Goal: Task Accomplishment & Management: Manage account settings

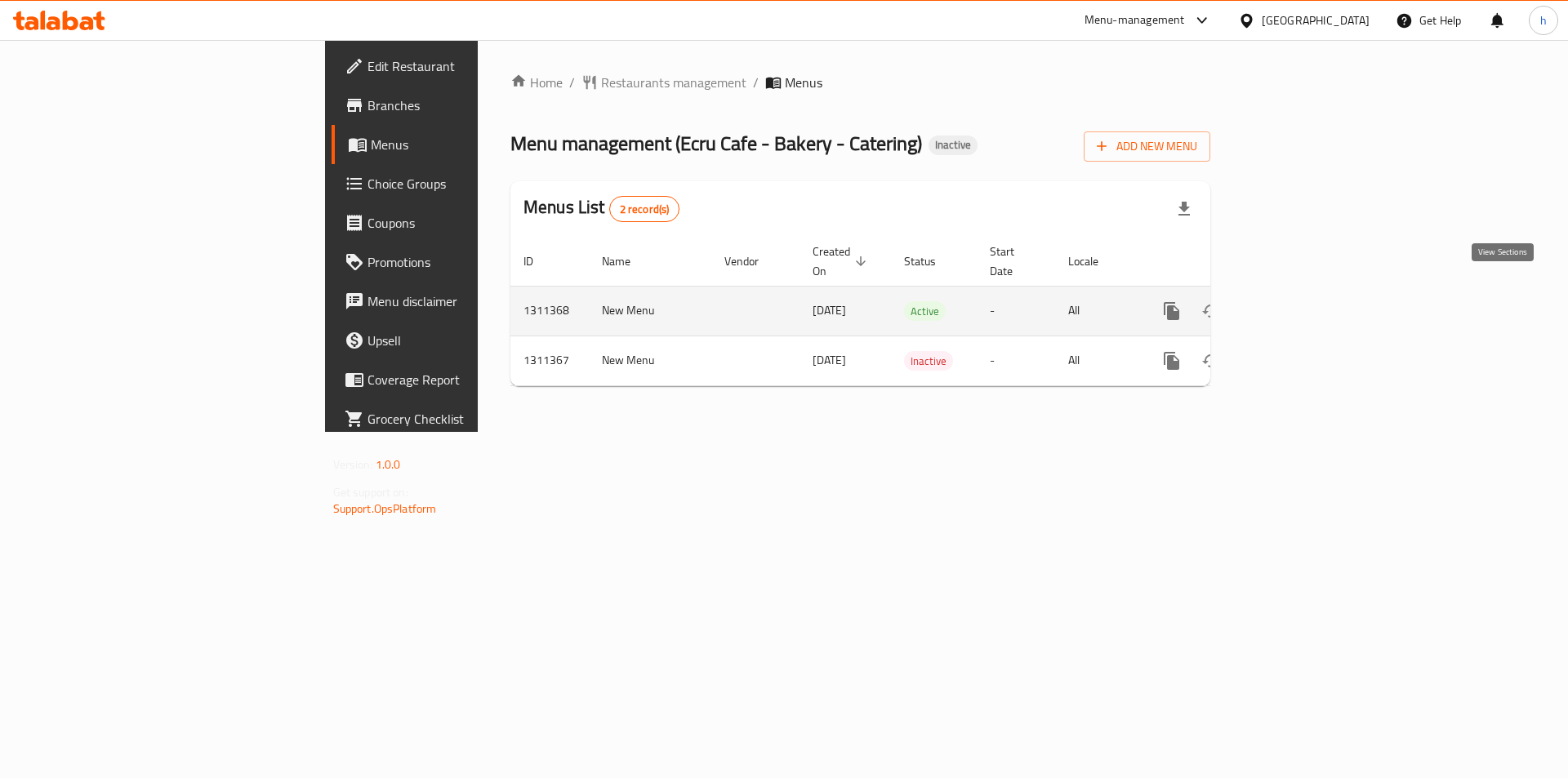
click at [1299, 301] on icon "enhanced table" at bounding box center [1289, 311] width 20 height 20
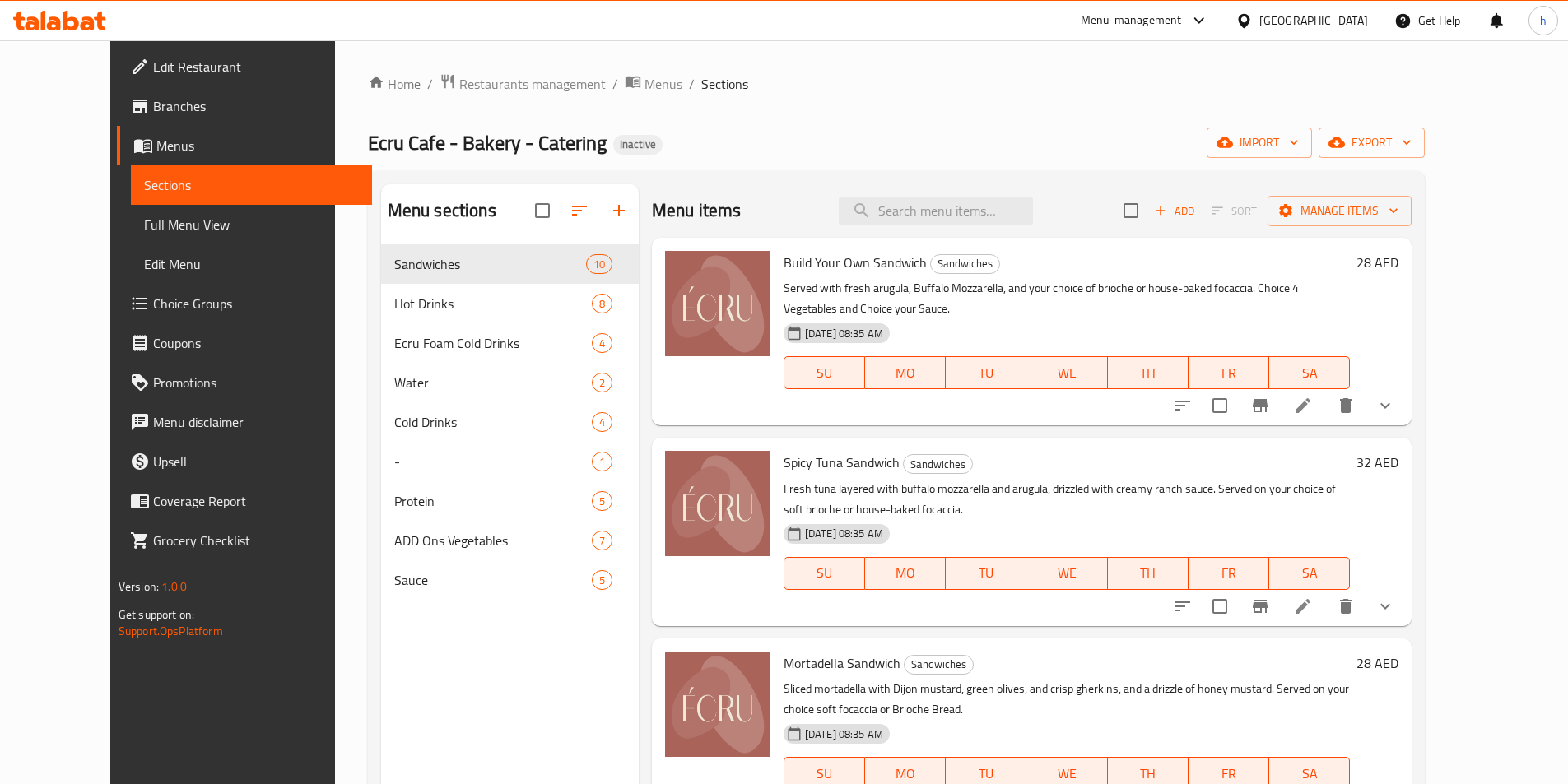
click at [144, 230] on span "Full Menu View" at bounding box center [251, 224] width 215 height 20
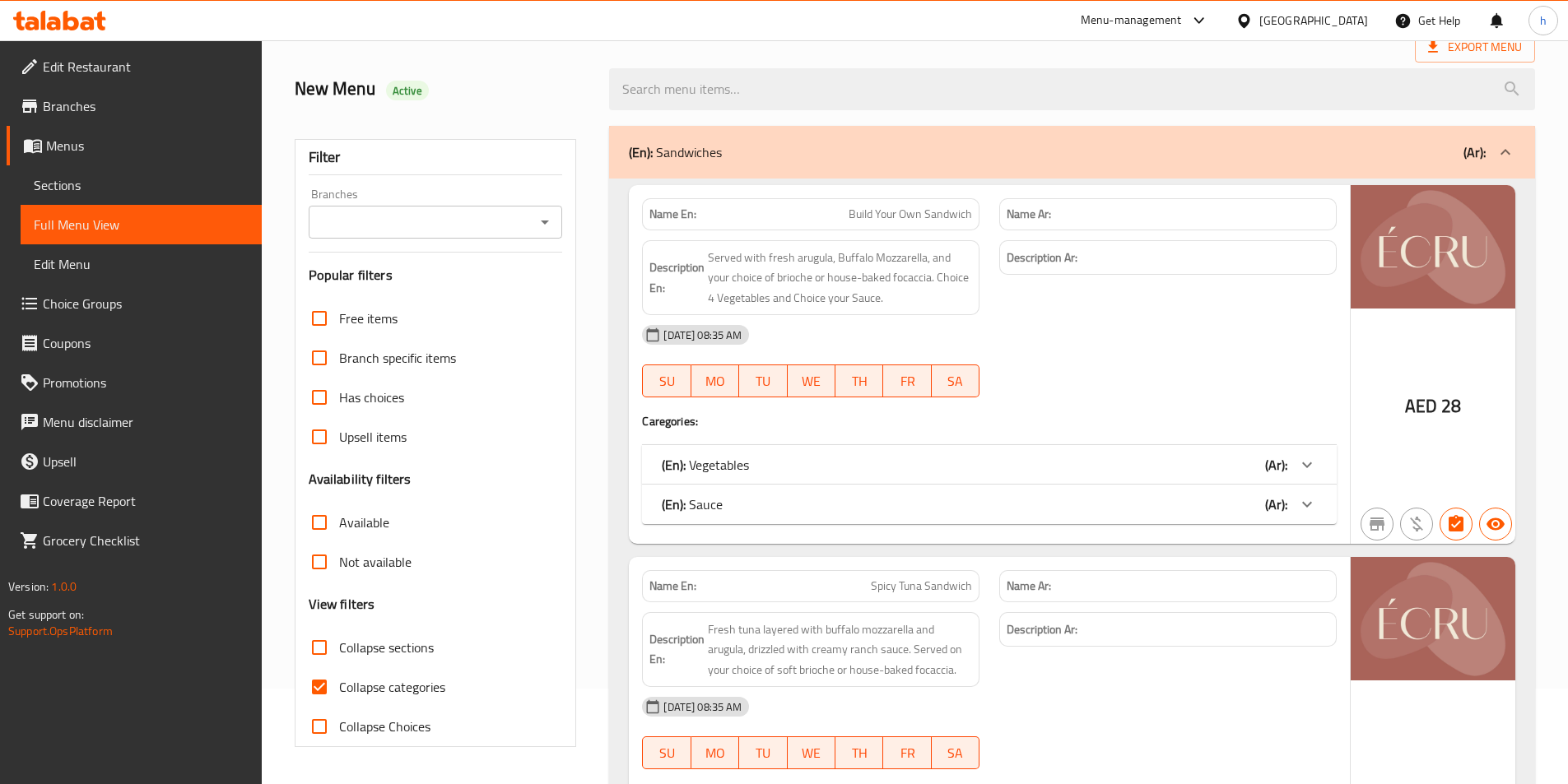
scroll to position [329, 0]
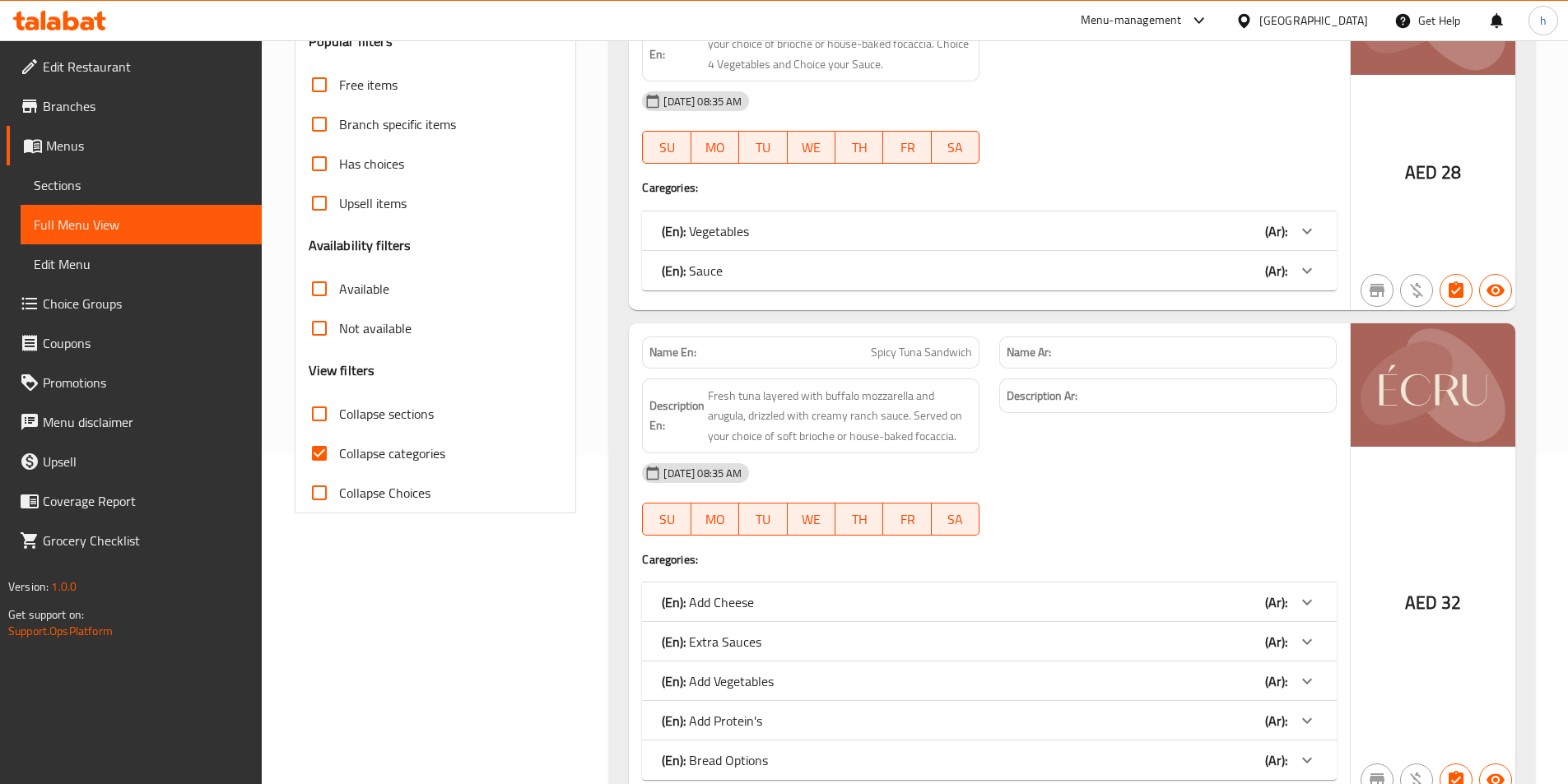
click at [316, 444] on input "Collapse categories" at bounding box center [320, 453] width 40 height 40
checkbox input "false"
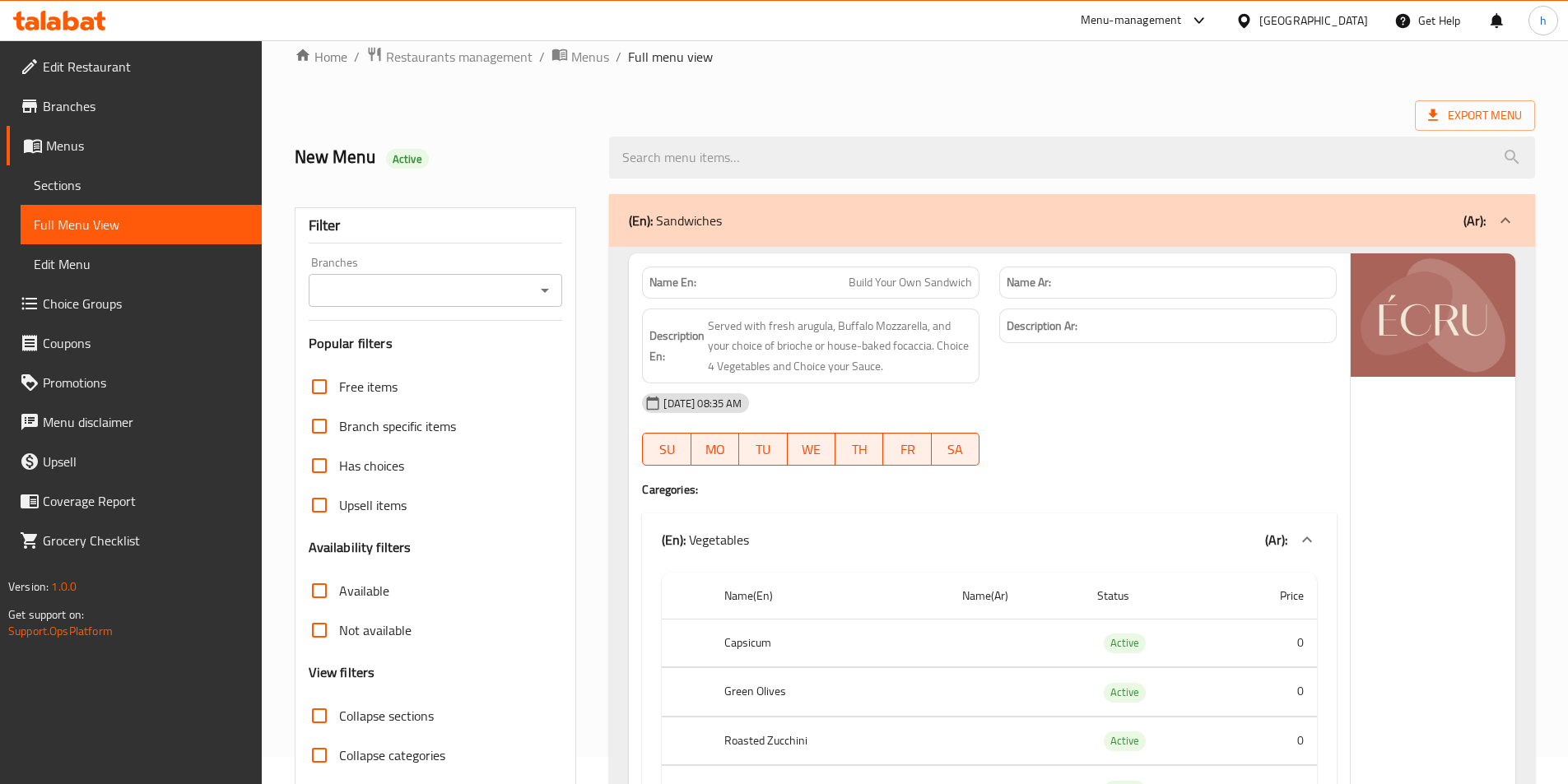
scroll to position [0, 0]
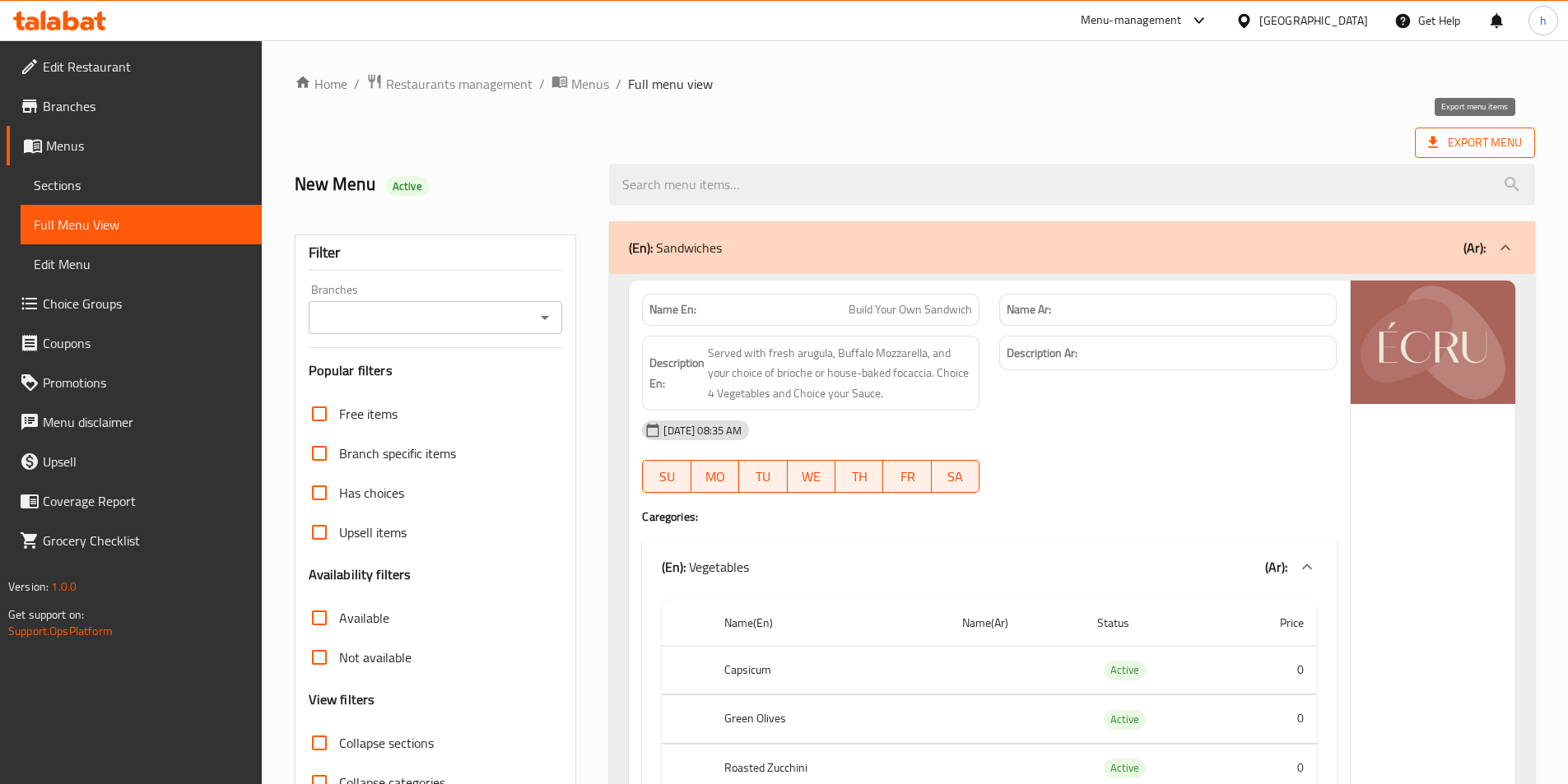
click at [1483, 152] on span "Export Menu" at bounding box center [1476, 143] width 94 height 21
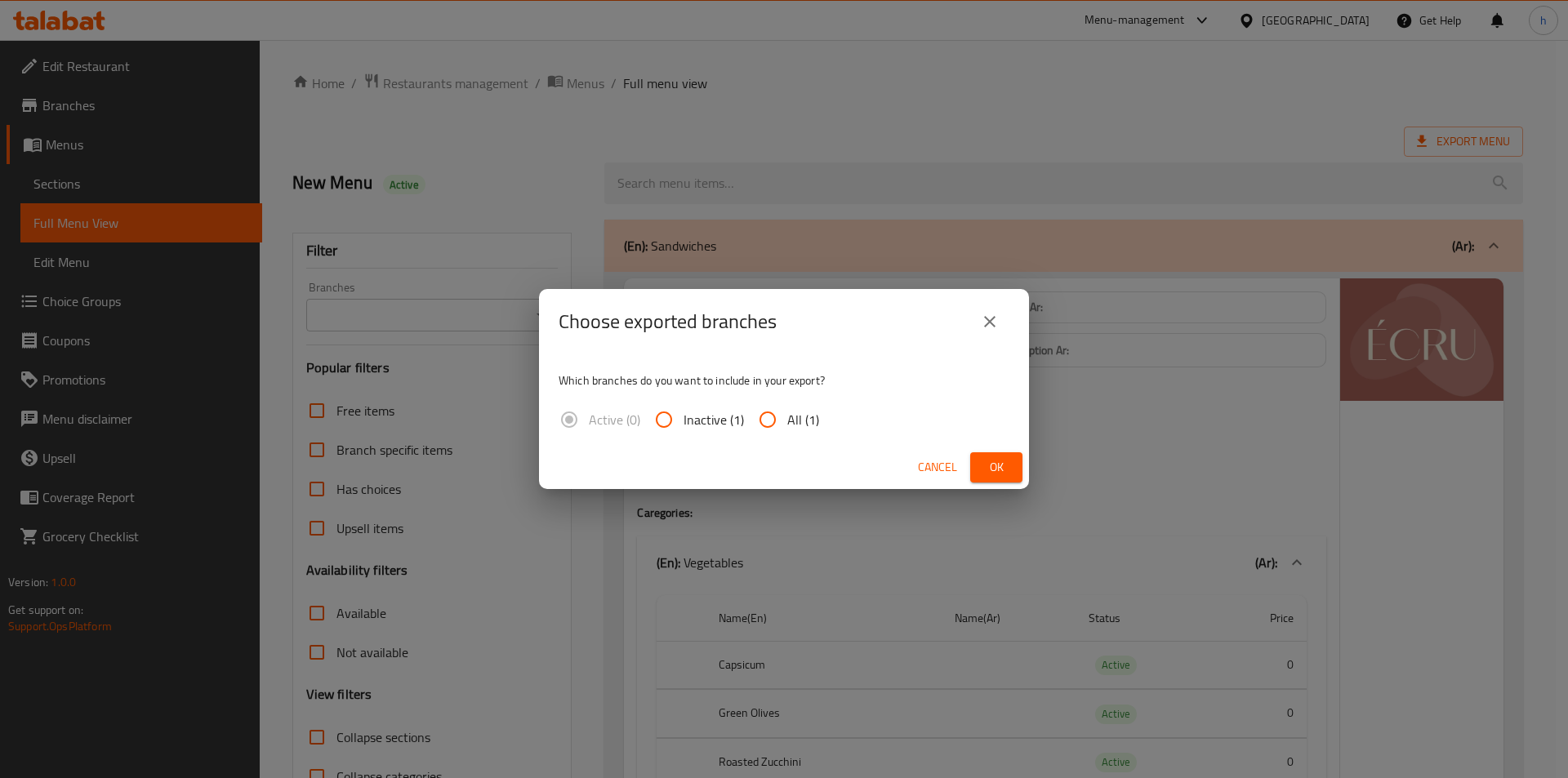
click at [758, 416] on input "All (1)" at bounding box center [768, 420] width 39 height 39
radio input "true"
click at [986, 471] on span "Ok" at bounding box center [996, 467] width 26 height 20
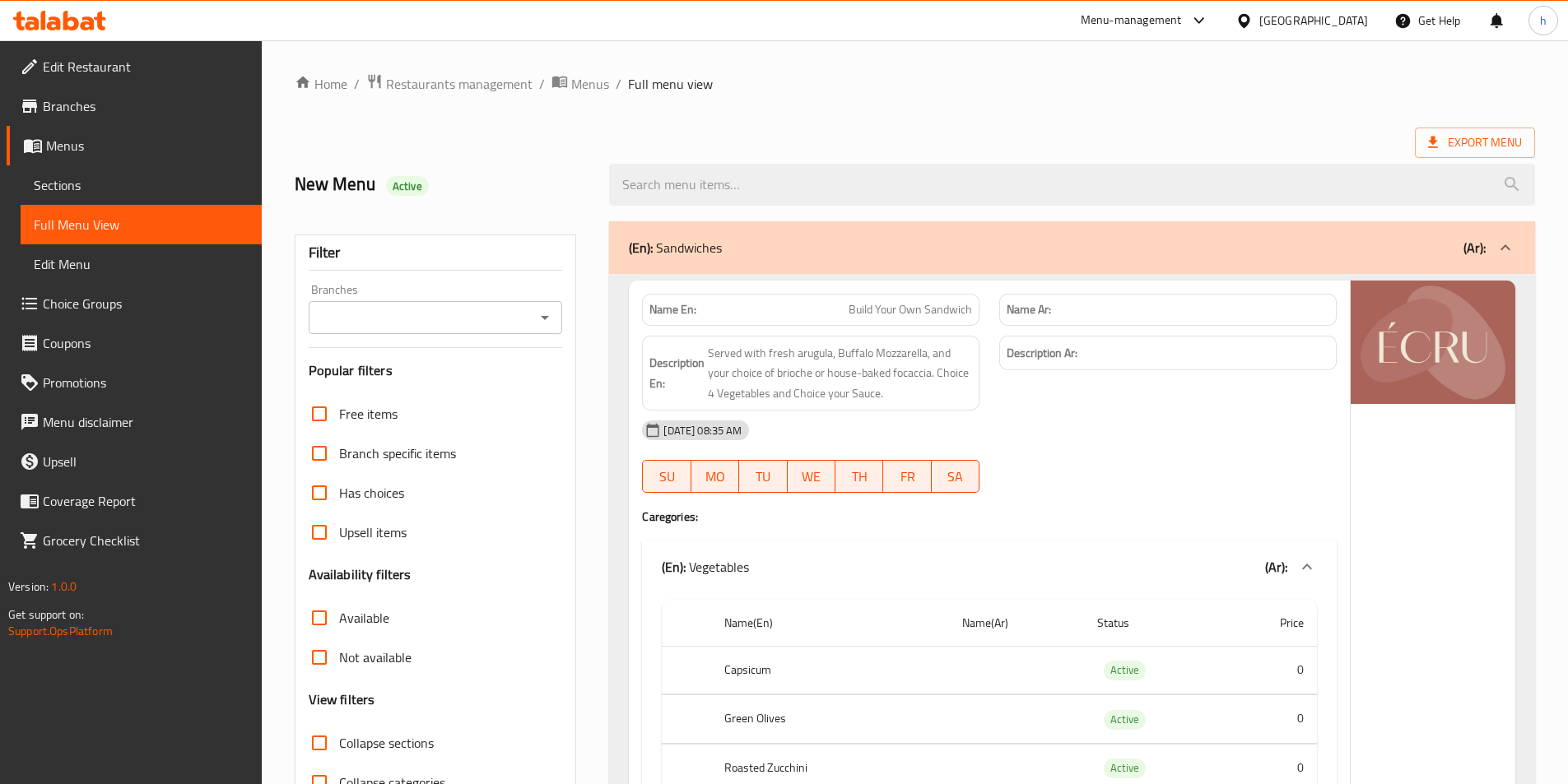
drag, startPoint x: 536, startPoint y: 175, endPoint x: 541, endPoint y: 196, distance: 21.6
click at [536, 175] on h2 "New Menu Active" at bounding box center [443, 184] width 296 height 25
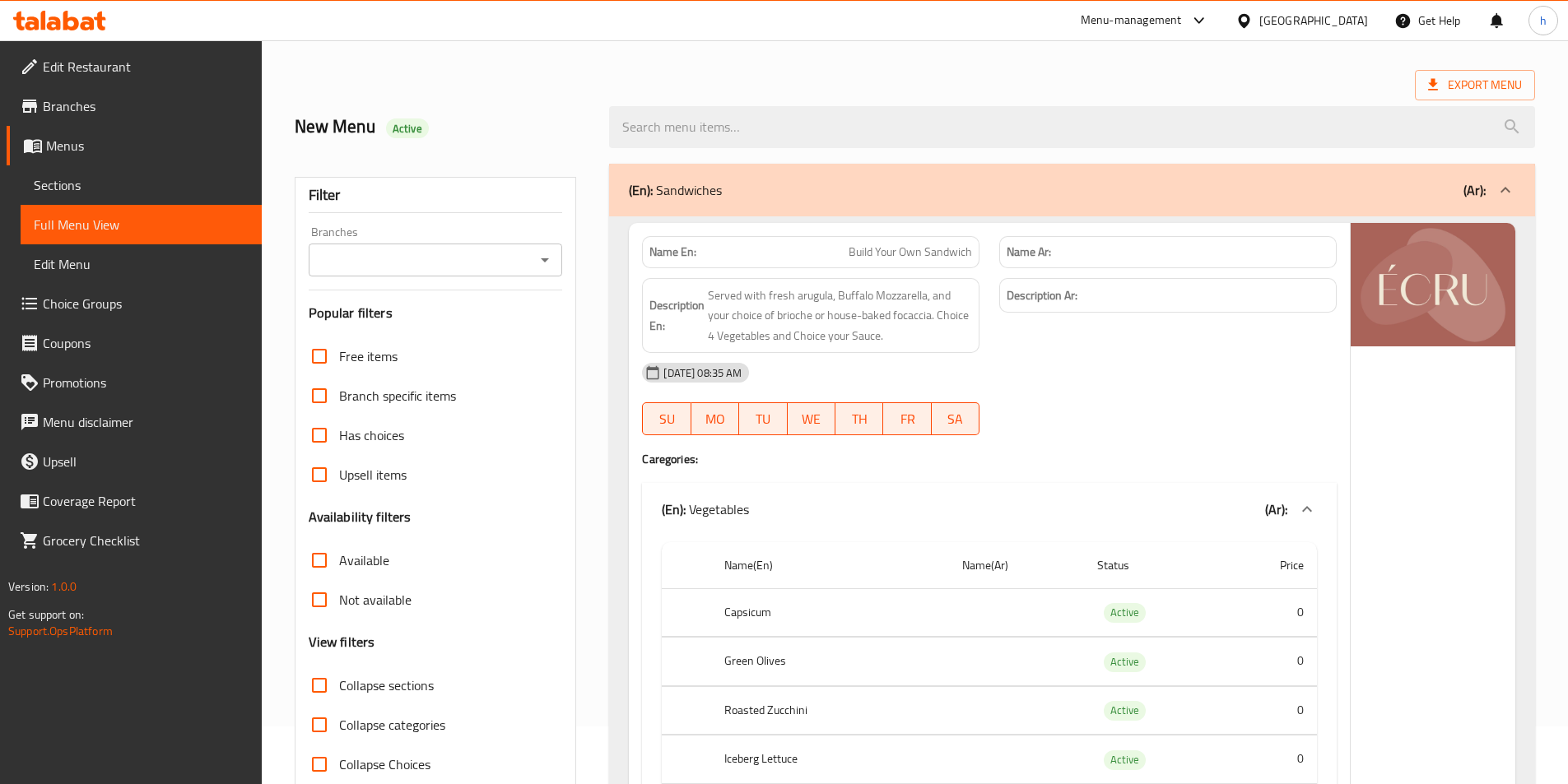
scroll to position [83, 0]
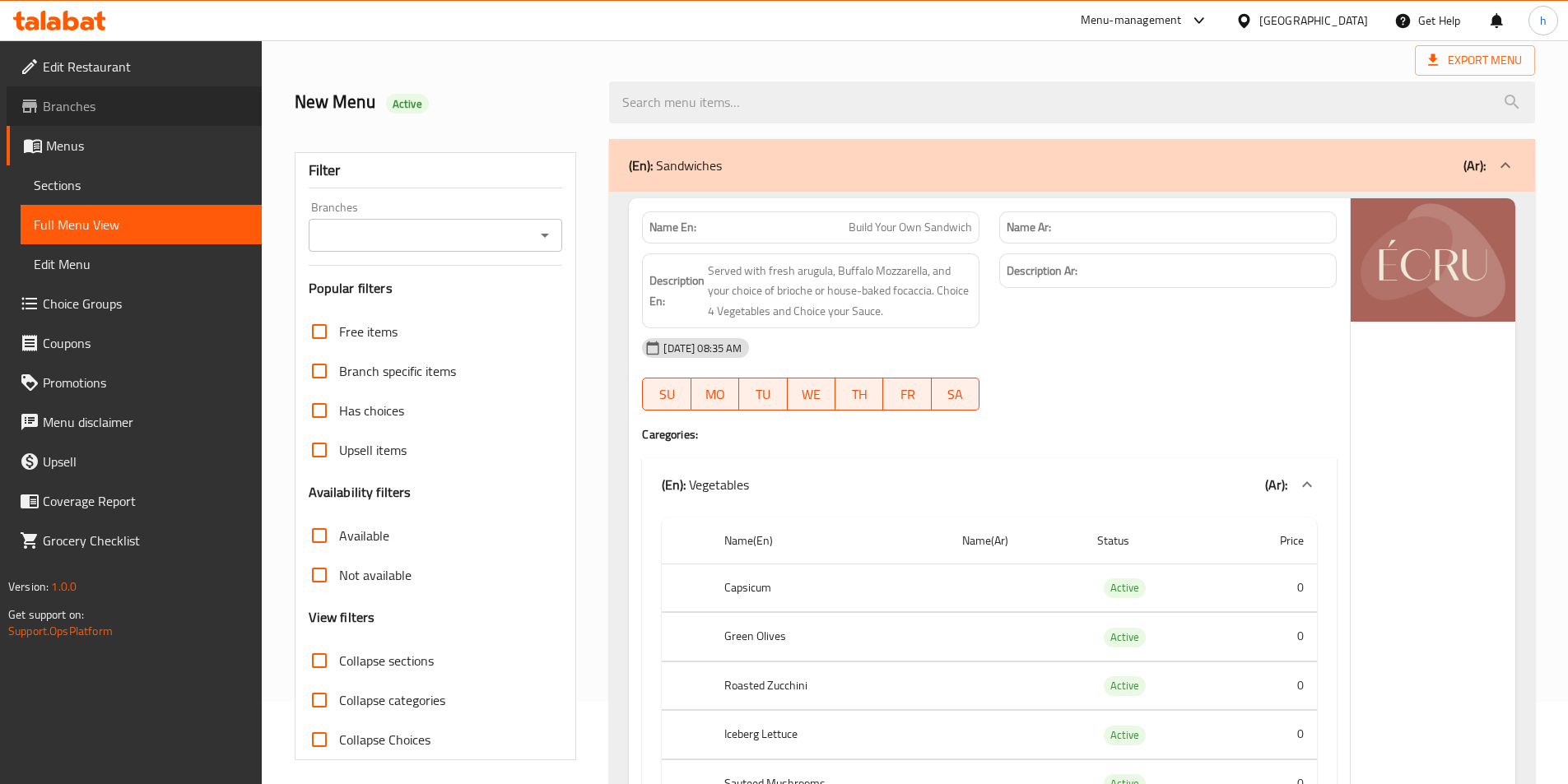
click at [82, 111] on span "Branches" at bounding box center [145, 106] width 206 height 20
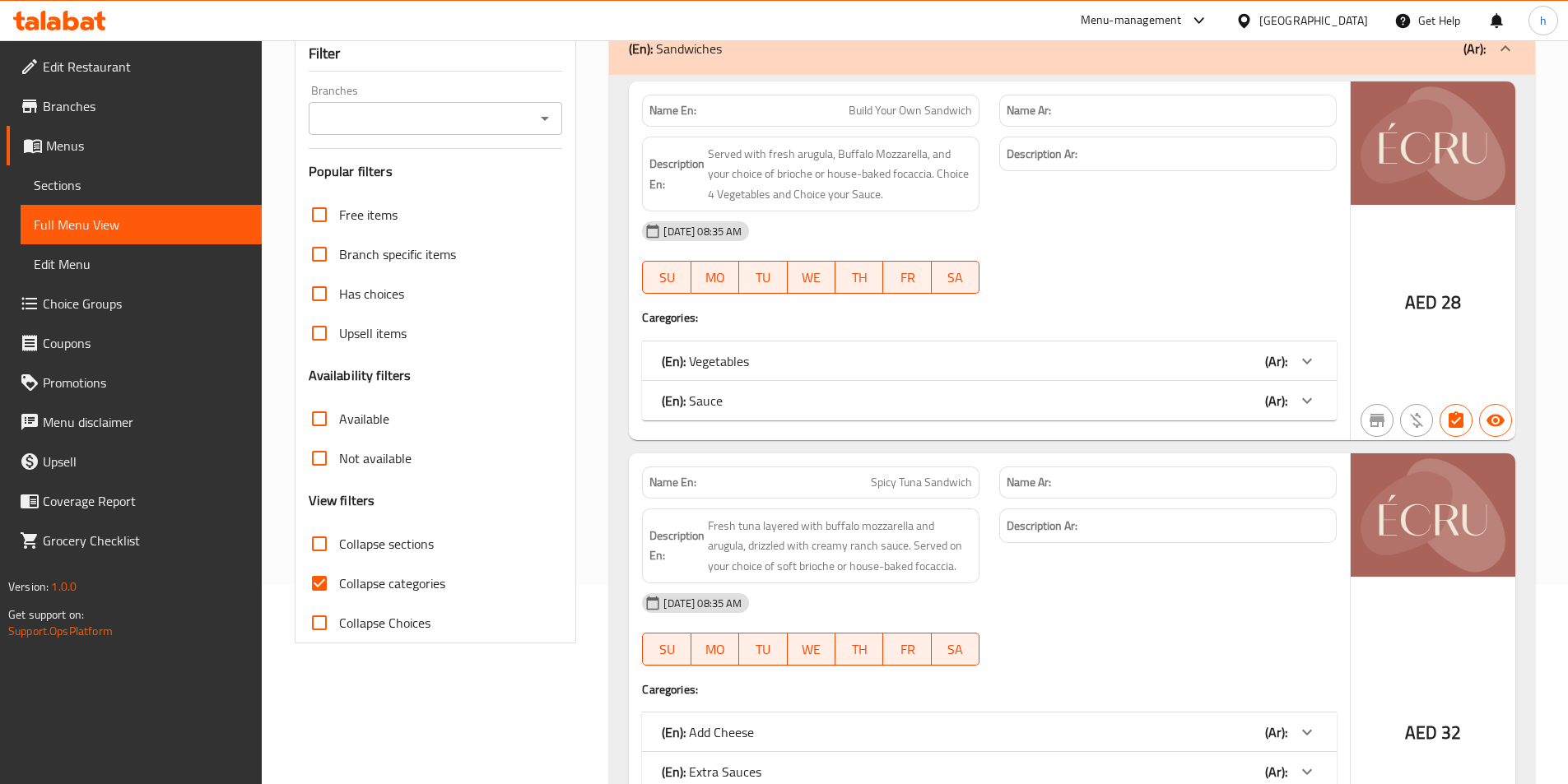
scroll to position [247, 0]
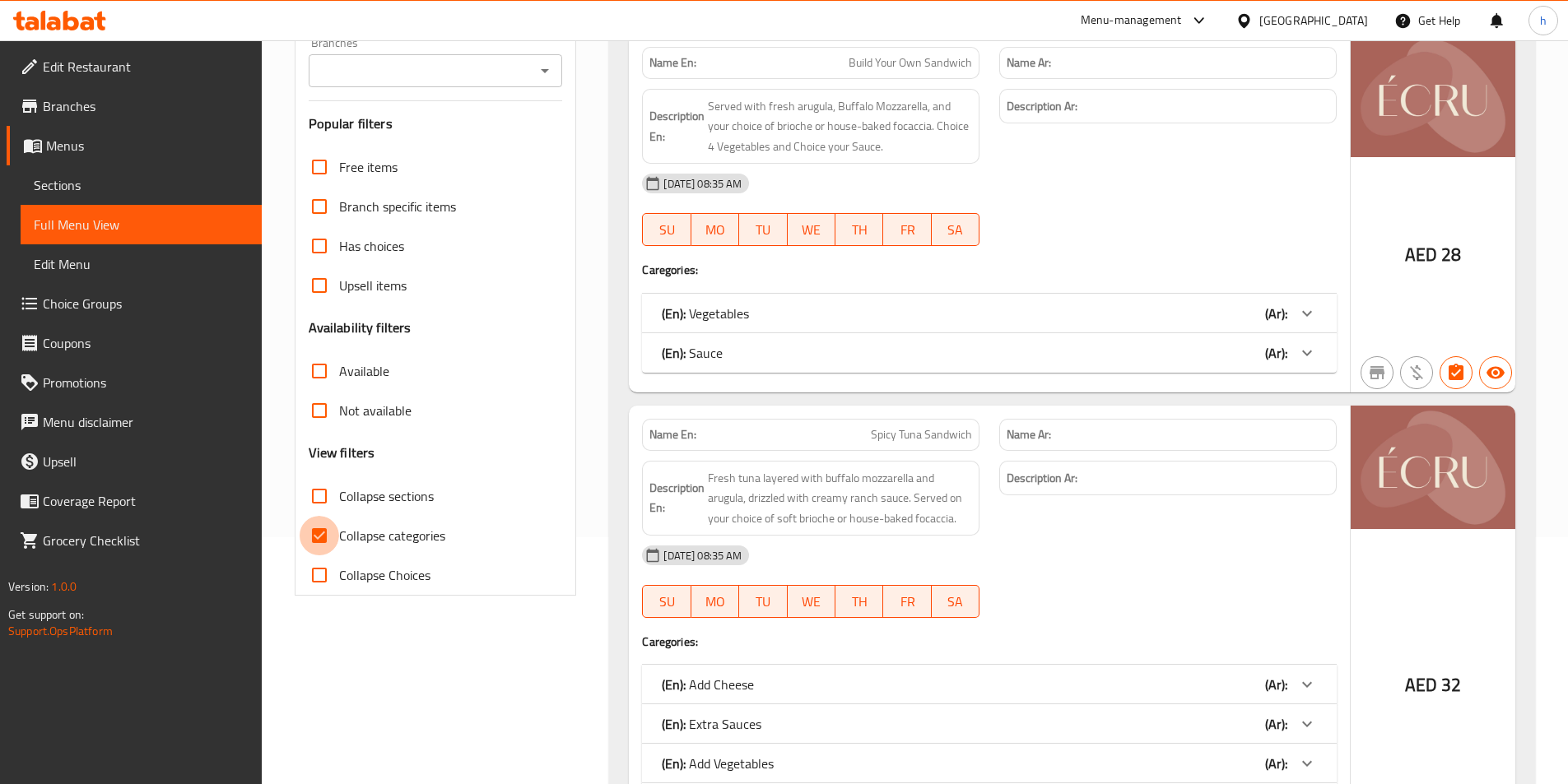
click at [327, 529] on input "Collapse categories" at bounding box center [320, 536] width 40 height 40
checkbox input "false"
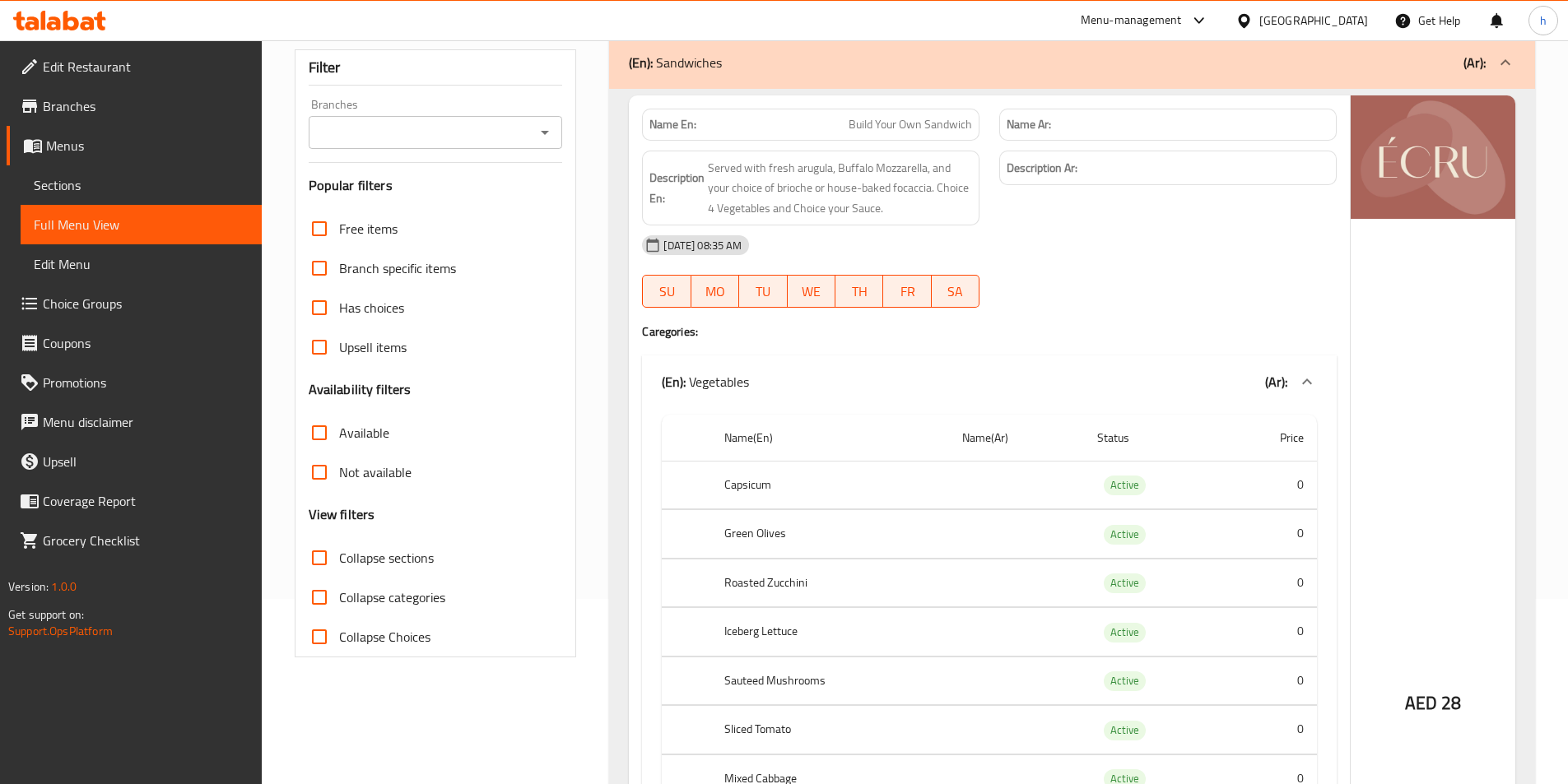
scroll to position [0, 0]
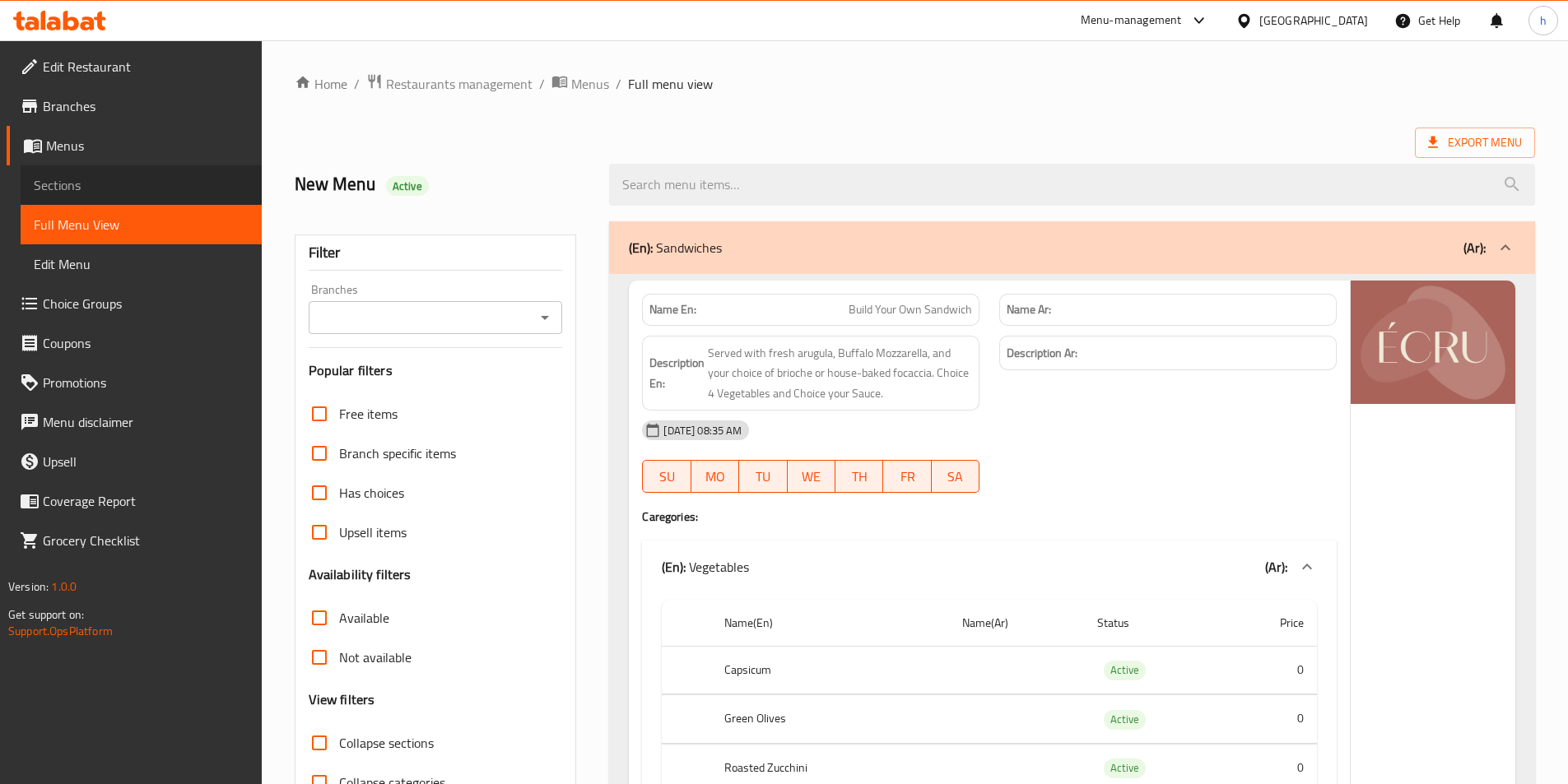
click at [117, 166] on link "Sections" at bounding box center [141, 185] width 241 height 40
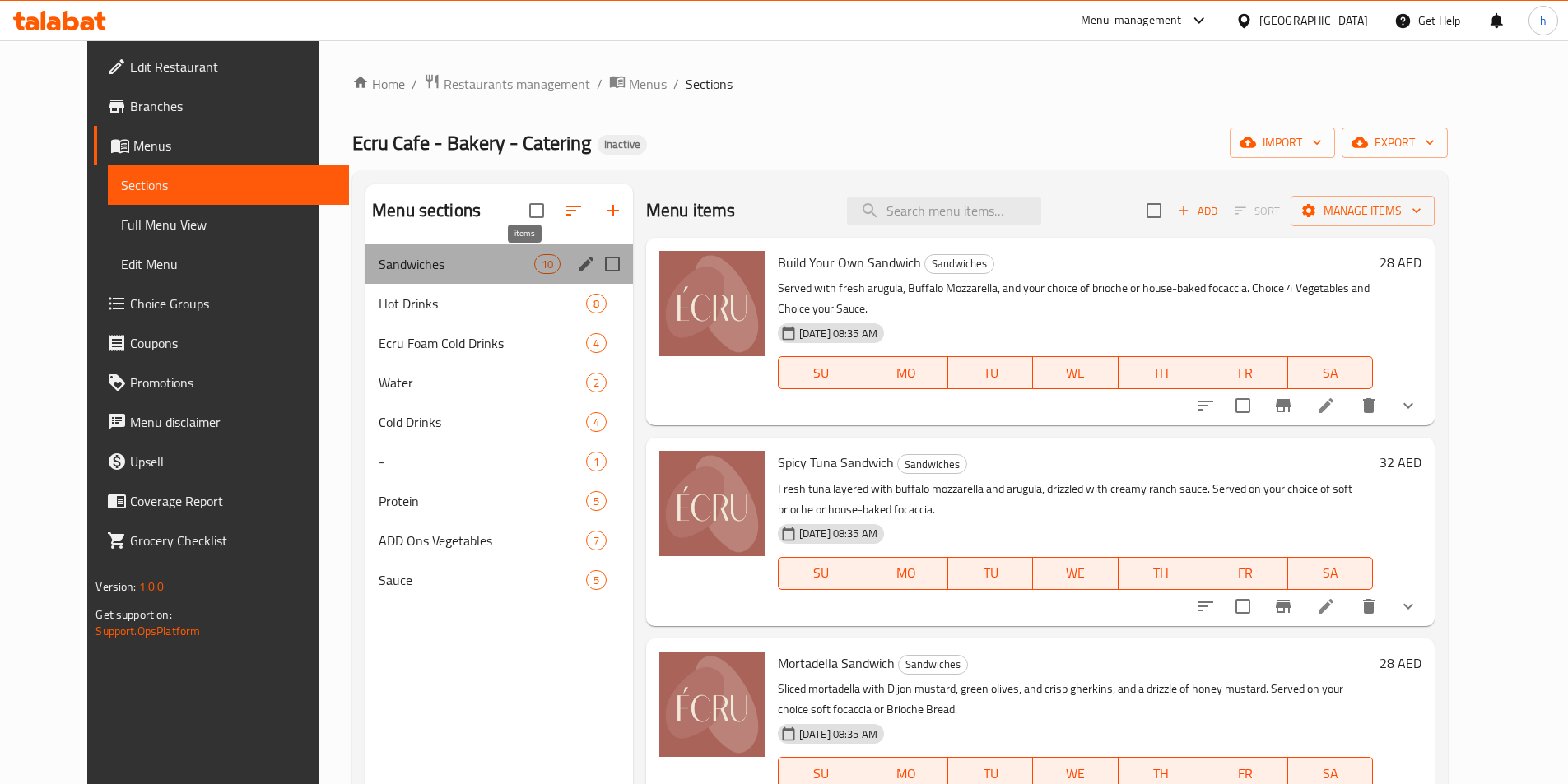
click at [535, 270] on span "10" at bounding box center [547, 264] width 25 height 16
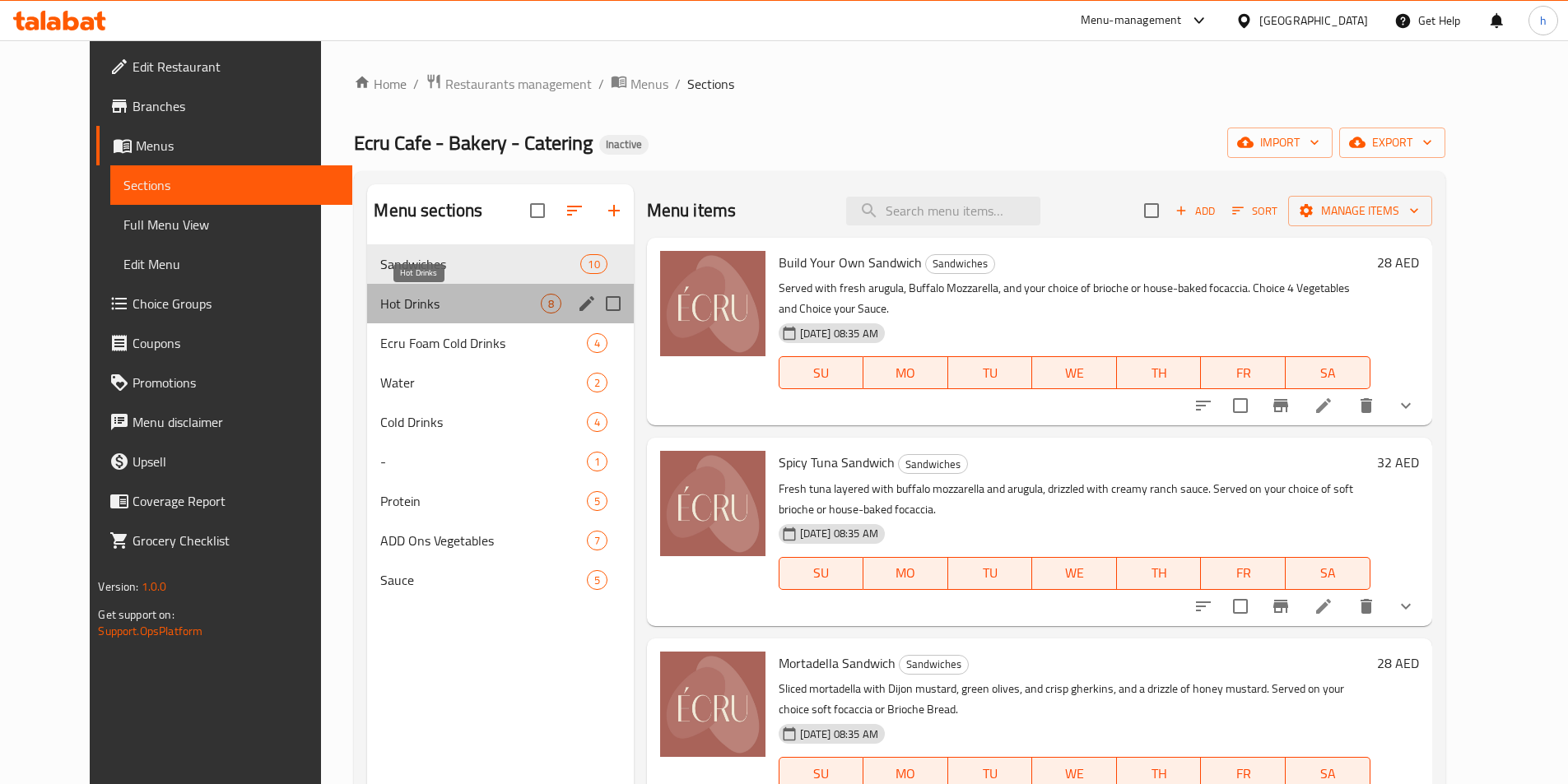
click at [489, 302] on span "Hot Drinks" at bounding box center [460, 304] width 159 height 20
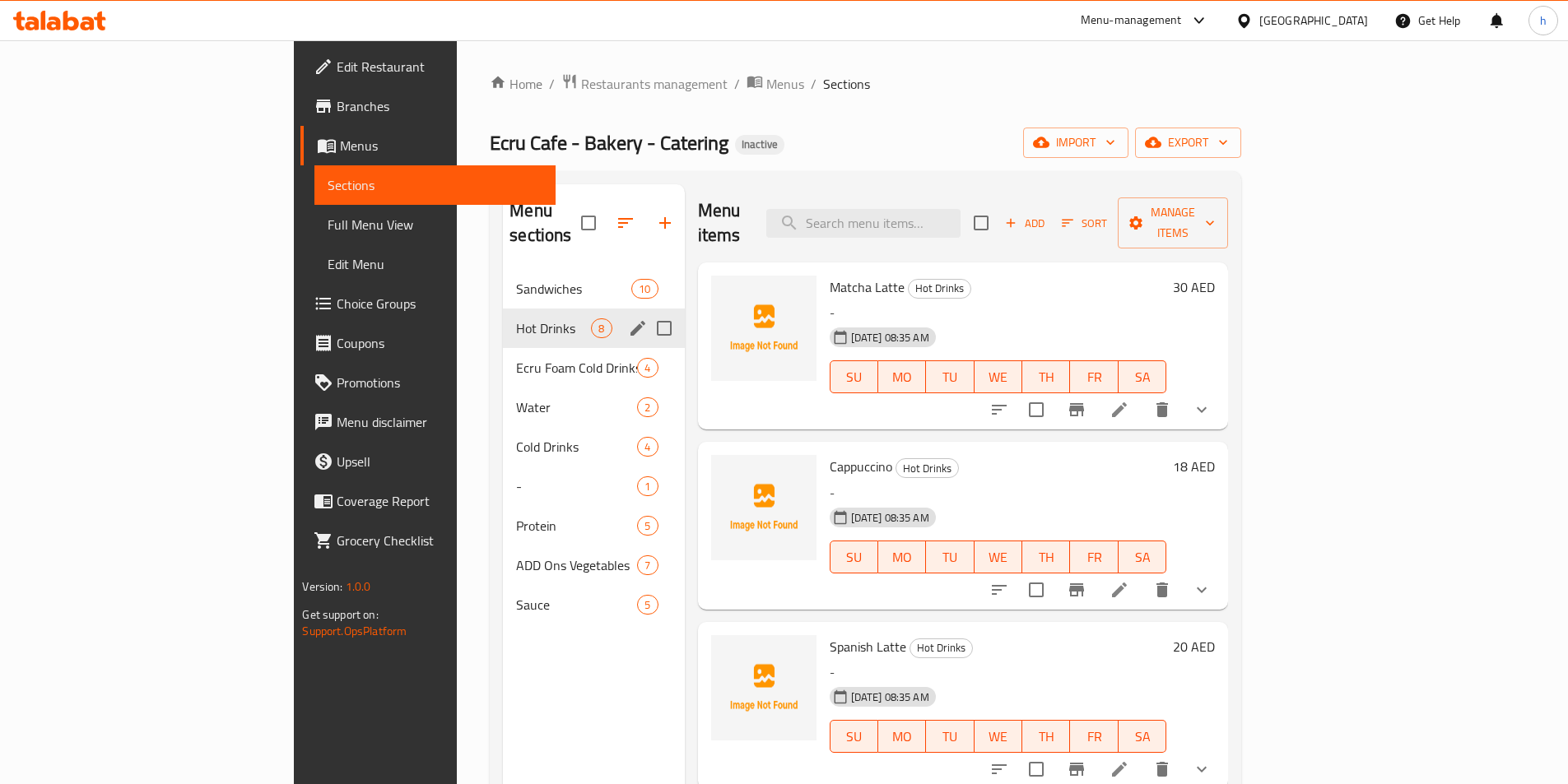
click at [503, 321] on div "Hot Drinks 8" at bounding box center [593, 328] width 181 height 40
click at [503, 388] on div "Water 2" at bounding box center [593, 408] width 181 height 40
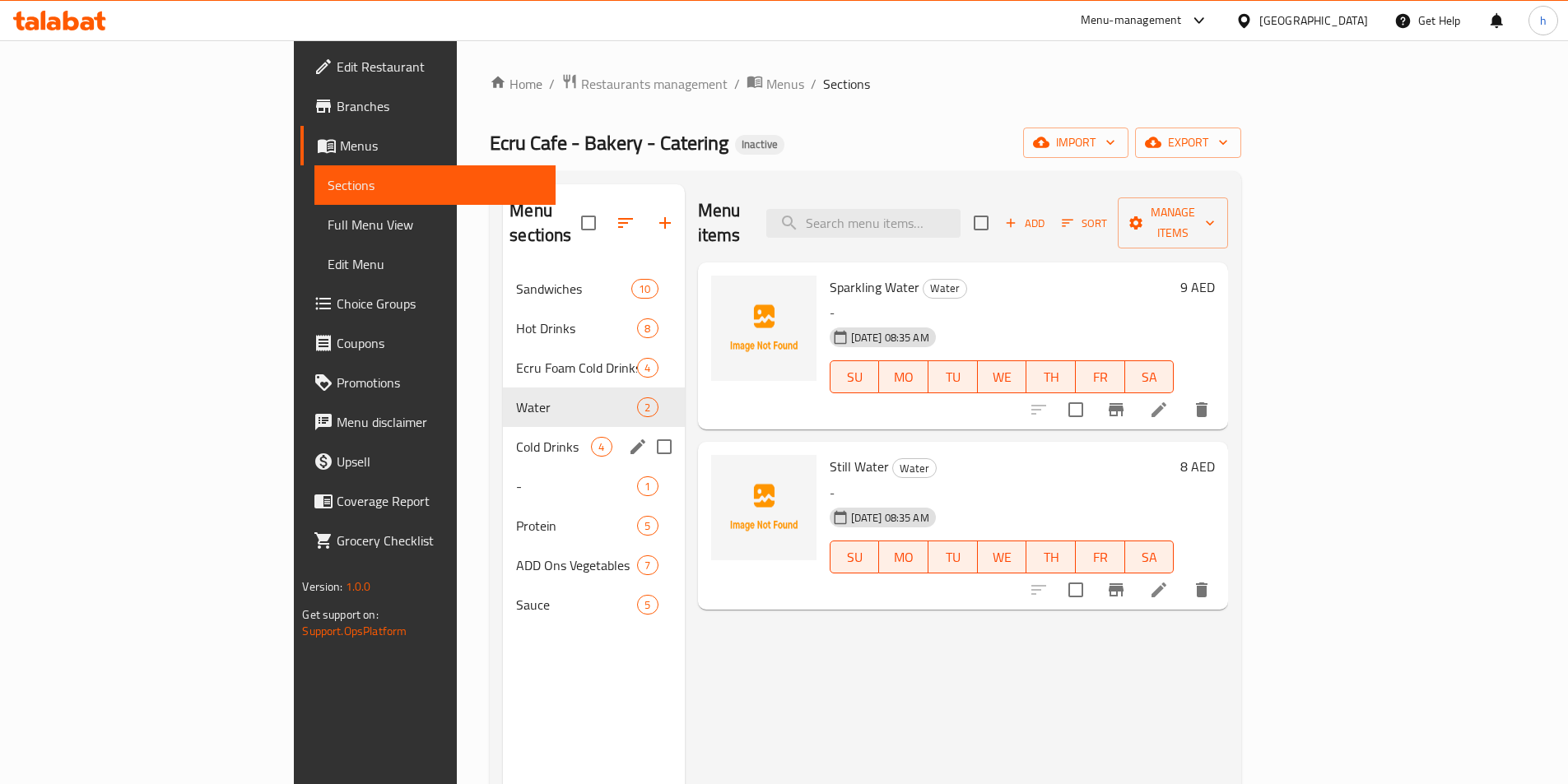
click at [503, 427] on div "Cold Drinks 4" at bounding box center [593, 446] width 181 height 40
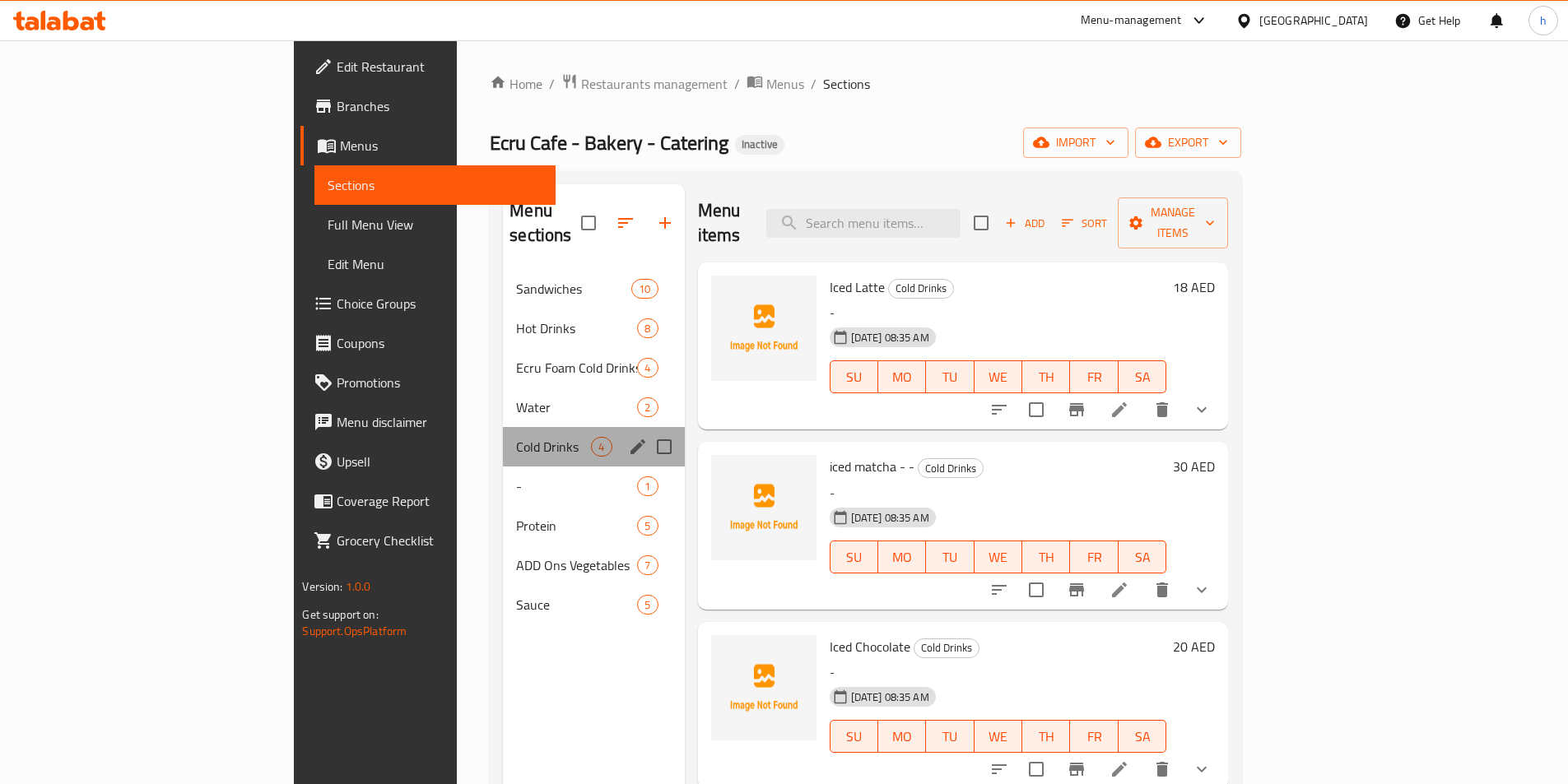
click at [503, 433] on div "Cold Drinks 4" at bounding box center [593, 446] width 181 height 40
click at [516, 476] on span "-" at bounding box center [553, 486] width 75 height 20
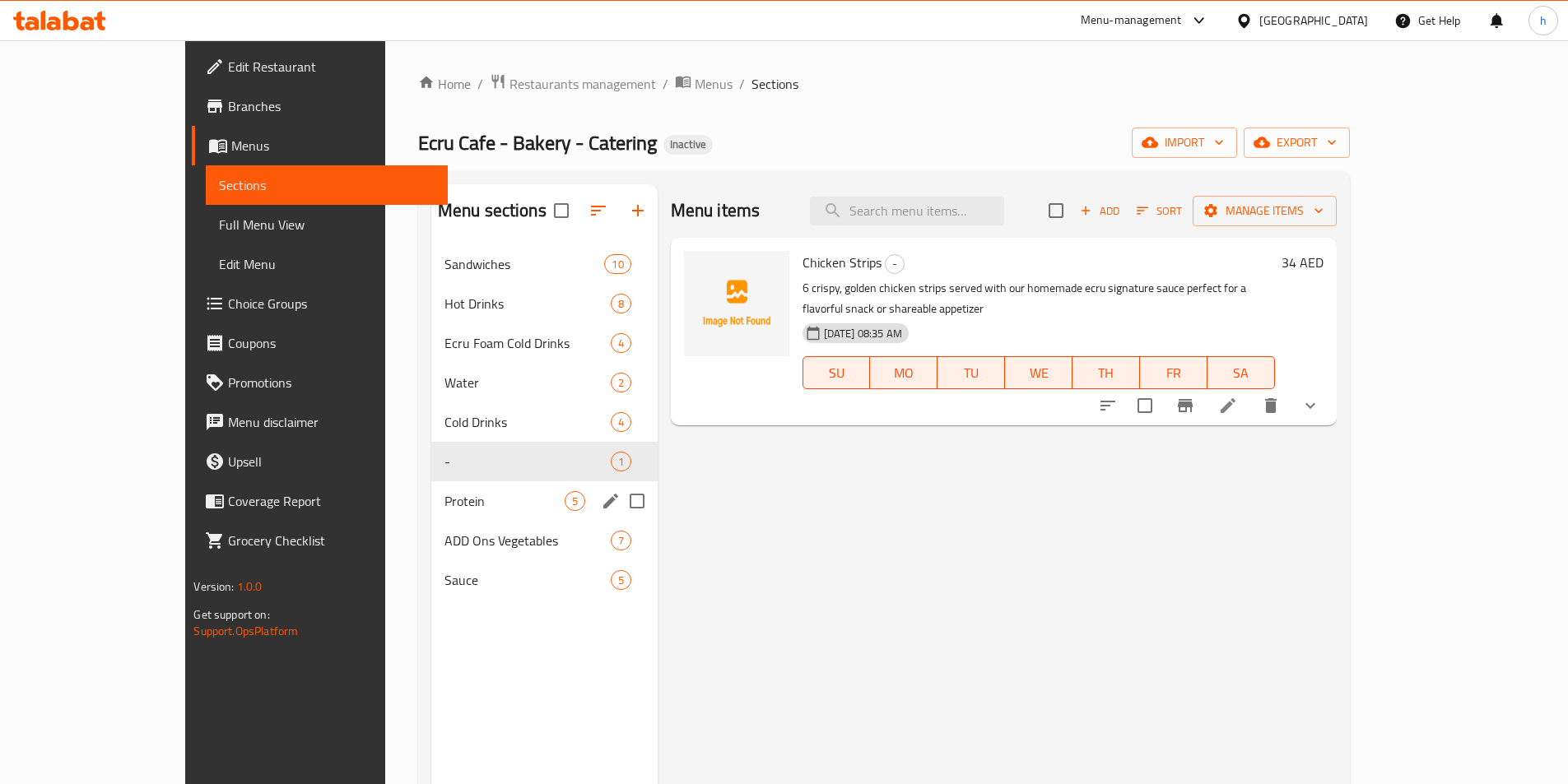
click at [445, 483] on div "Protein 5" at bounding box center [544, 501] width 226 height 40
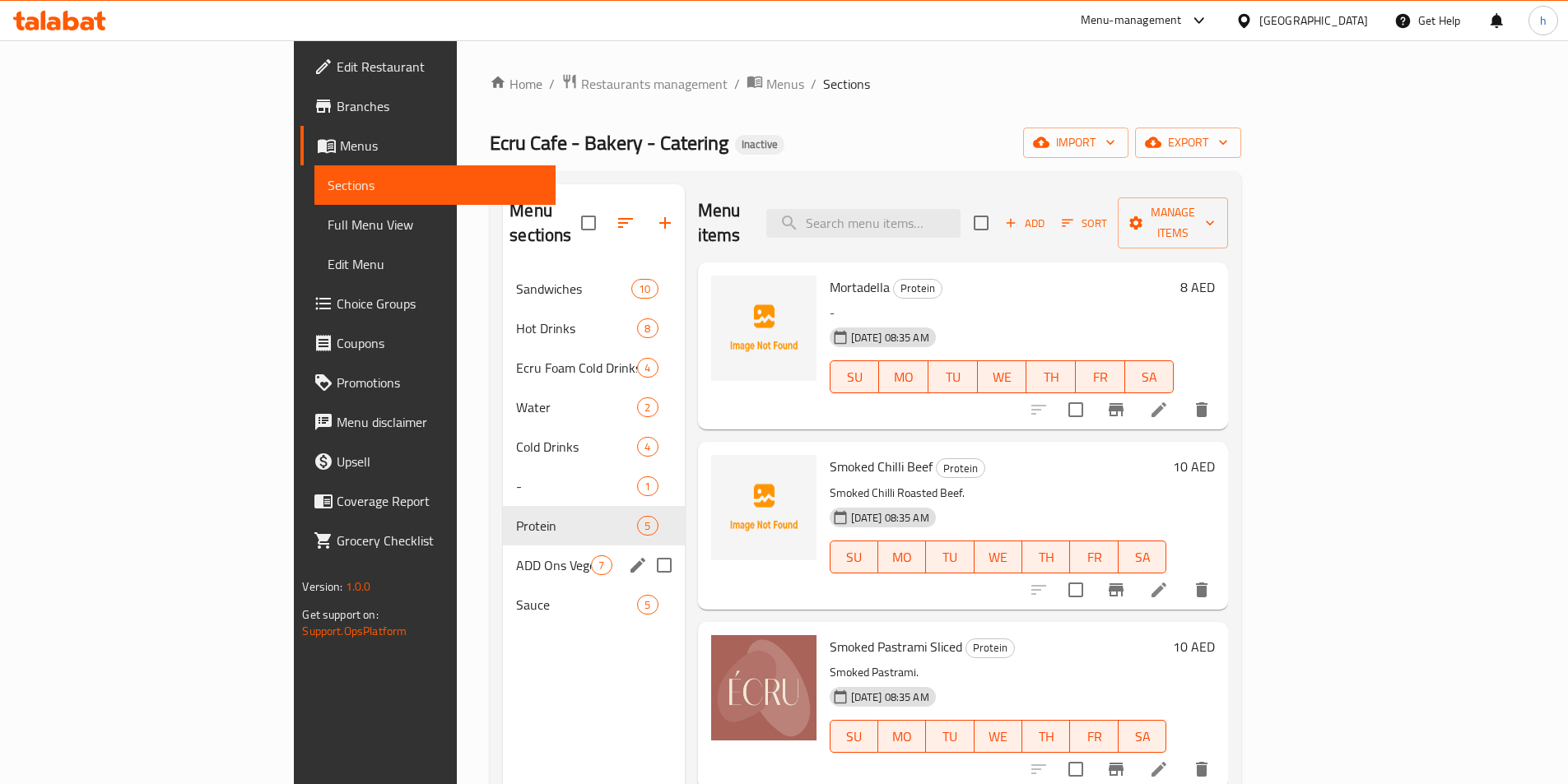
click at [503, 545] on div "ADD Ons Vegetables 7" at bounding box center [593, 565] width 181 height 40
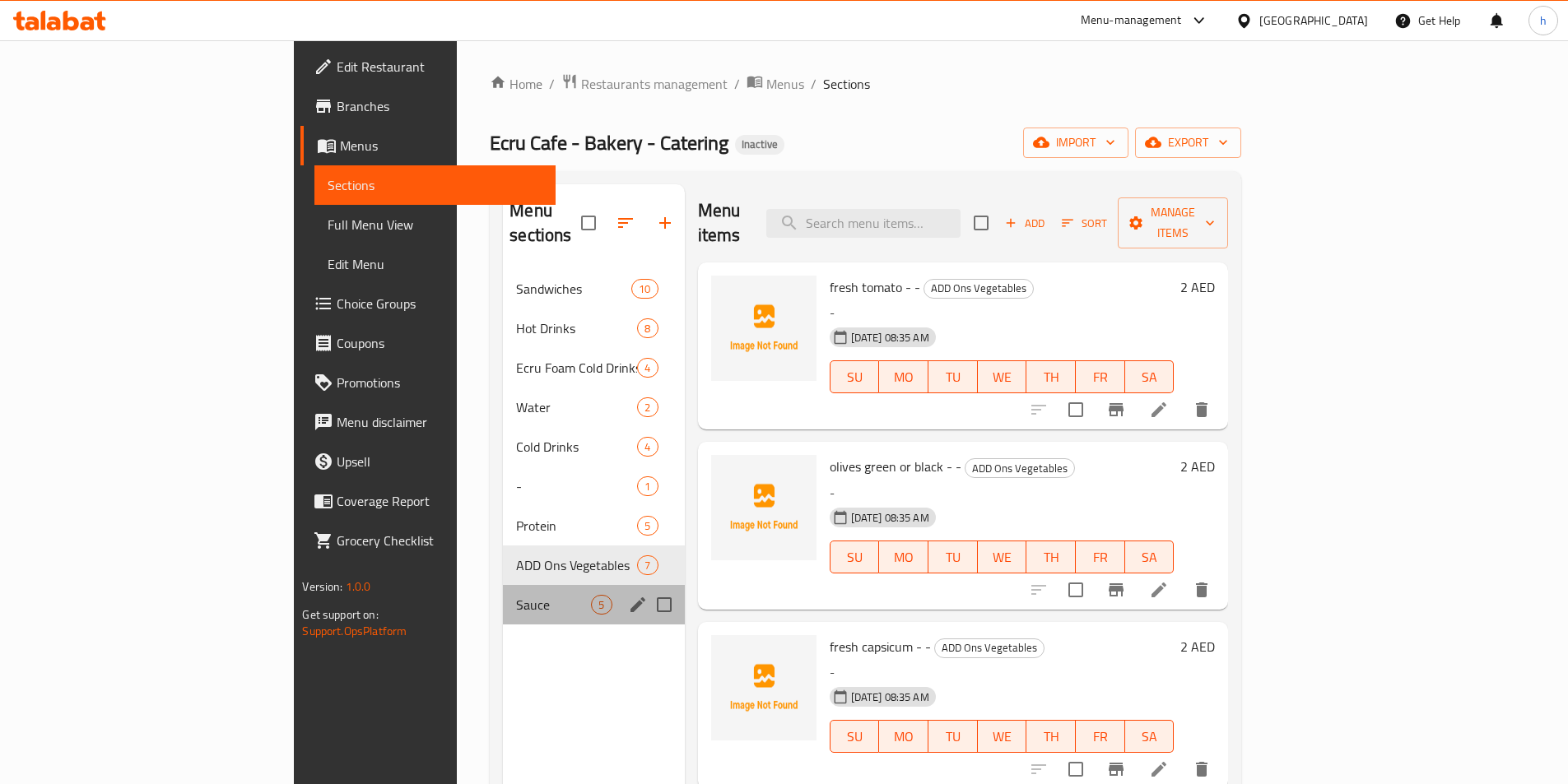
click at [503, 585] on div "Sauce 5" at bounding box center [593, 605] width 181 height 40
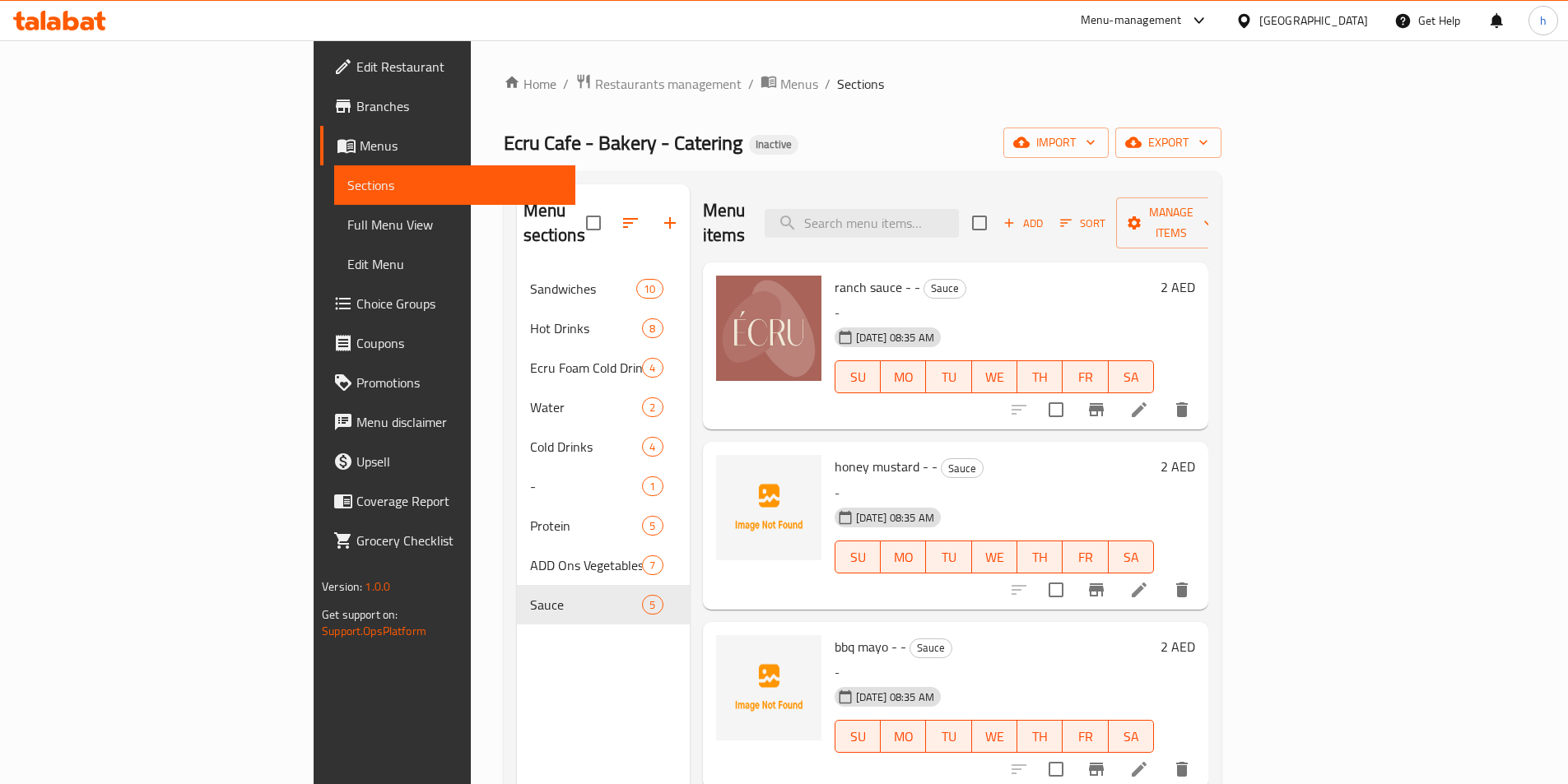
click at [357, 63] on span "Edit Restaurant" at bounding box center [459, 67] width 206 height 20
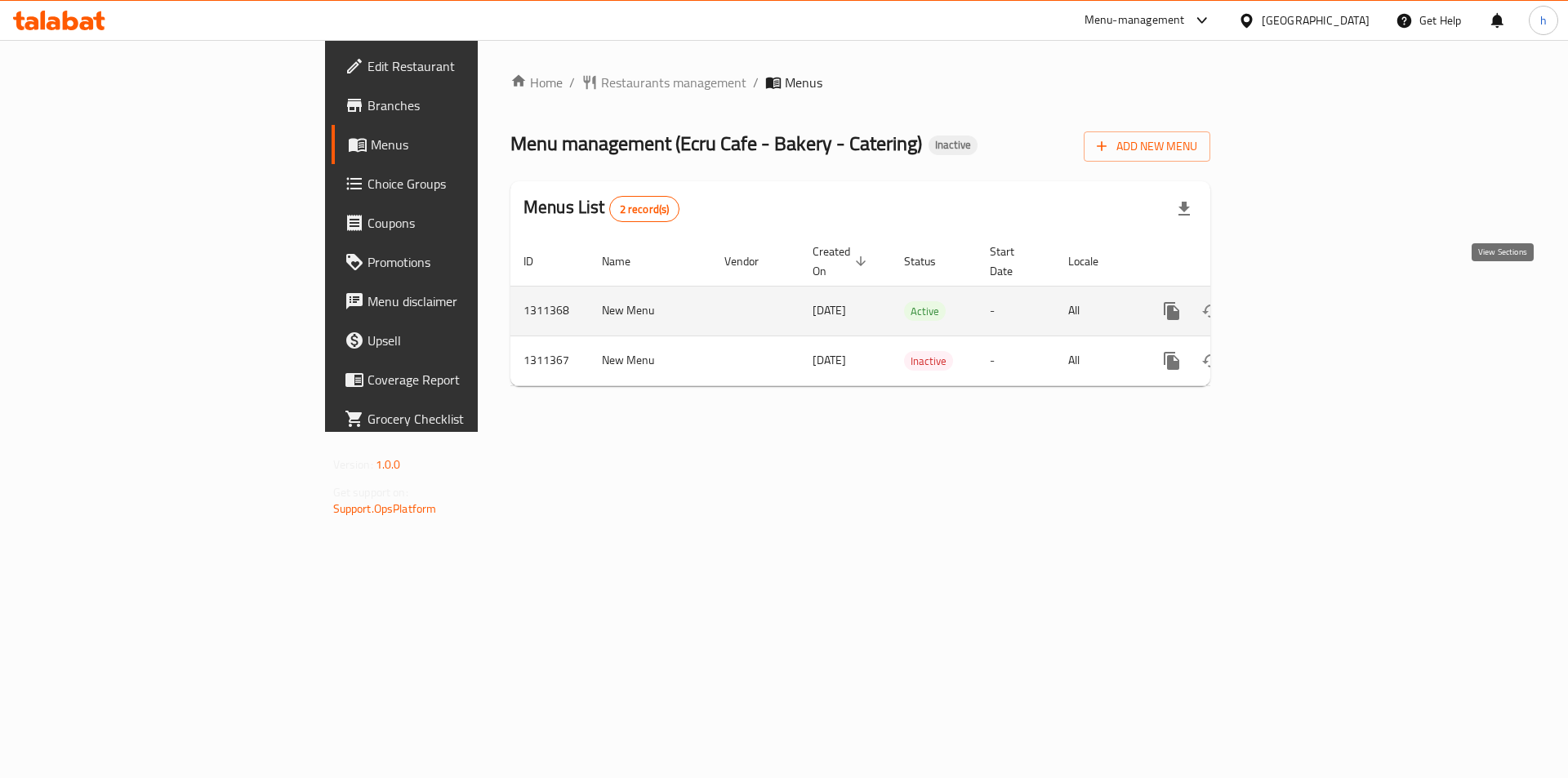
click at [1309, 301] on link "enhanced table" at bounding box center [1289, 311] width 39 height 39
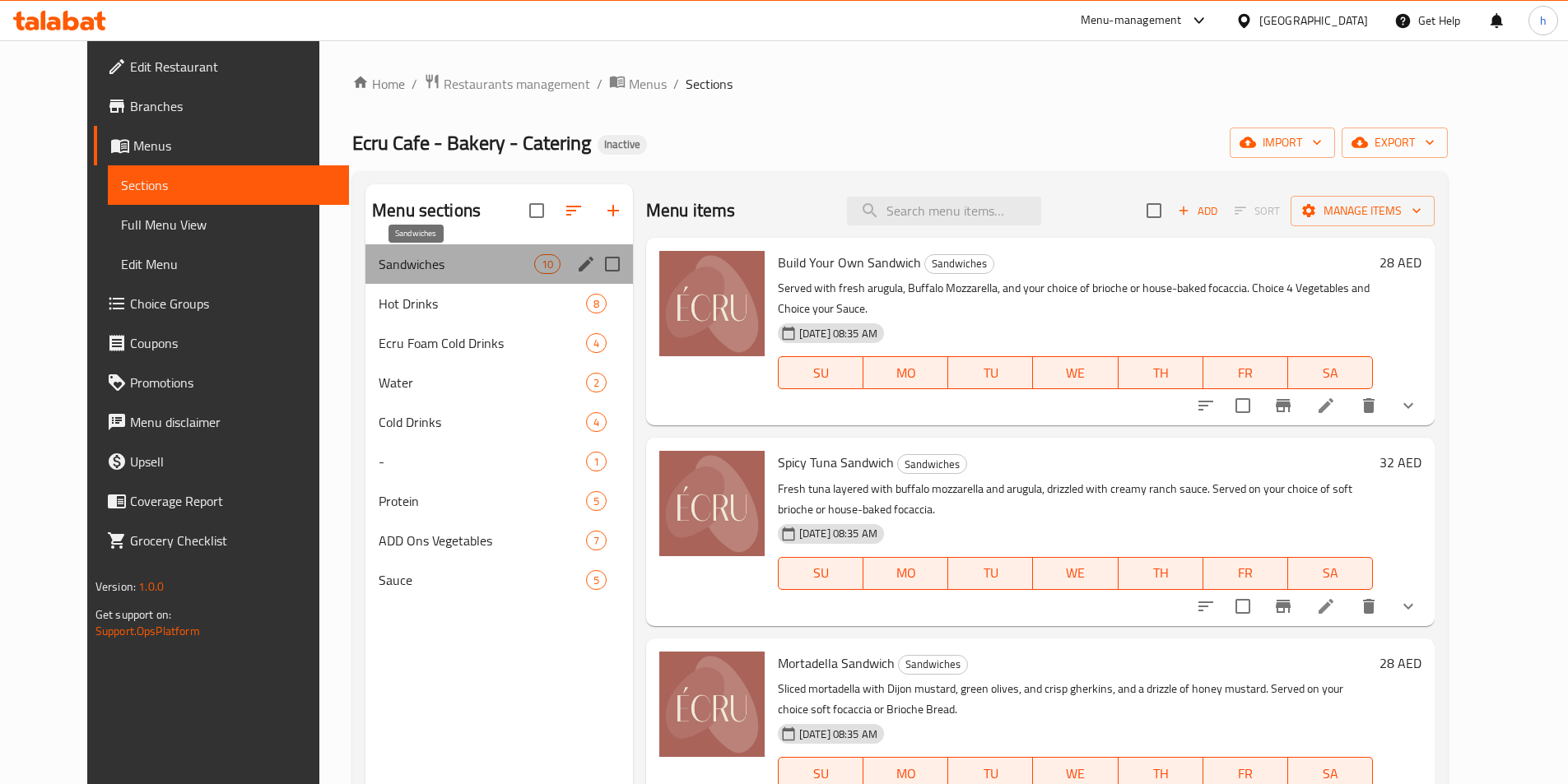
click at [428, 261] on span "Sandwiches" at bounding box center [456, 264] width 154 height 20
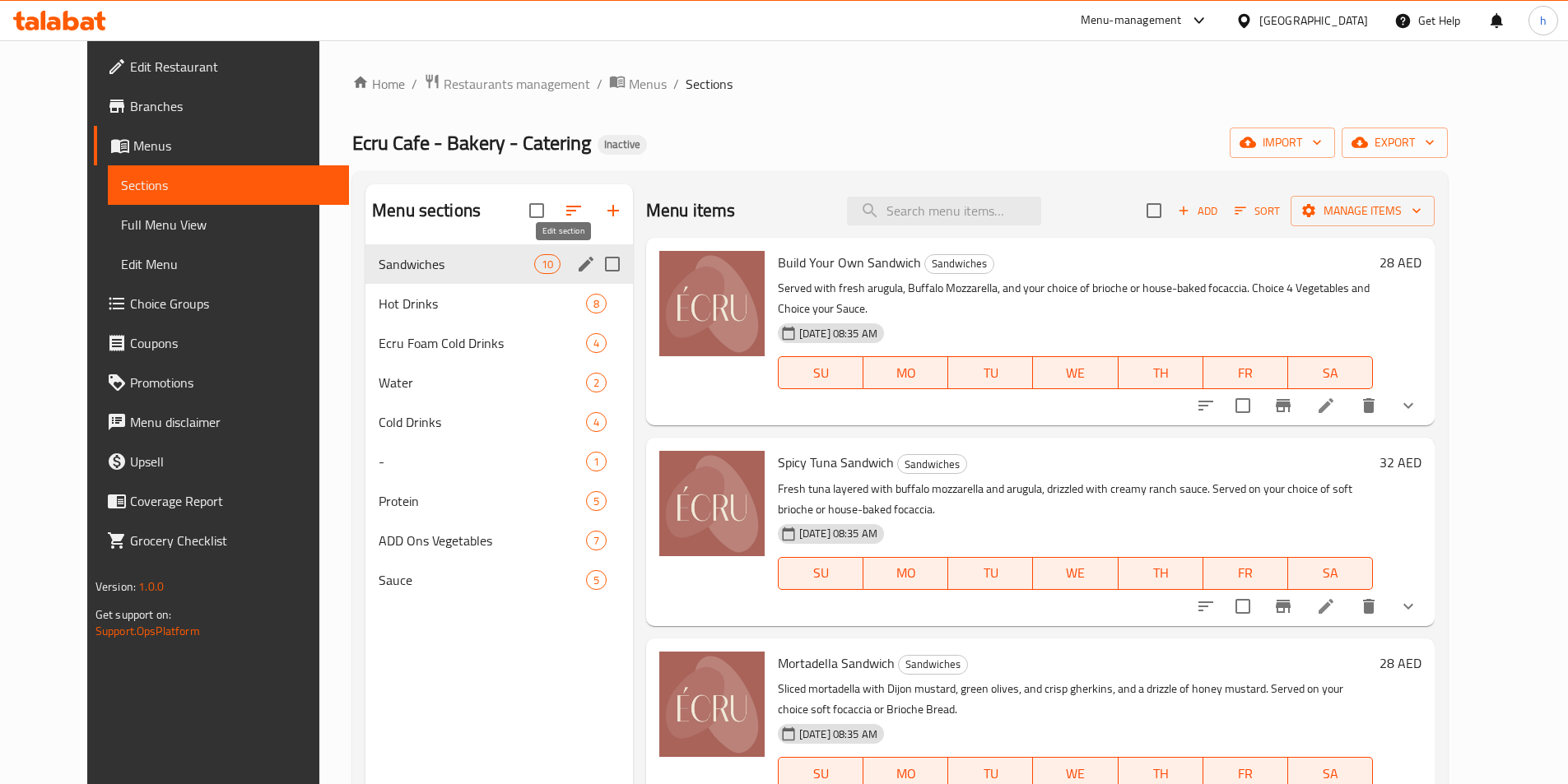
click at [579, 262] on icon "edit" at bounding box center [586, 264] width 15 height 15
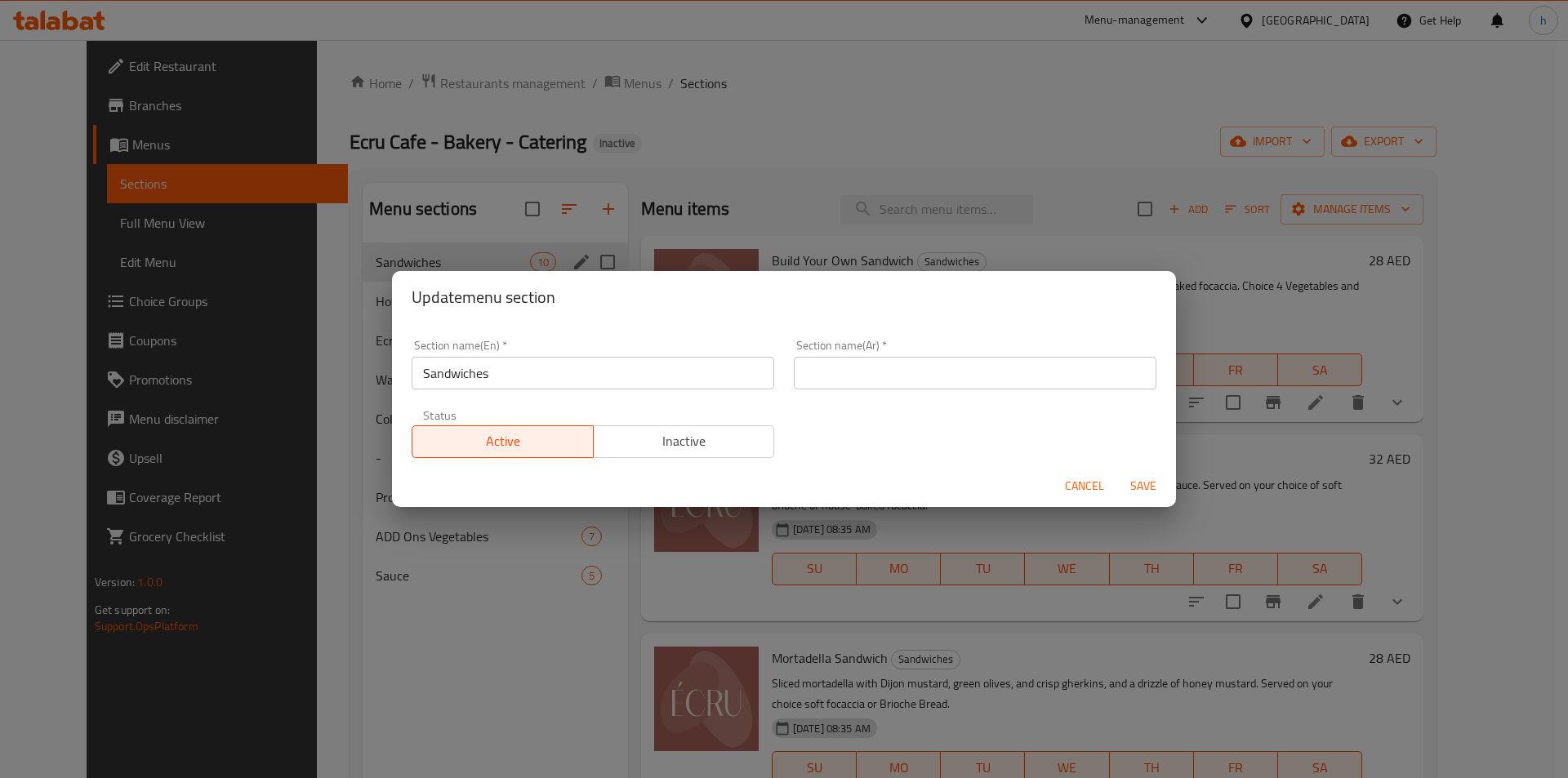
drag, startPoint x: 904, startPoint y: 385, endPoint x: 915, endPoint y: 383, distance: 11.2
click at [904, 385] on input "text" at bounding box center [975, 373] width 363 height 33
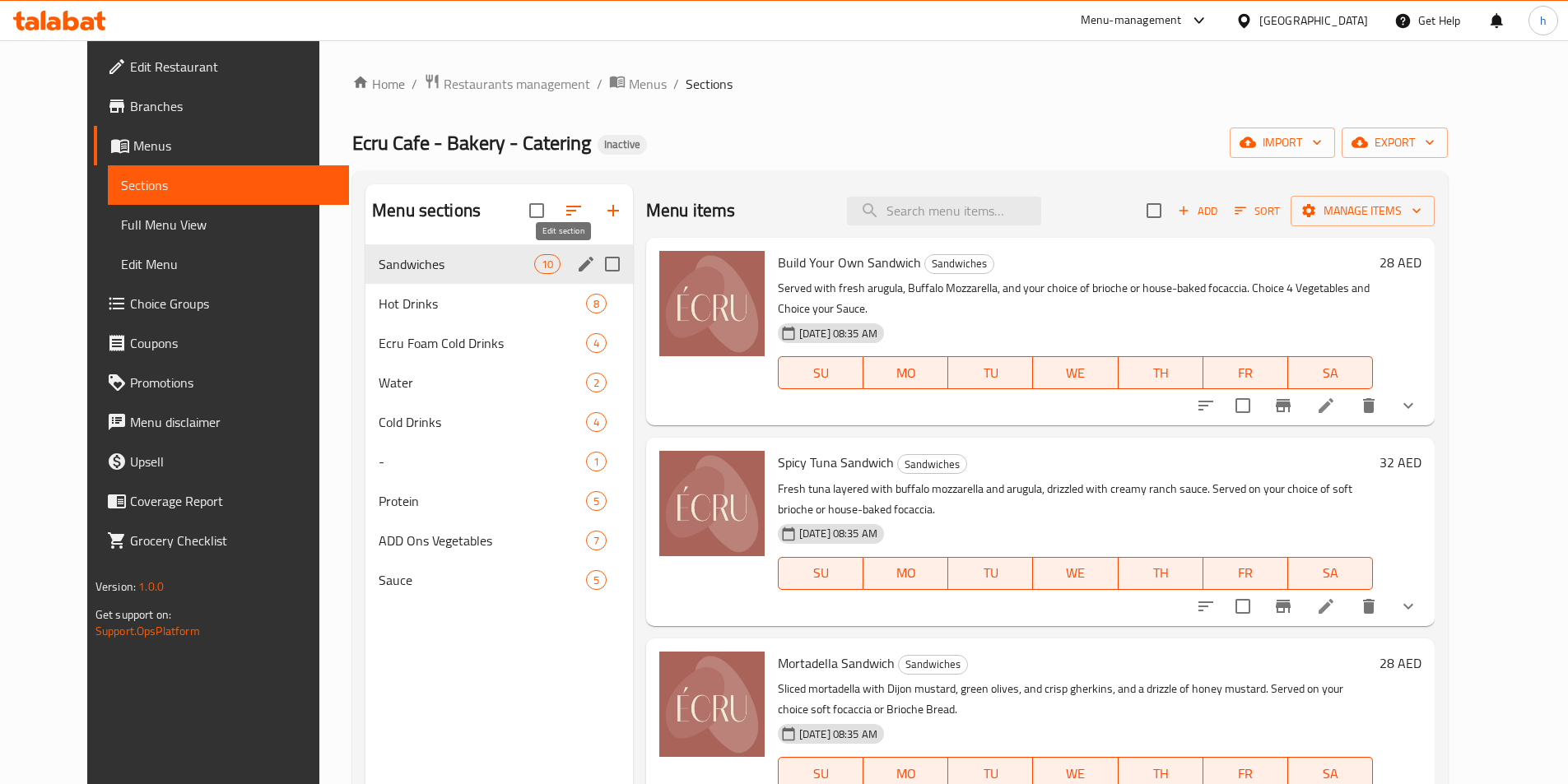
click at [579, 266] on icon "edit" at bounding box center [586, 264] width 15 height 15
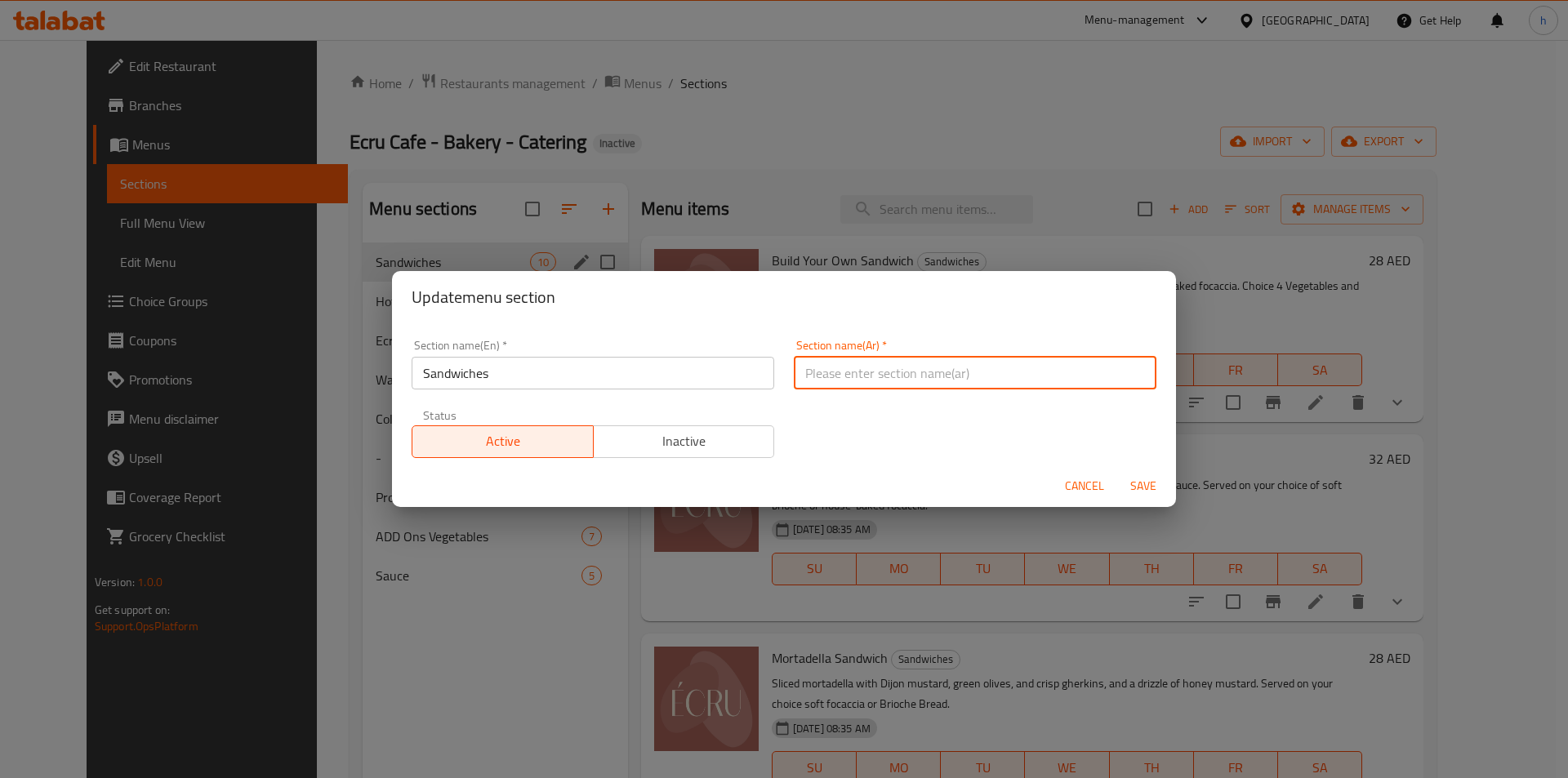
click at [826, 373] on input "text" at bounding box center [975, 373] width 363 height 33
paste input "السندويشات"
type input "السندويشات"
click at [1155, 490] on span "Save" at bounding box center [1144, 486] width 39 height 20
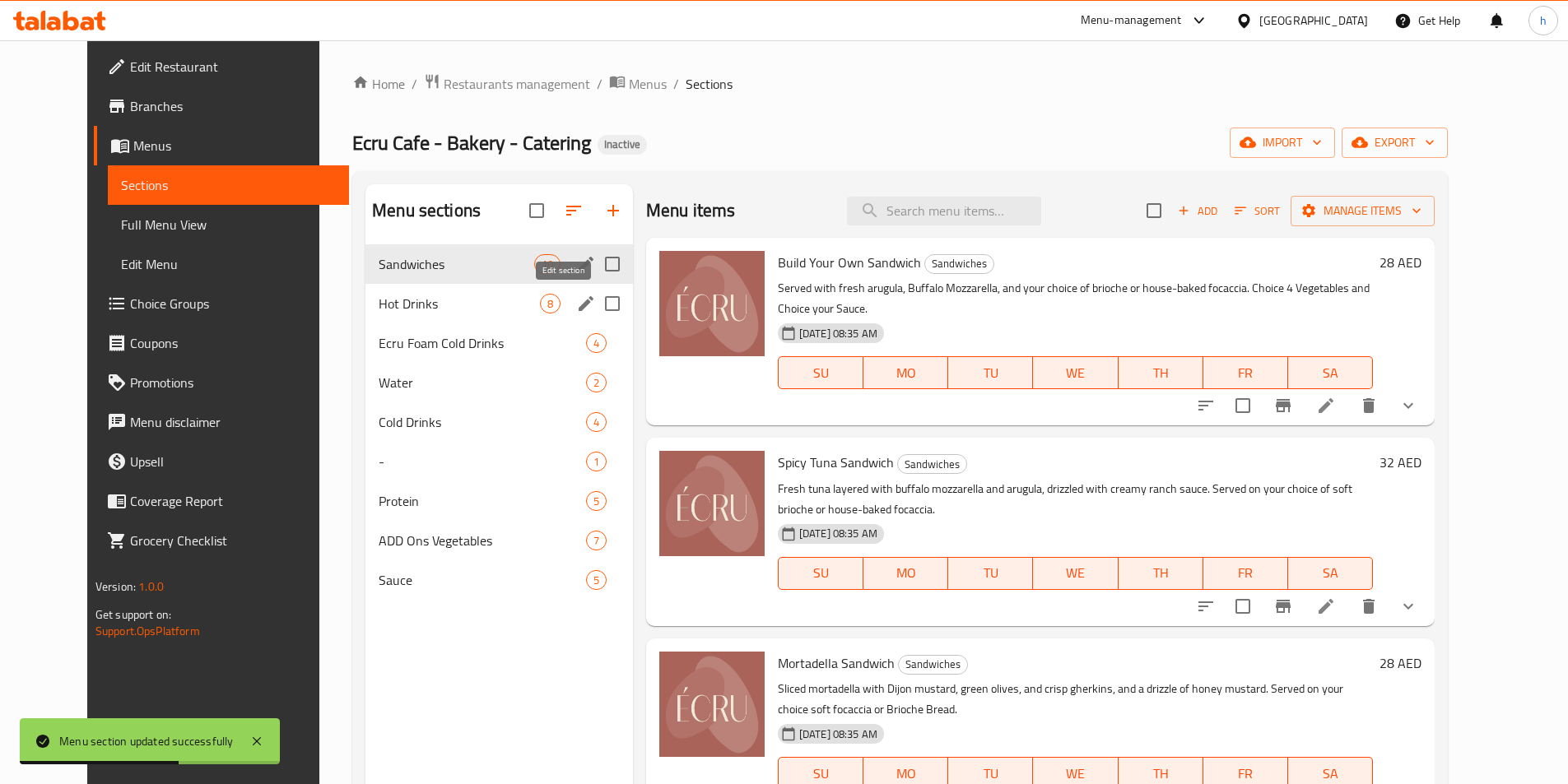
click at [576, 300] on icon "edit" at bounding box center [586, 304] width 20 height 20
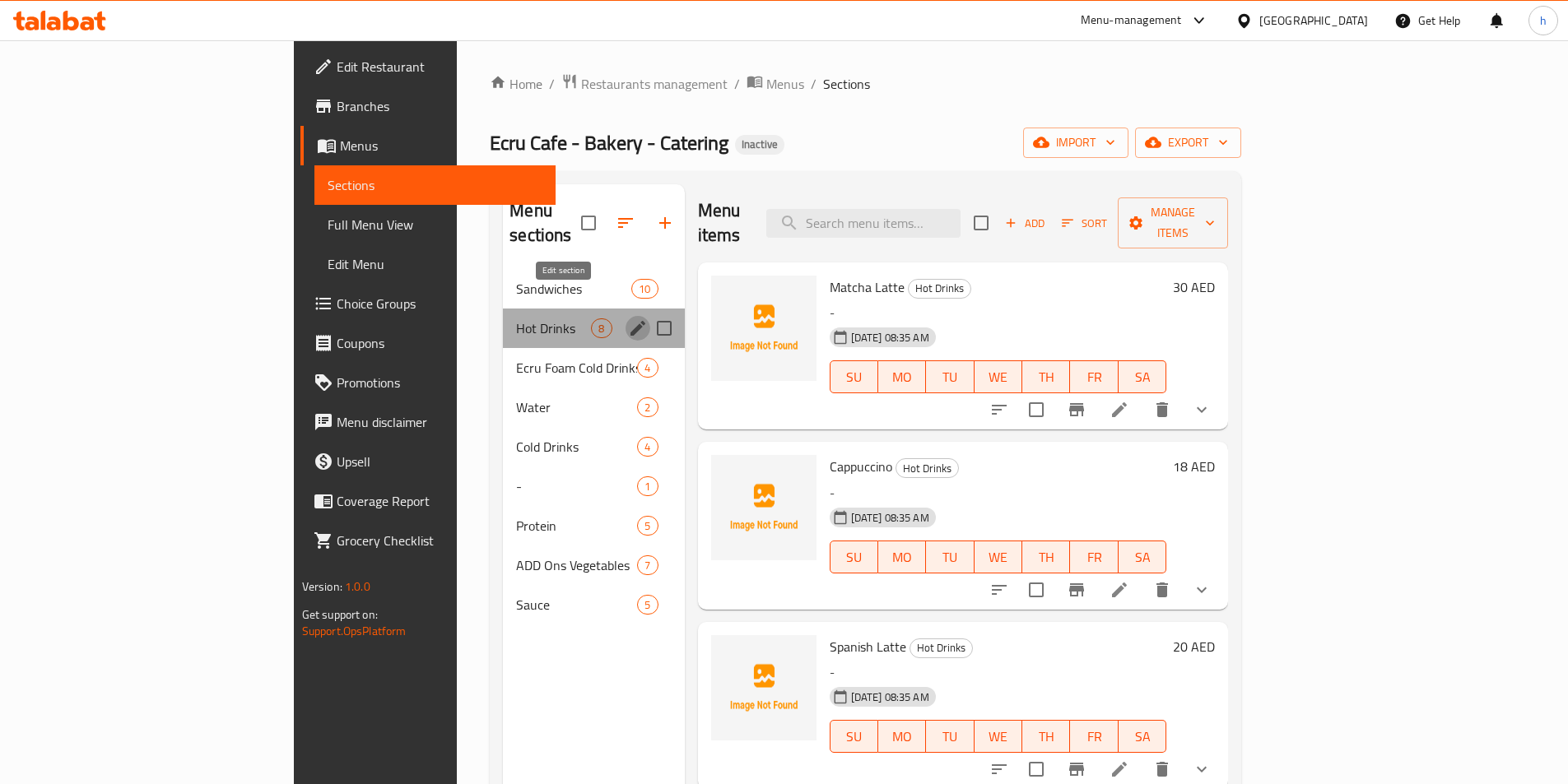
click at [628, 319] on icon "edit" at bounding box center [638, 328] width 20 height 20
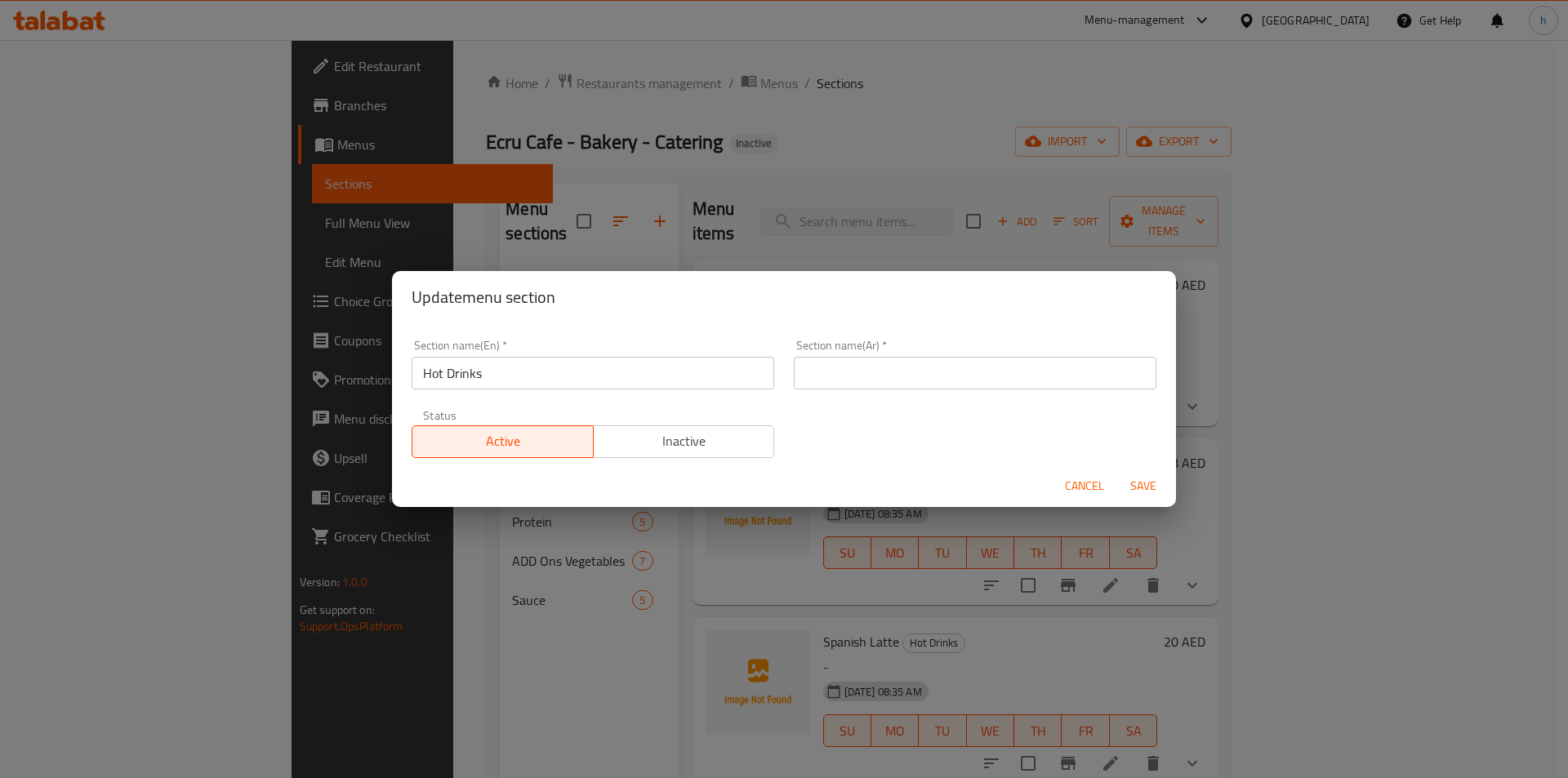
drag, startPoint x: 1003, startPoint y: 414, endPoint x: 986, endPoint y: 396, distance: 24.8
click at [1002, 415] on div "Section name(En)   * Hot Drinks Section name(En) * Section name(Ar)   * Section…" at bounding box center [784, 399] width 764 height 138
click at [977, 388] on input "text" at bounding box center [975, 373] width 363 height 33
paste input "مشروبات ساخنة"
type input "مشروبات ساخنة"
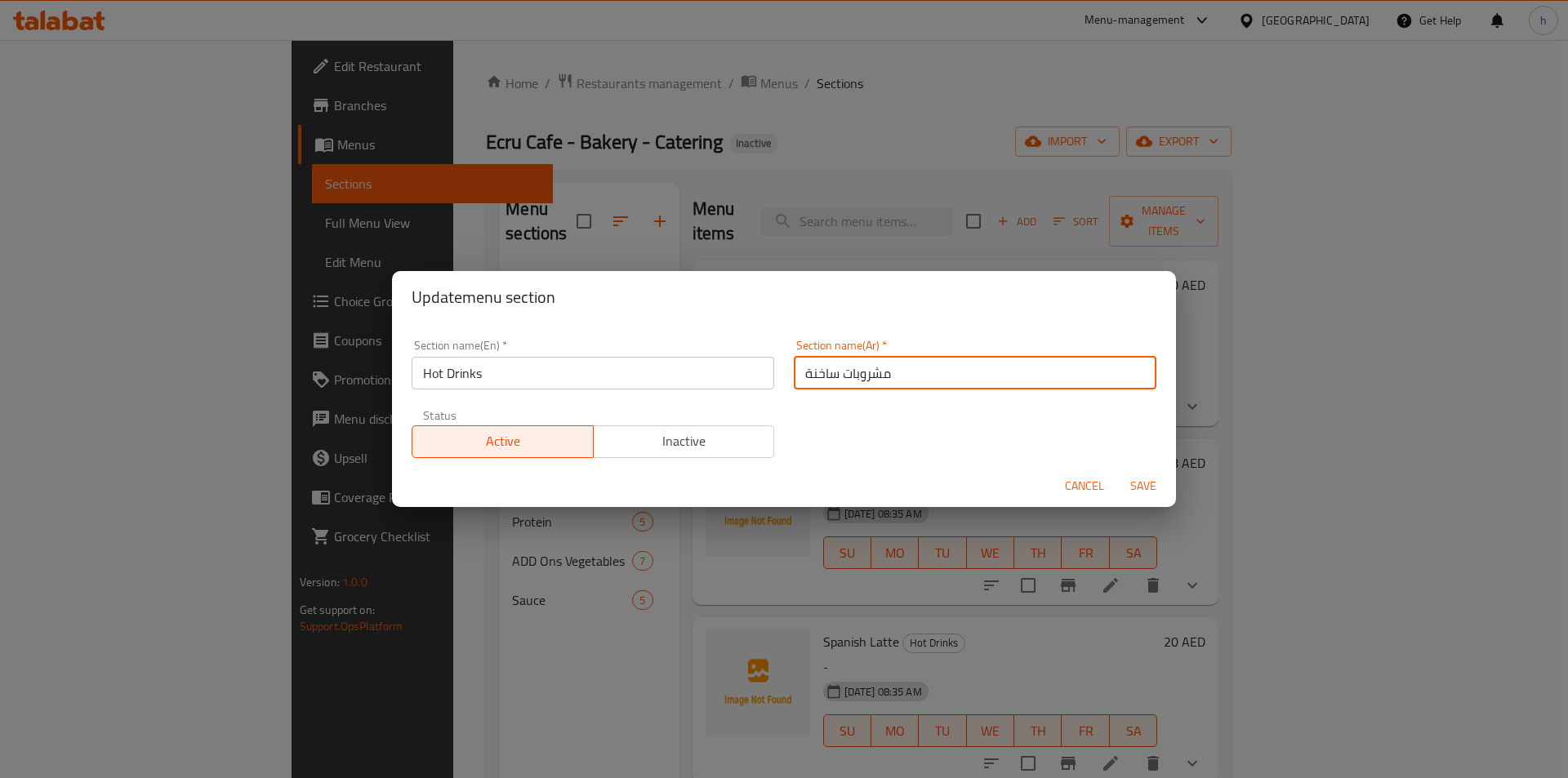
click at [1137, 479] on span "Save" at bounding box center [1144, 486] width 39 height 20
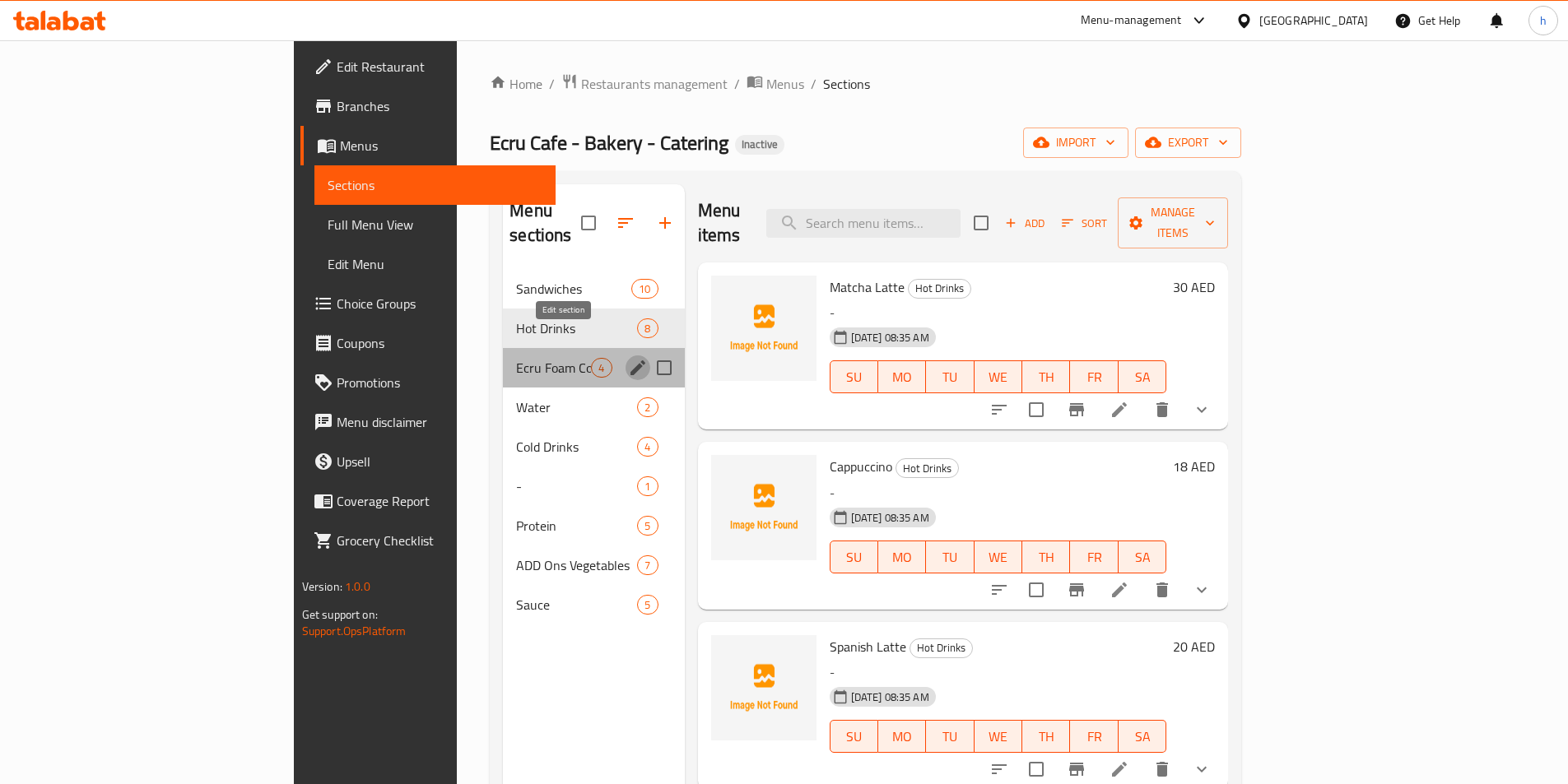
click at [631, 361] on icon "edit" at bounding box center [638, 368] width 15 height 15
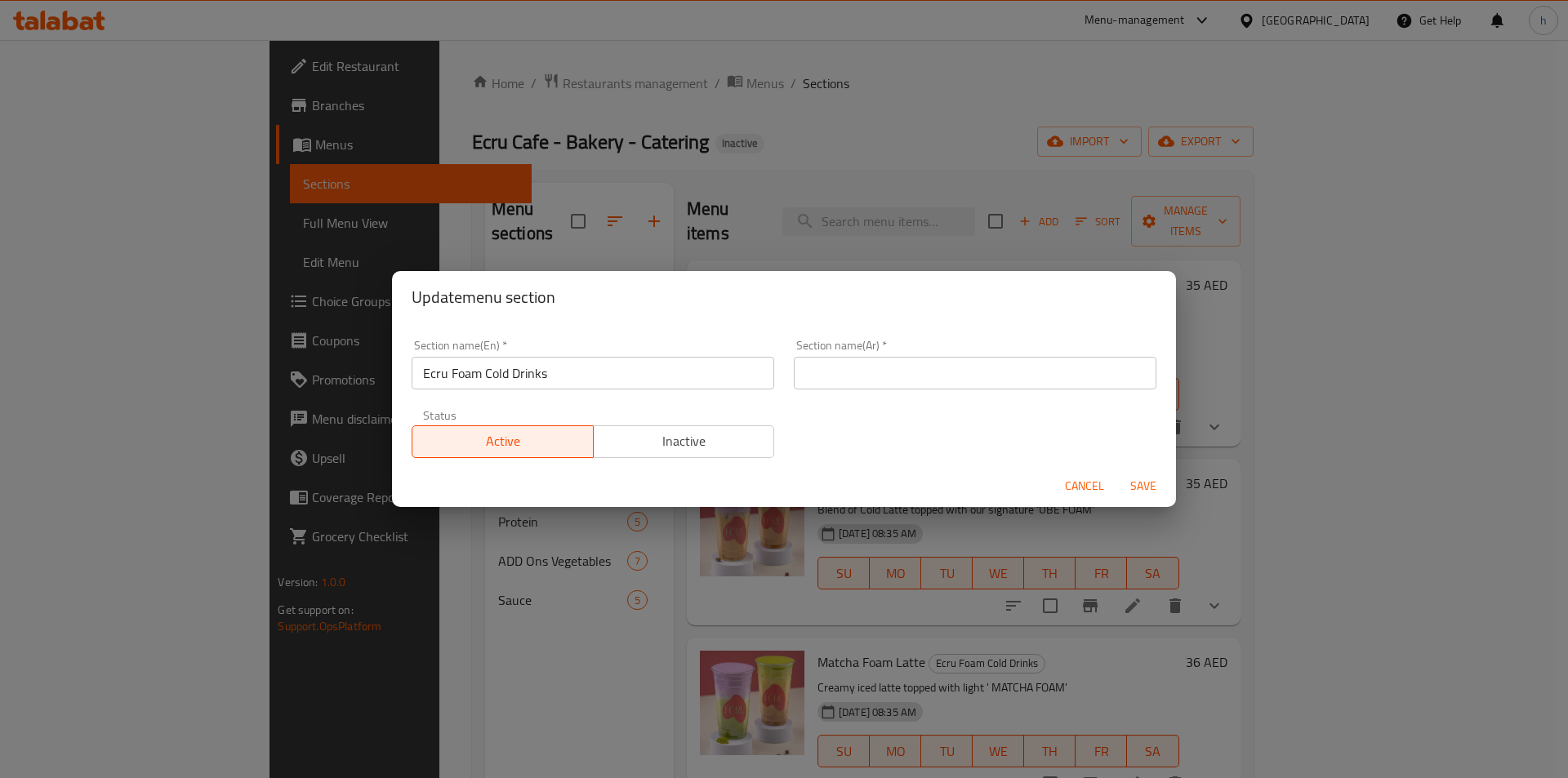
click at [939, 382] on input "text" at bounding box center [975, 373] width 363 height 33
paste input "مشروبات إيكرو الباردة"
click at [867, 372] on input "مشروبات إيكرو الباردة" at bounding box center [975, 373] width 363 height 33
click at [886, 373] on input "مشروبات من إيكرو الباردة" at bounding box center [975, 373] width 363 height 33
type input "مشروبات من إيكرو الباردة"
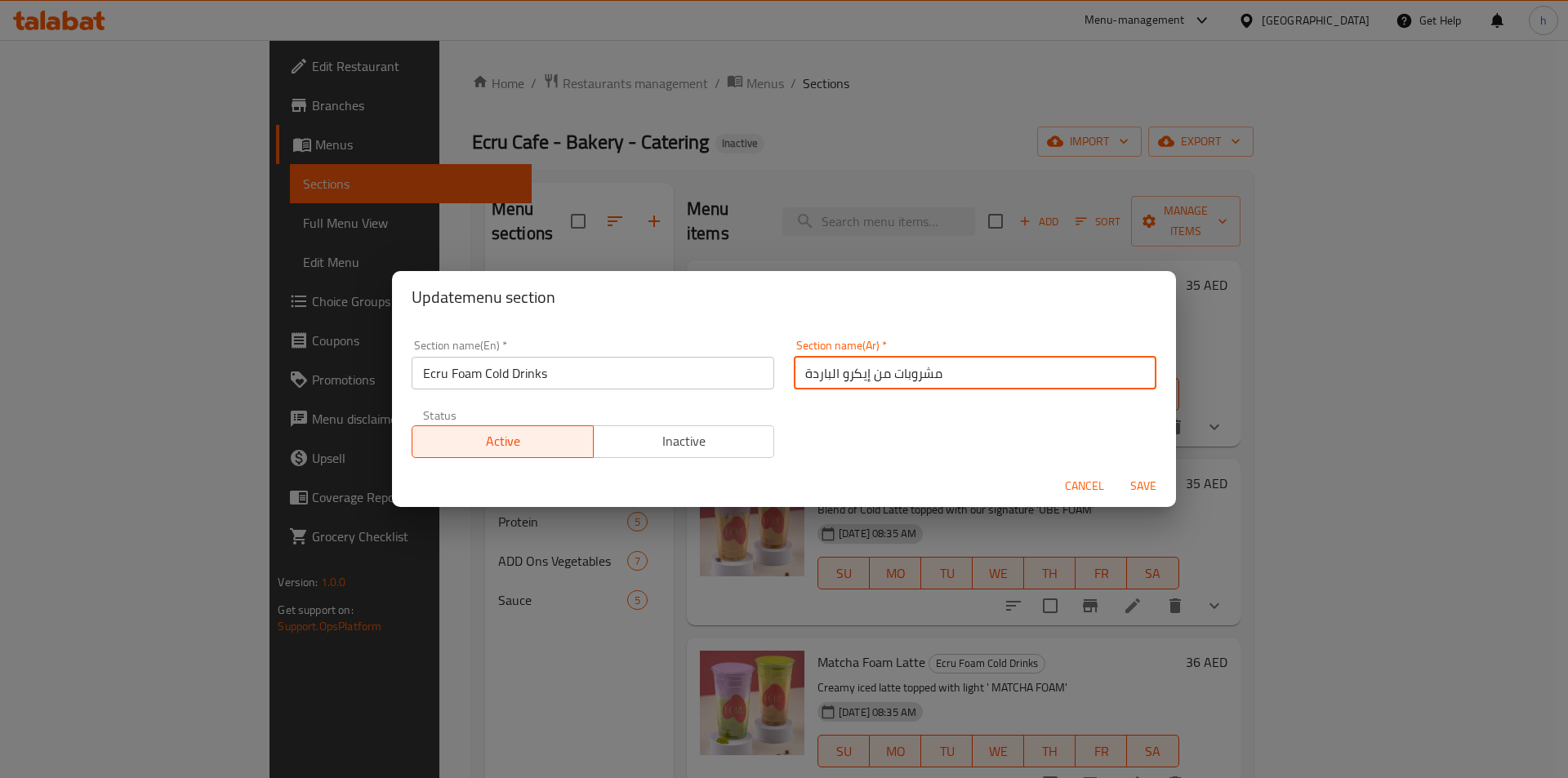
click at [1156, 488] on span "Save" at bounding box center [1144, 486] width 39 height 20
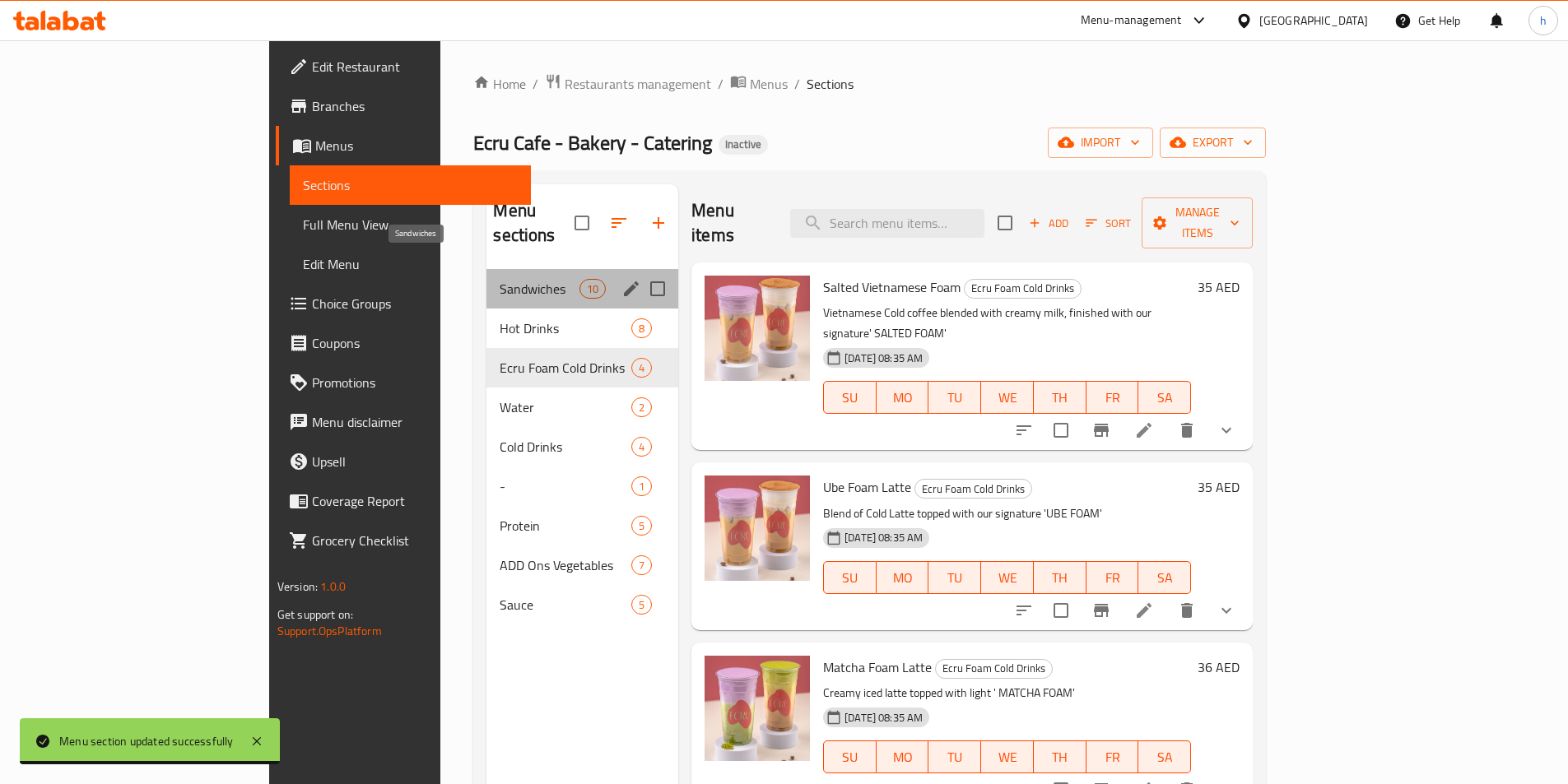
click at [500, 279] on span "Sandwiches" at bounding box center [539, 289] width 79 height 20
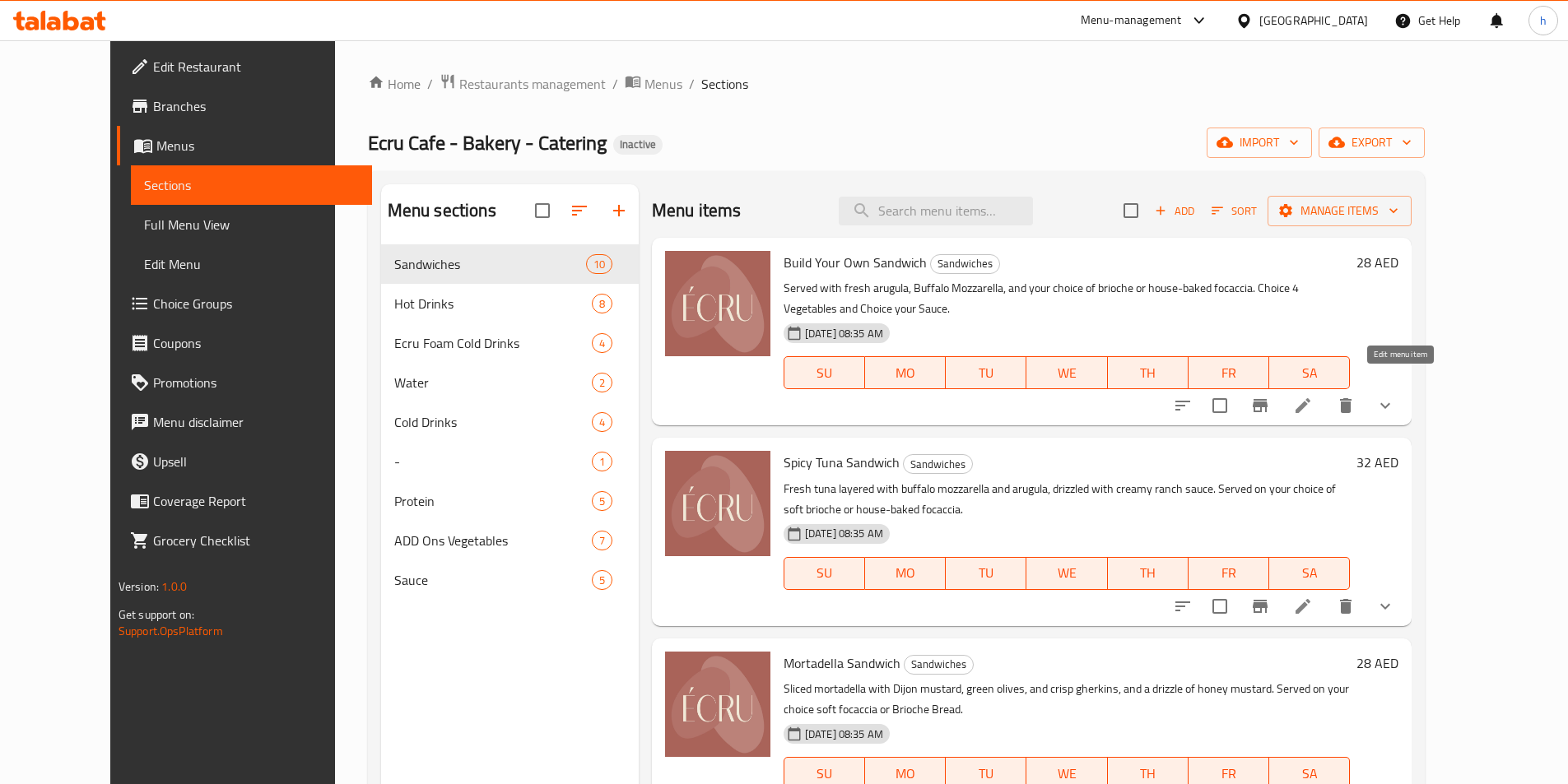
click at [1310, 399] on icon at bounding box center [1303, 406] width 15 height 15
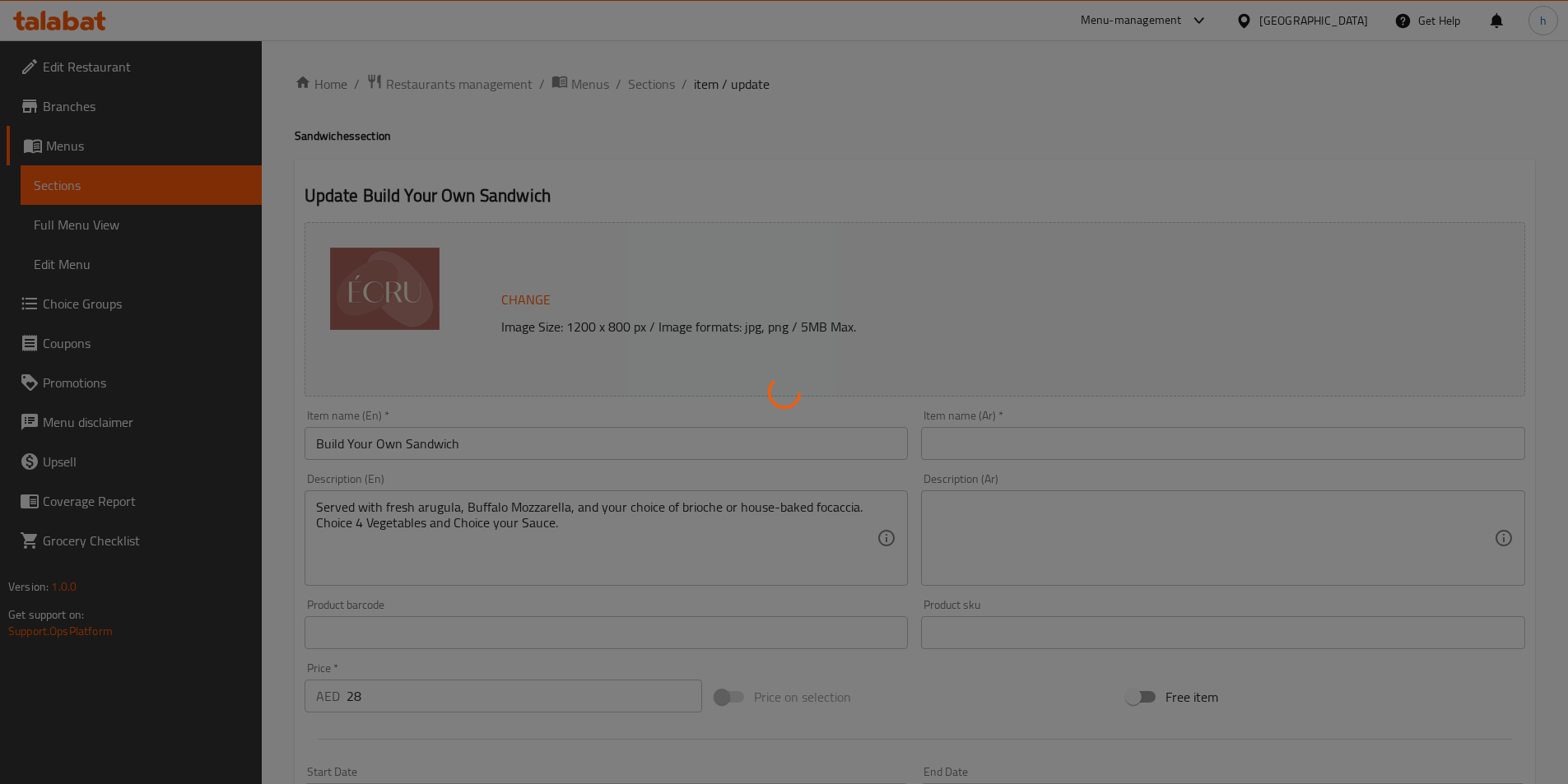
type input "4"
type input "1"
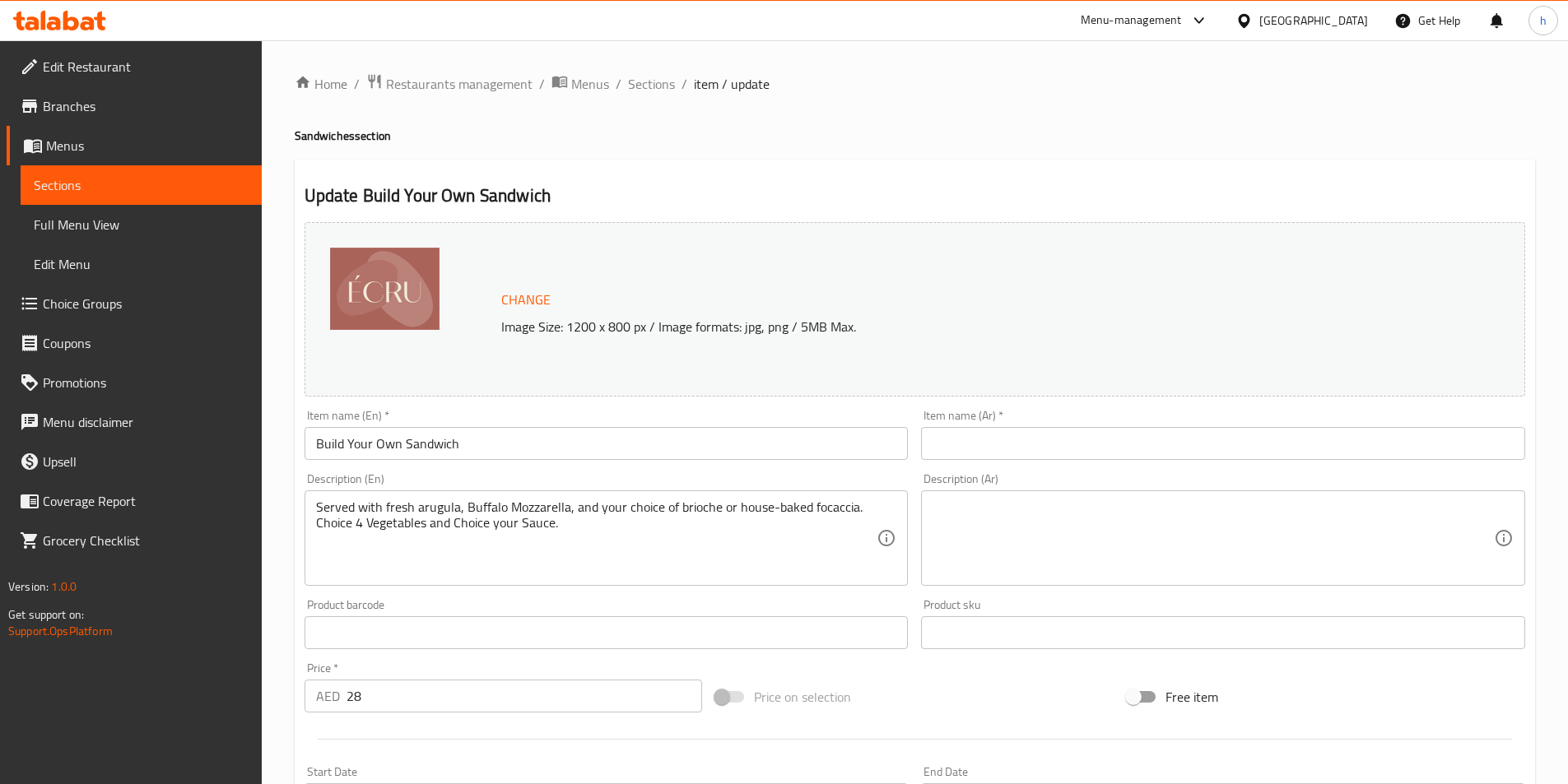
click at [508, 432] on input "Build Your Own Sandwich" at bounding box center [607, 443] width 604 height 33
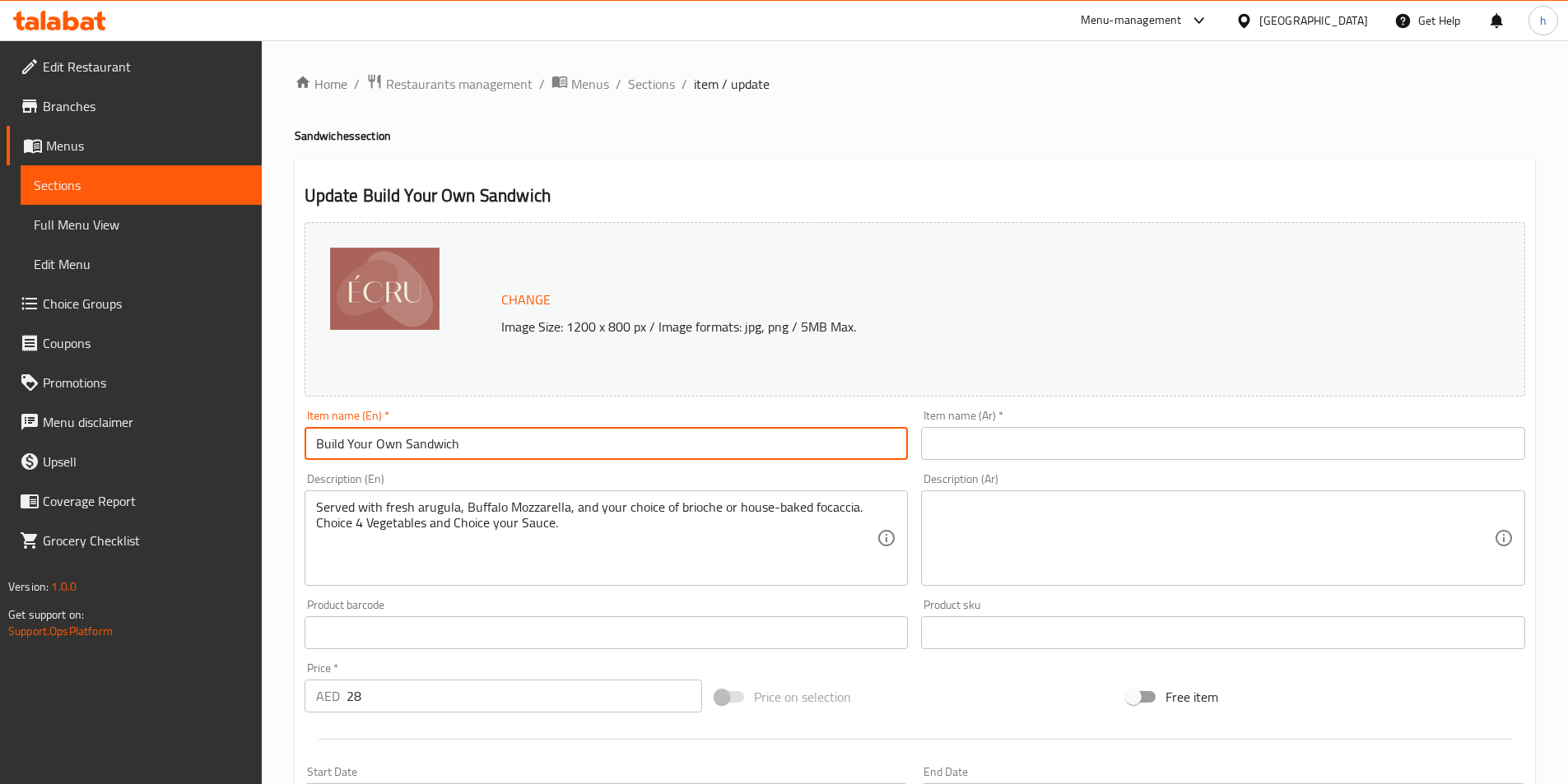
click at [508, 432] on input "Build Your Own Sandwich" at bounding box center [607, 443] width 604 height 33
click at [415, 448] on input "Build Your Own Sandwich" at bounding box center [607, 443] width 604 height 33
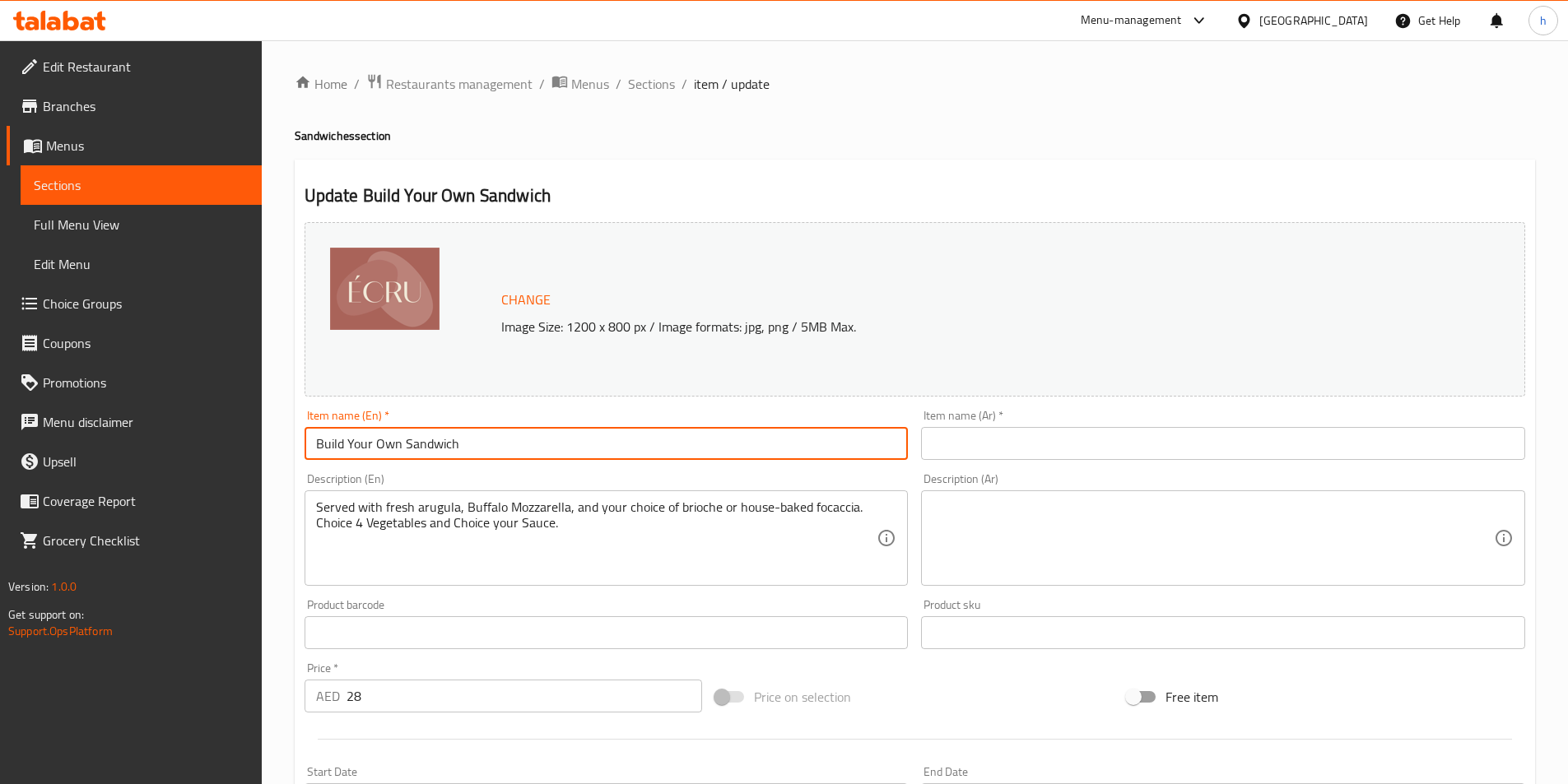
click at [415, 448] on input "Build Your Own Sandwich" at bounding box center [607, 443] width 604 height 33
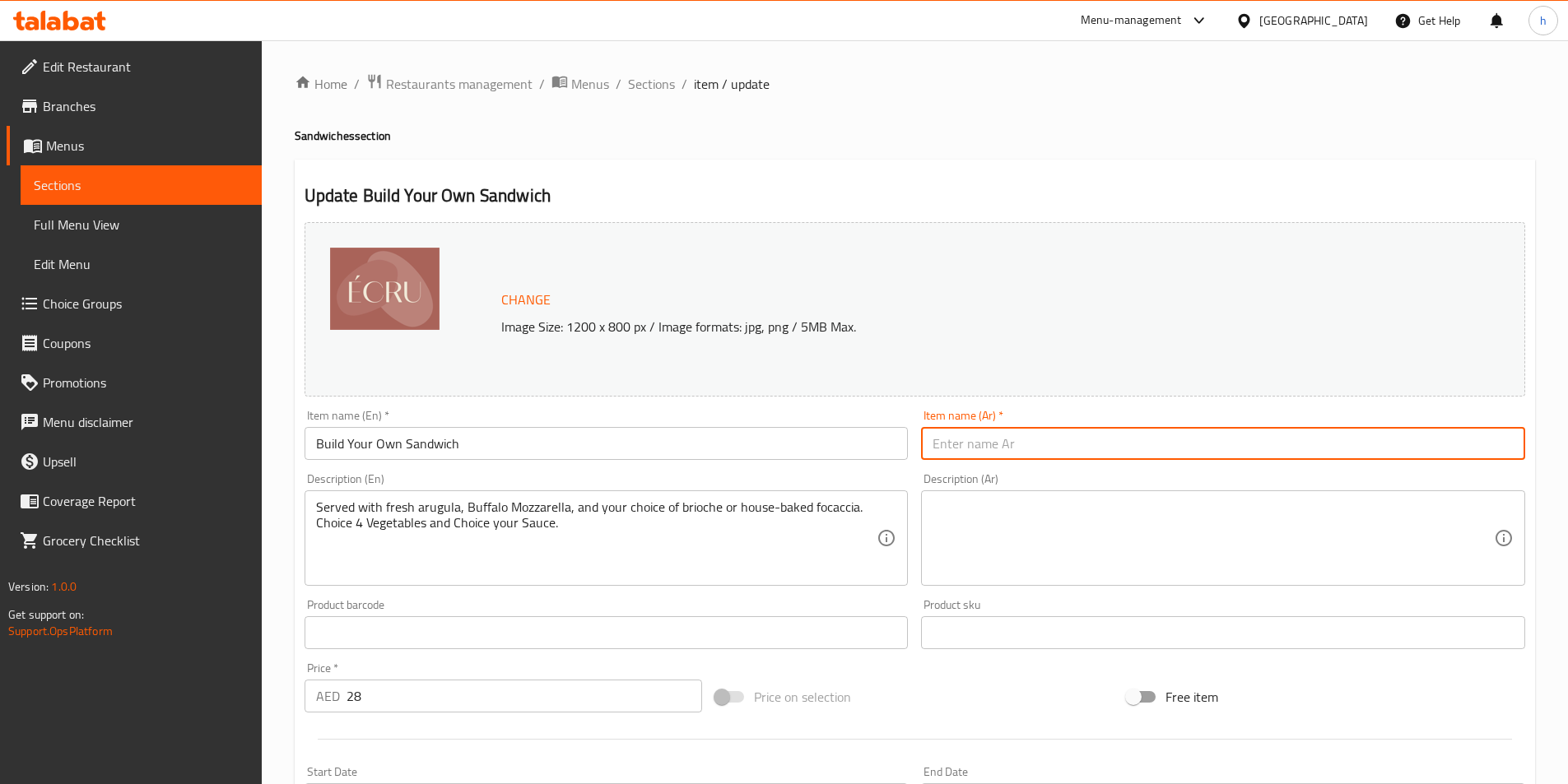
click at [972, 439] on input "text" at bounding box center [1224, 443] width 604 height 33
paste input "اصنع ساندويتشك الخاص"
type input "اصنع ساندويتشك الخاص"
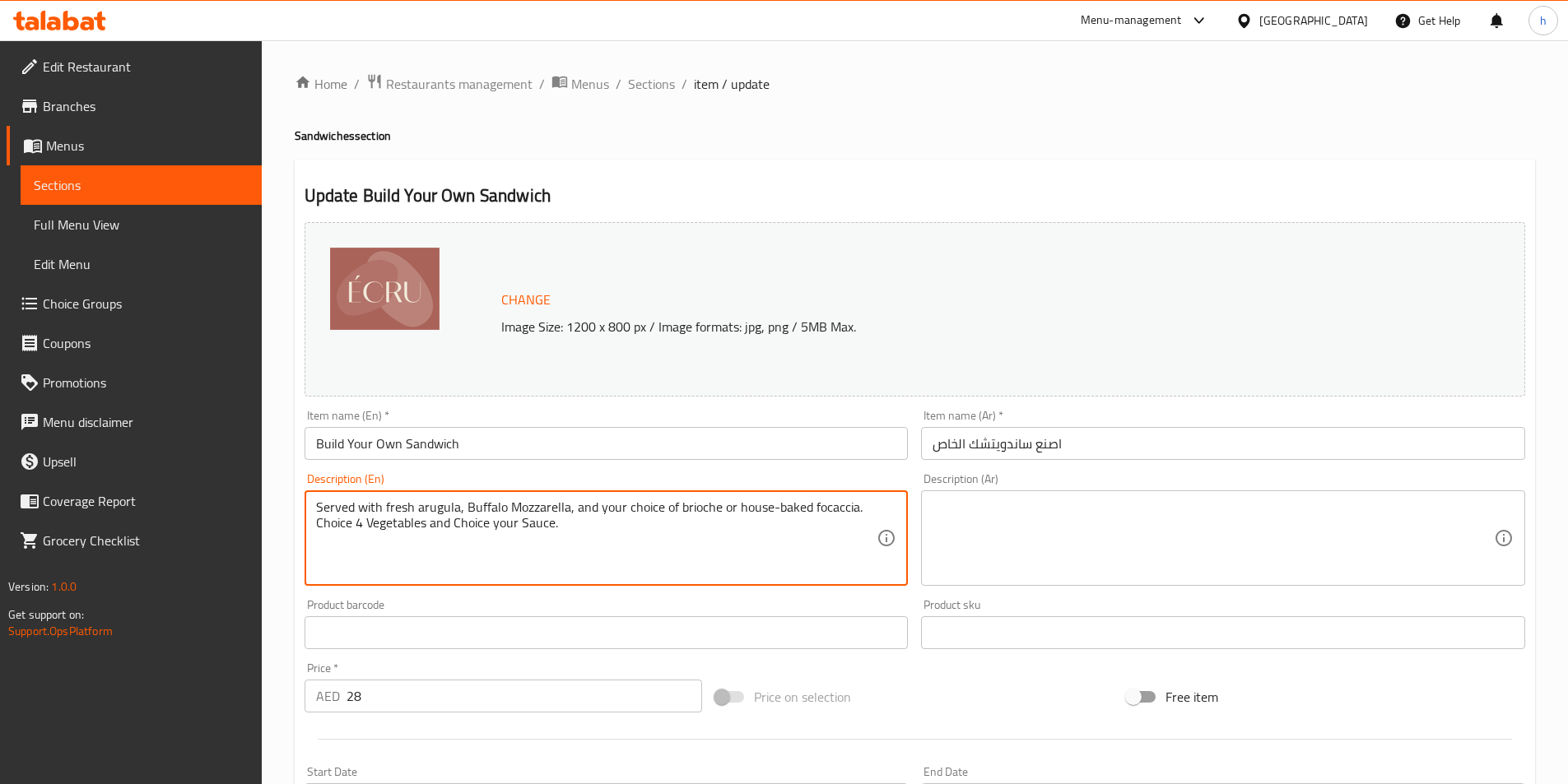
click at [802, 524] on textarea "Served with fresh arugula, Buffalo Mozzarella, and your choice of brioche or ho…" at bounding box center [597, 538] width 561 height 78
click at [802, 505] on textarea "Served with fresh arugula, Buffalo Mozzarella, and your choice of brioche or ho…" at bounding box center [597, 538] width 561 height 78
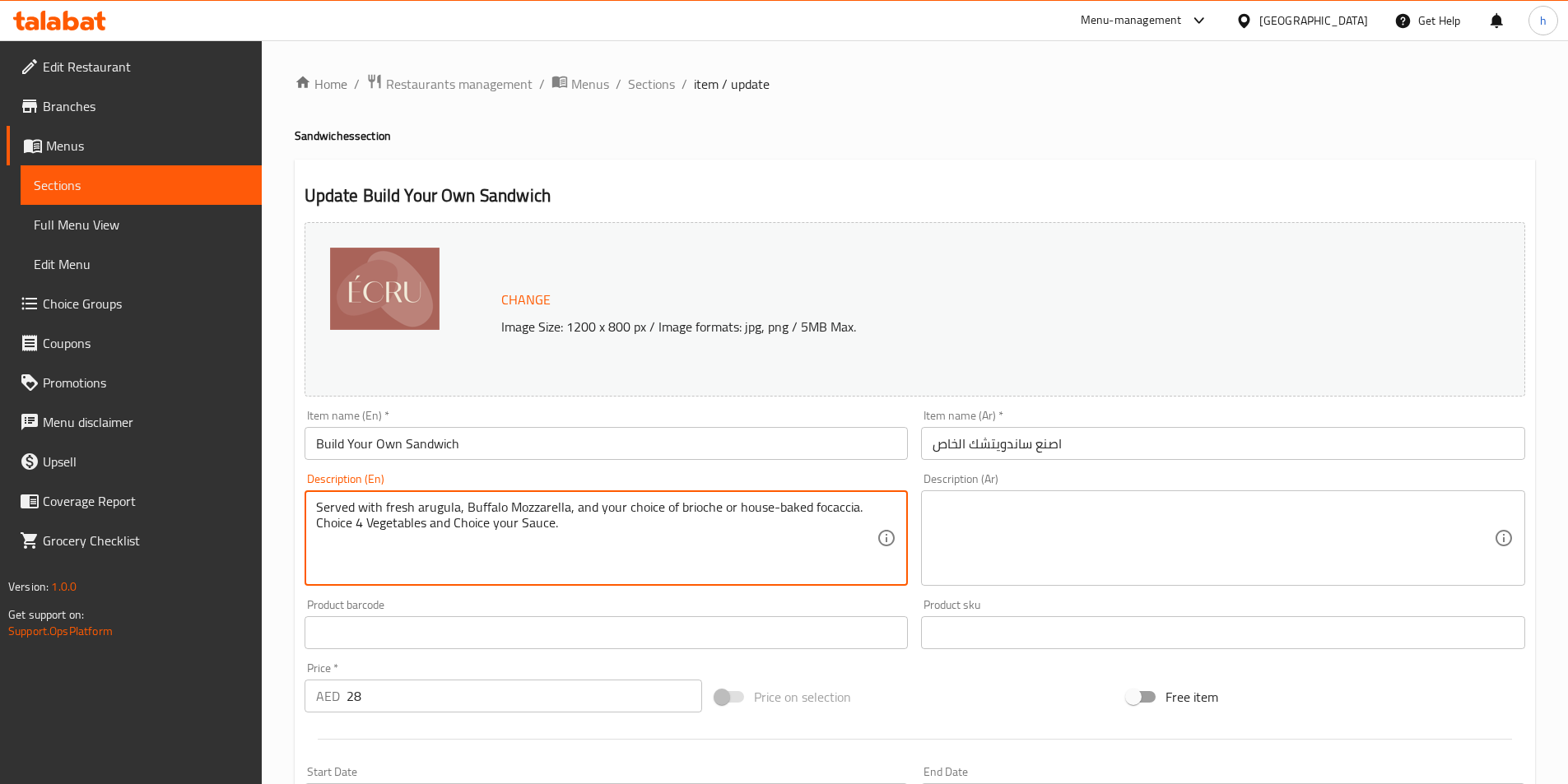
click at [802, 505] on textarea "Served with fresh arugula, Buffalo Mozzarella, and your choice of brioche or ho…" at bounding box center [597, 538] width 561 height 78
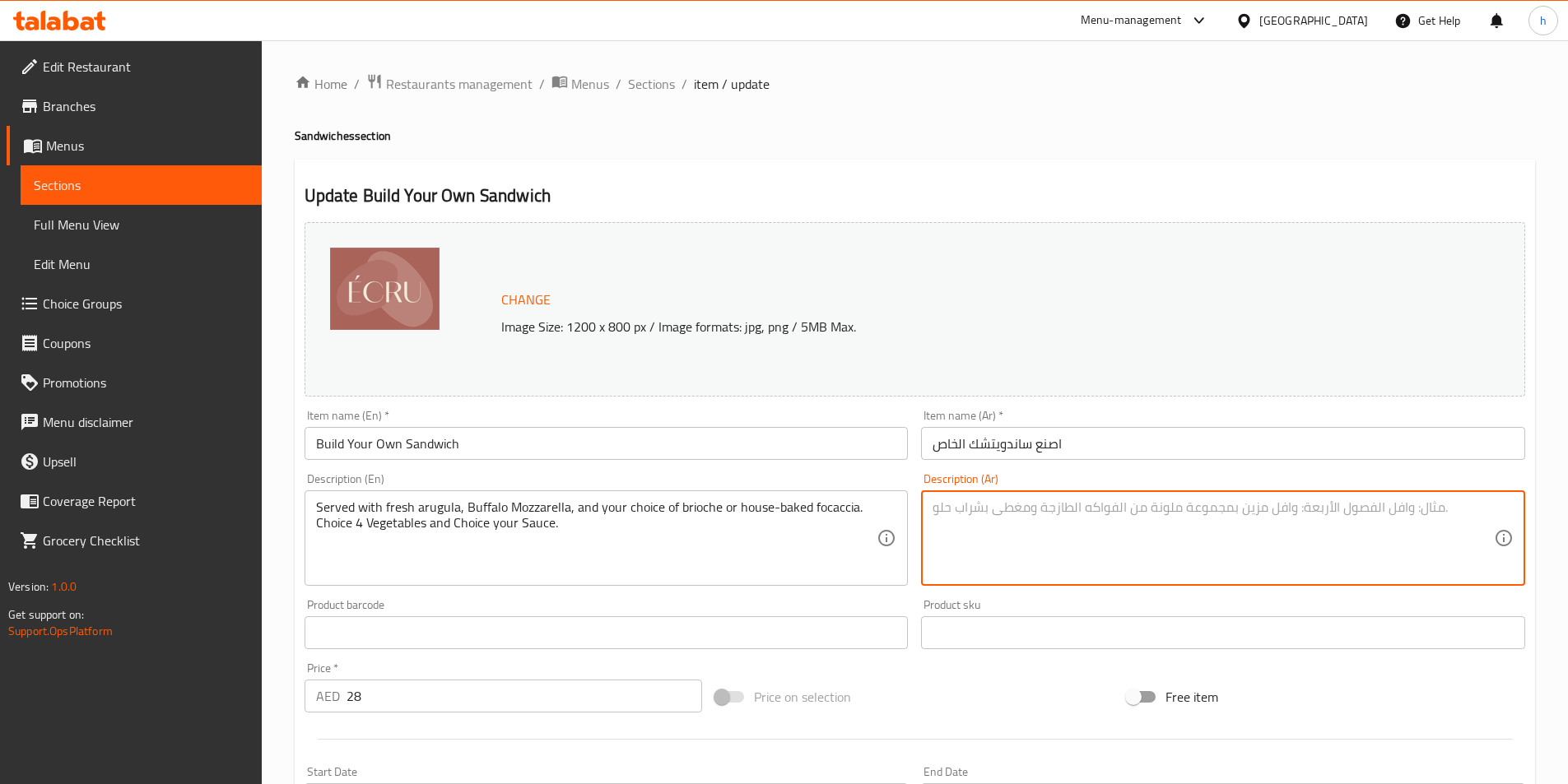
click at [1362, 548] on textarea at bounding box center [1214, 538] width 561 height 78
paste textarea "يُقدّم مع جرجير طازج، وجبنة موزاريلا الجاموس، واختيارك من البريوش أو الفوكاشيا …"
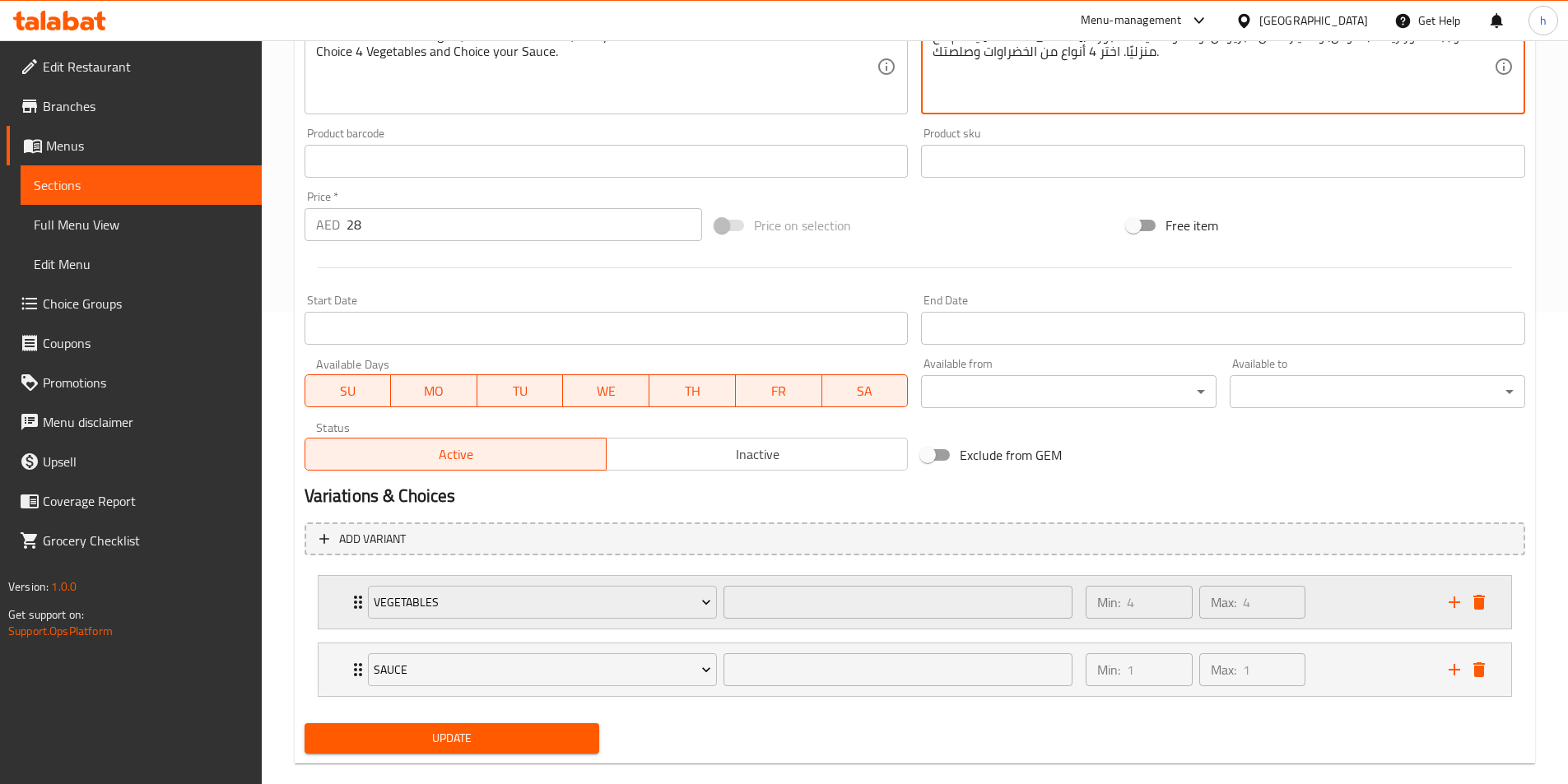
scroll to position [494, 0]
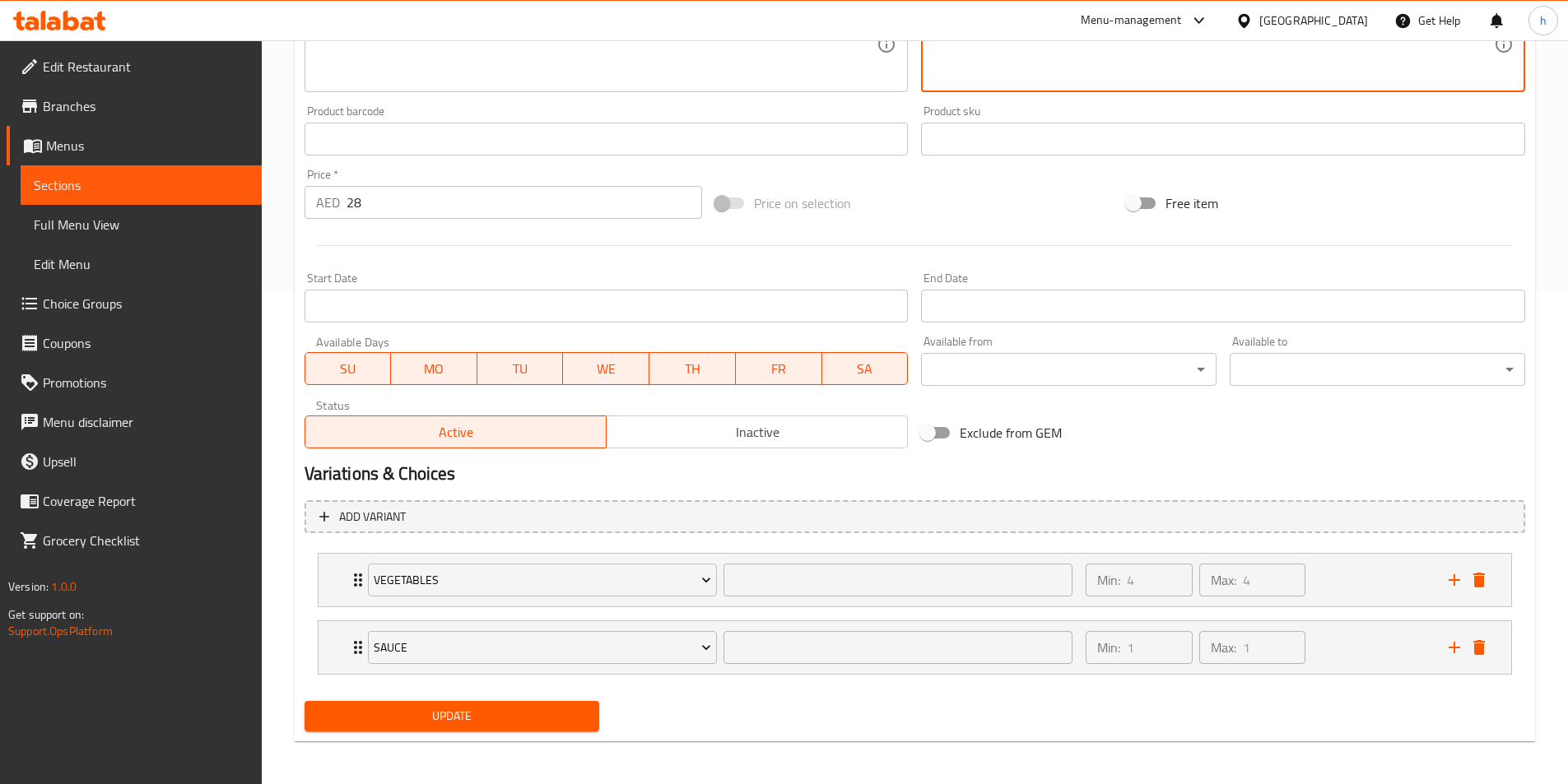
type textarea "يُقدّم مع جرجير طازج، وجبنة موزاريلا الجاموس، واختيارك من البريوش أو الفوكاشيا …"
click at [535, 702] on button "Update" at bounding box center [452, 716] width 296 height 31
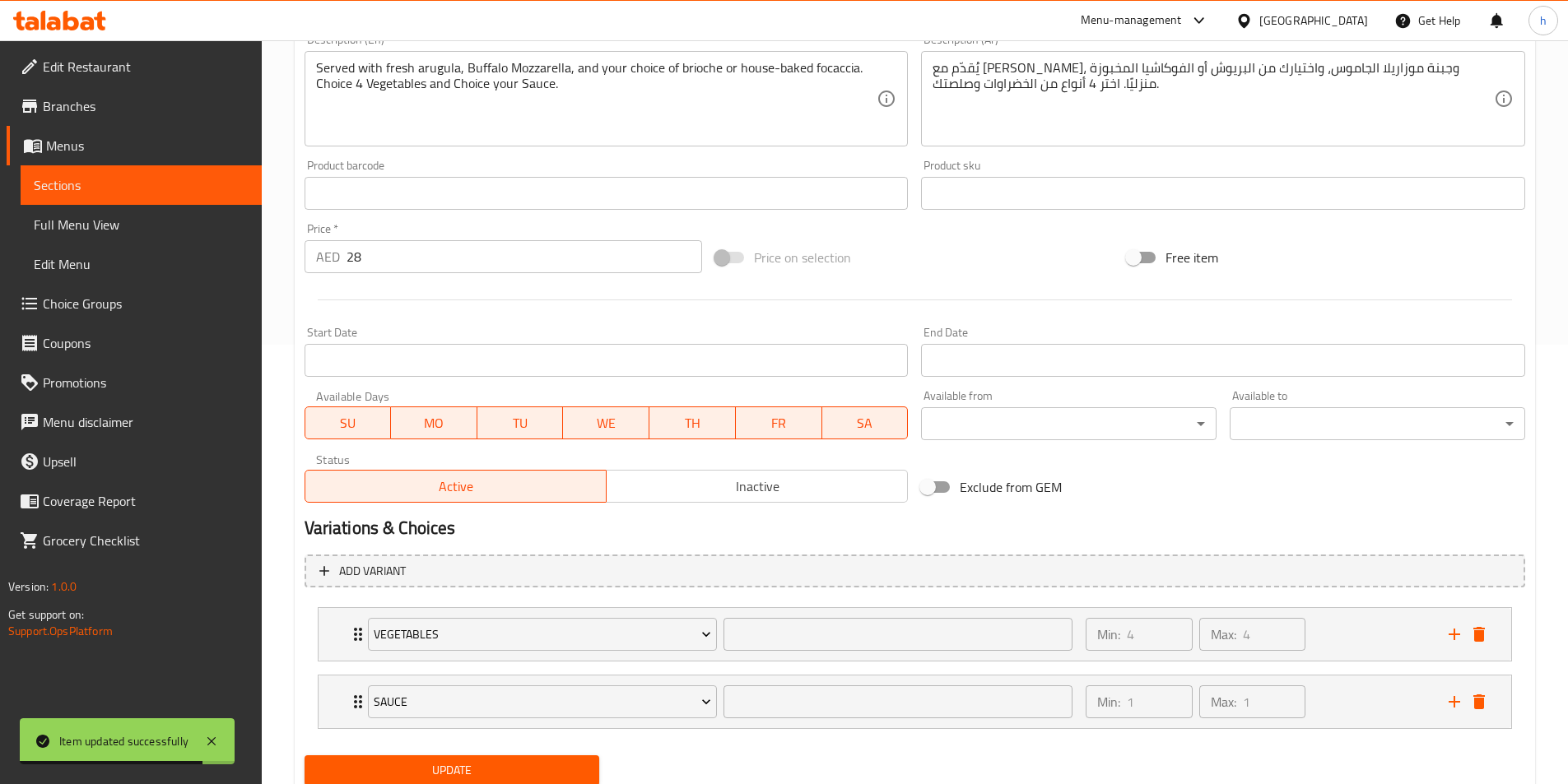
scroll to position [412, 0]
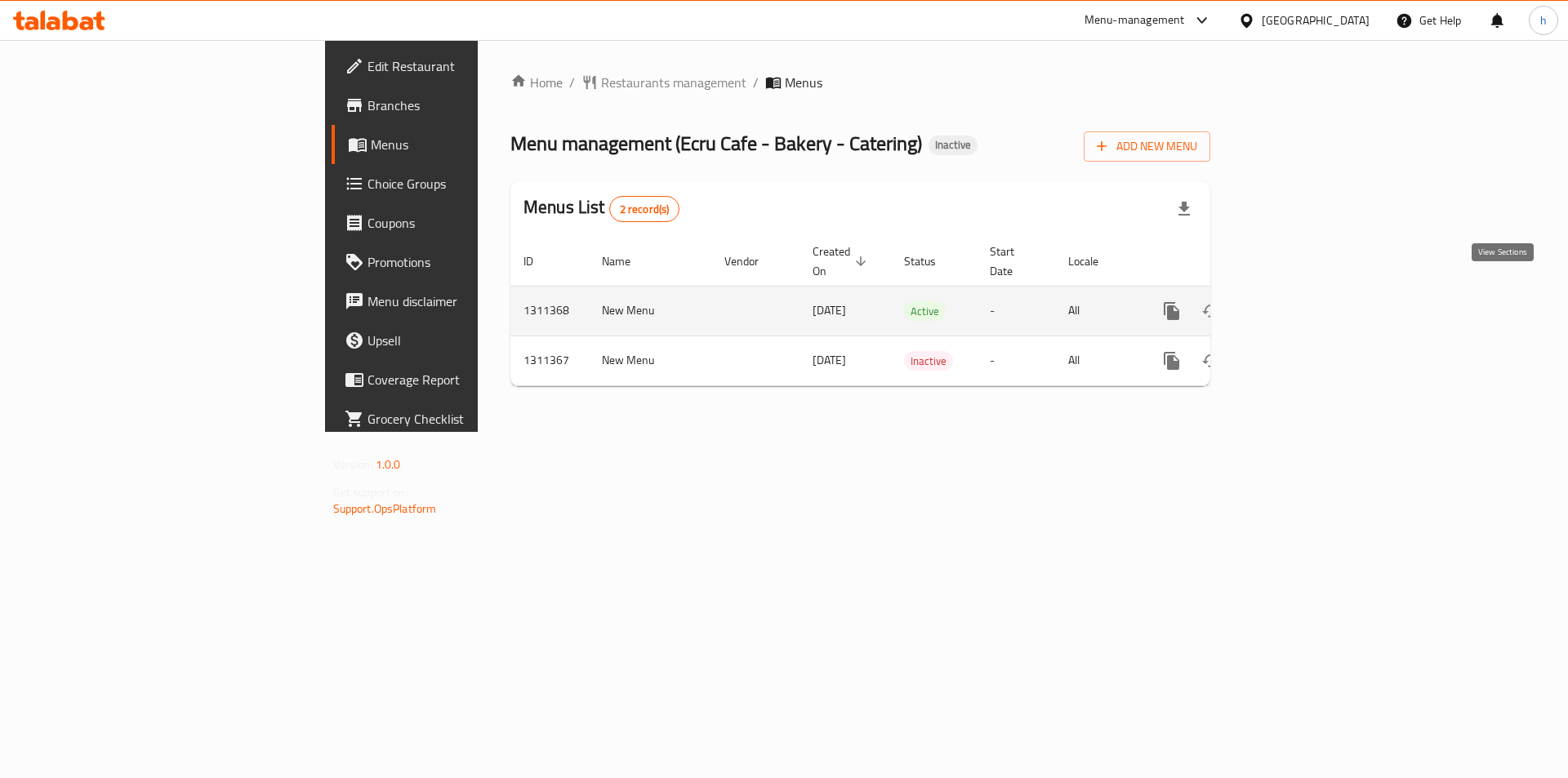
click at [1299, 301] on icon "enhanced table" at bounding box center [1289, 311] width 20 height 20
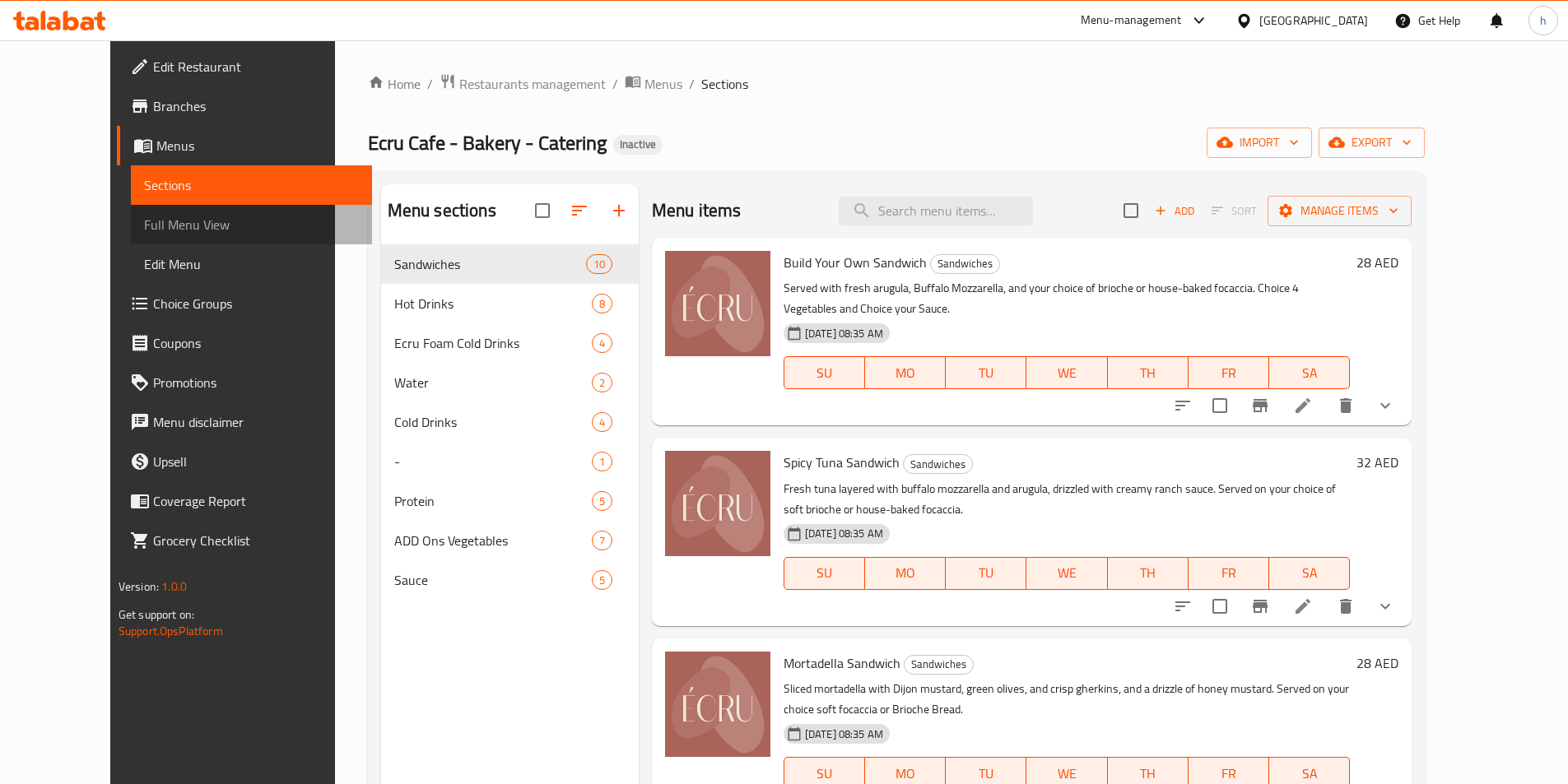
click at [144, 229] on span "Full Menu View" at bounding box center [251, 224] width 215 height 20
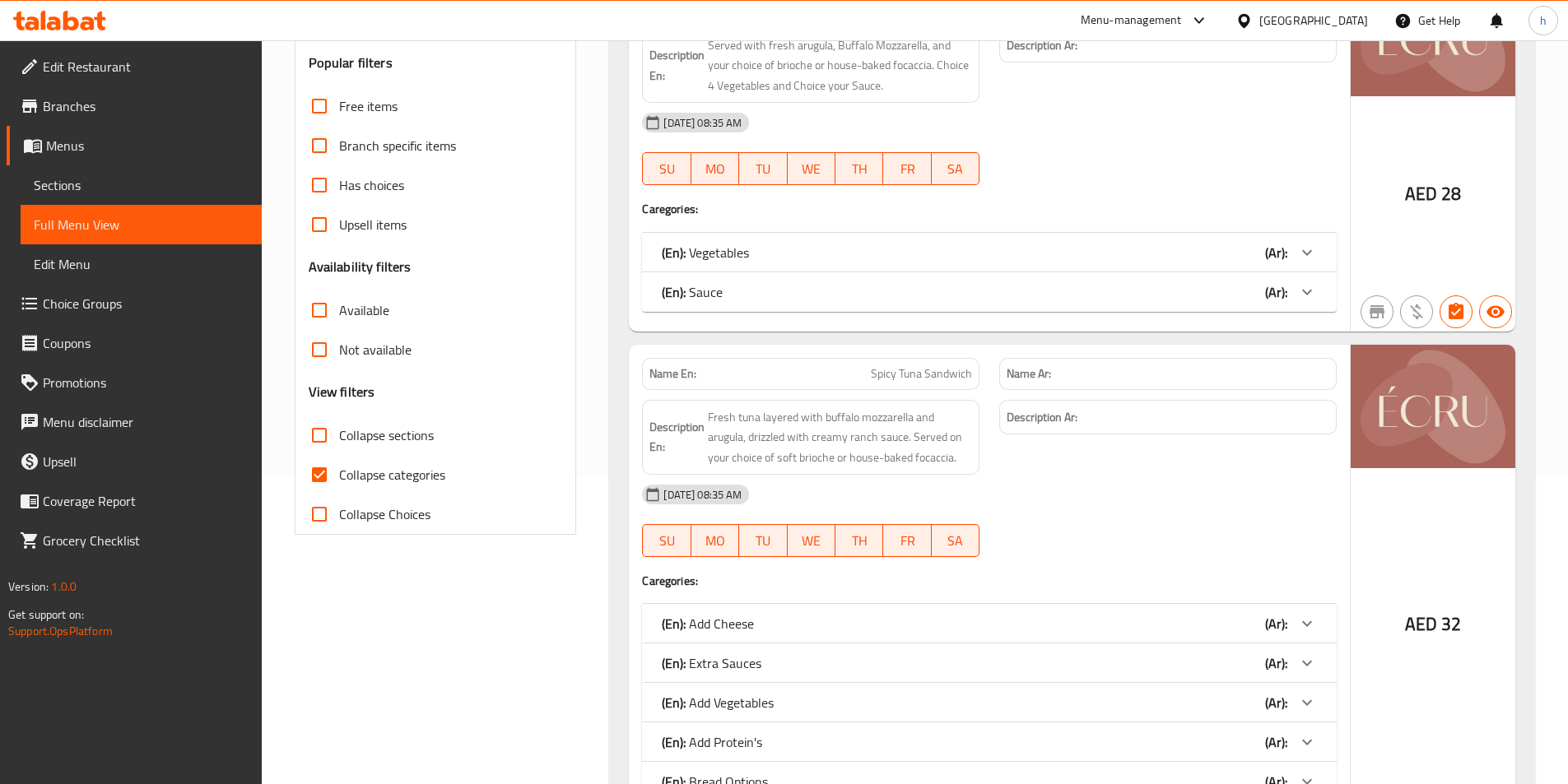
scroll to position [412, 0]
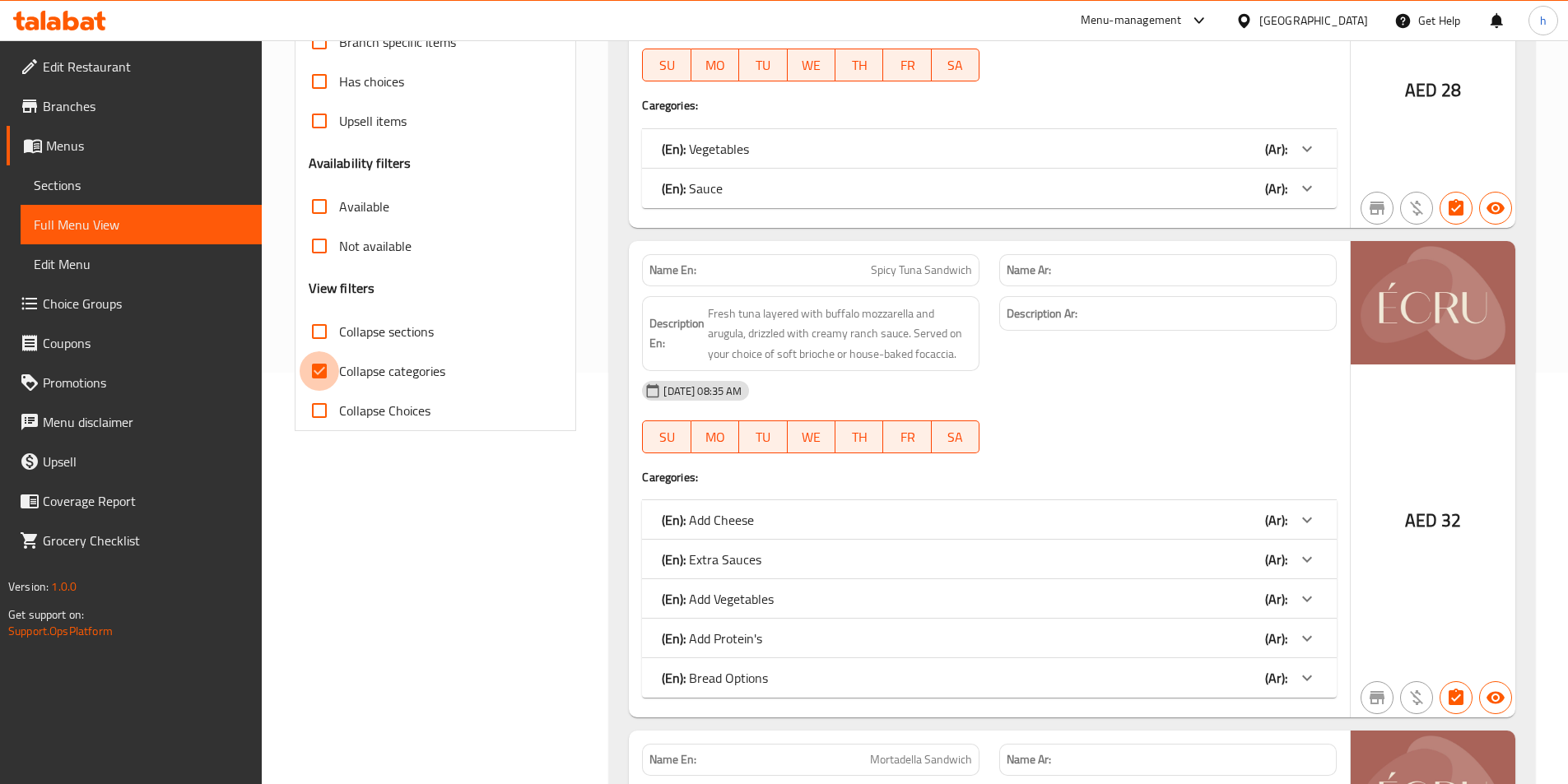
click at [320, 361] on input "Collapse categories" at bounding box center [320, 371] width 40 height 40
checkbox input "false"
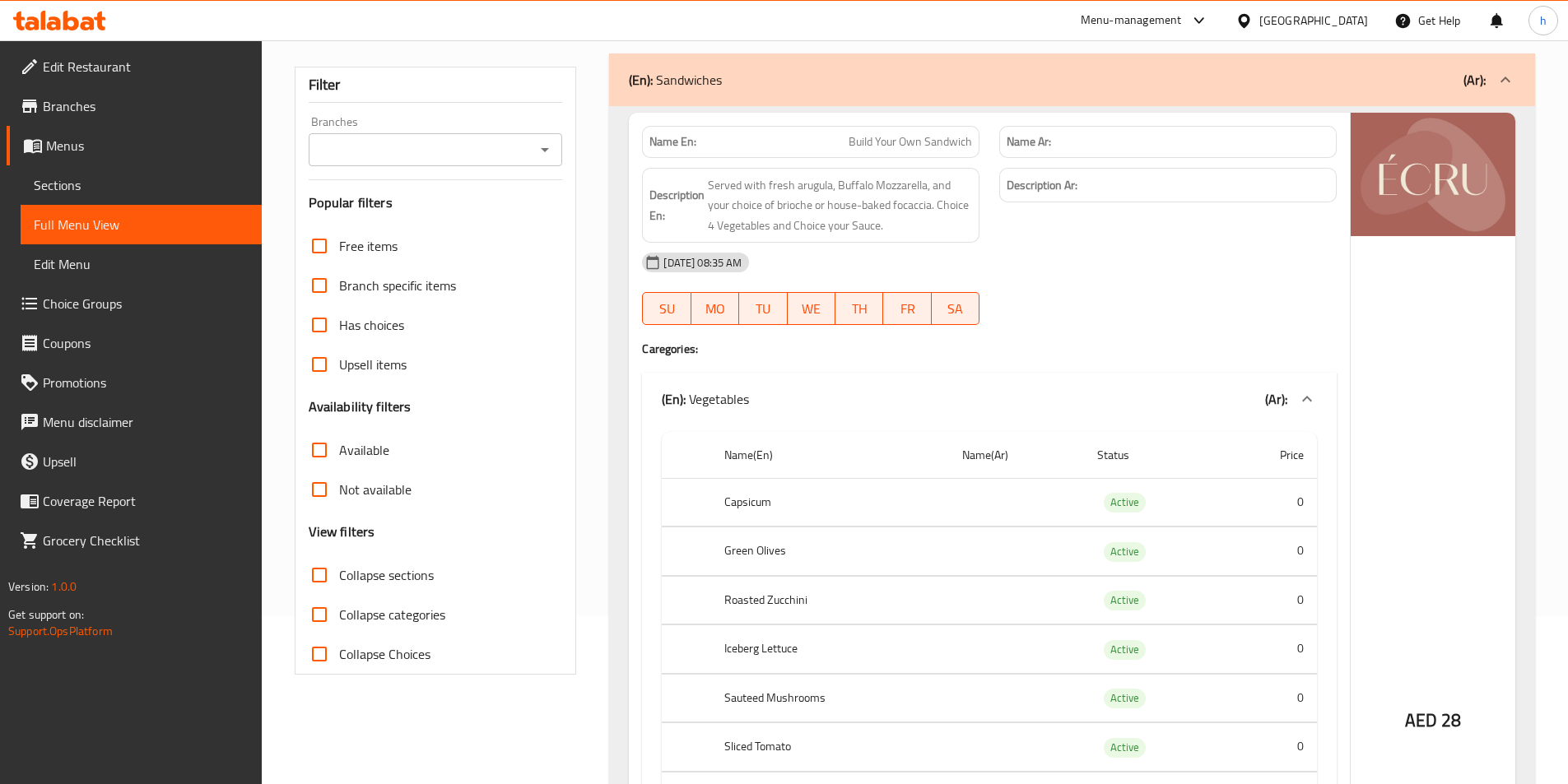
scroll to position [164, 0]
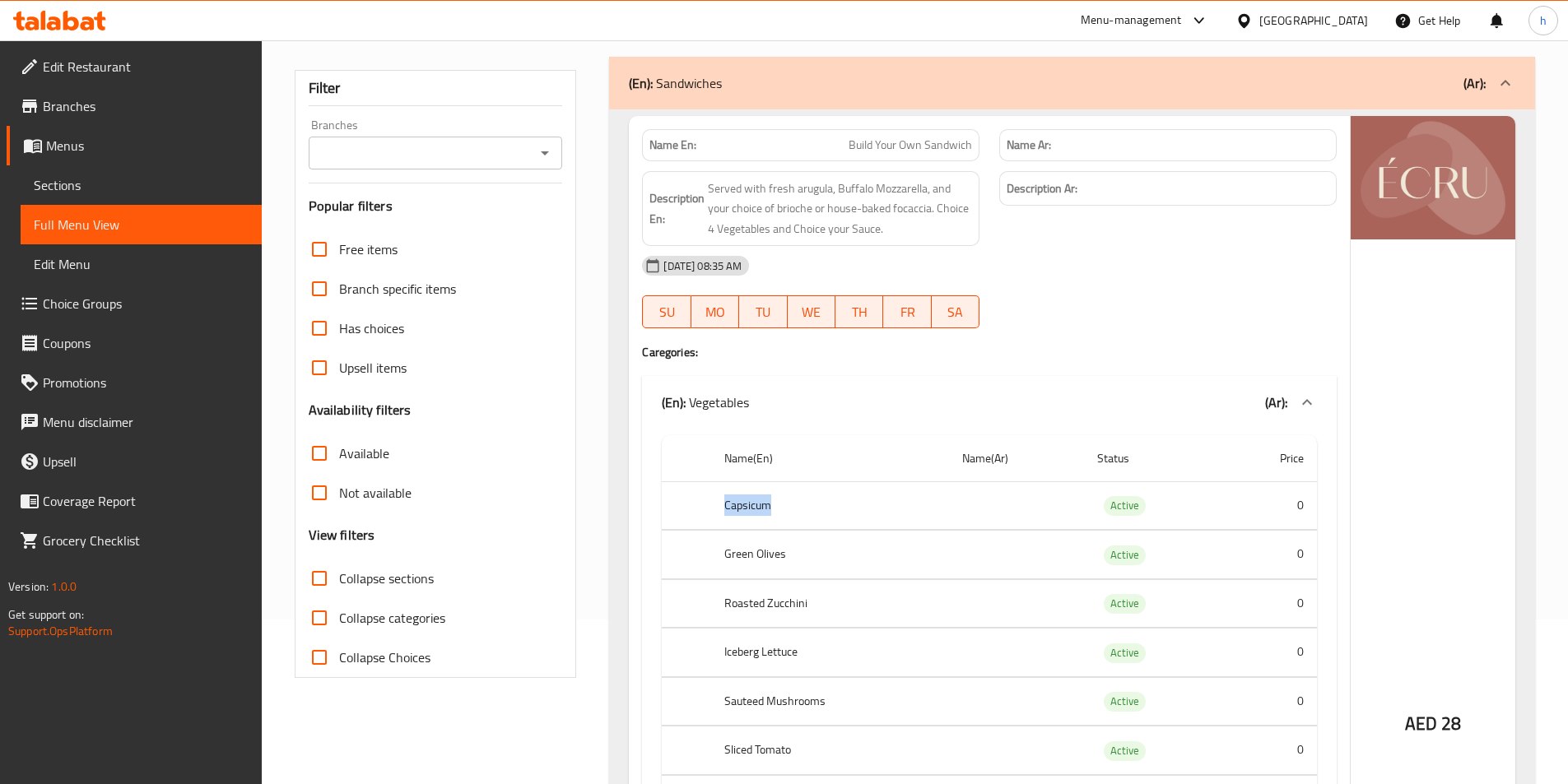
drag, startPoint x: 727, startPoint y: 511, endPoint x: 767, endPoint y: 505, distance: 40.4
click at [767, 505] on th "Capsicum" at bounding box center [830, 505] width 238 height 49
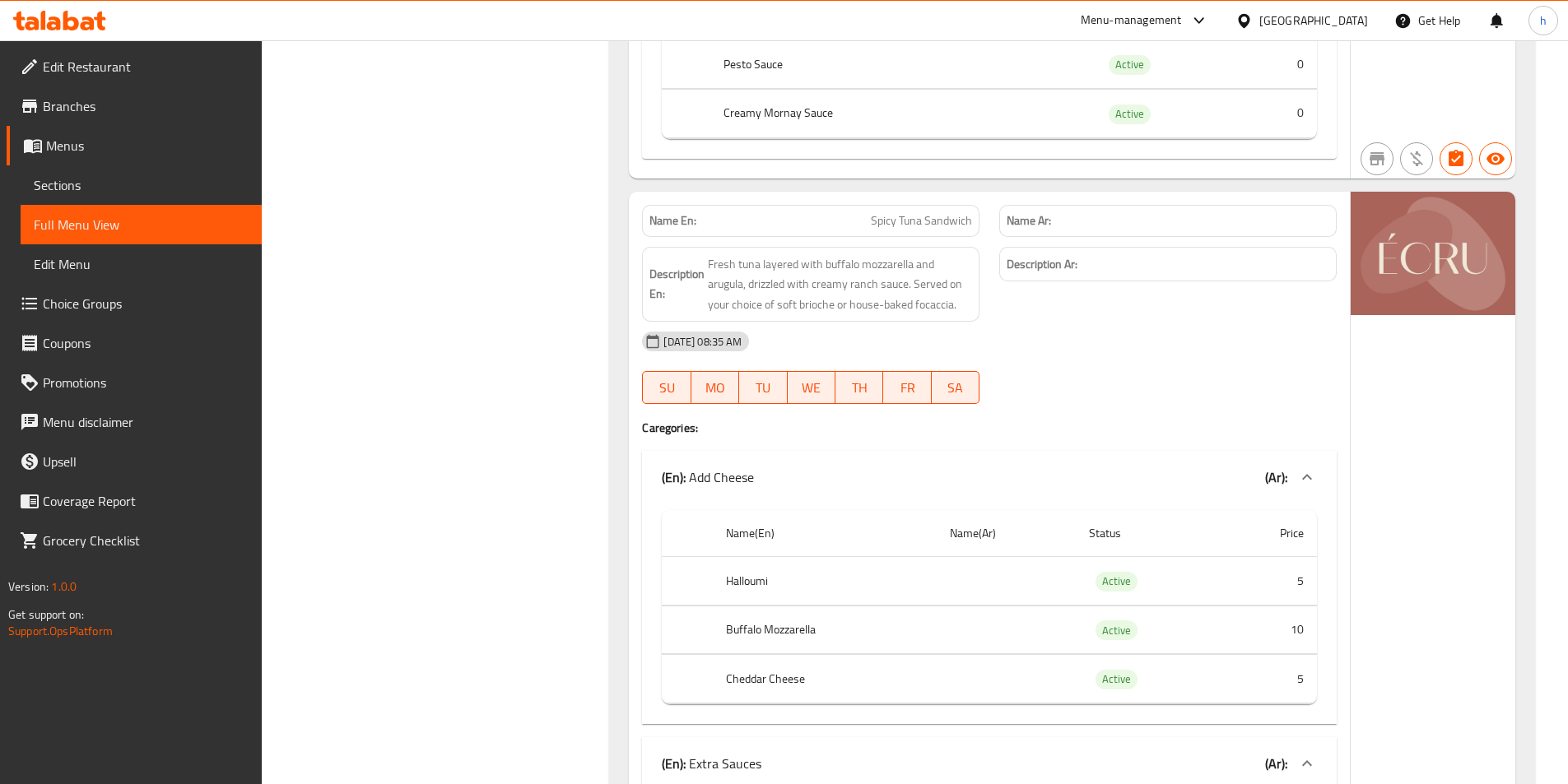
scroll to position [905, 0]
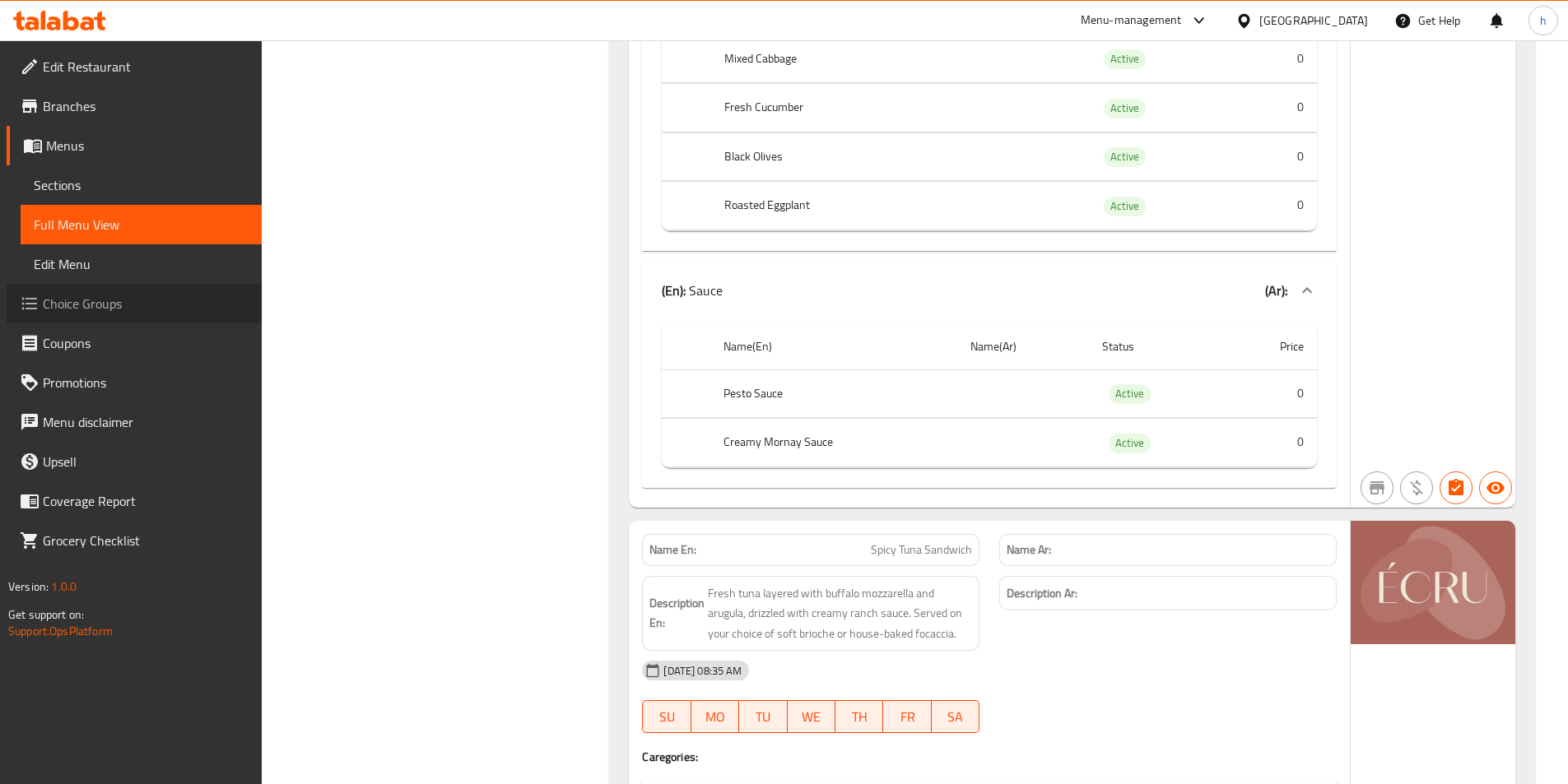
click at [131, 290] on link "Choice Groups" at bounding box center [134, 304] width 255 height 40
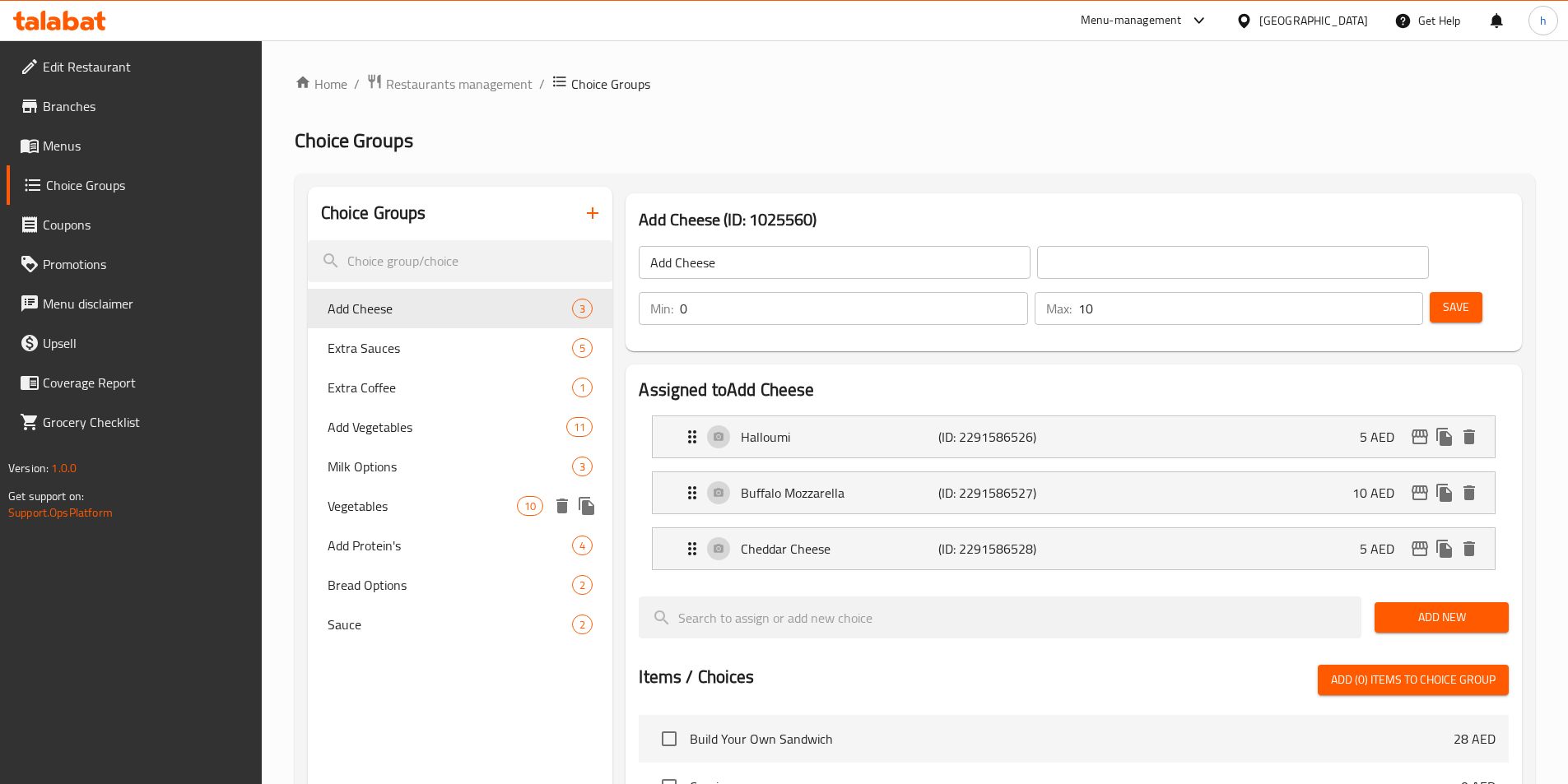
click at [464, 511] on span "Vegetables" at bounding box center [423, 506] width 190 height 20
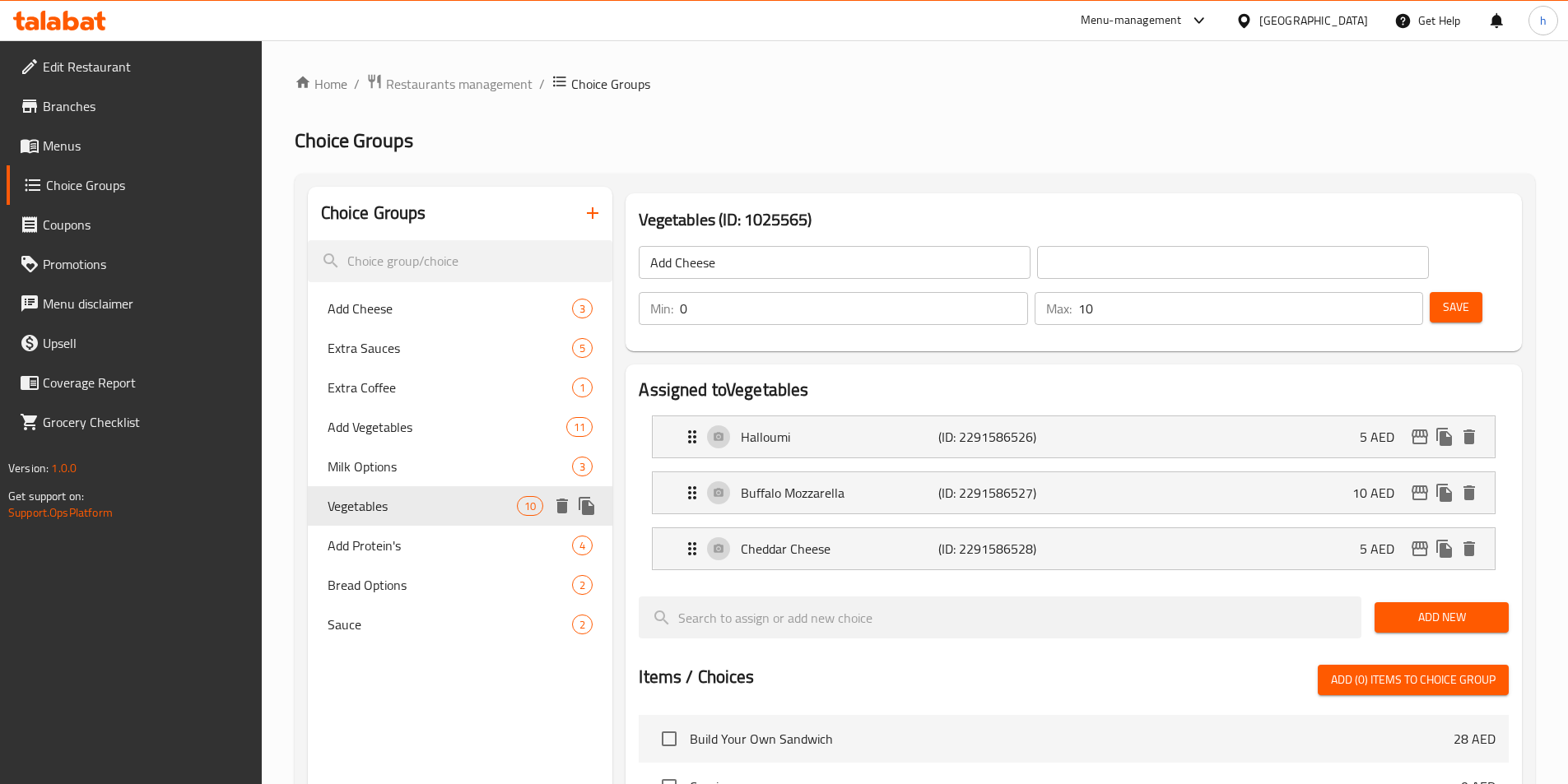
type input "Vegetables"
type input "4"
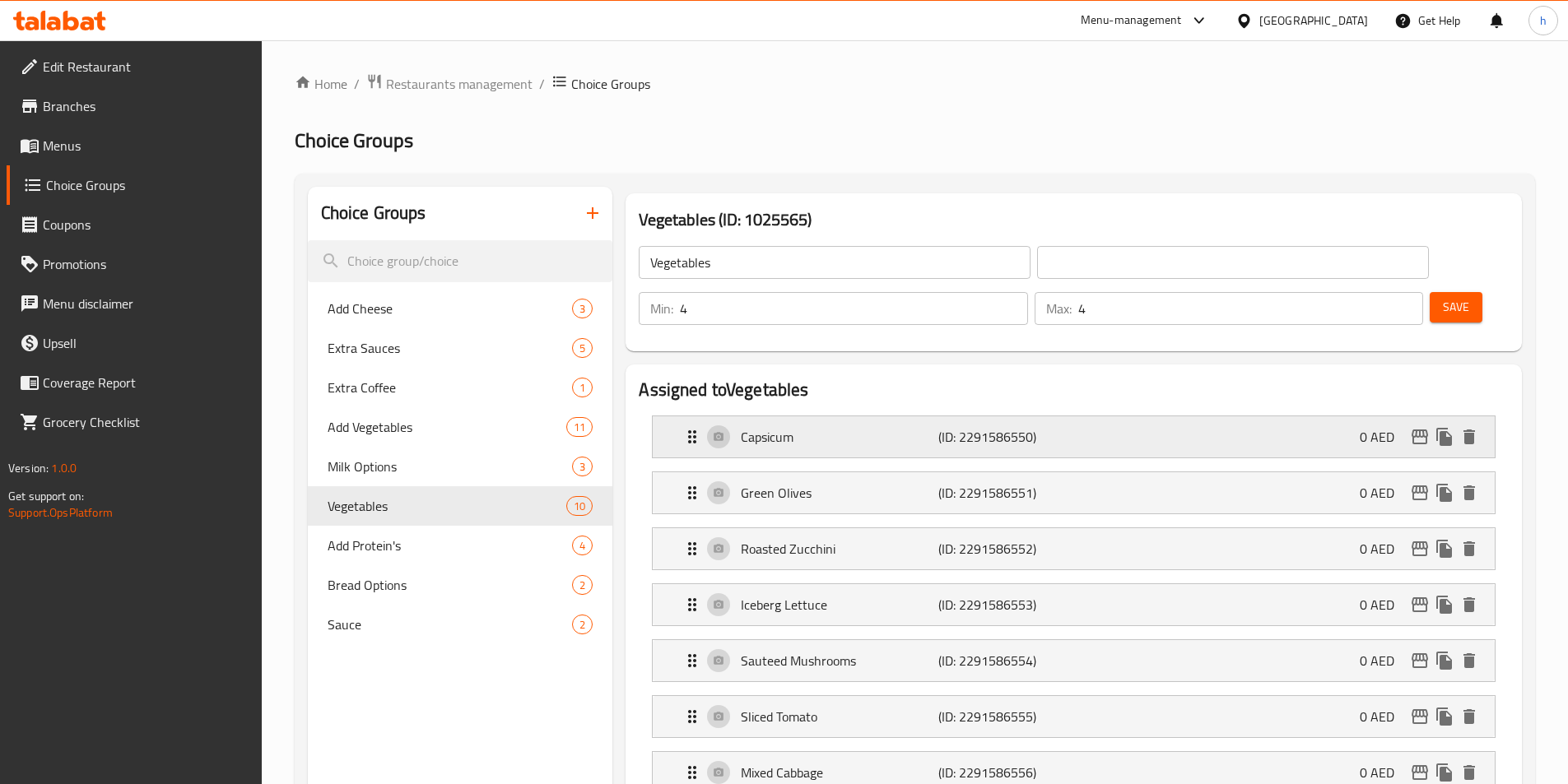
click at [831, 427] on p "Capsicum" at bounding box center [839, 437] width 197 height 20
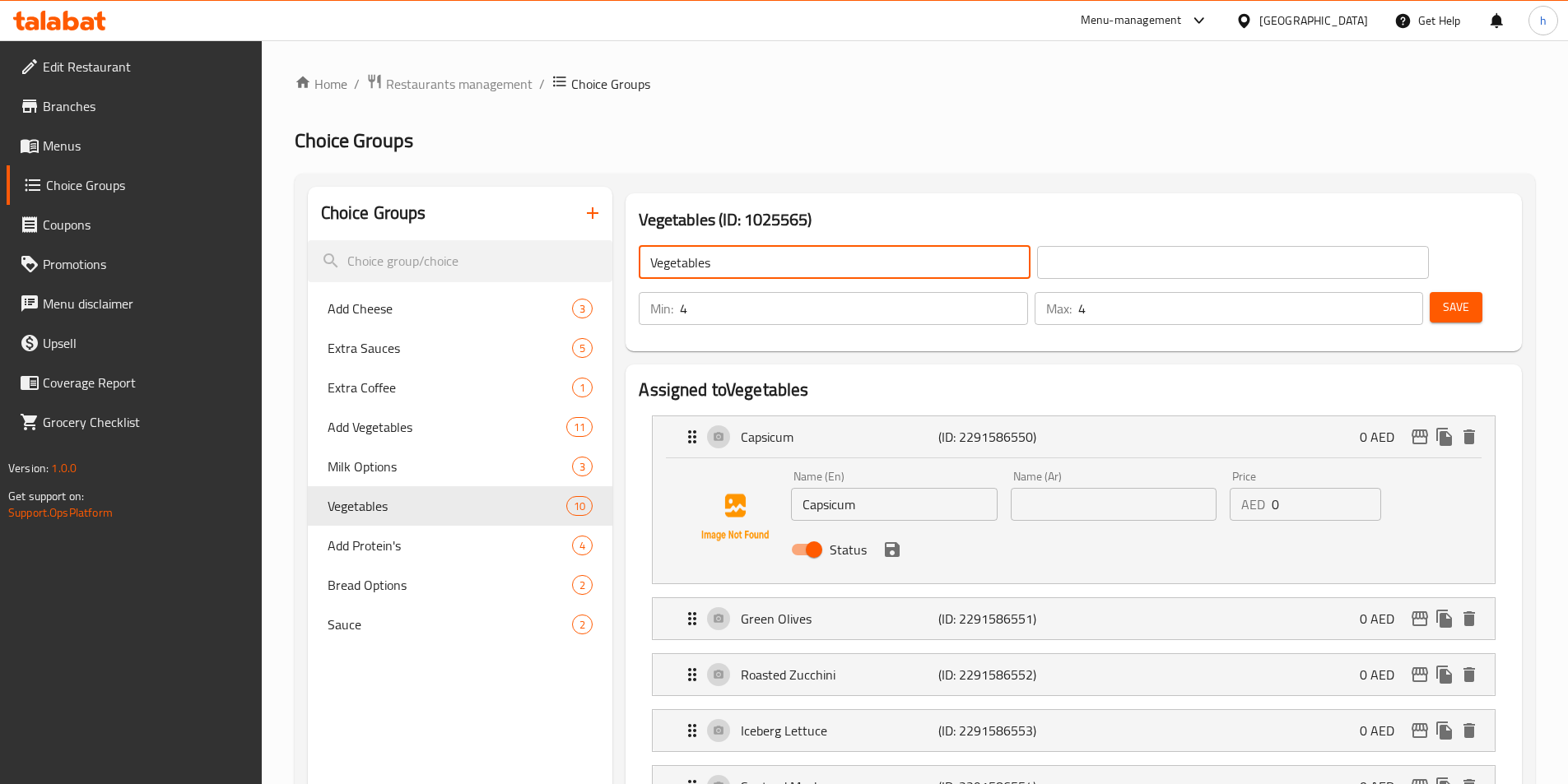
click at [683, 262] on input "Vegetables" at bounding box center [835, 262] width 392 height 33
click at [1028, 229] on div "Vegetables ​ ​ Min: 4 ​ Max: 4 ​ Save" at bounding box center [1074, 286] width 883 height 119
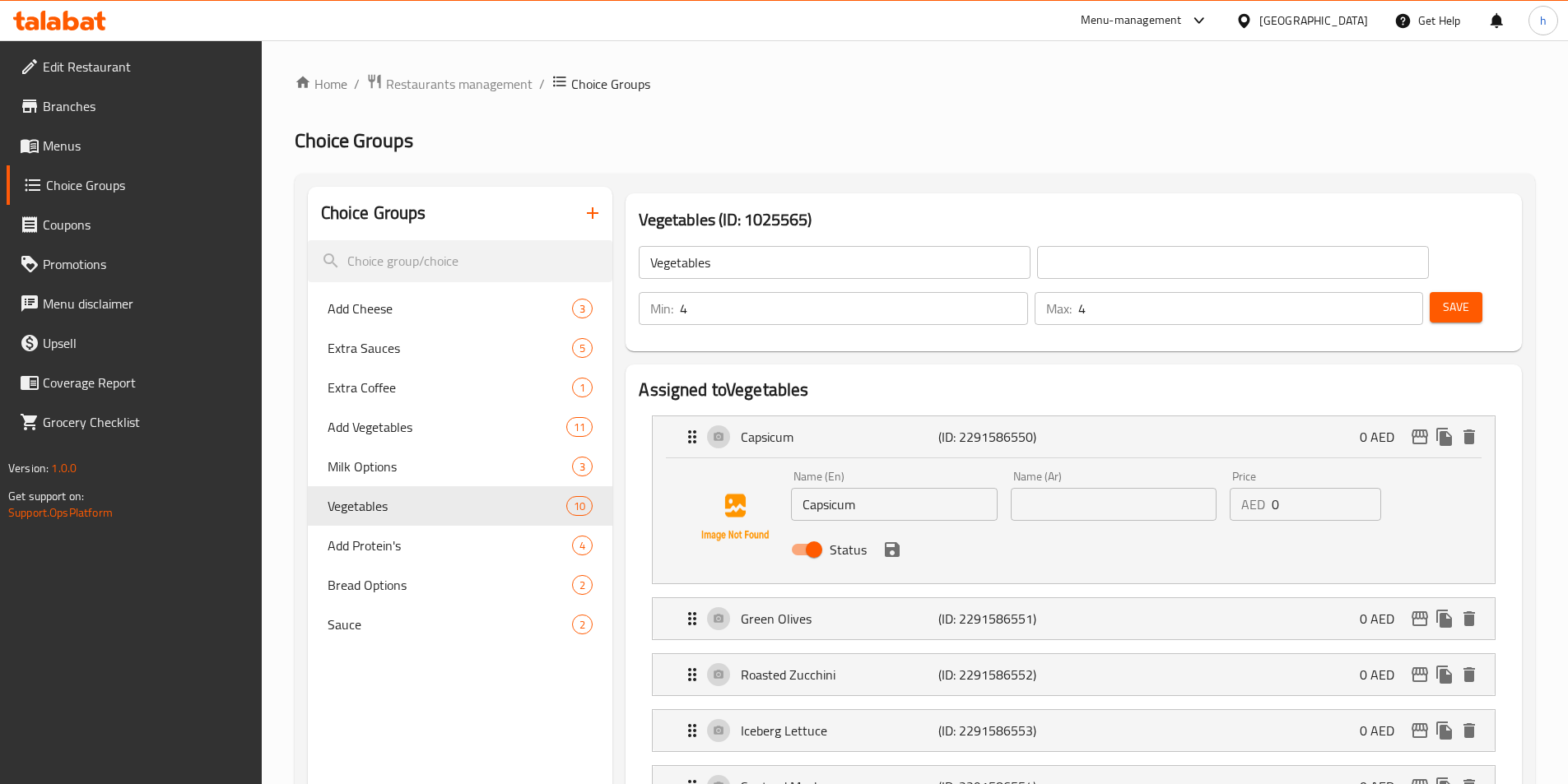
click at [1050, 281] on div "​" at bounding box center [1233, 262] width 399 height 40
click at [1037, 278] on input "text" at bounding box center [1233, 262] width 392 height 33
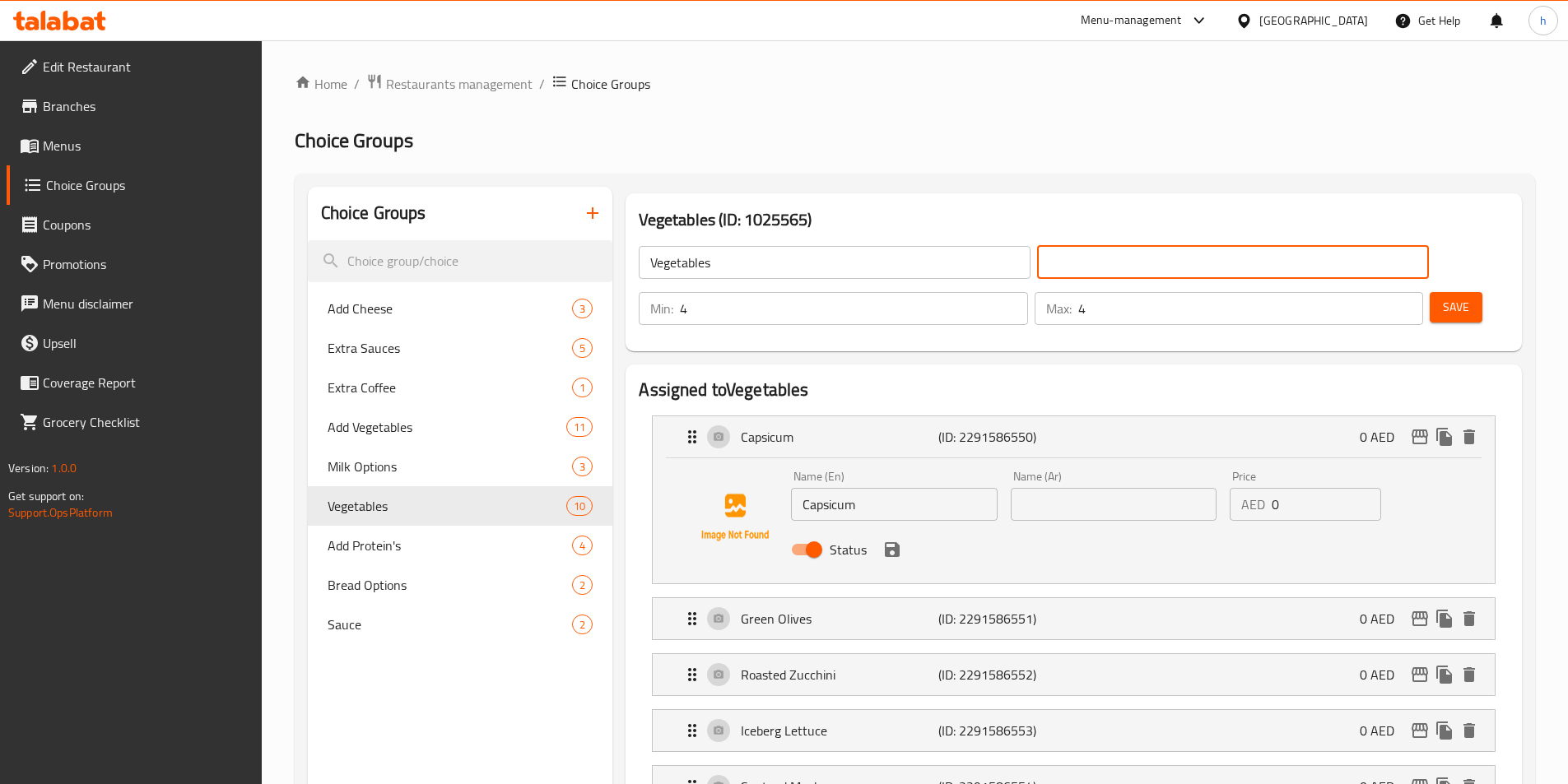
click at [1037, 257] on input "text" at bounding box center [1233, 262] width 392 height 33
type input "خضروات"
drag, startPoint x: 902, startPoint y: 313, endPoint x: 874, endPoint y: 279, distance: 44.0
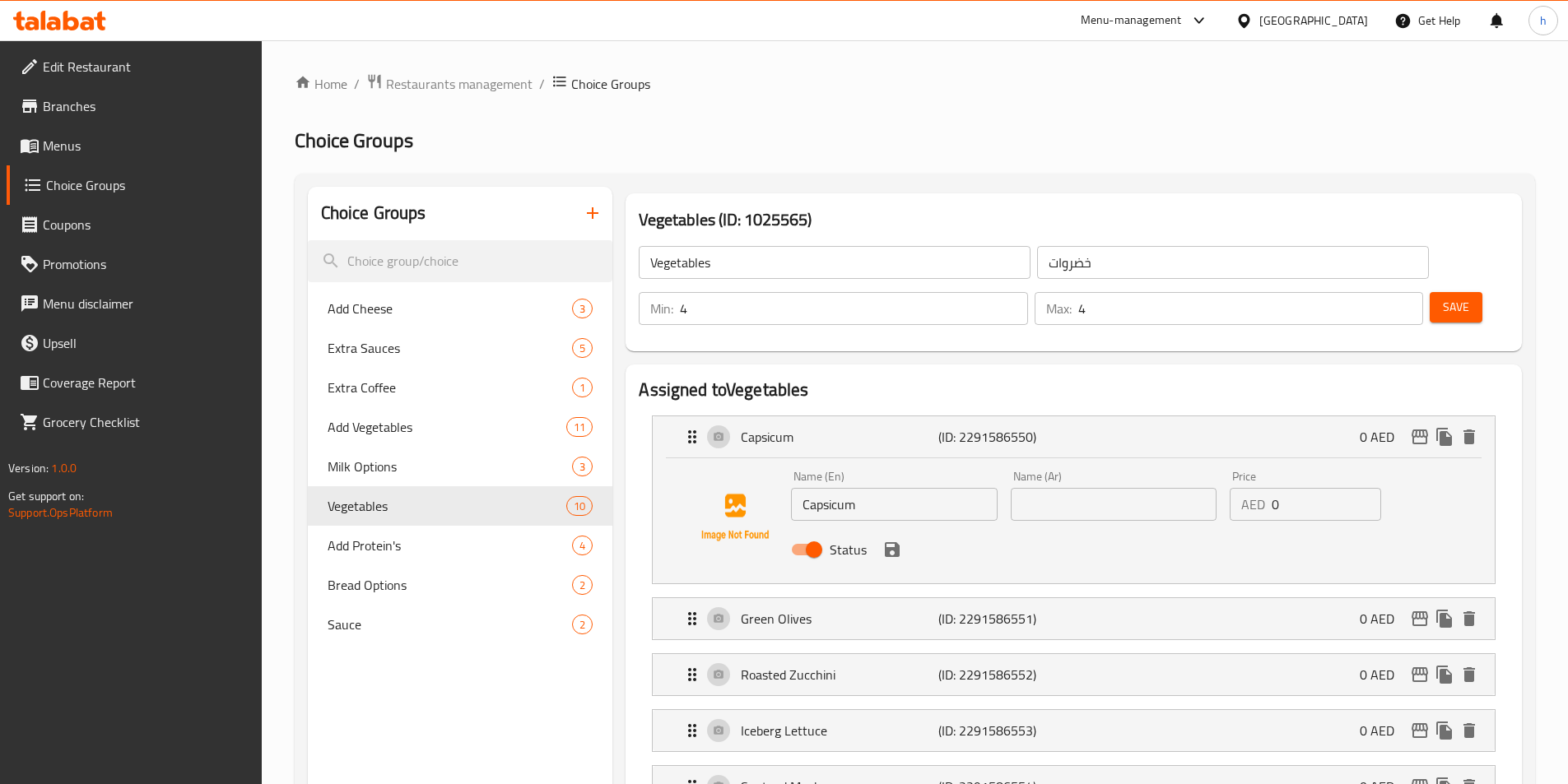
click at [902, 403] on nav "Capsicum (ID: 2291586550) 0 AED Name (En) Capsicum Name (En) Name (Ar) Name (Ar…" at bounding box center [1074, 752] width 870 height 699
click at [845, 488] on input "Capsicum" at bounding box center [893, 504] width 206 height 33
click at [1079, 488] on input "text" at bounding box center [1113, 504] width 206 height 33
paste input "فليفلة"
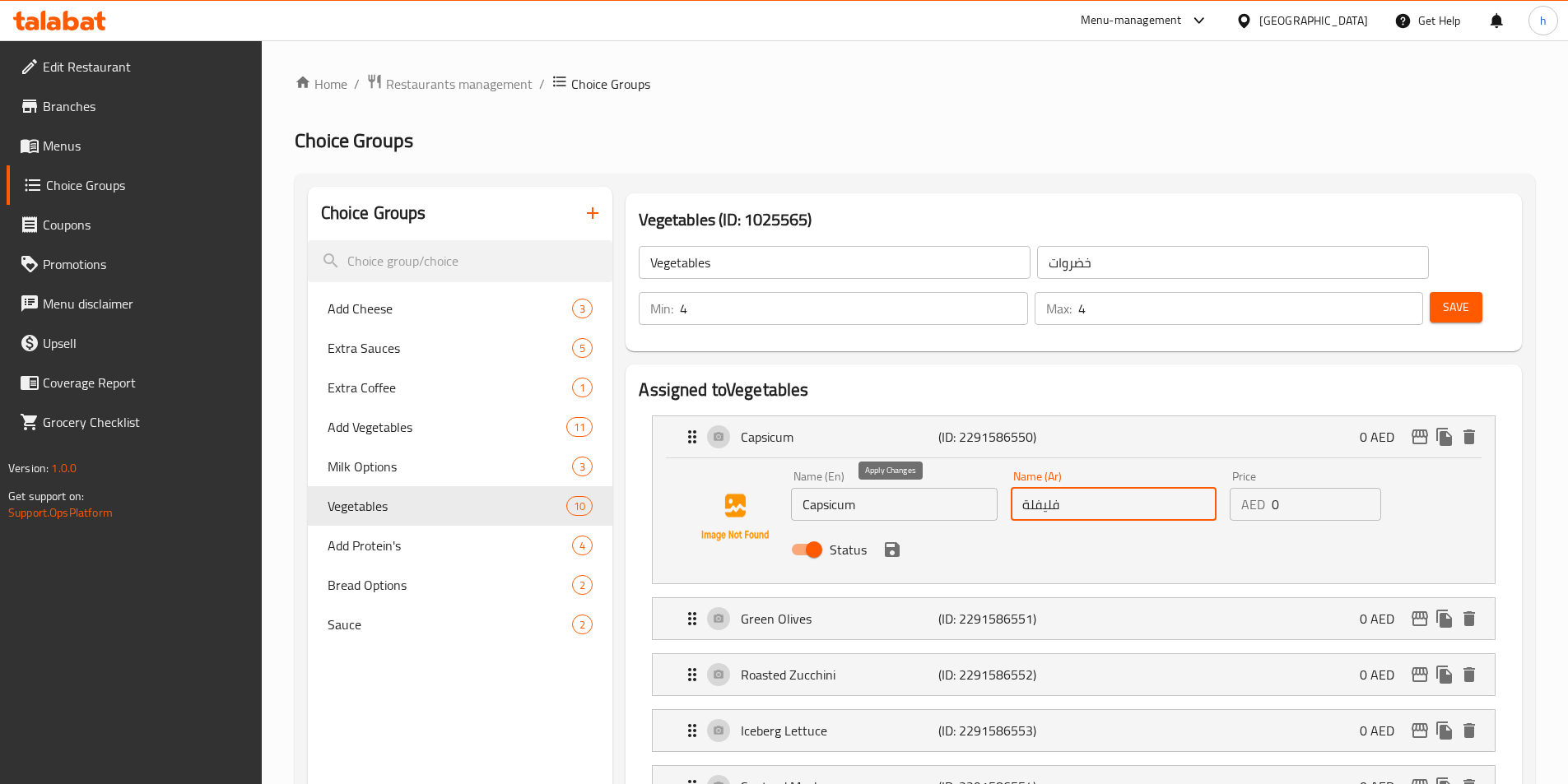
click at [893, 540] on icon "save" at bounding box center [893, 550] width 20 height 20
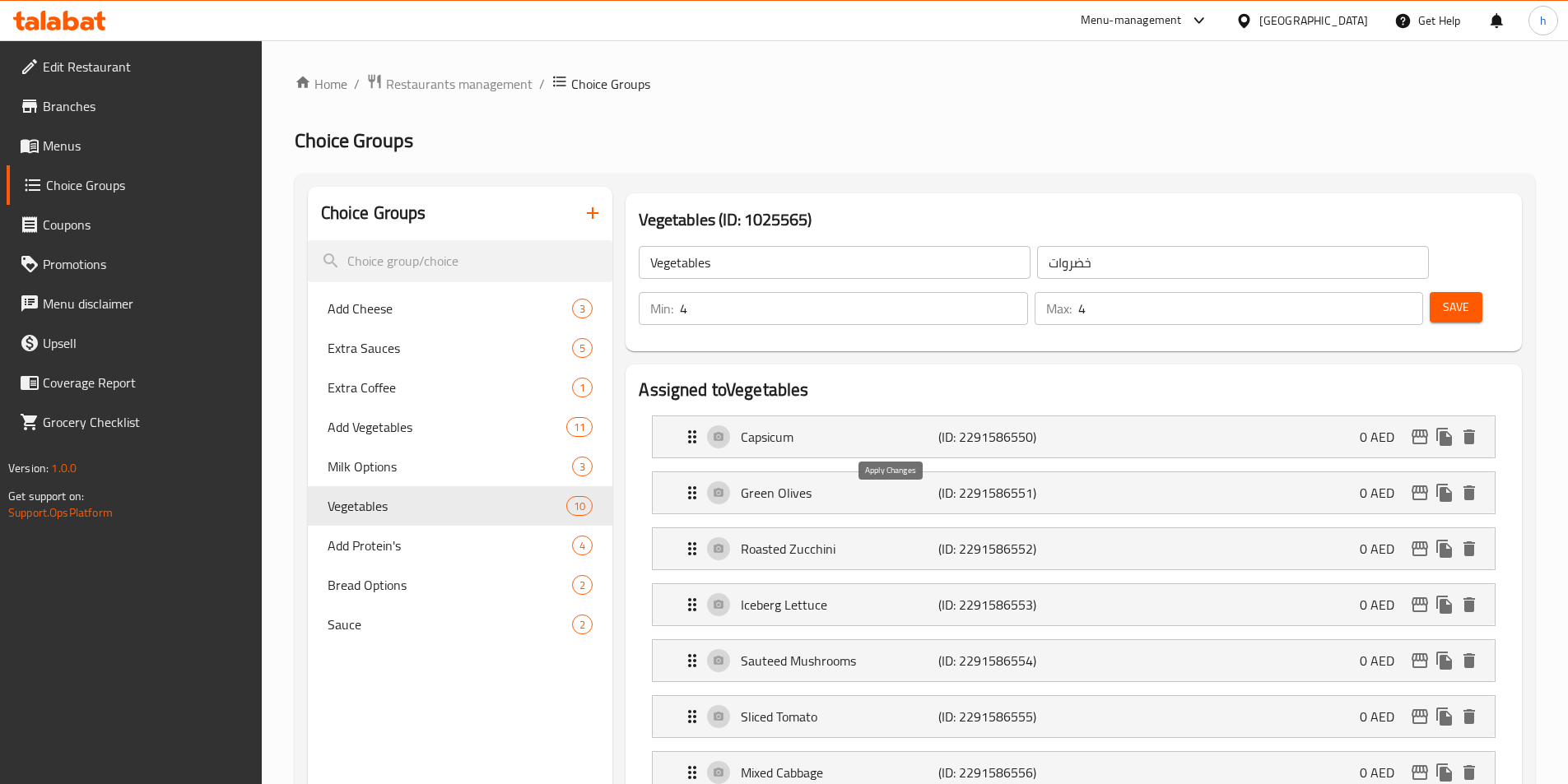
type input "فليفلة"
click at [867, 483] on p "Green Olives" at bounding box center [839, 493] width 197 height 20
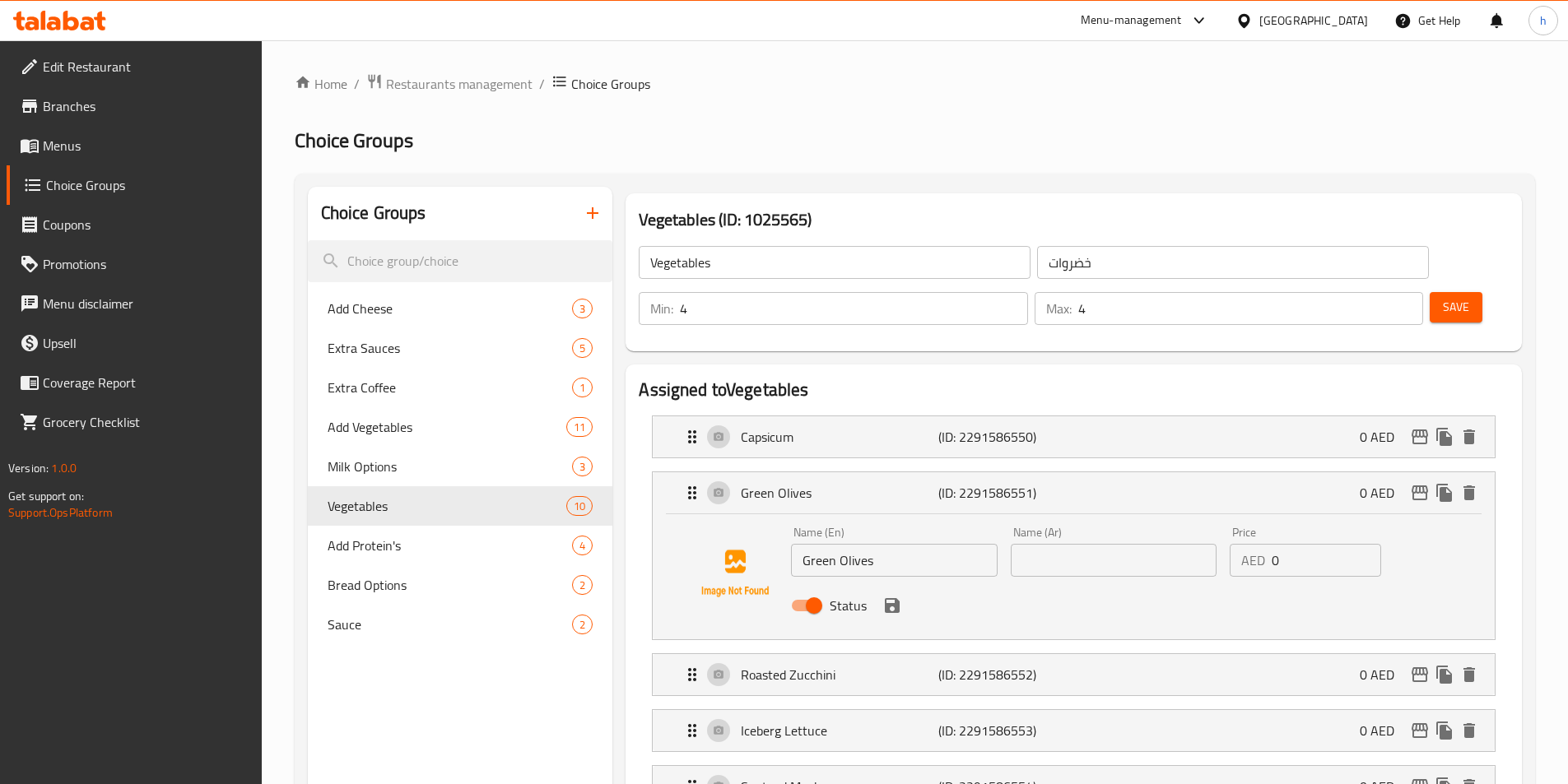
click at [866, 544] on input "Green Olives" at bounding box center [893, 560] width 206 height 33
click at [1174, 544] on input "text" at bounding box center [1113, 560] width 206 height 33
paste input "زيتون أخضر"
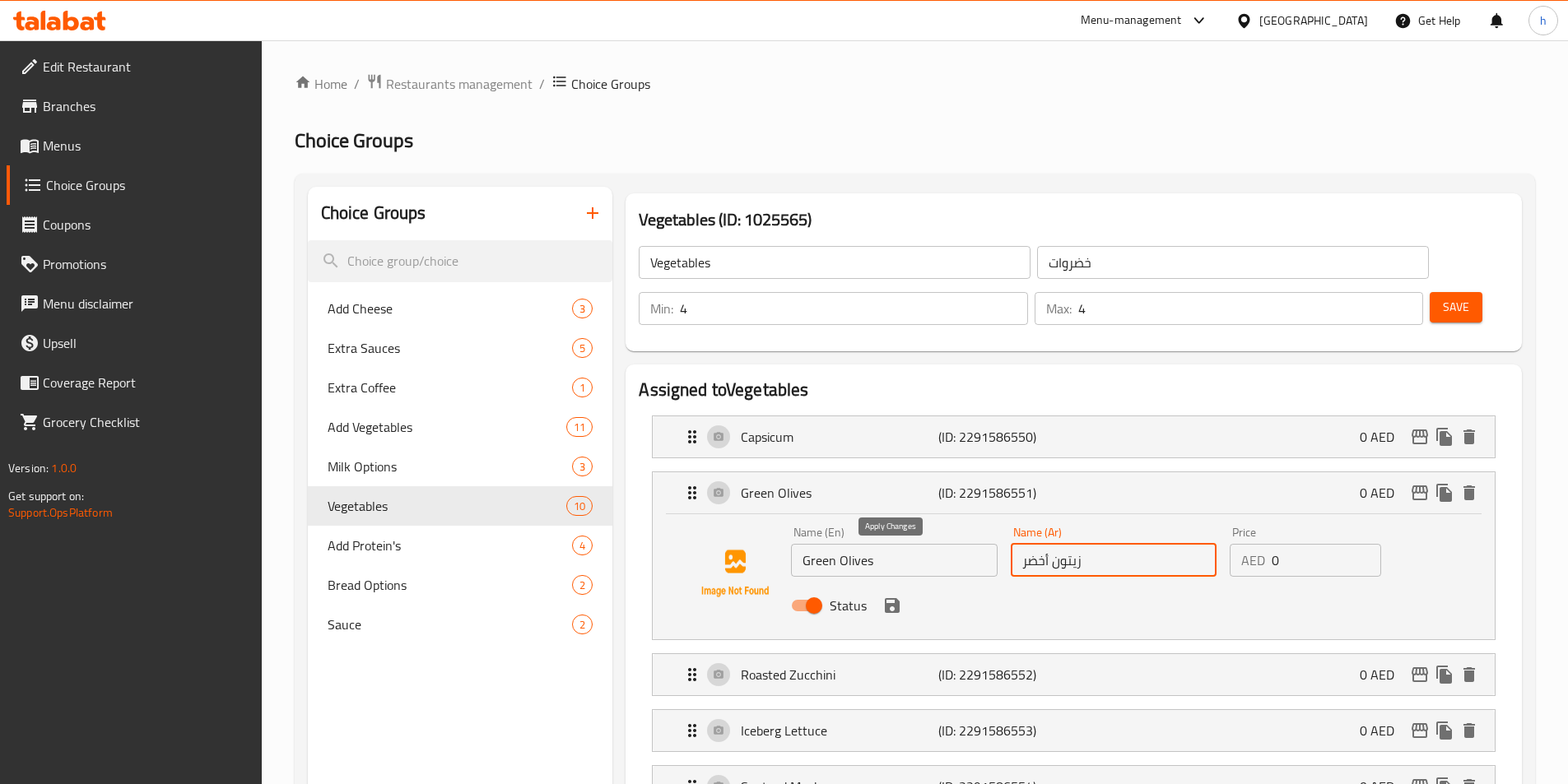
click at [888, 596] on icon "save" at bounding box center [893, 606] width 20 height 20
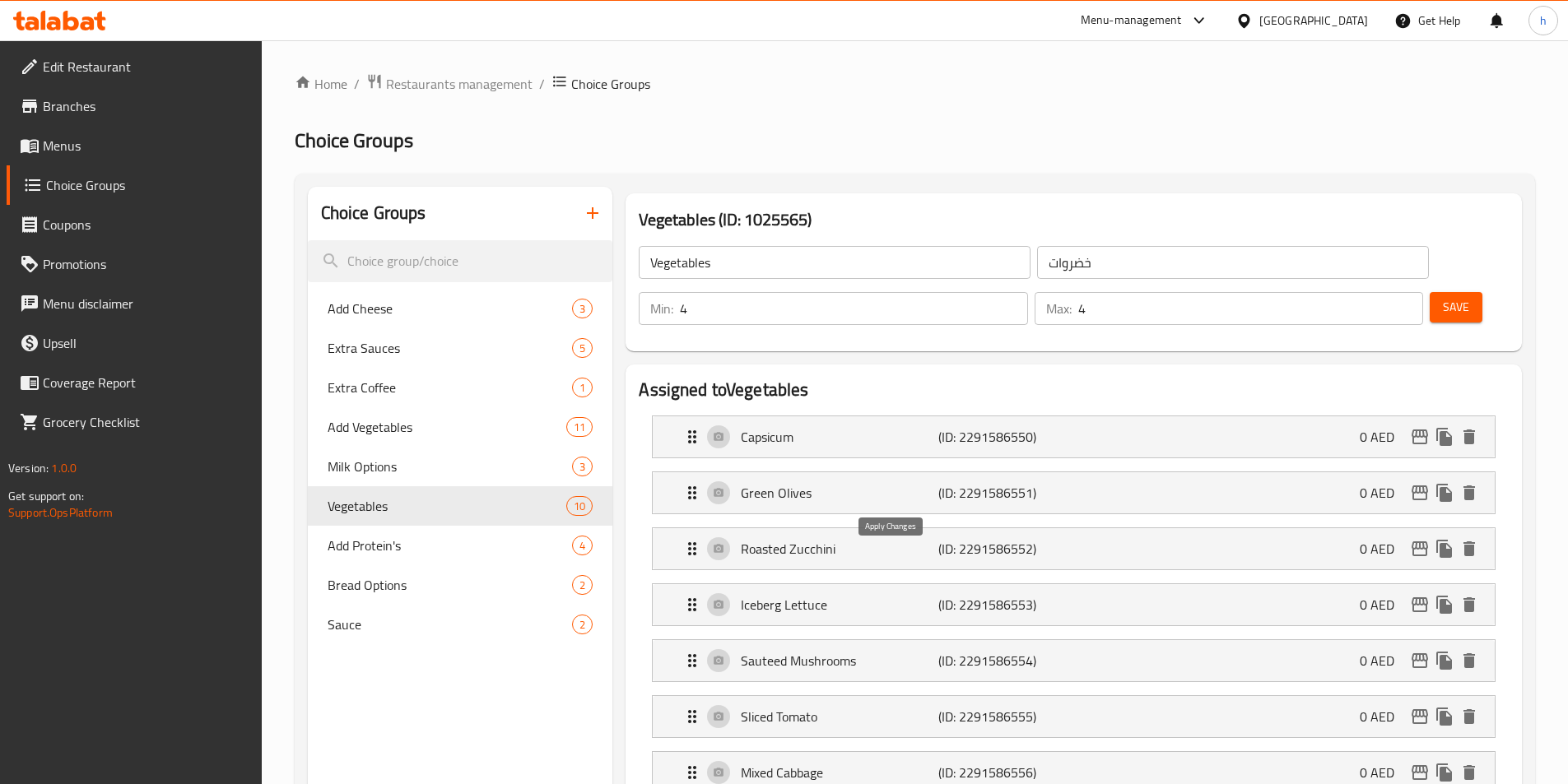
type input "زيتون أخضر"
click at [873, 539] on p "Roasted Zucchini" at bounding box center [839, 549] width 197 height 20
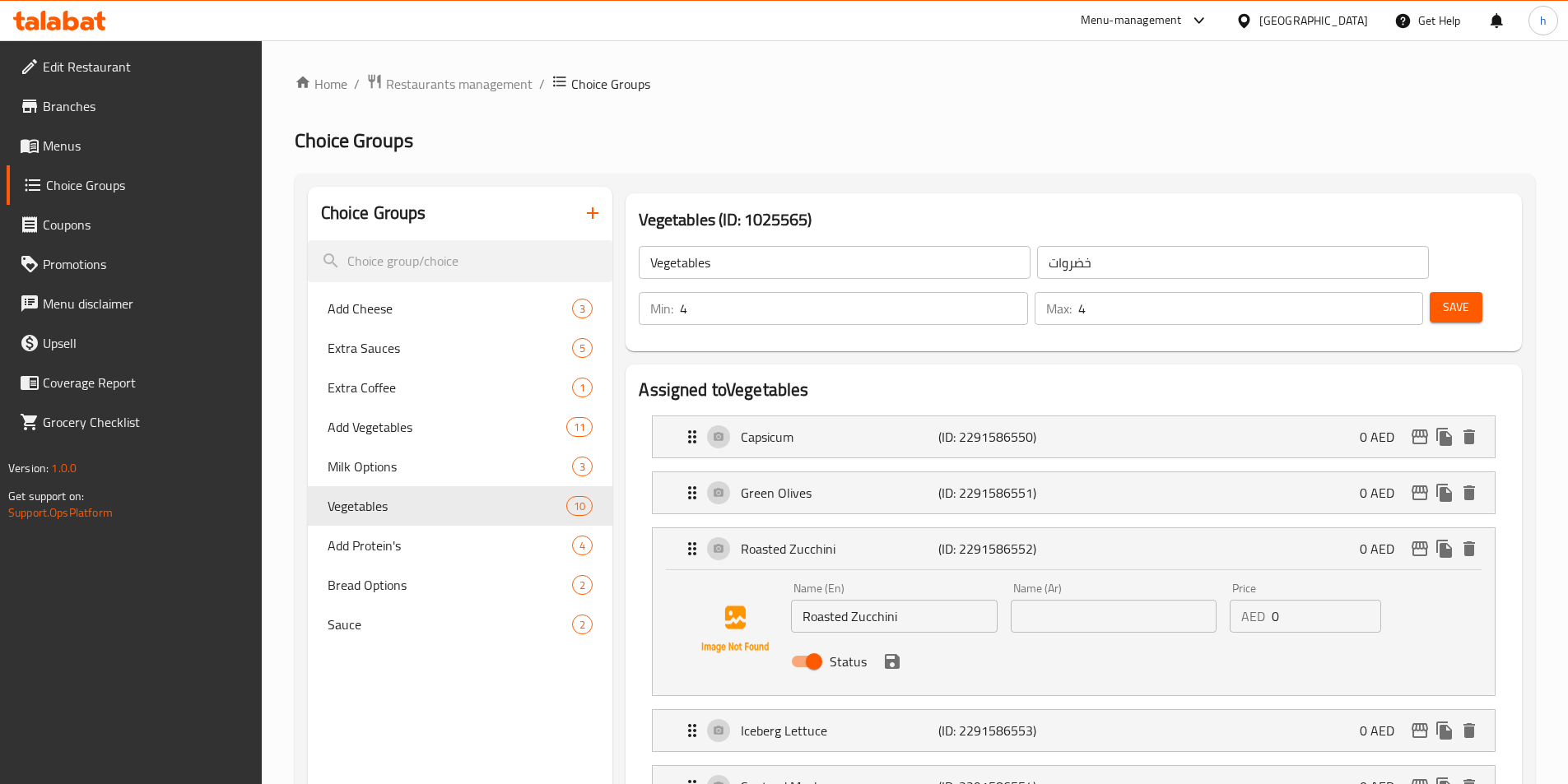
click at [888, 600] on input "Roasted Zucchini" at bounding box center [893, 616] width 206 height 33
click at [1156, 600] on input "text" at bounding box center [1113, 616] width 206 height 33
paste input "كوسا مشوية"
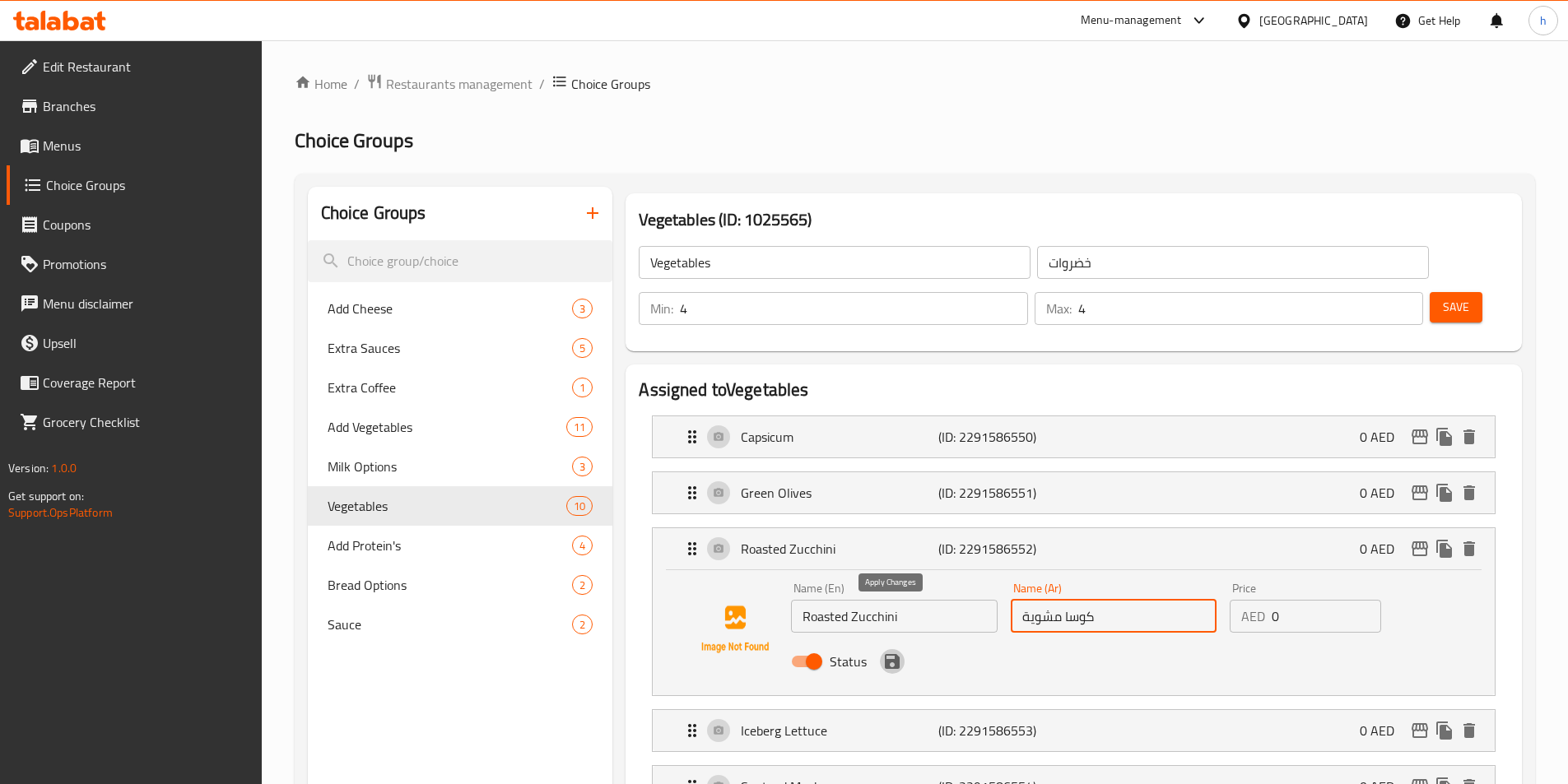
click at [899, 652] on icon "save" at bounding box center [893, 662] width 20 height 20
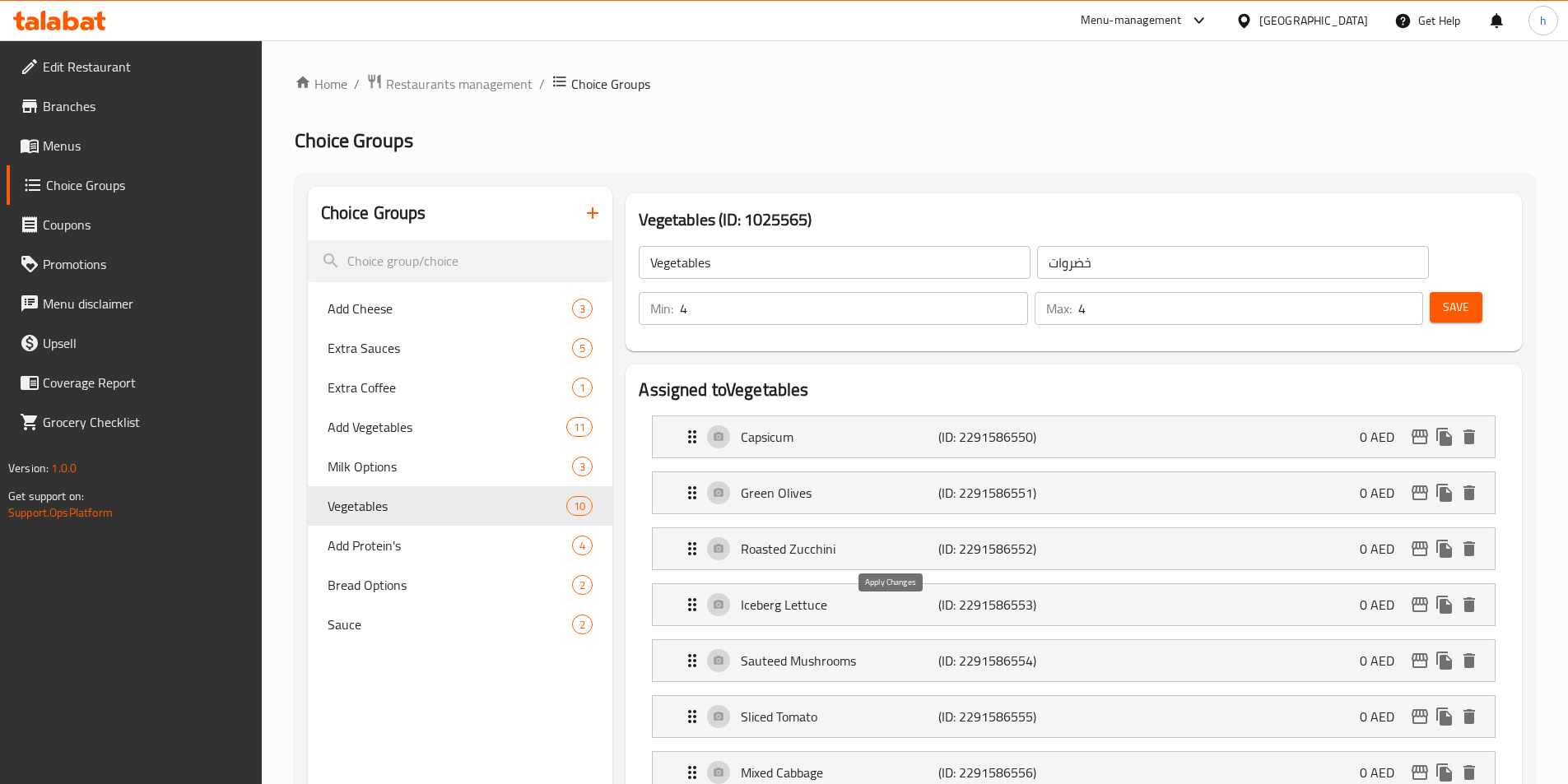
type input "كوسا مشوية"
click at [862, 595] on p "Iceberg Lettuce" at bounding box center [839, 605] width 197 height 20
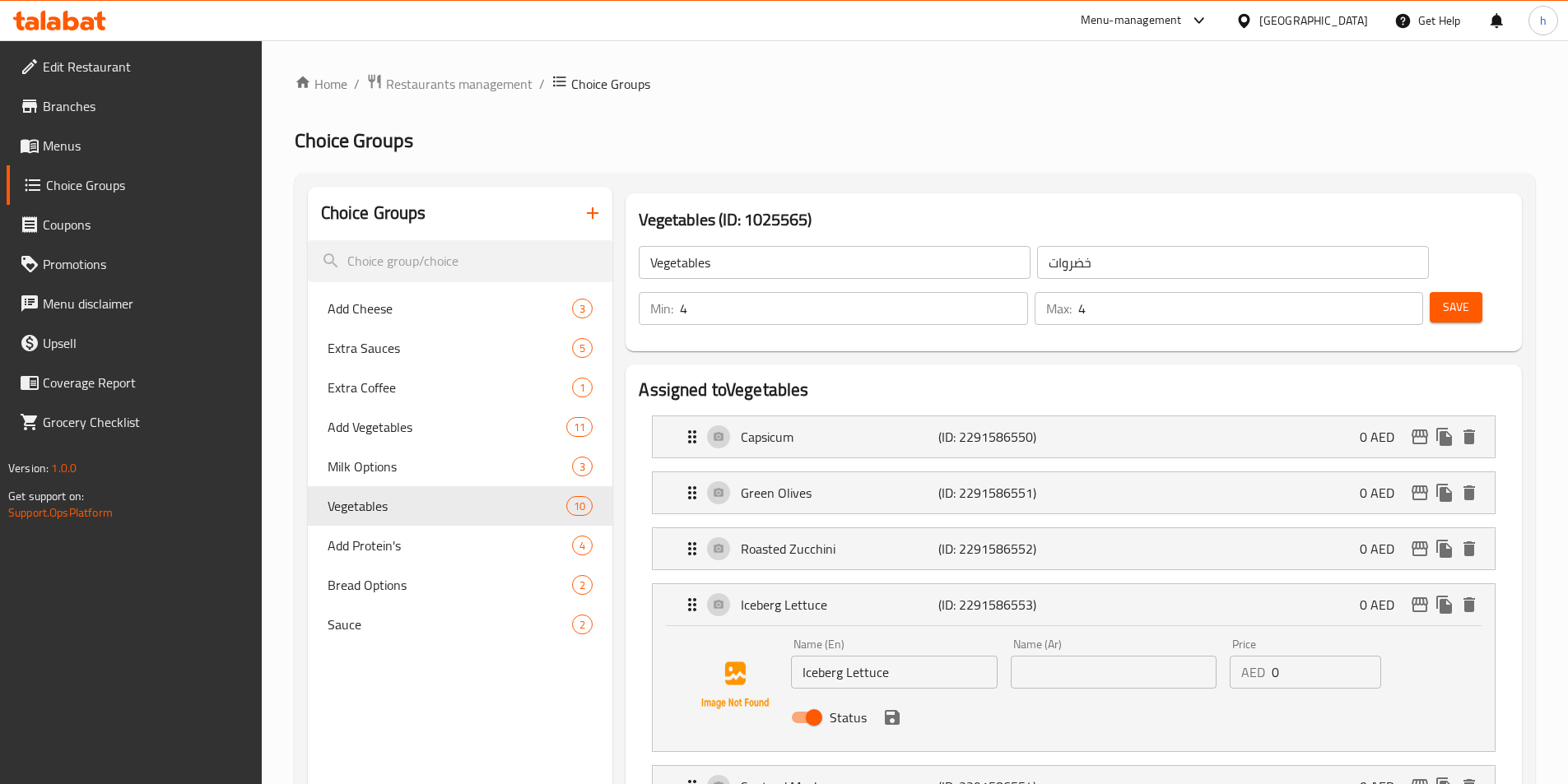
click at [874, 656] on input "Iceberg Lettuce" at bounding box center [893, 673] width 206 height 33
click at [873, 656] on input "Iceberg Lettuce" at bounding box center [893, 673] width 206 height 33
click at [1068, 656] on input "text" at bounding box center [1113, 673] width 206 height 33
paste input "آيسبرج"
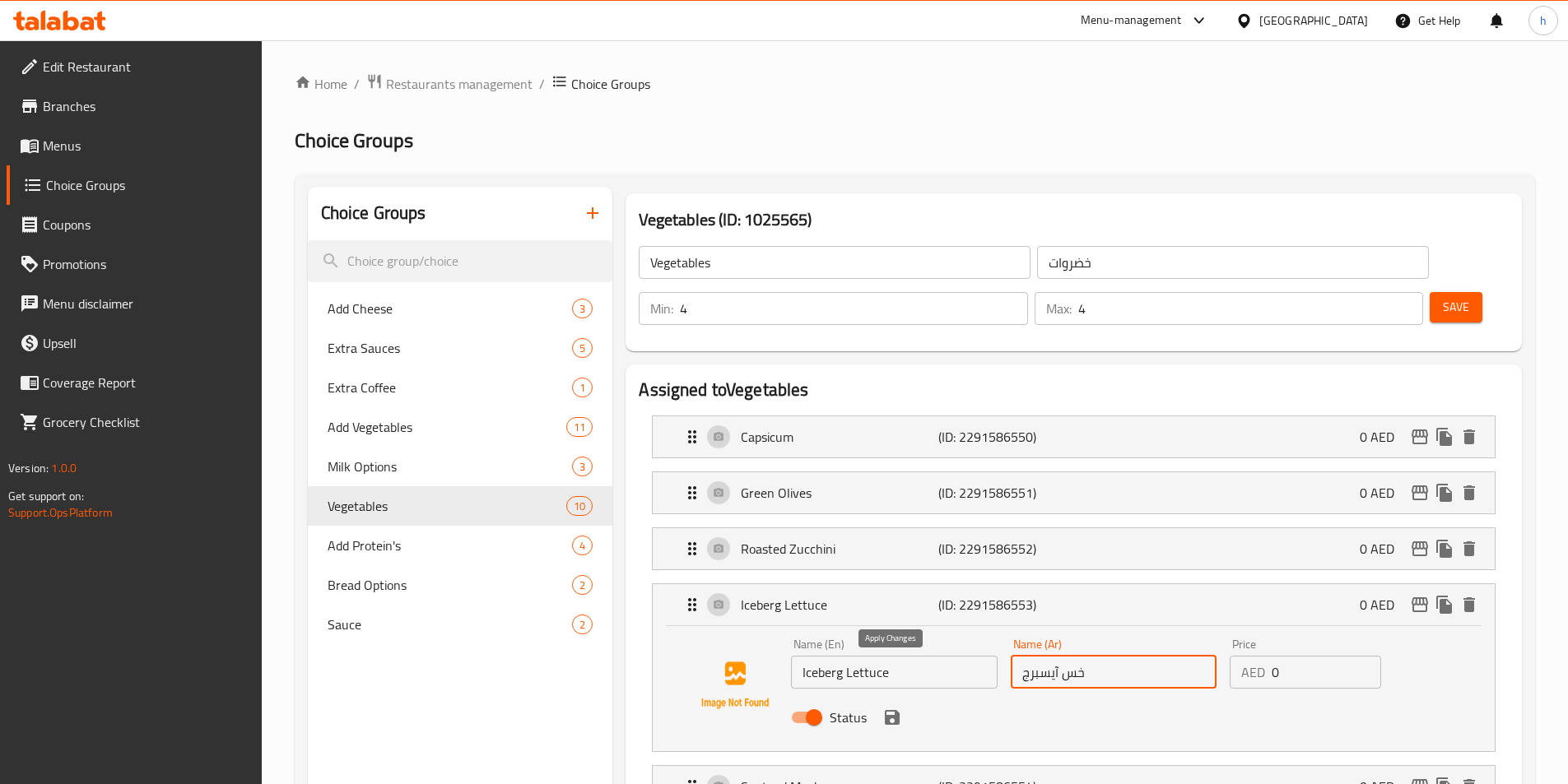
click at [896, 710] on icon "save" at bounding box center [893, 717] width 15 height 15
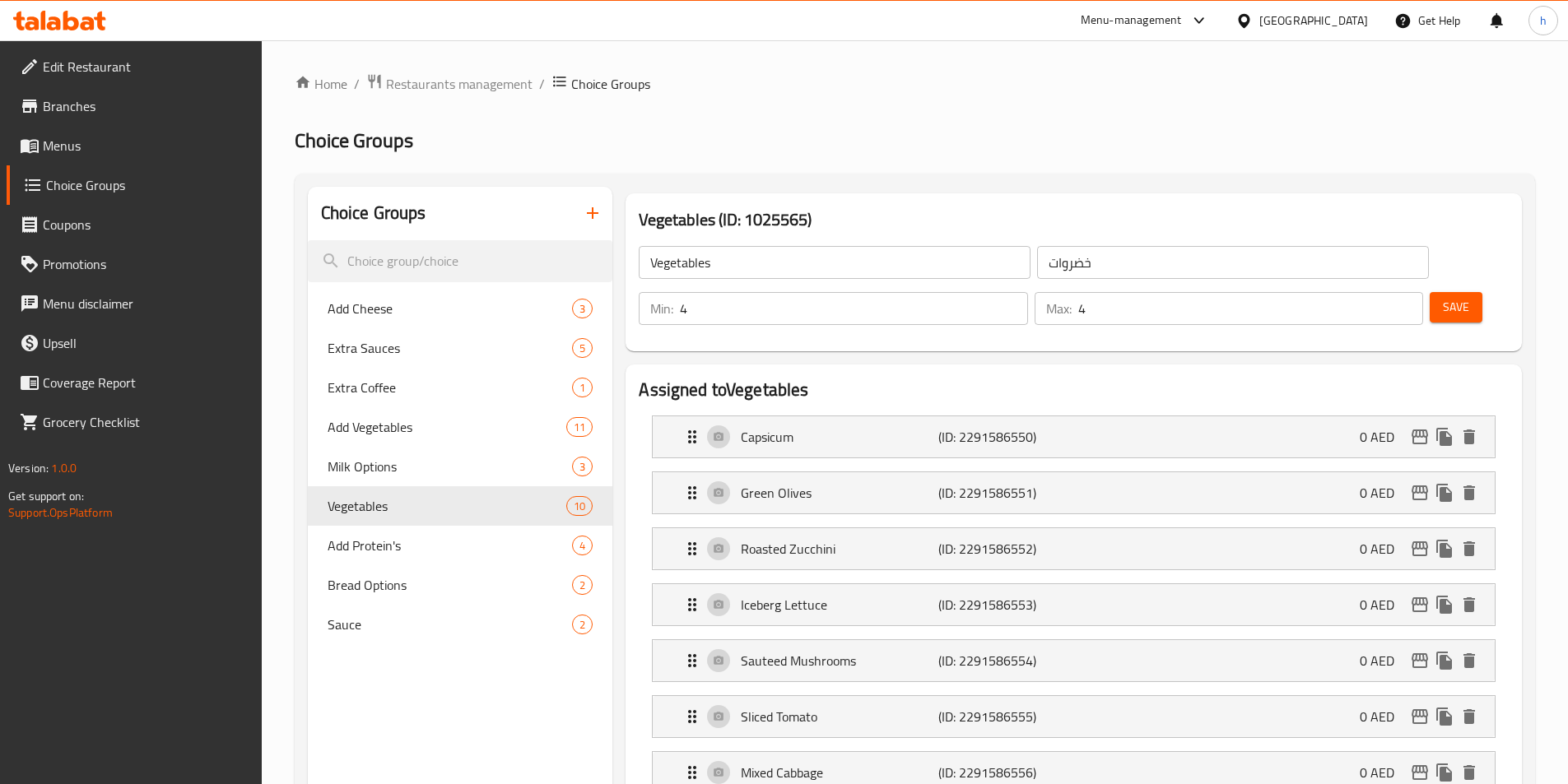
type input "خس آيسبرج"
click at [908, 651] on p "Sauteed Mushrooms" at bounding box center [839, 661] width 197 height 20
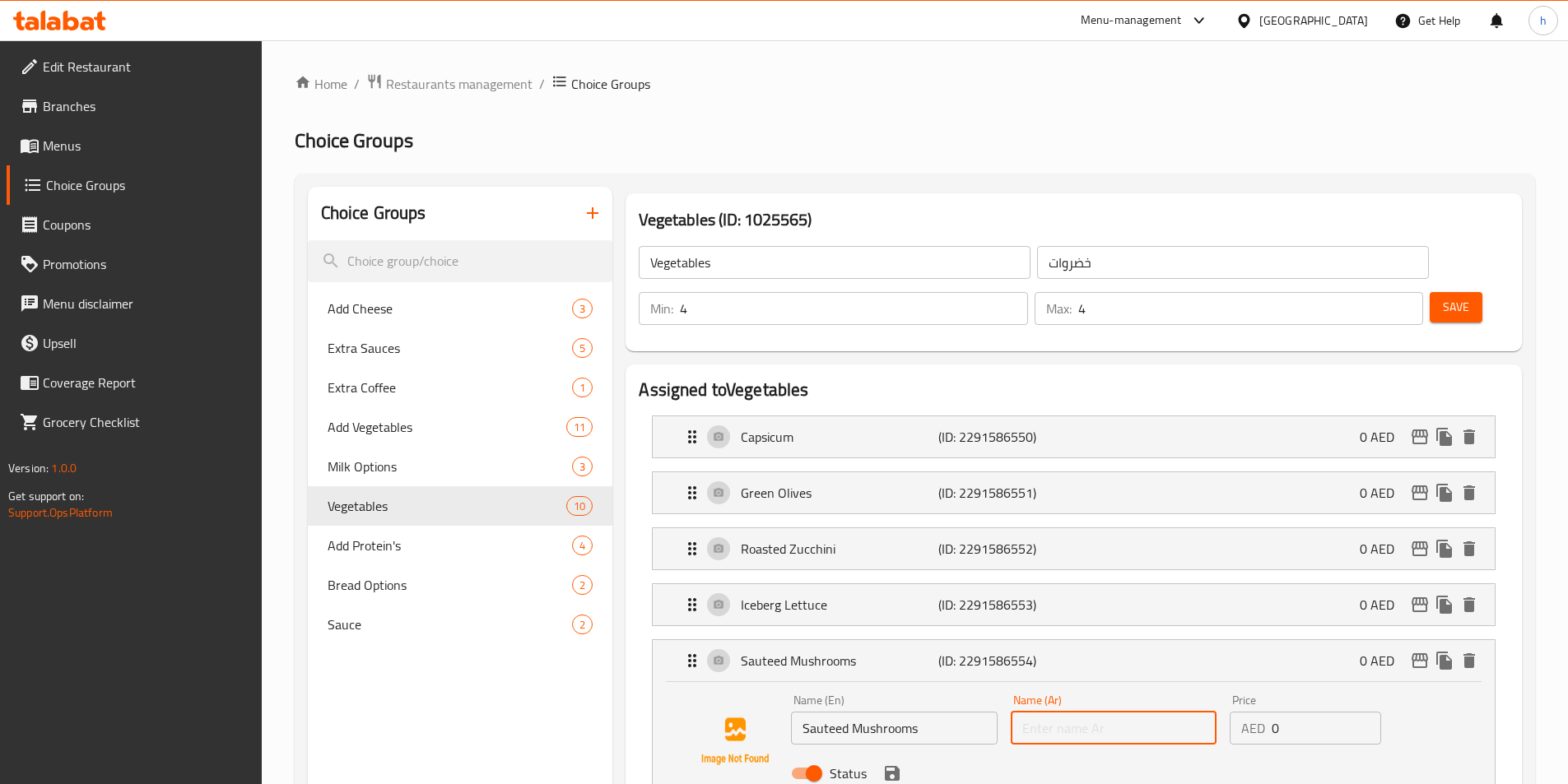
click at [1163, 711] on input "text" at bounding box center [1113, 728] width 206 height 33
click at [898, 763] on icon "save" at bounding box center [893, 773] width 20 height 20
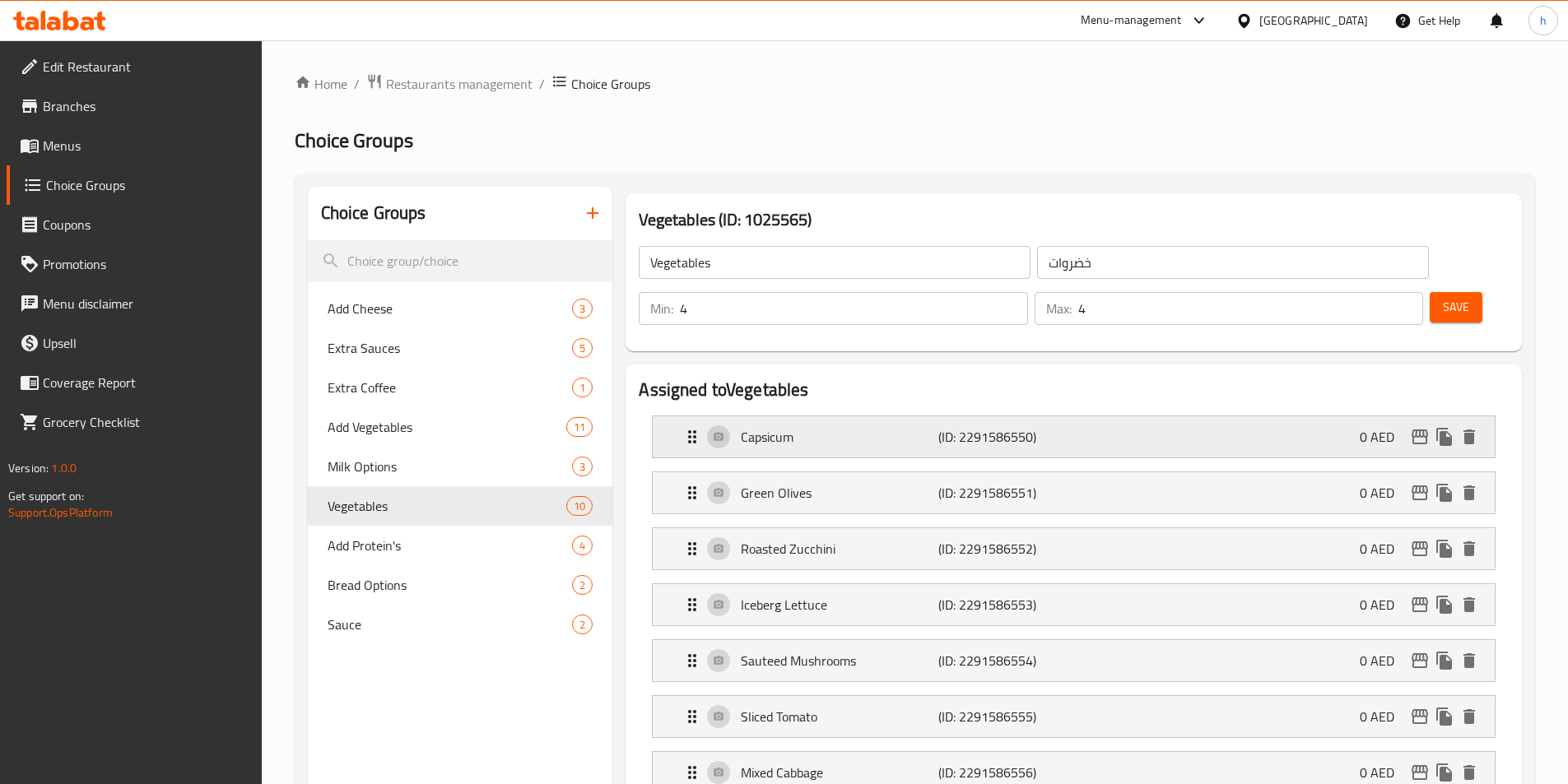
type input "مشروم سوتيه"
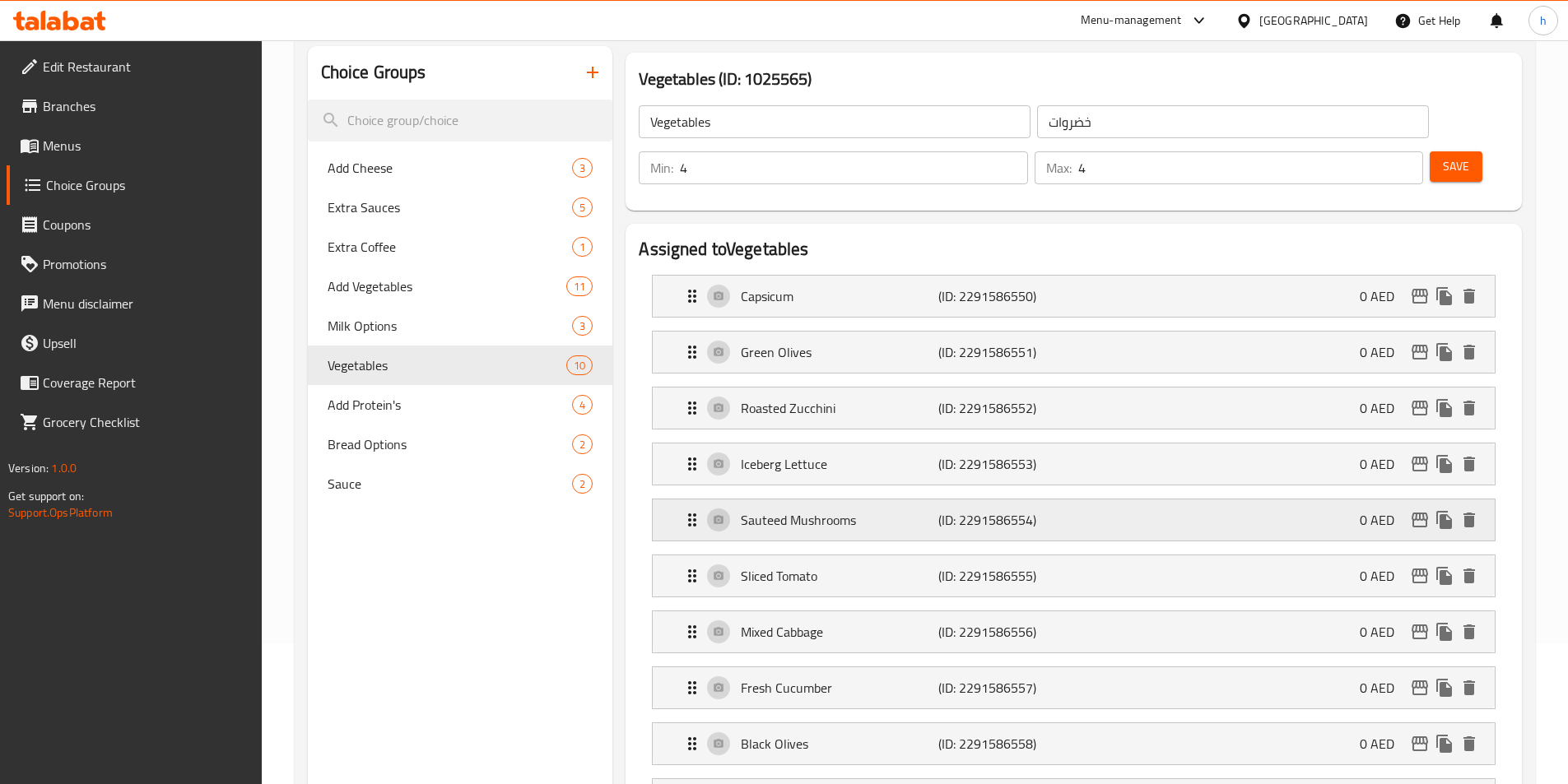
scroll to position [164, 0]
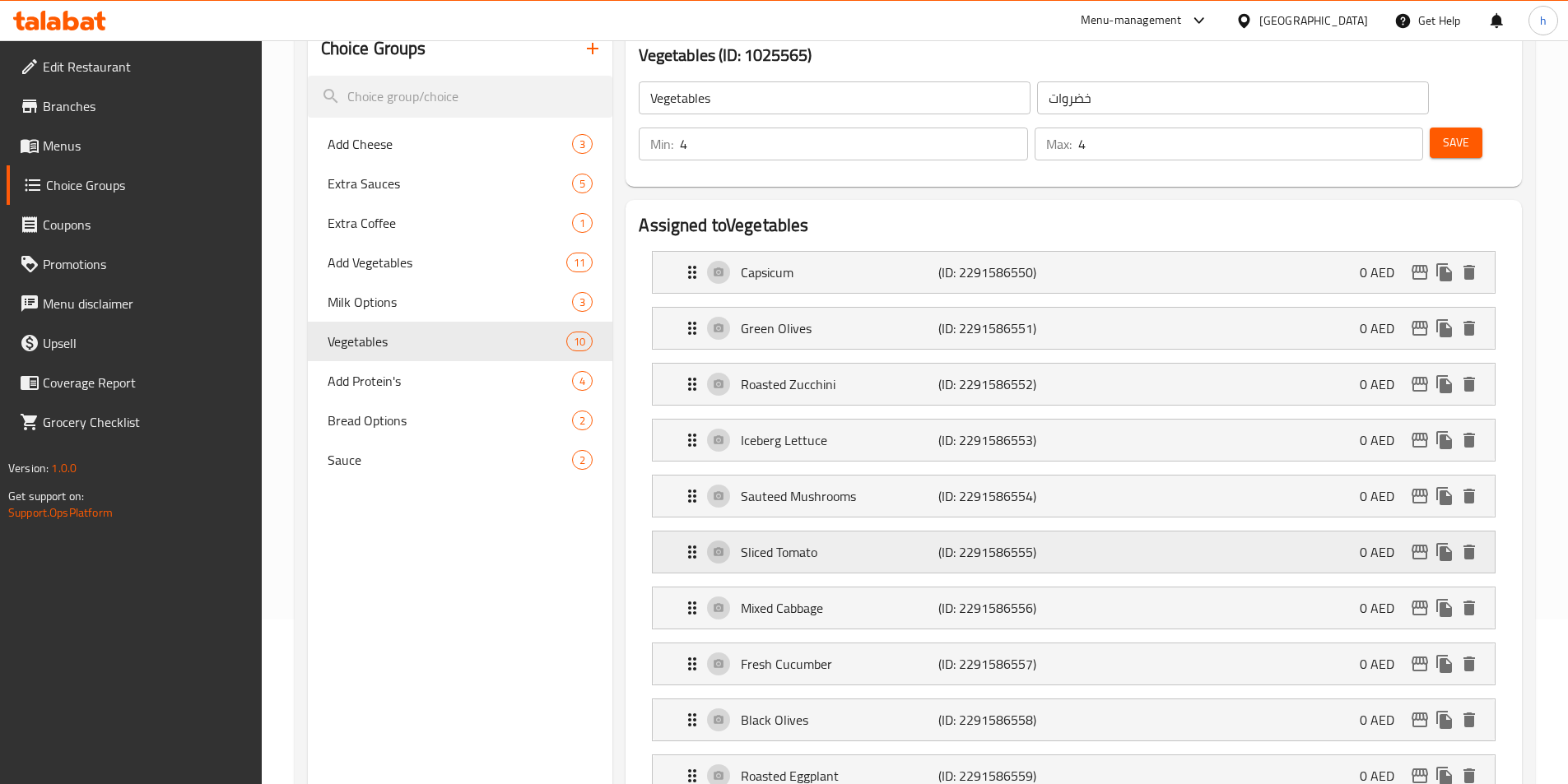
click at [855, 542] on p "Sliced Tomato" at bounding box center [839, 552] width 197 height 20
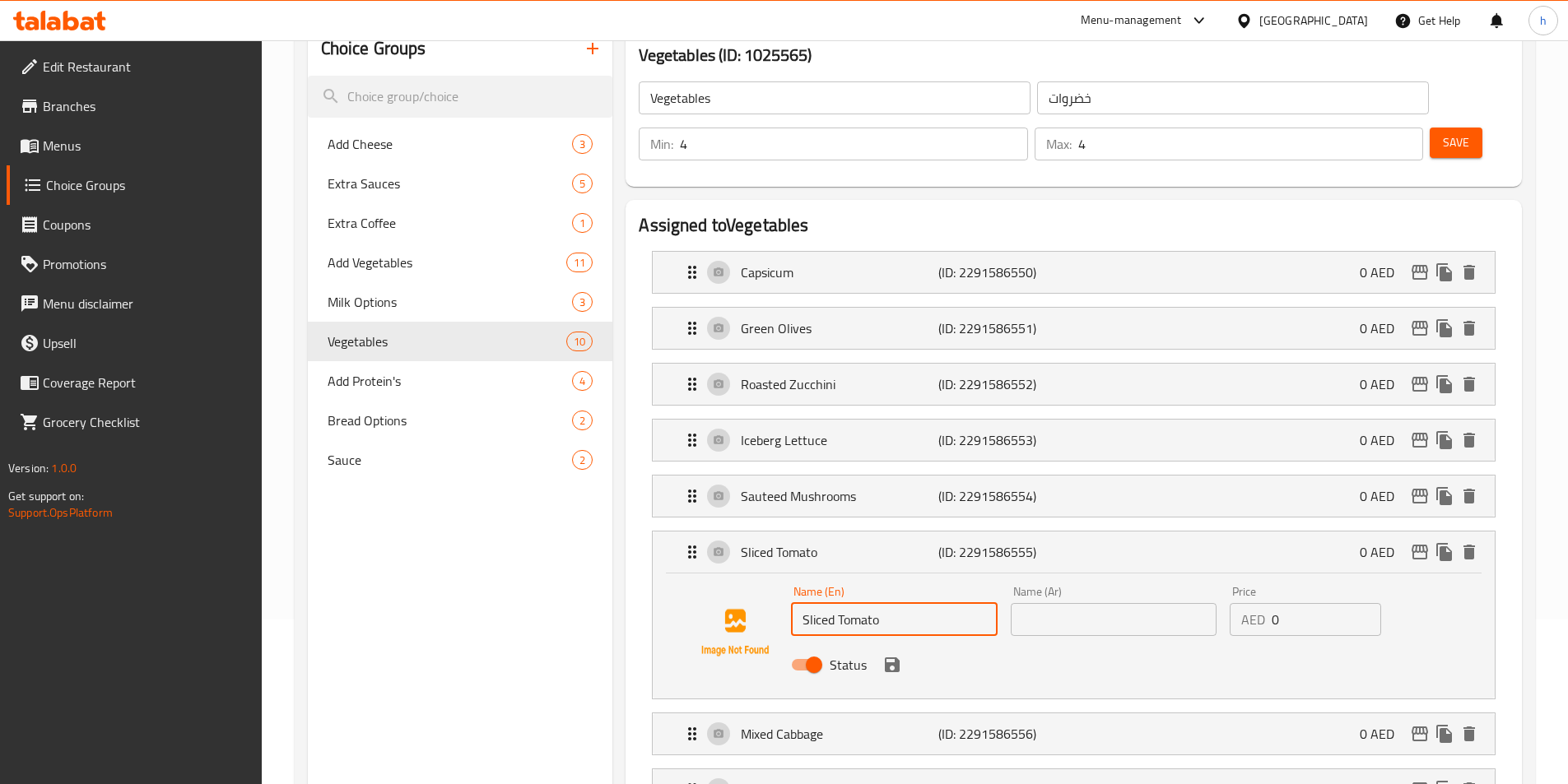
click at [873, 603] on input "Sliced Tomato" at bounding box center [893, 620] width 206 height 33
click at [1155, 603] on input "text" at bounding box center [1113, 620] width 206 height 33
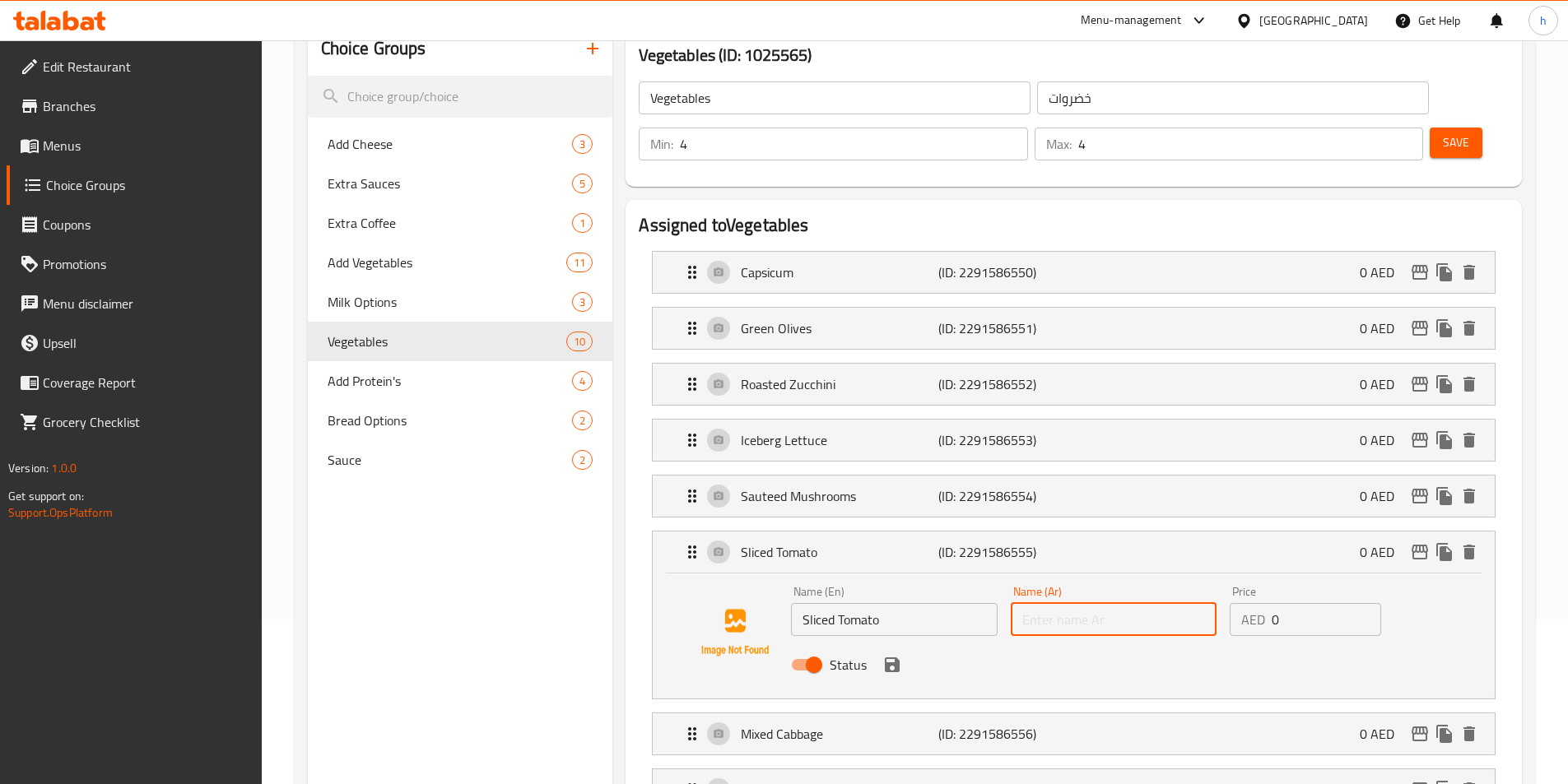
paste input "شرائح الطماطم"
click at [892, 658] on icon "save" at bounding box center [893, 665] width 15 height 15
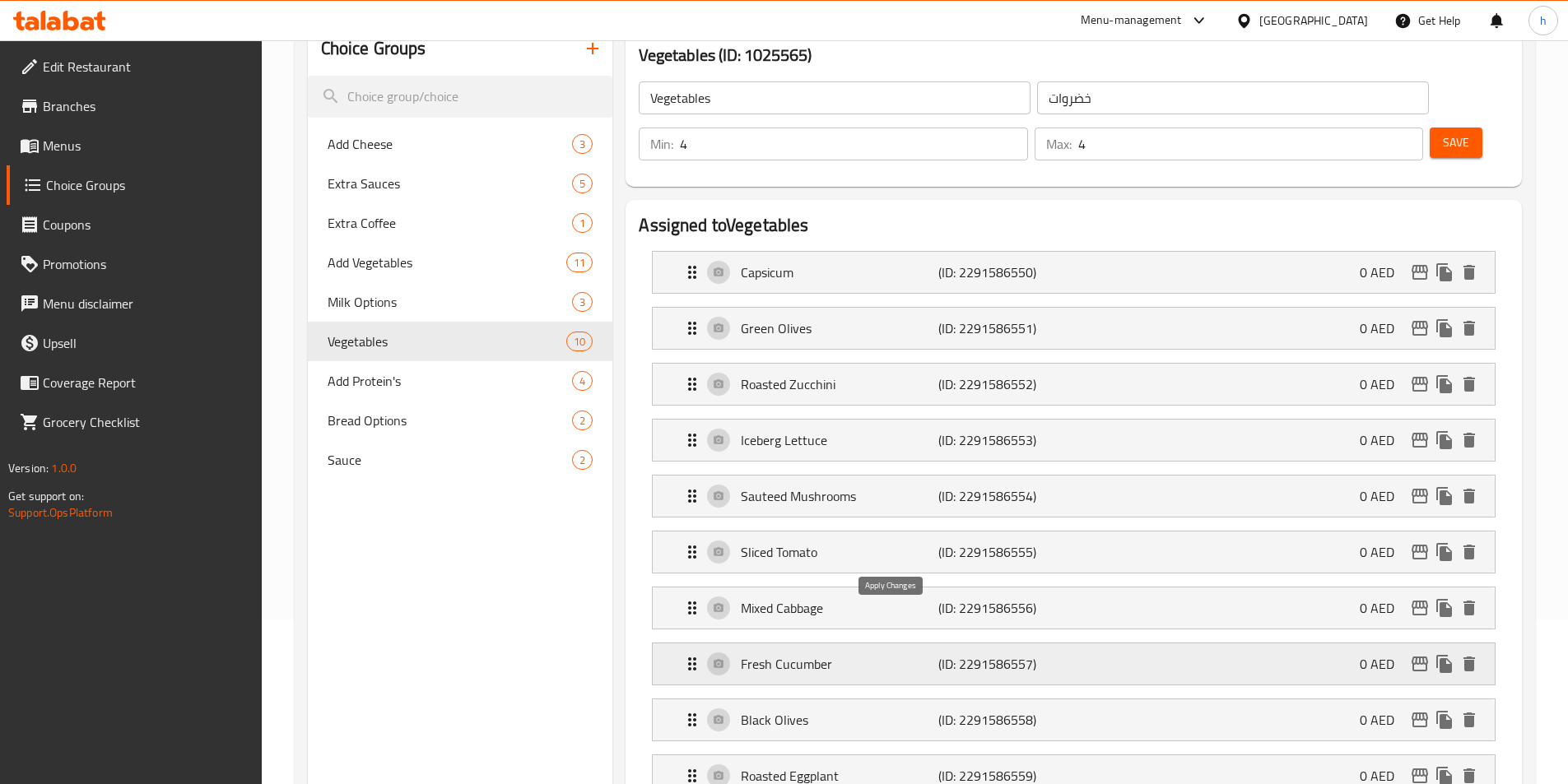
type input "شرائح الطماطم"
click at [892, 598] on p "Mixed Cabbage" at bounding box center [839, 608] width 197 height 20
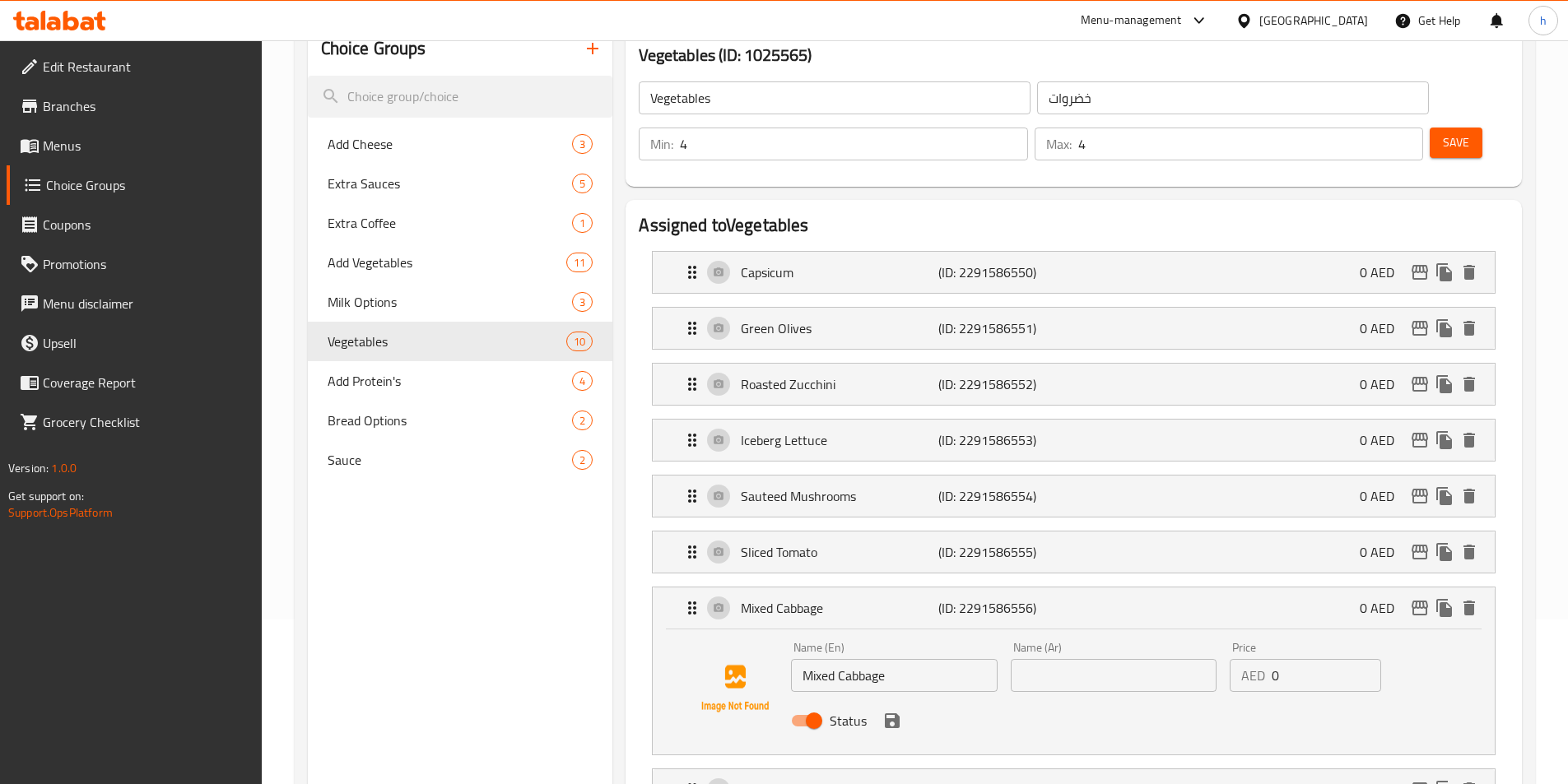
click at [900, 659] on input "Mixed Cabbage" at bounding box center [893, 676] width 206 height 33
click at [1147, 659] on input "text" at bounding box center [1113, 676] width 206 height 33
paste input "ملفوف مشكل"
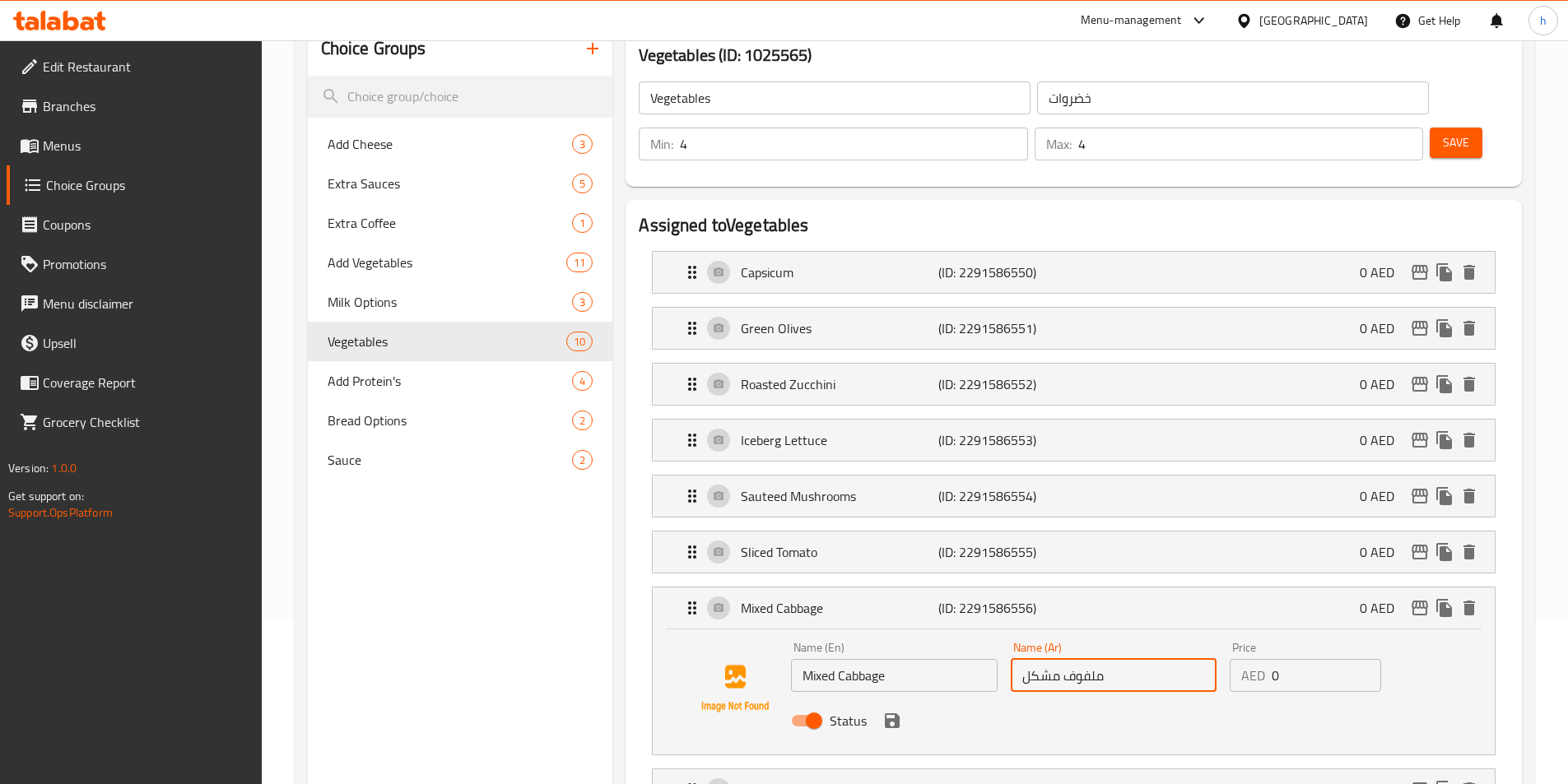
click at [1040, 659] on input "ملفوف مشكل" at bounding box center [1113, 676] width 206 height 33
click at [901, 699] on div "Status" at bounding box center [1113, 721] width 658 height 45
click at [900, 711] on icon "save" at bounding box center [893, 720] width 20 height 20
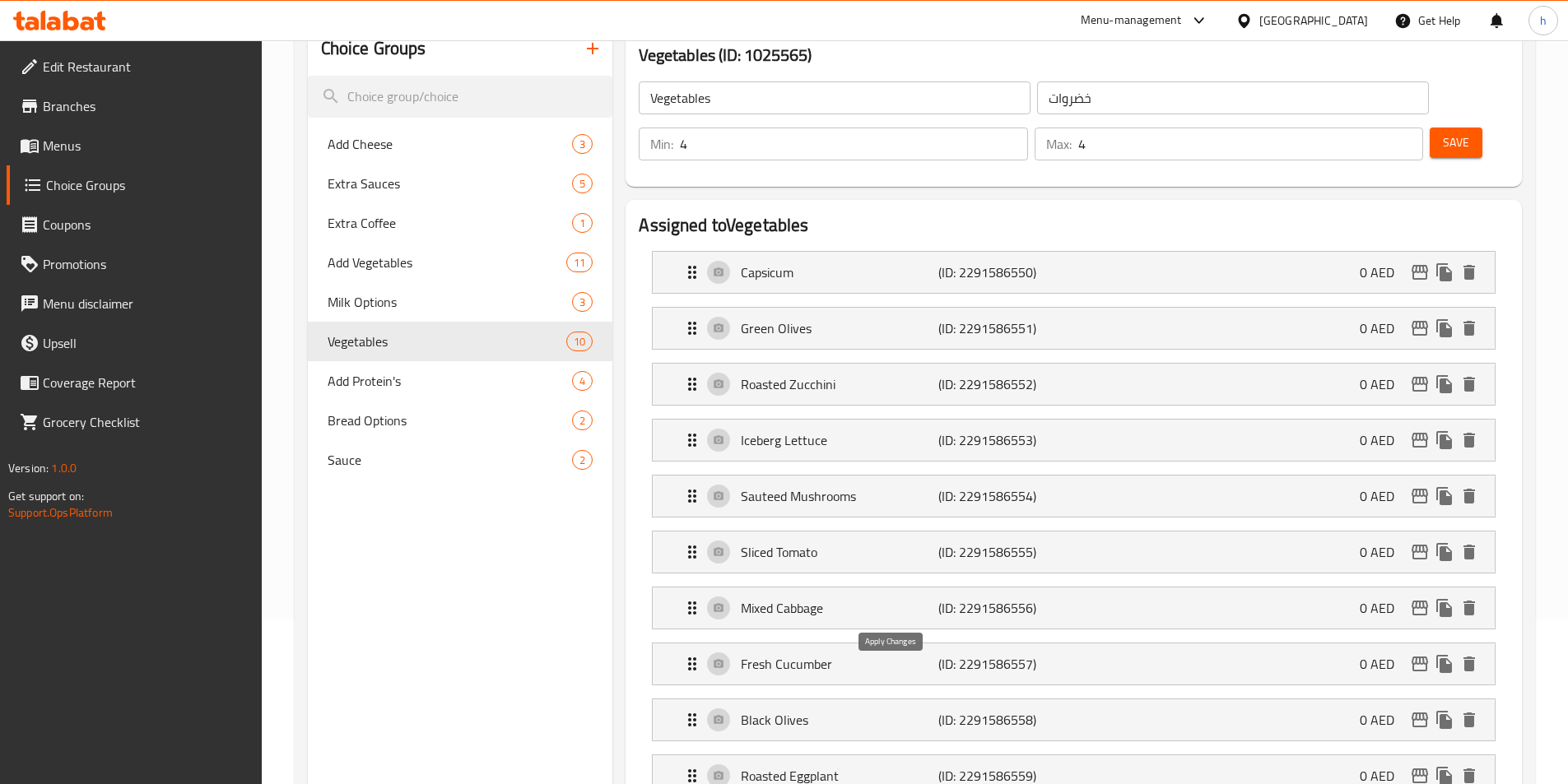
type input "ملفوف ميكس"
click at [883, 644] on div "Fresh Cucumber (ID: 2291586557) 0 AED" at bounding box center [1079, 664] width 793 height 41
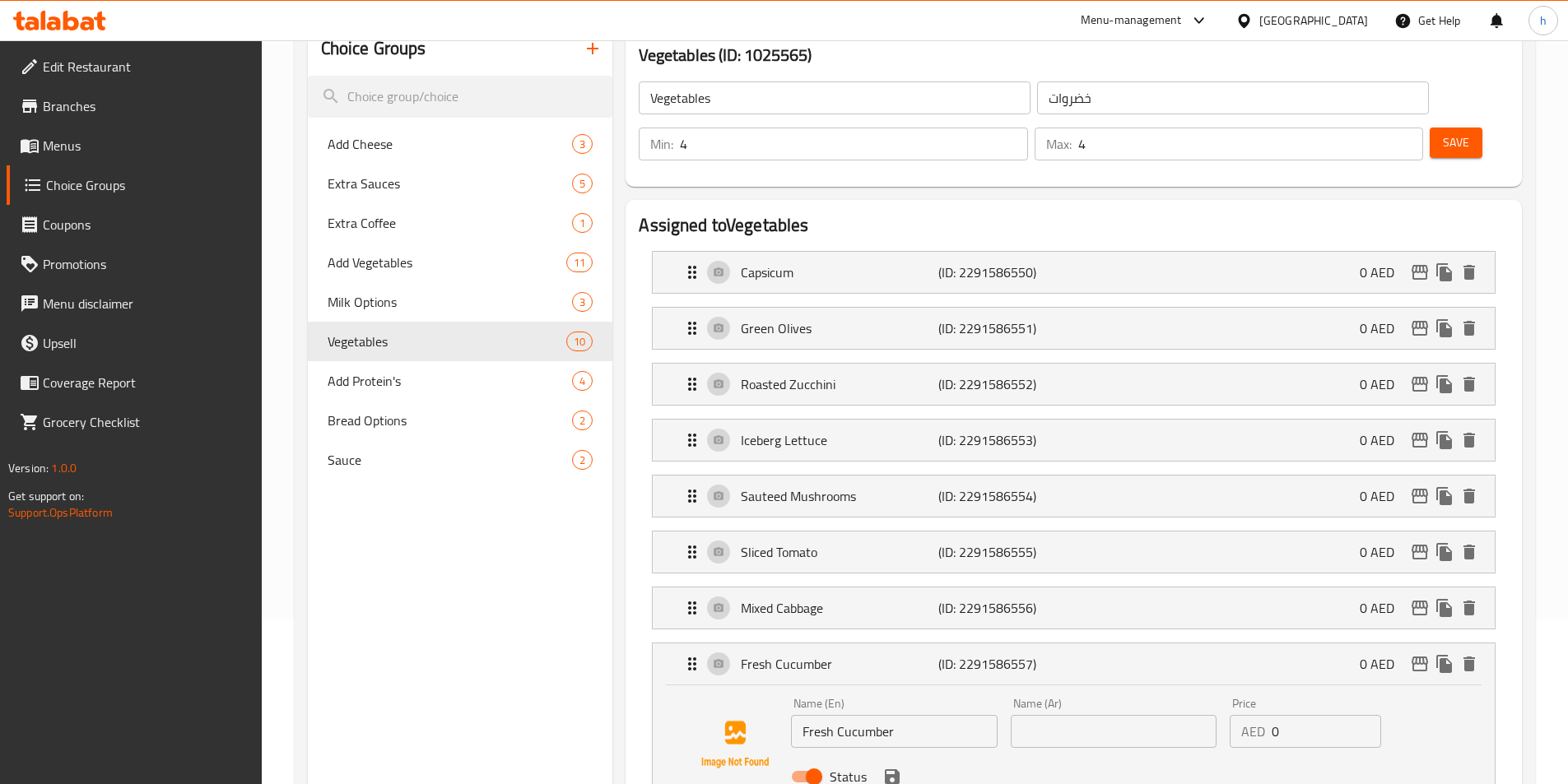
click at [1124, 715] on input "text" at bounding box center [1113, 731] width 206 height 33
click at [853, 715] on input "Fresh Cucumber" at bounding box center [893, 731] width 206 height 33
click at [1148, 704] on div "Name (Ar) Name (Ar)" at bounding box center [1113, 723] width 219 height 64
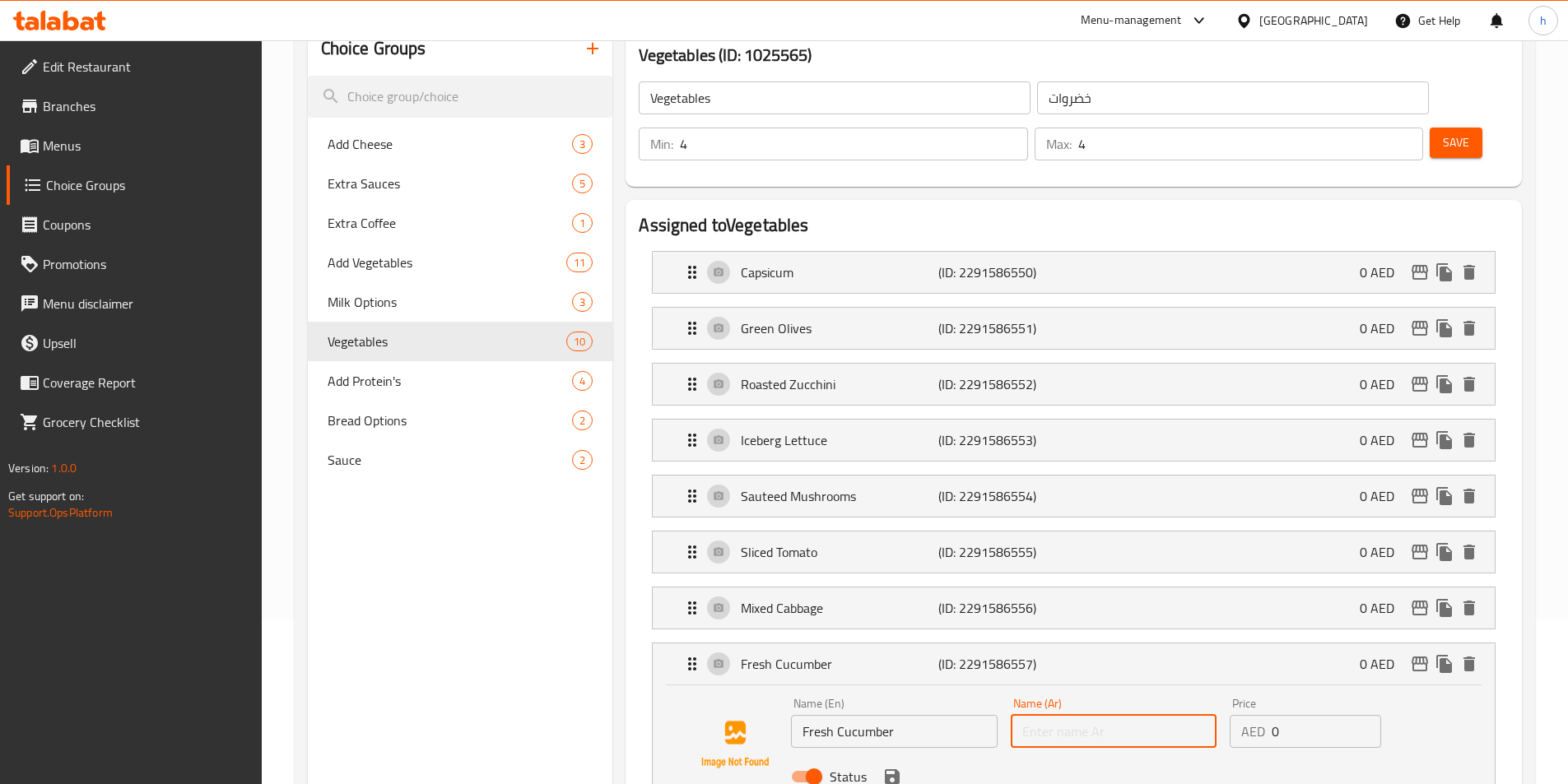
click at [1146, 715] on input "text" at bounding box center [1113, 731] width 206 height 33
paste input "خيار طازج"
click at [892, 767] on icon "save" at bounding box center [893, 777] width 20 height 20
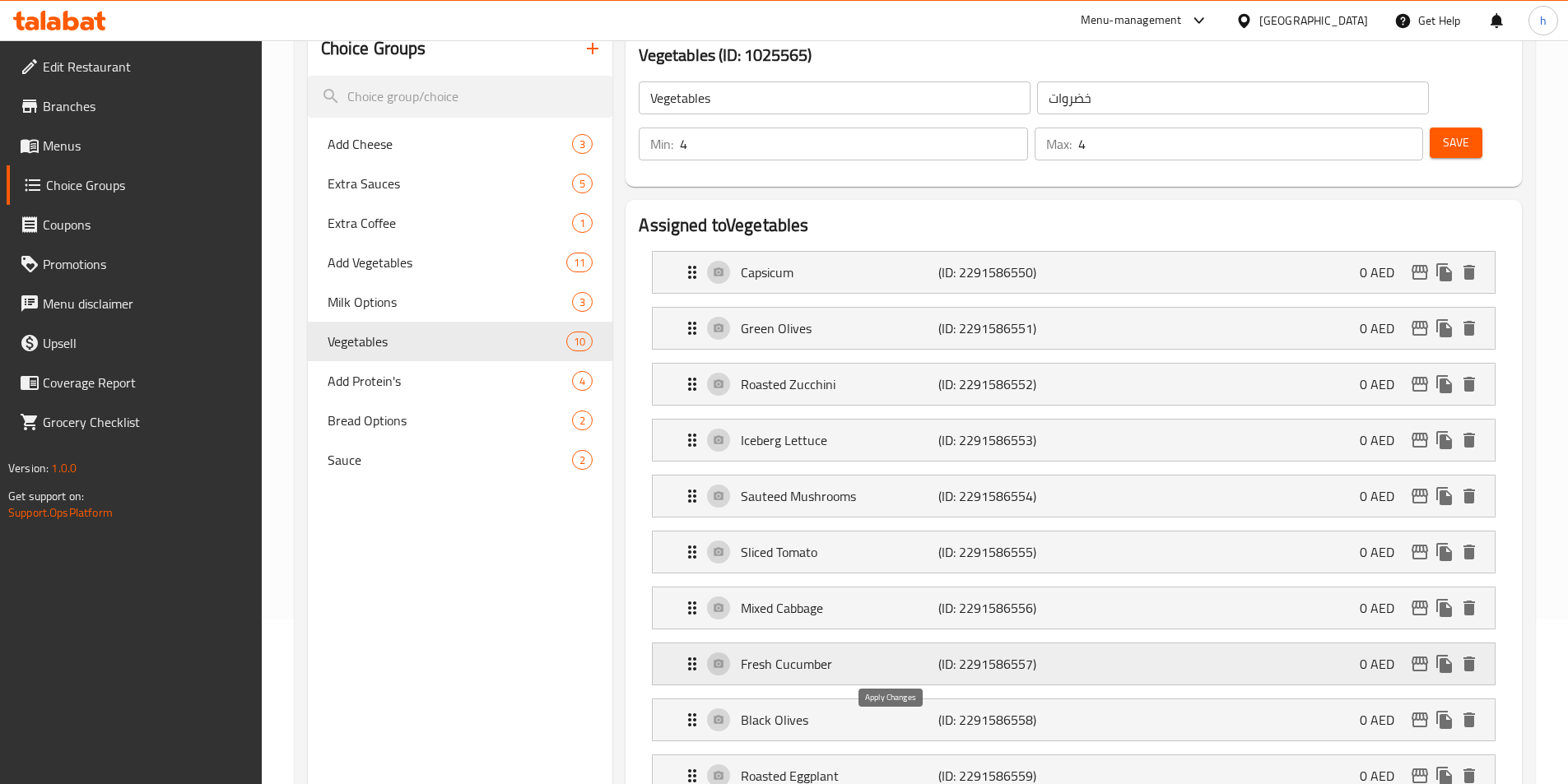
type input "خيار طازج"
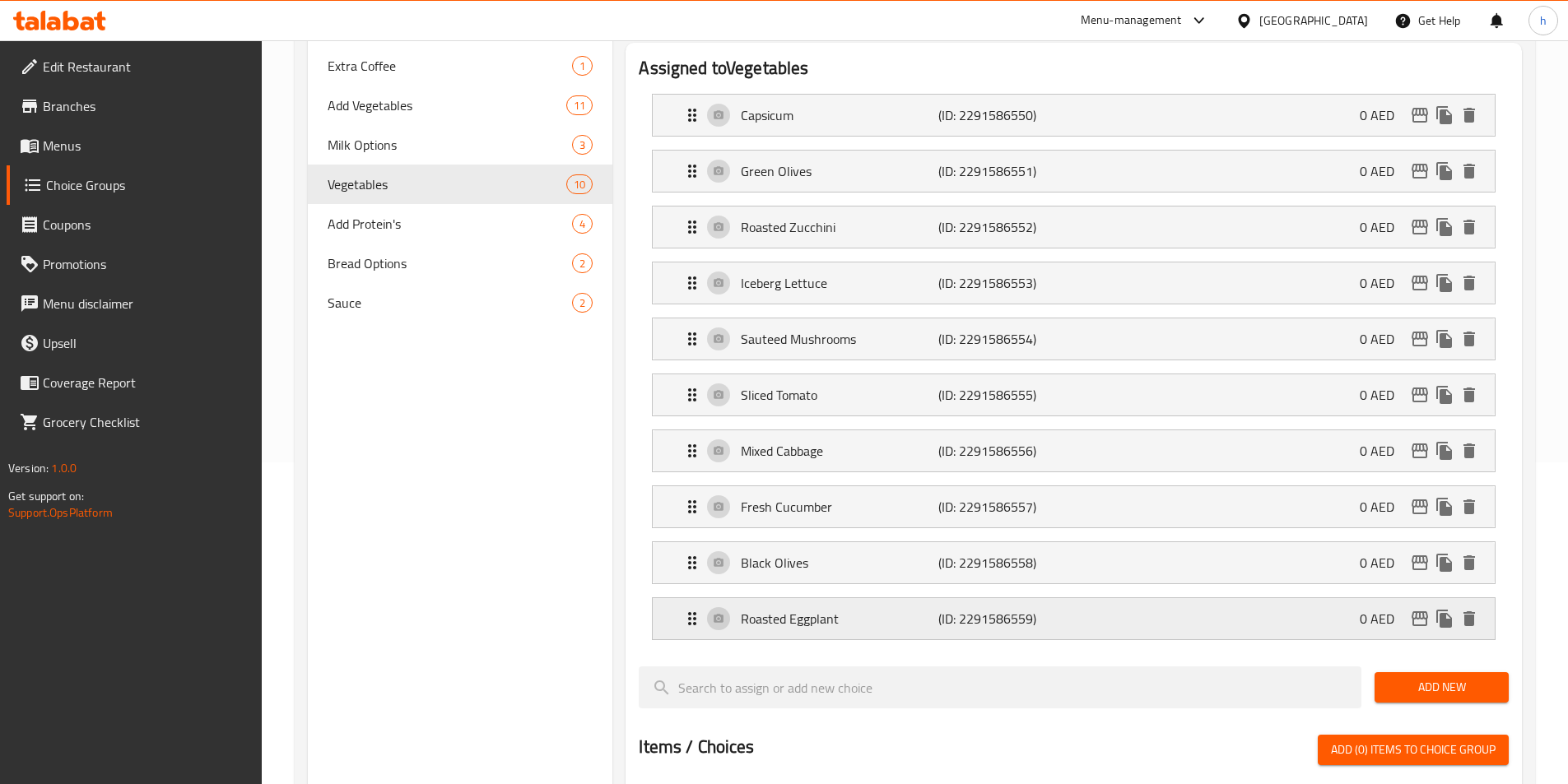
scroll to position [329, 0]
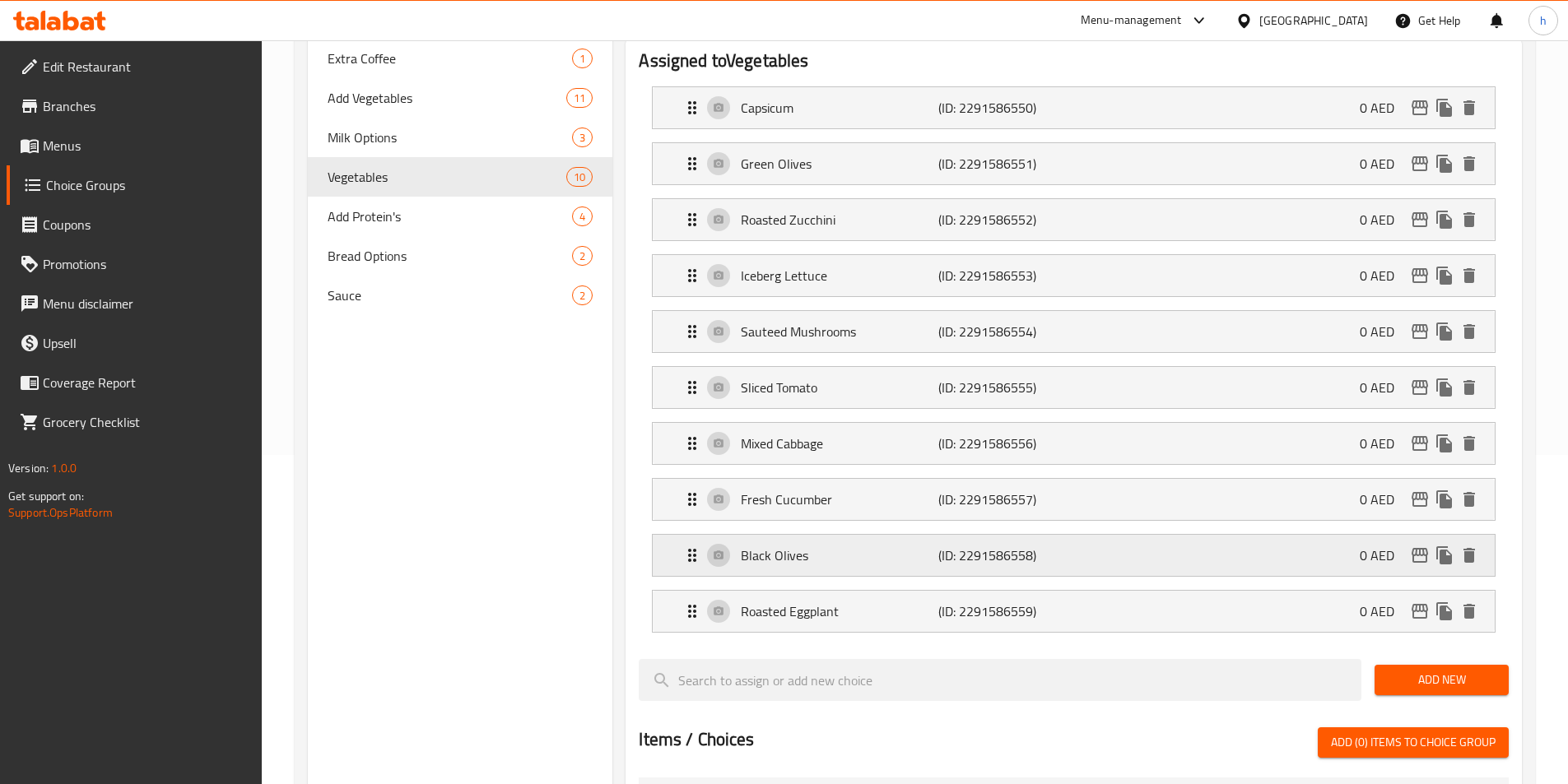
click at [884, 545] on p "Black Olives" at bounding box center [839, 555] width 197 height 20
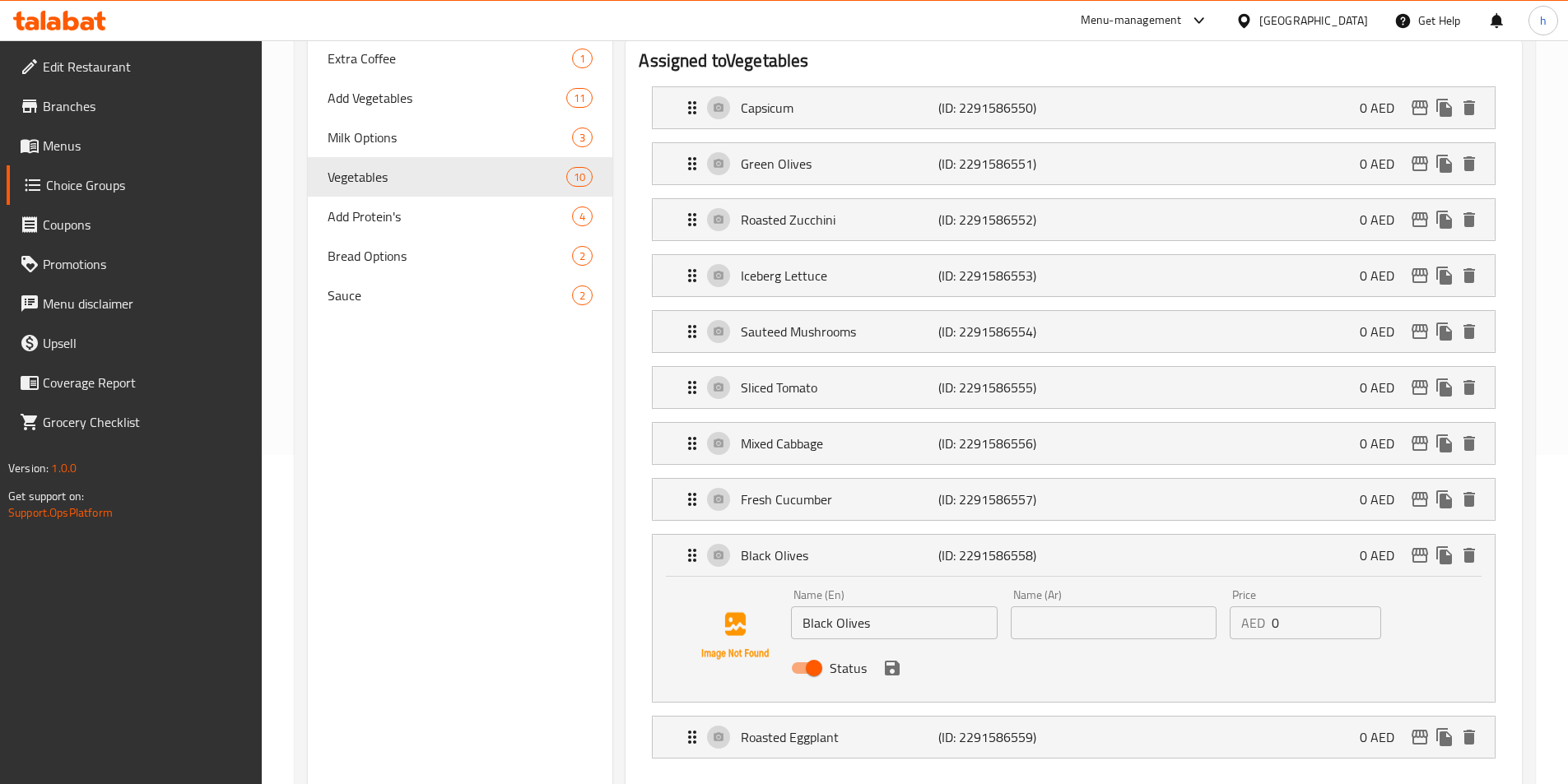
click at [861, 607] on input "Black Olives" at bounding box center [893, 623] width 206 height 33
click at [1106, 607] on input "text" at bounding box center [1113, 623] width 206 height 33
paste input "زيتون أسود"
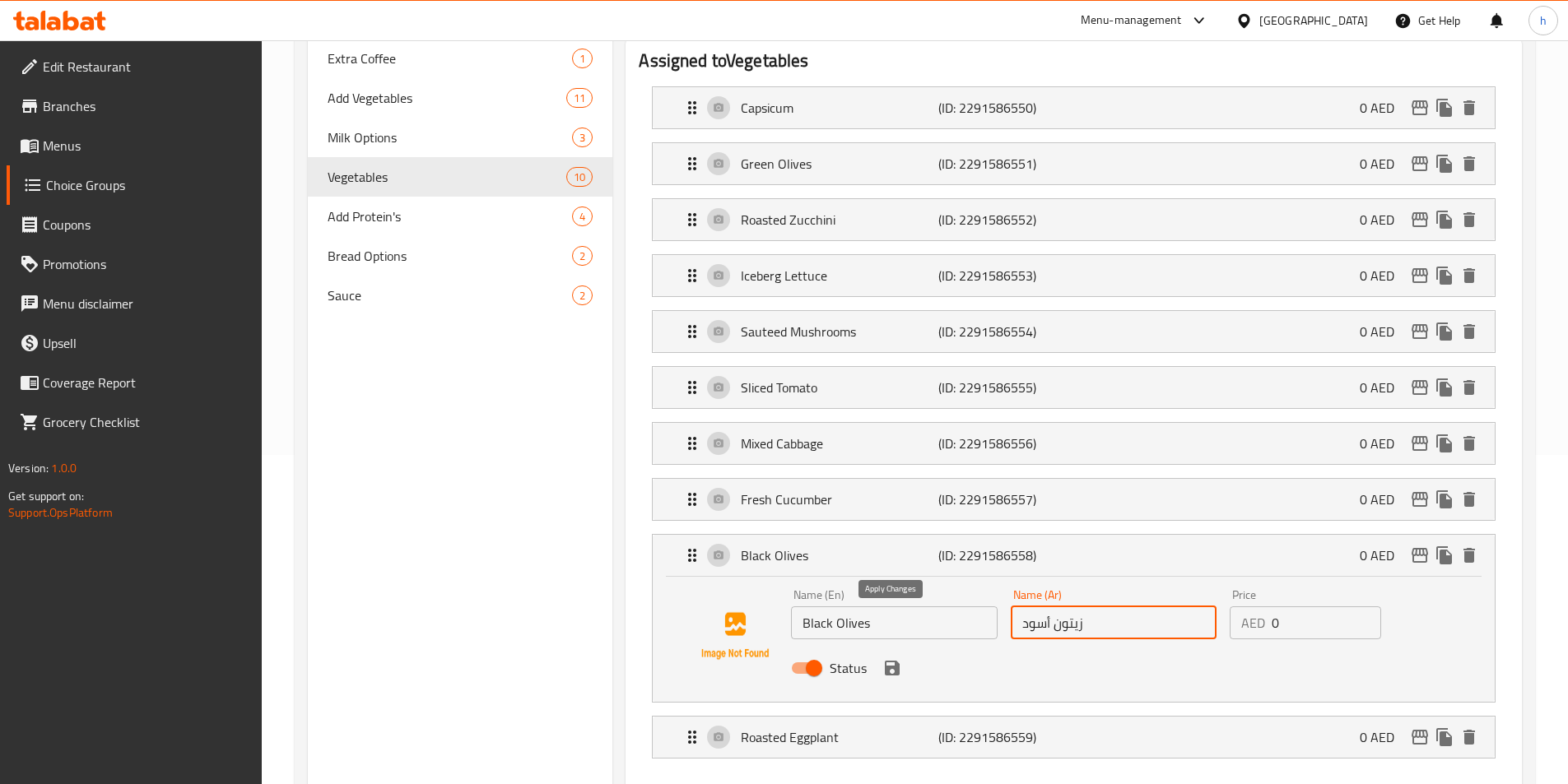
click at [886, 661] on icon "save" at bounding box center [893, 668] width 15 height 15
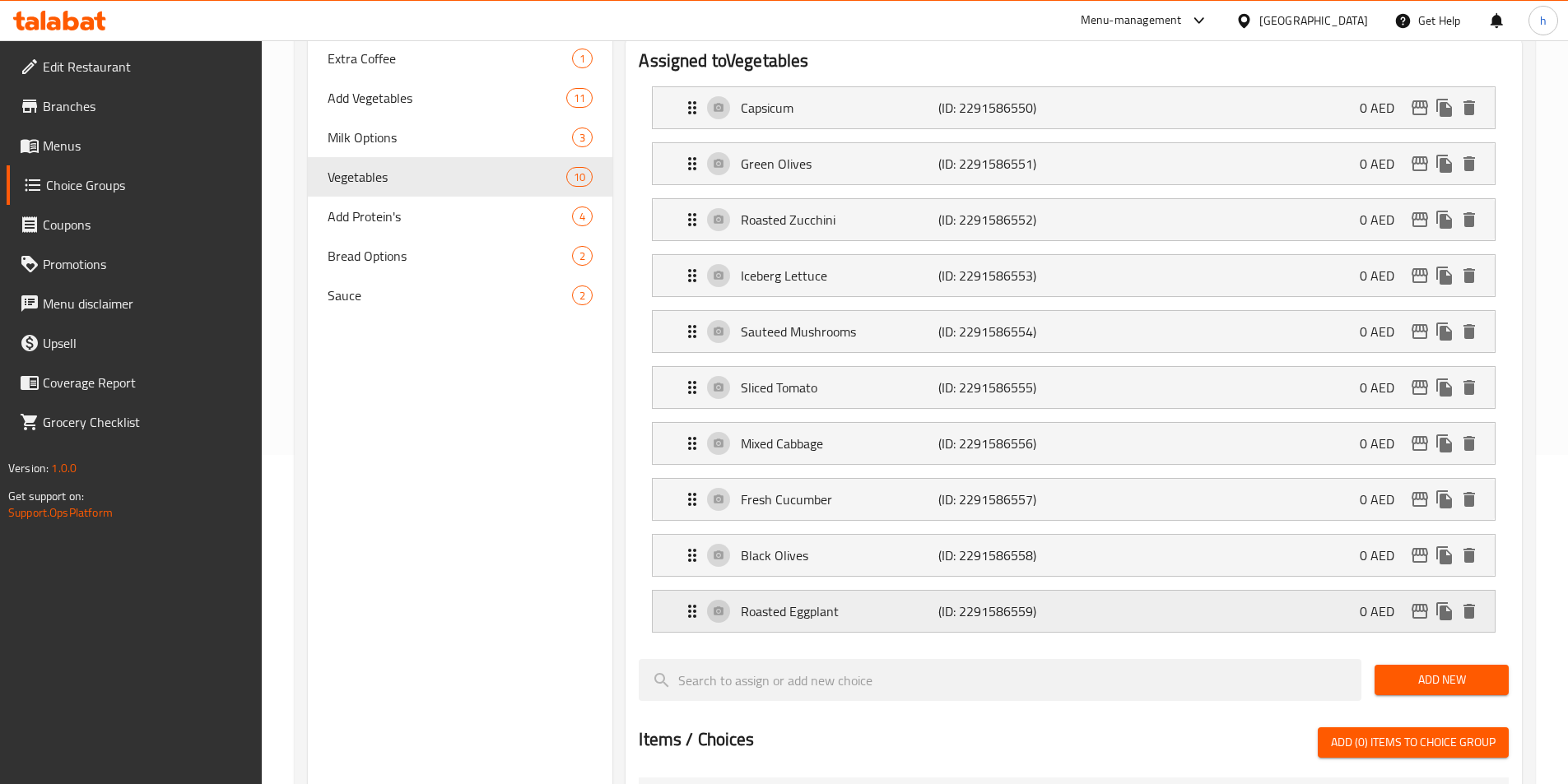
type input "زيتون أسود"
click at [927, 602] on p "Roasted Eggplant" at bounding box center [839, 612] width 197 height 20
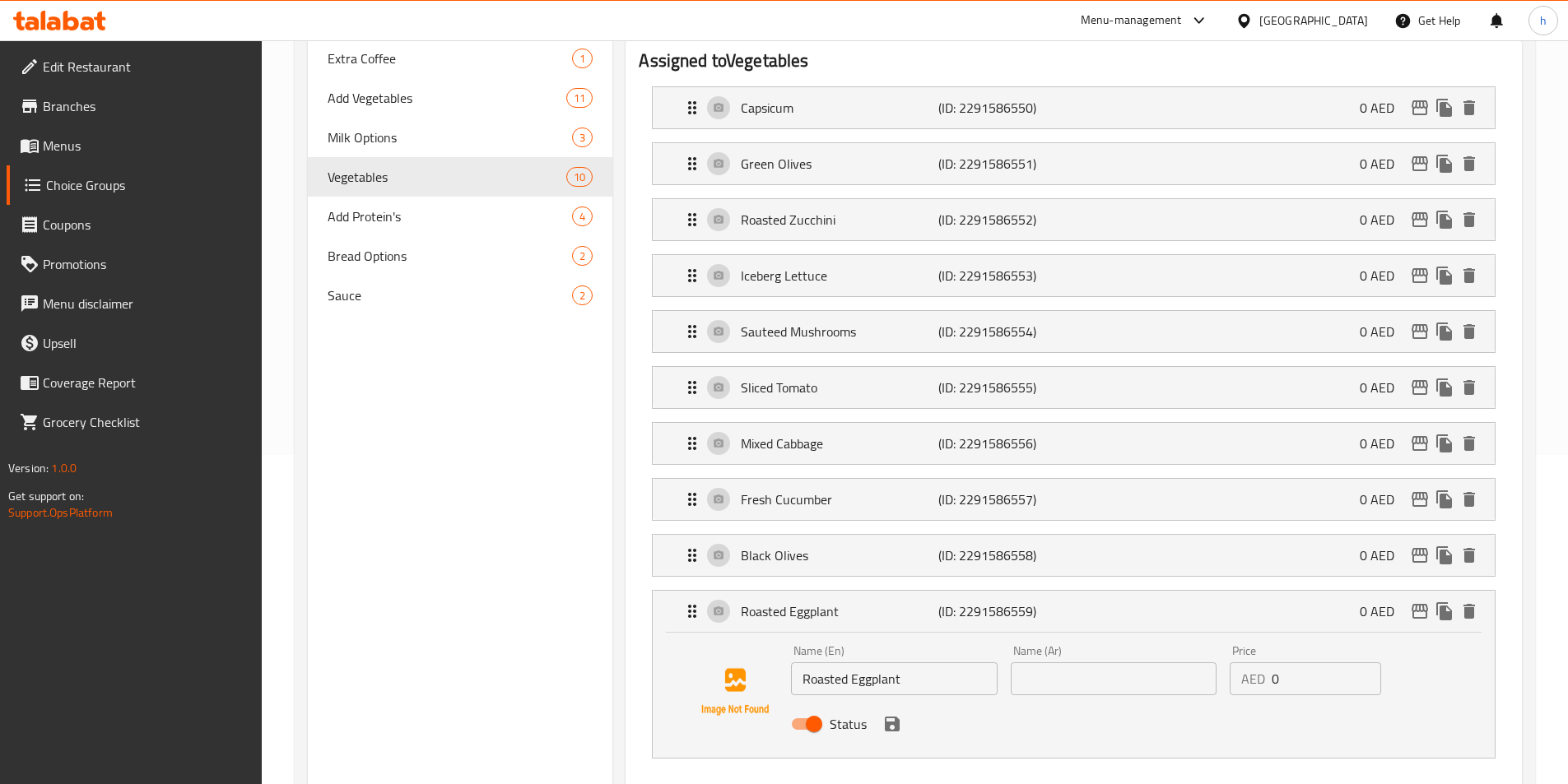
click at [856, 702] on div "Status" at bounding box center [1113, 725] width 658 height 45
click at [861, 663] on input "Roasted Eggplant" at bounding box center [893, 679] width 206 height 33
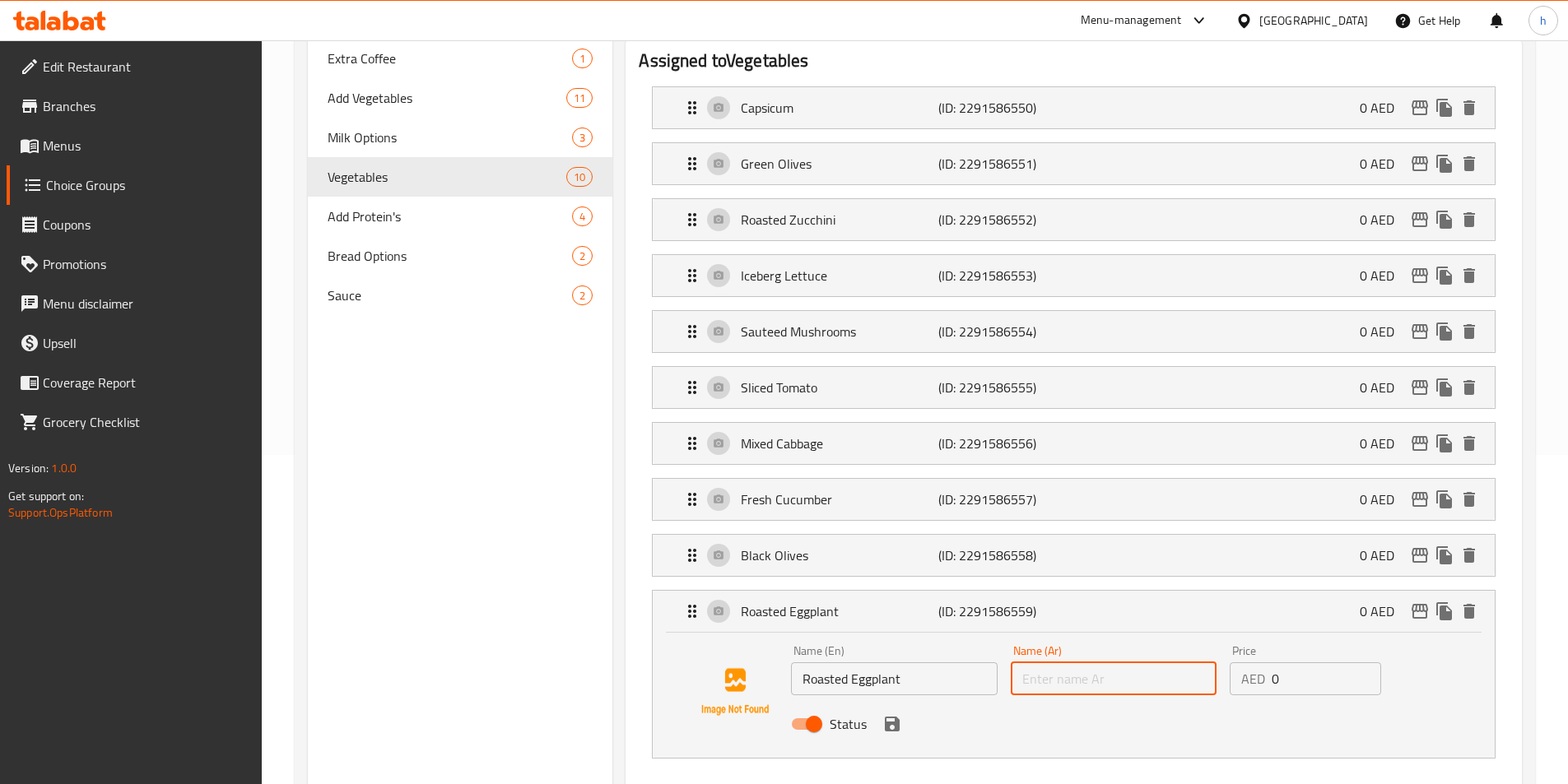
click at [1149, 663] on input "text" at bounding box center [1113, 679] width 206 height 33
paste input "باذنجان مشوي"
click at [890, 716] on icon "save" at bounding box center [893, 724] width 15 height 15
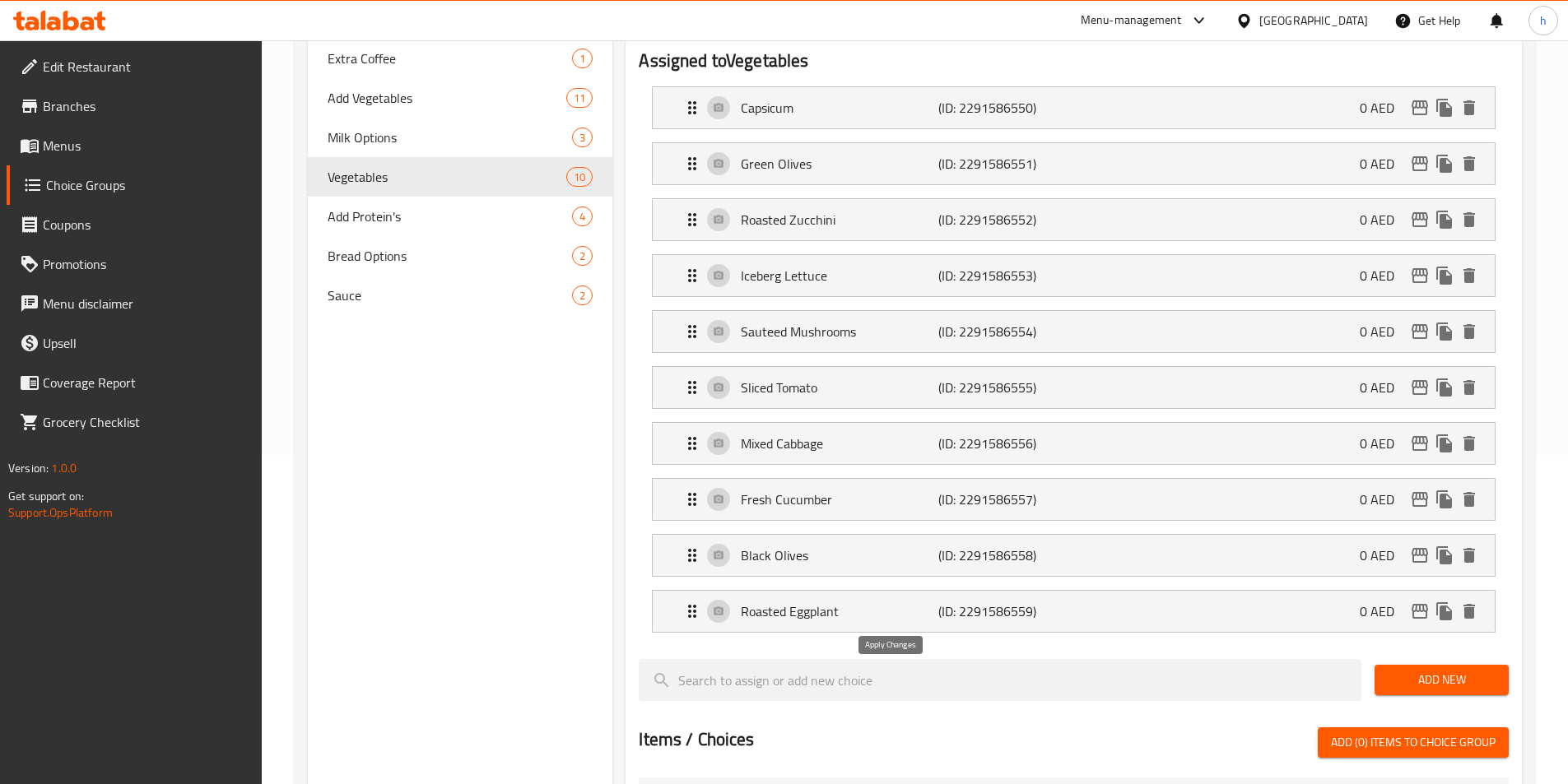
type input "باذنجان مشوي"
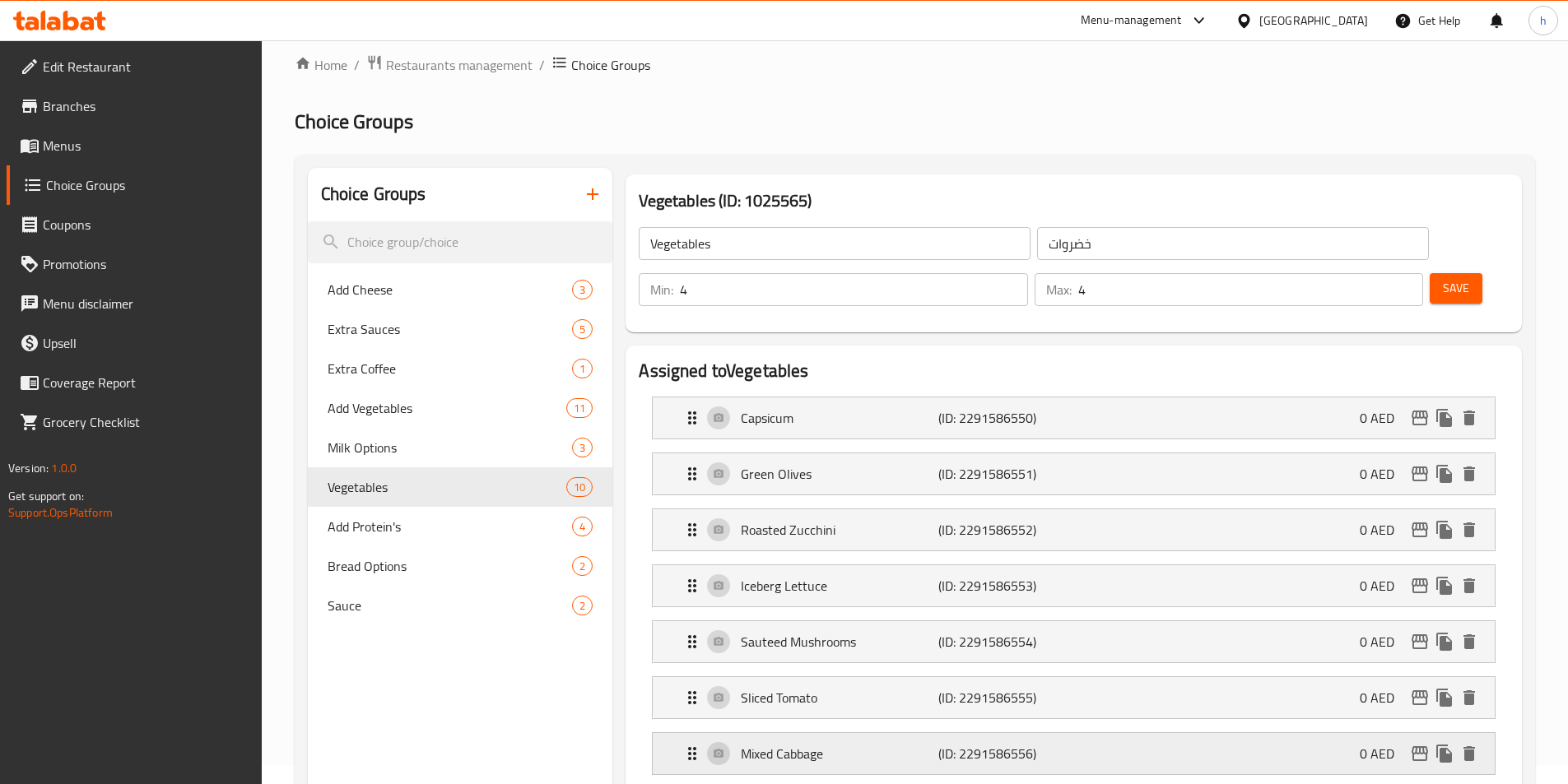
scroll to position [0, 0]
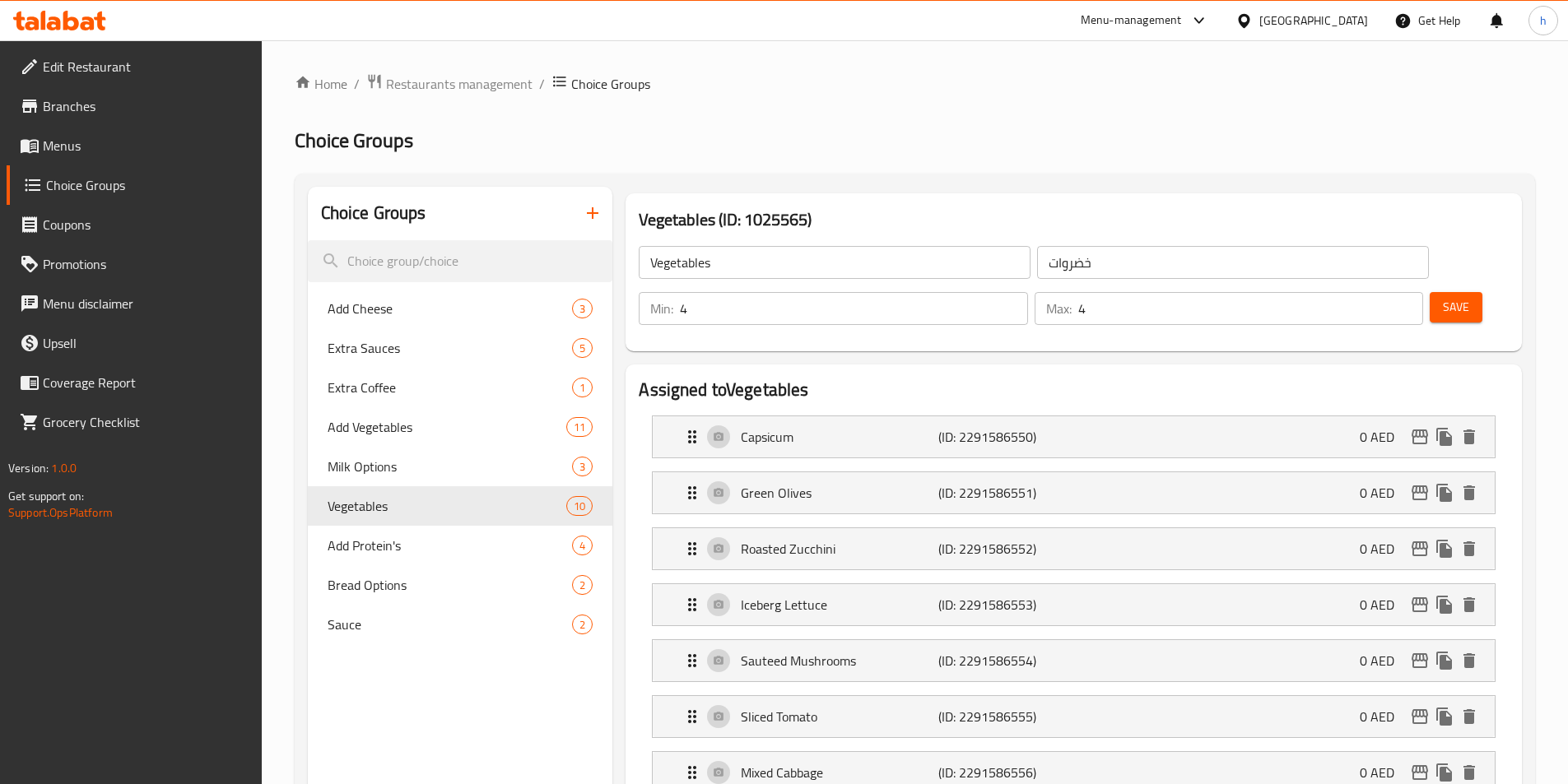
click at [1443, 297] on span "Save" at bounding box center [1457, 307] width 26 height 21
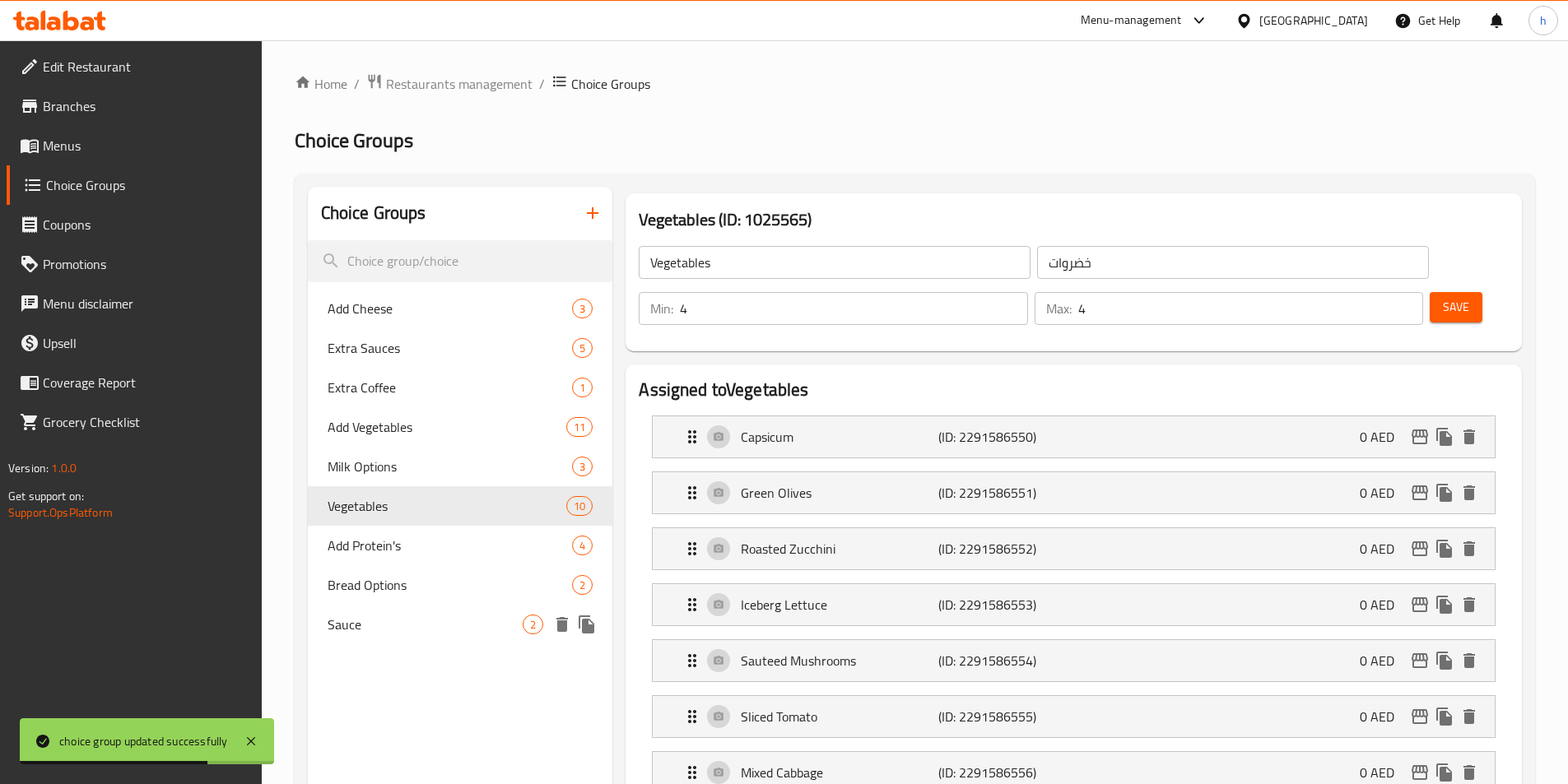
click at [477, 622] on span "Sauce" at bounding box center [425, 625] width 196 height 20
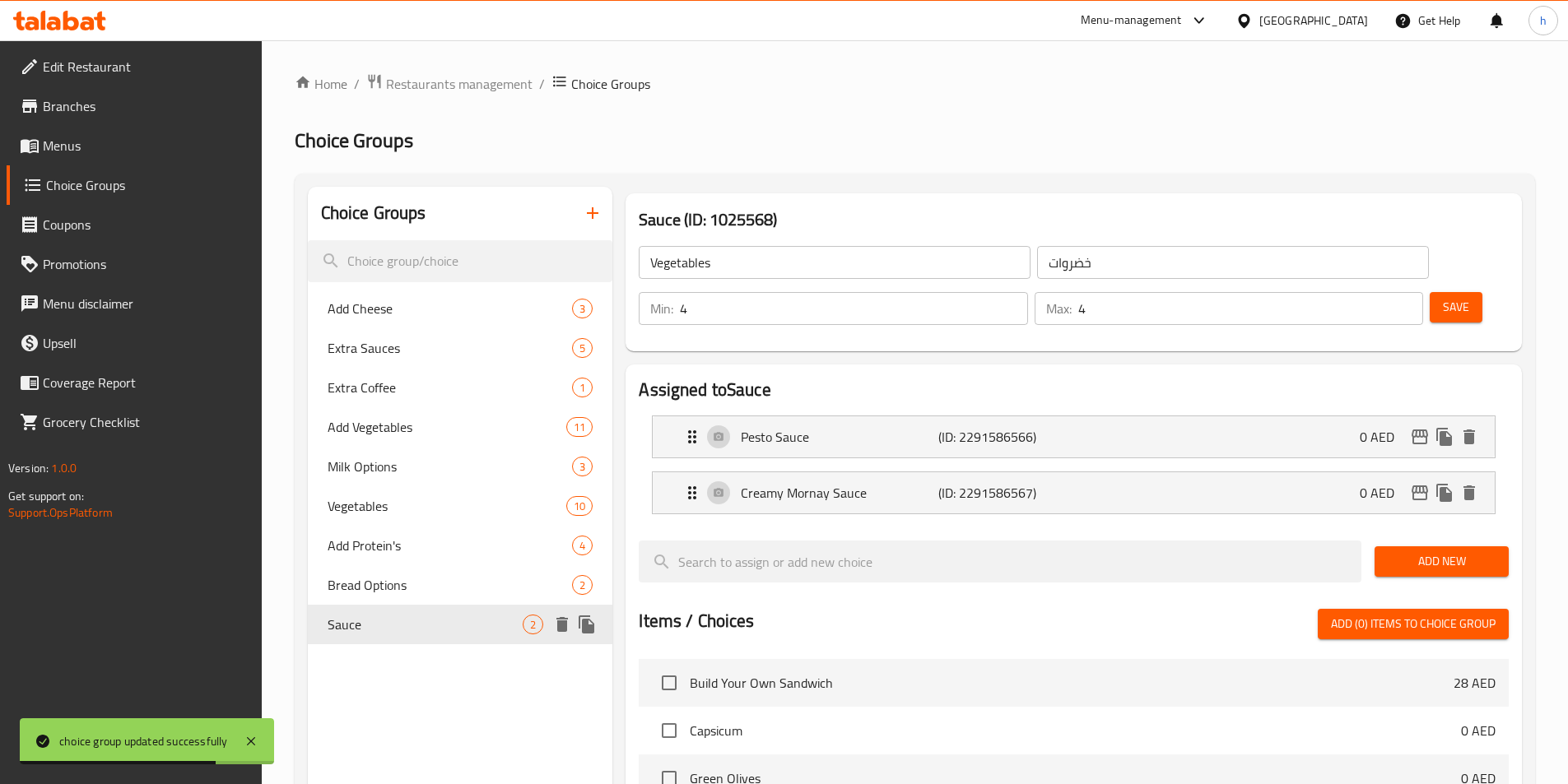
type input "Sauce"
type input "1"
click at [791, 427] on p "Pesto Sauce" at bounding box center [839, 437] width 197 height 20
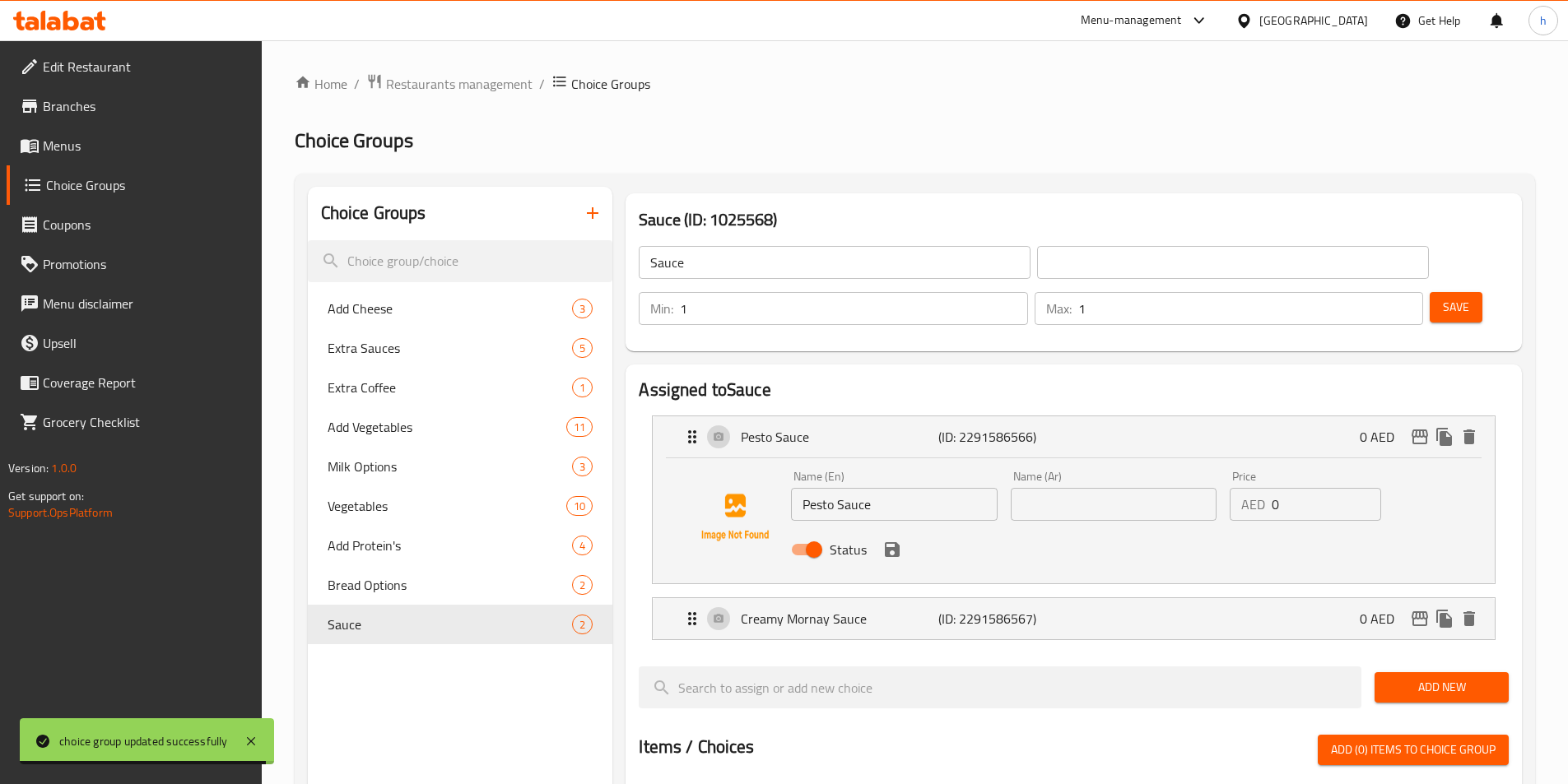
click at [835, 488] on input "Pesto Sauce" at bounding box center [893, 504] width 206 height 33
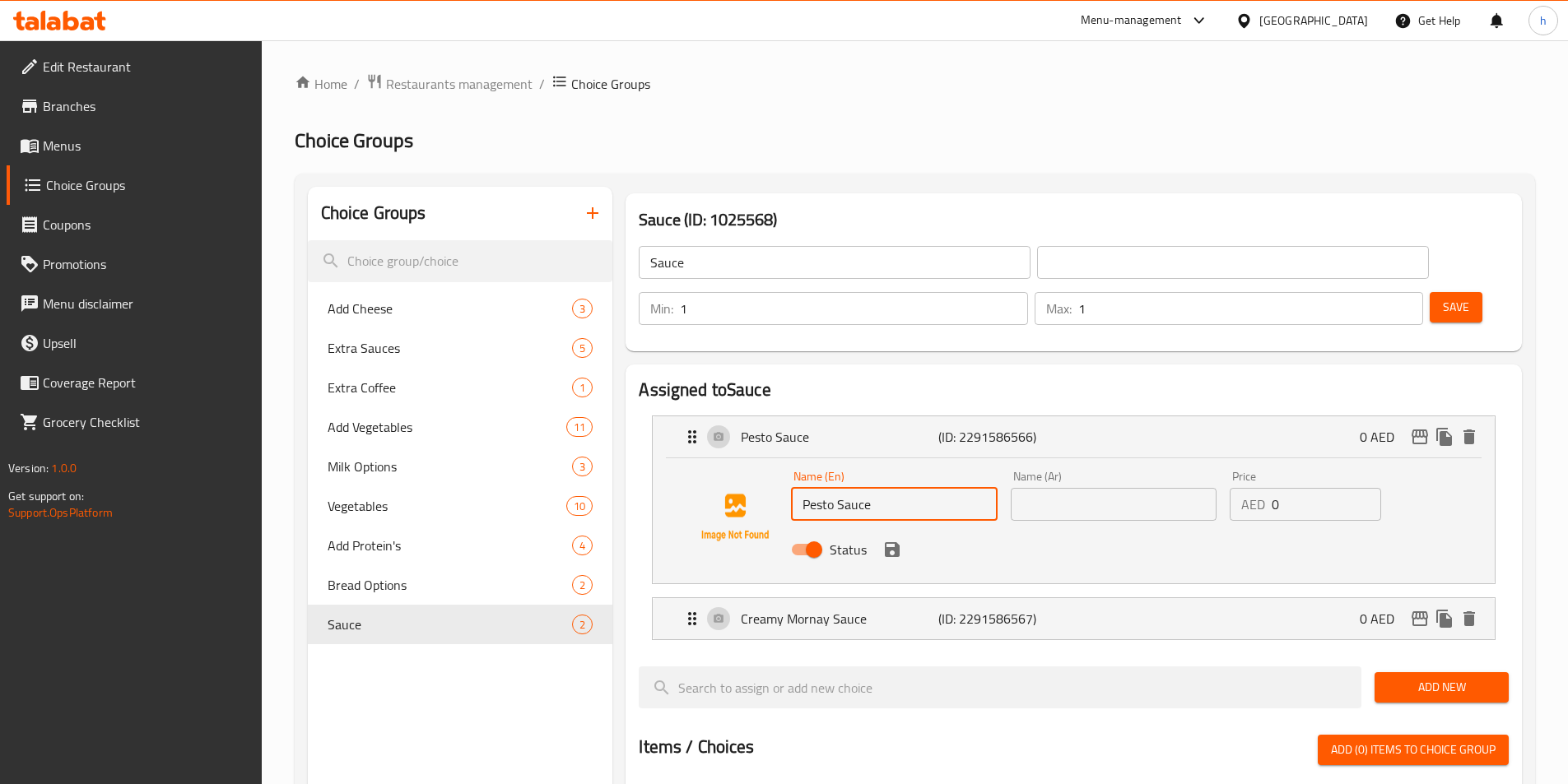
click at [835, 488] on input "Pesto Sauce" at bounding box center [893, 504] width 206 height 33
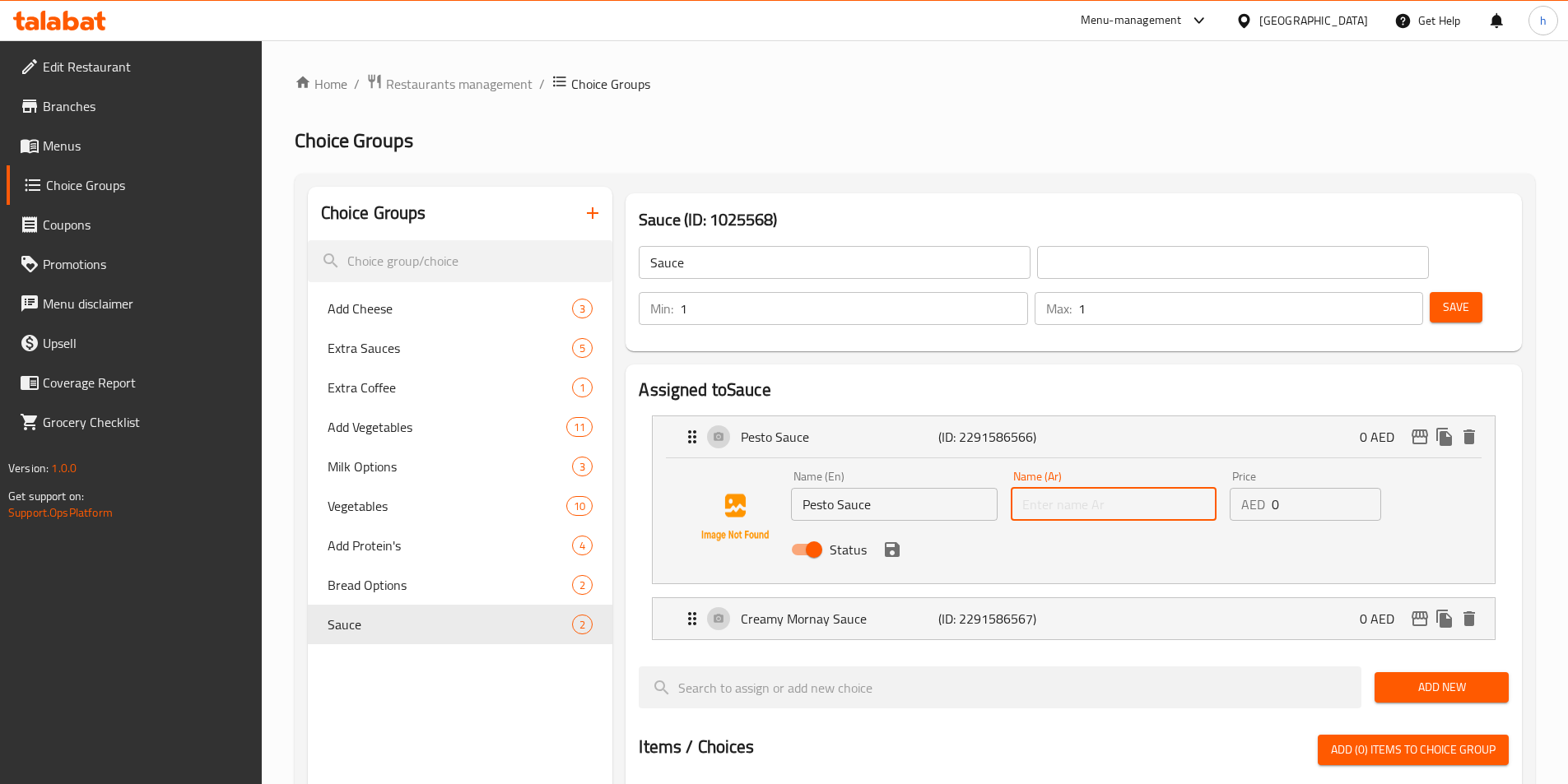
click at [1158, 488] on input "text" at bounding box center [1113, 504] width 206 height 33
paste input "صلصة البيستو"
click at [898, 542] on icon "save" at bounding box center [893, 550] width 15 height 15
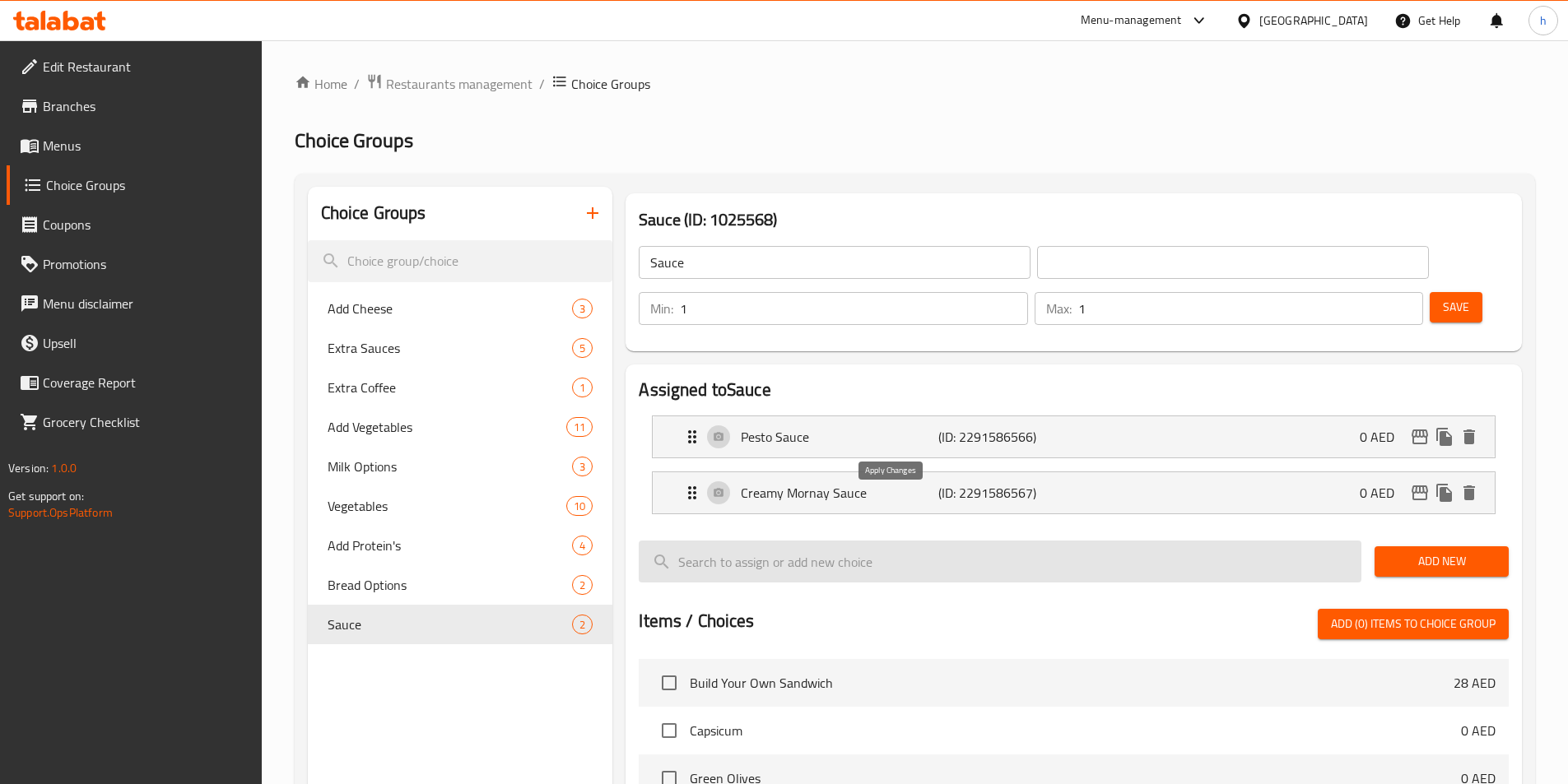
type input "صلصة البيستو"
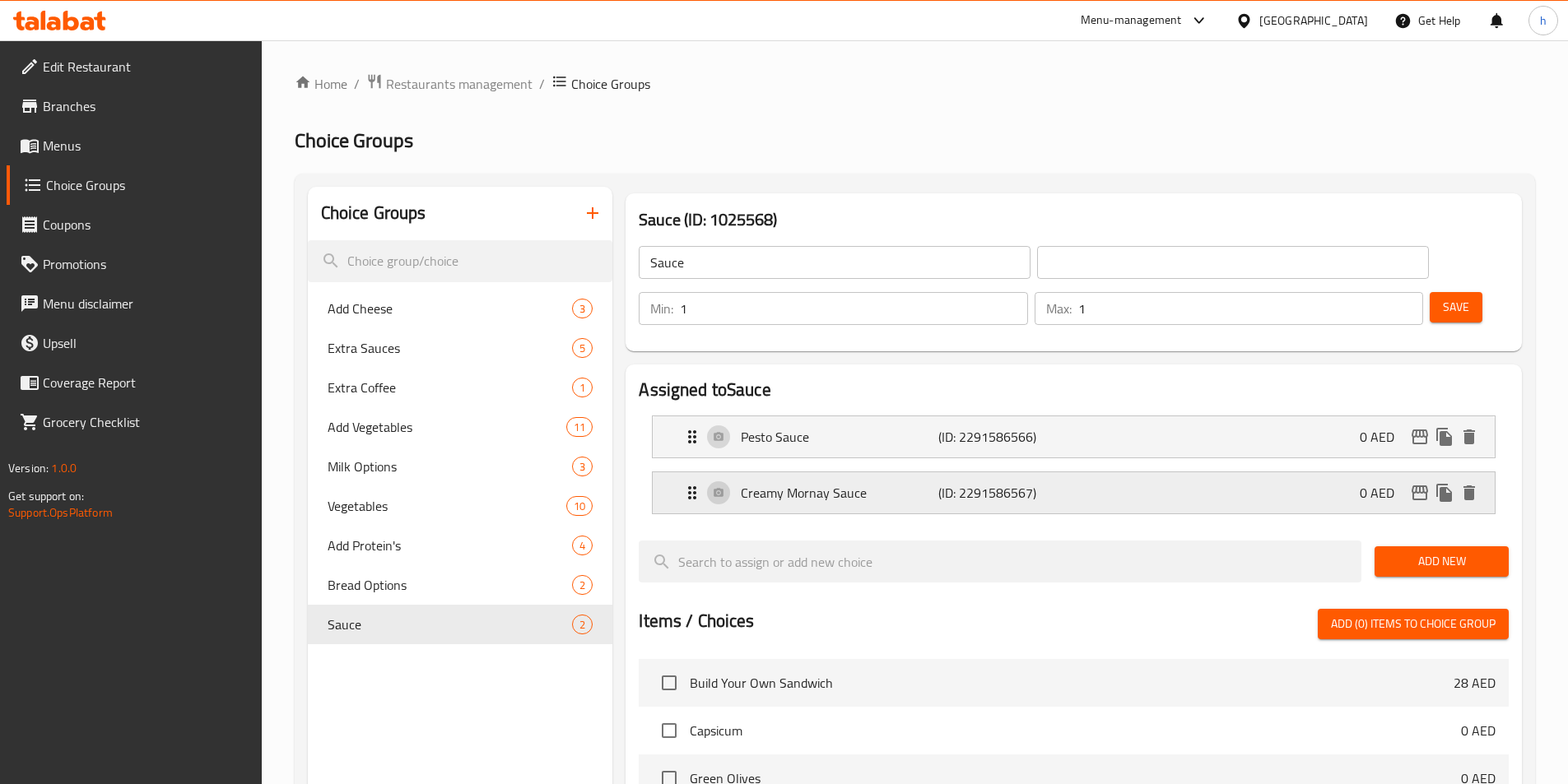
click at [897, 483] on p "Creamy Mornay Sauce" at bounding box center [839, 493] width 197 height 20
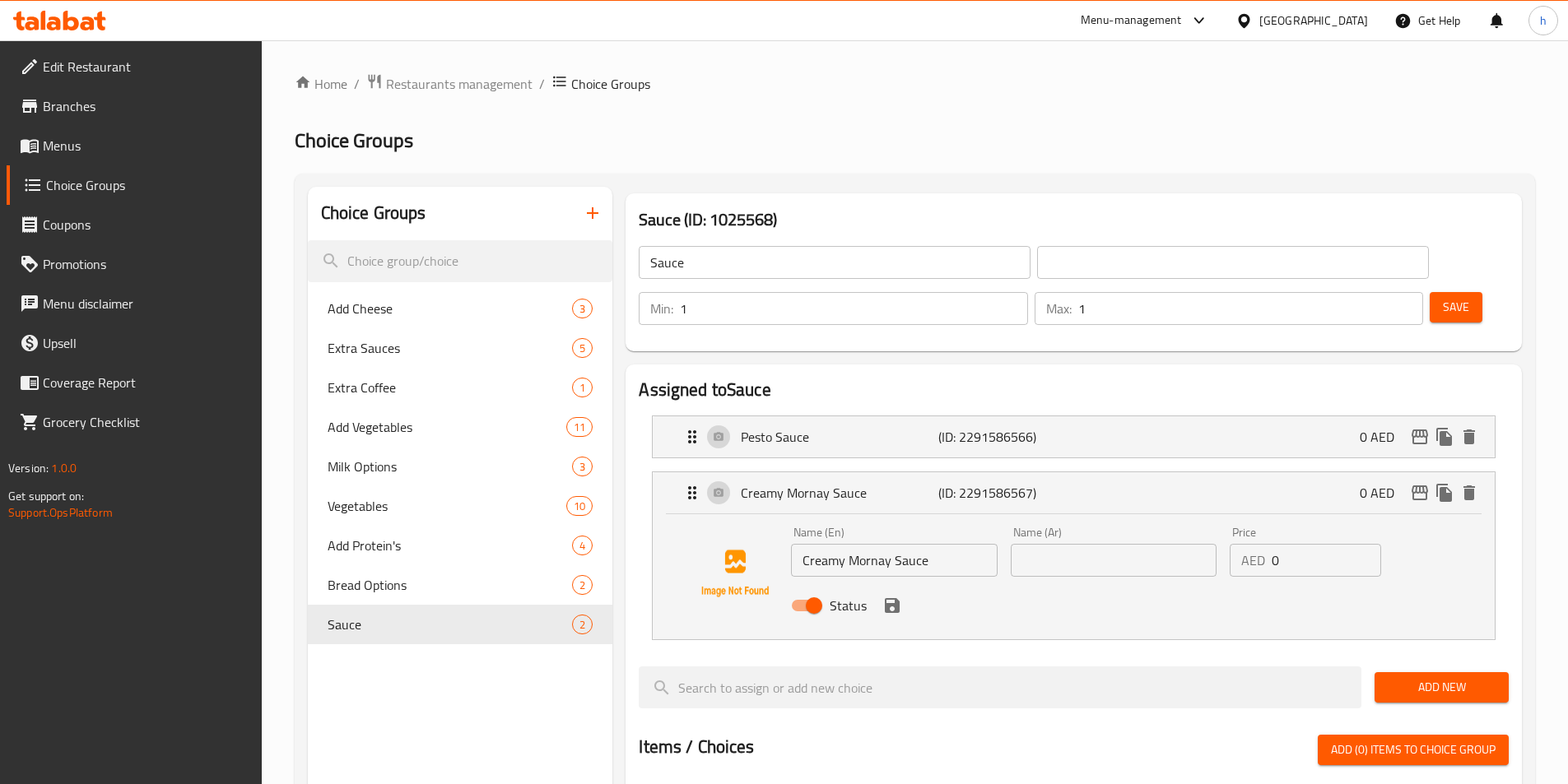
click at [883, 544] on input "Creamy Mornay Sauce" at bounding box center [893, 560] width 206 height 33
click at [1155, 544] on input "text" at bounding box center [1113, 560] width 206 height 33
paste input "صلصة مورناي الكريمية"
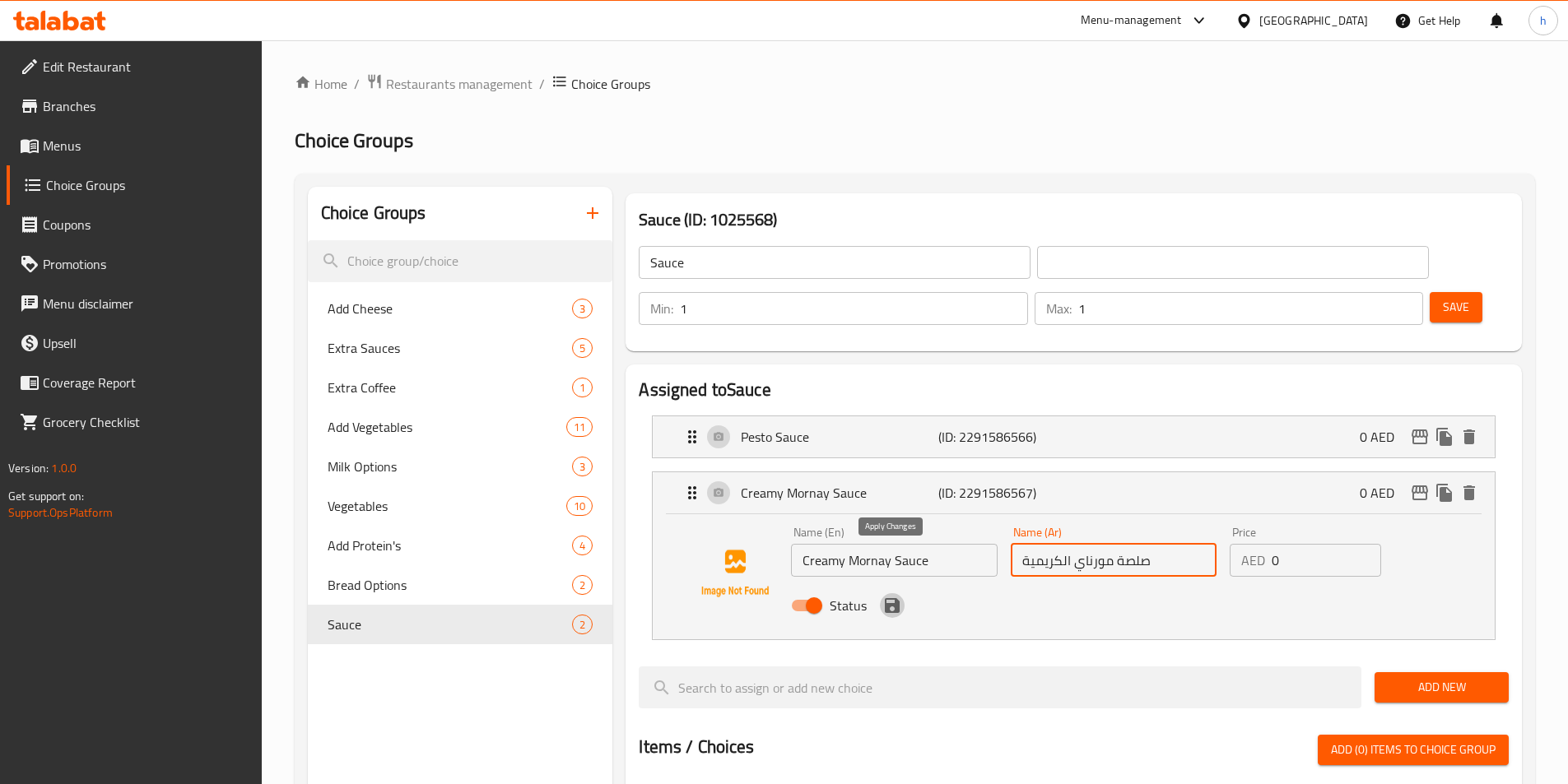
click at [890, 596] on icon "save" at bounding box center [893, 606] width 20 height 20
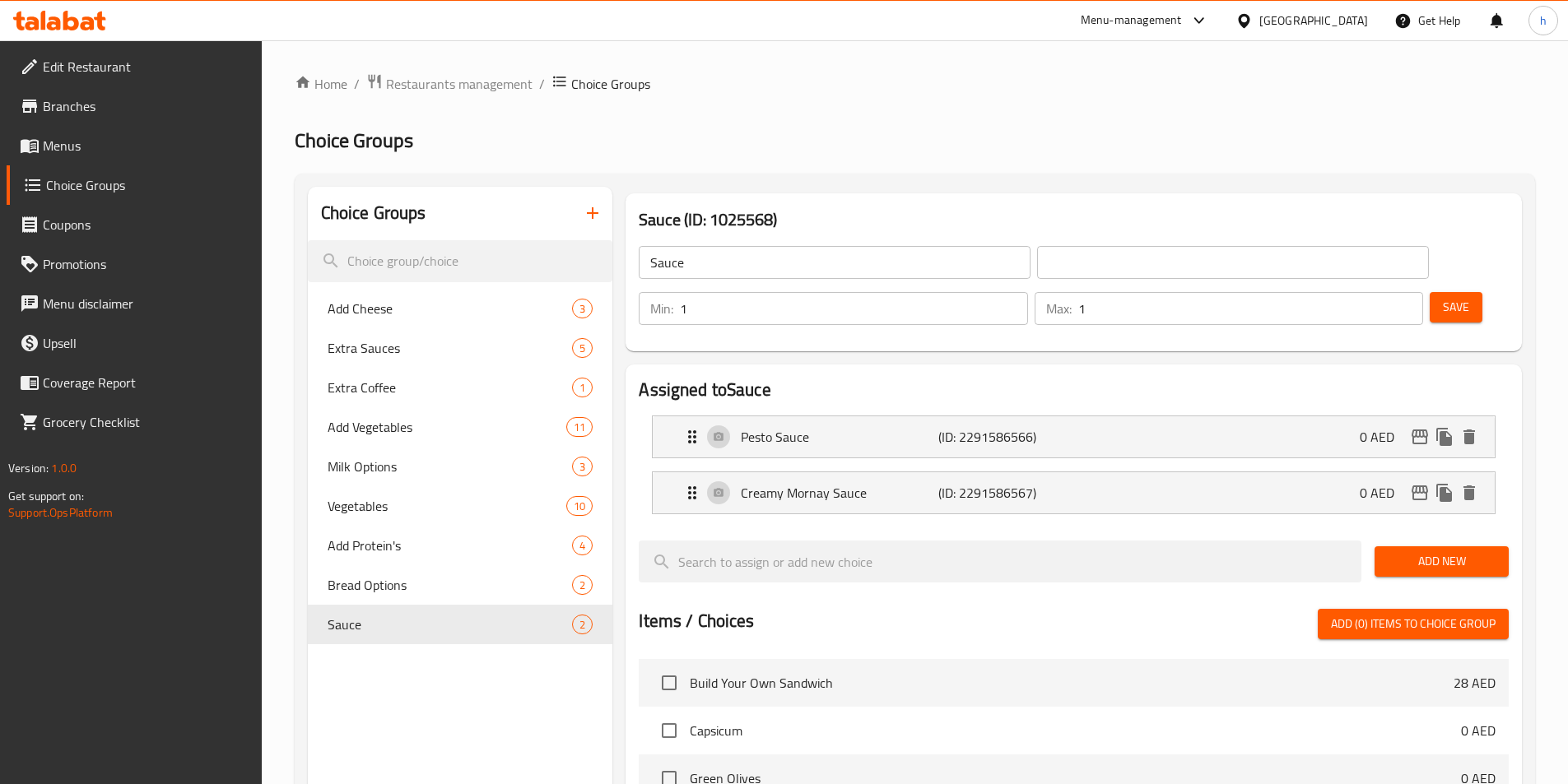
type input "صلصة مورناي الكريمية"
click at [1443, 297] on span "Save" at bounding box center [1457, 307] width 26 height 21
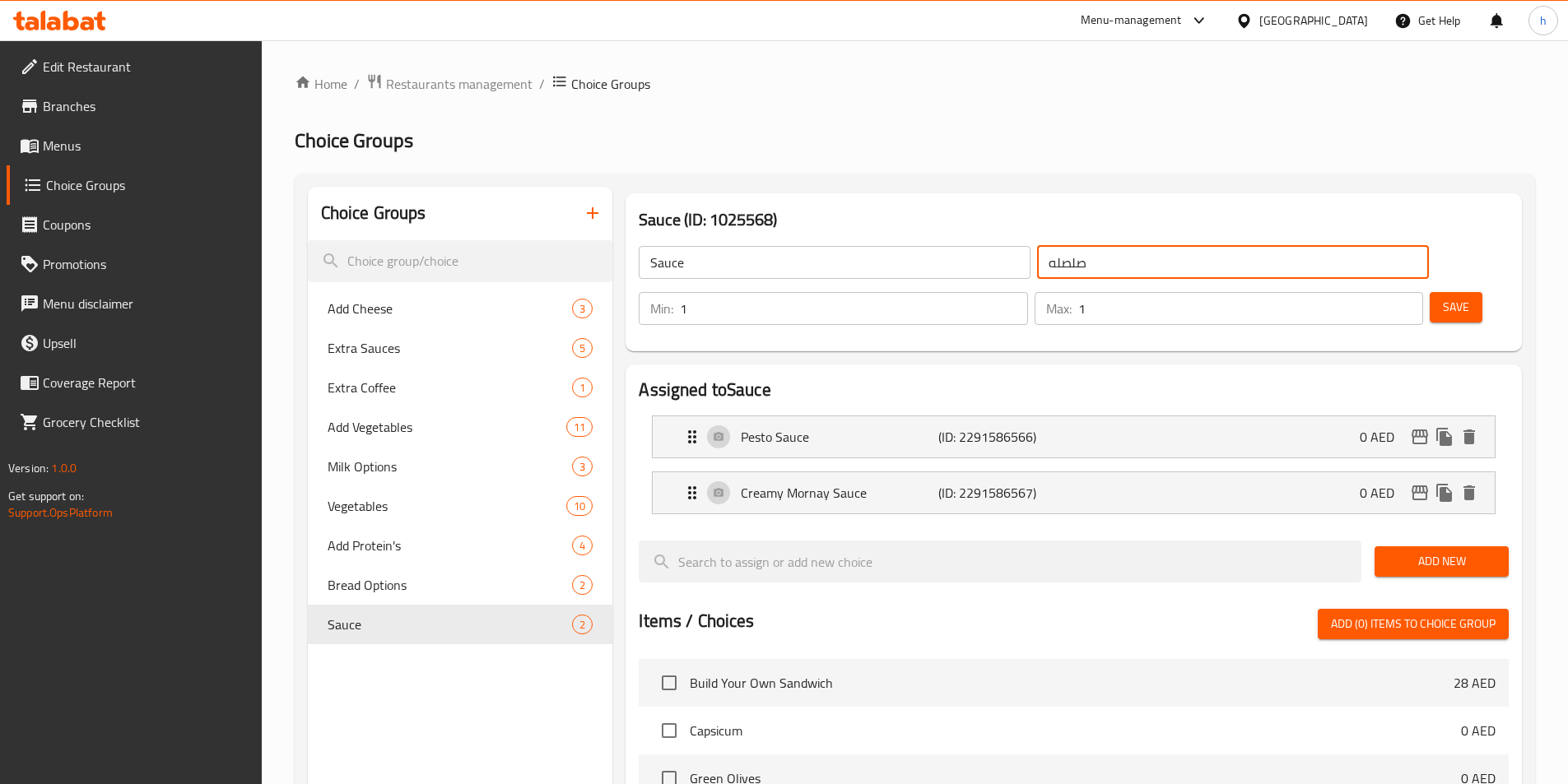
type input "صلصله"
click at [1430, 292] on button "Save" at bounding box center [1457, 307] width 53 height 31
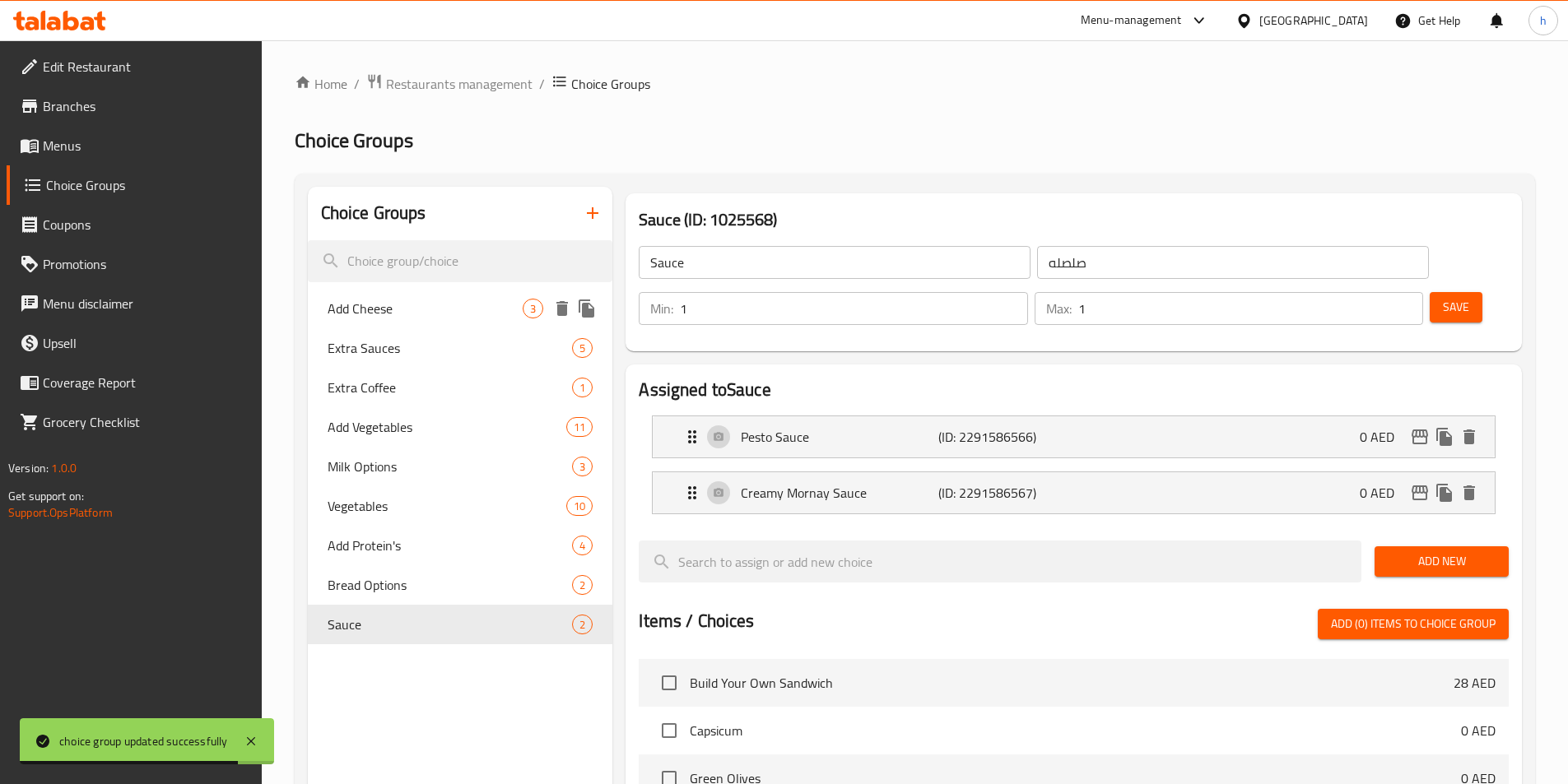
click at [470, 297] on div "Add Cheese 3" at bounding box center [461, 309] width 306 height 40
type input "Add Cheese"
type input "0"
type input "10"
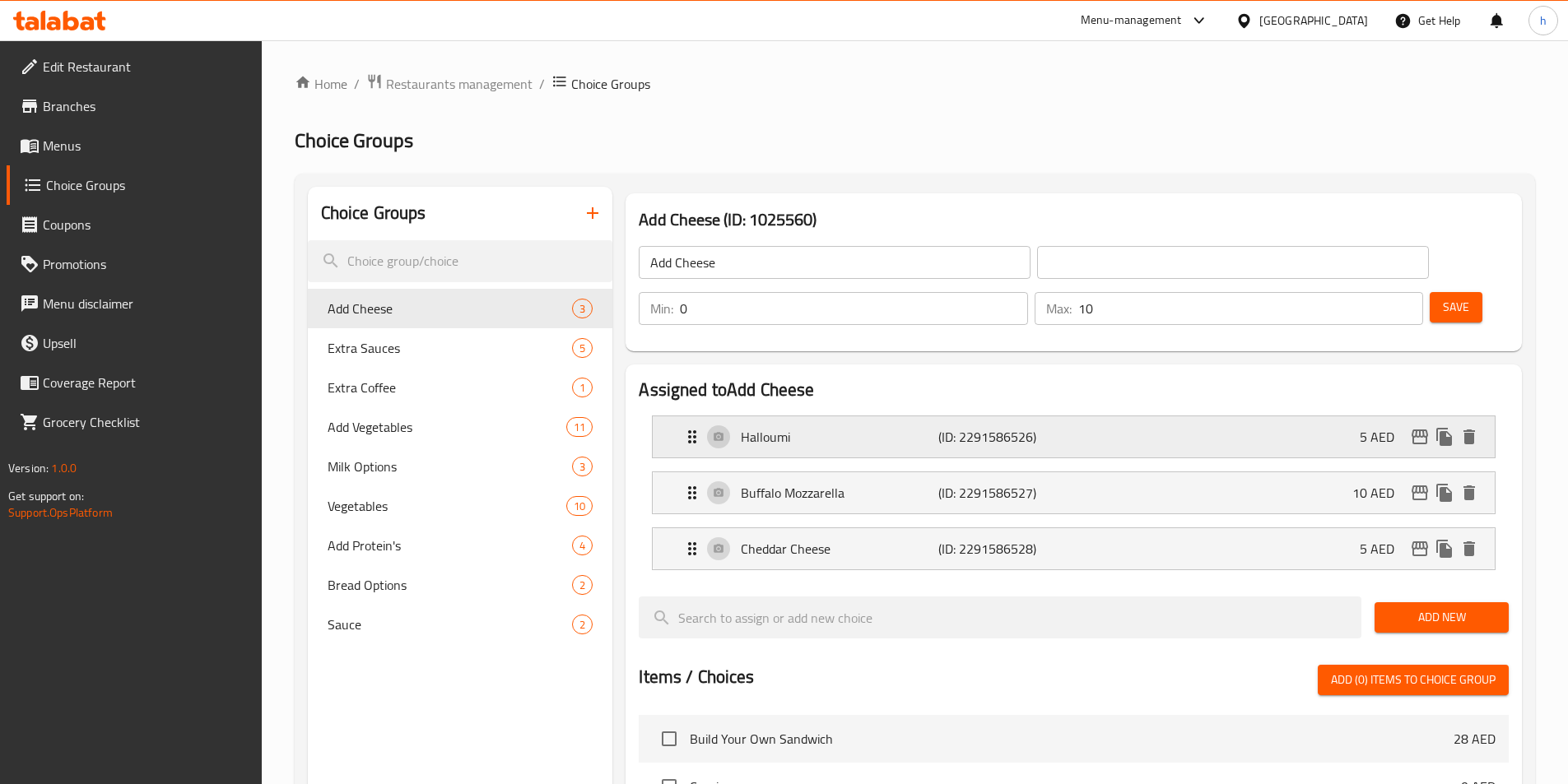
click at [890, 417] on div "Halloumi (ID: 2291586526) 5 AED" at bounding box center [1079, 437] width 793 height 41
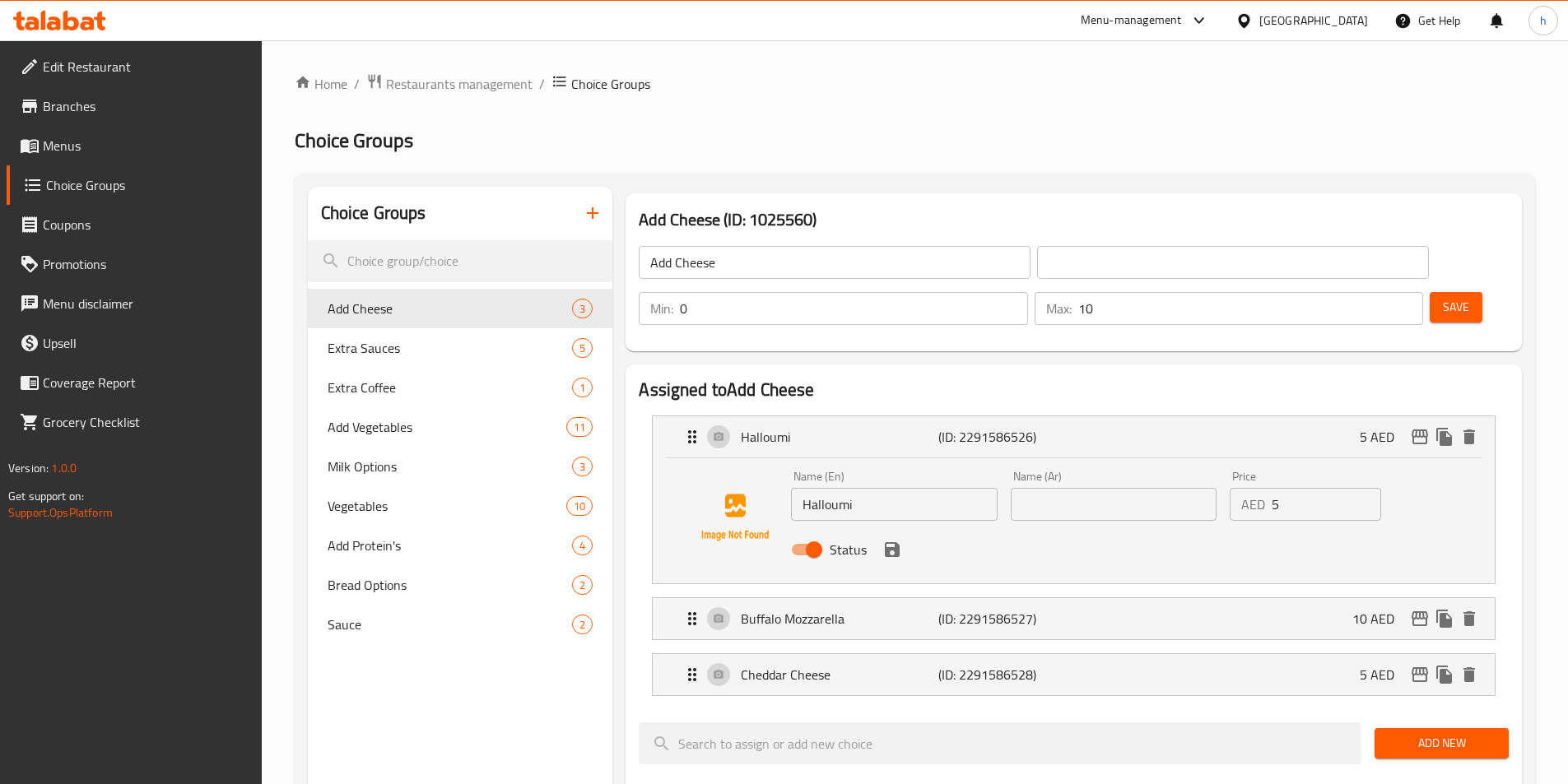
click at [1092, 266] on input "text" at bounding box center [1233, 262] width 392 height 33
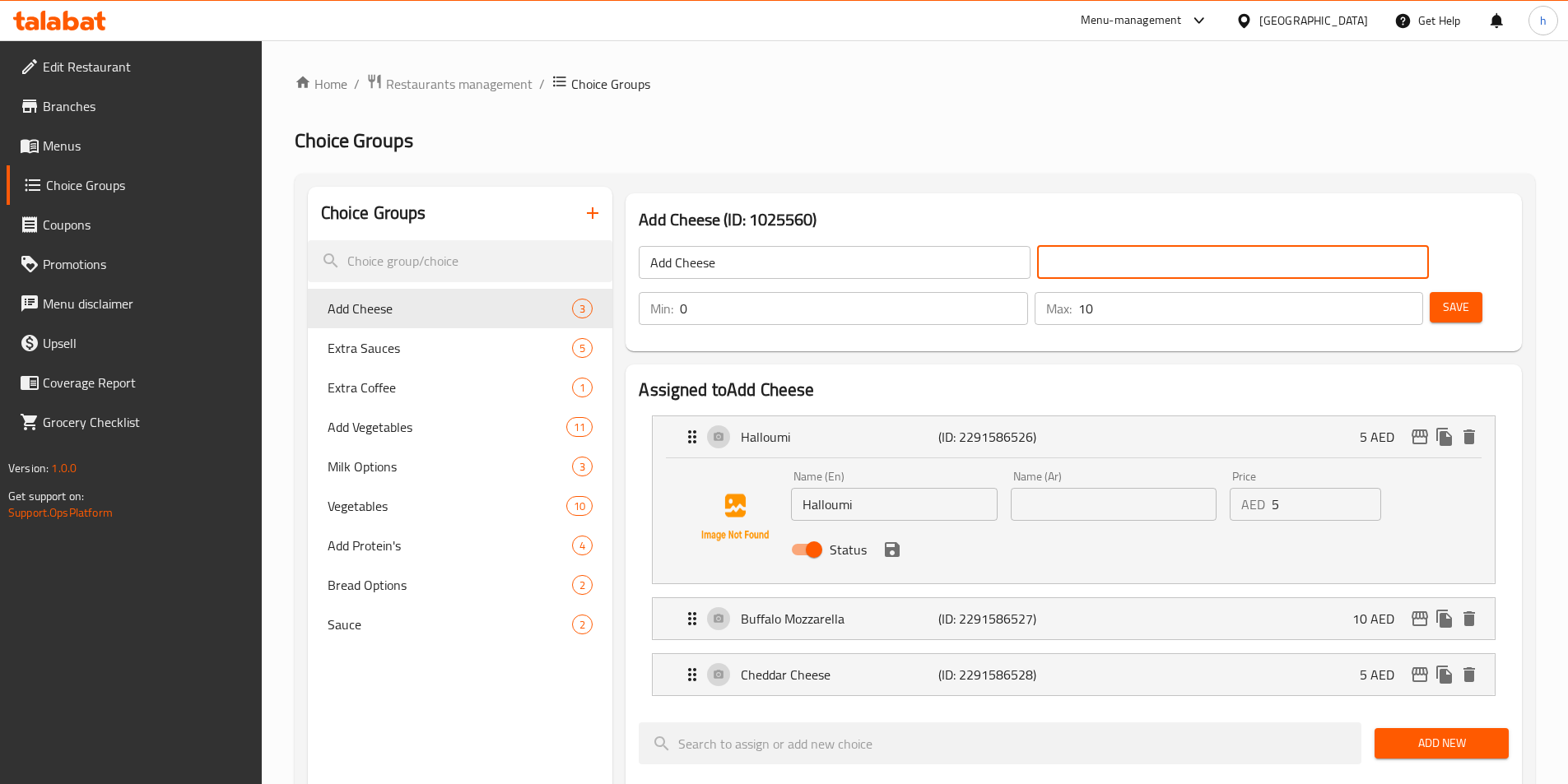
paste input "أضف الجبنة"
type input "أضف الجبنة"
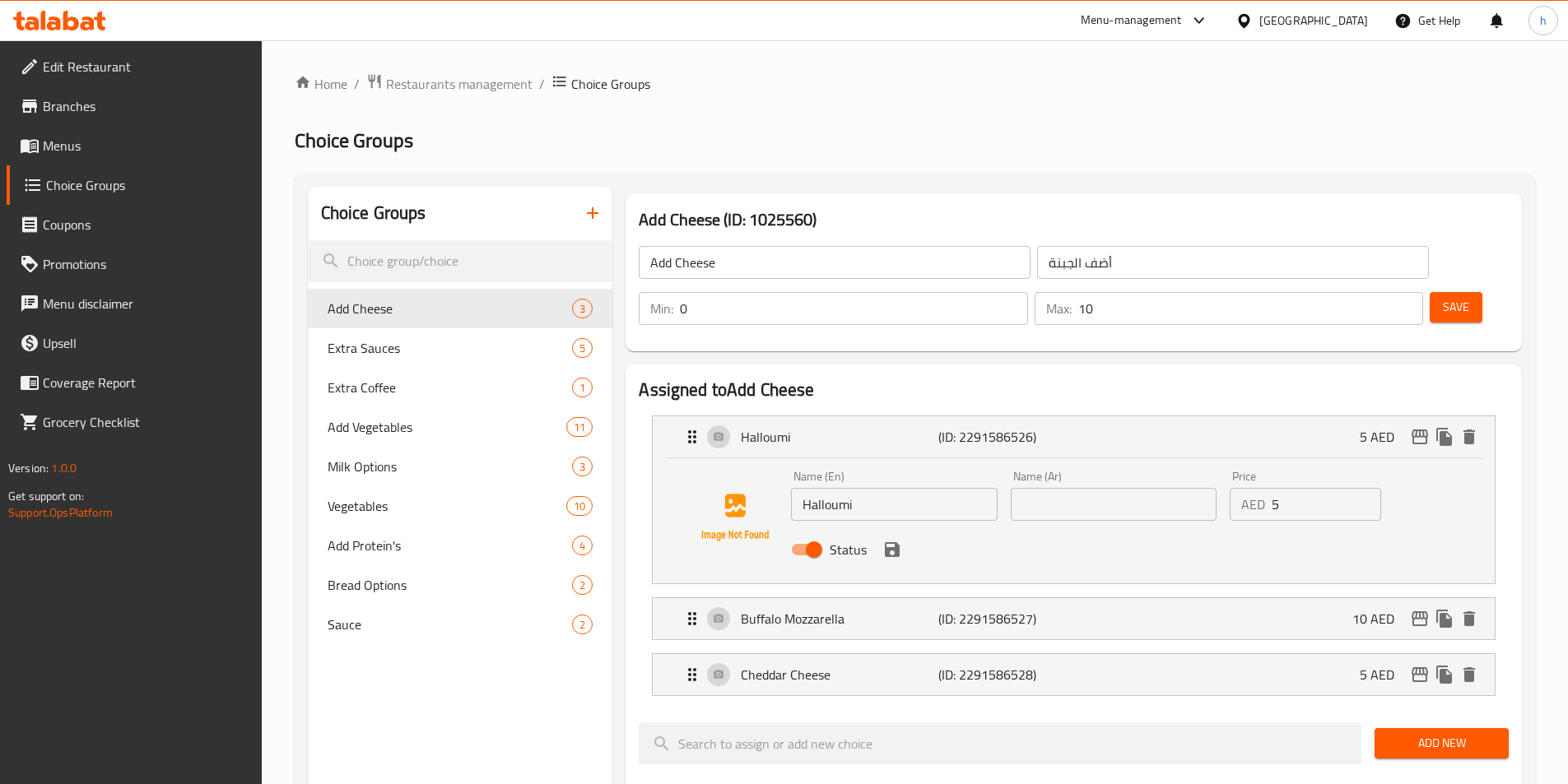
click at [843, 488] on input "Halloumi" at bounding box center [893, 504] width 206 height 33
click at [1159, 488] on input "text" at bounding box center [1113, 504] width 206 height 33
click at [1052, 488] on input "text" at bounding box center [1113, 504] width 206 height 33
paste input "حلوم"
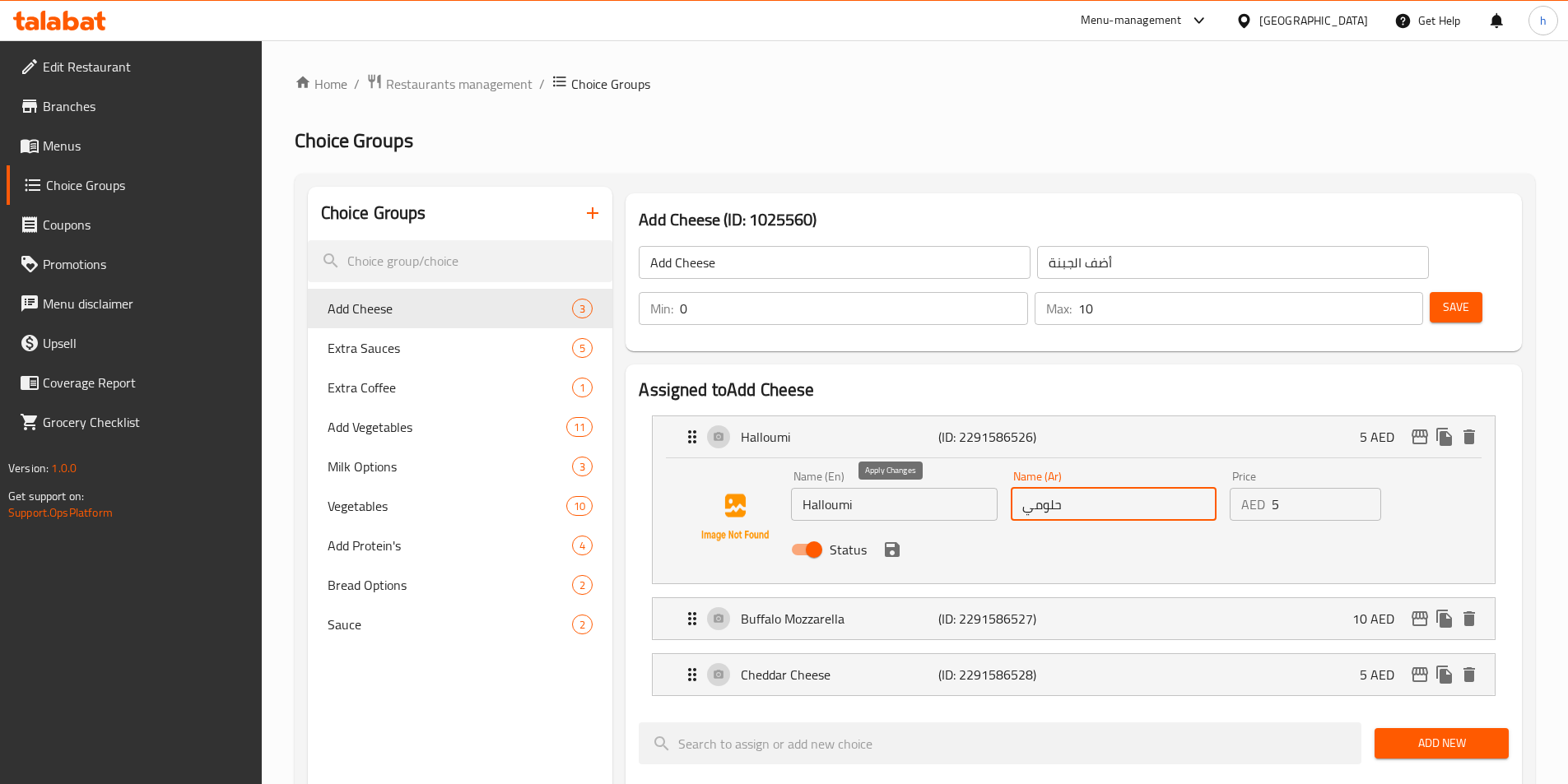
click at [889, 542] on icon "save" at bounding box center [893, 550] width 15 height 15
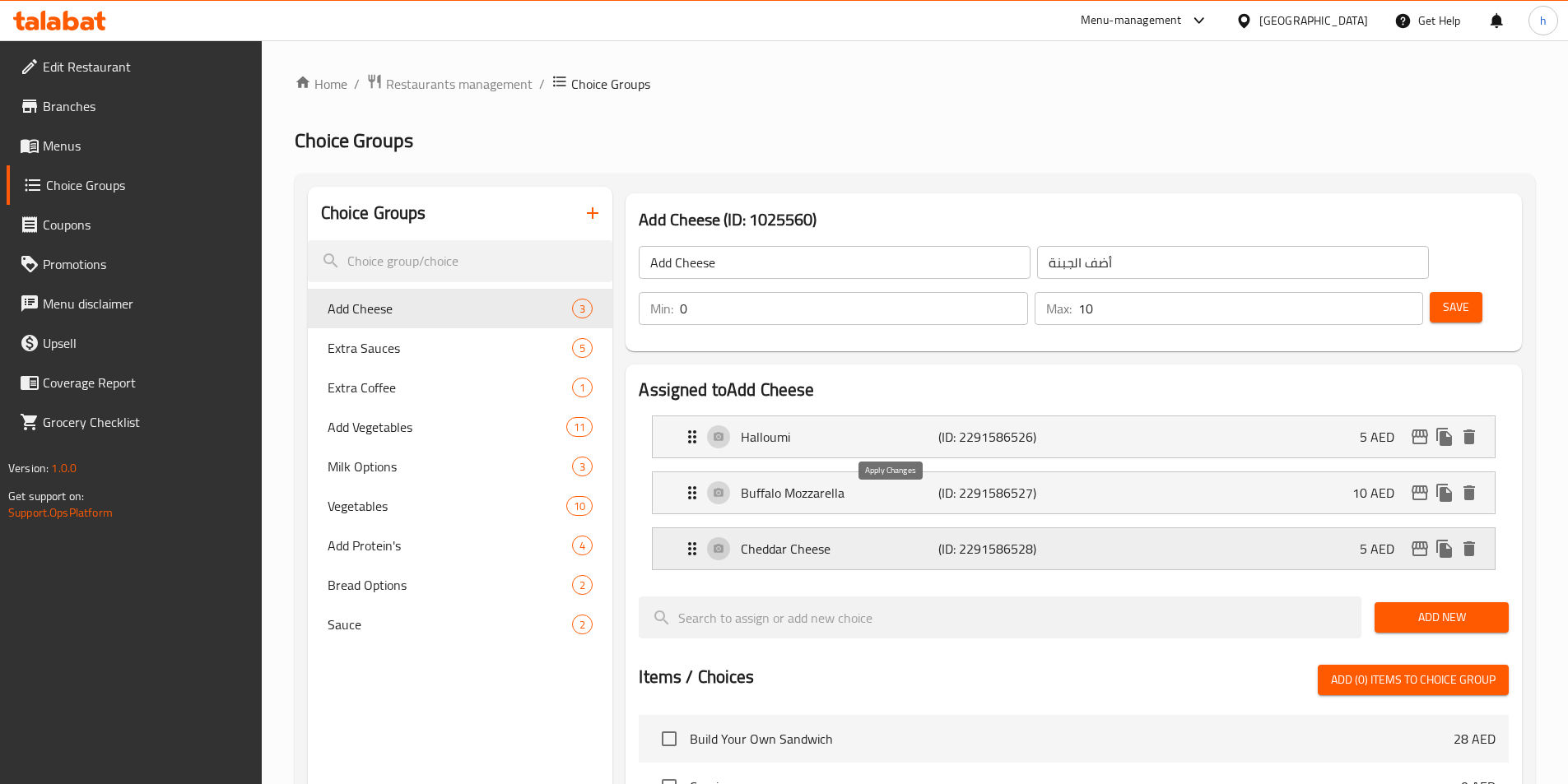
type input "حلومي"
click at [853, 483] on p "Buffalo Mozzarella" at bounding box center [839, 493] width 197 height 20
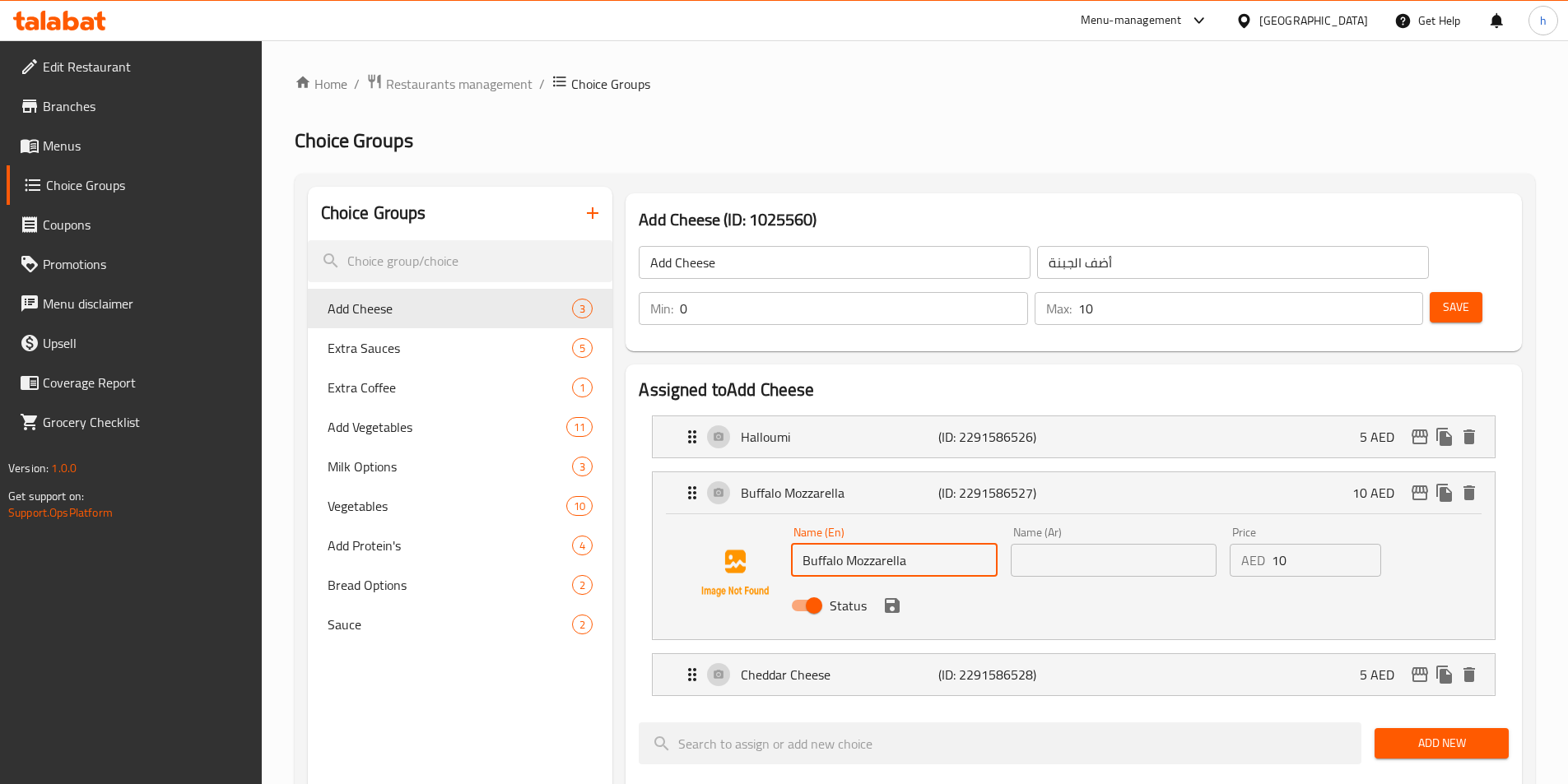
click at [898, 544] on input "Buffalo Mozzarella" at bounding box center [893, 560] width 206 height 33
click at [830, 544] on input "Buffalo Mozzarella" at bounding box center [893, 560] width 206 height 33
click at [825, 544] on input "Buffalo Mozzarella" at bounding box center [893, 560] width 206 height 33
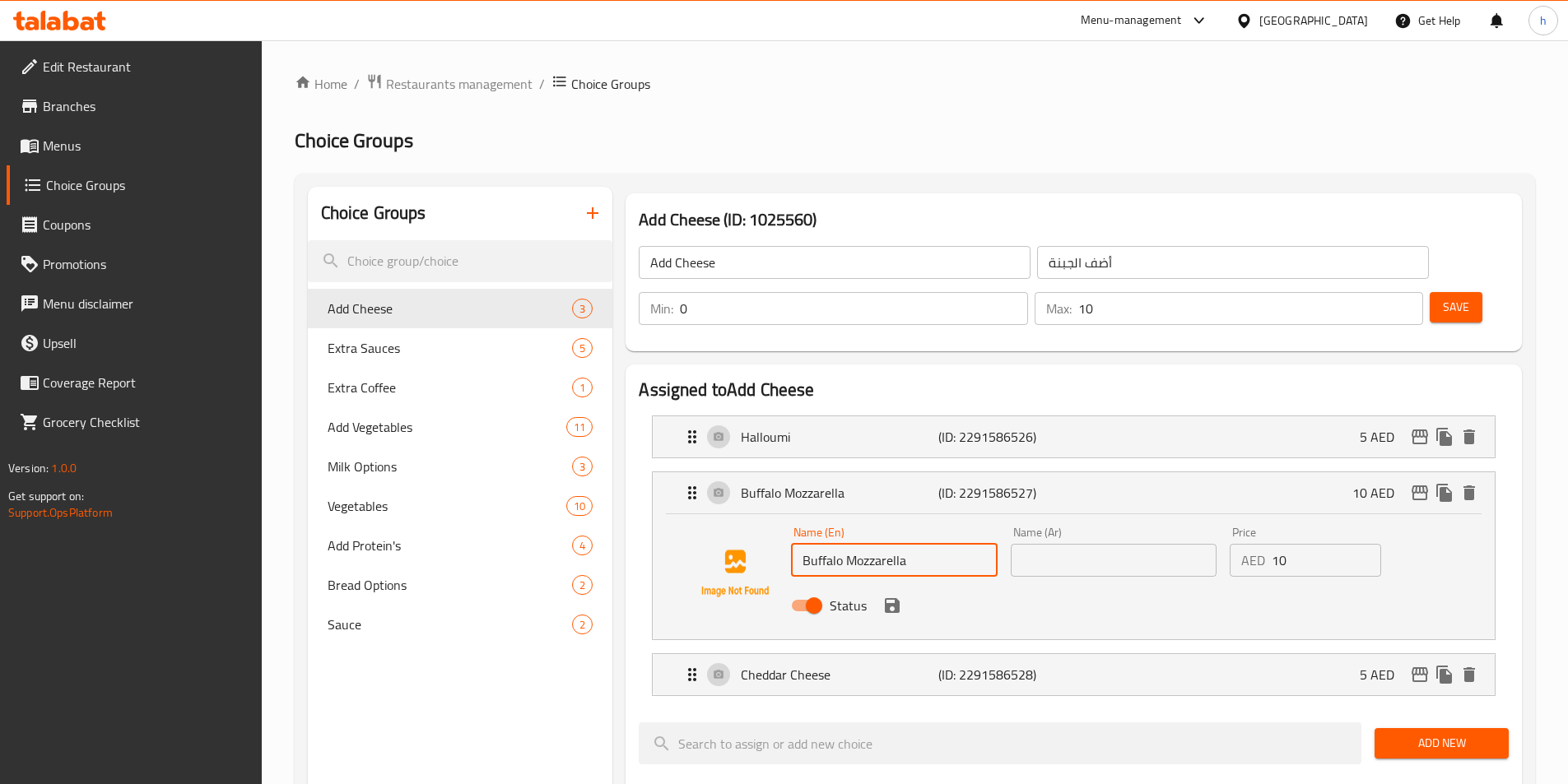
click at [825, 544] on input "Buffalo Mozzarella" at bounding box center [893, 560] width 206 height 33
click at [1164, 544] on input "text" at bounding box center [1113, 560] width 206 height 33
paste input "[PERSON_NAME]"
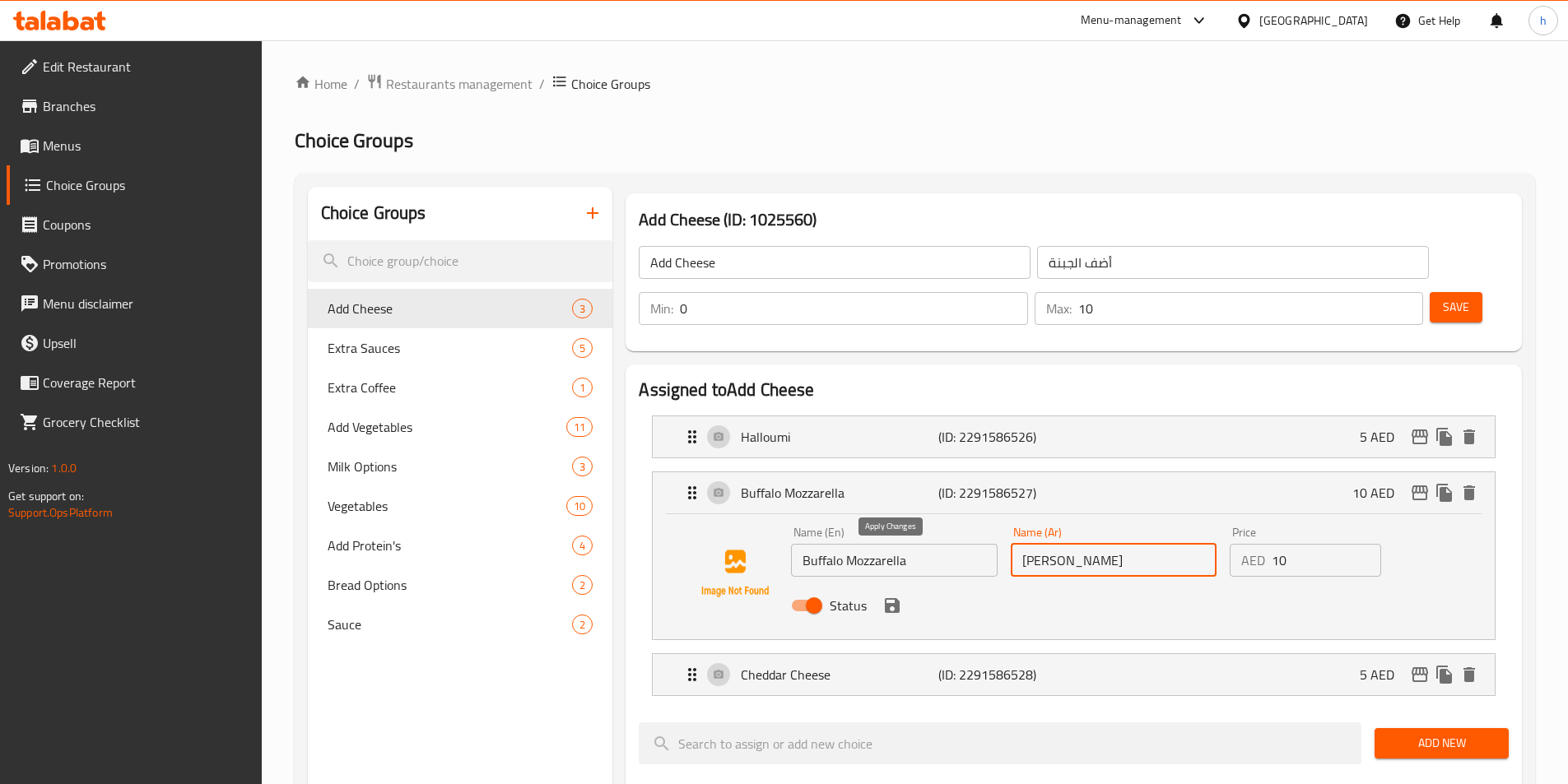
click at [895, 596] on icon "save" at bounding box center [893, 606] width 20 height 20
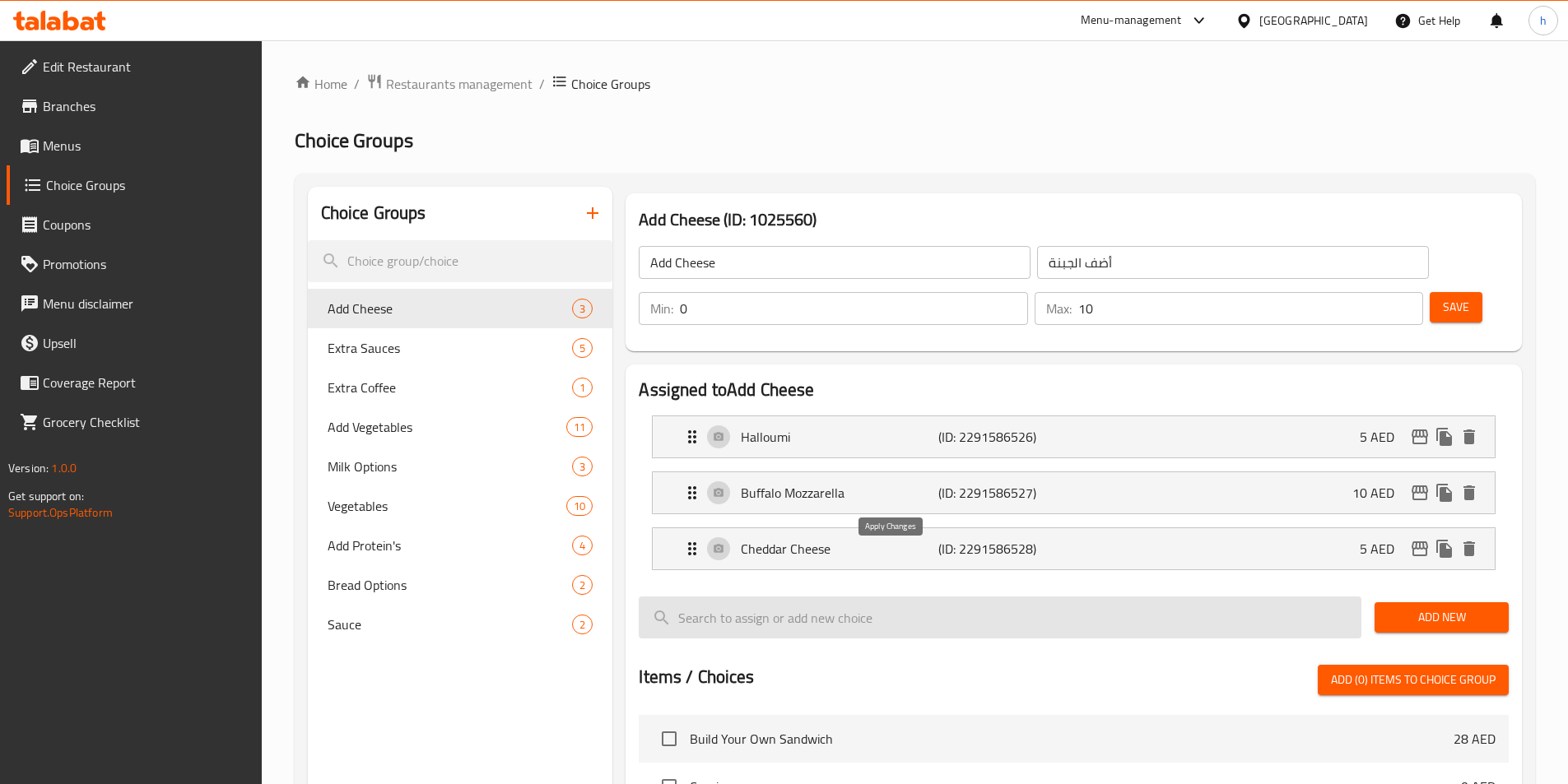
type input "[PERSON_NAME]"
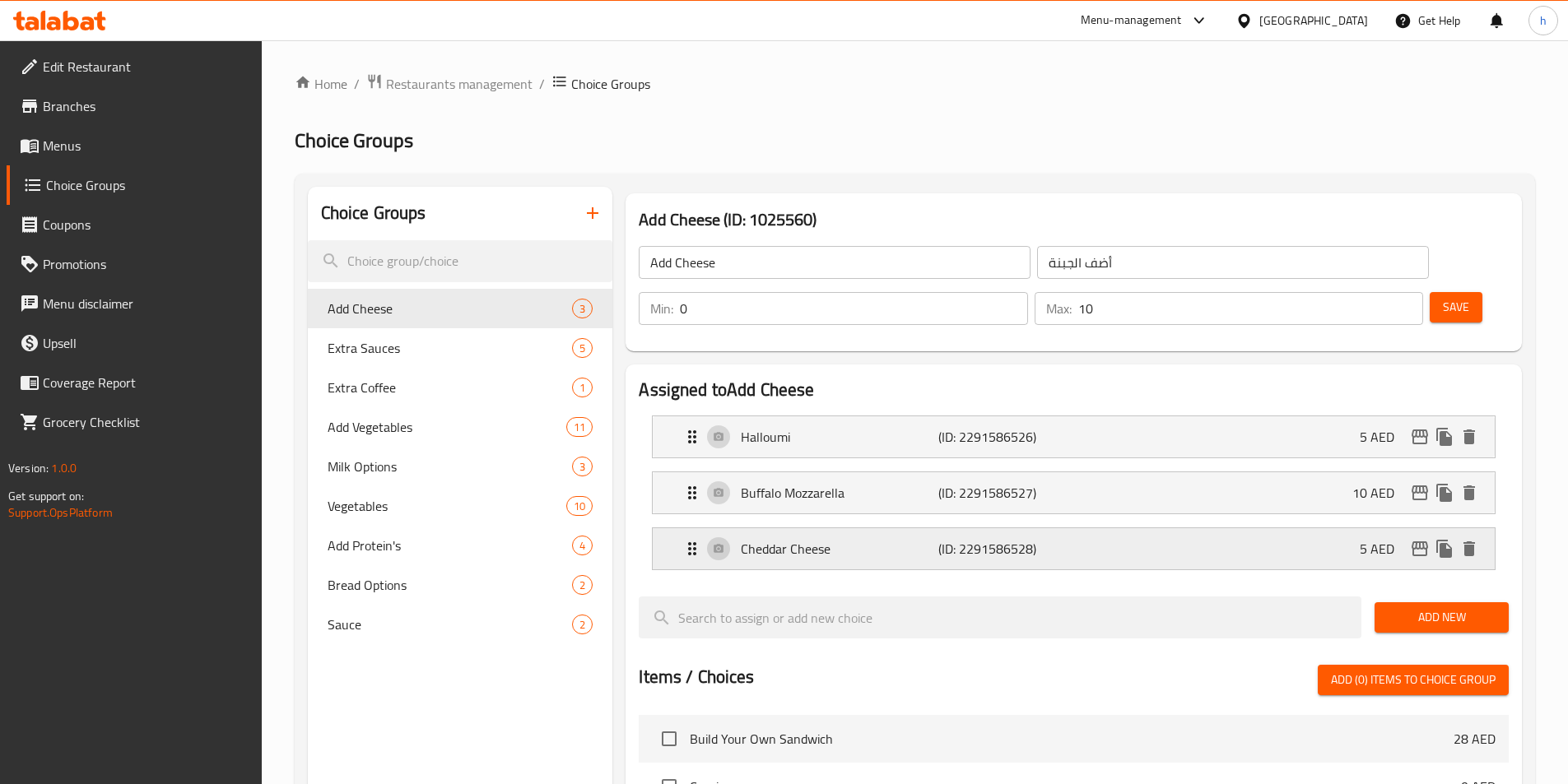
click at [852, 539] on p "Cheddar Cheese" at bounding box center [839, 549] width 197 height 20
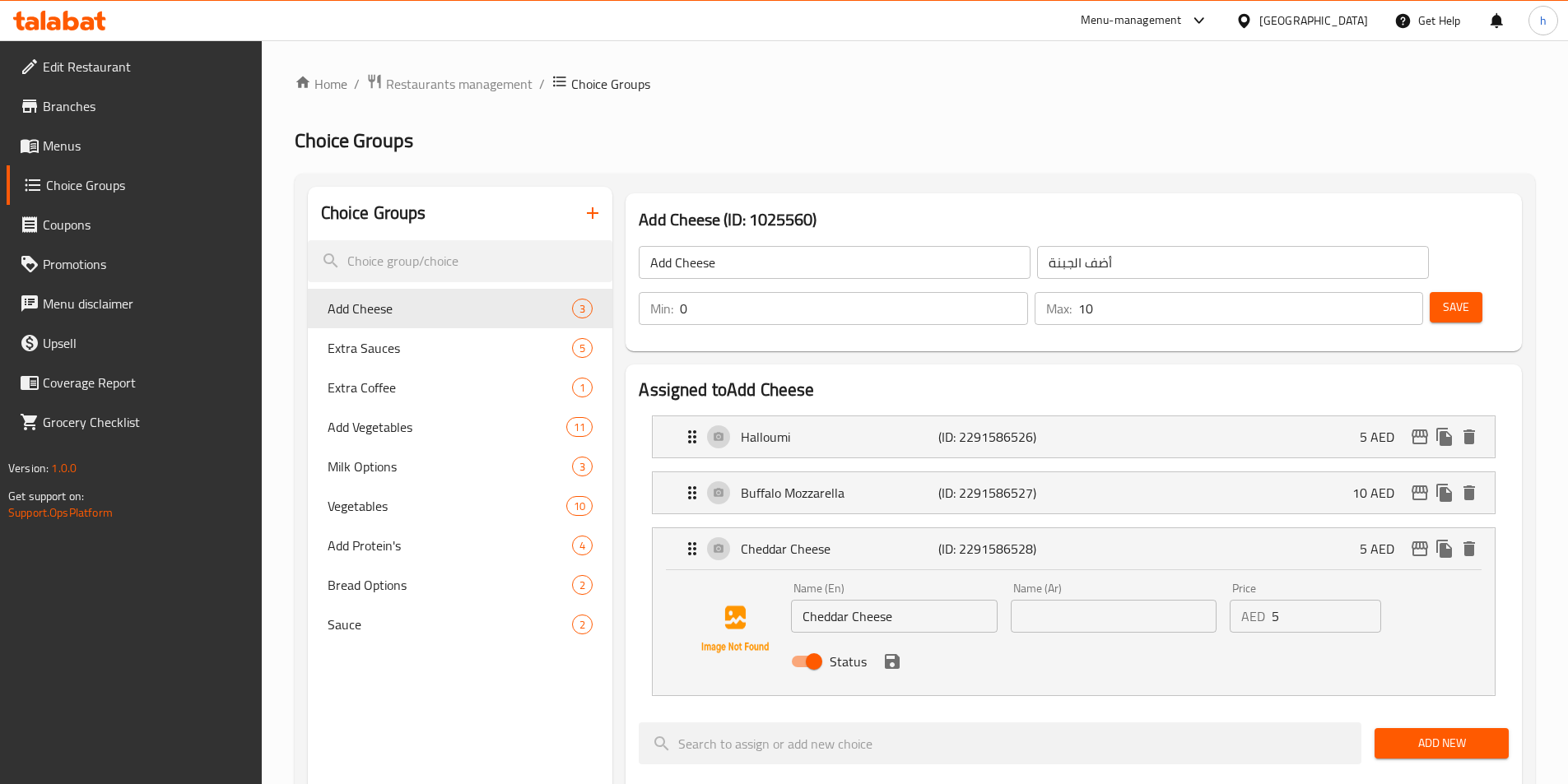
click at [1052, 600] on input "text" at bounding box center [1113, 616] width 206 height 33
click at [926, 600] on input "Cheddar Cheese" at bounding box center [893, 616] width 206 height 33
click at [1090, 600] on input "text" at bounding box center [1113, 616] width 206 height 33
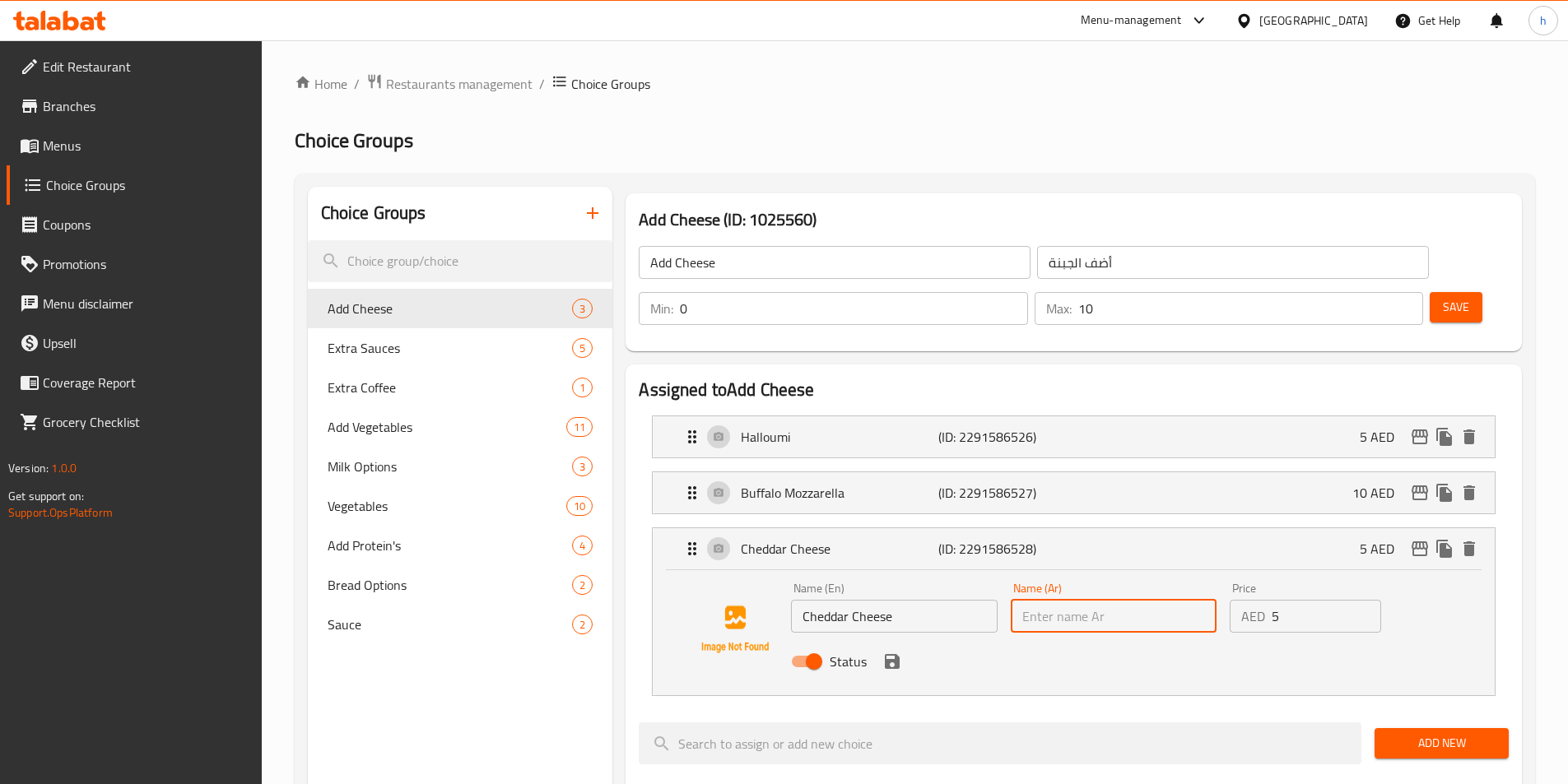
paste input "جبنة شيدر"
click at [888, 654] on icon "save" at bounding box center [893, 662] width 15 height 15
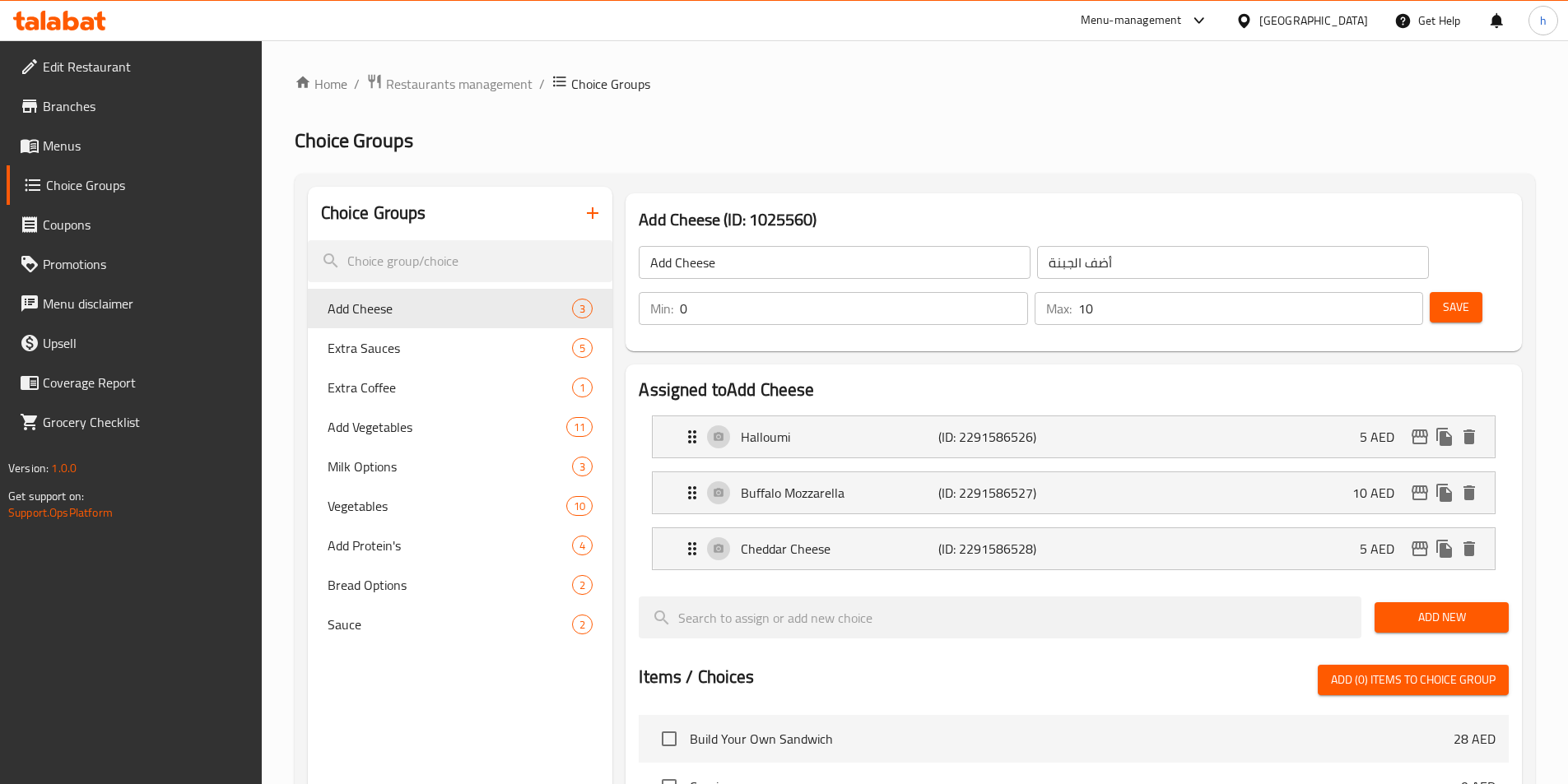
type input "جبنة شيدر"
click at [1443, 297] on span "Save" at bounding box center [1457, 307] width 26 height 21
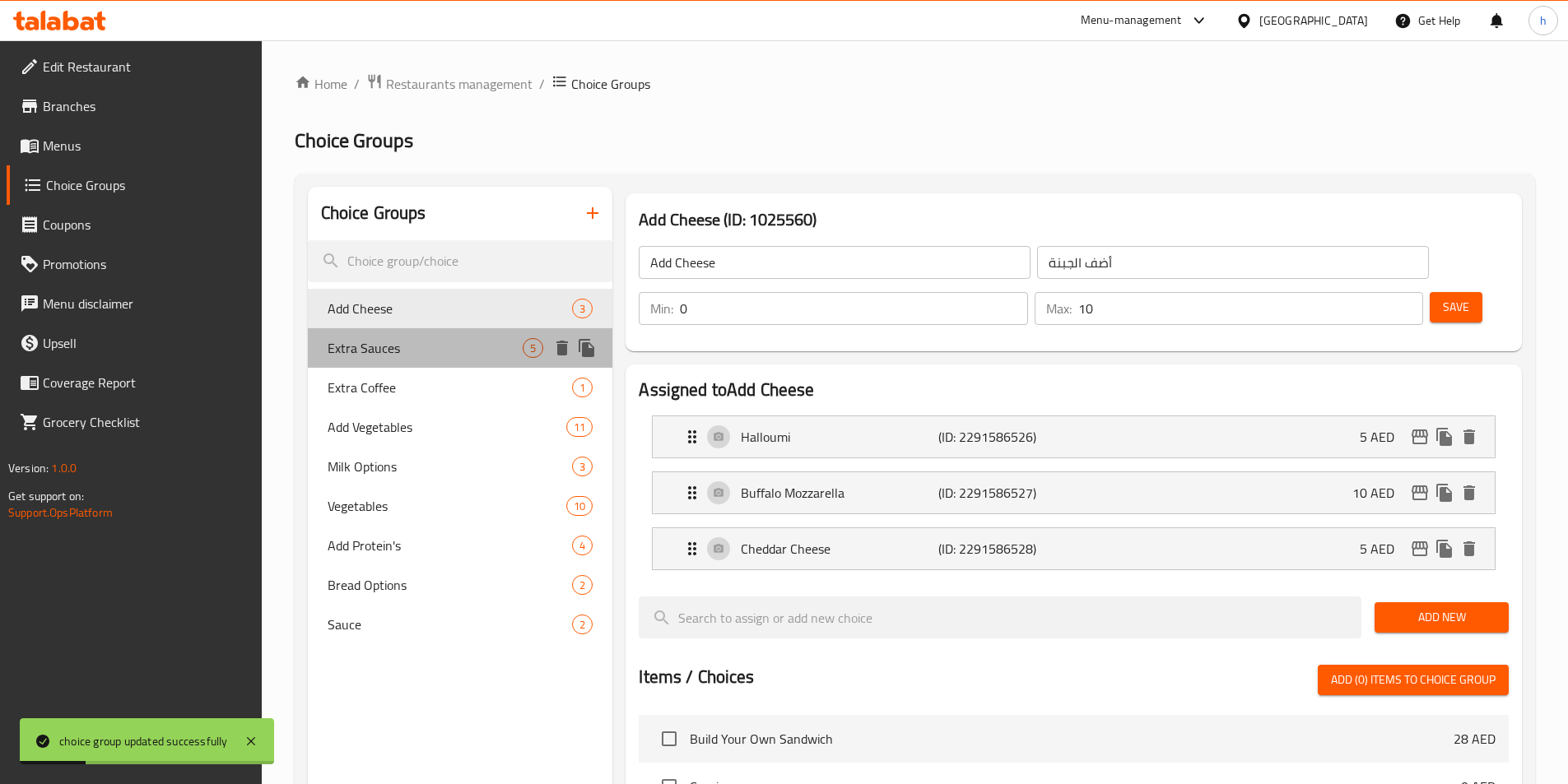
click at [325, 345] on div "Extra Sauces 5" at bounding box center [461, 348] width 306 height 40
type input "Extra Sauces"
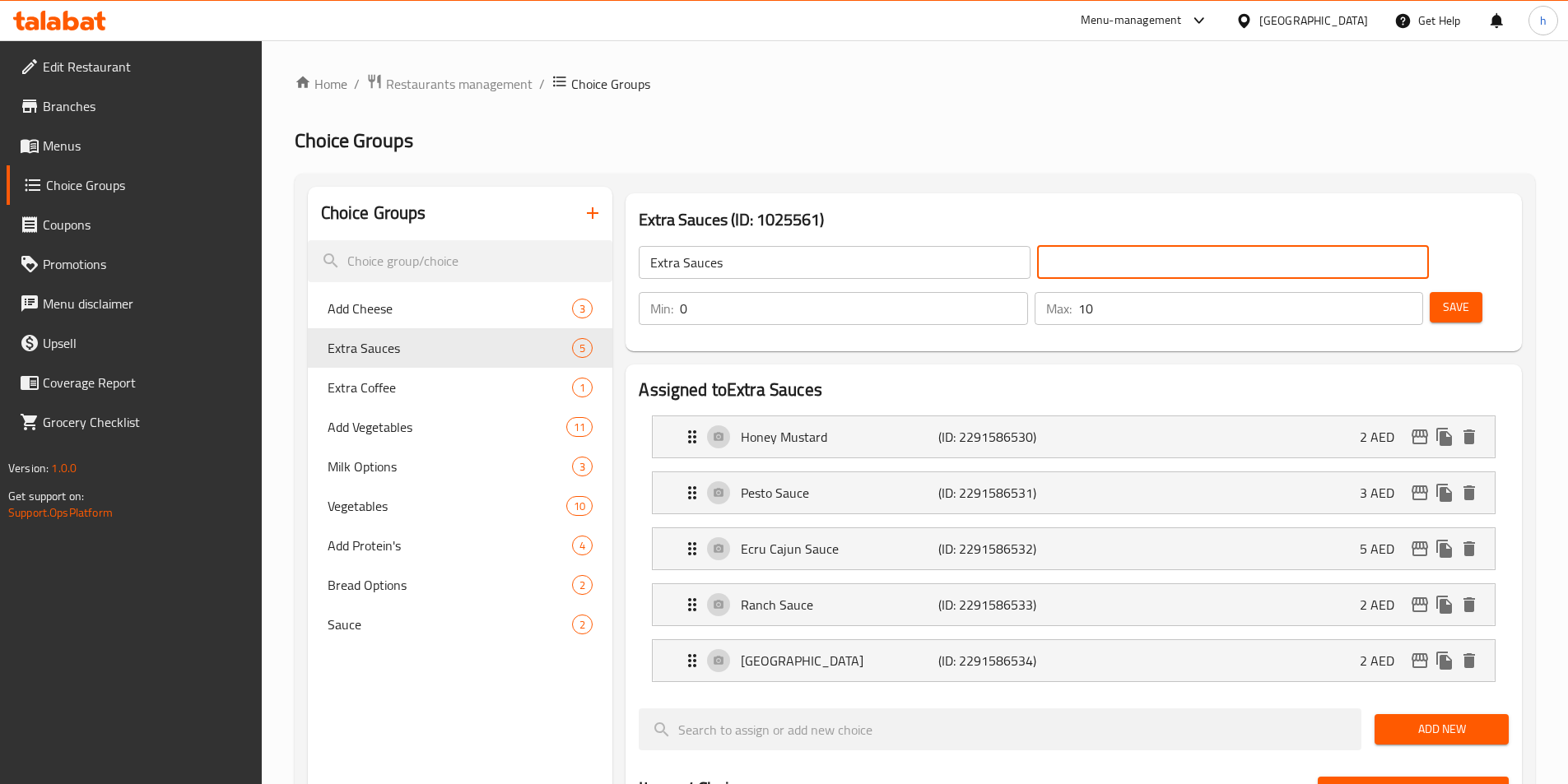
click at [1092, 255] on input "text" at bounding box center [1233, 262] width 392 height 33
paste input "صوصات إضافية"
click at [1037, 263] on input "صوصات إضافية" at bounding box center [1233, 262] width 392 height 33
type input "صوصات اكسترا"
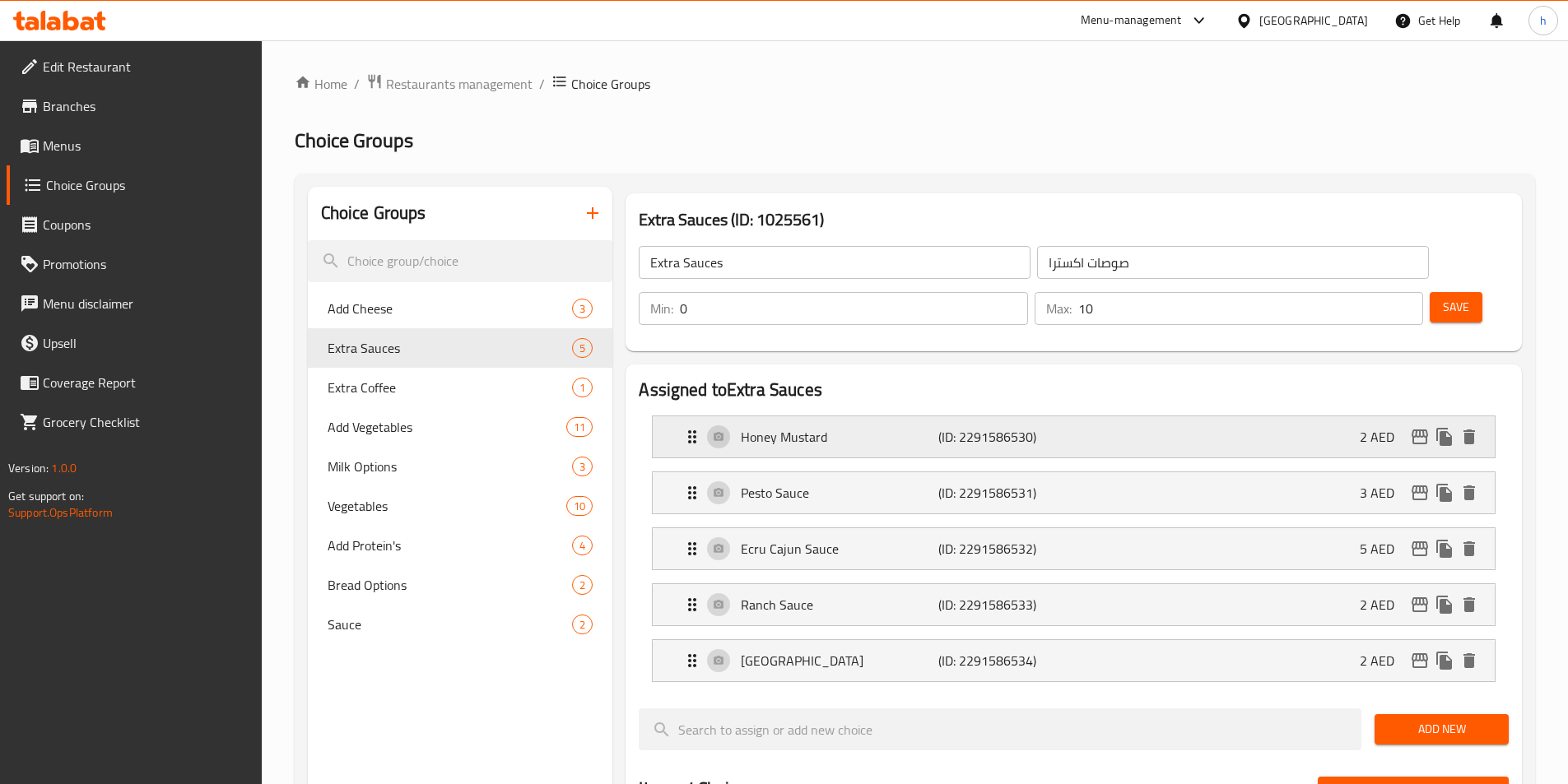
click at [837, 427] on p "Honey Mustard" at bounding box center [839, 437] width 197 height 20
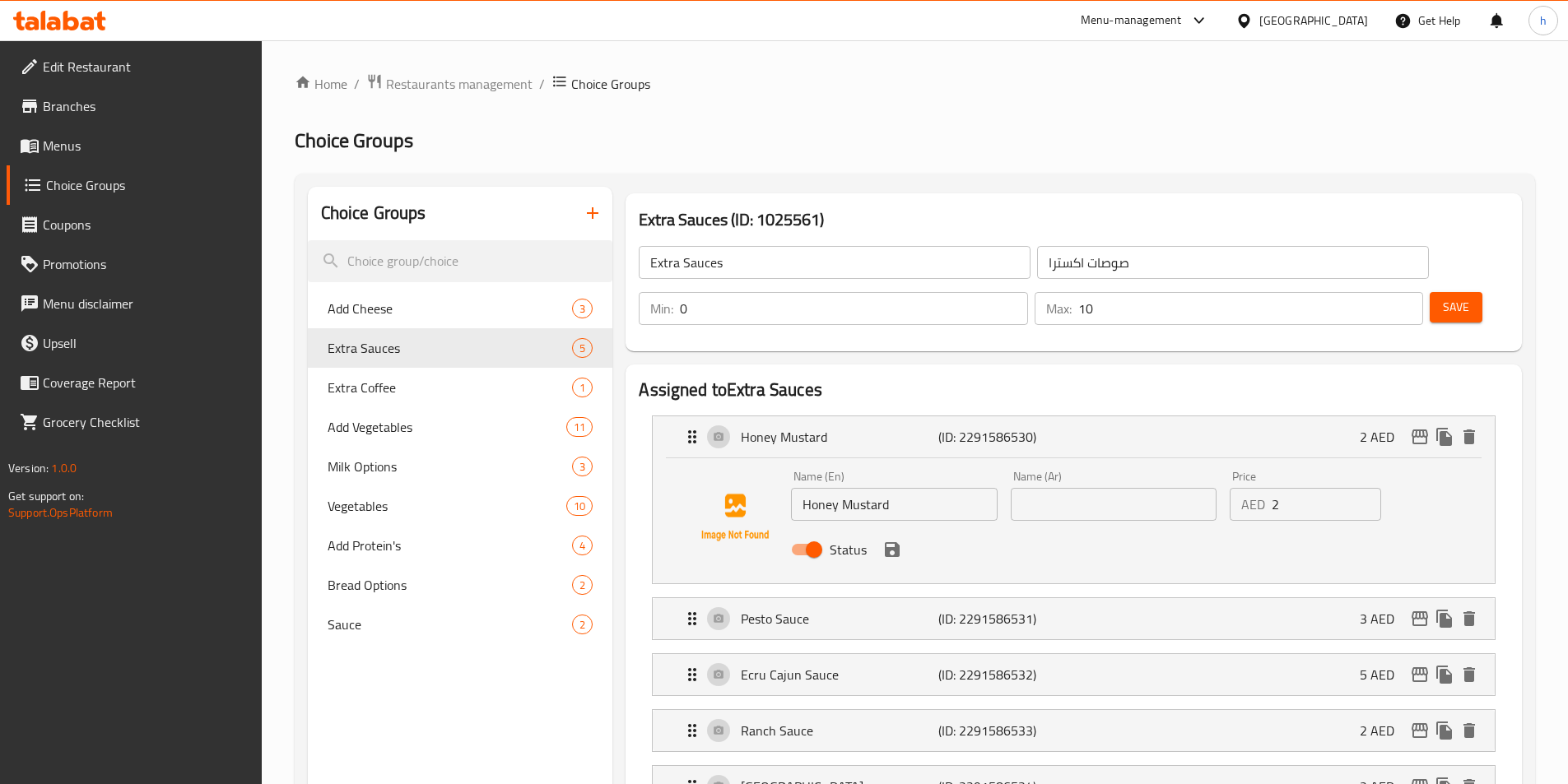
click at [860, 488] on input "Honey Mustard" at bounding box center [893, 504] width 206 height 33
click at [846, 488] on input "Honey Mustard" at bounding box center [893, 504] width 206 height 33
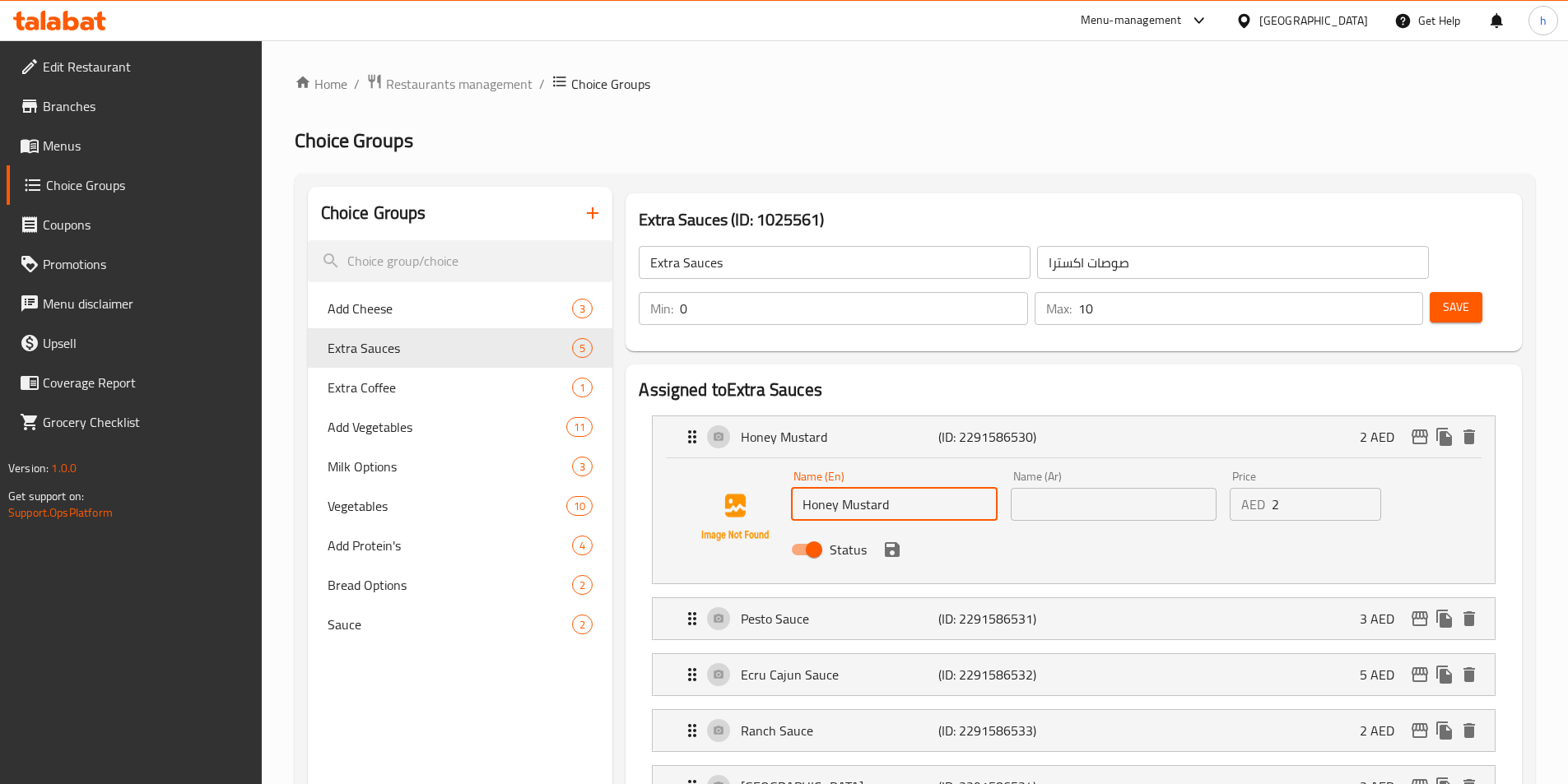
click at [846, 488] on input "Honey Mustard" at bounding box center [893, 504] width 206 height 33
click at [1150, 488] on input "text" at bounding box center [1113, 504] width 206 height 33
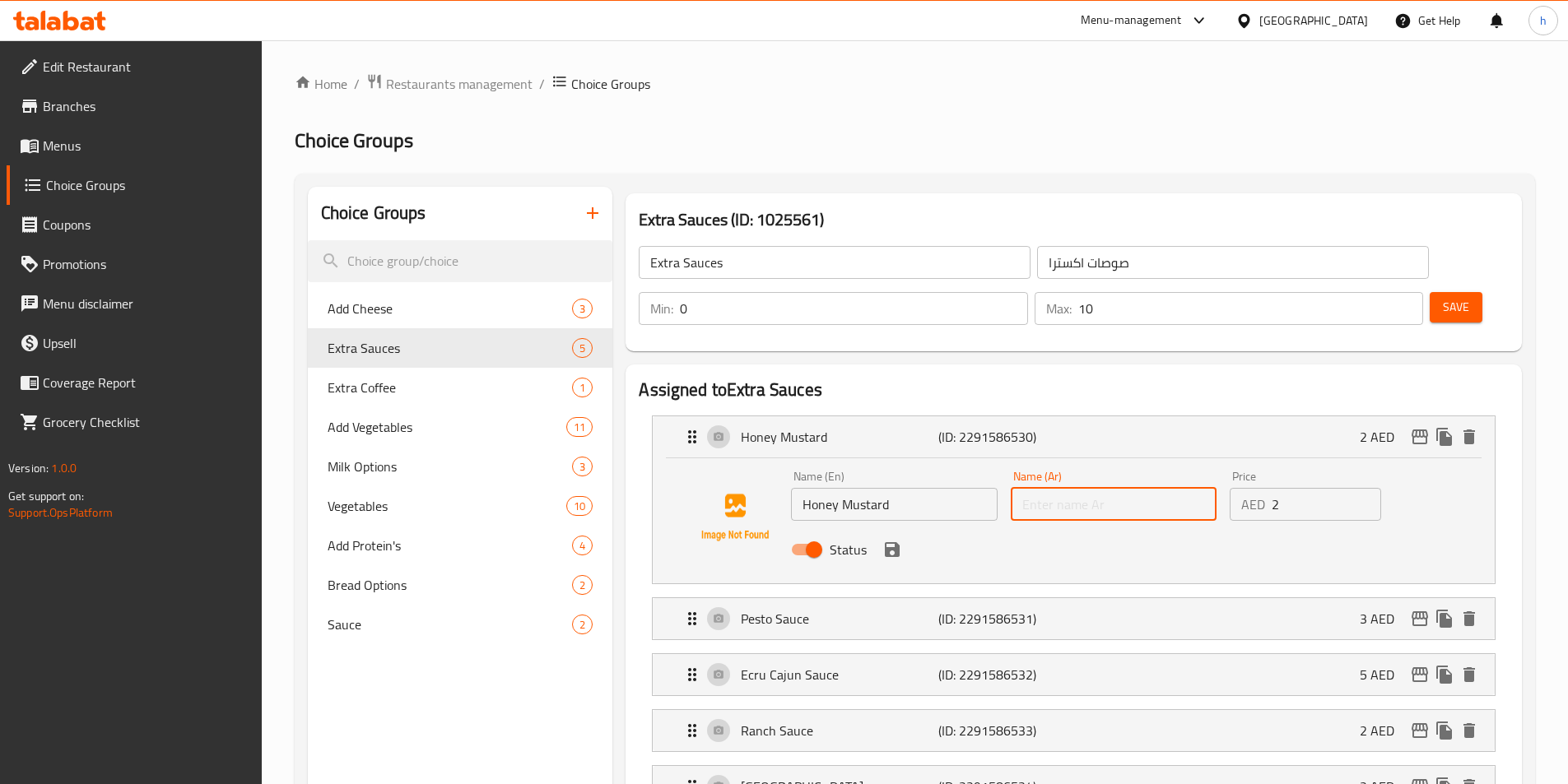
paste input "مستردة بالعسل"
click at [895, 542] on icon "save" at bounding box center [893, 550] width 15 height 15
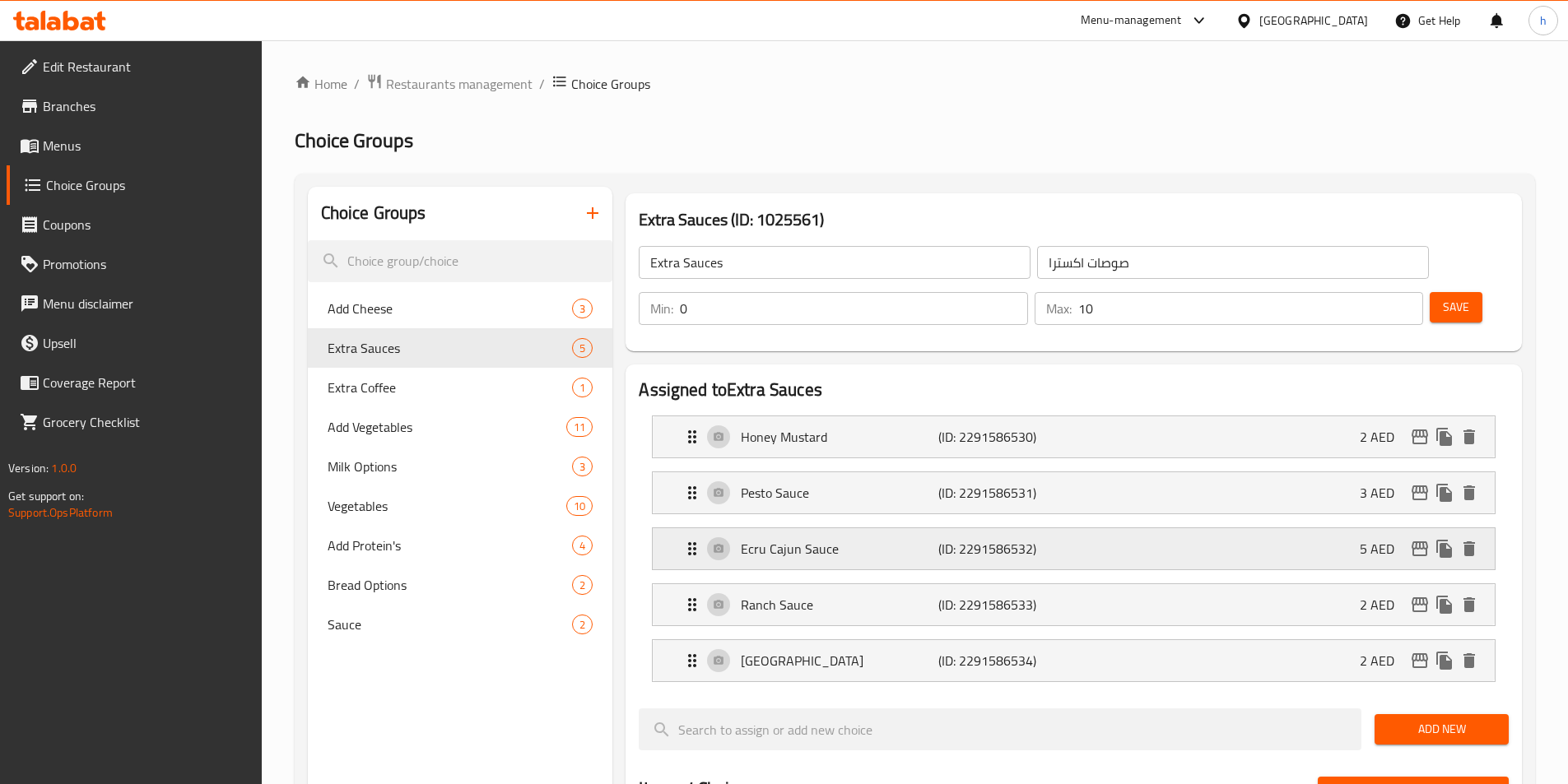
type input "مستردة بالعسل"
click at [865, 472] on div "Pesto Sauce (ID: 2291586531) 3 AED" at bounding box center [1079, 493] width 793 height 41
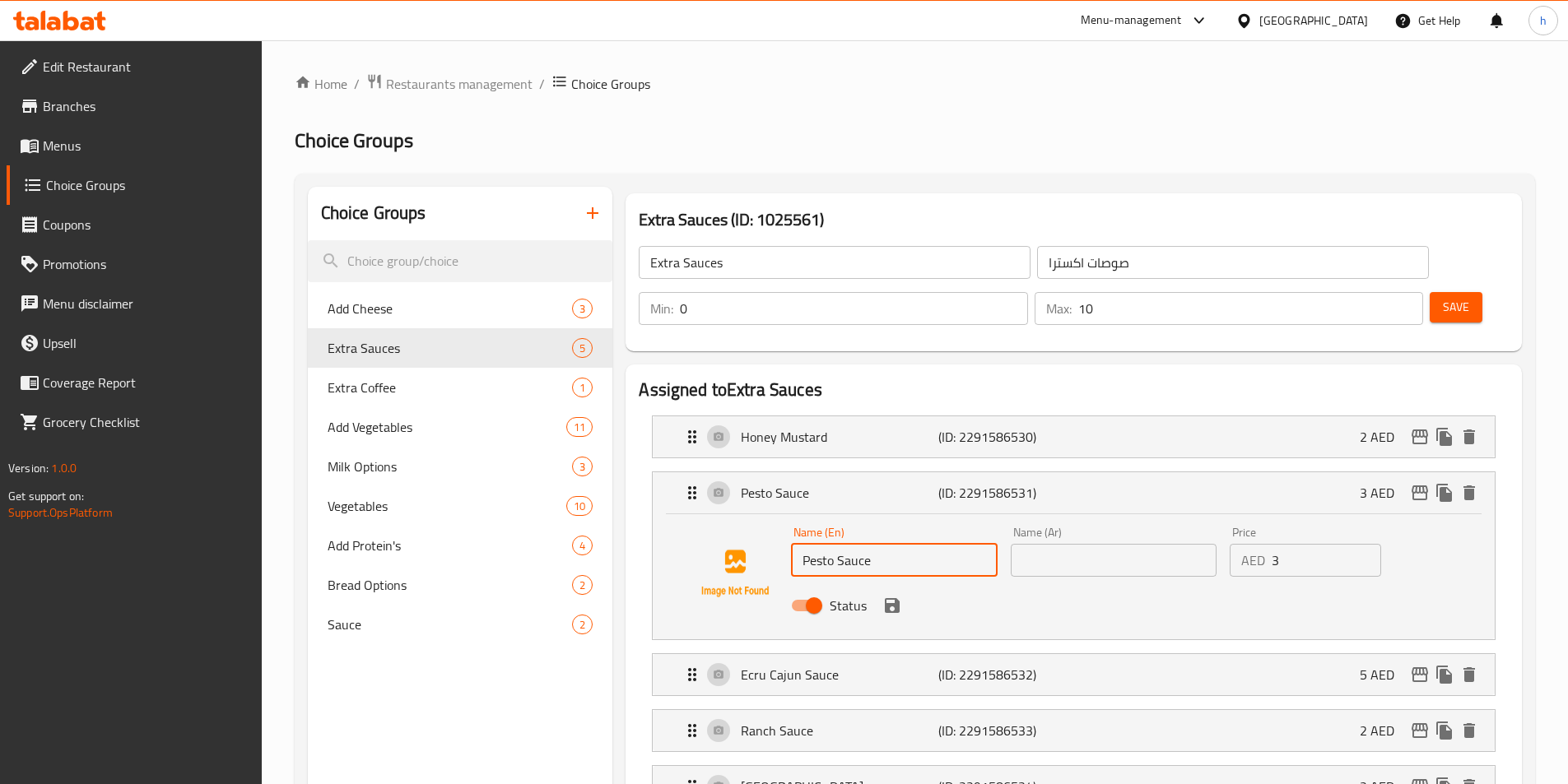
click at [877, 544] on input "Pesto Sauce" at bounding box center [893, 560] width 206 height 33
click at [1022, 544] on input "text" at bounding box center [1113, 560] width 206 height 33
paste input "صوص بيستو"
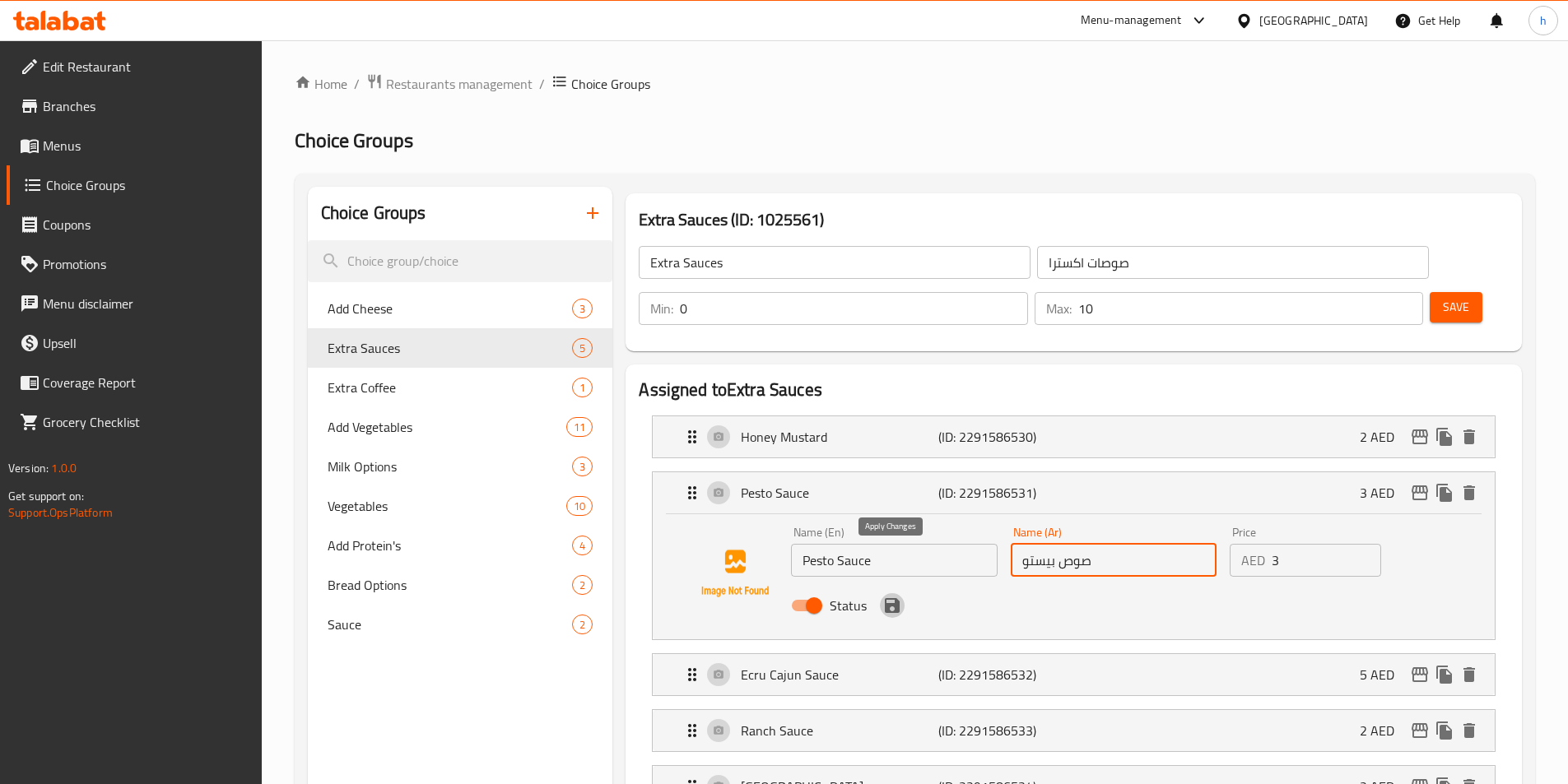
click at [890, 596] on icon "save" at bounding box center [893, 606] width 20 height 20
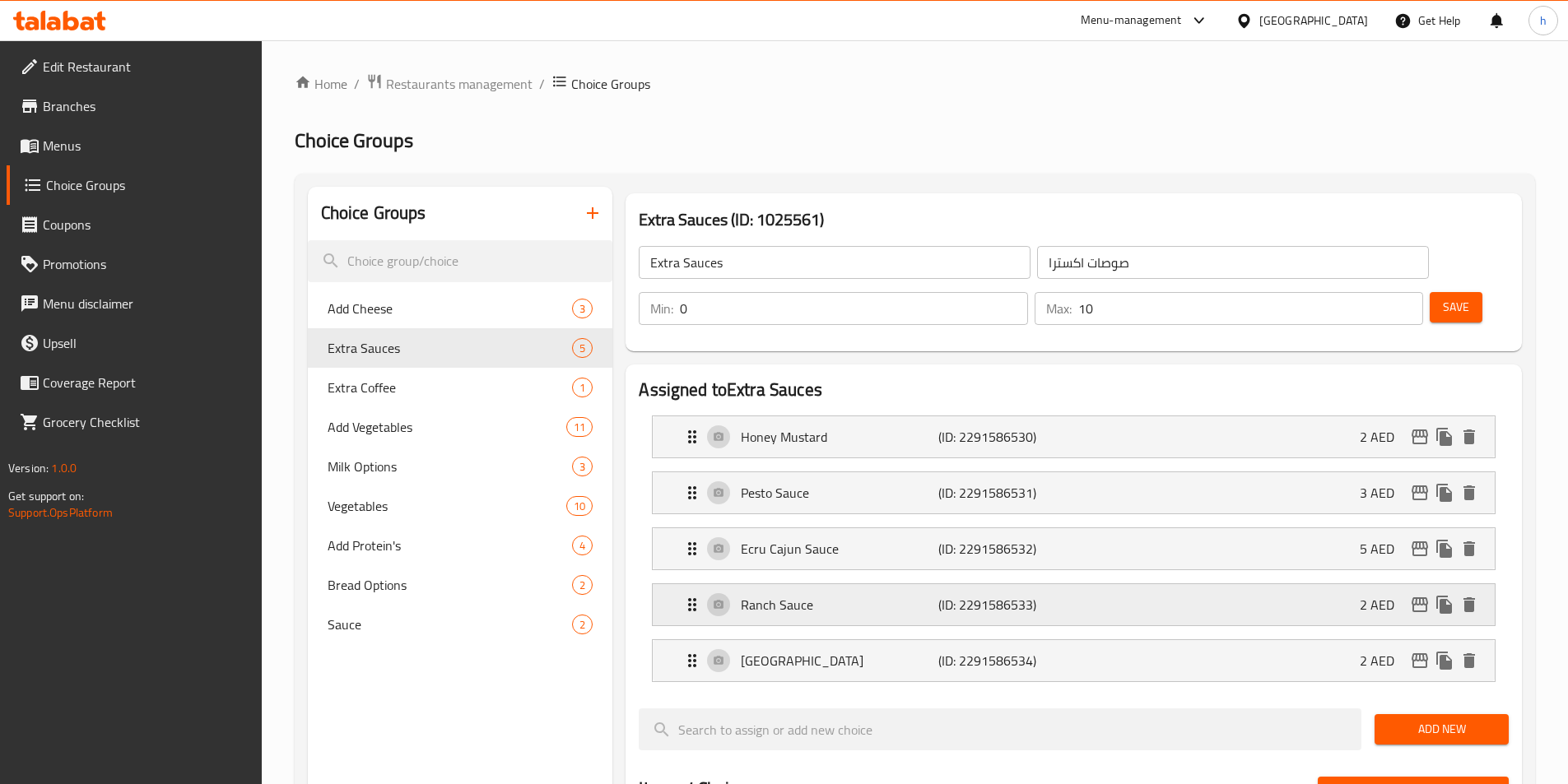
type input "صوص بيستو"
click at [846, 539] on p "Ecru Cajun Sauce" at bounding box center [839, 549] width 197 height 20
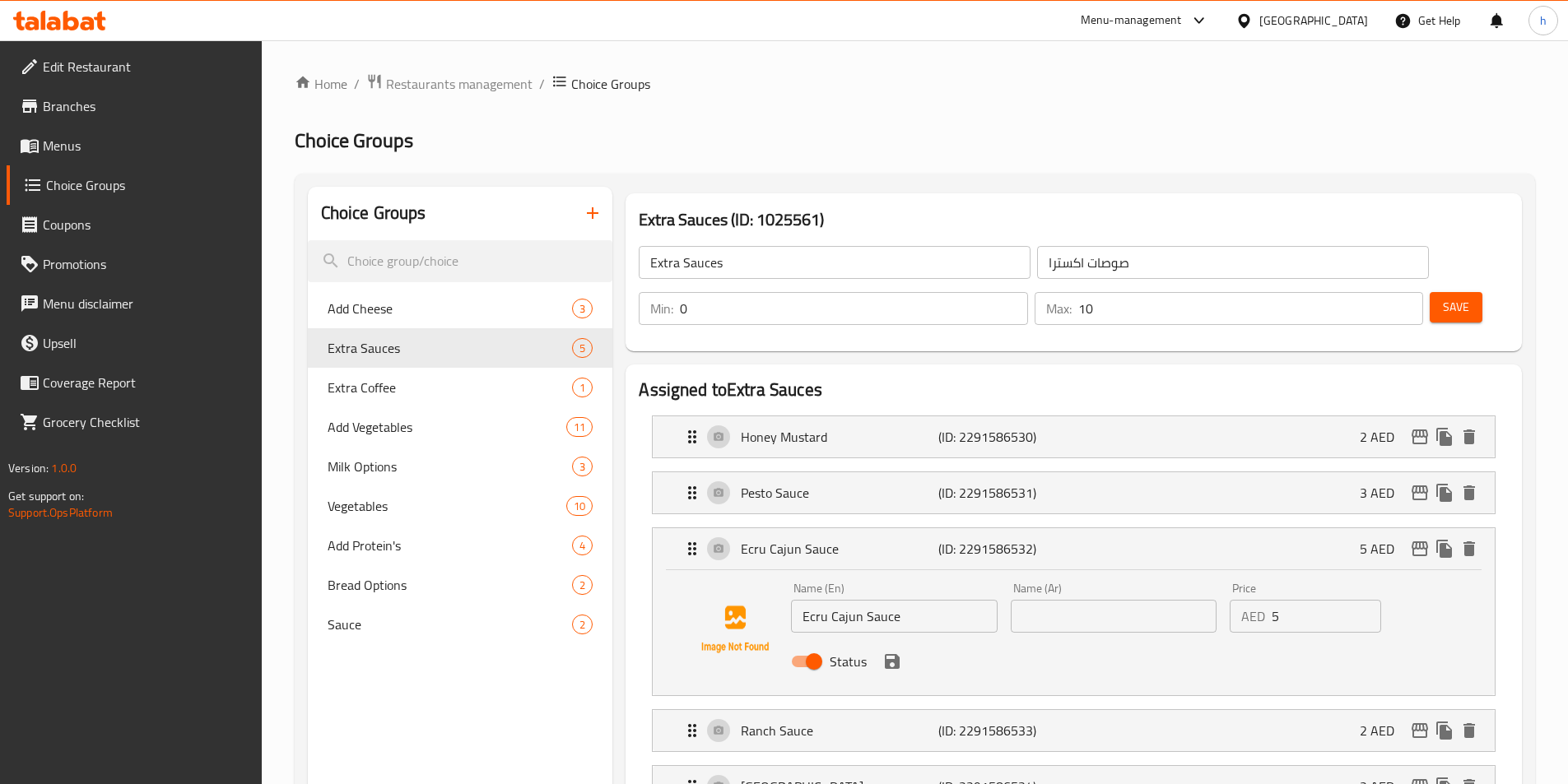
click at [889, 600] on input "Ecru Cajun Sauce" at bounding box center [893, 616] width 206 height 33
click at [1125, 600] on input "text" at bounding box center [1113, 616] width 206 height 33
paste input "صلصة الكاجون البيضاء"
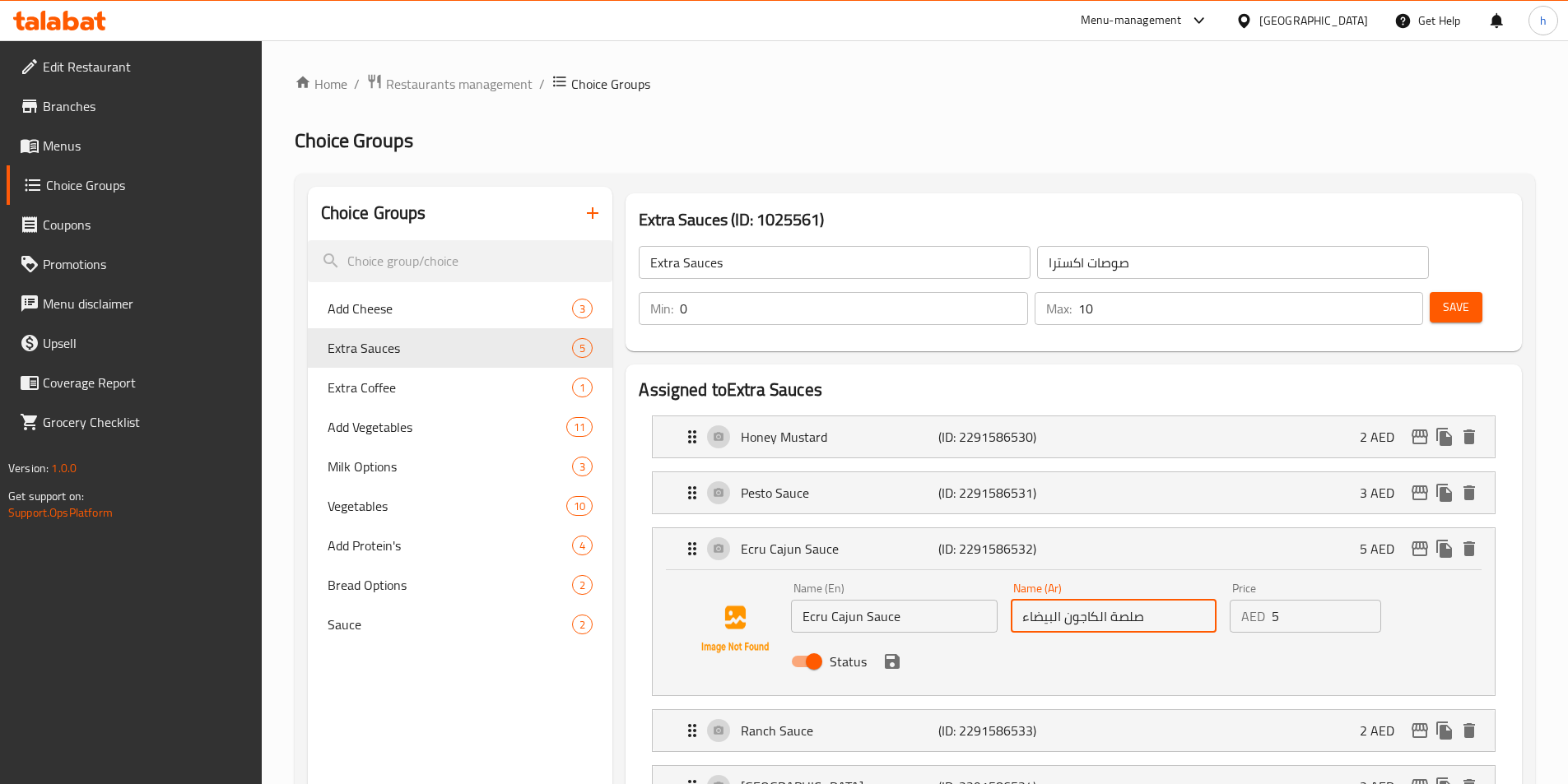
click at [1045, 600] on input "صلصة الكاجون البيضاء" at bounding box center [1113, 616] width 206 height 33
click at [900, 652] on icon "save" at bounding box center [893, 662] width 20 height 20
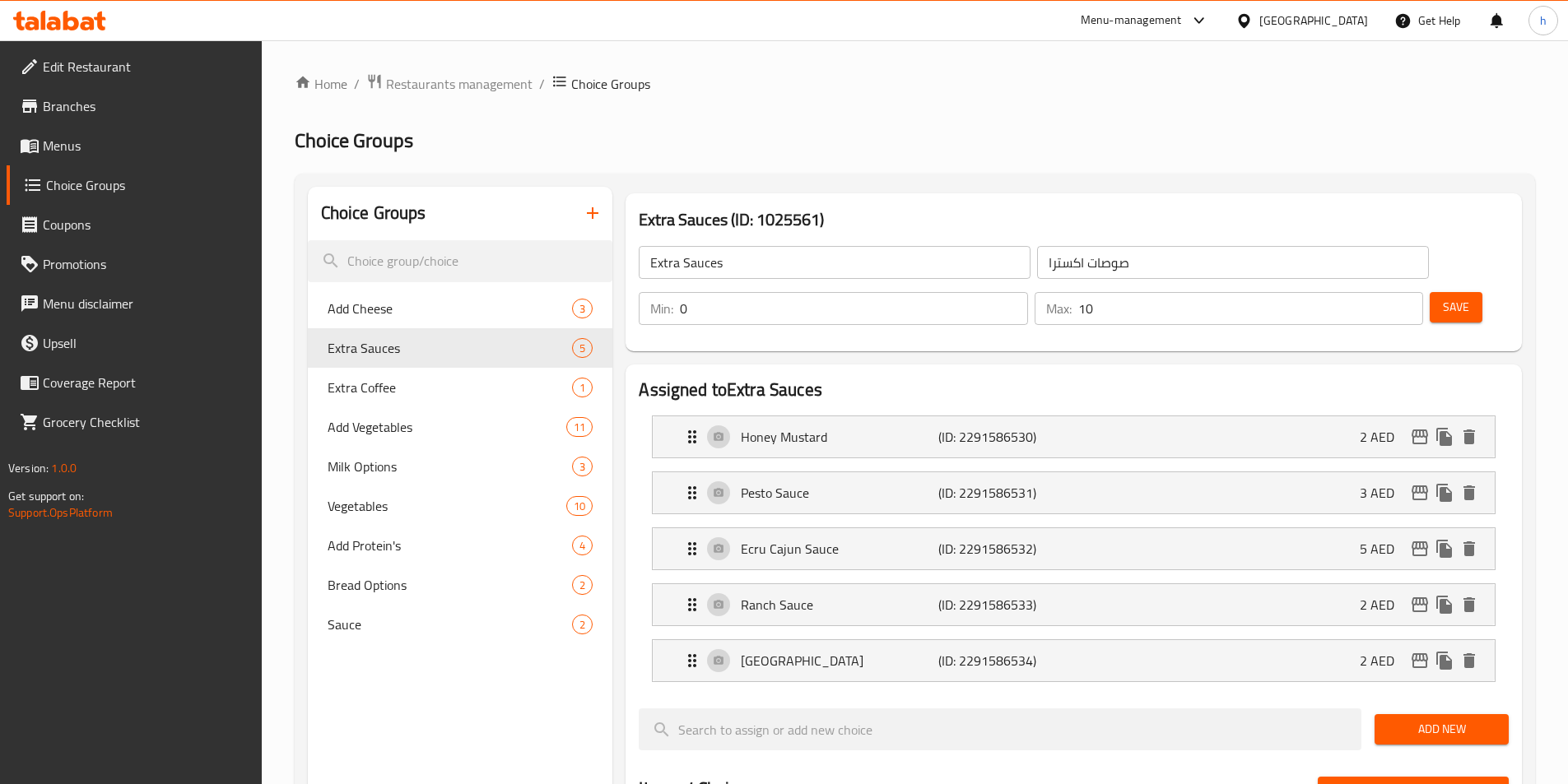
type input "صلصة الكاجون ايكرو"
click at [839, 584] on div "Ranch Sauce (ID: 2291586533) 2 AED" at bounding box center [1079, 605] width 793 height 41
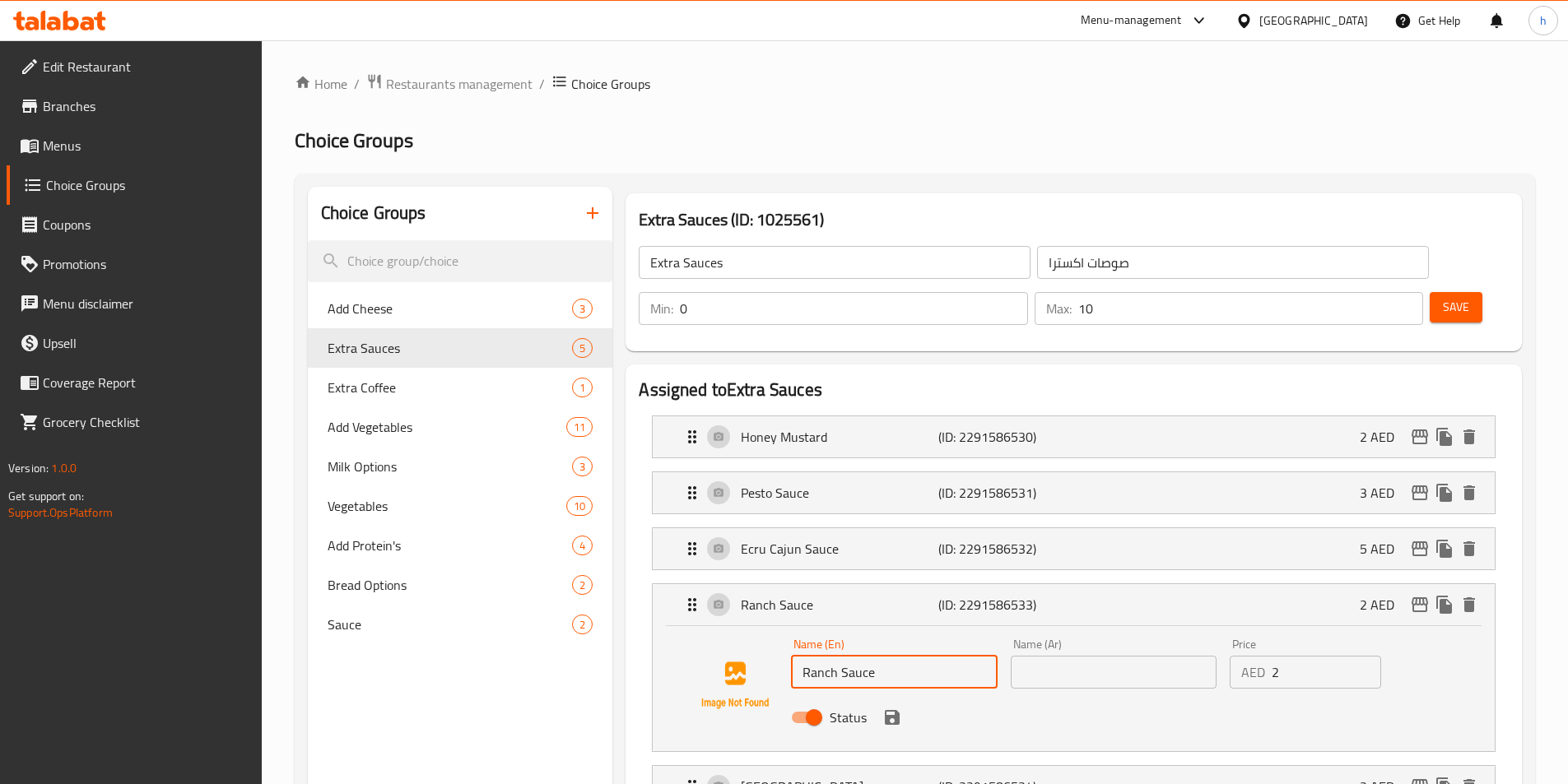
click at [865, 656] on input "Ranch Sauce" at bounding box center [893, 673] width 206 height 33
click at [1158, 656] on input "text" at bounding box center [1113, 673] width 206 height 33
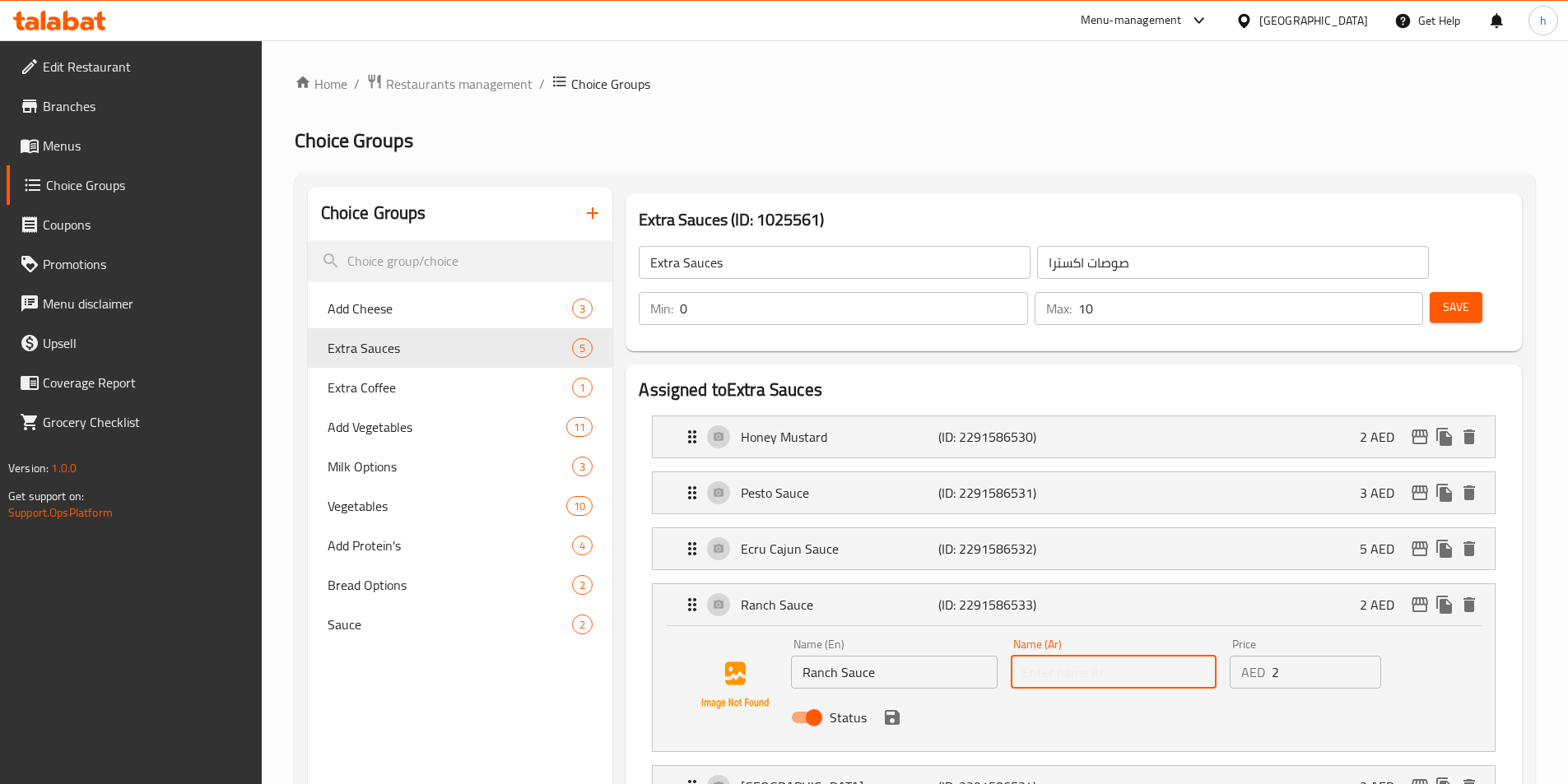
paste input "صلصة الرانش"
click at [897, 710] on icon "save" at bounding box center [893, 717] width 15 height 15
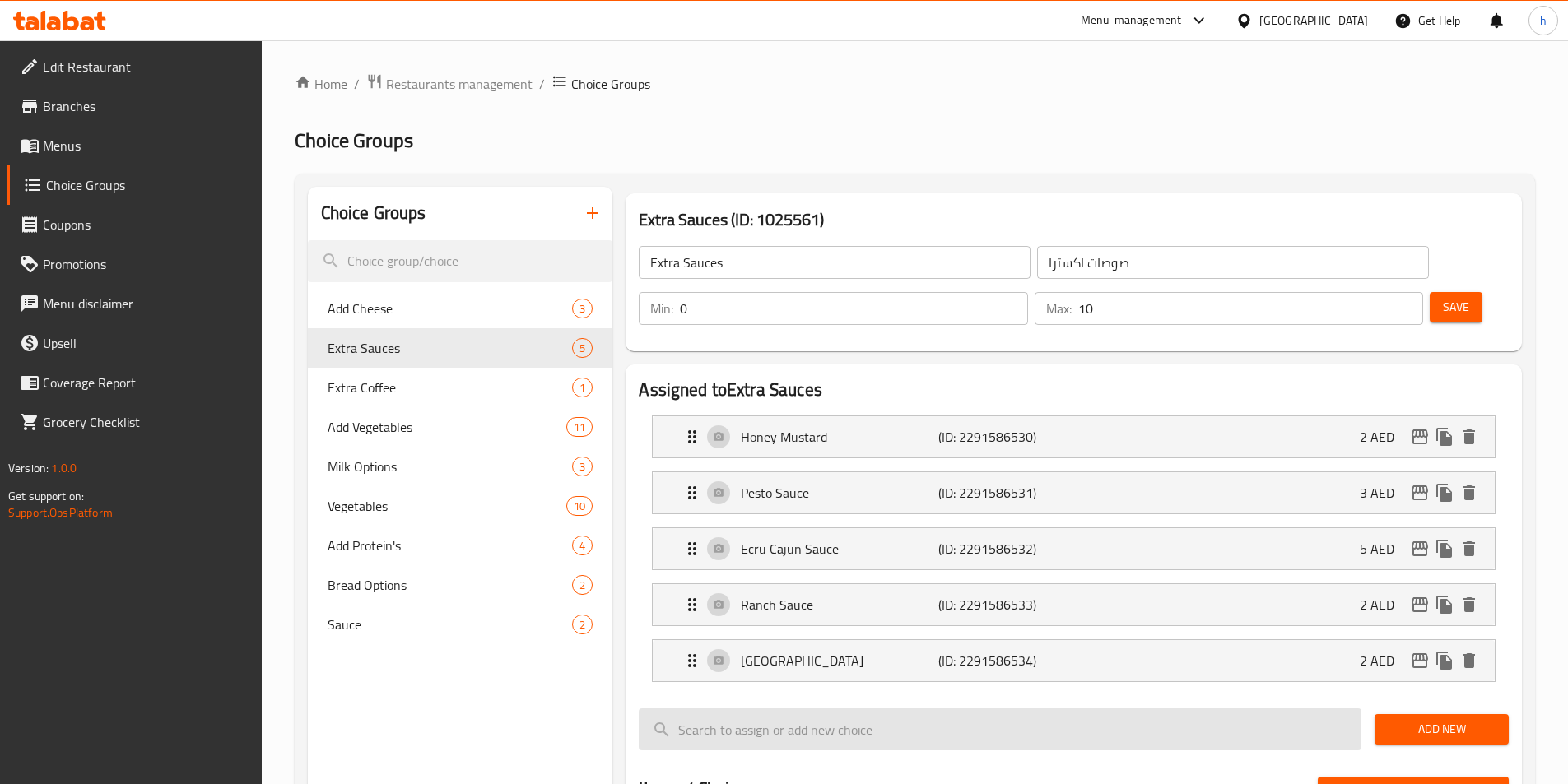
type input "صلصة الرانش"
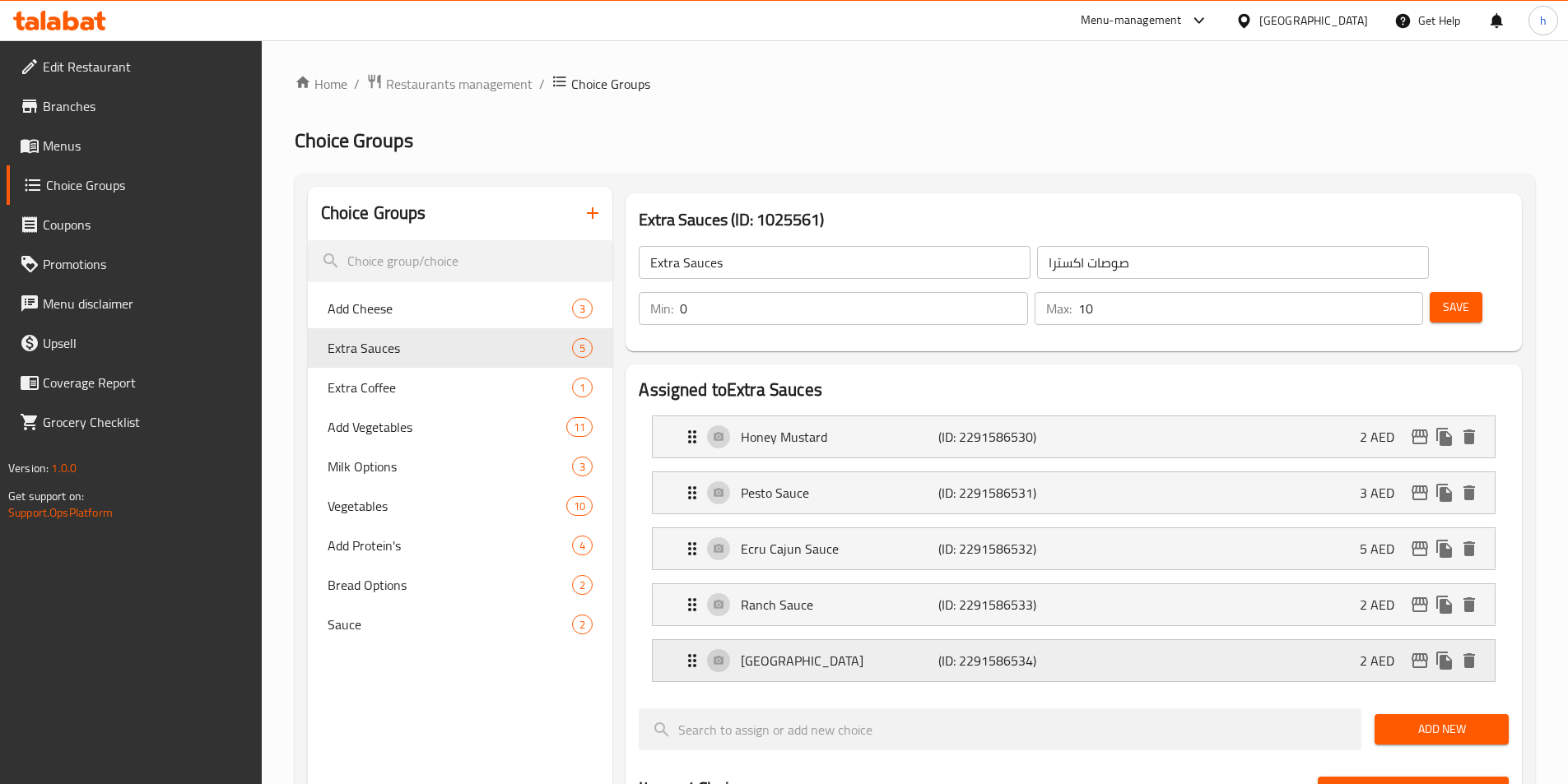
click at [846, 651] on p "[GEOGRAPHIC_DATA]" at bounding box center [839, 661] width 197 height 20
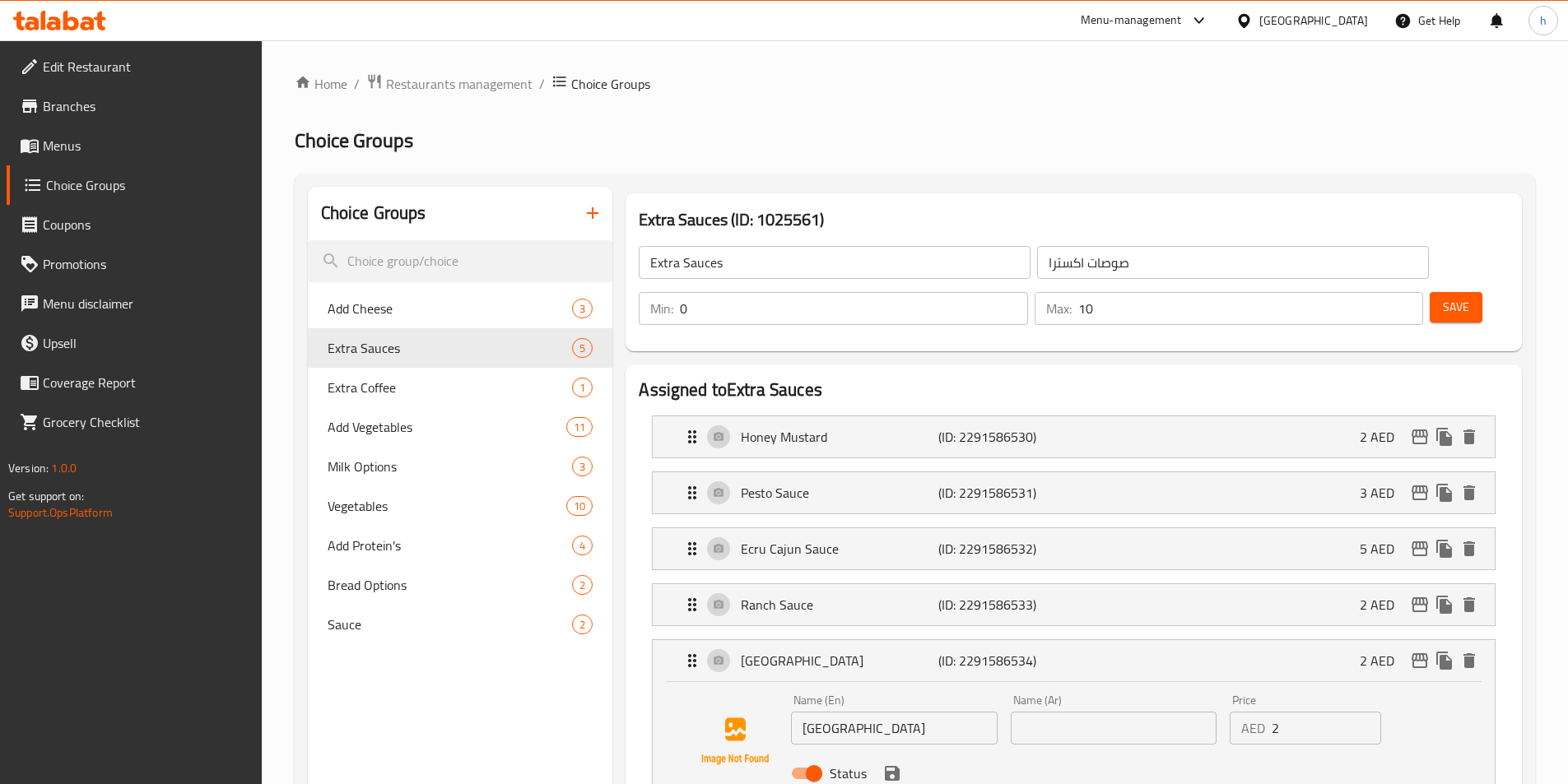
click at [889, 711] on input "[GEOGRAPHIC_DATA]" at bounding box center [893, 728] width 206 height 33
drag, startPoint x: 1116, startPoint y: 706, endPoint x: 1114, endPoint y: 690, distance: 16.1
click at [1115, 751] on div "Status" at bounding box center [1113, 773] width 658 height 45
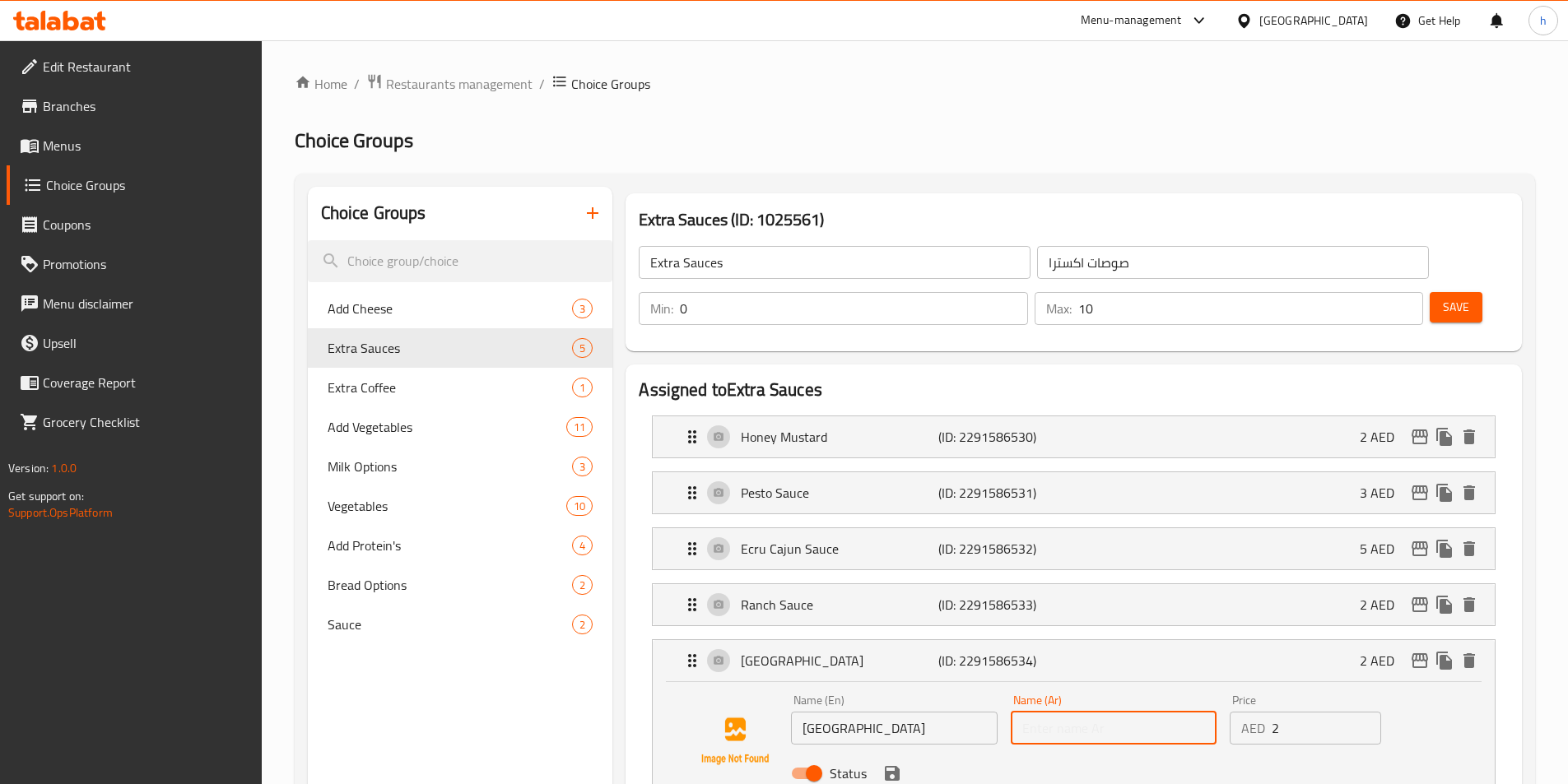
click at [1114, 711] on input "text" at bounding box center [1113, 728] width 206 height 33
paste input "ثاوزند آيلاند"
click at [893, 763] on icon "save" at bounding box center [893, 773] width 20 height 20
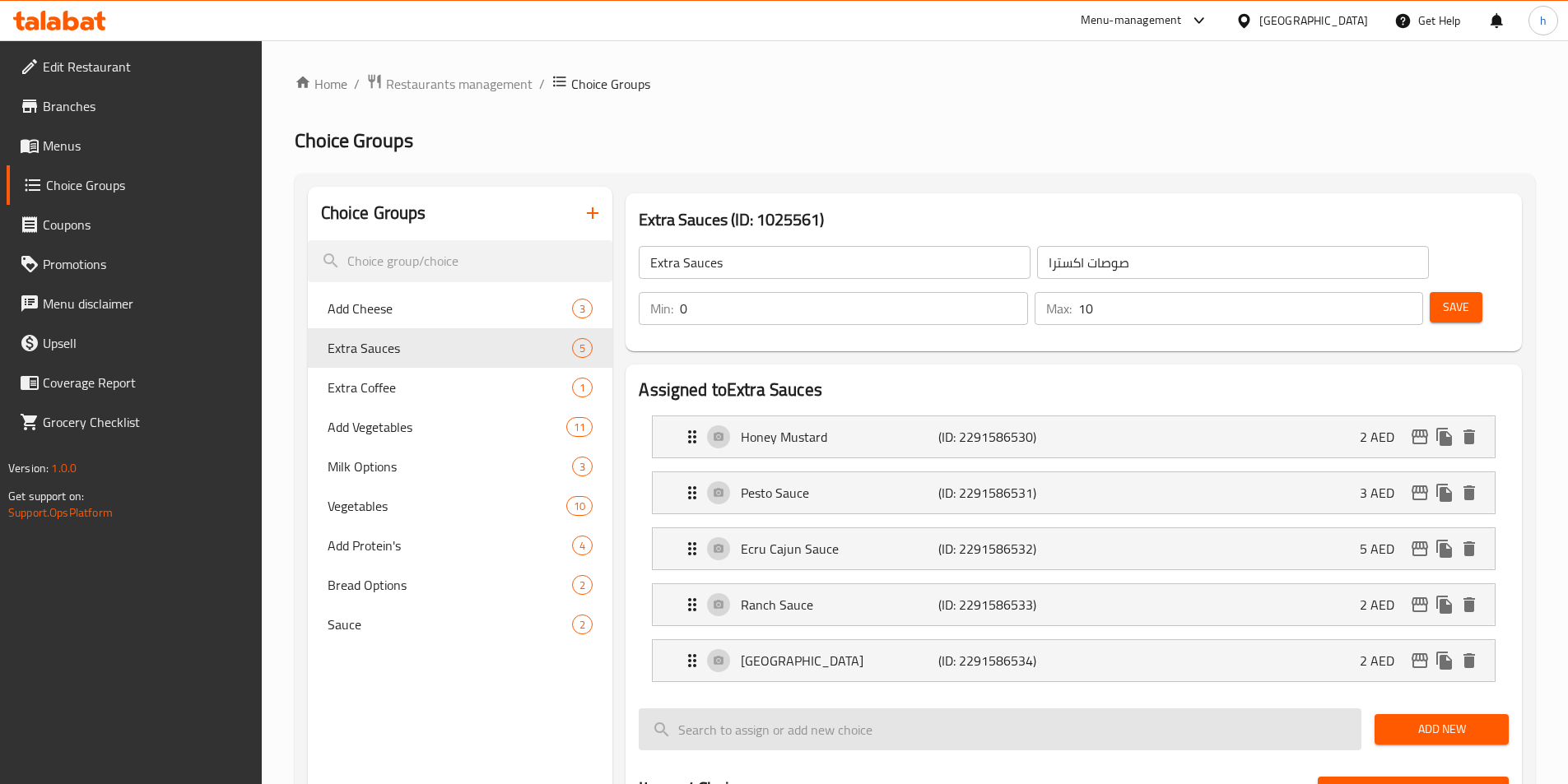
type input "ثاوزند آيلاند"
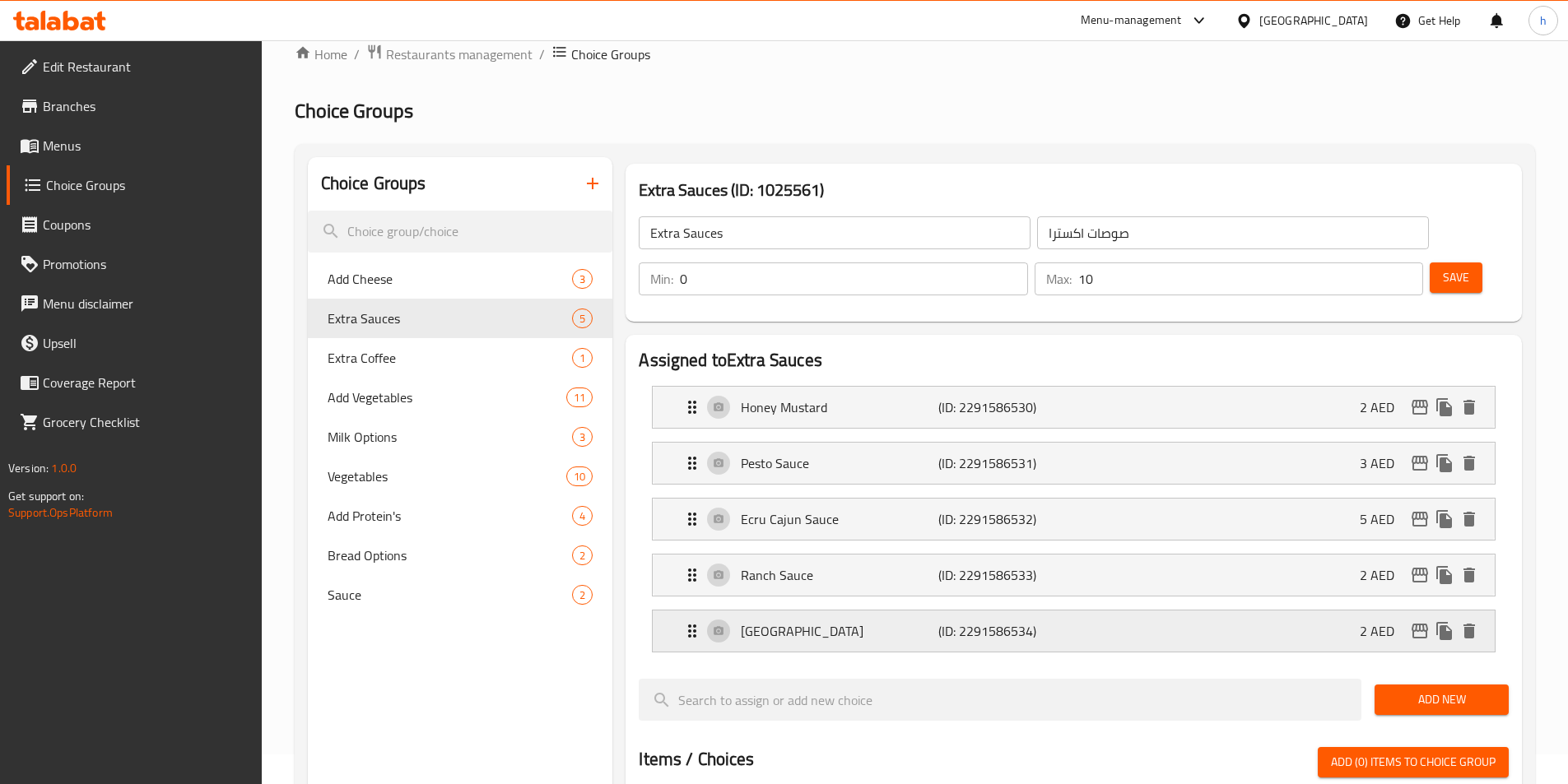
scroll to position [83, 0]
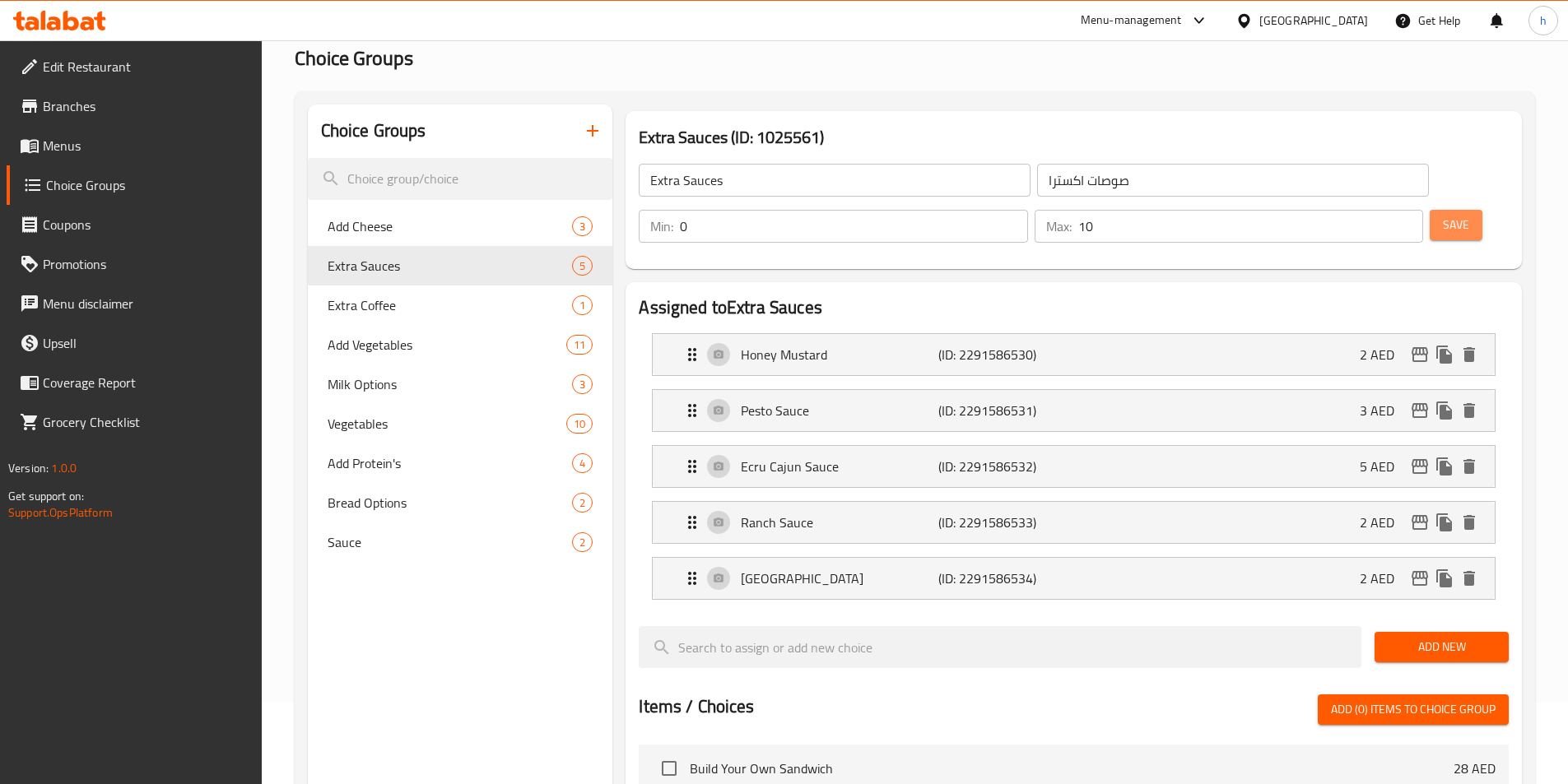
click at [1443, 215] on span "Save" at bounding box center [1457, 224] width 26 height 21
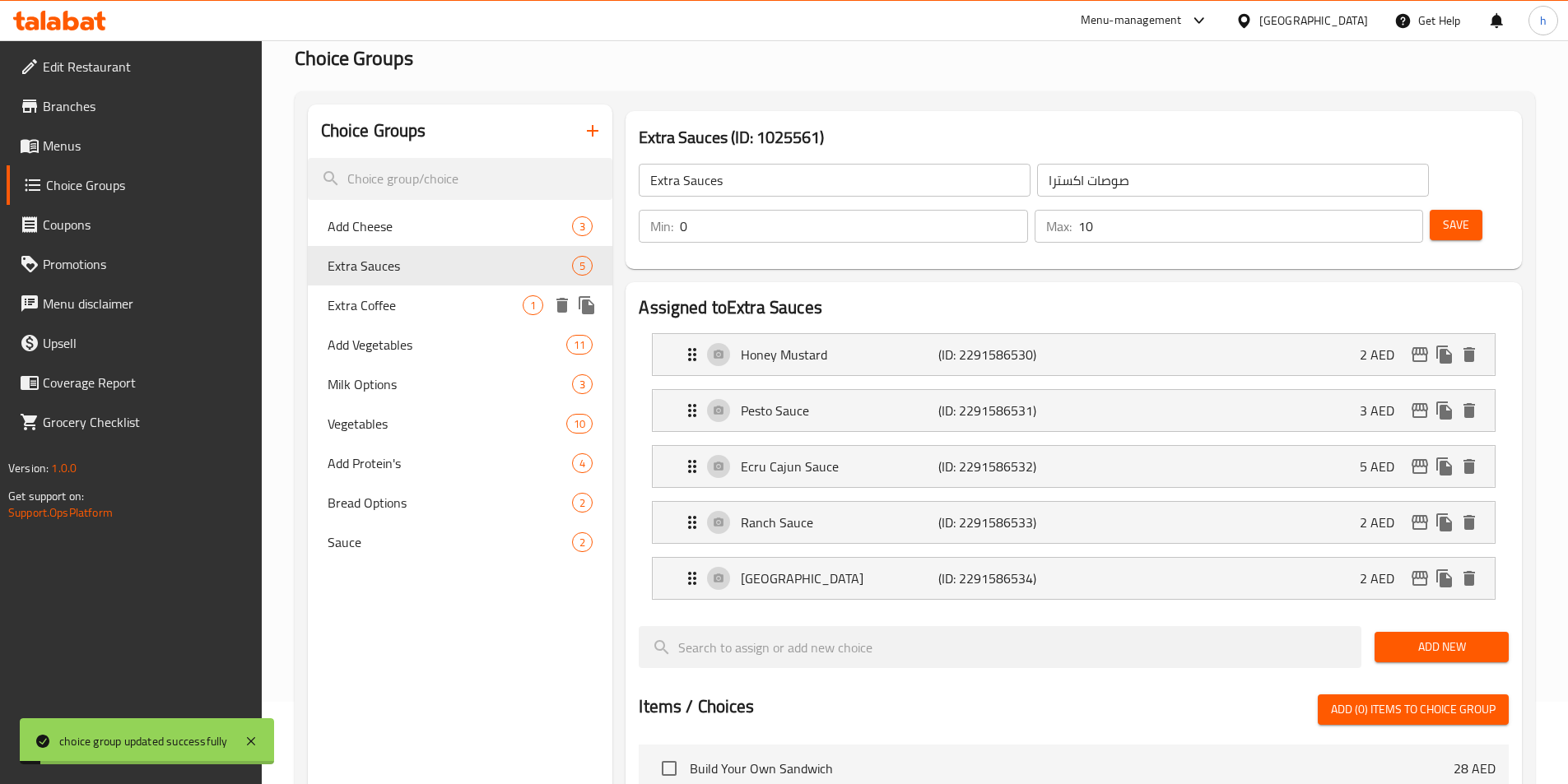
click at [429, 309] on span "Extra Coffee" at bounding box center [425, 305] width 196 height 20
type input "Extra Coffee"
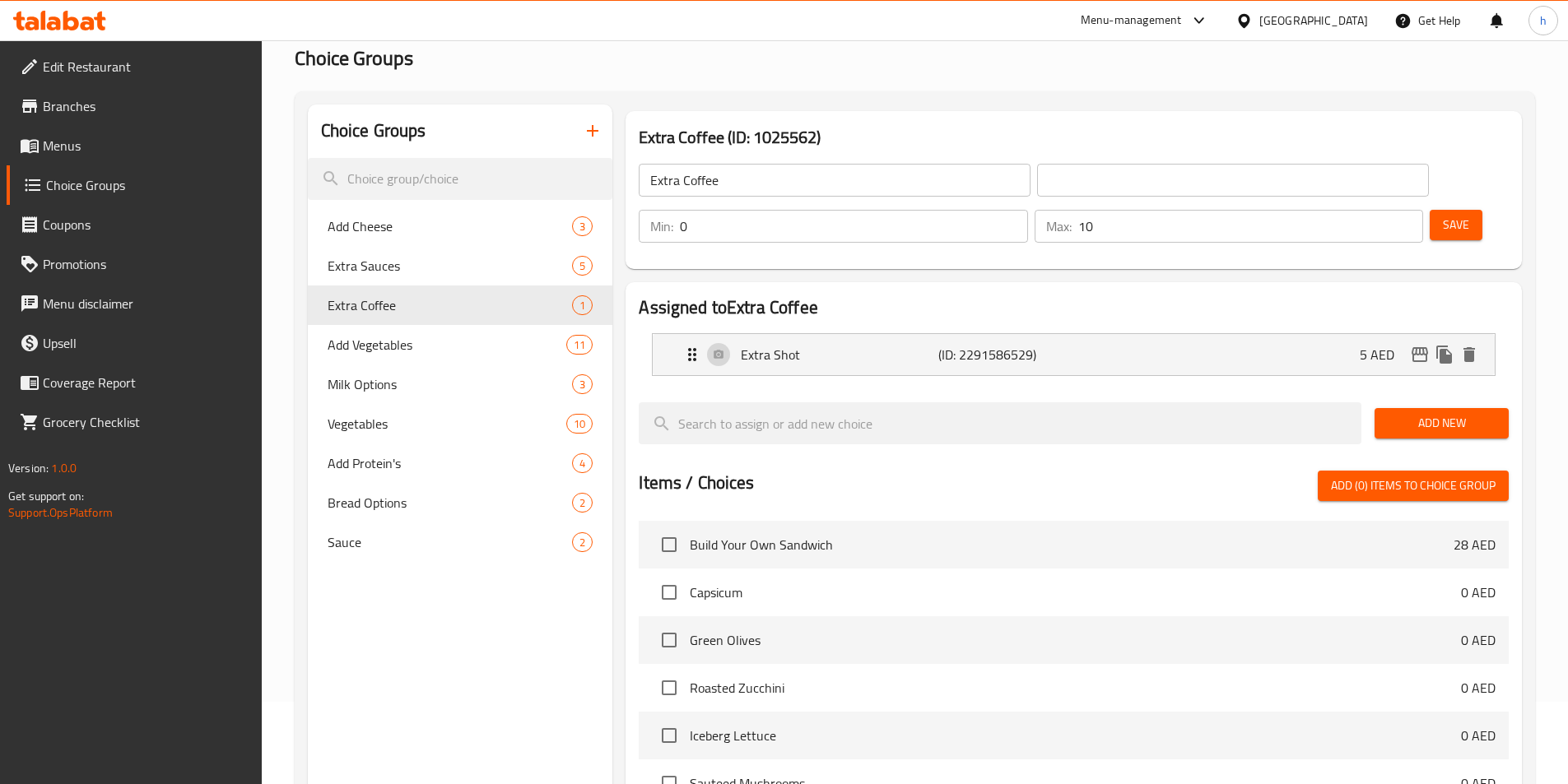
click at [724, 174] on input "Extra Coffee" at bounding box center [835, 180] width 392 height 33
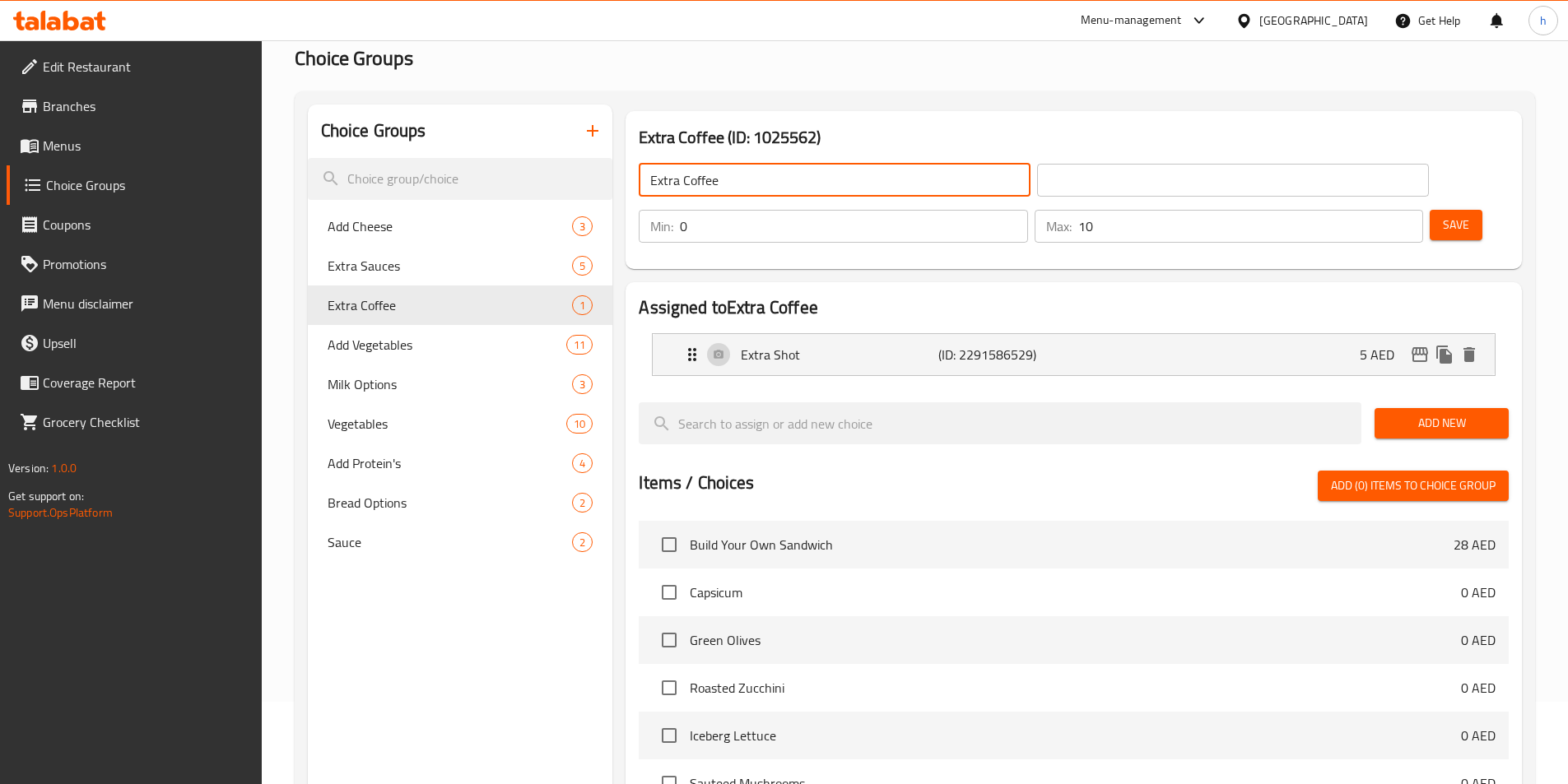
click at [724, 174] on input "Extra Coffee" at bounding box center [835, 180] width 392 height 33
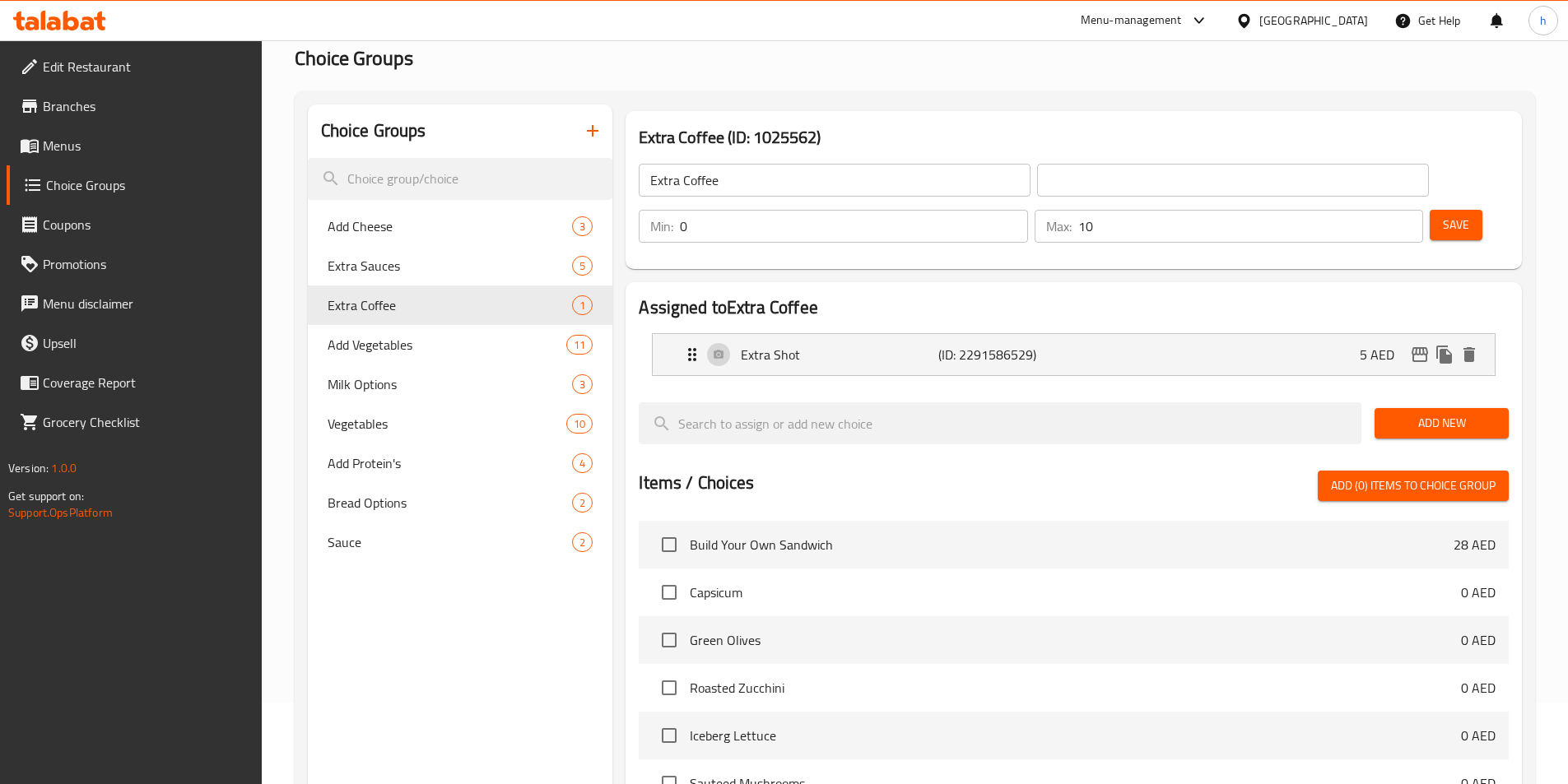
click at [1037, 185] on input "text" at bounding box center [1233, 180] width 392 height 33
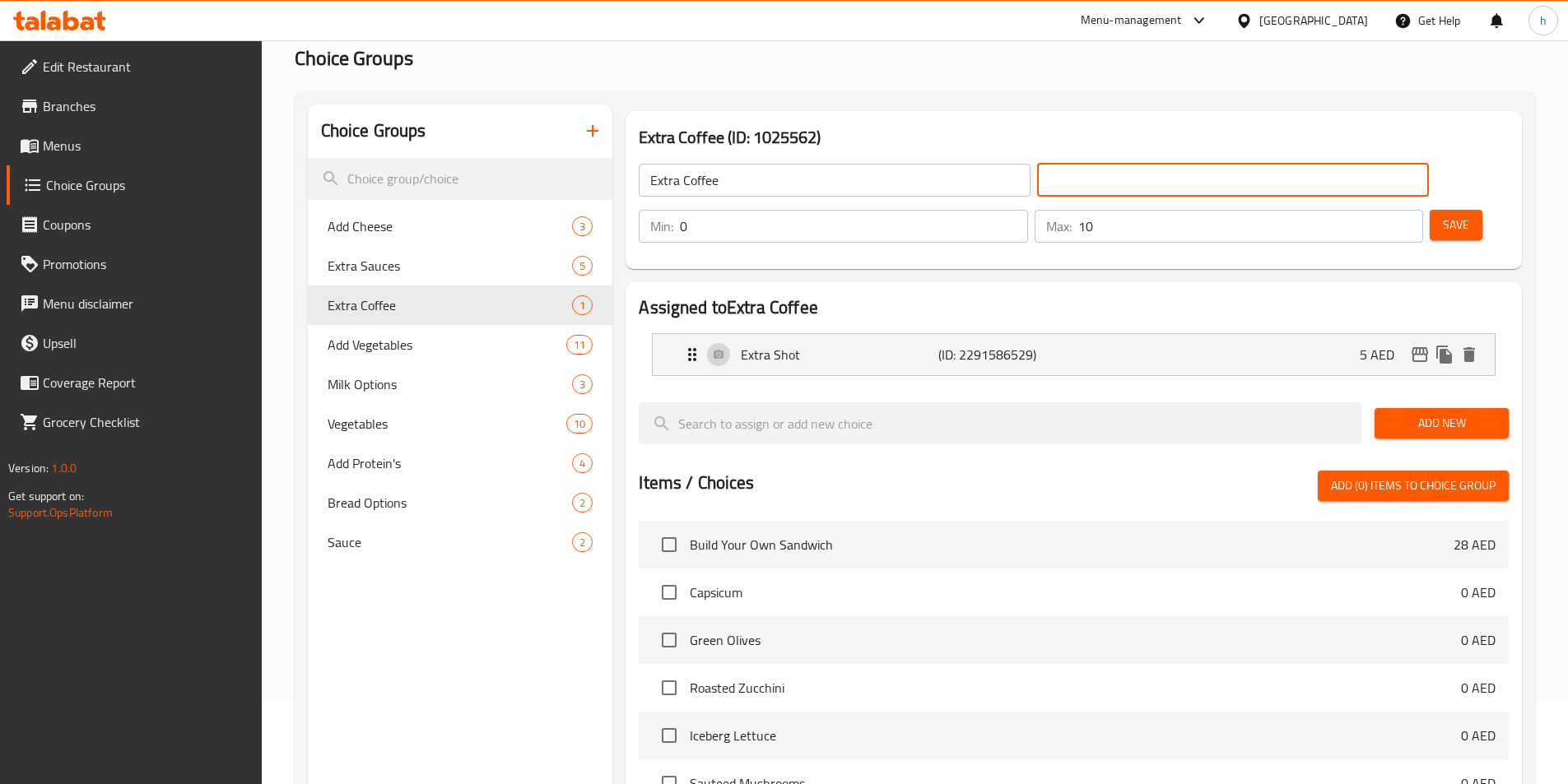
paste input "قهوة إضافية"
click at [896, 345] on p "Extra Shot" at bounding box center [839, 355] width 197 height 20
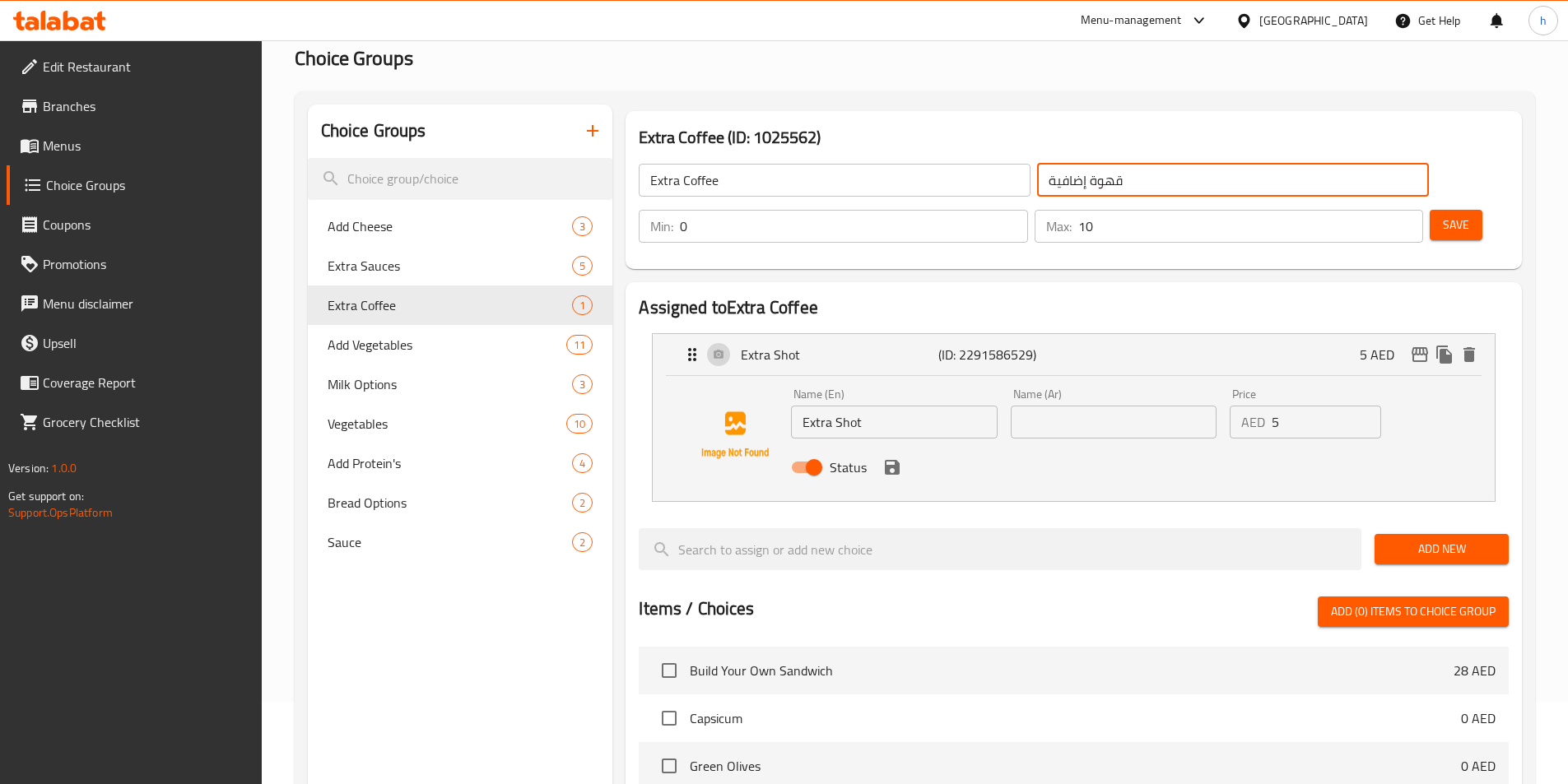
click at [1037, 171] on input "قهوة إضافية" at bounding box center [1233, 180] width 392 height 33
type input "قهوة اكسترا"
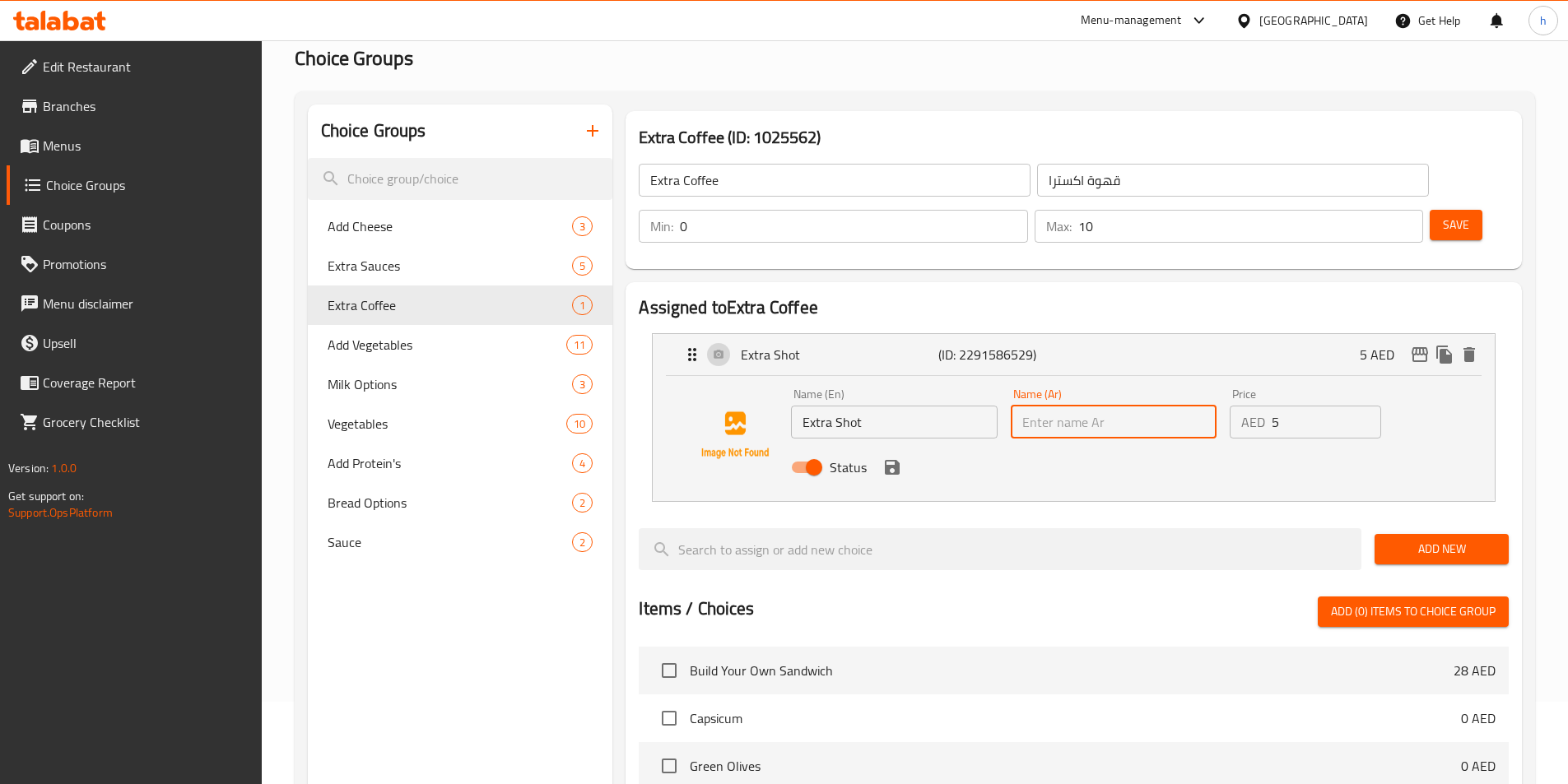
click at [1133, 406] on input "text" at bounding box center [1113, 423] width 206 height 33
click at [888, 445] on div "Status" at bounding box center [1113, 467] width 658 height 45
click at [888, 460] on icon "save" at bounding box center [893, 467] width 15 height 15
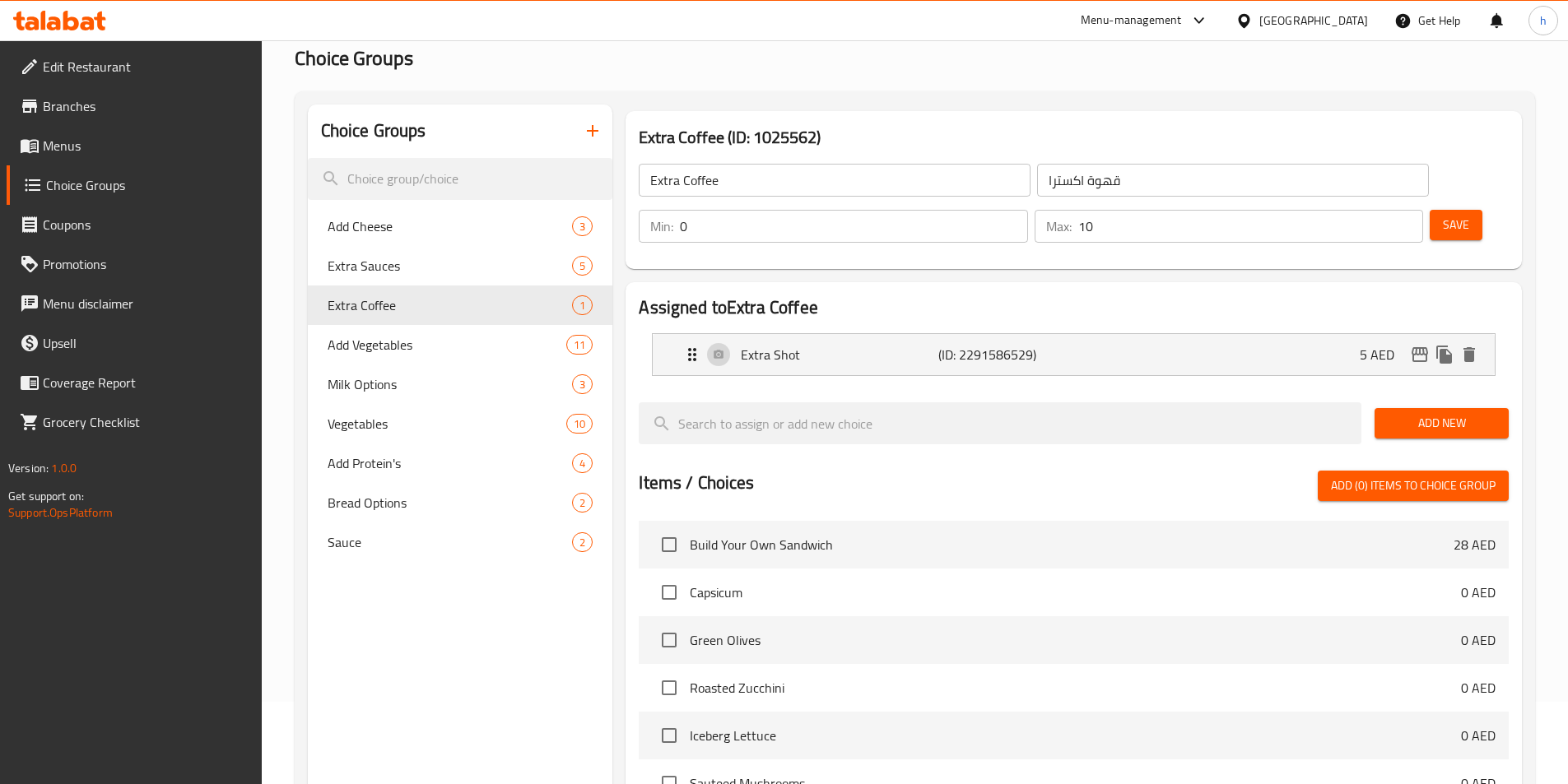
type input "شوت اكسترا"
click at [1447, 210] on button "Save" at bounding box center [1457, 224] width 53 height 31
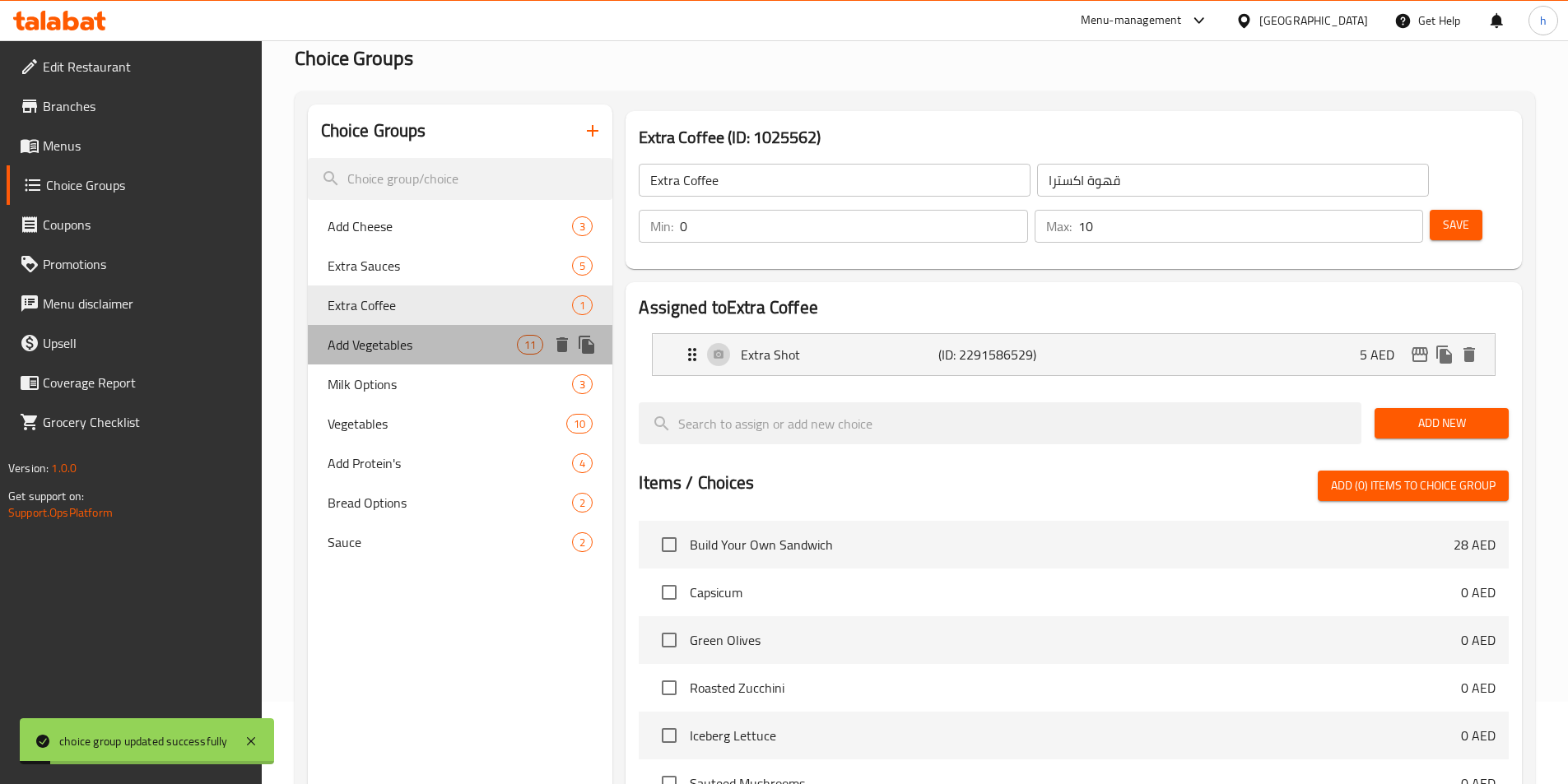
click at [344, 362] on div "Add Vegetables 11" at bounding box center [461, 345] width 306 height 40
type input "Add Vegetables"
type input "20"
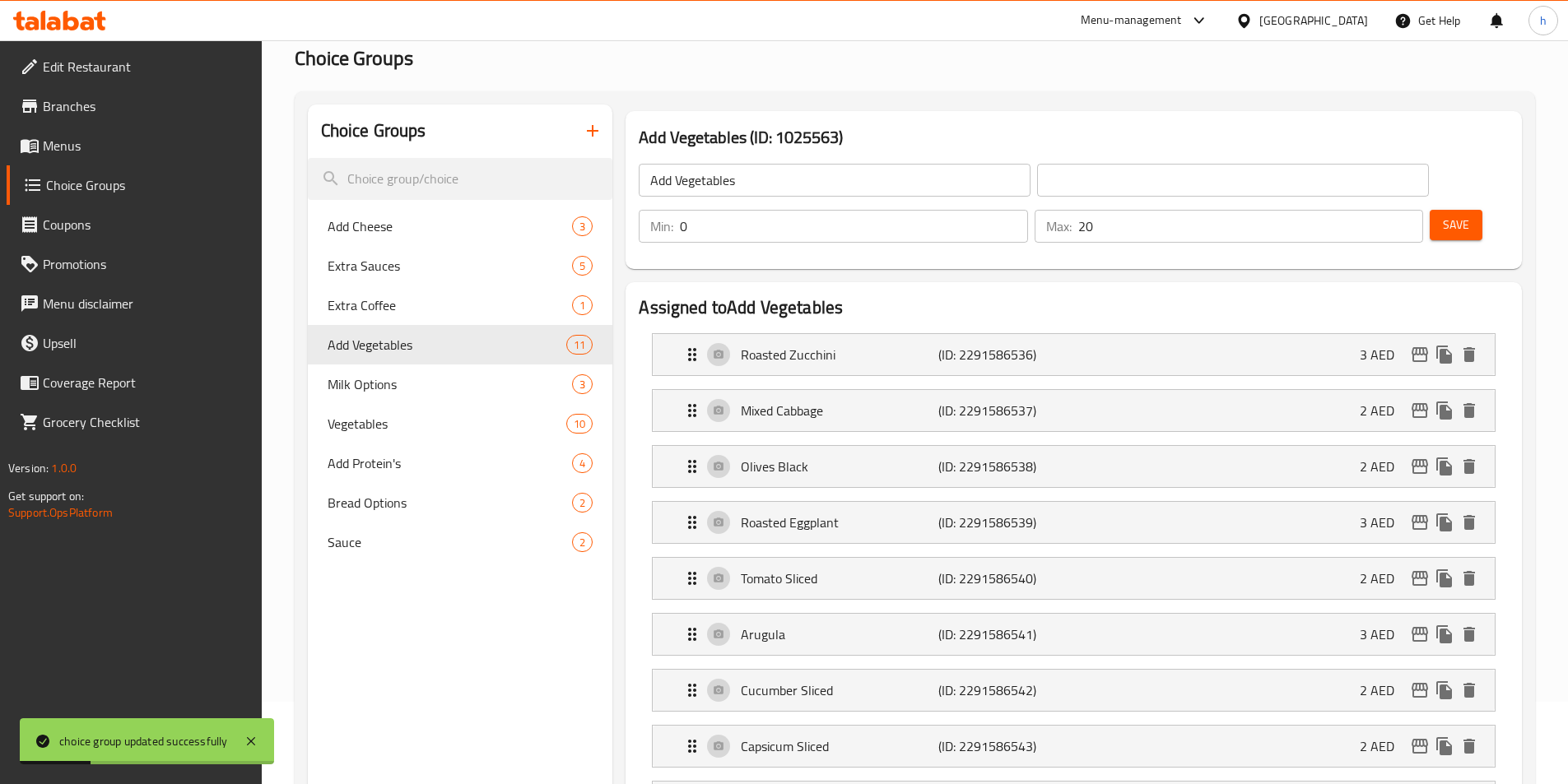
click at [1057, 162] on div "​" at bounding box center [1233, 180] width 399 height 40
click at [1102, 191] on input "text" at bounding box center [1233, 180] width 392 height 33
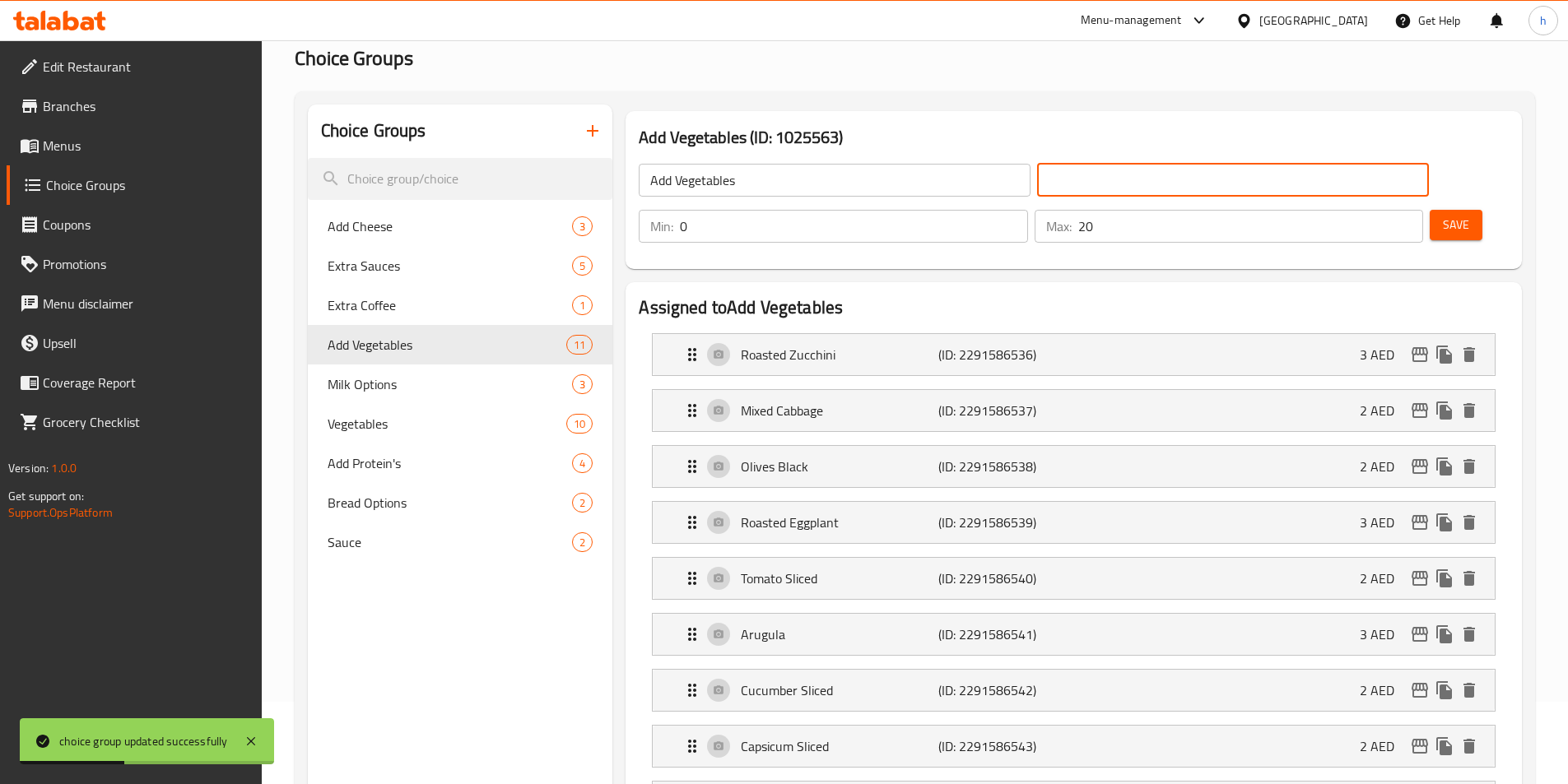
click at [756, 191] on input "Add Vegetables" at bounding box center [835, 180] width 392 height 33
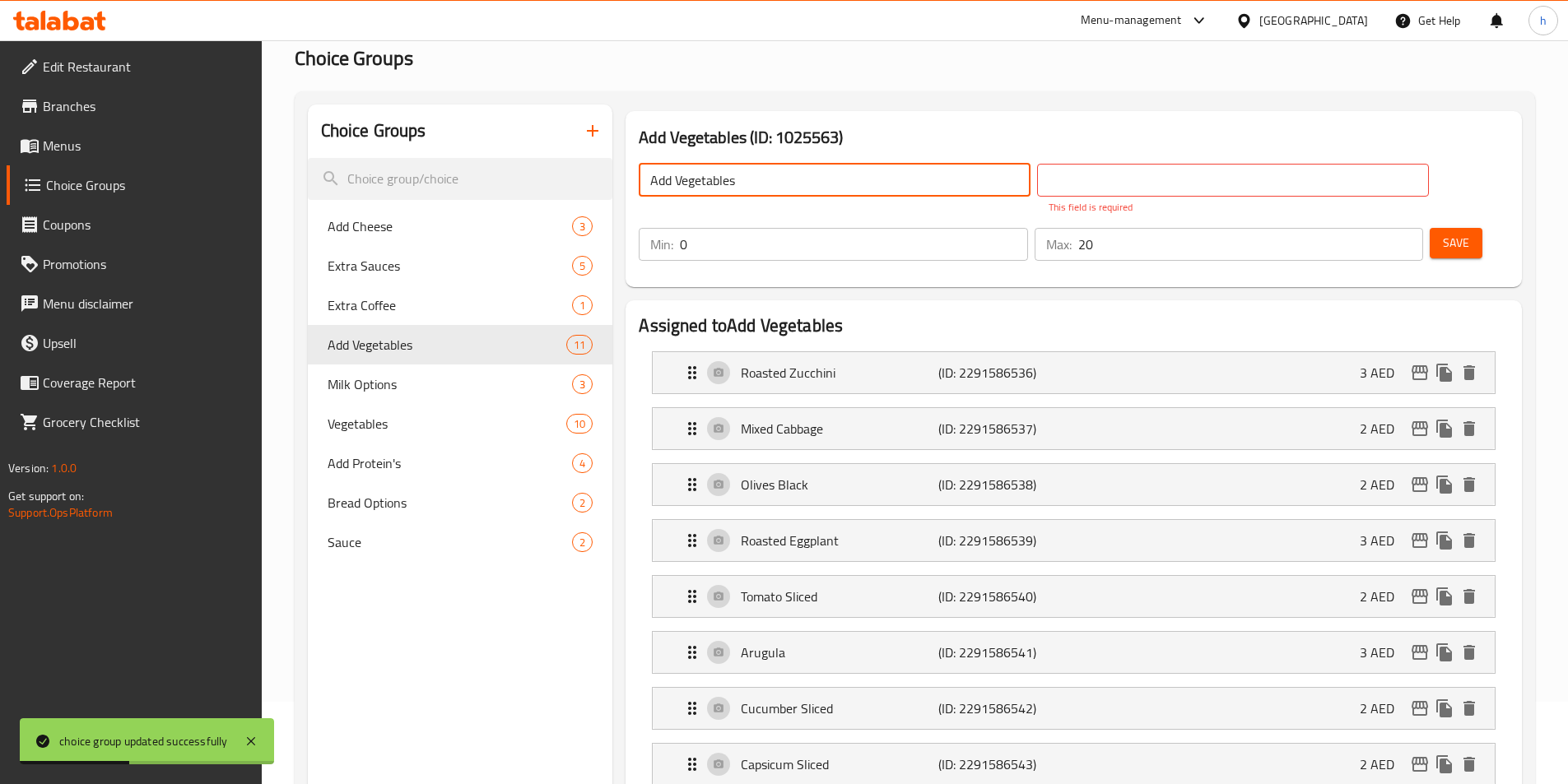
click at [756, 191] on input "Add Vegetables" at bounding box center [835, 180] width 392 height 33
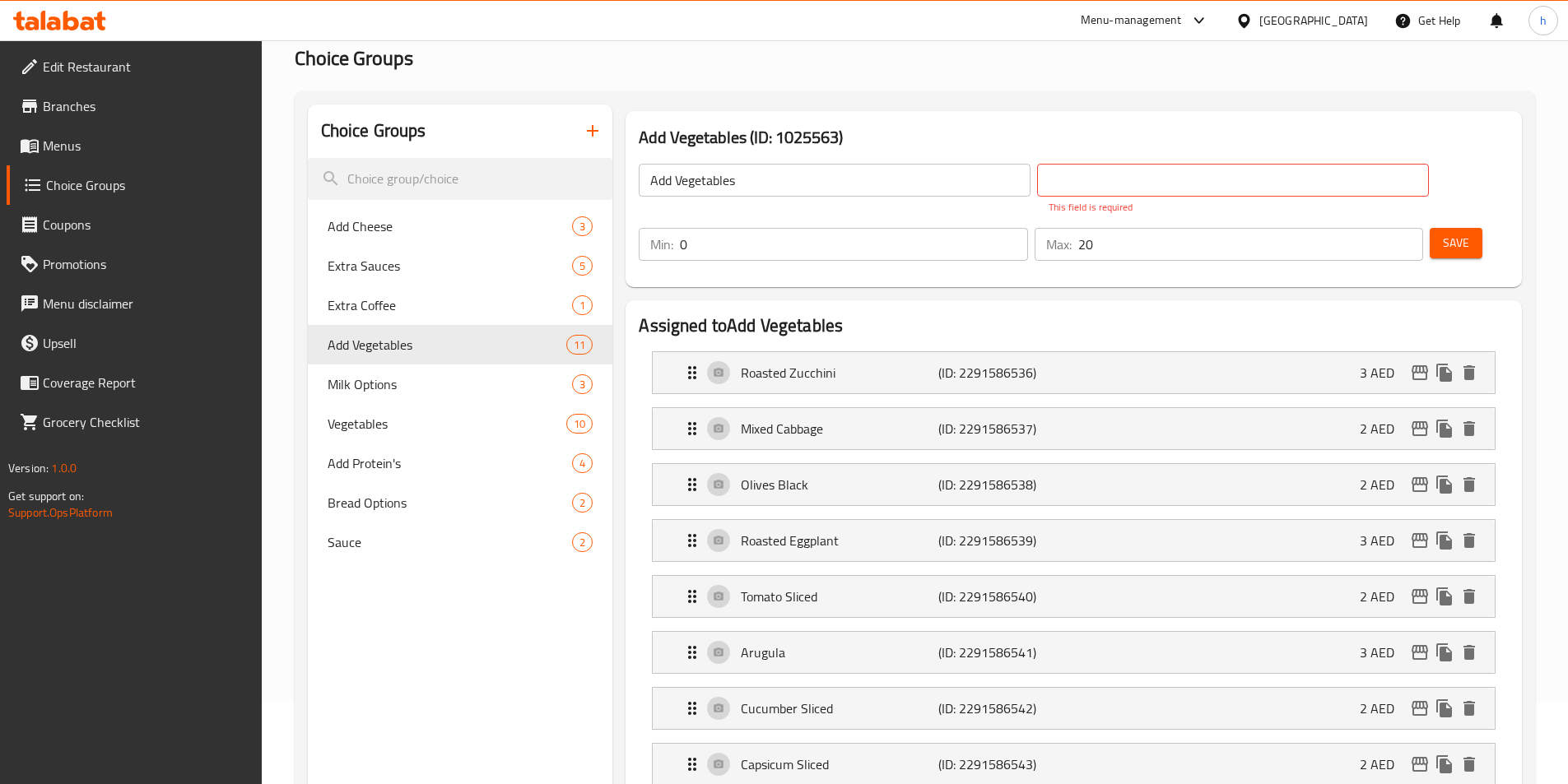
click at [1125, 181] on input "text" at bounding box center [1233, 180] width 392 height 33
paste input "أضف الخضار"
type input "أضف الخضار"
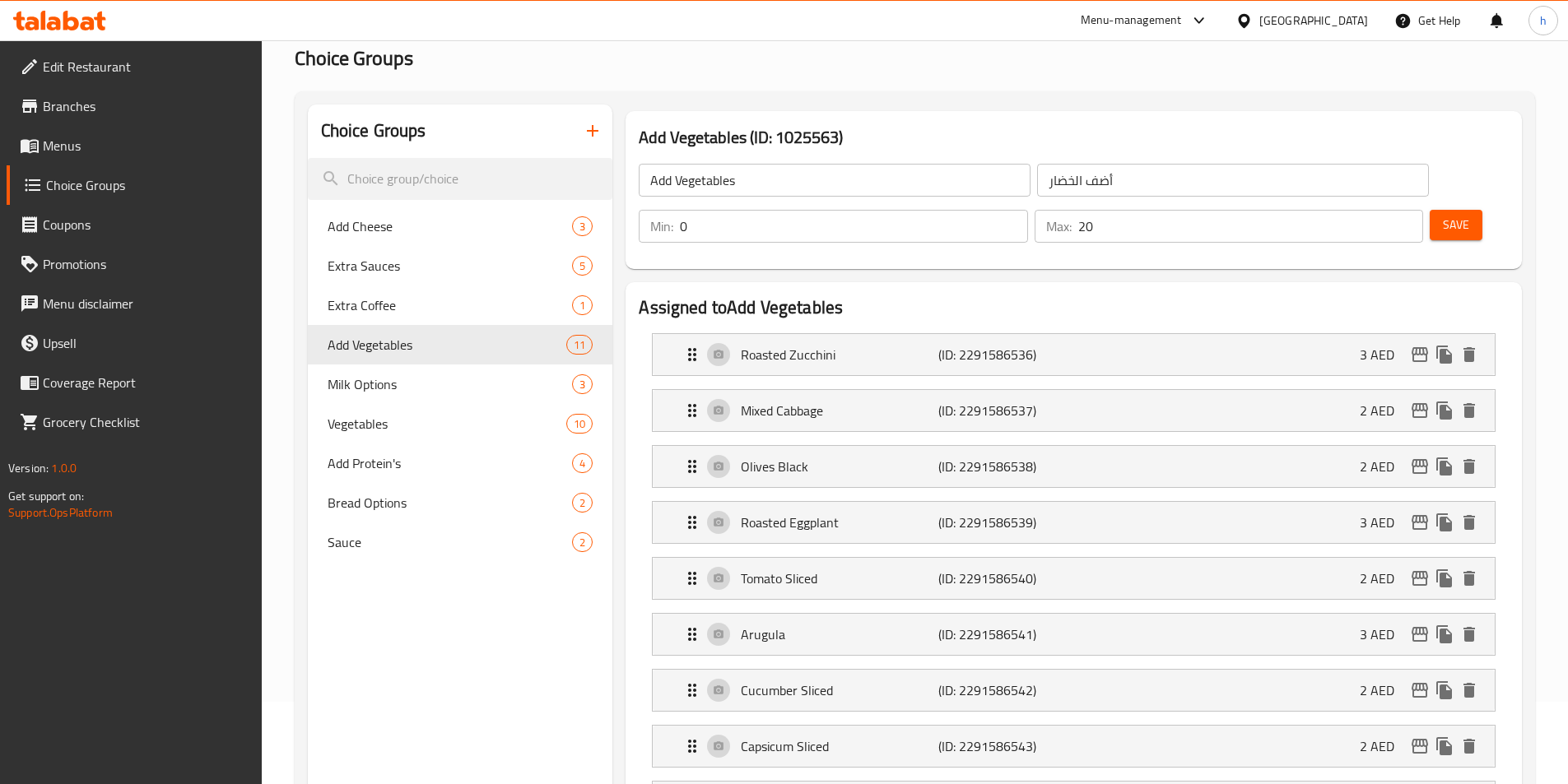
click at [892, 334] on div "Roasted Zucchini (ID: 2291586536) 3 AED" at bounding box center [1079, 355] width 793 height 41
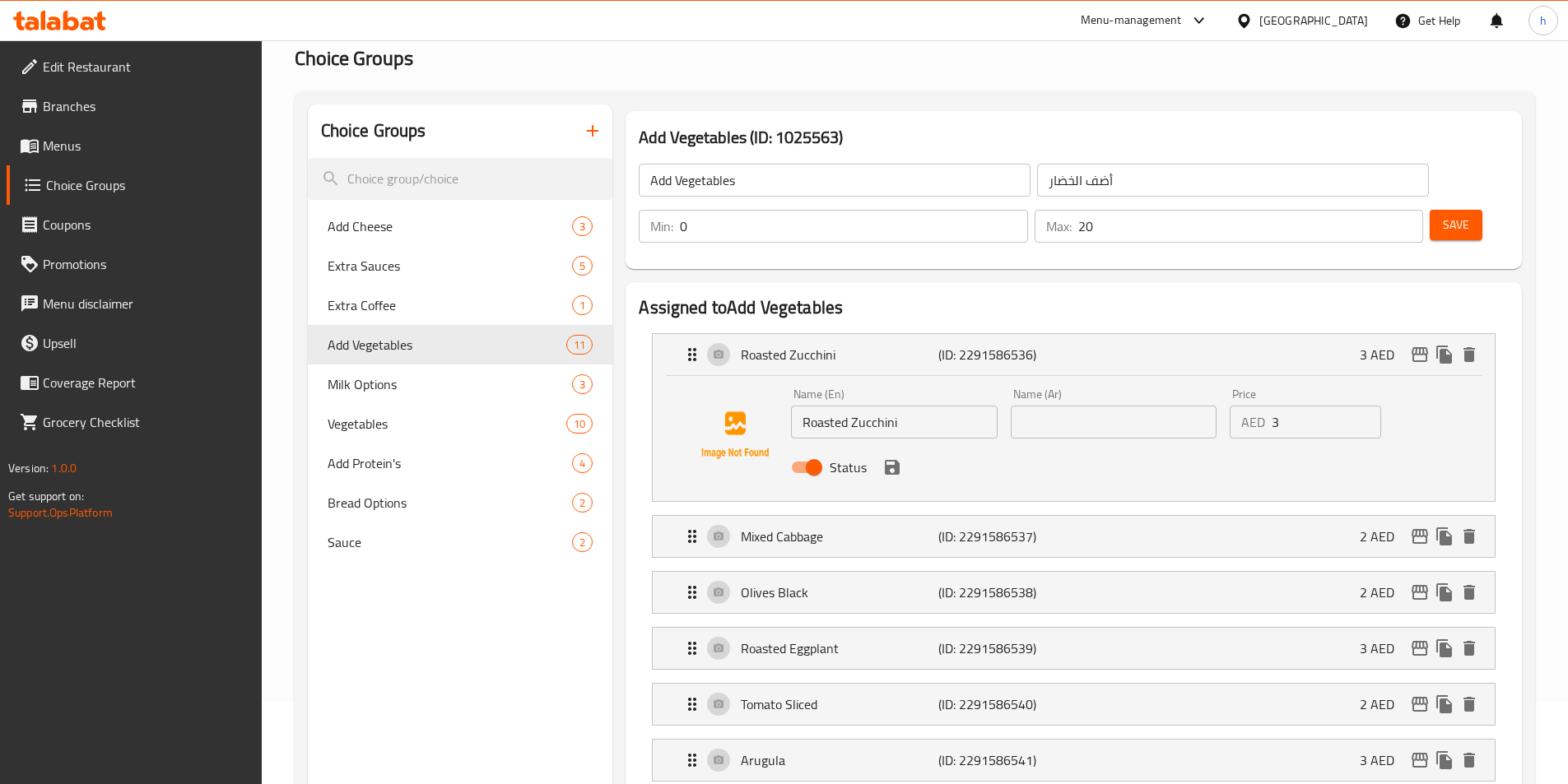
click at [872, 406] on input "Roasted Zucchini" at bounding box center [893, 423] width 206 height 33
click at [1120, 406] on input "text" at bounding box center [1113, 423] width 206 height 33
paste input "كوسا مشوية"
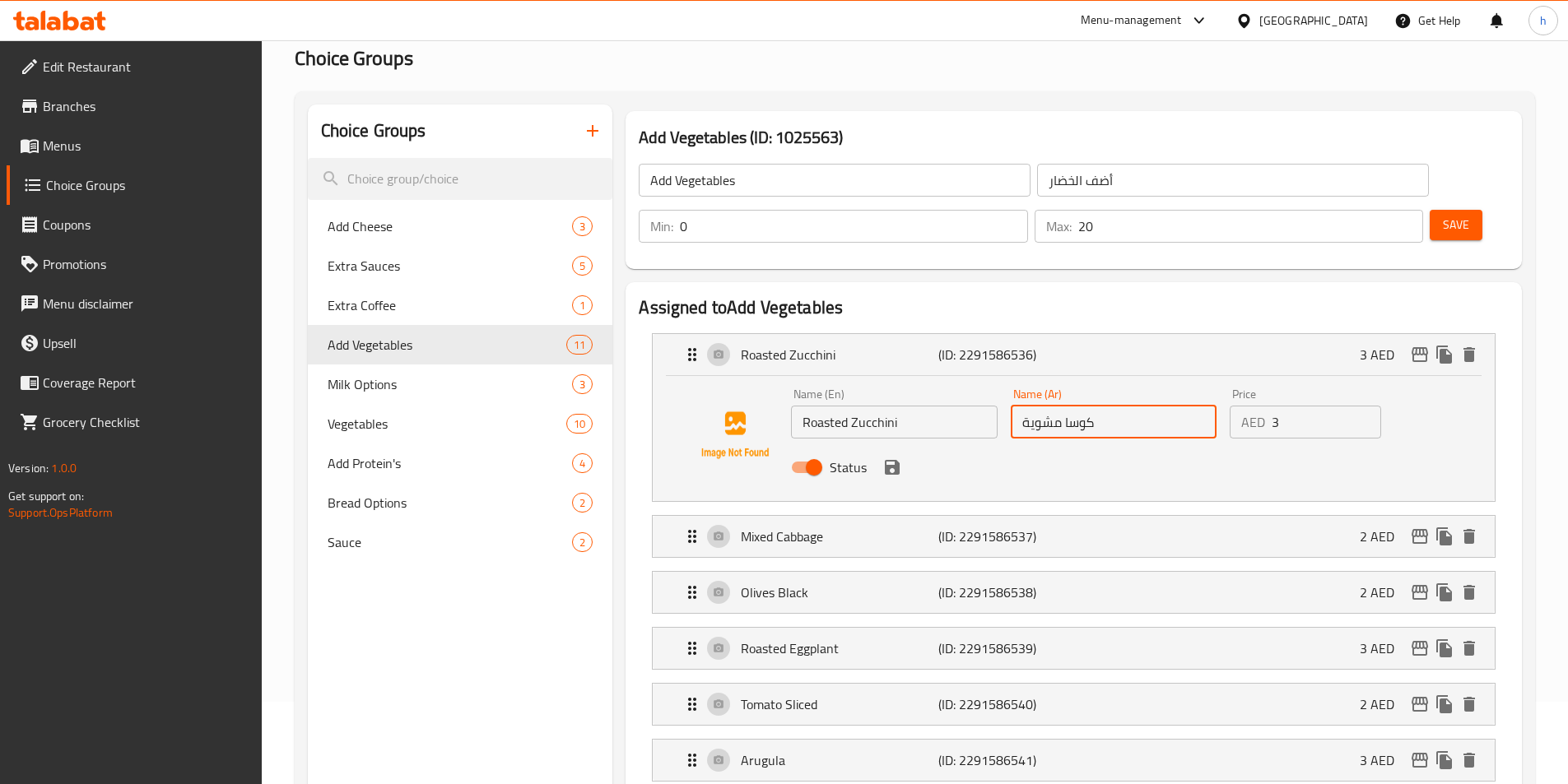
click at [900, 457] on icon "save" at bounding box center [893, 467] width 20 height 20
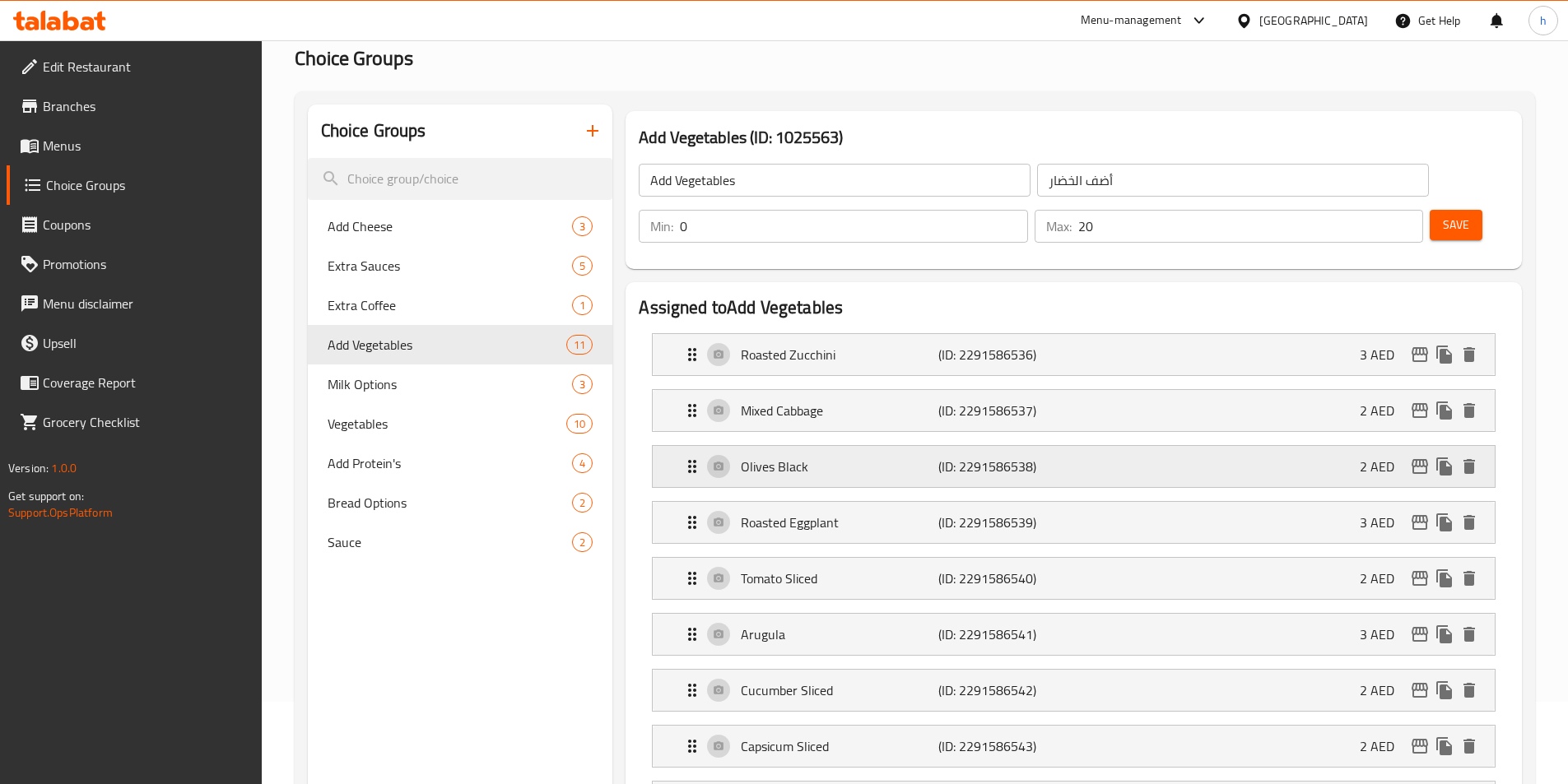
type input "كوسا مشوية"
click at [881, 390] on div "Mixed Cabbage (ID: 2291586537) 2 AED" at bounding box center [1079, 411] width 793 height 41
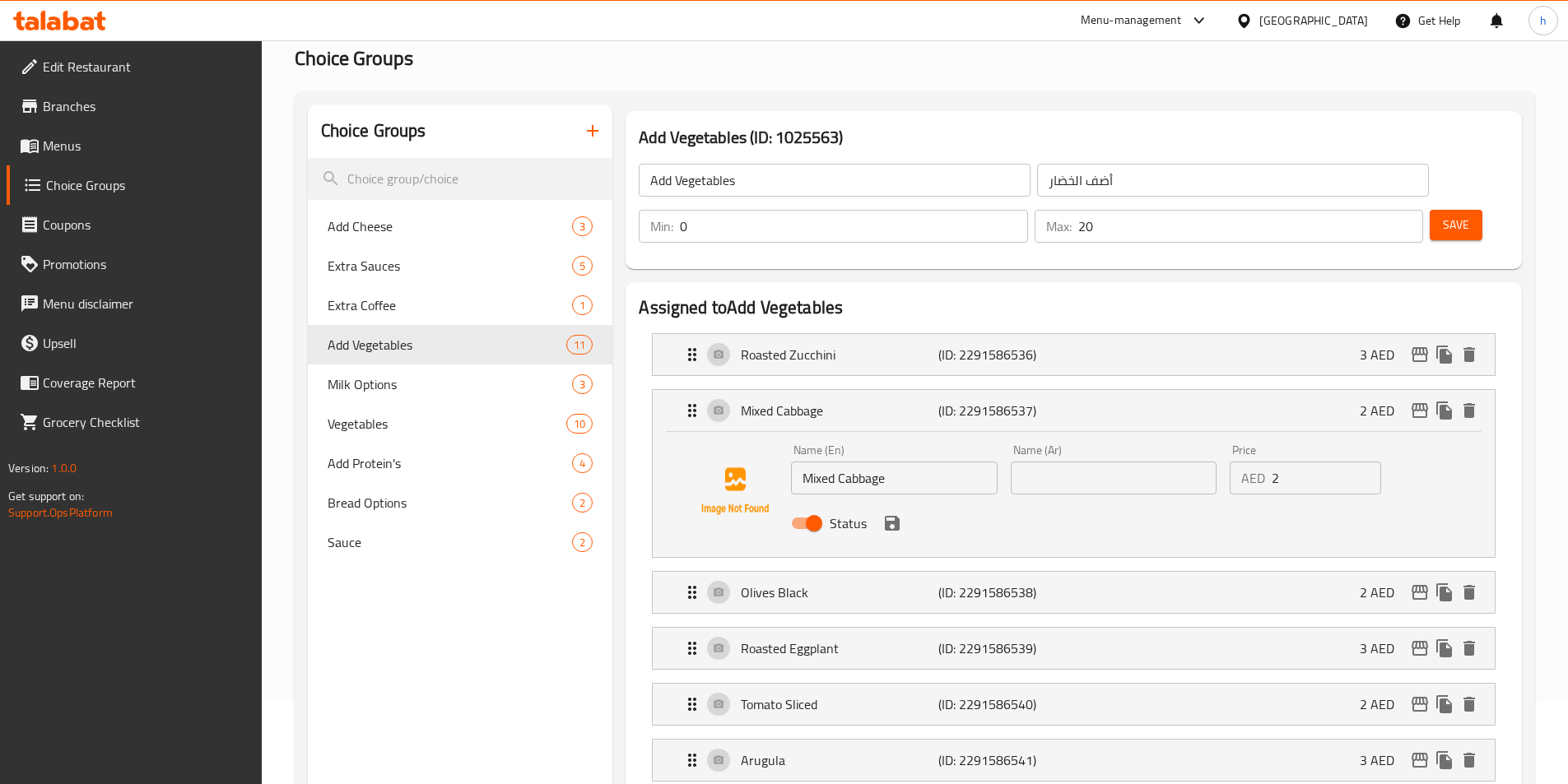
click at [886, 461] on input "Mixed Cabbage" at bounding box center [893, 478] width 206 height 33
click at [1125, 501] on div "Status" at bounding box center [1113, 523] width 658 height 45
click at [1124, 461] on input "text" at bounding box center [1113, 478] width 206 height 33
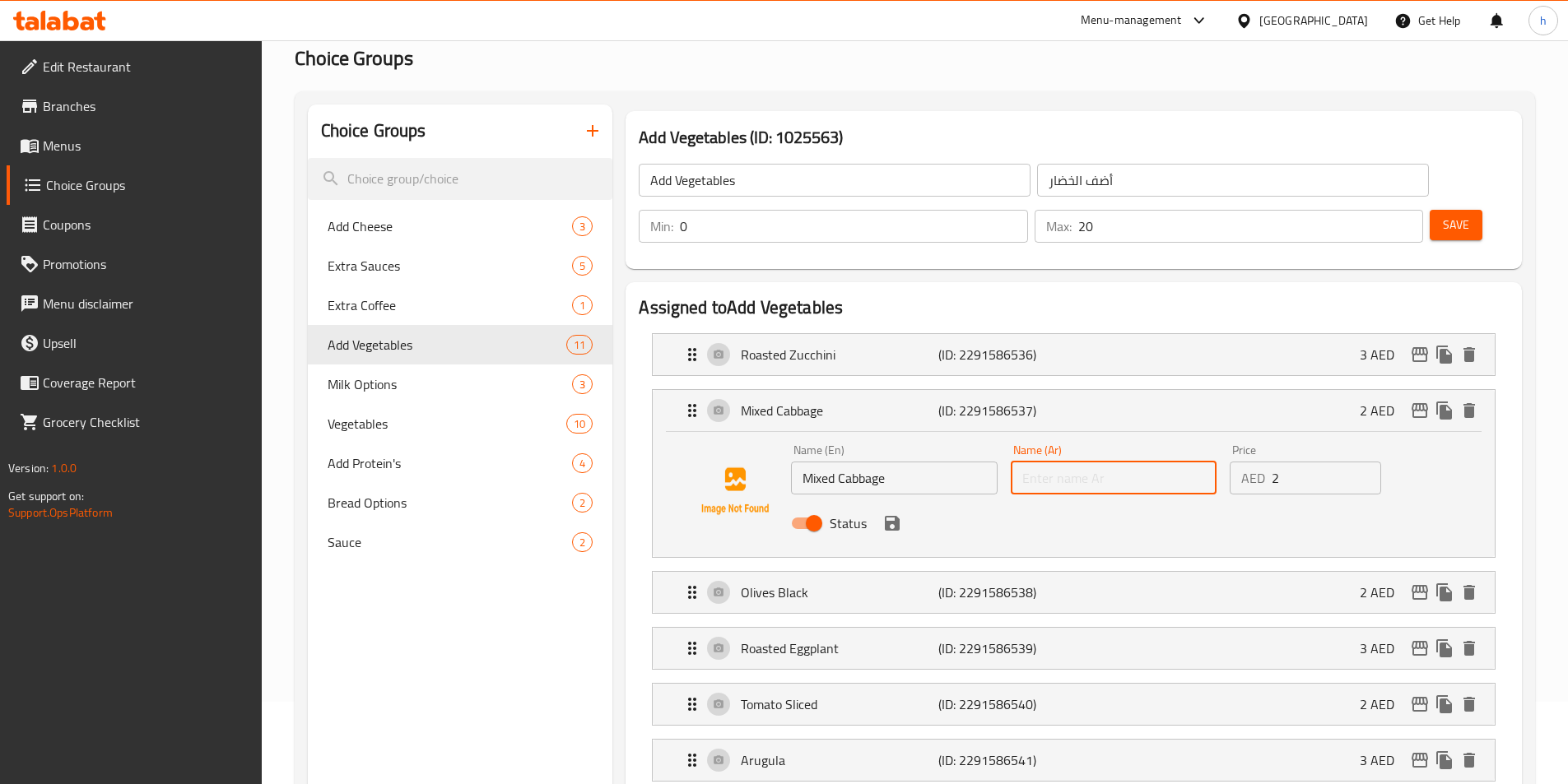
paste input "ملفوف مشكل"
click at [1044, 461] on input "ملفوف مشكل" at bounding box center [1113, 478] width 206 height 33
drag, startPoint x: 907, startPoint y: 478, endPoint x: 899, endPoint y: 484, distance: 10.0
click at [908, 501] on div "Status" at bounding box center [1113, 523] width 658 height 45
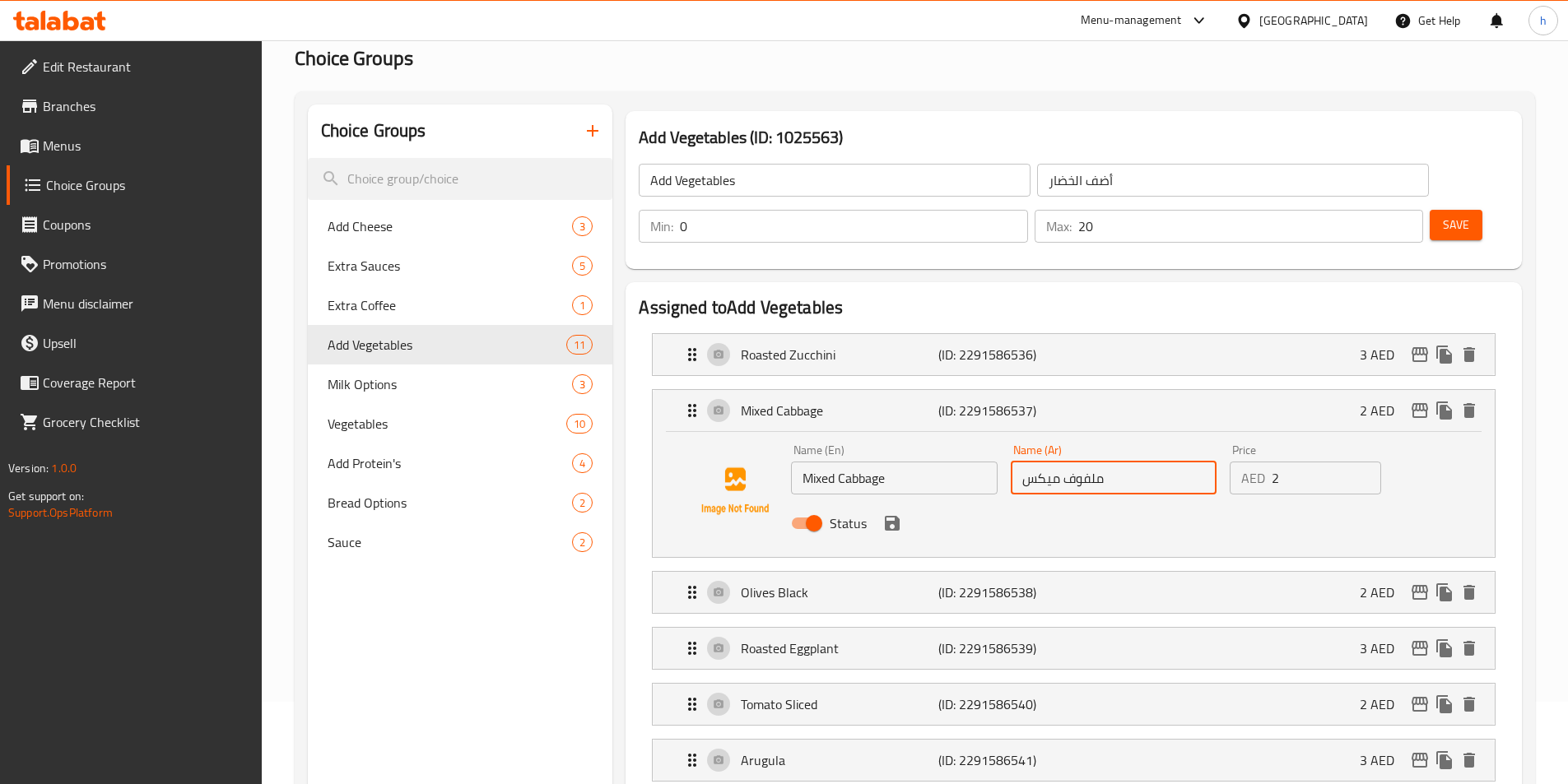
click at [899, 513] on icon "save" at bounding box center [893, 523] width 20 height 20
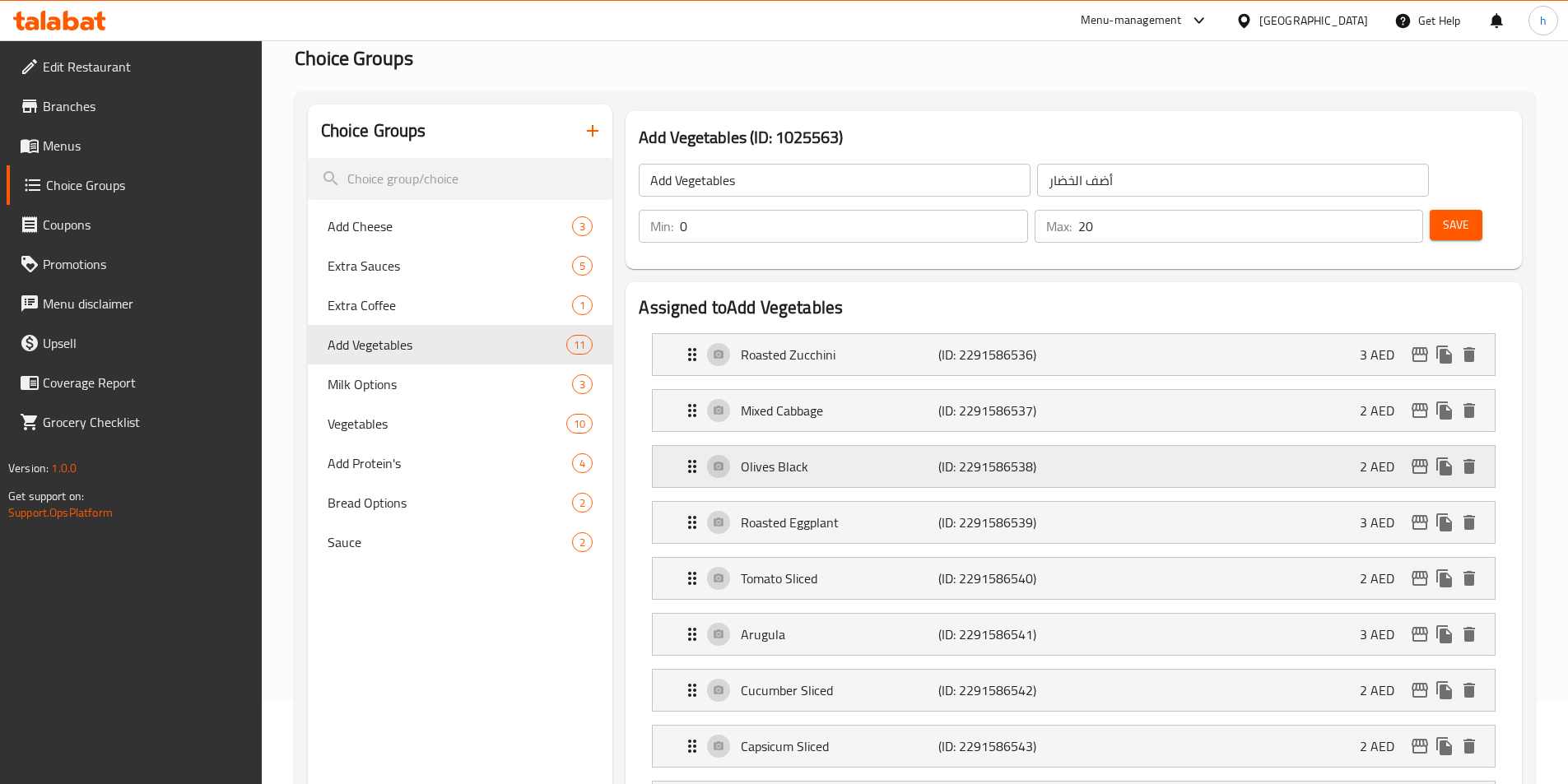
type input "ملفوف ميكس"
click at [863, 446] on div "Olives Black (ID: 2291586538) 2 AED" at bounding box center [1079, 466] width 793 height 41
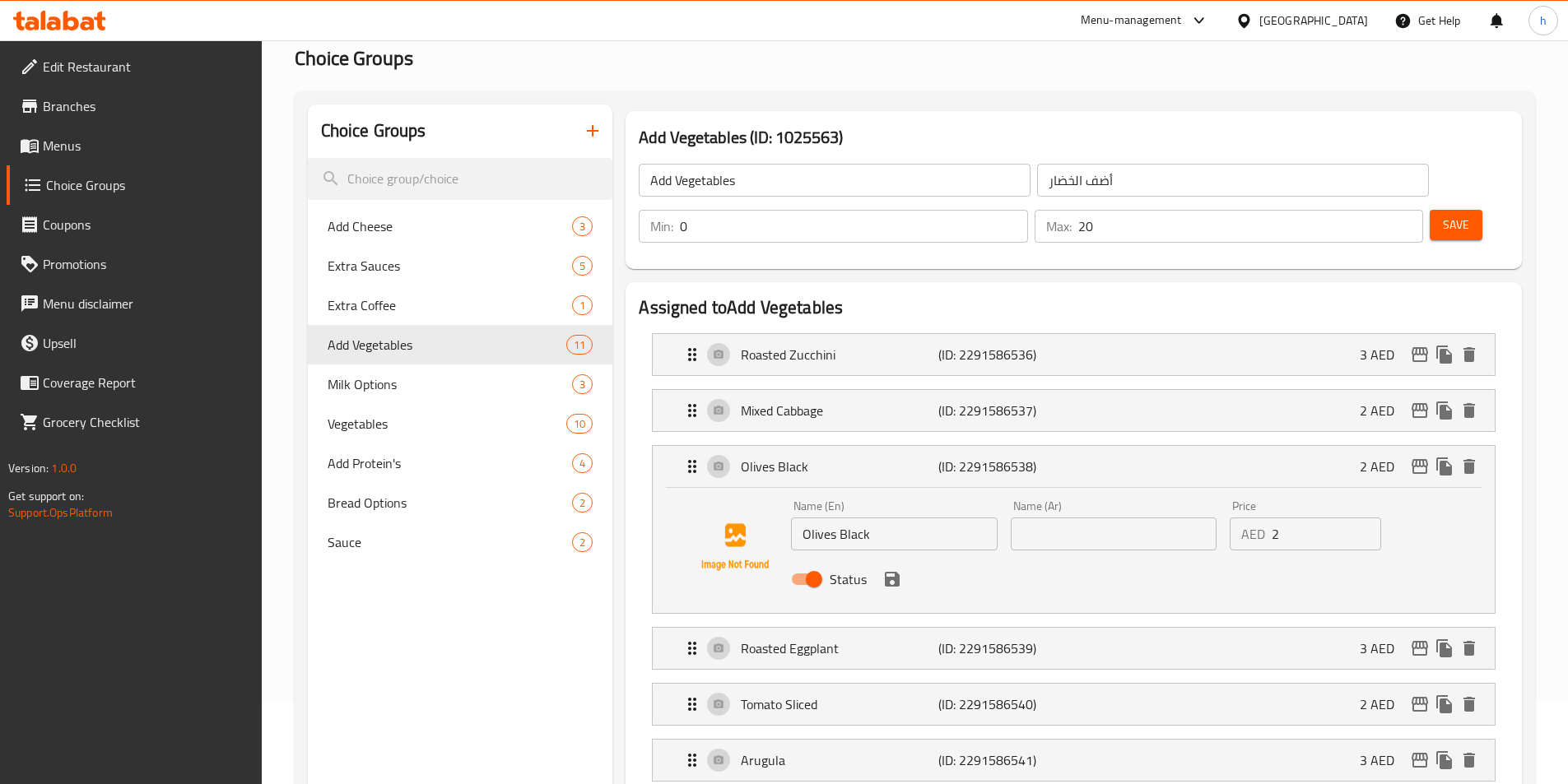
click at [848, 517] on input "Olives Black" at bounding box center [893, 534] width 206 height 33
click at [1114, 517] on input "text" at bounding box center [1113, 534] width 206 height 33
paste input "زيتون أسود"
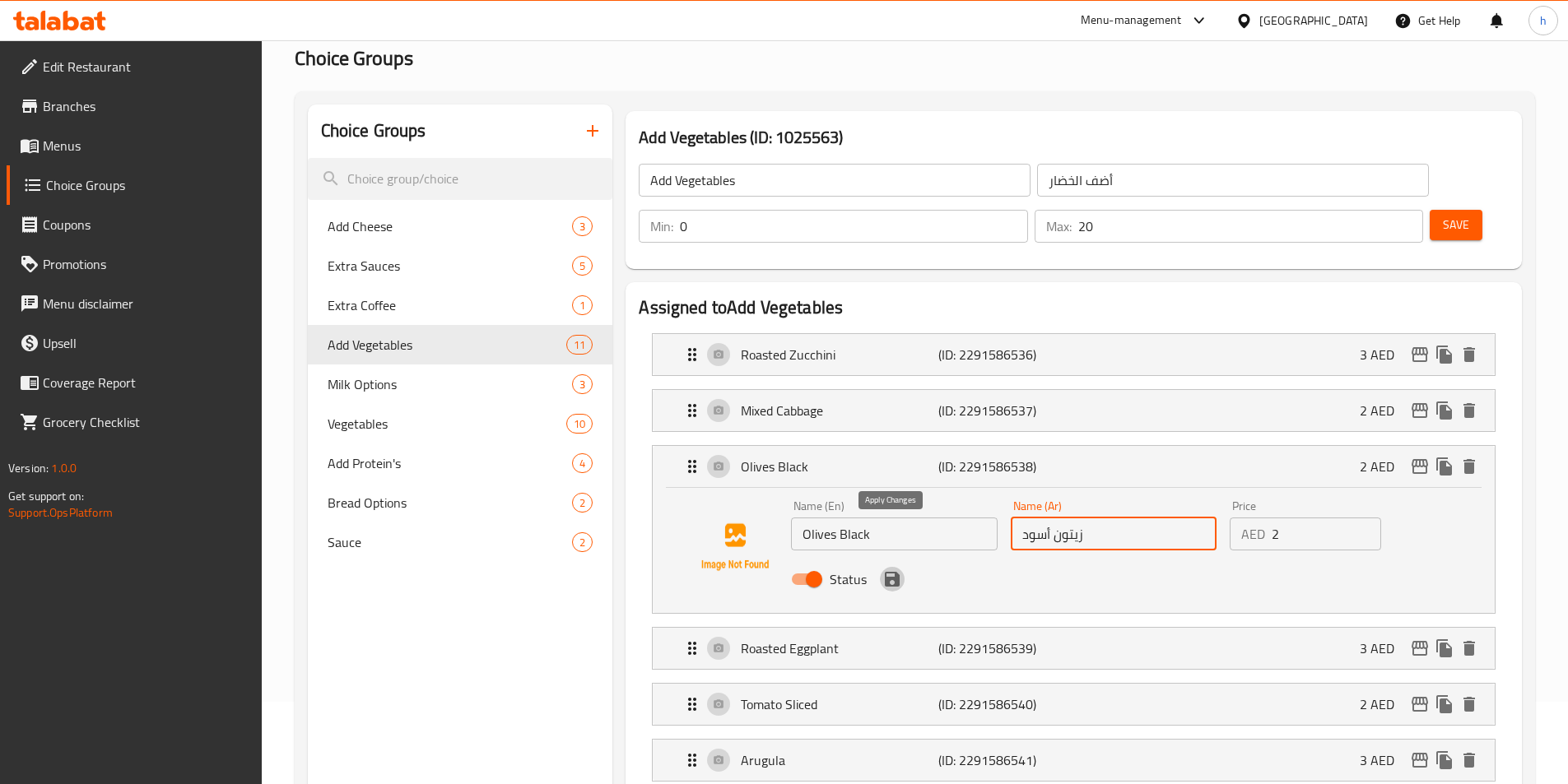
click at [886, 569] on icon "save" at bounding box center [893, 579] width 20 height 20
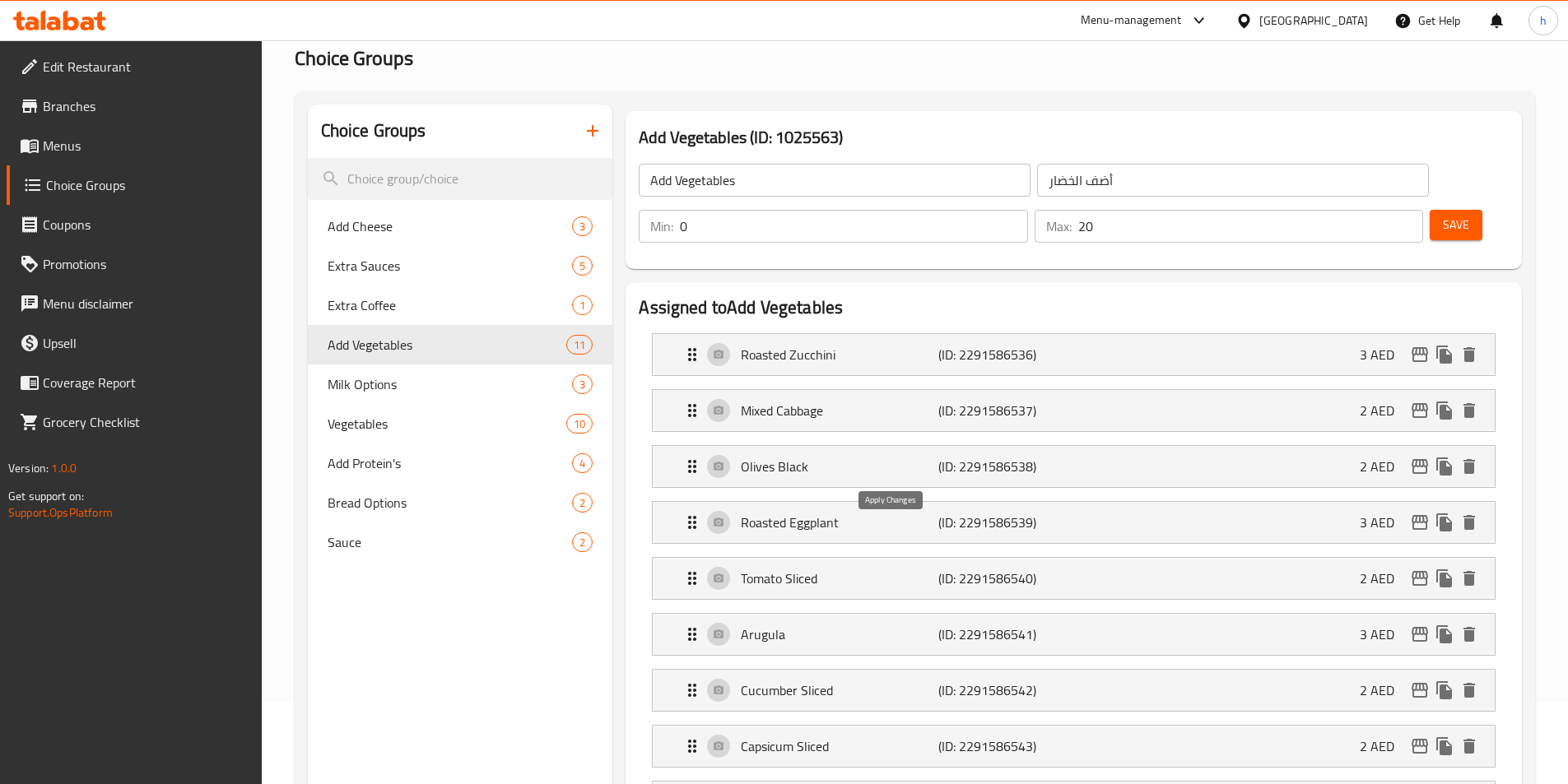
type input "زيتون أسود"
click at [861, 502] on div "Roasted Eggplant (ID: 2291586539) 3 AED" at bounding box center [1079, 522] width 793 height 41
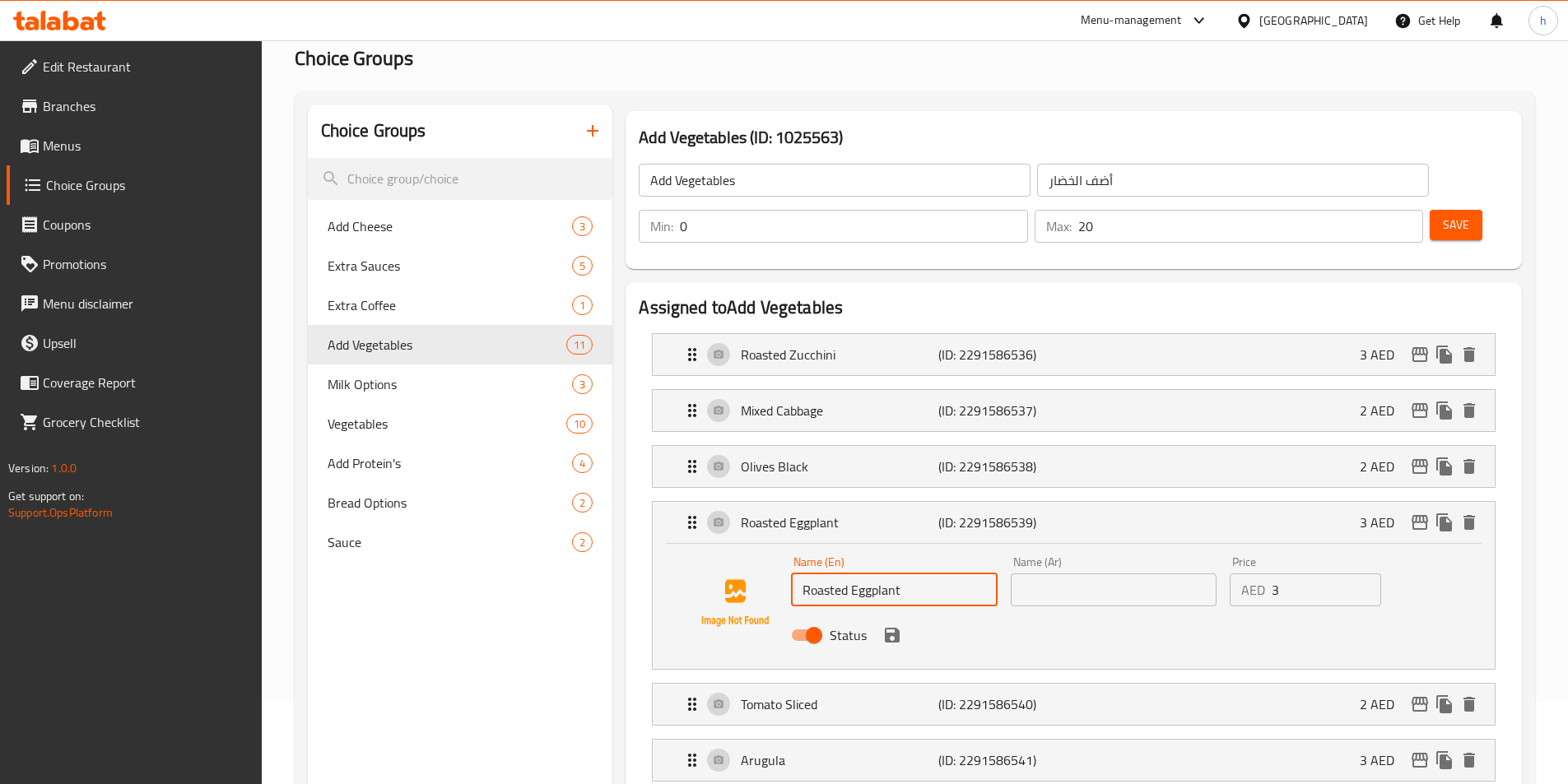
click at [874, 574] on input "Roasted Eggplant" at bounding box center [893, 590] width 206 height 33
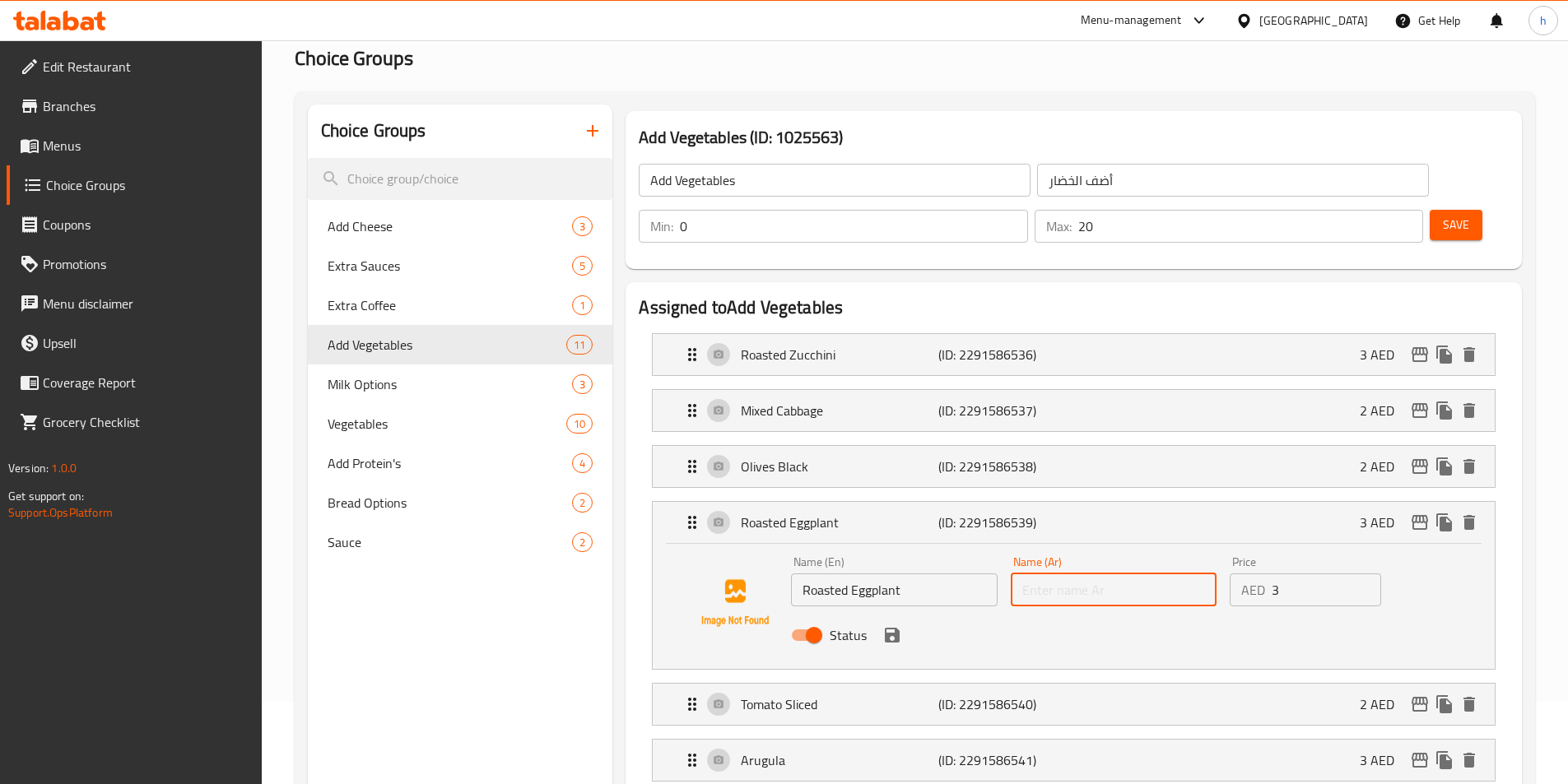
click at [1148, 574] on input "text" at bounding box center [1113, 590] width 206 height 33
paste input "باذنجان مشوي"
click at [902, 613] on div "Status" at bounding box center [1113, 635] width 658 height 45
click at [897, 628] on icon "save" at bounding box center [893, 635] width 15 height 15
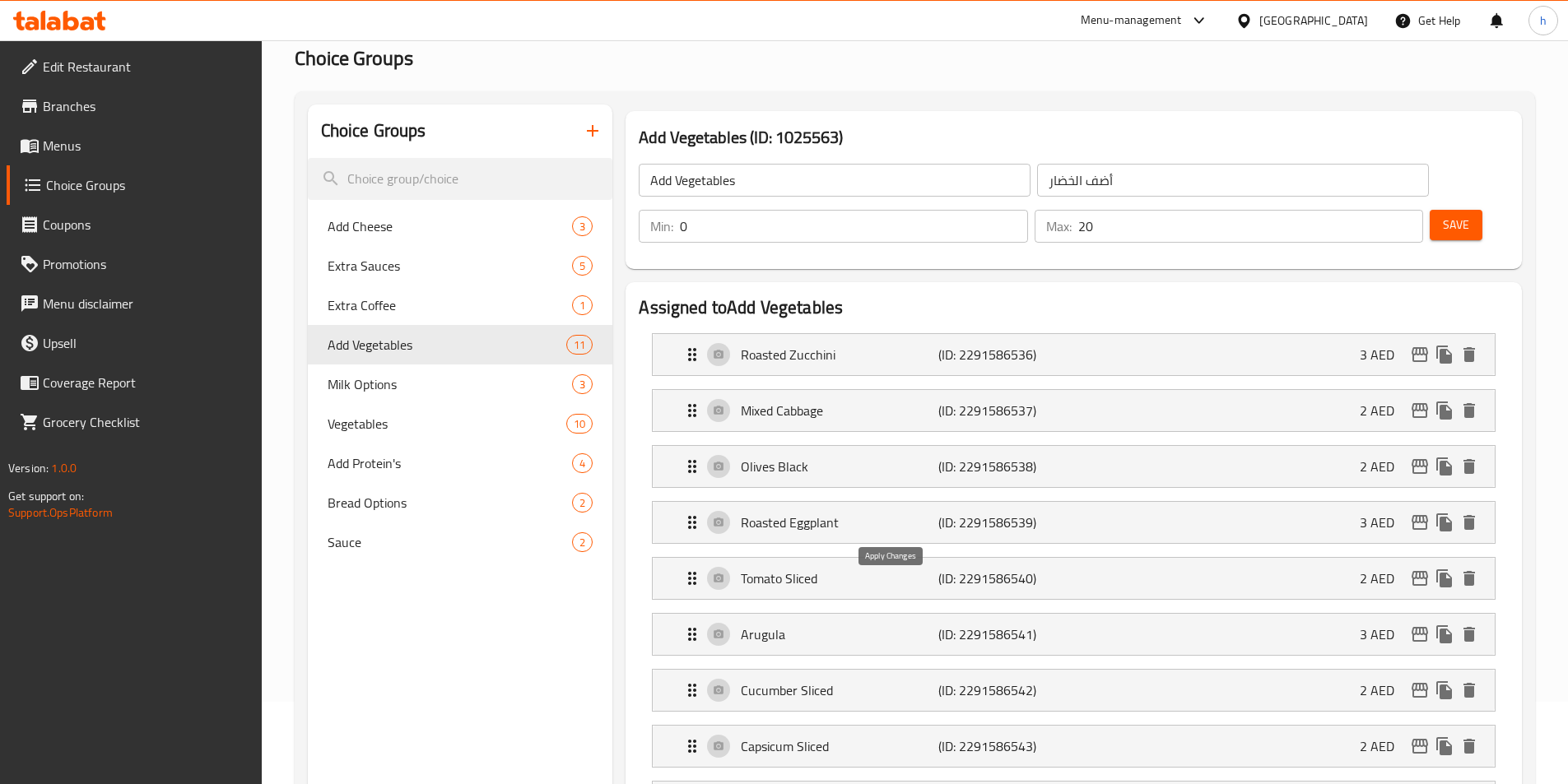
type input "باذنجان مشوي"
click at [875, 558] on div "Tomato Sliced (ID: 2291586540) 2 AED" at bounding box center [1079, 579] width 793 height 41
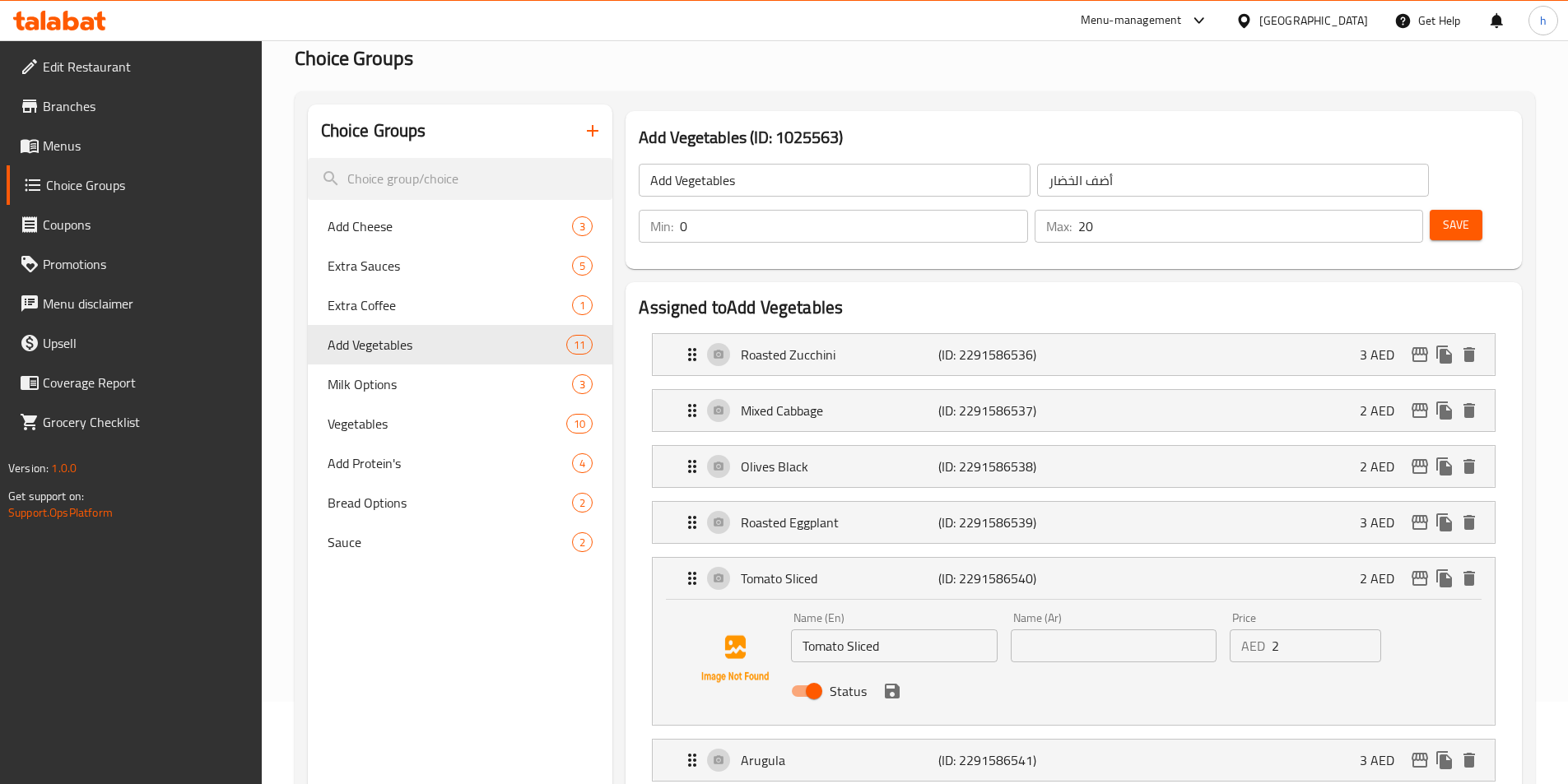
click at [876, 630] on input "Tomato Sliced" at bounding box center [893, 646] width 206 height 33
click at [1120, 630] on input "text" at bounding box center [1113, 646] width 206 height 33
paste input "شرائح الطماطم"
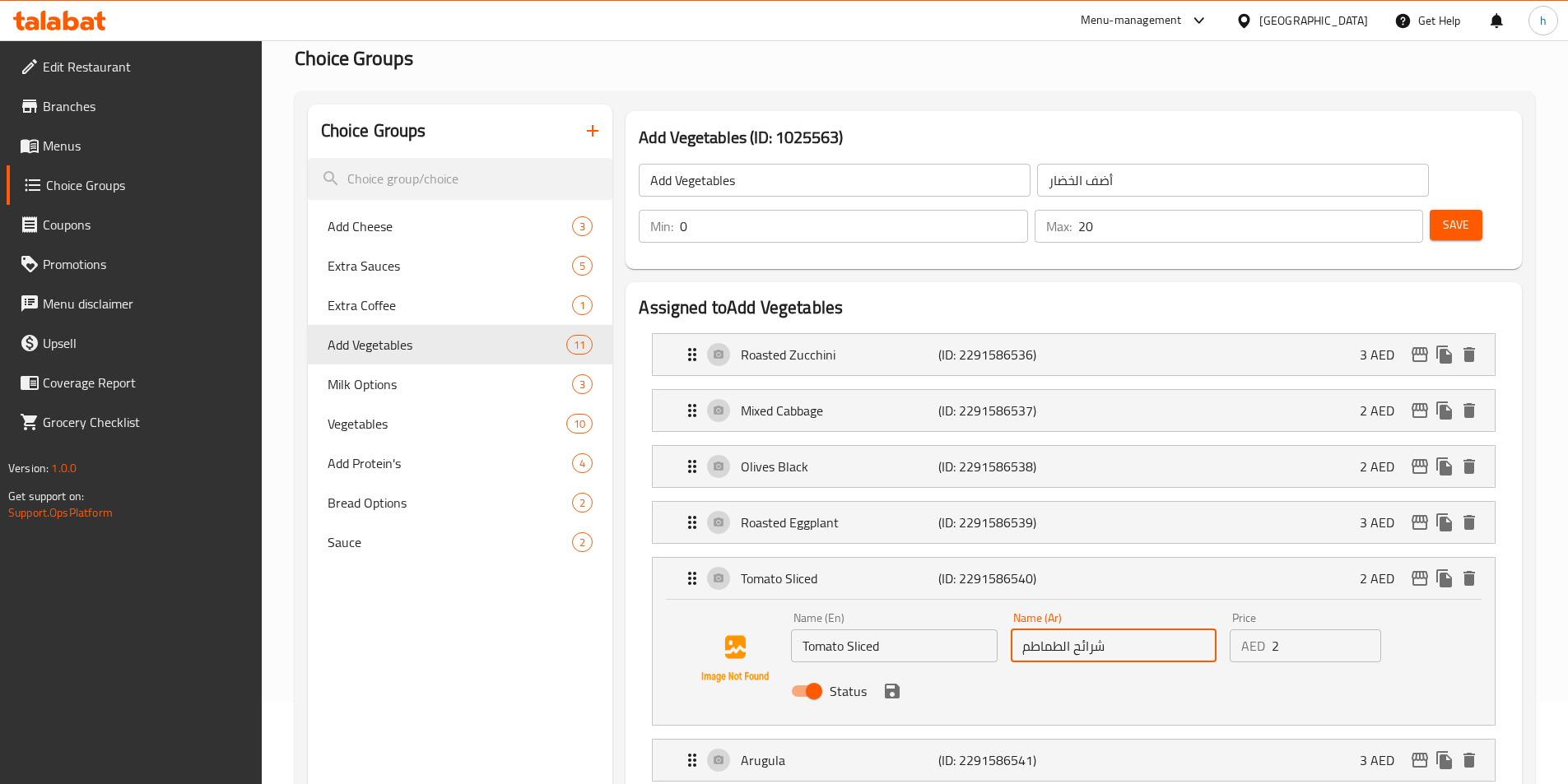
click at [891, 669] on div "Status" at bounding box center [1113, 692] width 658 height 45
click at [891, 682] on icon "save" at bounding box center [893, 692] width 20 height 20
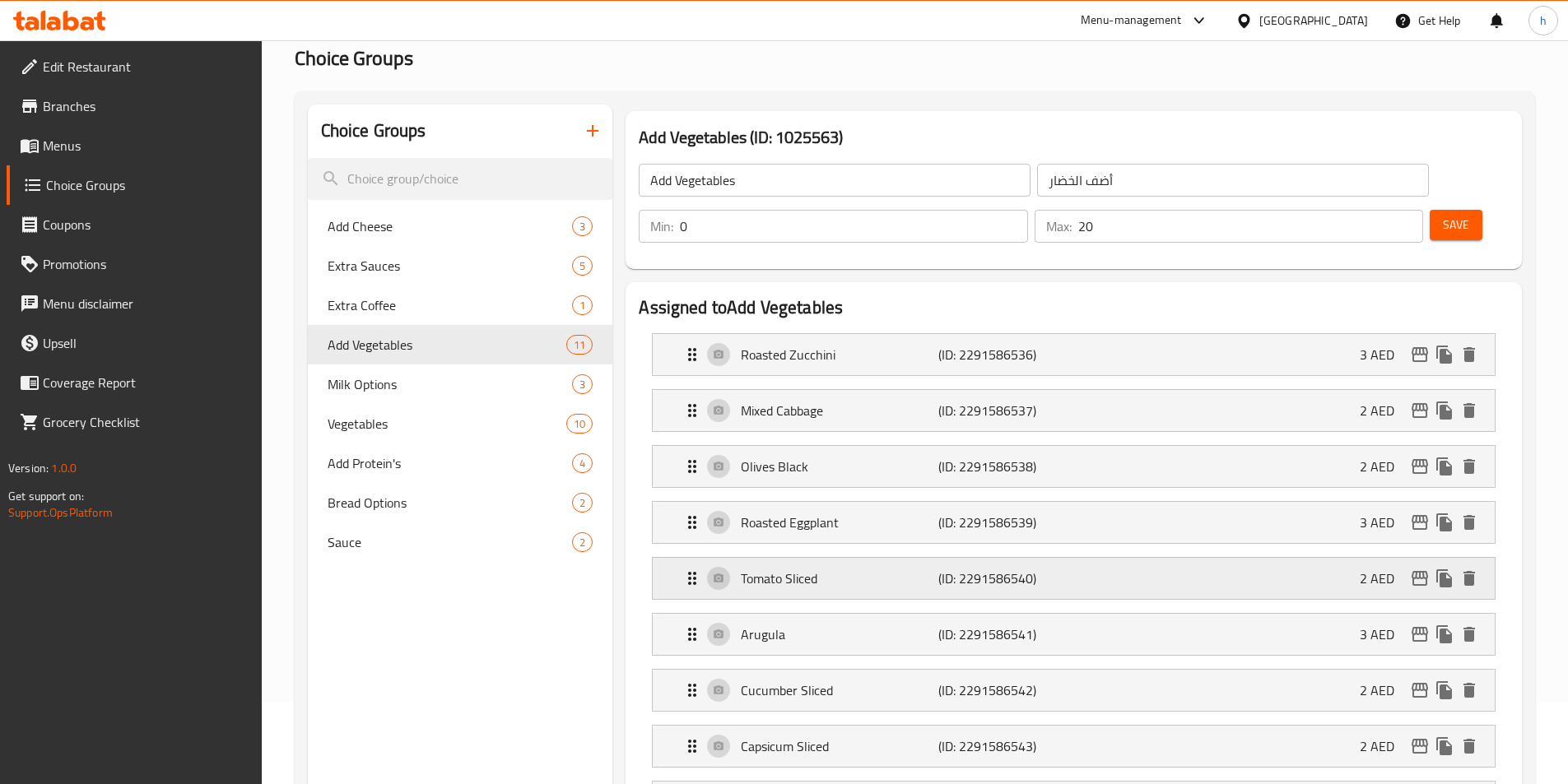
type input "شرائح الطماطم"
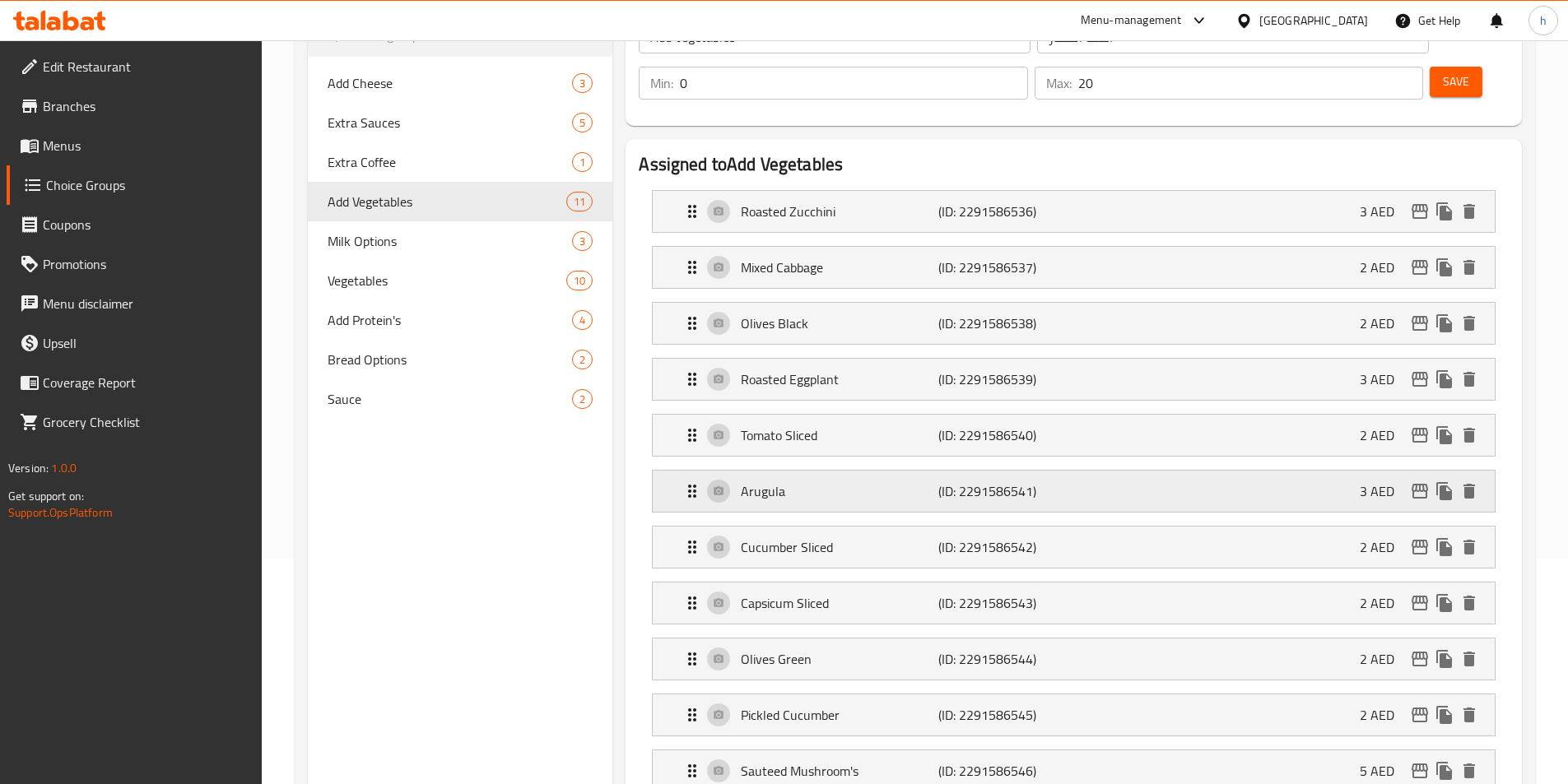
scroll to position [247, 0]
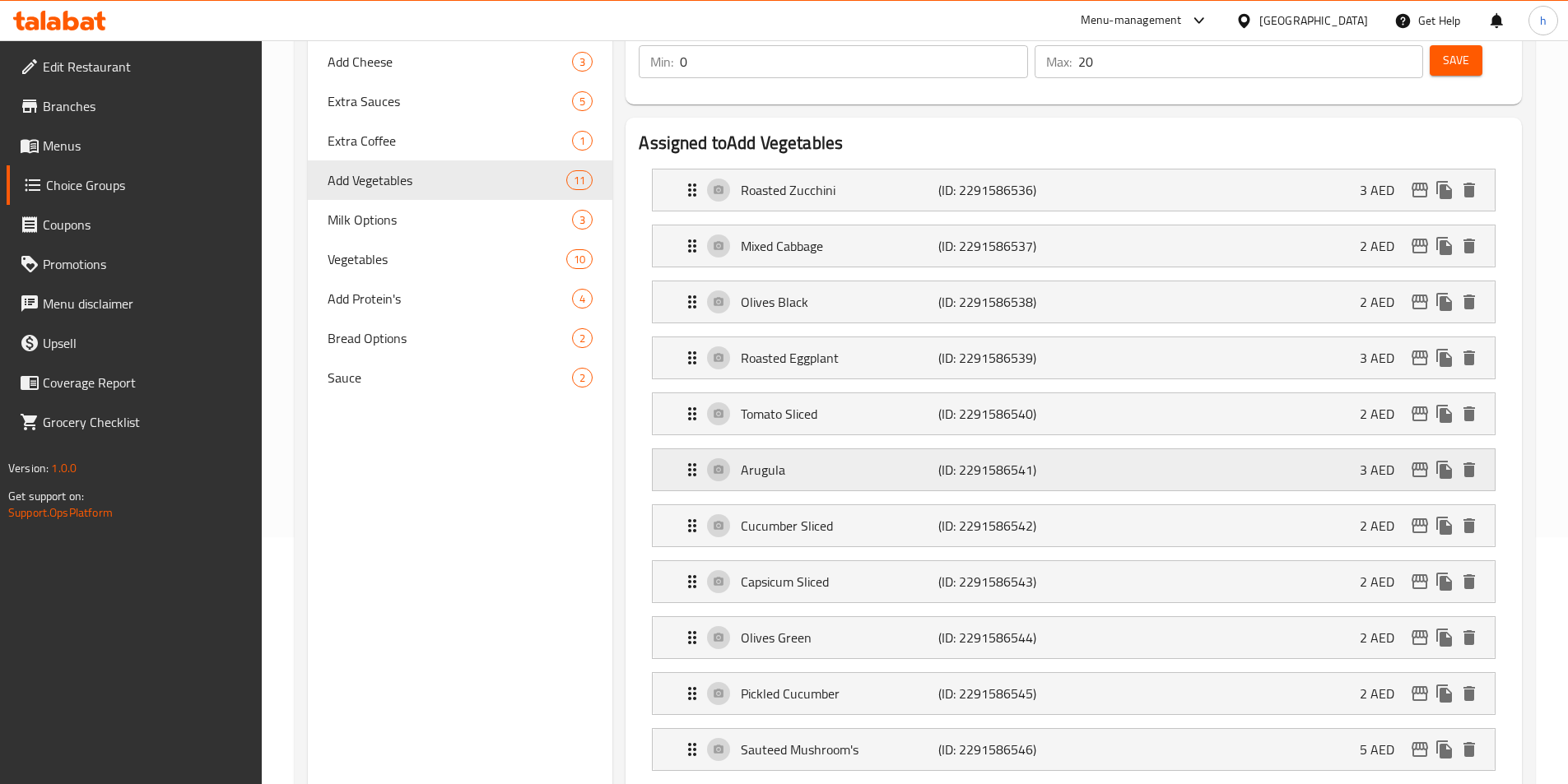
click at [872, 449] on div "Arugula (ID: 2291586541) 3 AED" at bounding box center [1079, 470] width 793 height 41
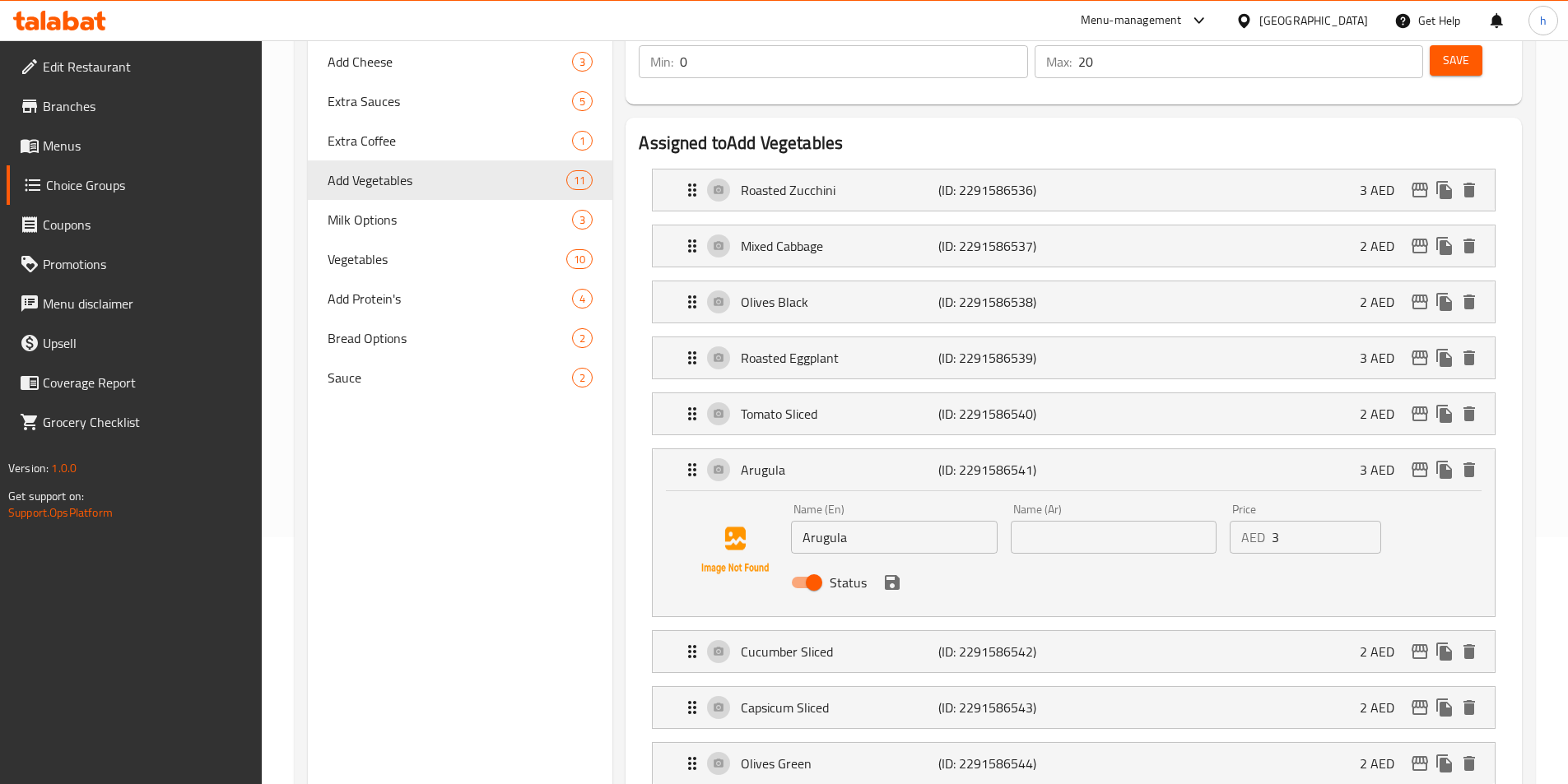
click at [866, 512] on div "Name (En) Arugula Name (En)" at bounding box center [893, 528] width 219 height 64
click at [854, 521] on input "Arugula" at bounding box center [893, 537] width 206 height 33
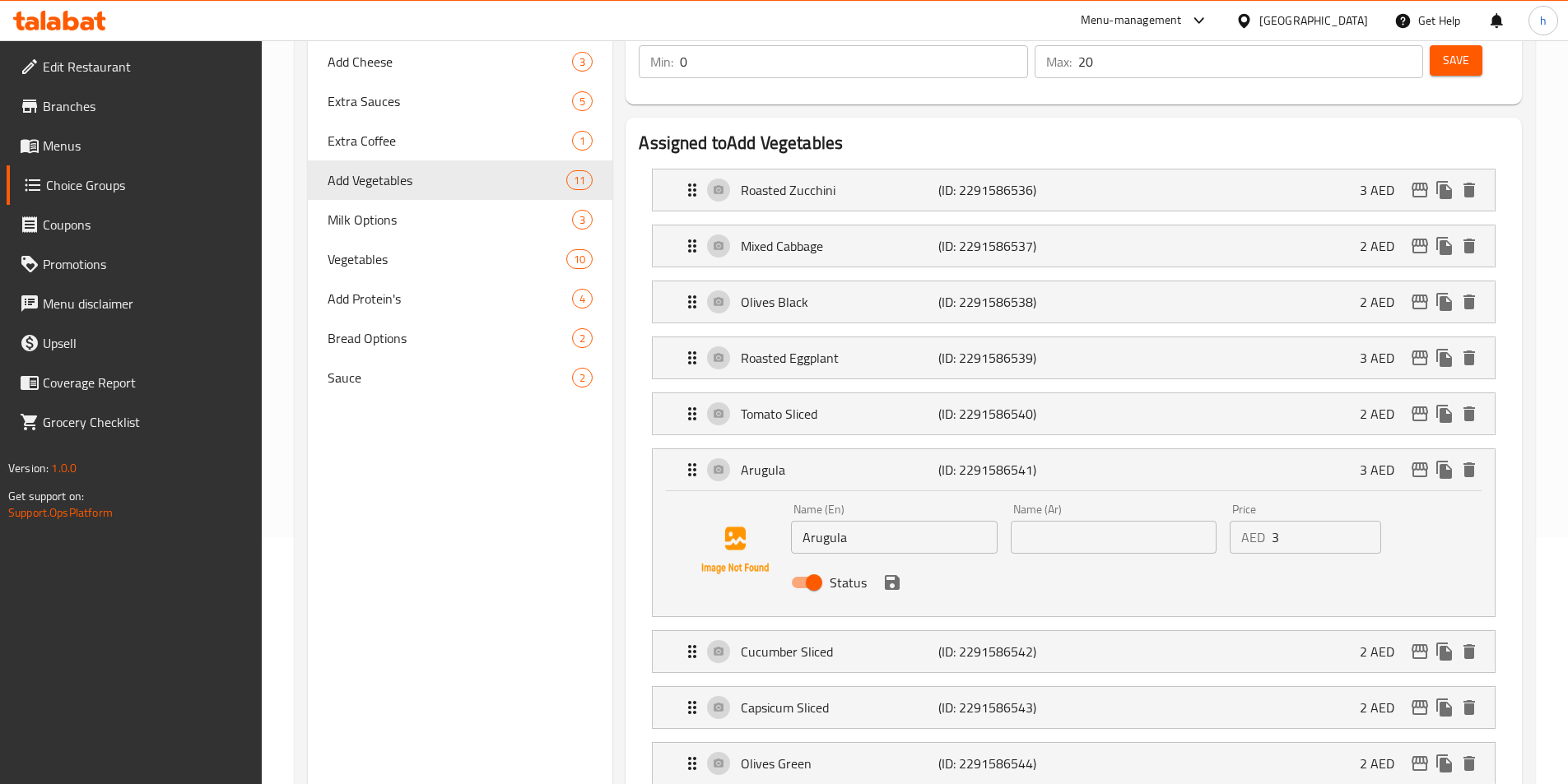
click at [1041, 521] on input "text" at bounding box center [1113, 537] width 206 height 33
paste input "جرجير"
click at [899, 575] on icon "save" at bounding box center [893, 583] width 15 height 15
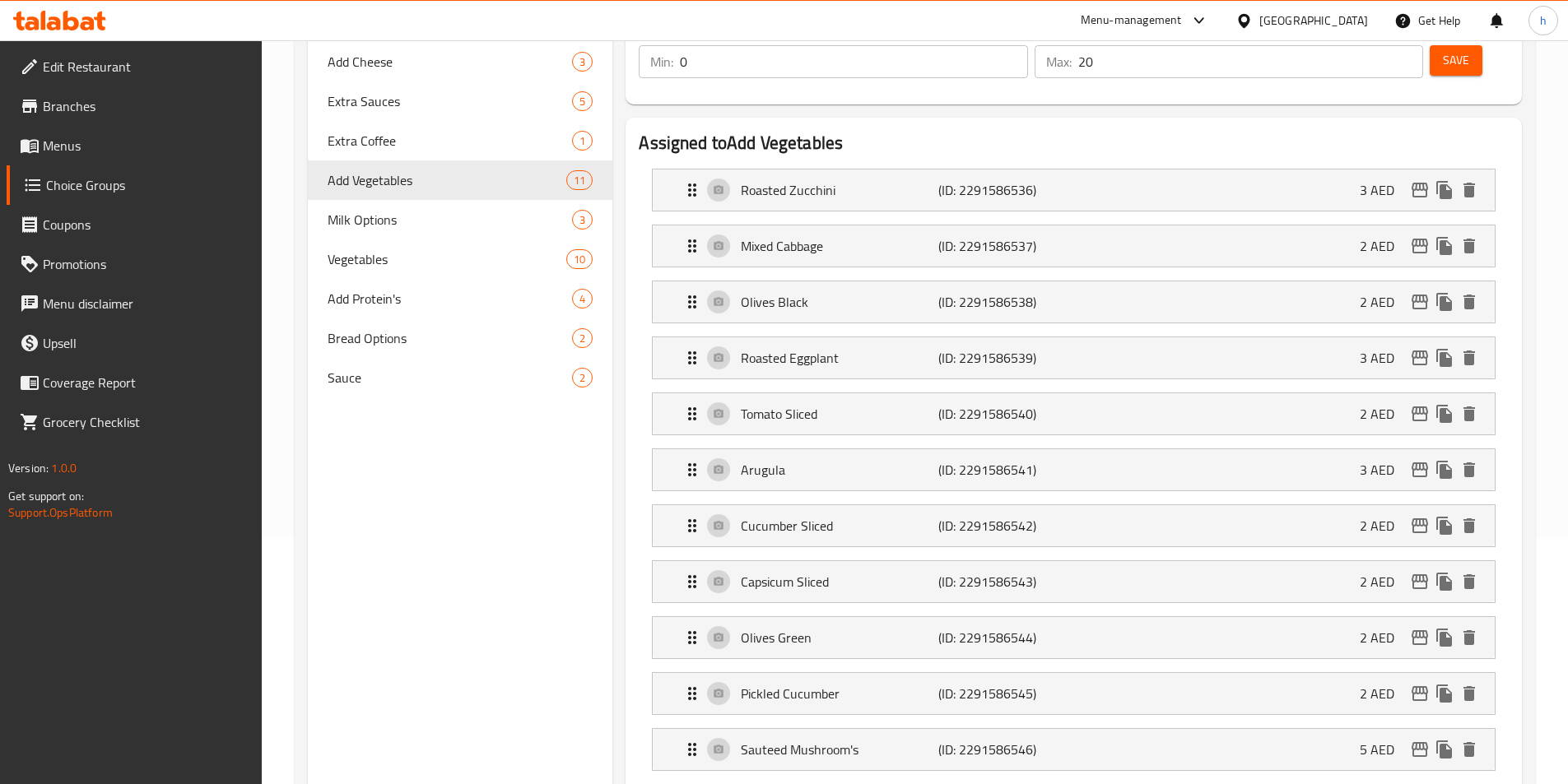
type input "جرجير"
click at [889, 516] on p "Cucumber Sliced" at bounding box center [839, 526] width 197 height 20
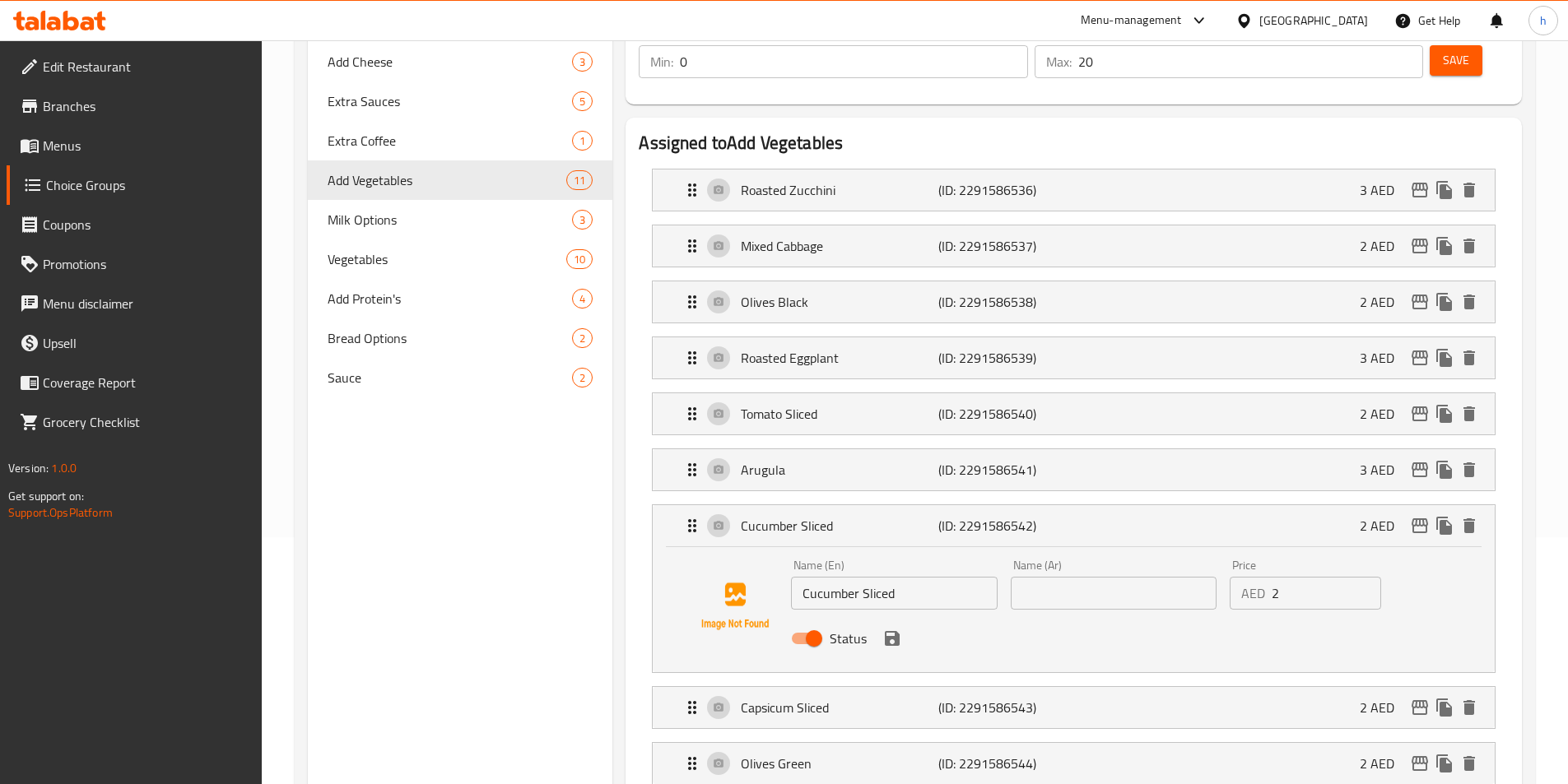
click at [892, 577] on input "Cucumber Sliced" at bounding box center [893, 593] width 206 height 33
click at [1054, 577] on input "text" at bounding box center [1113, 593] width 206 height 33
drag, startPoint x: 1099, startPoint y: 548, endPoint x: 1000, endPoint y: 548, distance: 99.0
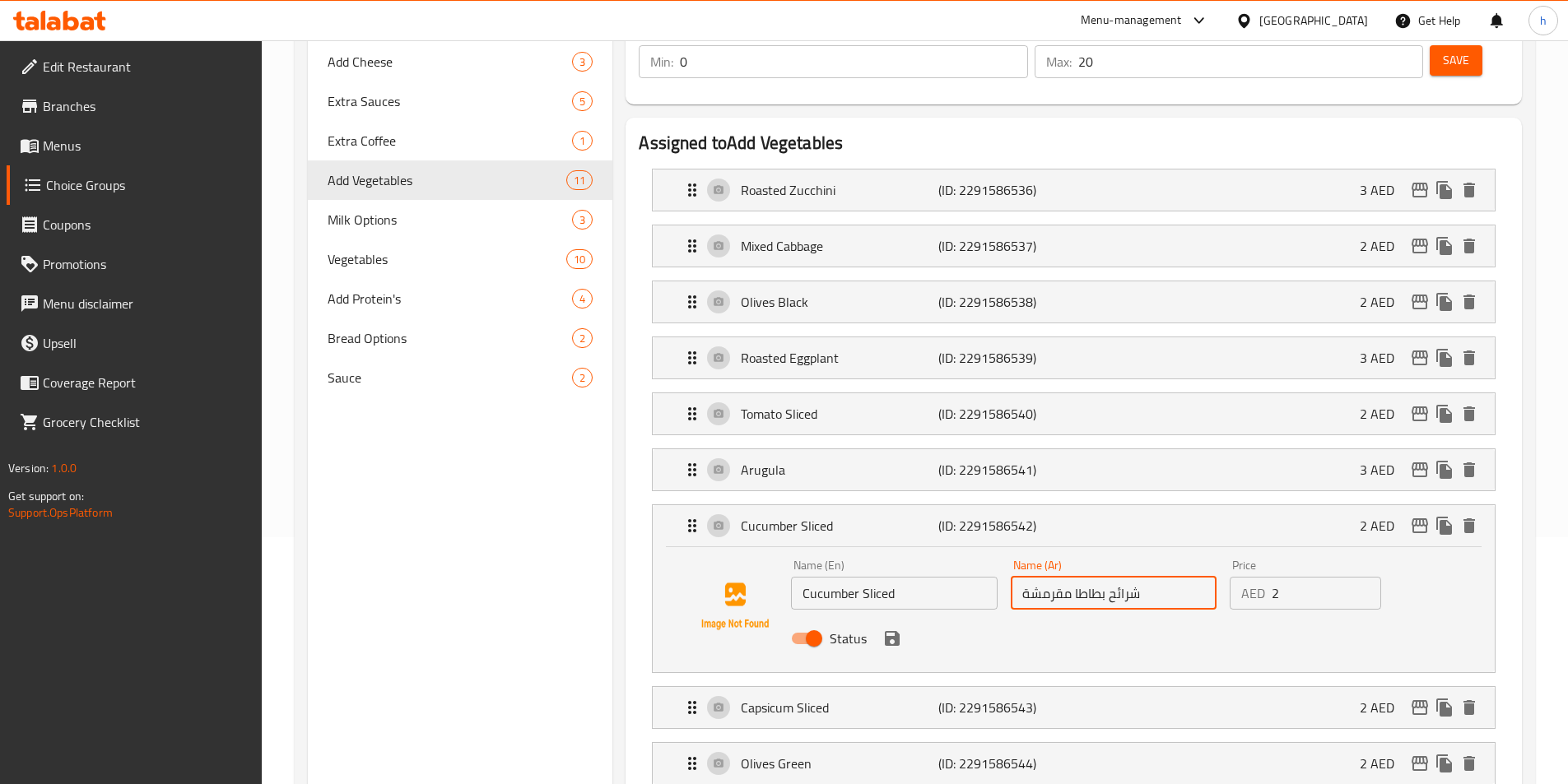
click at [1000, 553] on div "Name (En) Cucumber Sliced Name (En) Name (Ar) شرائح بطاطا مقرمشة Name (Ar) Pric…" at bounding box center [1113, 607] width 658 height 108
click at [1120, 577] on input "شرائح بطاطا مقرمشة" at bounding box center [1113, 593] width 206 height 33
drag, startPoint x: 1101, startPoint y: 547, endPoint x: 992, endPoint y: 545, distance: 109.0
click at [971, 553] on div "Name (En) Cucumber Sliced Name (En) Name (Ar) شرائح بطاطا مقرمشة Name (Ar) Pric…" at bounding box center [1113, 607] width 658 height 108
click at [1110, 577] on input "شرائح بطاطا مقرمشة" at bounding box center [1113, 593] width 206 height 33
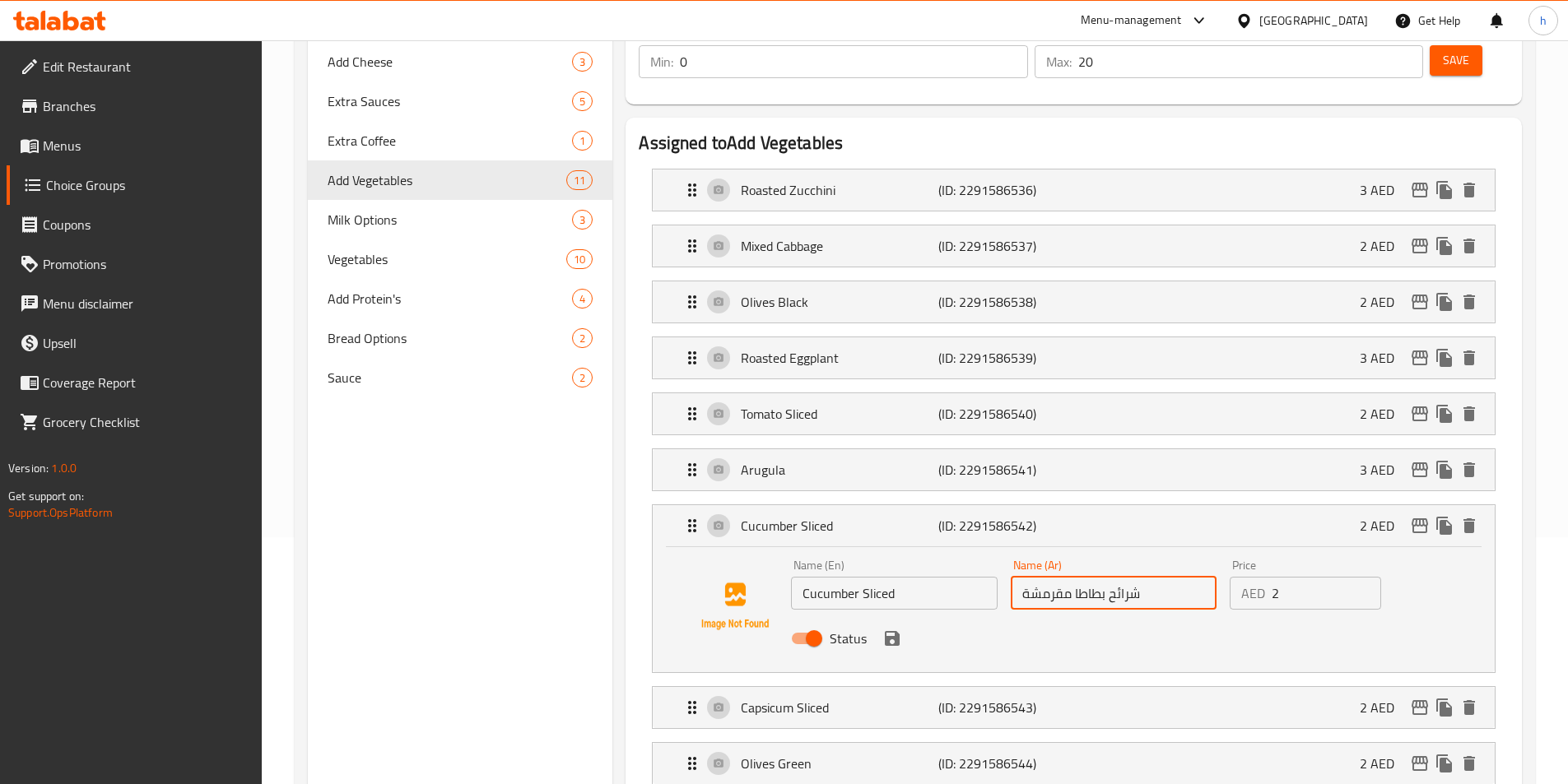
drag, startPoint x: 1103, startPoint y: 543, endPoint x: 1005, endPoint y: 550, distance: 98.2
click at [1005, 553] on div "Name (Ar) شرائح بطاطا مقرمشة Name (Ar)" at bounding box center [1113, 584] width 219 height 64
click at [1106, 577] on input "شرائح بطاطا مقرمشة" at bounding box center [1113, 593] width 206 height 33
drag, startPoint x: 1106, startPoint y: 546, endPoint x: 1059, endPoint y: 549, distance: 47.1
click at [1058, 577] on input "شرائح بطاطا مقرمشة" at bounding box center [1113, 593] width 206 height 33
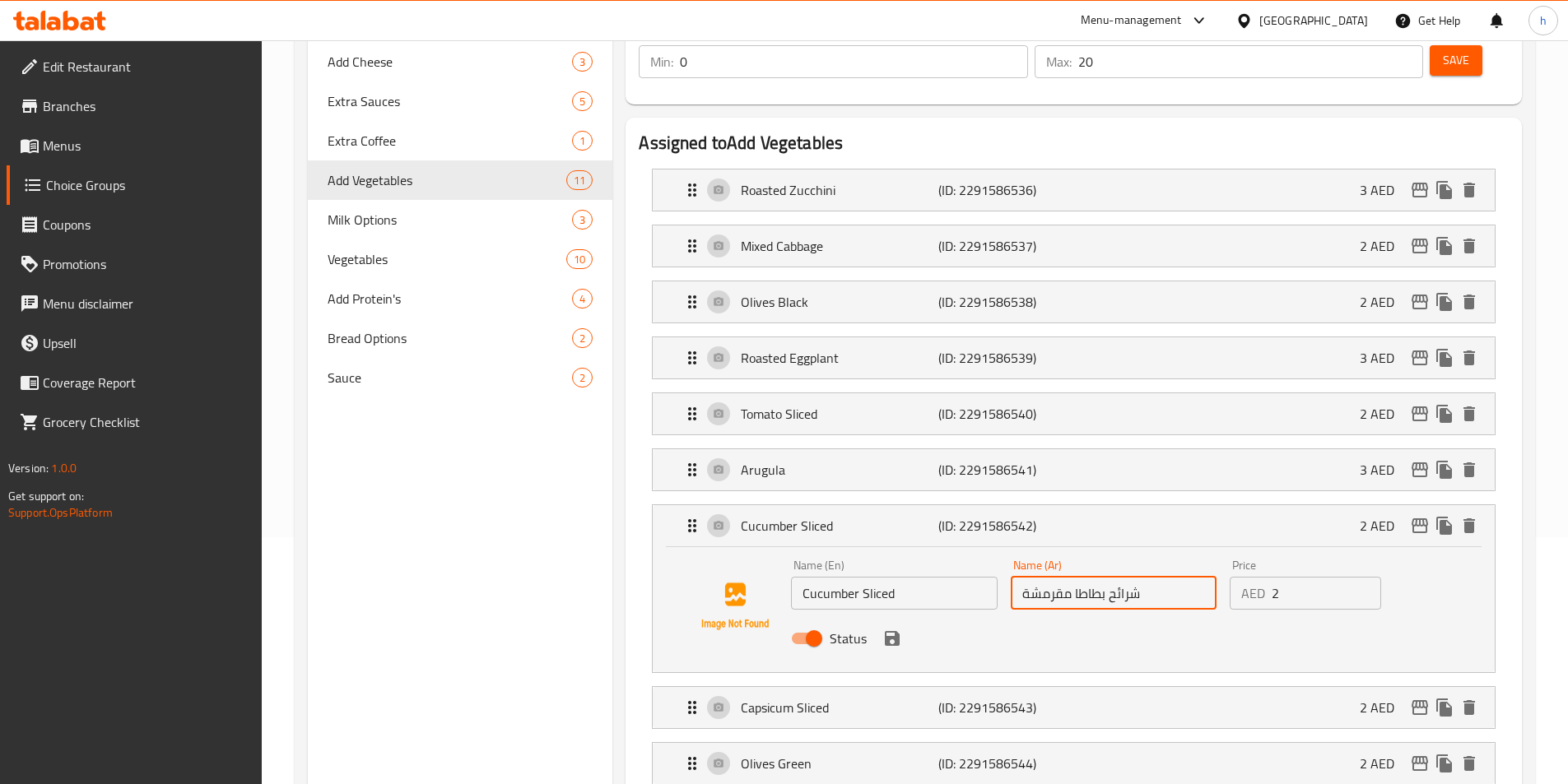
click at [1066, 577] on input "شرائح بطاطا مقرمشة" at bounding box center [1113, 593] width 206 height 33
click at [1026, 577] on input "شرائح بطاطا" at bounding box center [1113, 593] width 206 height 33
click at [1030, 577] on input "شرائح بطاطا" at bounding box center [1113, 593] width 206 height 33
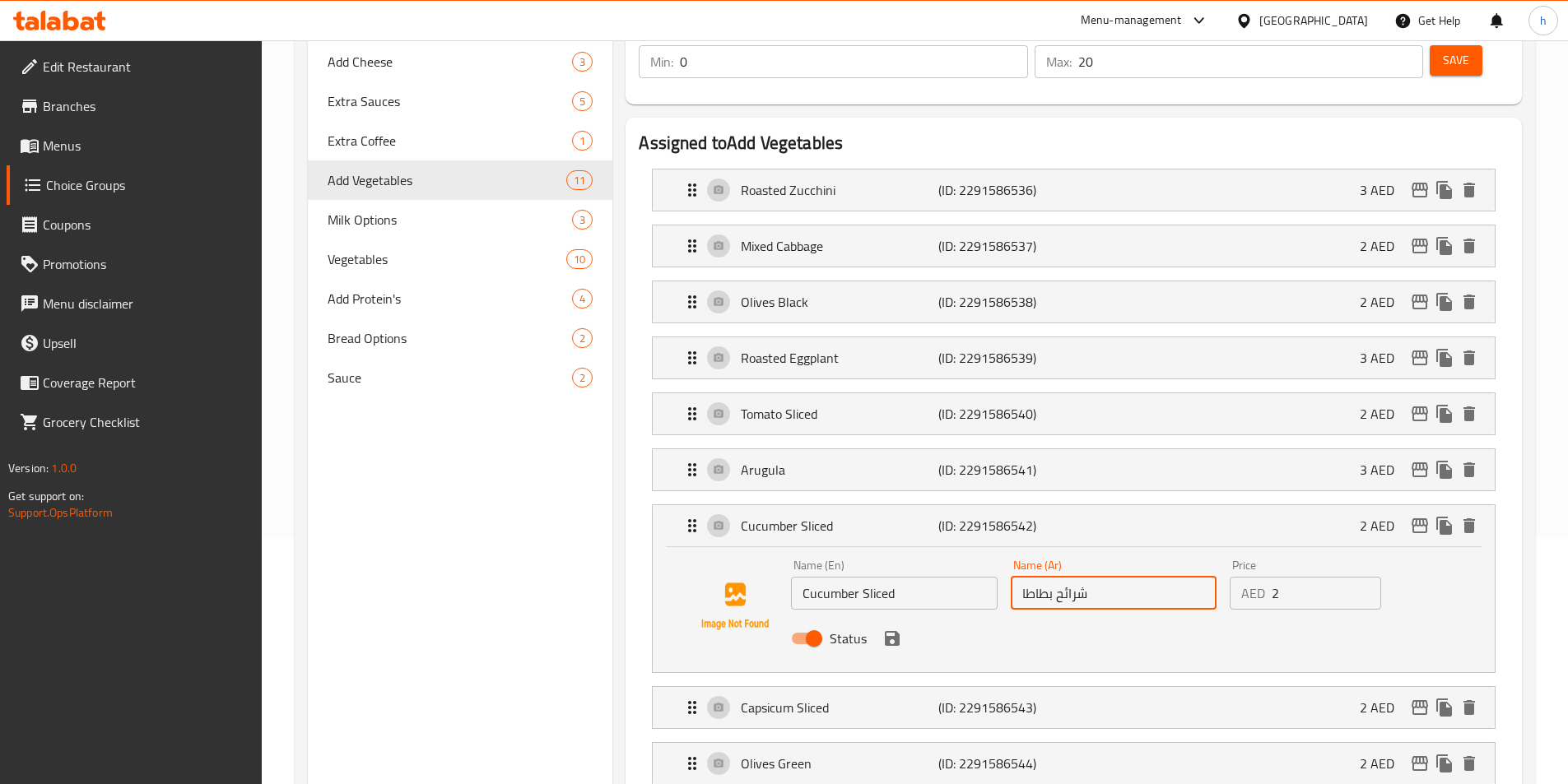
click at [1039, 577] on input "شرائح بطاطا" at bounding box center [1113, 593] width 206 height 33
paste input "خيار مقطع"
click at [1037, 577] on input "شرائح خيار مقطع" at bounding box center [1113, 593] width 206 height 33
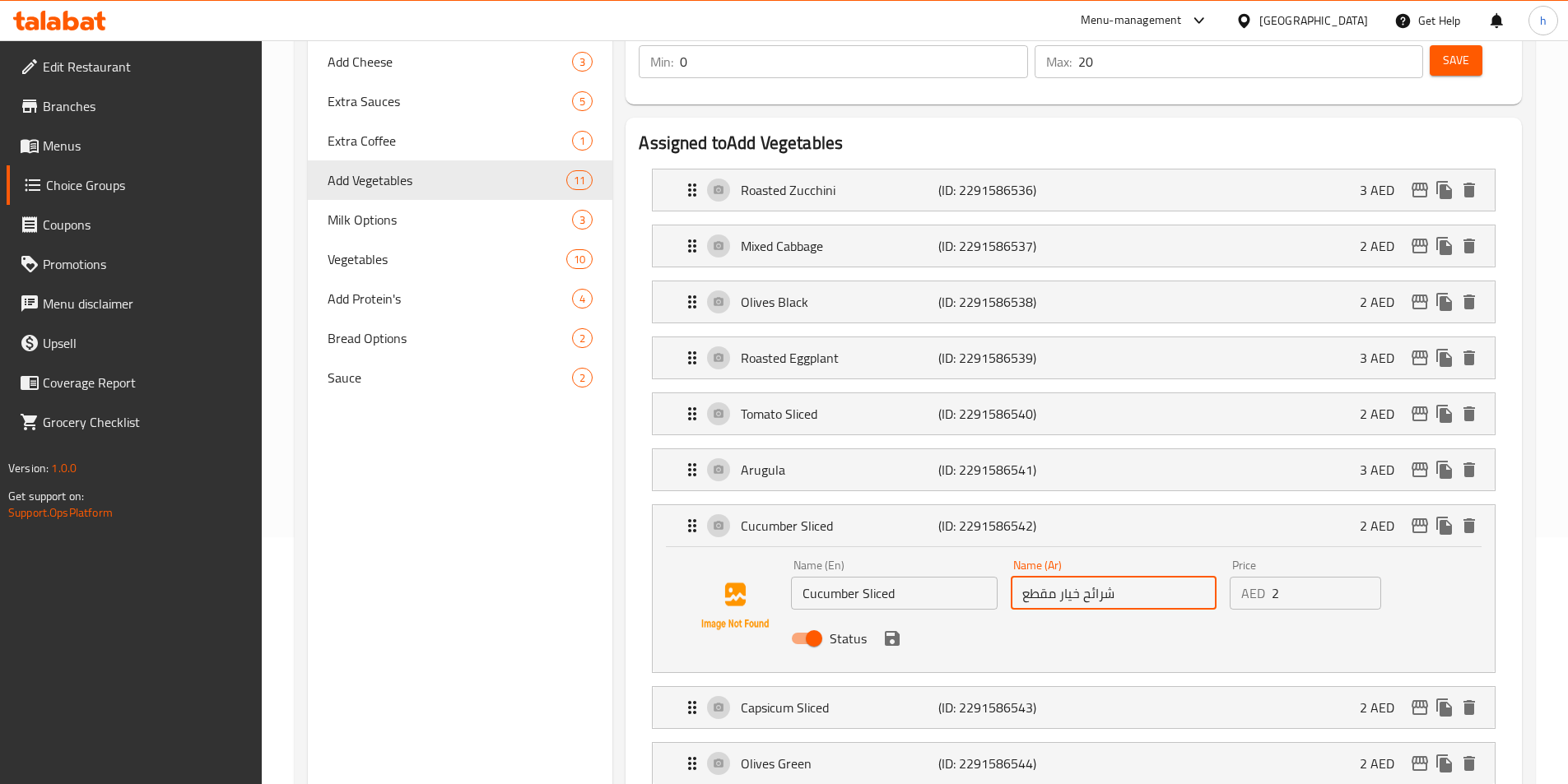
click at [1037, 577] on input "شرائح خيار مقطع" at bounding box center [1113, 593] width 206 height 33
click at [870, 616] on div "Status" at bounding box center [1113, 639] width 658 height 45
click at [884, 629] on icon "save" at bounding box center [893, 639] width 20 height 20
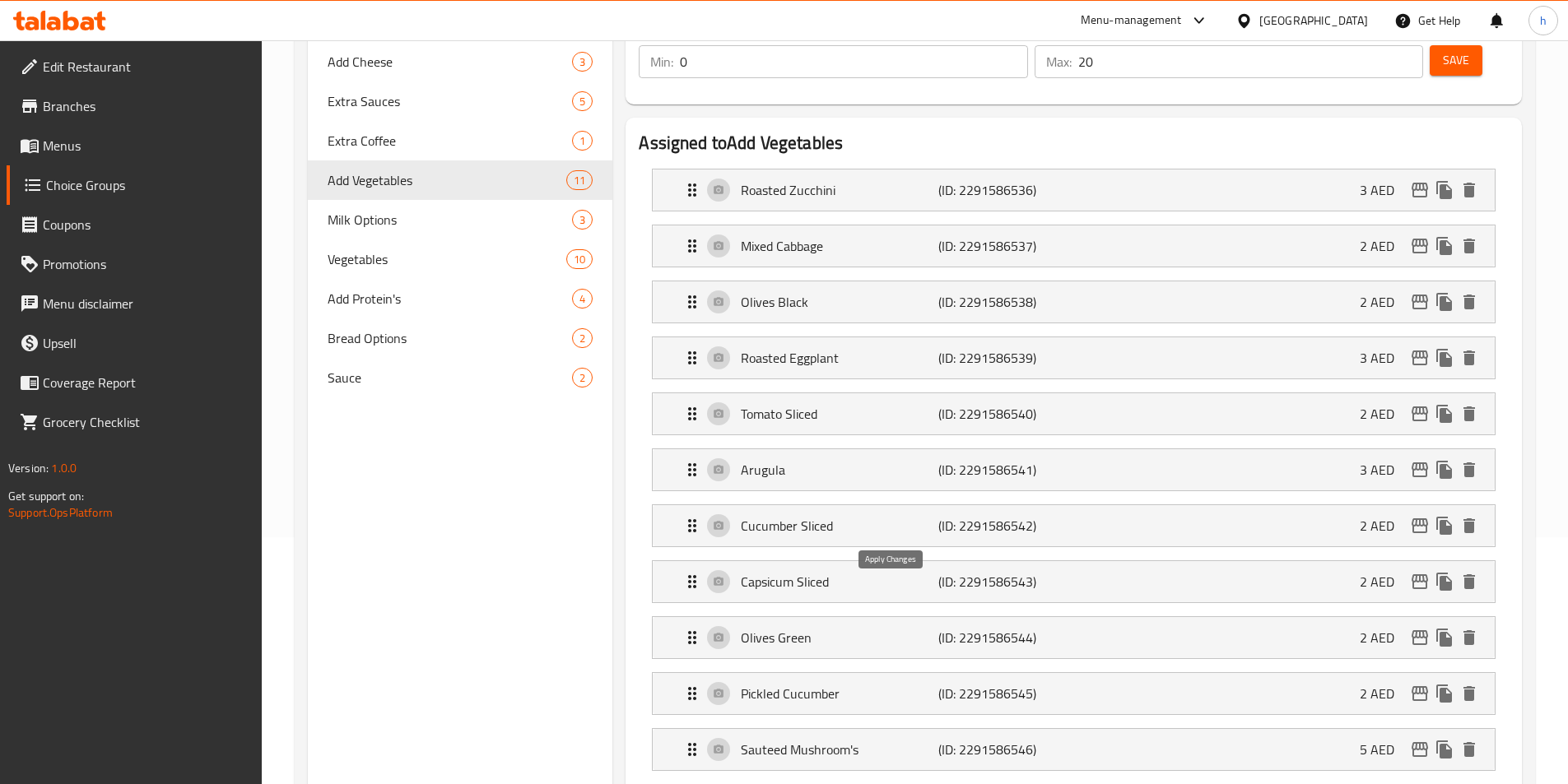
type input "شرائح خيار"
click at [839, 572] on p "Capsicum Sliced" at bounding box center [839, 582] width 197 height 20
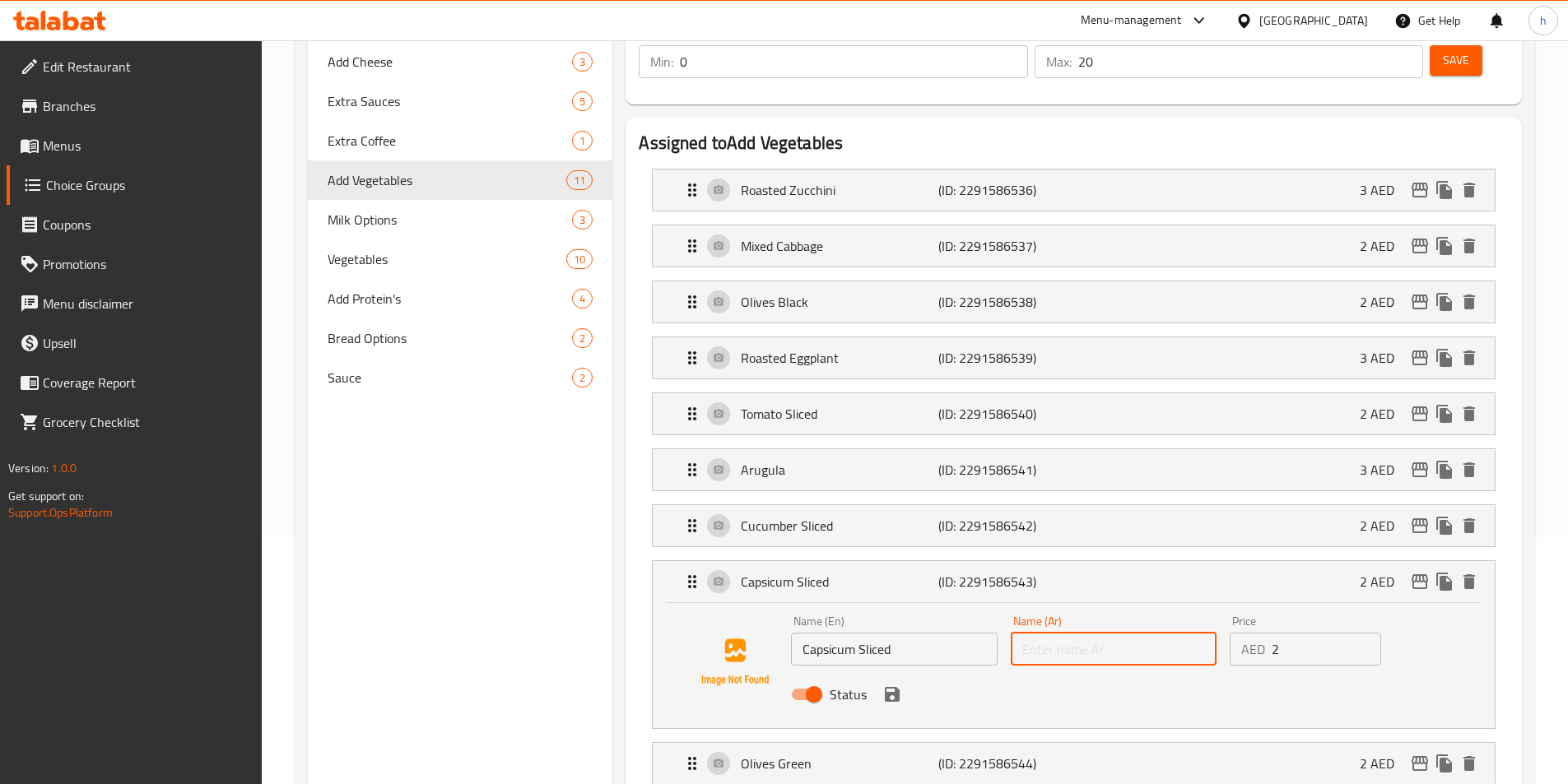
click at [1061, 633] on input "text" at bounding box center [1113, 649] width 206 height 33
click at [869, 516] on p "Cucumber Sliced" at bounding box center [839, 526] width 197 height 20
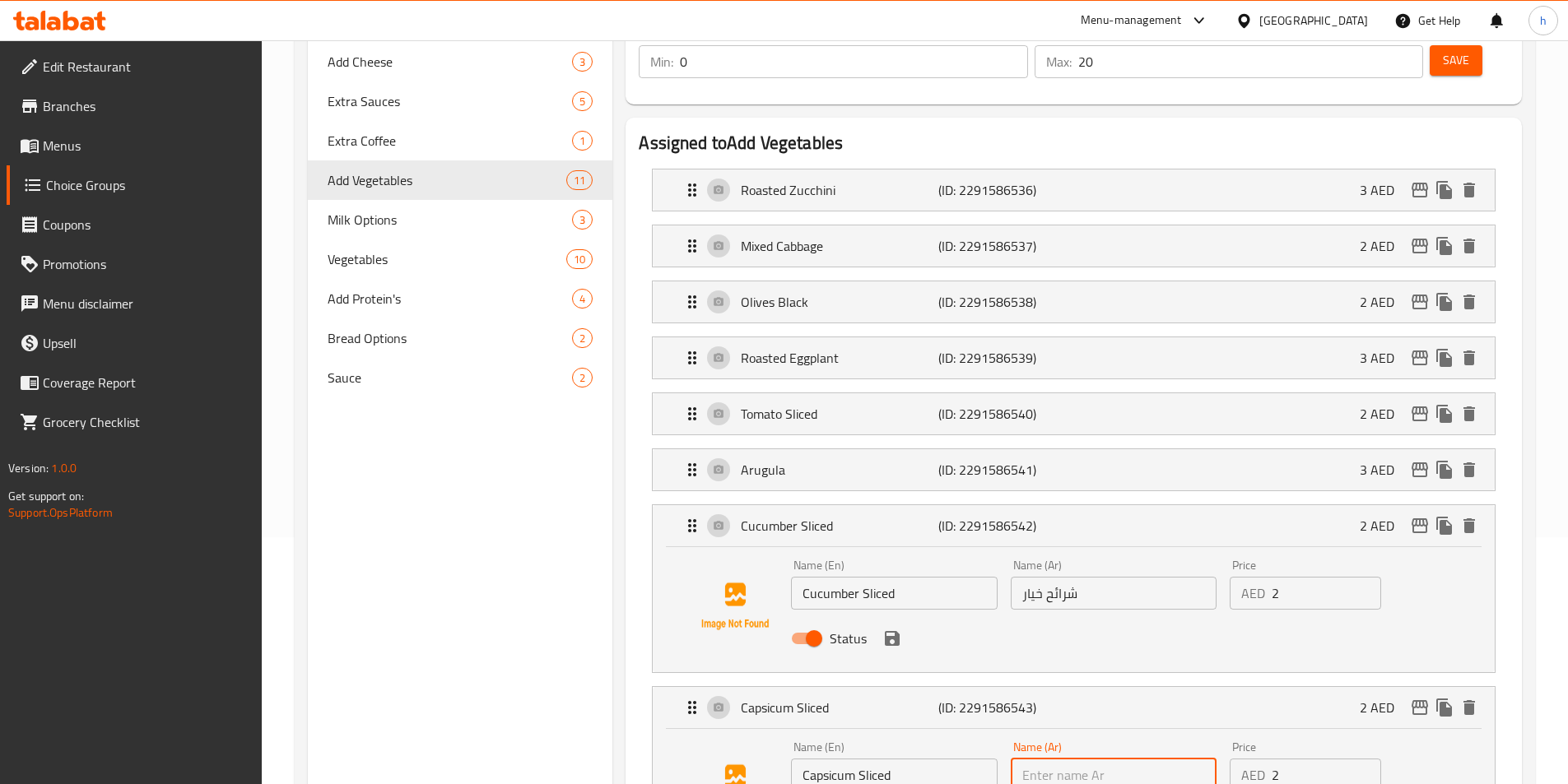
drag, startPoint x: 927, startPoint y: 744, endPoint x: 923, endPoint y: 729, distance: 15.5
click at [927, 758] on input "Capsicum Sliced" at bounding box center [893, 775] width 206 height 33
click at [923, 758] on input "Capsicum Sliced" at bounding box center [893, 775] width 206 height 33
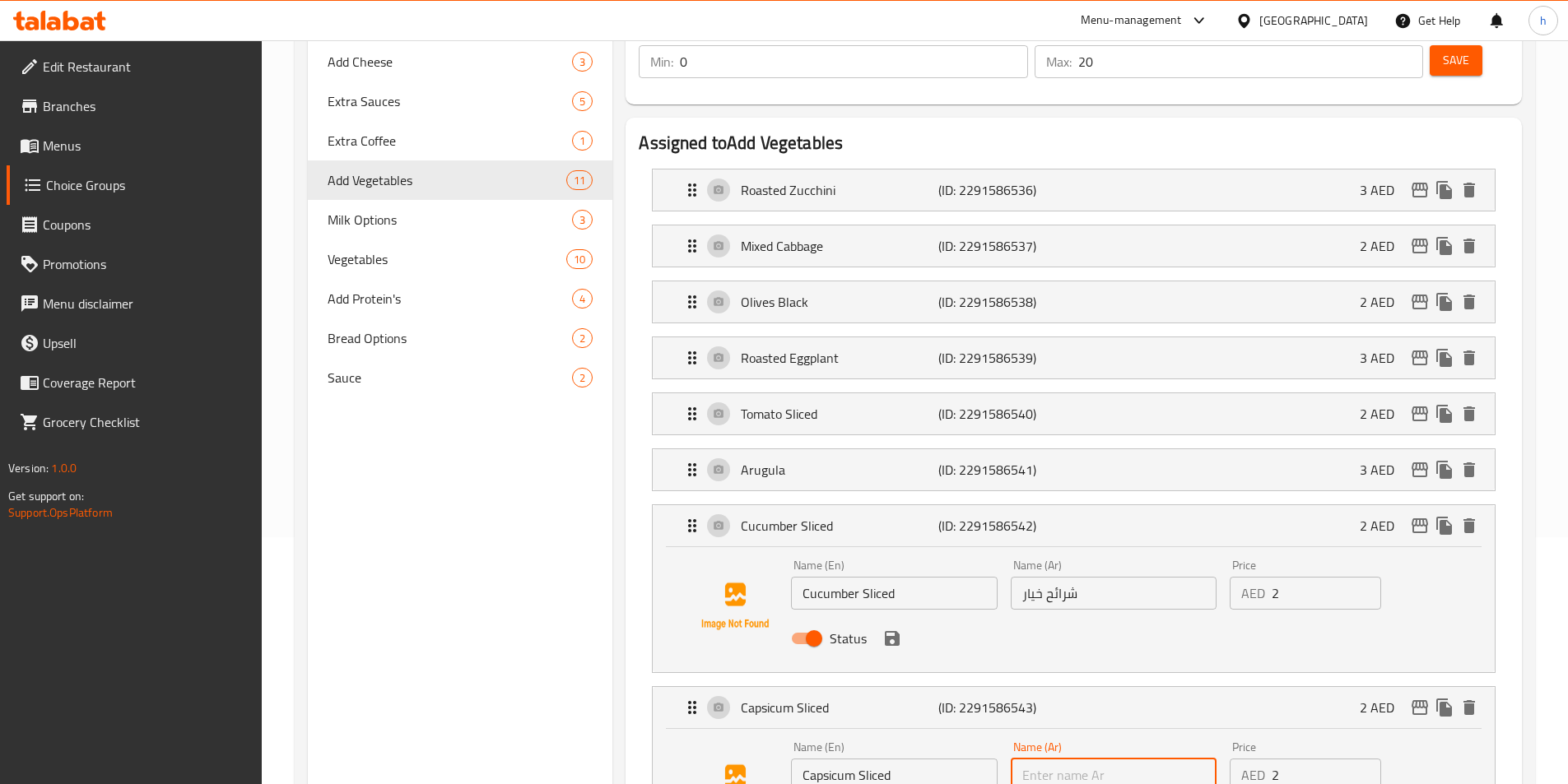
click at [1106, 758] on input "text" at bounding box center [1113, 775] width 206 height 33
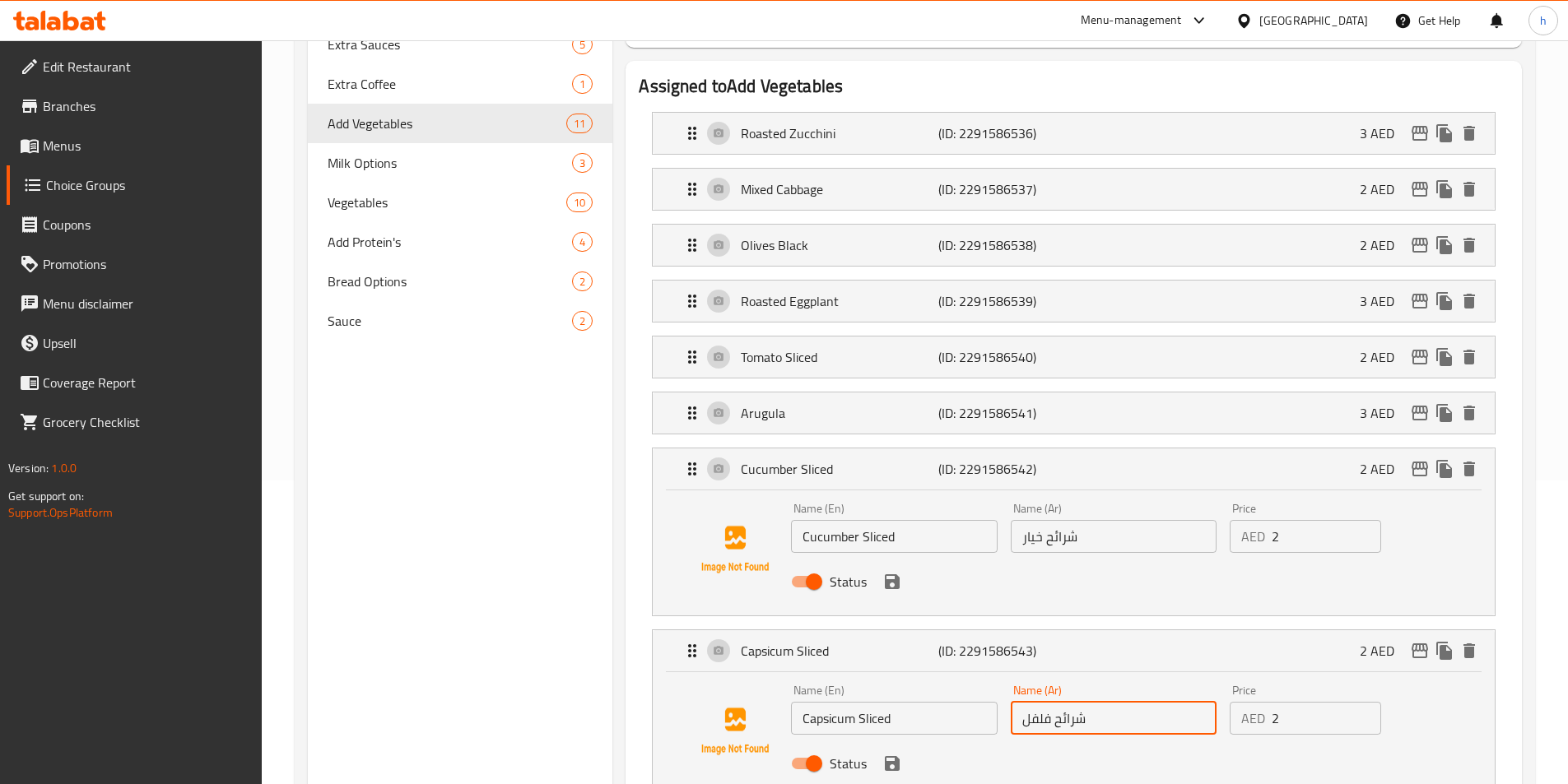
scroll to position [329, 0]
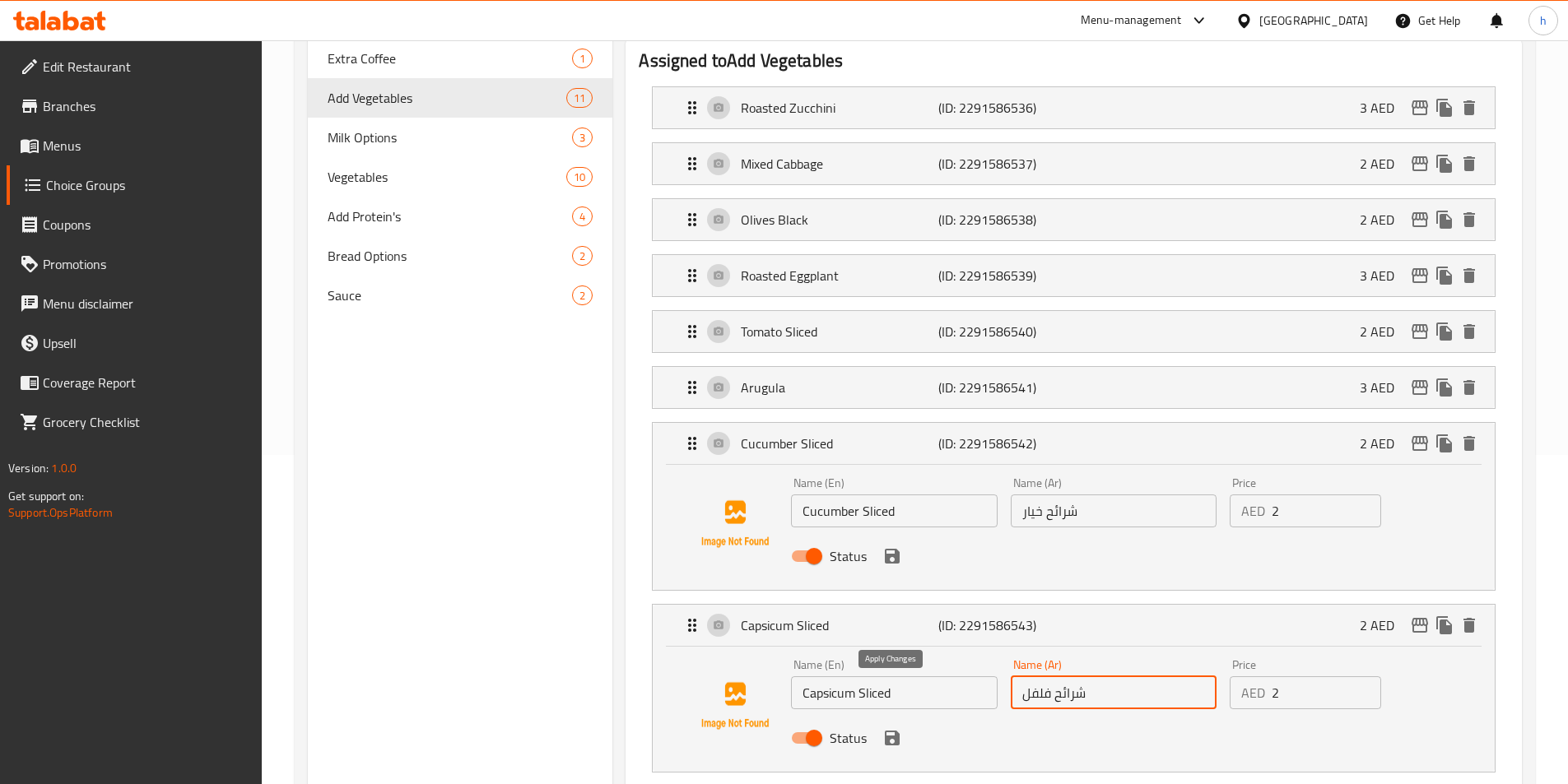
type input "شرائح فلفل"
click at [897, 725] on button "save" at bounding box center [893, 738] width 25 height 25
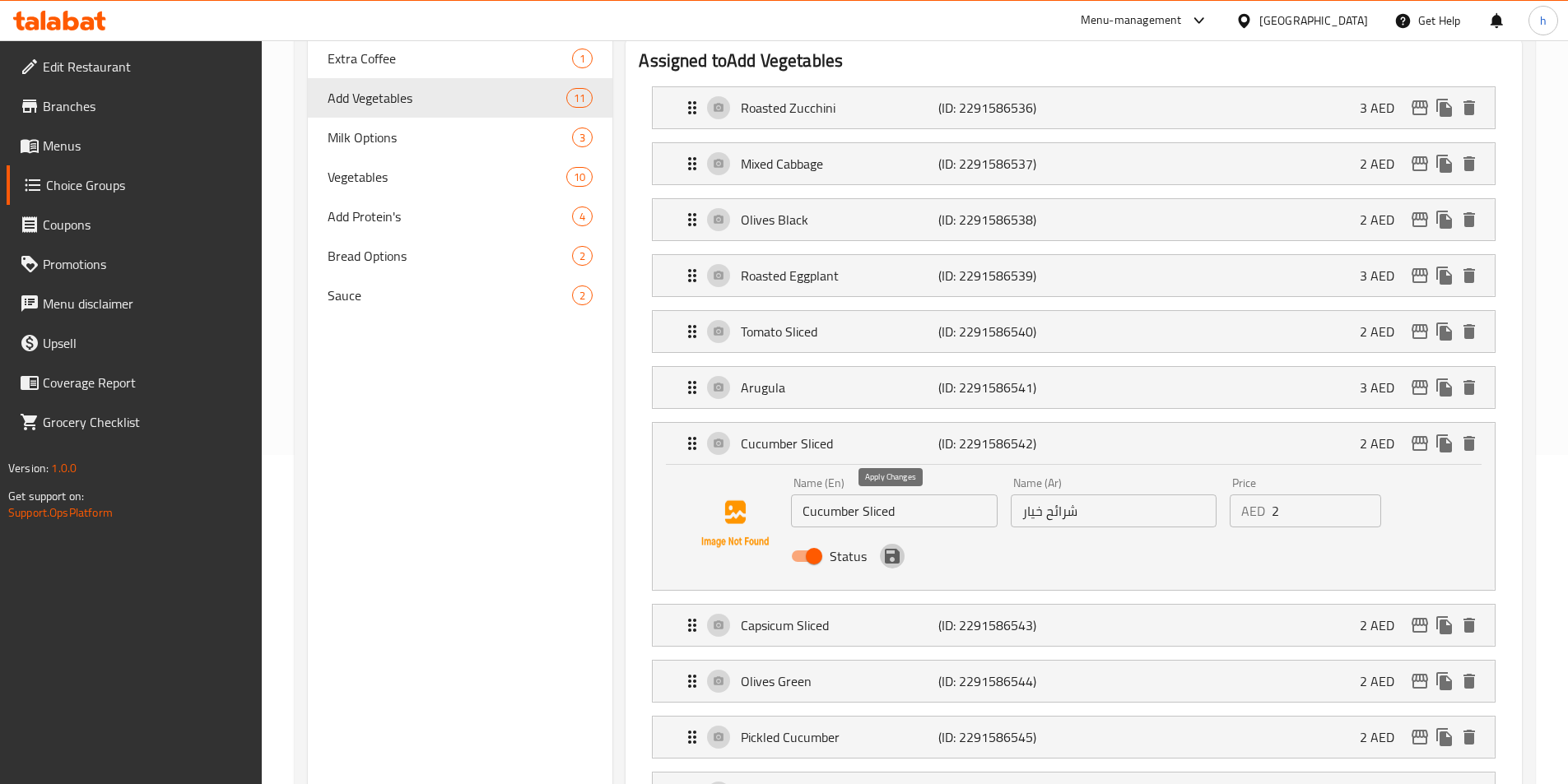
click at [895, 549] on icon "save" at bounding box center [893, 556] width 15 height 15
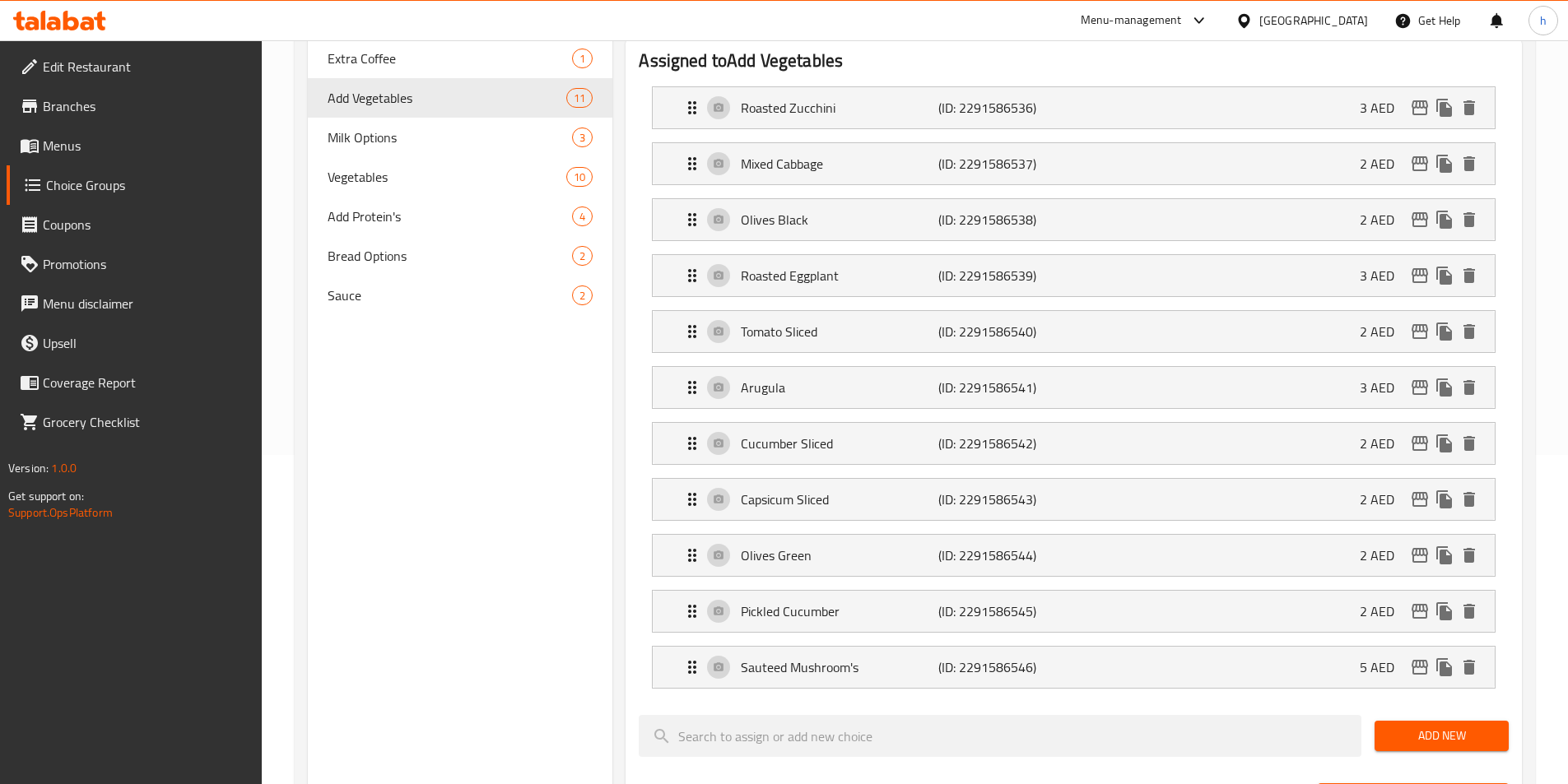
click at [867, 478] on li "Capsicum Sliced (ID: 2291586543) 2 AED Name (En) Capsicum Sliced Name (En) Name…" at bounding box center [1074, 499] width 870 height 56
click at [872, 479] on div "Capsicum Sliced (ID: 2291586543) 2 AED" at bounding box center [1079, 499] width 793 height 41
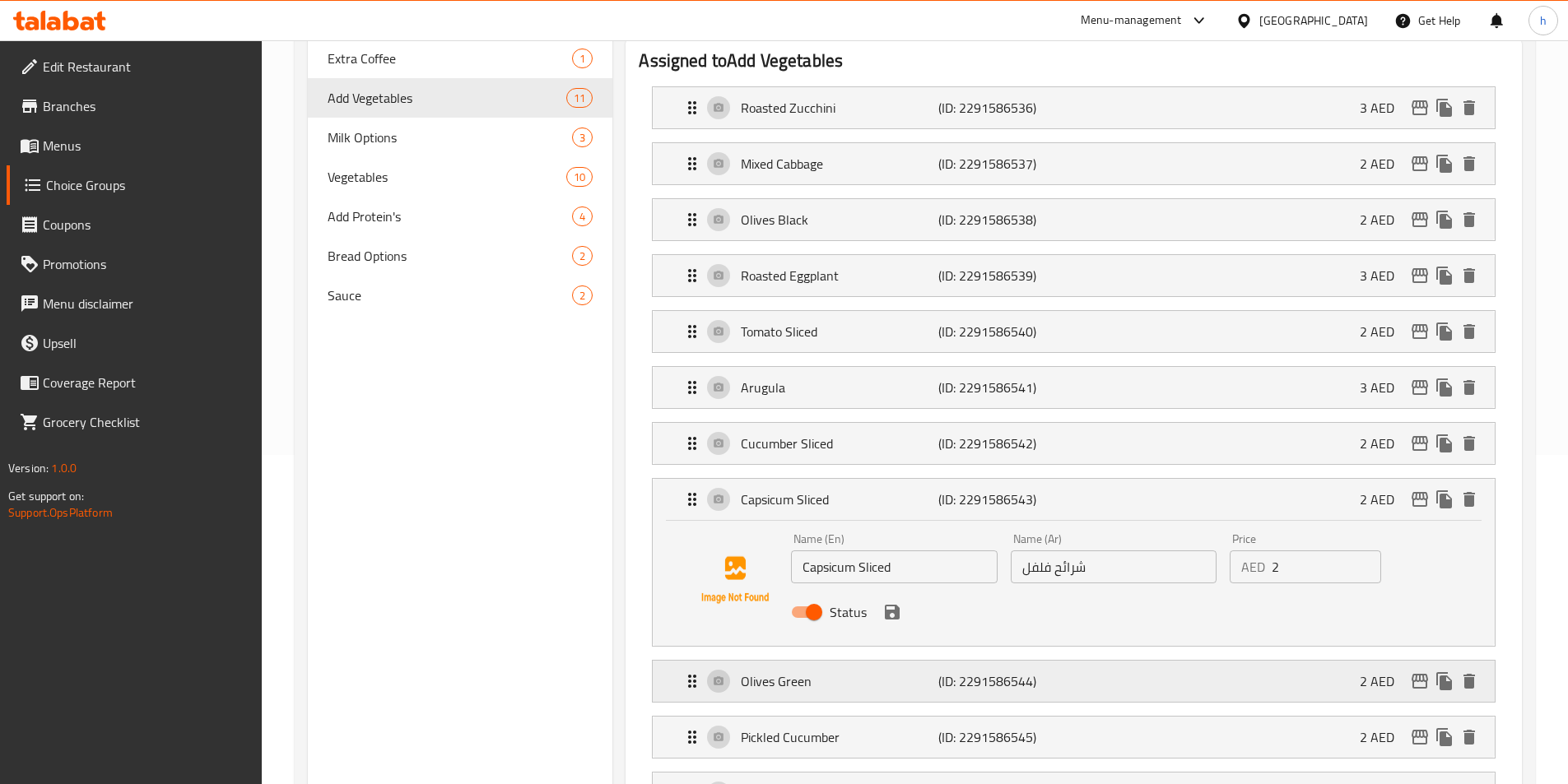
click at [886, 672] on p "Olives Green" at bounding box center [839, 682] width 197 height 20
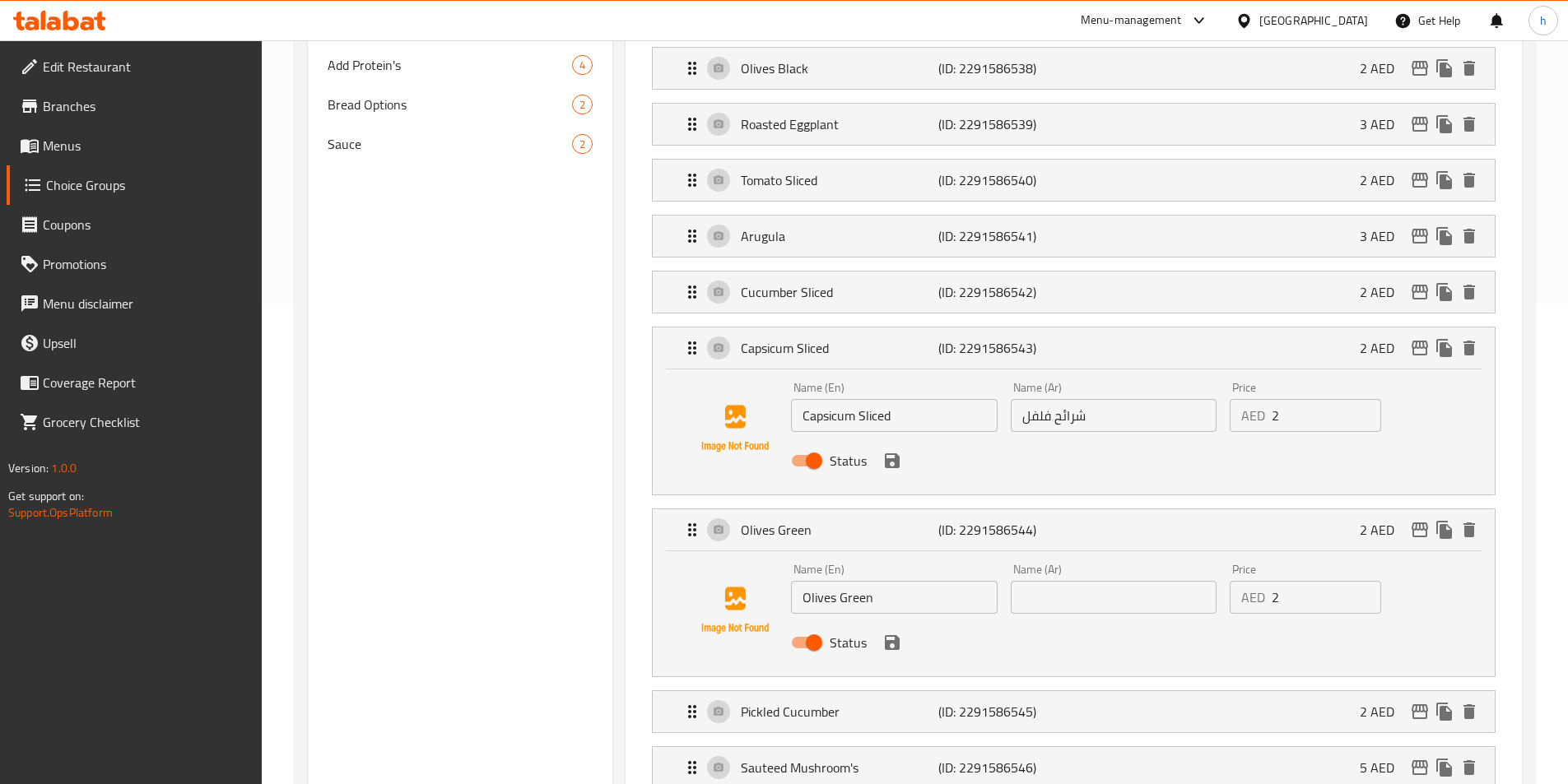
scroll to position [494, 0]
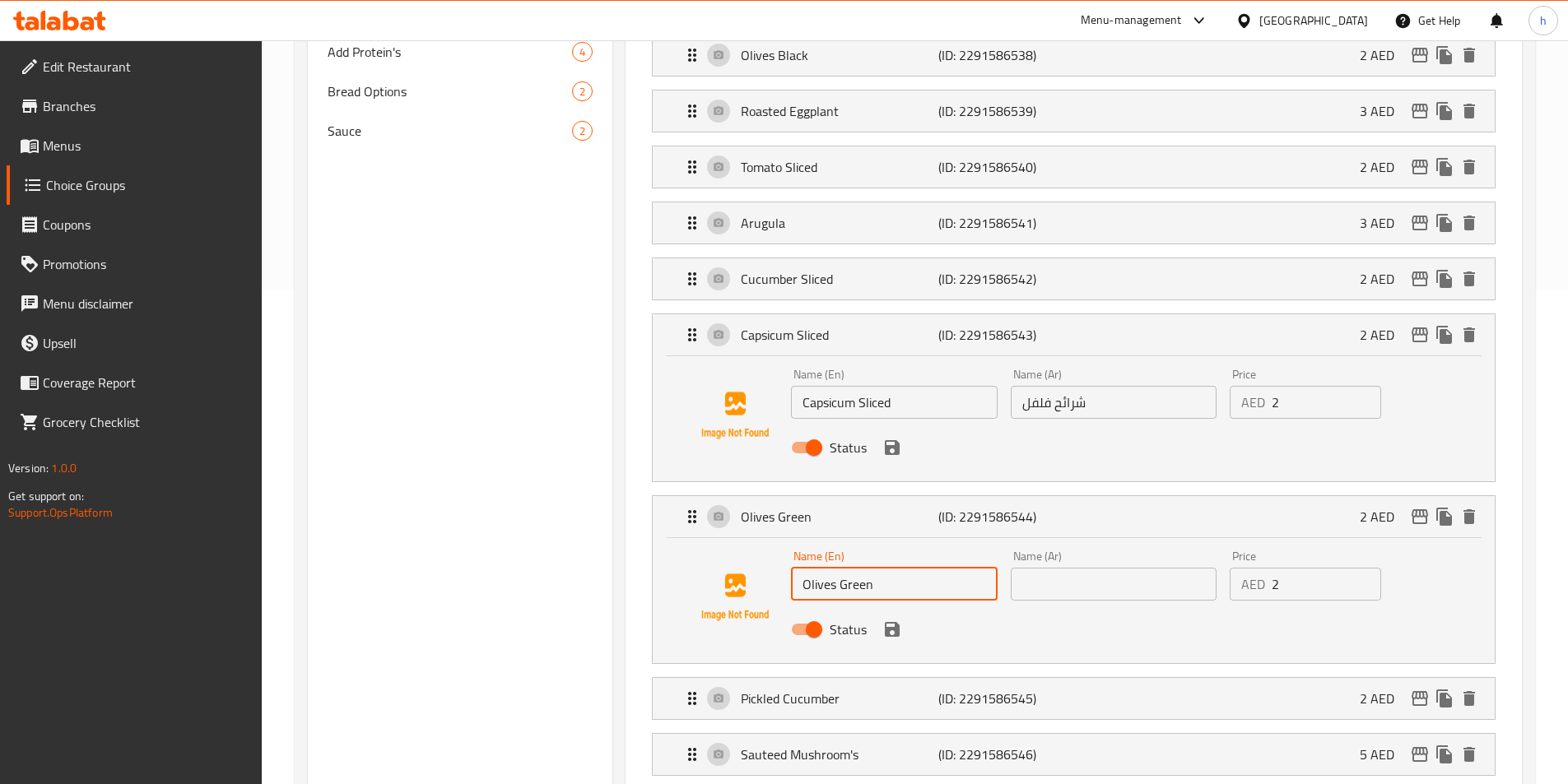
click at [869, 568] on input "Olives Green" at bounding box center [893, 584] width 206 height 33
drag, startPoint x: 1073, startPoint y: 560, endPoint x: 1081, endPoint y: 544, distance: 17.9
click at [1073, 559] on div "Name (En) Olives Green Name (En) Name (Ar) Name (Ar) Price AED 2 Price Status" at bounding box center [1113, 597] width 658 height 108
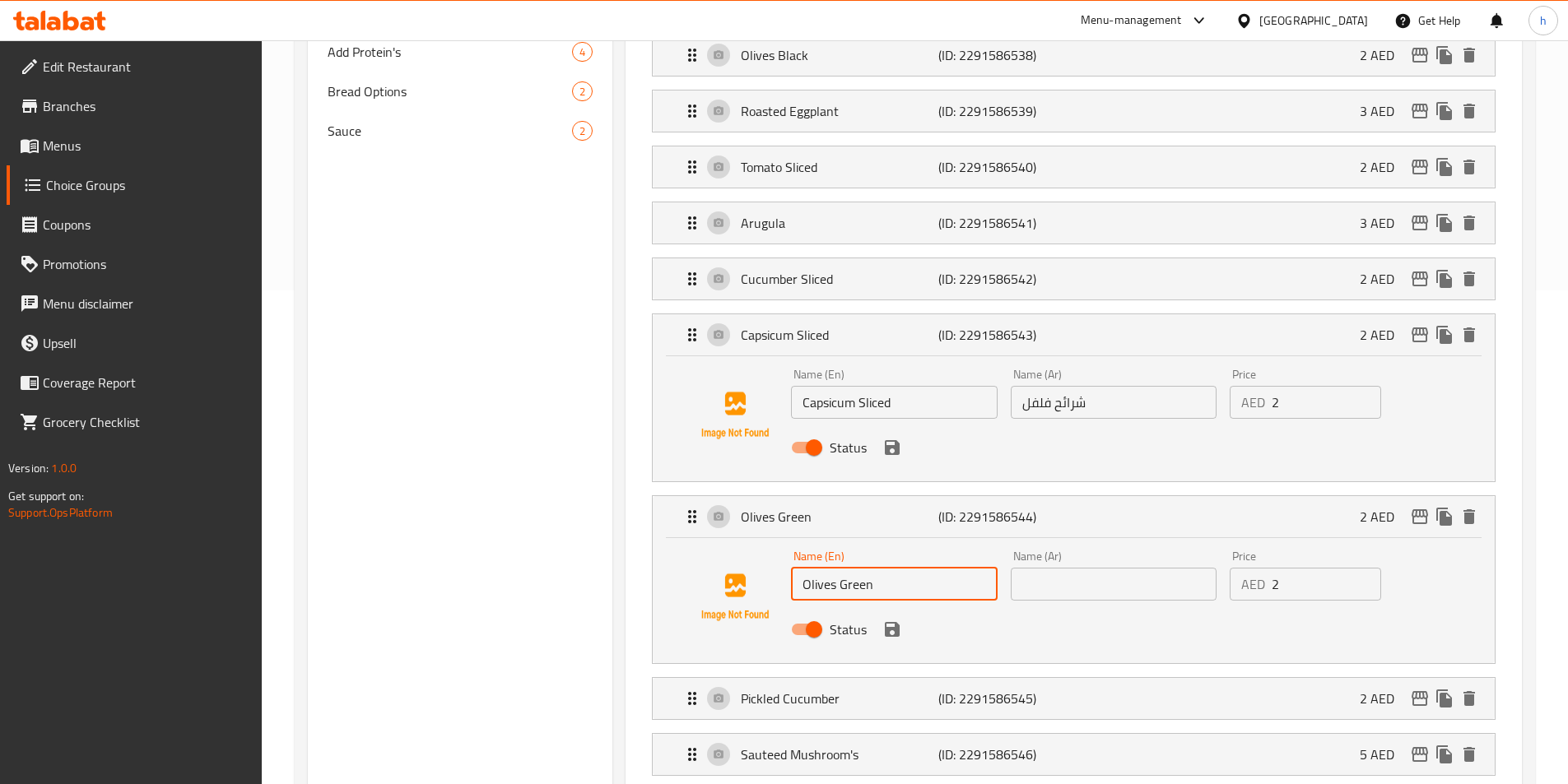
click at [1081, 568] on input "text" at bounding box center [1113, 584] width 206 height 33
paste input "زيتون أخضر"
click at [896, 622] on icon "save" at bounding box center [893, 630] width 15 height 15
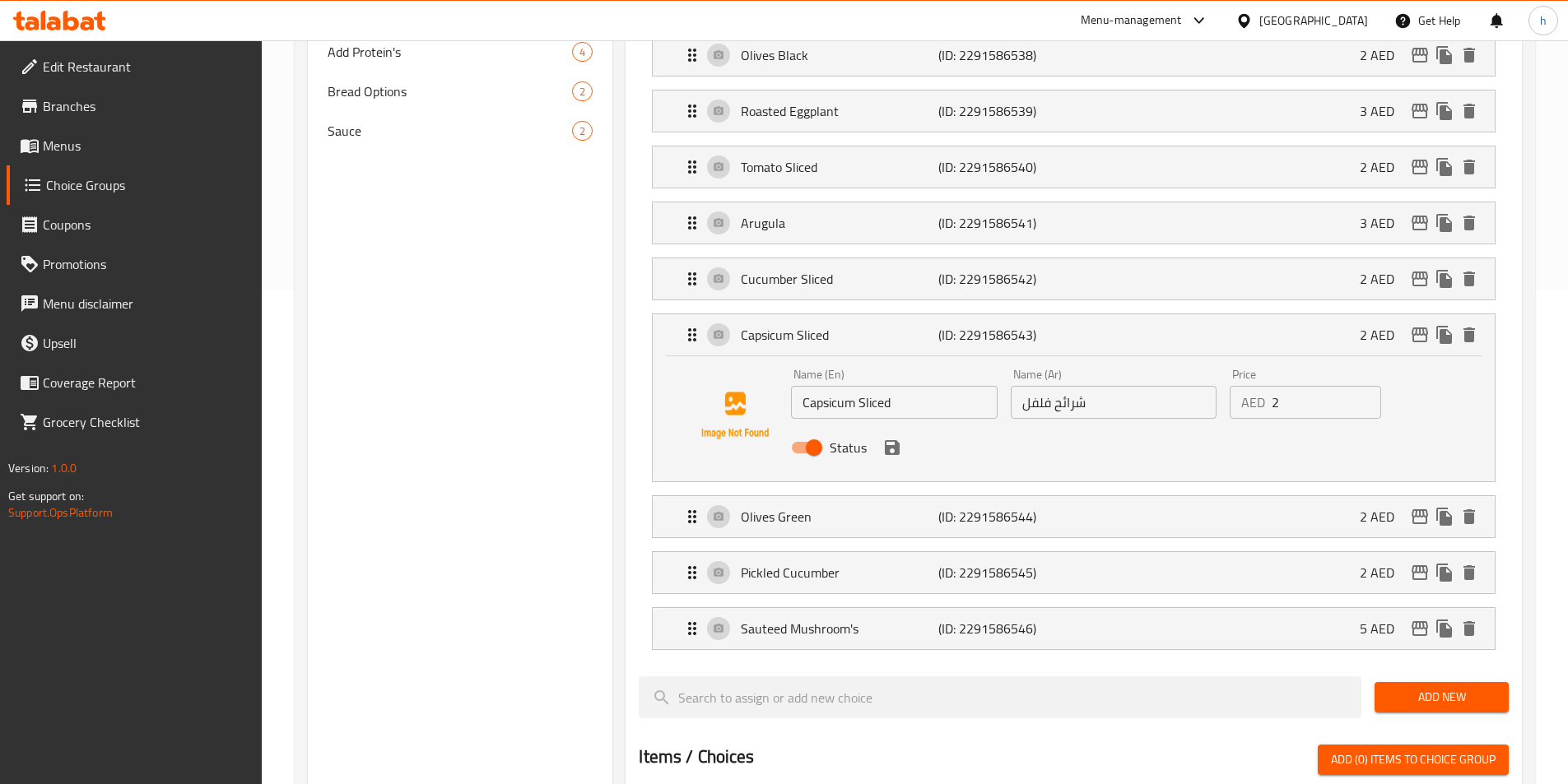
type input "زيتون أخضر"
click at [899, 437] on icon "save" at bounding box center [893, 447] width 20 height 20
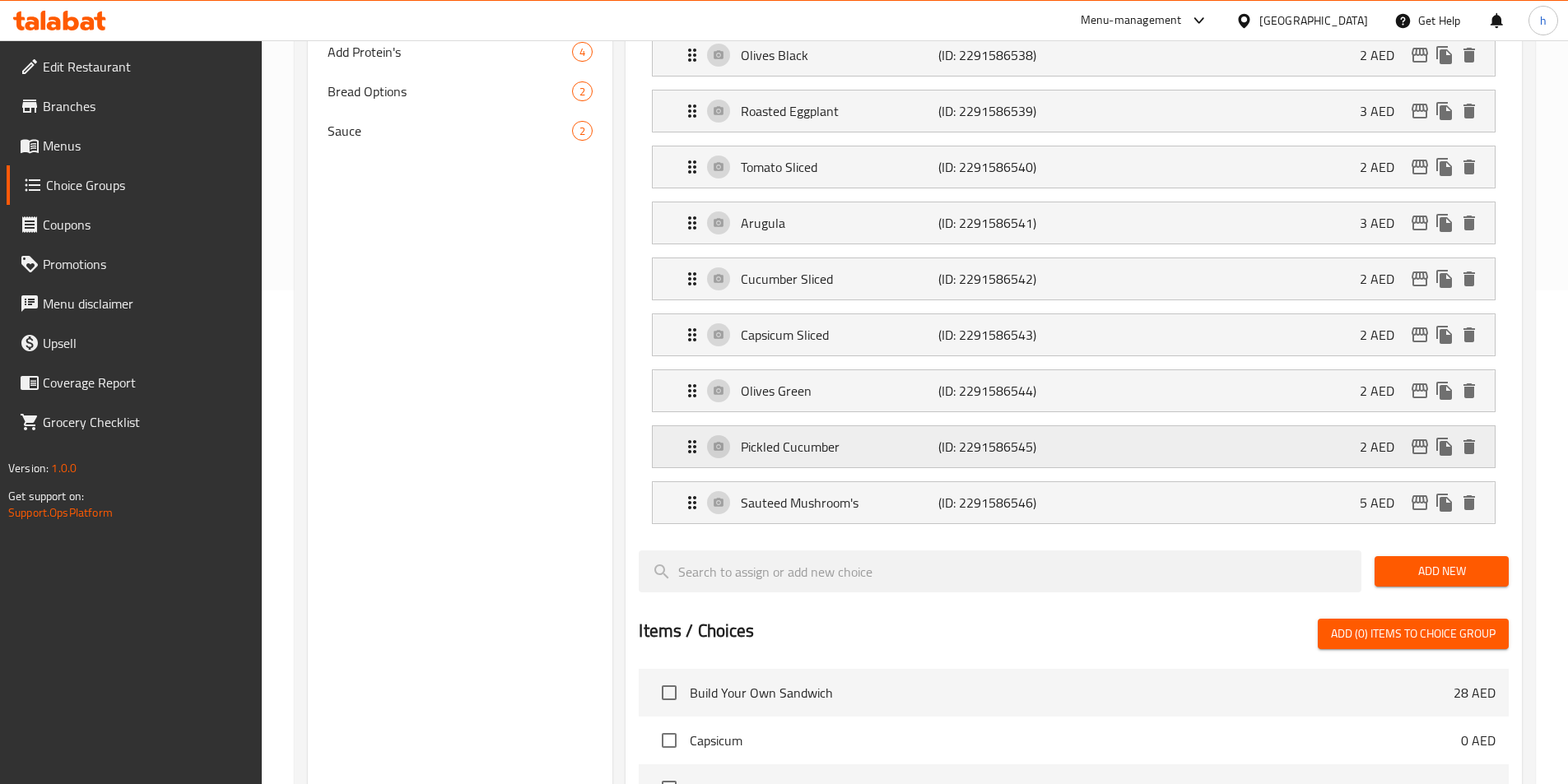
click at [894, 426] on div "Pickled Cucumber (ID: 2291586545) 2 AED" at bounding box center [1079, 446] width 793 height 41
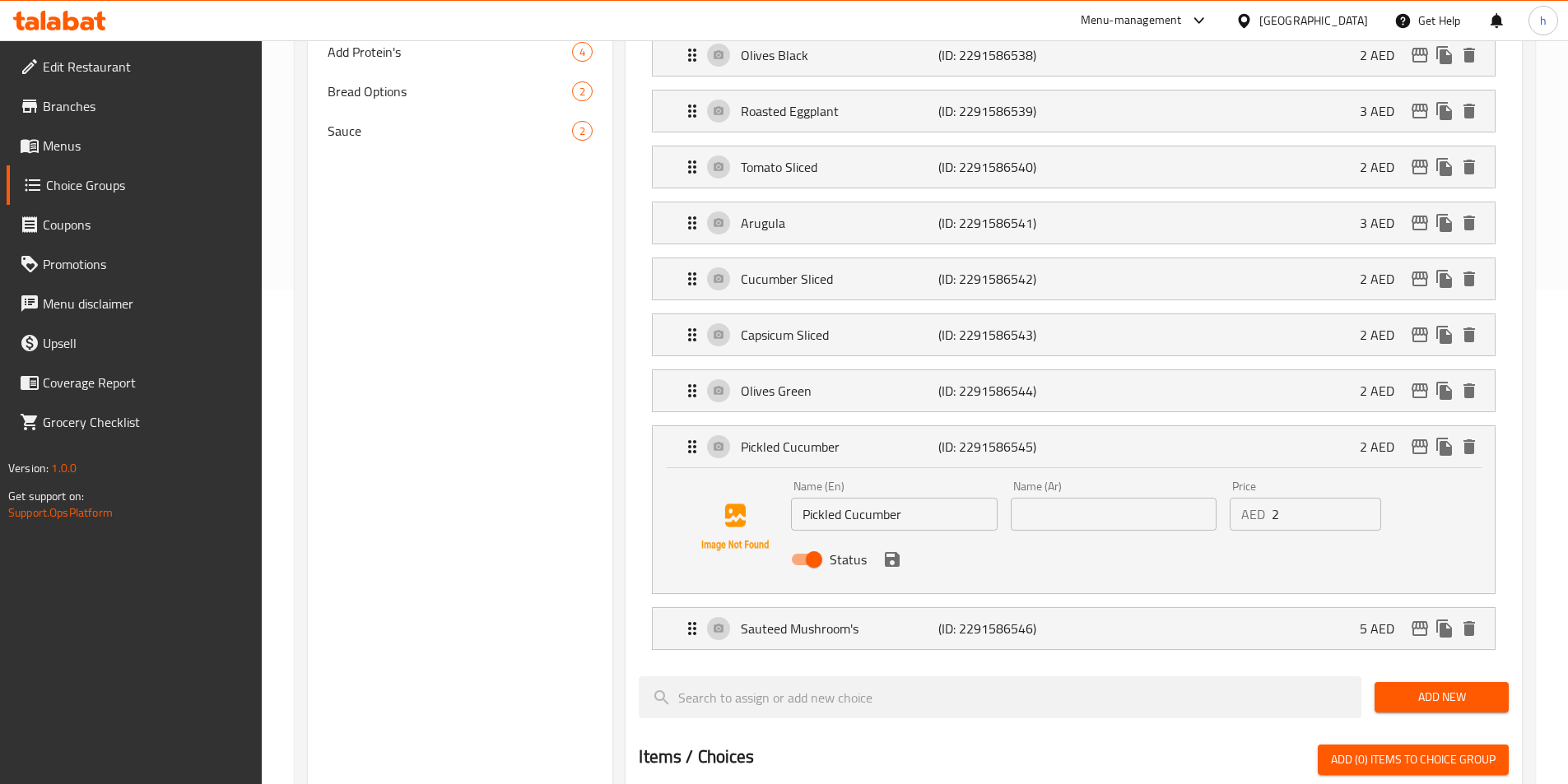
click at [909, 498] on input "Pickled Cucumber" at bounding box center [893, 514] width 206 height 33
click at [1099, 489] on div "Name (Ar) Name (Ar)" at bounding box center [1113, 505] width 219 height 64
click at [1105, 498] on input "text" at bounding box center [1113, 514] width 206 height 33
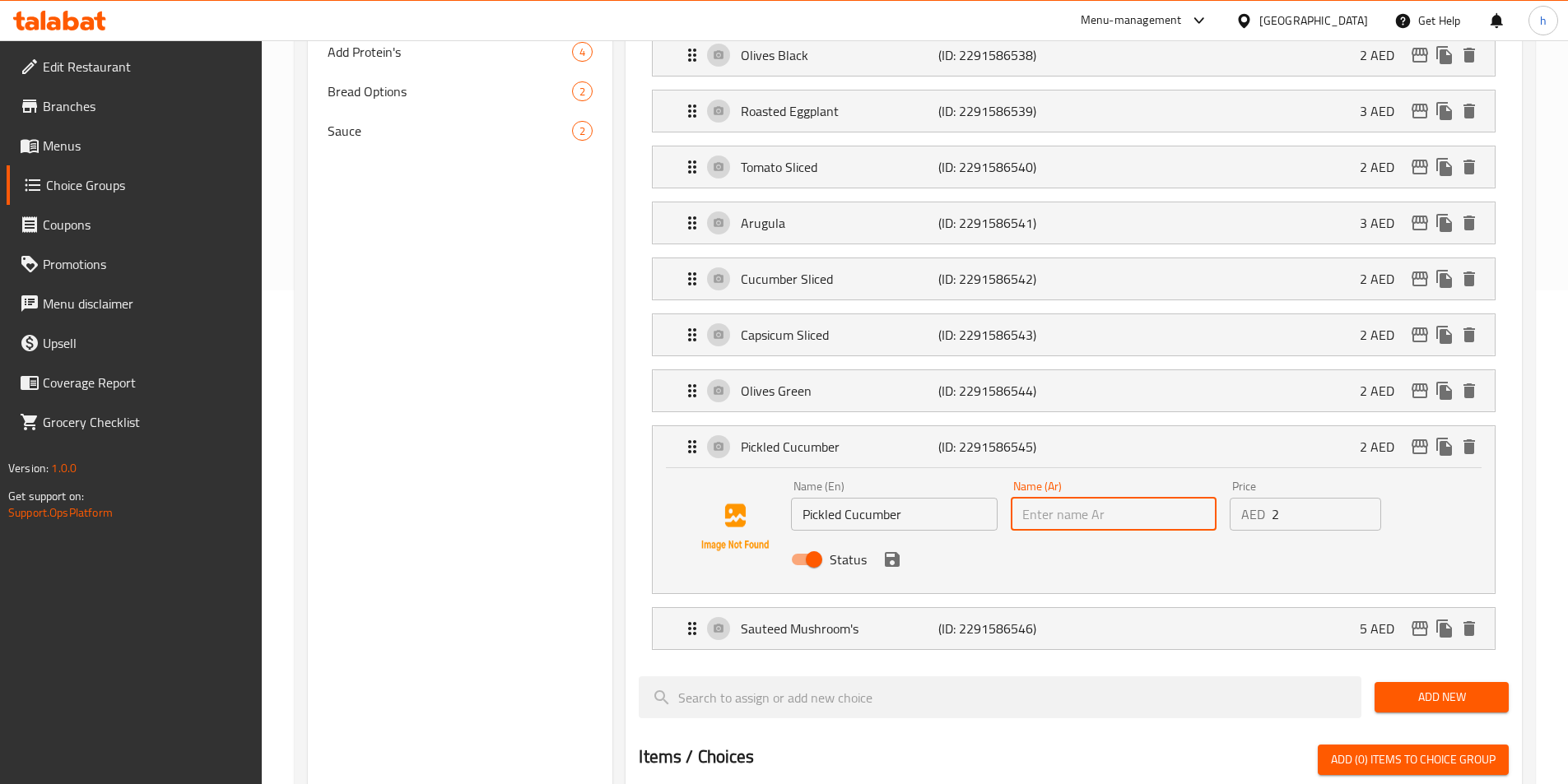
paste input "خيار مخلل"
click at [891, 550] on icon "save" at bounding box center [893, 560] width 20 height 20
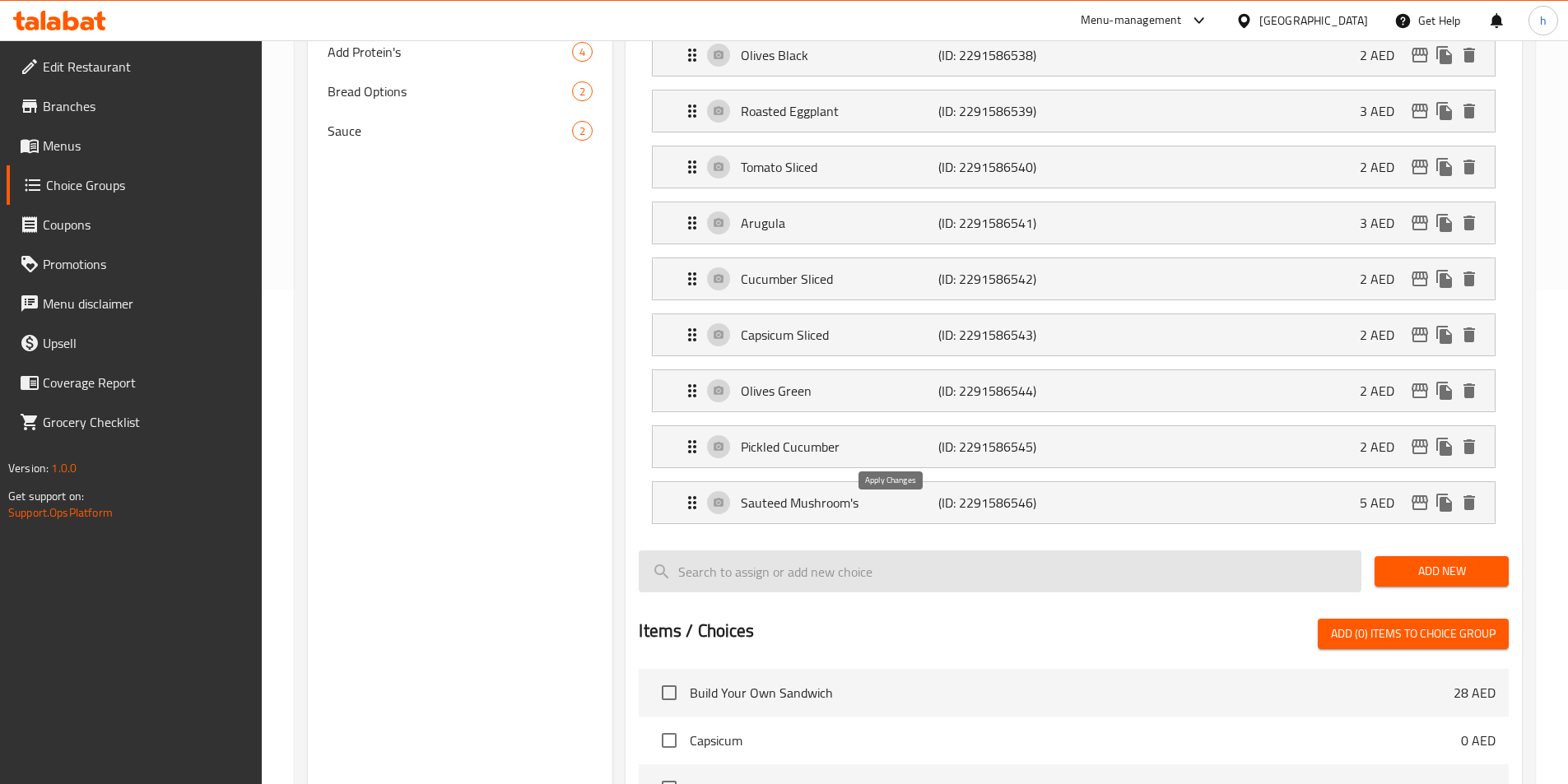
type input "خيار مخلل"
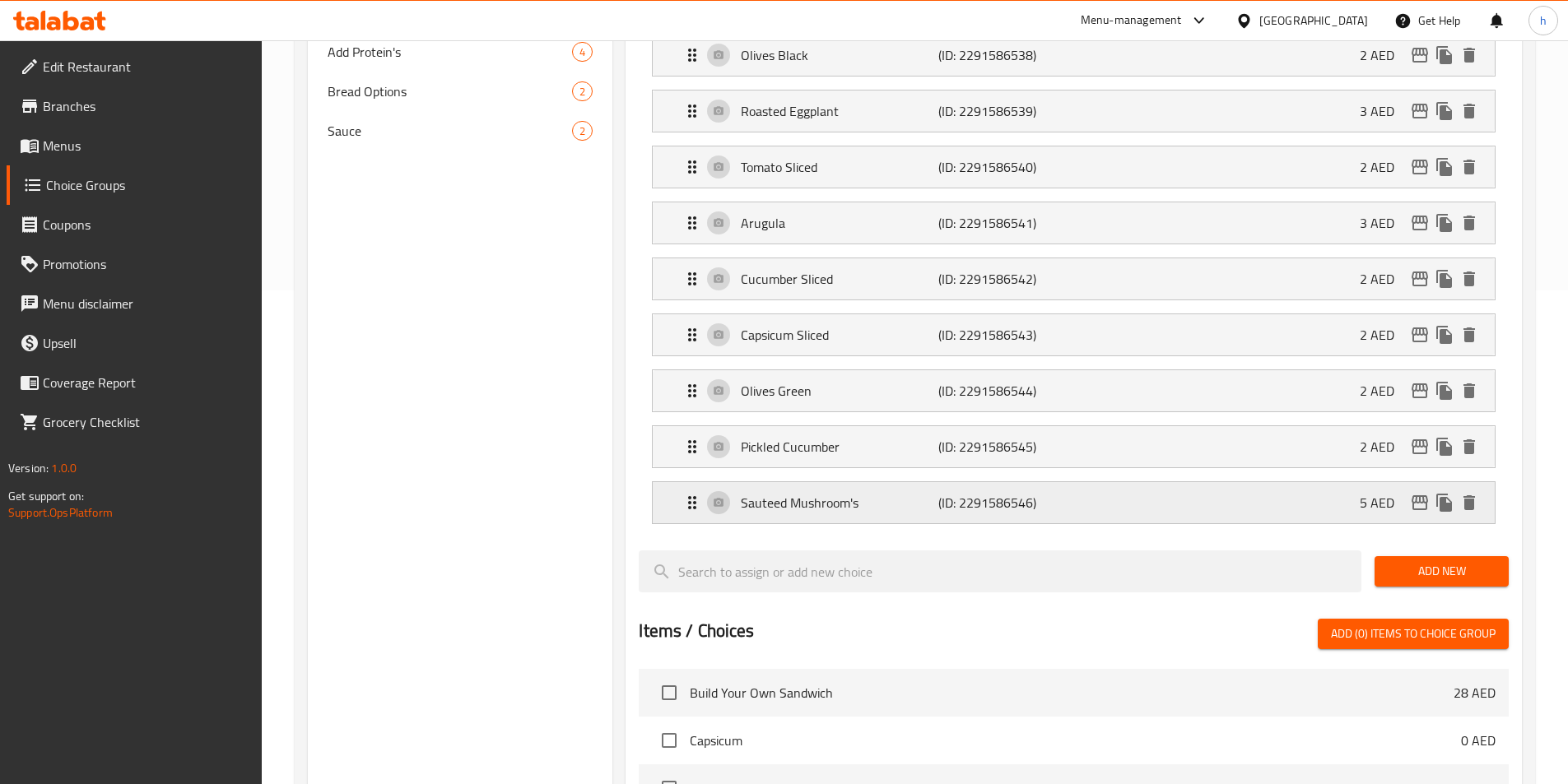
click at [888, 493] on p "Sauteed Mushroom's" at bounding box center [839, 503] width 197 height 20
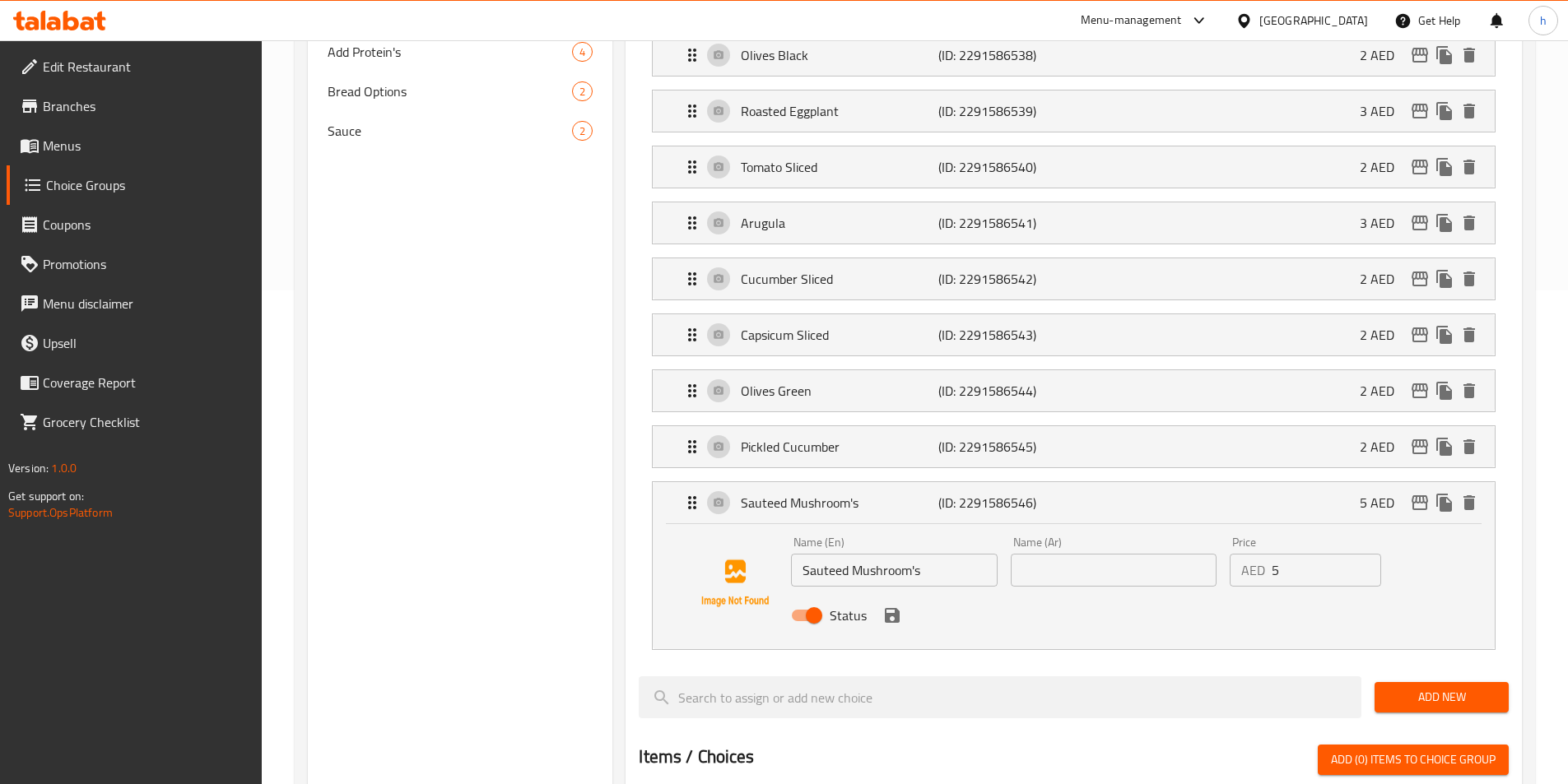
click at [1144, 554] on input "text" at bounding box center [1113, 570] width 206 height 33
click at [891, 608] on icon "save" at bounding box center [893, 616] width 15 height 15
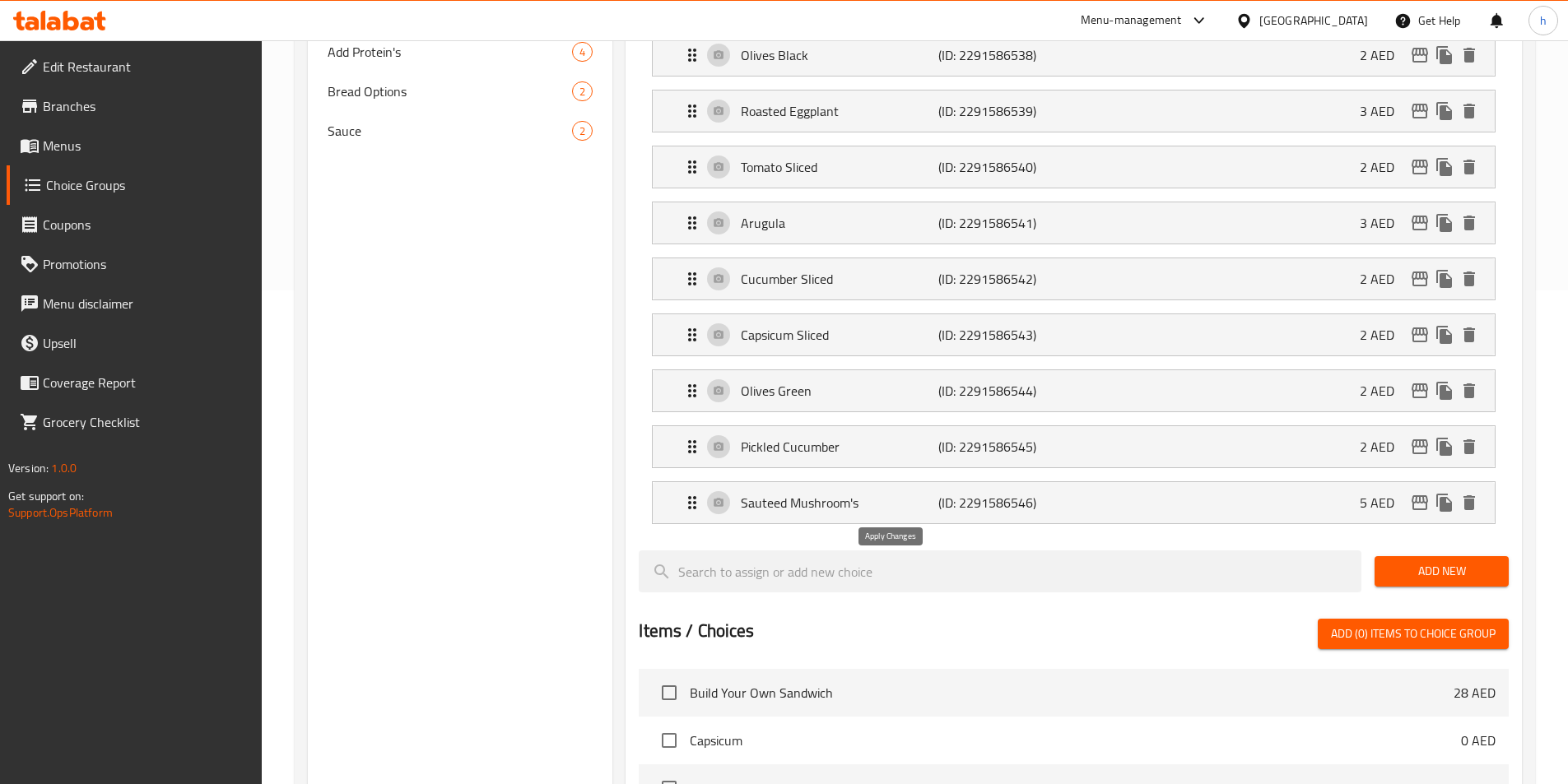
type input "مشروم سوتيه"
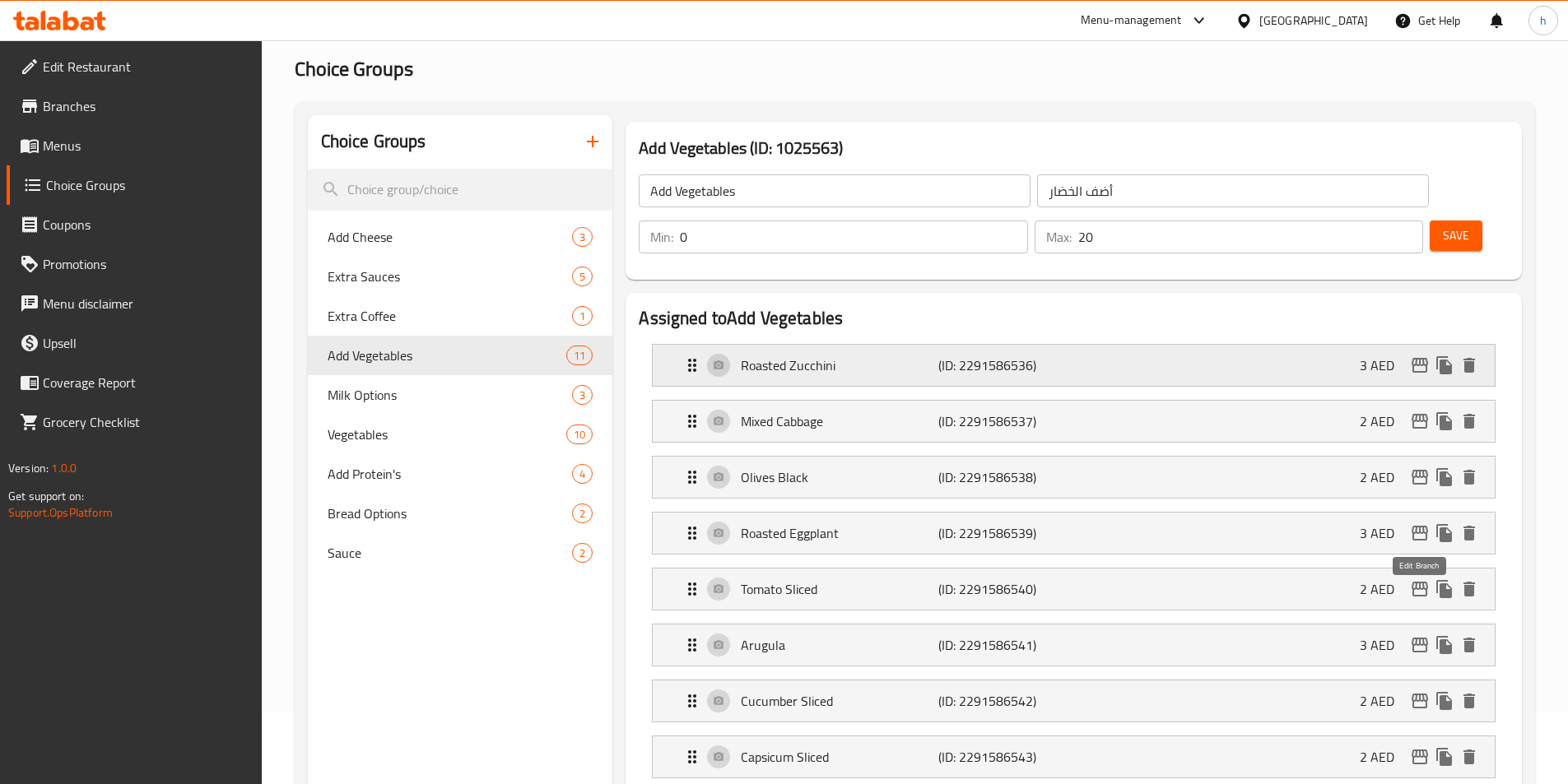
scroll to position [0, 0]
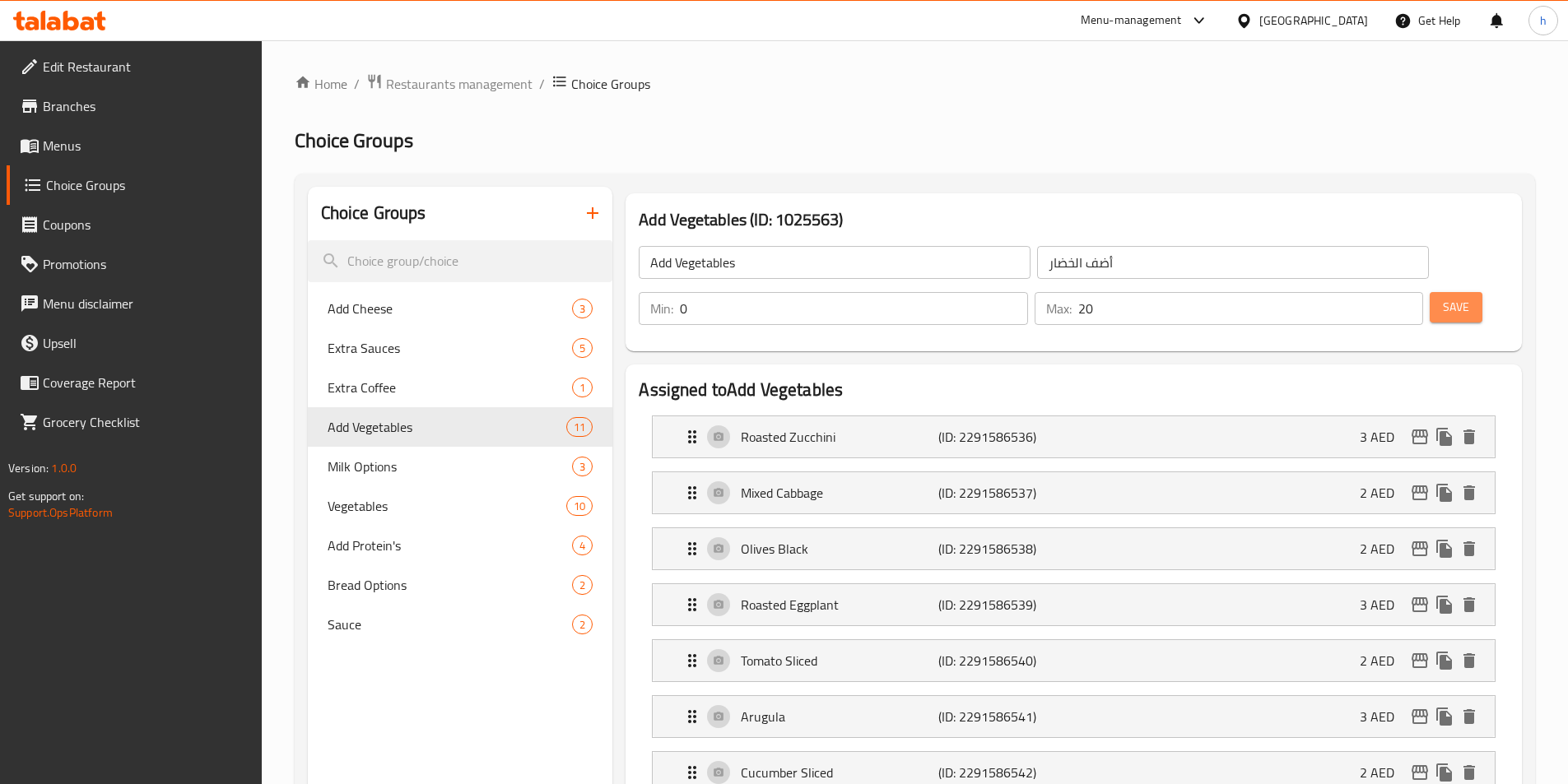
click at [1443, 297] on span "Save" at bounding box center [1457, 307] width 26 height 21
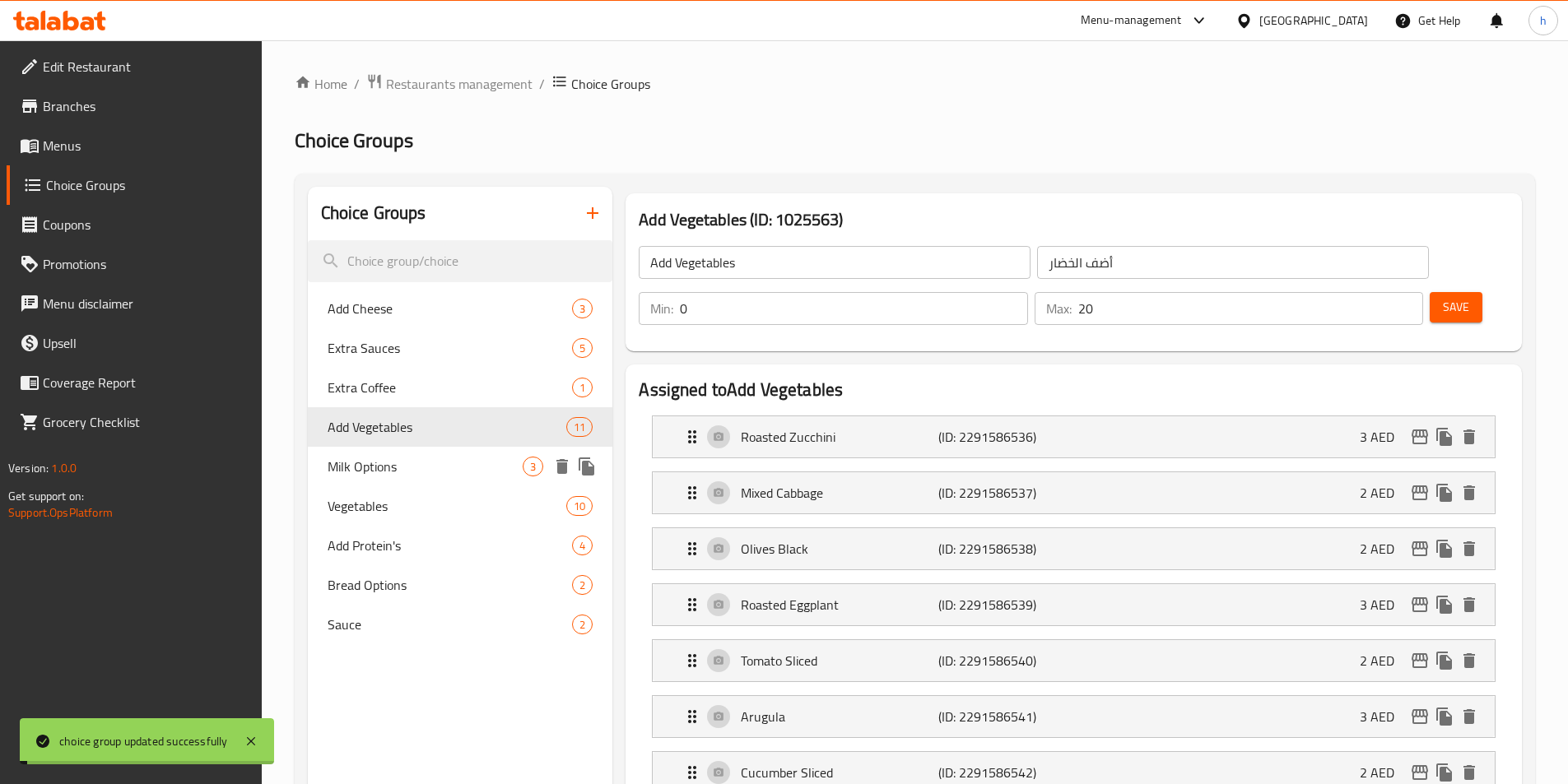
click at [417, 470] on span "Milk Options" at bounding box center [425, 466] width 196 height 20
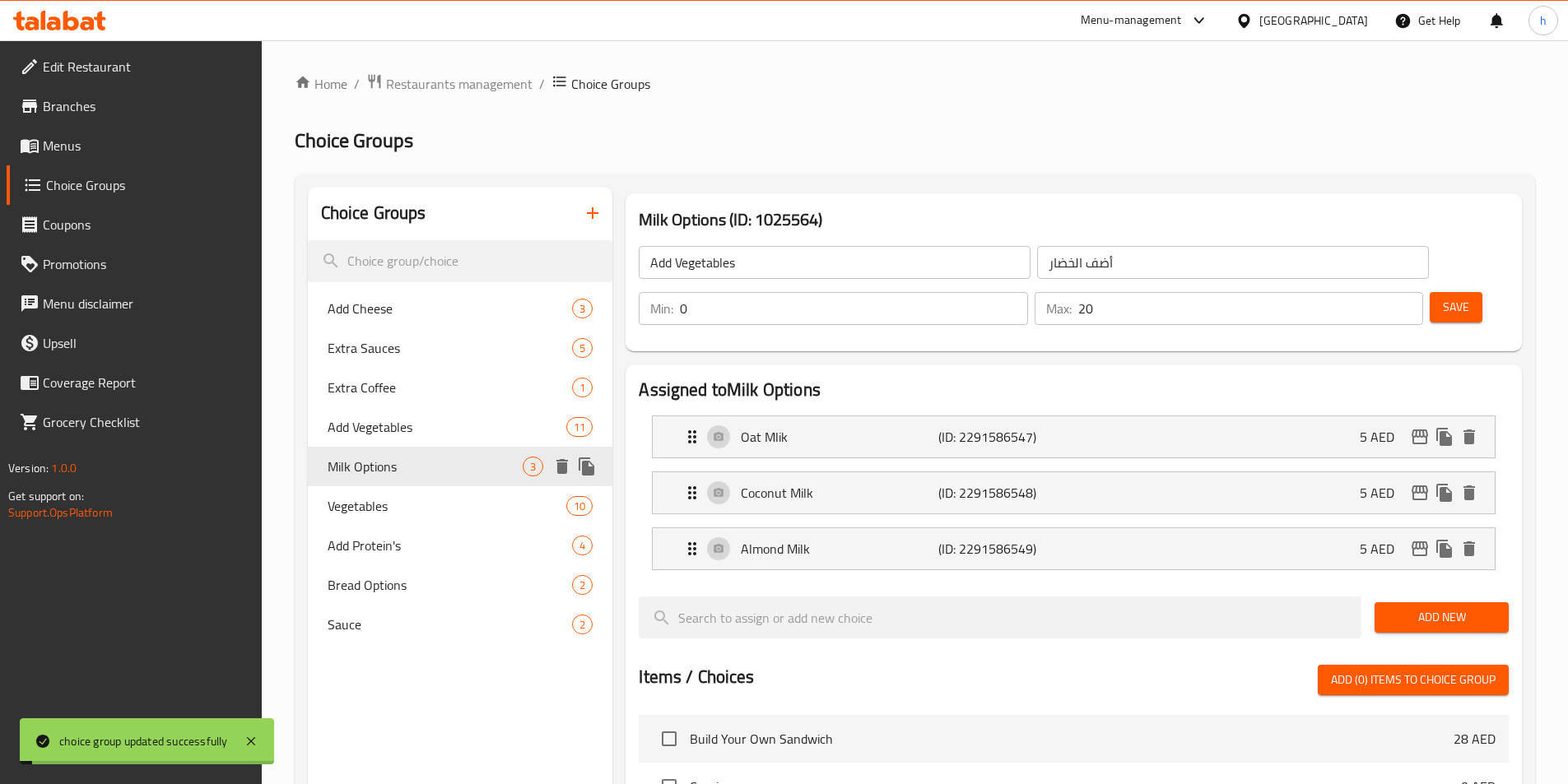
type input "Milk Options"
type input "10"
click at [704, 258] on input "Milk Options" at bounding box center [835, 262] width 392 height 33
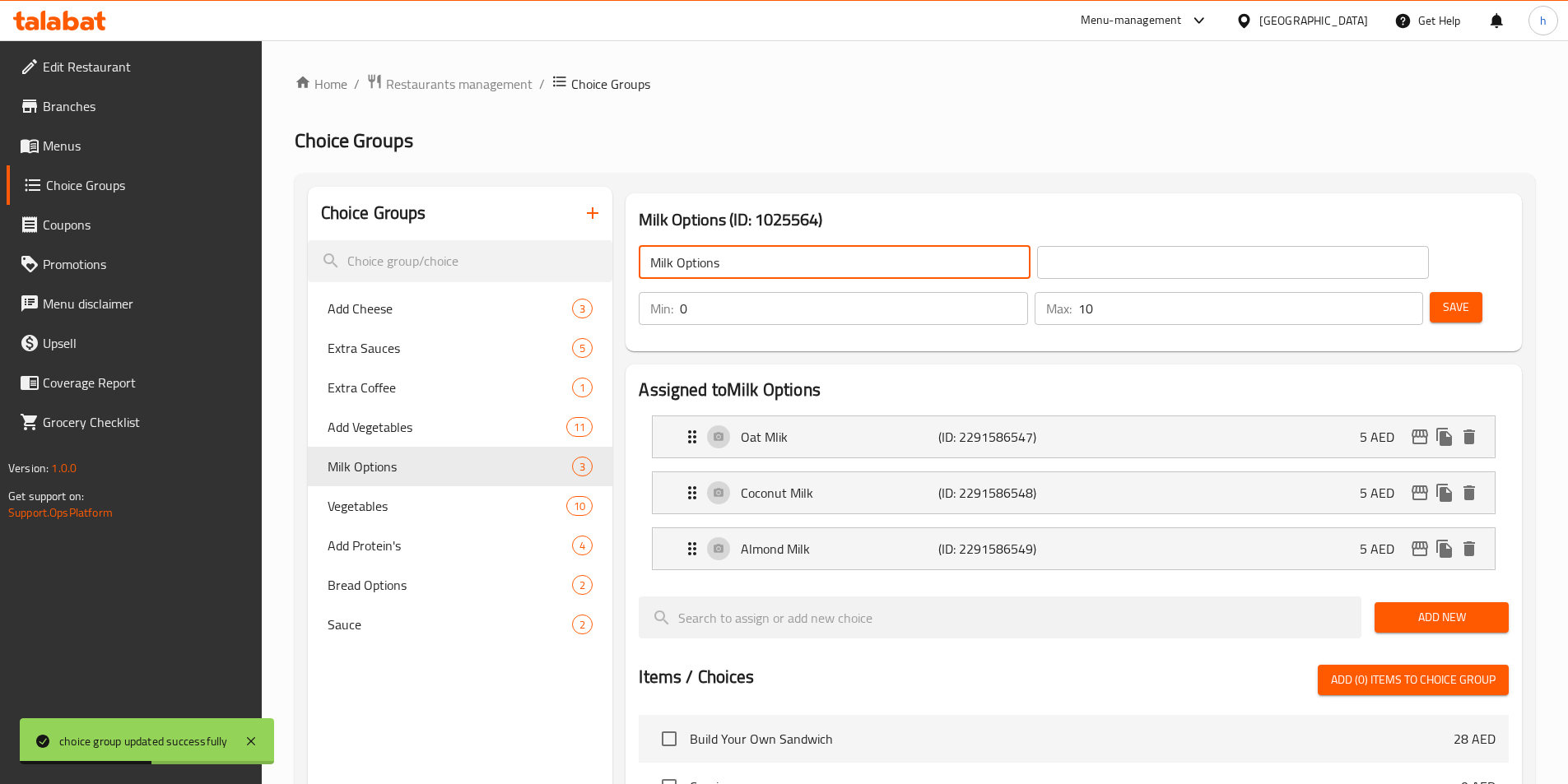
click at [704, 258] on input "Milk Options" at bounding box center [835, 262] width 392 height 33
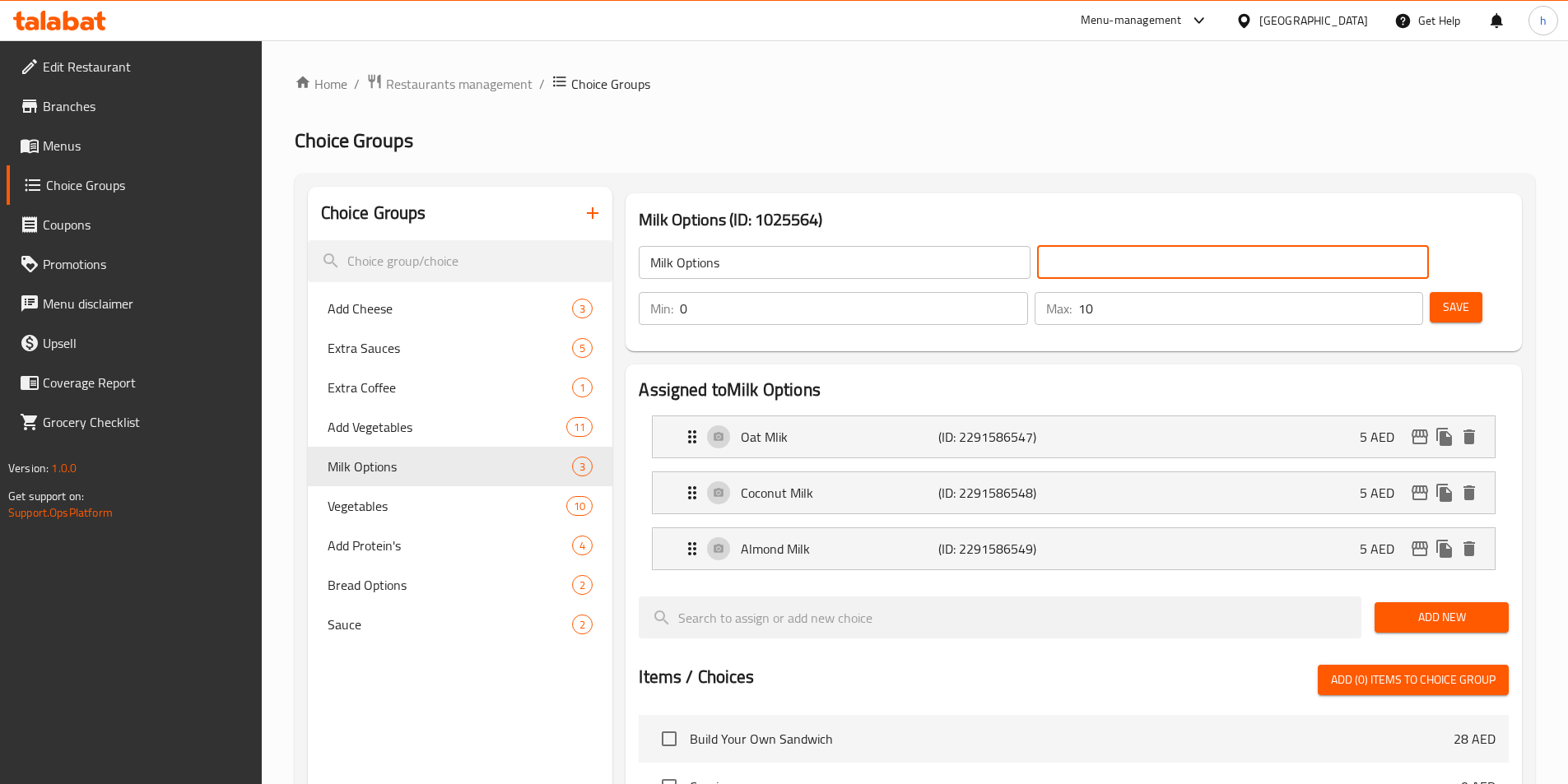
click at [1049, 267] on input "text" at bounding box center [1233, 262] width 392 height 33
paste input "خيارات الحليب"
click at [894, 427] on p "Oat Mlik" at bounding box center [839, 437] width 197 height 20
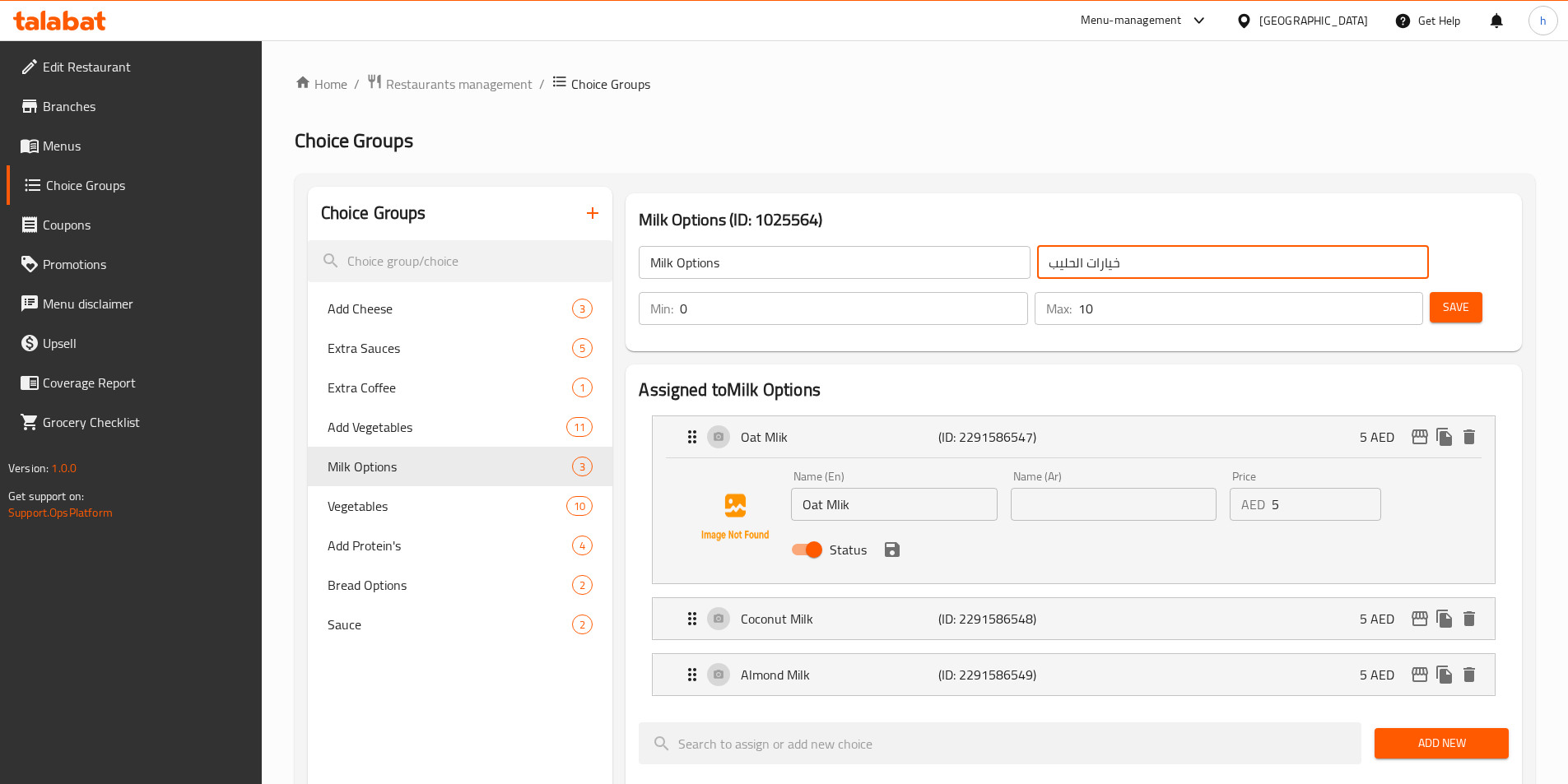
type input "خيارات الحليب"
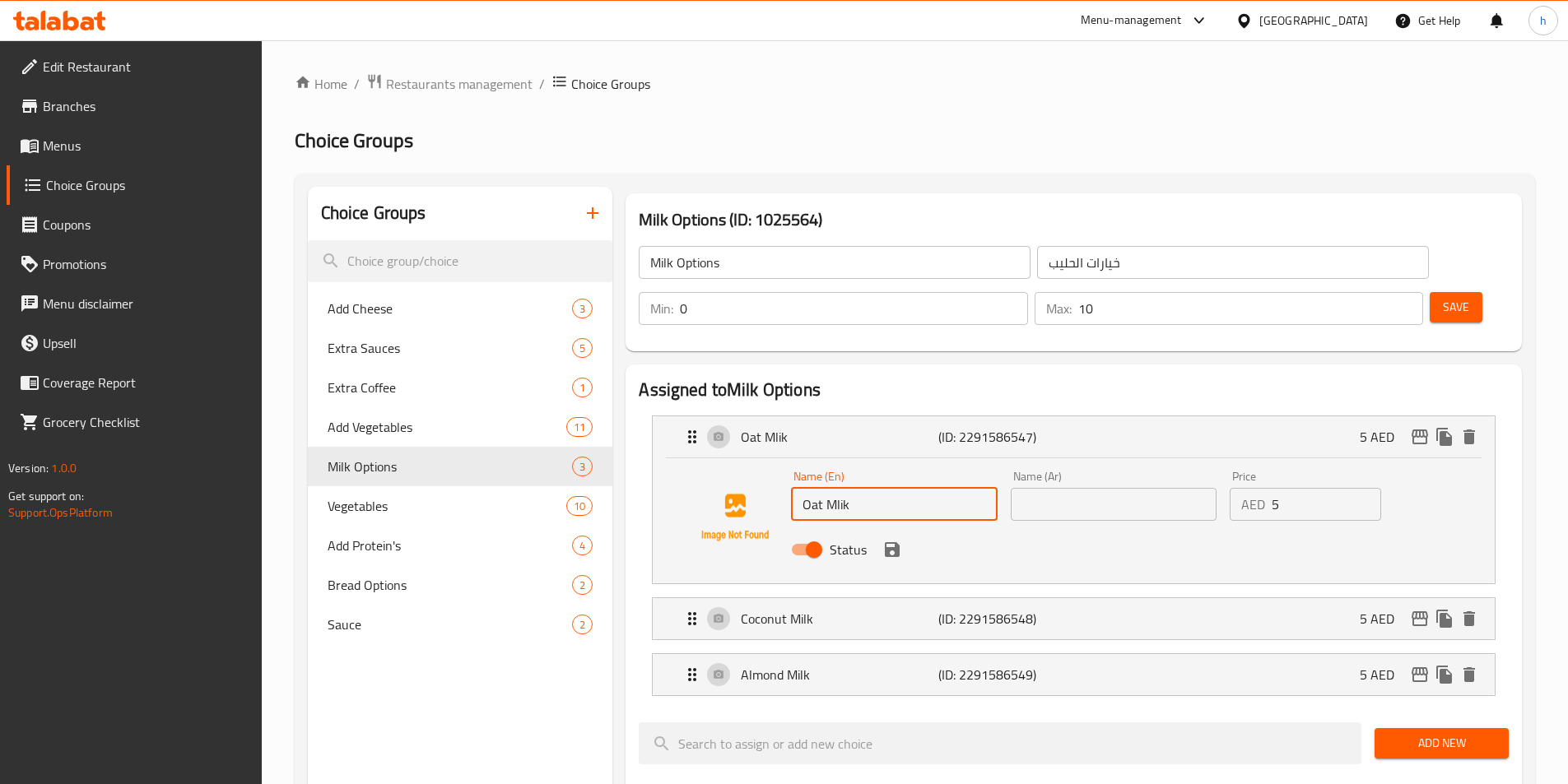
drag, startPoint x: 859, startPoint y: 461, endPoint x: 837, endPoint y: 497, distance: 42.2
click at [837, 497] on div "Name (En) Oat Mlik Name (En) Name (Ar) Name (Ar) Price AED 5 Price Status" at bounding box center [1113, 517] width 658 height 108
click at [820, 488] on input "Oat Mlik" at bounding box center [893, 504] width 206 height 33
click at [821, 488] on input "Oat Mlik" at bounding box center [893, 504] width 206 height 33
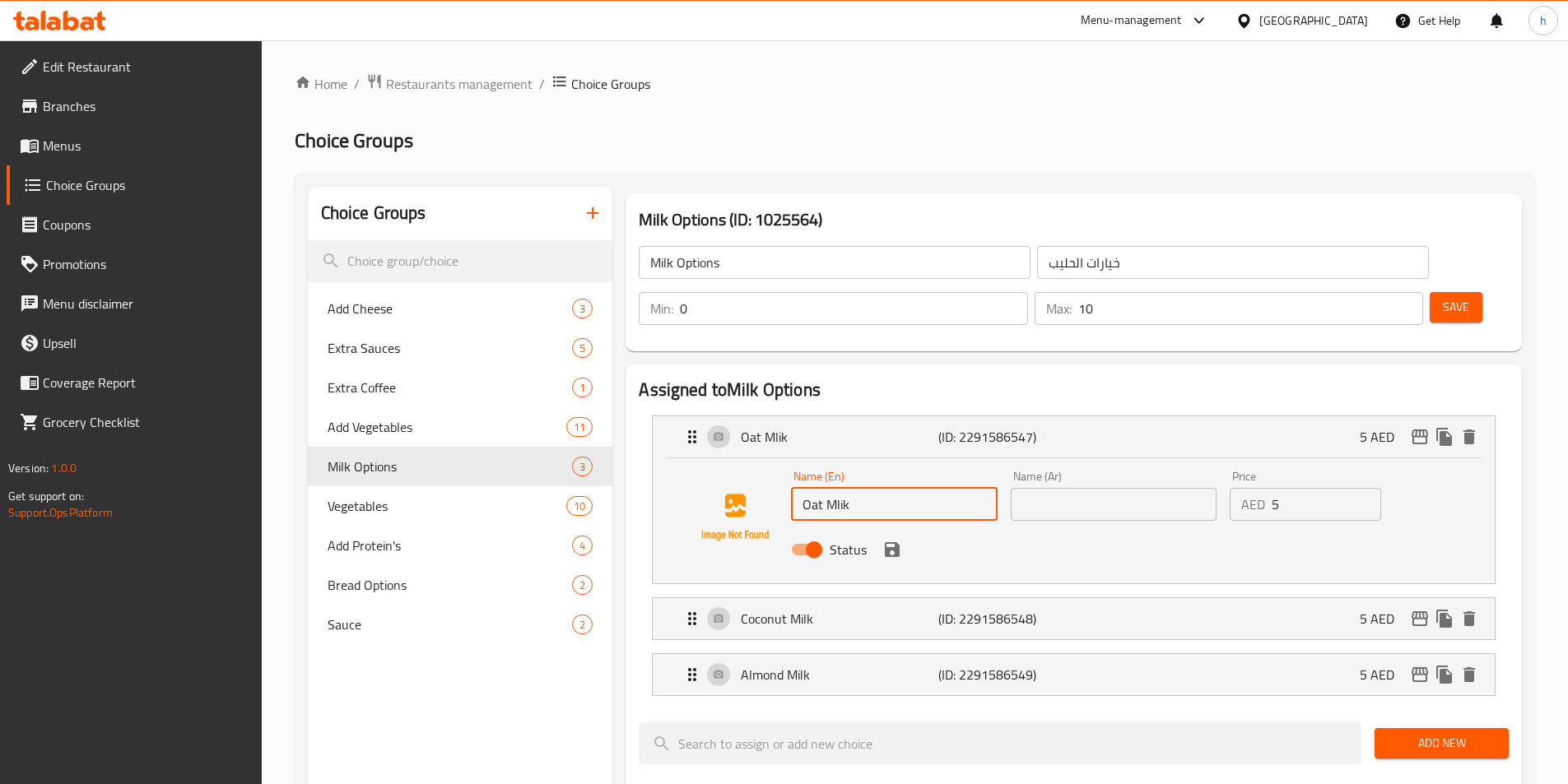
click at [841, 488] on input "Oat Mlik" at bounding box center [893, 504] width 206 height 33
click at [1153, 470] on div "Name (Ar) Name (Ar)" at bounding box center [1113, 495] width 206 height 50
paste input "حليب الشوفان"
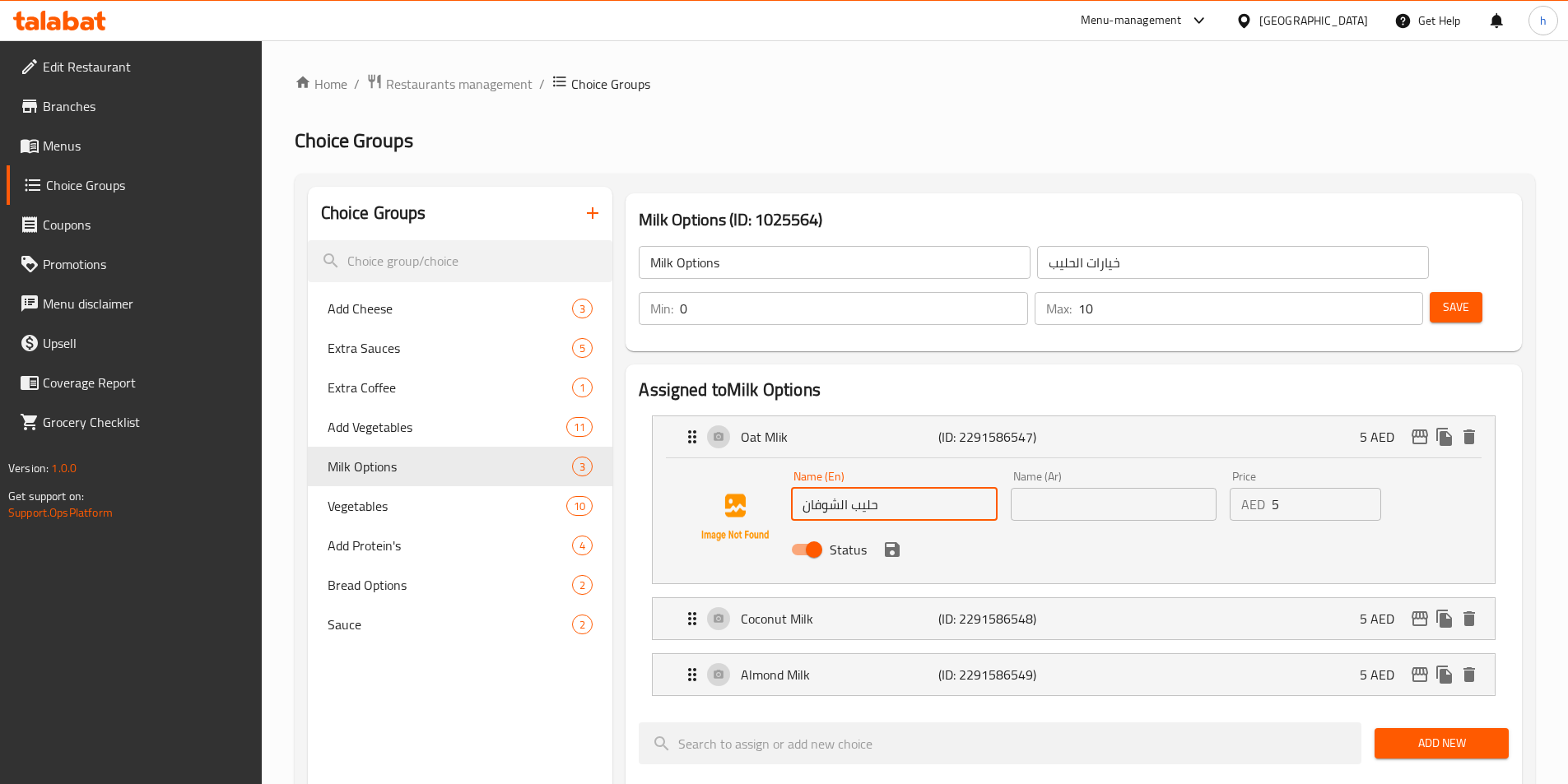
type input "Oat Mlik"
click at [1139, 488] on input "text" at bounding box center [1113, 504] width 206 height 33
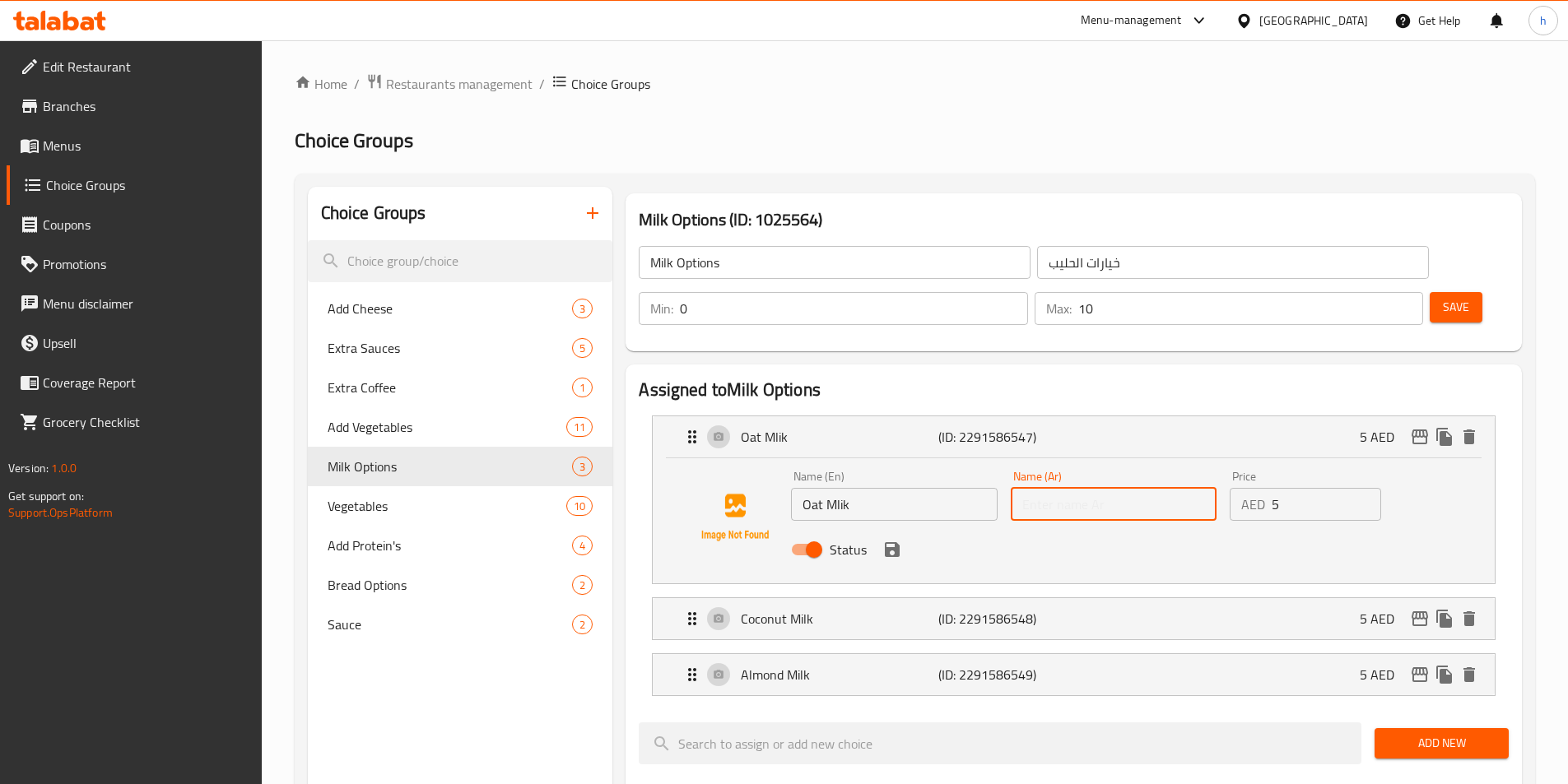
paste input "حليب الشوفان"
click at [899, 542] on icon "save" at bounding box center [893, 550] width 15 height 15
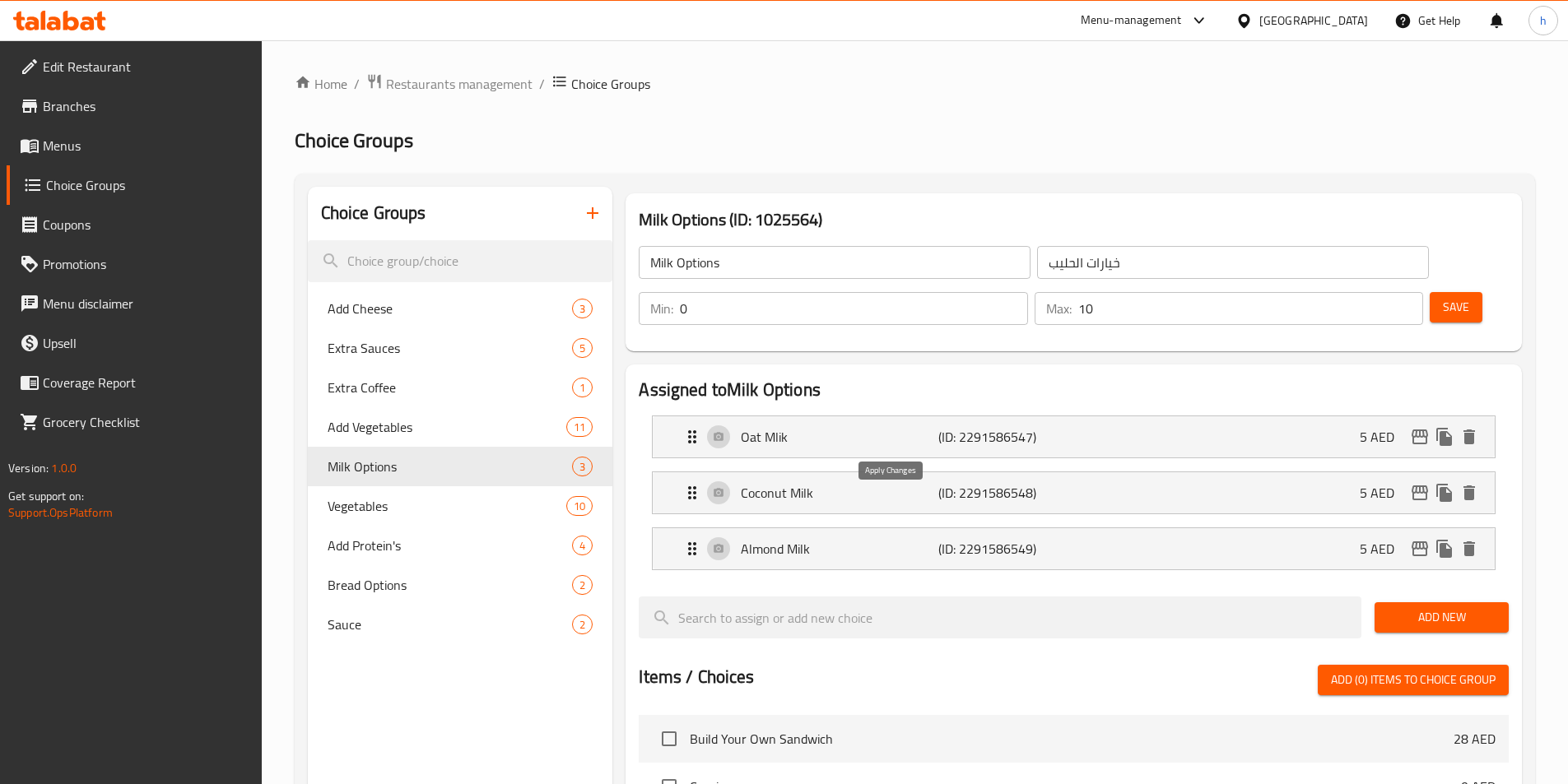
type input "حليب الشوفان"
click at [856, 483] on p "Coconut Milk" at bounding box center [839, 493] width 197 height 20
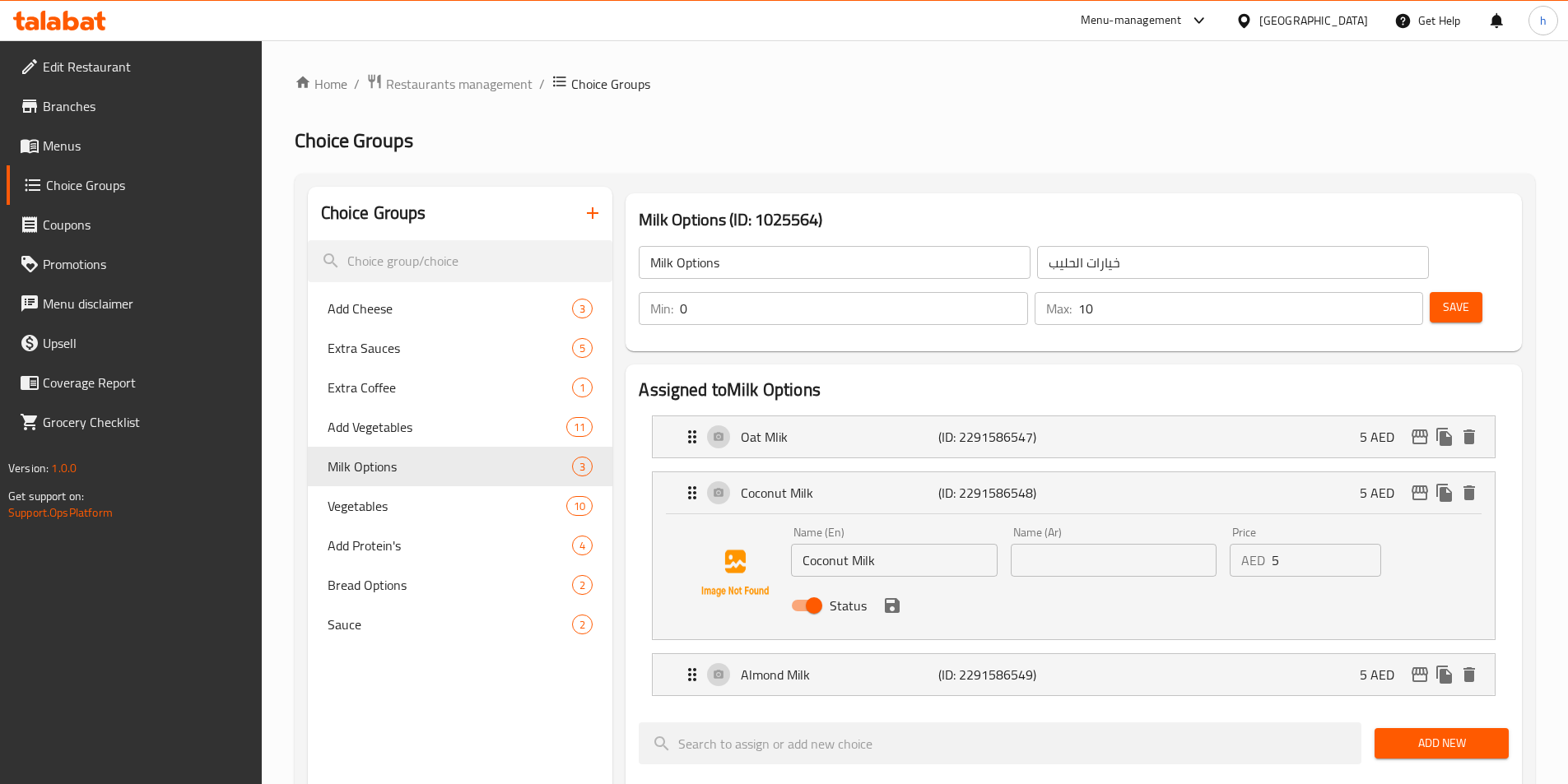
click at [836, 544] on input "Coconut Milk" at bounding box center [893, 560] width 206 height 33
click at [1035, 544] on input "text" at bounding box center [1113, 560] width 206 height 33
paste input "حليب جوز الهند"
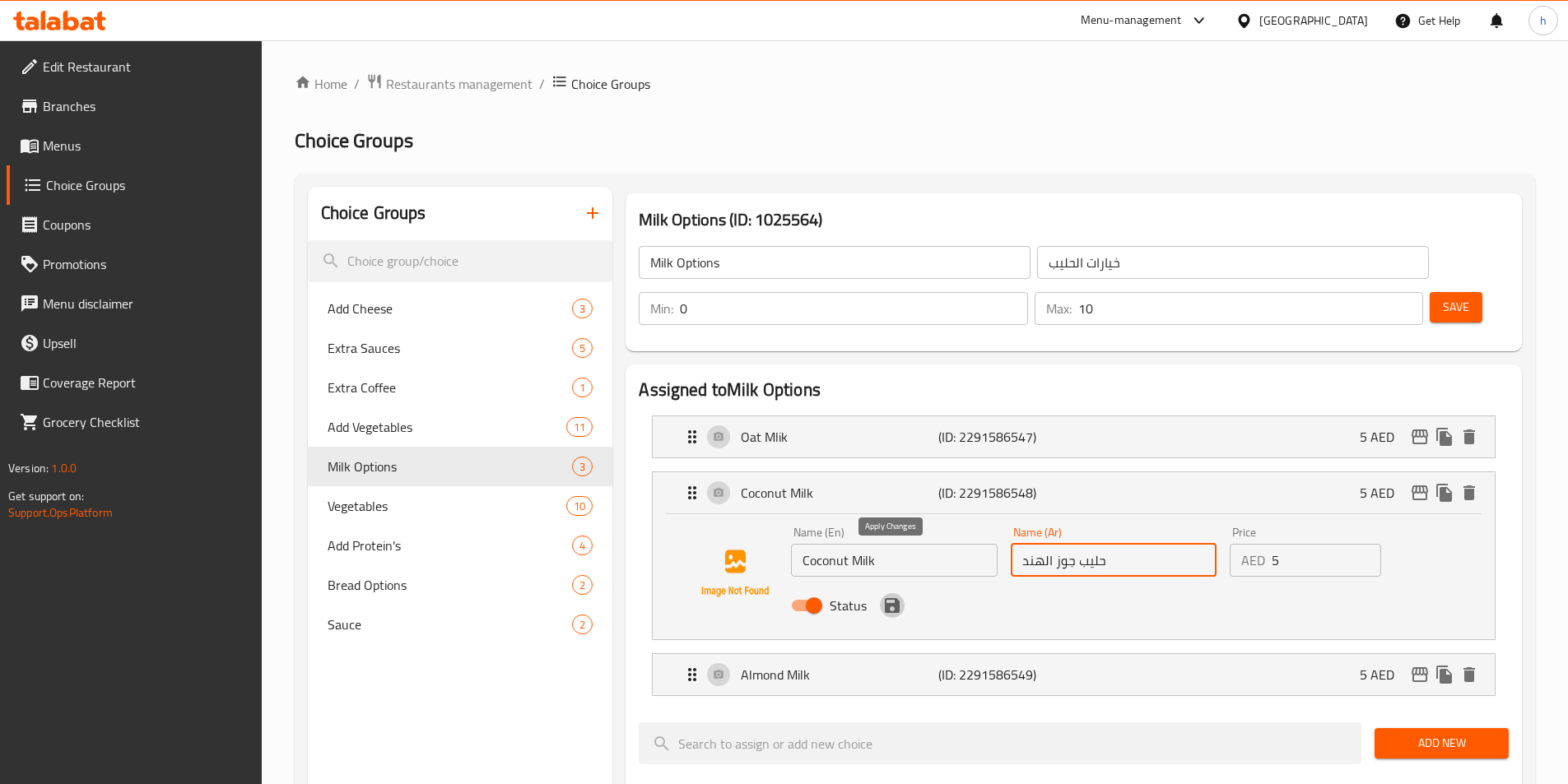
click at [892, 596] on icon "save" at bounding box center [893, 606] width 20 height 20
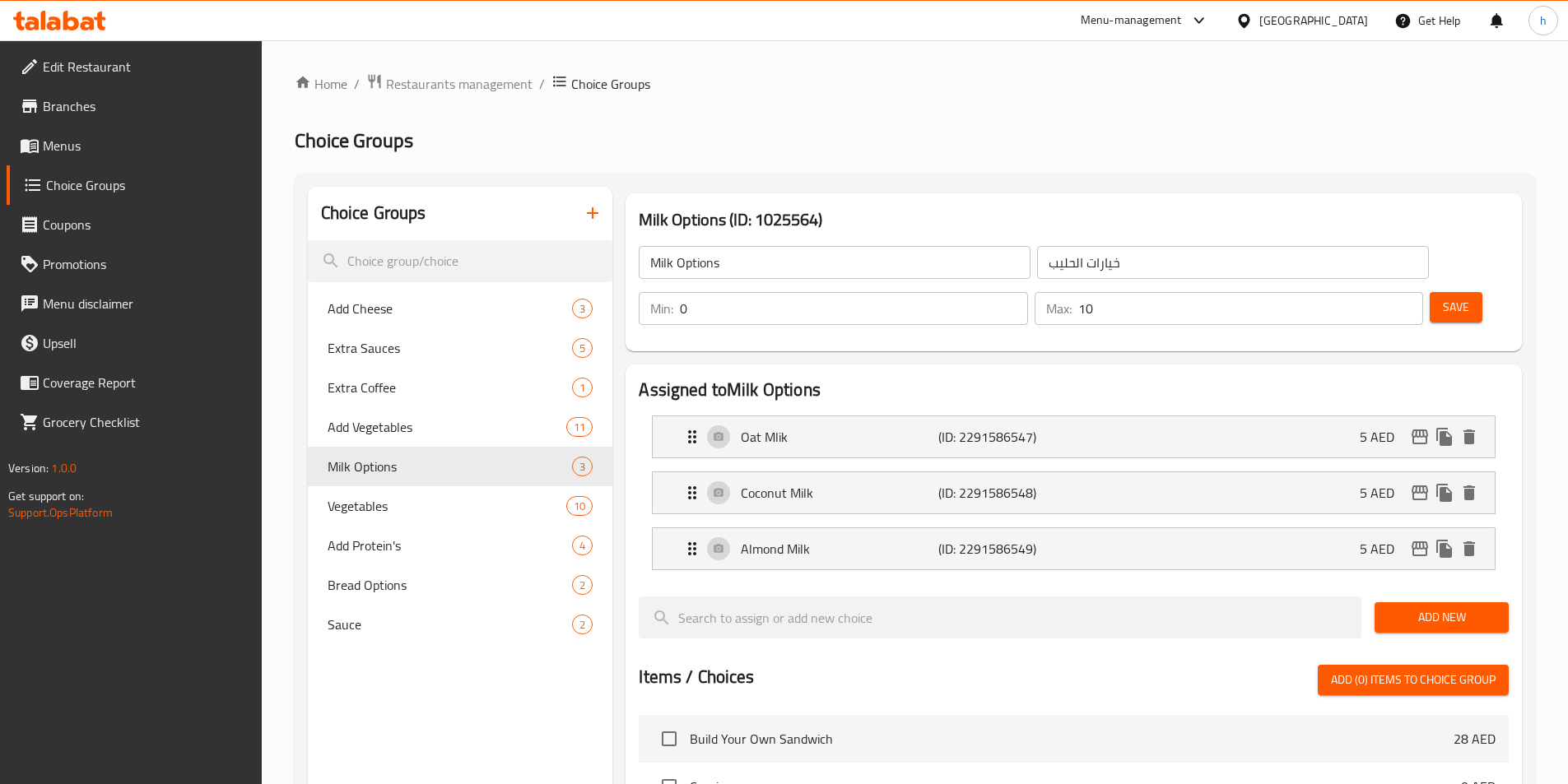
type input "حليب جوز الهند"
click at [908, 539] on p "Almond Milk" at bounding box center [839, 549] width 197 height 20
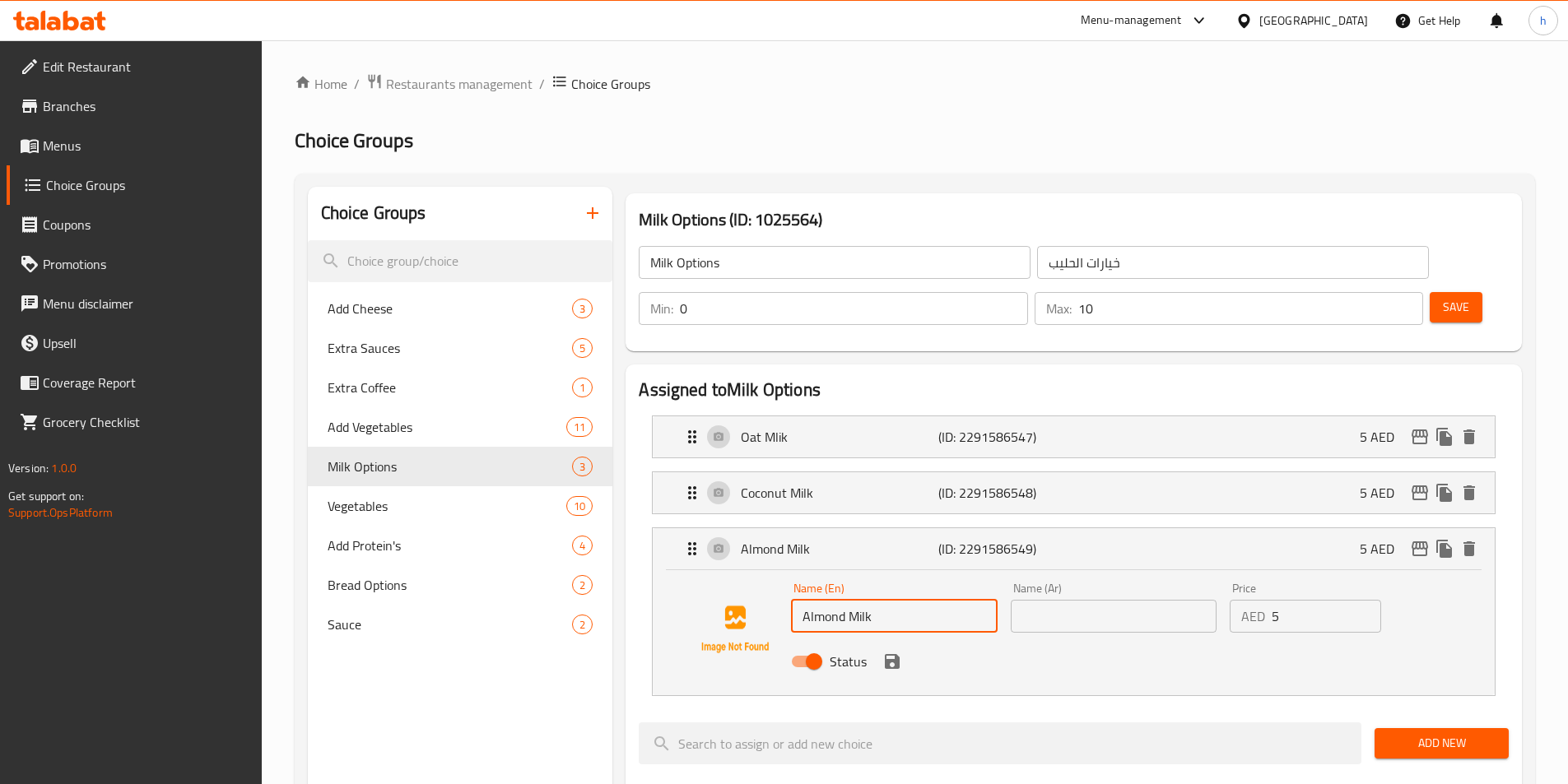
click at [878, 600] on input "Almond Milk" at bounding box center [893, 616] width 206 height 33
click at [1037, 583] on div "Name (Ar) Name (Ar)" at bounding box center [1113, 607] width 206 height 50
click at [1045, 600] on input "text" at bounding box center [1113, 616] width 206 height 33
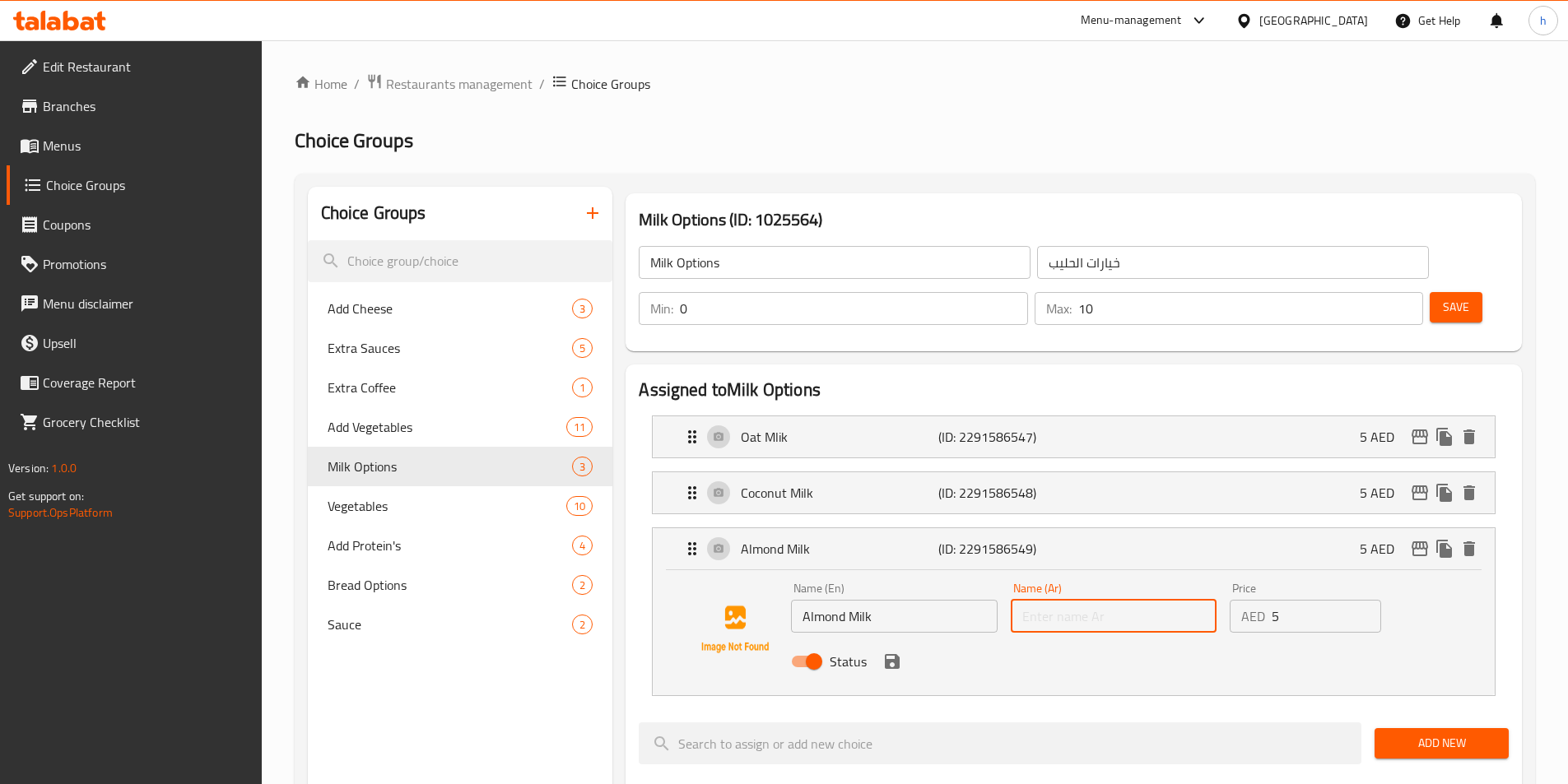
paste input "حليب اللوز"
click at [896, 640] on div "Status" at bounding box center [1113, 662] width 658 height 45
click at [896, 652] on icon "save" at bounding box center [893, 662] width 20 height 20
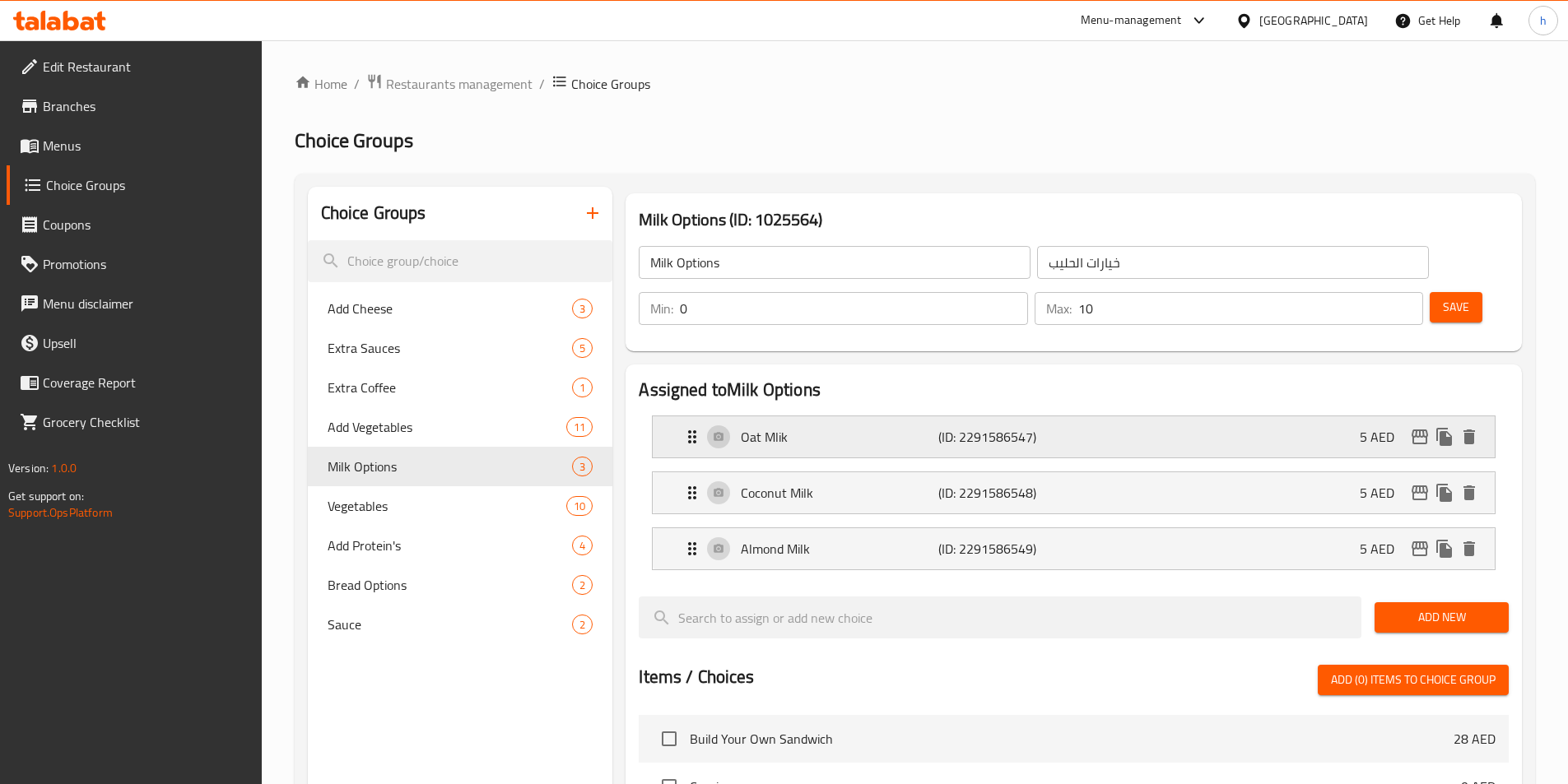
type input "حليب اللوز"
click at [1476, 230] on div "Milk Options ​ خيارات الحليب ​ Min: 0 ​ Max: 10 ​ Save" at bounding box center [1074, 286] width 883 height 119
click at [1443, 297] on span "Save" at bounding box center [1457, 307] width 26 height 21
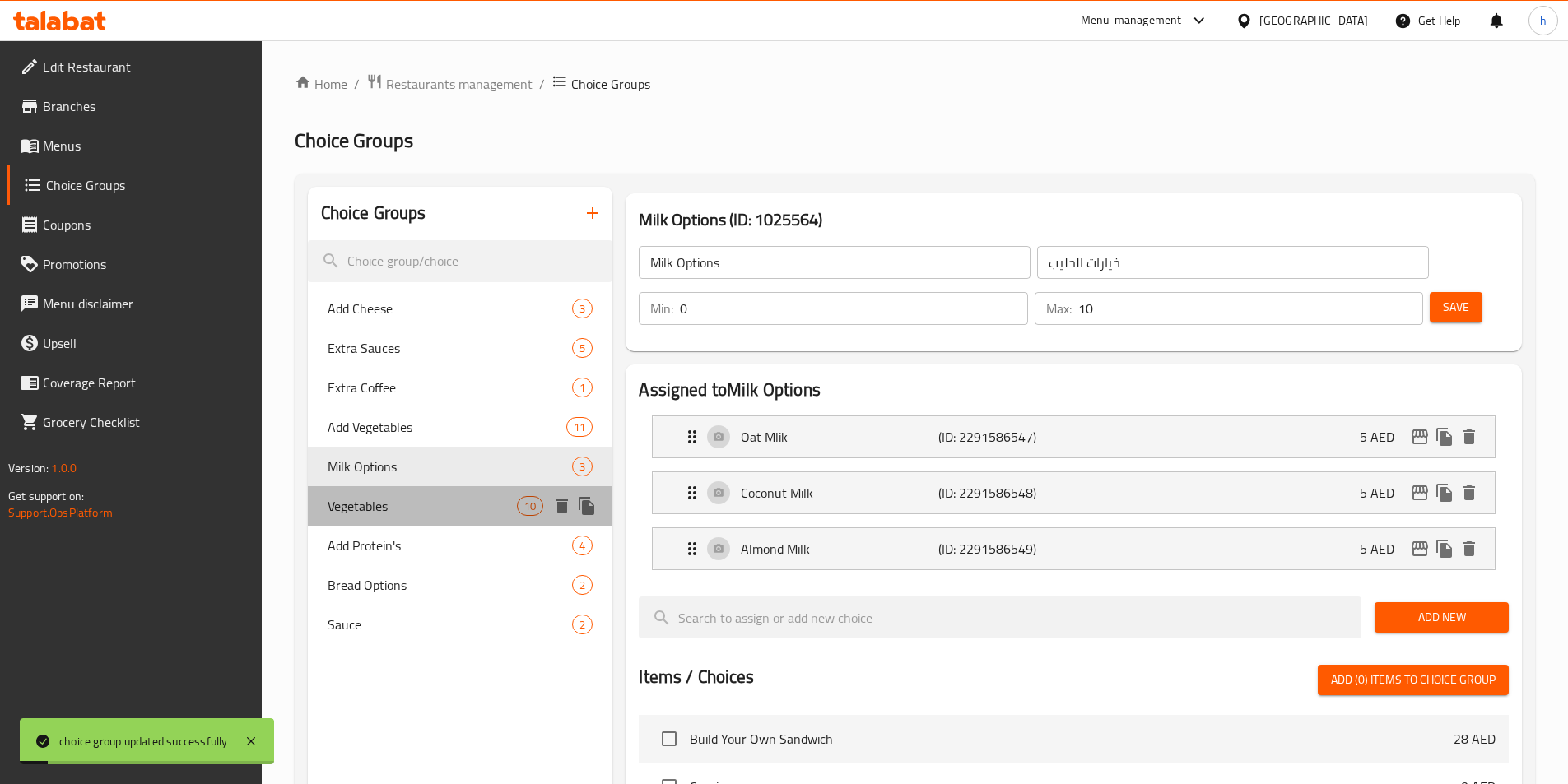
click at [460, 503] on span "Vegetables" at bounding box center [423, 506] width 190 height 20
type input "Vegetables"
type input "خضروات"
type input "4"
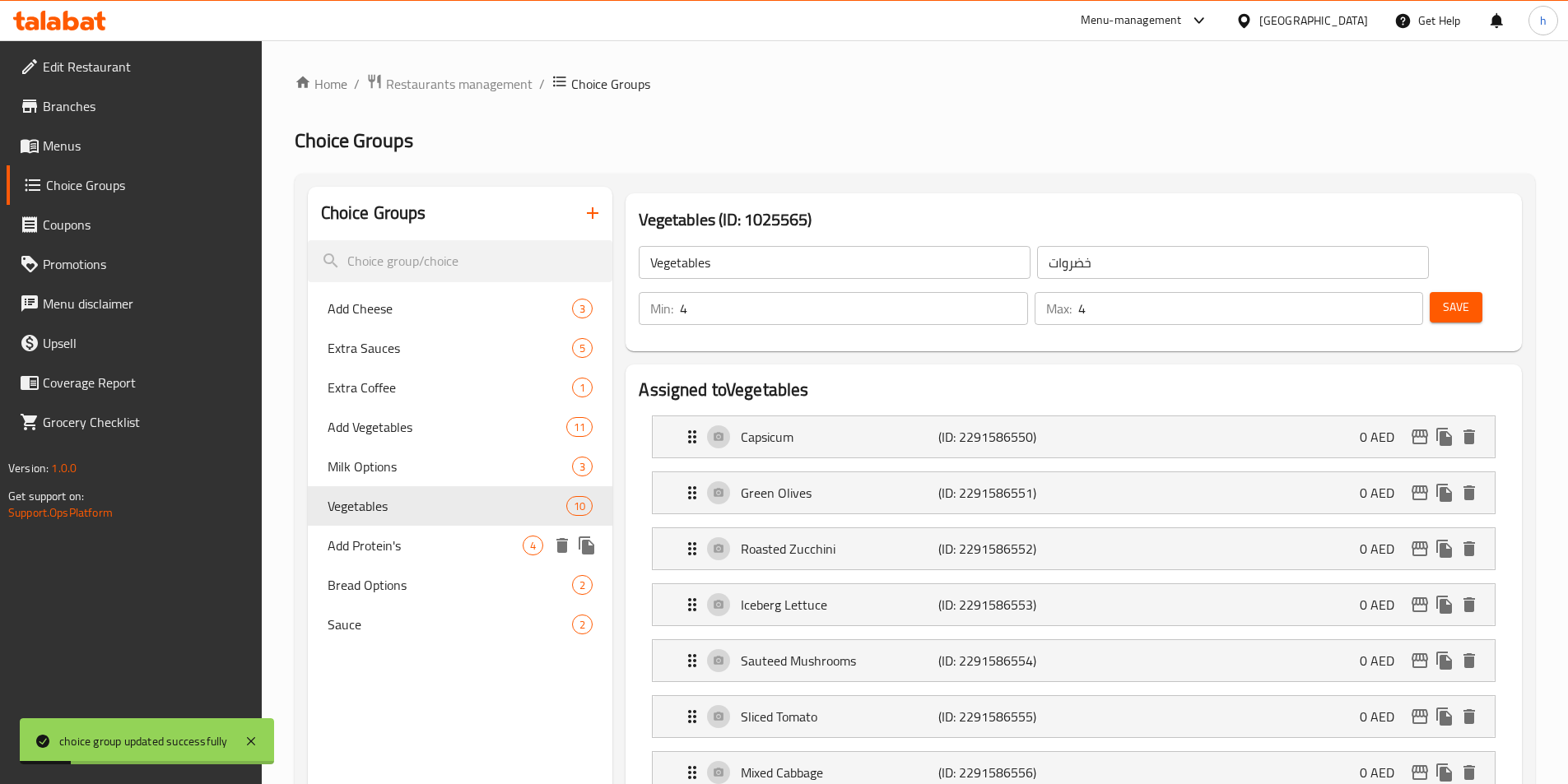
click at [445, 541] on span "Add Protein's" at bounding box center [425, 545] width 196 height 20
type input "Add Protein's"
type input "0"
type input "10"
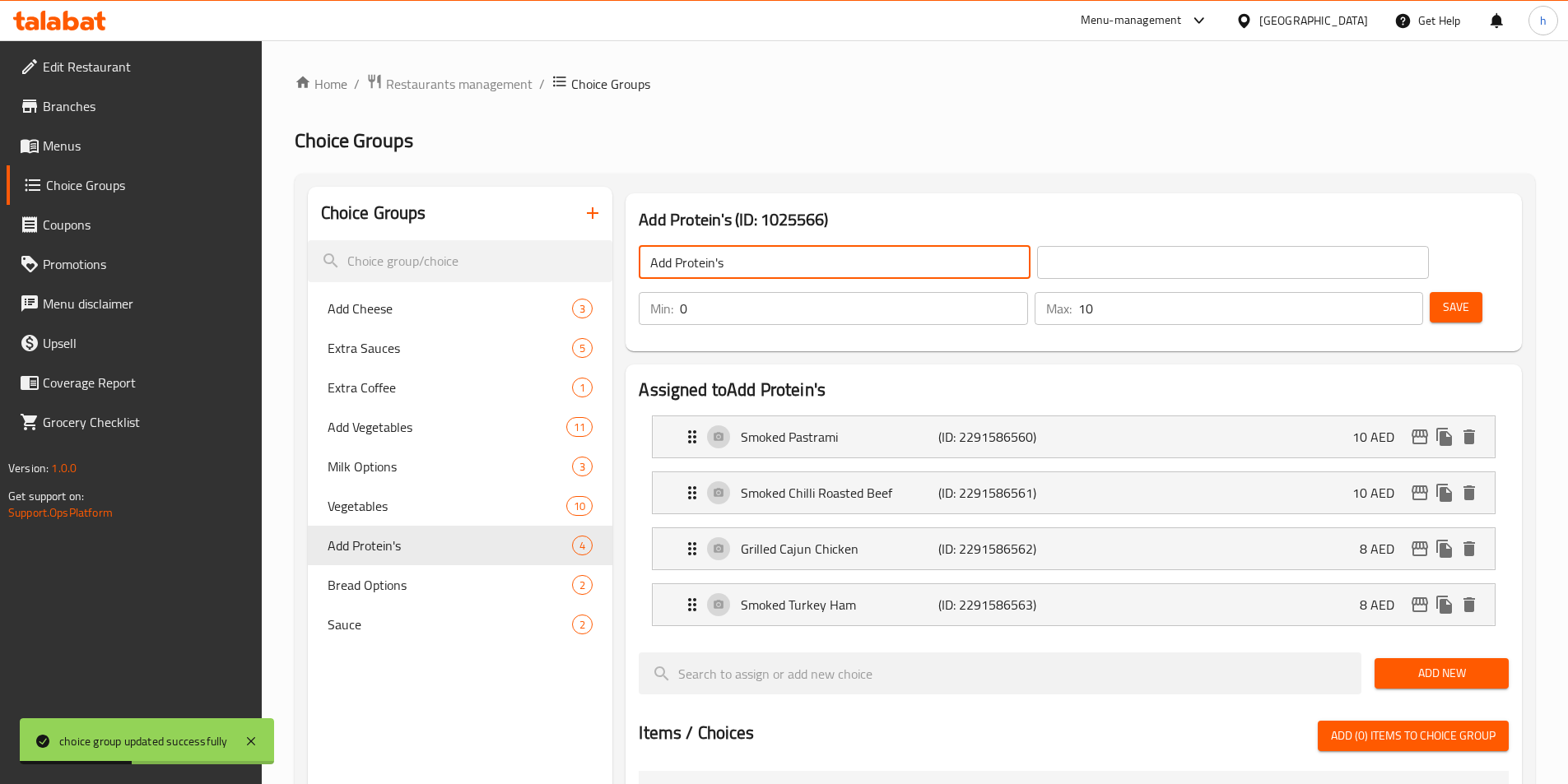
click at [807, 253] on input "Add Protein's" at bounding box center [835, 262] width 392 height 33
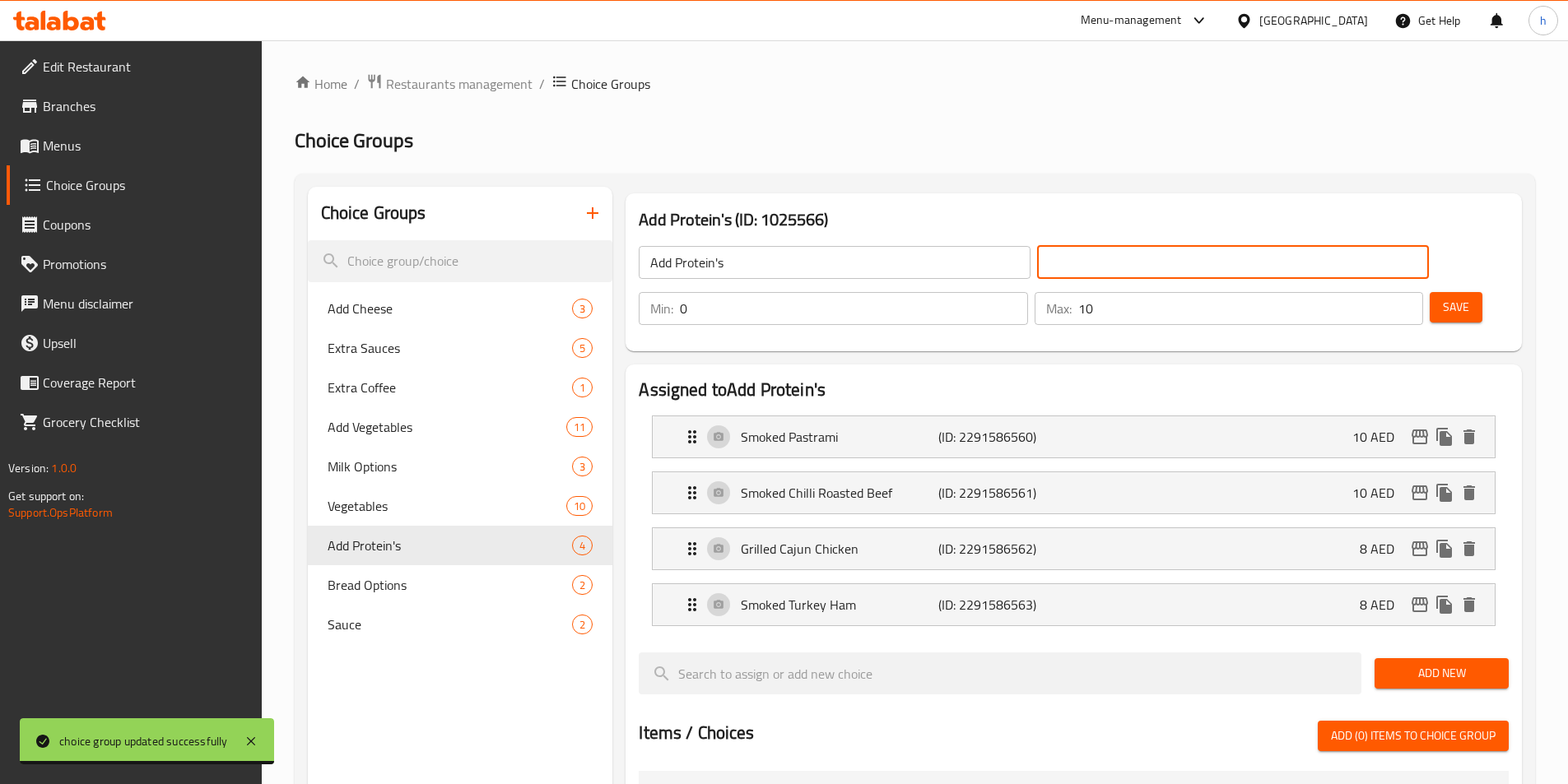
click at [1113, 272] on input "text" at bounding box center [1233, 262] width 392 height 33
paste input "أضف البروتين"
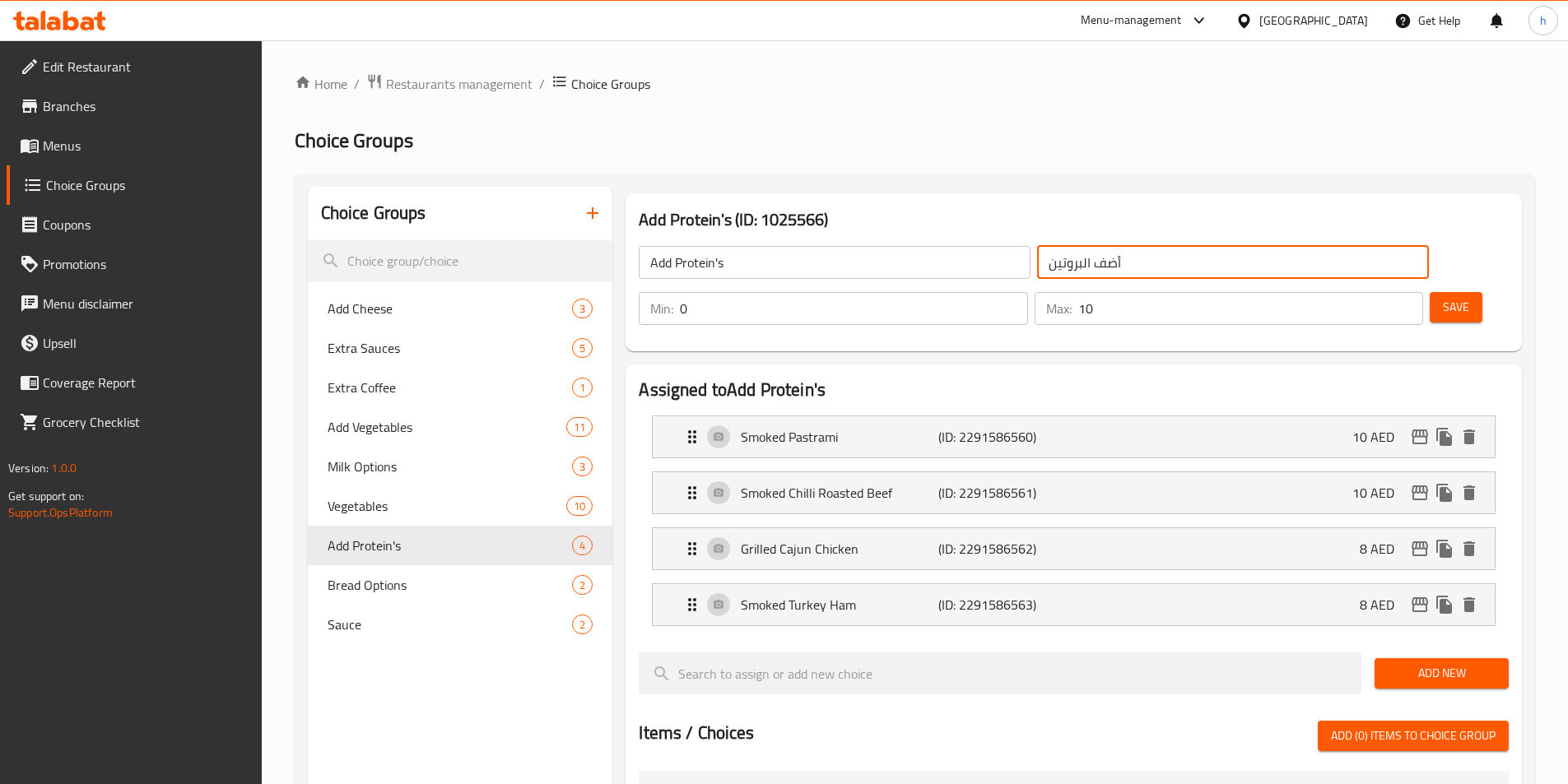
type input "أضف البروتين"
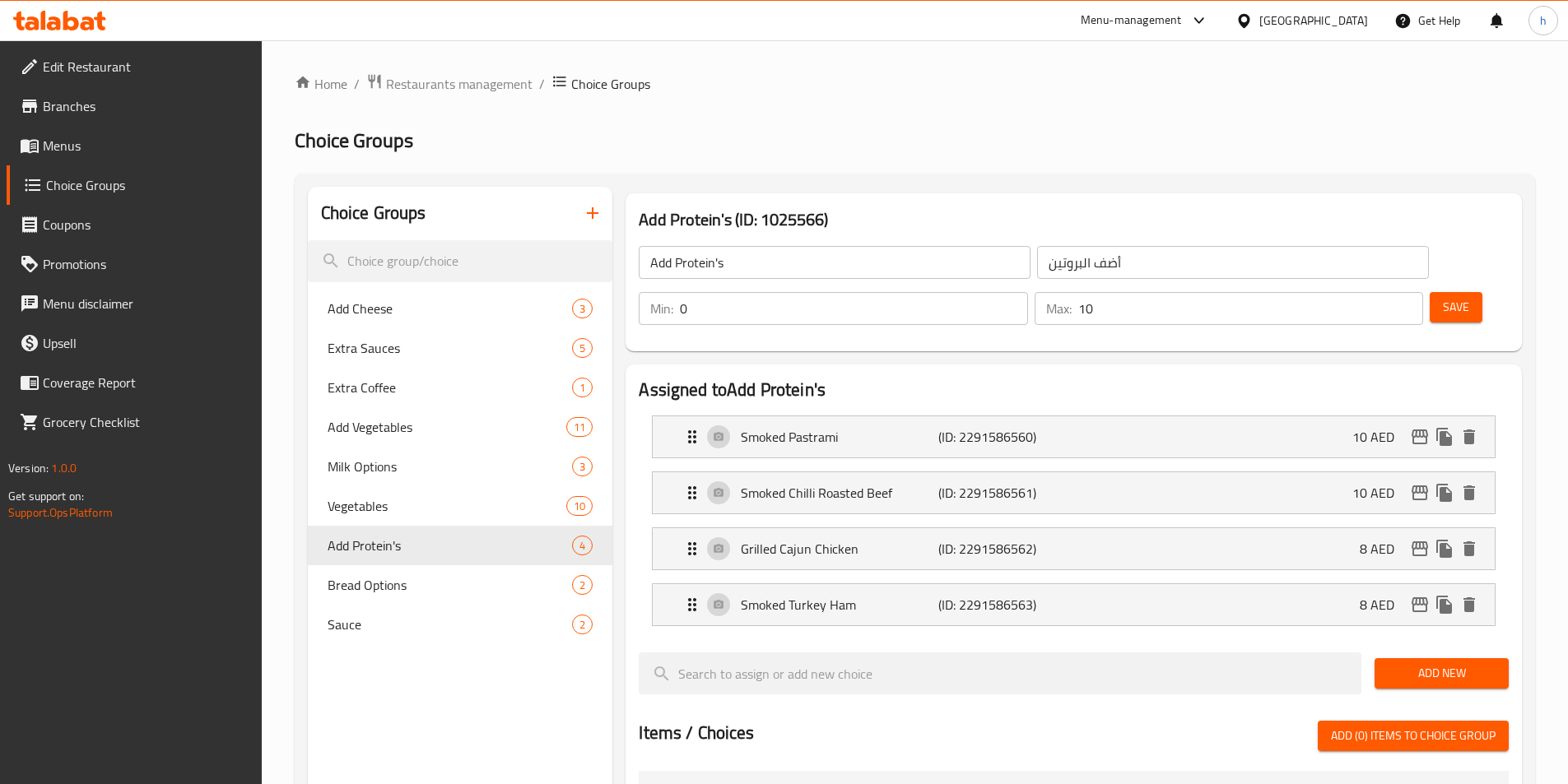
click at [933, 307] on div "Add Protein's (ID: 1025566) Add Protein's ​ أضف البروتين ​ Min: 0 ​ Max: 10 ​ S…" at bounding box center [1074, 272] width 910 height 171
click at [921, 427] on p "Smoked Pastrami" at bounding box center [839, 437] width 197 height 20
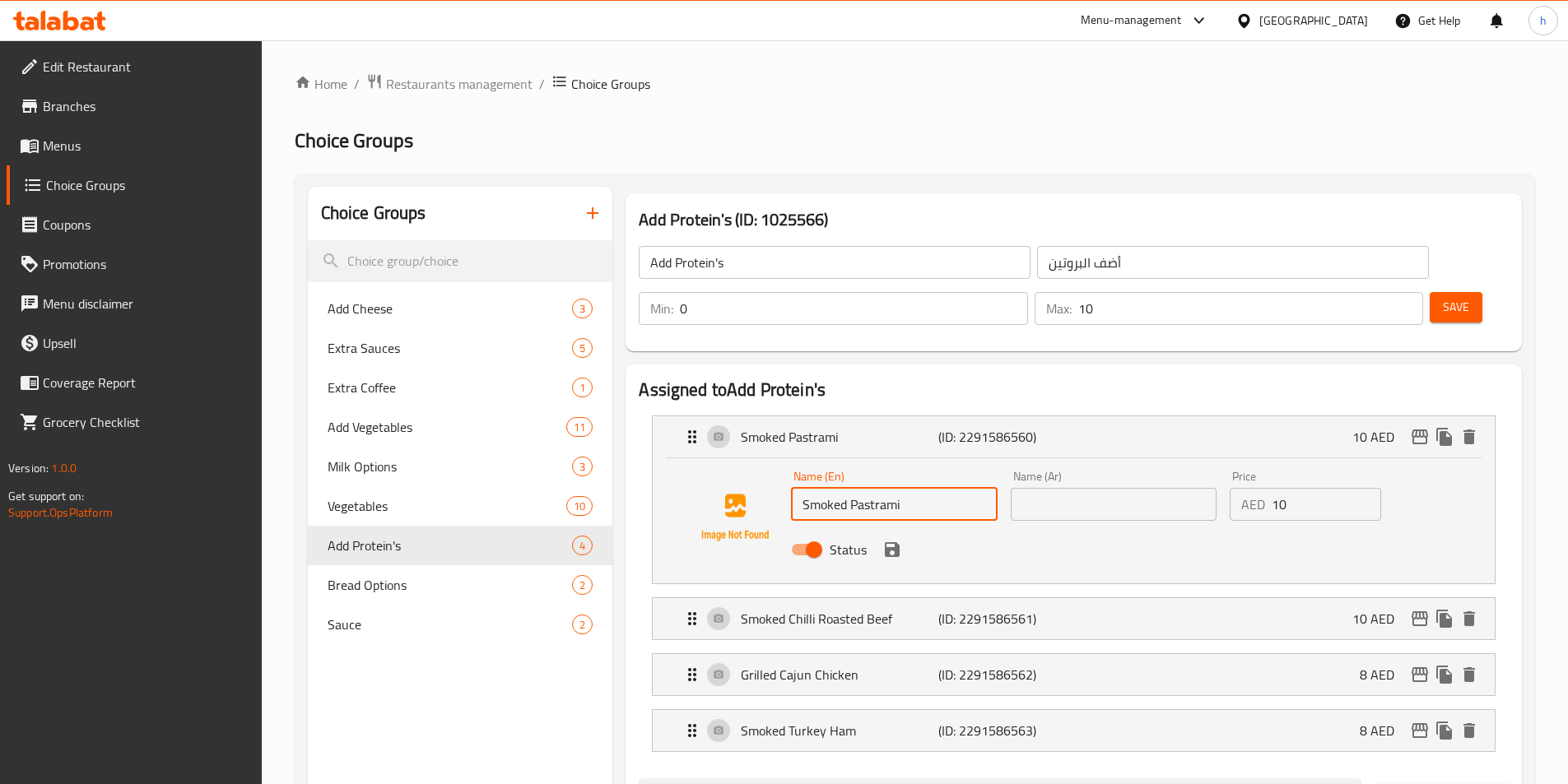
click at [864, 488] on input "Smoked Pastrami" at bounding box center [893, 504] width 206 height 33
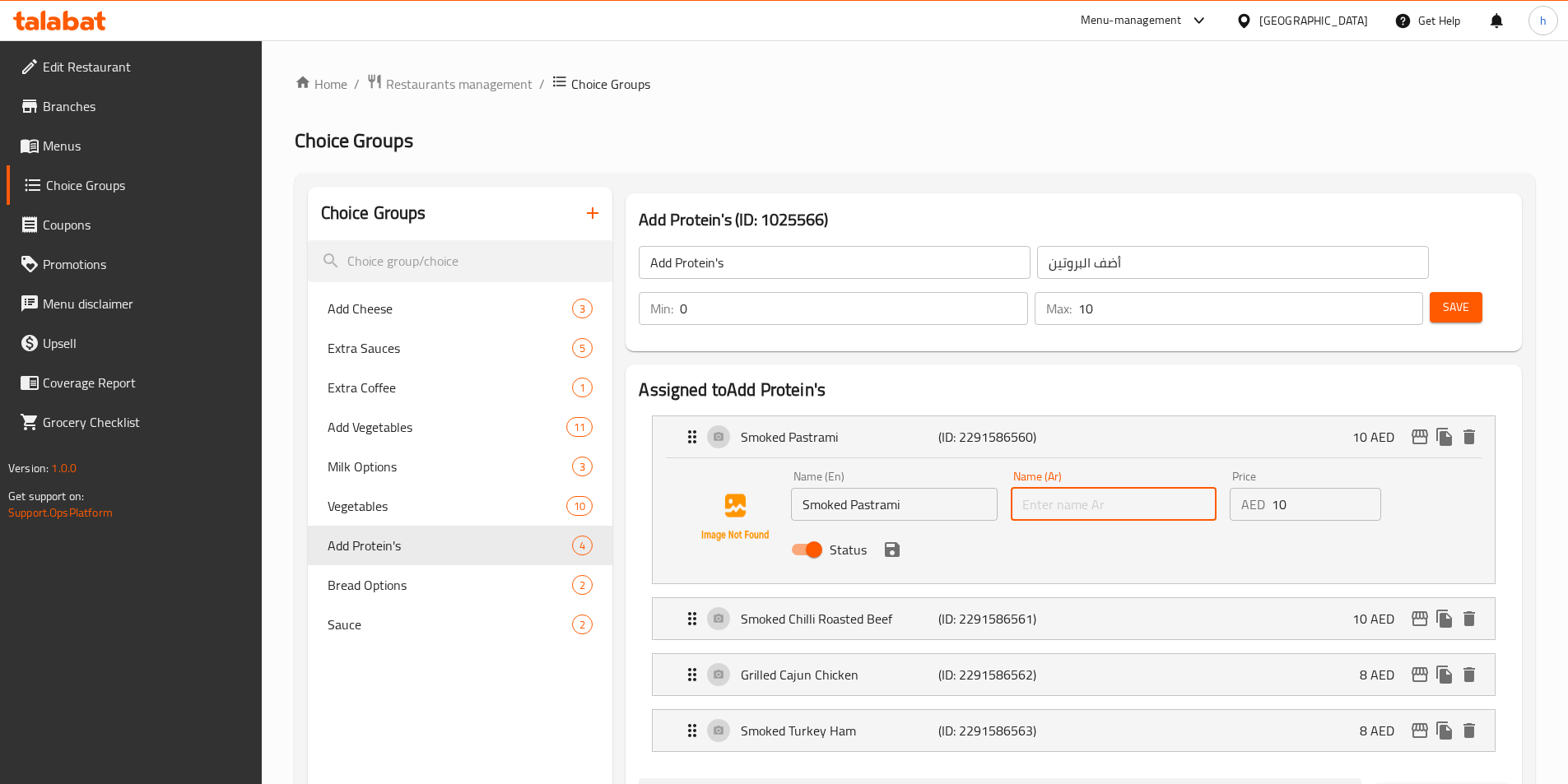
click at [1082, 488] on input "text" at bounding box center [1113, 504] width 206 height 33
paste input "بسطرمة"
type input "بسطرمة مدخنه"
click at [902, 537] on button "save" at bounding box center [893, 550] width 25 height 25
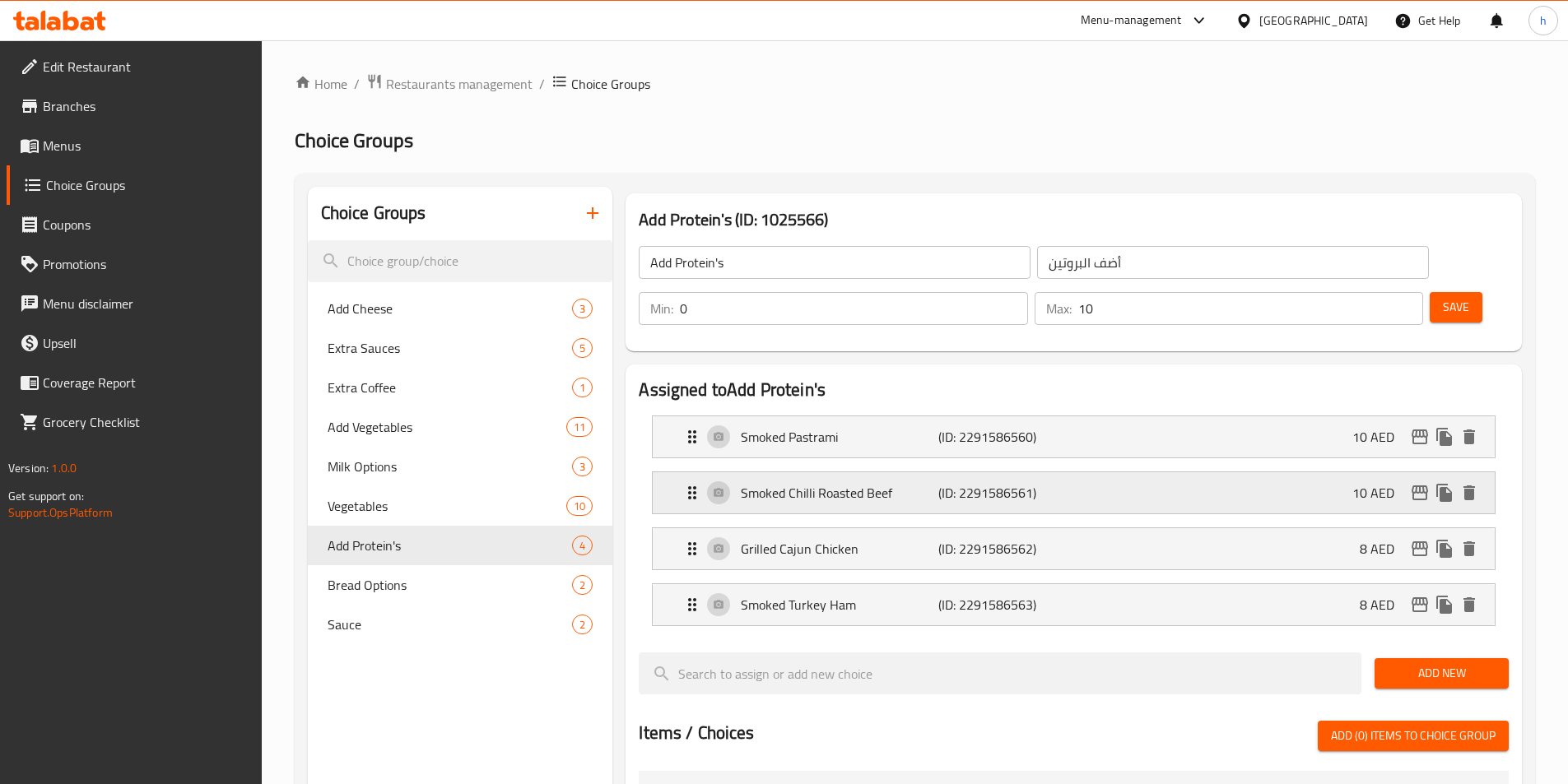
click at [845, 483] on p "Smoked Chilli Roasted Beef" at bounding box center [839, 493] width 197 height 20
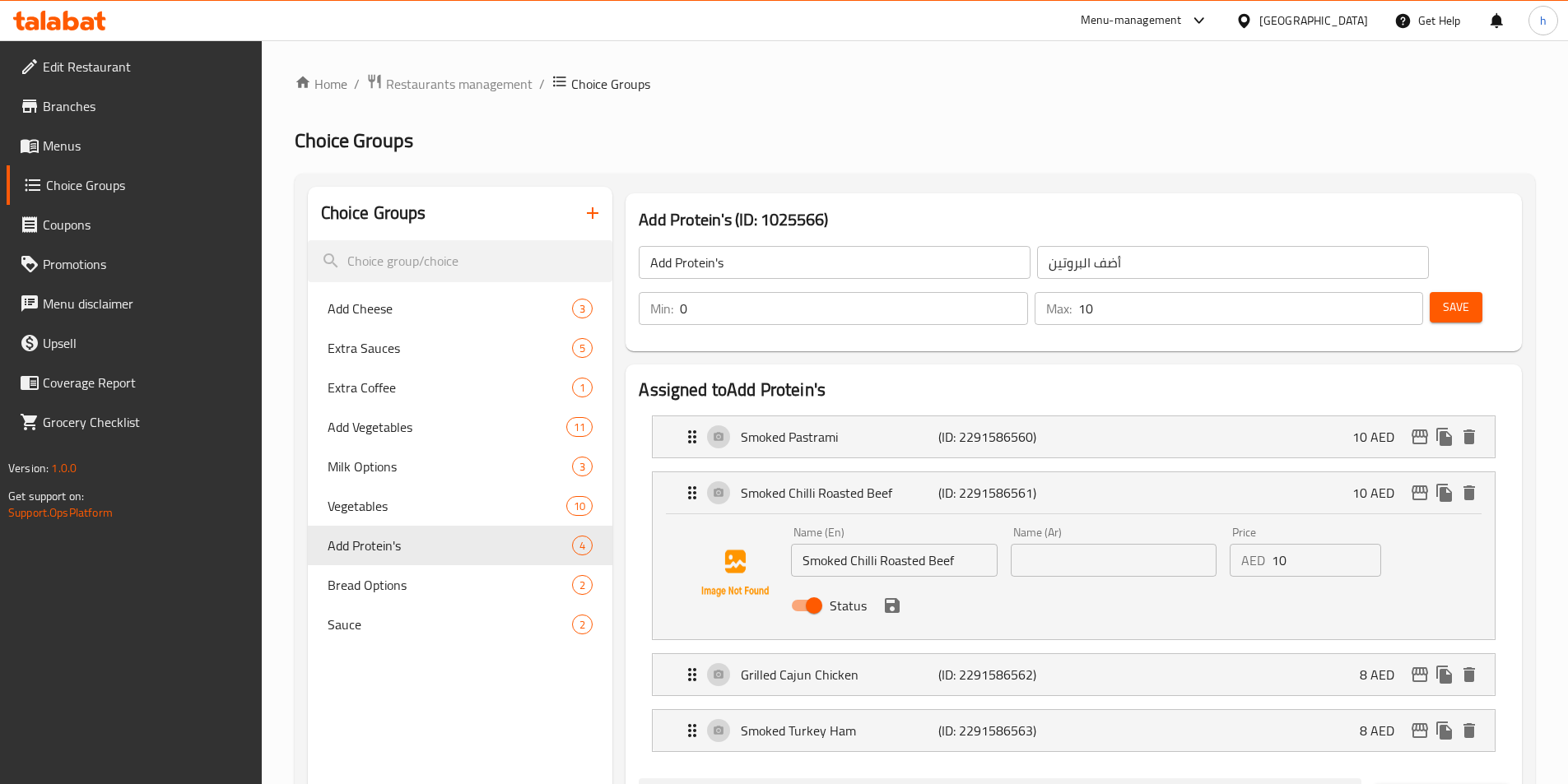
click at [872, 544] on input "Smoked Chilli Roasted Beef" at bounding box center [893, 560] width 206 height 33
click at [1106, 544] on input "text" at bounding box center [1113, 560] width 206 height 33
paste input "لحم بقري مشوي مع الفلفل الحار المدخن"
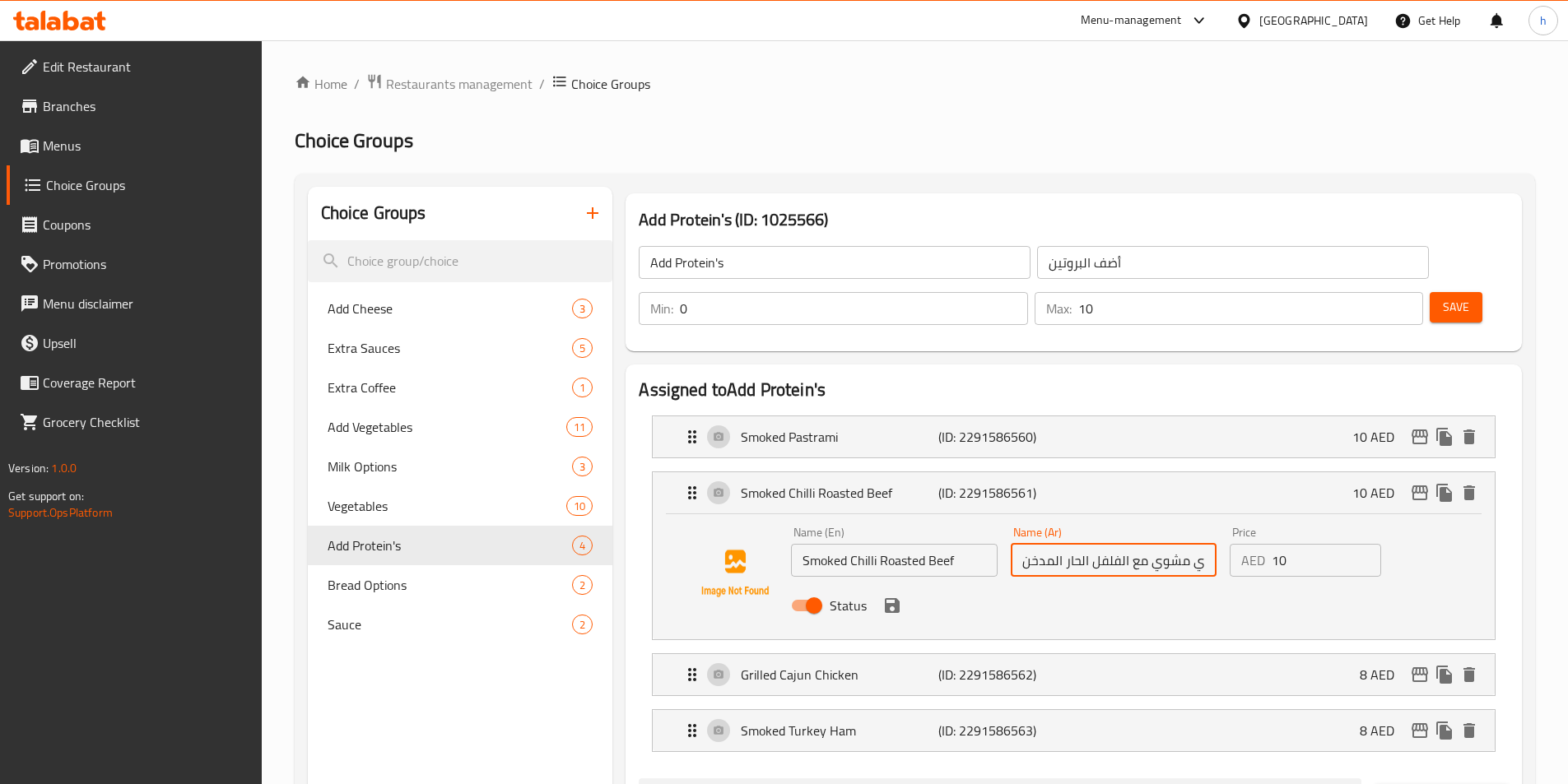
scroll to position [0, 36]
click at [898, 598] on icon "save" at bounding box center [893, 606] width 15 height 15
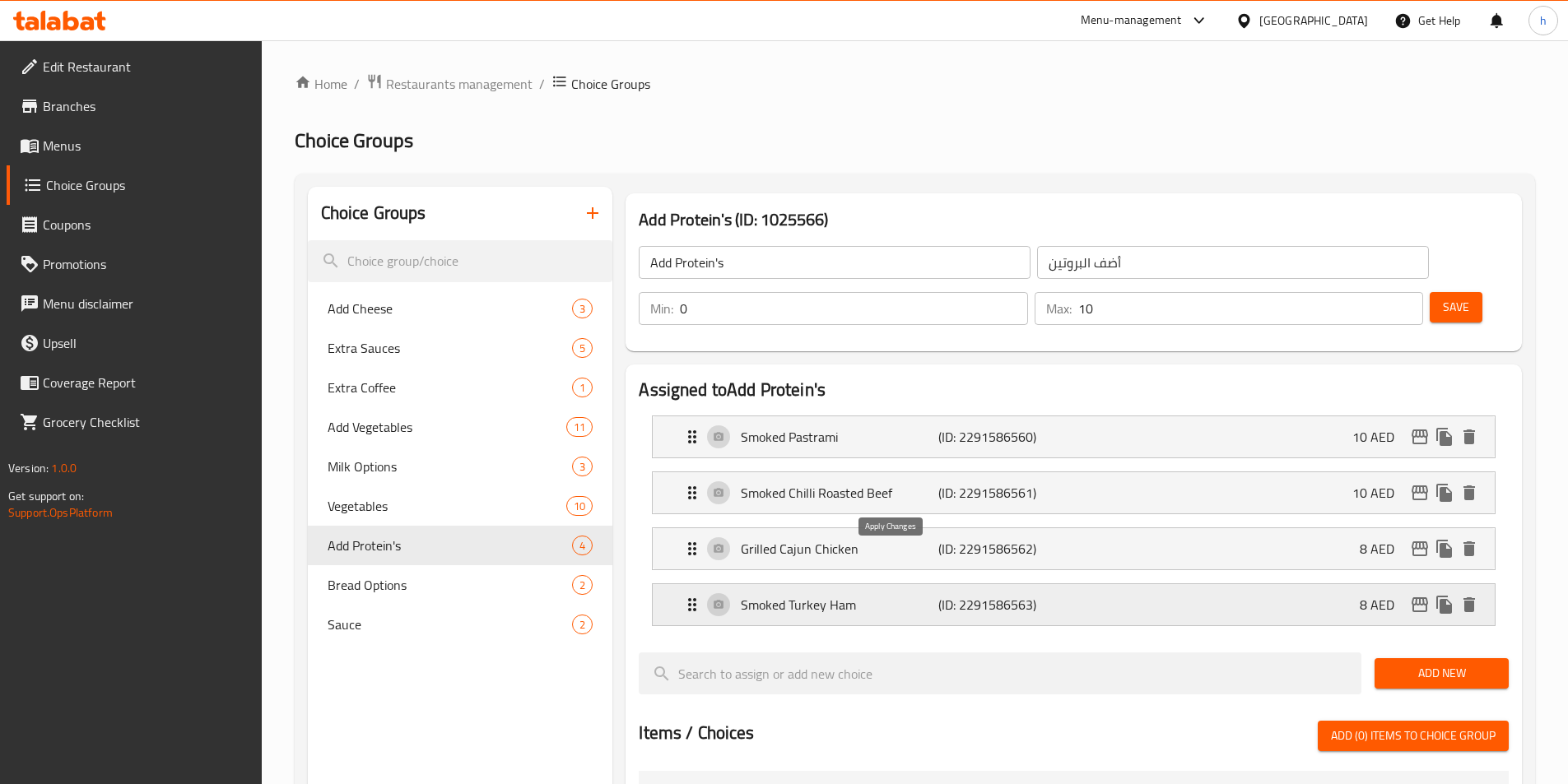
type input "لحم بقري مشوي مع الفلفل الحار المدخن"
click at [887, 539] on p "Grilled Cajun Chicken" at bounding box center [839, 549] width 197 height 20
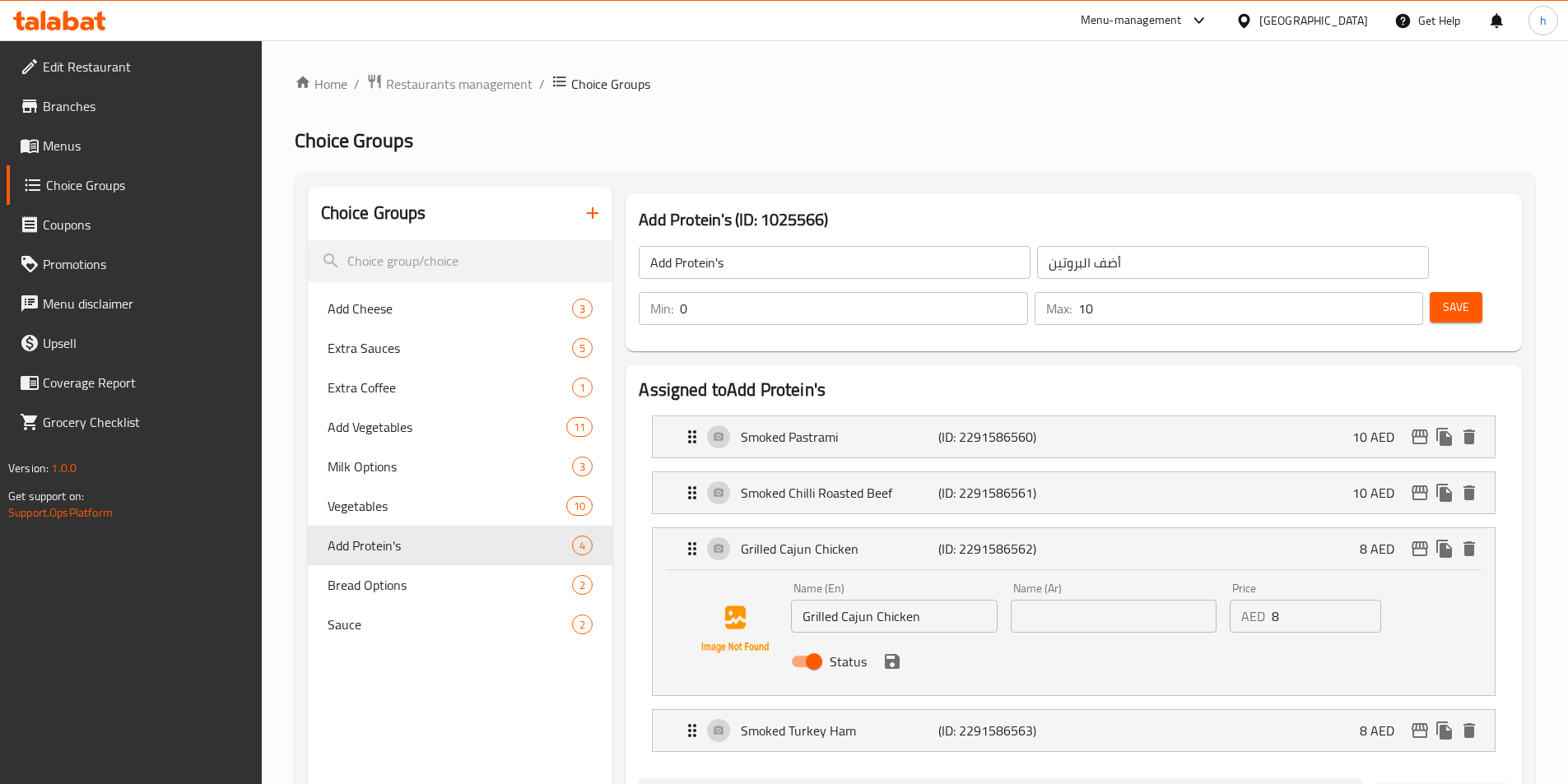
click at [895, 600] on input "Grilled Cajun Chicken" at bounding box center [893, 616] width 206 height 33
click at [1081, 600] on input "text" at bounding box center [1113, 616] width 206 height 33
paste input "دجاج كاجون مشوي"
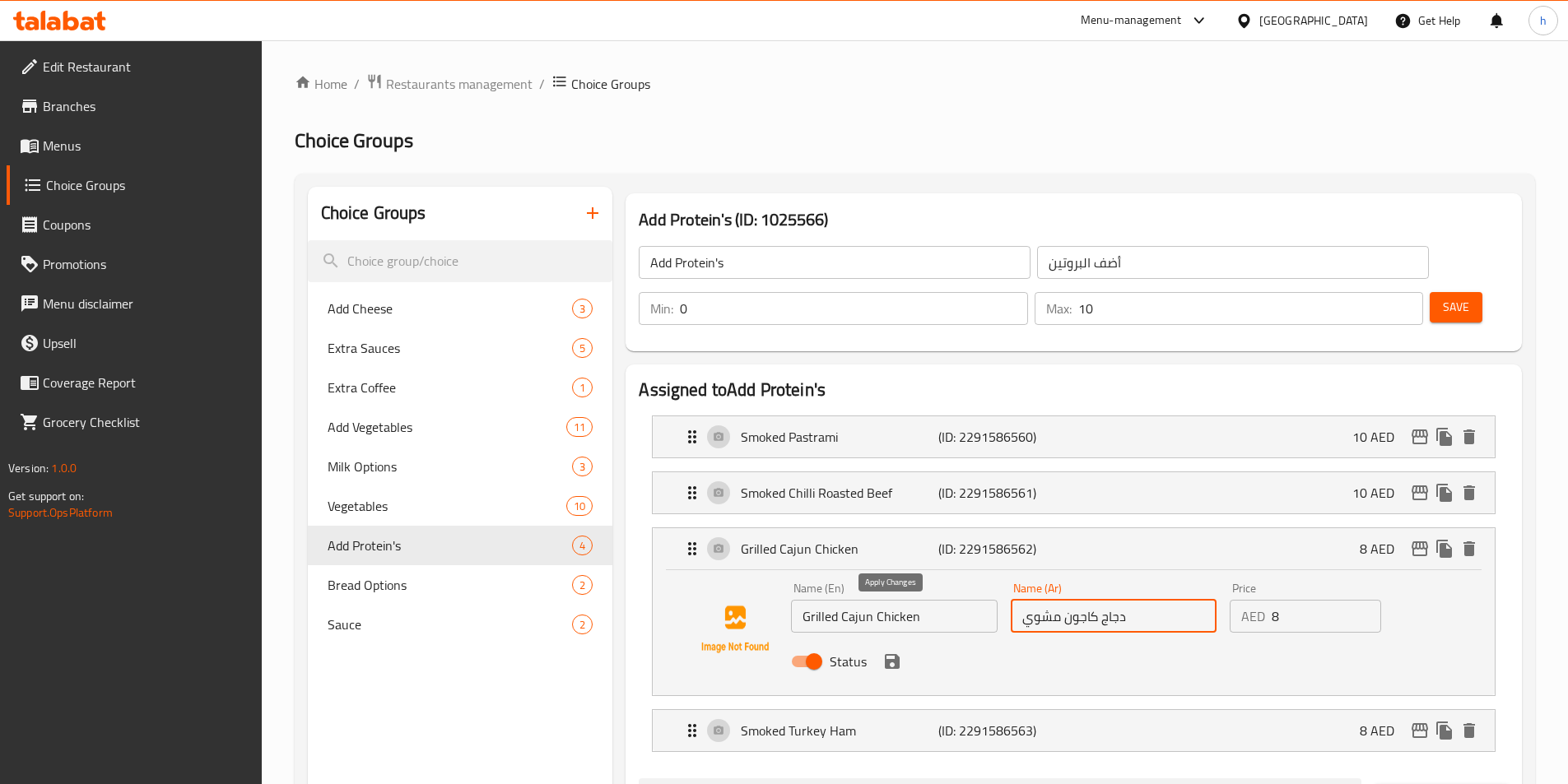
click at [888, 654] on icon "save" at bounding box center [893, 662] width 15 height 15
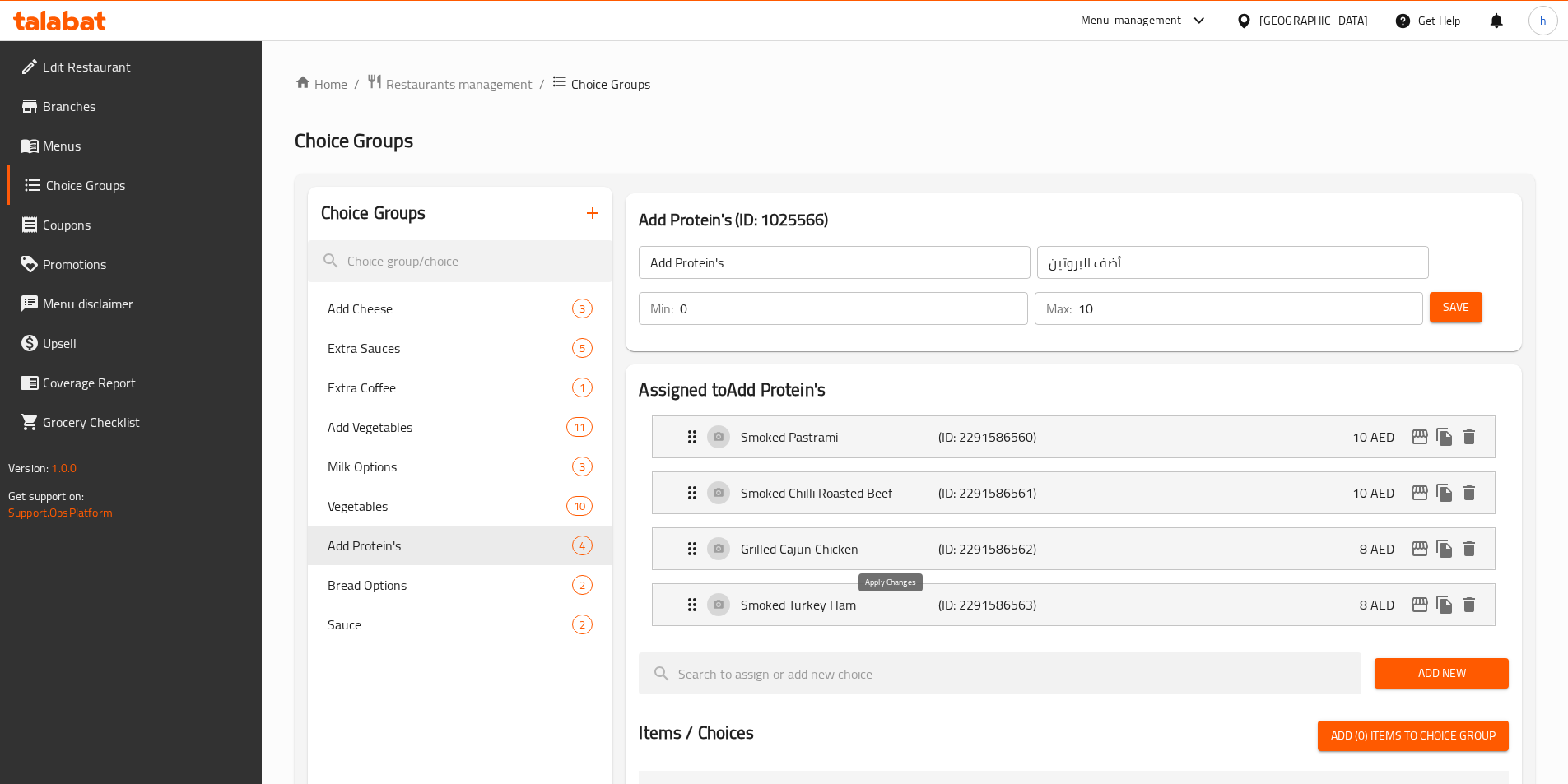
type input "دجاج كاجون مشوي"
click at [886, 595] on p "Smoked Turkey Ham" at bounding box center [839, 605] width 197 height 20
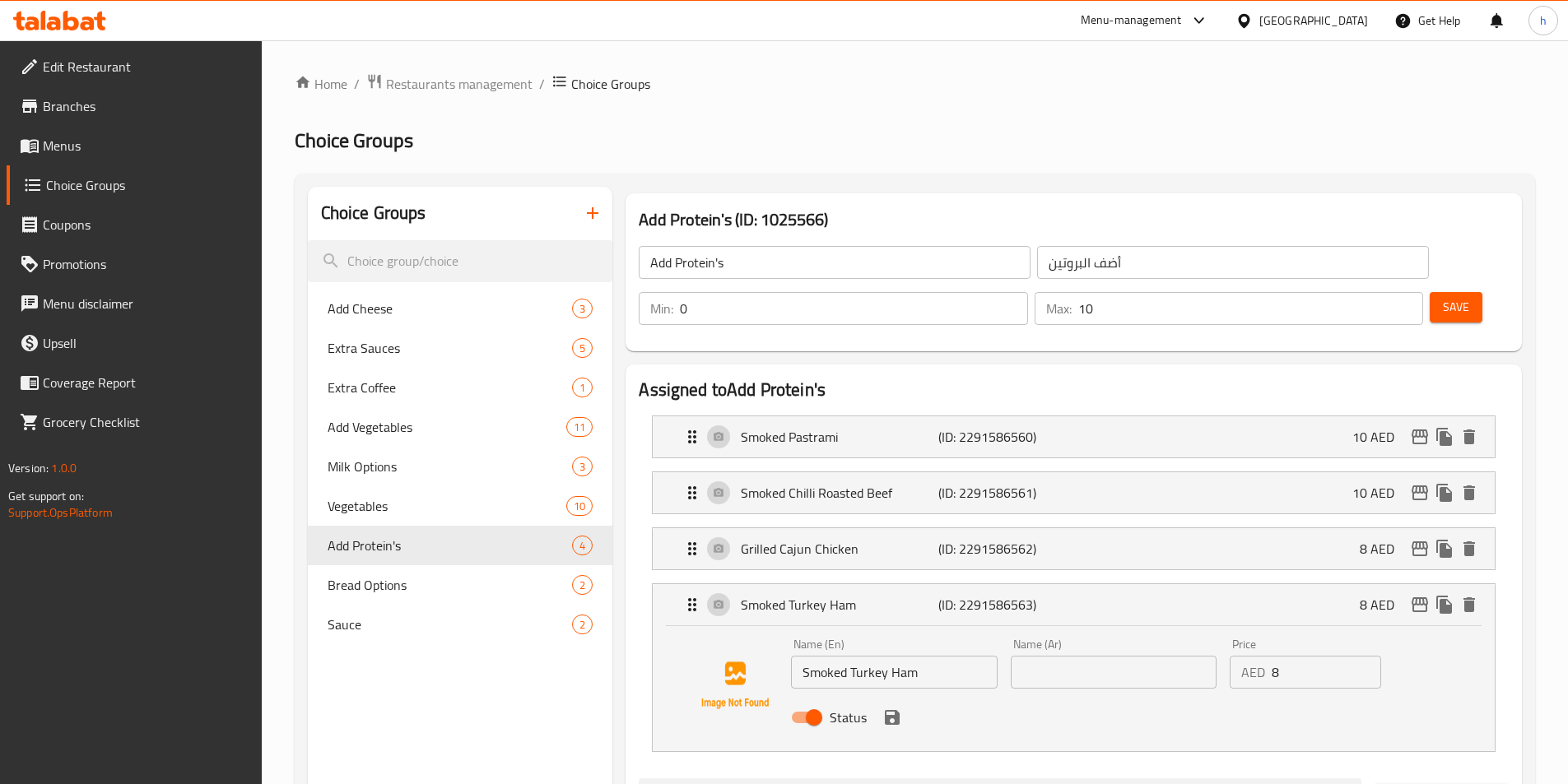
click at [869, 656] on input "Smoked Turkey Ham" at bounding box center [893, 673] width 206 height 33
click at [1071, 656] on input "text" at bounding box center [1113, 673] width 206 height 33
paste input "لحم ديك رومي مقدد"
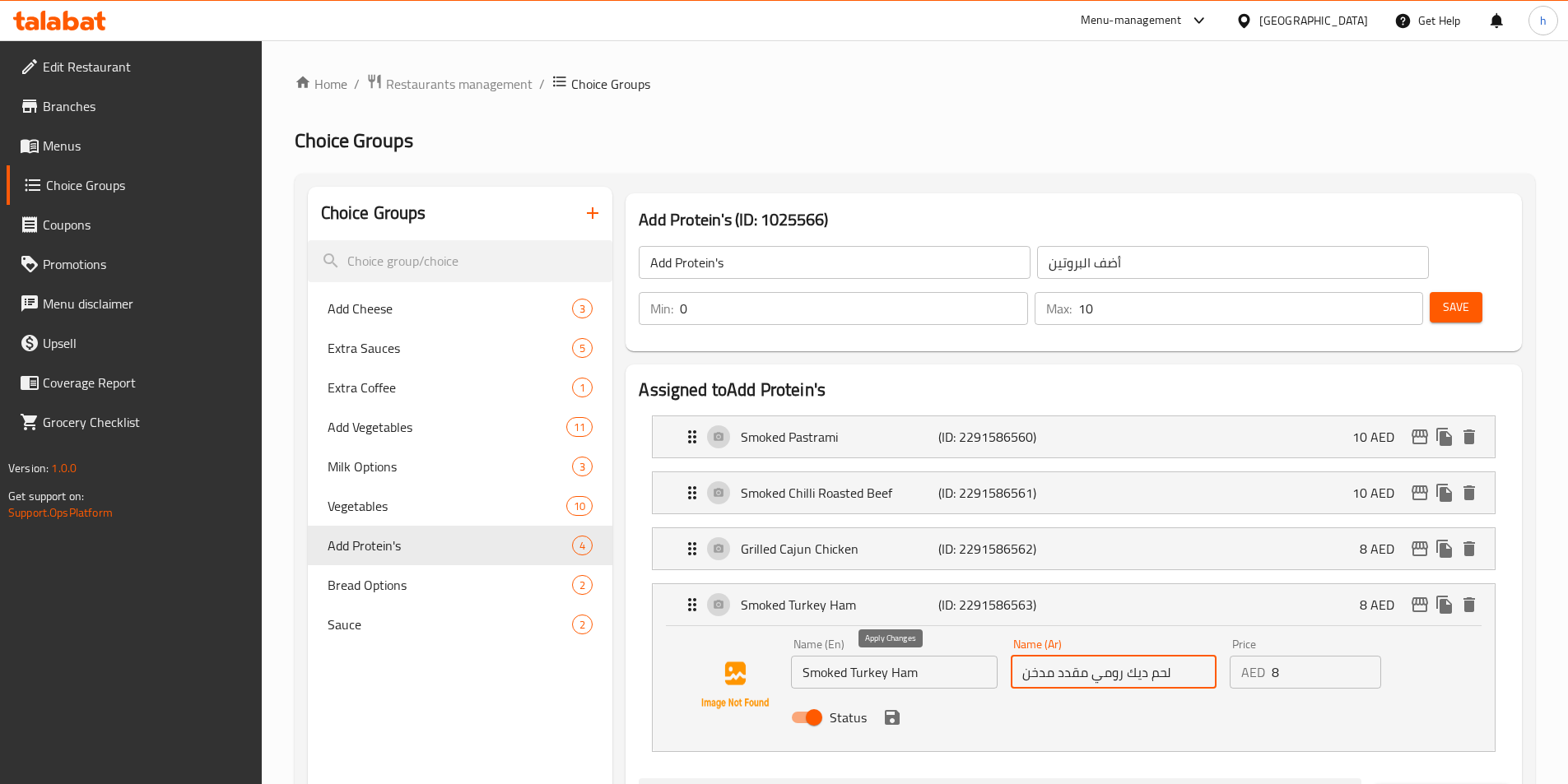
click at [895, 710] on icon "save" at bounding box center [893, 717] width 15 height 15
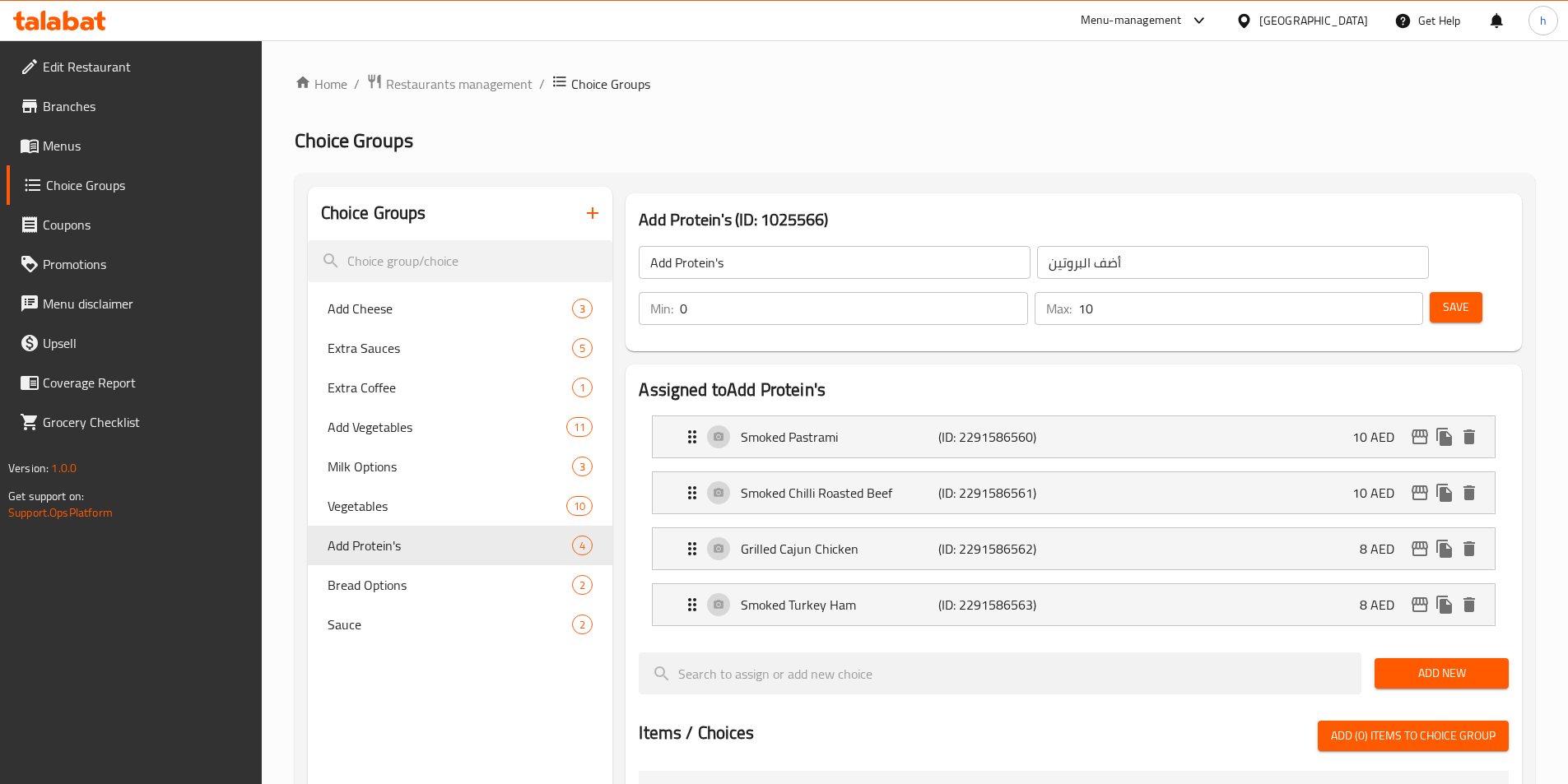
type input "لحم ديك رومي مقدد مدخن"
click at [1443, 297] on span "Save" at bounding box center [1457, 307] width 26 height 21
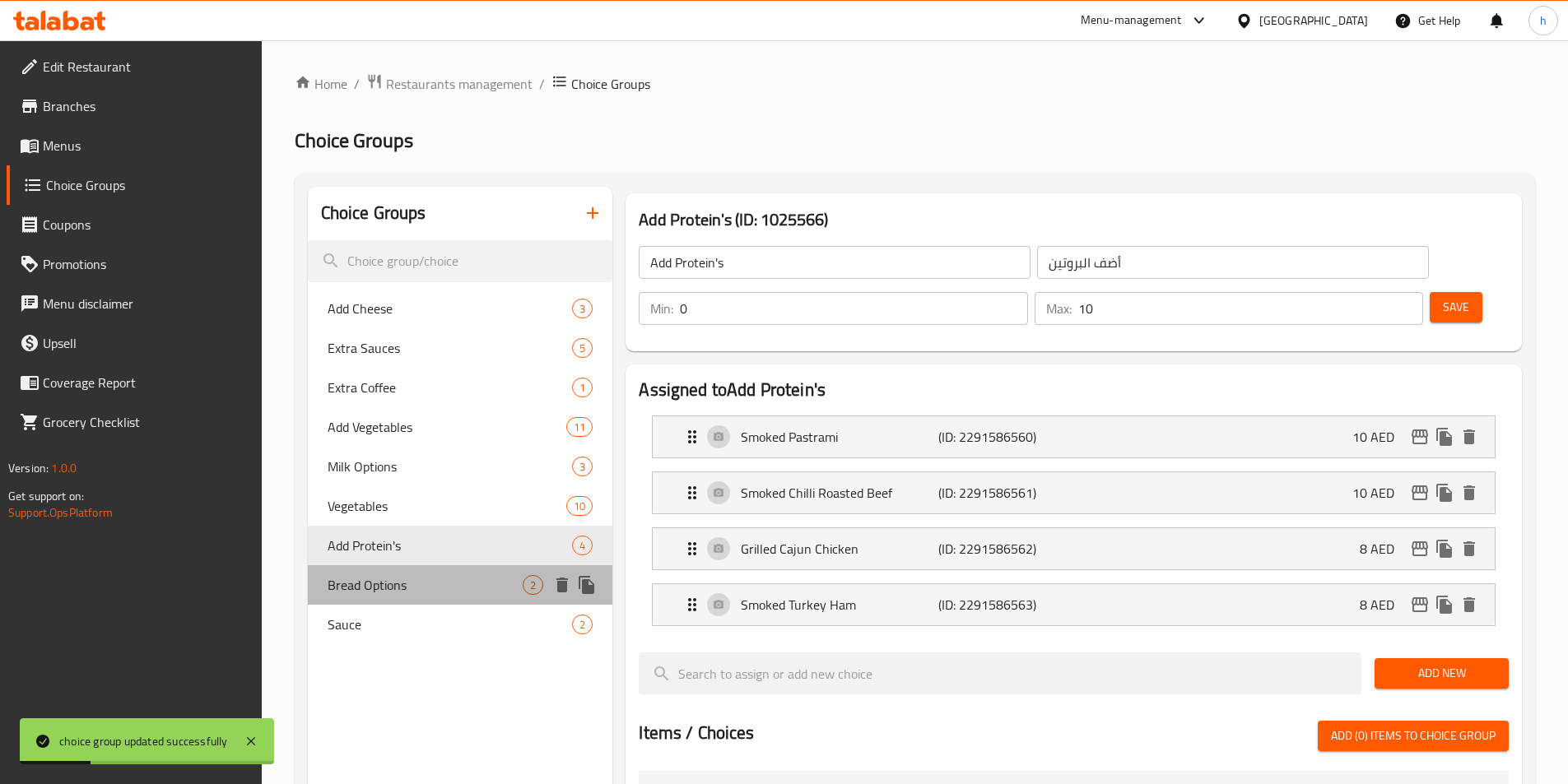
click at [439, 583] on span "Bread Options" at bounding box center [425, 585] width 196 height 20
type input "Bread Options"
type input "1"
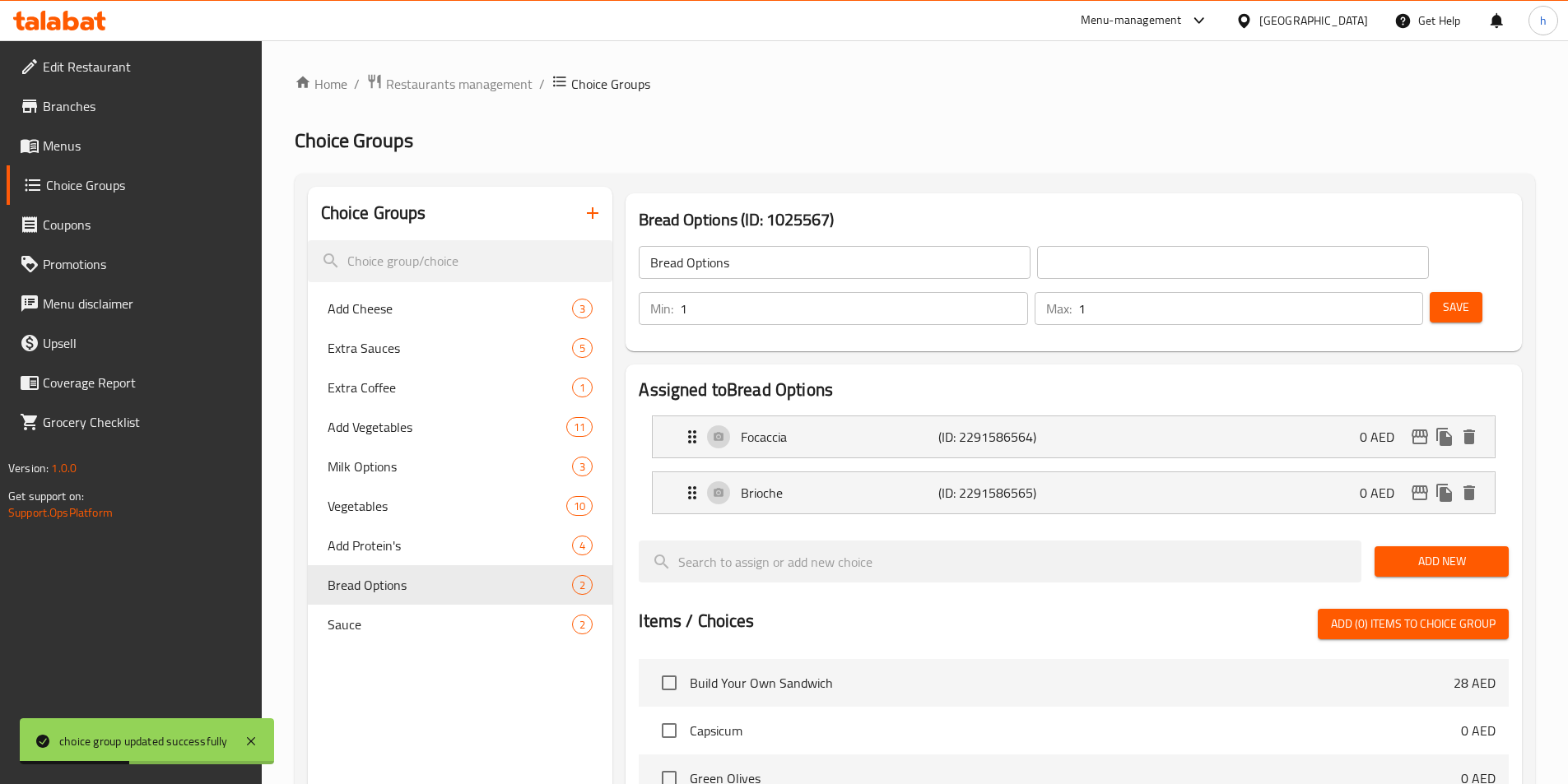
click at [712, 267] on input "Bread Options" at bounding box center [835, 262] width 392 height 33
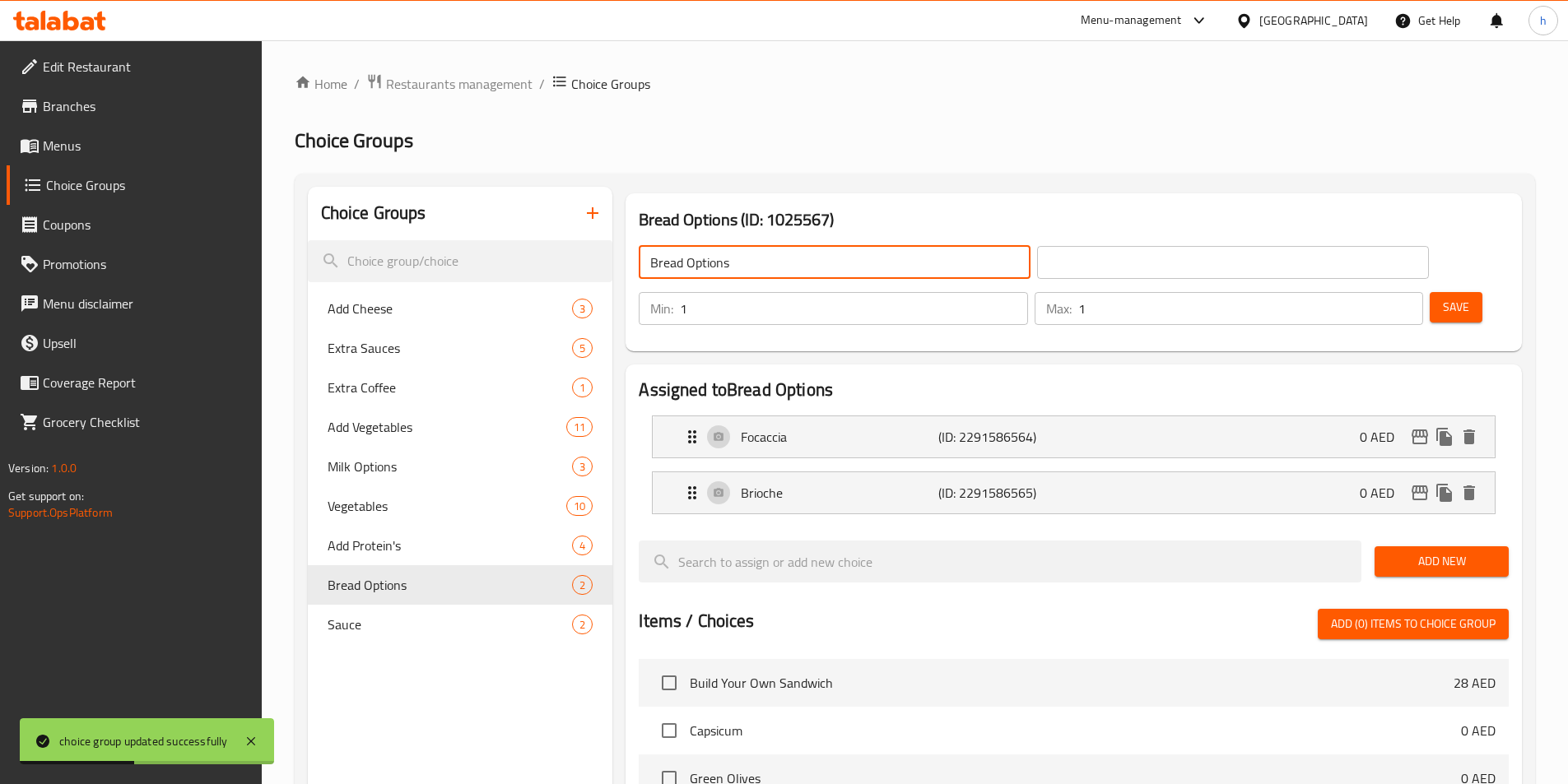
click at [712, 267] on input "Bread Options" at bounding box center [835, 262] width 392 height 33
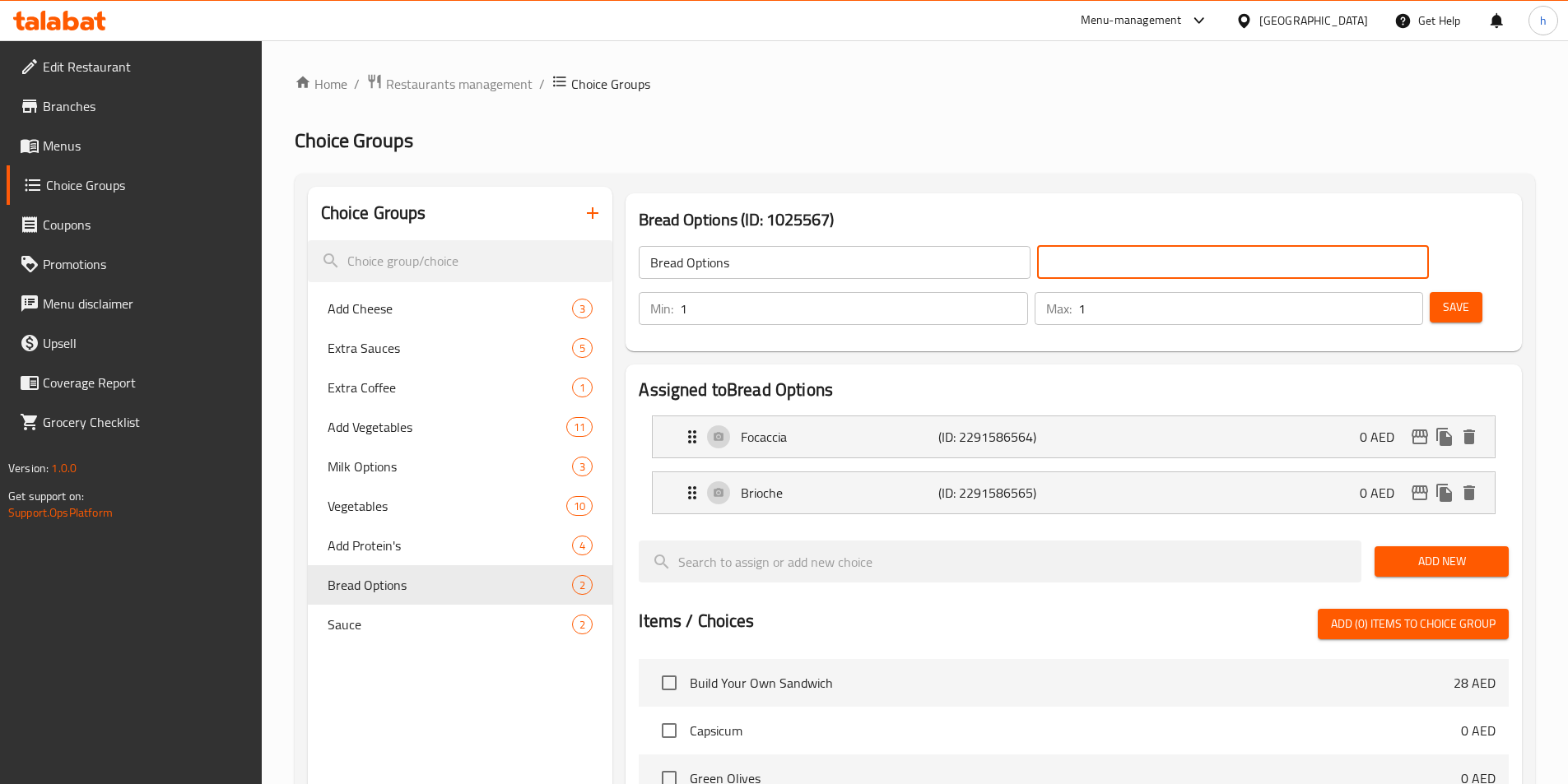
click at [1097, 248] on input "text" at bounding box center [1233, 262] width 392 height 33
paste input "خيارات الخبز"
click at [809, 427] on p "Focaccia" at bounding box center [839, 437] width 197 height 20
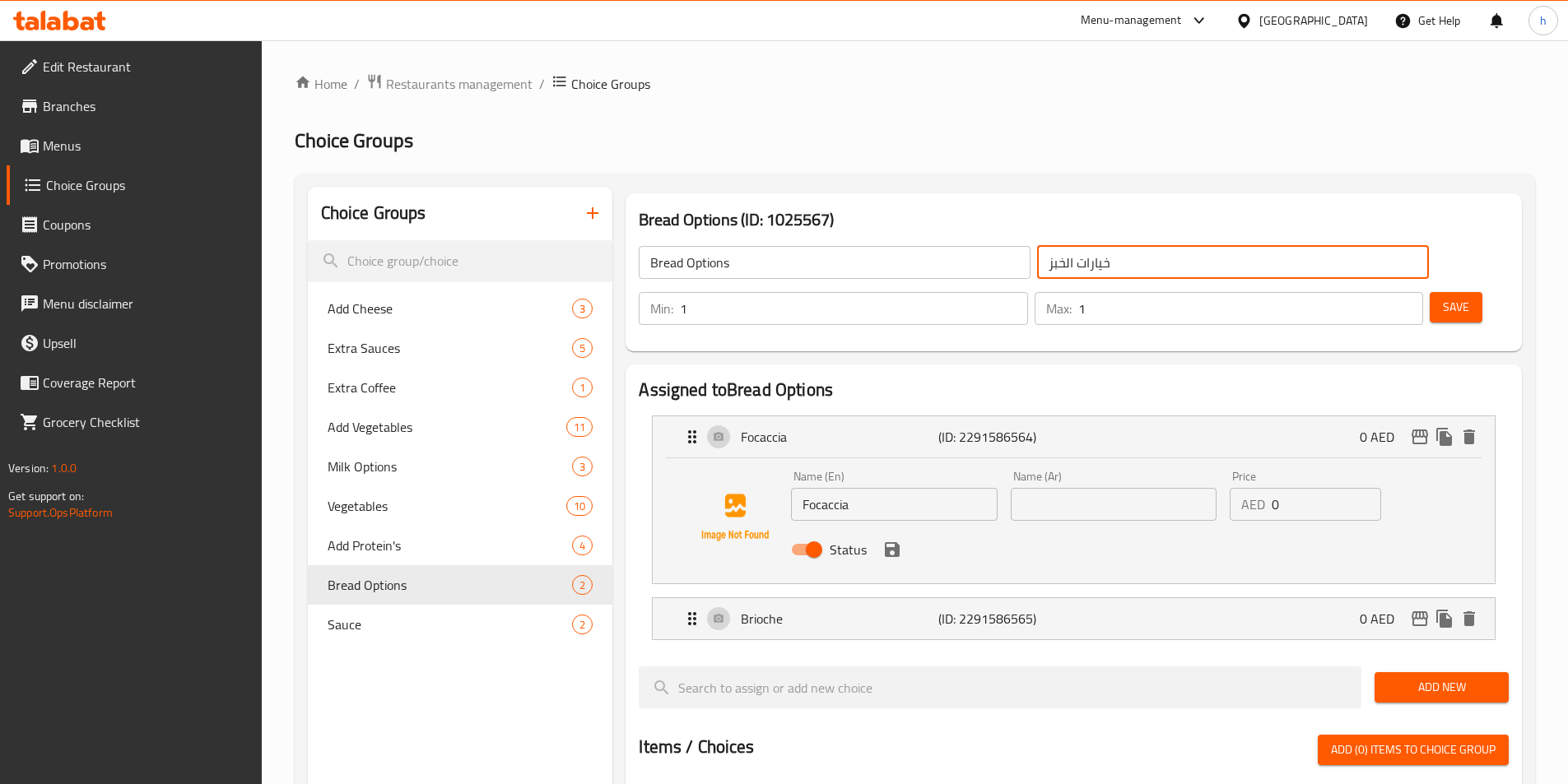
click at [842, 534] on label "Status" at bounding box center [824, 550] width 85 height 31
type input "خيارات الخبز"
click at [842, 534] on input "Status" at bounding box center [814, 550] width 94 height 31
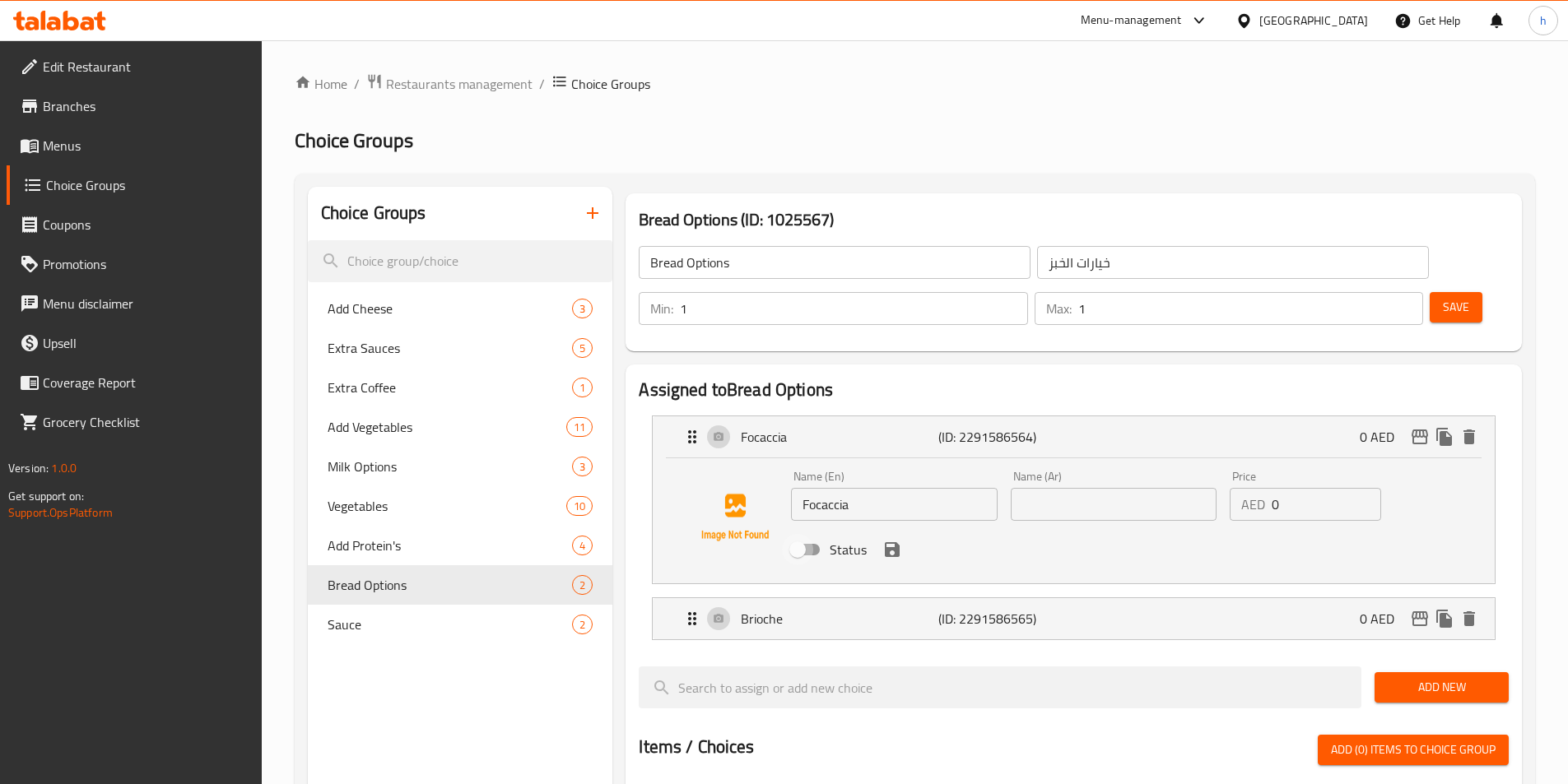
click at [819, 534] on input "Status" at bounding box center [798, 550] width 94 height 31
checkbox input "true"
click at [836, 488] on input "Focaccia" at bounding box center [893, 504] width 206 height 33
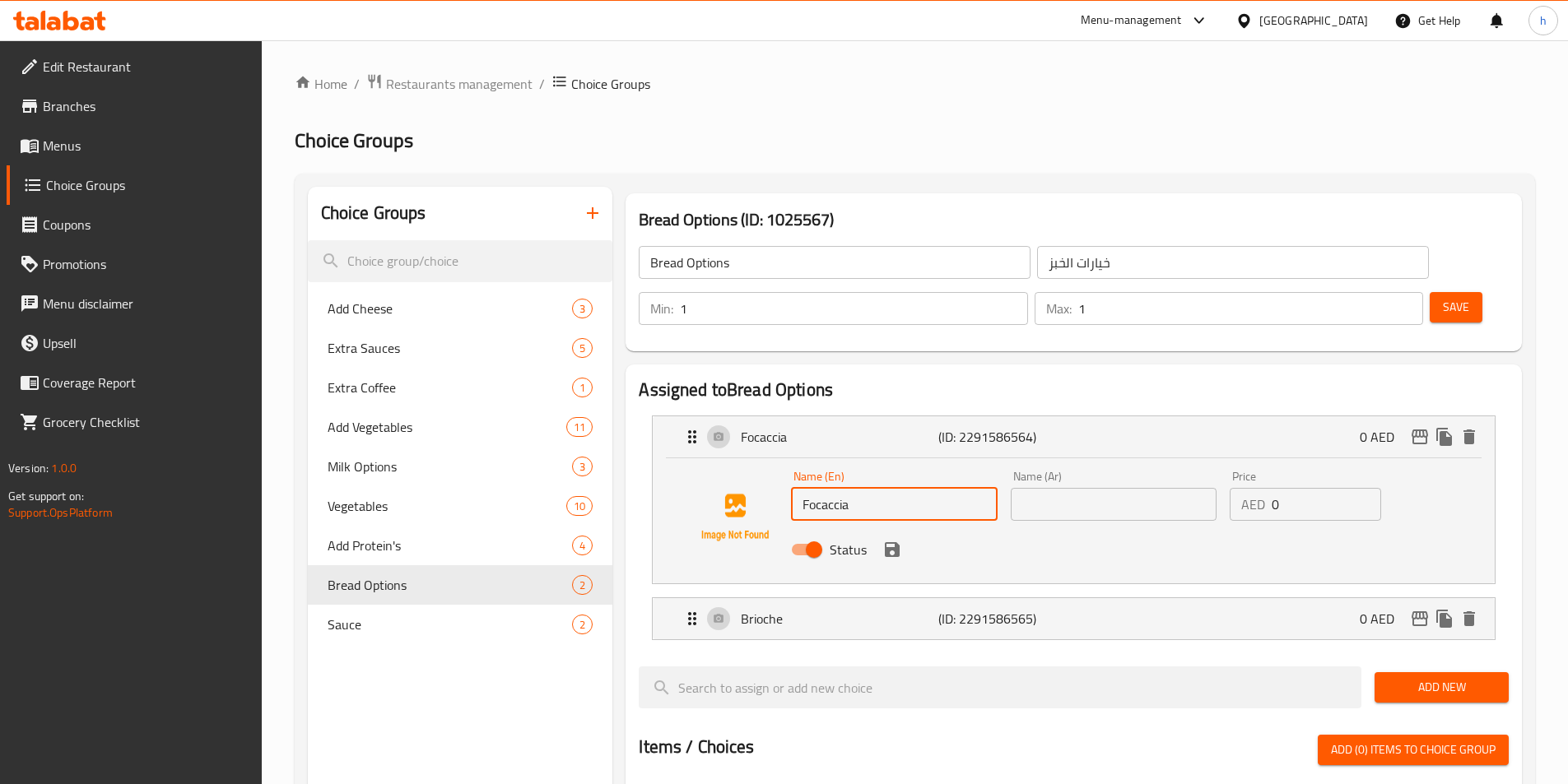
click at [1073, 488] on input "text" at bounding box center [1113, 504] width 206 height 33
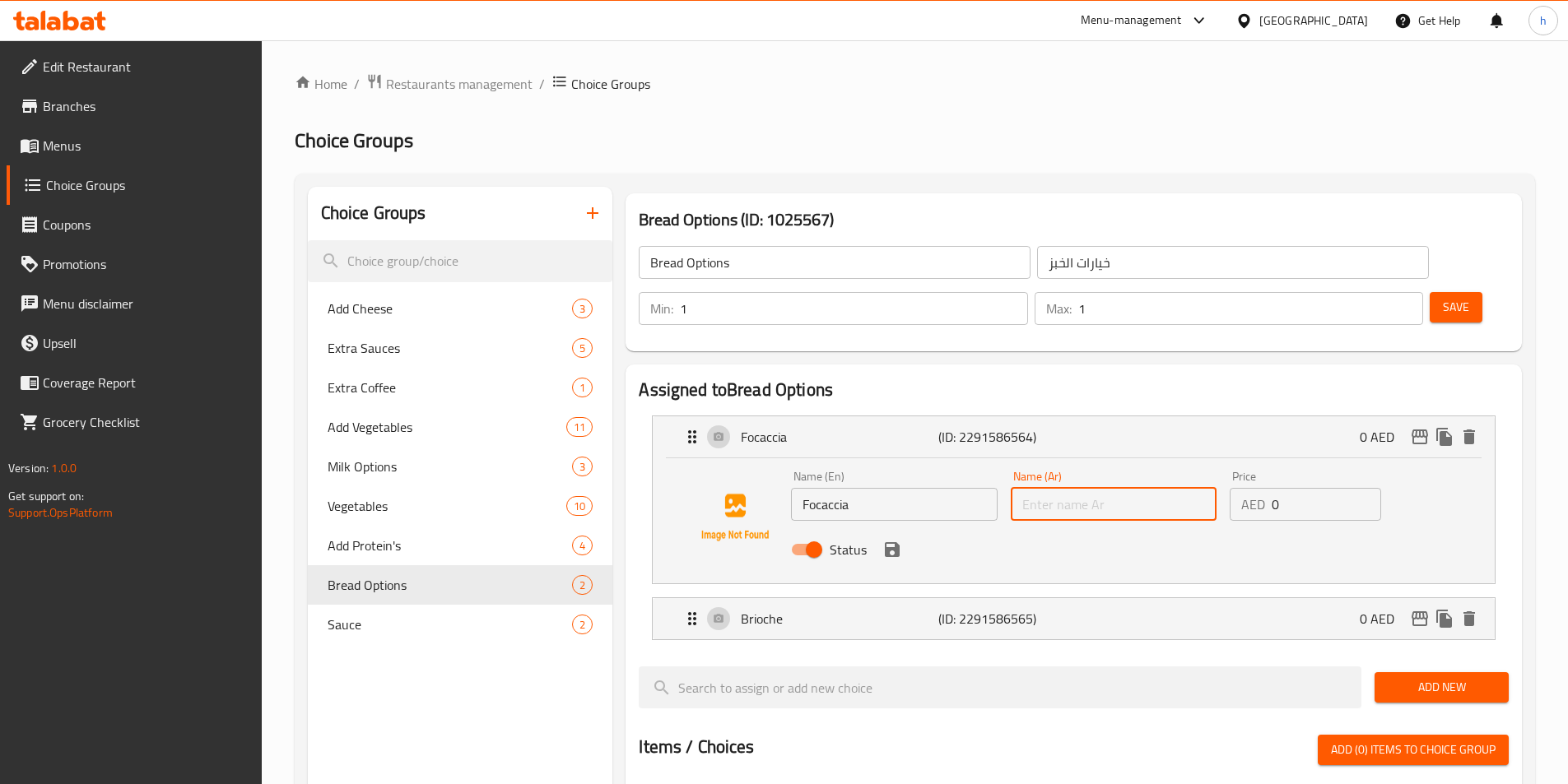
paste input "فوكاشيا"
click at [893, 542] on icon "save" at bounding box center [893, 550] width 15 height 15
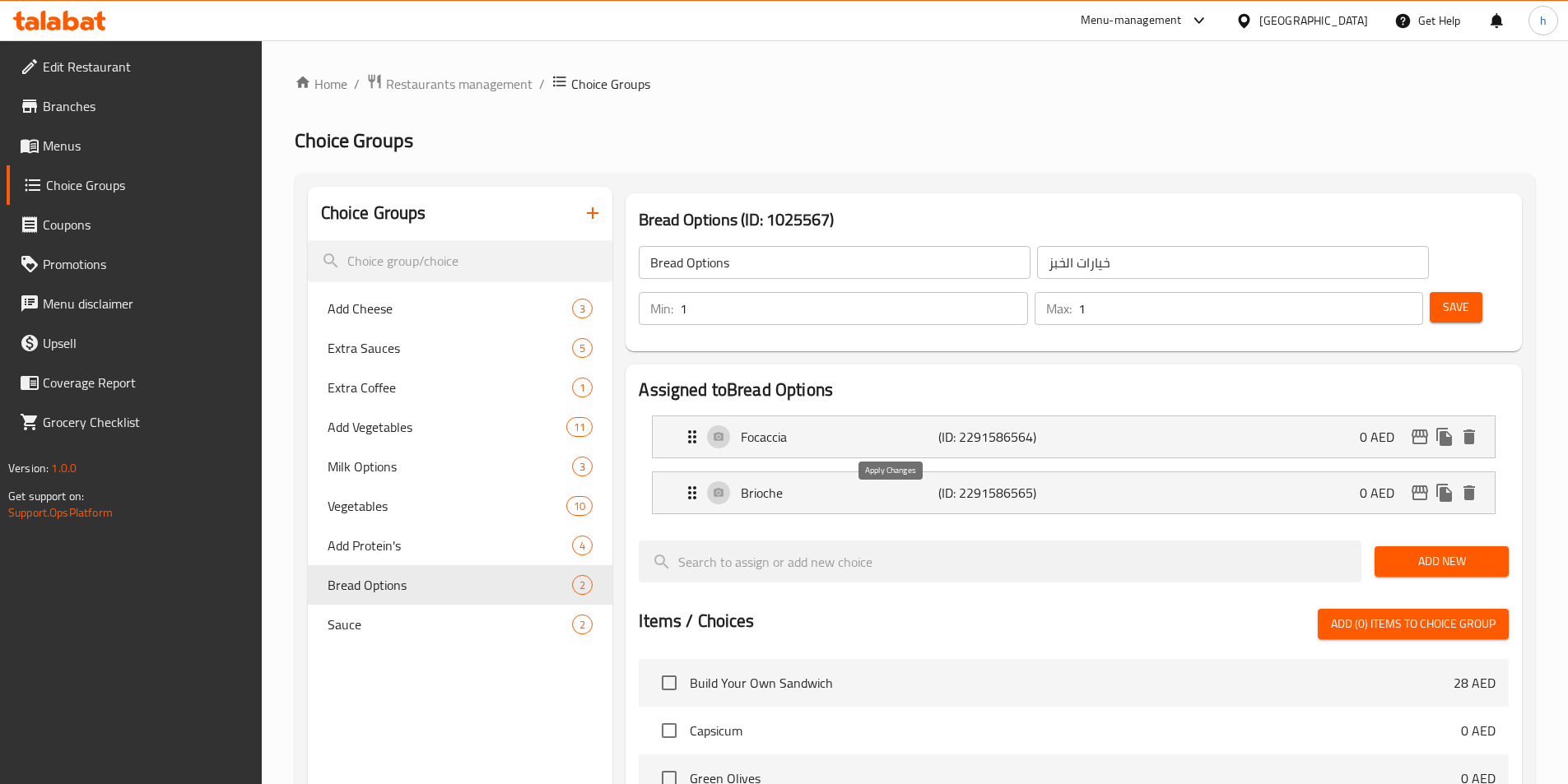
type input "فوكاشيا"
click at [879, 483] on p "Brioche" at bounding box center [839, 493] width 197 height 20
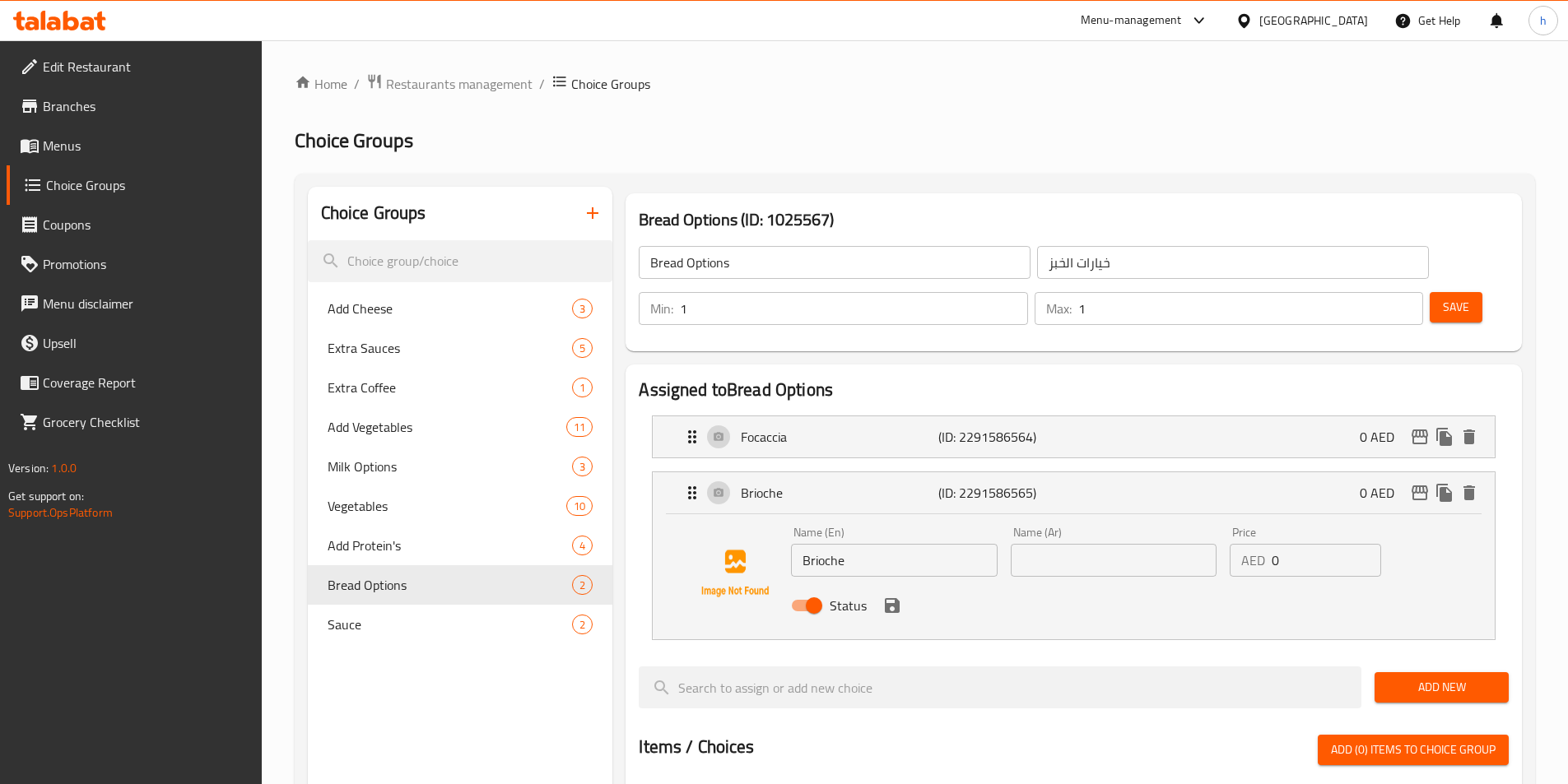
click at [858, 544] on input "Brioche" at bounding box center [893, 560] width 206 height 33
click at [1053, 544] on input "text" at bounding box center [1113, 560] width 206 height 33
paste input "بريوش"
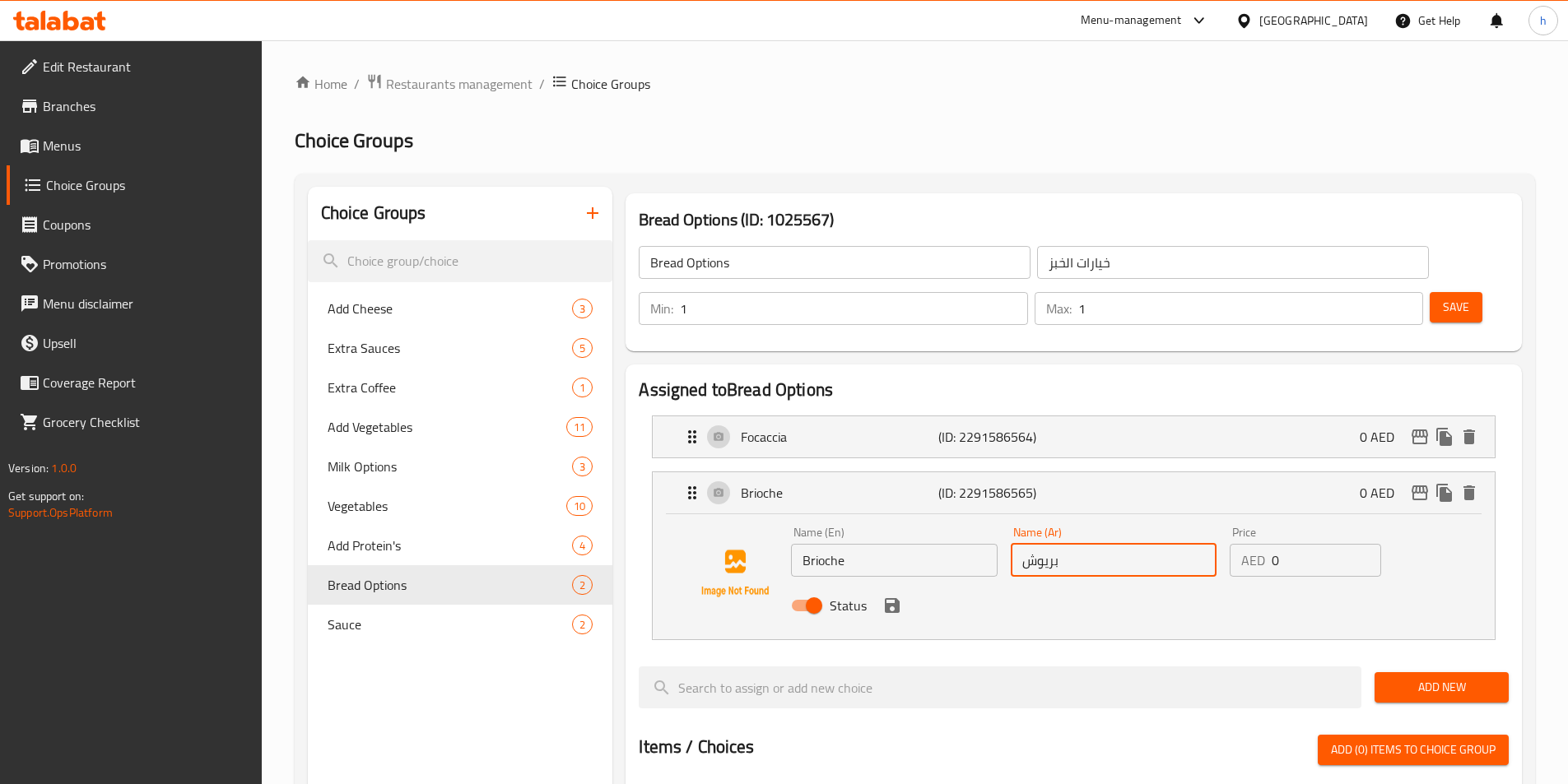
click at [897, 598] on icon "save" at bounding box center [893, 606] width 15 height 15
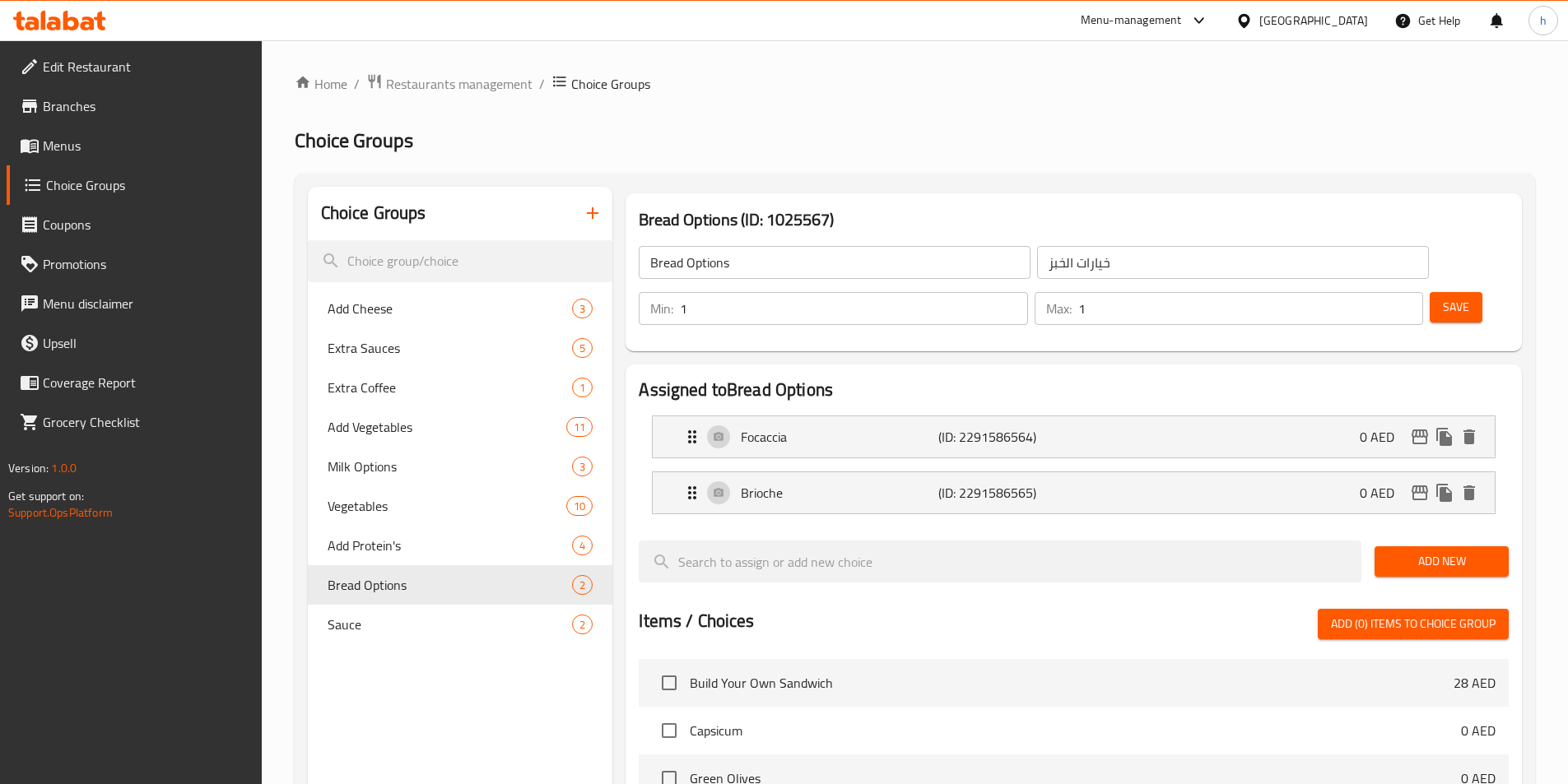
type input "بريوش"
click at [1443, 297] on span "Save" at bounding box center [1457, 307] width 26 height 21
click at [123, 147] on span "Menus" at bounding box center [145, 146] width 206 height 20
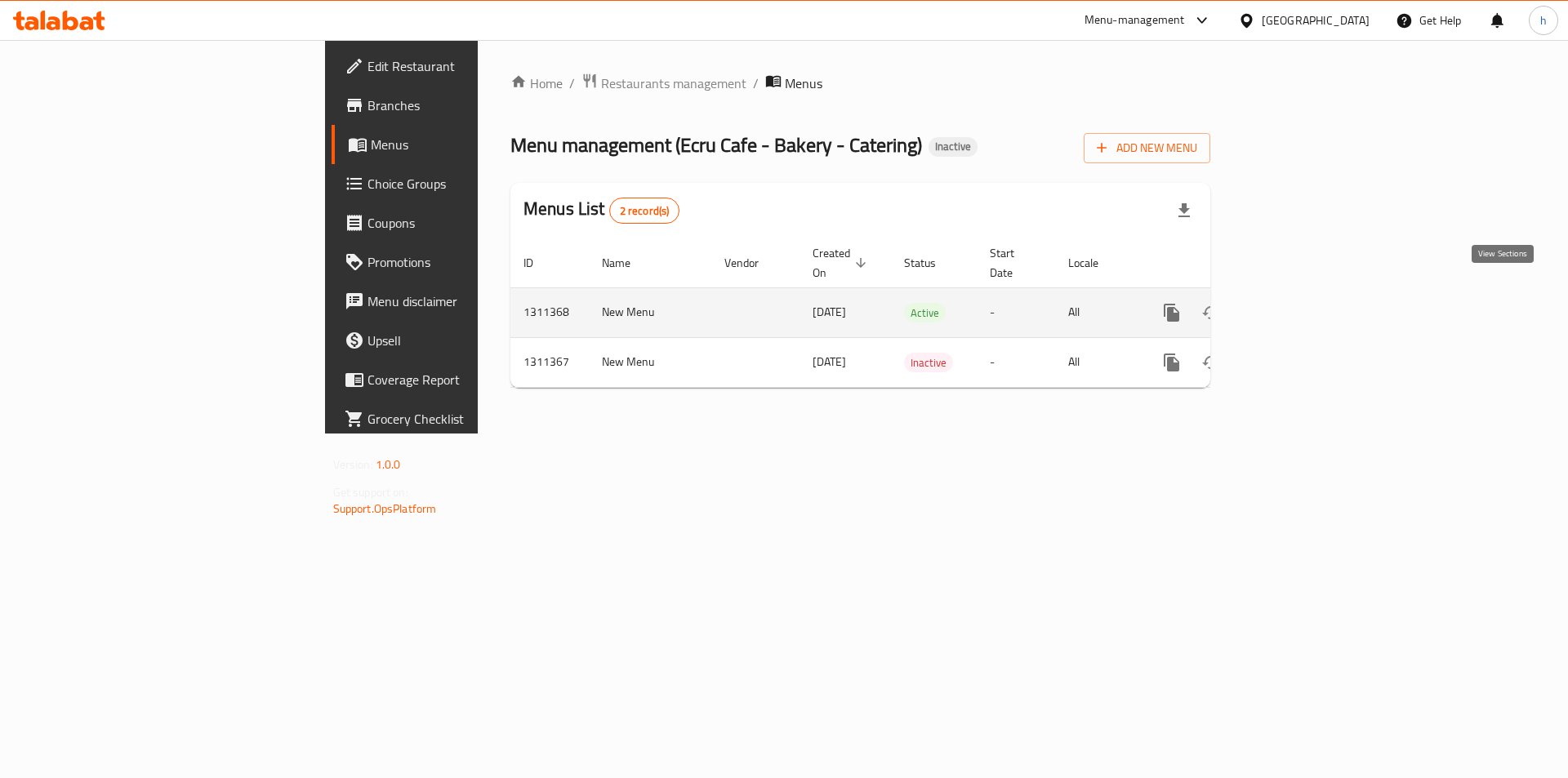
click at [1309, 293] on link "enhanced table" at bounding box center [1289, 313] width 39 height 39
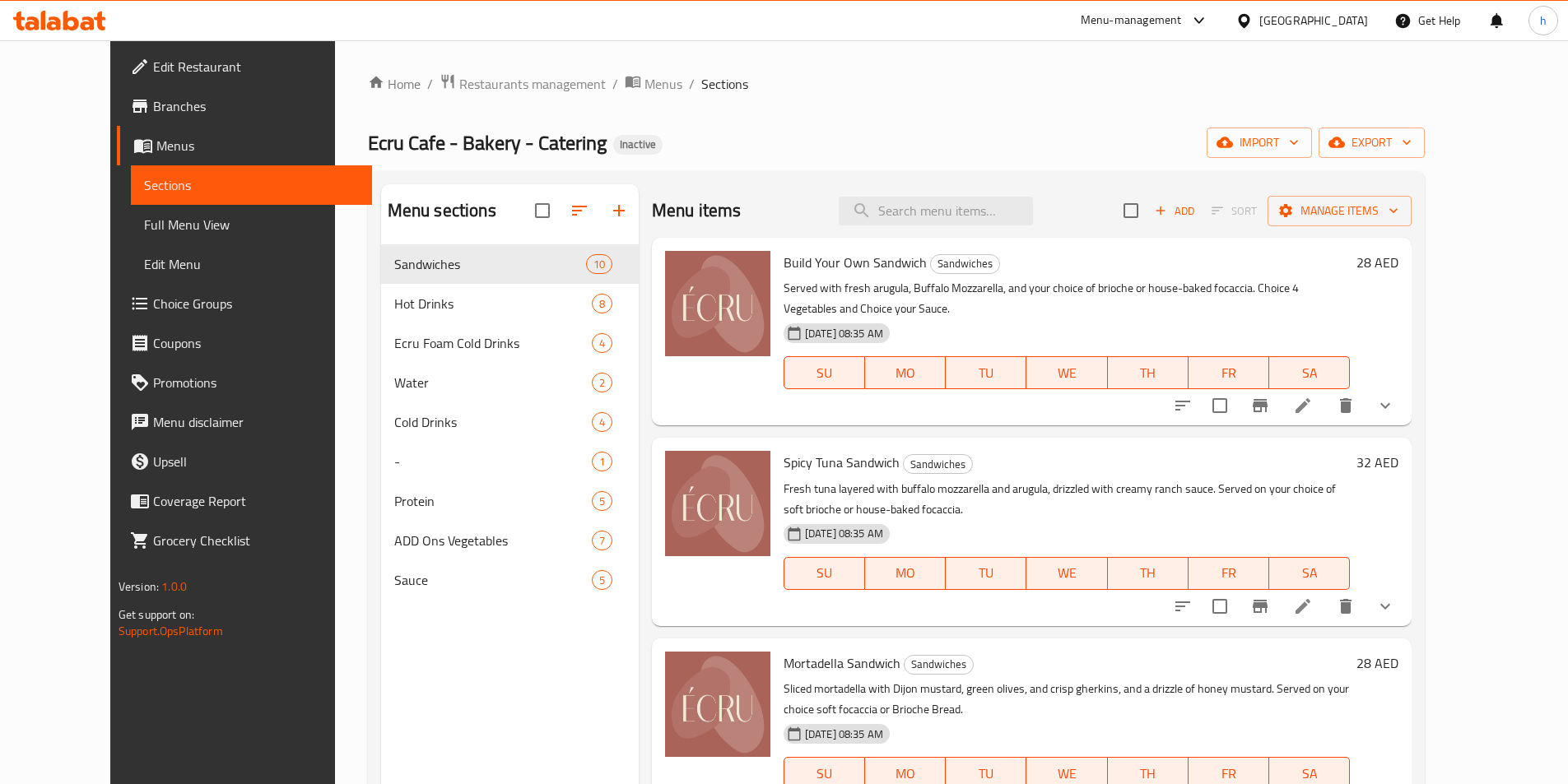
click at [144, 215] on span "Full Menu View" at bounding box center [251, 224] width 215 height 20
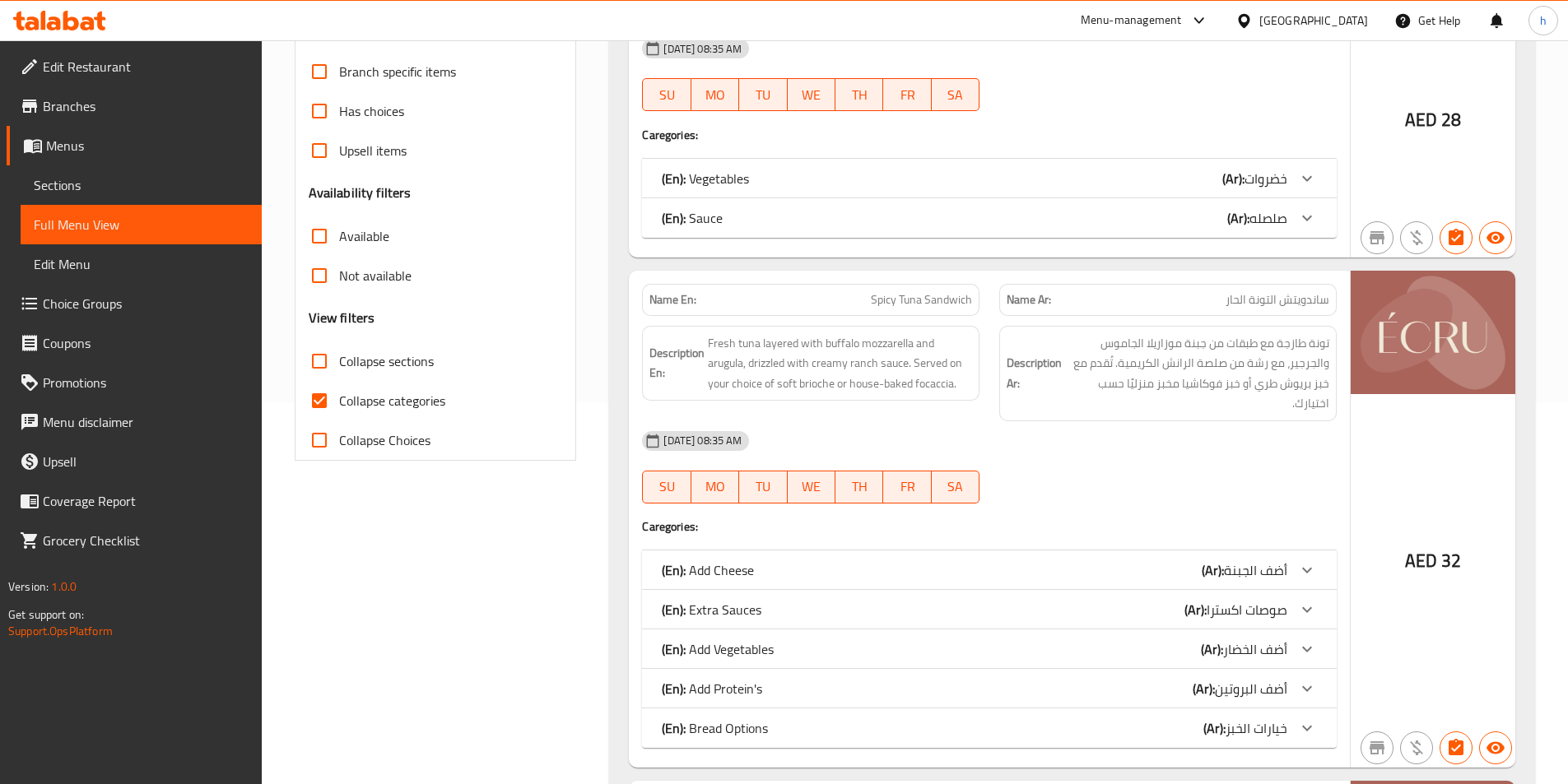
scroll to position [412, 0]
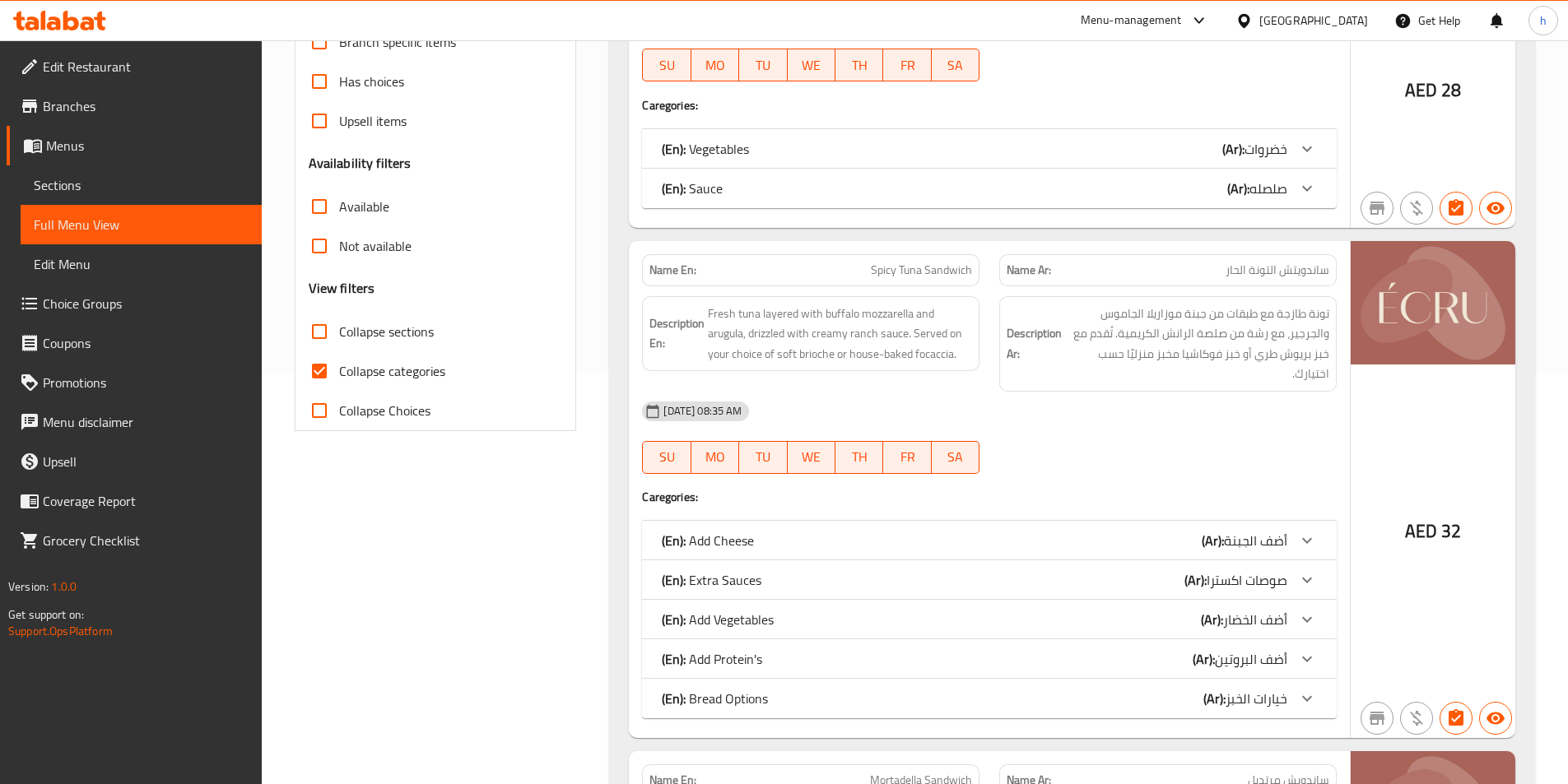
click at [316, 356] on input "Collapse categories" at bounding box center [320, 371] width 40 height 40
checkbox input "false"
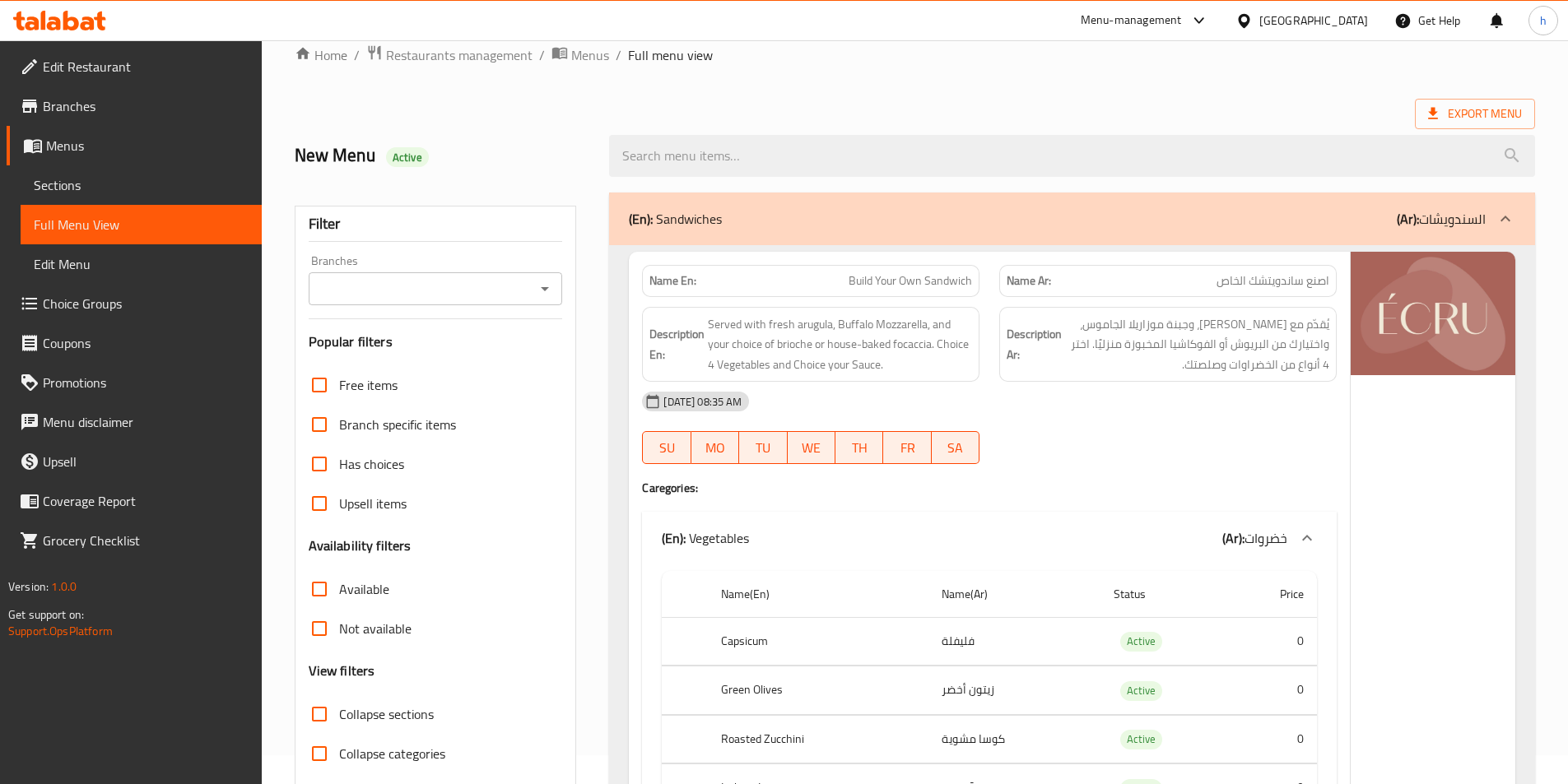
scroll to position [0, 0]
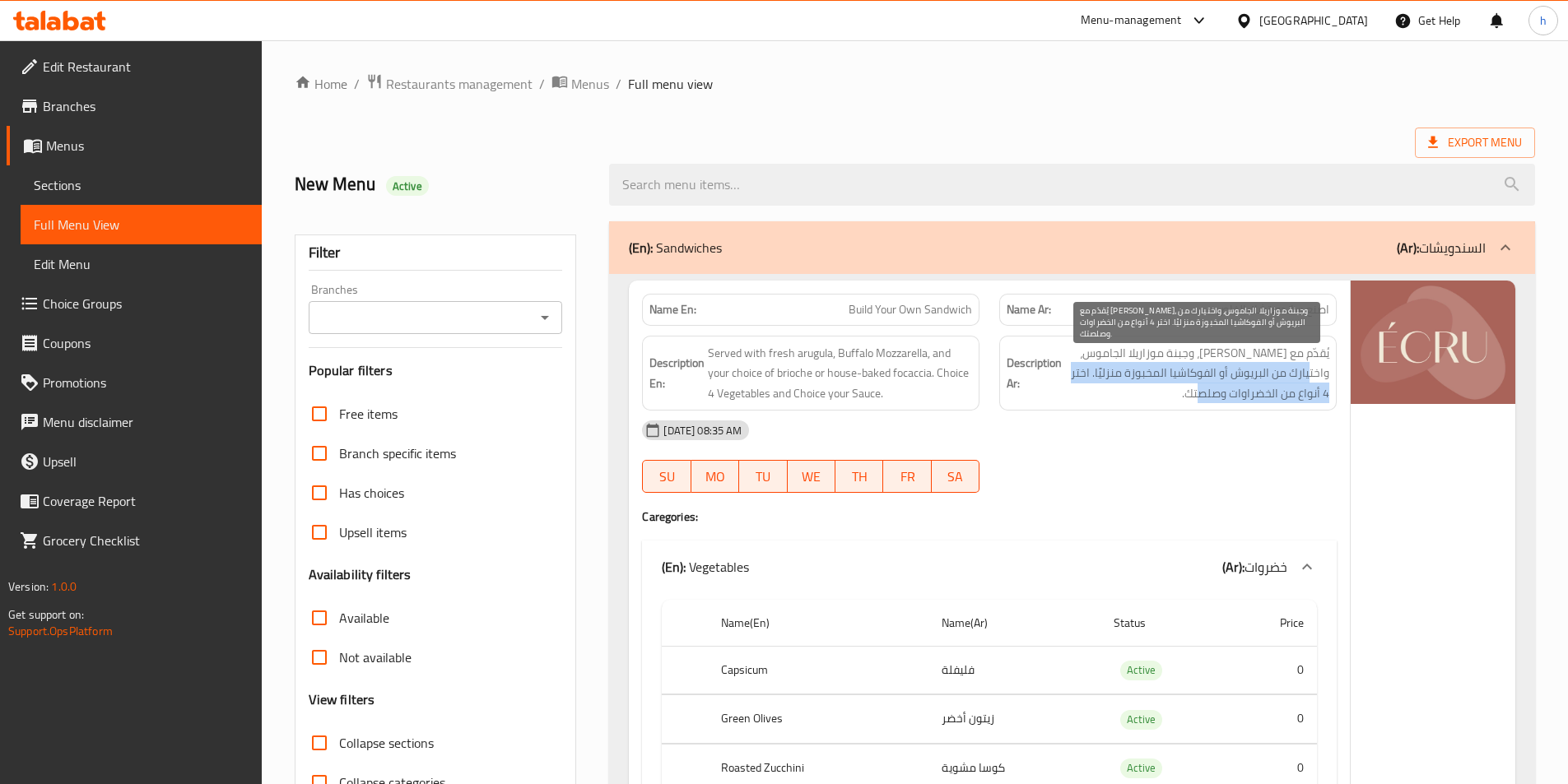
drag, startPoint x: 1085, startPoint y: 354, endPoint x: 1158, endPoint y: 399, distance: 85.8
click at [1158, 399] on span "يُقدّم مع [PERSON_NAME]، وجبنة موزاريلا الجاموس، واختيارك من البريوش أو الفوكاش…" at bounding box center [1197, 374] width 264 height 61
click at [1153, 401] on span "يُقدّم مع [PERSON_NAME]، وجبنة موزاريلا الجاموس، واختيارك من البريوش أو الفوكاش…" at bounding box center [1197, 374] width 264 height 61
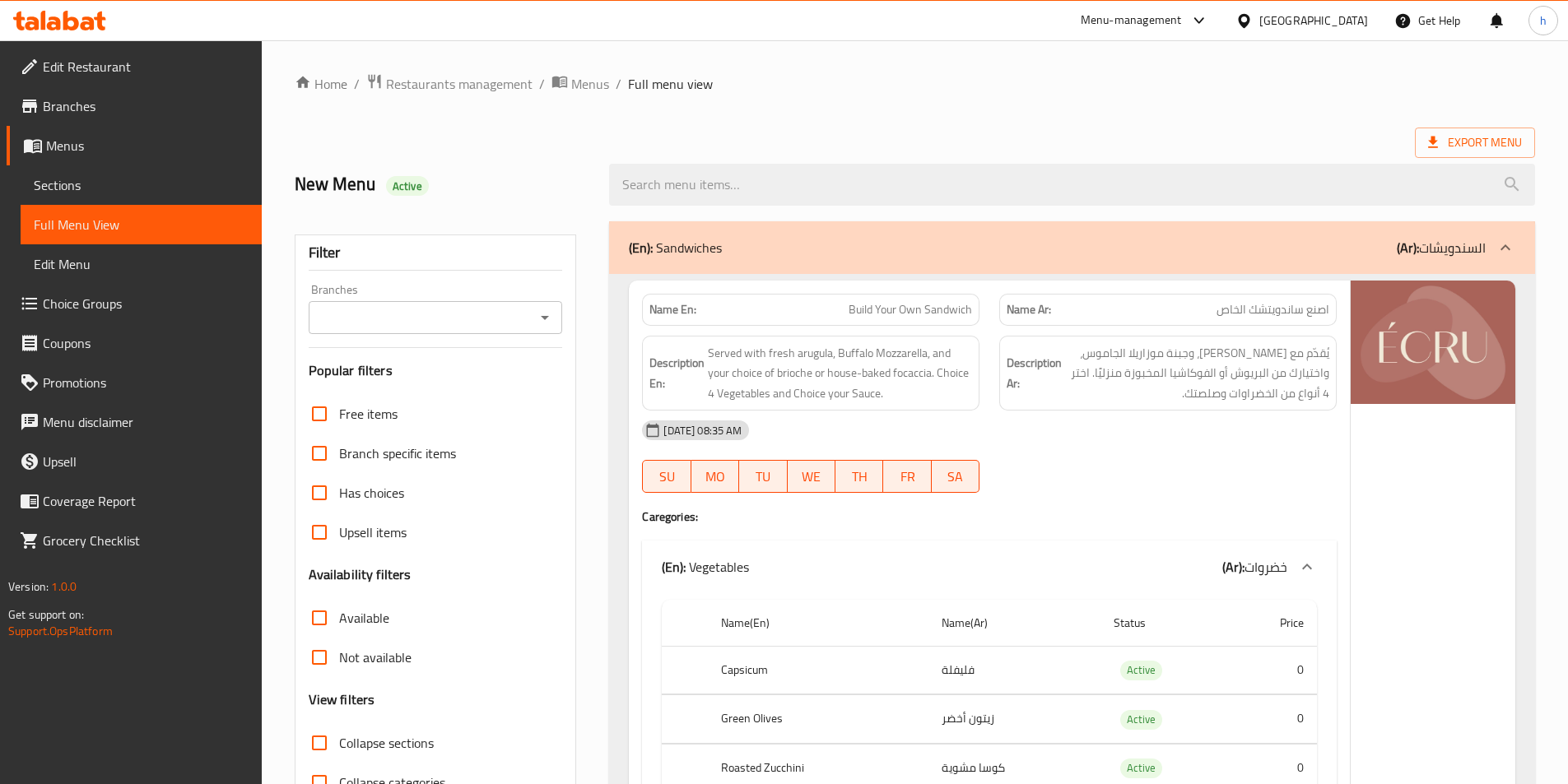
drag, startPoint x: 1101, startPoint y: 131, endPoint x: 1070, endPoint y: 143, distance: 33.2
click at [1099, 131] on div "Export Menu" at bounding box center [915, 143] width 1241 height 31
drag, startPoint x: 865, startPoint y: 319, endPoint x: 865, endPoint y: 309, distance: 10.0
click at [865, 319] on span "Build Your Own Sandwich" at bounding box center [911, 309] width 124 height 17
click at [866, 309] on span "Build Your Own Sandwich" at bounding box center [911, 309] width 124 height 17
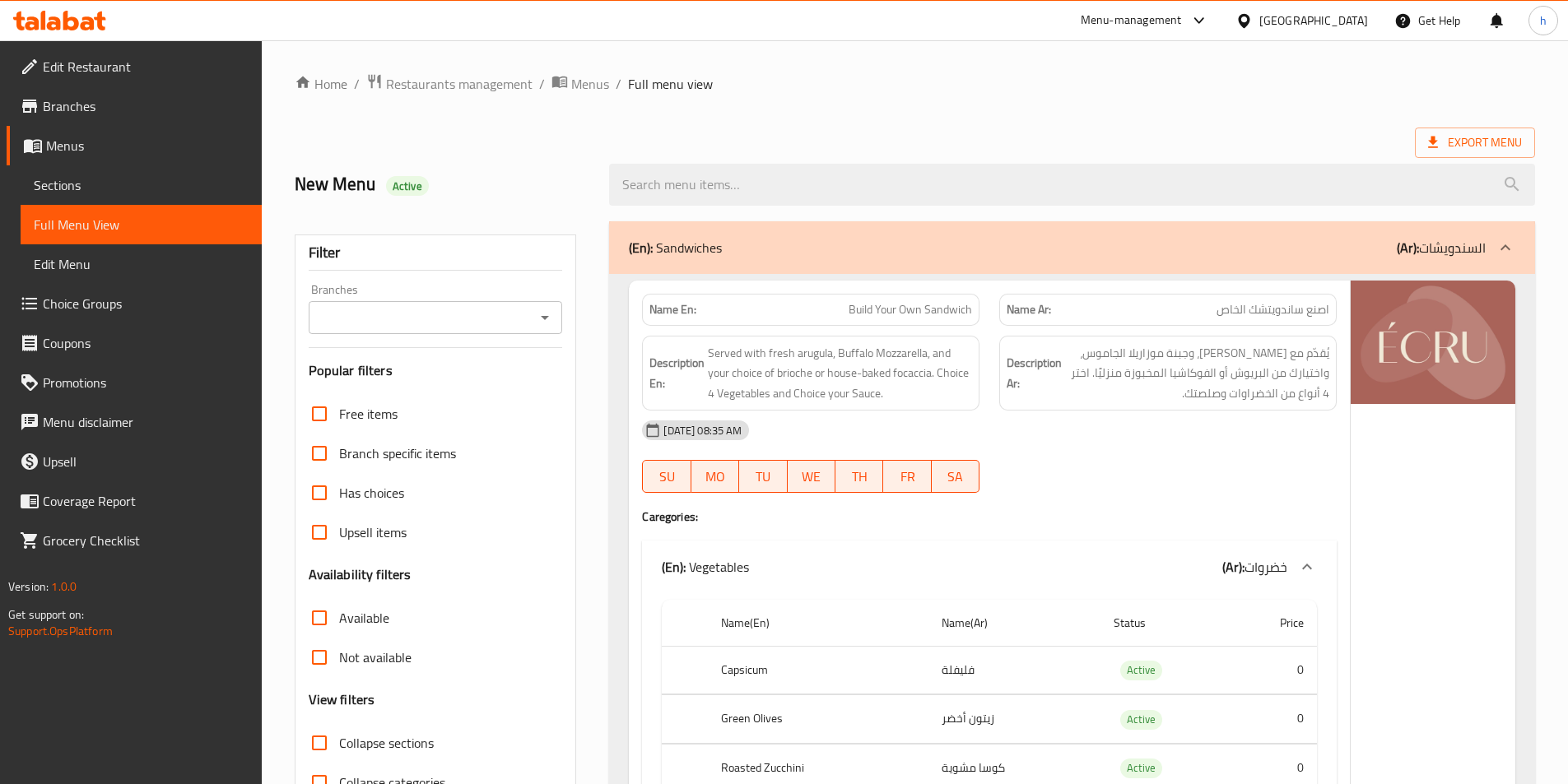
click at [866, 309] on span "Build Your Own Sandwich" at bounding box center [911, 309] width 124 height 17
copy span "Build"
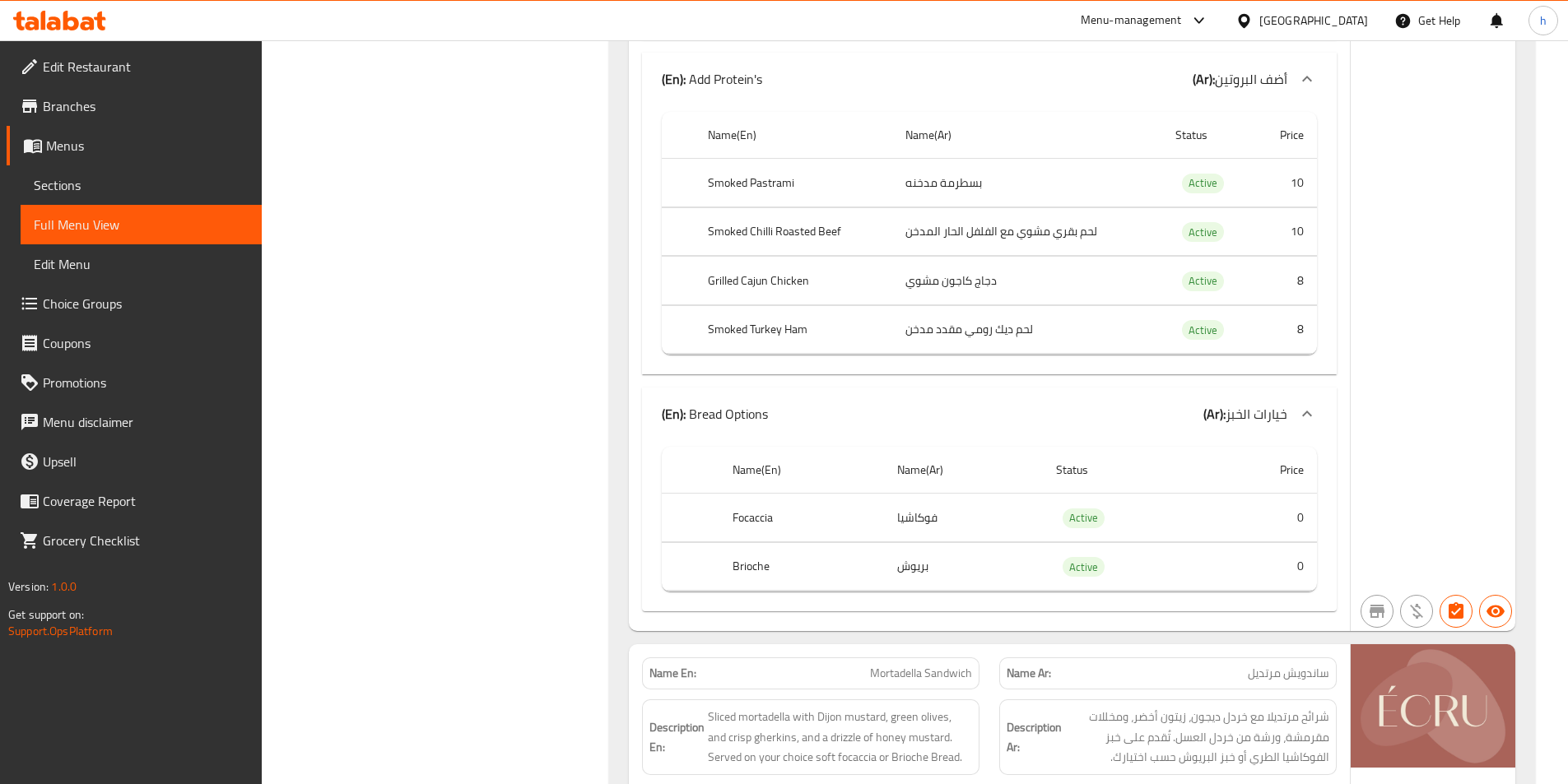
scroll to position [3044, 0]
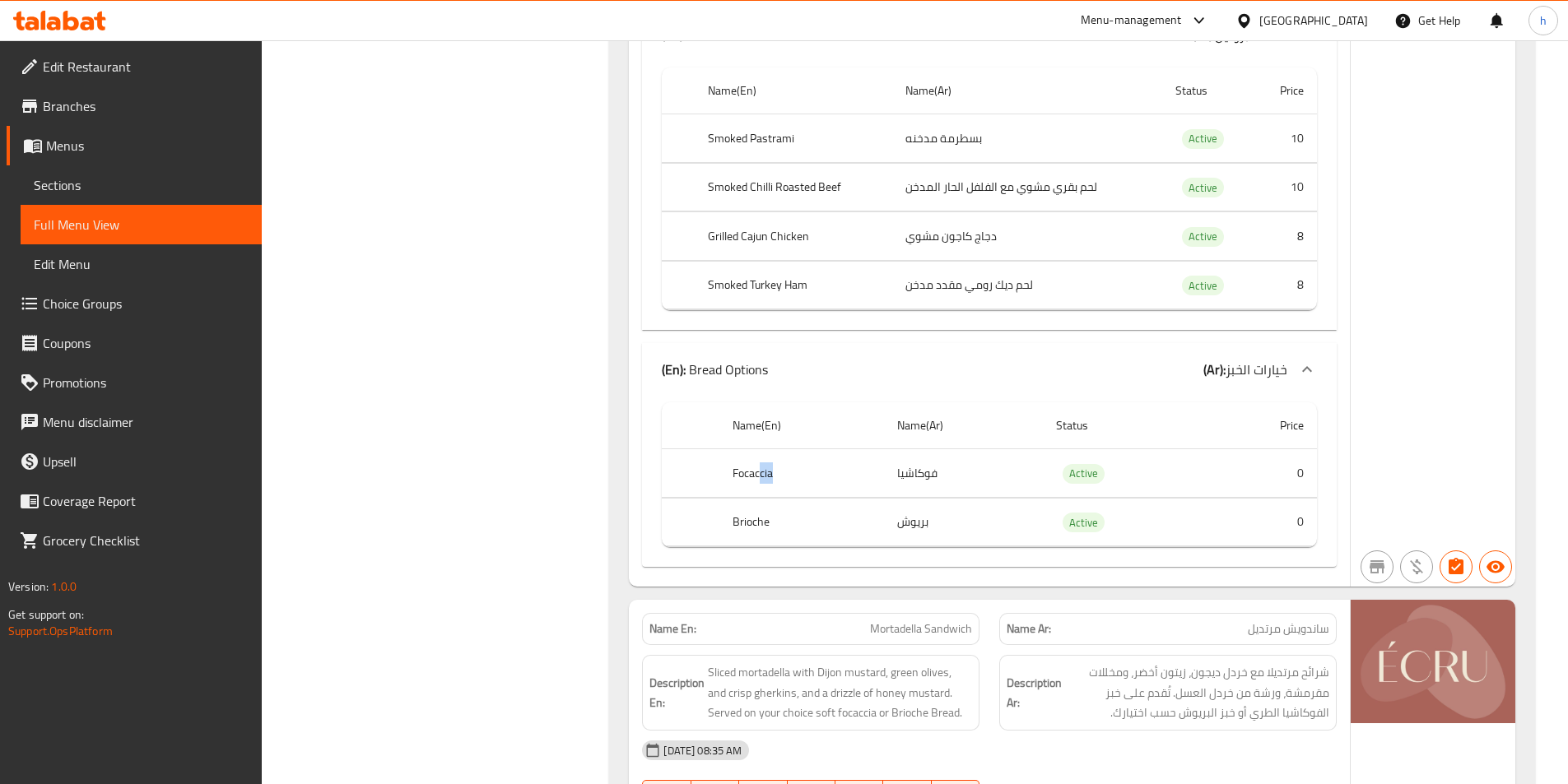
drag, startPoint x: 760, startPoint y: 469, endPoint x: 812, endPoint y: 465, distance: 52.2
click at [802, 468] on th "Focaccia" at bounding box center [801, 473] width 163 height 49
drag, startPoint x: 902, startPoint y: 465, endPoint x: 933, endPoint y: 509, distance: 53.8
click at [933, 509] on tbody "Focaccia فوكاشيا Active 0 Brioche بريوش Active 0" at bounding box center [990, 498] width 656 height 98
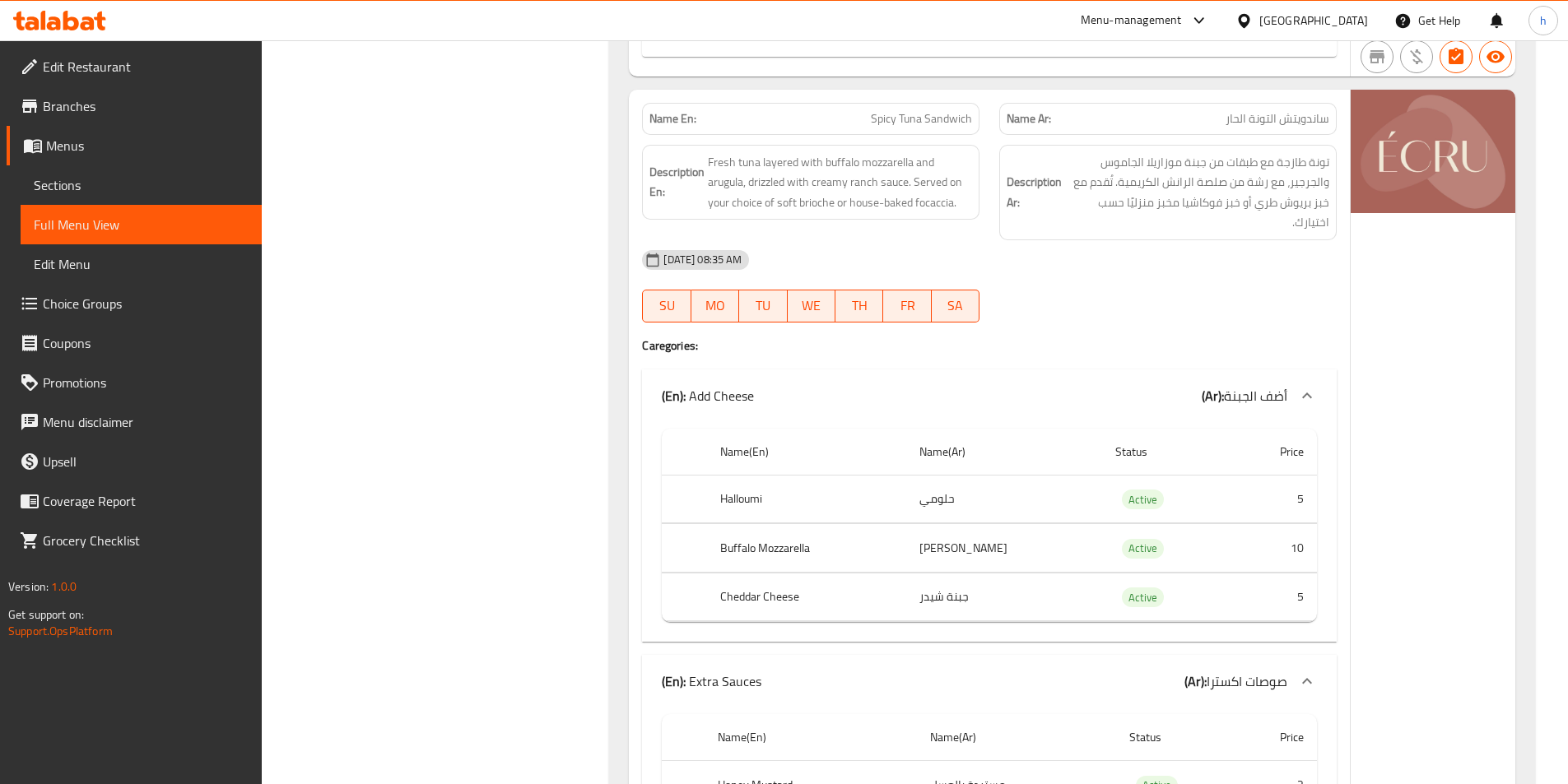
scroll to position [1316, 0]
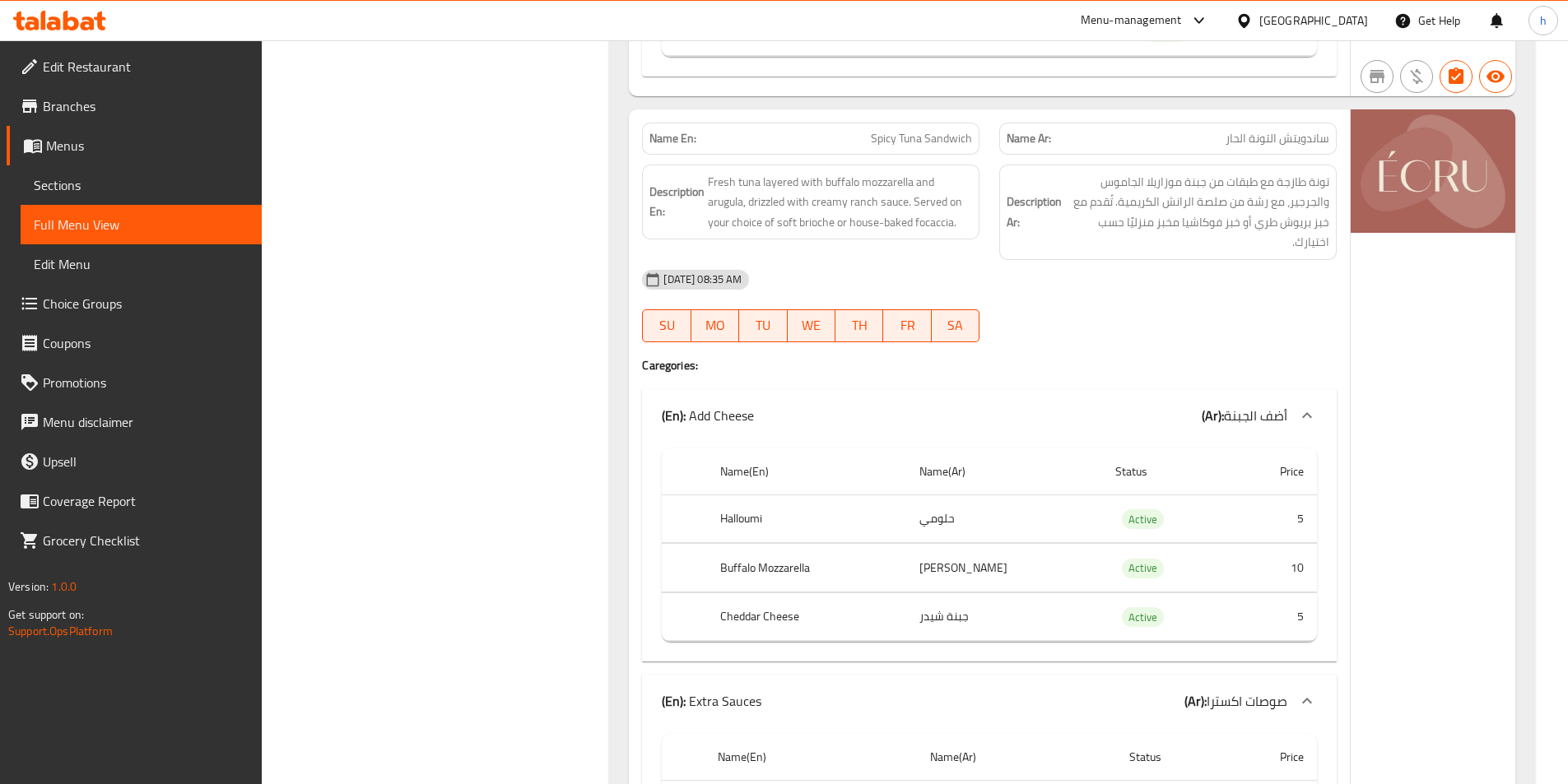
click at [123, 308] on span "Choice Groups" at bounding box center [145, 304] width 206 height 20
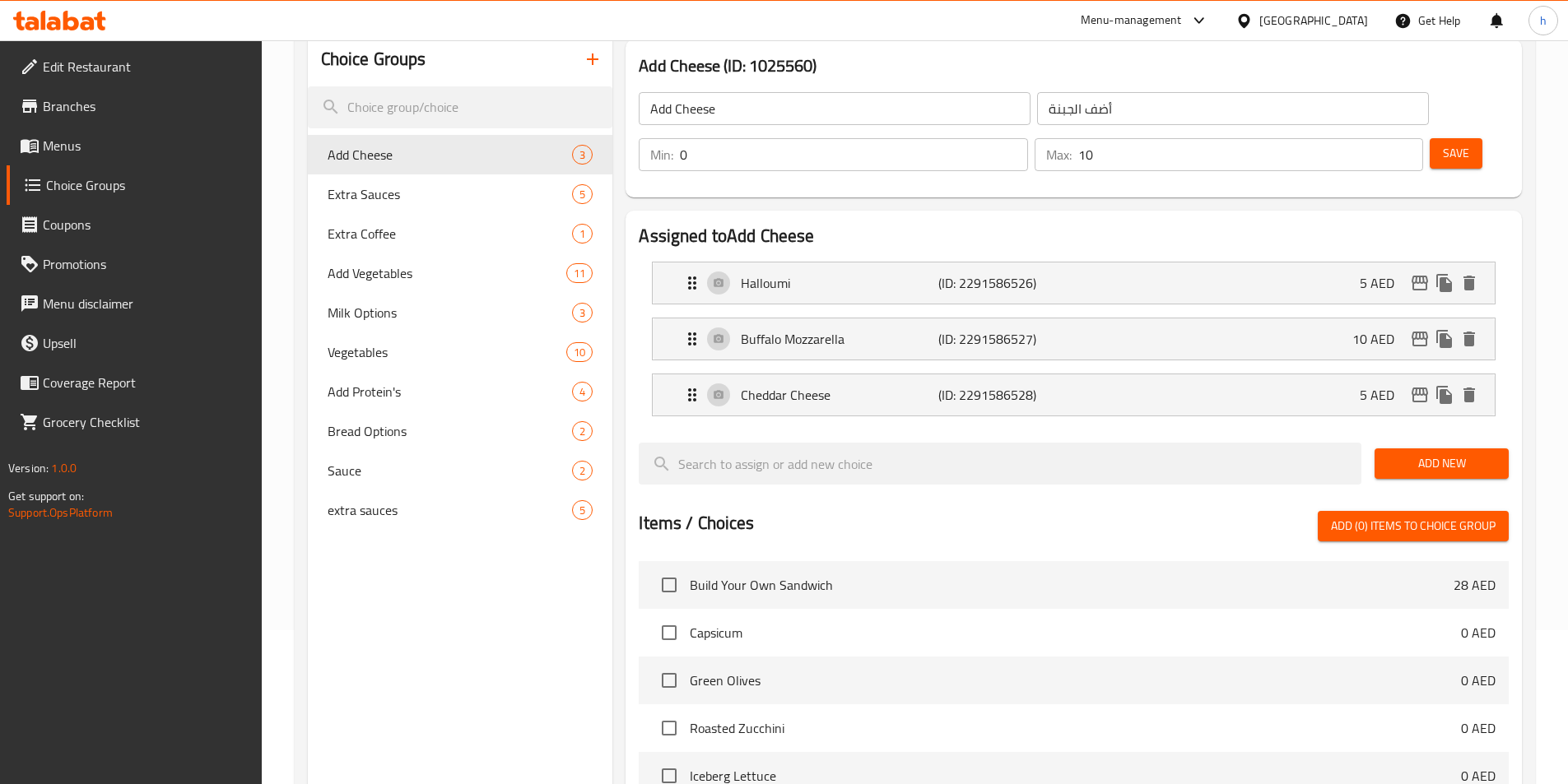
scroll to position [164, 0]
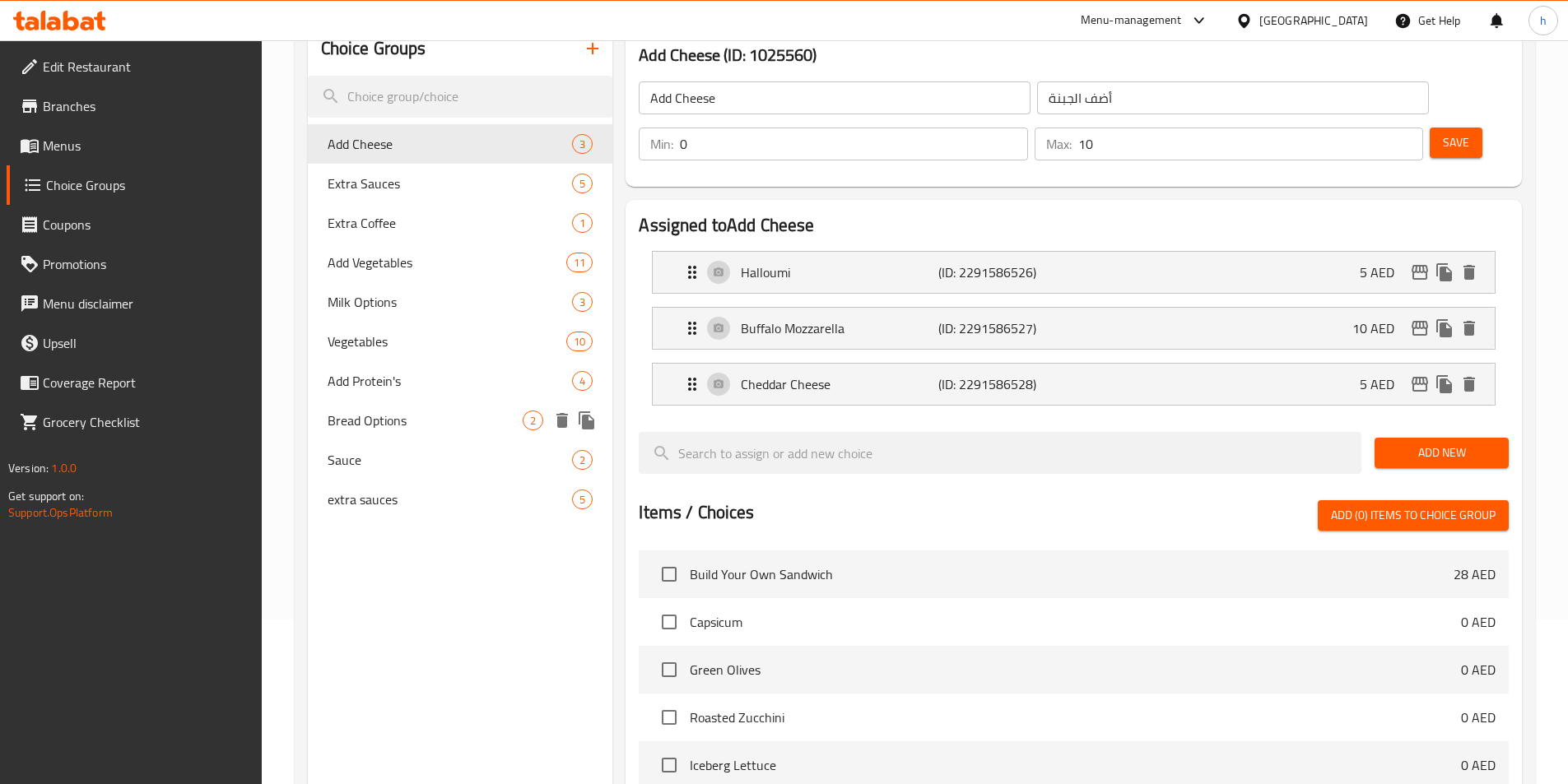
click at [464, 411] on span "Bread Options" at bounding box center [425, 421] width 196 height 20
type input "Bread Options"
type input "خيارات الخبز"
type input "1"
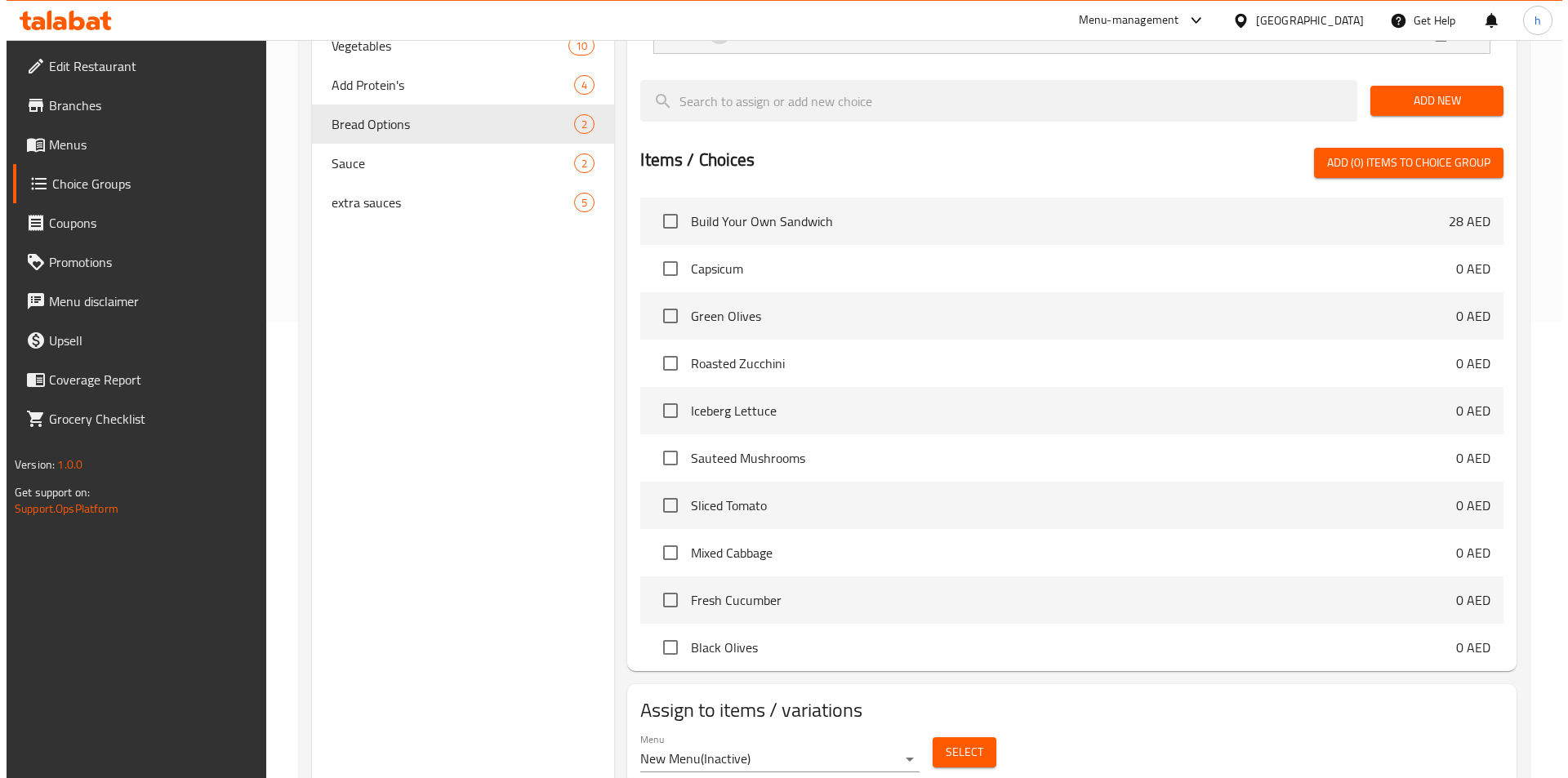
scroll to position [470, 0]
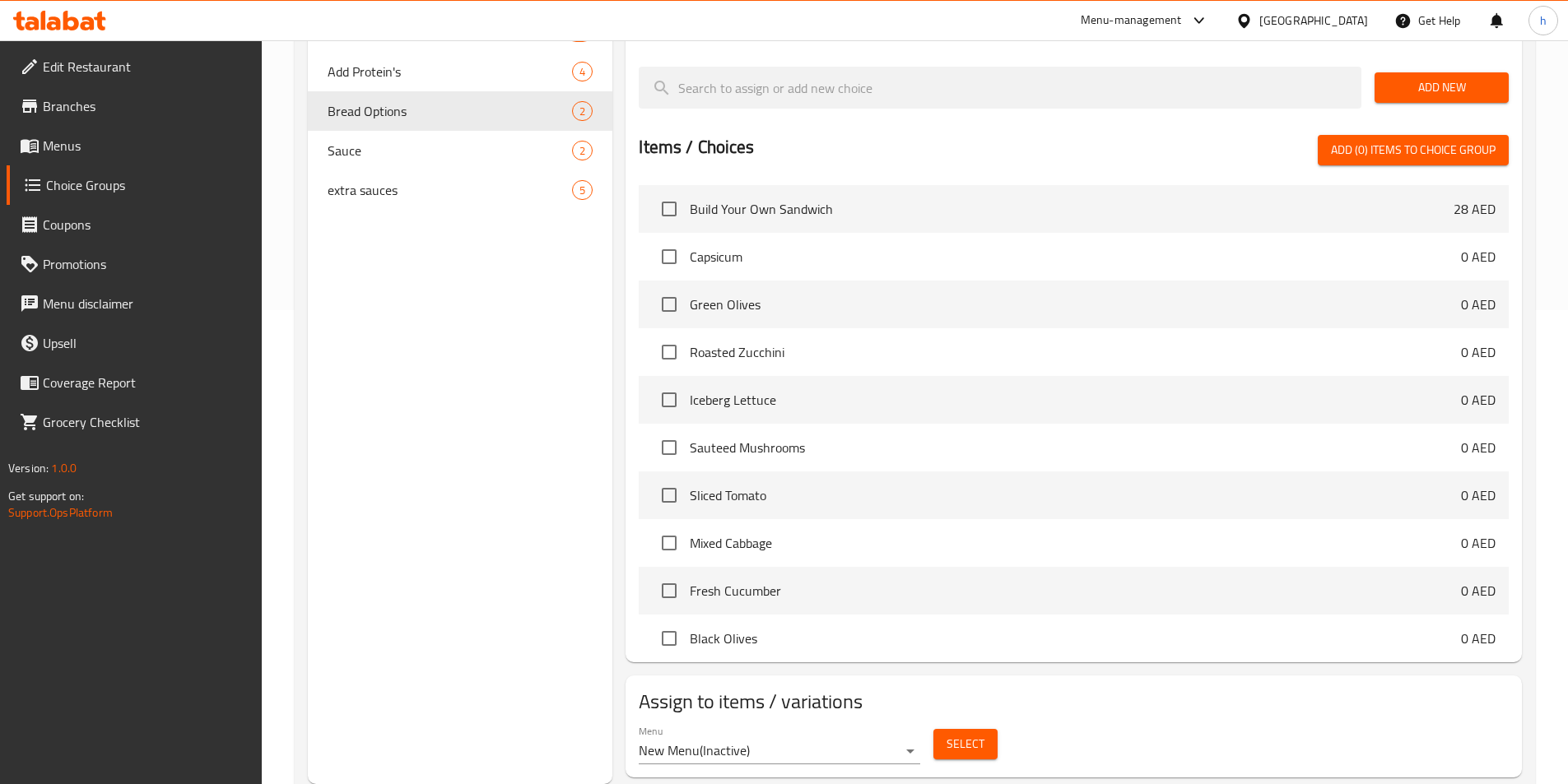
click at [955, 734] on span "Select" at bounding box center [966, 744] width 38 height 21
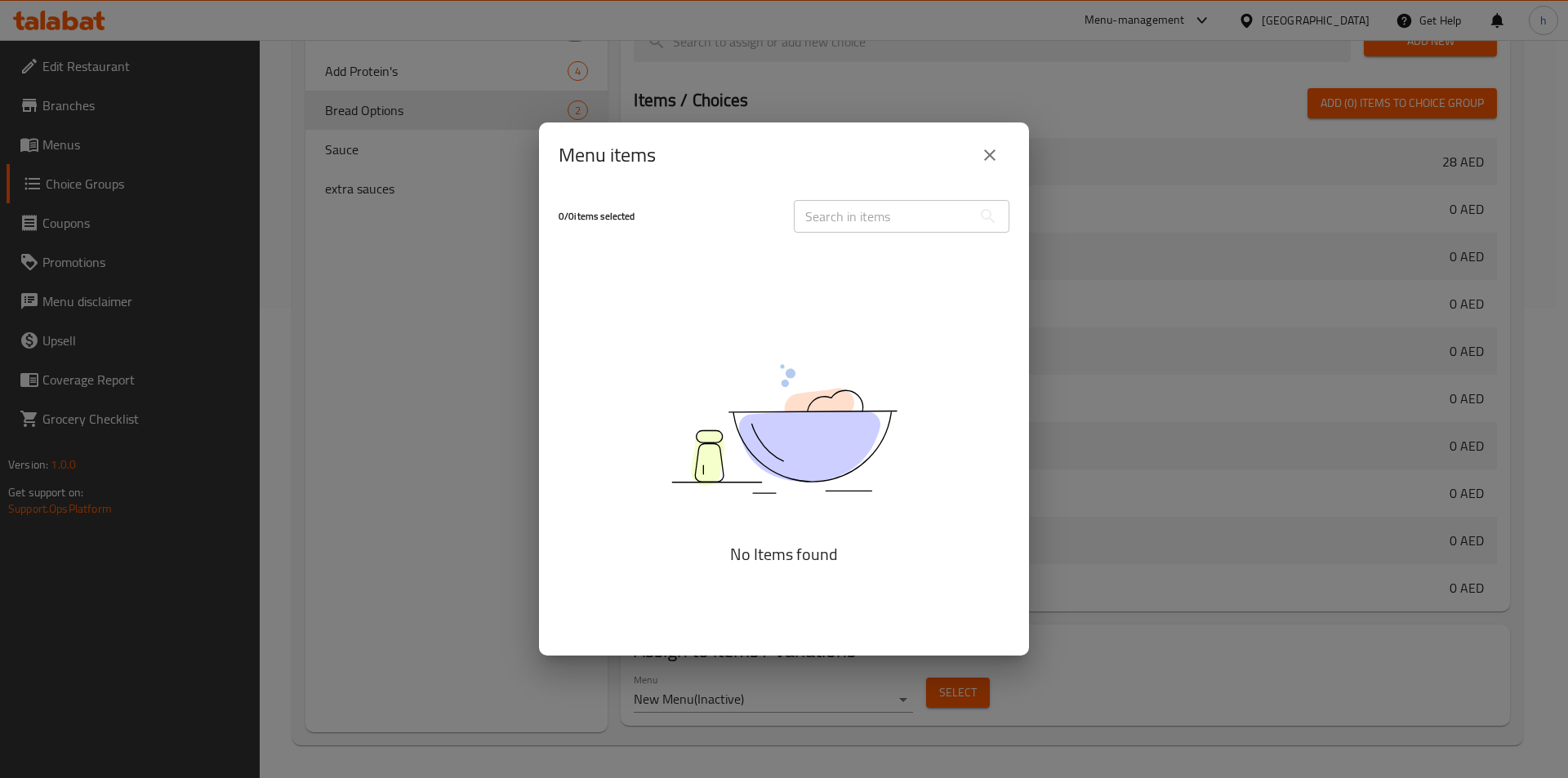
click at [991, 154] on icon "close" at bounding box center [990, 155] width 20 height 20
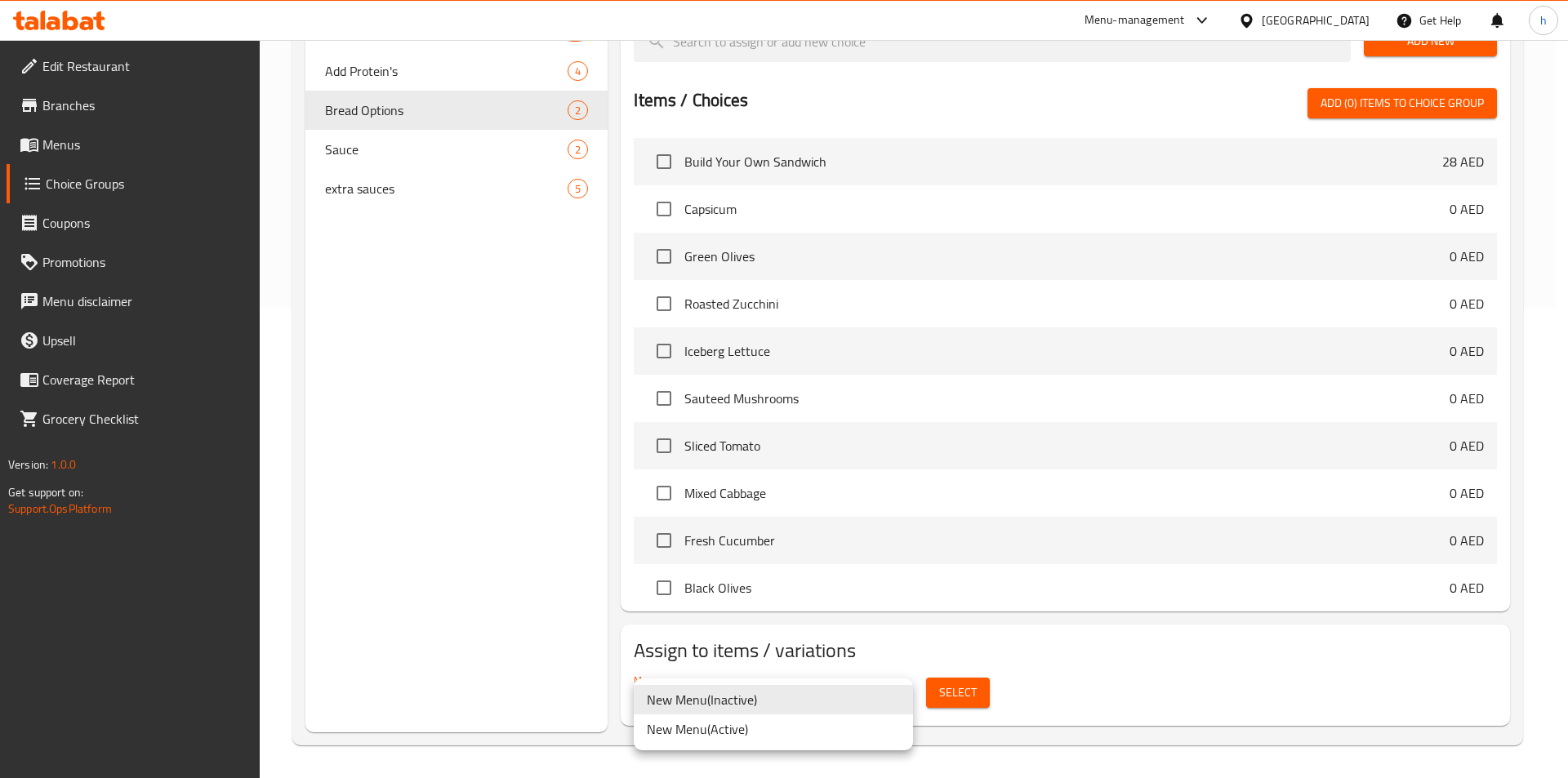
click at [754, 725] on li "New Menu ( Active )" at bounding box center [773, 729] width 279 height 29
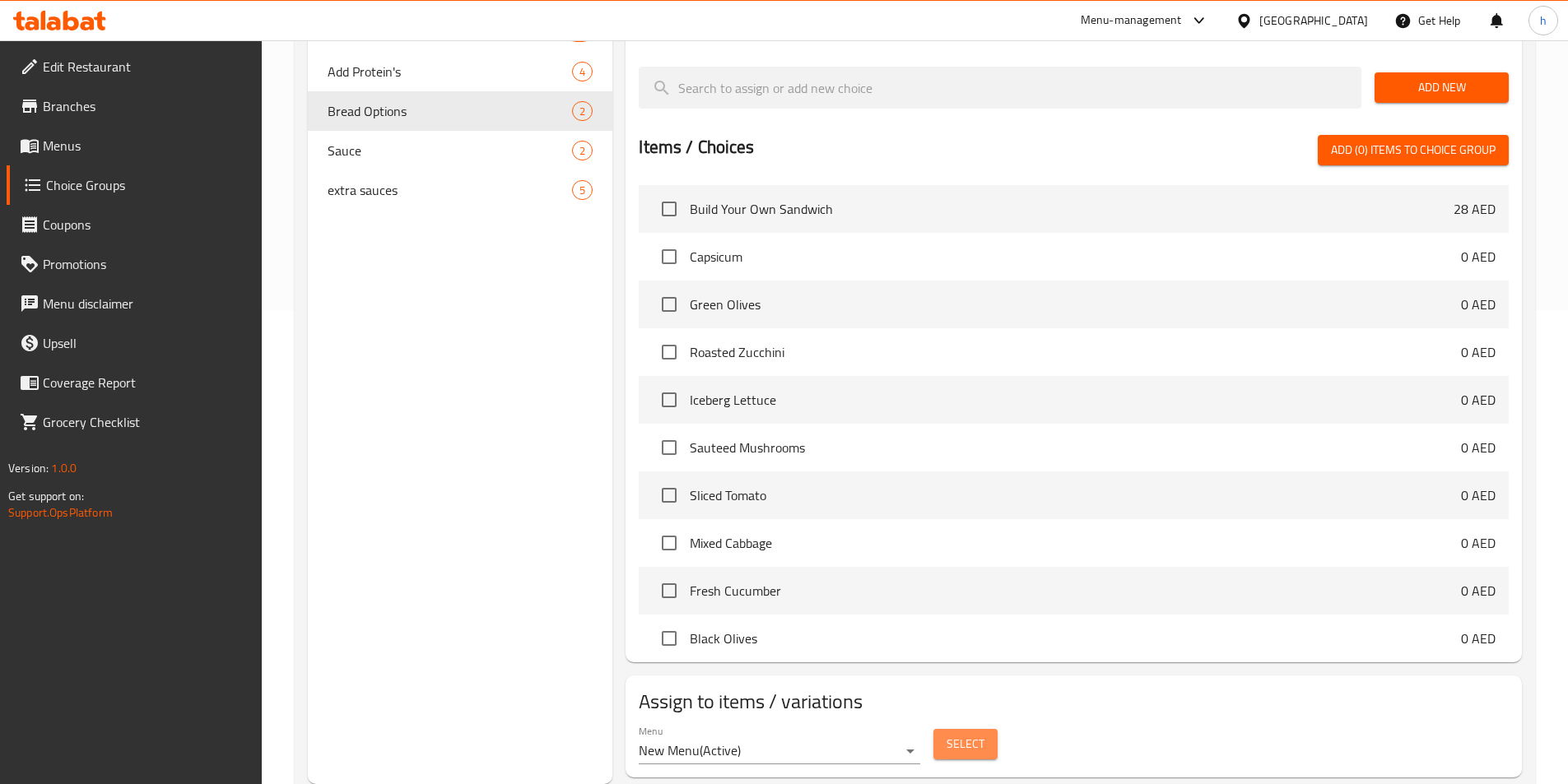
click at [978, 734] on span "Select" at bounding box center [966, 744] width 38 height 21
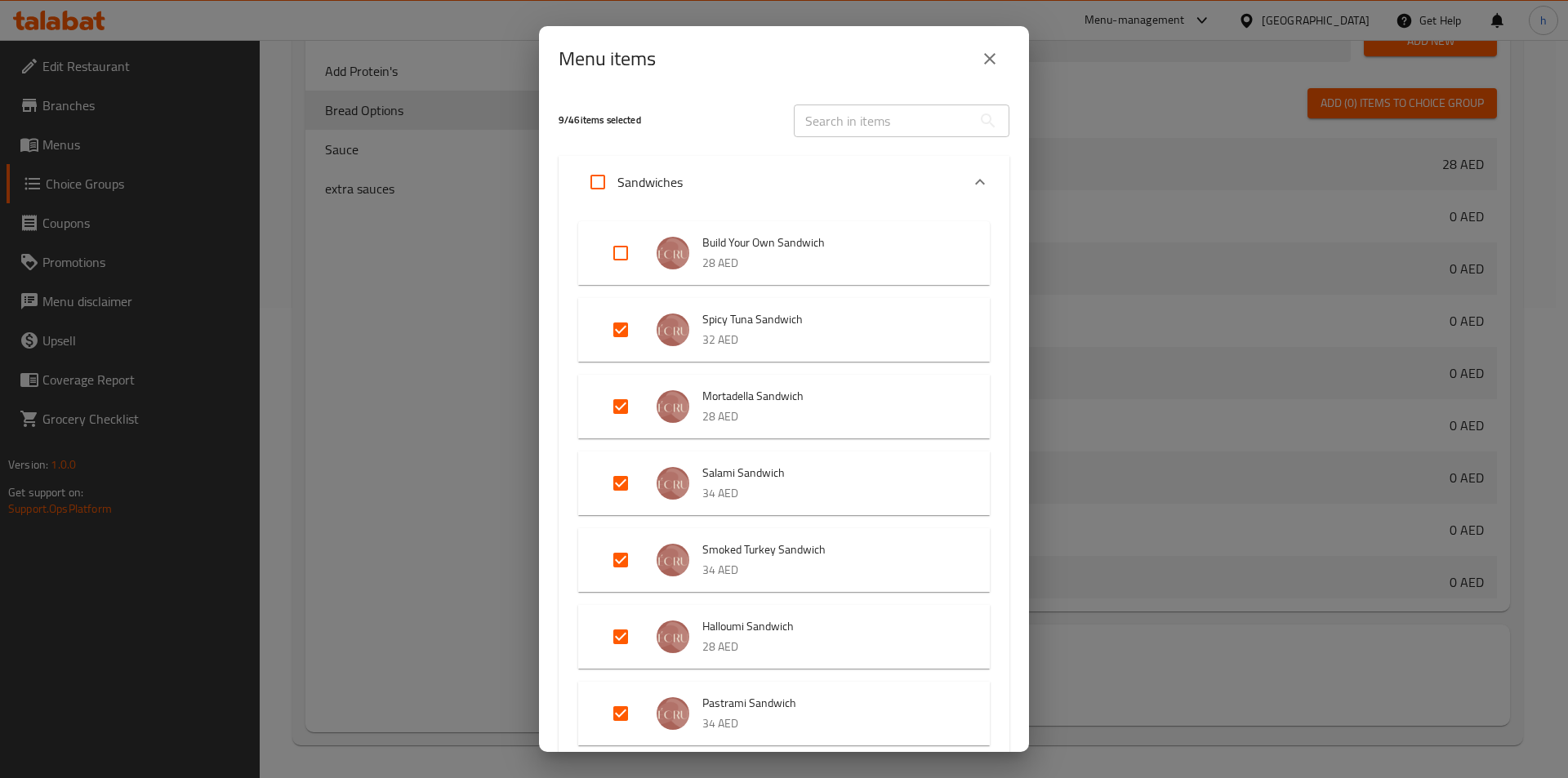
click at [608, 250] on input "Expand" at bounding box center [621, 253] width 39 height 39
checkbox input "true"
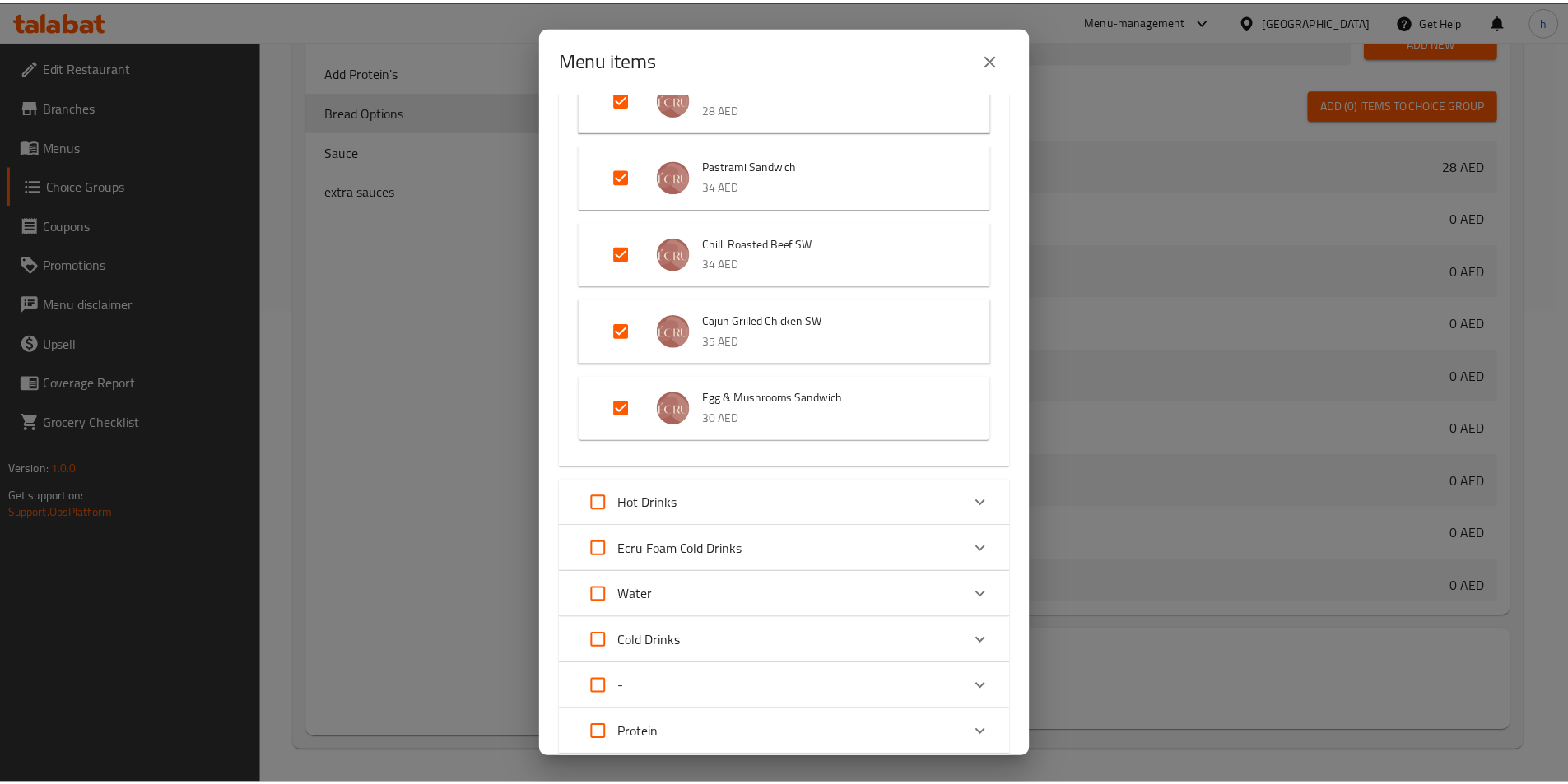
scroll to position [748, 0]
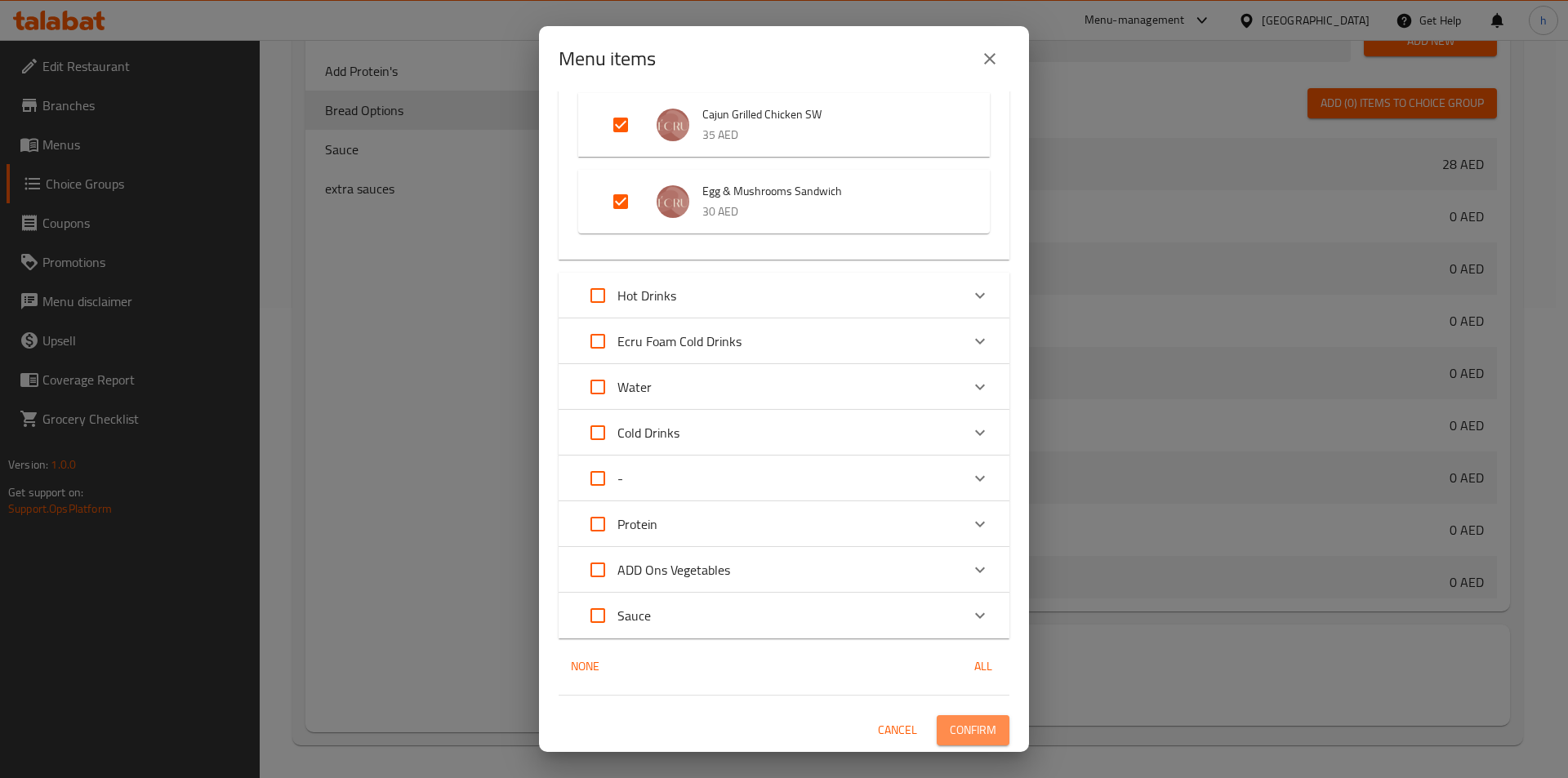
click at [950, 726] on span "Confirm" at bounding box center [973, 730] width 47 height 20
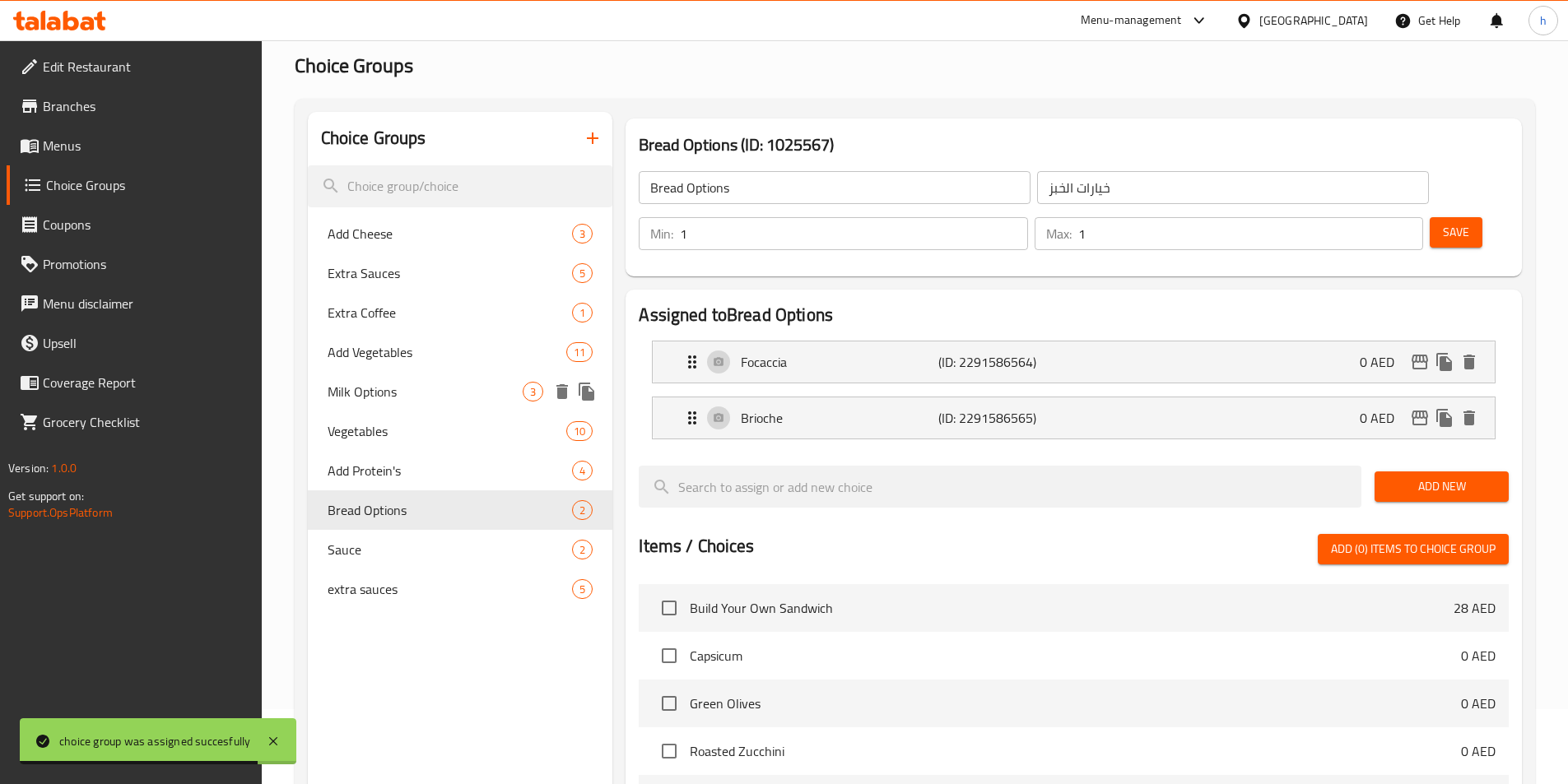
scroll to position [63, 0]
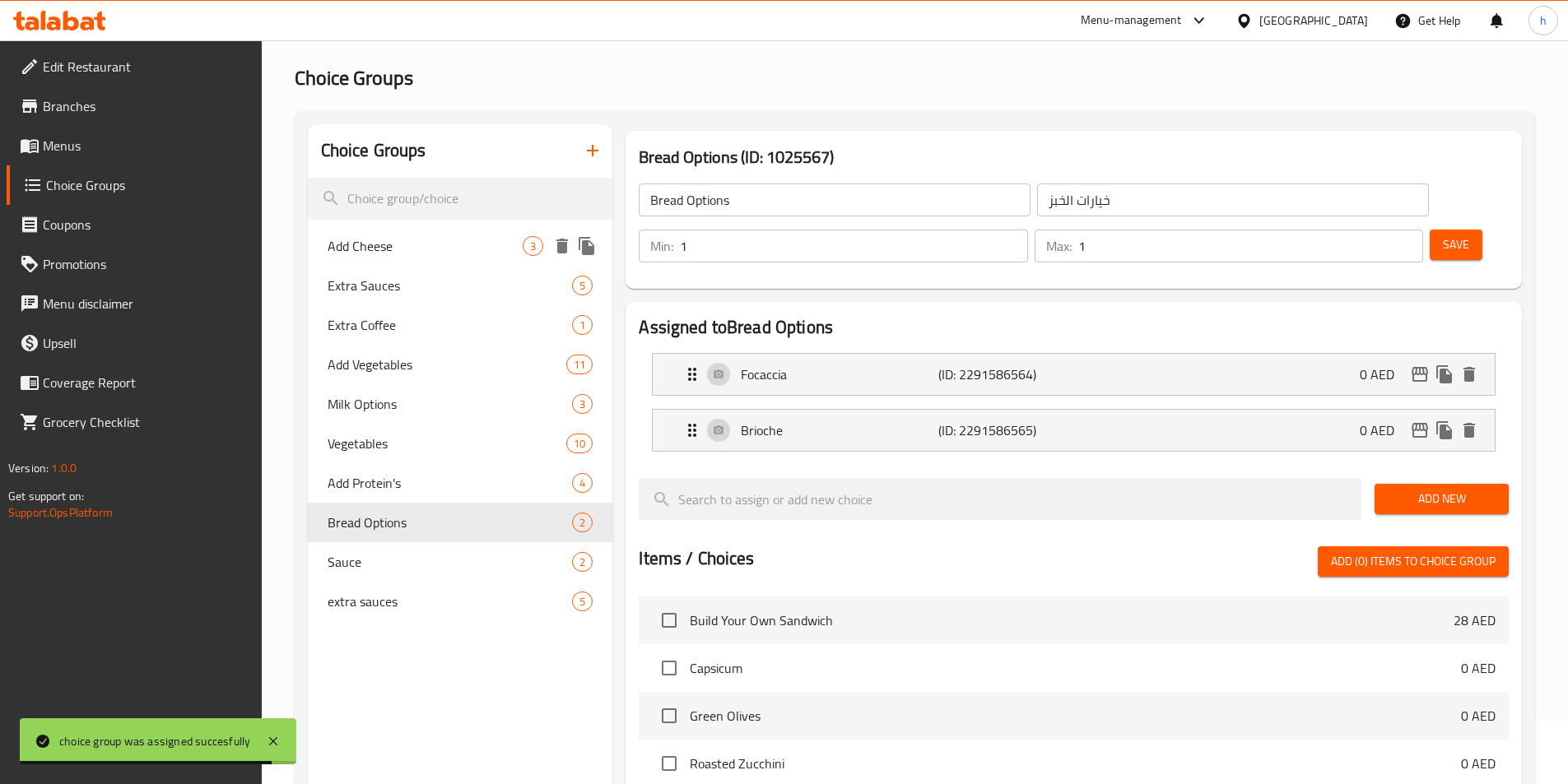
click at [479, 229] on div "Add Cheese 3" at bounding box center [461, 246] width 306 height 40
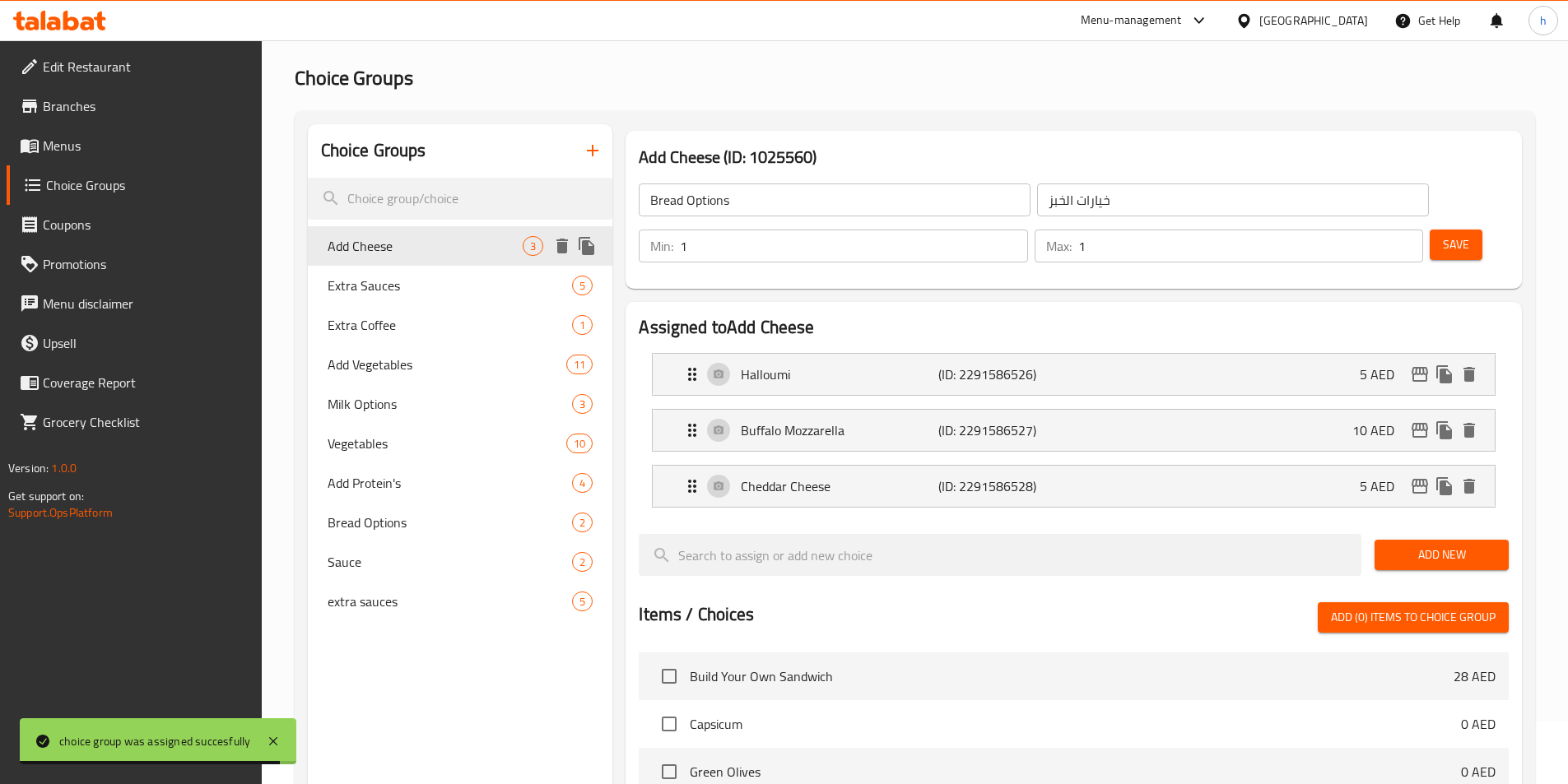
type input "Add Cheese"
type input "أضف الجبنة"
type input "0"
type input "10"
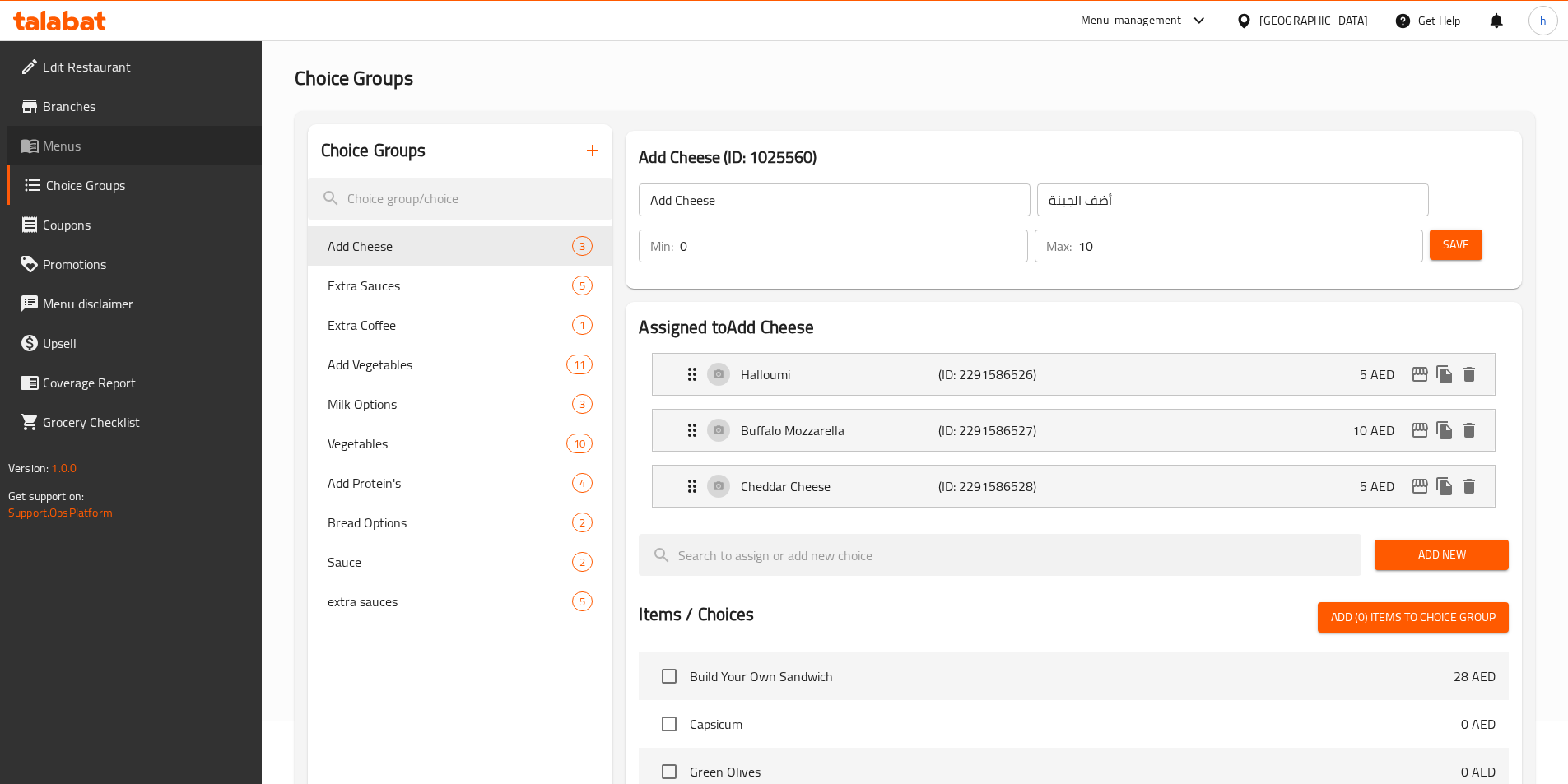
click at [141, 149] on span "Menus" at bounding box center [145, 146] width 206 height 20
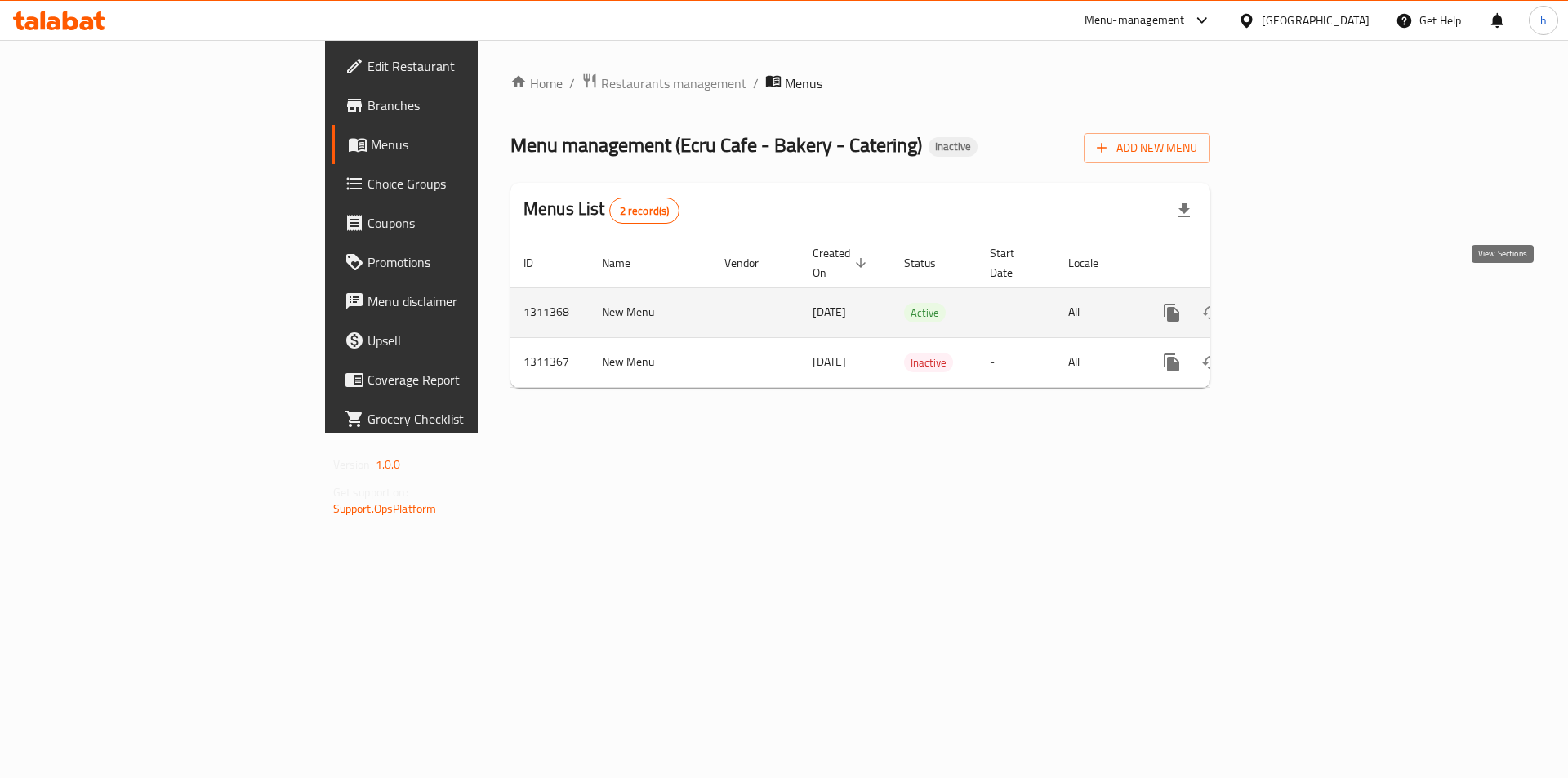
click at [1299, 303] on icon "enhanced table" at bounding box center [1289, 313] width 20 height 20
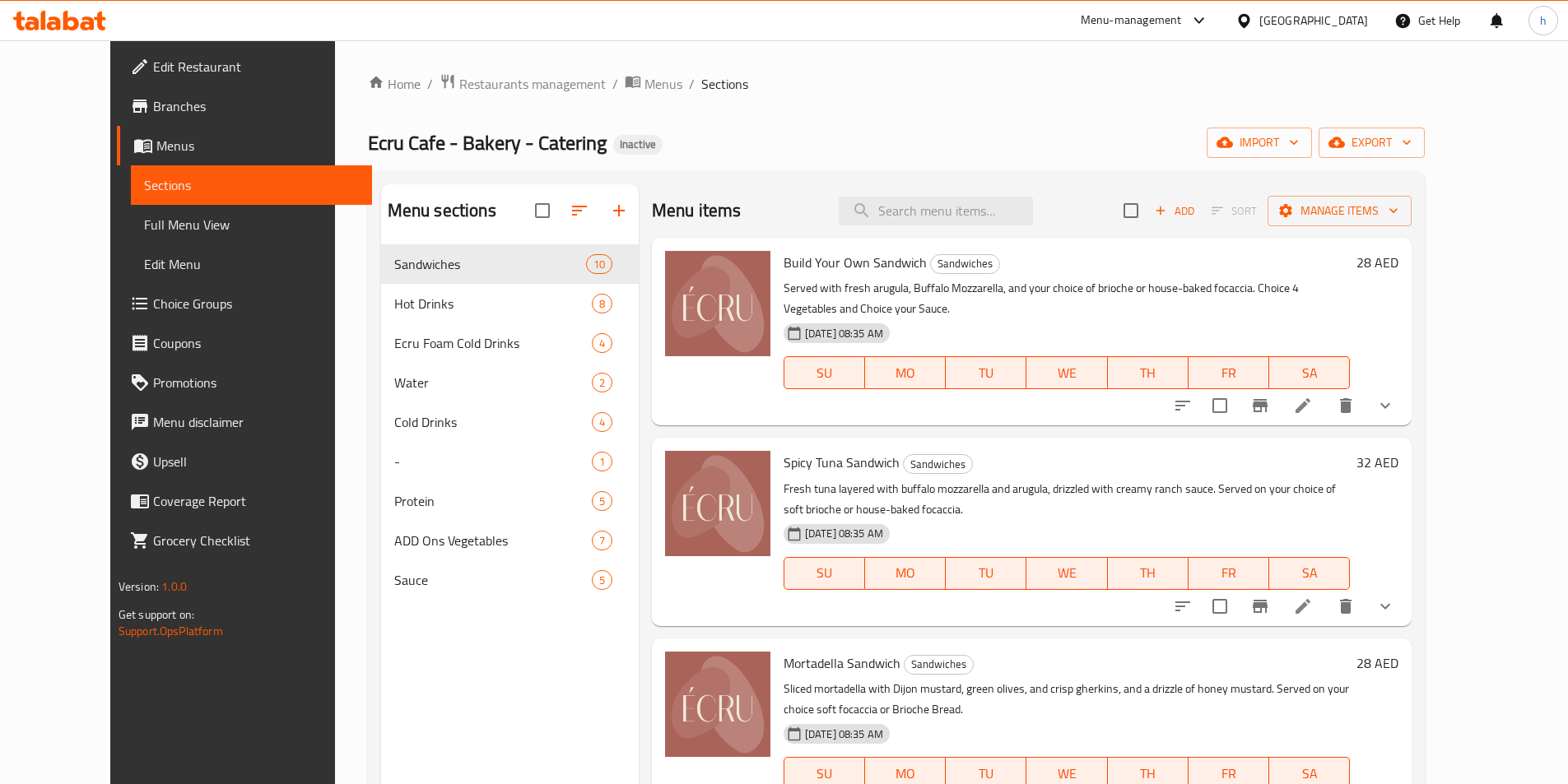
click at [185, 64] on span "Edit Restaurant" at bounding box center [255, 67] width 206 height 20
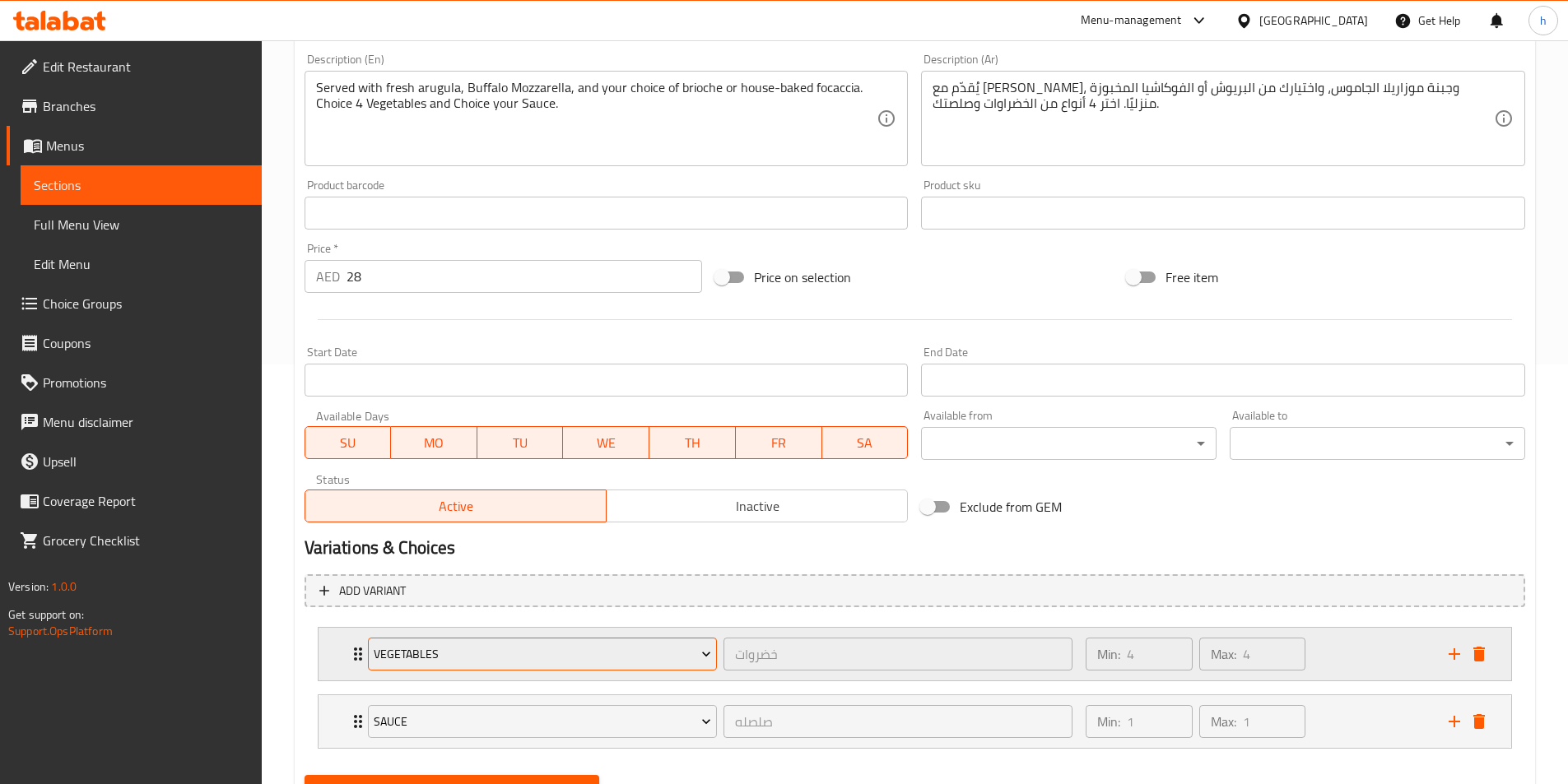
scroll to position [497, 0]
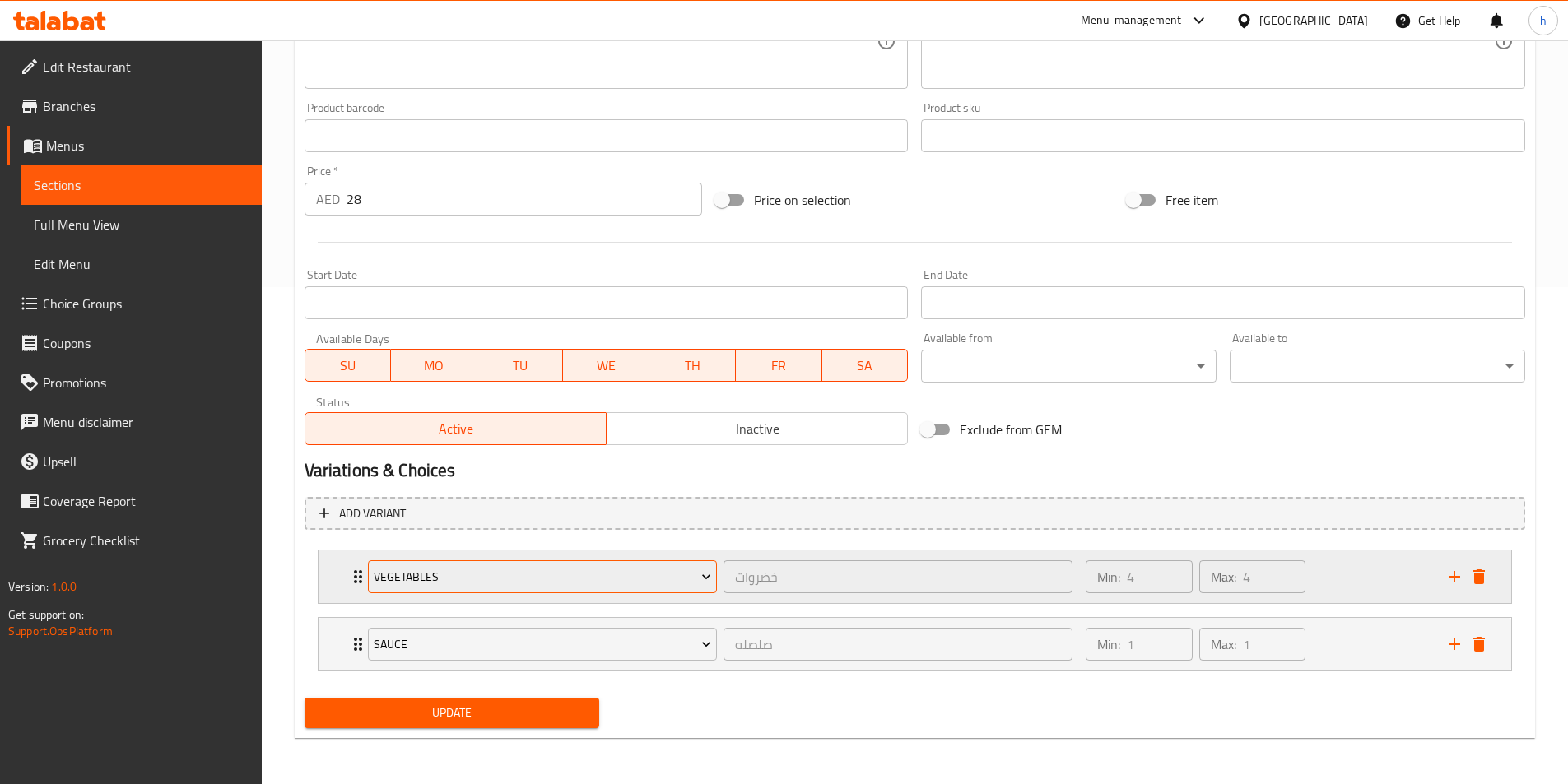
click at [542, 568] on span "Vegetables" at bounding box center [542, 577] width 338 height 21
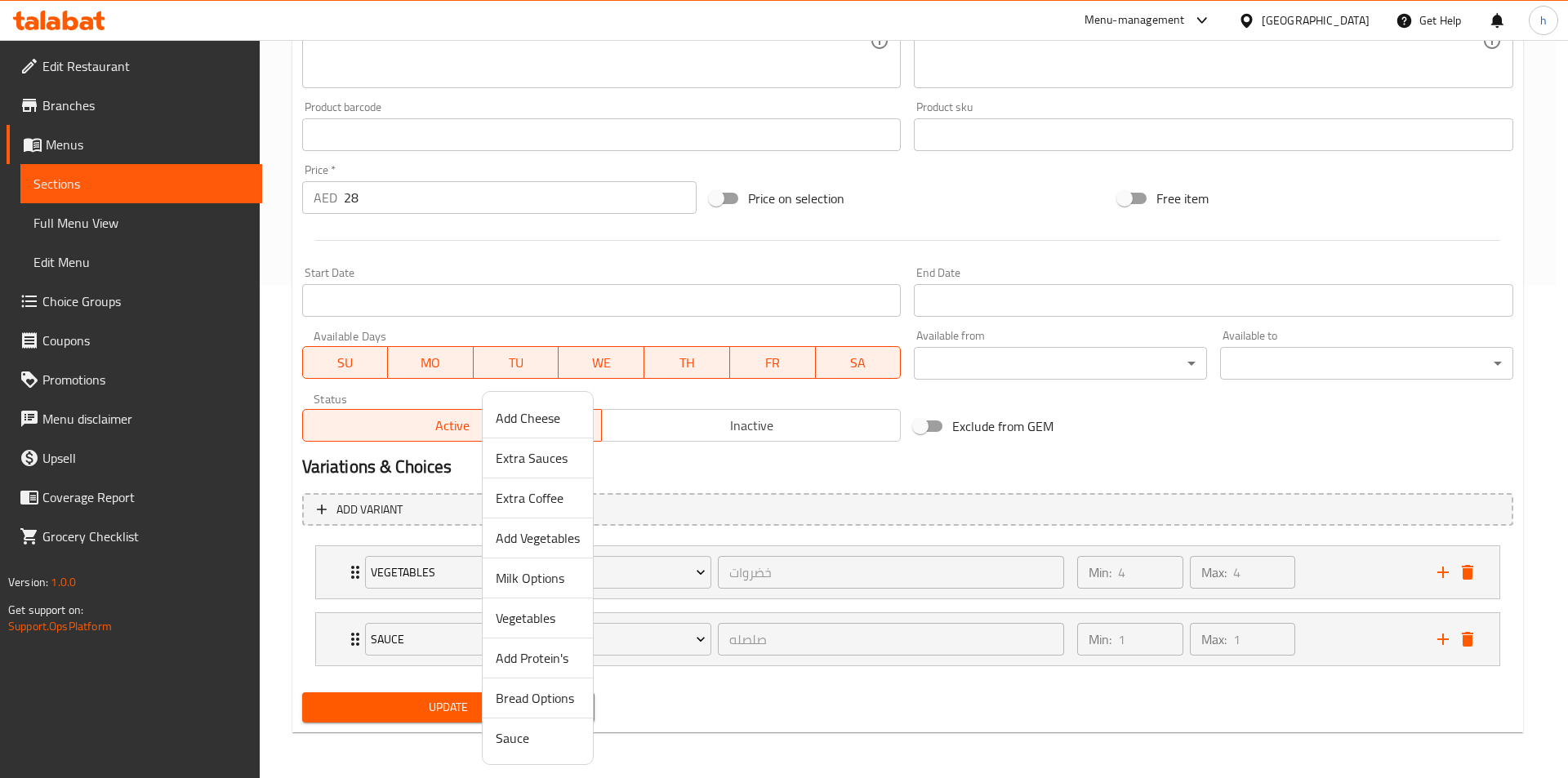
click at [820, 519] on div at bounding box center [784, 389] width 1568 height 778
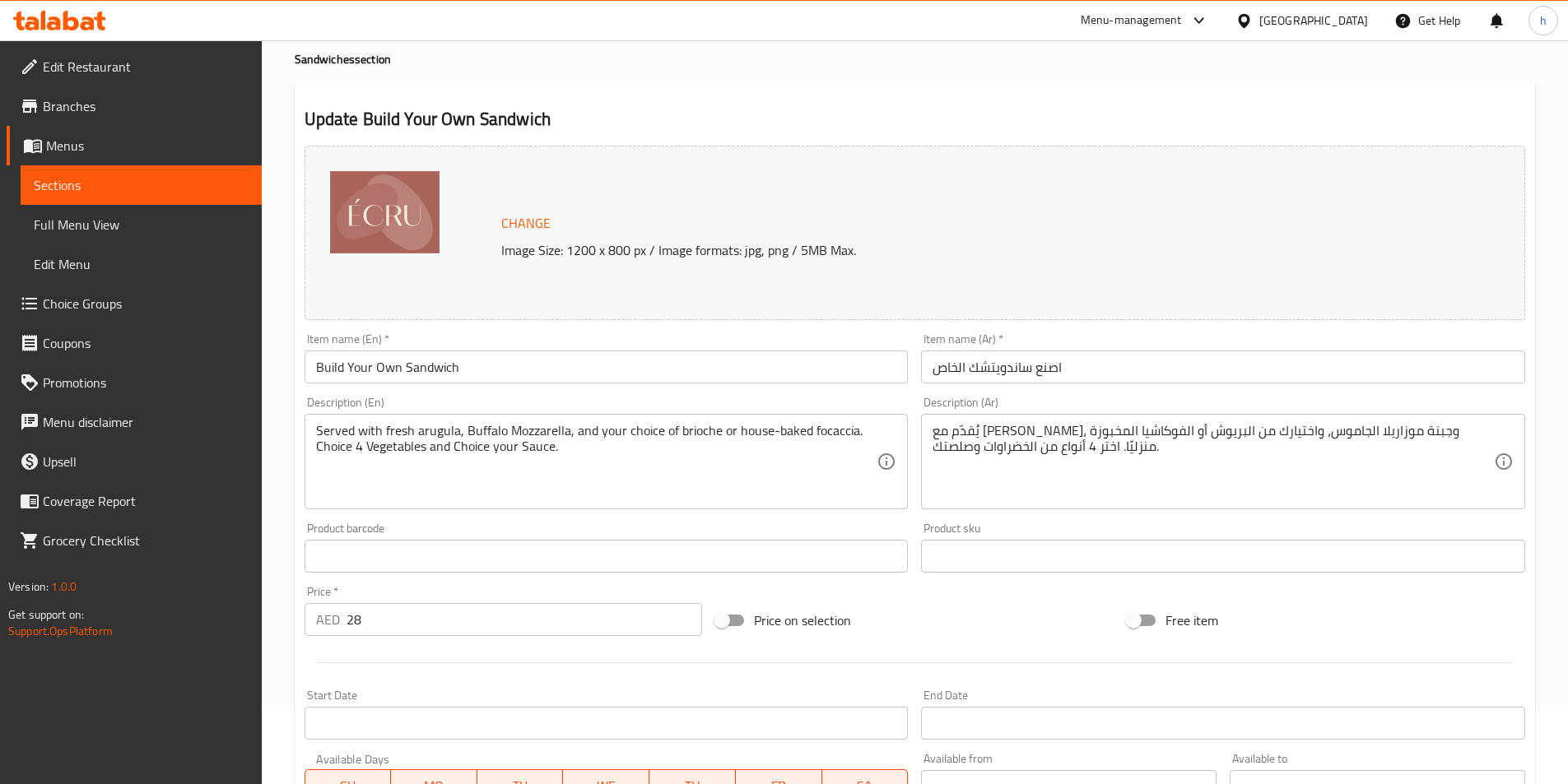
scroll to position [0, 0]
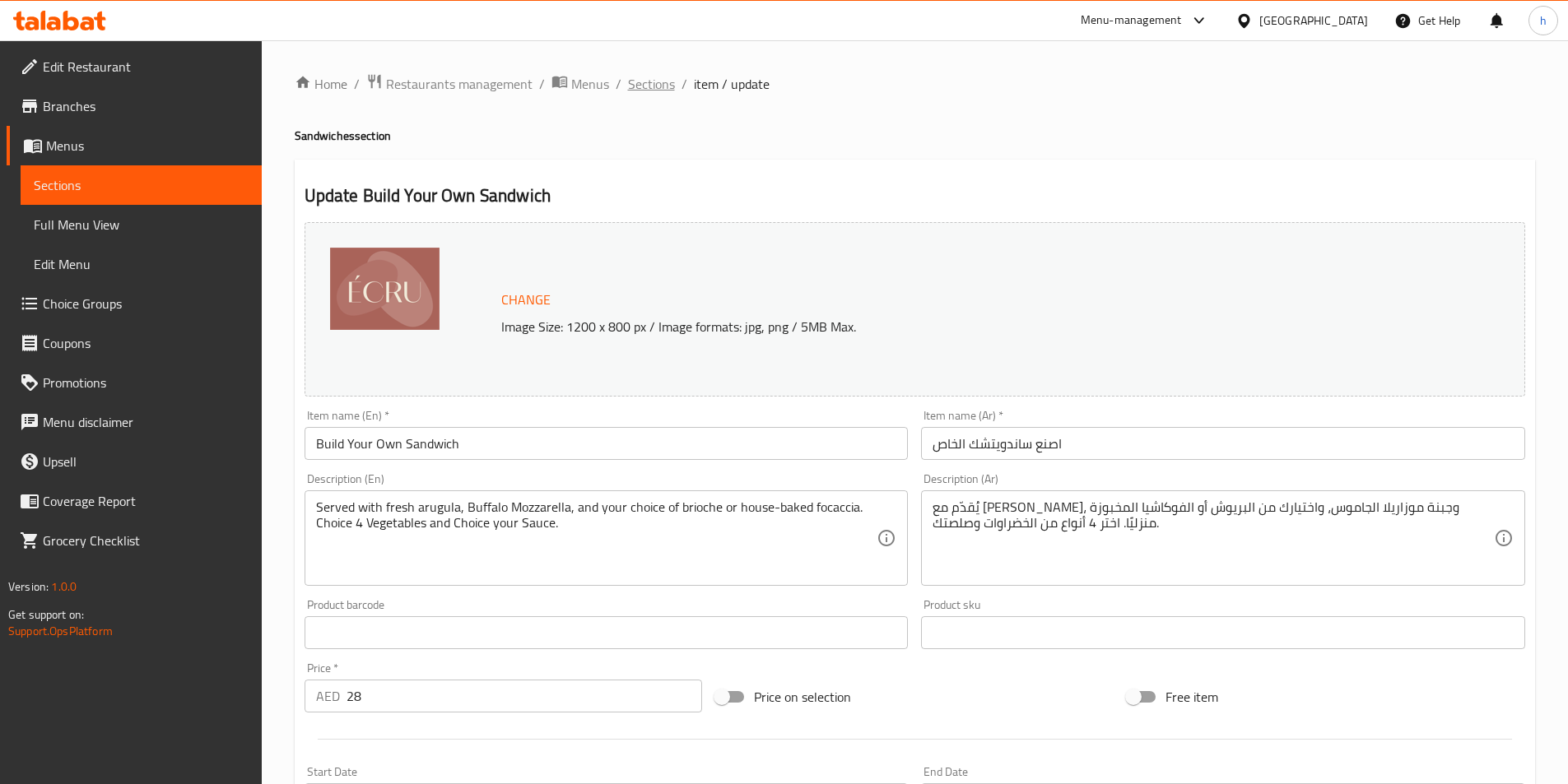
click at [662, 88] on span "Sections" at bounding box center [651, 84] width 47 height 20
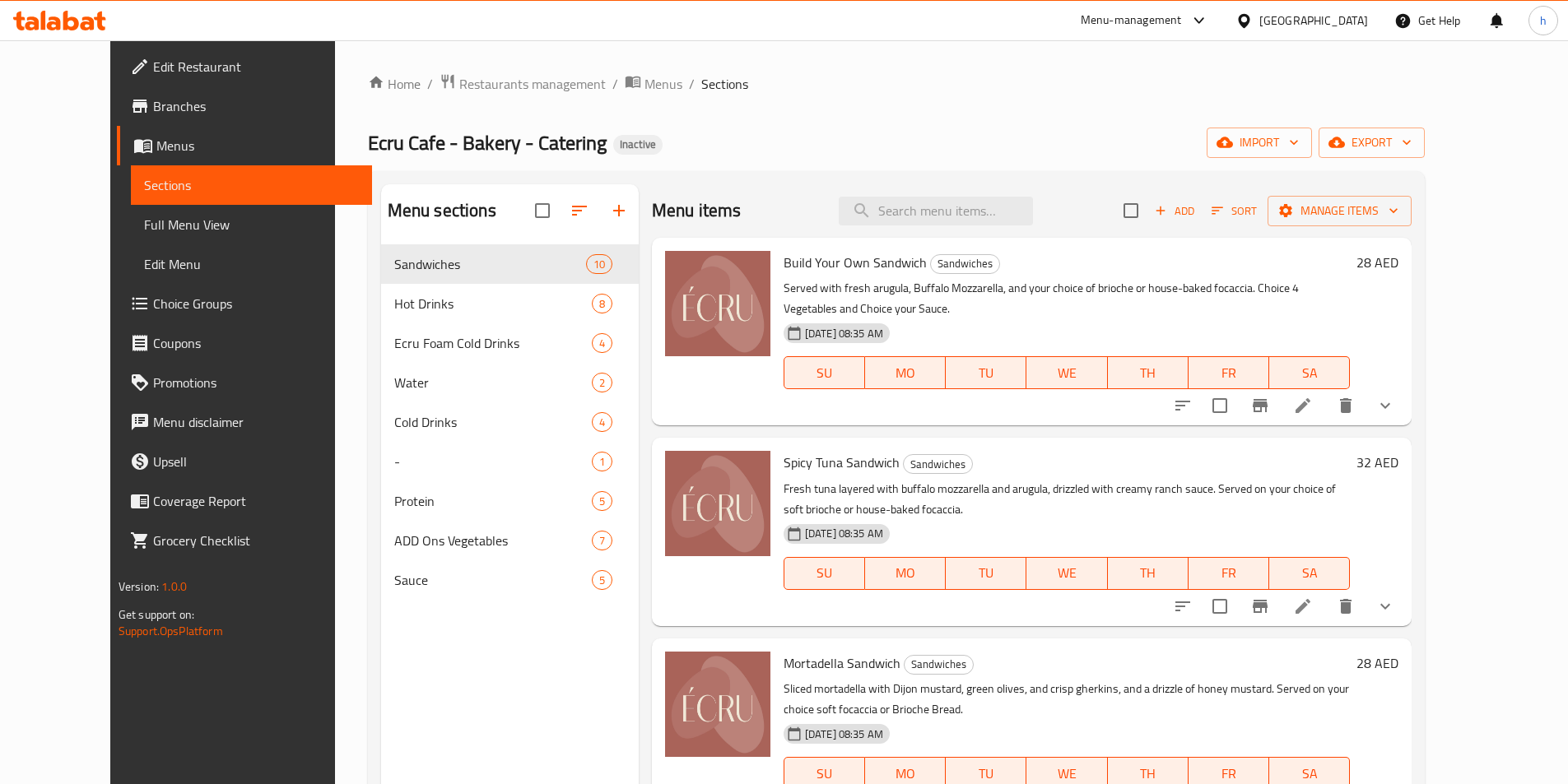
click at [1313, 597] on icon at bounding box center [1303, 607] width 20 height 20
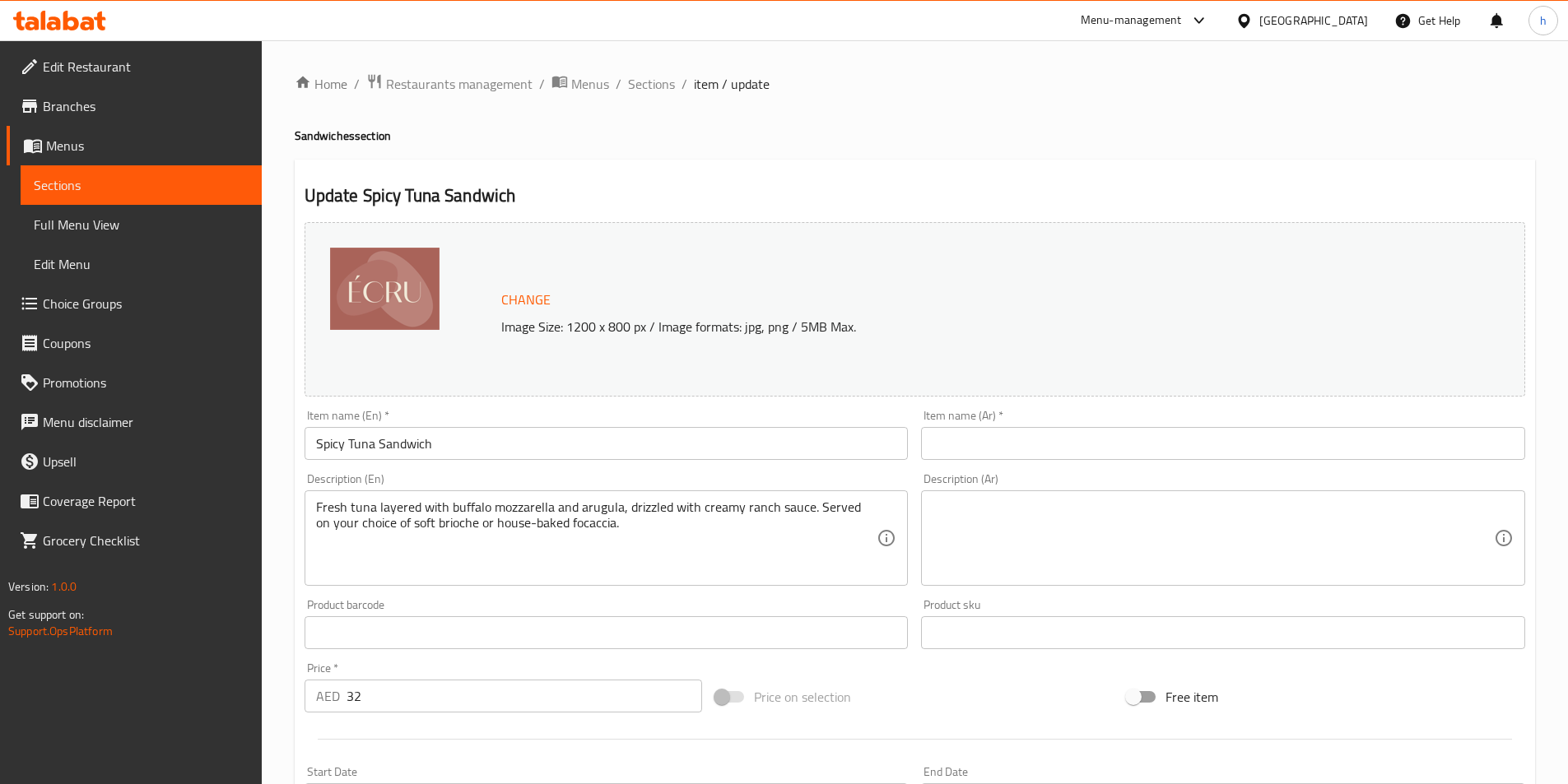
click at [470, 451] on input "Spicy Tuna Sandwich" at bounding box center [607, 443] width 604 height 33
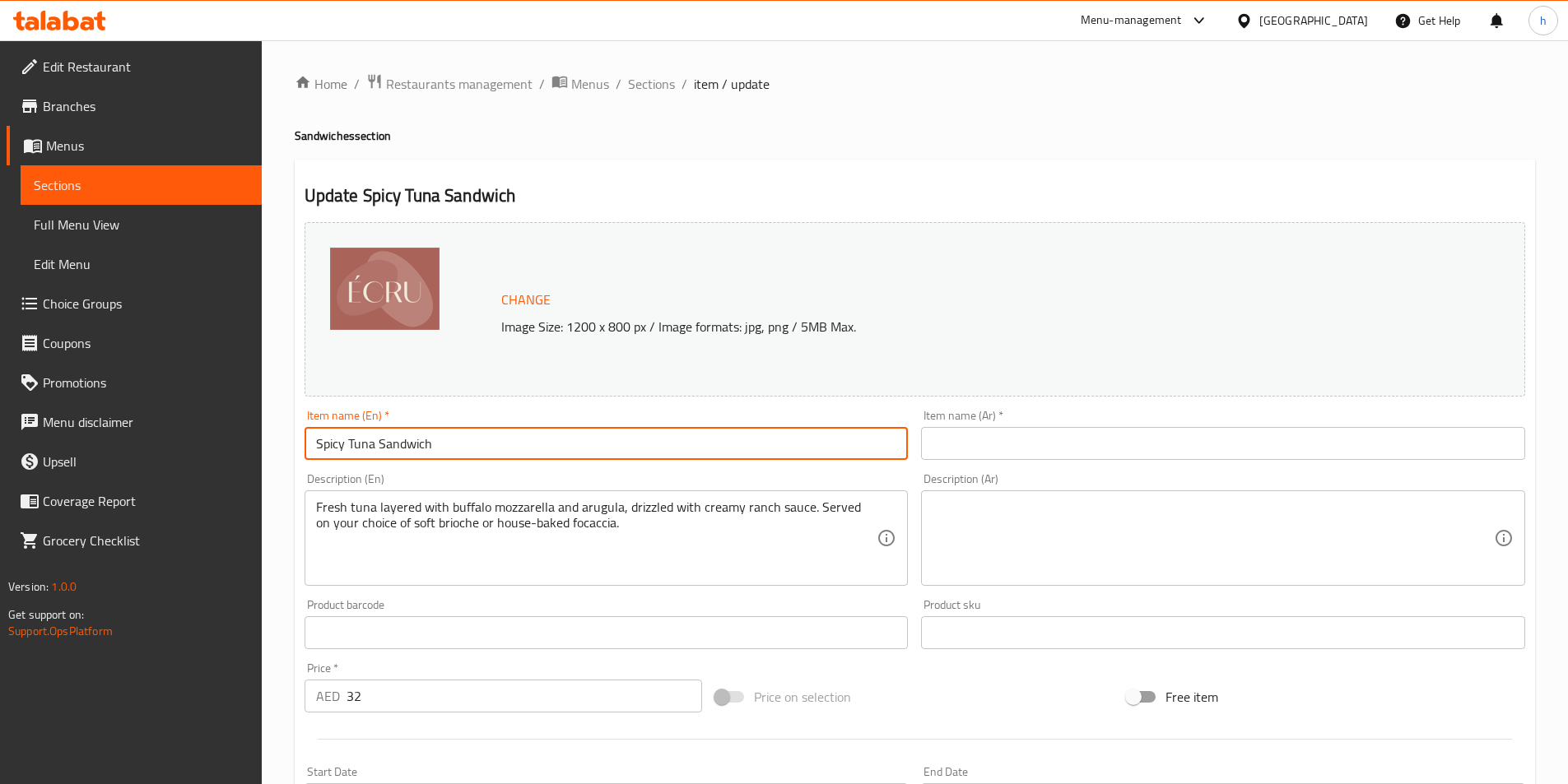
click at [470, 451] on input "Spicy Tuna Sandwich" at bounding box center [607, 443] width 604 height 33
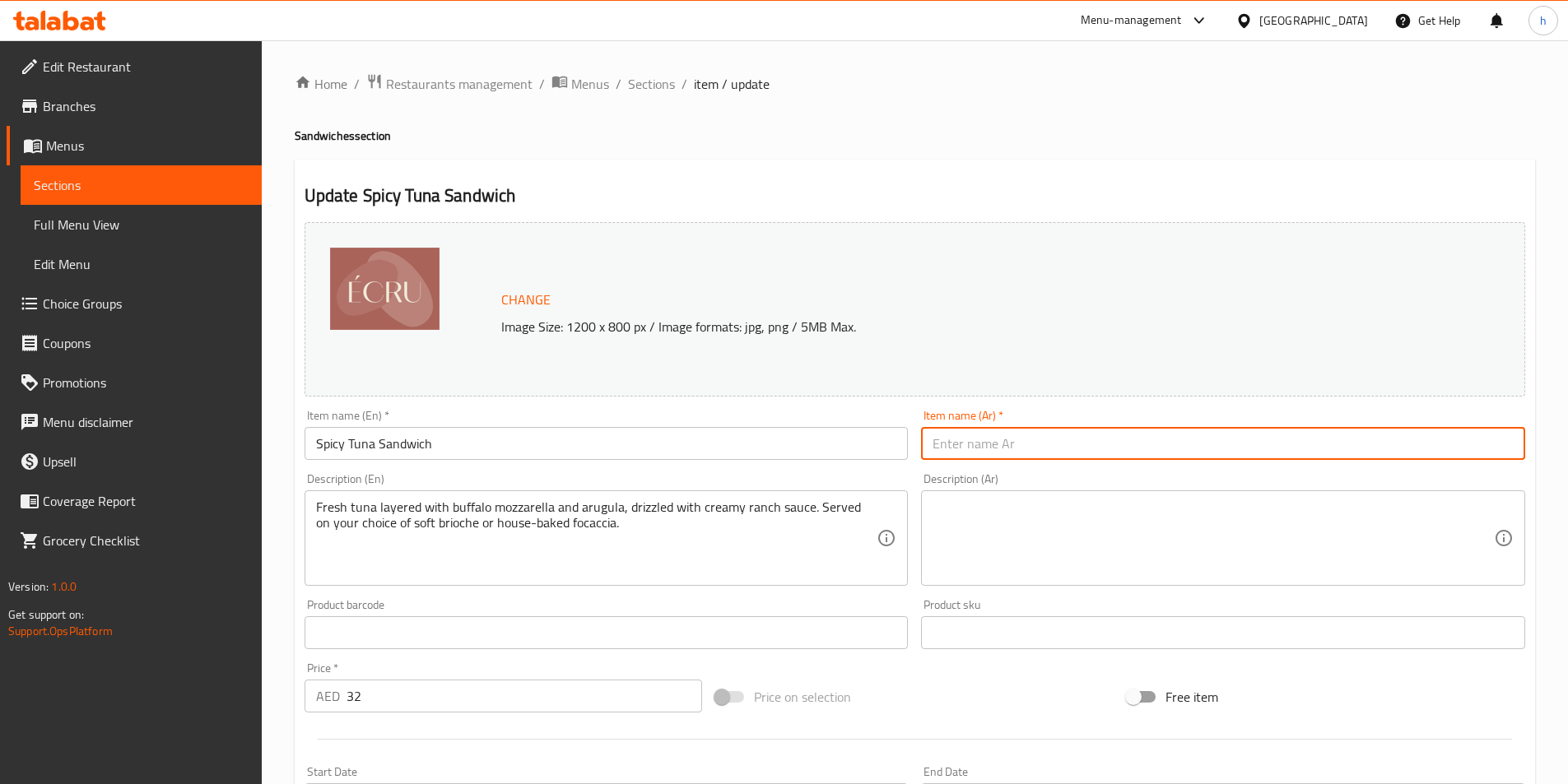
click at [1095, 430] on input "text" at bounding box center [1224, 443] width 604 height 33
paste input "ساندويتش التونة الحار"
type input "ساندويتش التونة الحار"
click at [1189, 517] on textarea at bounding box center [1214, 538] width 561 height 78
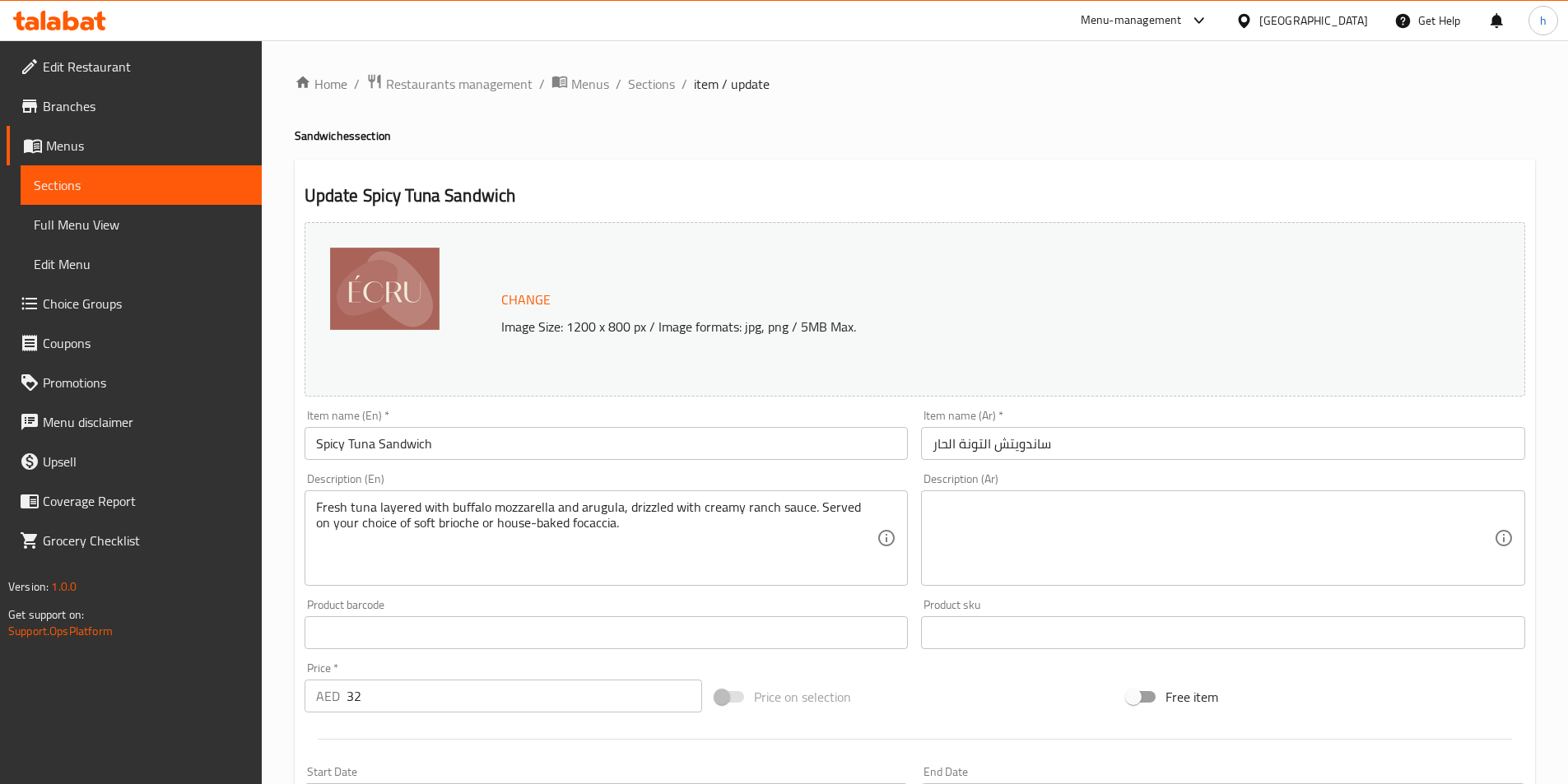
click at [1342, 534] on textarea at bounding box center [1214, 538] width 561 height 78
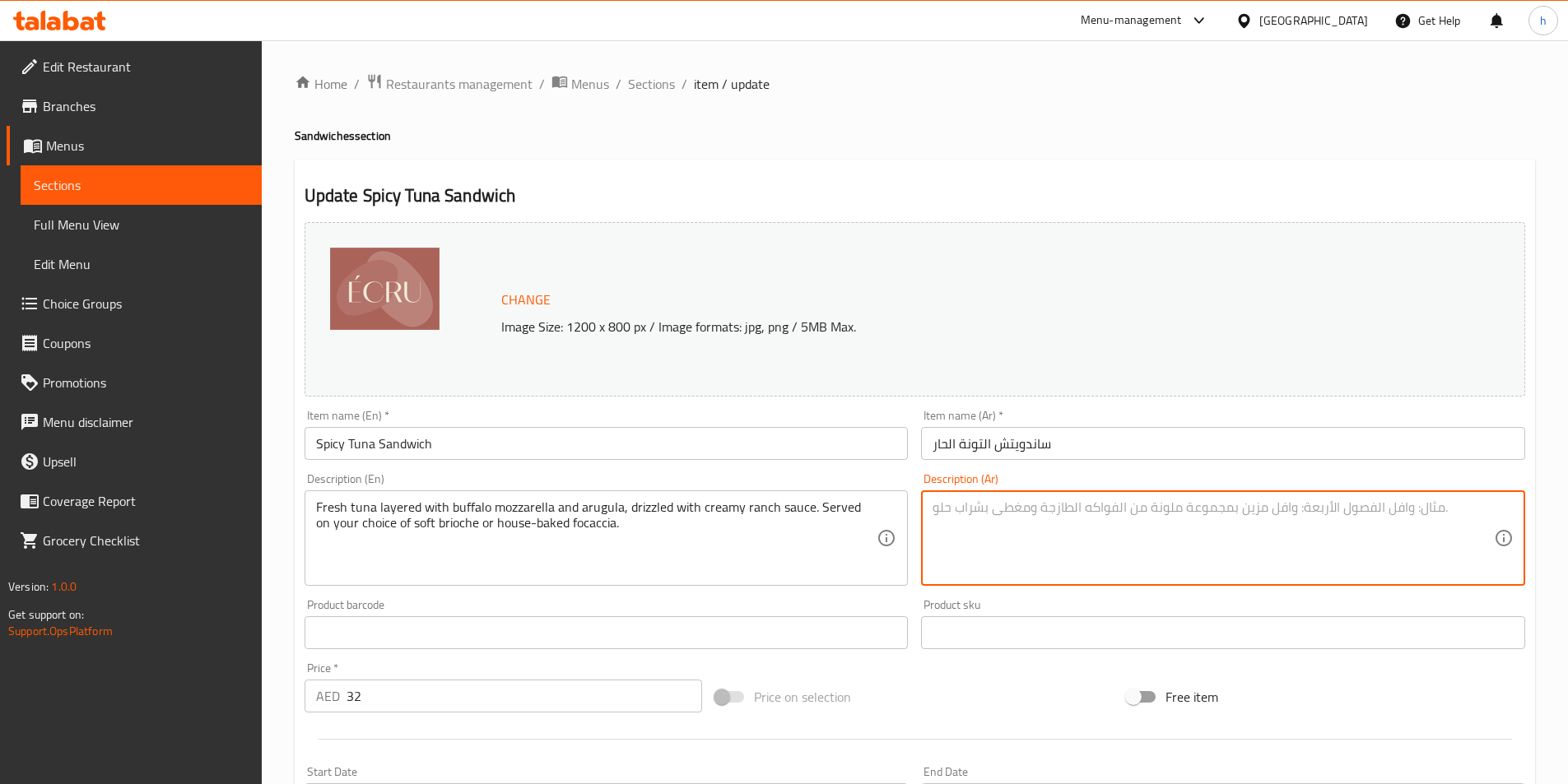
paste textarea "تونة طازجة مع طبقات من جبنة موزاريلا الجاموس والجرجير، مع رشة من صلصة الرانش ال…"
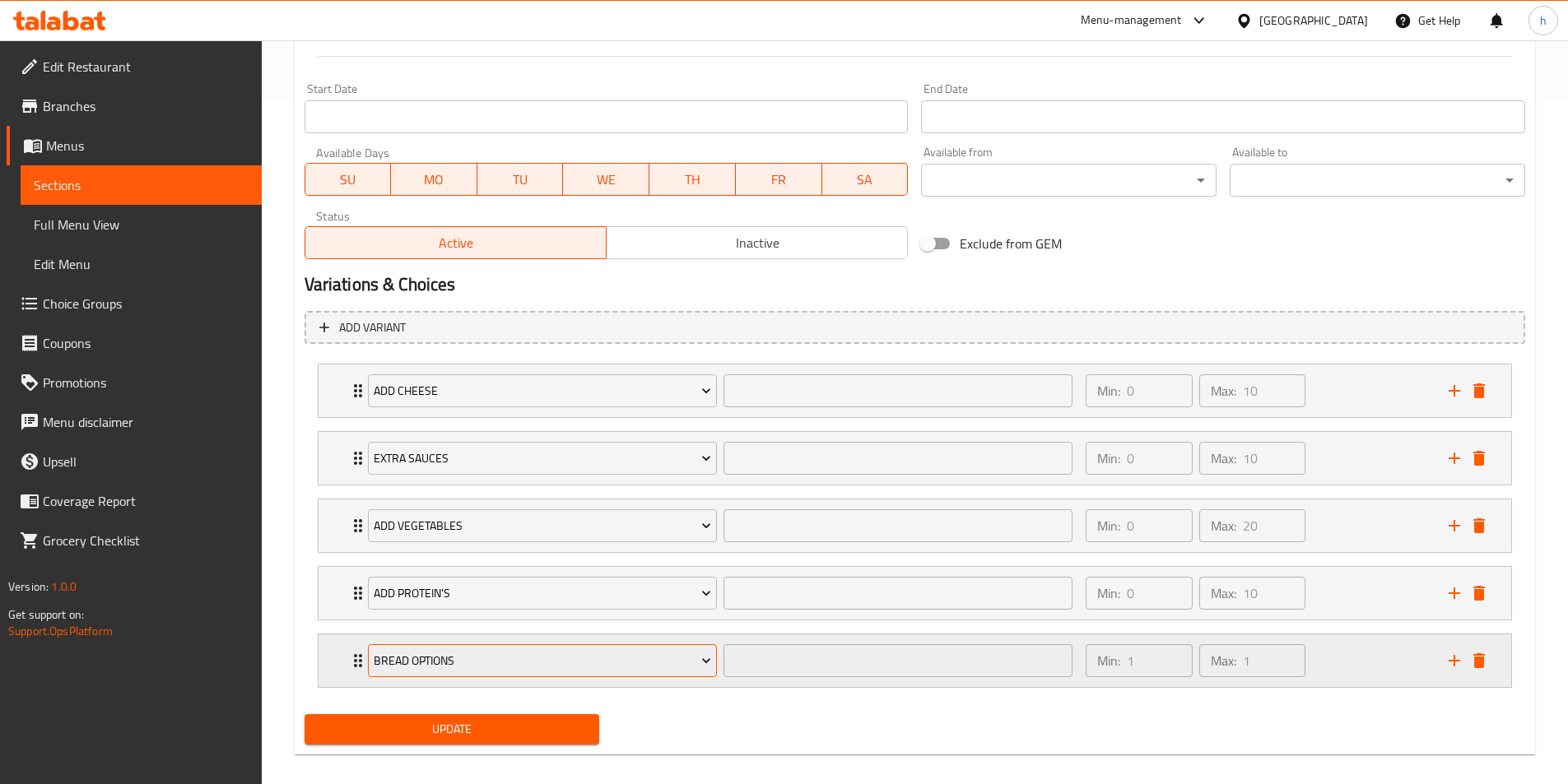
scroll to position [700, 0]
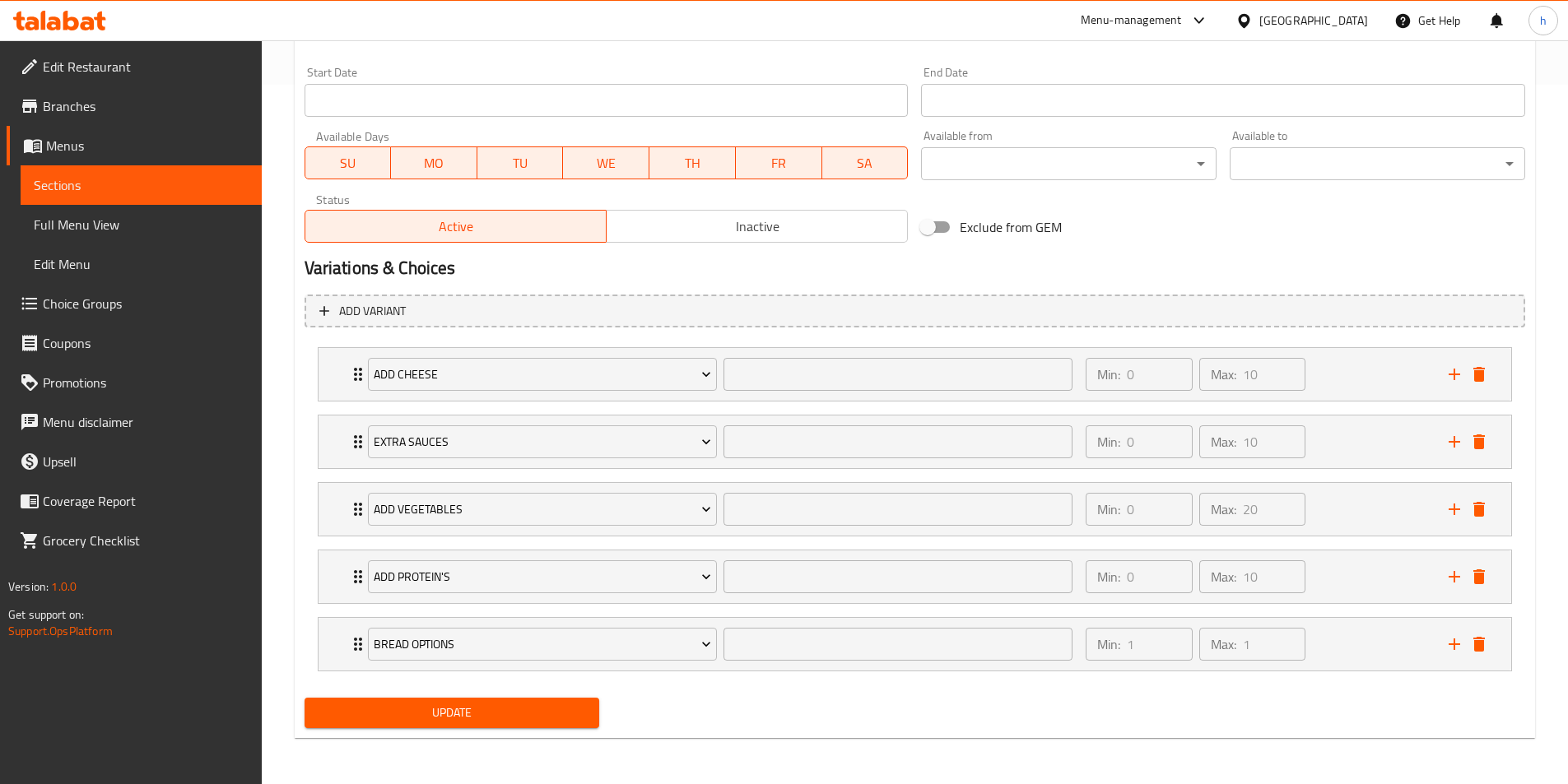
type textarea "تونة طازجة مع طبقات من جبنة موزاريلا الجاموس والجرجير، مع رشة من صلصة الرانش ال…"
click at [547, 715] on span "Update" at bounding box center [452, 713] width 269 height 21
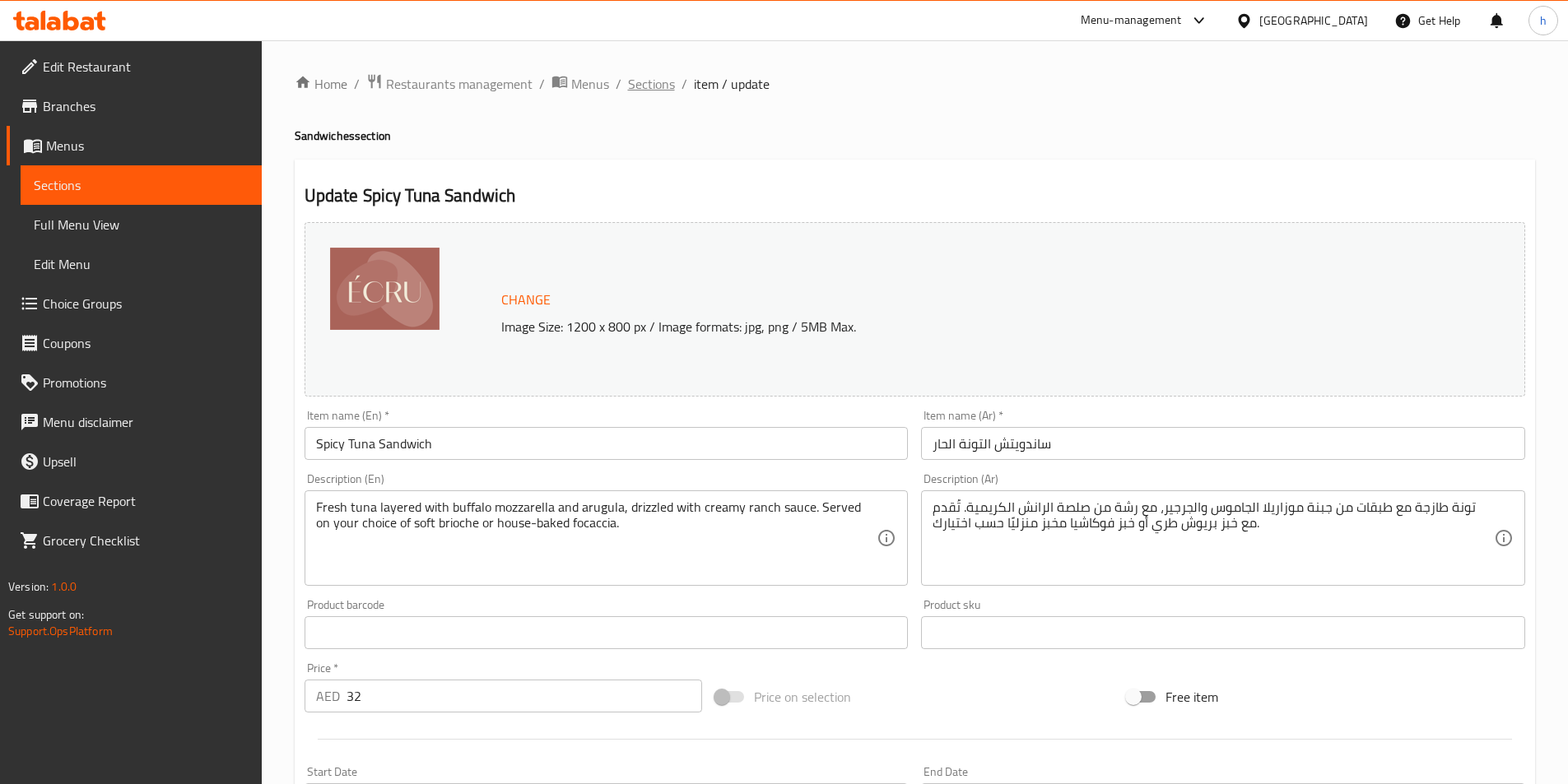
click at [637, 75] on span "Sections" at bounding box center [651, 84] width 47 height 20
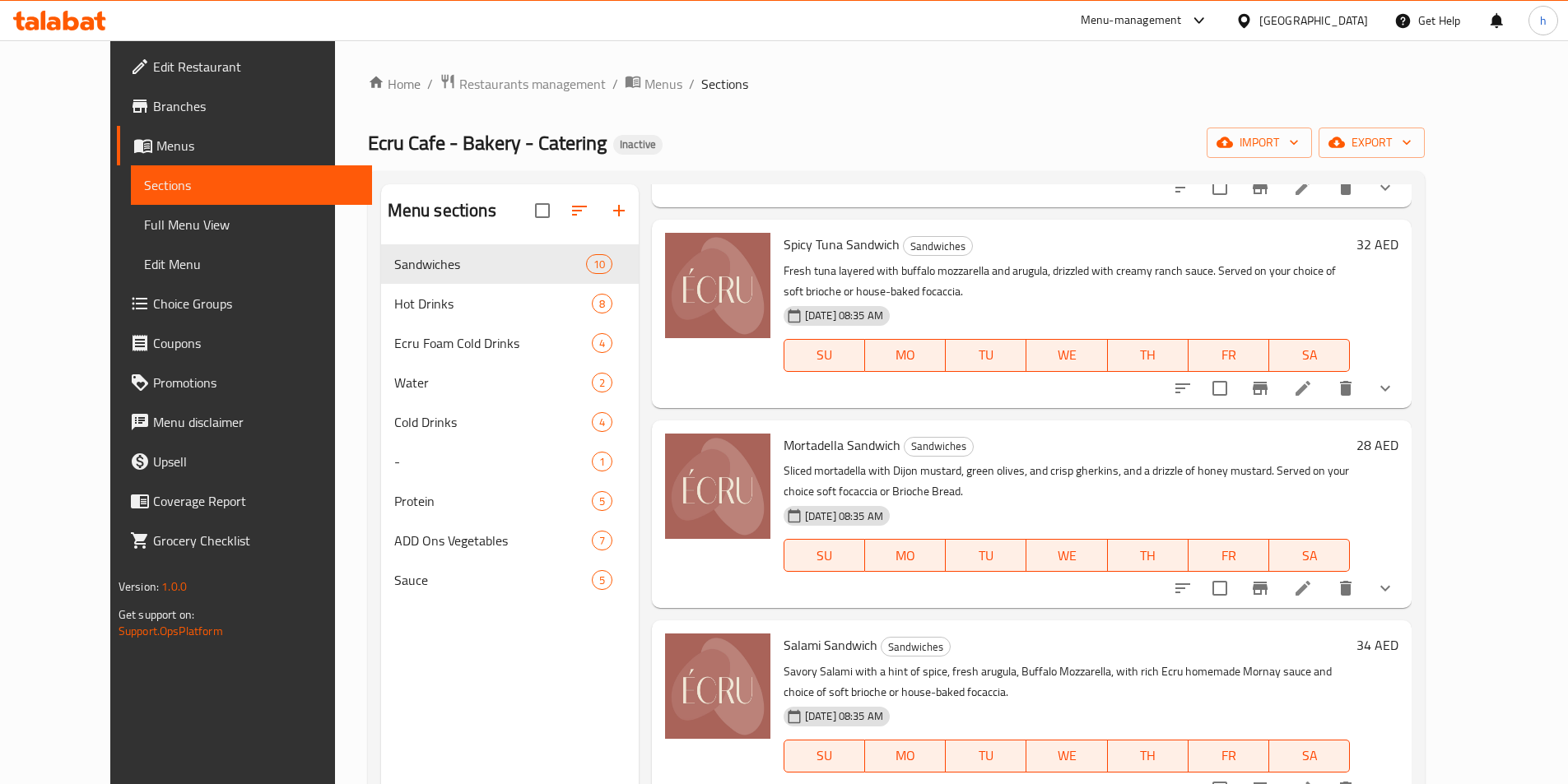
scroll to position [247, 0]
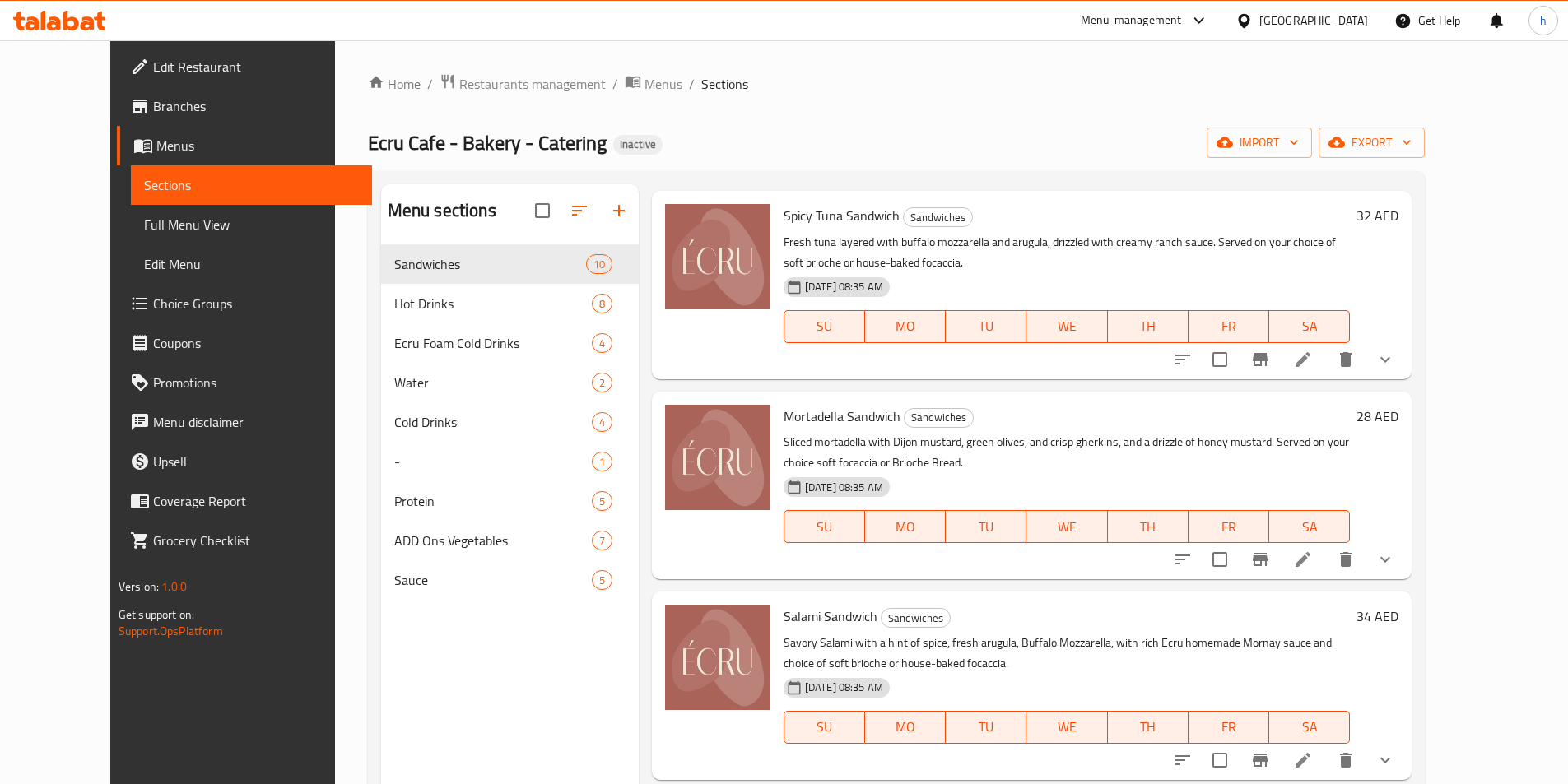
click at [1326, 545] on li at bounding box center [1303, 560] width 46 height 30
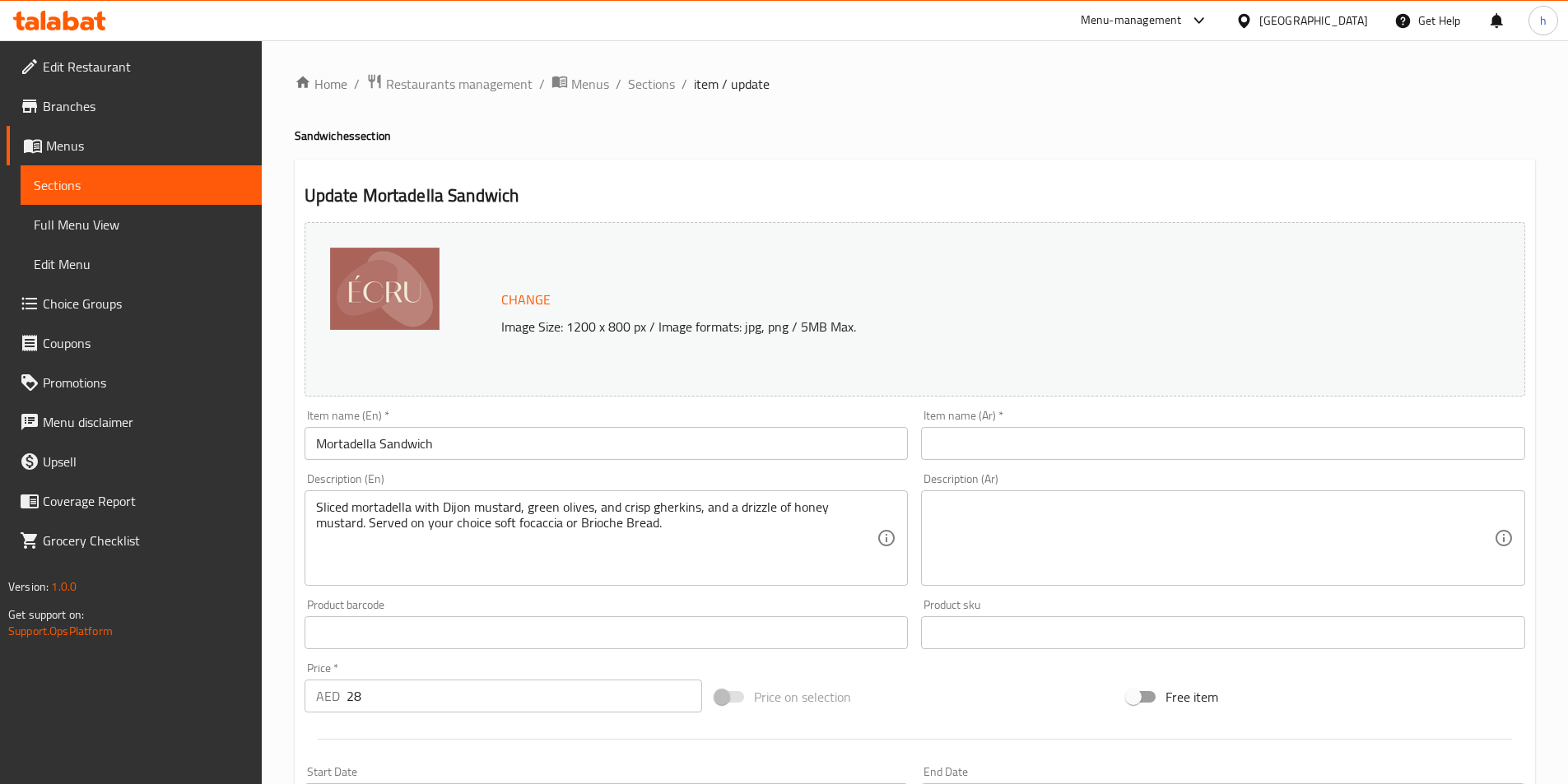
click at [413, 452] on input "Mortadella Sandwich" at bounding box center [607, 443] width 604 height 33
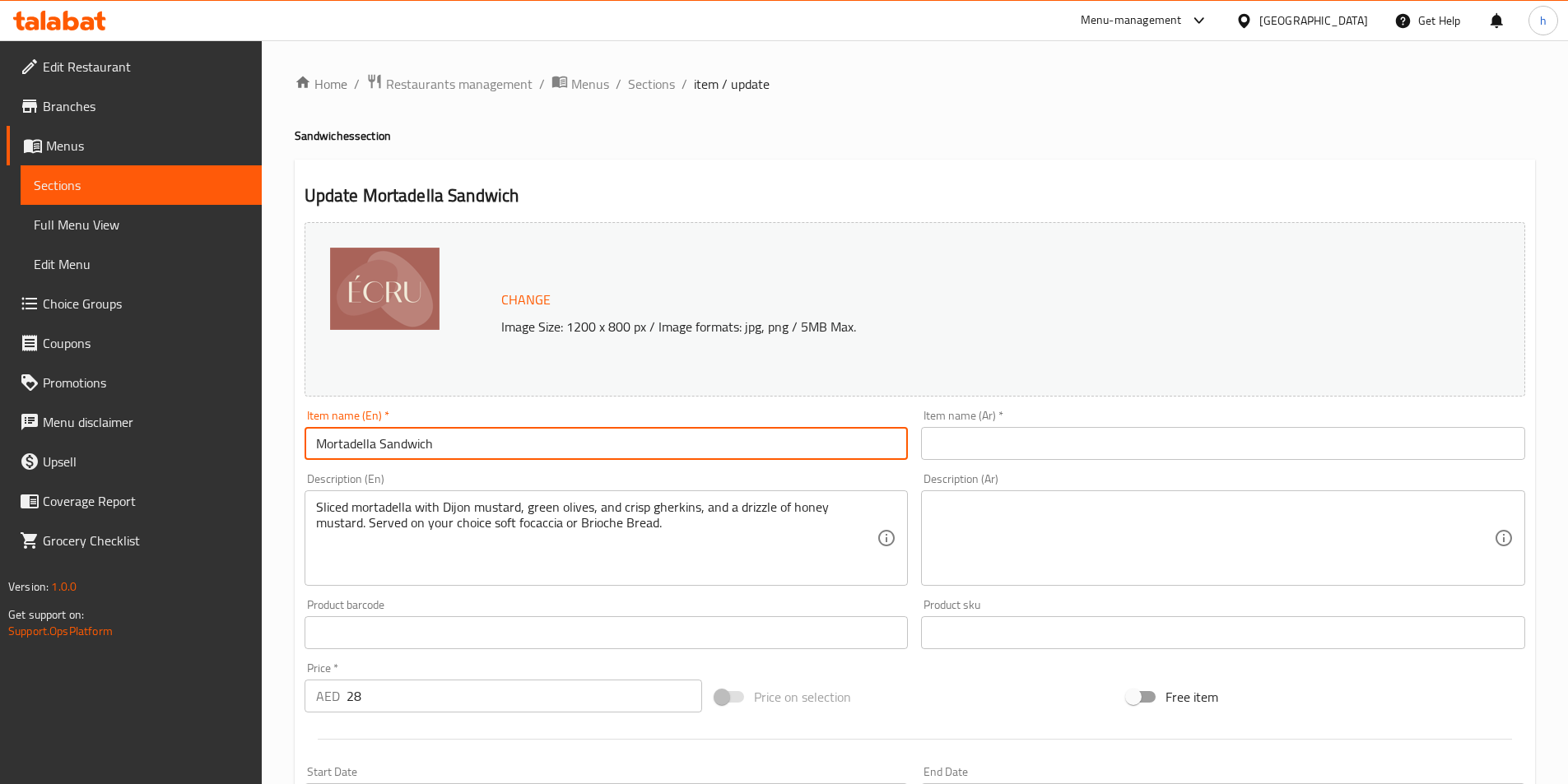
click at [415, 452] on input "Mortadella Sandwich" at bounding box center [607, 443] width 604 height 33
click at [1005, 432] on input "text" at bounding box center [1224, 443] width 604 height 33
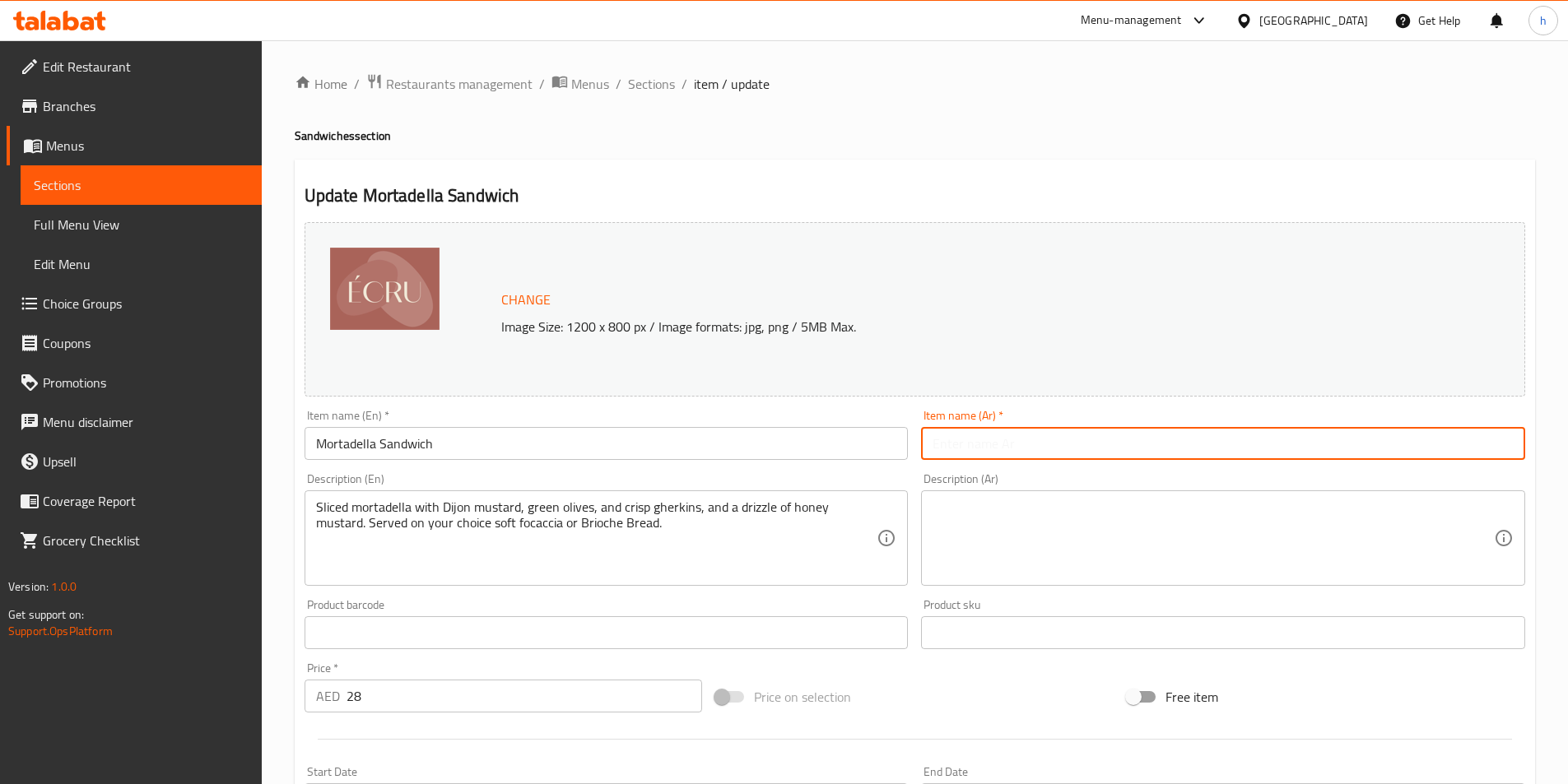
paste input "مرتديلا‎"
click at [1089, 440] on input "مرتديل" at bounding box center [1224, 443] width 604 height 33
paste input "ساندويش"
drag, startPoint x: 992, startPoint y: 445, endPoint x: 884, endPoint y: 456, distance: 108.6
click at [884, 456] on div "Change Image Size: 1200 x 800 px / Image formats: jpg, png / 5MB Max. Item name…" at bounding box center [915, 582] width 1234 height 733
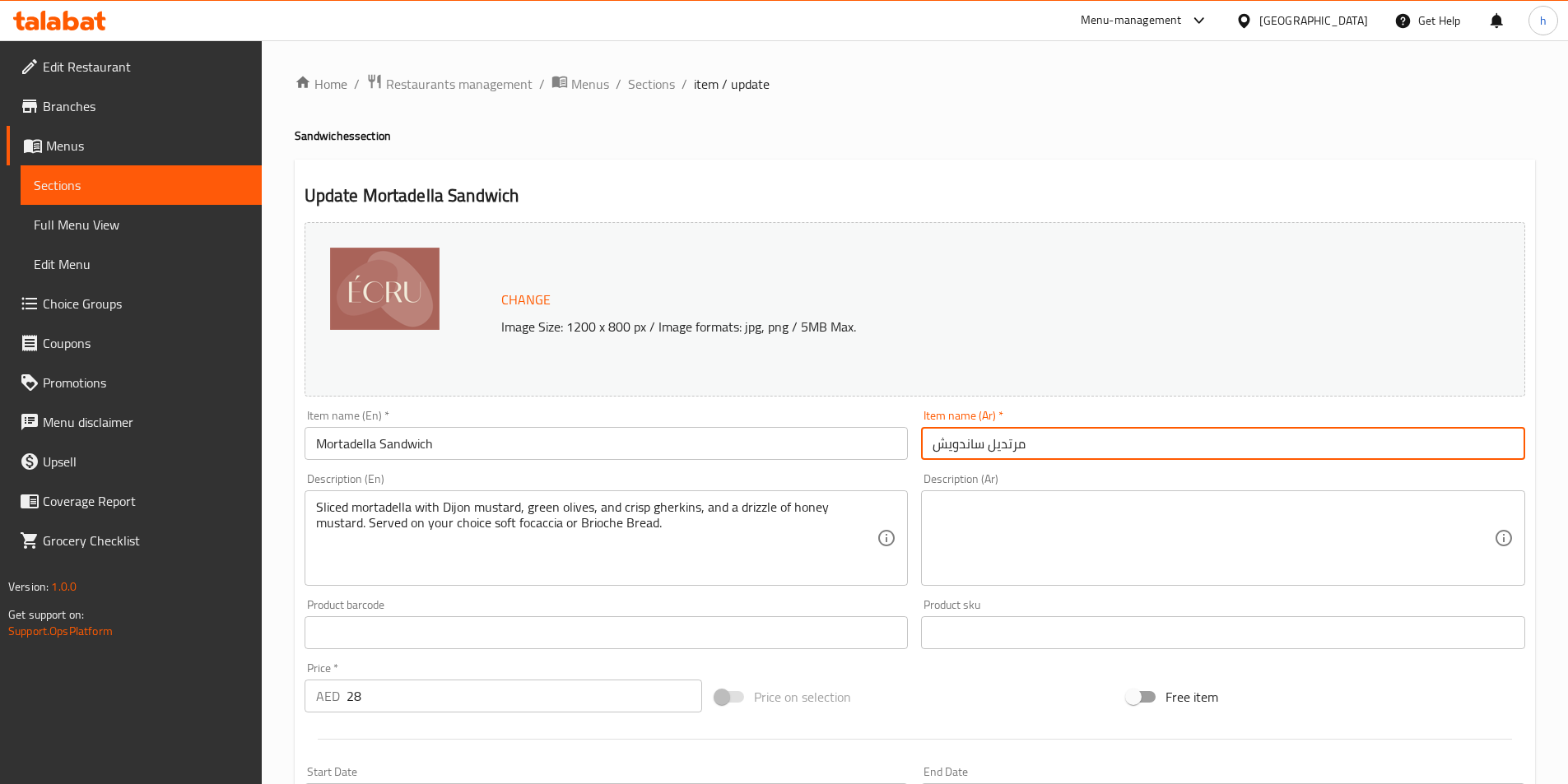
click at [983, 443] on input "مرتديل ساندويش" at bounding box center [1224, 443] width 604 height 33
click at [923, 448] on input "مرتديل" at bounding box center [1224, 443] width 604 height 33
paste input "ساندويش"
type input "ساندويش مرتديل"
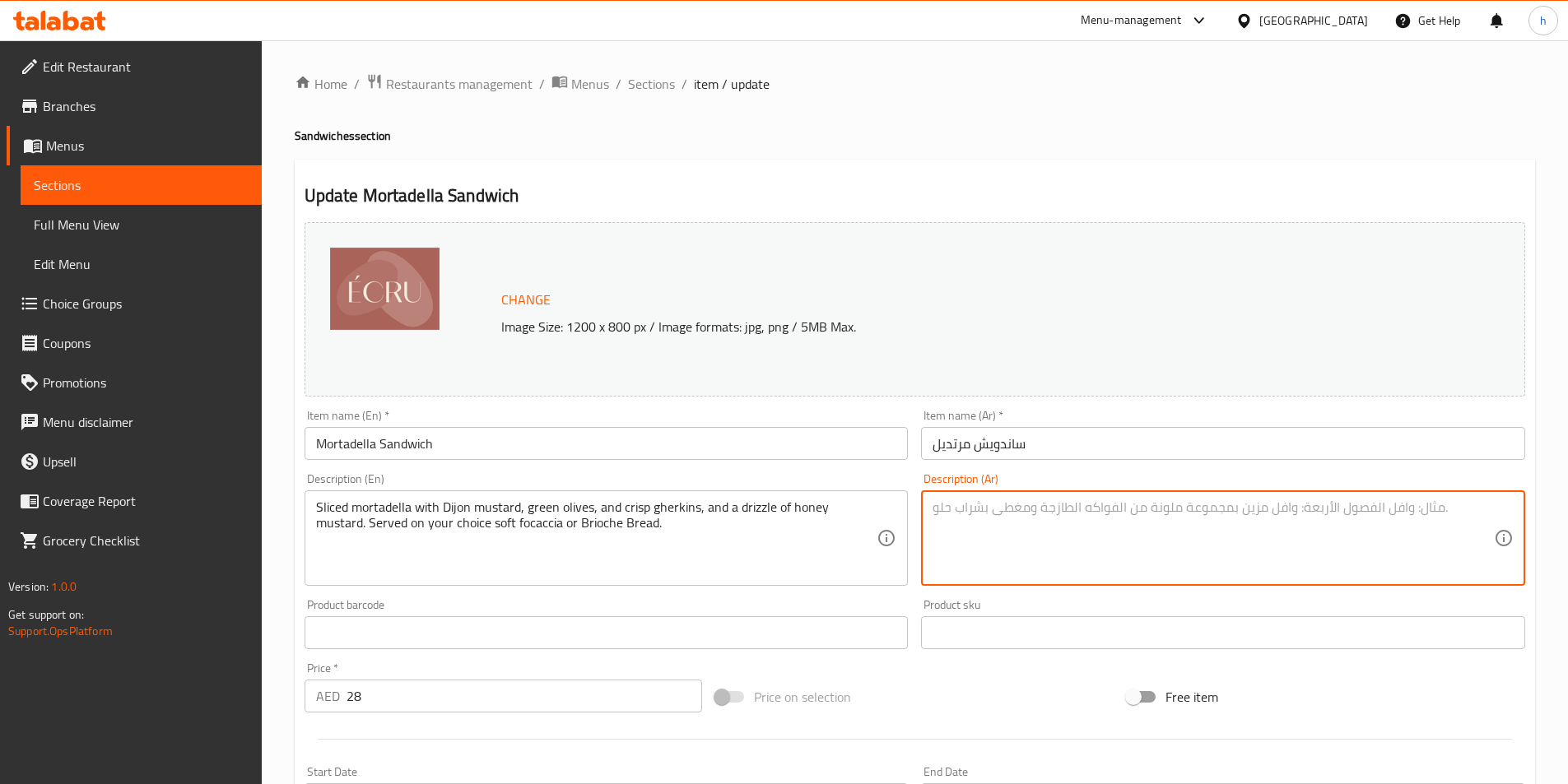
click at [1003, 531] on textarea at bounding box center [1214, 538] width 561 height 78
paste textarea "شرائح مرتديلا مع خردل ديجون، زيتون أخضر، ومخللات مقرمشة، ورشة من خردل العسل. تُ…"
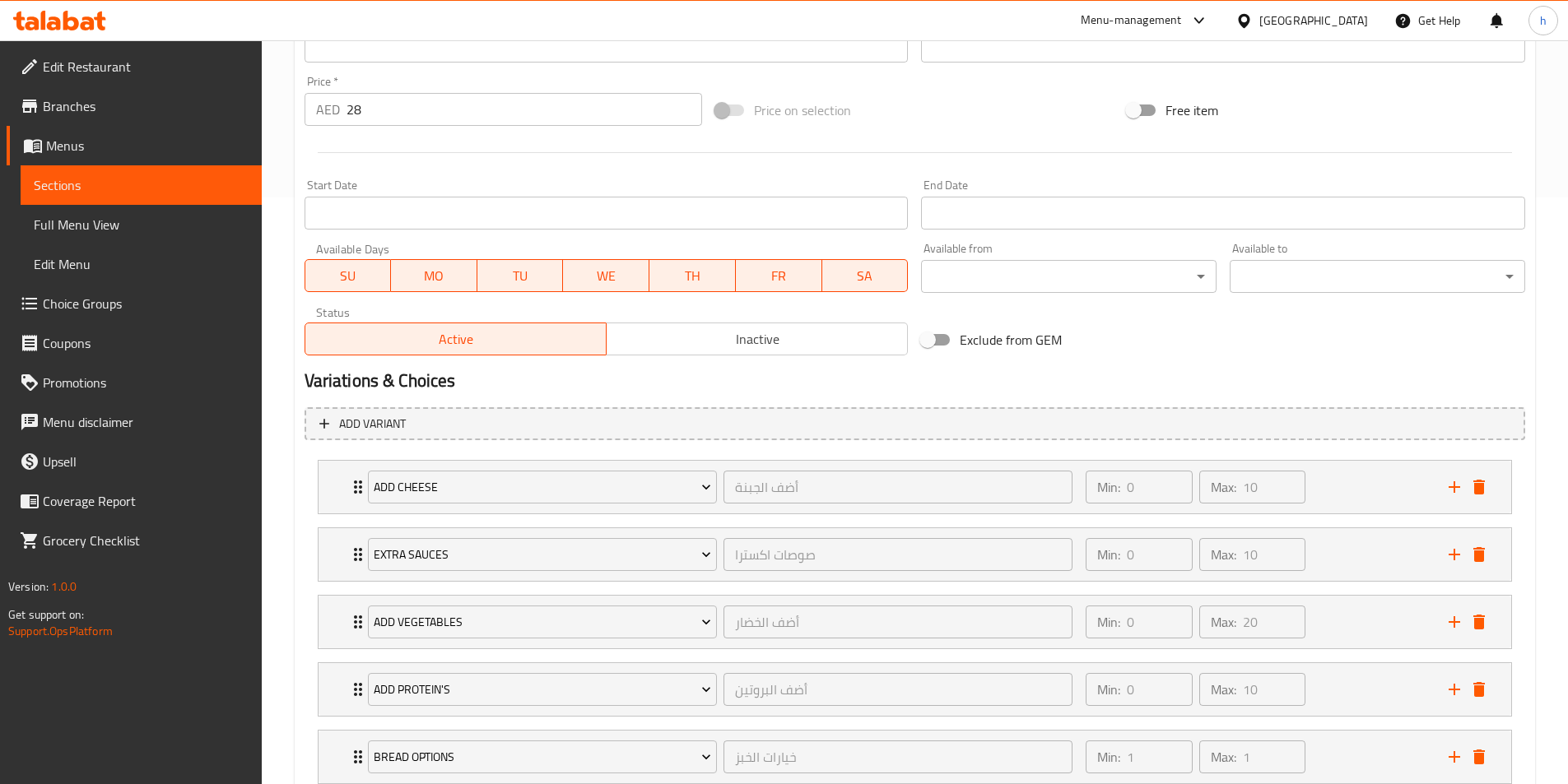
scroll to position [700, 0]
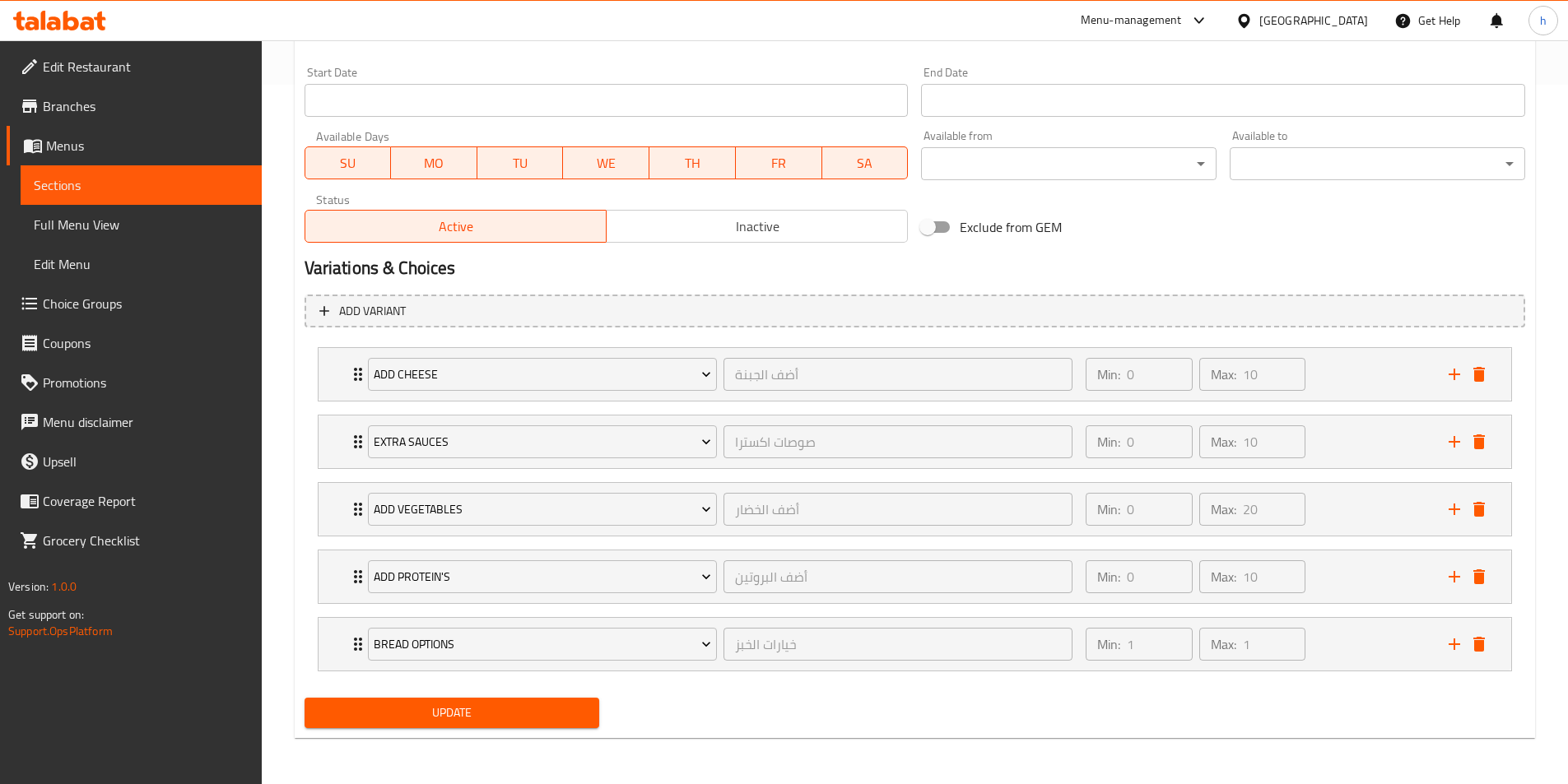
type textarea "شرائح مرتديلا مع خردل ديجون، زيتون أخضر، ومخللات مقرمشة، ورشة من خردل العسل. تُ…"
click at [561, 703] on span "Update" at bounding box center [452, 713] width 269 height 21
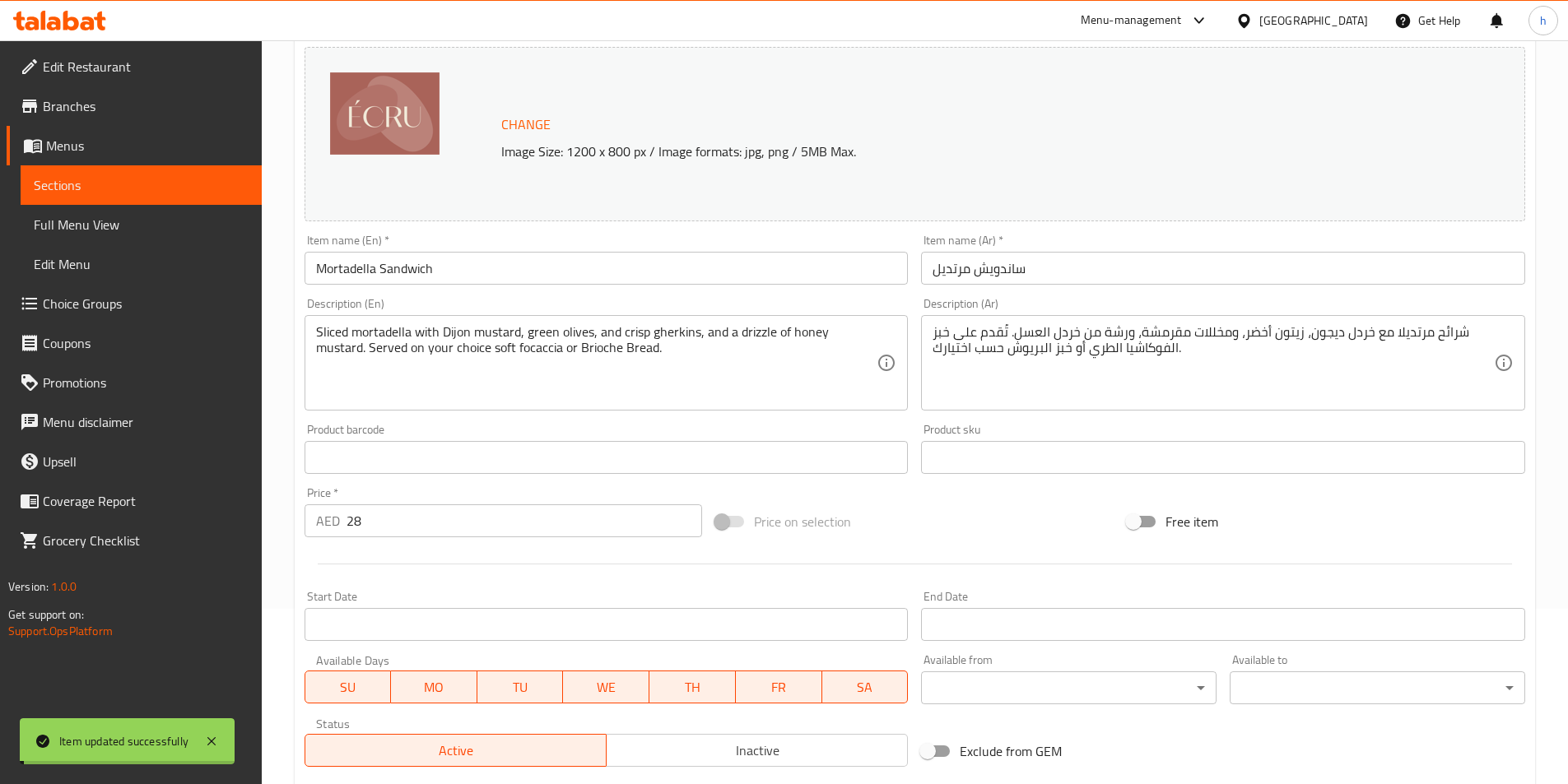
scroll to position [0, 0]
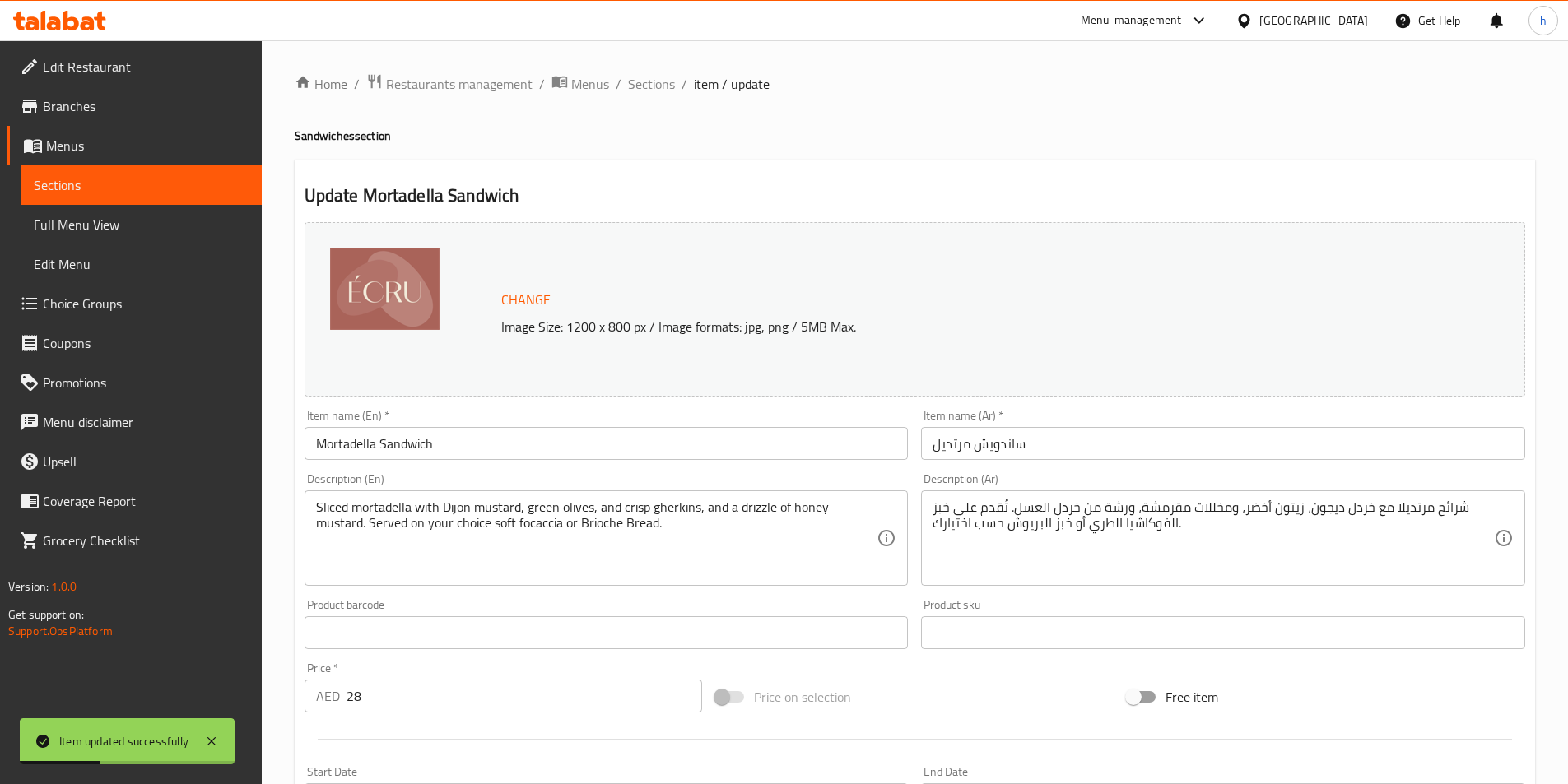
click at [656, 92] on span "Sections" at bounding box center [651, 84] width 47 height 20
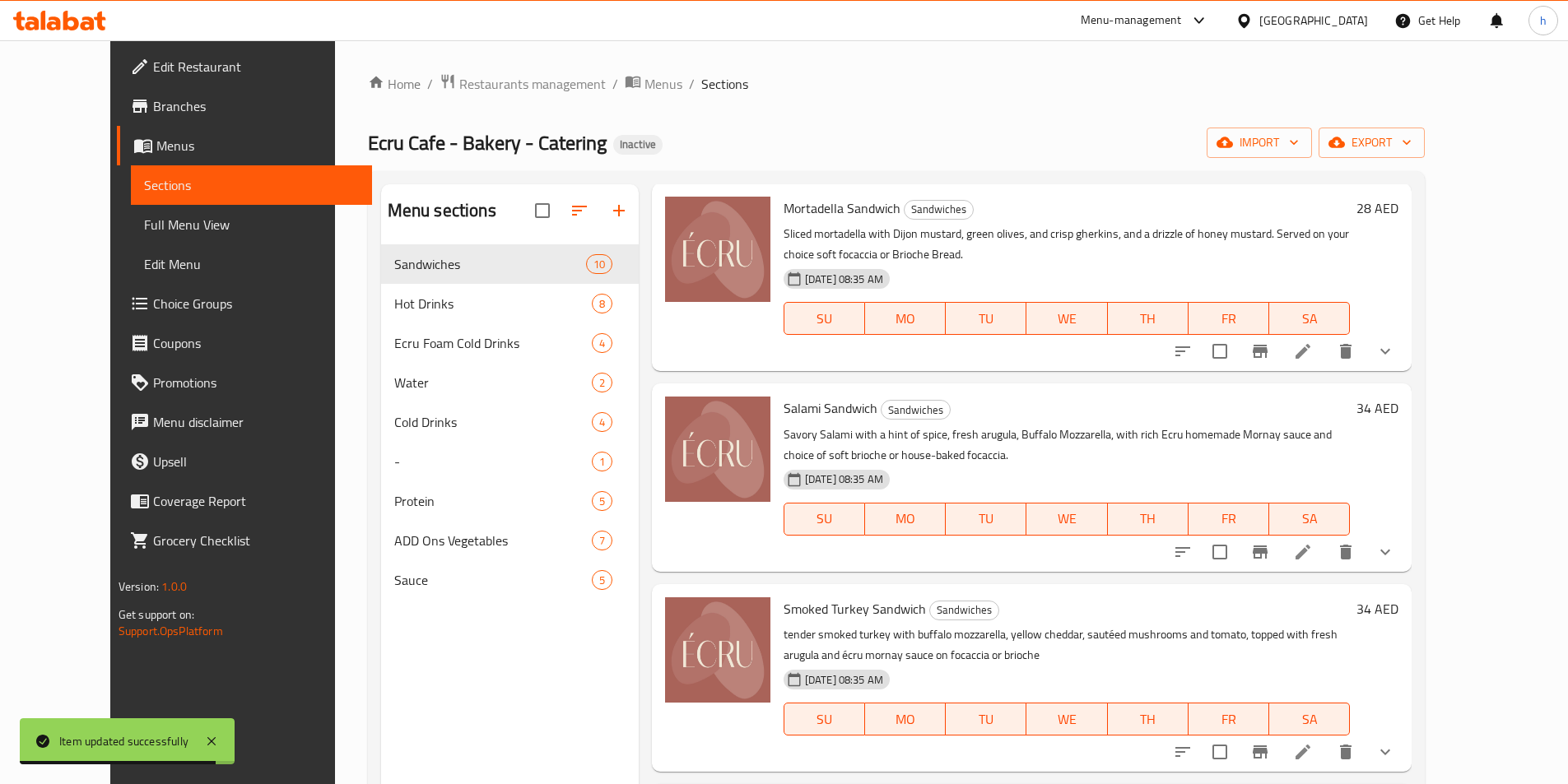
scroll to position [494, 0]
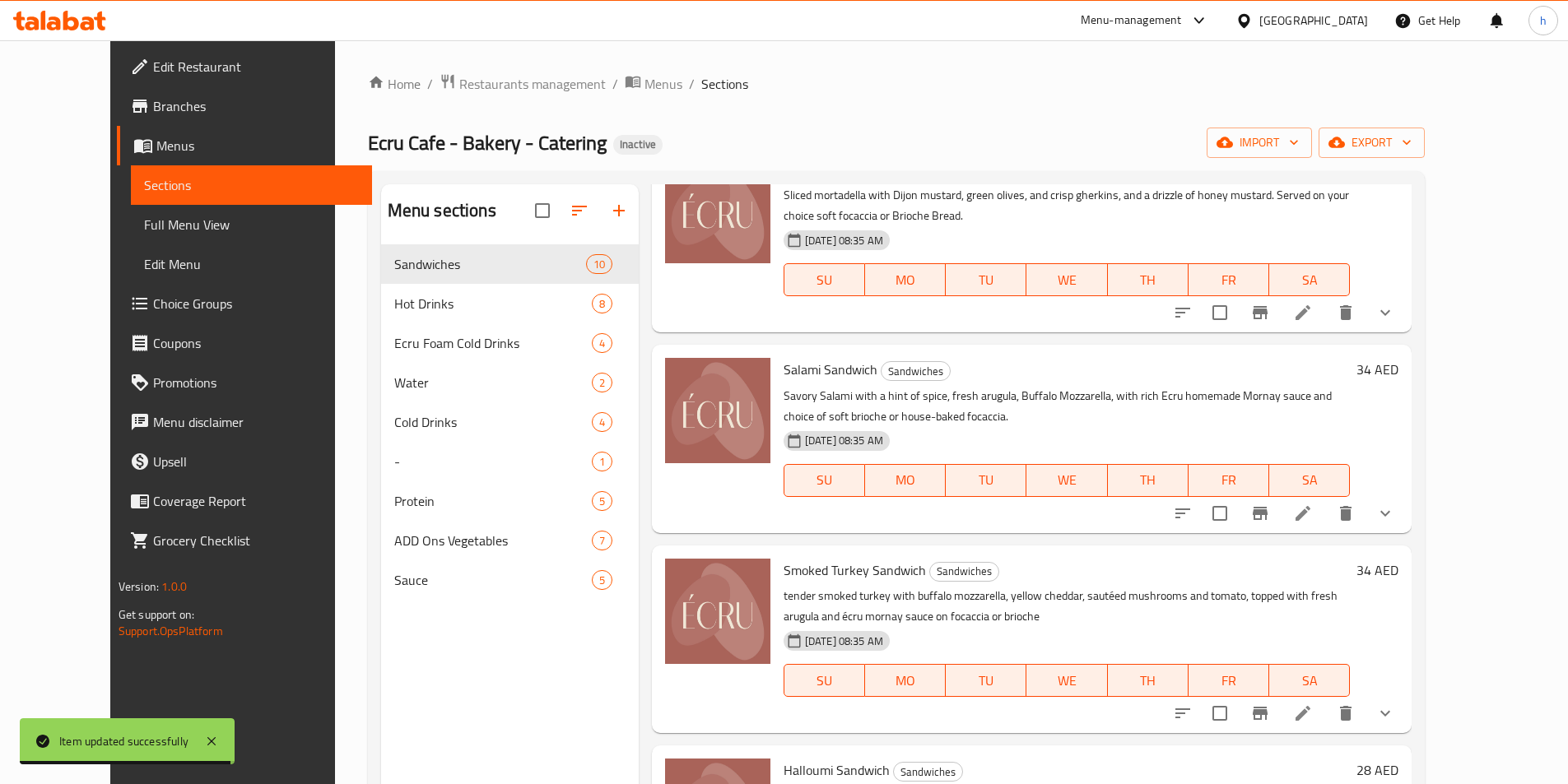
click at [1326, 503] on li at bounding box center [1303, 513] width 46 height 30
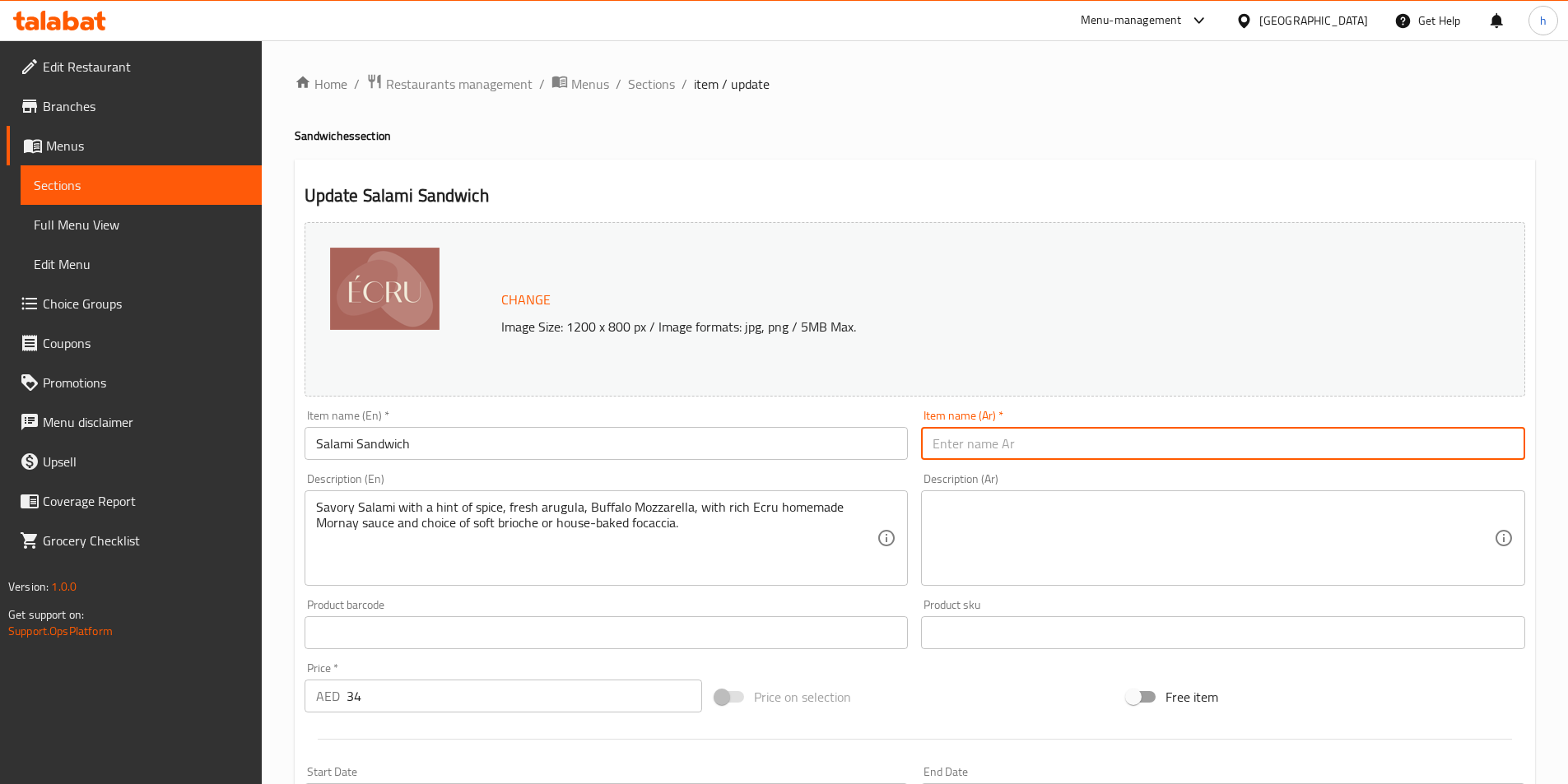
click at [1026, 431] on input "text" at bounding box center [1224, 443] width 604 height 33
paste input "ساندويتش سلامي"
type input "ساندويتش سلامي"
drag, startPoint x: 1125, startPoint y: 512, endPoint x: 1152, endPoint y: 514, distance: 27.1
click at [1125, 512] on textarea at bounding box center [1214, 538] width 561 height 78
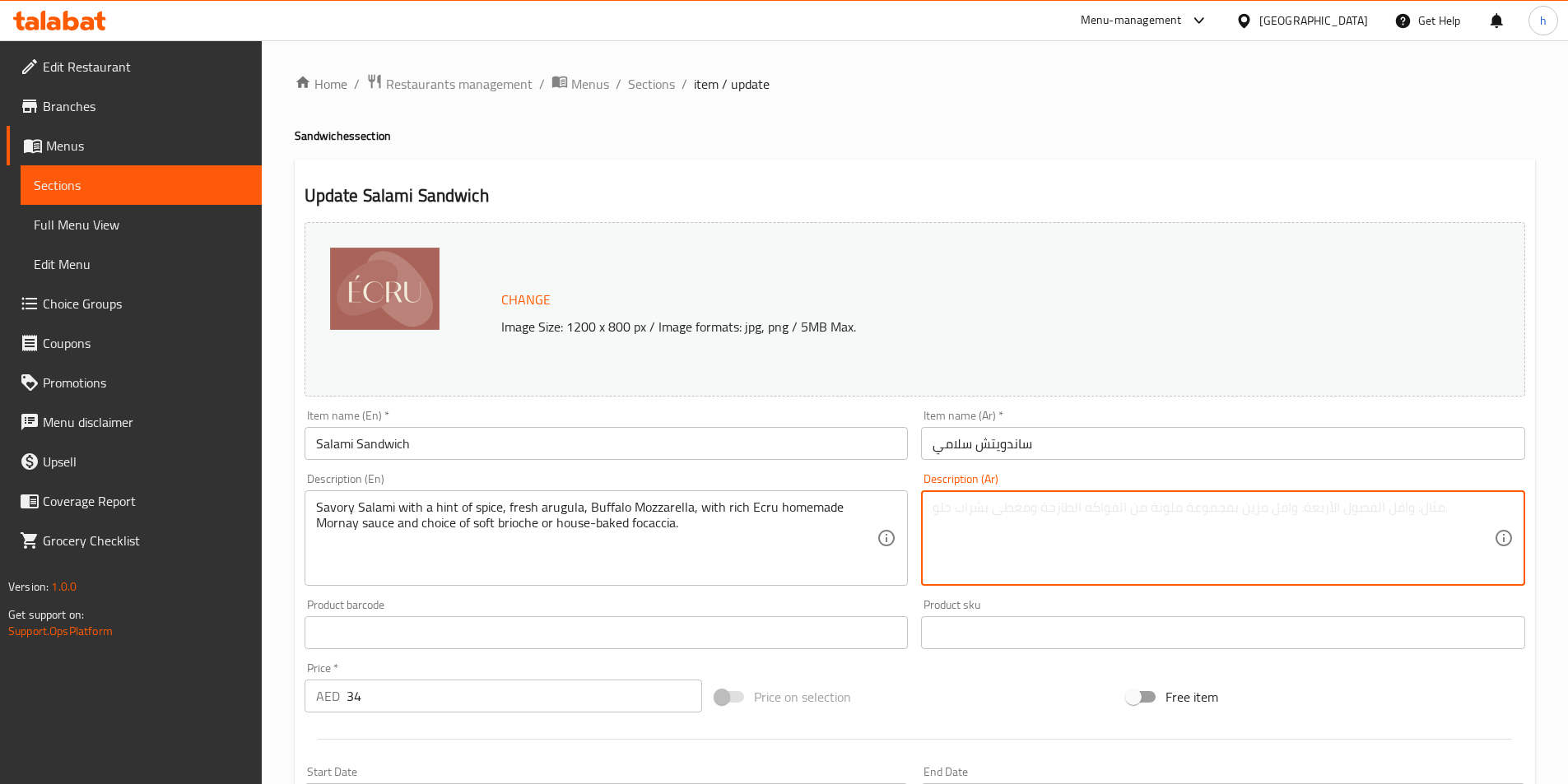
drag, startPoint x: 1214, startPoint y: 503, endPoint x: 1220, endPoint y: 485, distance: 19.0
click at [1215, 503] on textarea at bounding box center [1214, 538] width 561 height 78
paste textarea "سلامي لذيذ مع لمسة من التوابل، [PERSON_NAME]، موزاريلا الجاموس، مع صلصة مورناي …"
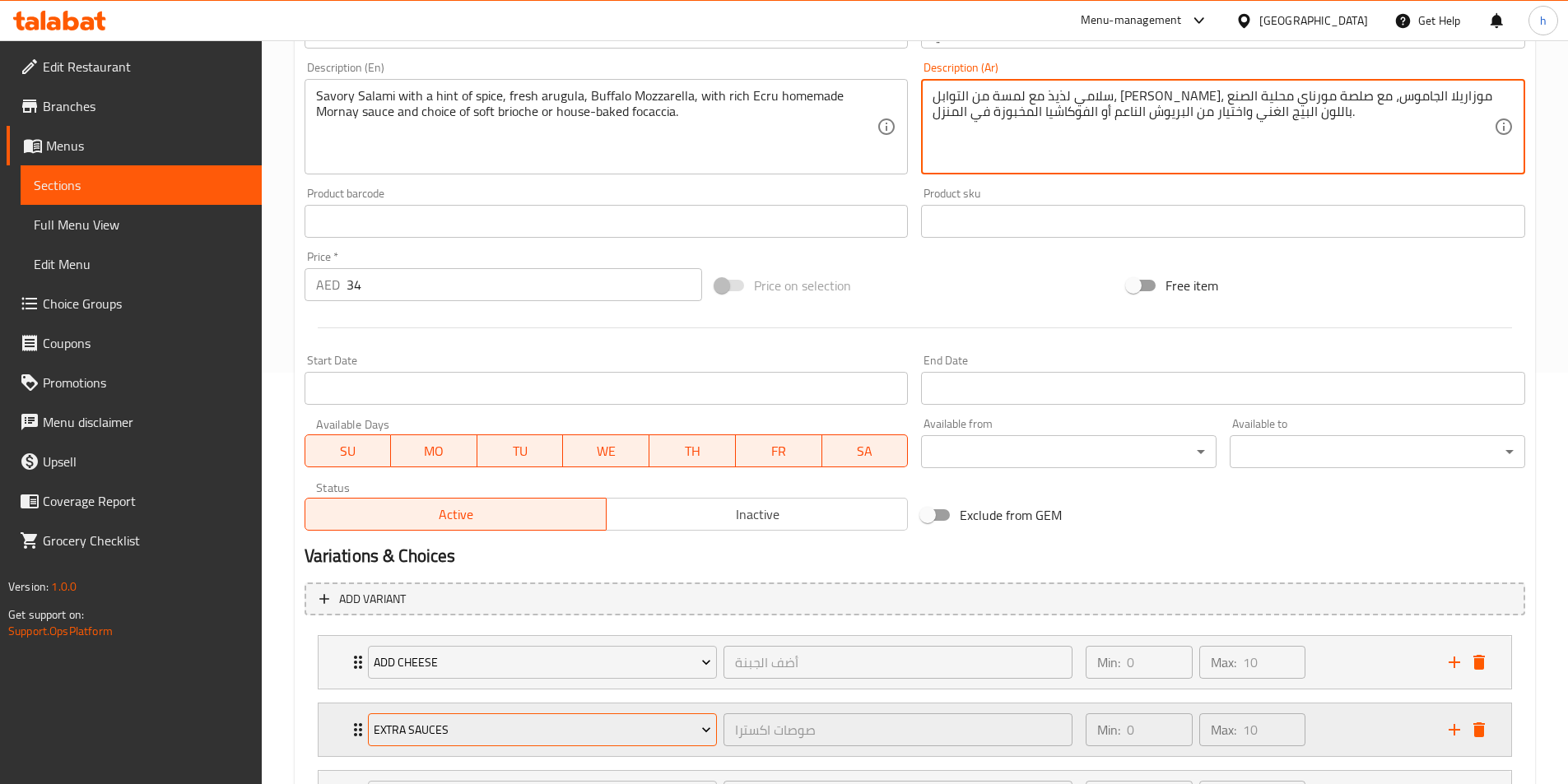
scroll to position [700, 0]
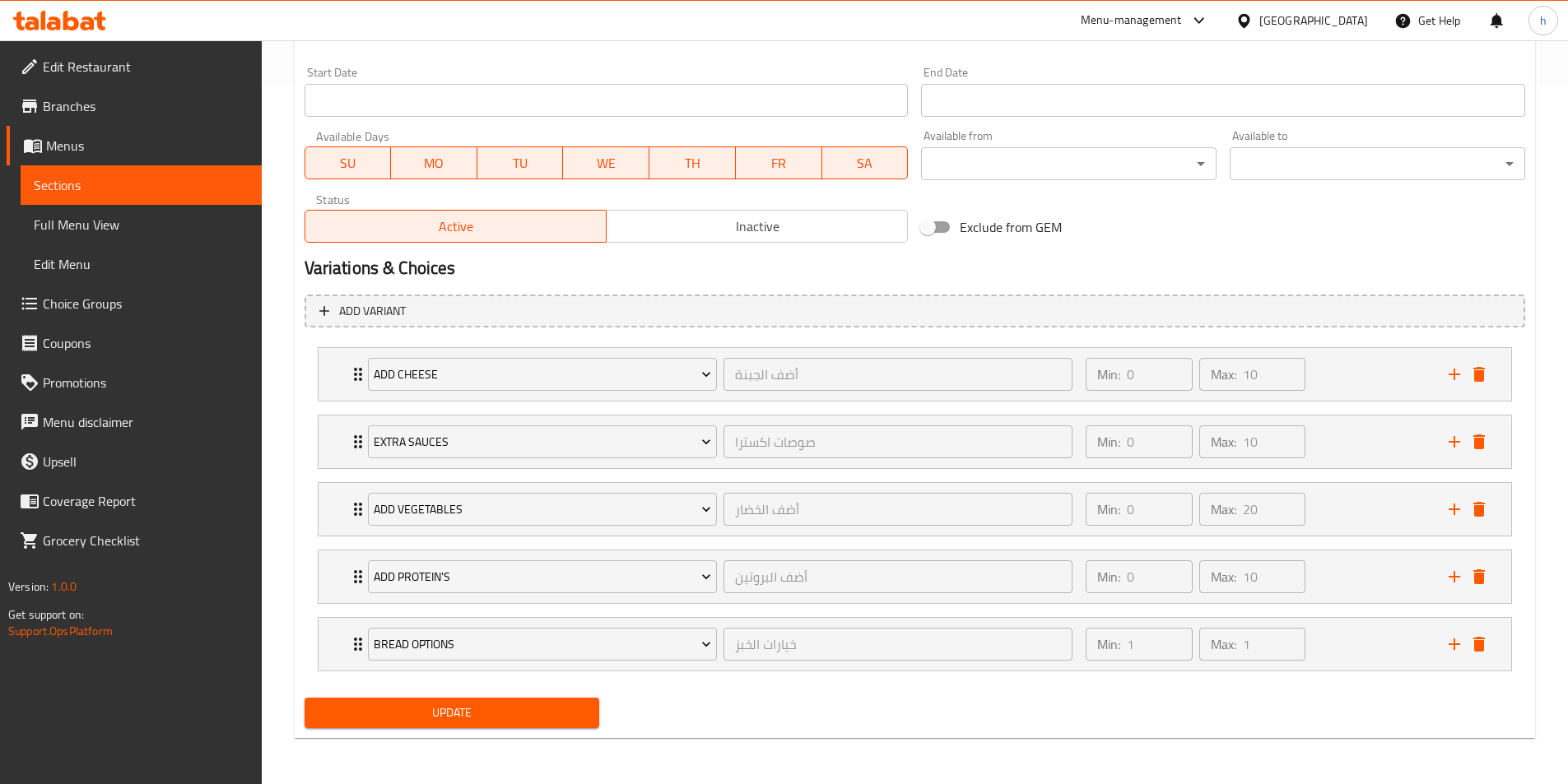
type textarea "سلامي لذيذ مع لمسة من التوابل، [PERSON_NAME]، موزاريلا الجاموس، مع صلصة مورناي …"
click at [500, 713] on span "Update" at bounding box center [452, 713] width 269 height 21
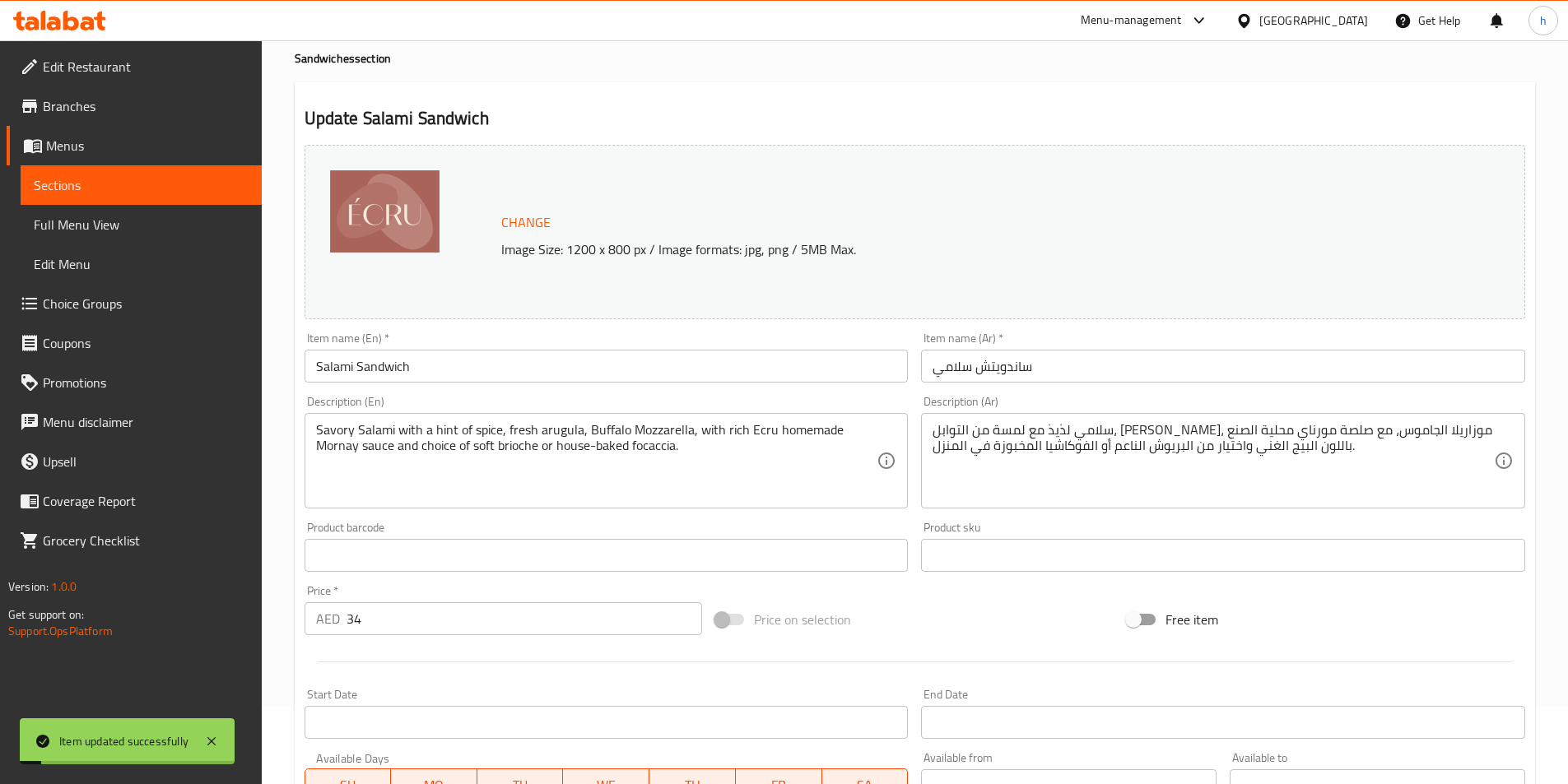
scroll to position [0, 0]
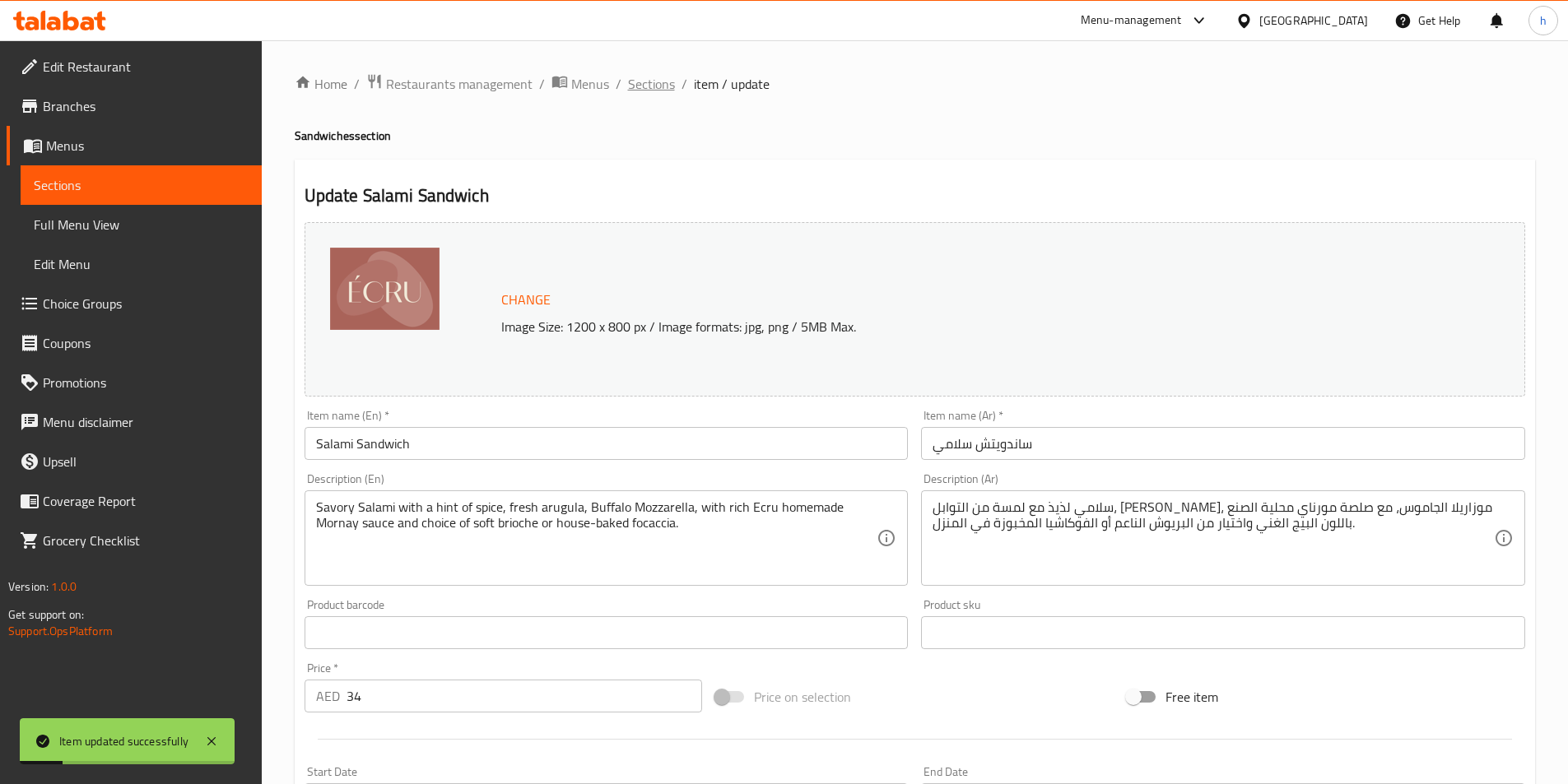
click at [649, 86] on span "Sections" at bounding box center [651, 84] width 47 height 20
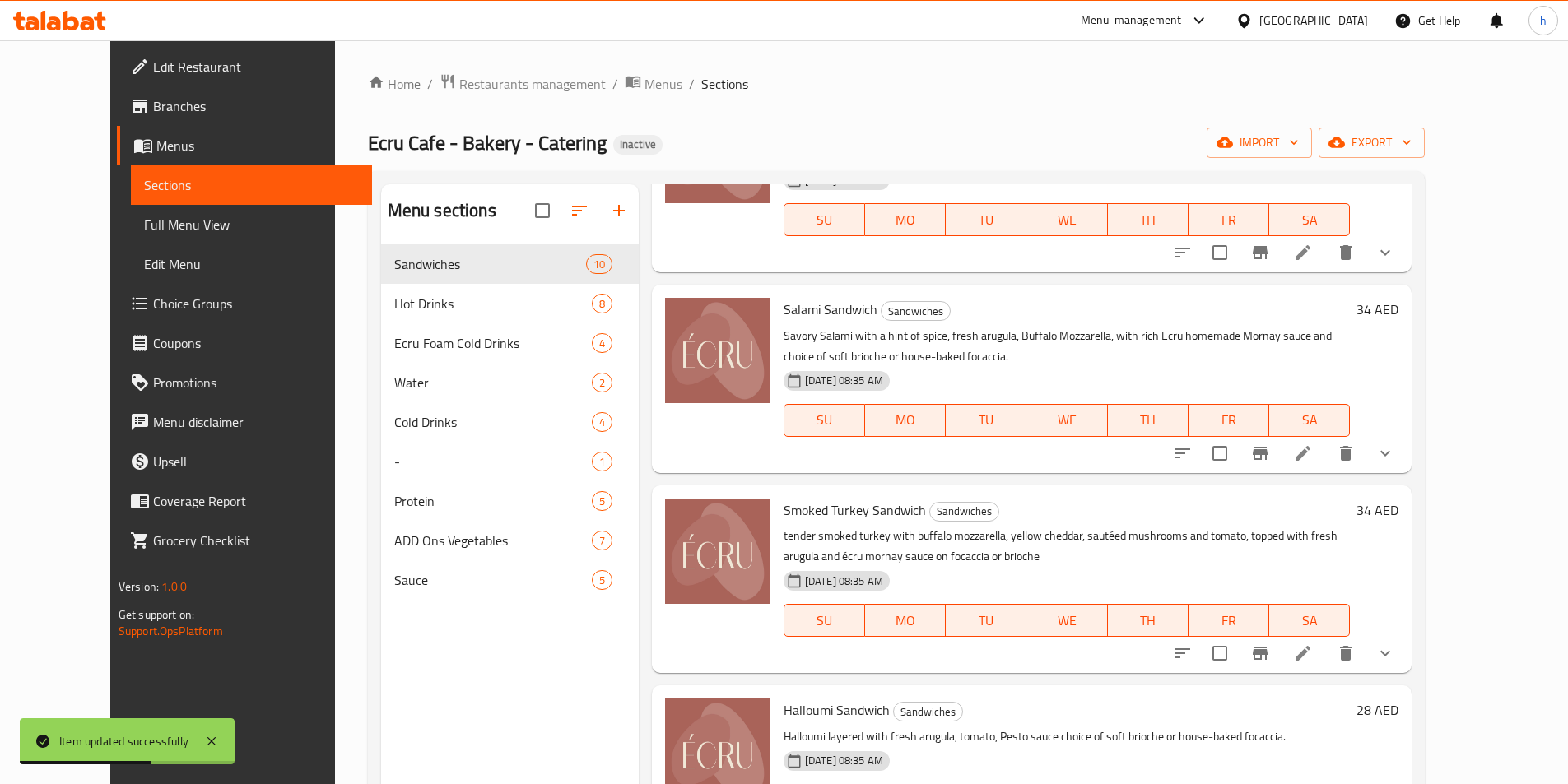
scroll to position [659, 0]
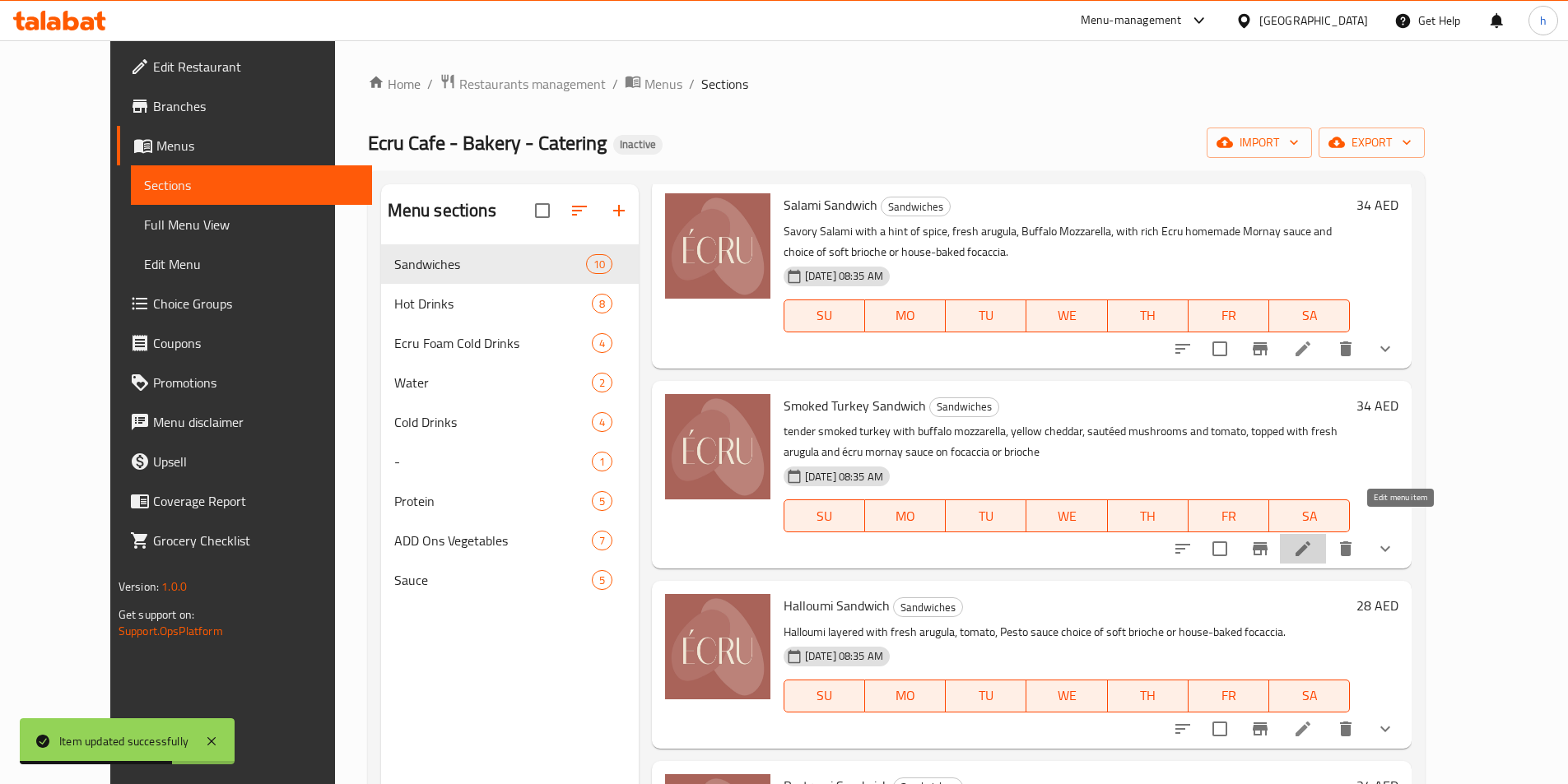
click at [1313, 539] on icon at bounding box center [1303, 549] width 20 height 20
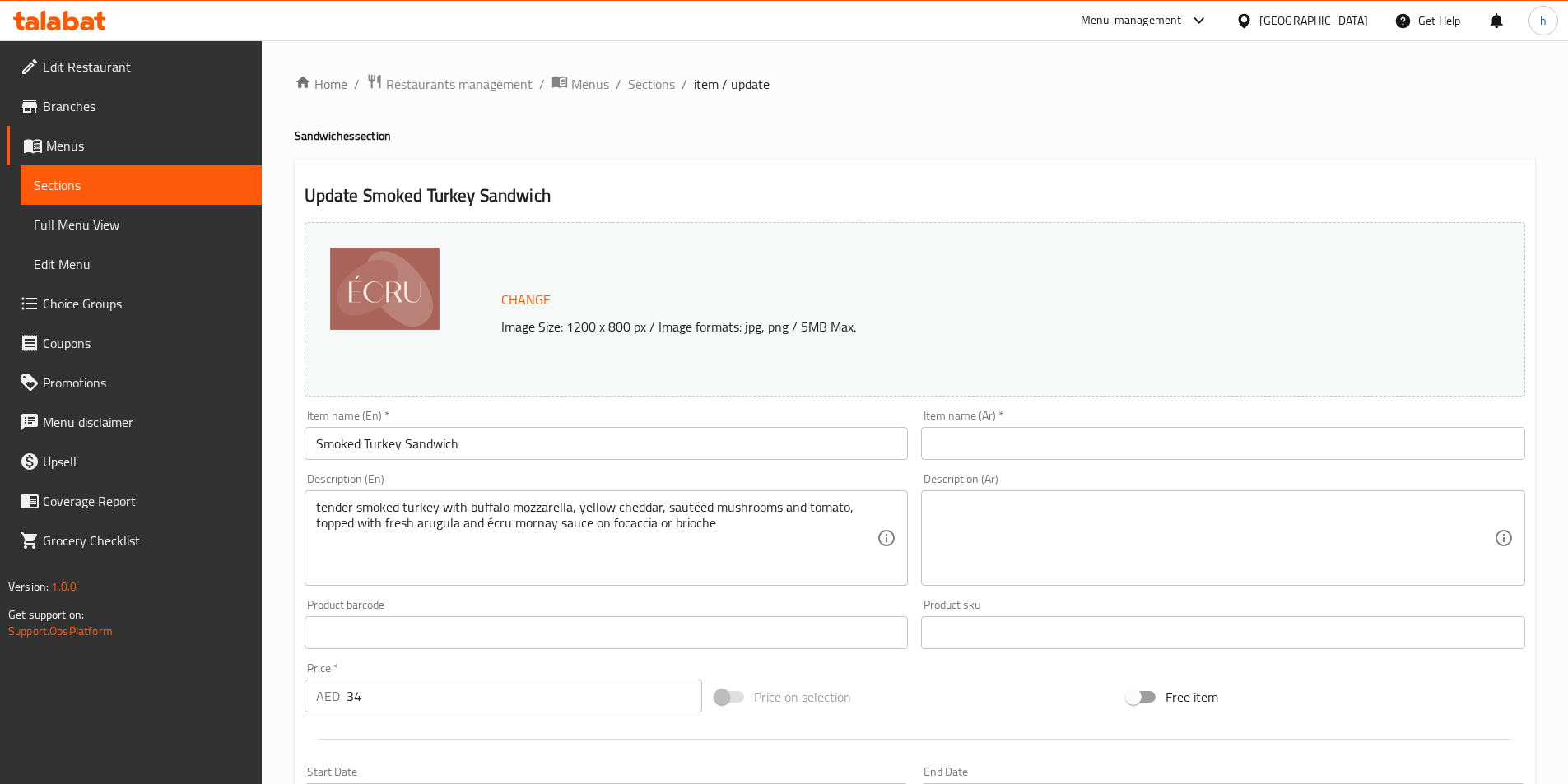
click at [1099, 442] on input "text" at bounding box center [1224, 443] width 604 height 33
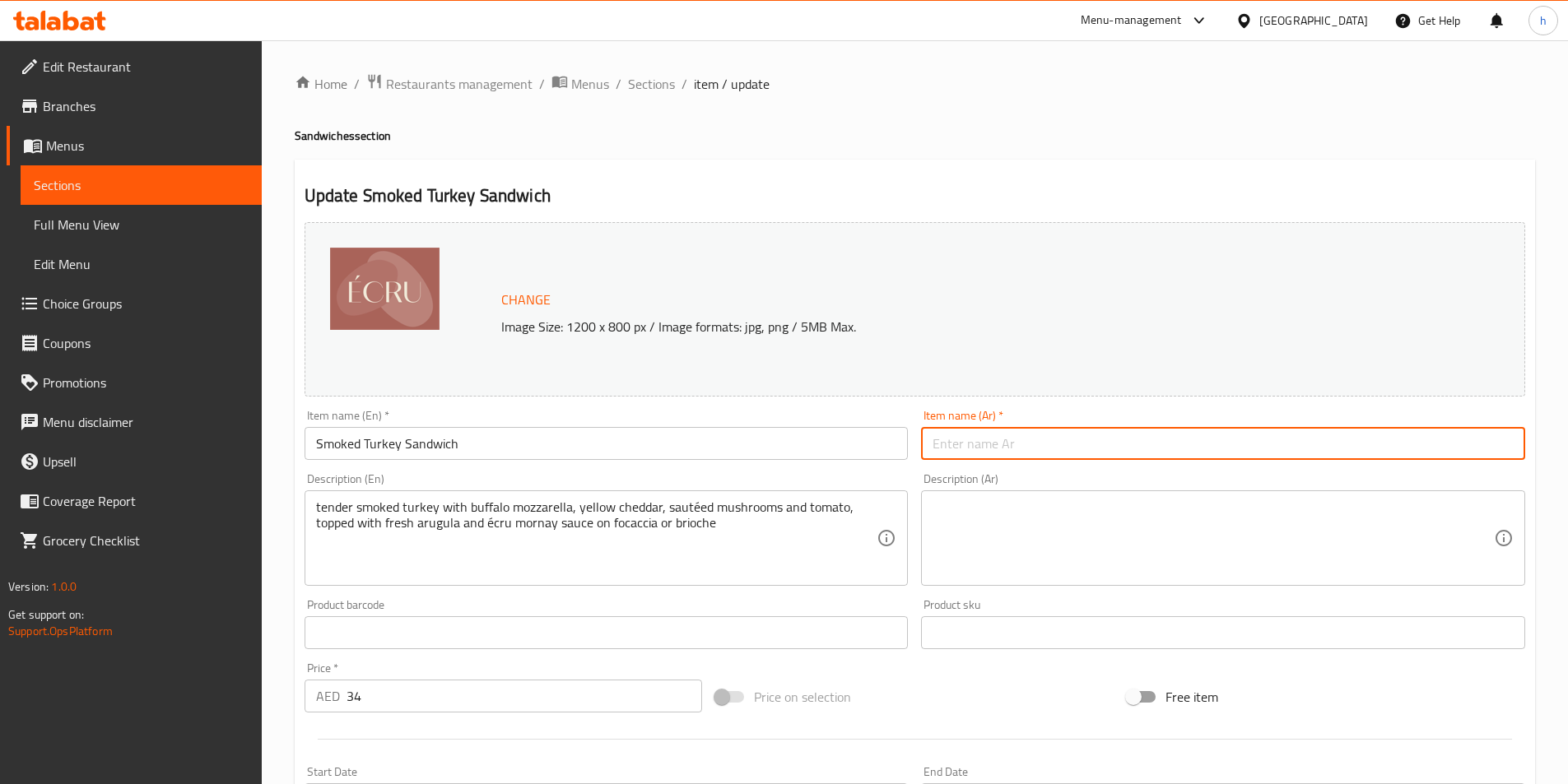
paste input "ساندويتش ديك رومي مدخن"
type input "ساندويتش ديك رومي مدخن"
click at [1101, 523] on textarea at bounding box center [1214, 538] width 561 height 78
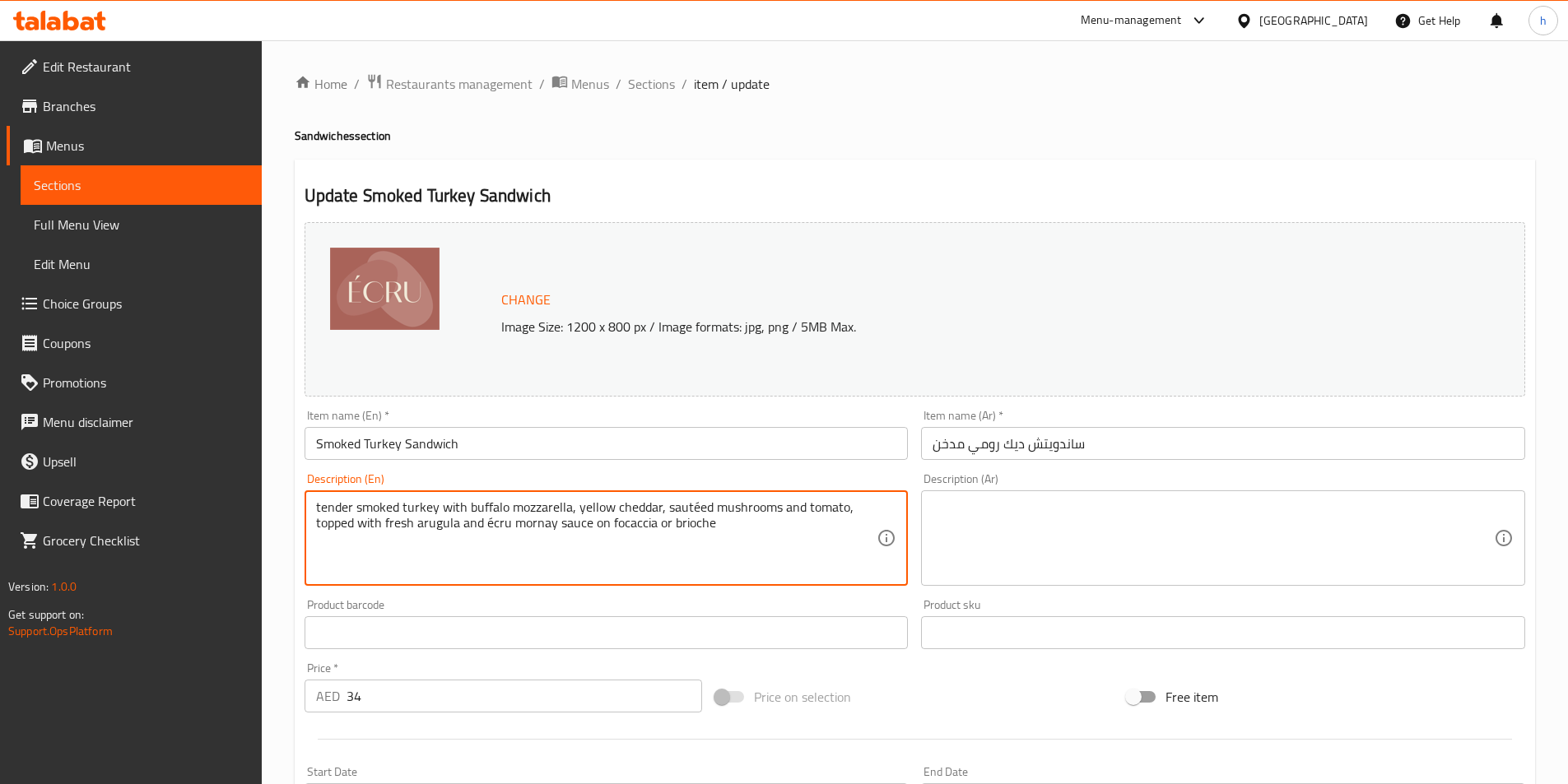
click at [760, 520] on textarea "tender smoked turkey with buffalo mozzarella, yellow cheddar, sautéed mushrooms…" at bounding box center [597, 538] width 561 height 78
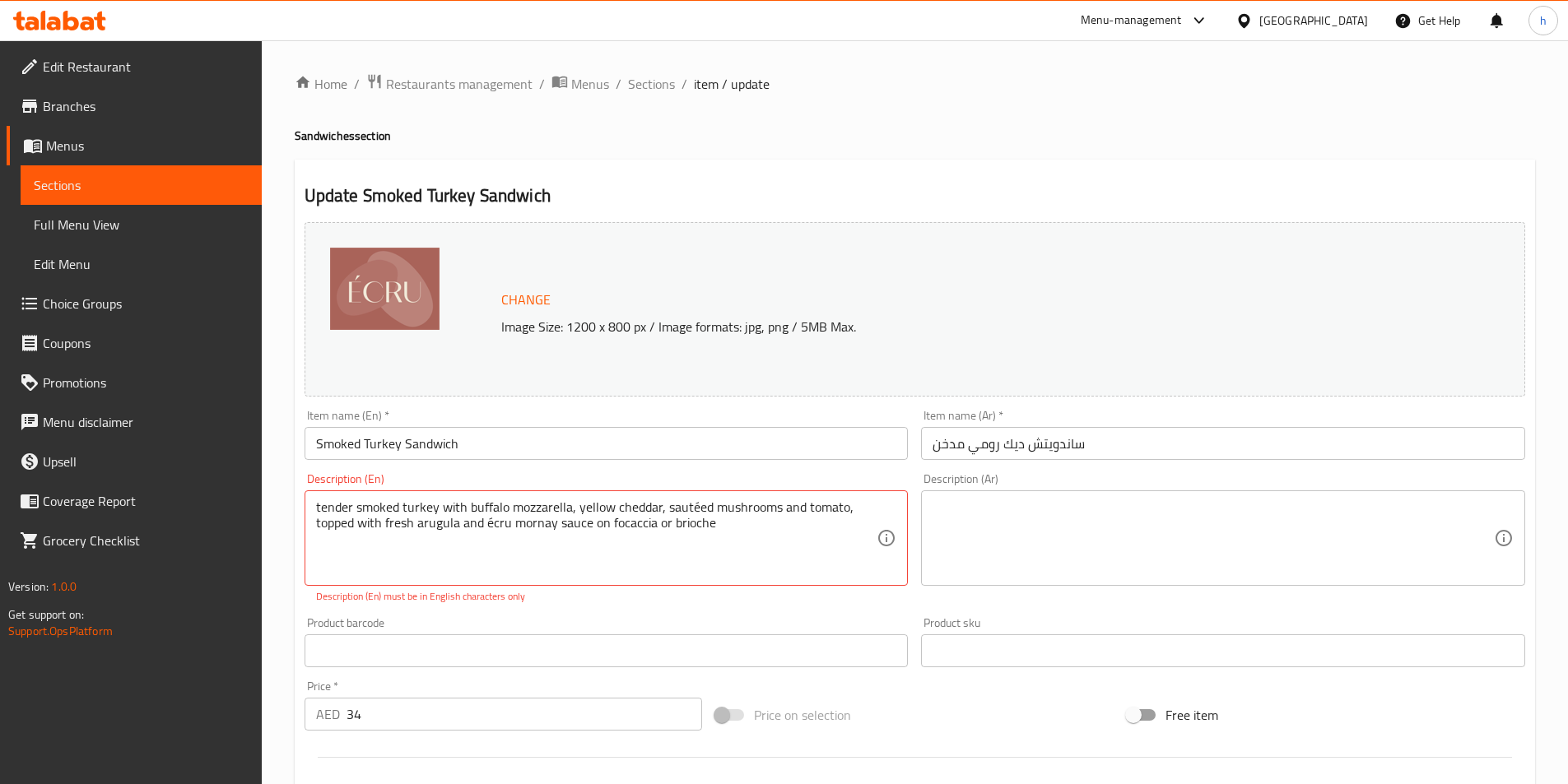
click at [1291, 521] on textarea at bounding box center [1214, 538] width 561 height 78
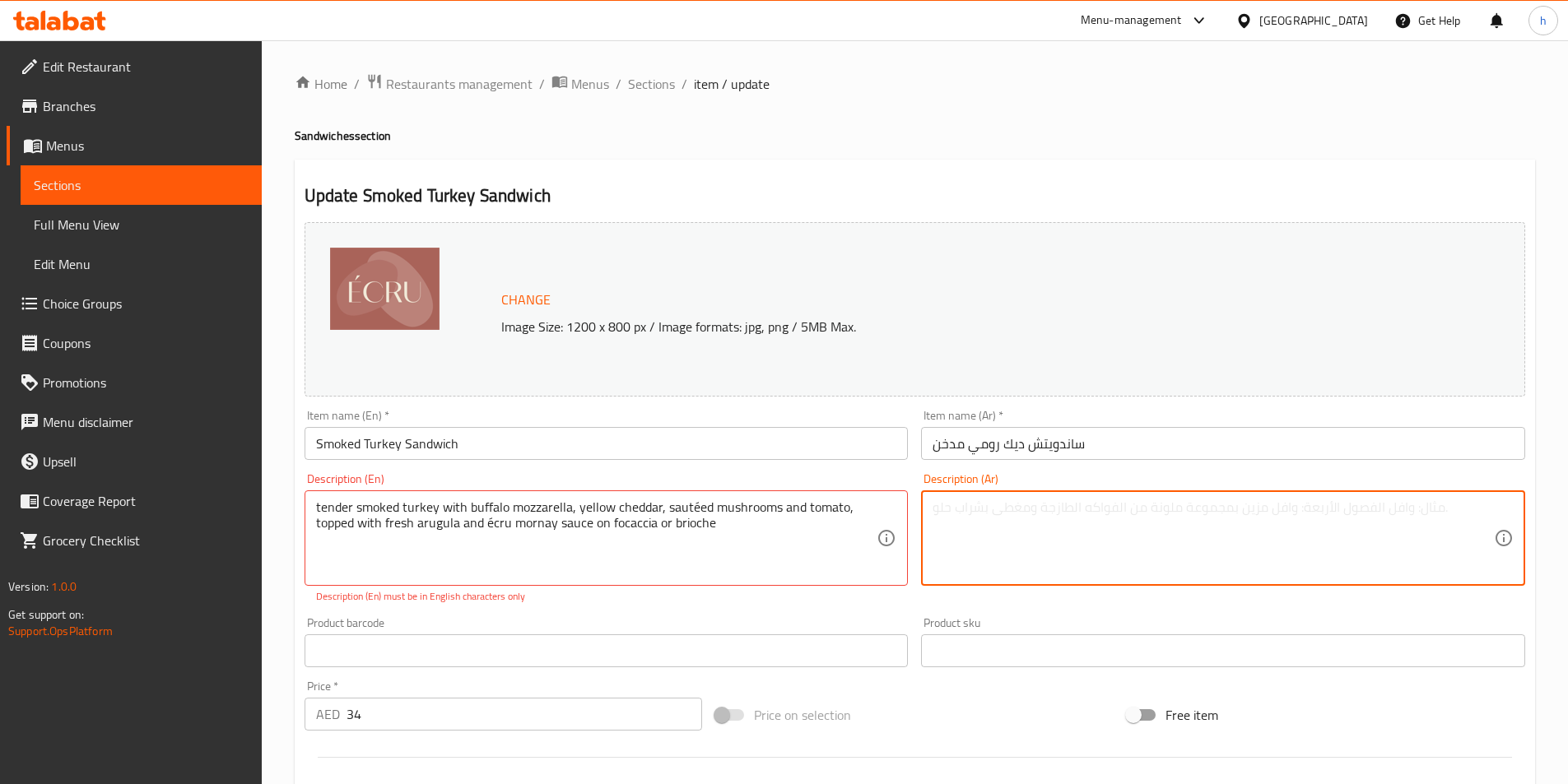
paste textarea "ديك رومي مدخن طري مع موزاريلا الجاموس، وشيدر أصفر، وفطر سوتيه وطماطم، ومغطى بال…"
click at [1172, 505] on textarea "ديك رومي مدخن طري مع موزاريلا الجاموس، وشيدر أصفر، وفطر سوتيه وطماطم، ومغطى بال…" at bounding box center [1214, 538] width 561 height 78
click at [1179, 511] on textarea "ديك رومي مدخن طري مع موزاريلا الجاموس، وشيدر أصفر، وفطر سوتيه وطماطم، ومغطى بال…" at bounding box center [1214, 538] width 561 height 78
drag, startPoint x: 1179, startPoint y: 506, endPoint x: 1156, endPoint y: 506, distance: 23.0
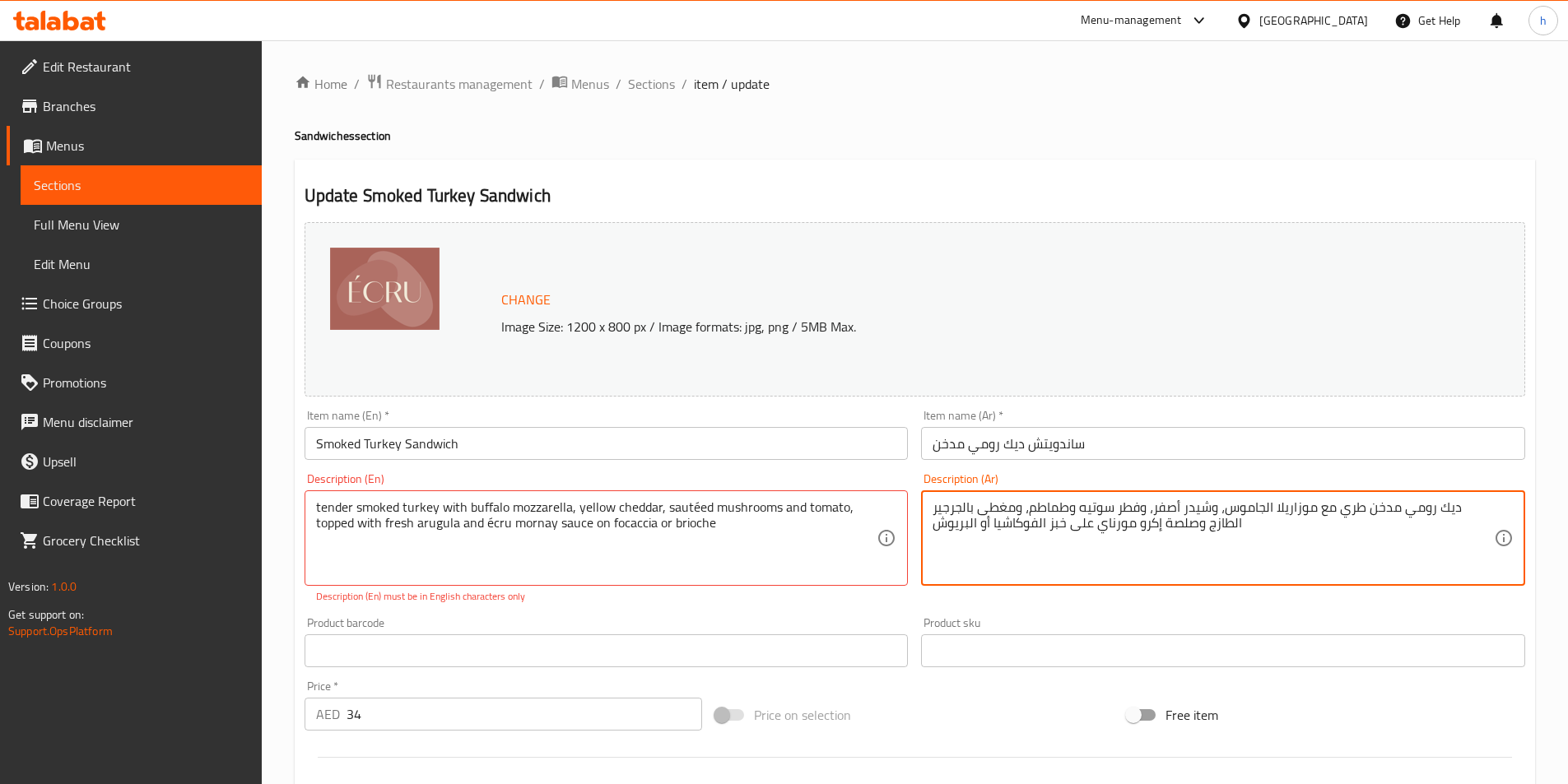
click at [1156, 506] on textarea "ديك رومي مدخن طري مع موزاريلا الجاموس، وشيدر أصفر، وفطر سوتيه وطماطم، ومغطى بال…" at bounding box center [1214, 538] width 561 height 78
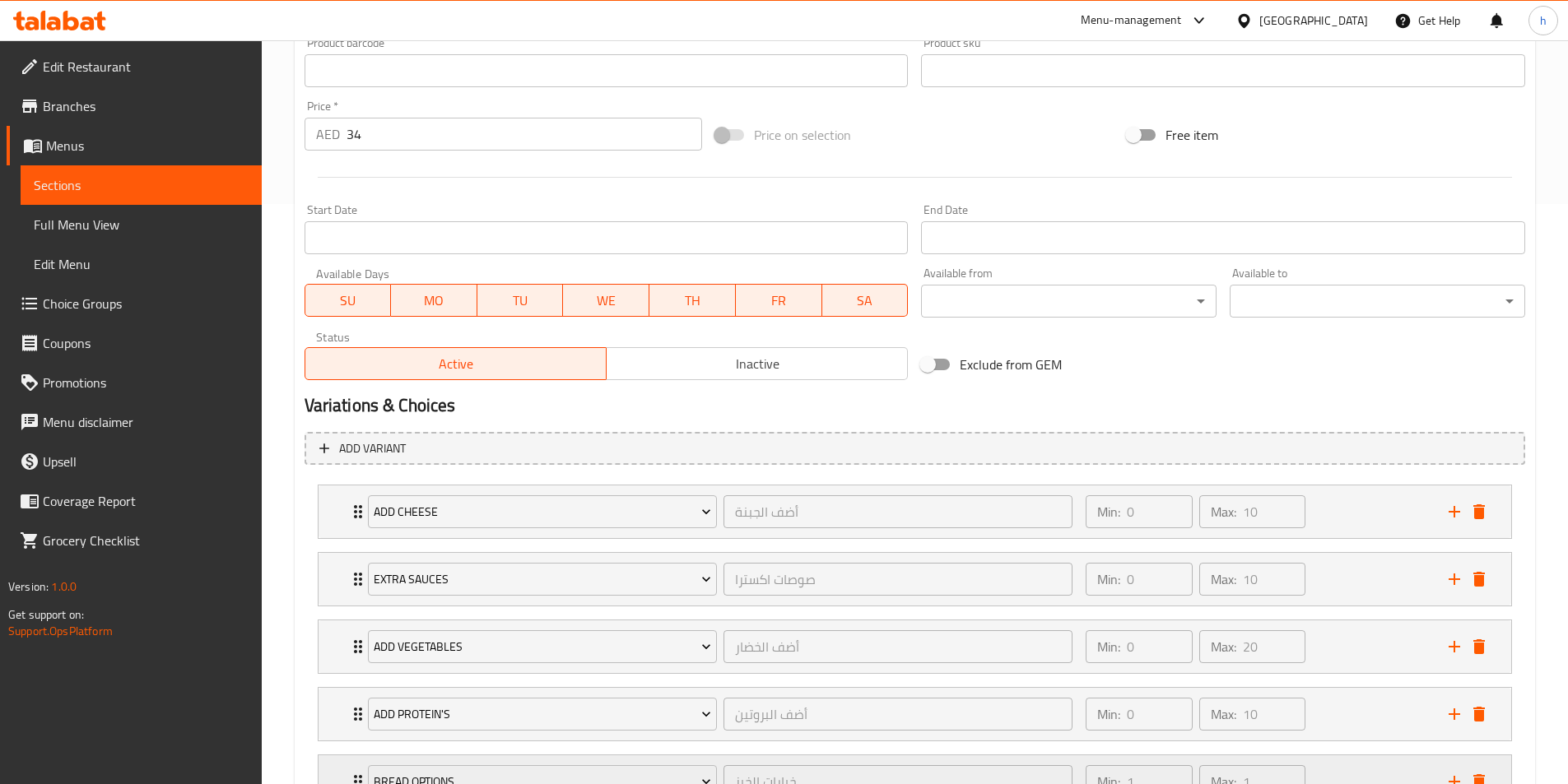
scroll to position [717, 0]
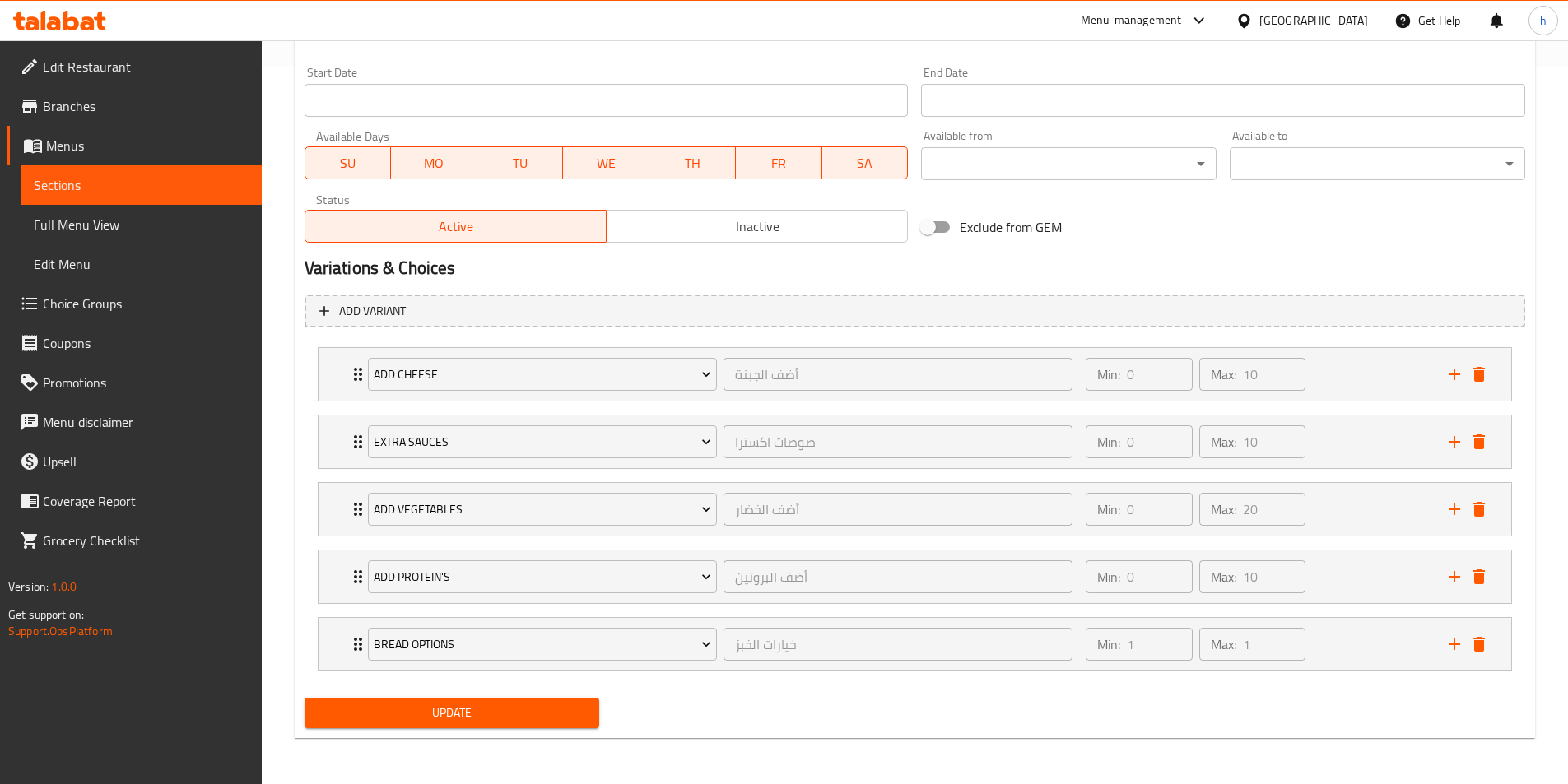
type textarea "ديك رومي مدخن طري مع موزاريلا الجاموس، وشيدر أصفر، ومشروم سوتيه وطماطم، ومغطى ب…"
click at [552, 720] on span "Update" at bounding box center [452, 713] width 269 height 21
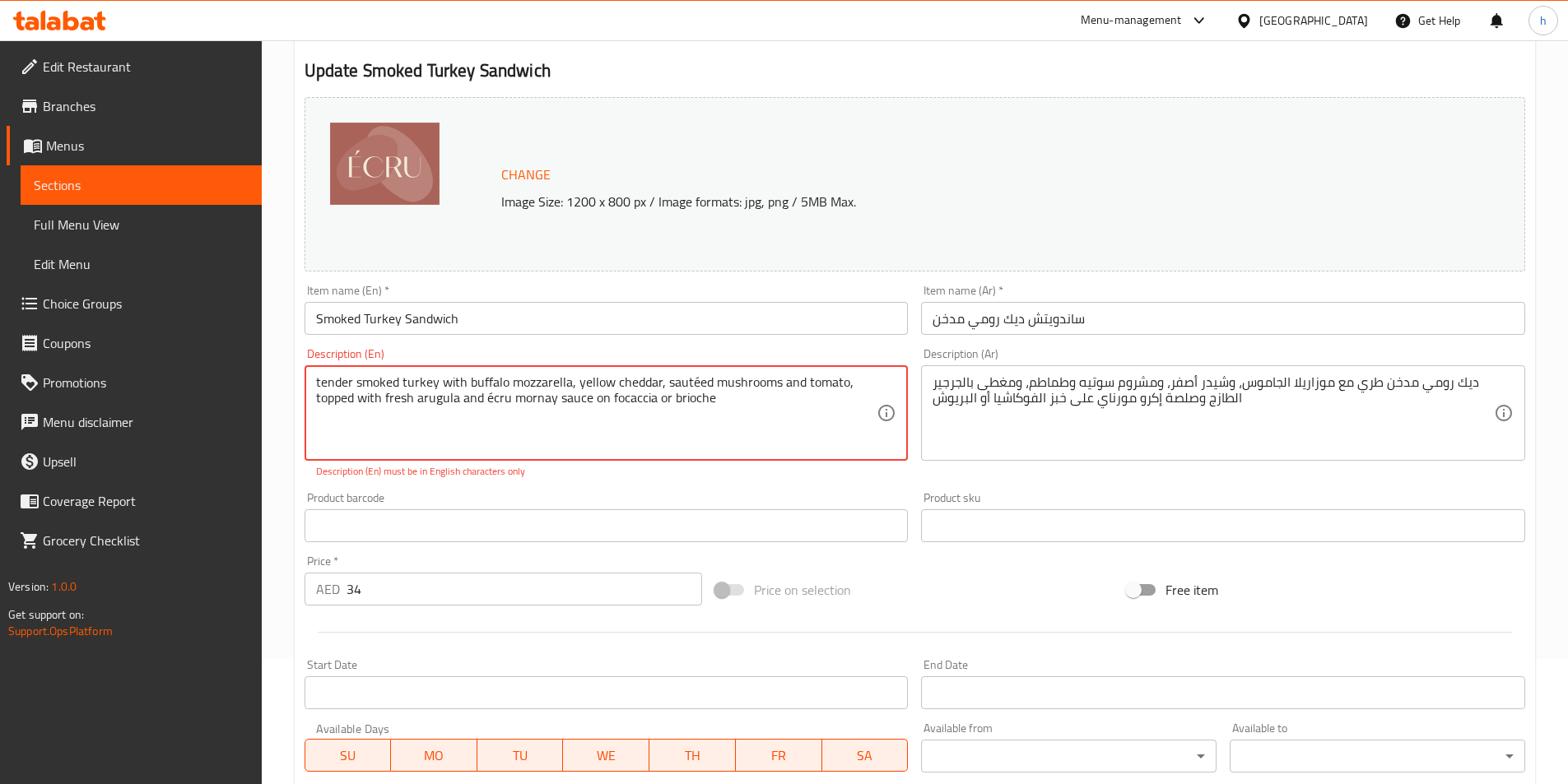
click at [630, 333] on input "Smoked Turkey Sandwich" at bounding box center [607, 319] width 604 height 33
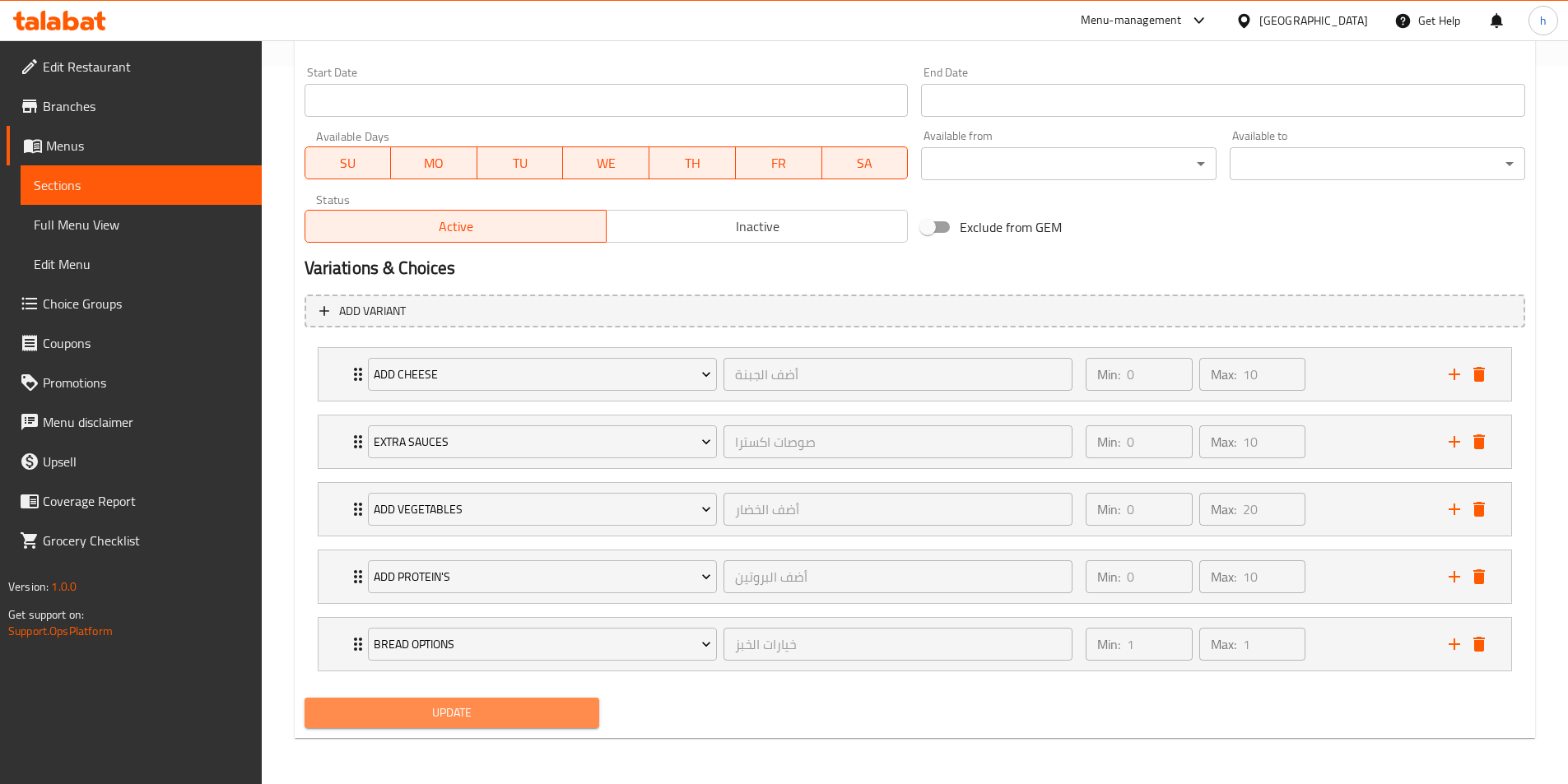
click at [585, 715] on span "Update" at bounding box center [452, 713] width 269 height 21
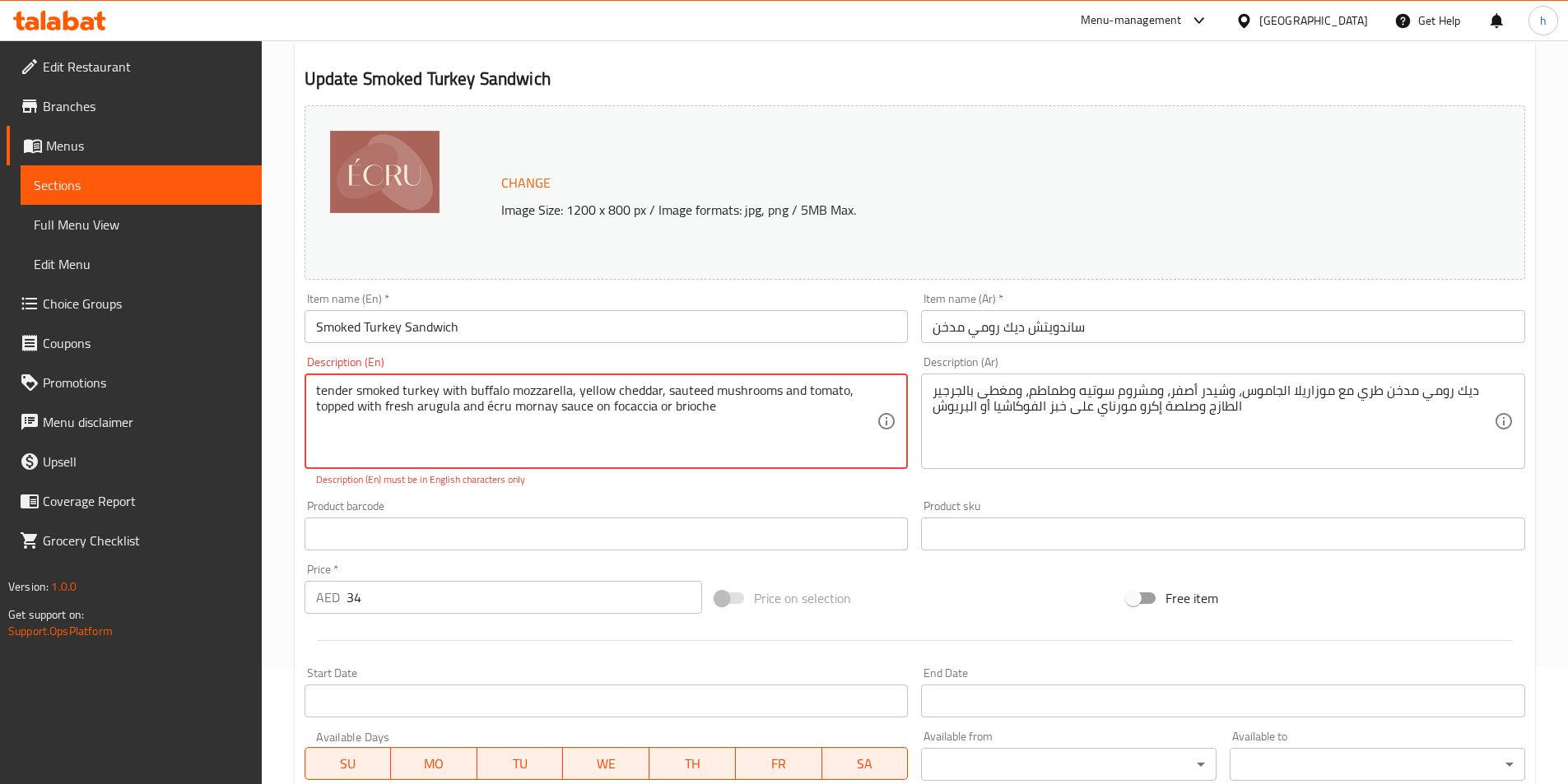
click at [573, 406] on textarea "tender smoked turkey with buffalo mozzarella, yellow cheddar, sauteed mushrooms…" at bounding box center [597, 422] width 561 height 78
click at [486, 406] on textarea "tender smoked turkey with buffalo mozzarella, yellow cheddar, sauteed mushrooms…" at bounding box center [597, 422] width 561 height 78
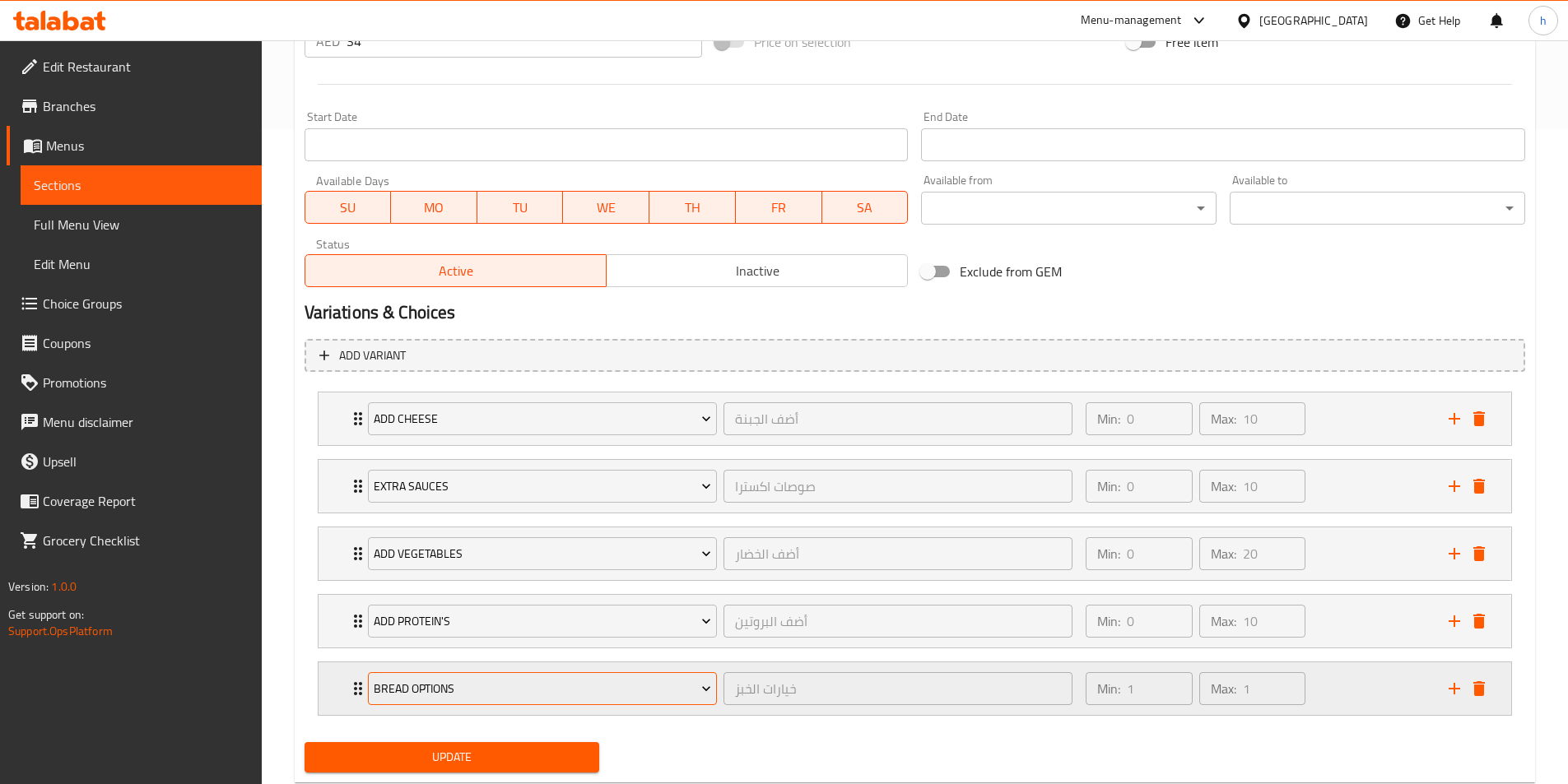
scroll to position [700, 0]
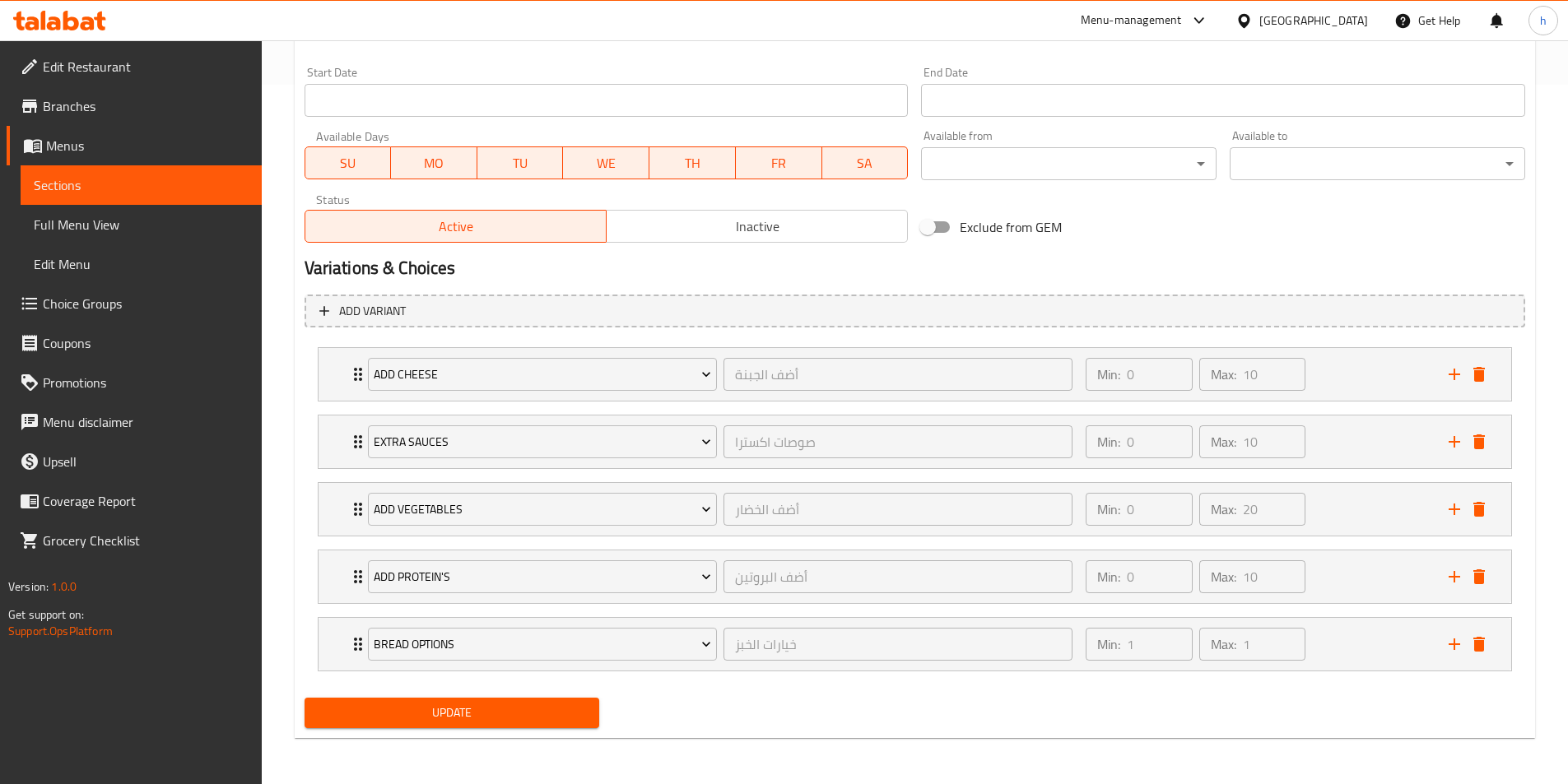
type textarea "tender smoked turkey with buffalo mozzarella, yellow cheddar, sauteed mushrooms…"
click at [568, 724] on button "Update" at bounding box center [452, 713] width 296 height 31
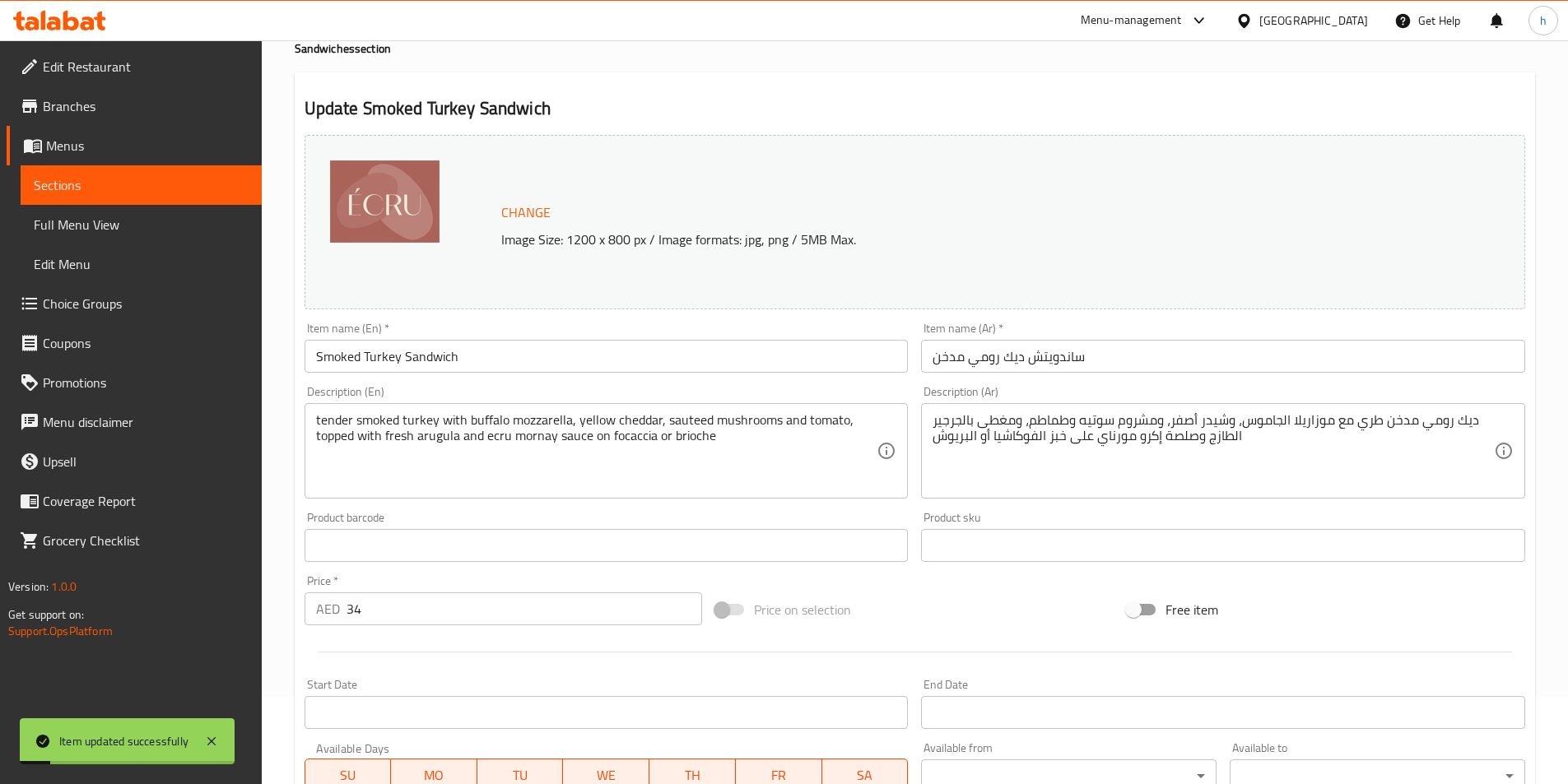
scroll to position [0, 0]
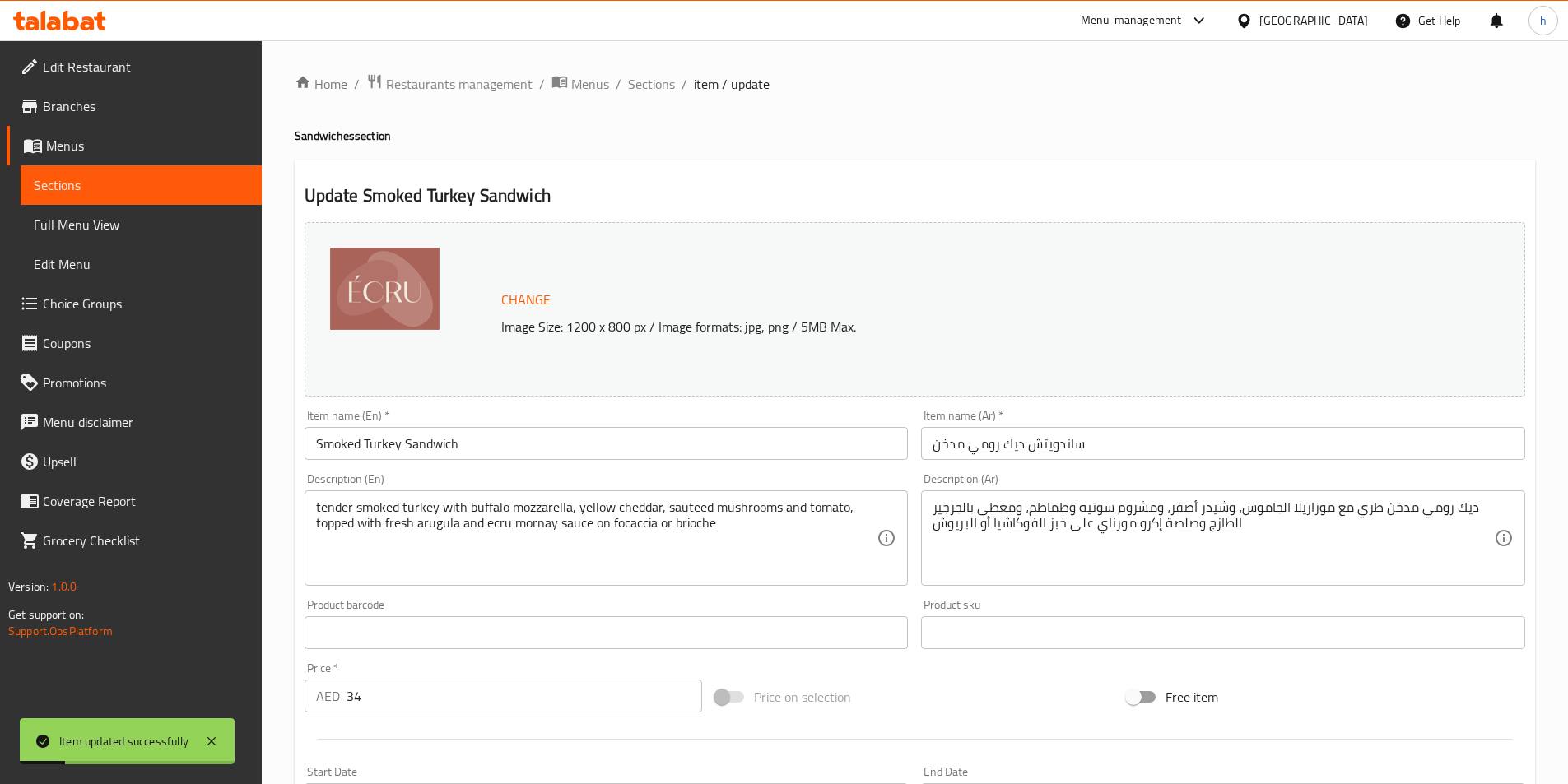
click at [655, 78] on span "Sections" at bounding box center [651, 84] width 47 height 20
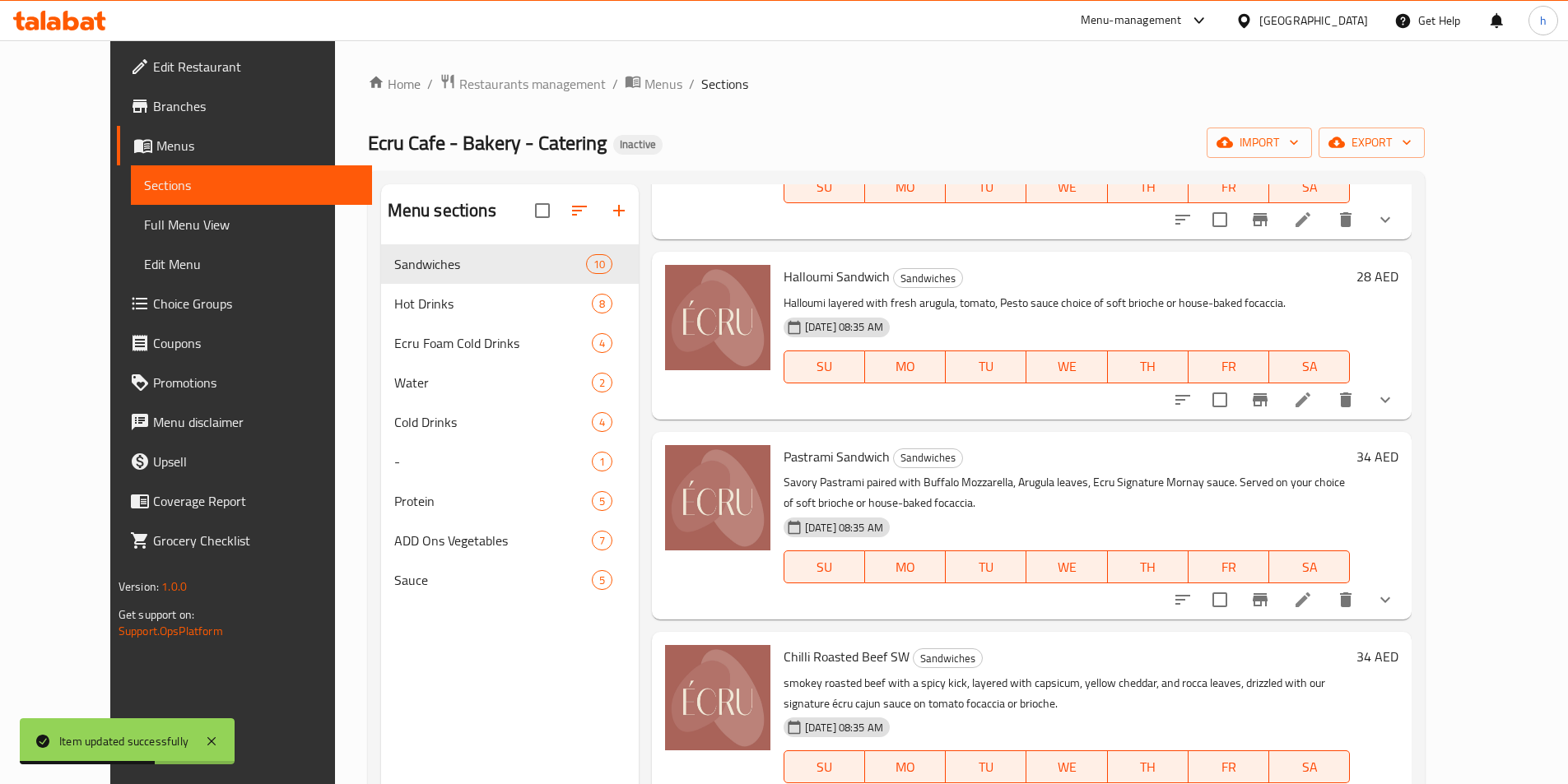
scroll to position [1070, 0]
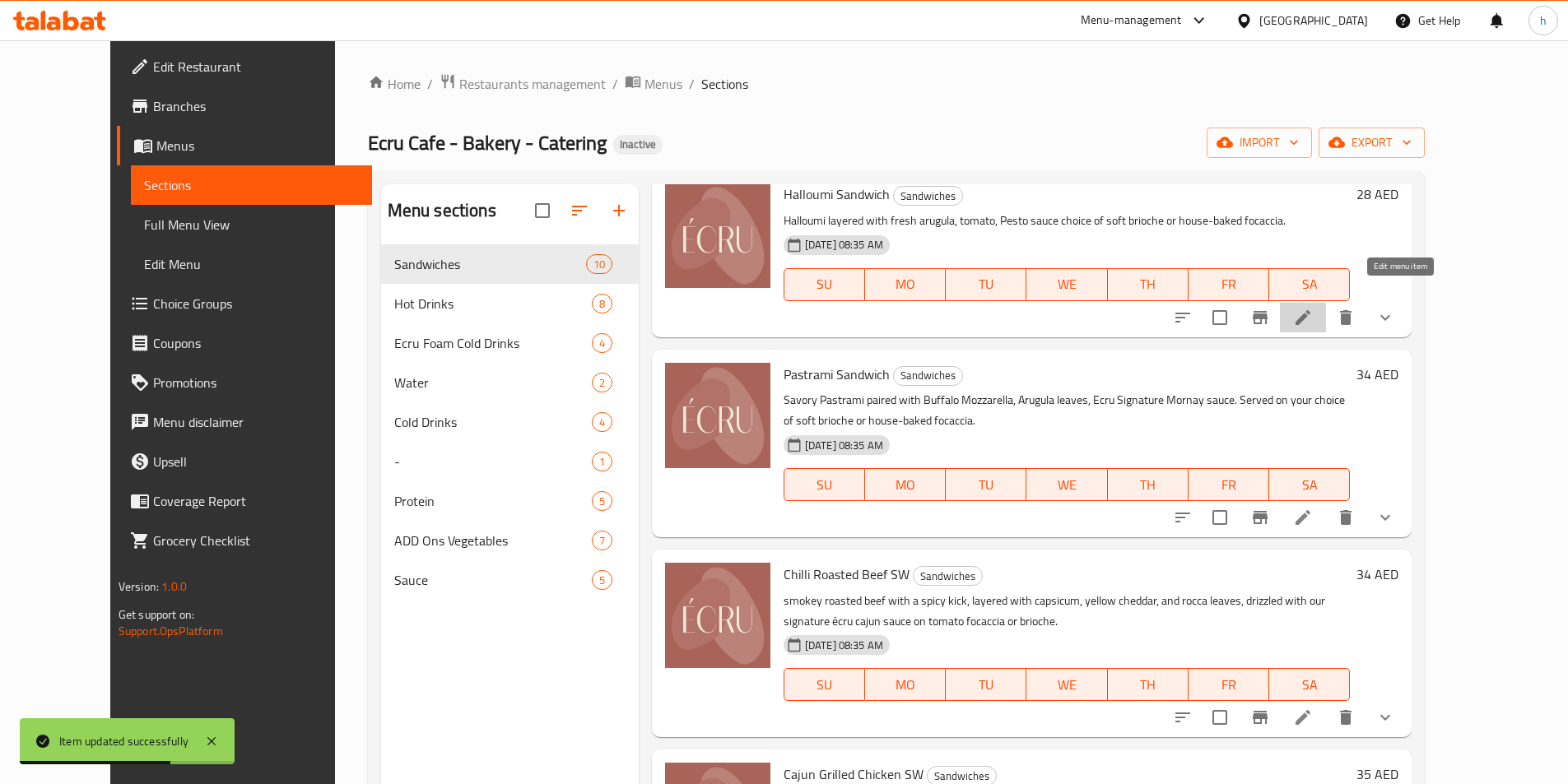
click at [1313, 308] on icon at bounding box center [1303, 318] width 20 height 20
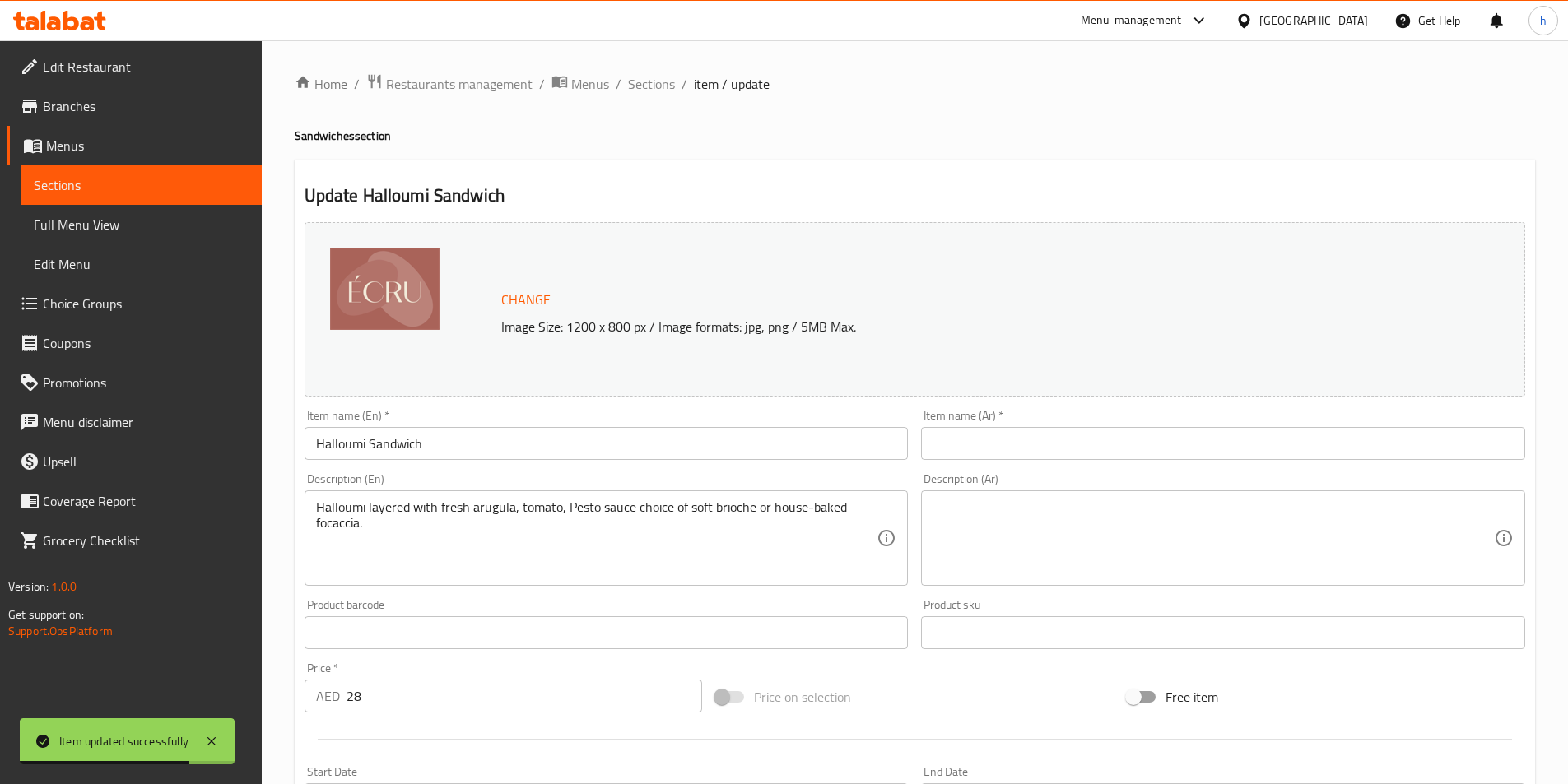
click at [642, 453] on input "Halloumi Sandwich" at bounding box center [607, 443] width 604 height 33
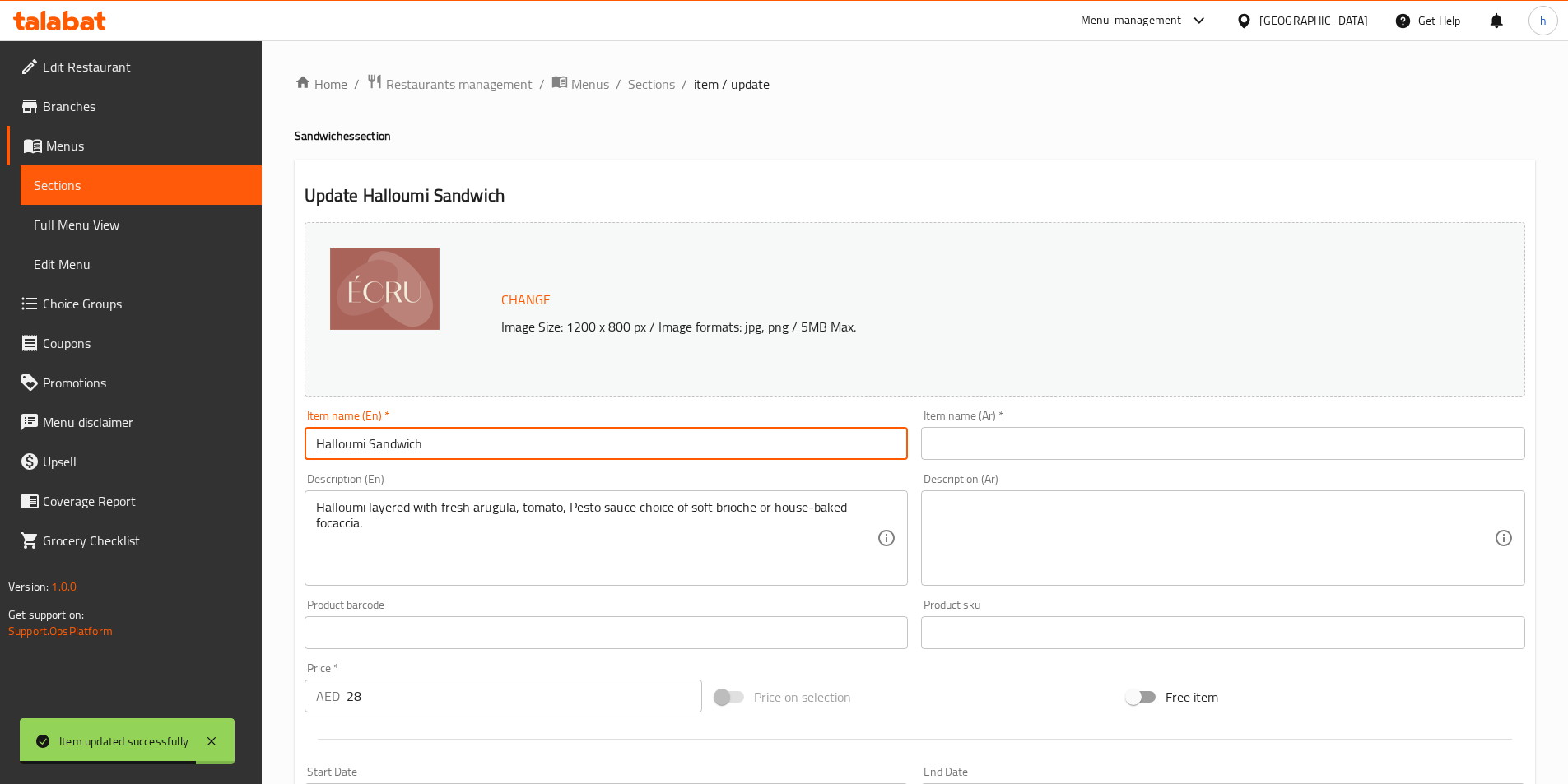
click at [642, 453] on input "Halloumi Sandwich" at bounding box center [607, 443] width 604 height 33
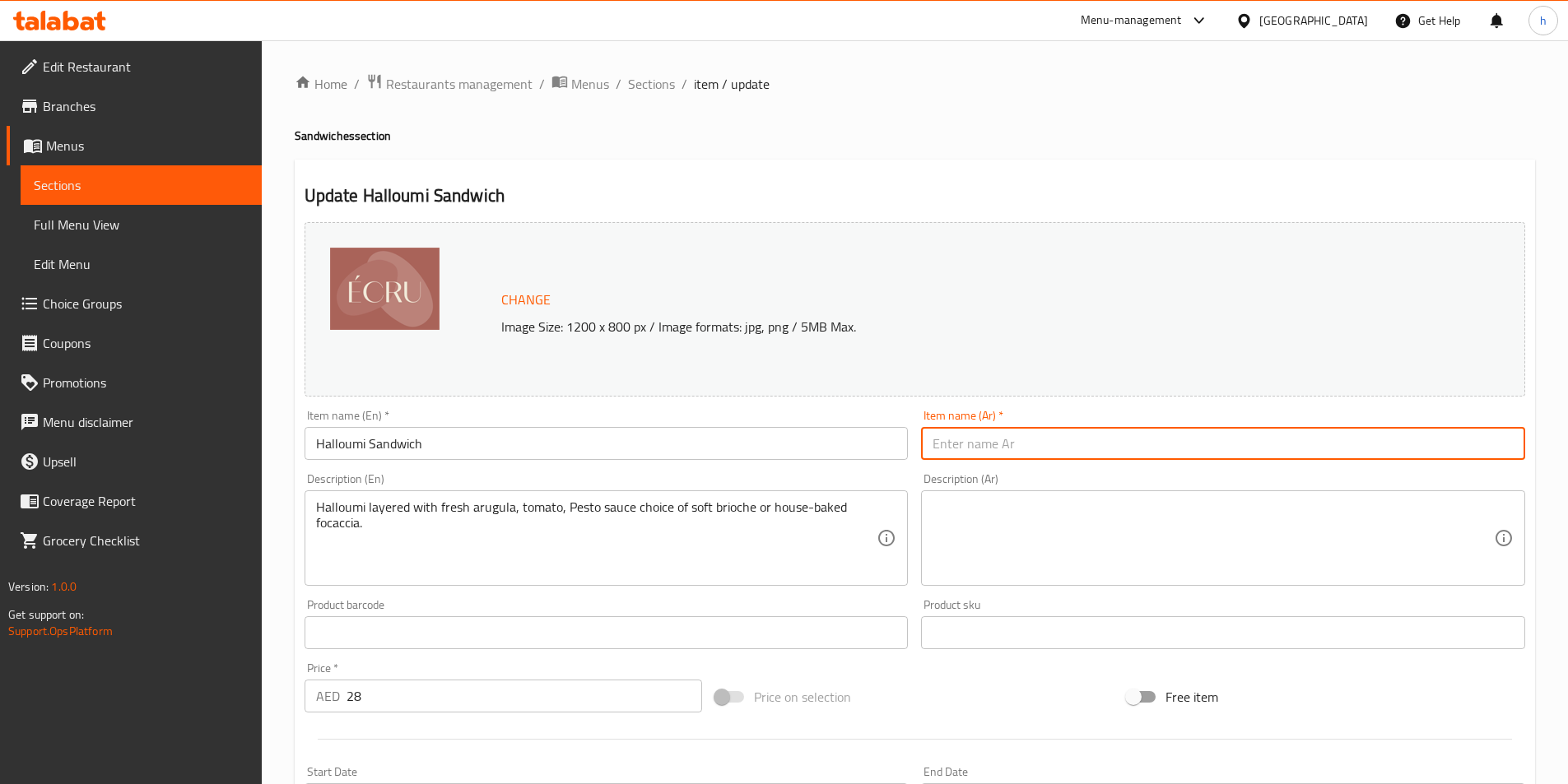
click at [997, 453] on input "text" at bounding box center [1224, 443] width 604 height 33
paste input "ساندويتش الحلومي"
type input "ساندويتش الحلومي"
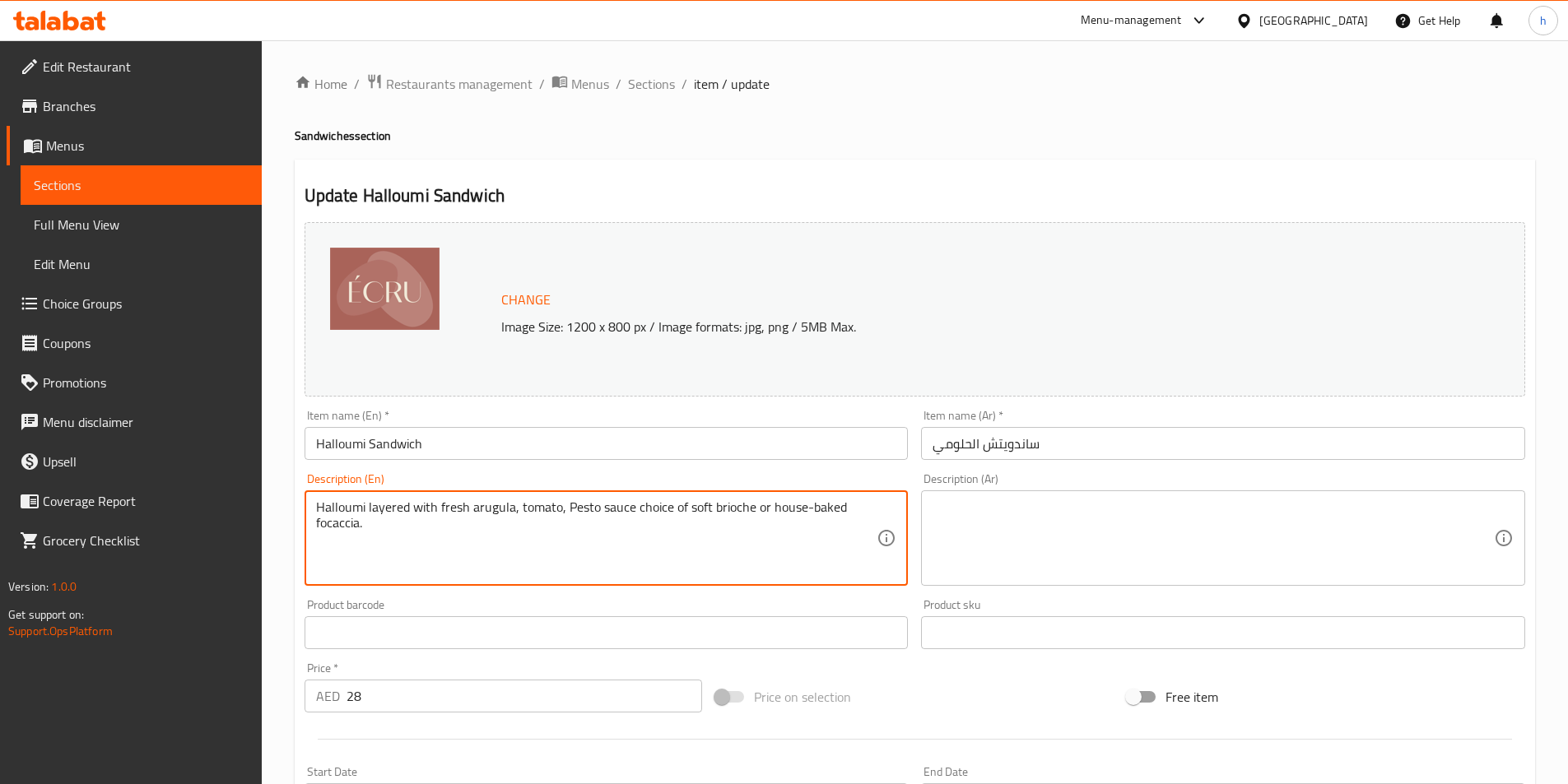
click at [761, 511] on textarea "Halloumi layered with fresh arugula, tomato, Pesto sauce choice of soft brioche…" at bounding box center [597, 538] width 561 height 78
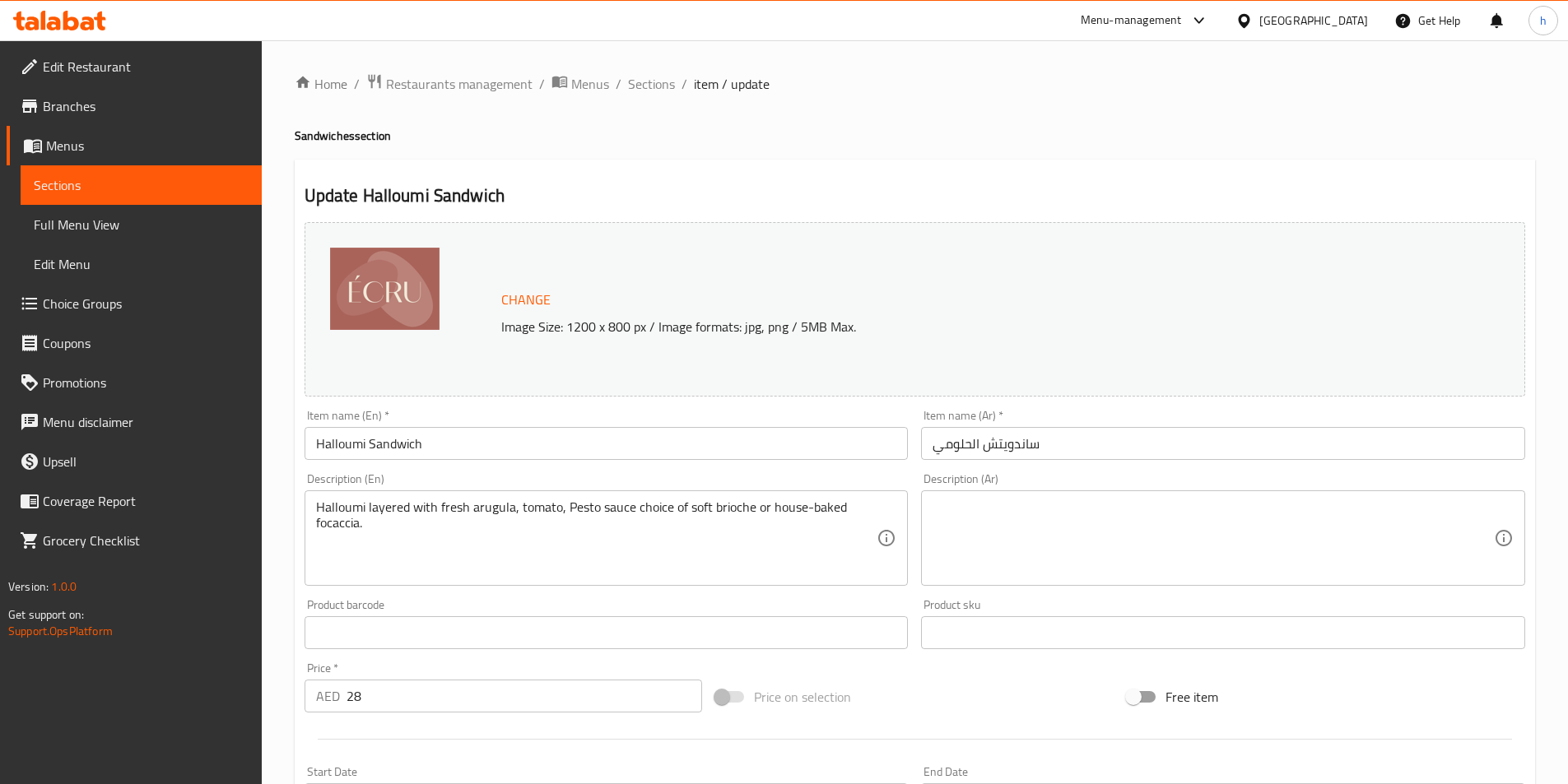
click at [1248, 541] on textarea at bounding box center [1214, 538] width 561 height 78
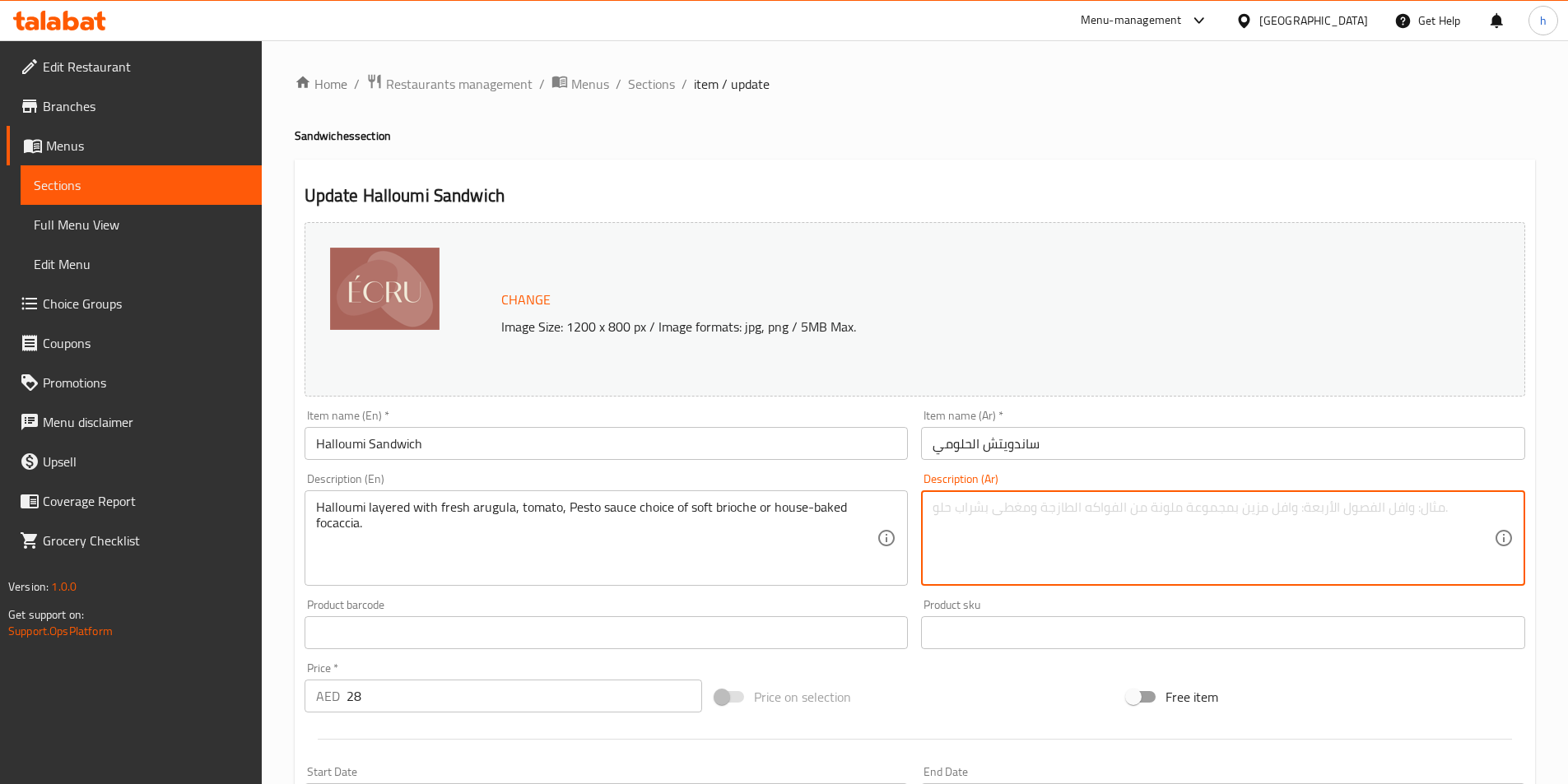
paste textarea "جبنة حلومي مع طبقات من الجرجير الطازج والطماطم وصلصة البيستو واختيارك من البريو…"
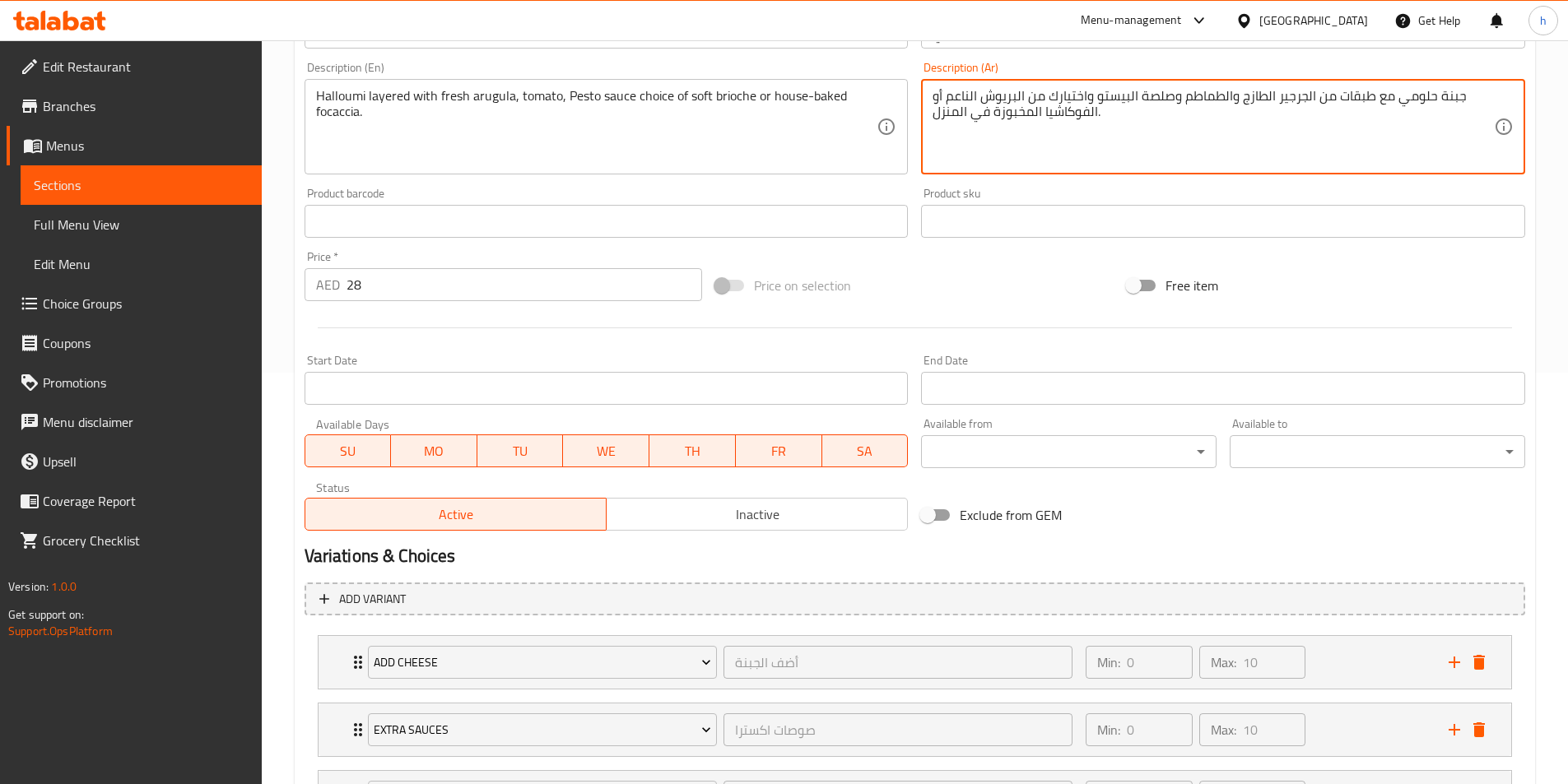
scroll to position [700, 0]
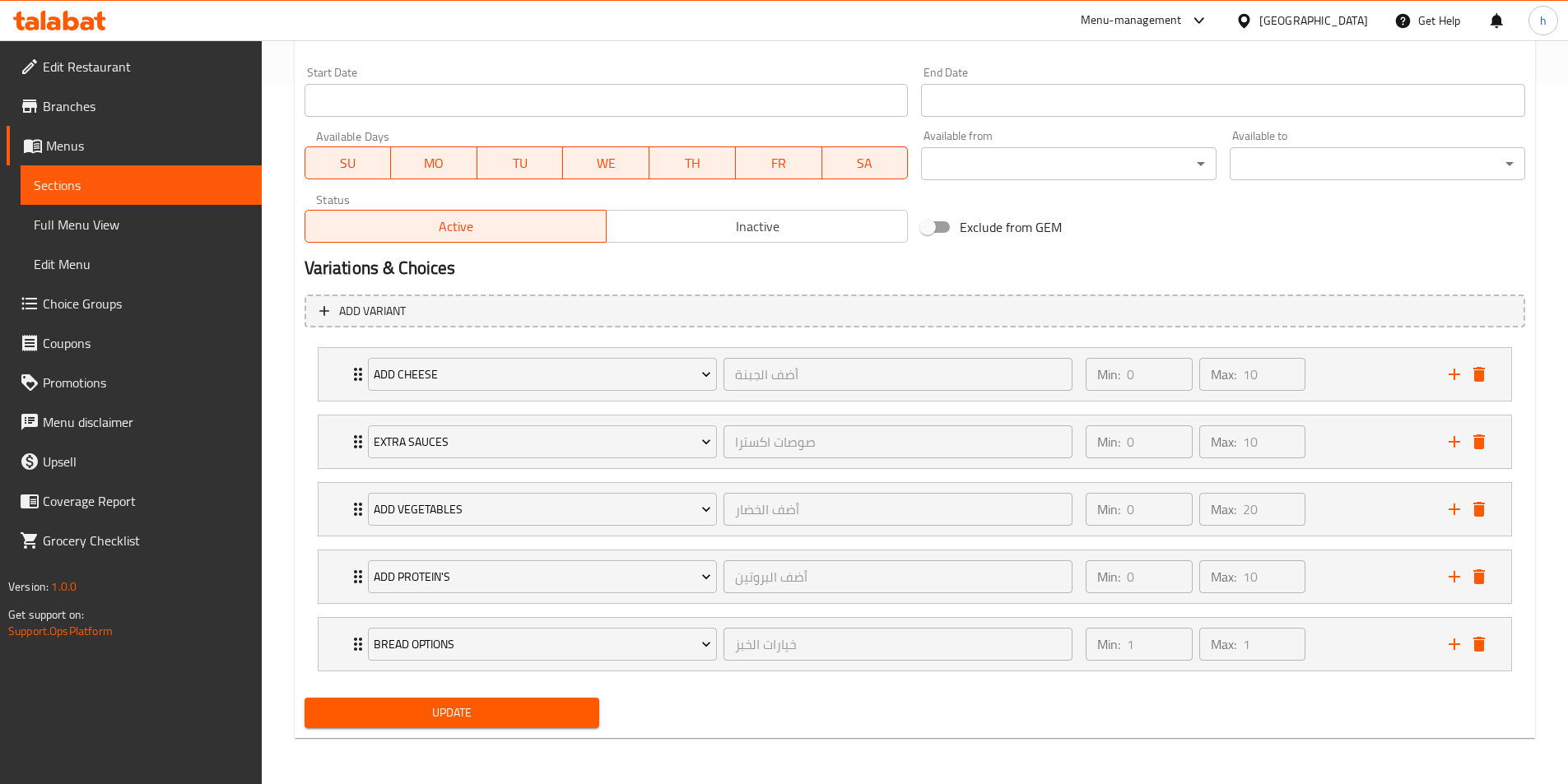
type textarea "جبنة حلومي مع طبقات من الجرجير الطازج والطماطم وصلصة البيستو واختيارك من البريو…"
click at [565, 709] on span "Update" at bounding box center [452, 713] width 269 height 21
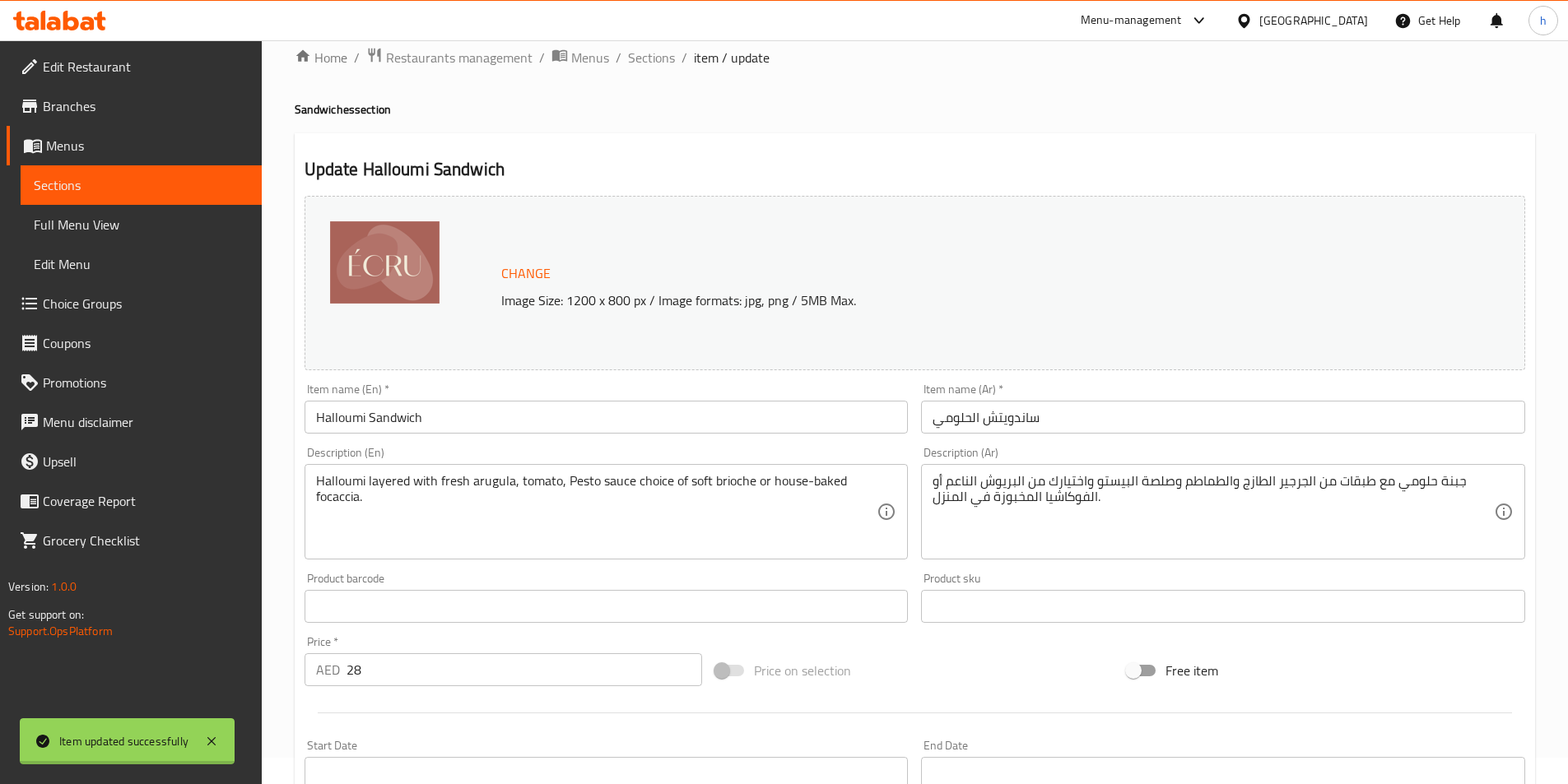
scroll to position [0, 0]
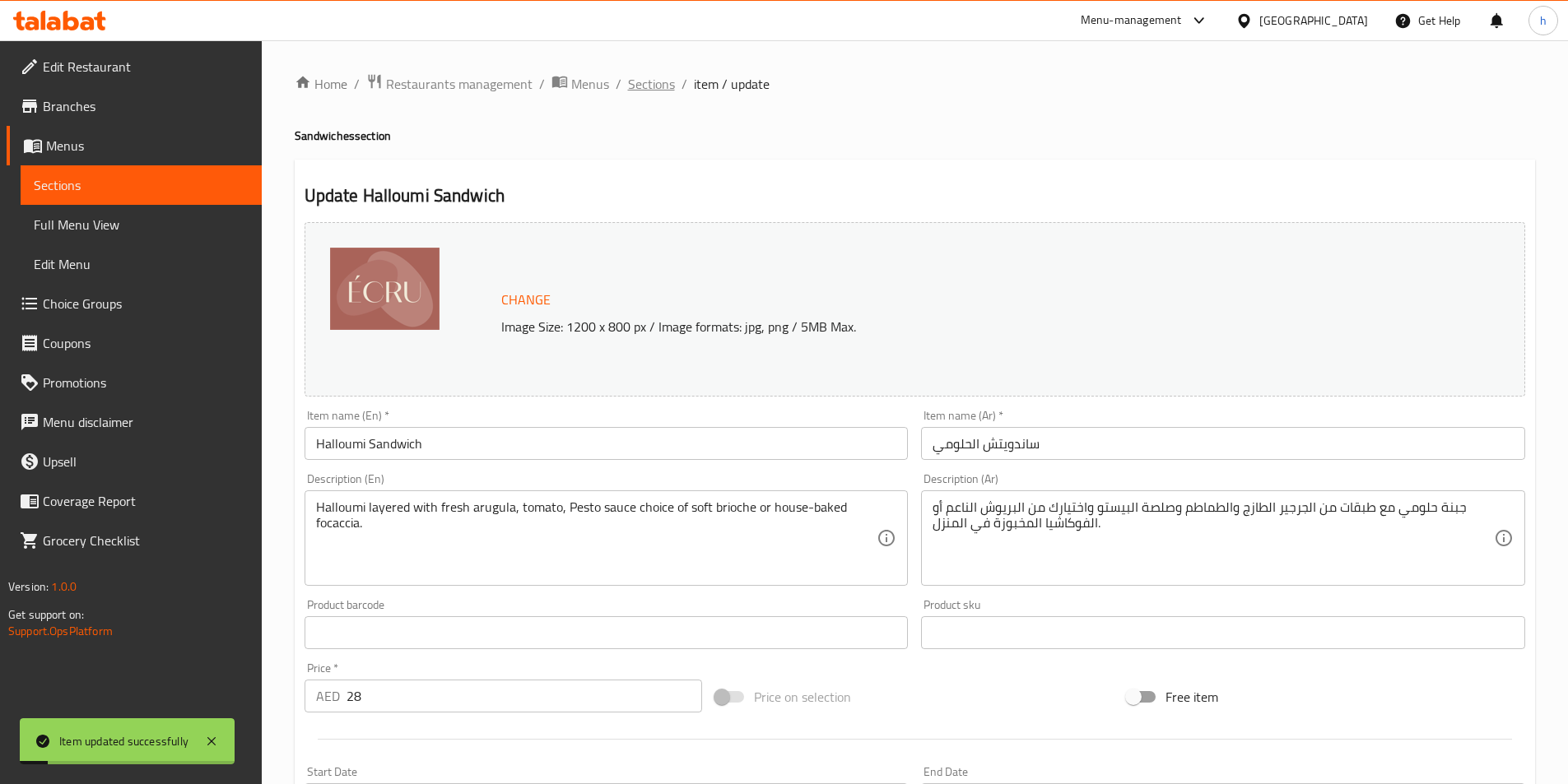
click at [658, 78] on span "Sections" at bounding box center [651, 84] width 47 height 20
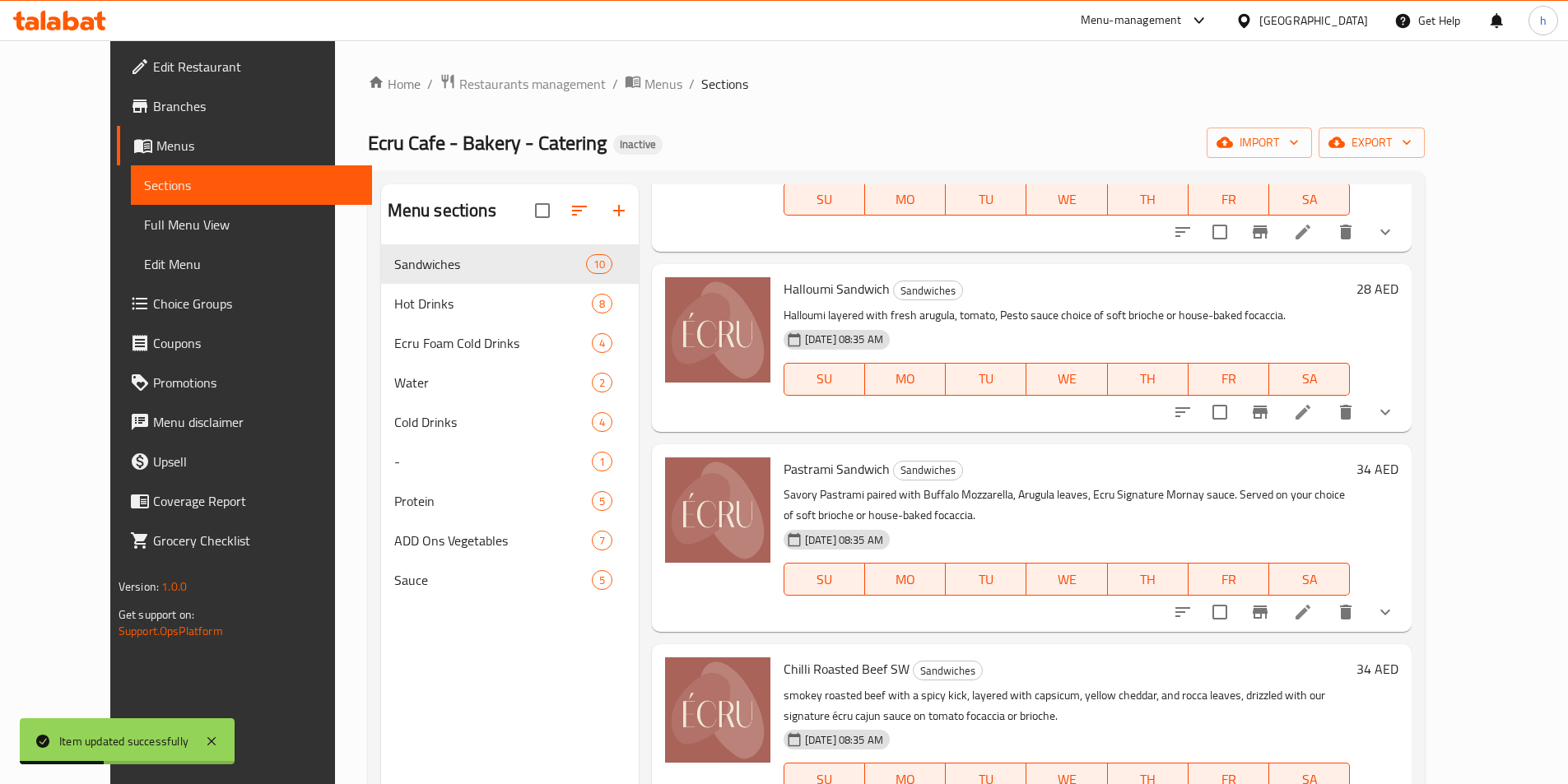
scroll to position [987, 0]
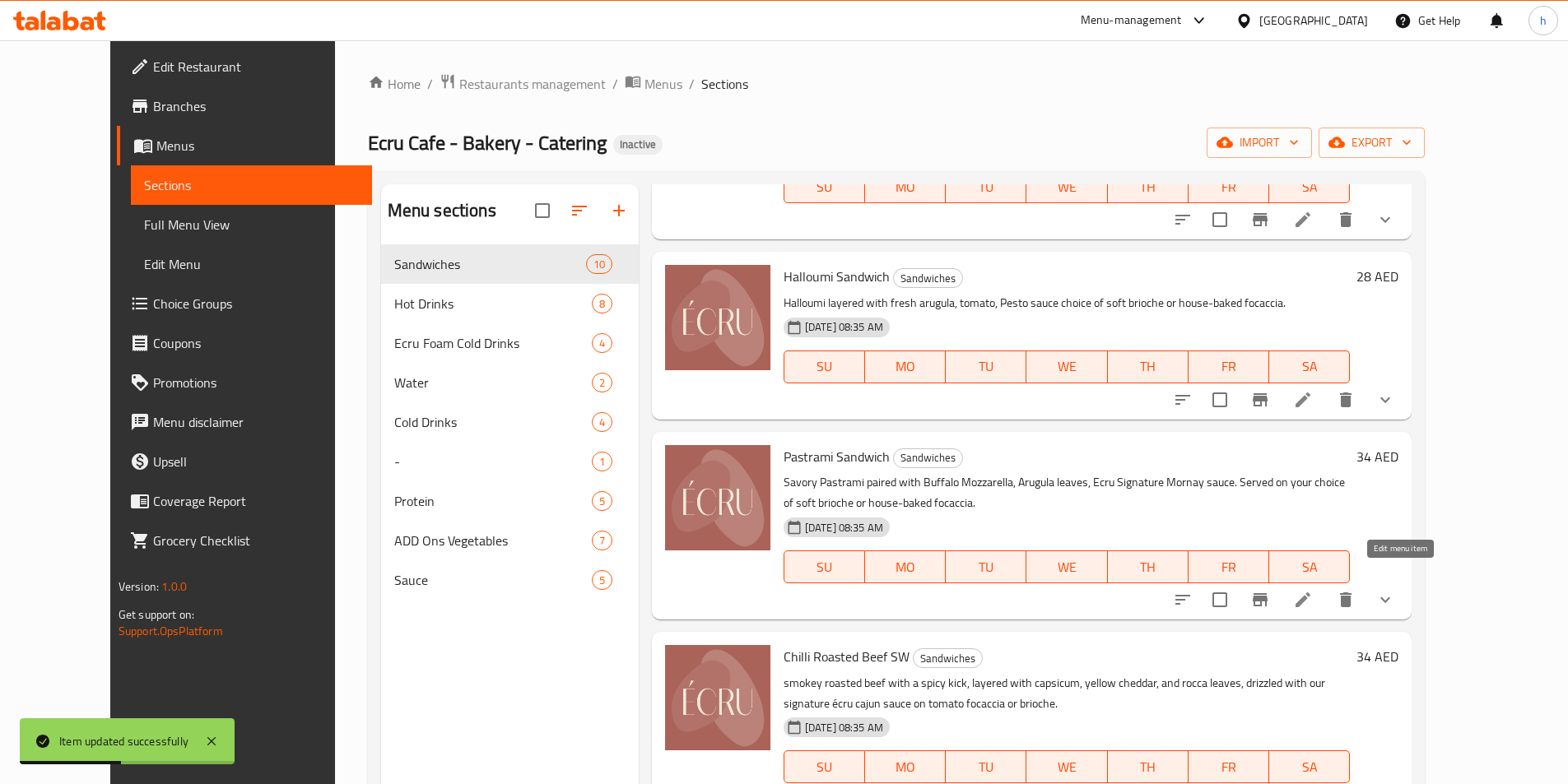
click at [1313, 590] on icon at bounding box center [1303, 600] width 20 height 20
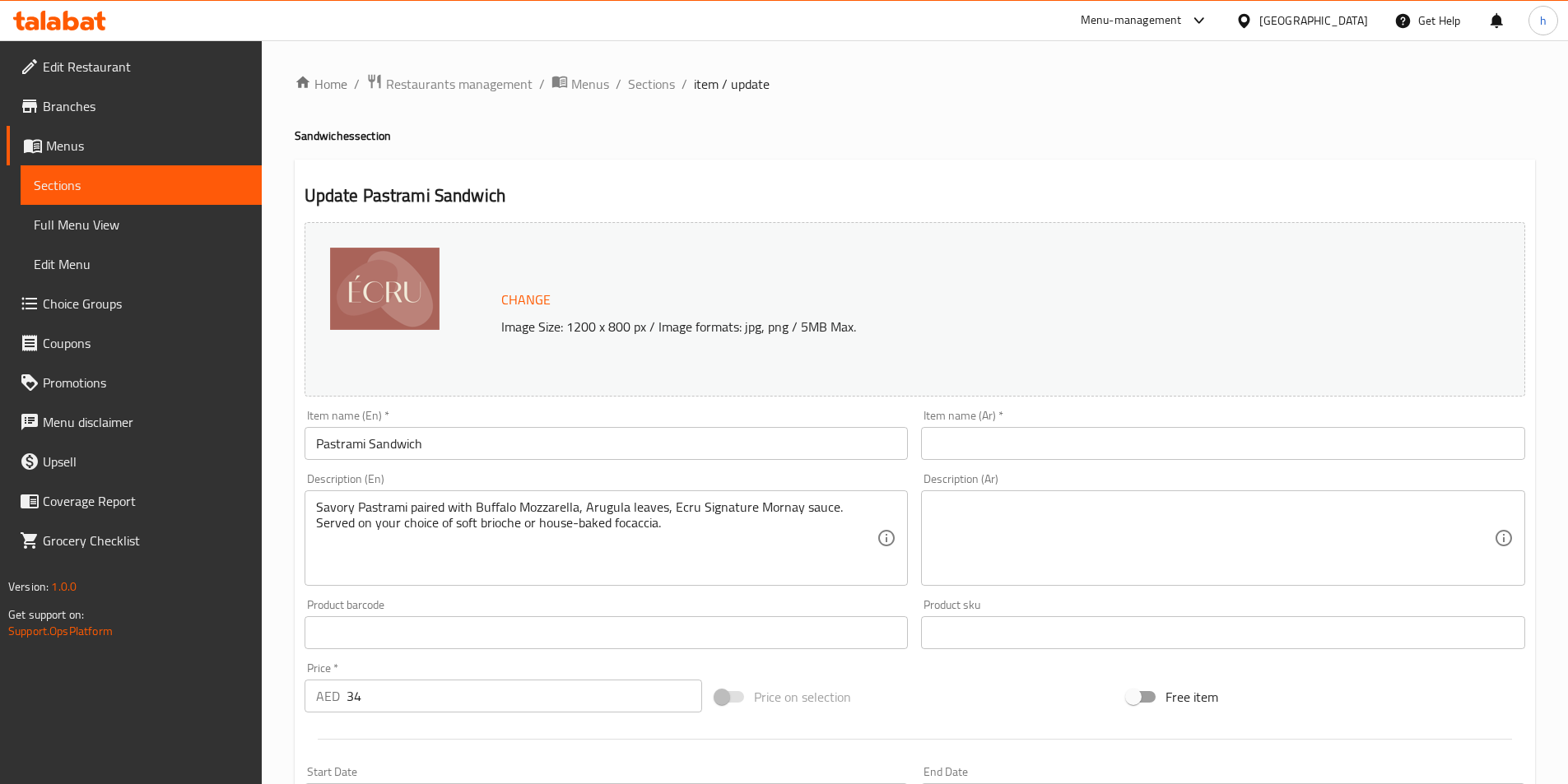
click at [1016, 450] on input "text" at bounding box center [1224, 443] width 604 height 33
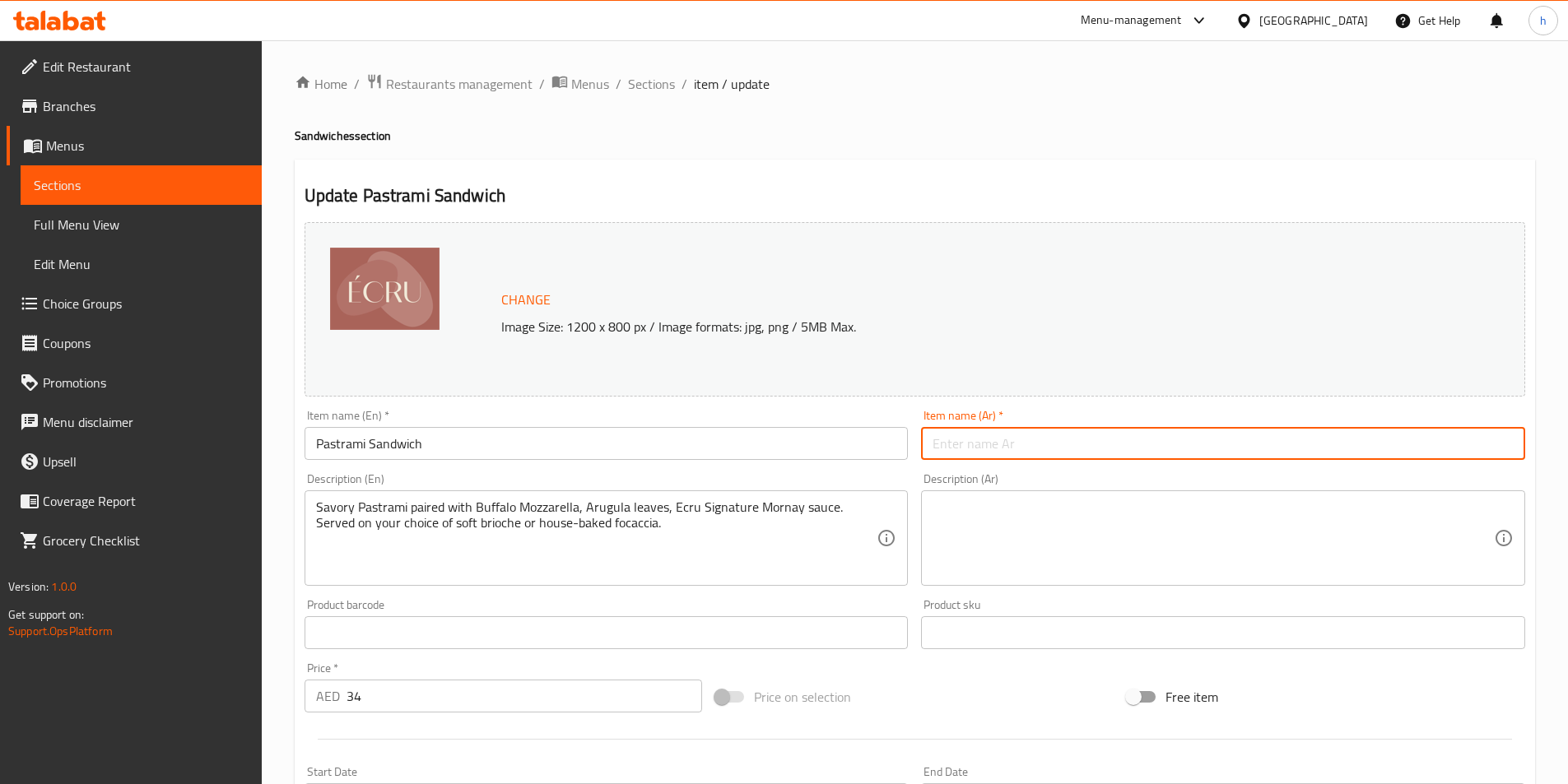
paste input "ساندويتش بسطرمة"
type input "ساندويتش بسطرمة"
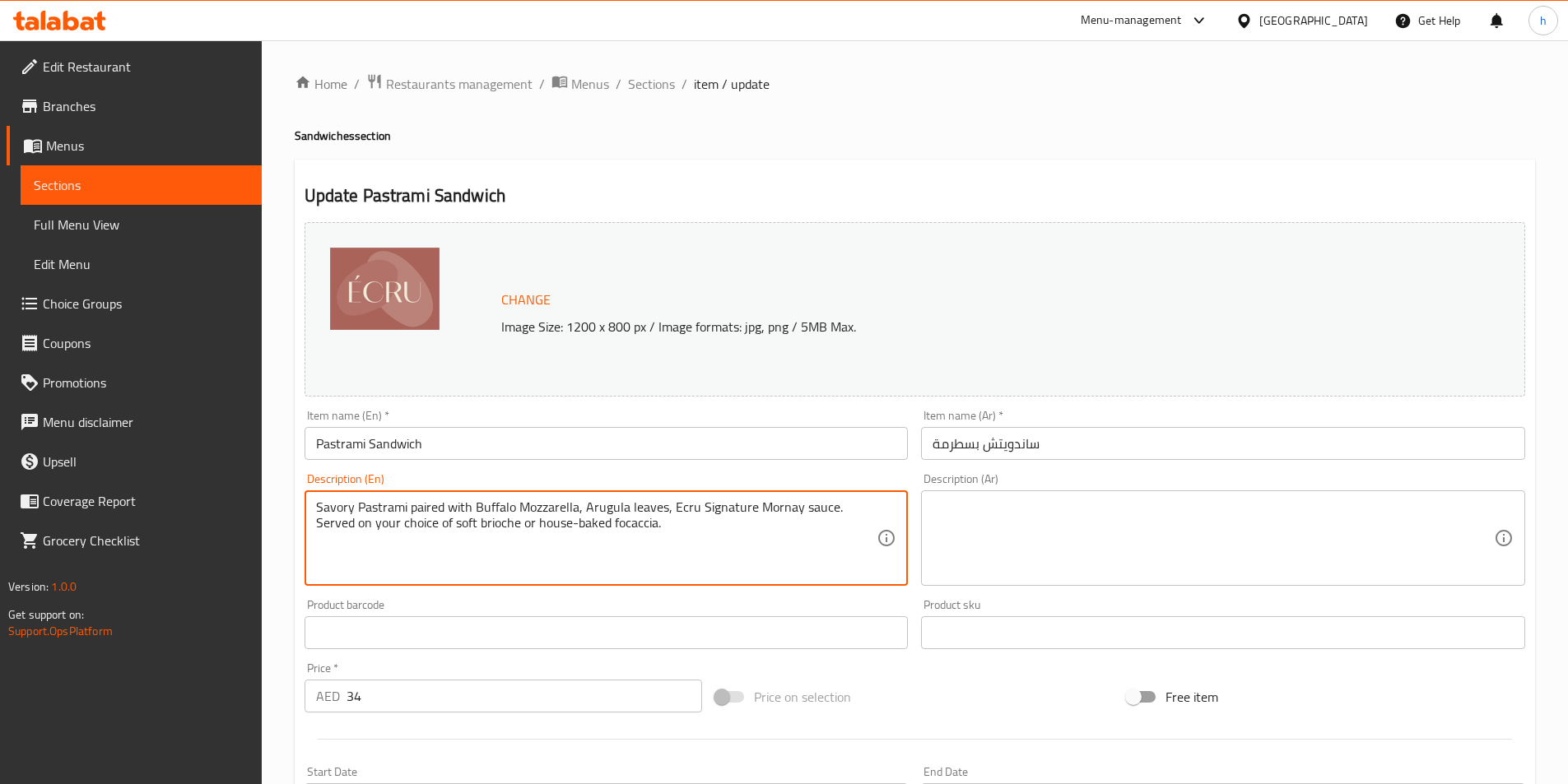
click at [717, 512] on textarea "Savory Pastrami paired with Buffalo Mozzarella, Arugula leaves, Ecru Signature …" at bounding box center [597, 538] width 561 height 78
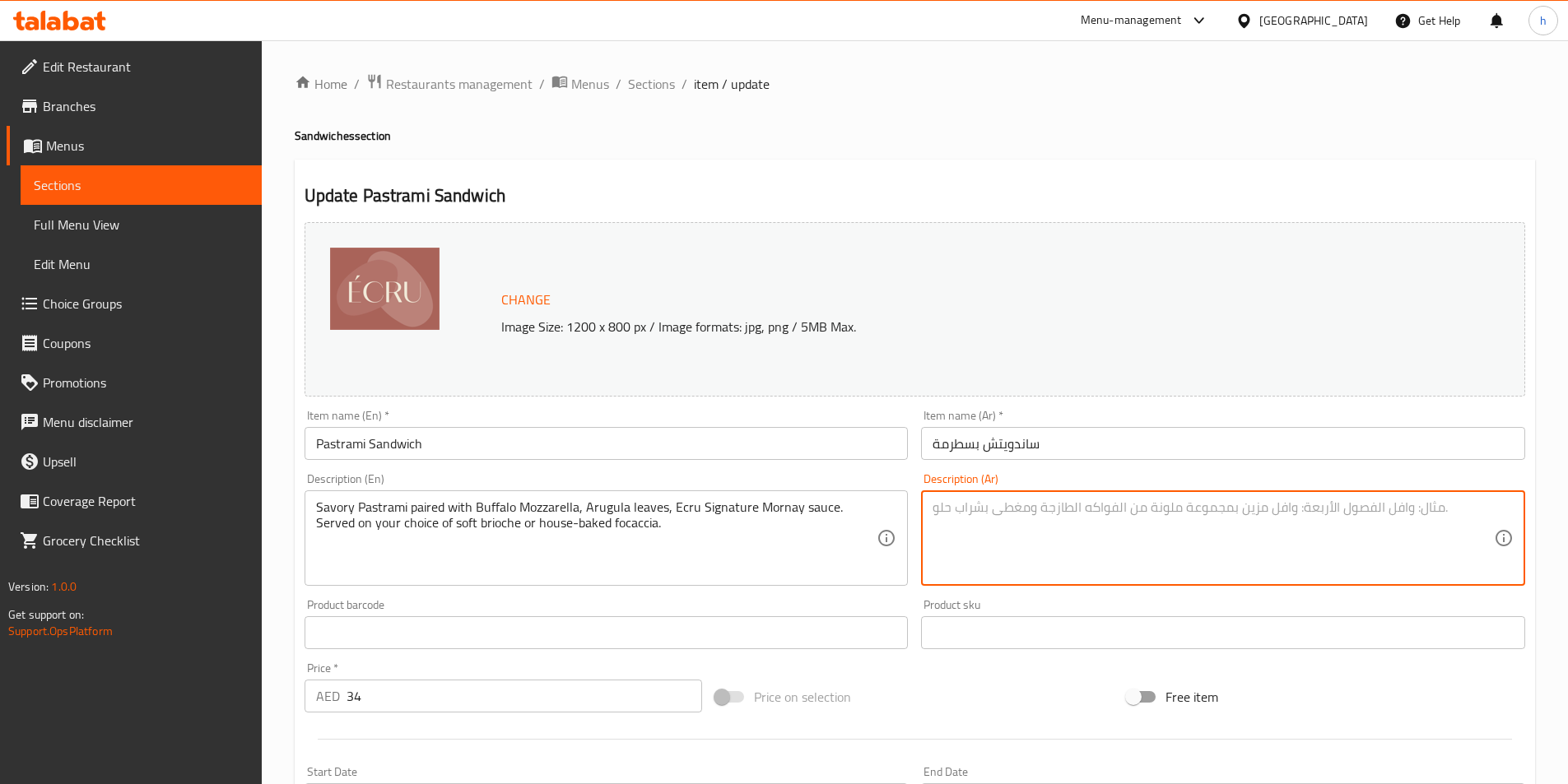
click at [1063, 534] on textarea at bounding box center [1214, 538] width 561 height 78
paste textarea "بسطرمة لذيذة مع جبنة [PERSON_NAME]، وأوراق جرجير، وصلصة مورنيه المميزة. تُقدّم …"
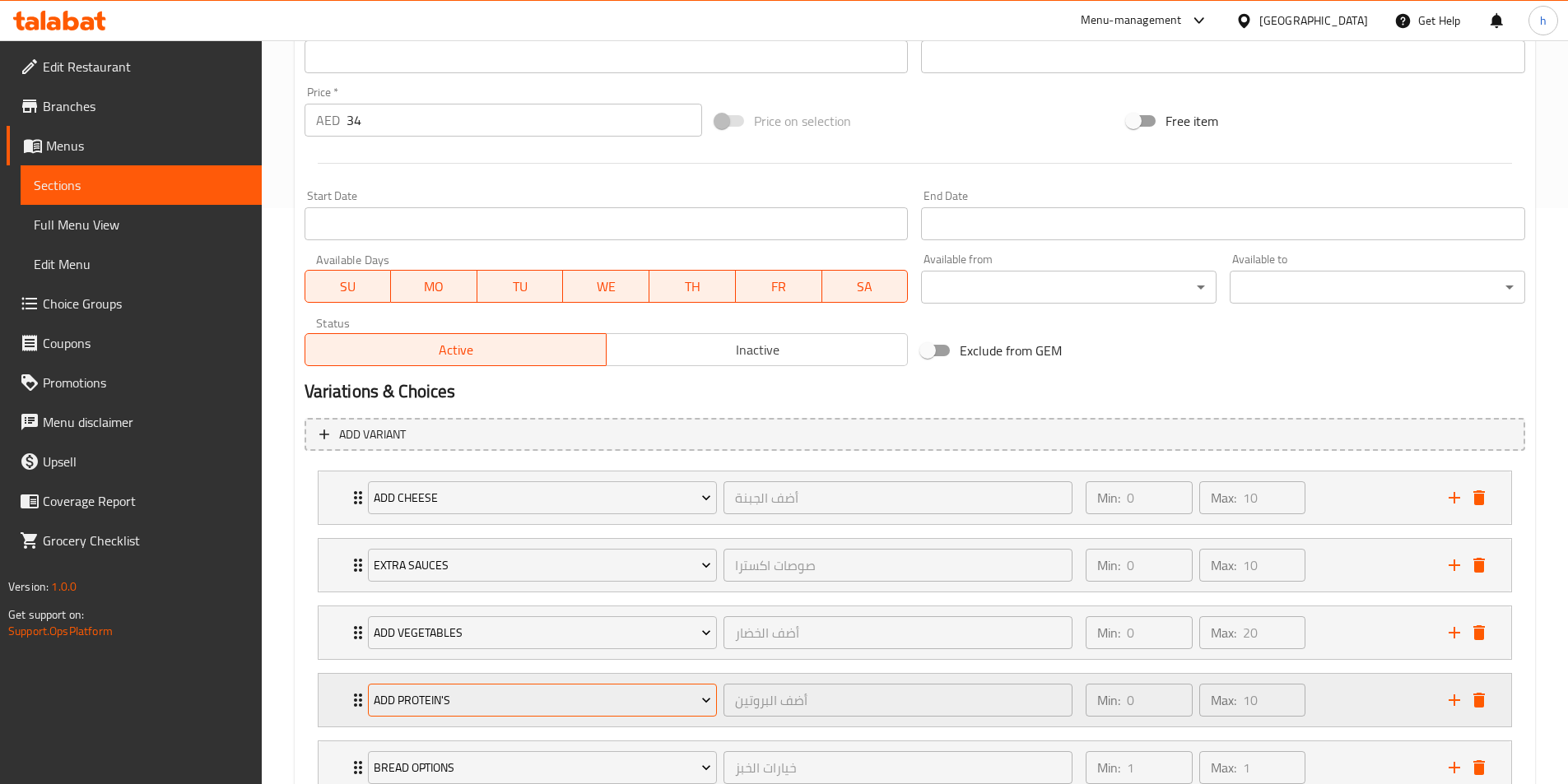
scroll to position [700, 0]
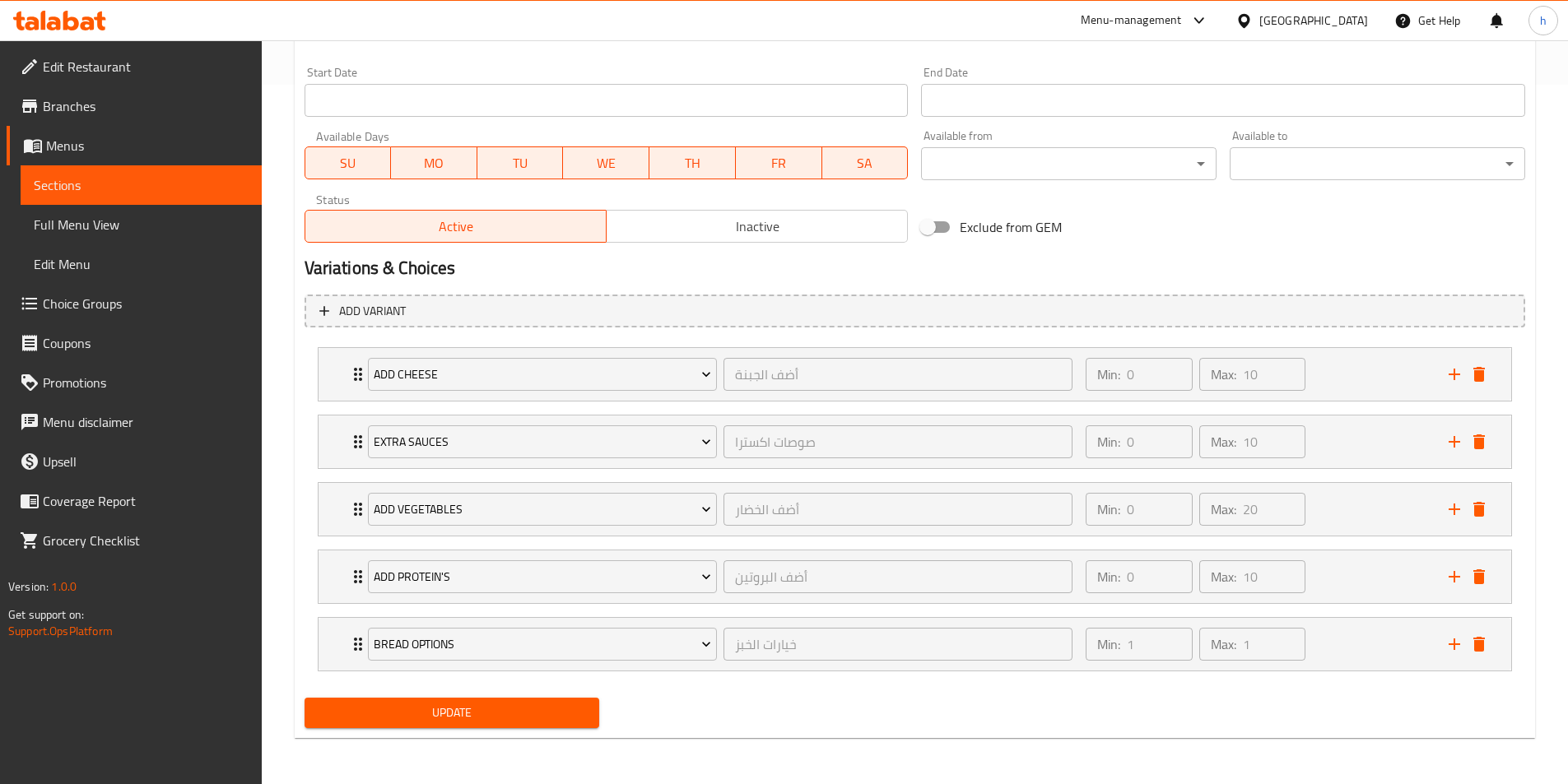
type textarea "بسطرمة لذيذة مع جبنة [PERSON_NAME]، وأوراق جرجير، وصلصة مورنيه المميزة. تُقدّم …"
click at [499, 725] on button "Update" at bounding box center [452, 713] width 296 height 31
click at [571, 719] on span "Update" at bounding box center [452, 713] width 269 height 21
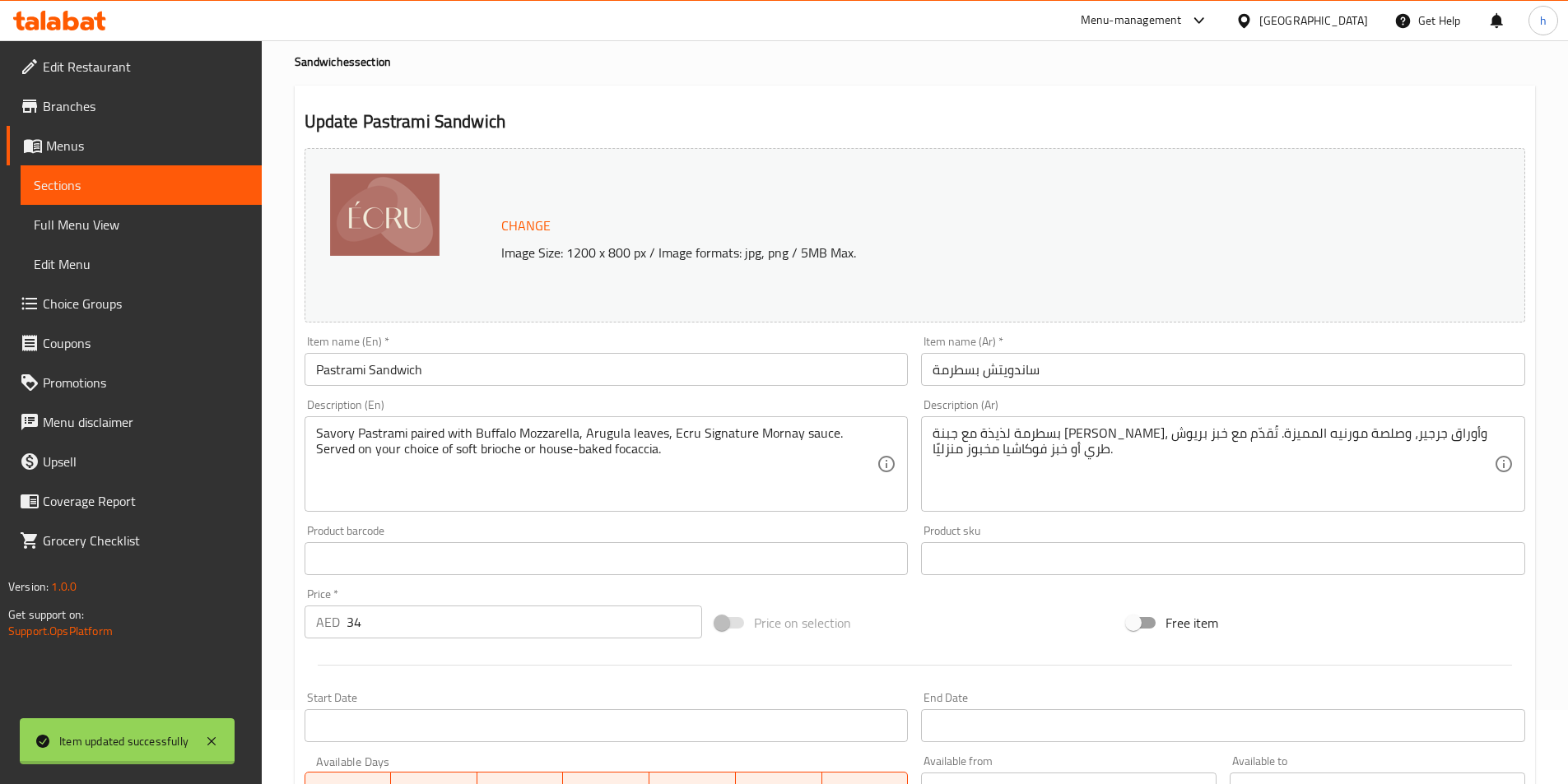
scroll to position [0, 0]
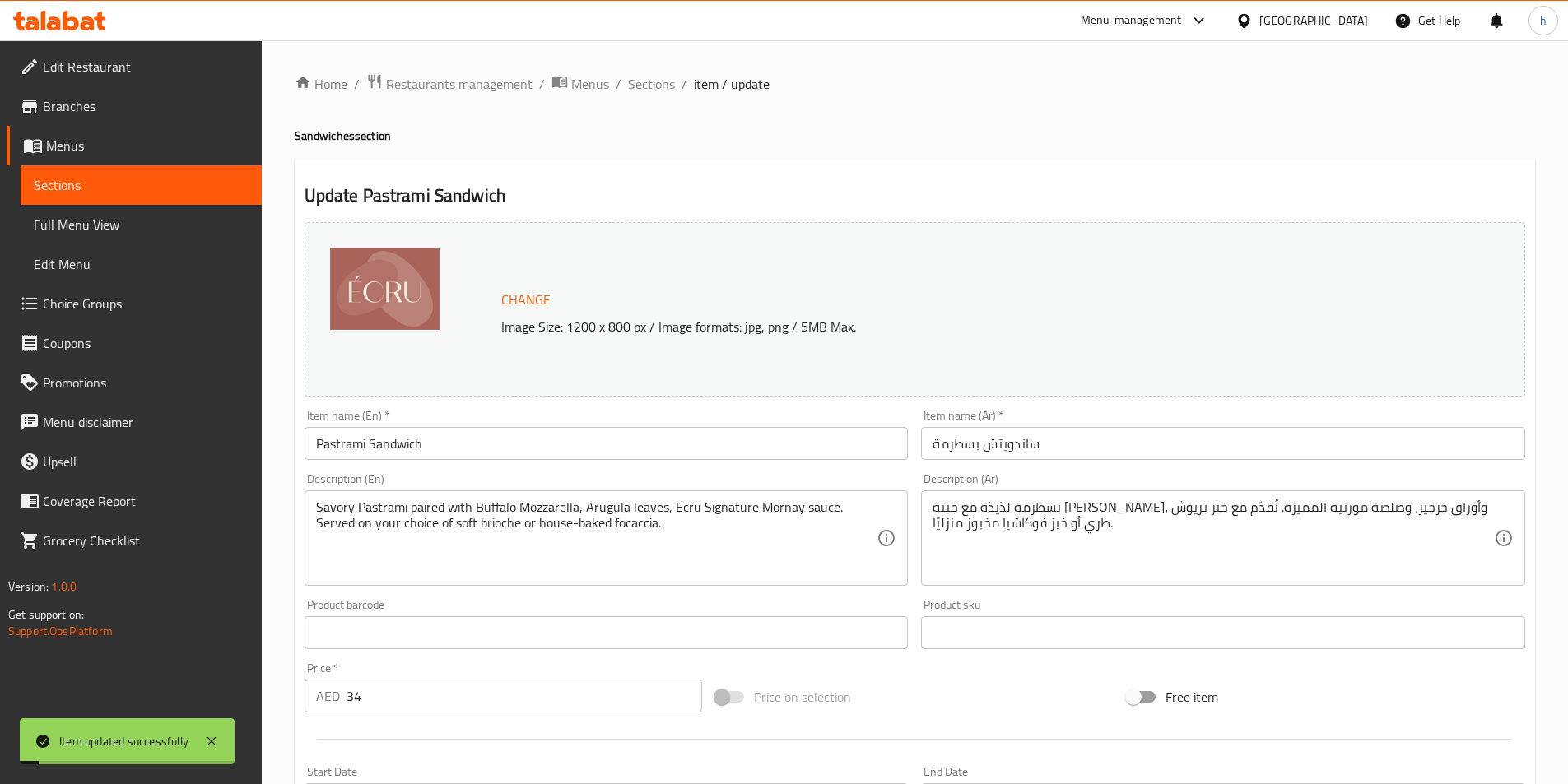
click at [652, 86] on span "Sections" at bounding box center [651, 84] width 47 height 20
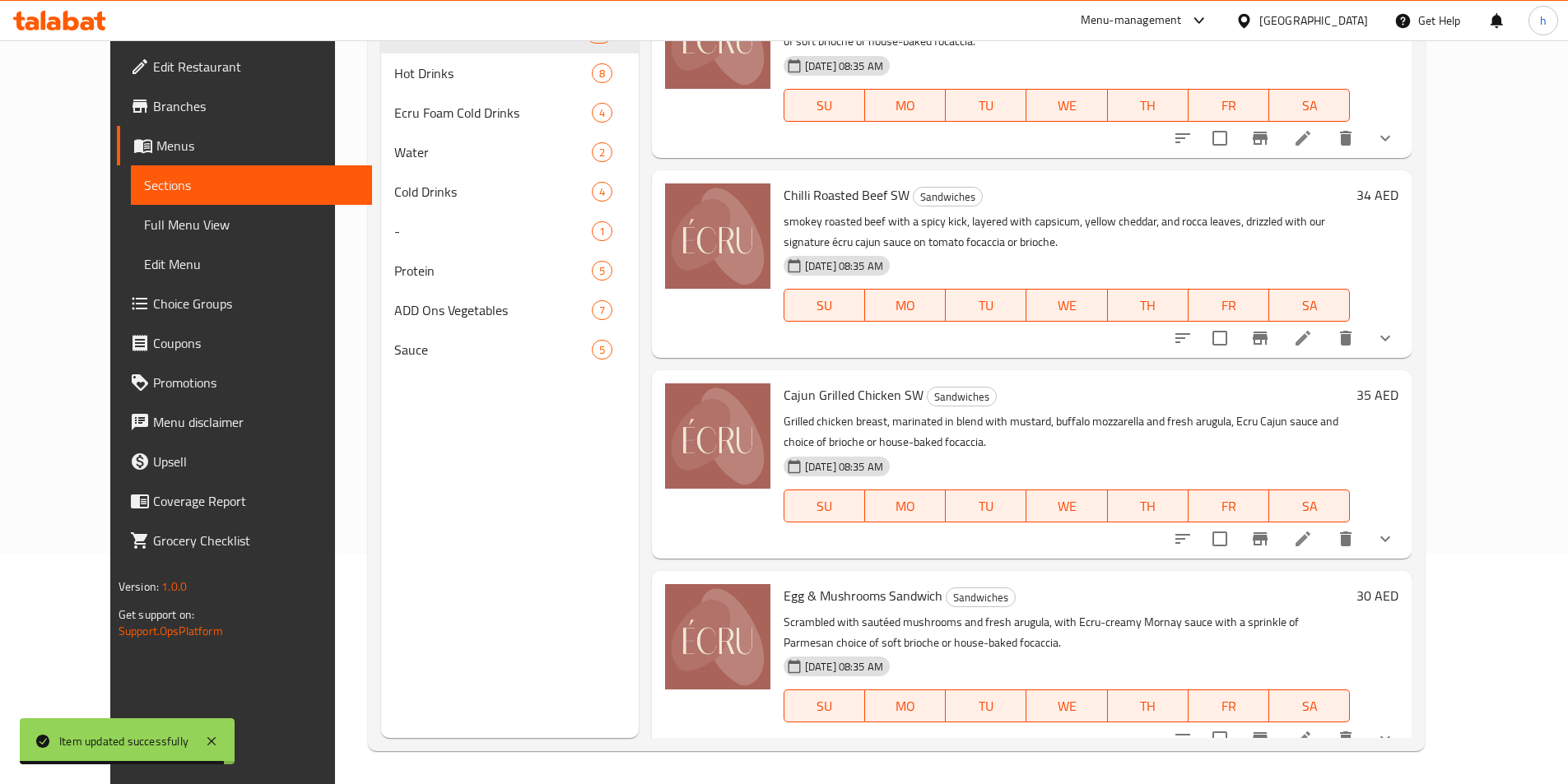
scroll to position [1136, 0]
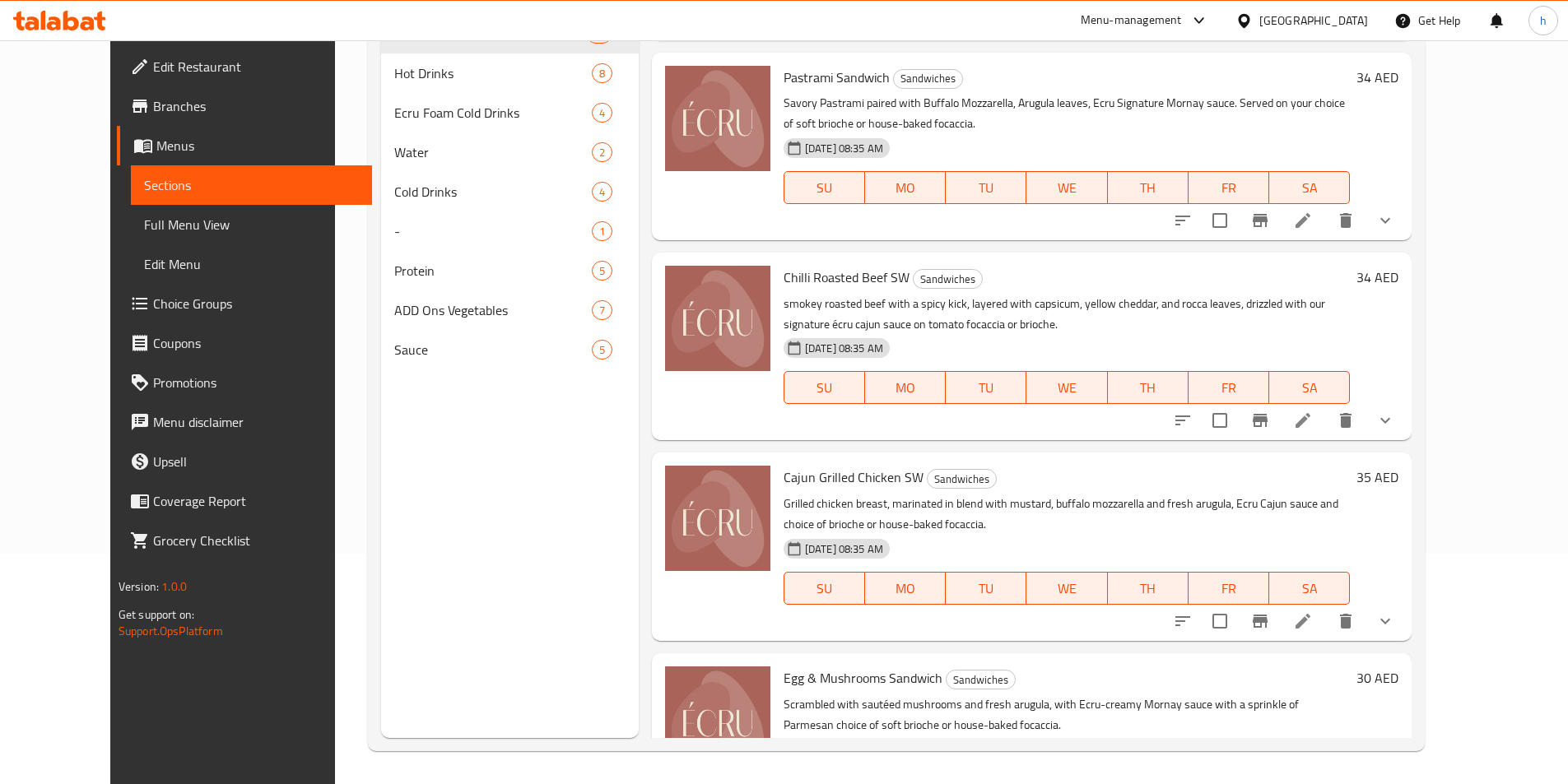
click at [1326, 406] on li at bounding box center [1303, 421] width 46 height 30
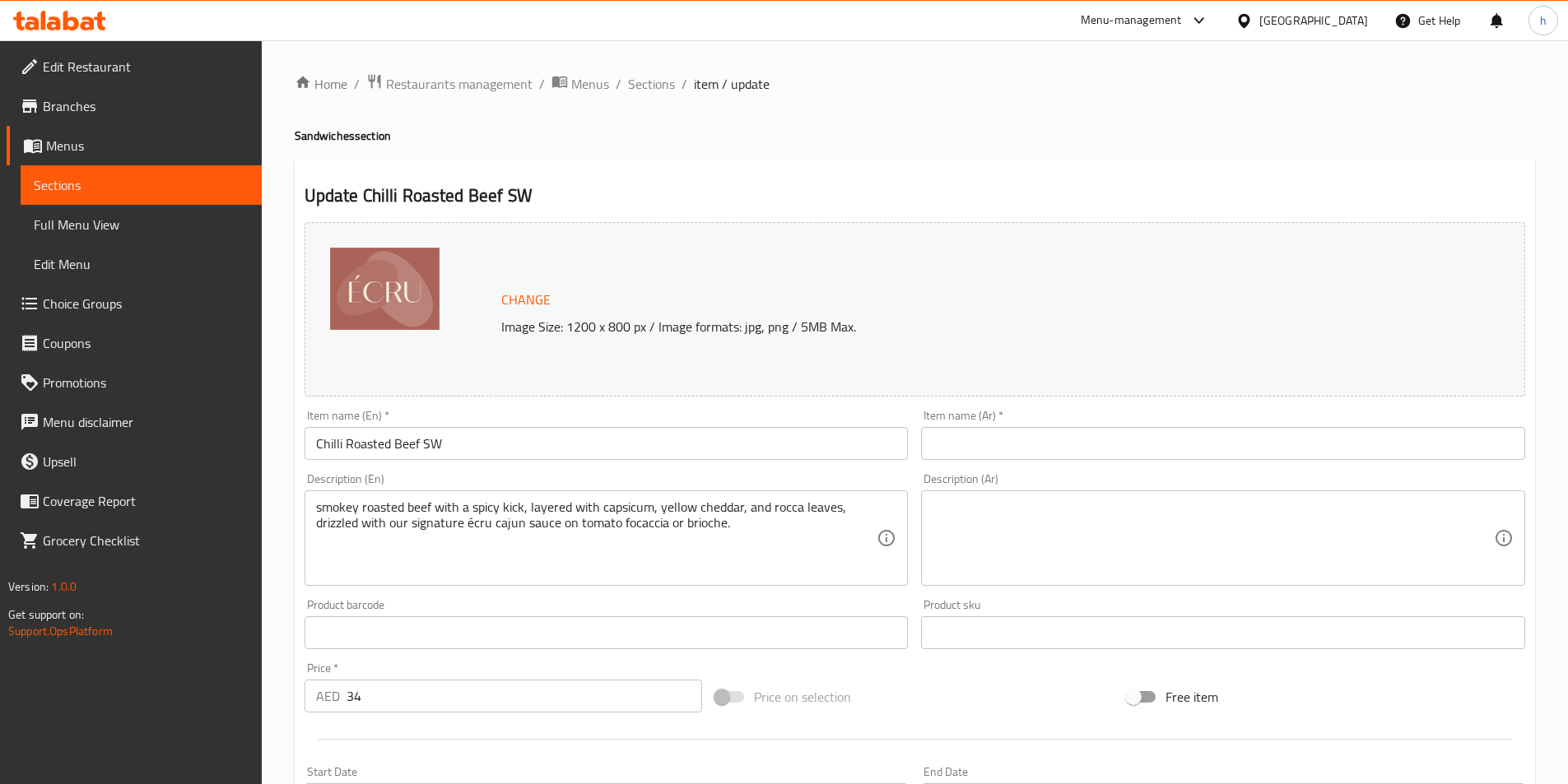
drag, startPoint x: 1183, startPoint y: 411, endPoint x: 1182, endPoint y: 423, distance: 12.0
click at [1183, 411] on div "Item name (Ar)   * Item name (Ar) *" at bounding box center [1224, 435] width 604 height 50
click at [1183, 433] on input "text" at bounding box center [1224, 443] width 604 height 33
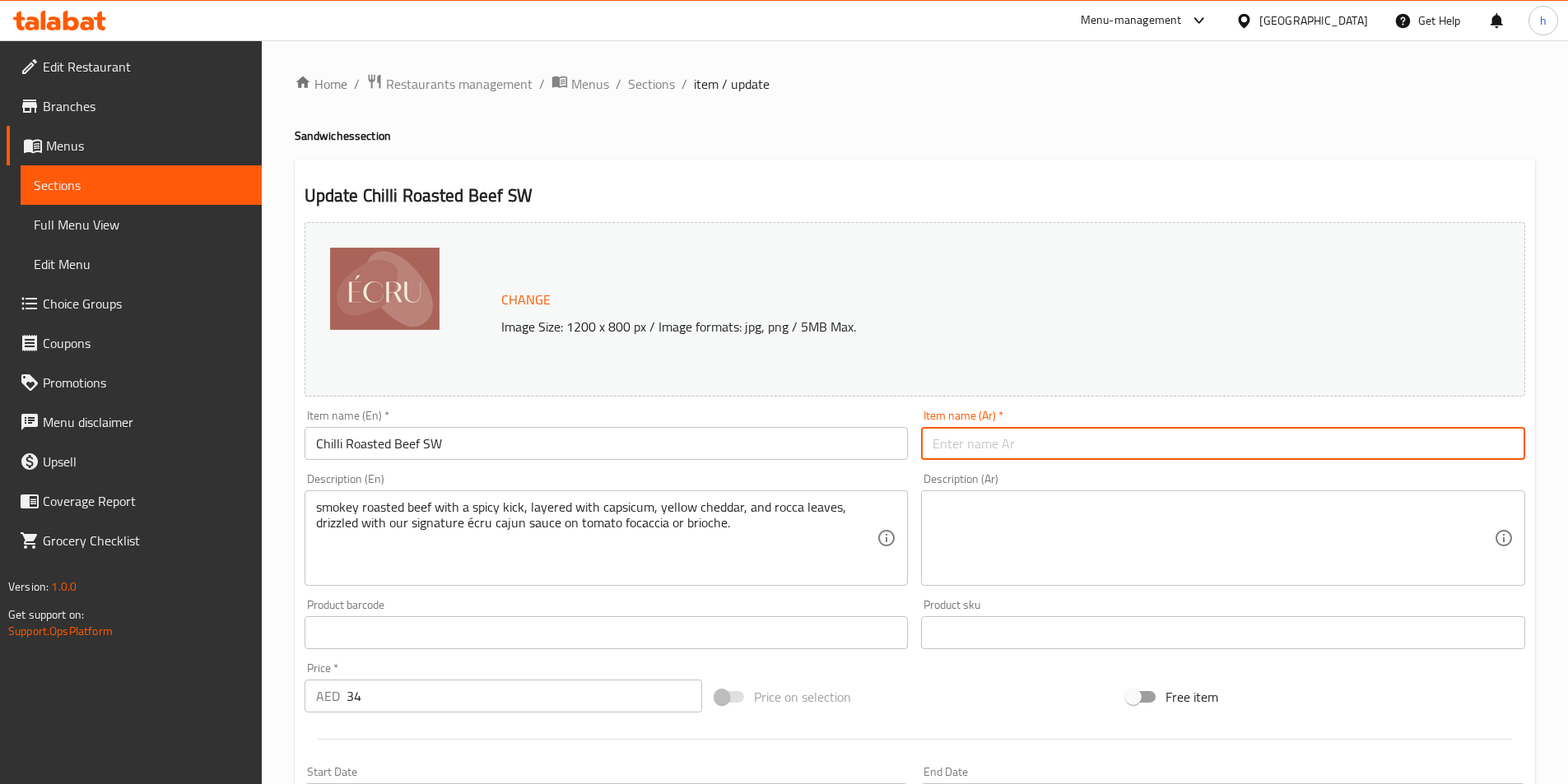
paste input "لحم بقري مشوي بالفلفل الحار"
type input "لحم بقري مشوي بالفلفل الحار اس دابليو"
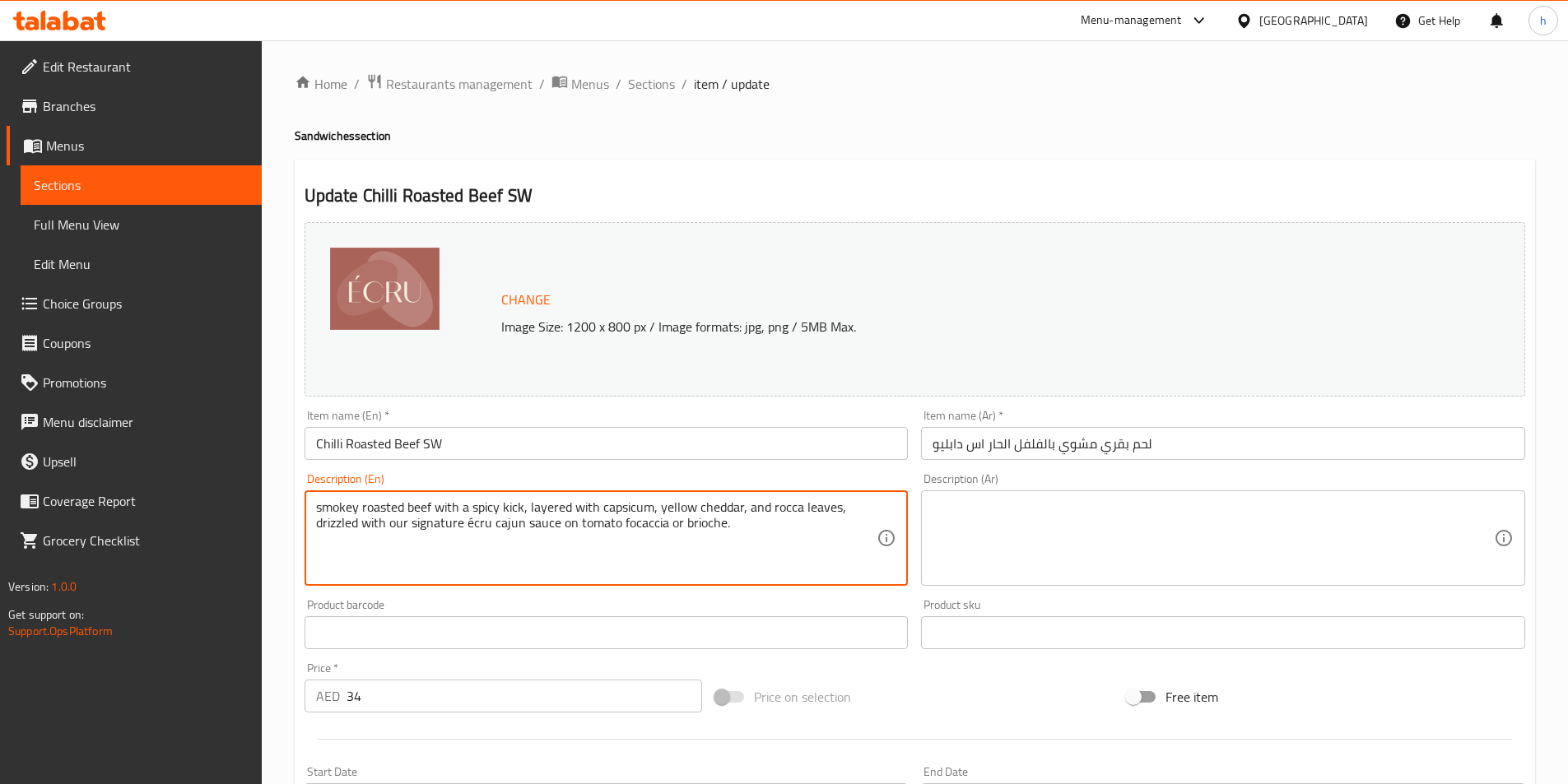
click at [760, 522] on textarea "smokey roasted beef with a spicy kick, layered with capsicum, yellow cheddar, a…" at bounding box center [597, 538] width 561 height 78
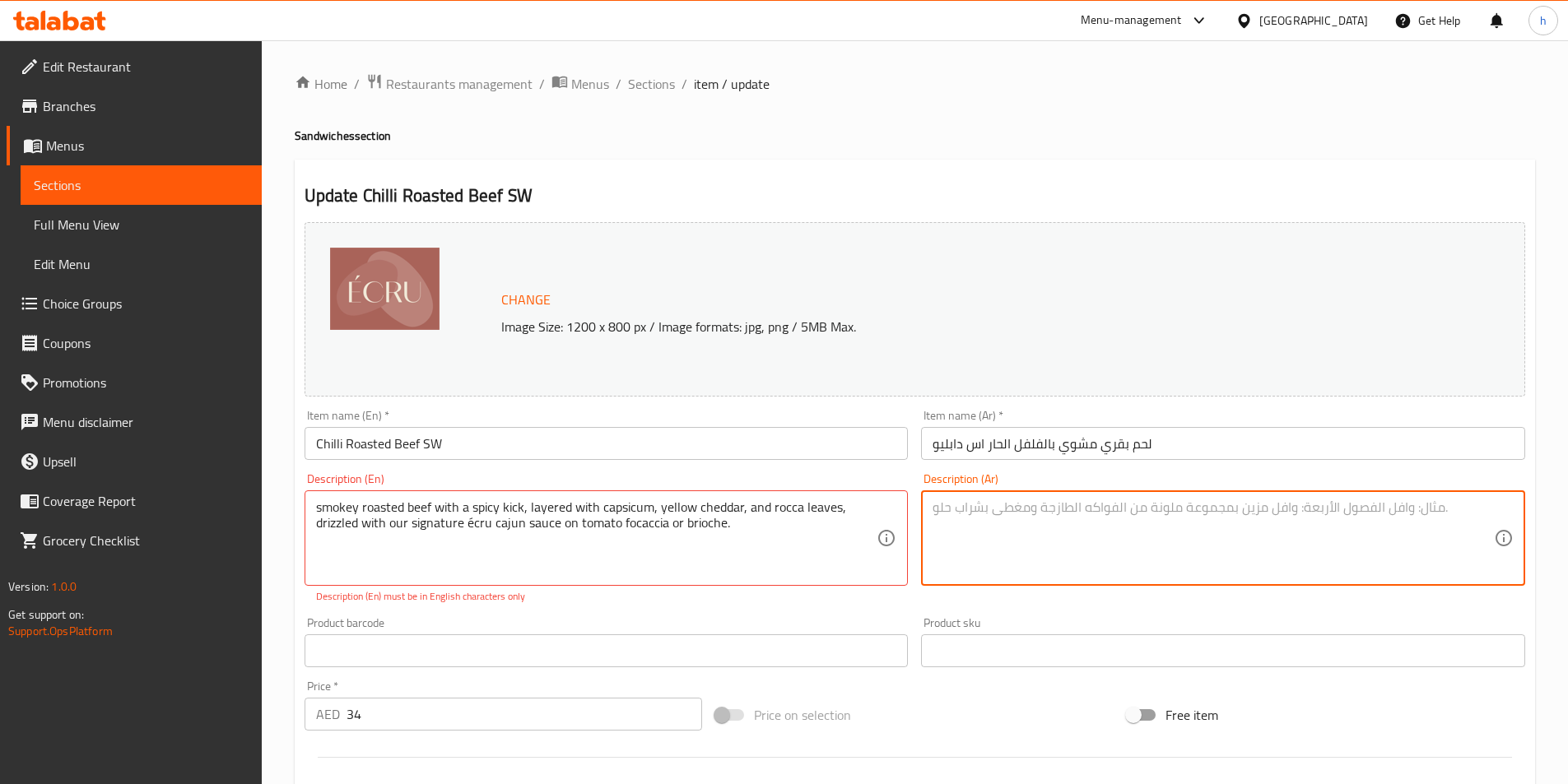
click at [1087, 536] on textarea at bounding box center [1214, 538] width 561 height 78
paste textarea "لحم بقري مشوي مدخن مع نكهة حارة، مغطى بالفلفل الحلو والجبن الشيدر الأصفر وأوراق…"
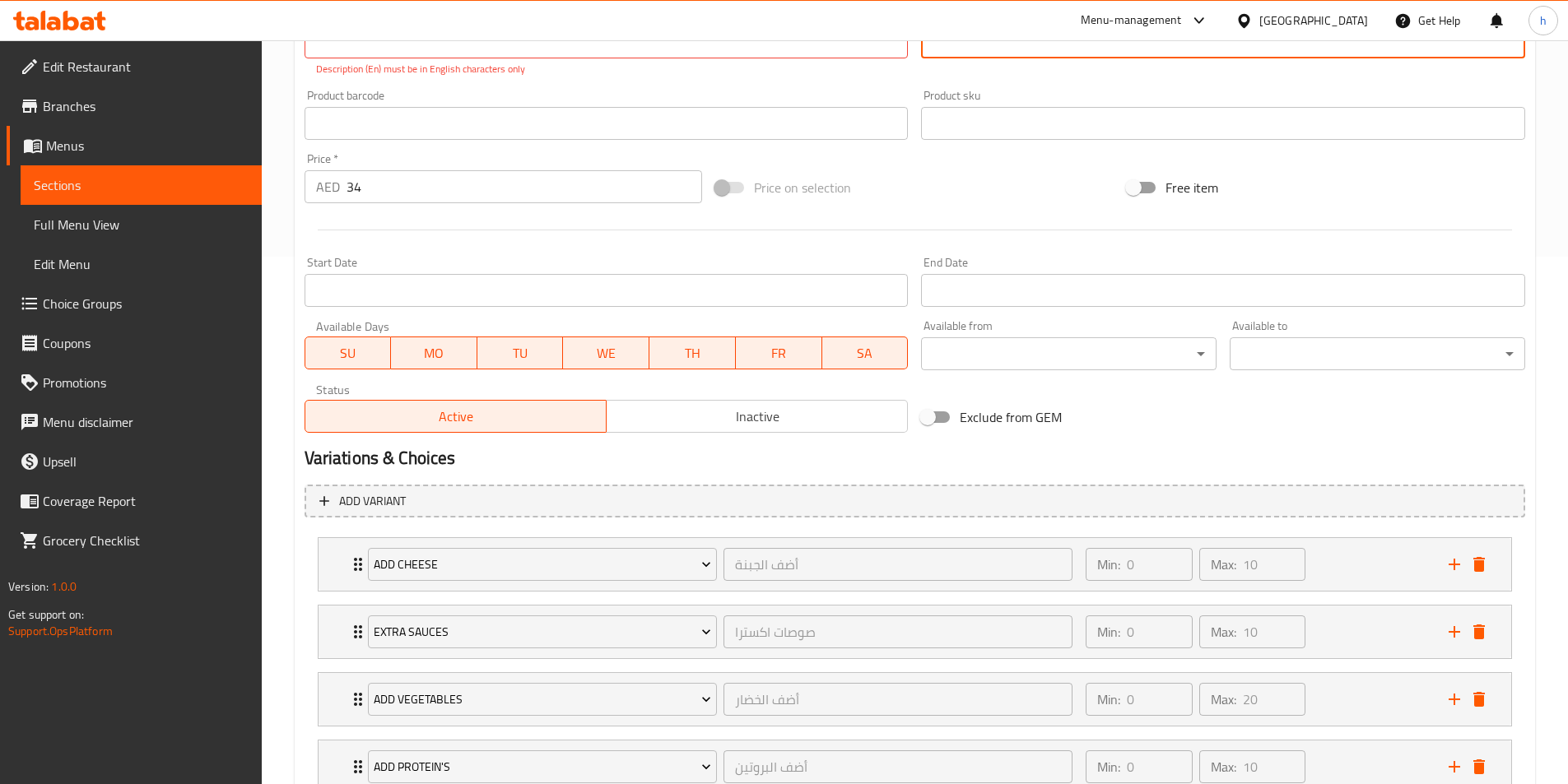
scroll to position [717, 0]
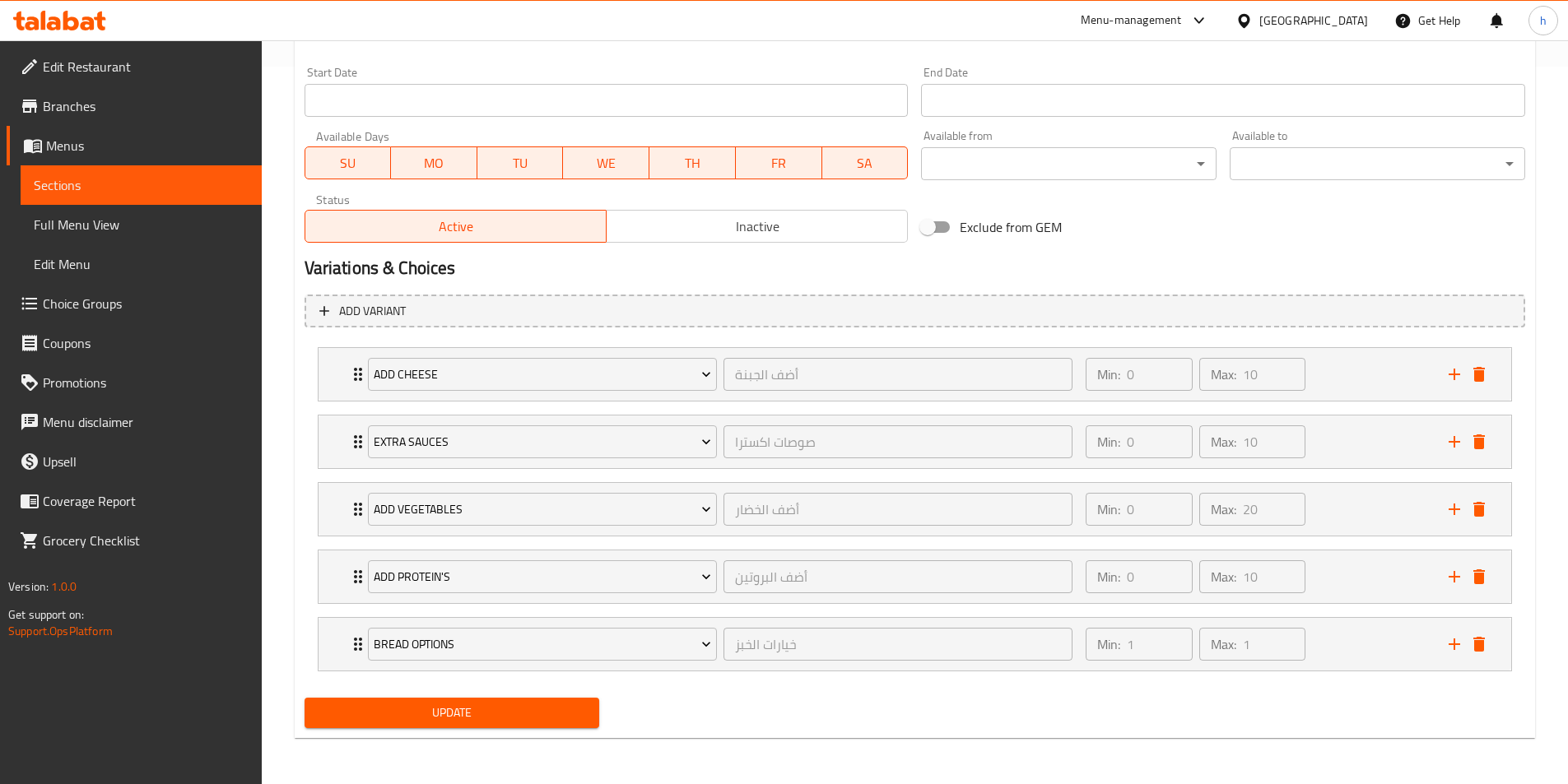
type textarea "لحم بقري مشوي مدخن مع نكهة حارة، مغطى بالفلفل الحلو والجبن الشيدر الأصفر وأوراق…"
click at [514, 706] on span "Update" at bounding box center [452, 713] width 269 height 21
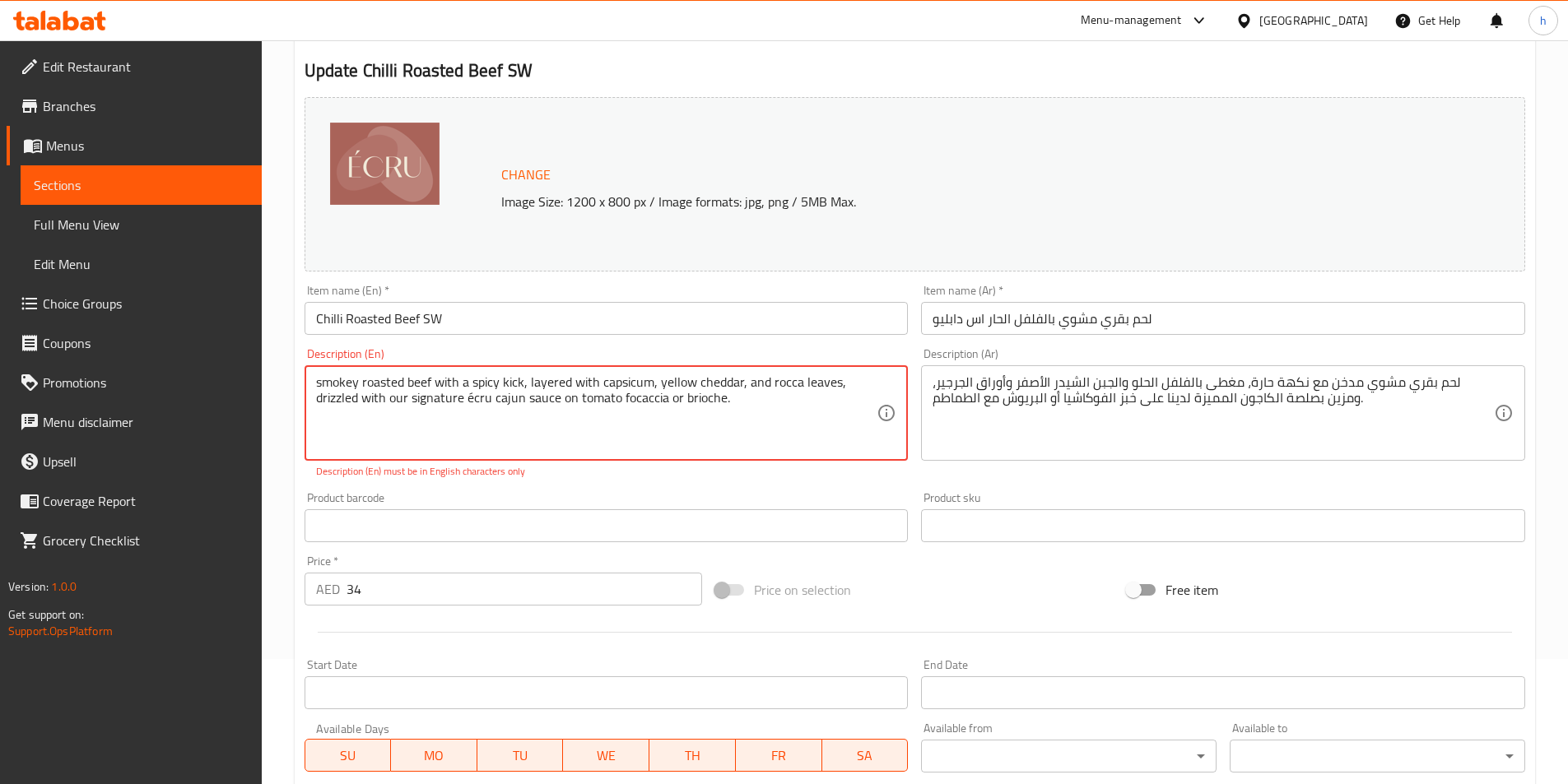
click at [554, 394] on textarea "smokey roasted beef with a spicy kick, layered with capsicum, yellow cheddar, a…" at bounding box center [597, 413] width 561 height 78
click at [466, 399] on textarea "smokey roasted beef with a spicy kick, layered with capsicum, yellow cheddar, a…" at bounding box center [597, 413] width 561 height 78
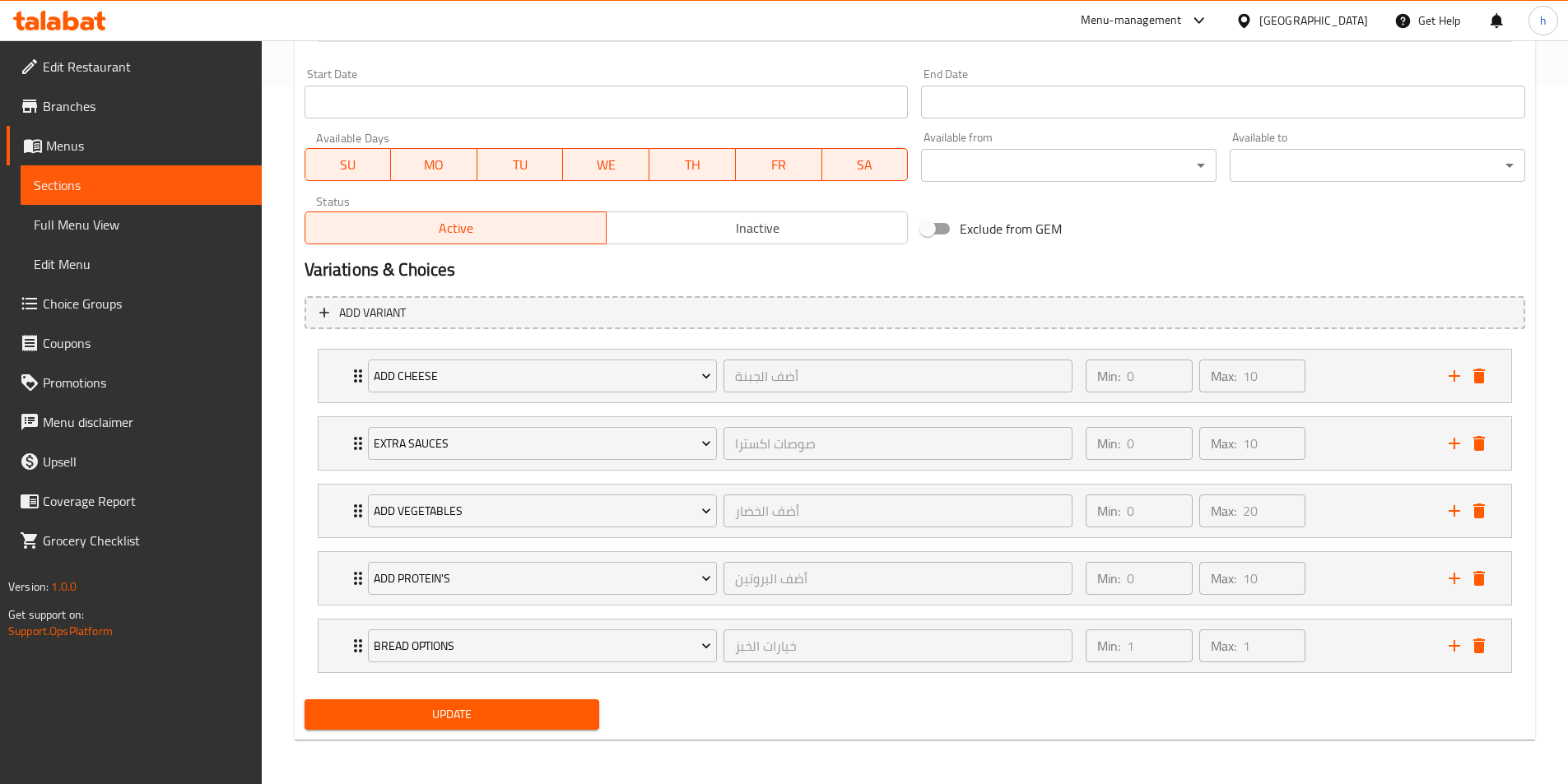
scroll to position [700, 0]
type textarea "smokey roasted beef with a spicy kick, layered with capsicum, yellow cheddar, a…"
click at [564, 716] on span "Update" at bounding box center [452, 713] width 269 height 21
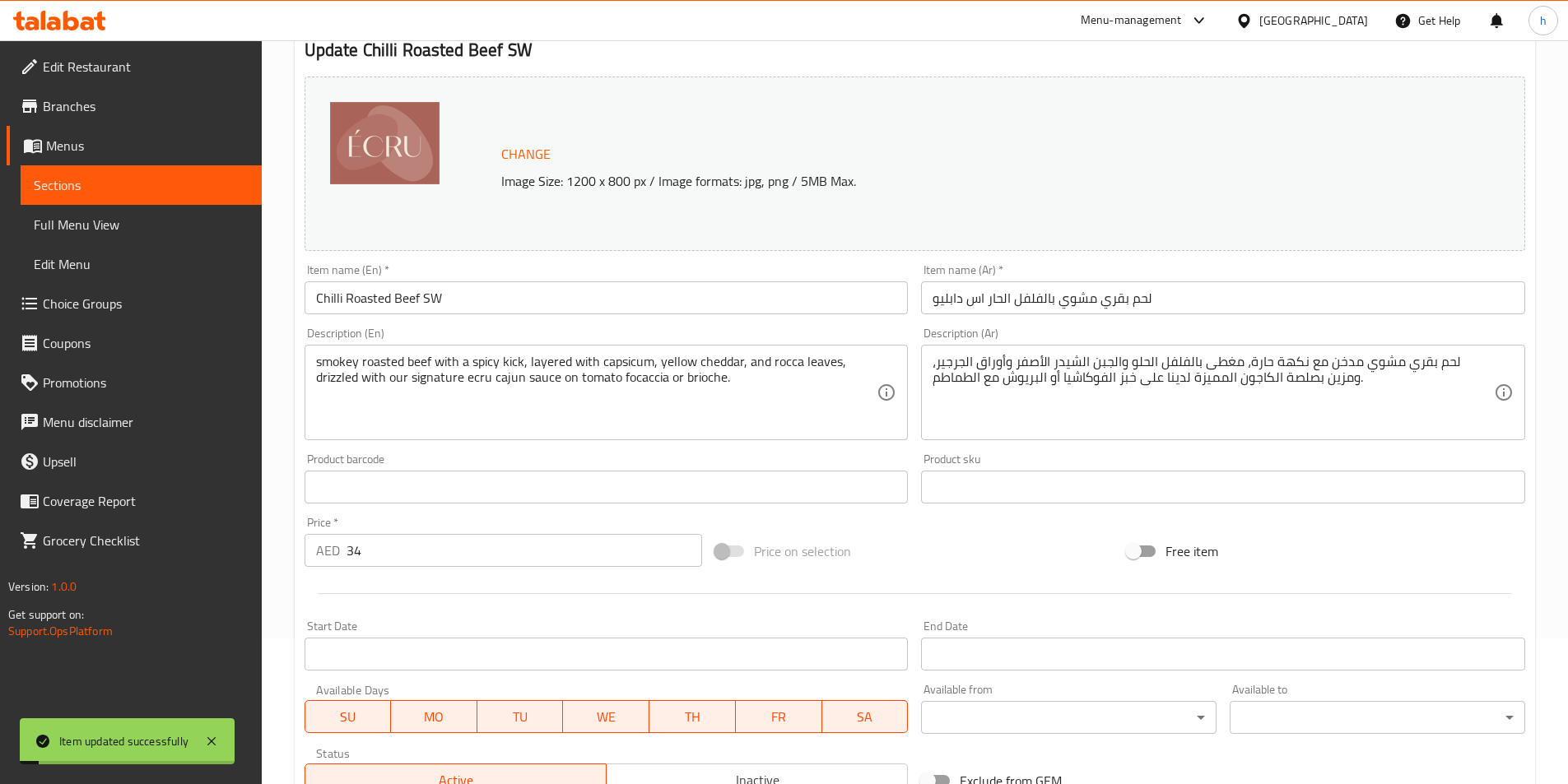
scroll to position [0, 0]
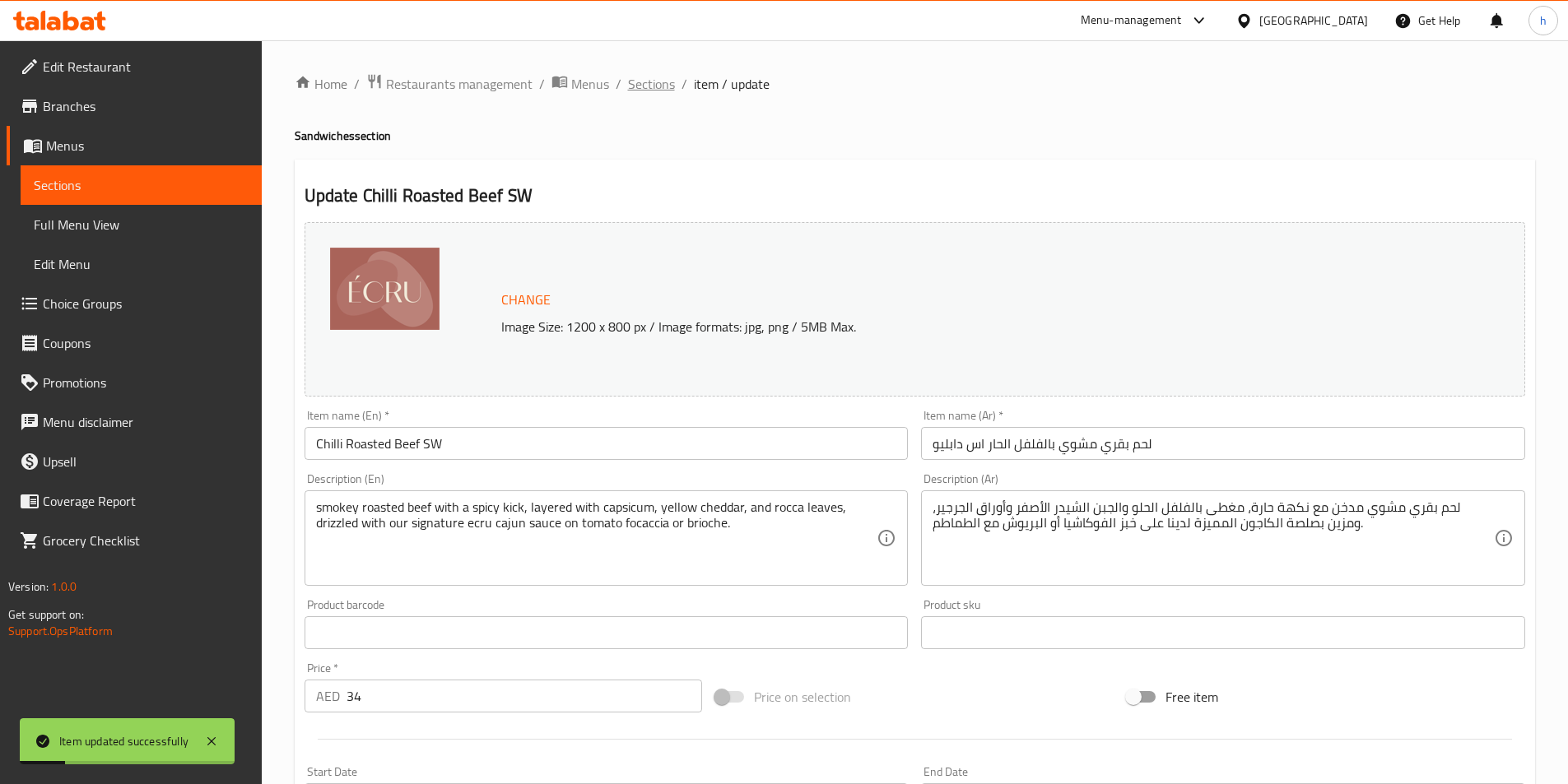
click at [654, 94] on span "Sections" at bounding box center [651, 84] width 47 height 20
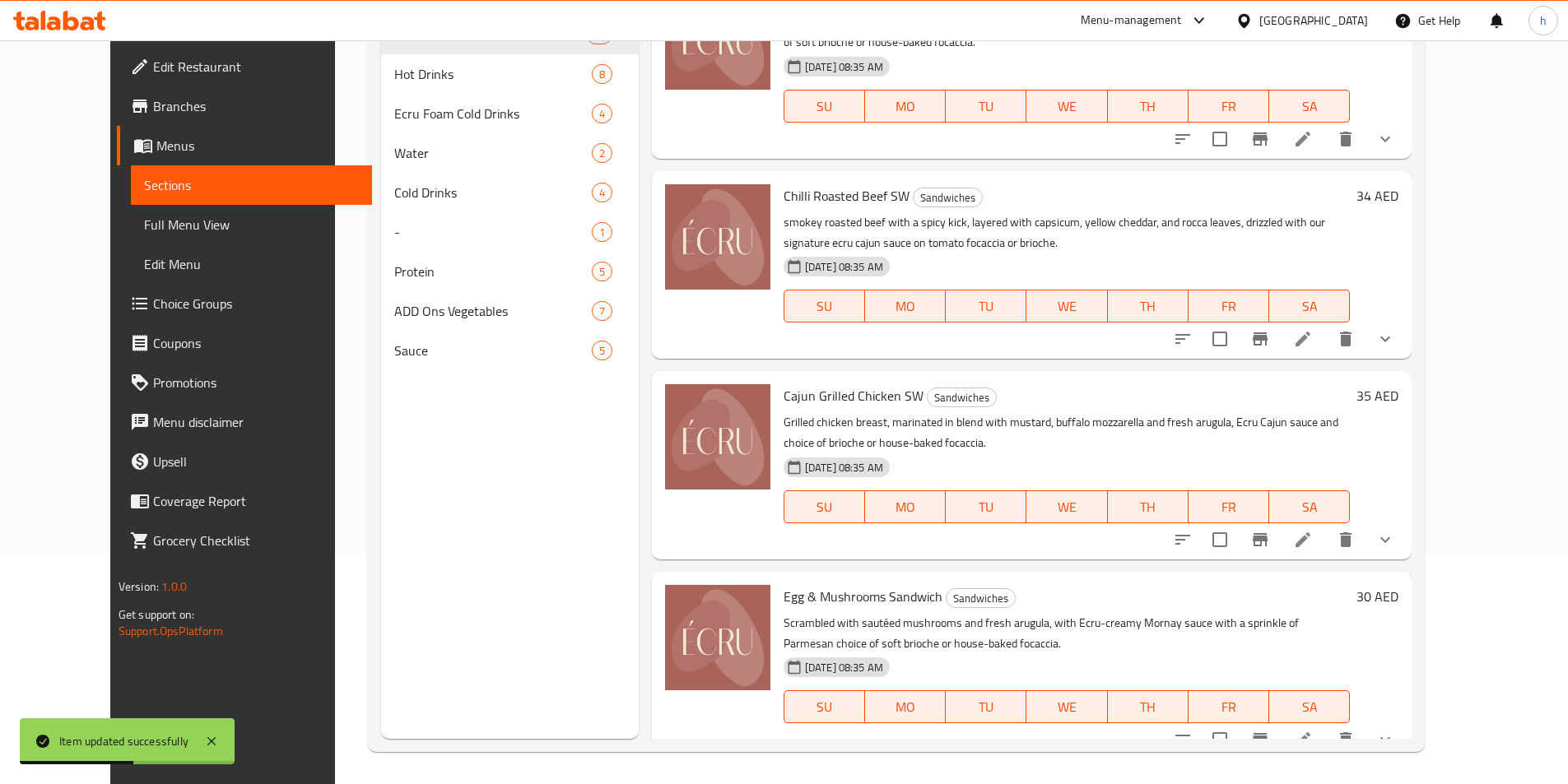
scroll to position [230, 0]
click at [1313, 529] on icon at bounding box center [1303, 539] width 20 height 20
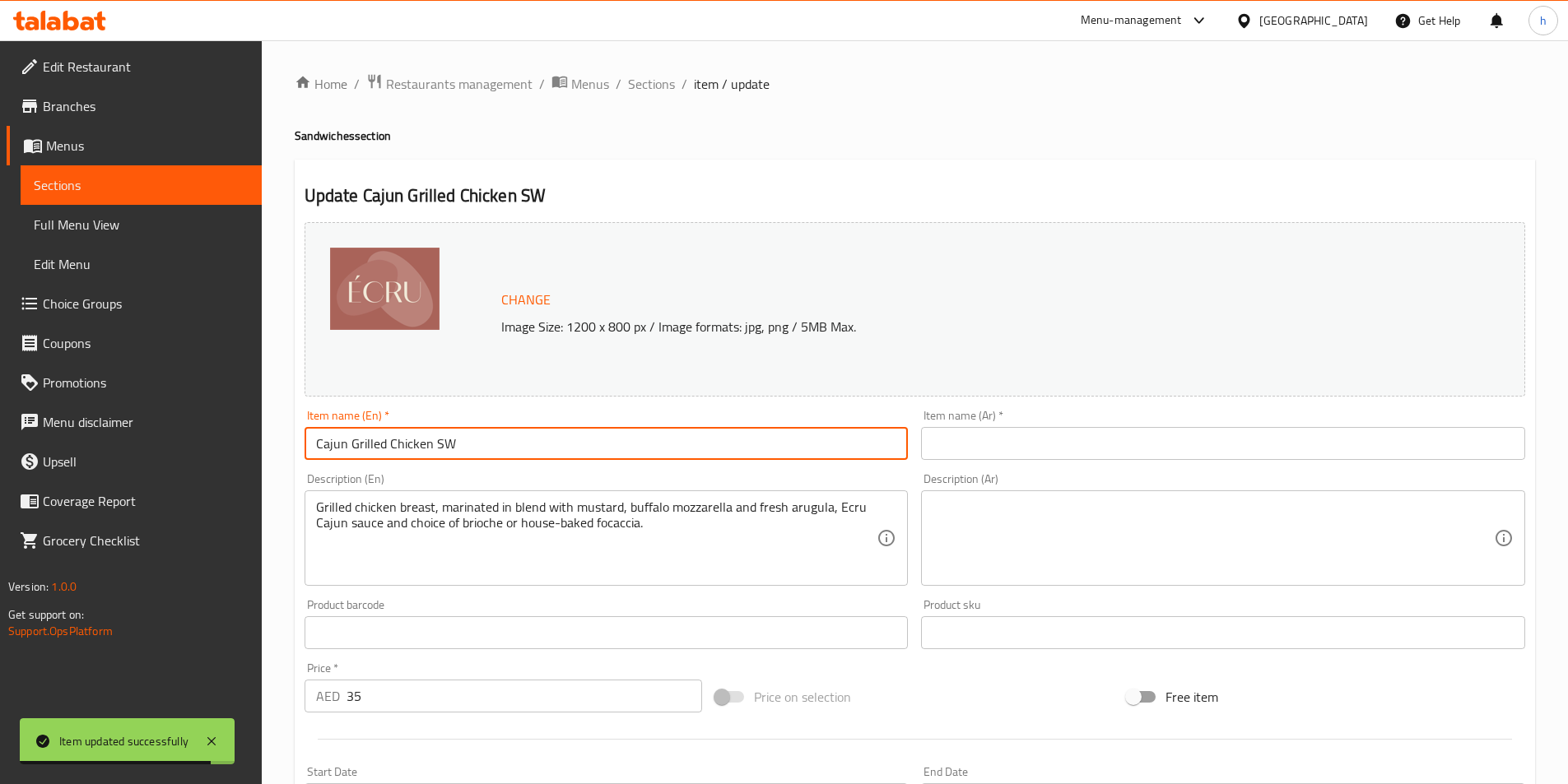
click at [669, 459] on input "Cajun Grilled Chicken SW" at bounding box center [607, 443] width 604 height 33
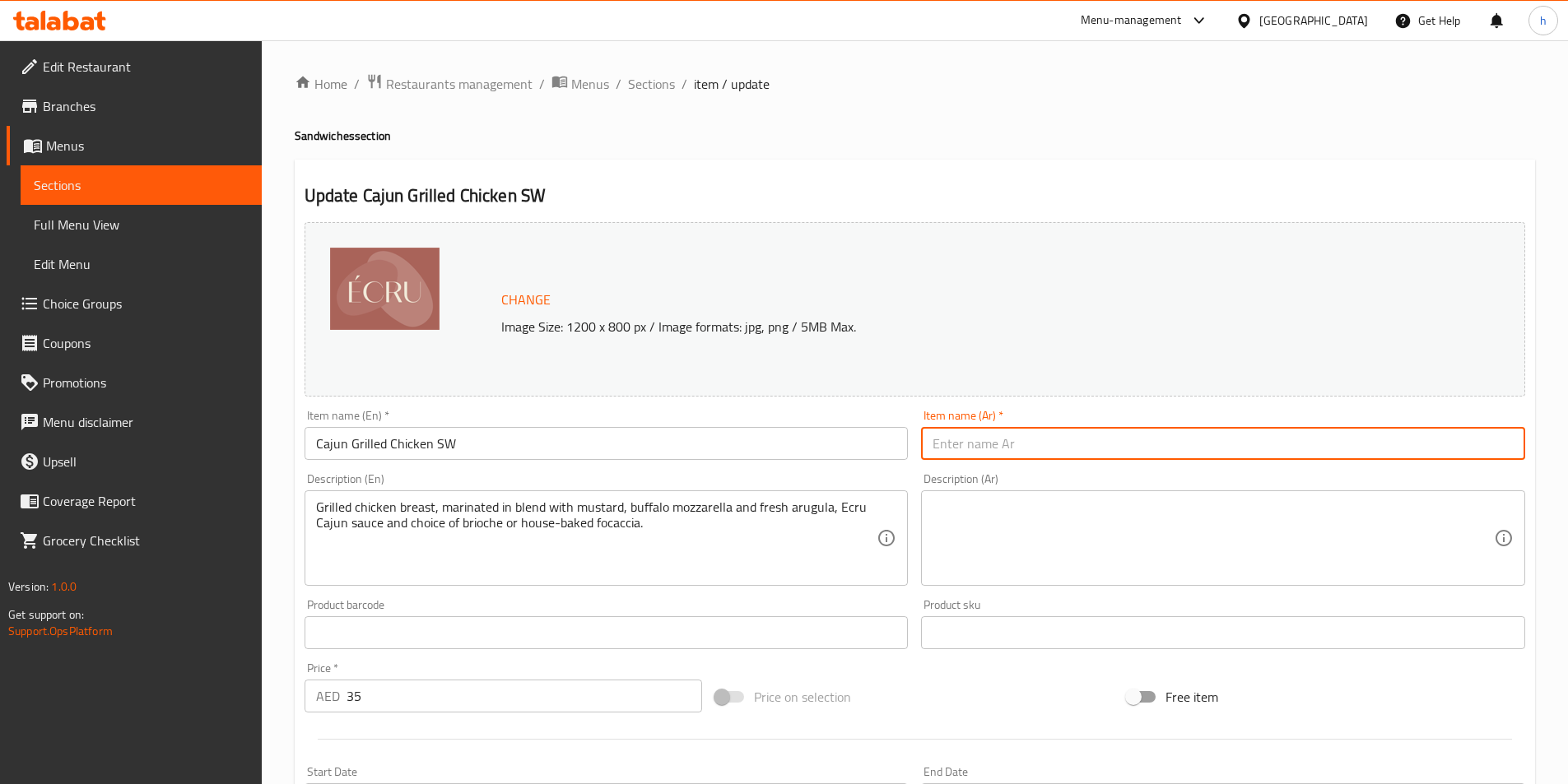
click at [1227, 440] on input "text" at bounding box center [1224, 443] width 604 height 33
paste input "دجاج كاجون مشوي"
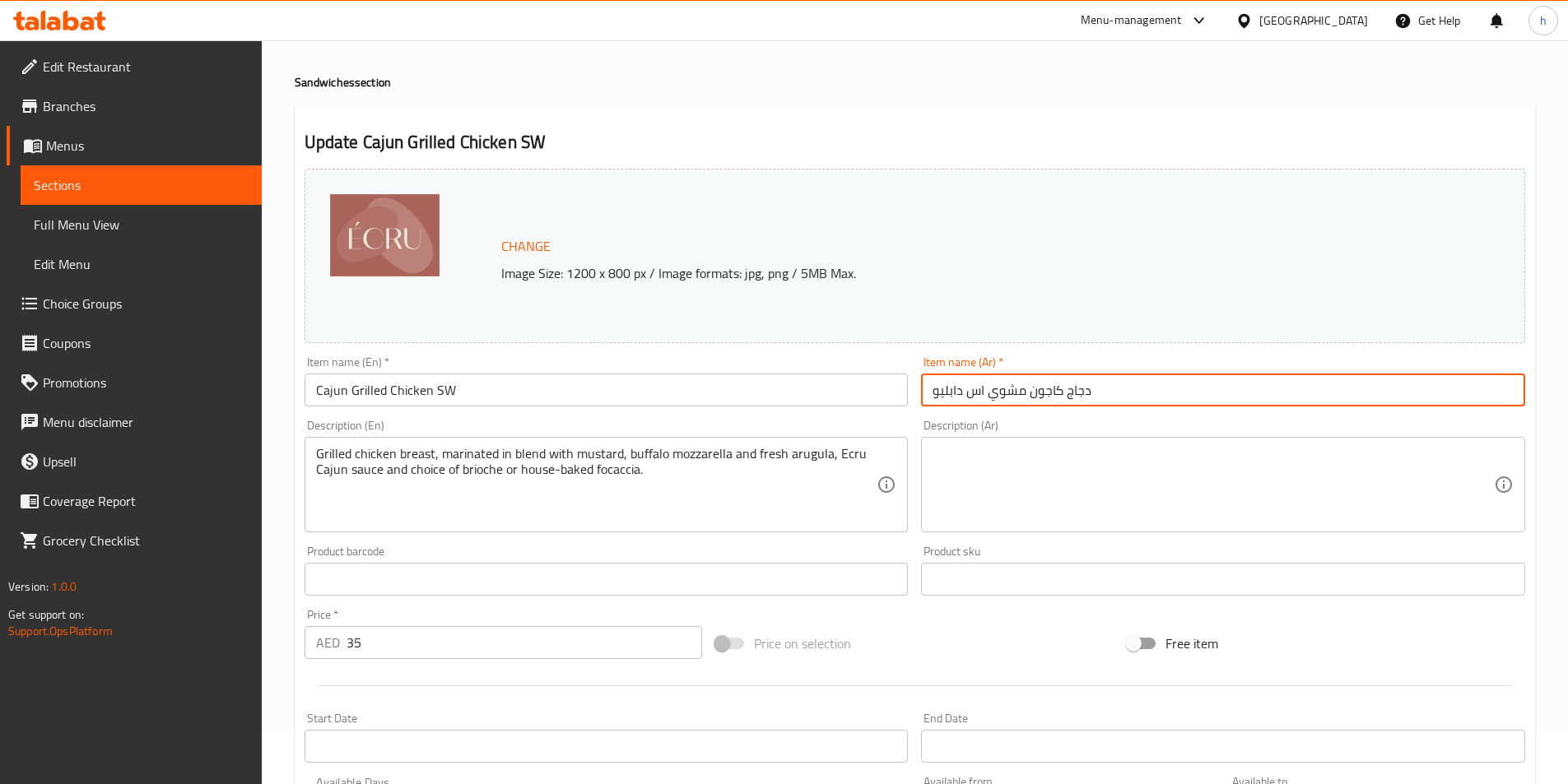
scroll to position [83, 0]
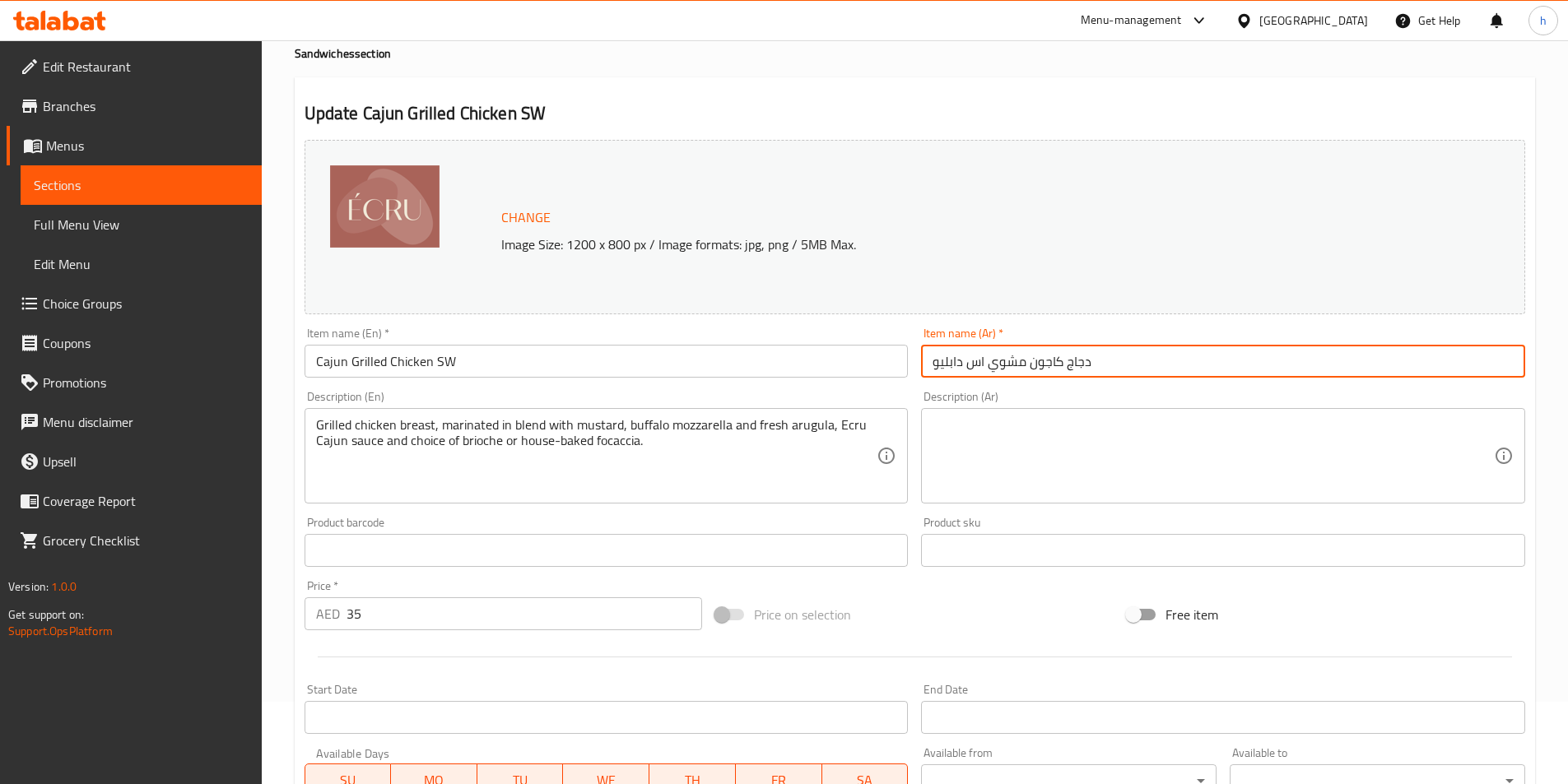
type input "دجاج كاجون مشوي اس دابليو"
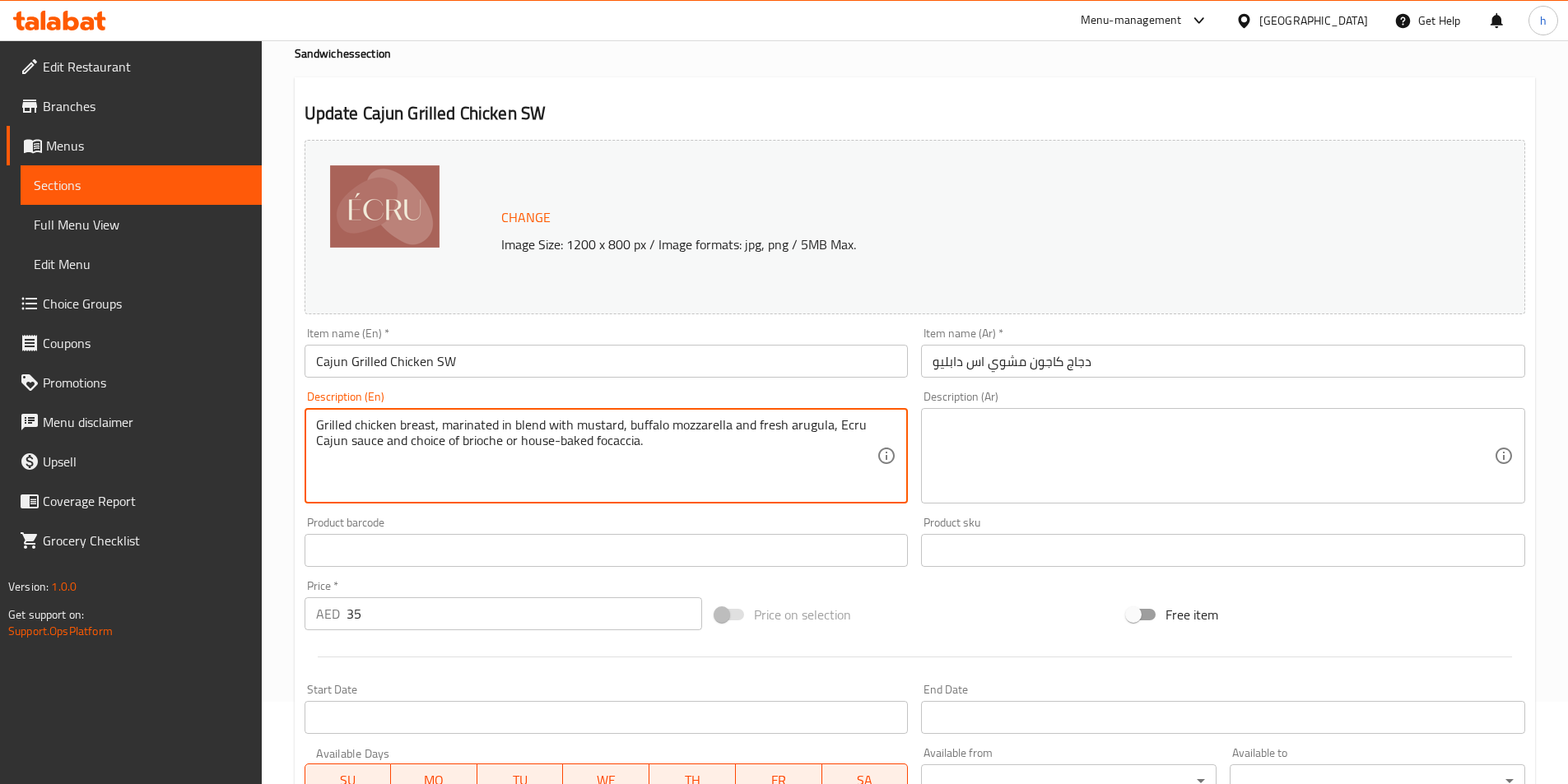
click at [635, 458] on textarea "Grilled chicken breast, marinated in blend with mustard, buffalo mozzarella and…" at bounding box center [597, 456] width 561 height 78
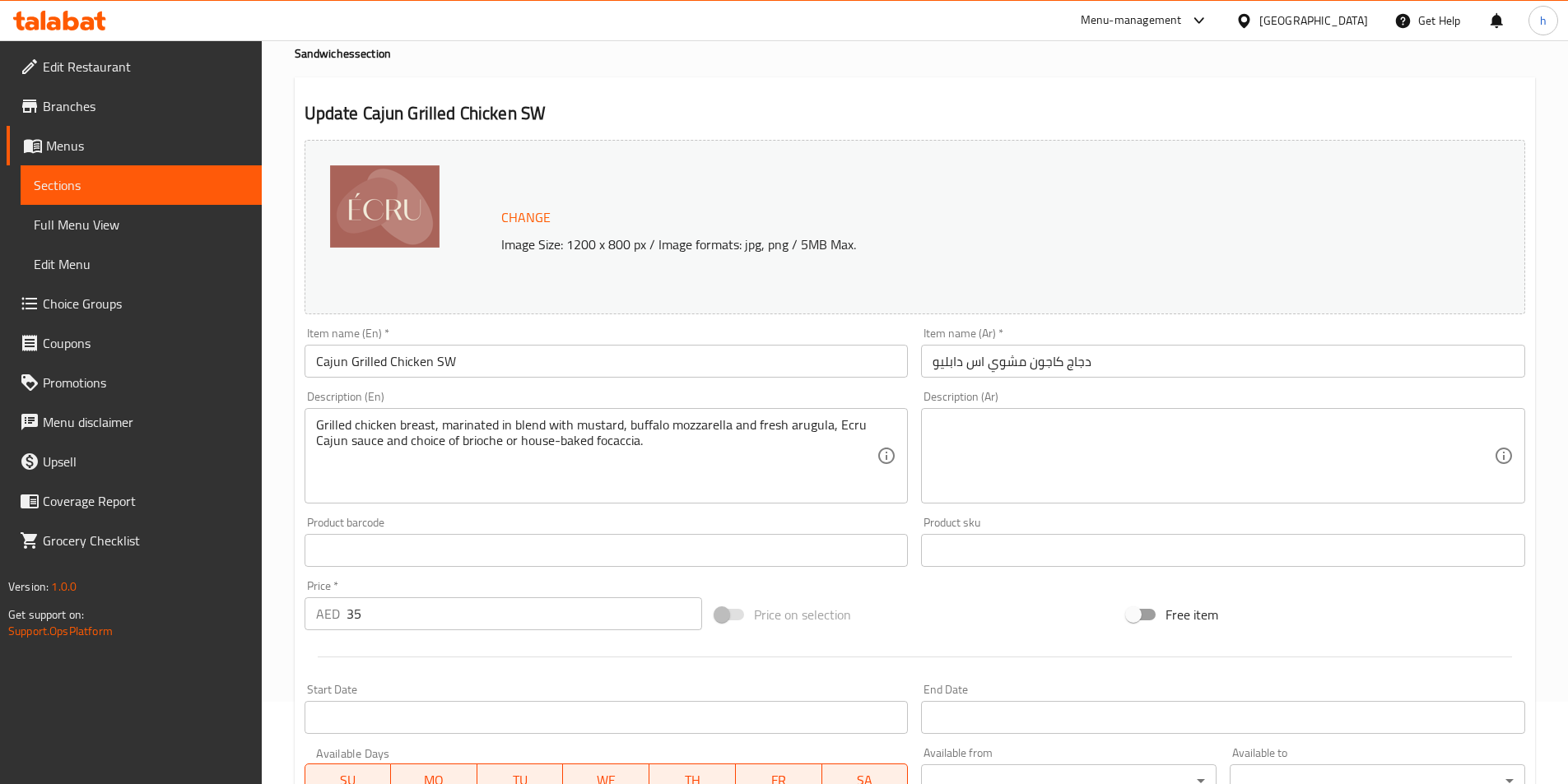
click at [1135, 455] on textarea at bounding box center [1214, 456] width 561 height 78
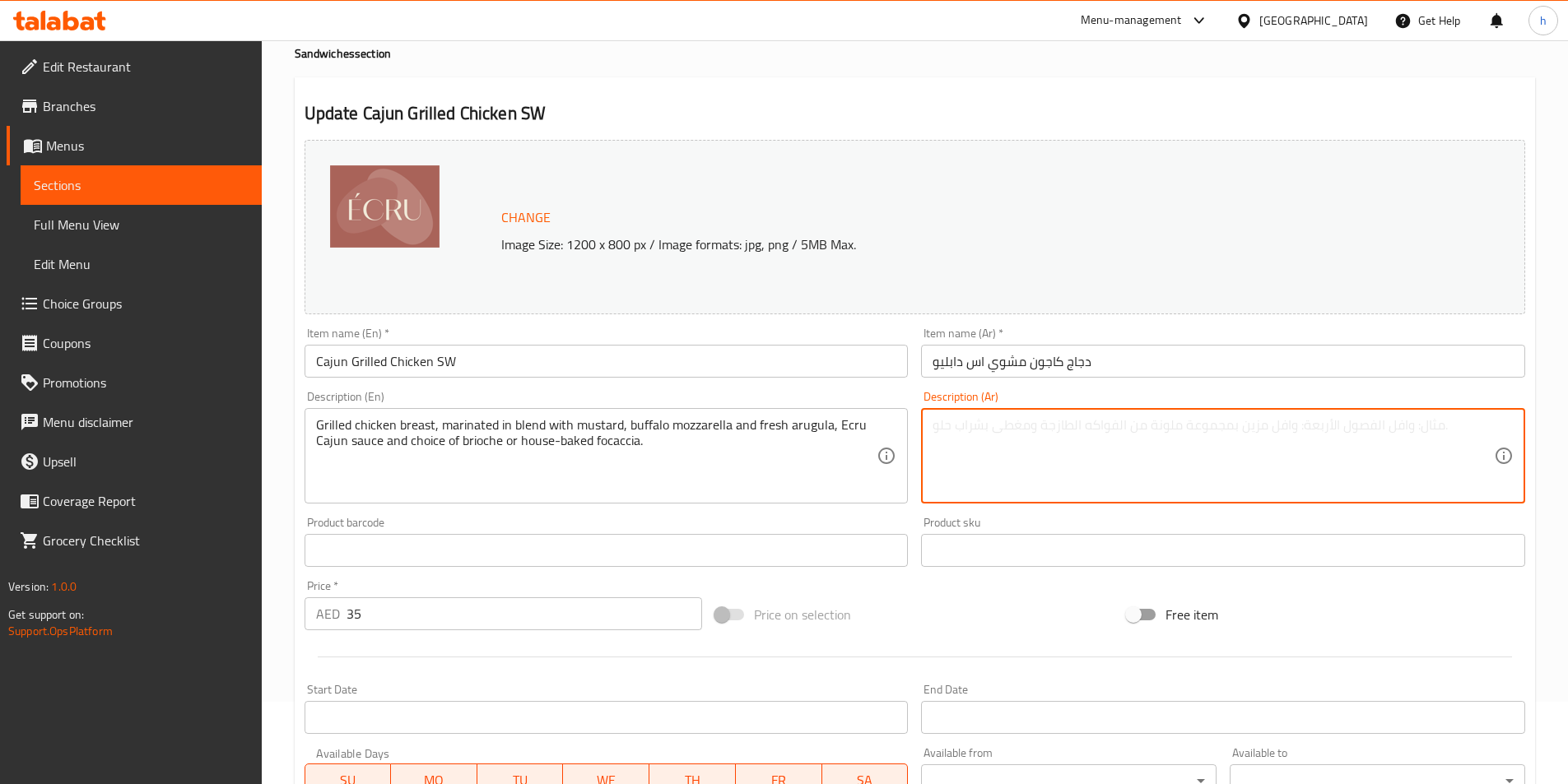
paste textarea "صدر دجاج مشوي، متبل بمزيج من الخردل، جبنة موزاريلا الجاموس، وجرجير طازج، وصلصة …"
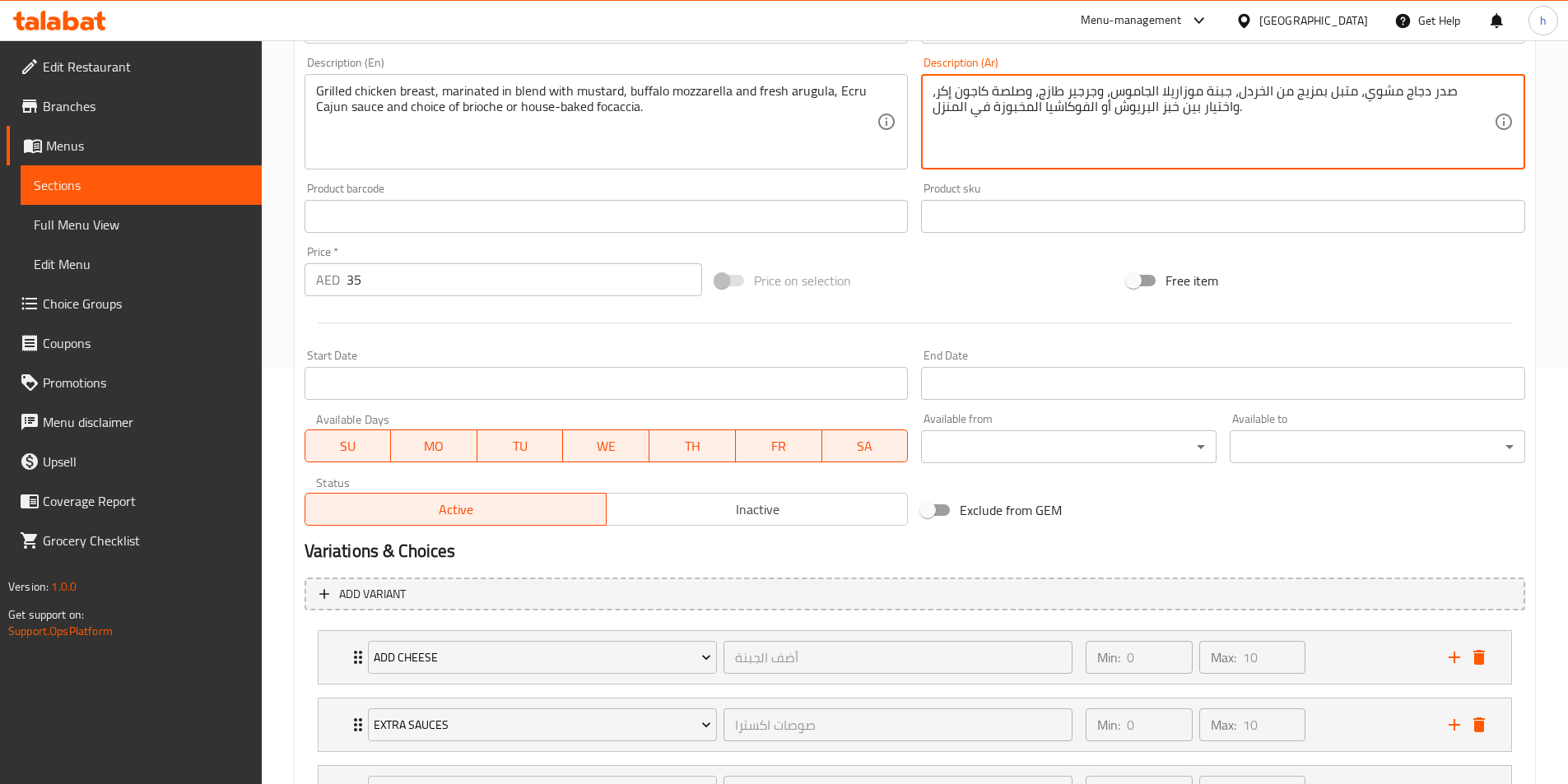
scroll to position [700, 0]
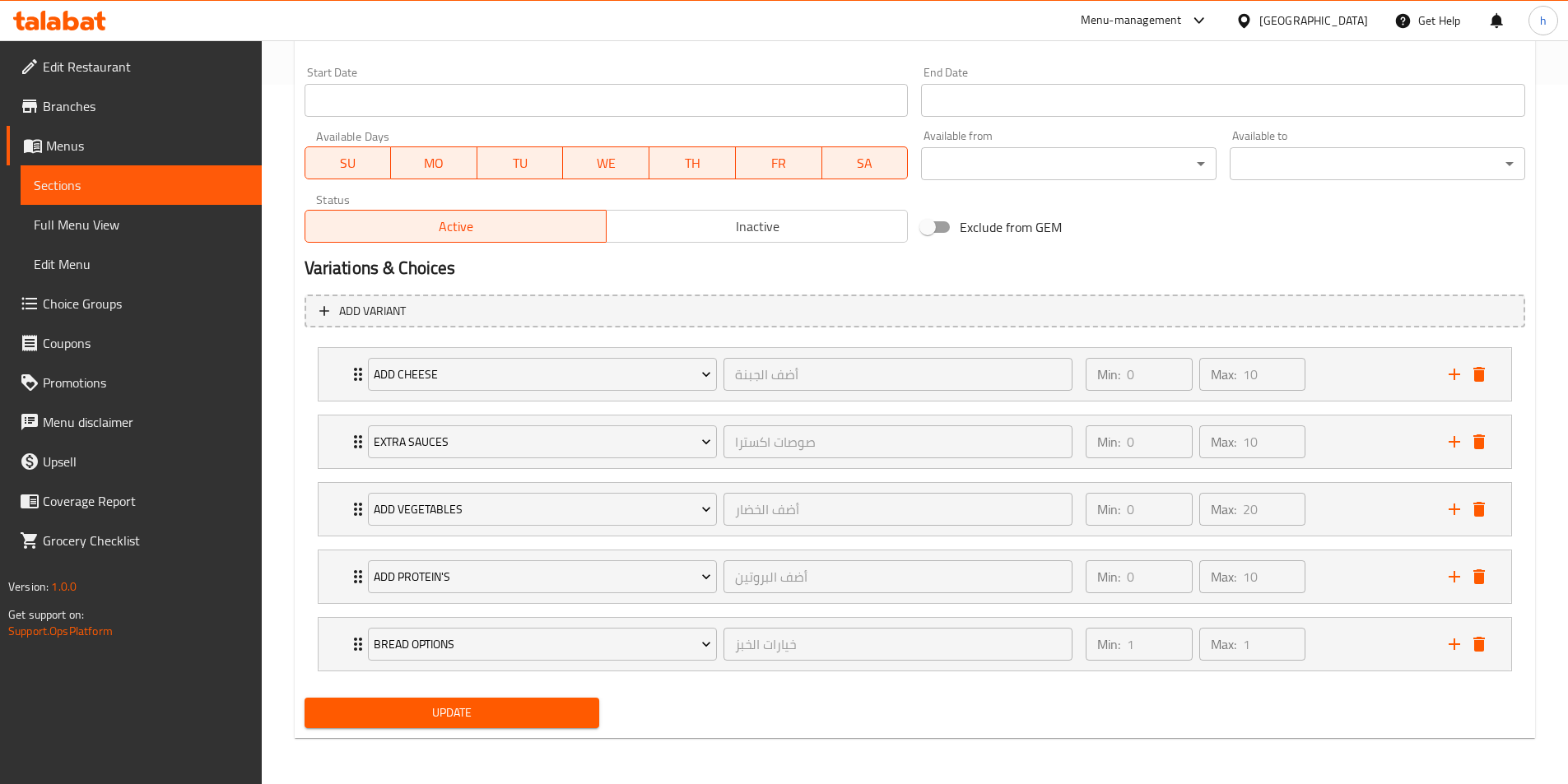
type textarea "صدر دجاج مشوي، متبل بمزيج من الخردل، جبنة موزاريلا الجاموس، وجرجير طازج، وصلصة …"
click at [542, 713] on span "Update" at bounding box center [452, 713] width 269 height 21
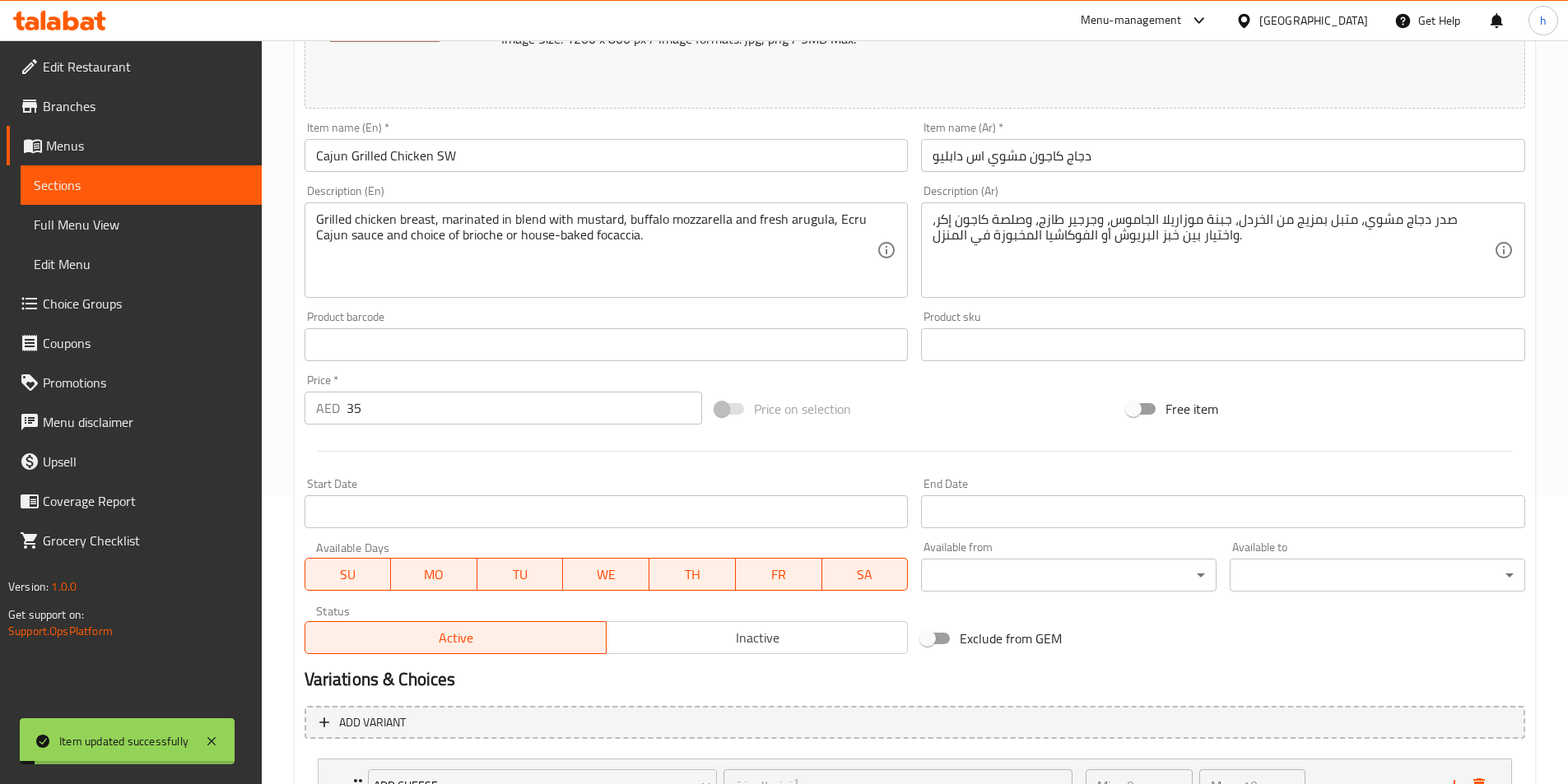
scroll to position [0, 0]
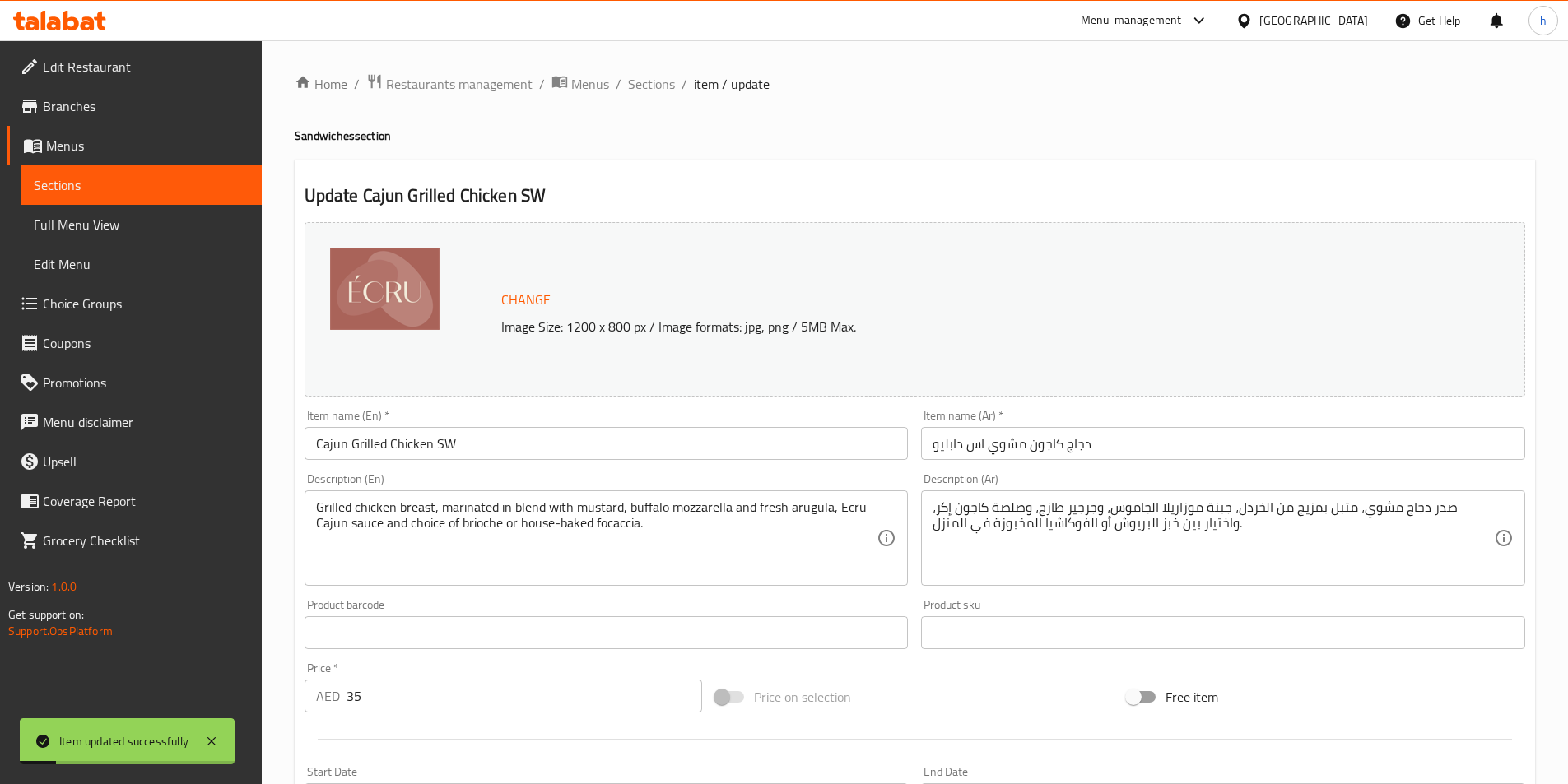
click at [643, 74] on span "Sections" at bounding box center [651, 84] width 47 height 20
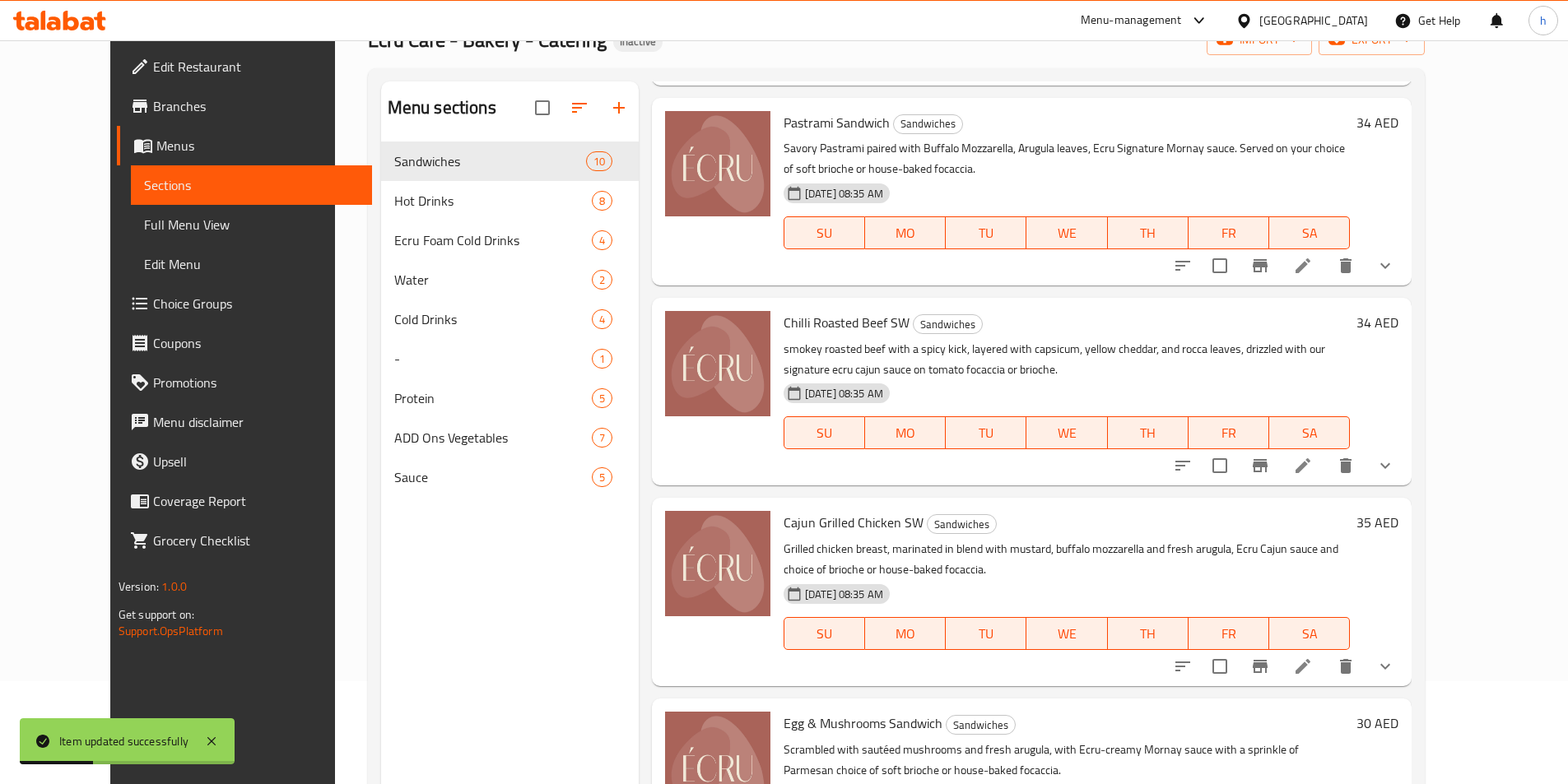
scroll to position [230, 0]
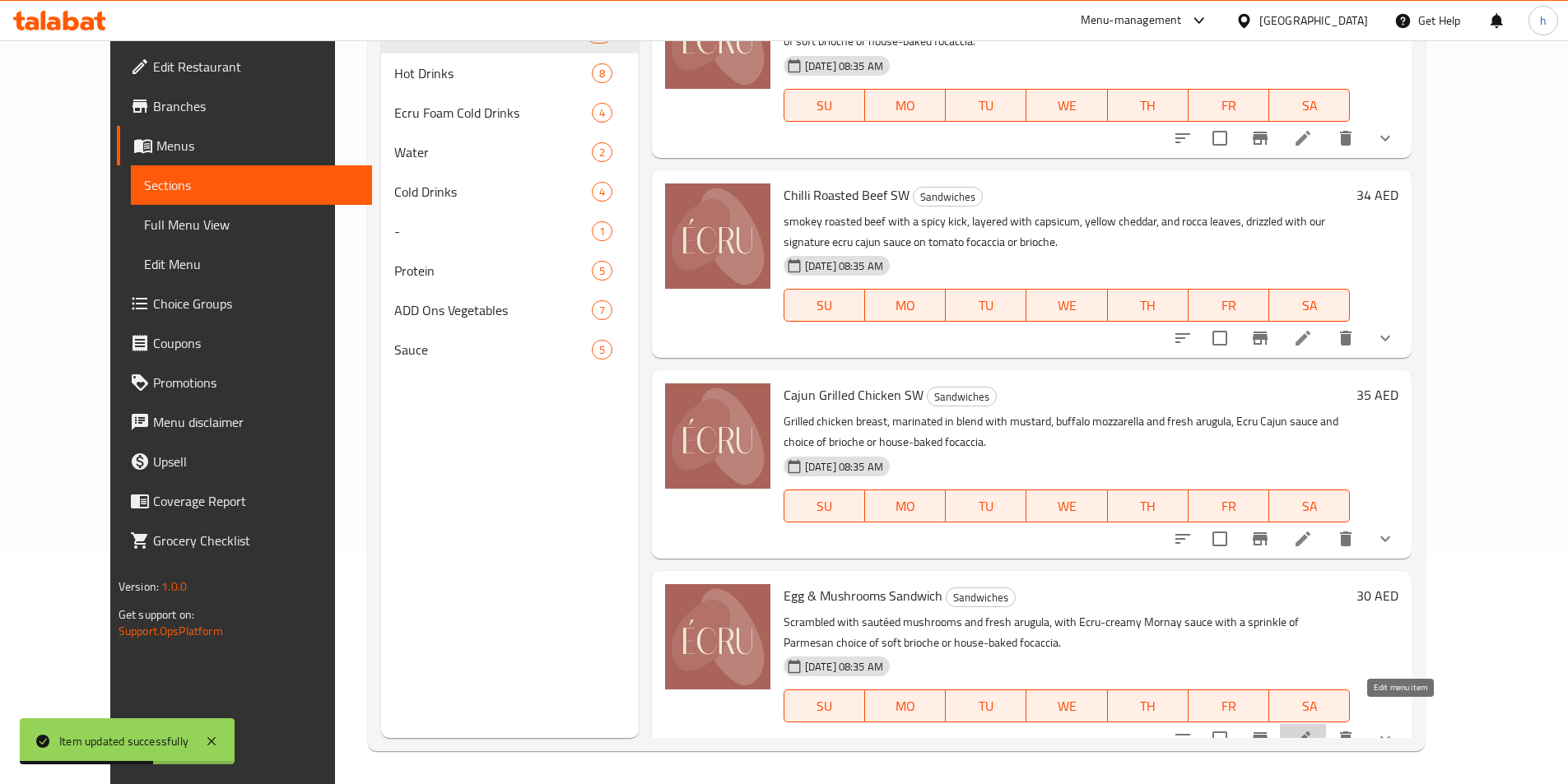
click at [1310, 731] on icon at bounding box center [1303, 739] width 15 height 15
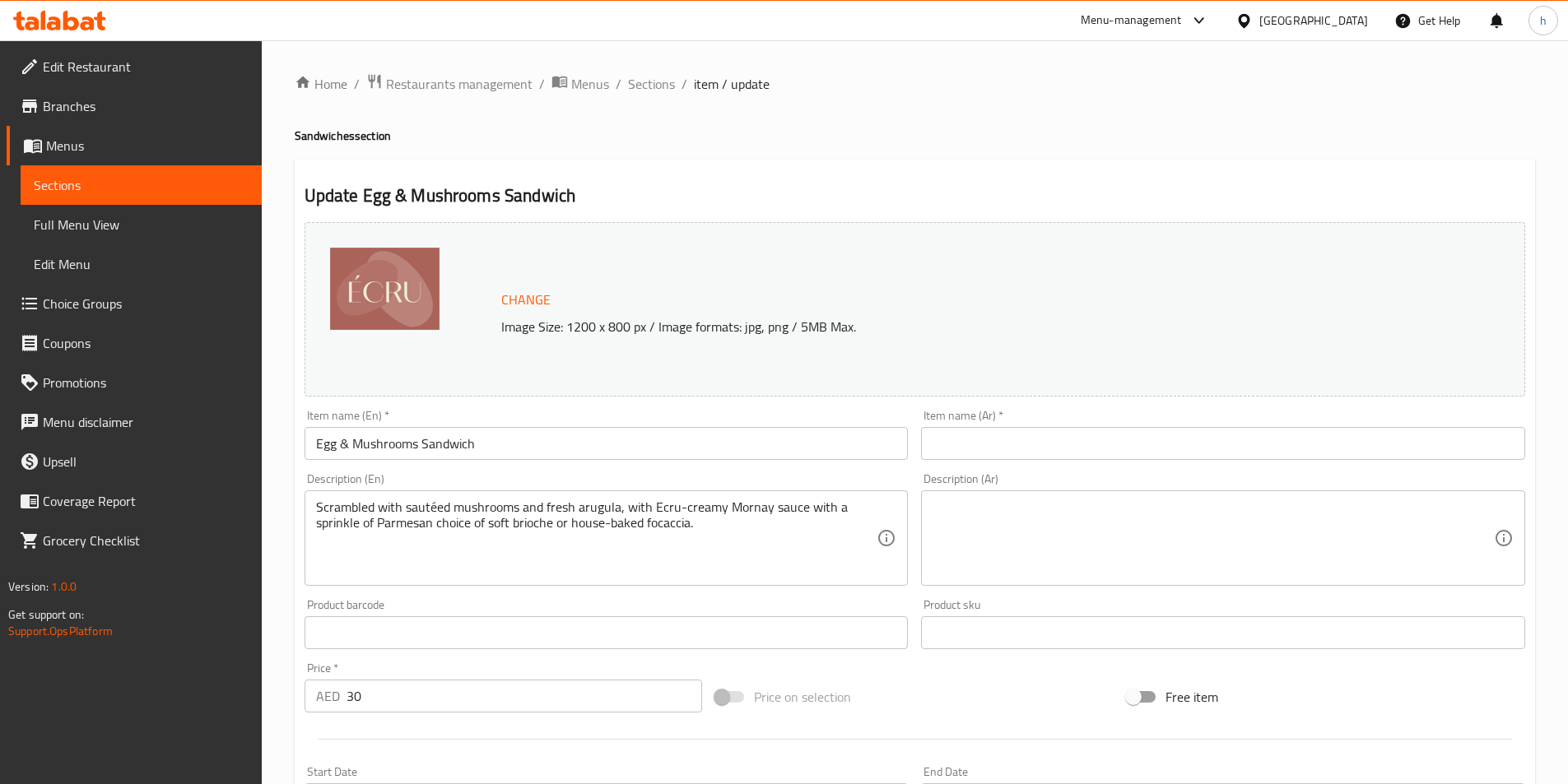
click at [1048, 407] on div "Item name (Ar)   * Item name (Ar) *" at bounding box center [1224, 435] width 618 height 64
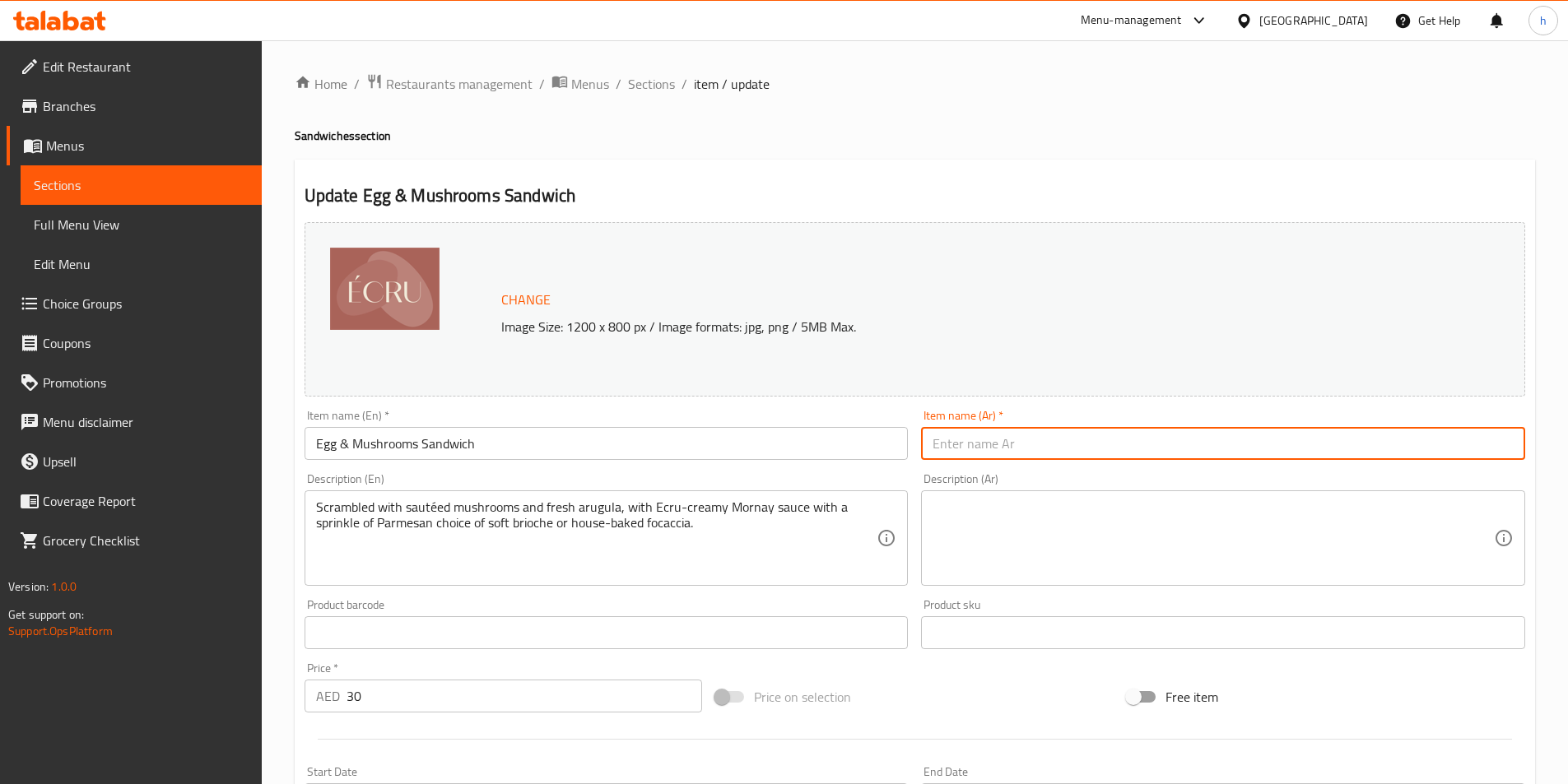
click at [1054, 437] on input "text" at bounding box center [1224, 443] width 604 height 33
paste input "ساندويتش بيض ومشروم"
type input "ساندويتش بيض ومشروم"
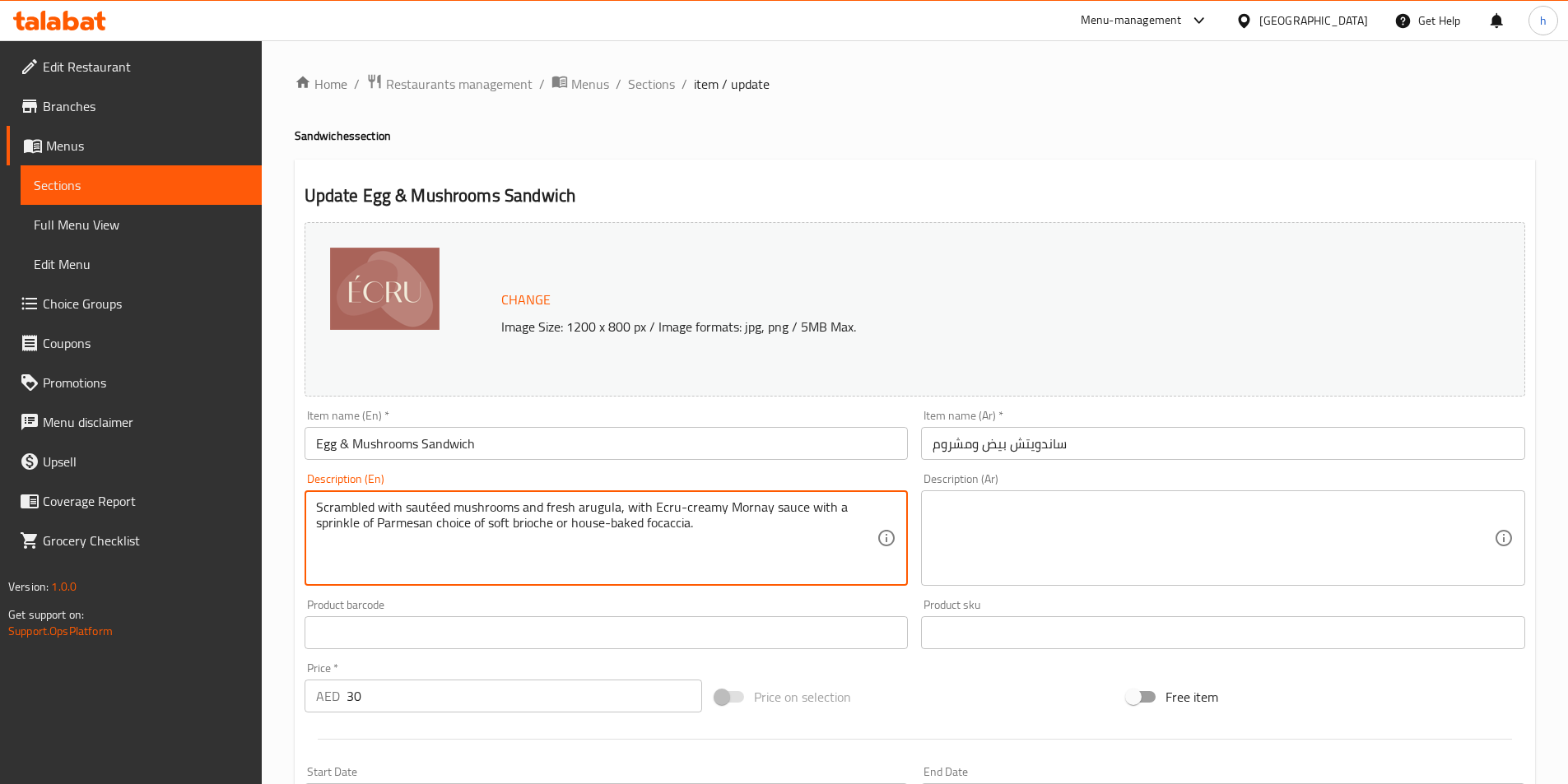
click at [743, 502] on textarea "Scrambled with sautéed mushrooms and fresh arugula, with Ecru-creamy Mornay sau…" at bounding box center [597, 538] width 561 height 78
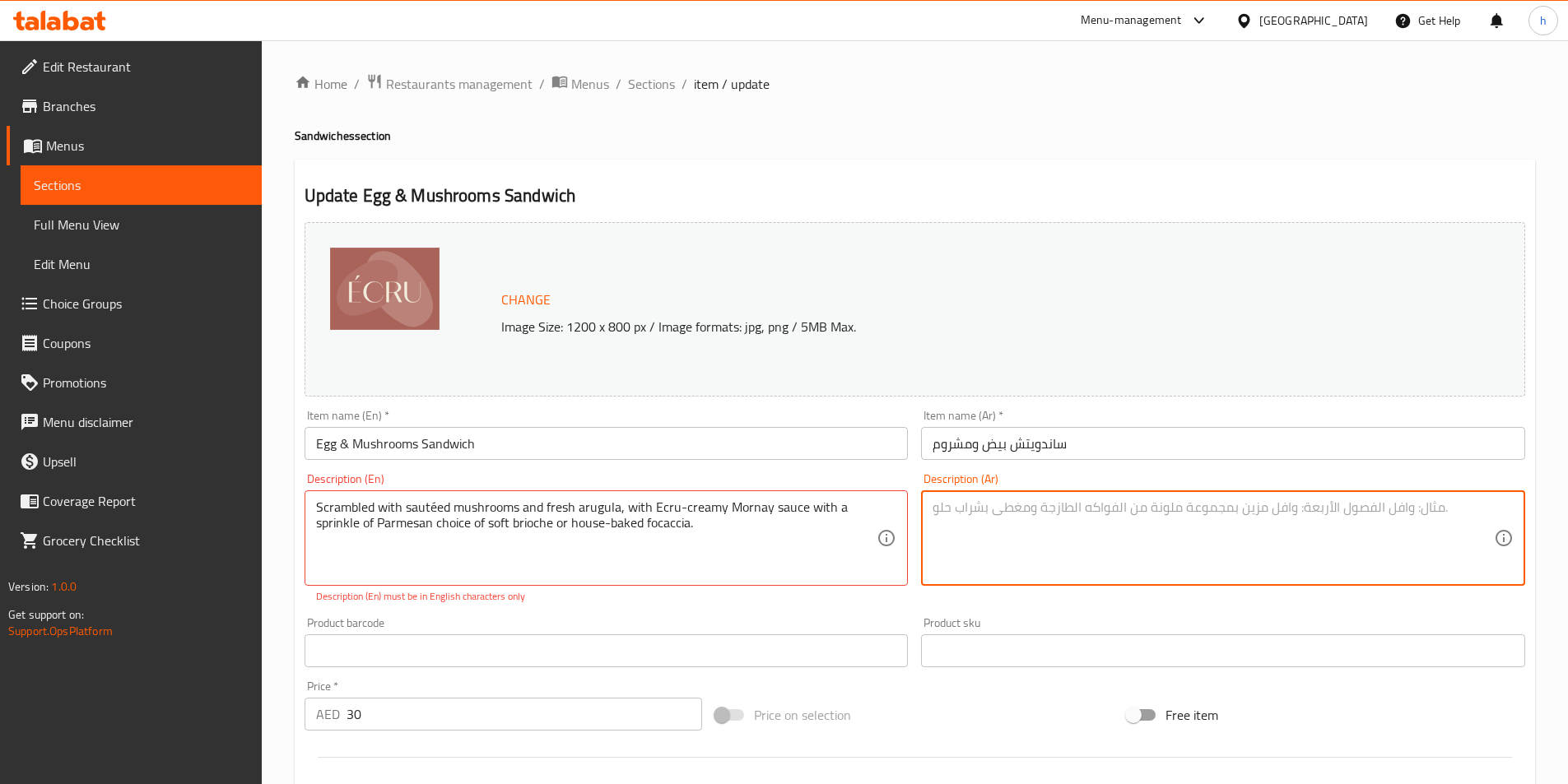
click at [1319, 530] on textarea at bounding box center [1214, 538] width 561 height 78
paste textarea "مخفوق مع الفطر المقلي وال[PERSON_NAME]، مع صلصة مورناي الكريمية ذات اللون الأبي…"
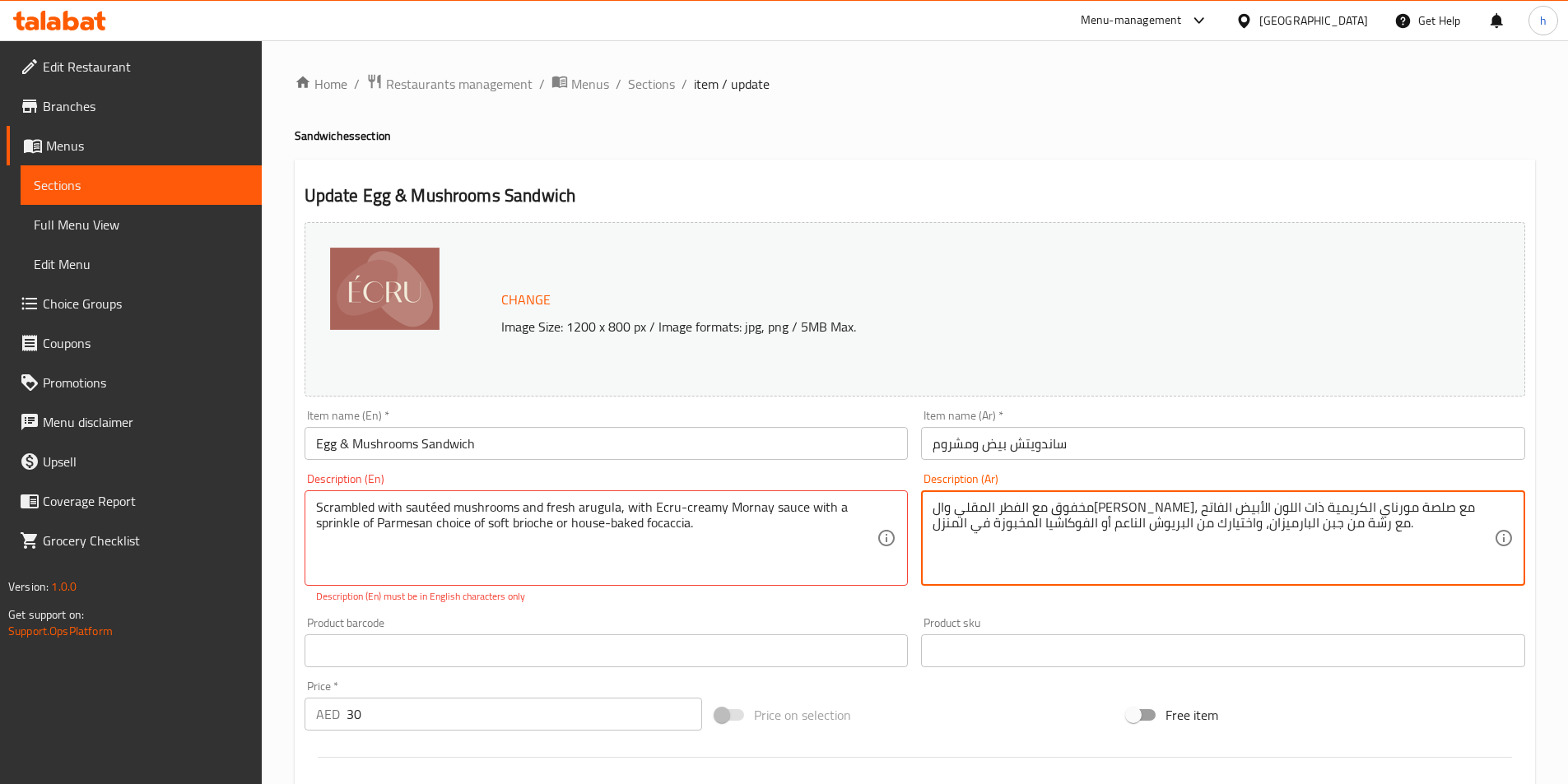
type textarea "مخفوق مع الفطر المقلي وال[PERSON_NAME]، مع صلصة مورناي الكريمية ذات اللون الأبي…"
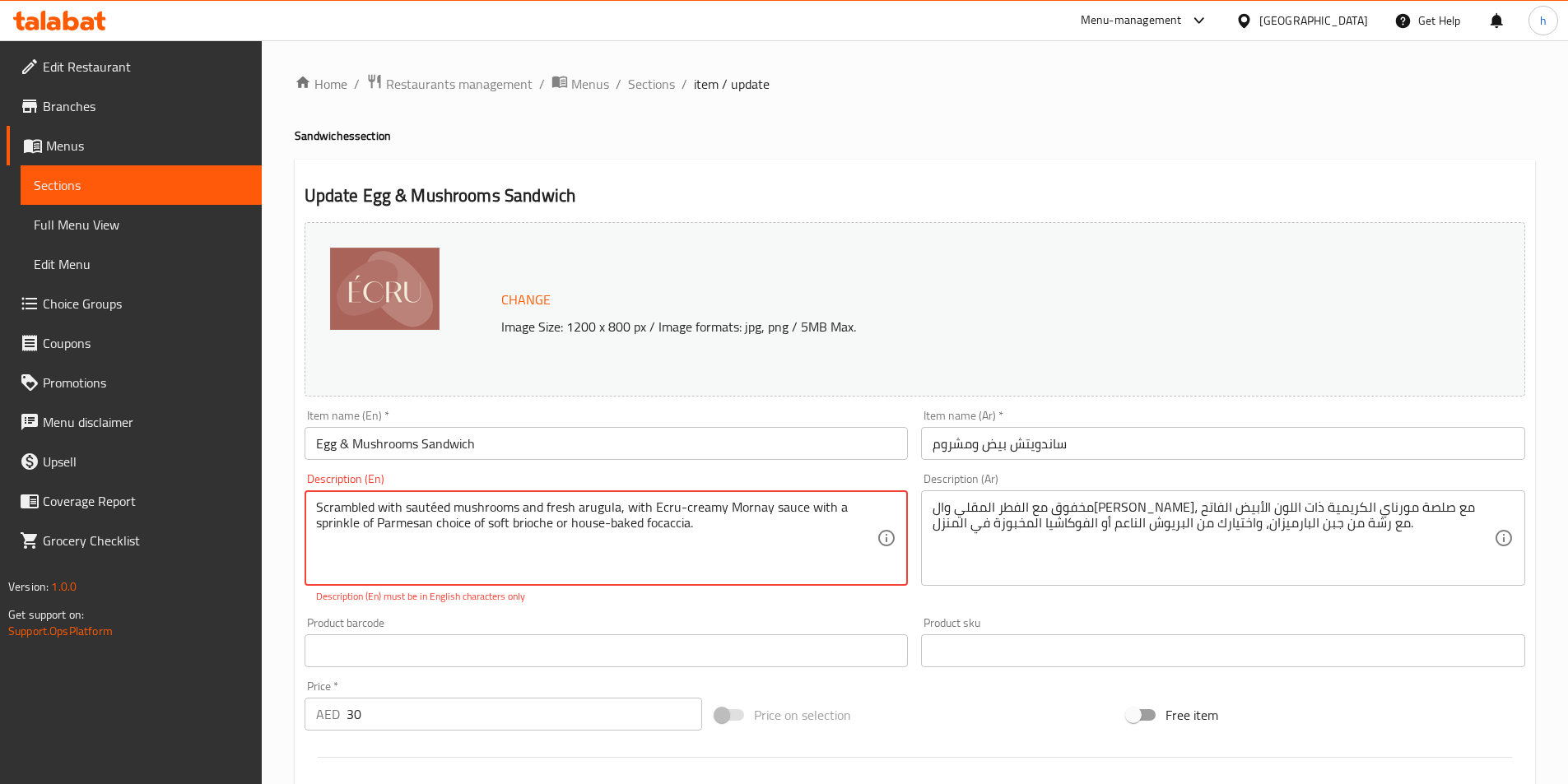
drag, startPoint x: 438, startPoint y: 499, endPoint x: 429, endPoint y: 503, distance: 9.8
type textarea "Scrambled with sauteed mushrooms and fresh arugula, with Ecru-creamy Mornay sau…"
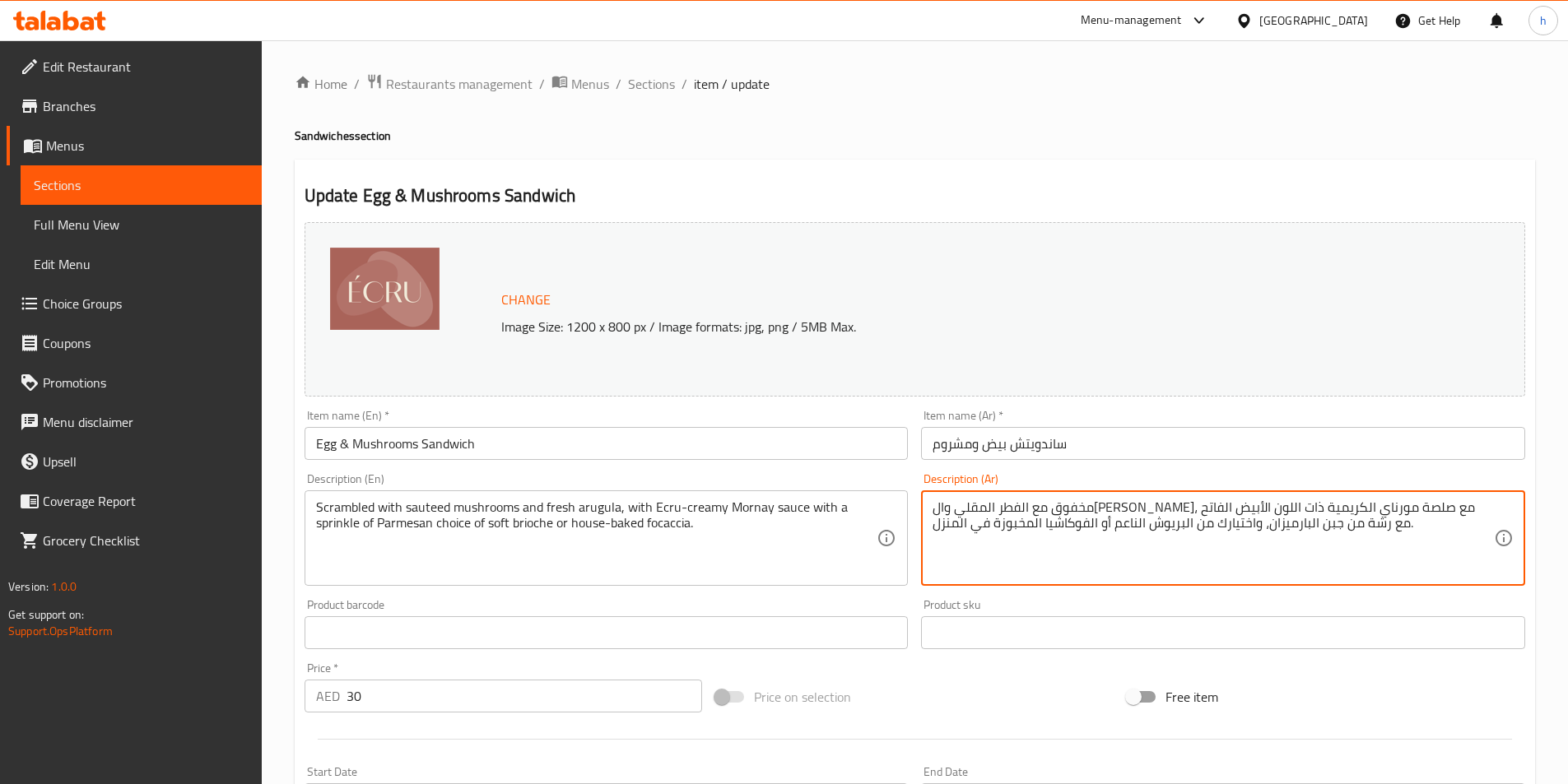
click at [1394, 507] on textarea "مخفوق مع الفطر المقلي وال[PERSON_NAME]، مع صلصة مورناي الكريمية ذات اللون الأبي…" at bounding box center [1214, 538] width 561 height 78
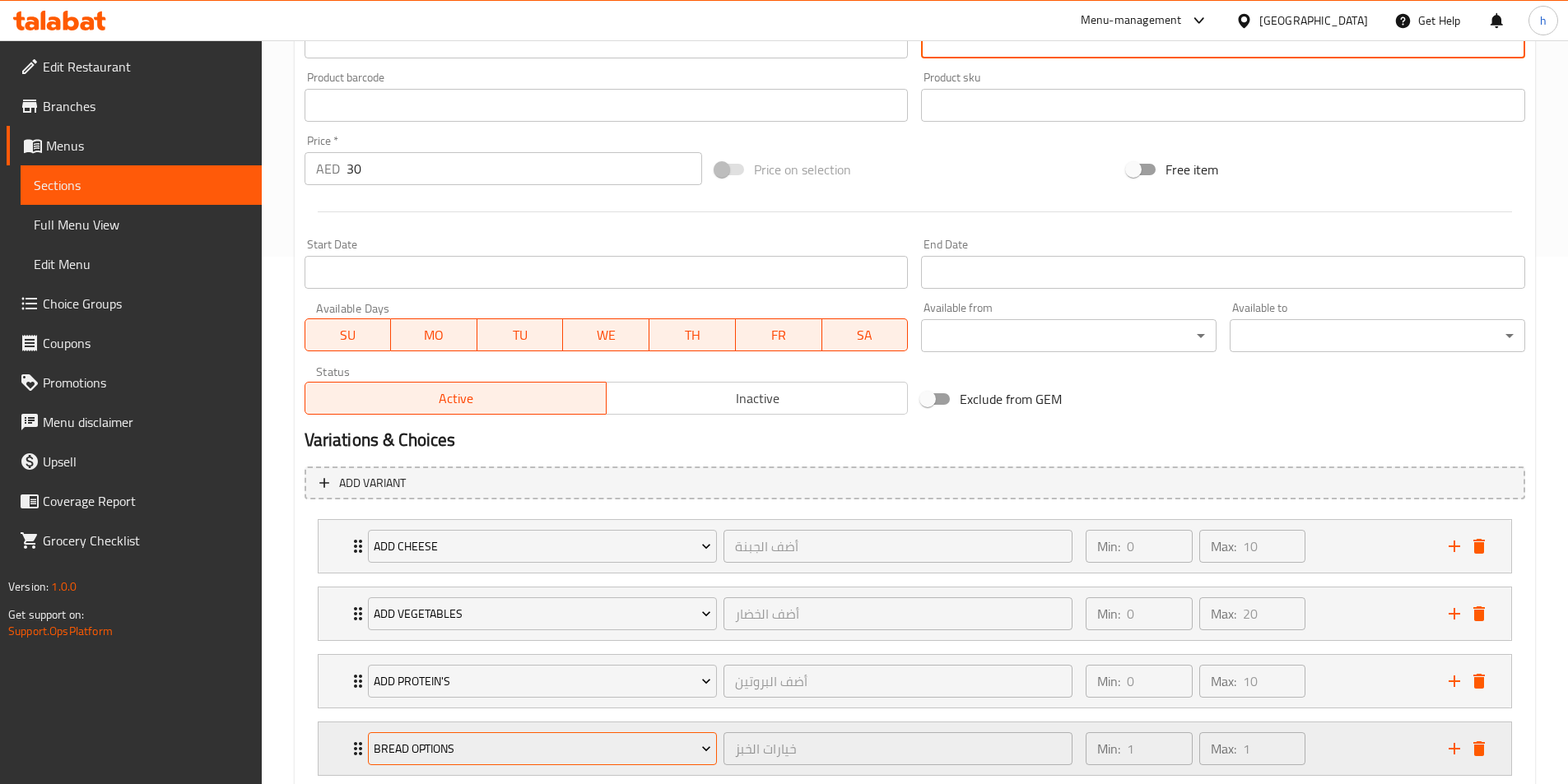
scroll to position [632, 0]
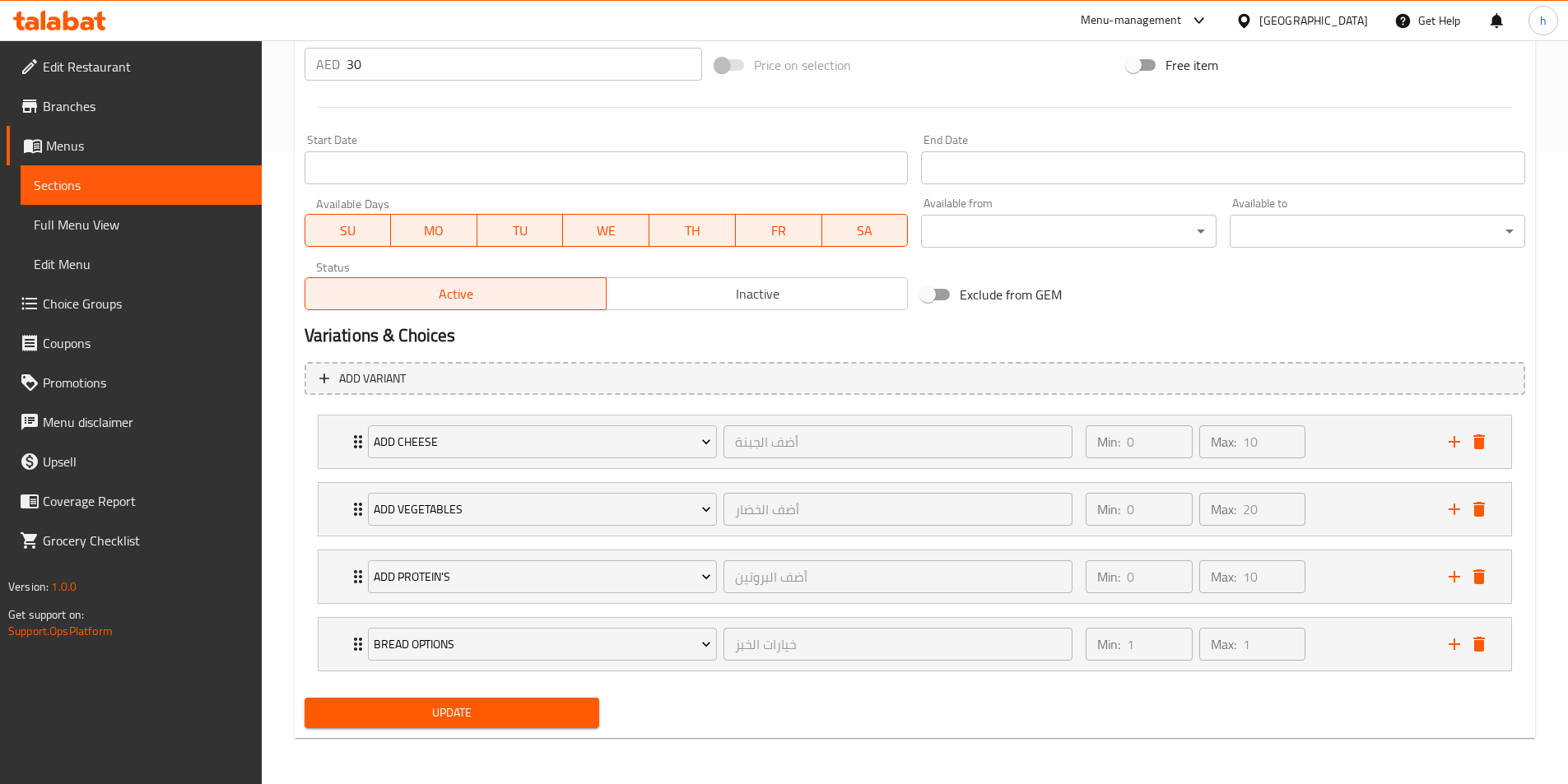
type textarea "مخفوق مع مشروم المقلي والجرجير الطازج، مع صلصة مورناي الكريمية ذات اللون الأبيض…"
click at [516, 705] on span "Update" at bounding box center [452, 713] width 269 height 21
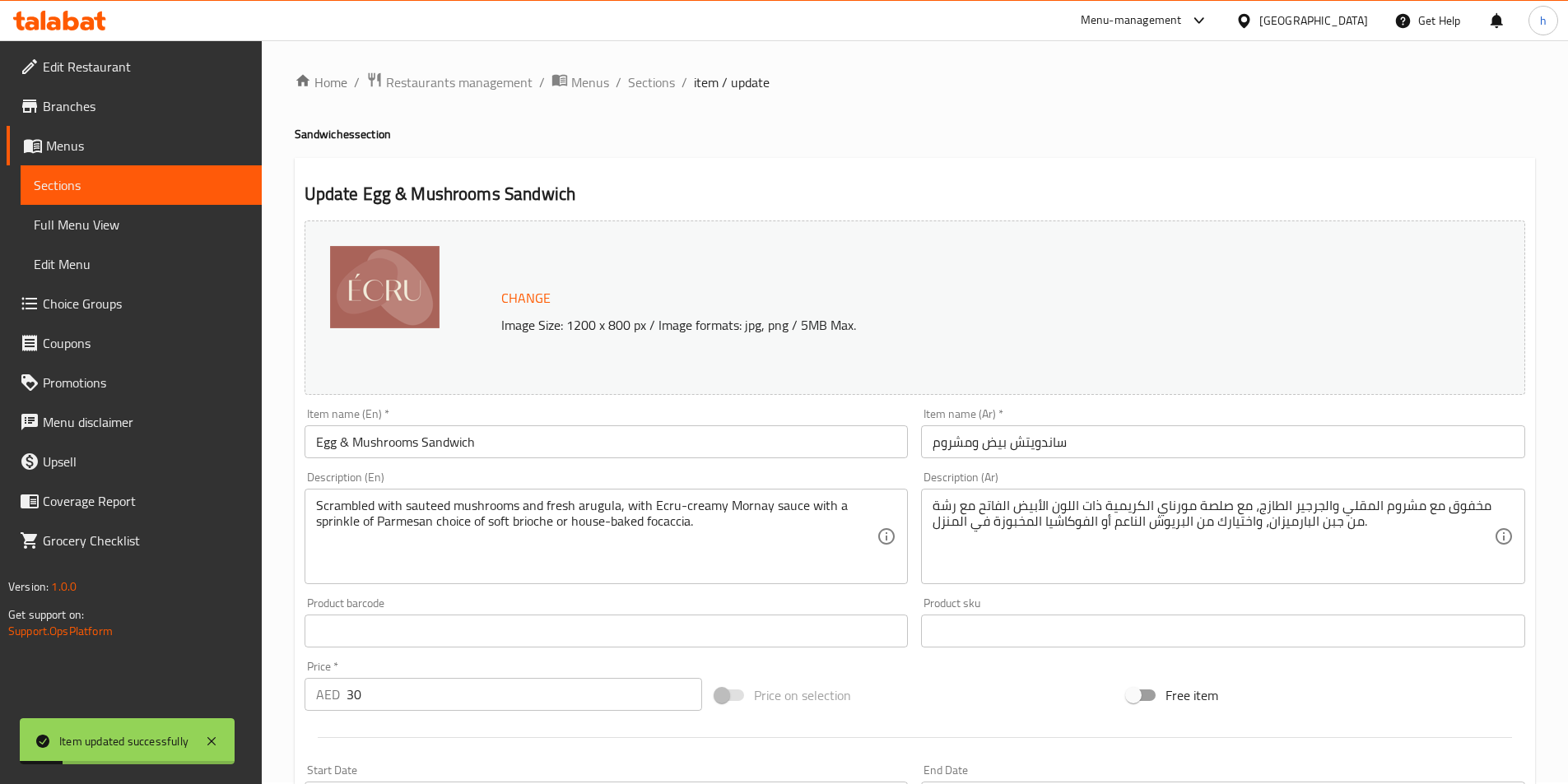
scroll to position [0, 0]
click at [656, 83] on span "Sections" at bounding box center [651, 84] width 47 height 20
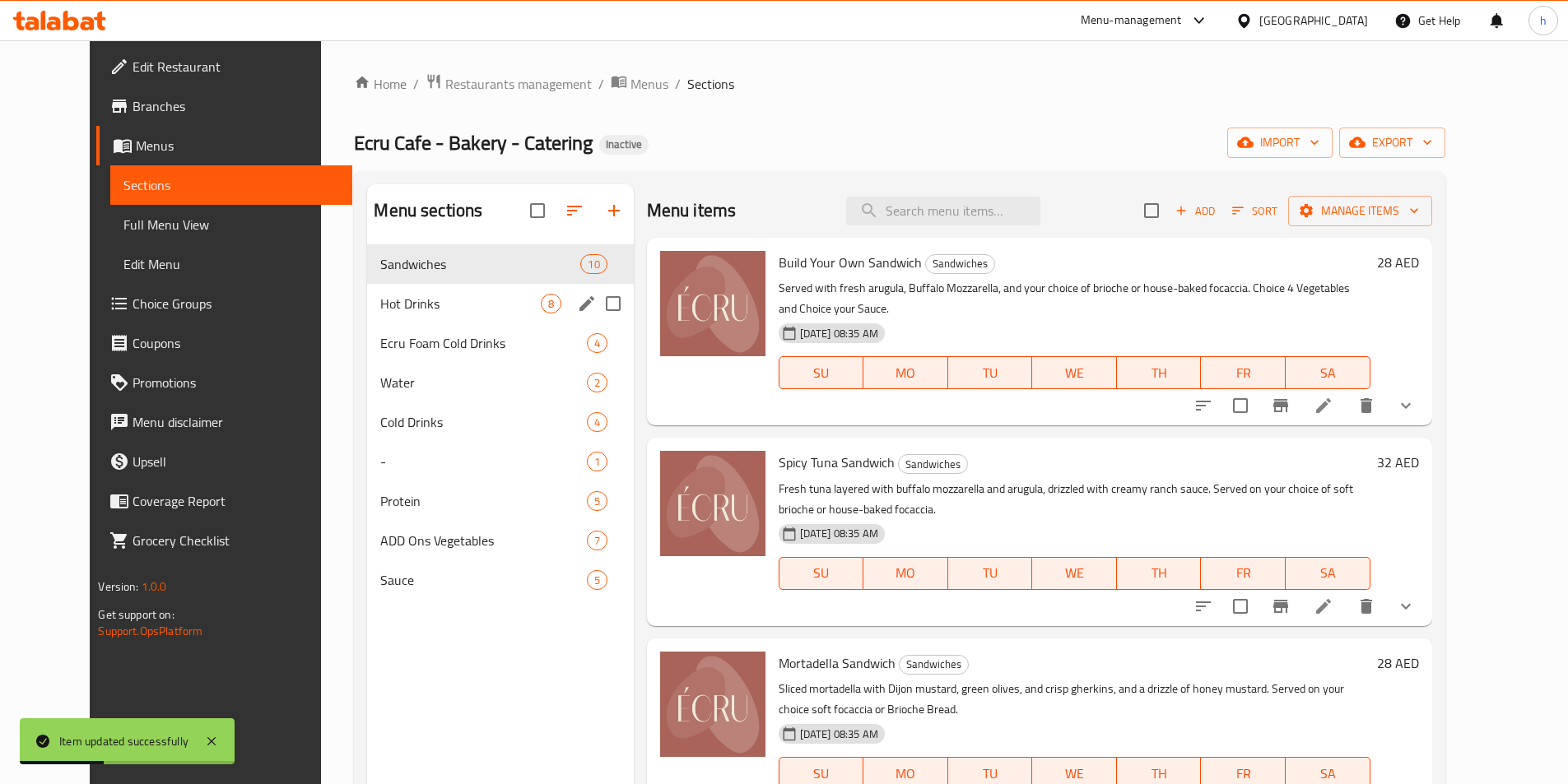
click at [457, 314] on div "Hot Drinks 8" at bounding box center [500, 304] width 266 height 40
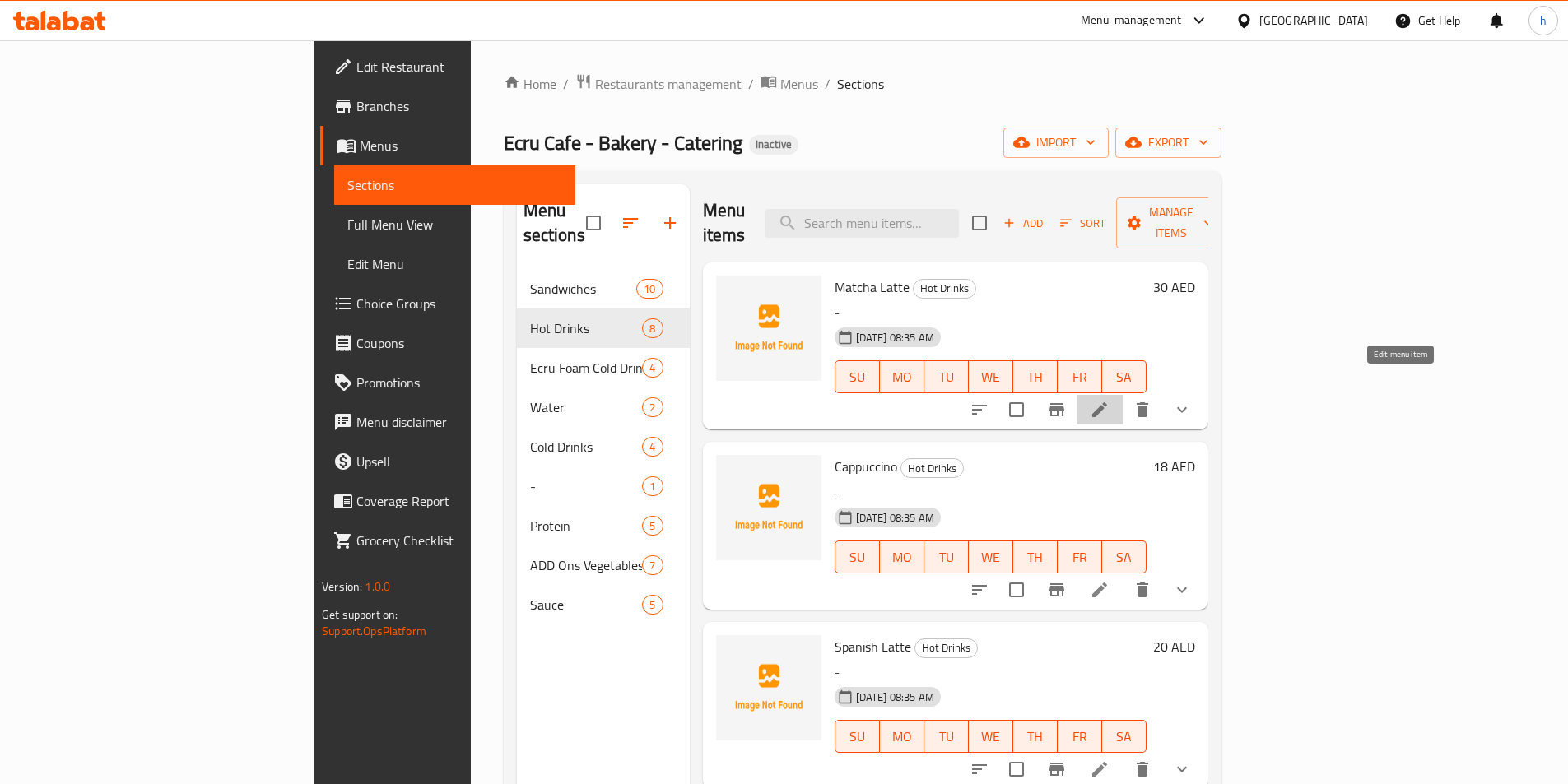
click at [1107, 403] on icon at bounding box center [1100, 410] width 15 height 15
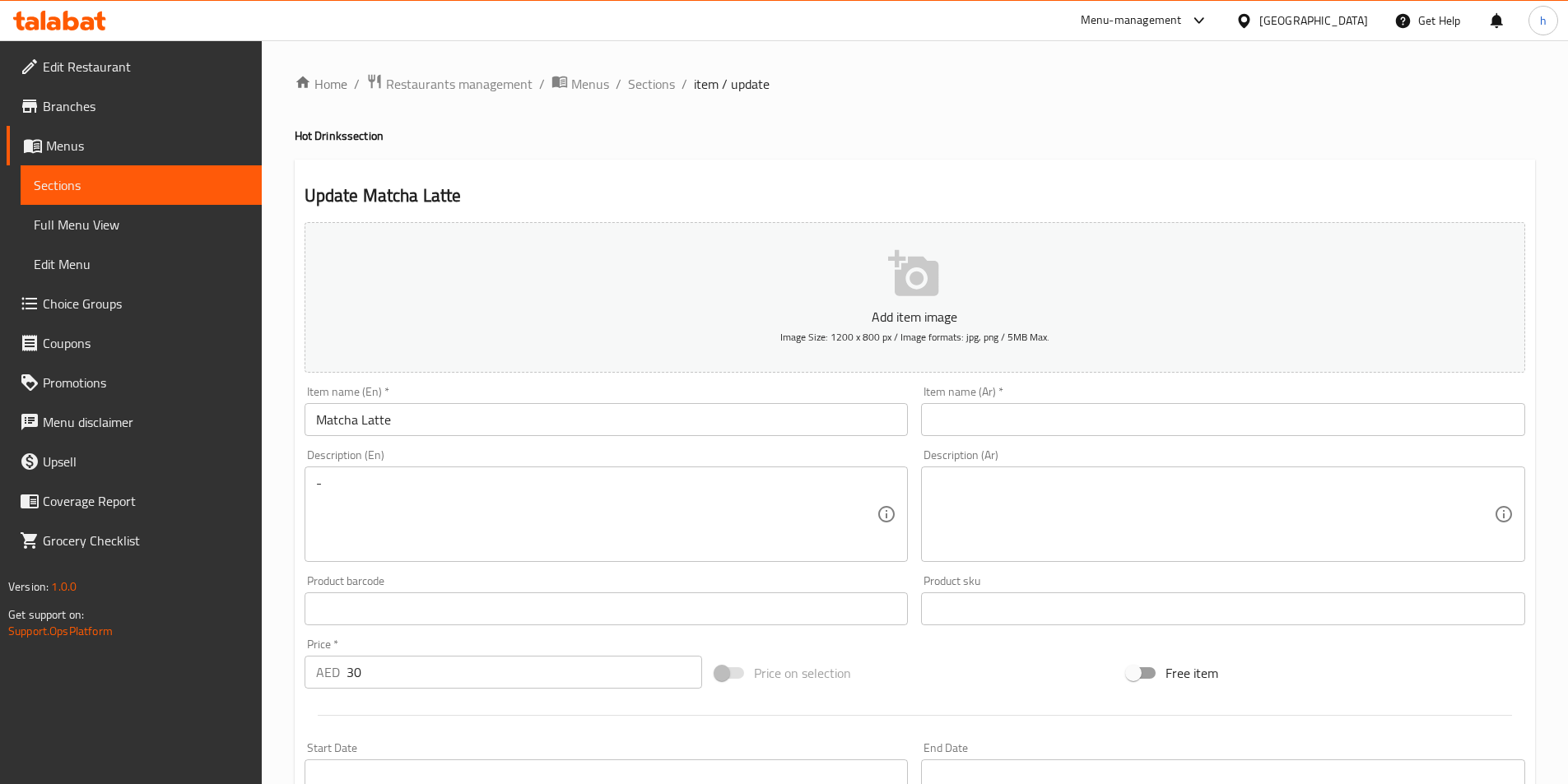
click at [322, 427] on input "Matcha Latte" at bounding box center [607, 420] width 604 height 33
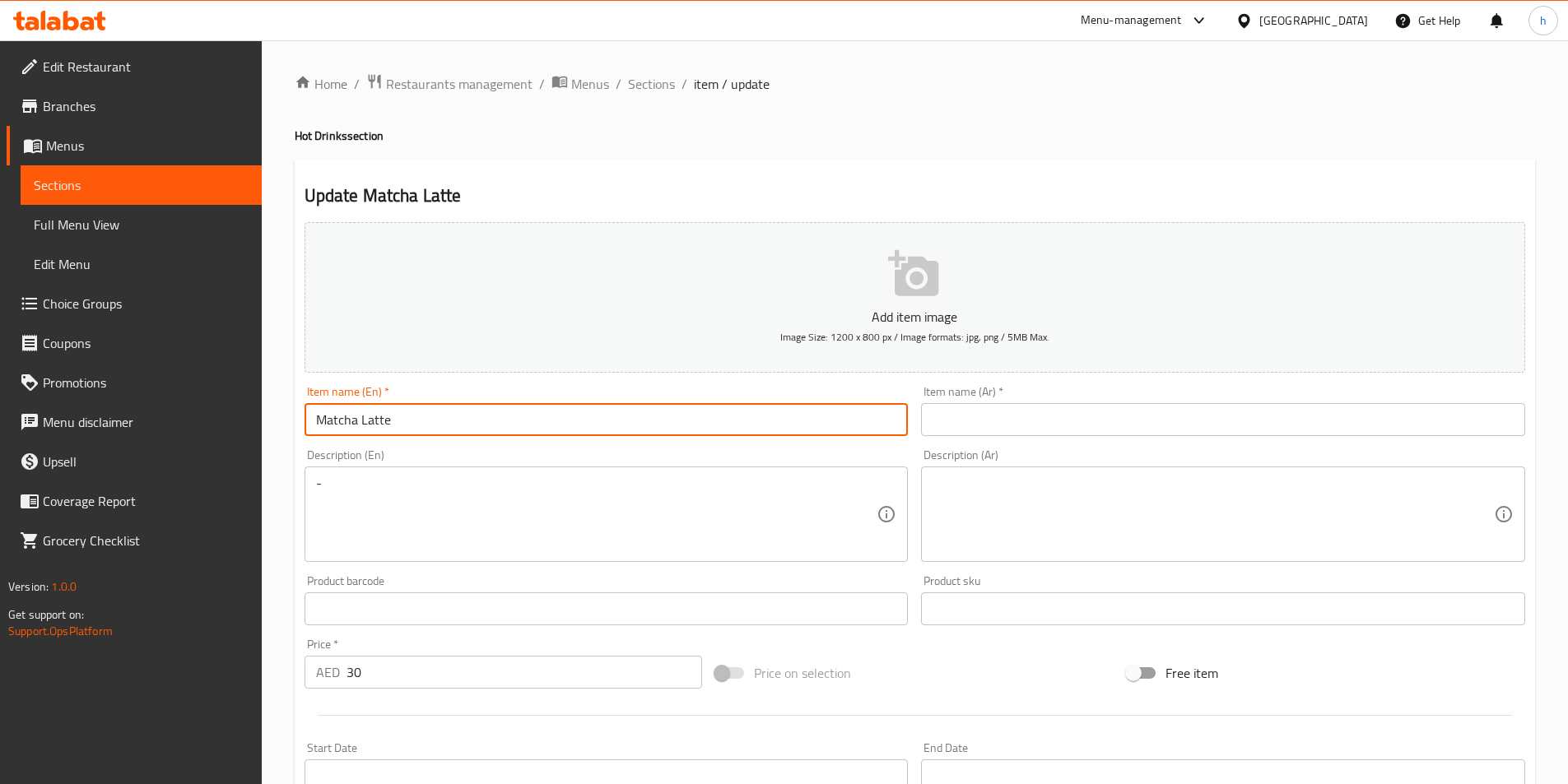
click at [322, 427] on input "Matcha Latte" at bounding box center [607, 420] width 604 height 33
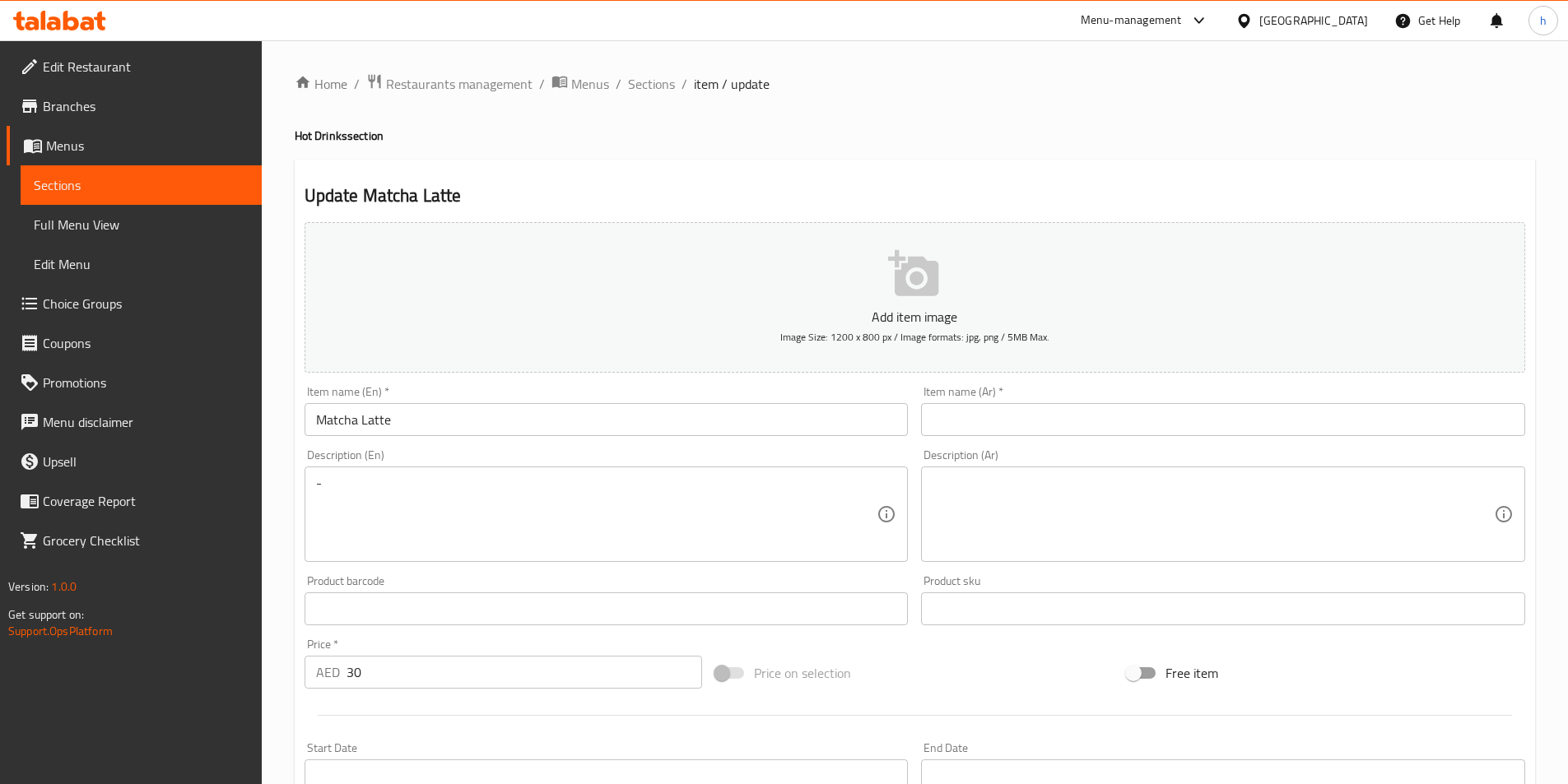
click at [1207, 418] on input "text" at bounding box center [1224, 420] width 604 height 33
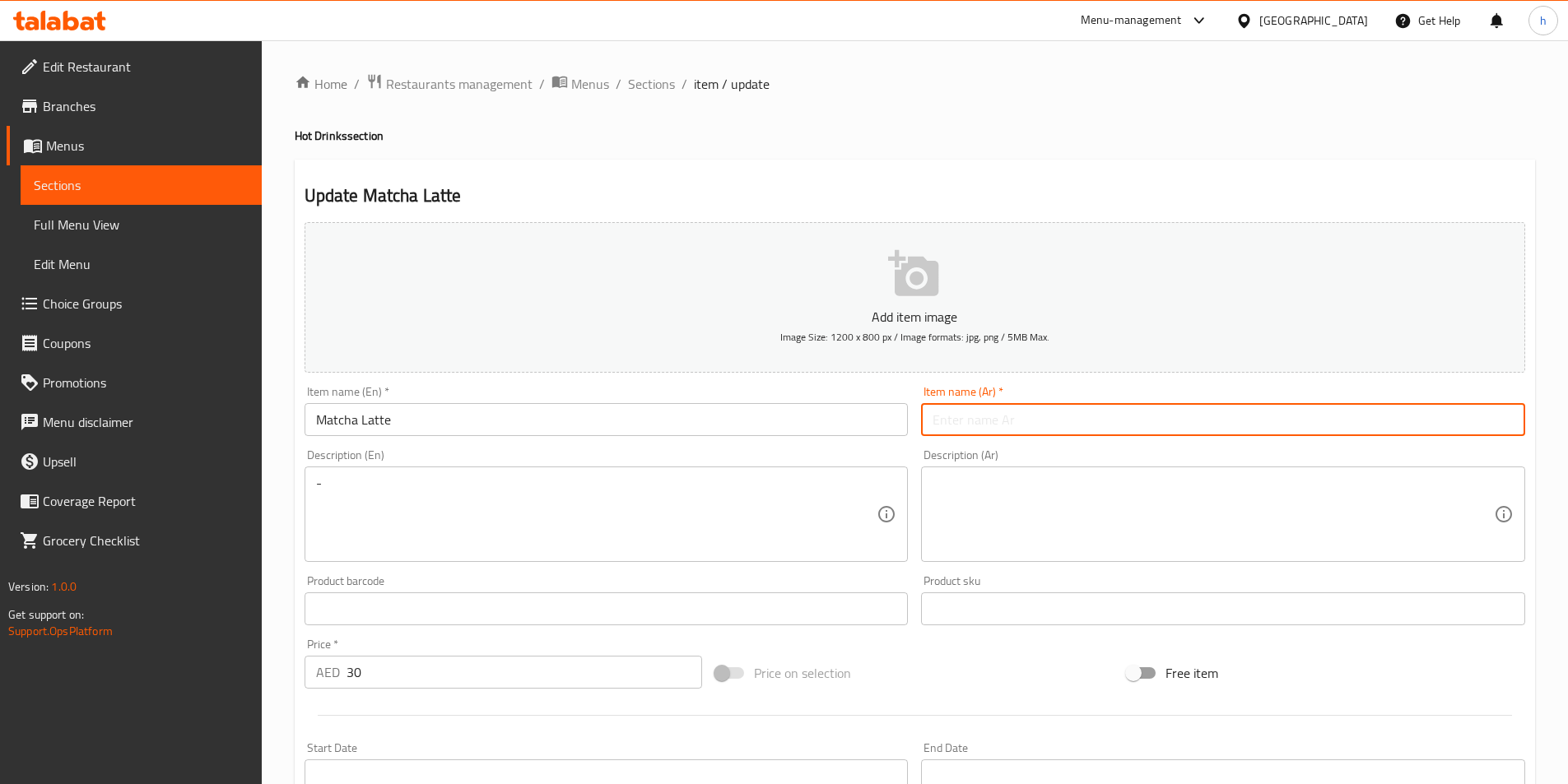
paste input "[PERSON_NAME]ه"
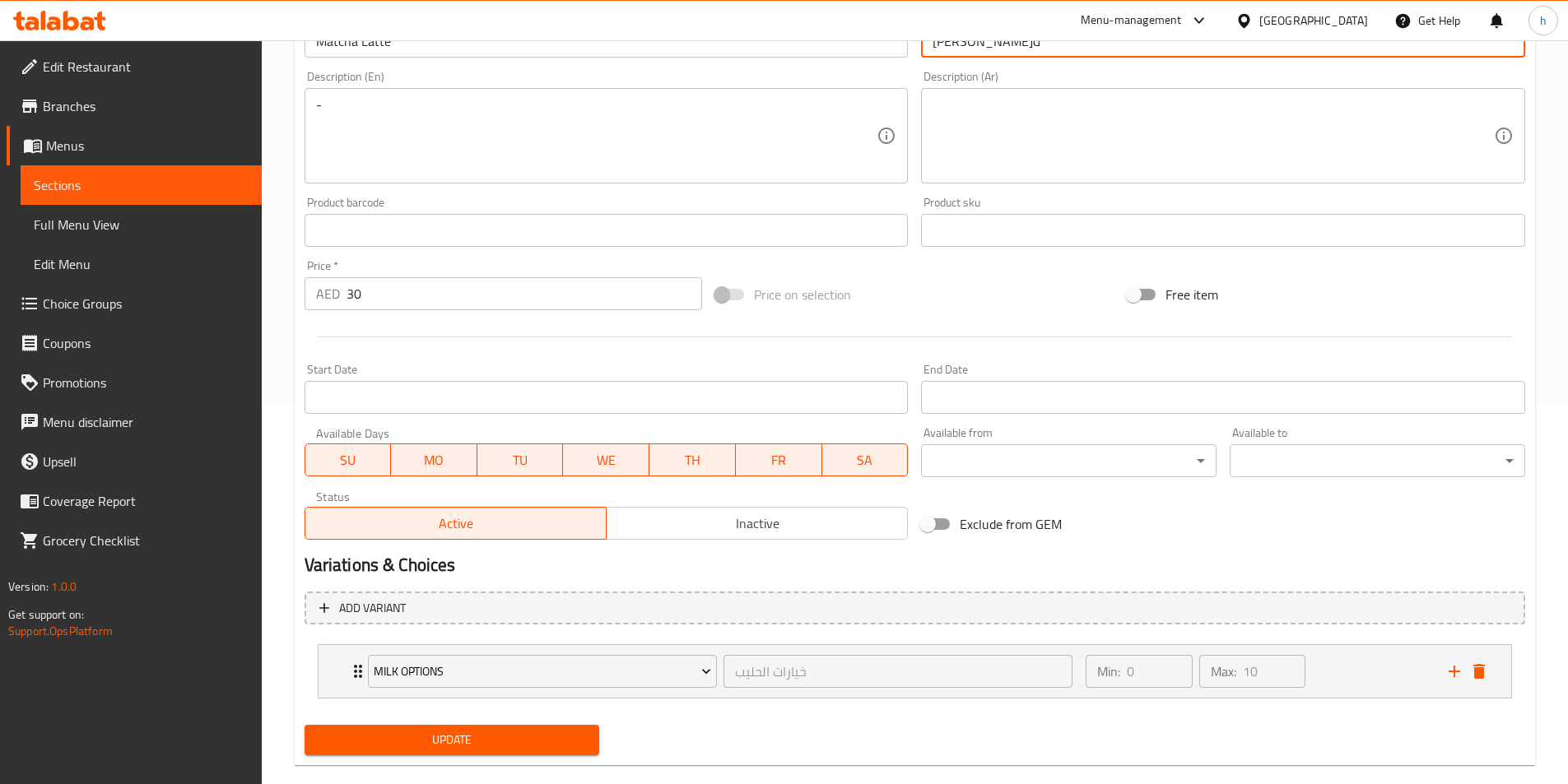
scroll to position [406, 0]
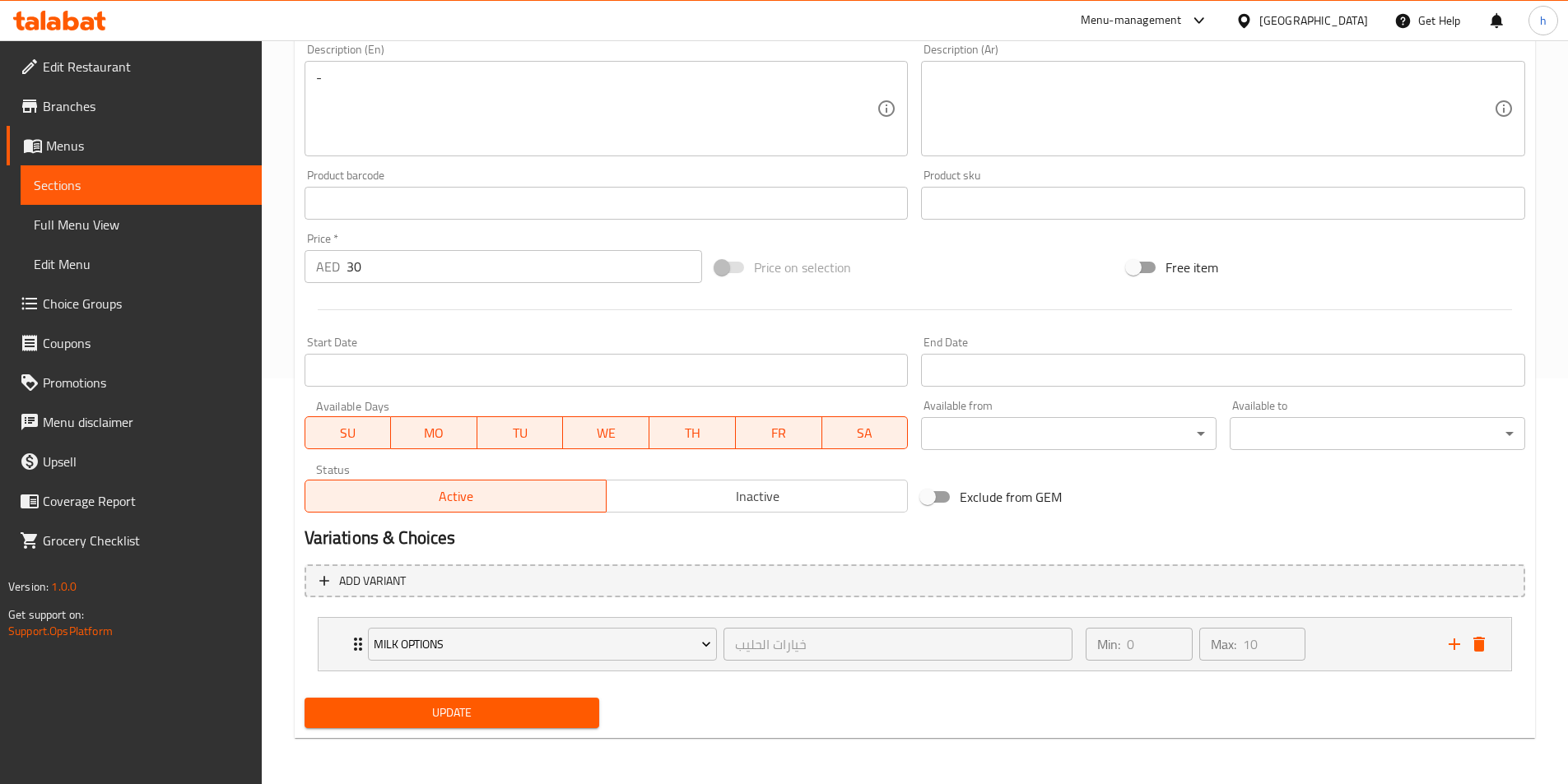
type input "[PERSON_NAME]ه"
click at [546, 719] on span "Update" at bounding box center [452, 713] width 269 height 21
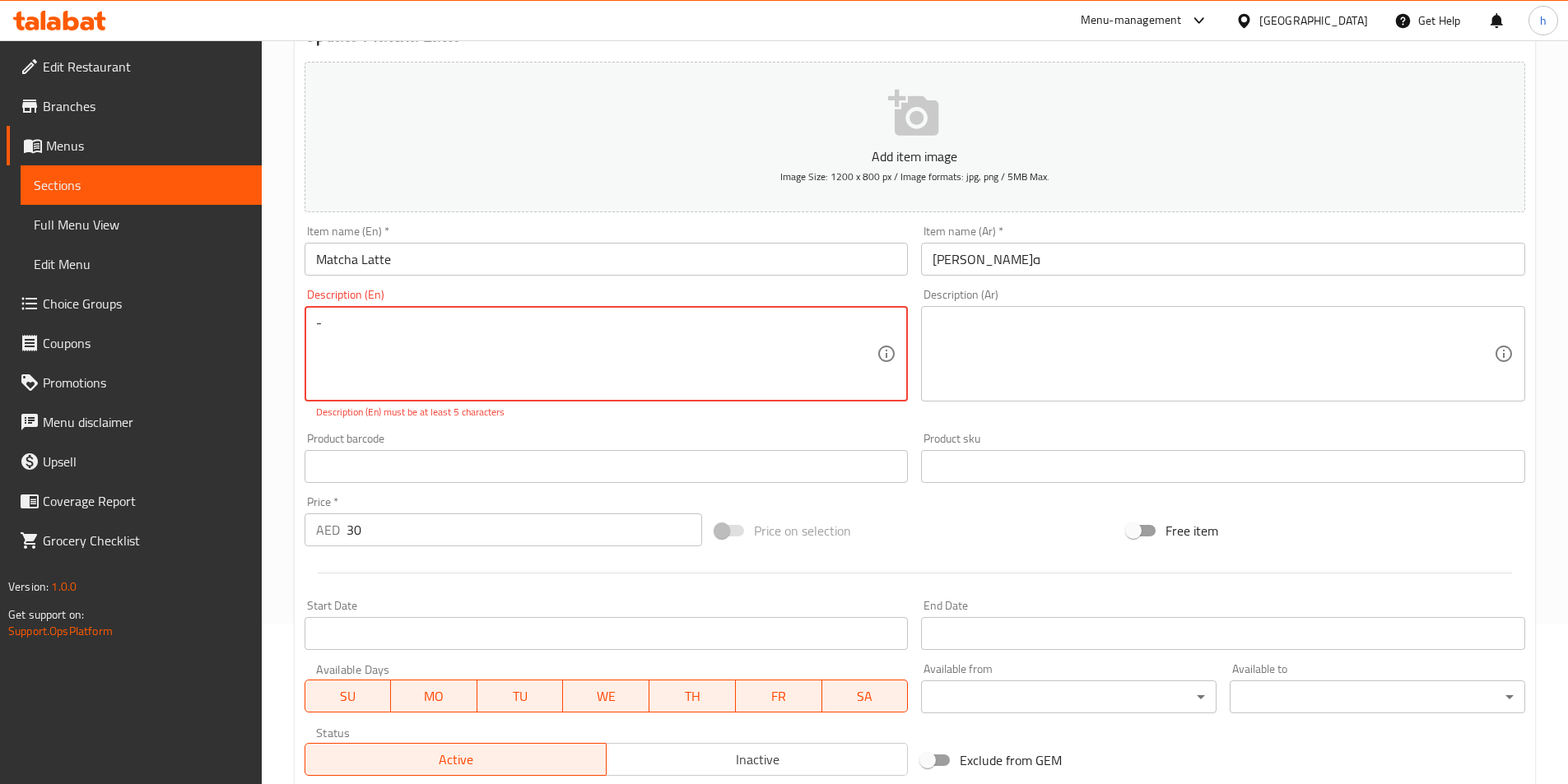
scroll to position [158, 0]
click at [538, 342] on textarea "-" at bounding box center [597, 356] width 561 height 78
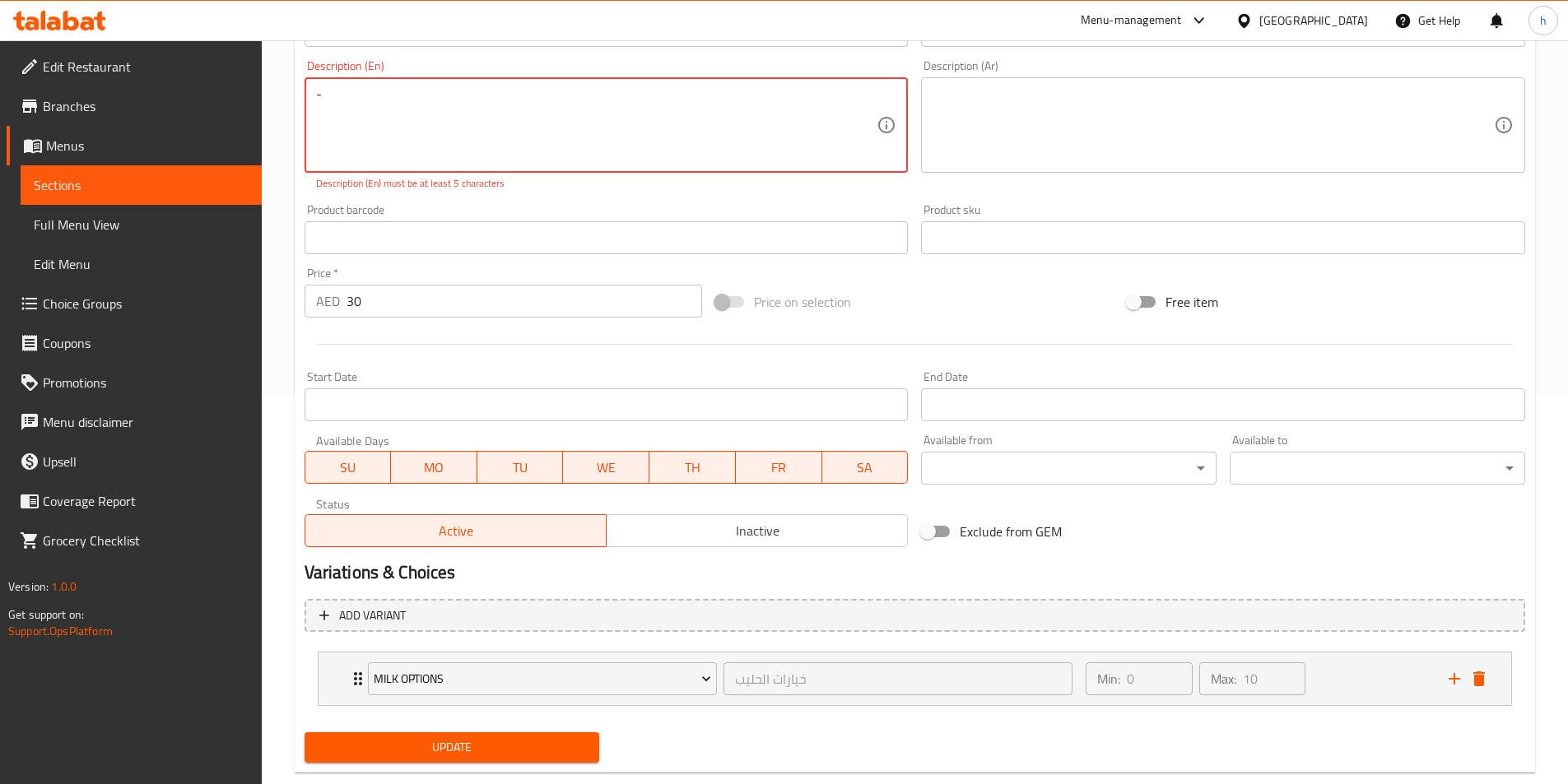
scroll to position [423, 0]
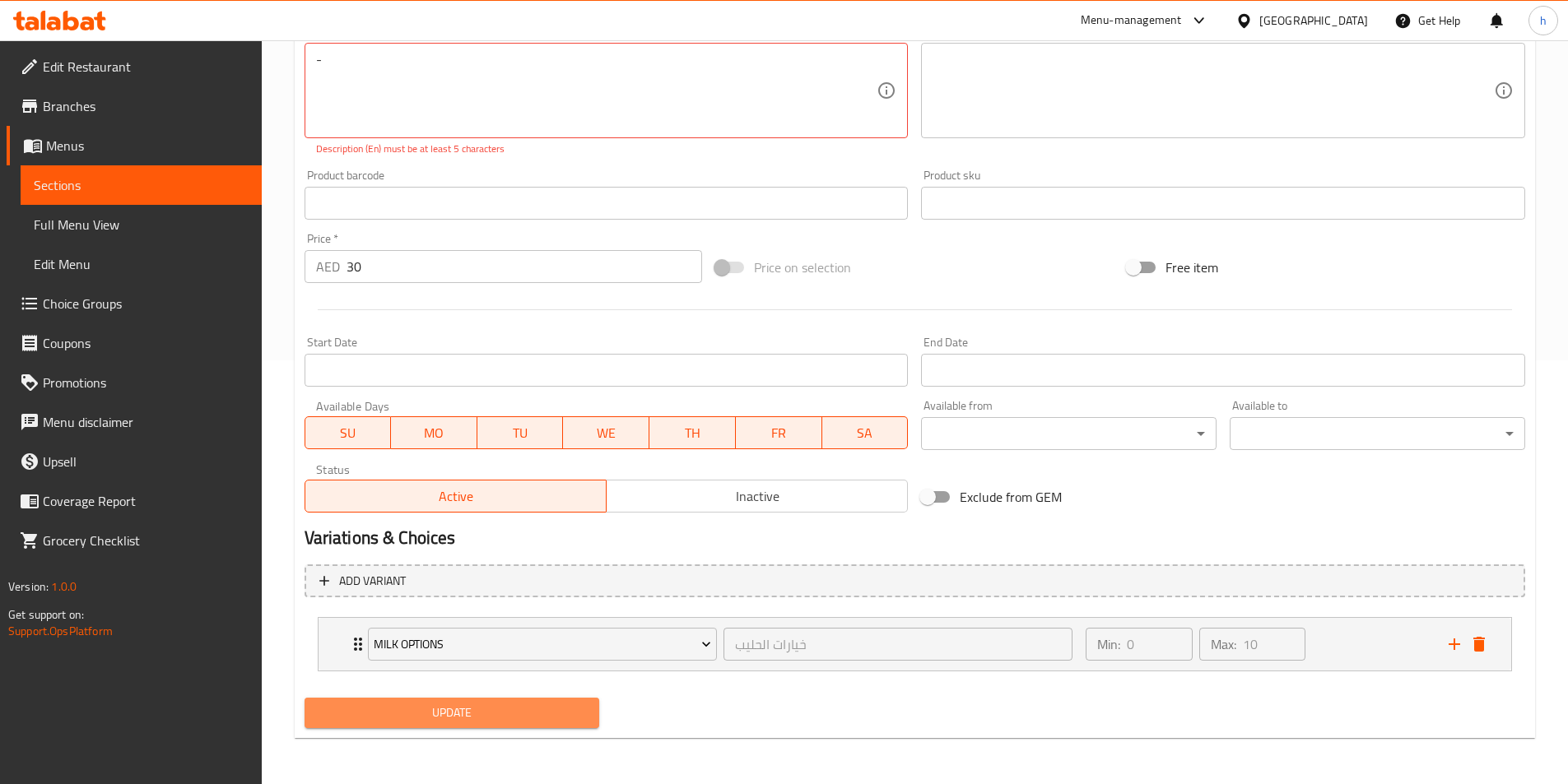
click at [514, 717] on span "Update" at bounding box center [452, 713] width 269 height 21
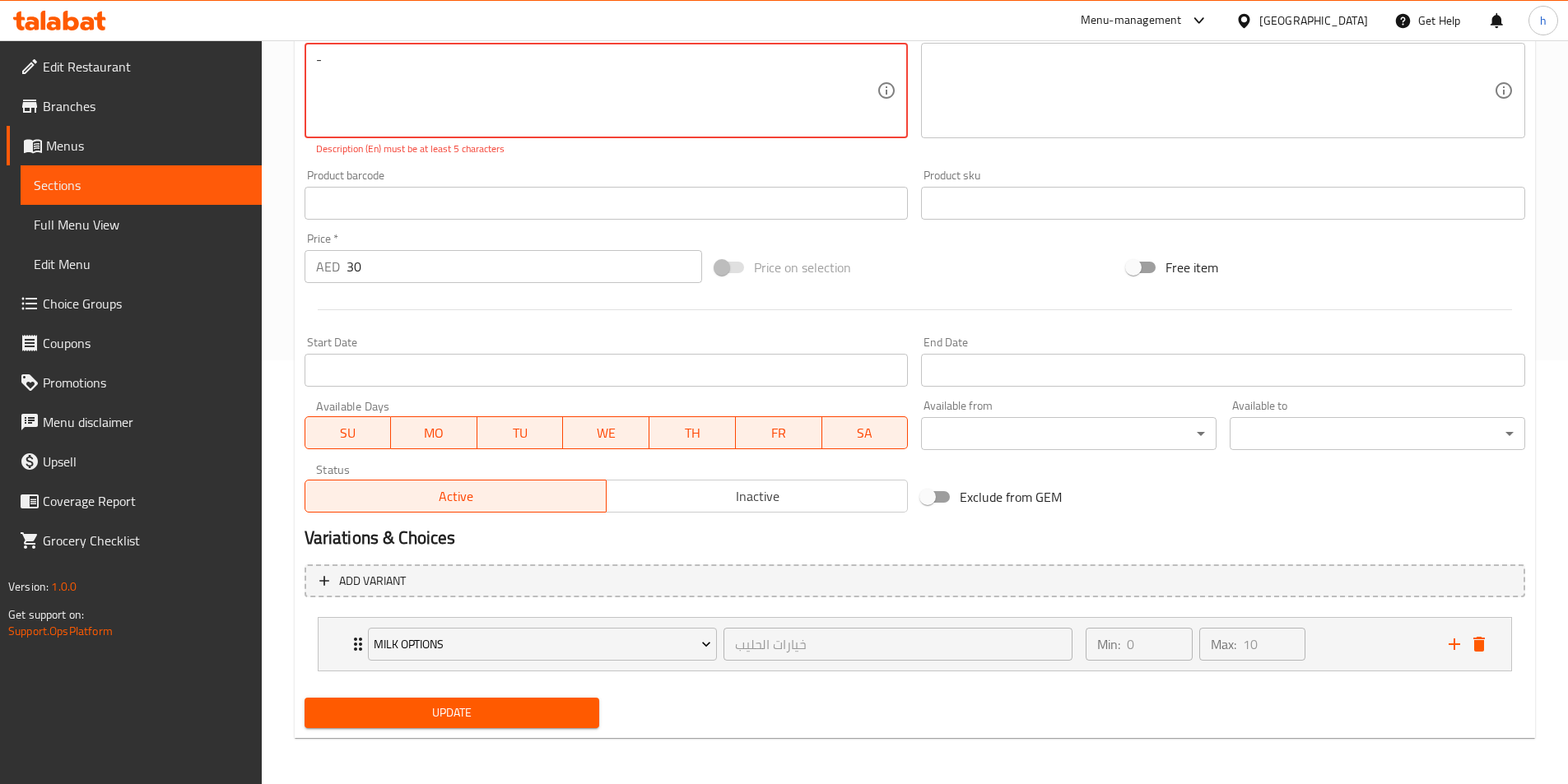
click at [514, 717] on span "Update" at bounding box center [452, 713] width 269 height 21
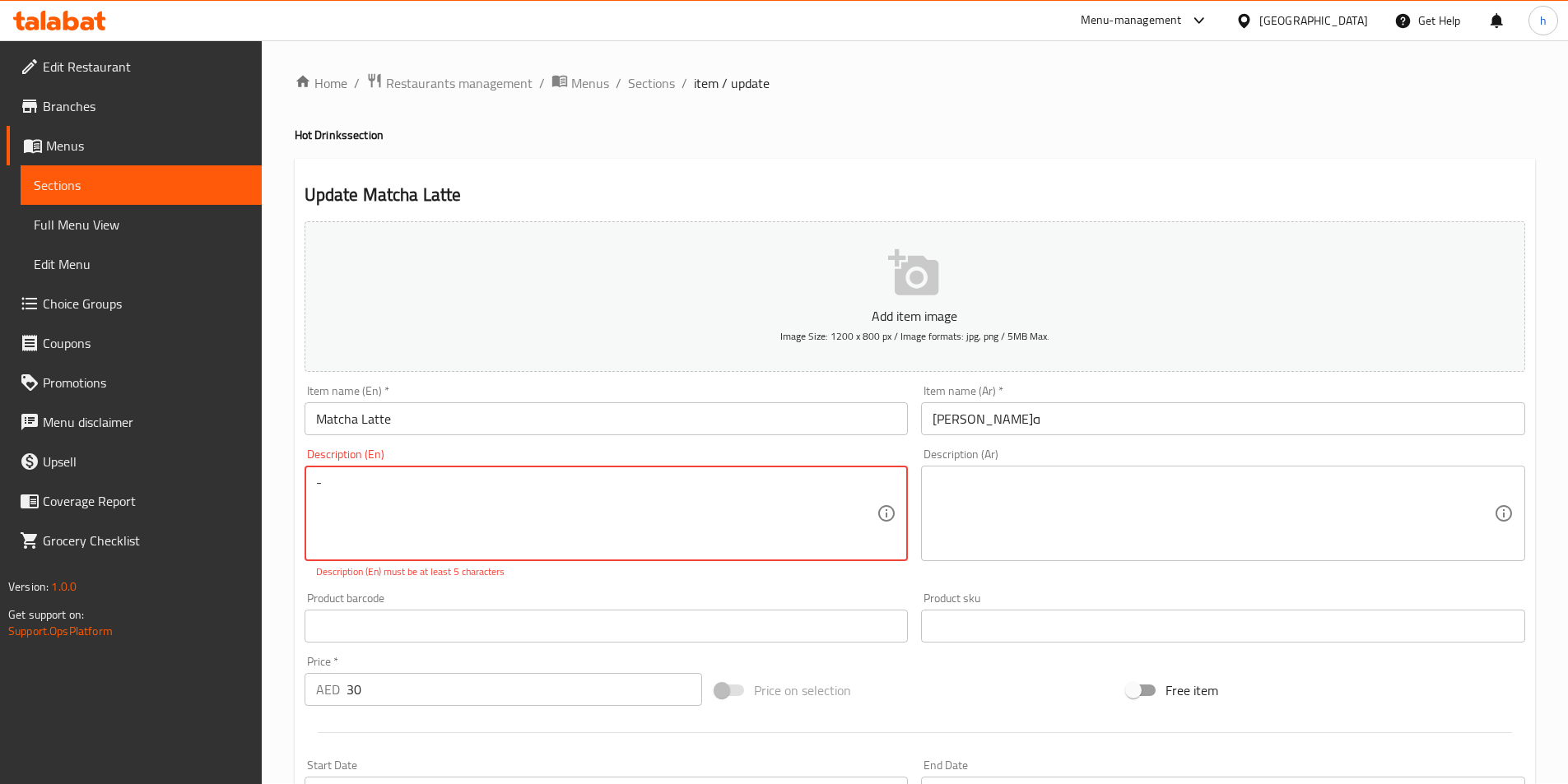
scroll to position [0, 0]
click at [875, 567] on p "Description (En) must be at least 5 characters" at bounding box center [607, 573] width 581 height 15
type textarea "-"
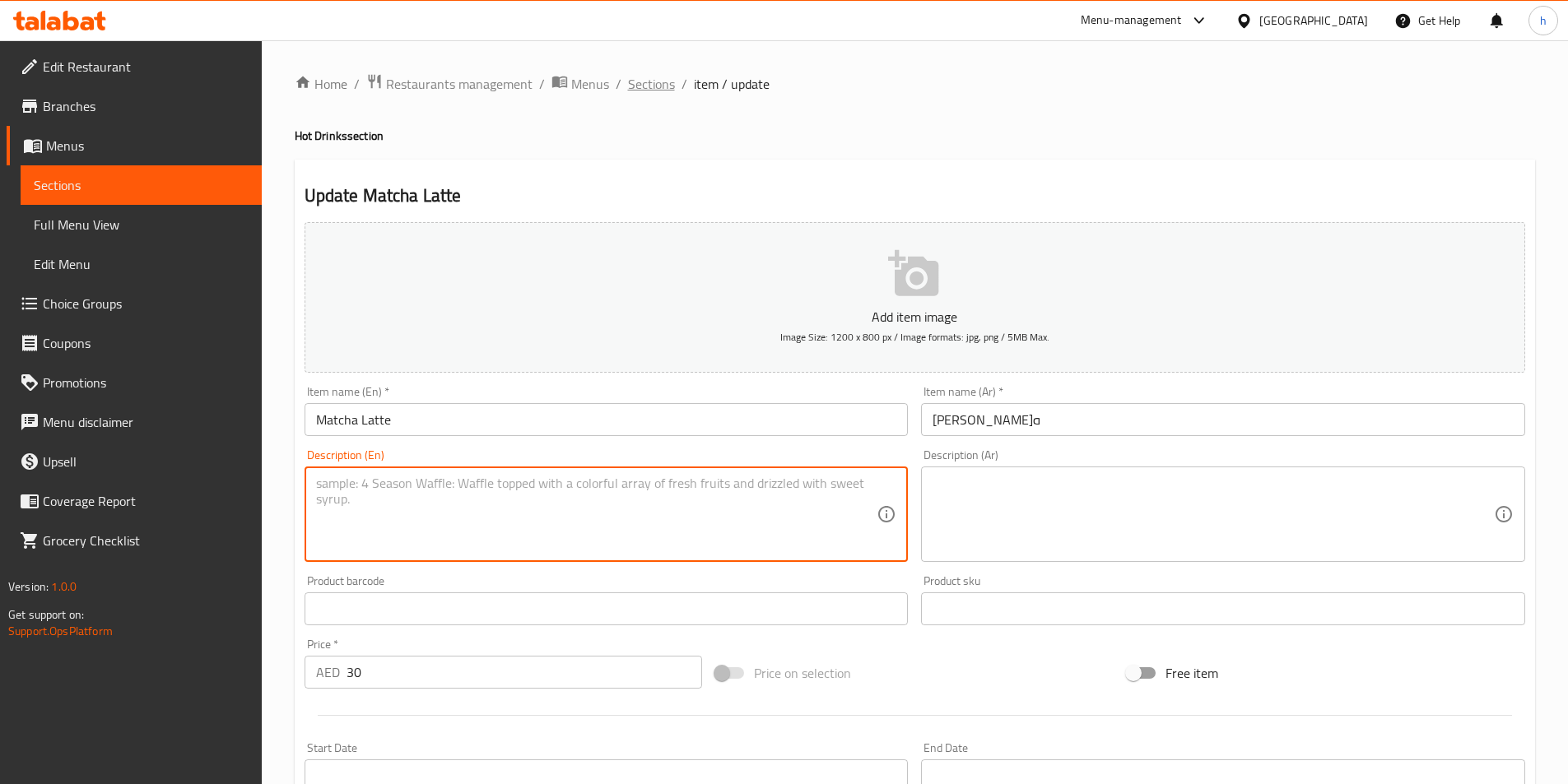
drag, startPoint x: 641, startPoint y: 82, endPoint x: 651, endPoint y: 82, distance: 10.0
click at [642, 82] on span "Sections" at bounding box center [651, 84] width 47 height 20
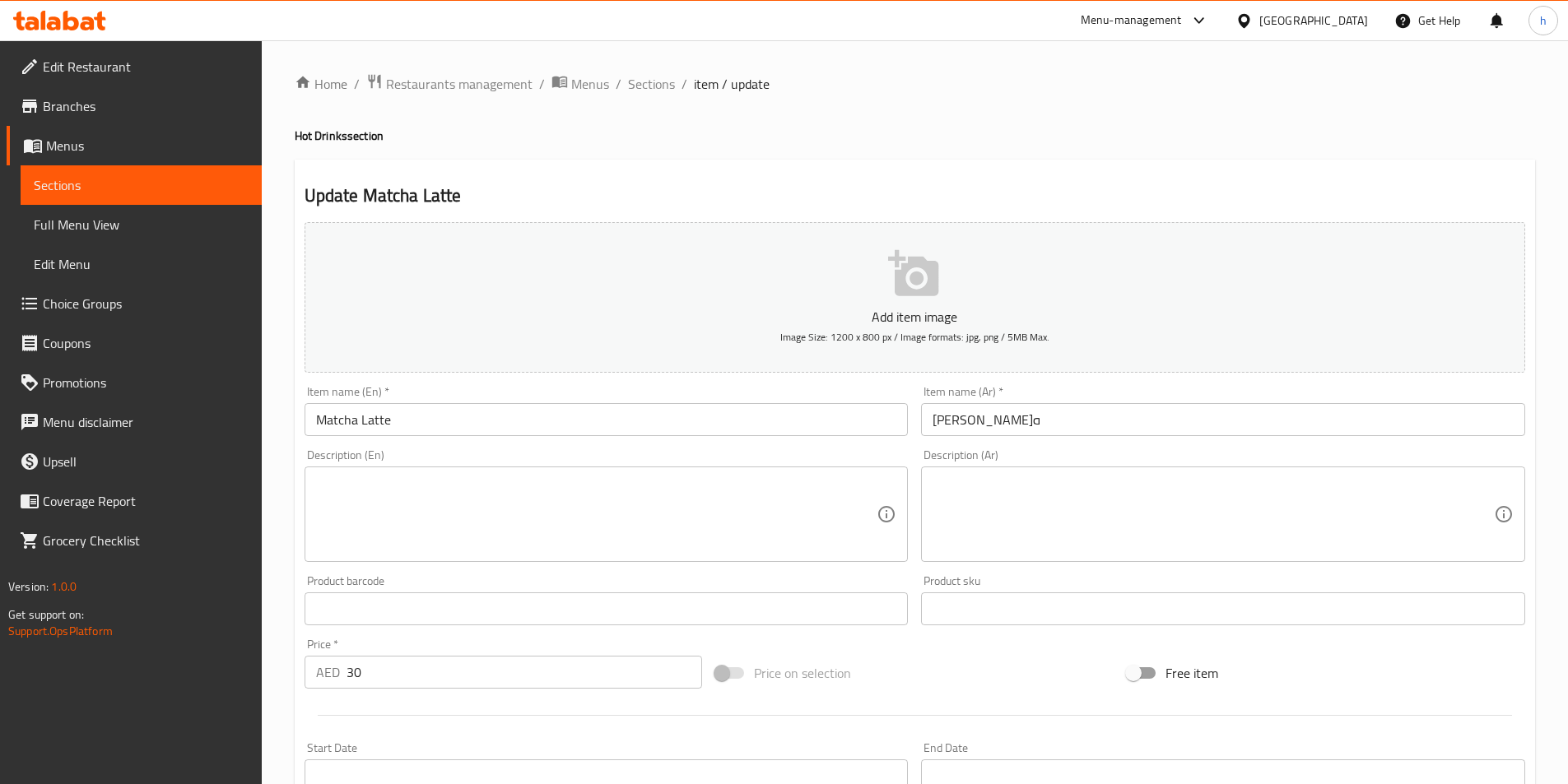
click at [465, 481] on textarea at bounding box center [597, 514] width 561 height 78
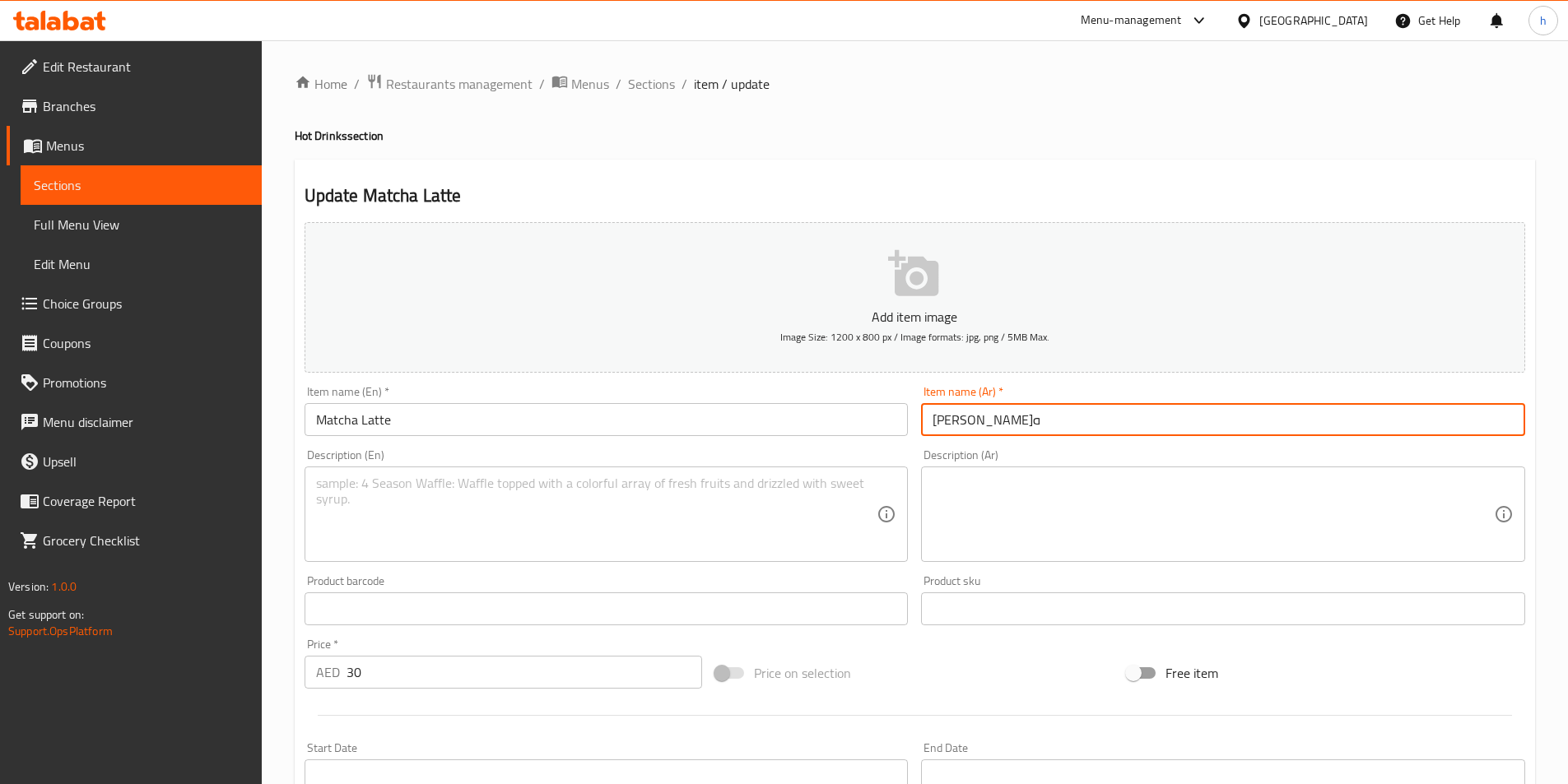
click at [1055, 430] on input "[PERSON_NAME]ه" at bounding box center [1224, 420] width 604 height 33
click at [611, 489] on textarea at bounding box center [597, 514] width 561 height 78
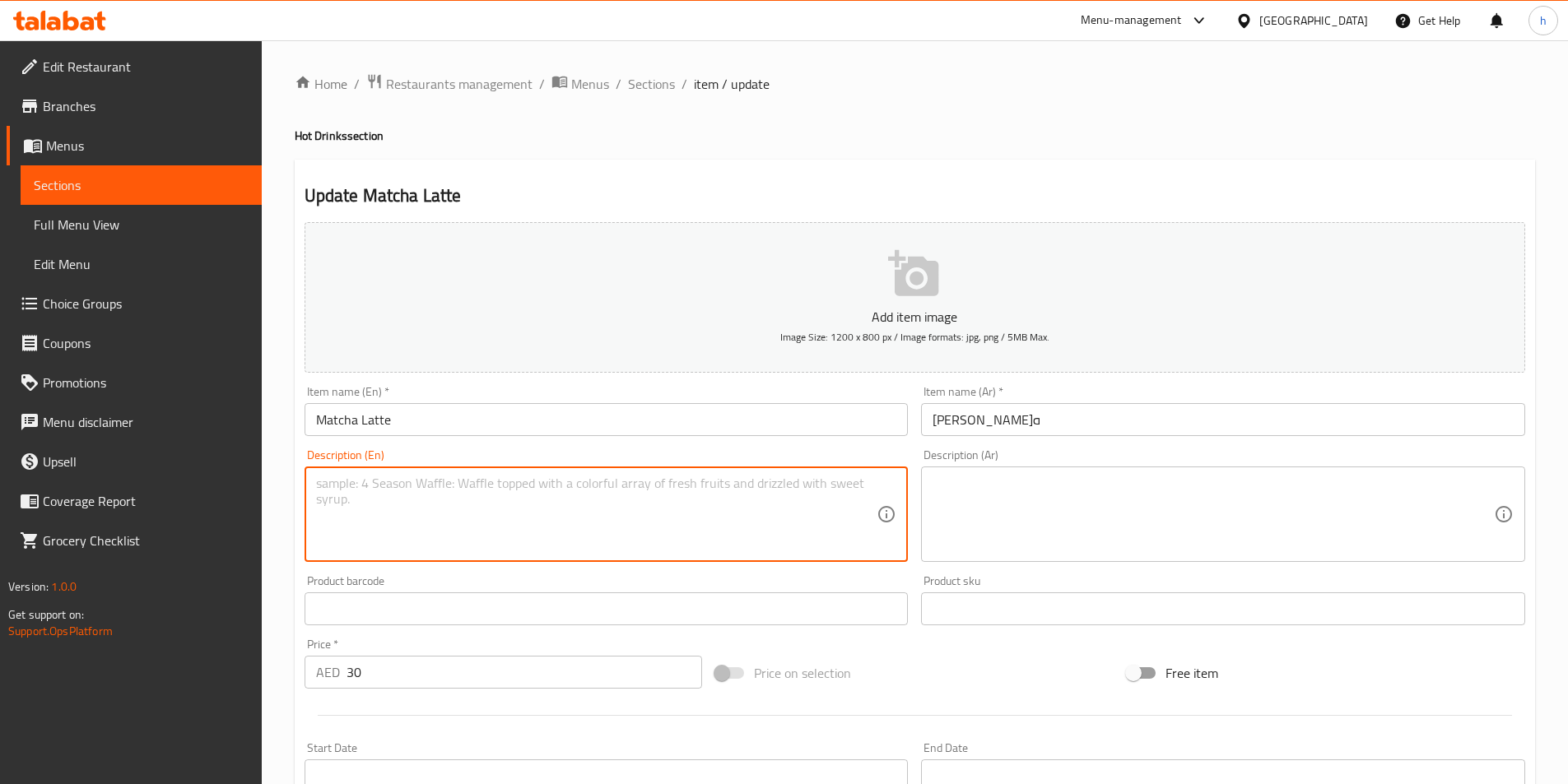
type textarea "-"
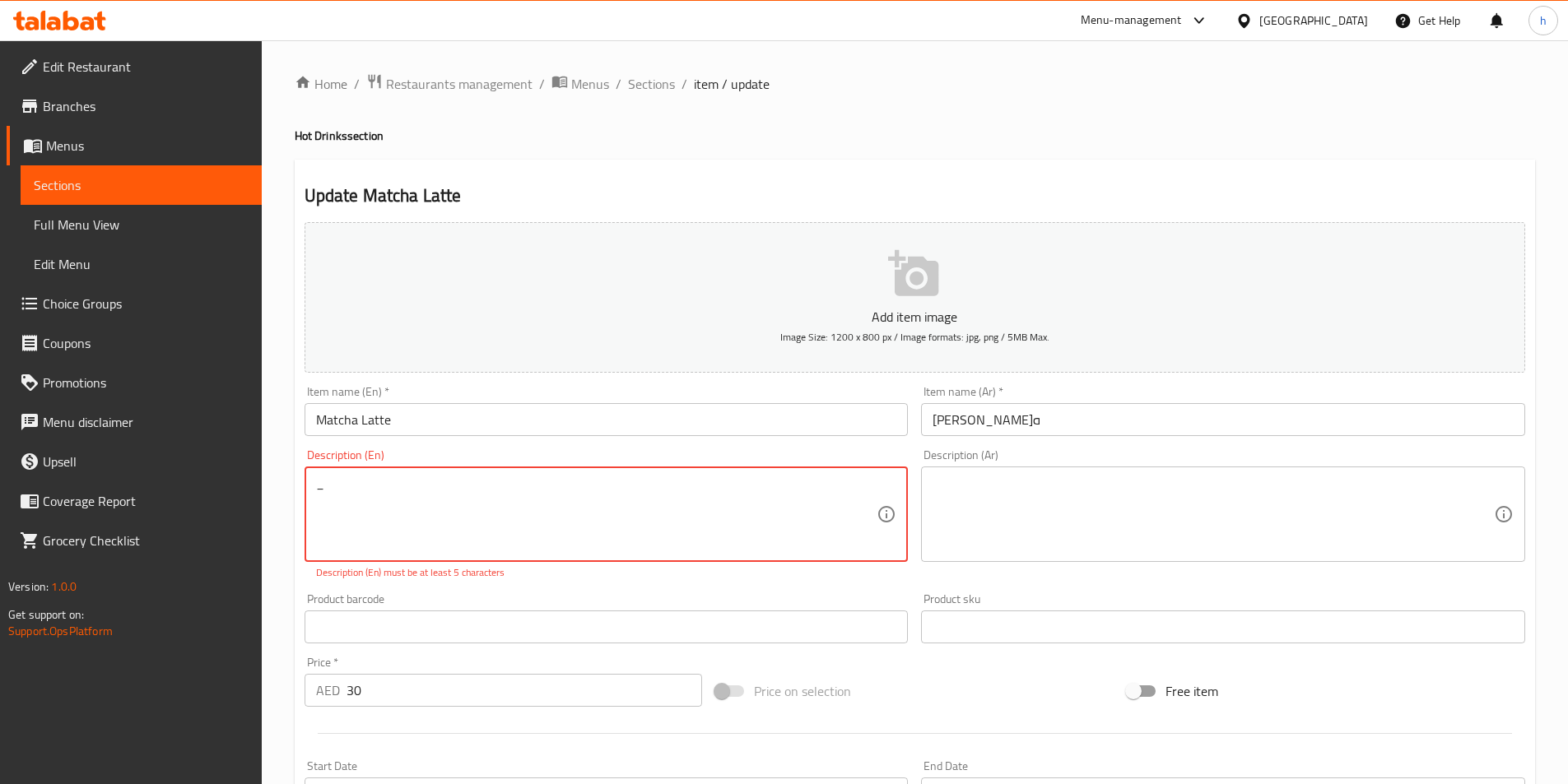
type textarea "_"
click at [808, 598] on div "Product barcode Product barcode" at bounding box center [607, 618] width 604 height 50
click at [436, 475] on textarea "_" at bounding box center [597, 514] width 561 height 78
type textarea "-"
click at [724, 585] on div "Description (En) - Description (En) Description (En) must be at least 5 charact…" at bounding box center [607, 514] width 618 height 144
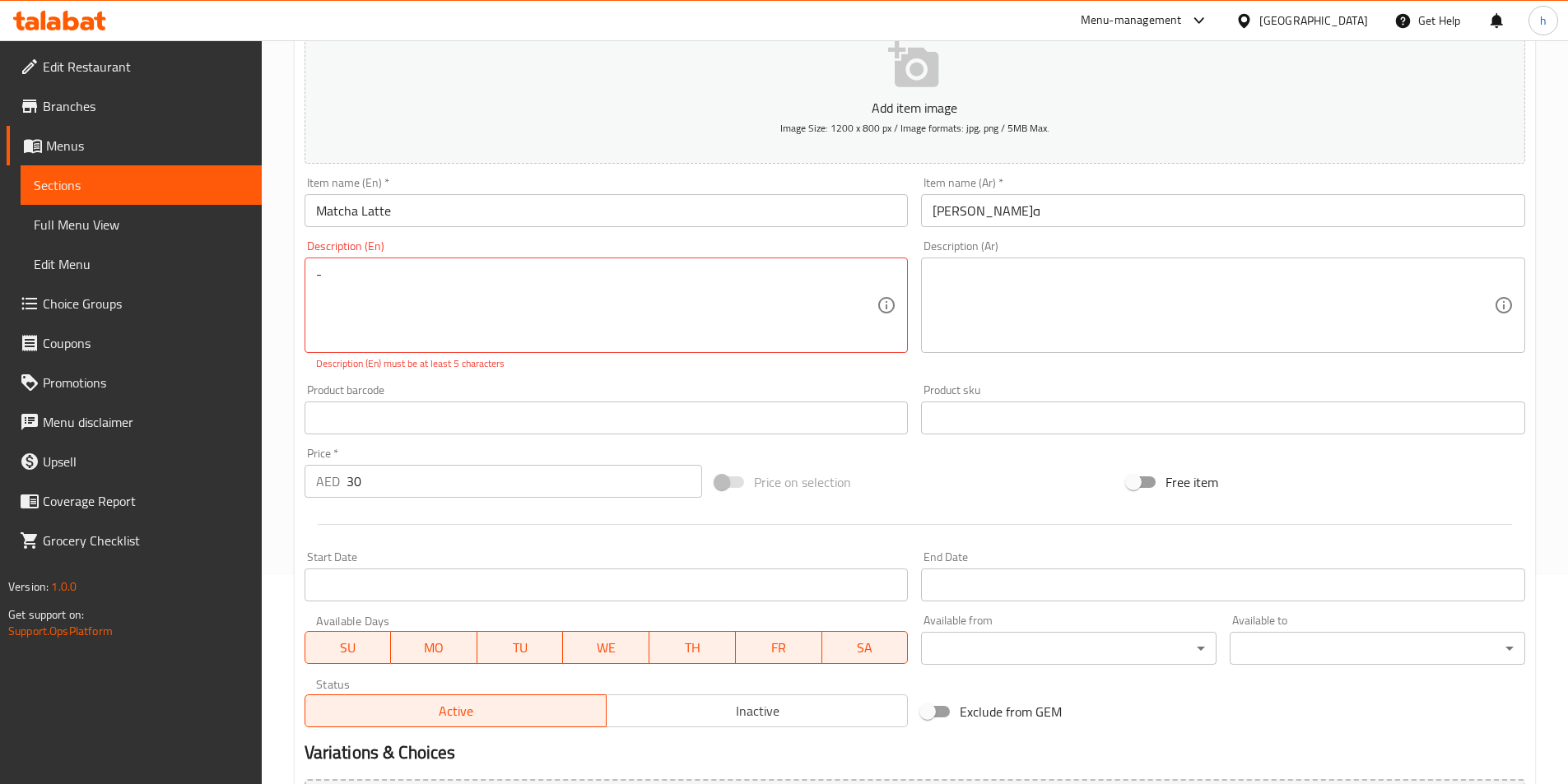
scroll to position [423, 0]
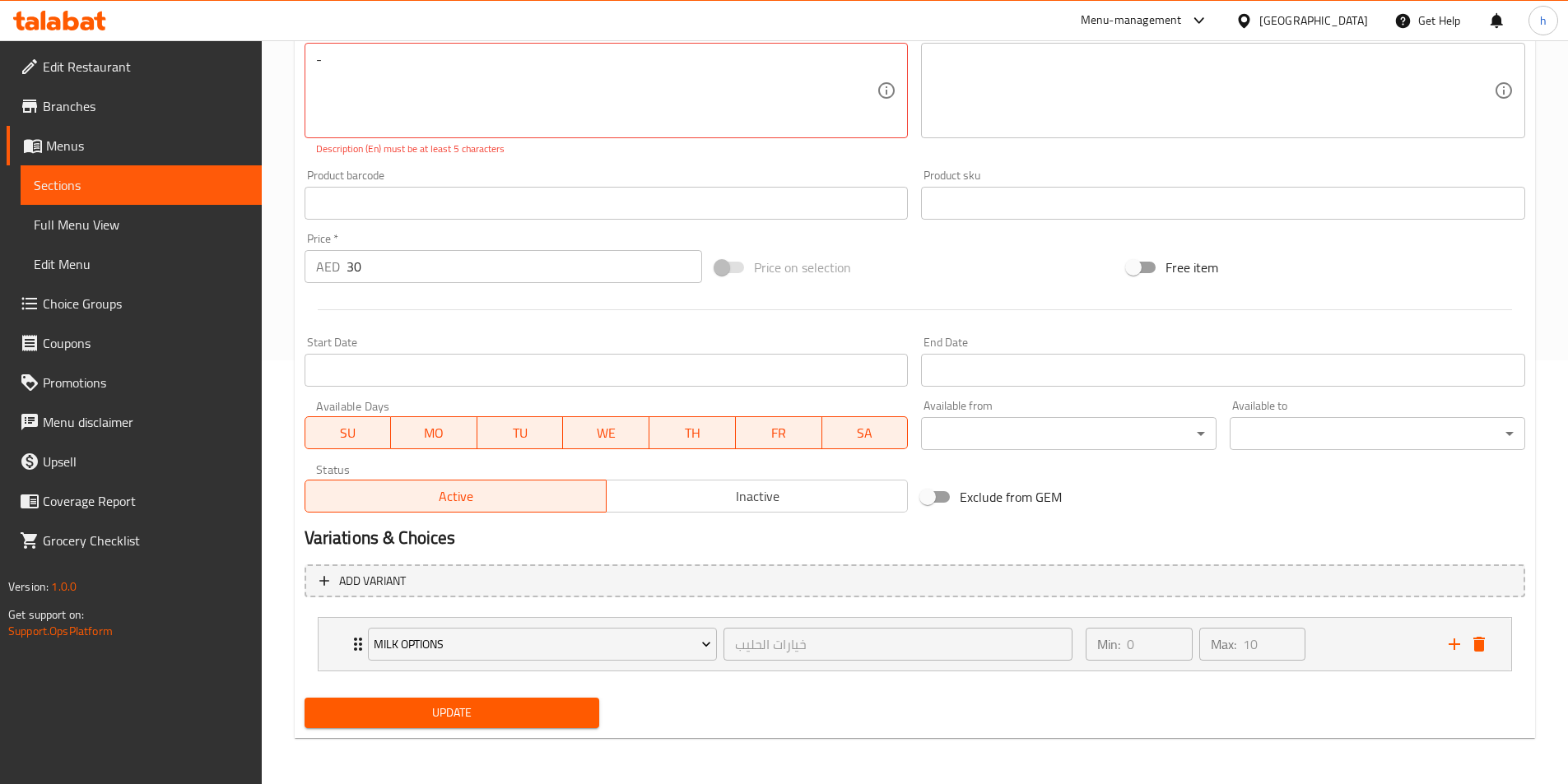
click at [525, 709] on span "Update" at bounding box center [452, 713] width 269 height 21
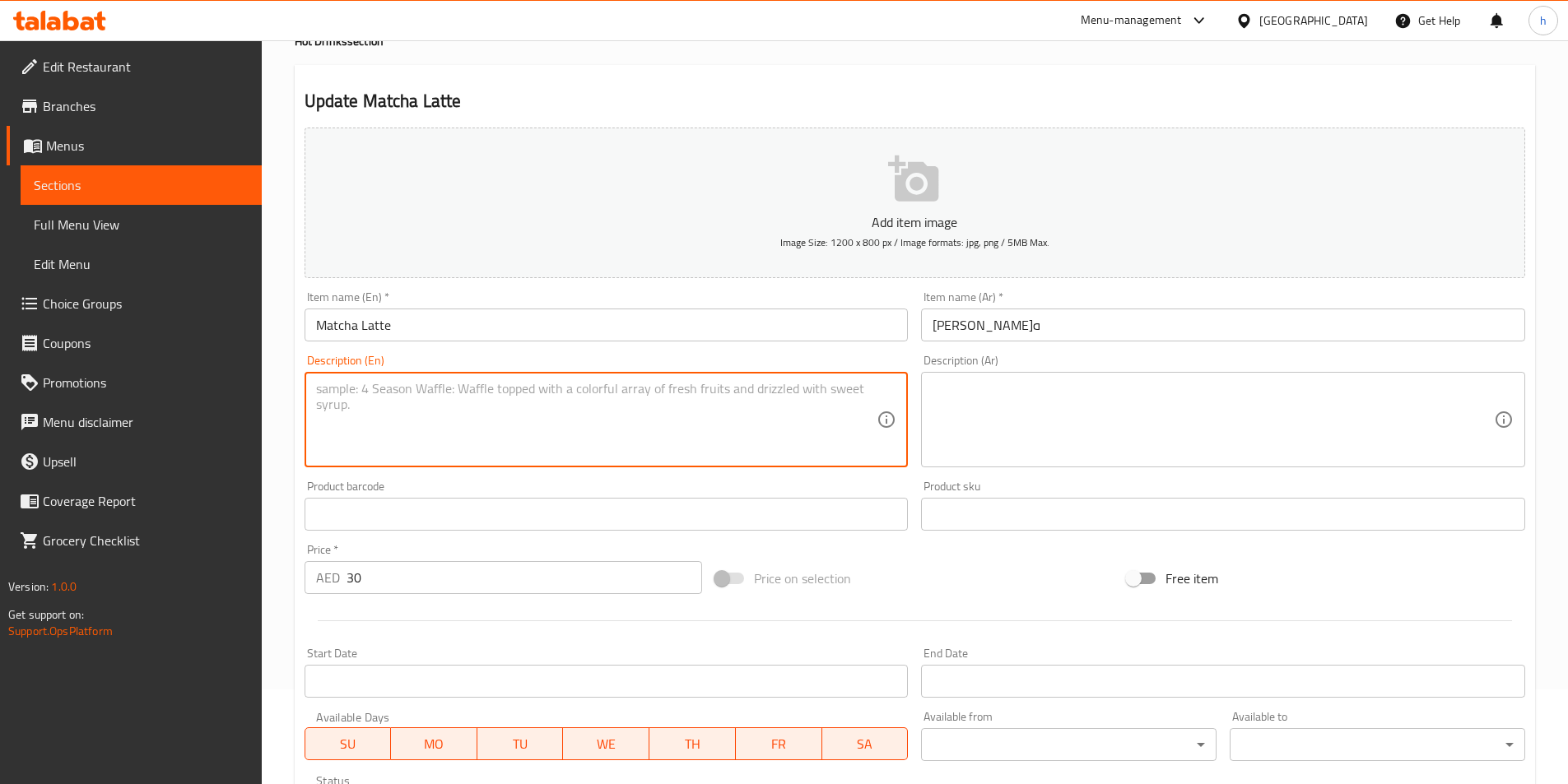
scroll to position [406, 0]
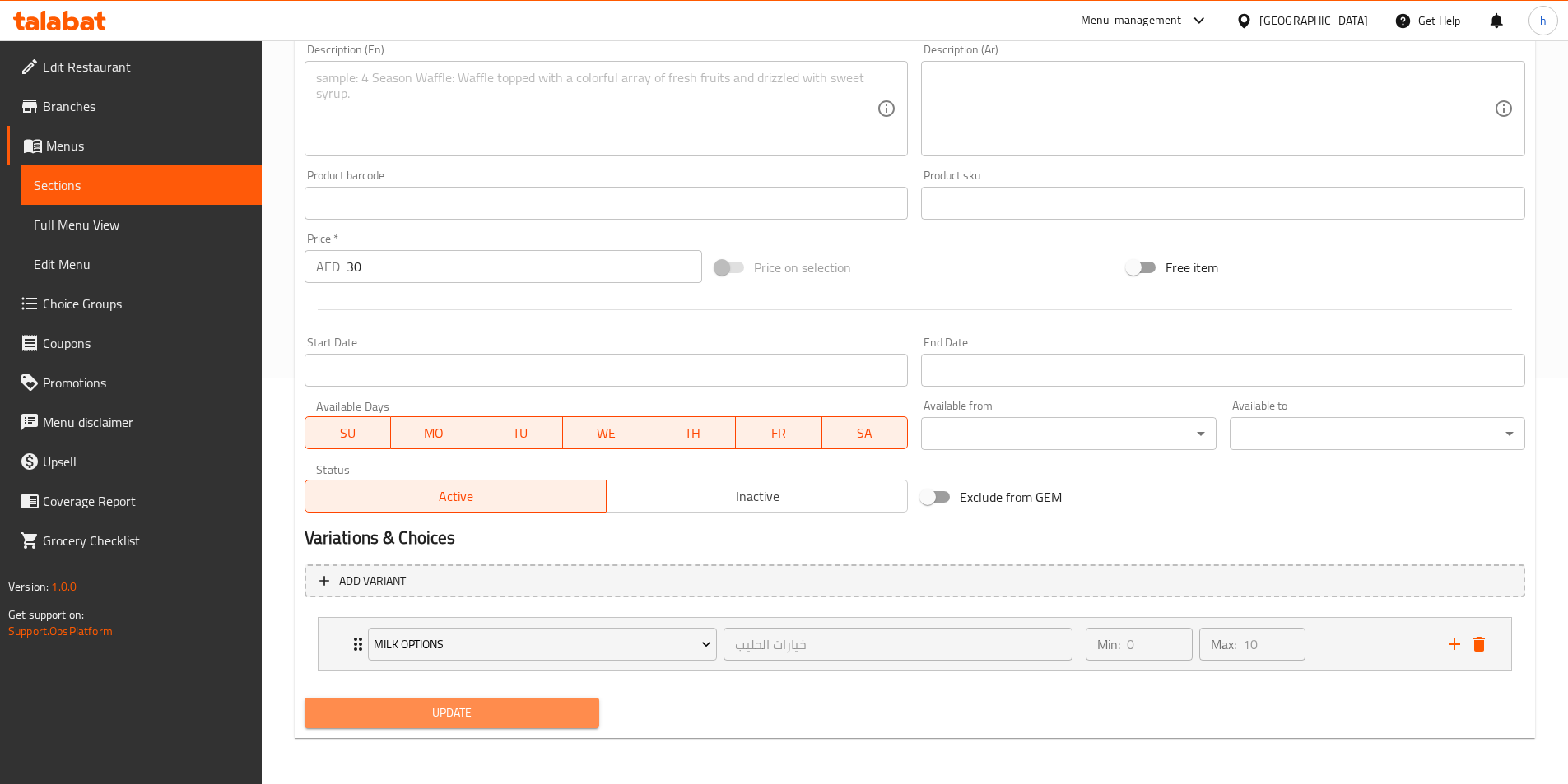
click at [450, 724] on button "Update" at bounding box center [452, 713] width 296 height 31
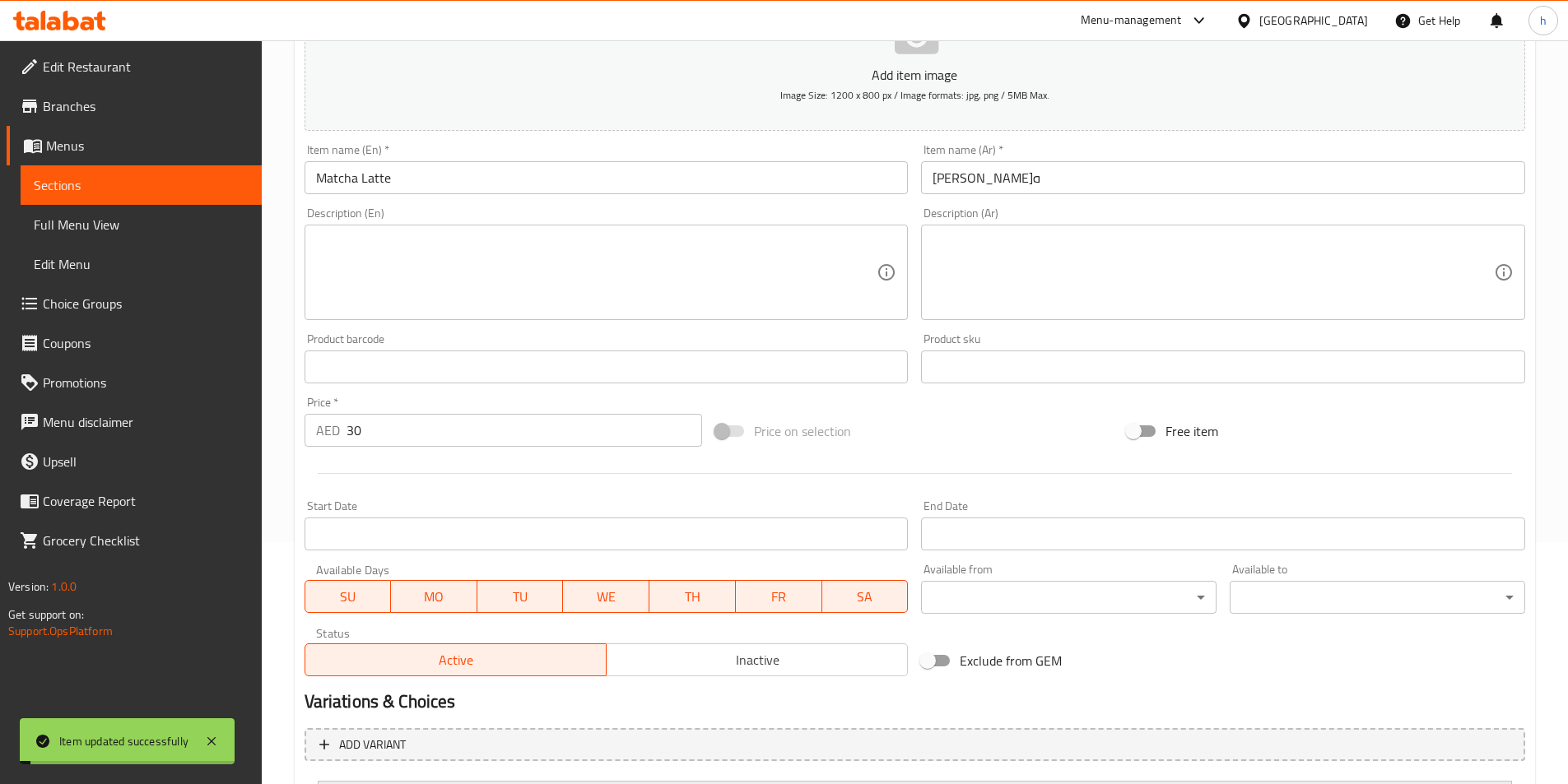
scroll to position [0, 0]
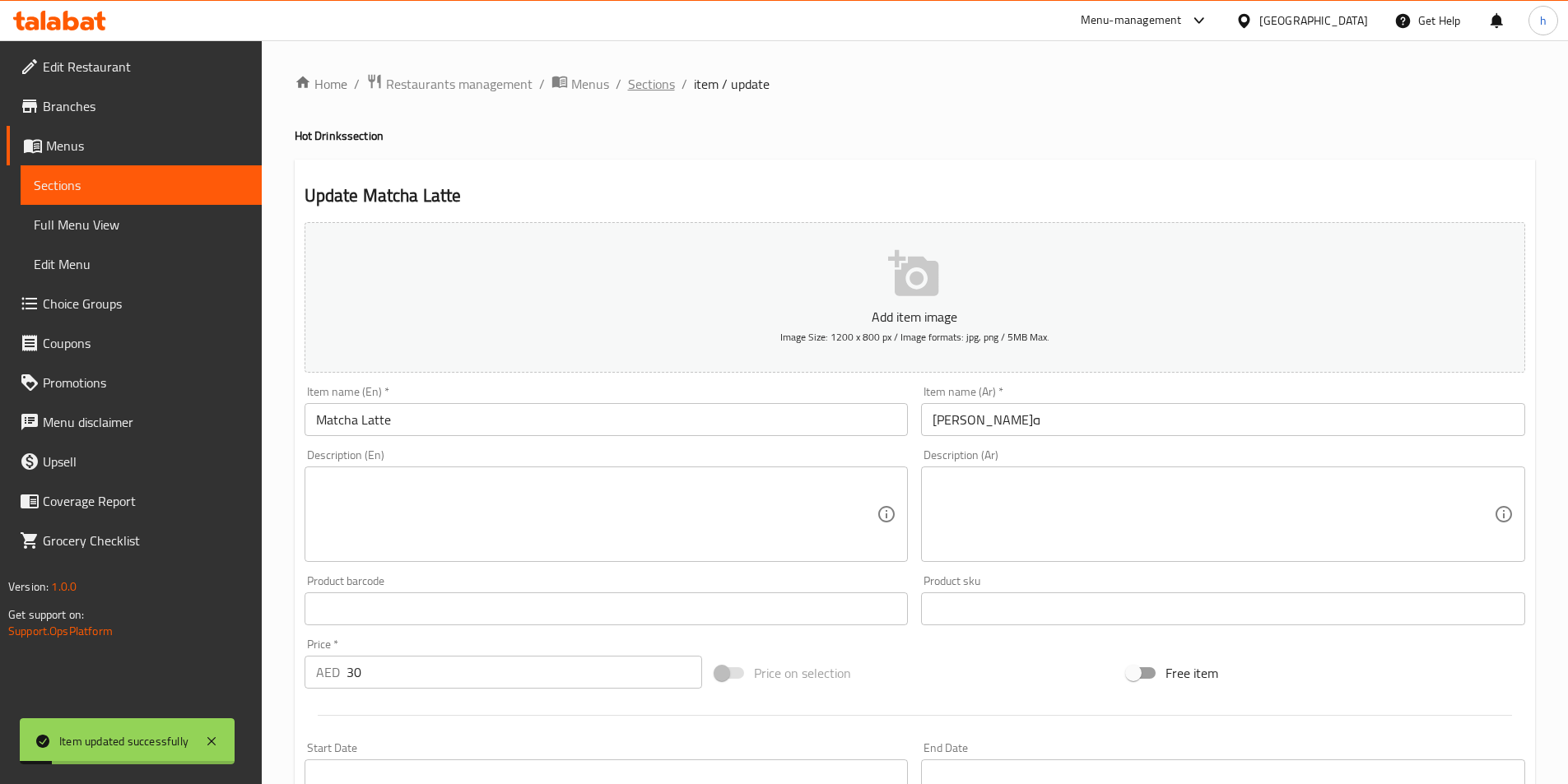
click at [669, 76] on span "Sections" at bounding box center [651, 84] width 47 height 20
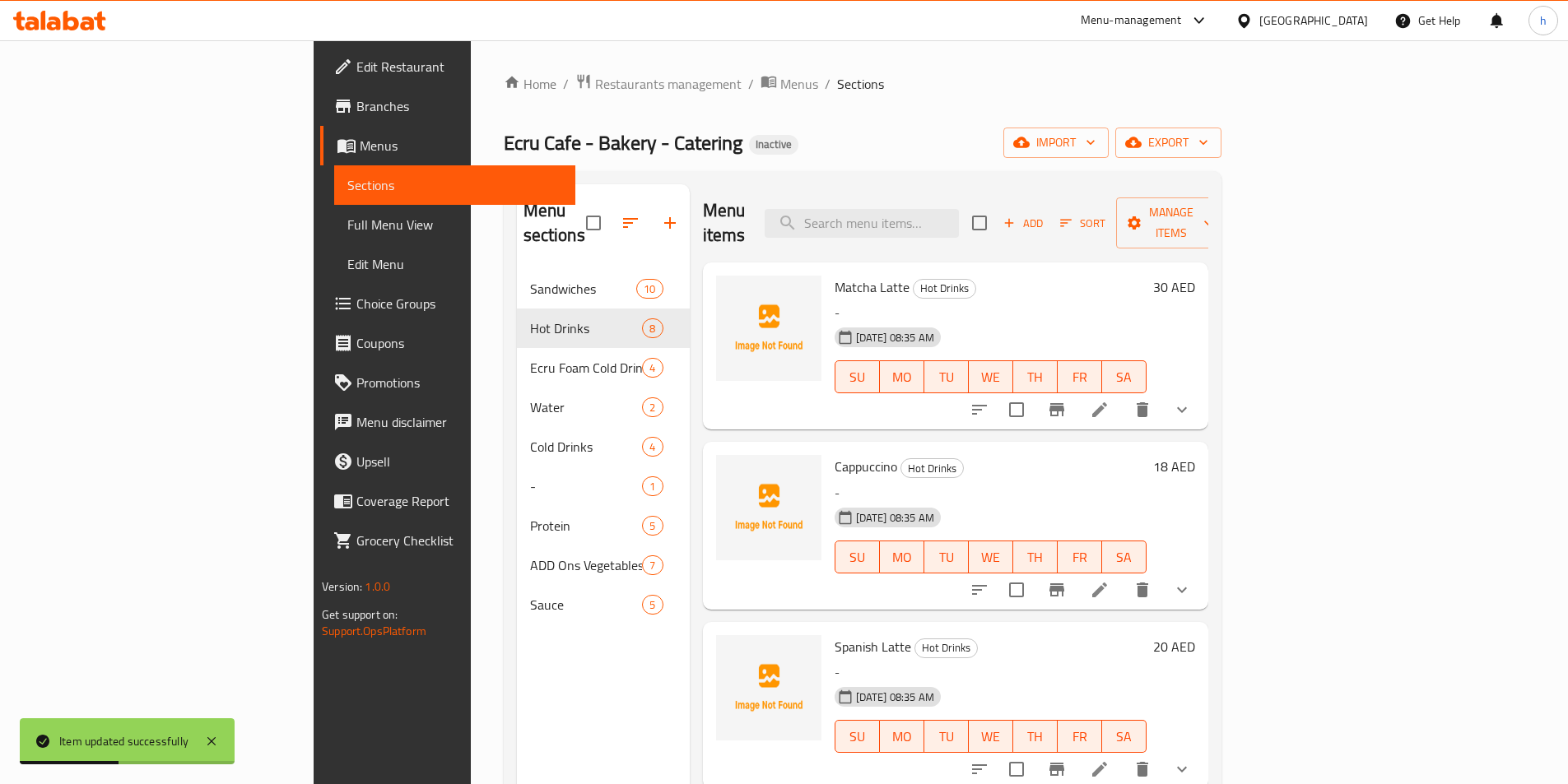
click at [1110, 580] on icon at bounding box center [1100, 590] width 20 height 20
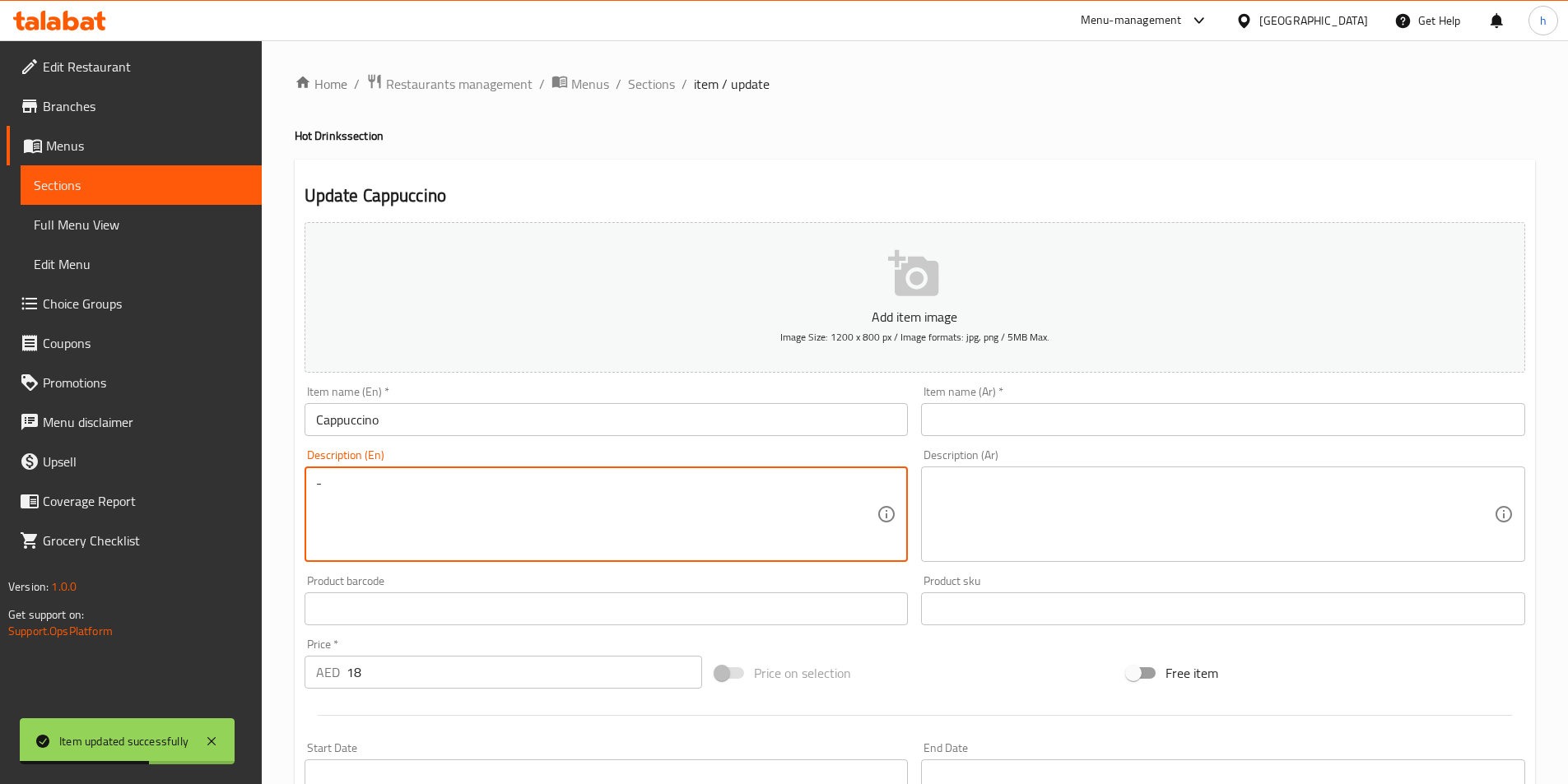
click at [696, 489] on textarea "-" at bounding box center [597, 514] width 561 height 78
click at [372, 427] on input "Cappuccino" at bounding box center [607, 420] width 604 height 33
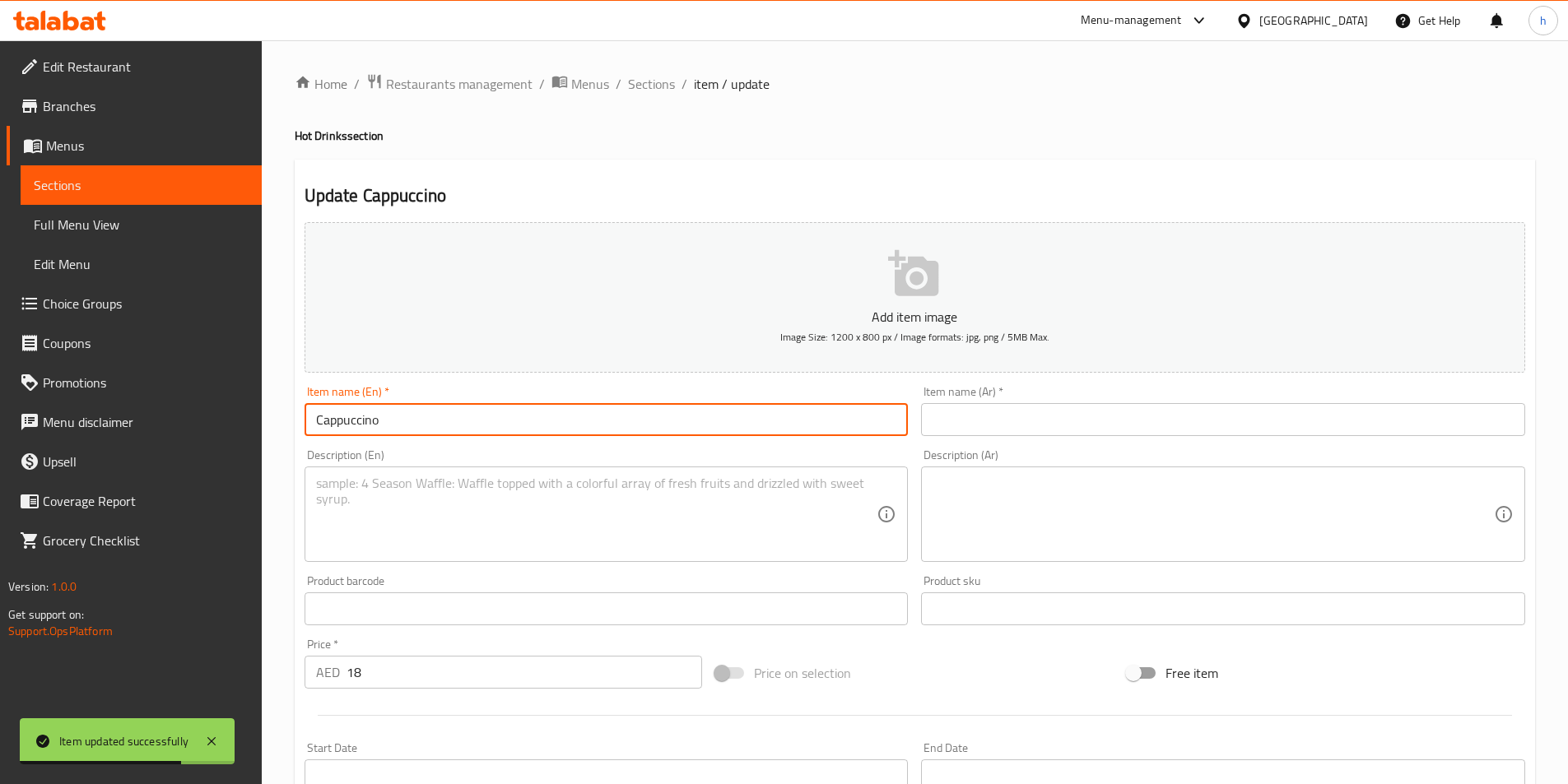
click at [372, 427] on input "Cappuccino" at bounding box center [607, 420] width 604 height 33
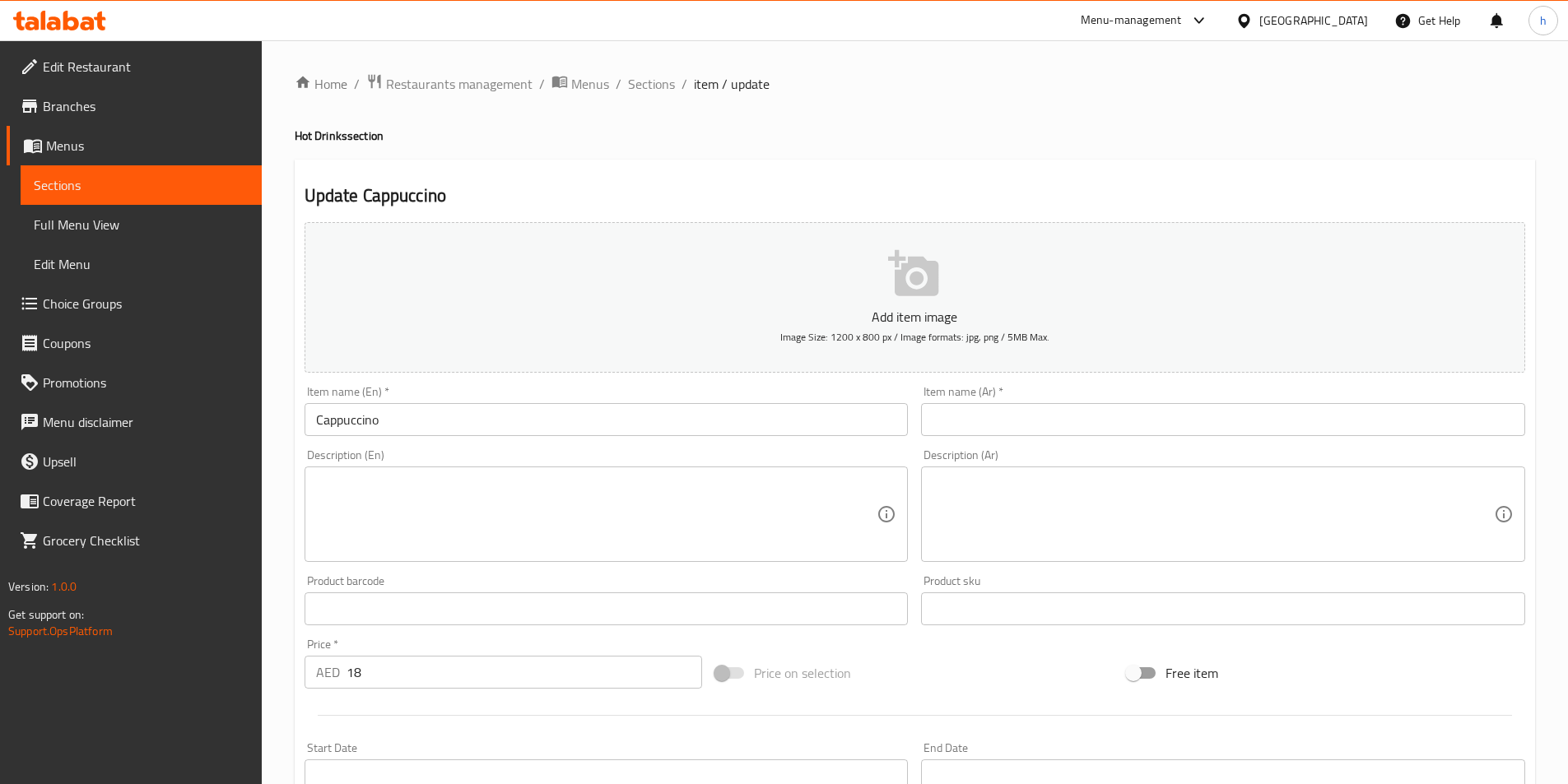
click at [1173, 413] on input "text" at bounding box center [1224, 420] width 604 height 33
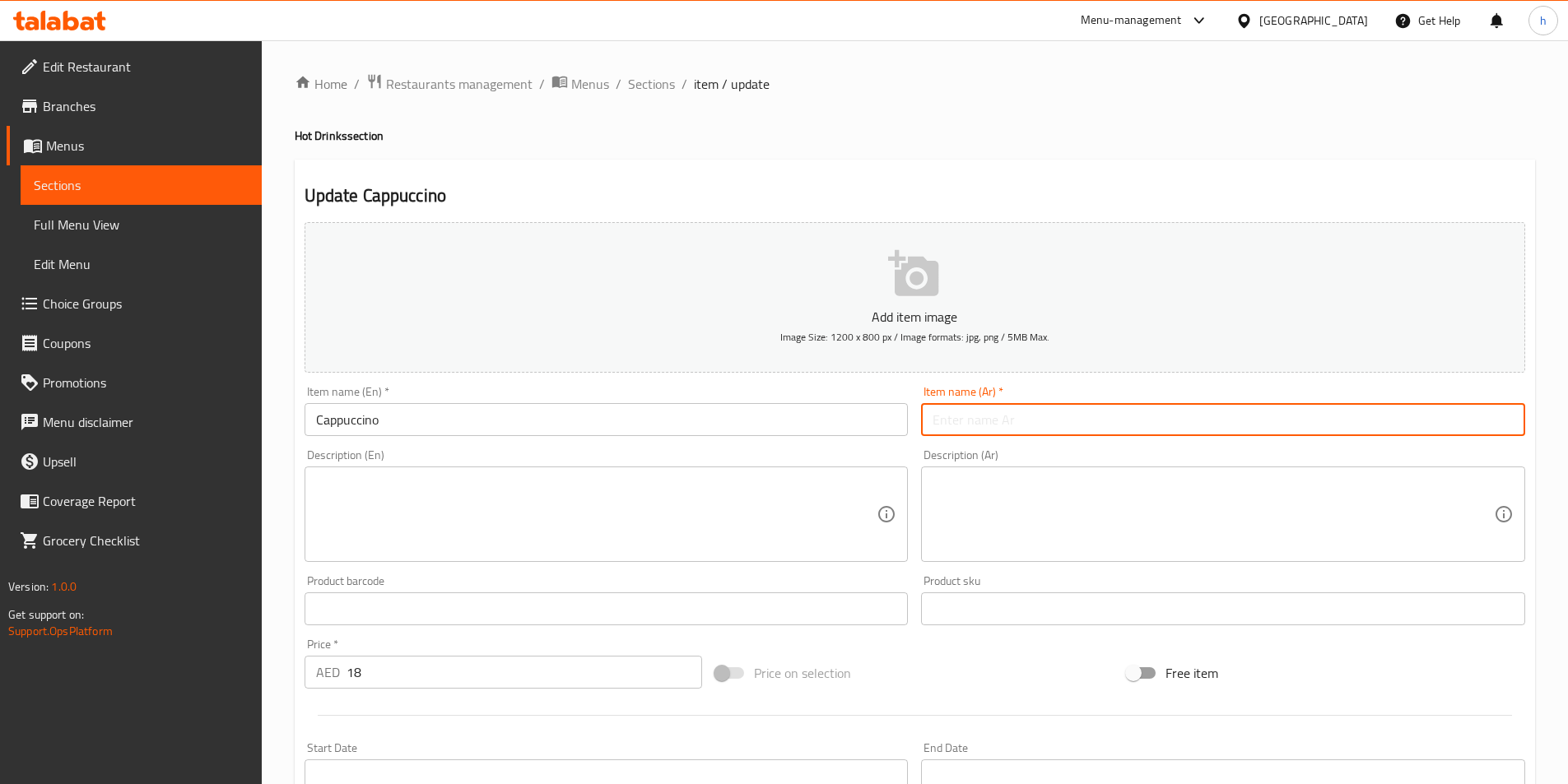
paste input "كابتشينو"
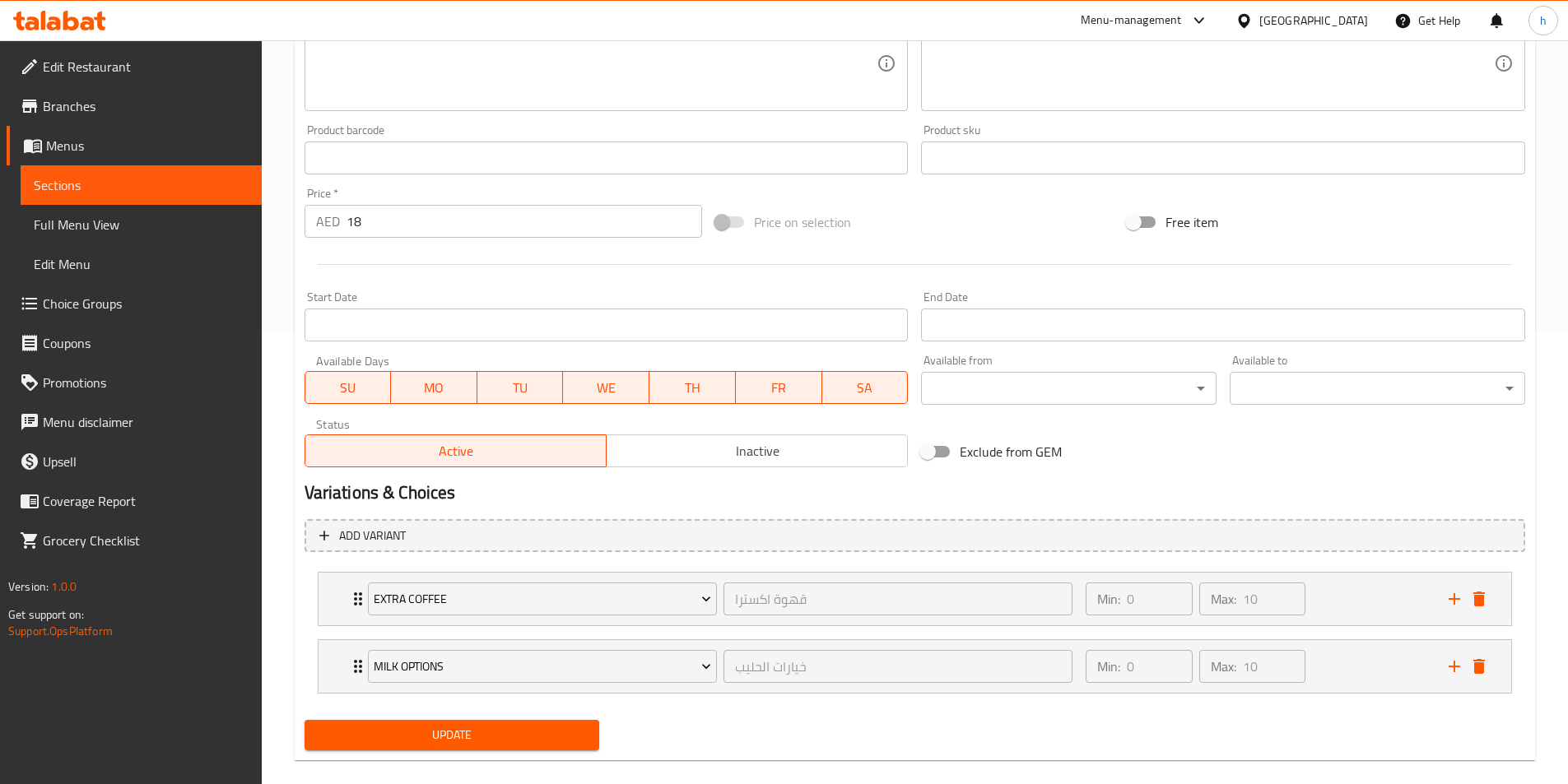
scroll to position [473, 0]
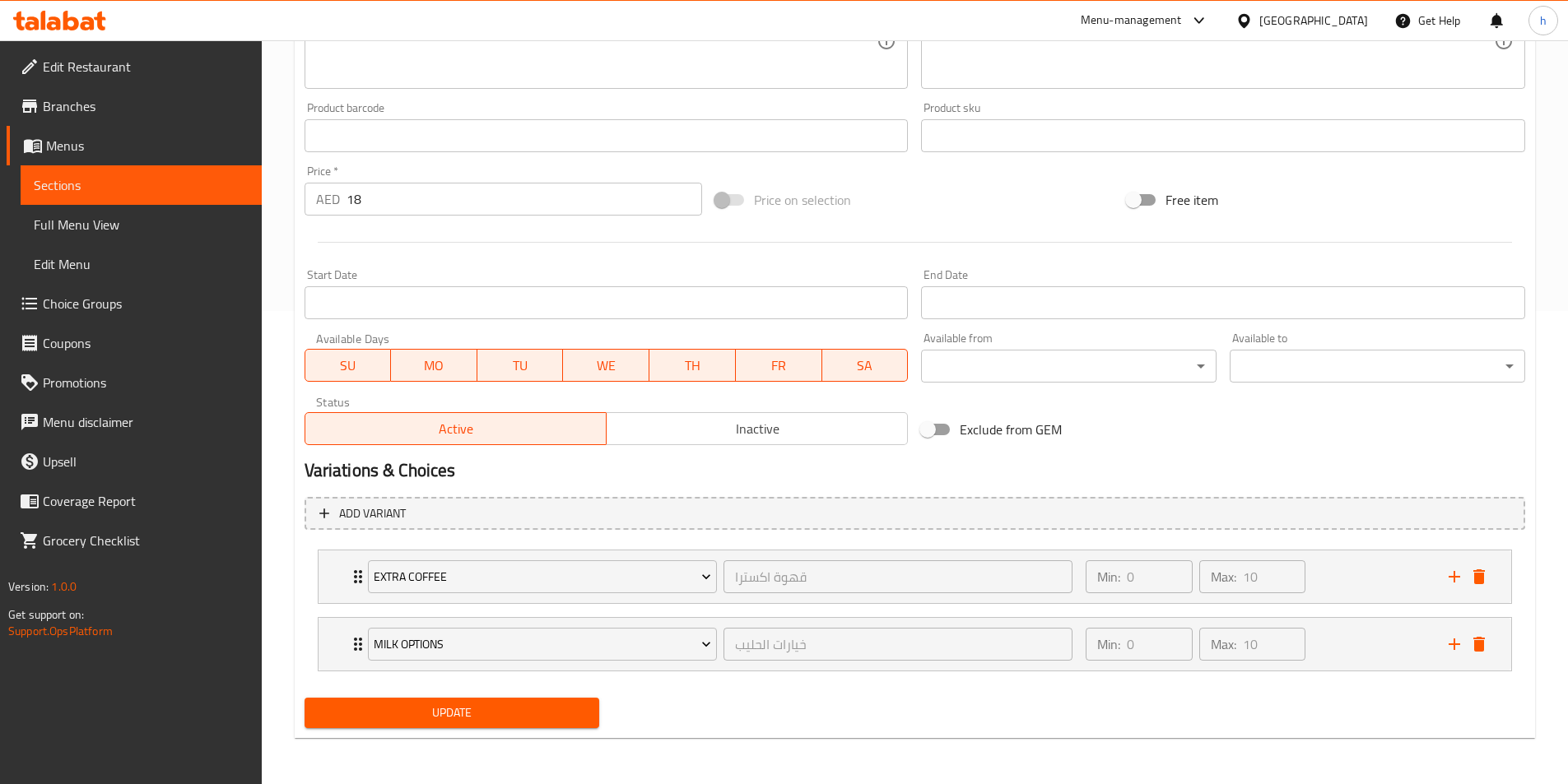
type input "كابتشينو"
click at [530, 723] on span "Update" at bounding box center [452, 713] width 269 height 21
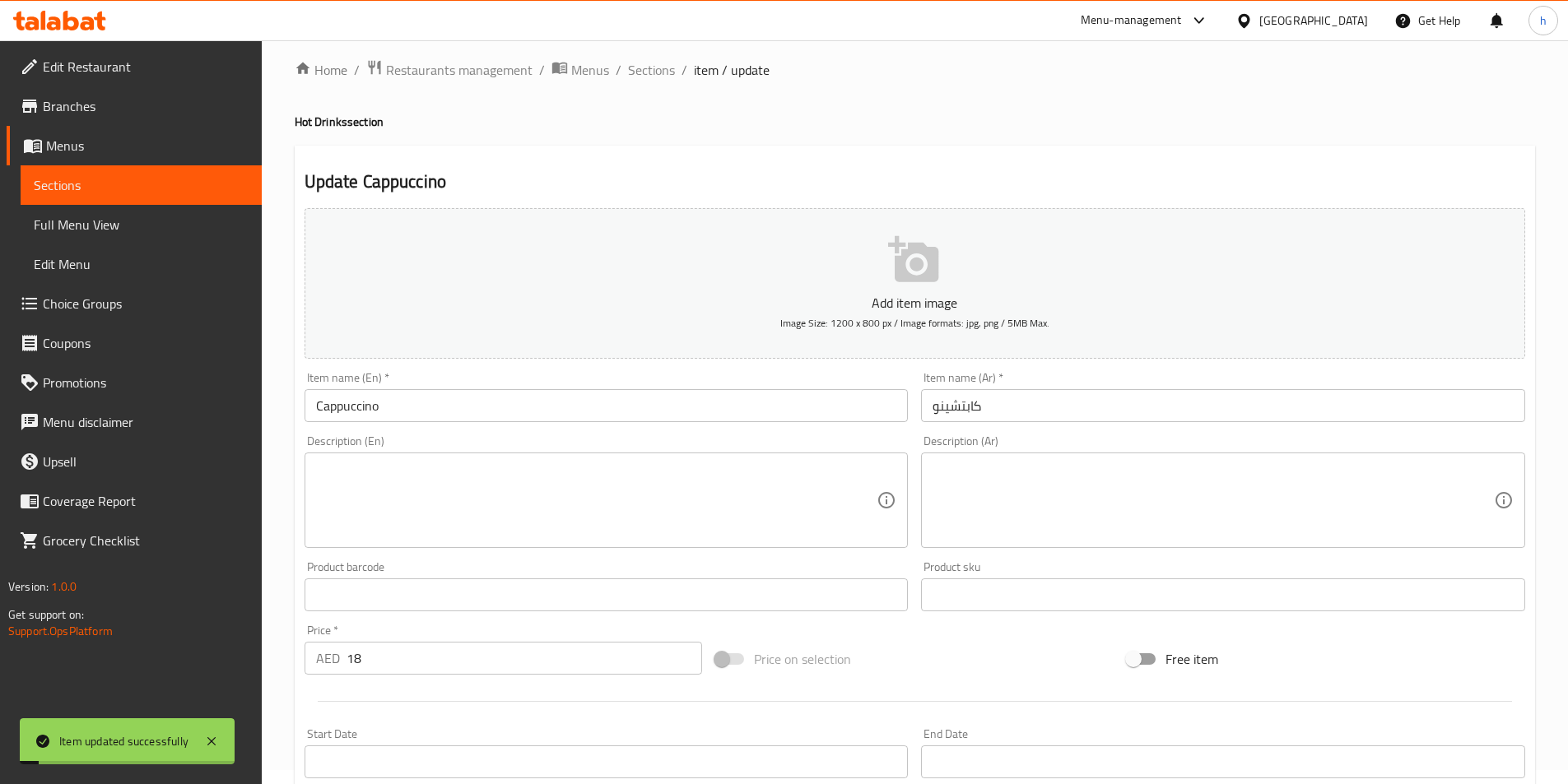
scroll to position [0, 0]
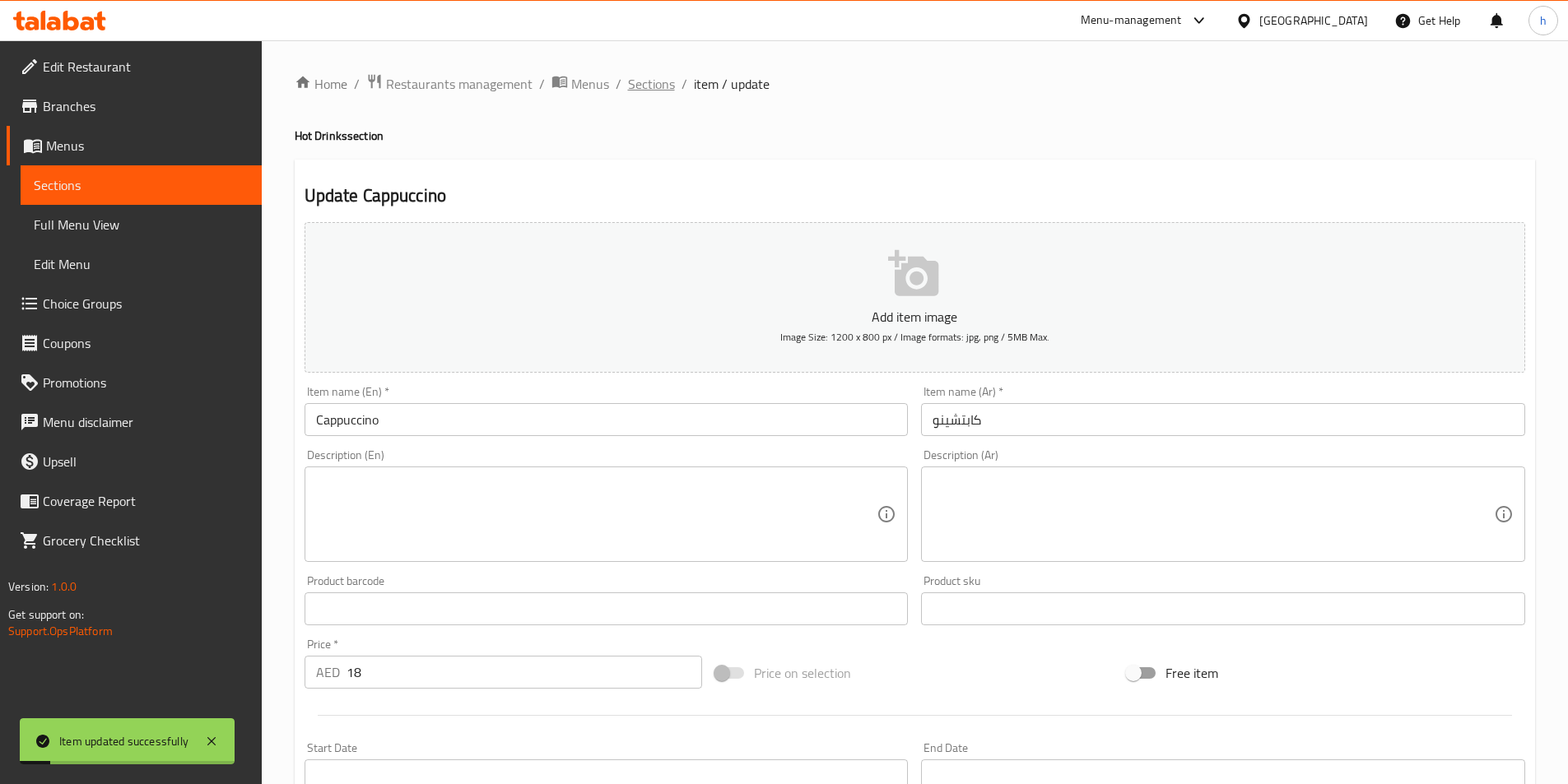
click at [666, 89] on span "Sections" at bounding box center [651, 84] width 47 height 20
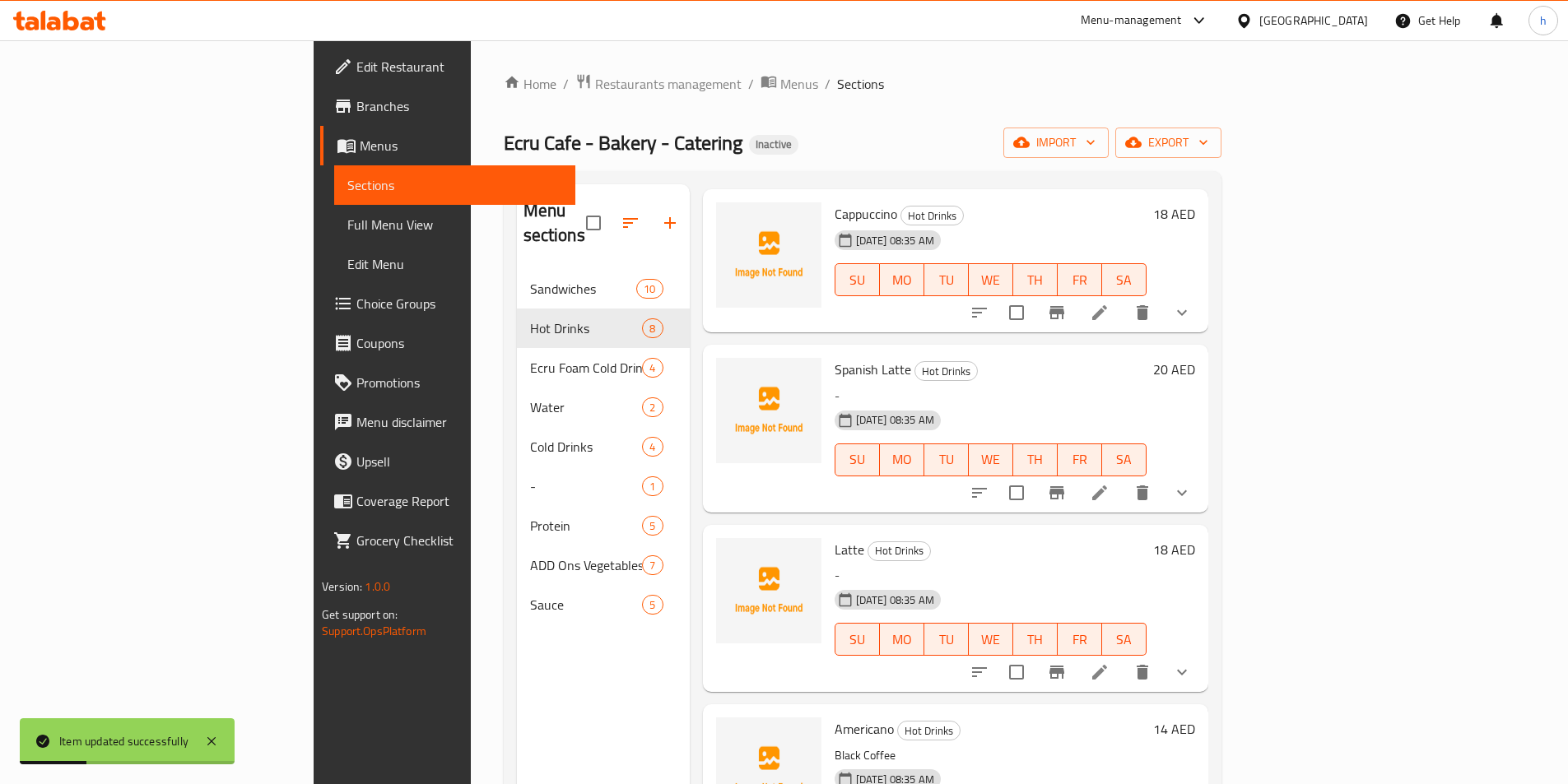
scroll to position [247, 0]
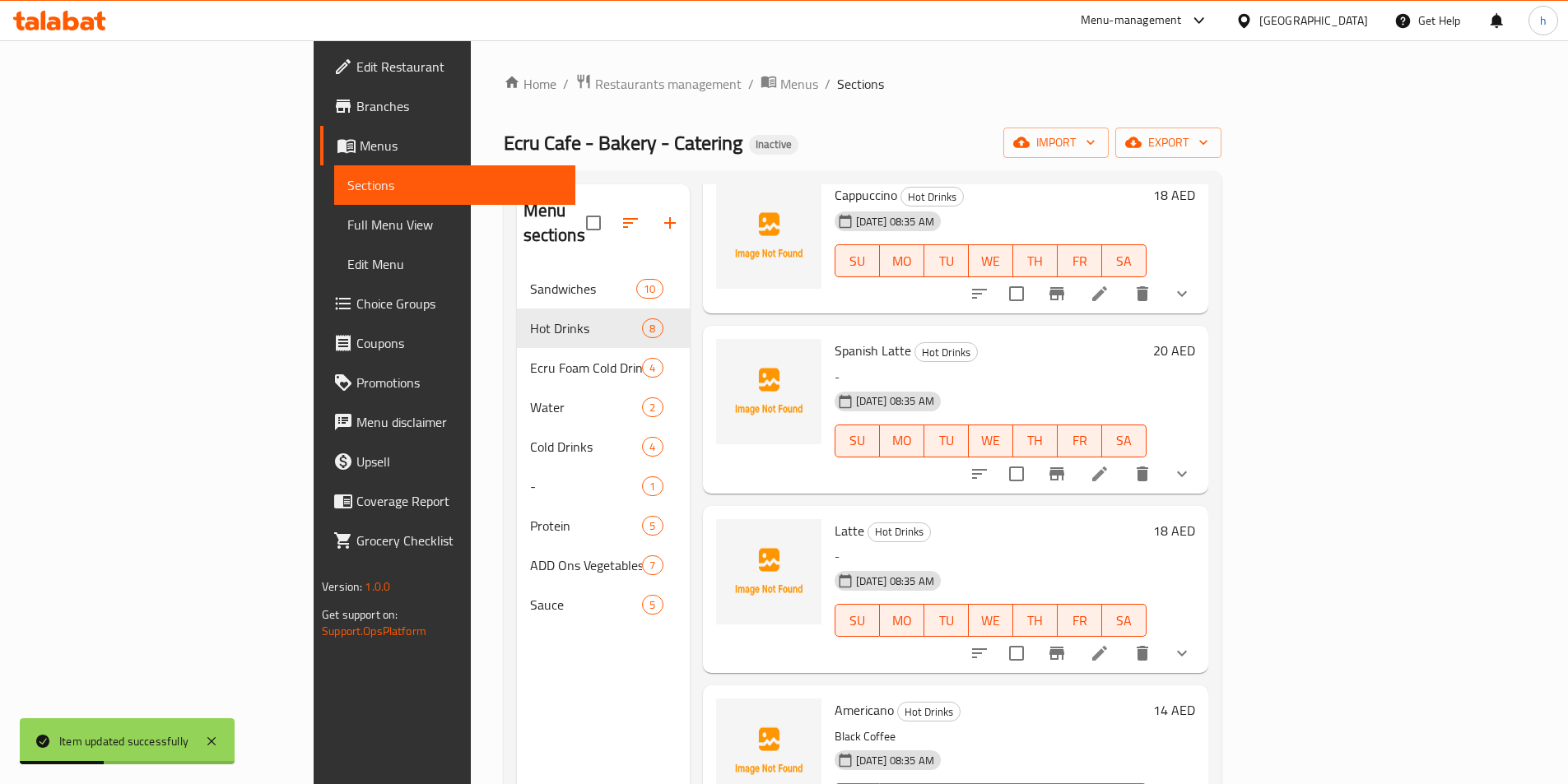
click at [1107, 466] on icon at bounding box center [1100, 474] width 15 height 15
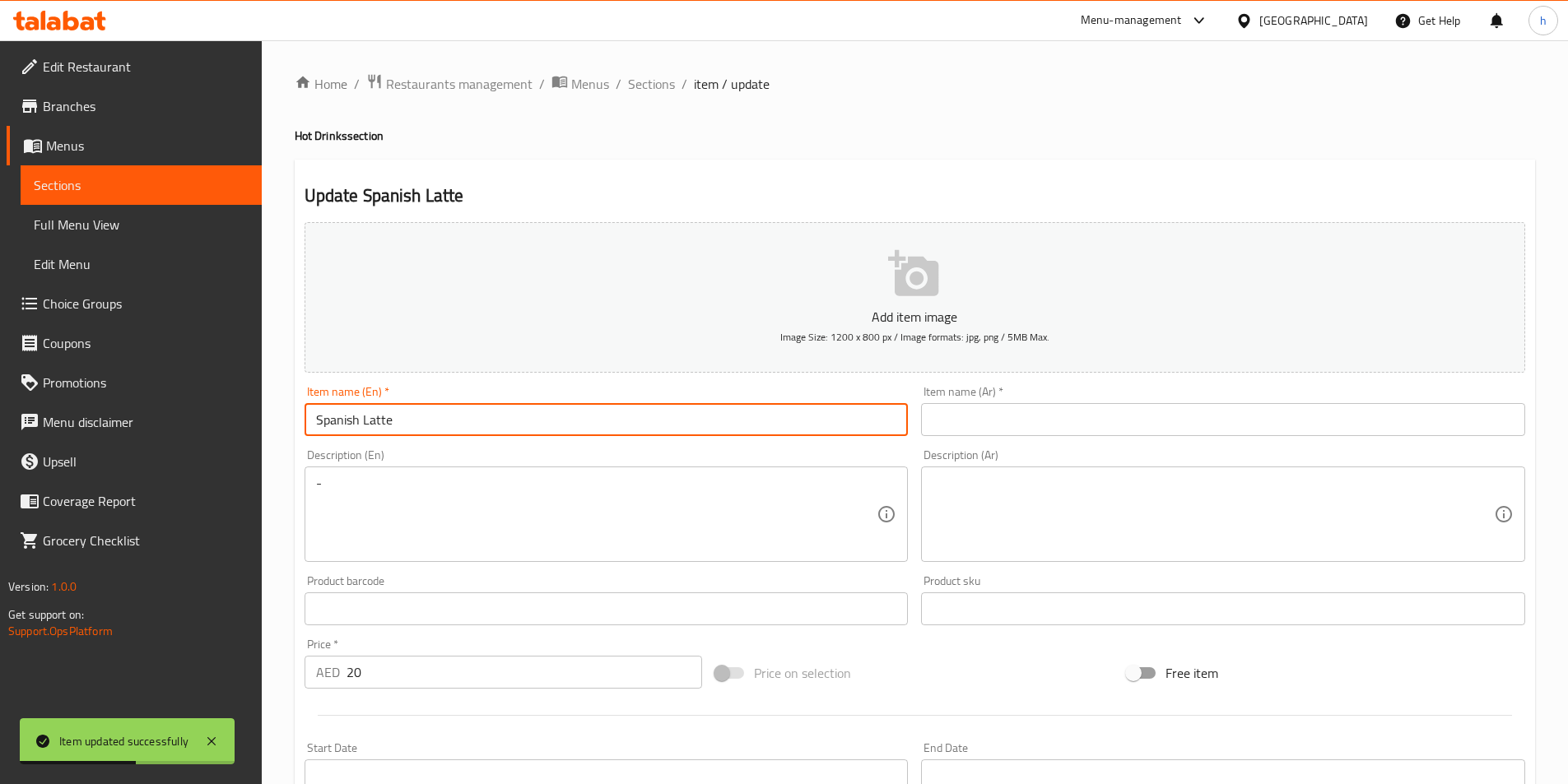
click at [511, 429] on input "Spanish Latte" at bounding box center [607, 420] width 604 height 33
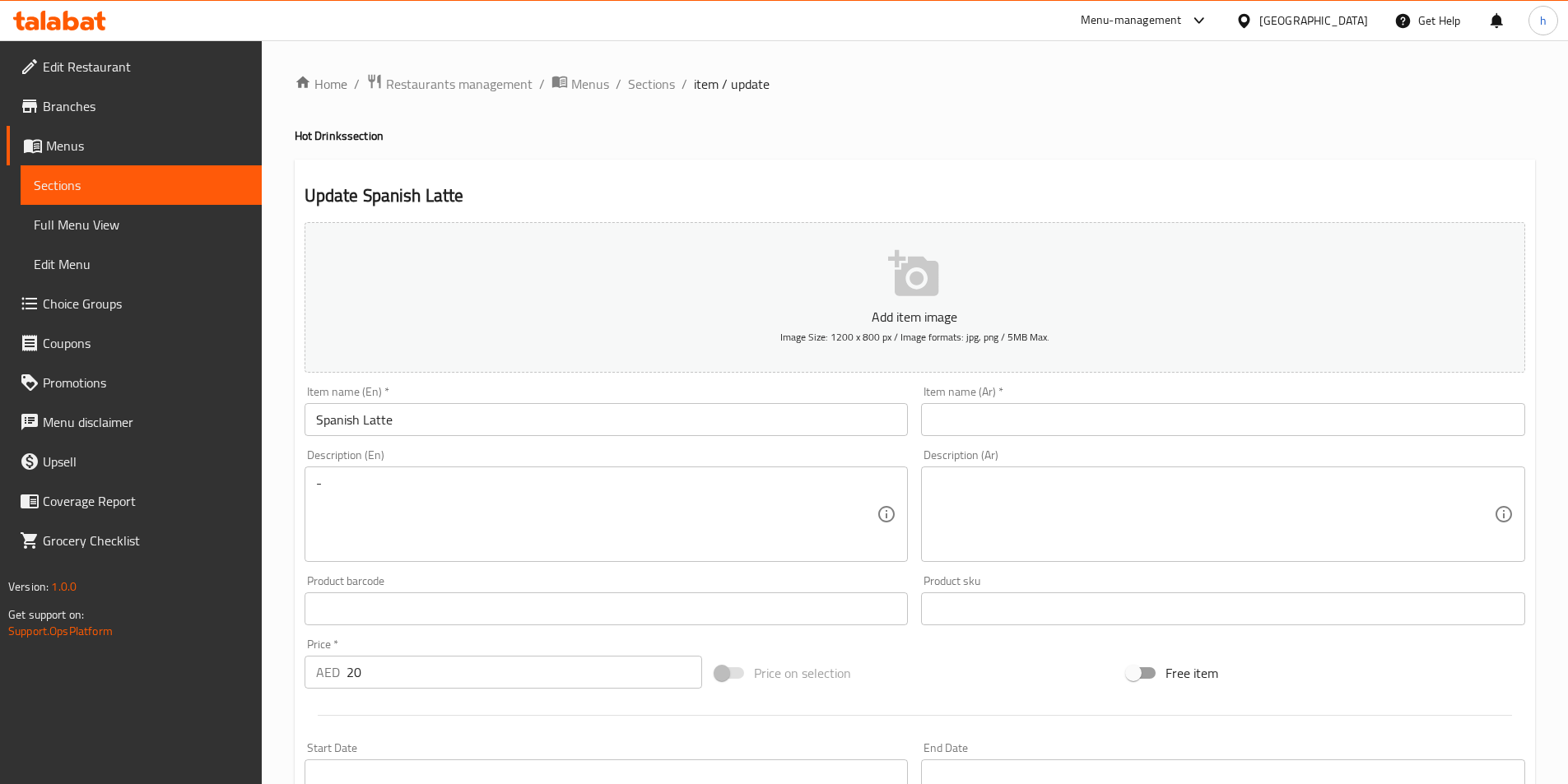
click at [1035, 405] on input "text" at bounding box center [1224, 420] width 604 height 33
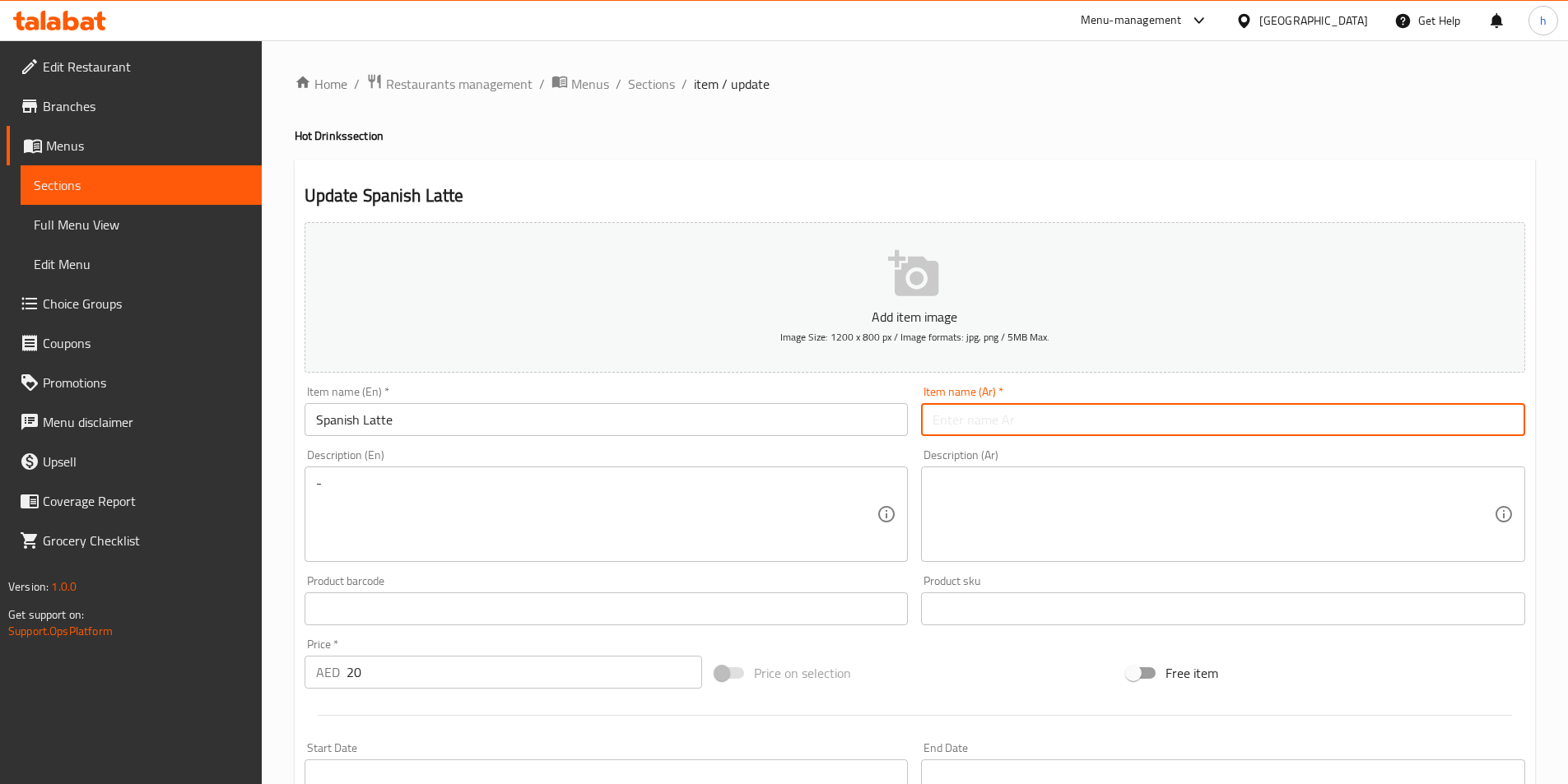
paste input "لاتيه إسباني"
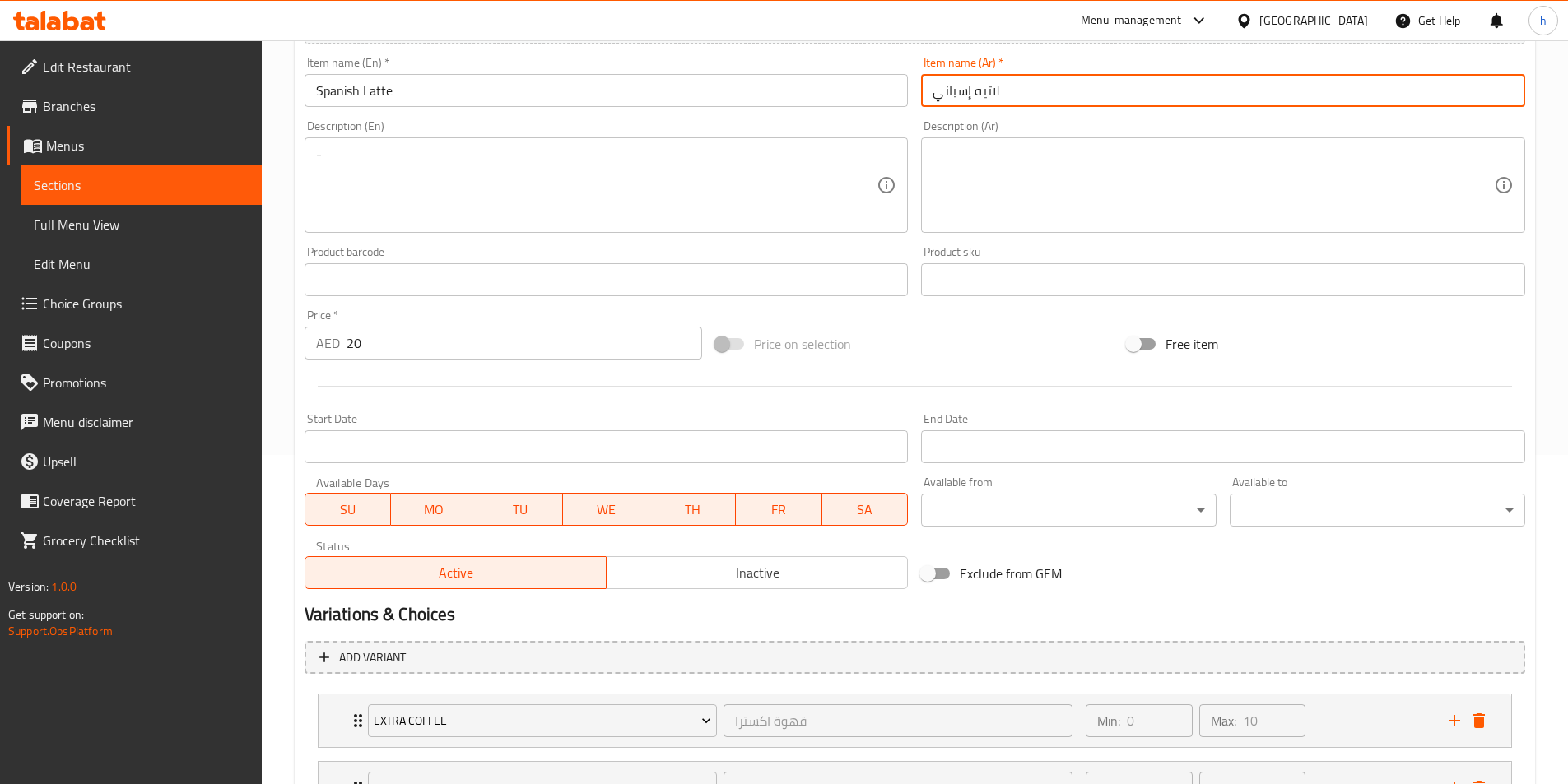
type input "لاتيه إسباني"
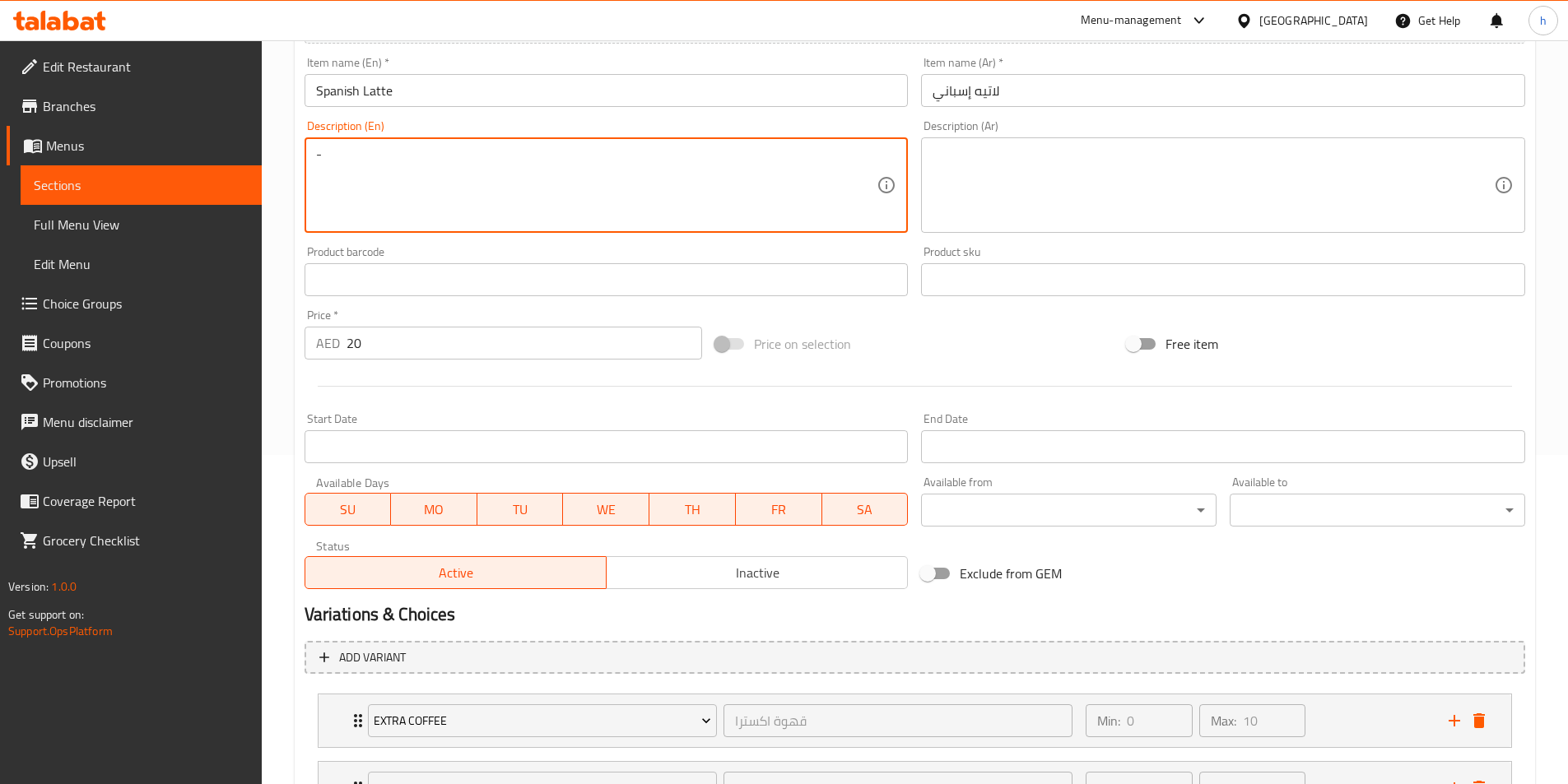
drag, startPoint x: 318, startPoint y: 164, endPoint x: 348, endPoint y: 153, distance: 32.0
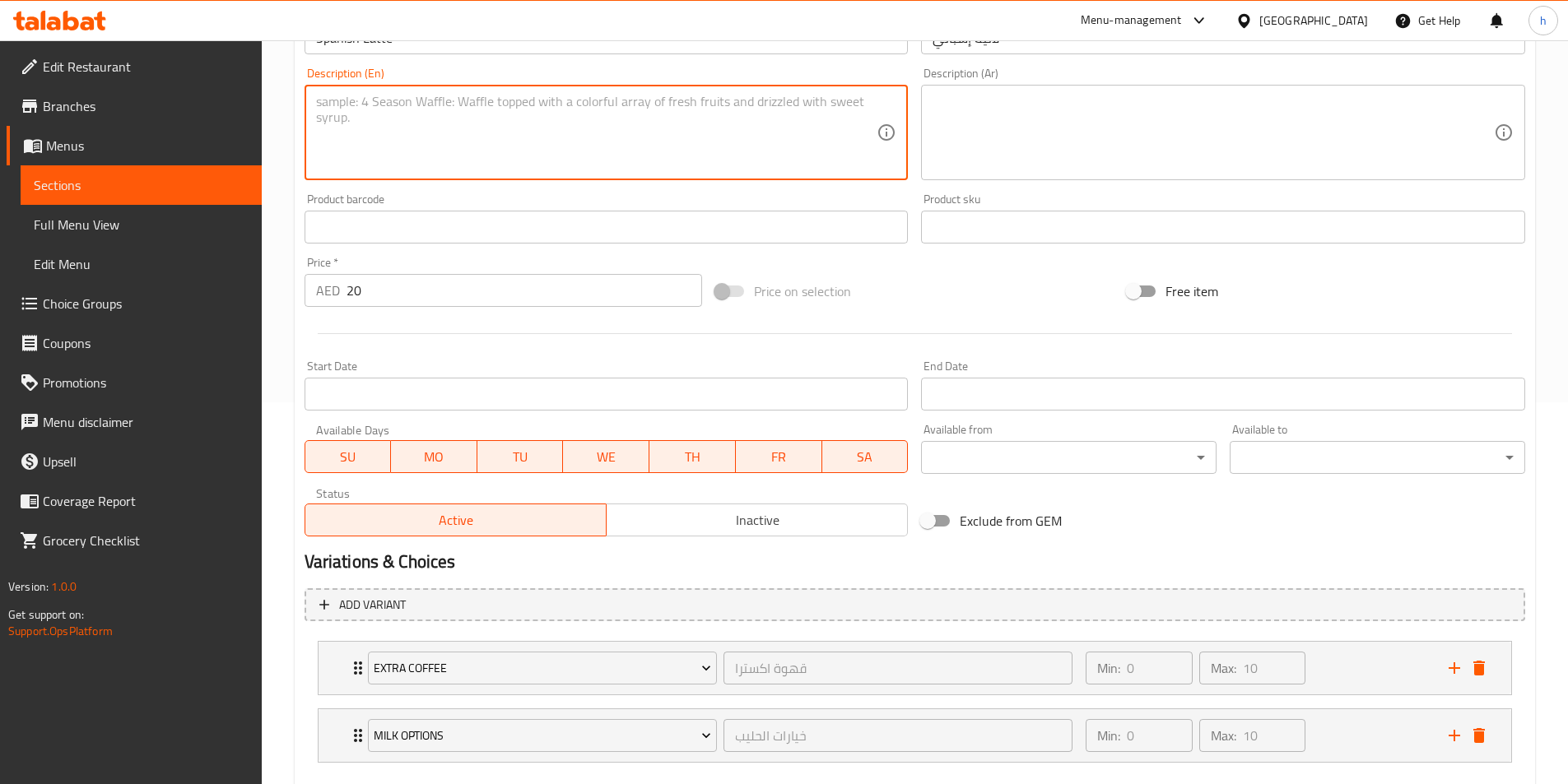
scroll to position [473, 0]
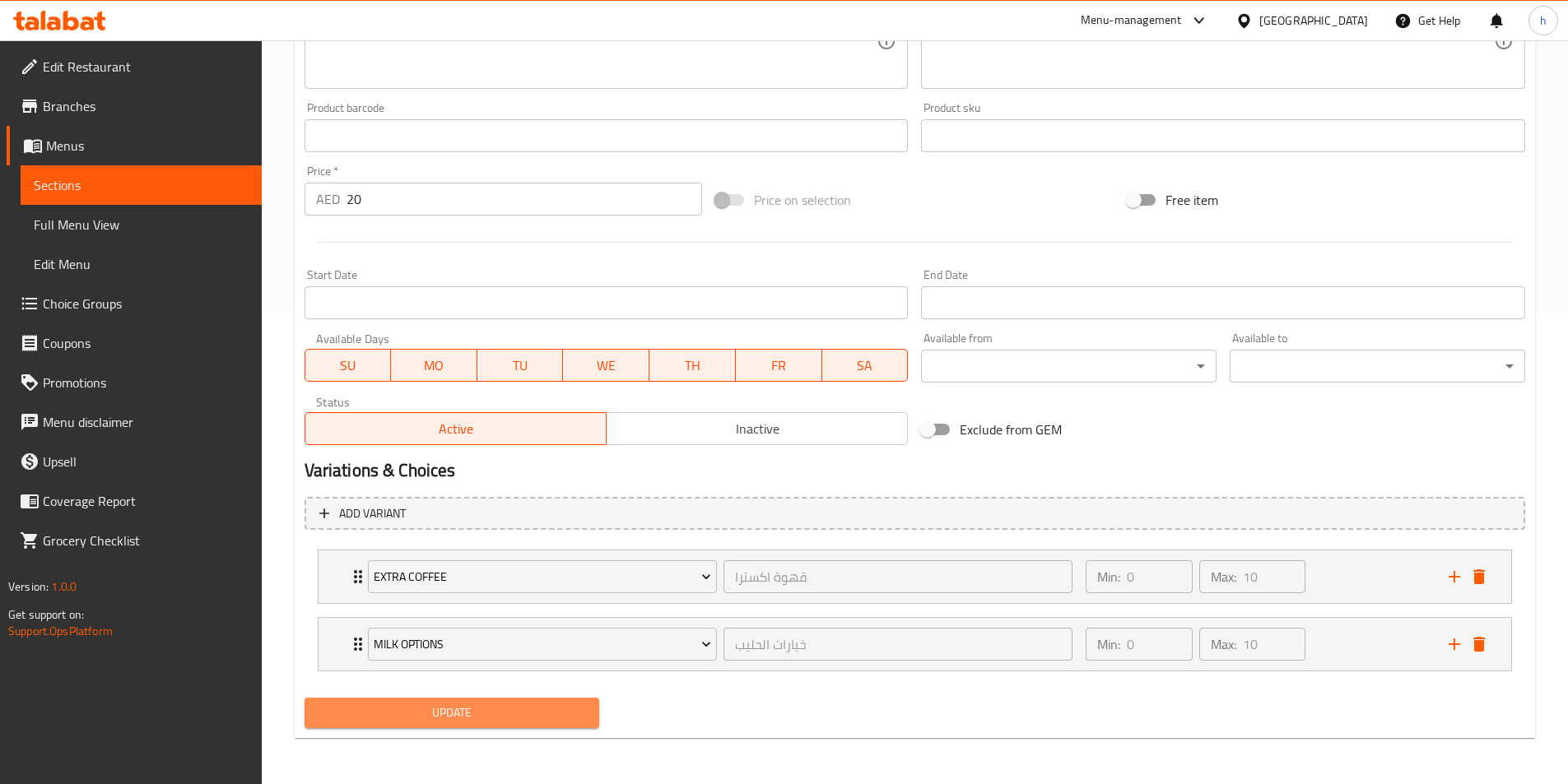
click at [545, 701] on button "Update" at bounding box center [452, 713] width 296 height 31
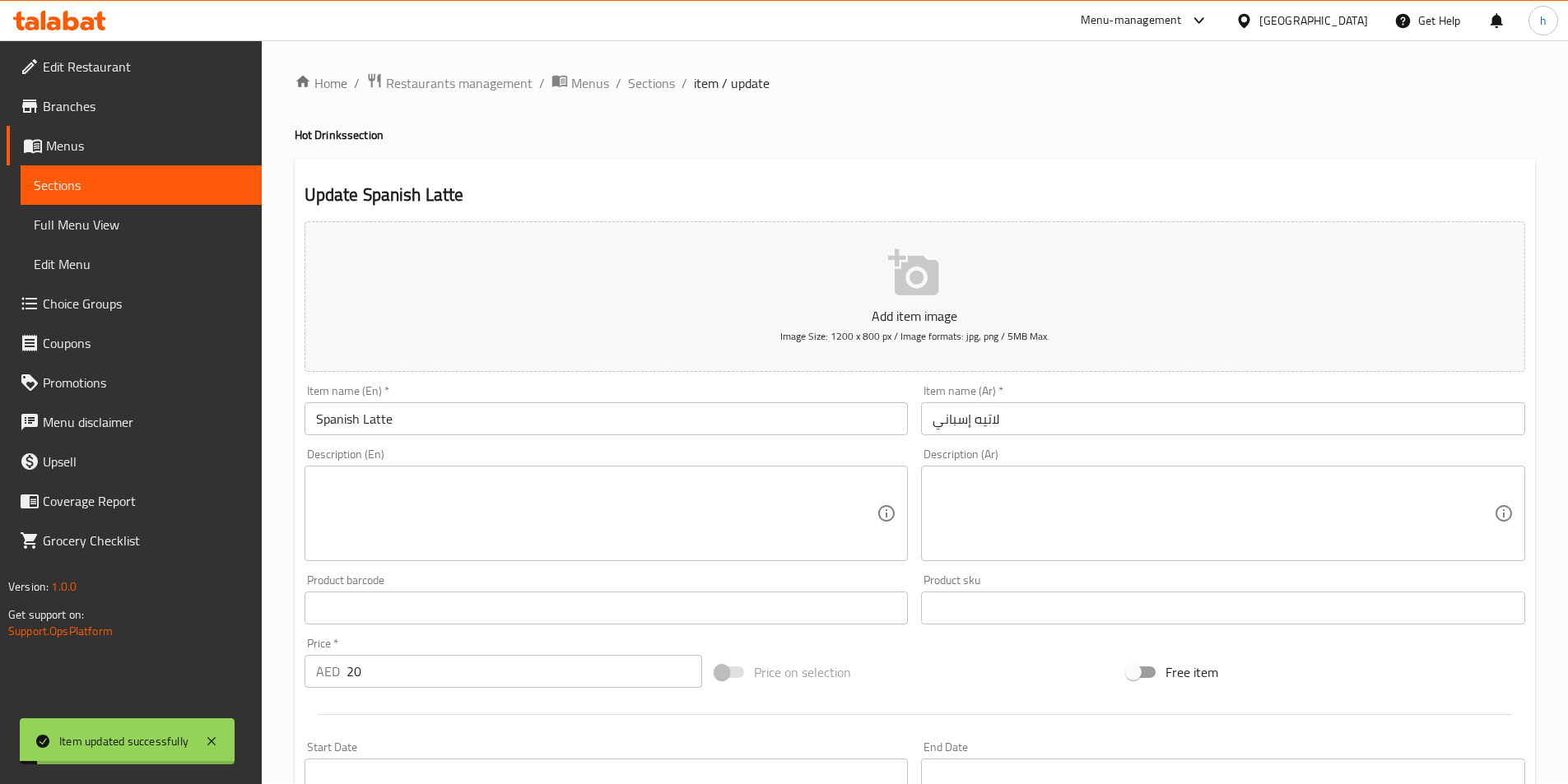
scroll to position [0, 0]
click at [661, 81] on span "Sections" at bounding box center [651, 84] width 47 height 20
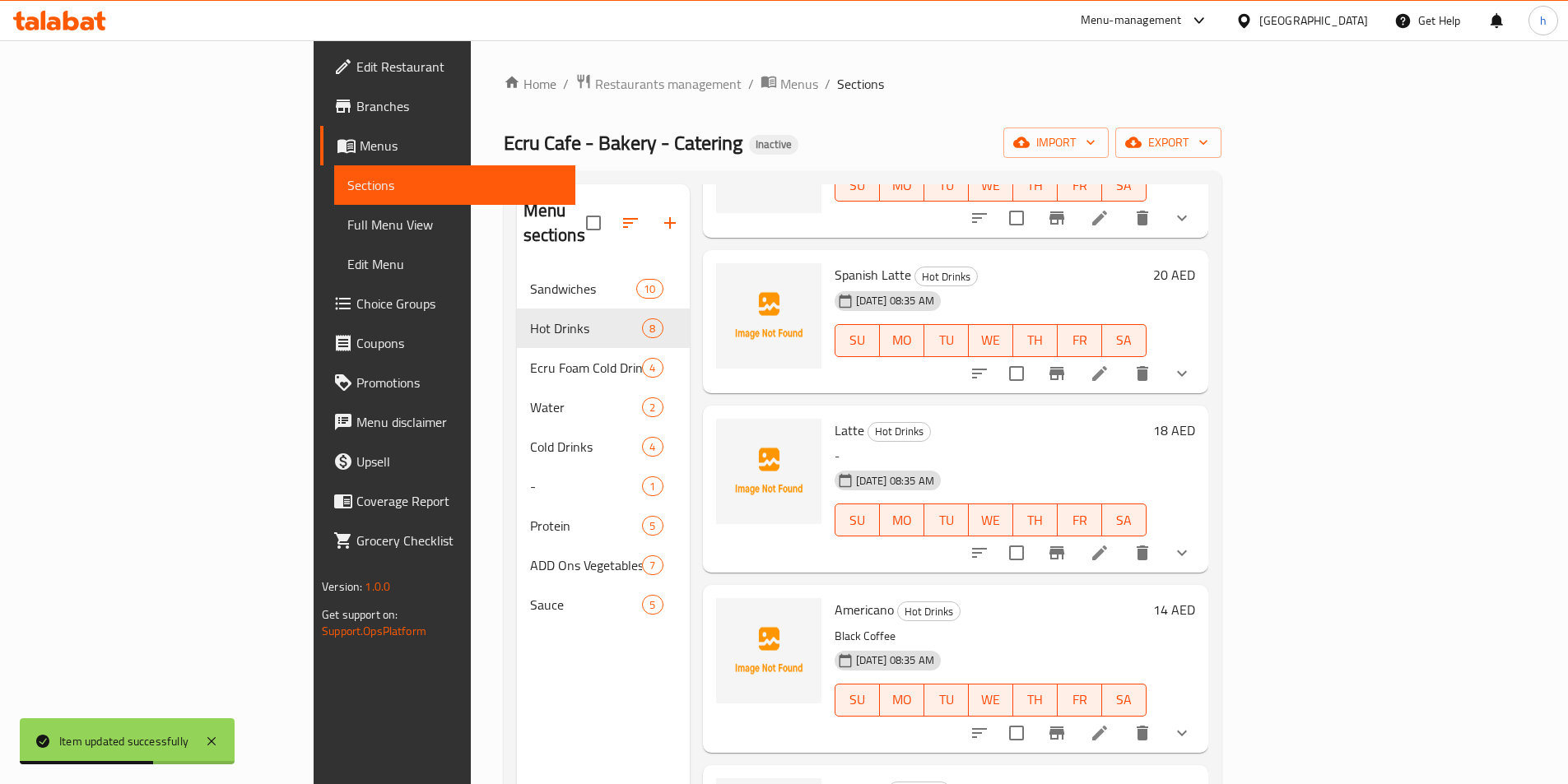
scroll to position [412, 0]
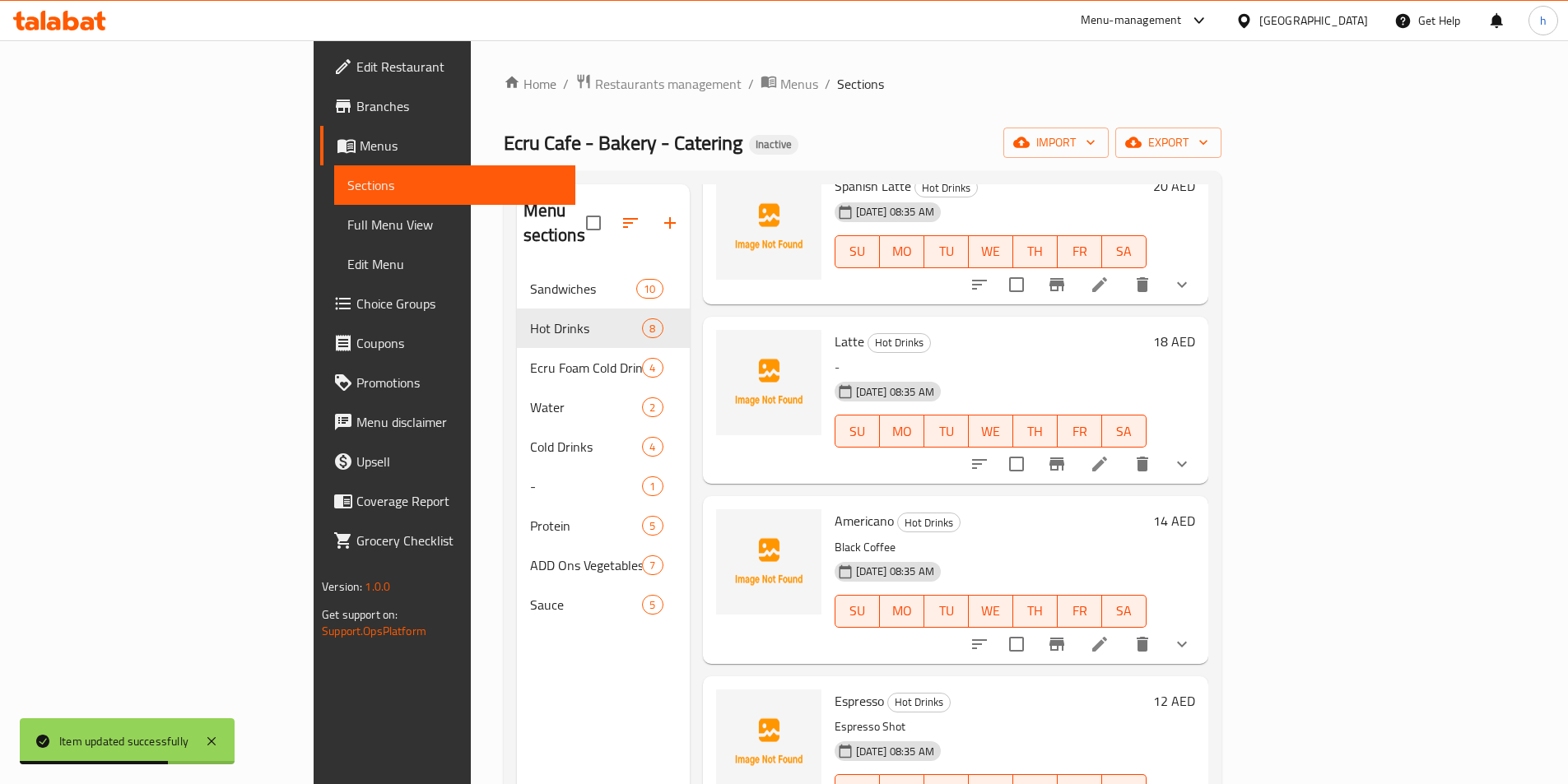
click at [1110, 454] on icon at bounding box center [1100, 464] width 20 height 20
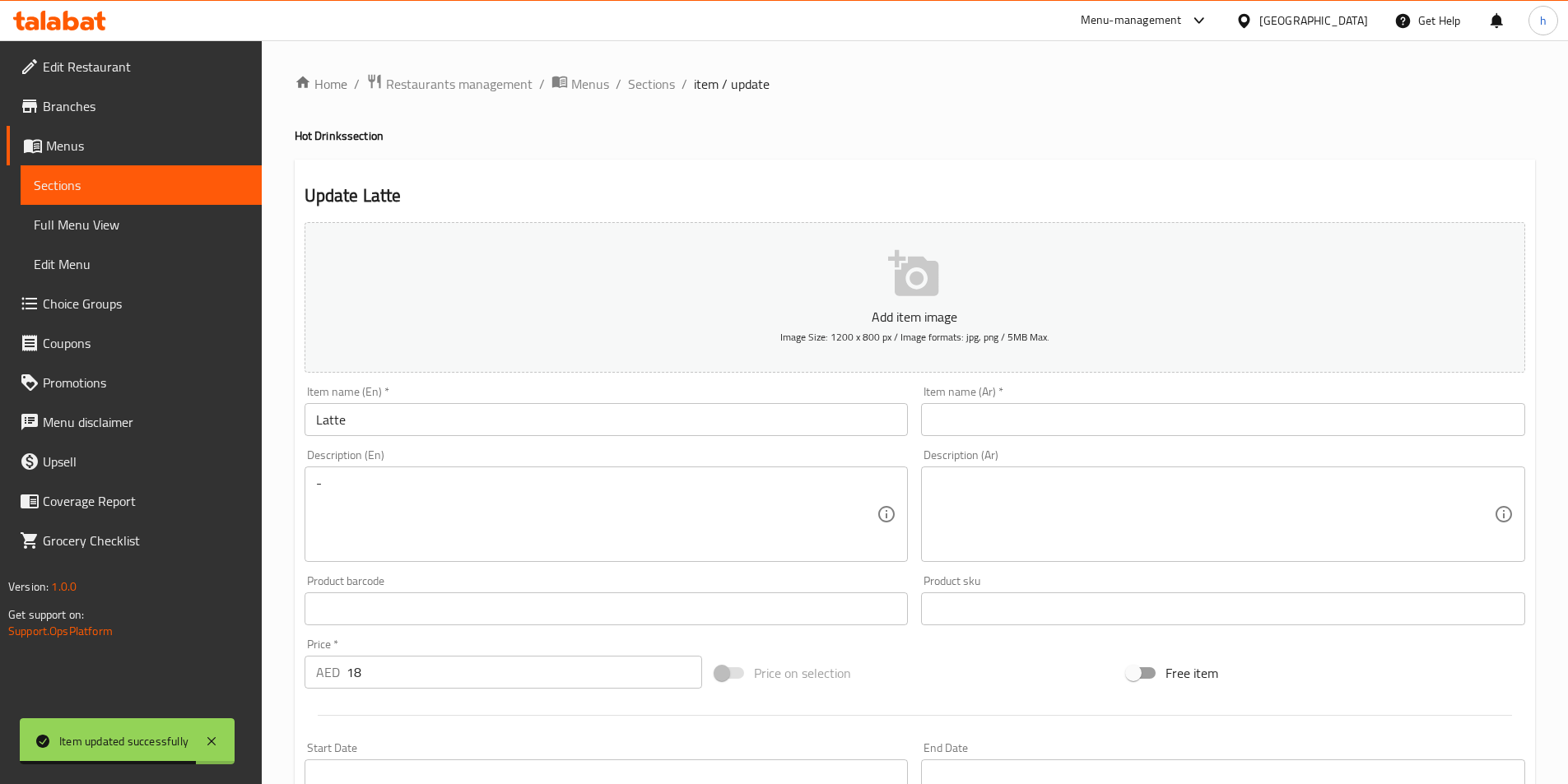
click at [405, 441] on div "Item name (En)   * Latte Item name (En) *" at bounding box center [607, 411] width 618 height 64
click at [401, 419] on input "Latte" at bounding box center [607, 420] width 604 height 33
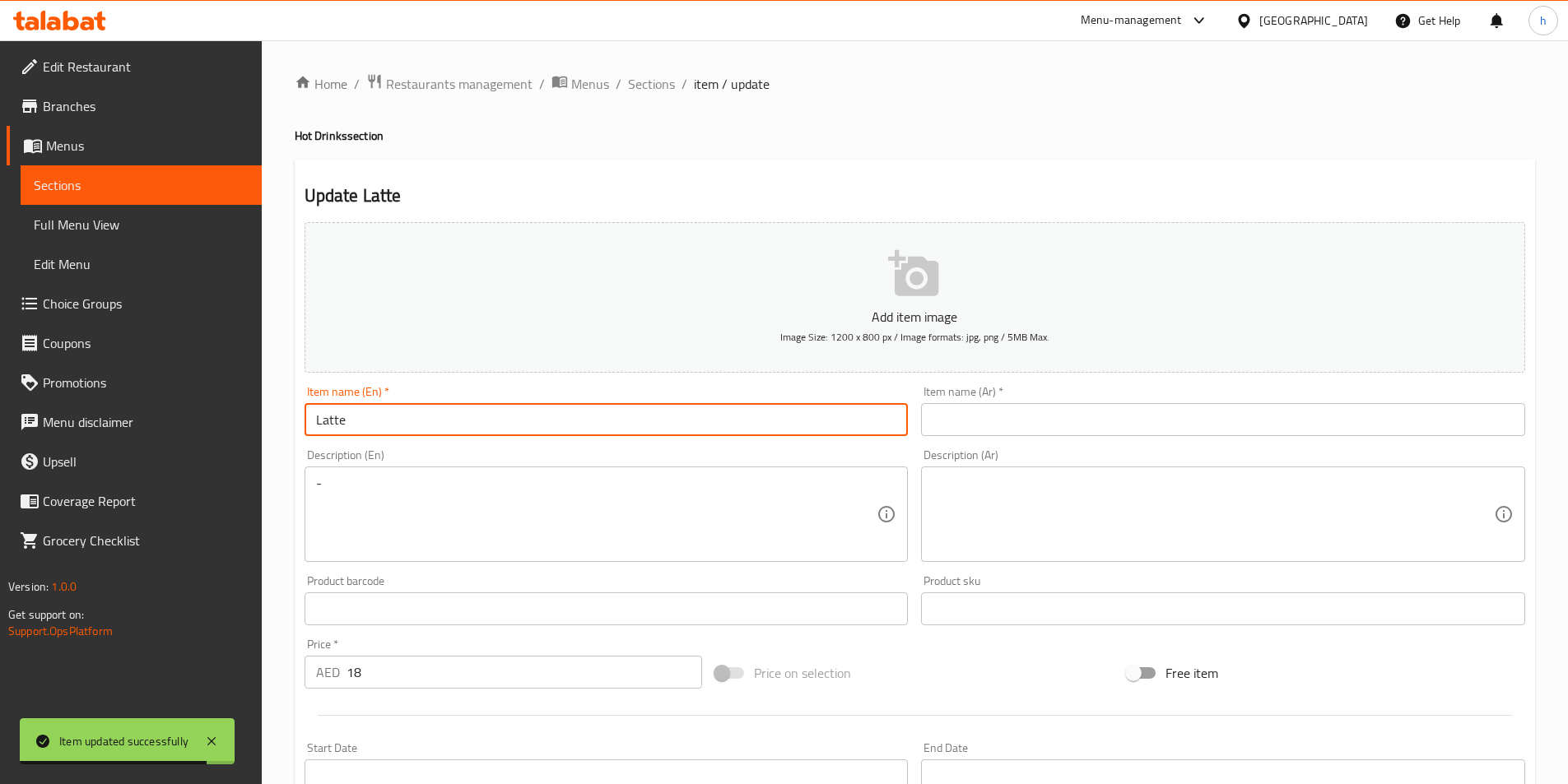
click at [401, 419] on input "Latte" at bounding box center [607, 420] width 604 height 33
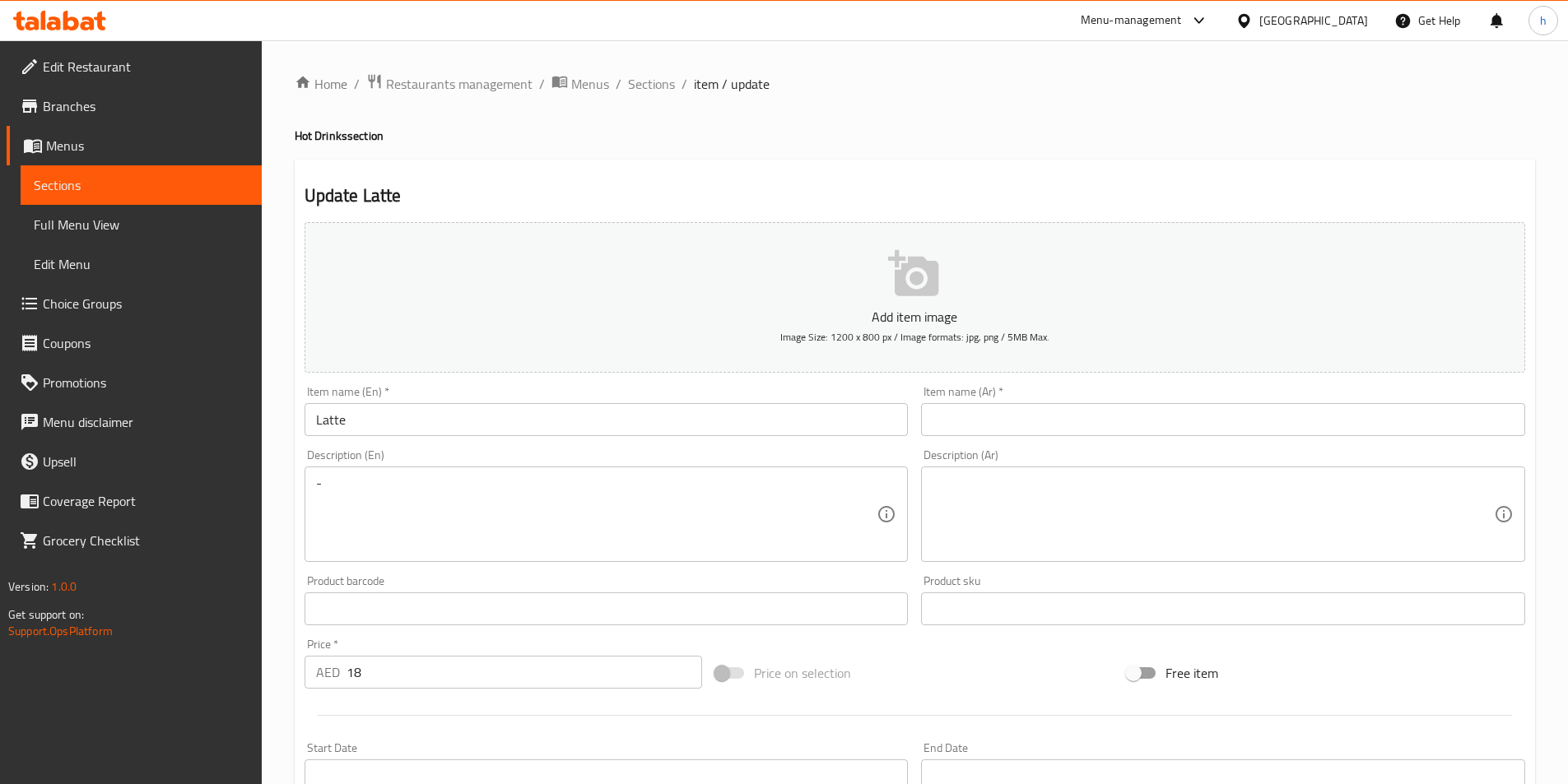
click at [982, 399] on div "Item name (Ar)   * Item name (Ar) *" at bounding box center [1224, 411] width 604 height 50
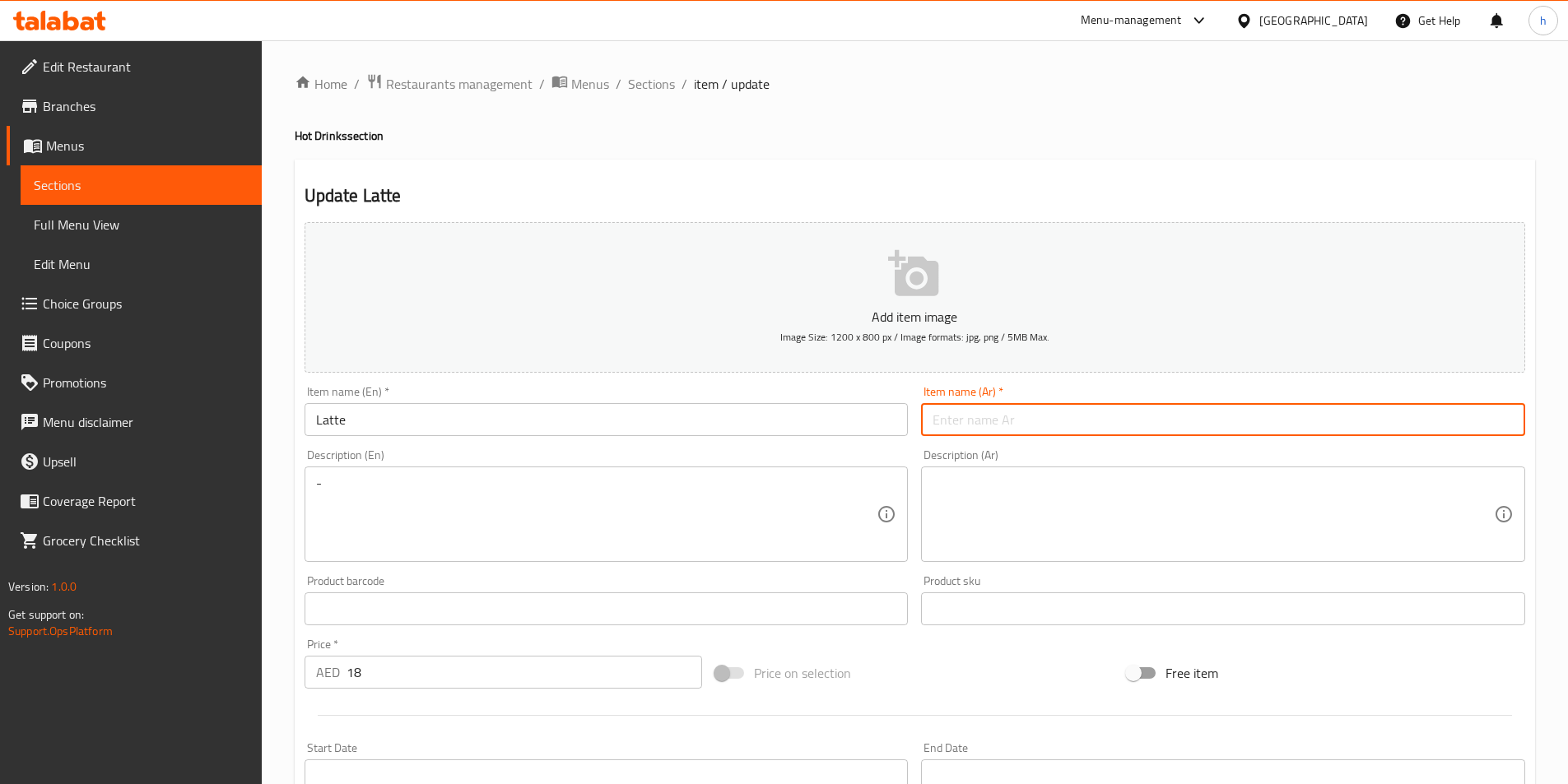
click at [988, 420] on input "text" at bounding box center [1224, 420] width 604 height 33
paste input "لاتيه إسباني"
click at [964, 422] on input "لاتيه إسباني" at bounding box center [1224, 420] width 604 height 33
type input "لاتيه"
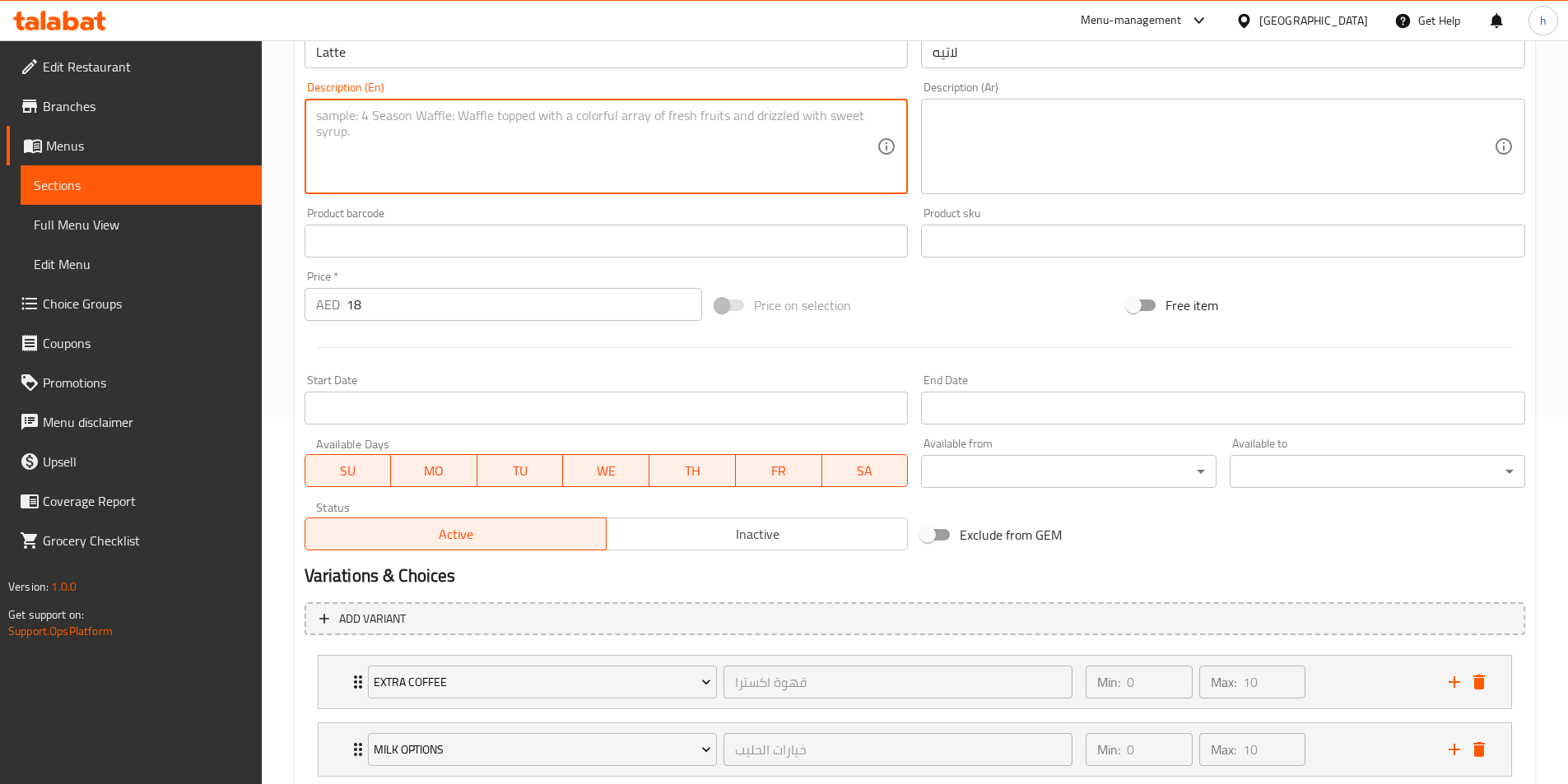
scroll to position [473, 0]
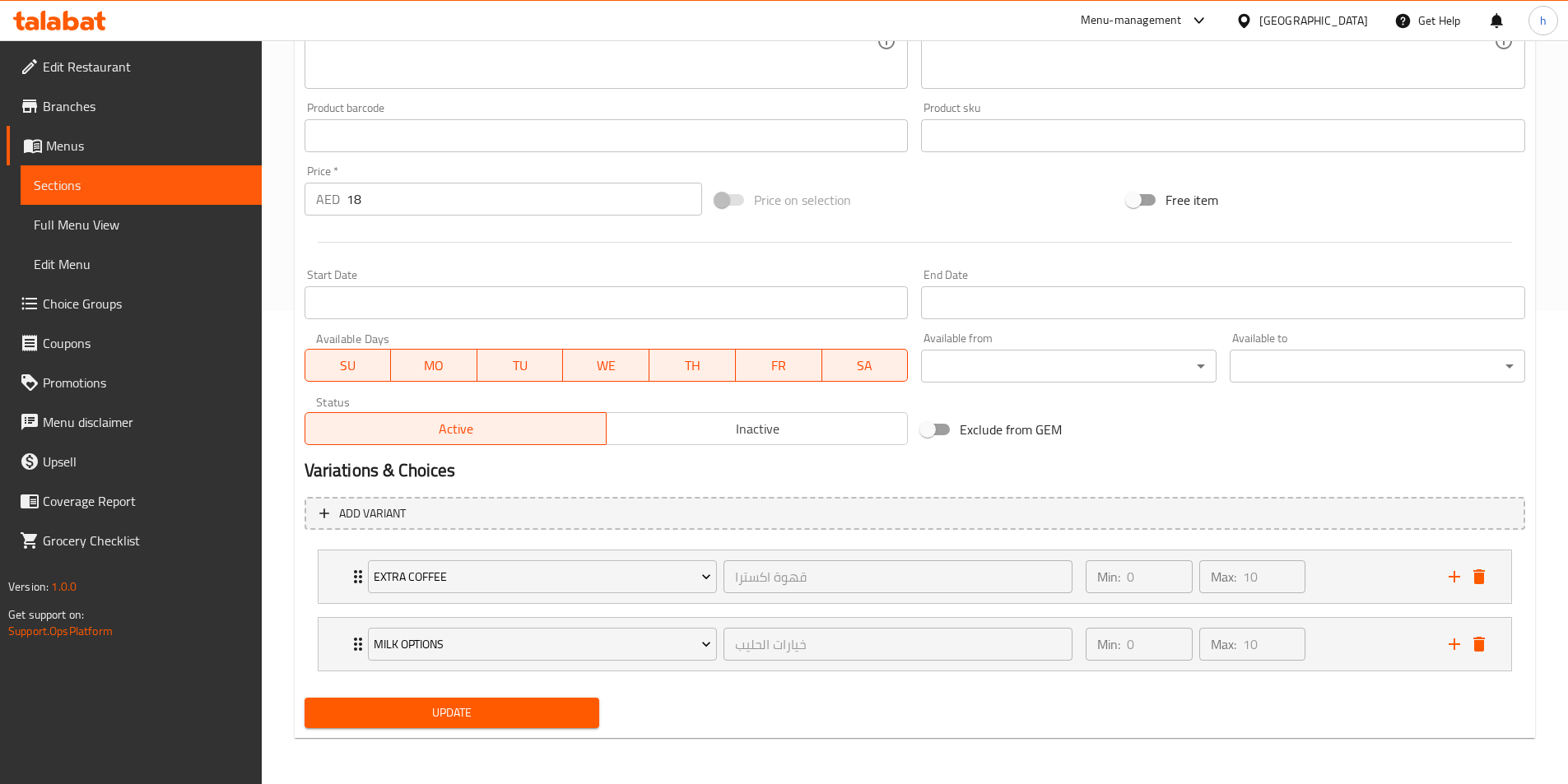
click at [468, 734] on div "Update" at bounding box center [452, 713] width 309 height 44
click at [503, 725] on button "Update" at bounding box center [452, 713] width 296 height 31
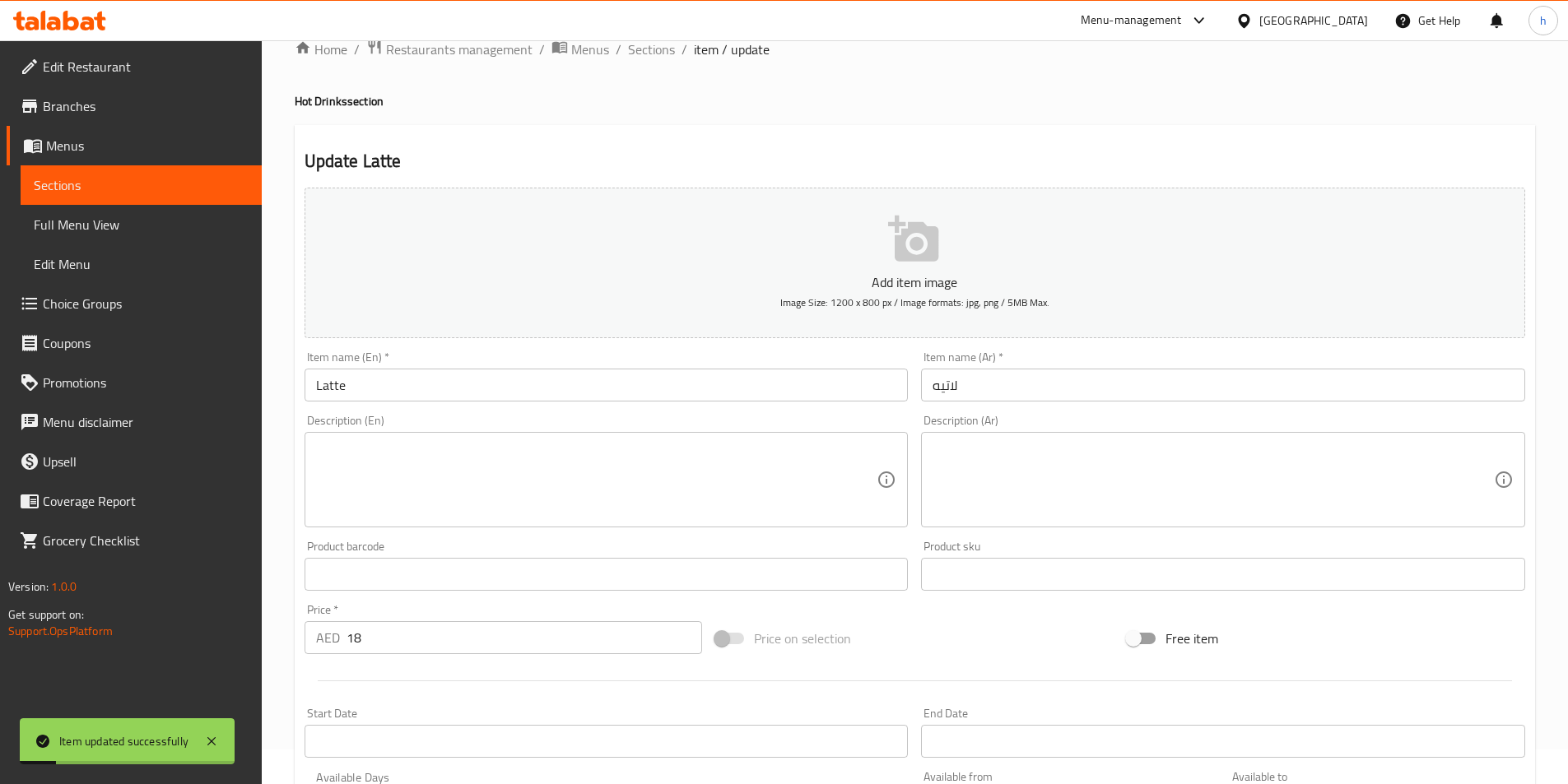
scroll to position [0, 0]
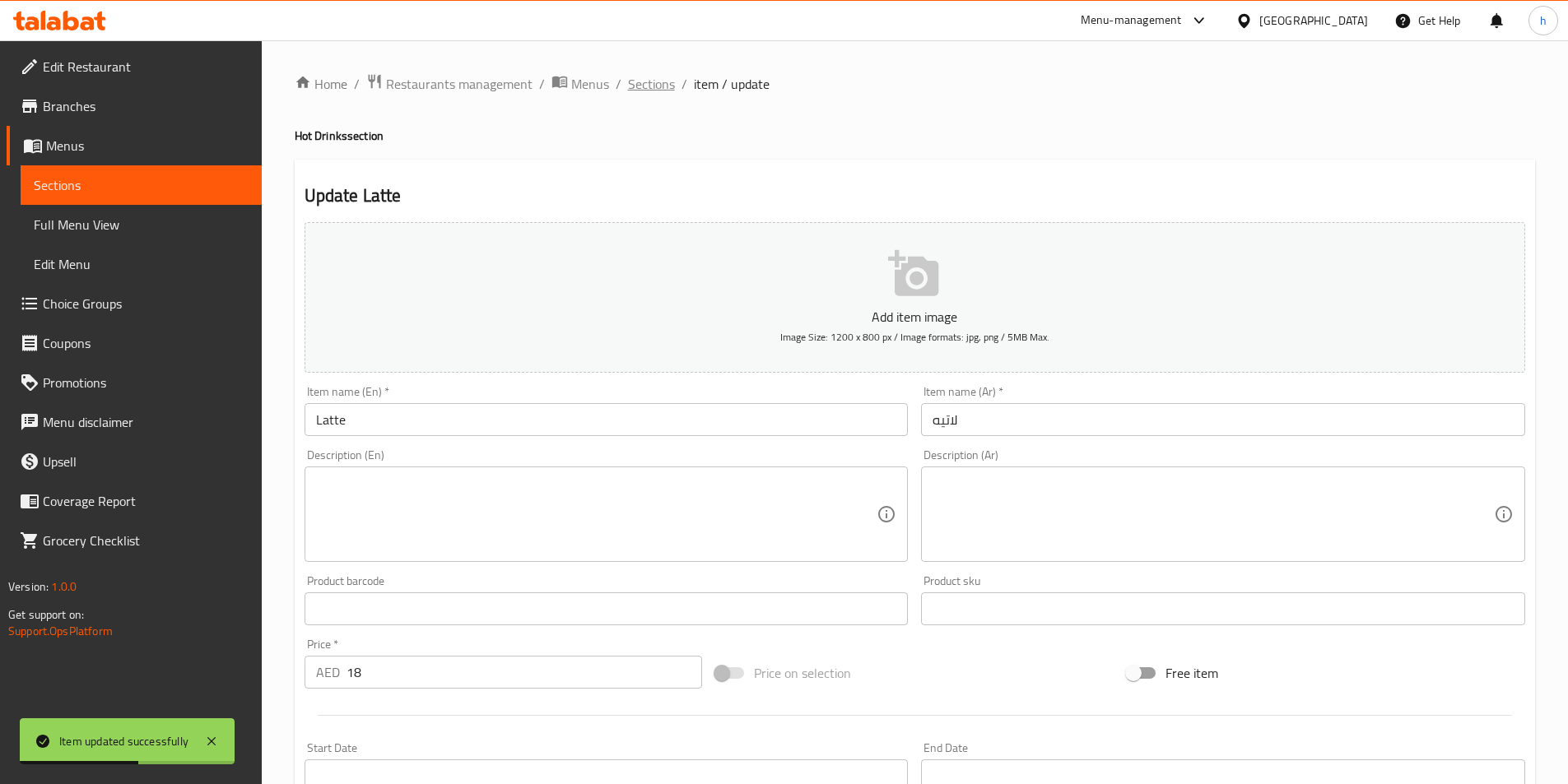
click at [673, 83] on span "Sections" at bounding box center [651, 84] width 47 height 20
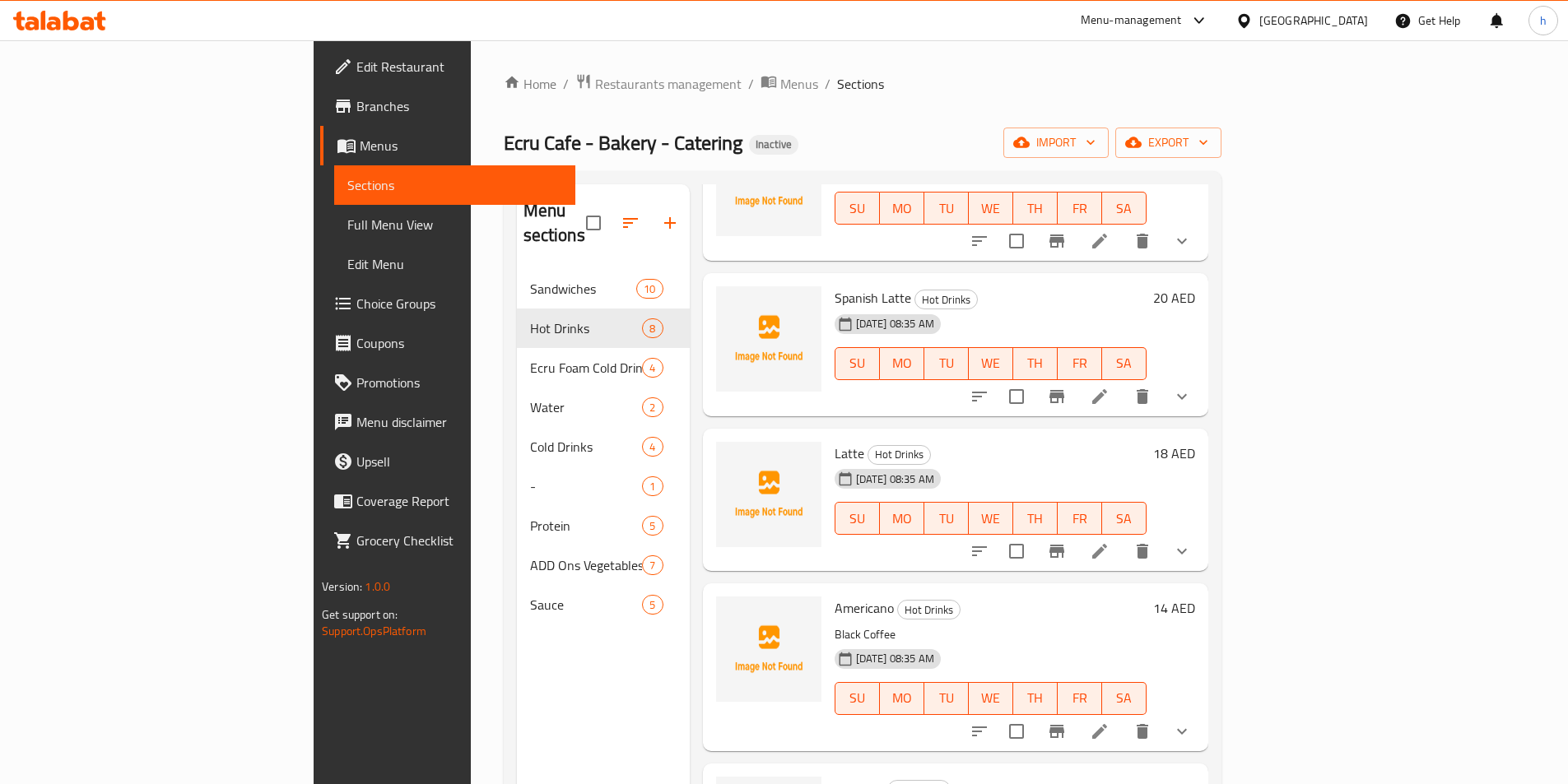
scroll to position [329, 0]
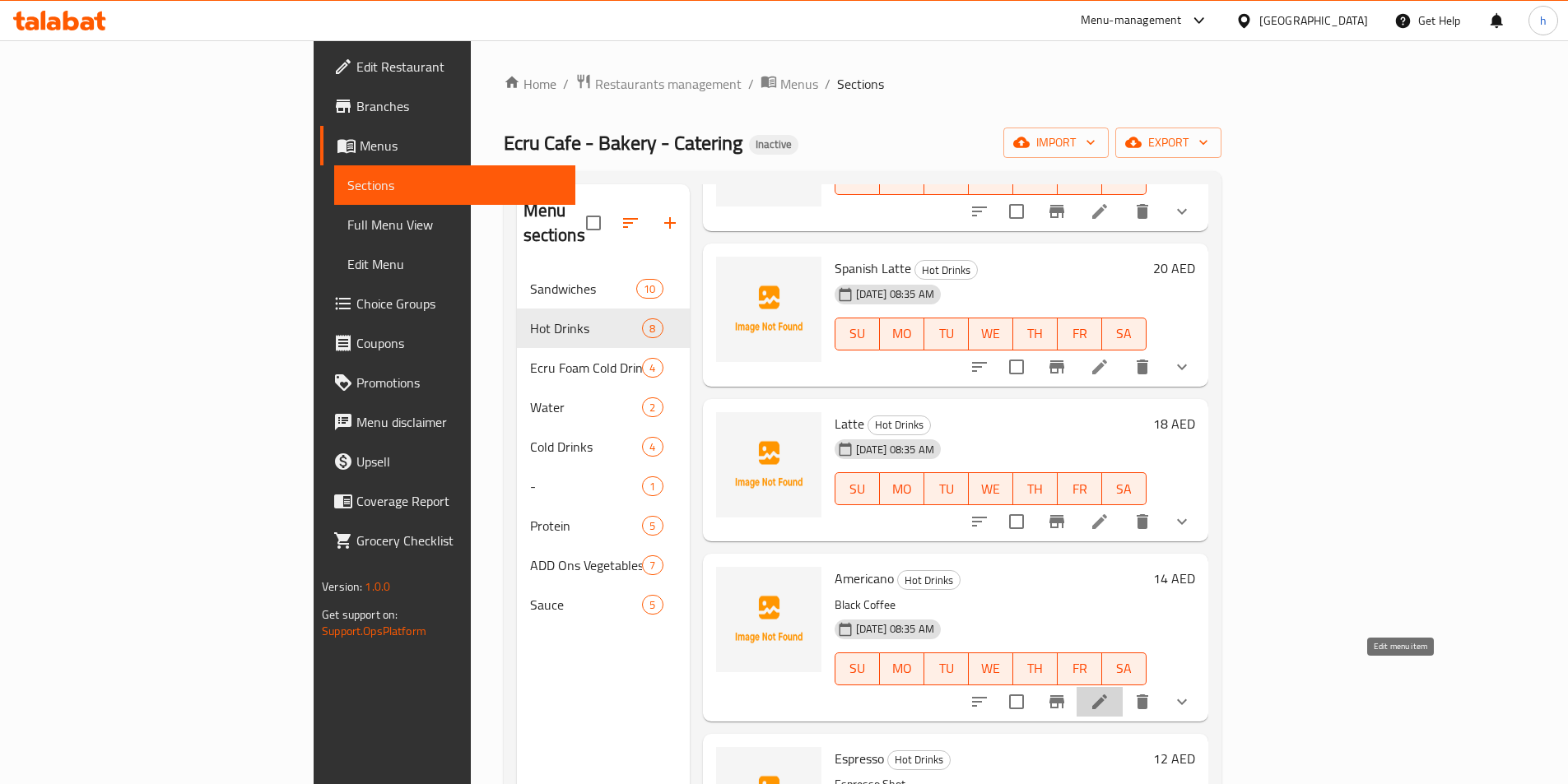
click at [1110, 692] on icon at bounding box center [1100, 702] width 20 height 20
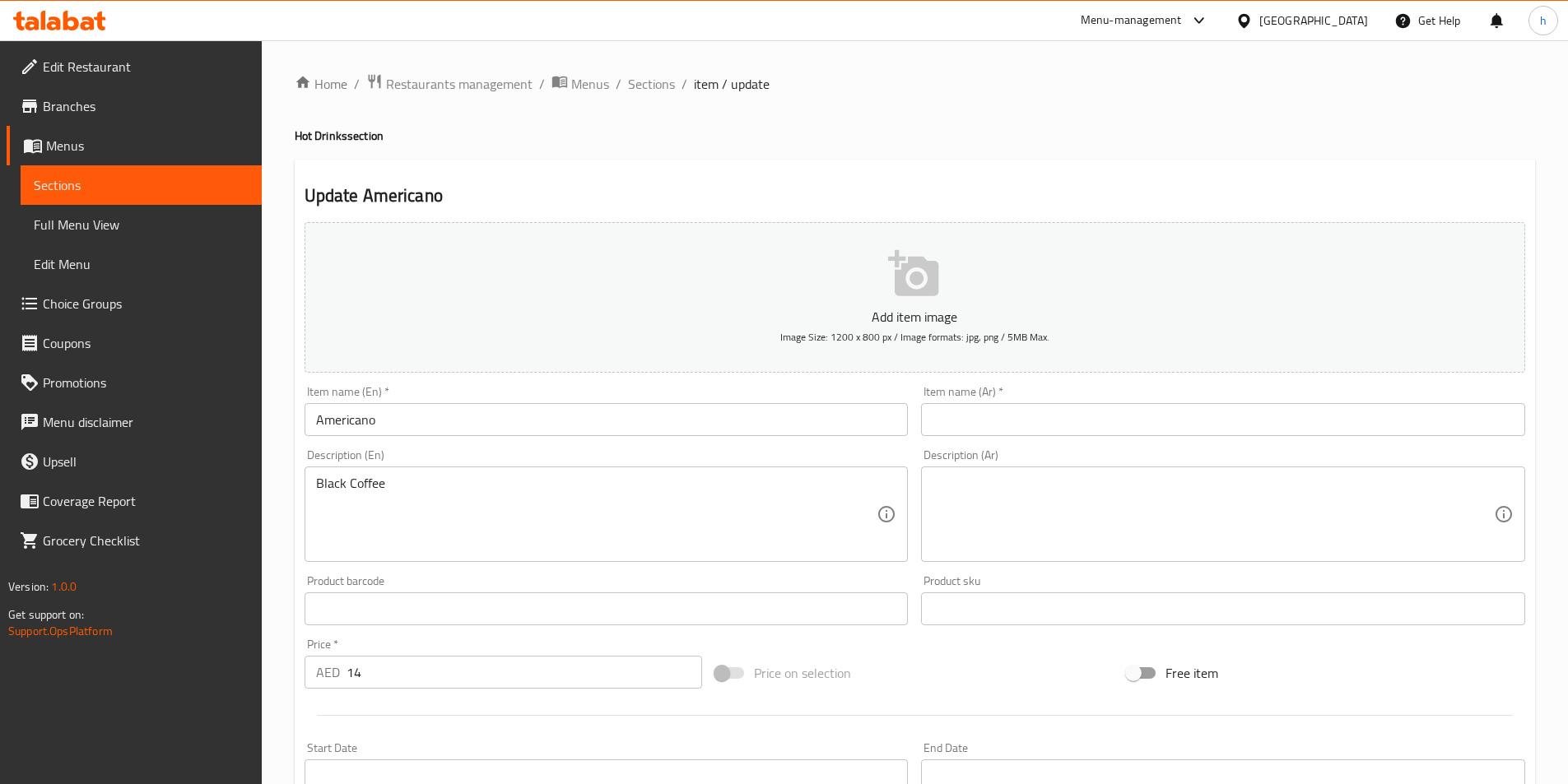
click at [492, 428] on input "Americano" at bounding box center [607, 420] width 604 height 33
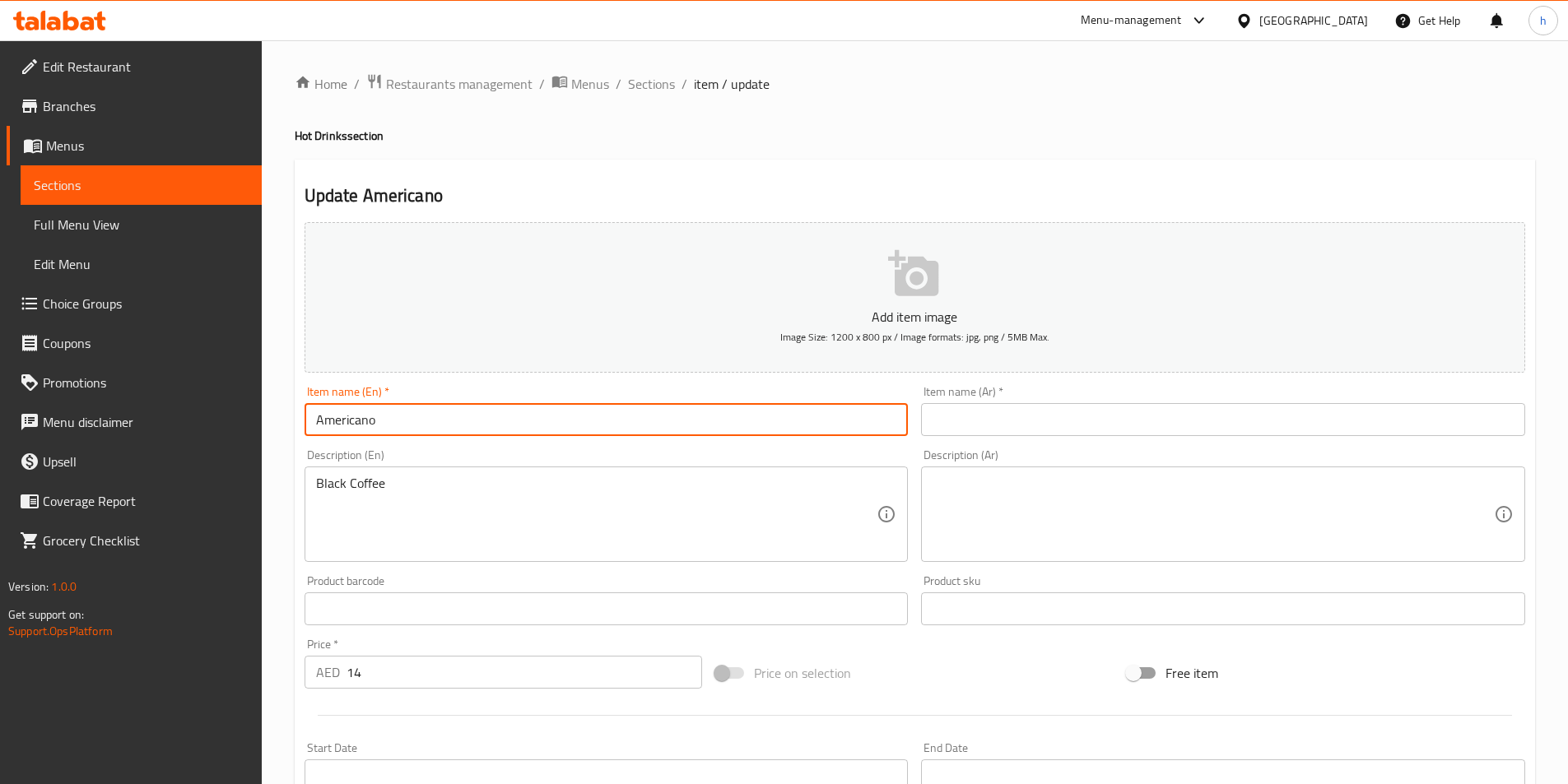
click at [492, 428] on input "Americano" at bounding box center [607, 420] width 604 height 33
click at [1073, 381] on div "Item name (Ar)   * Item name (Ar) *" at bounding box center [1224, 411] width 618 height 64
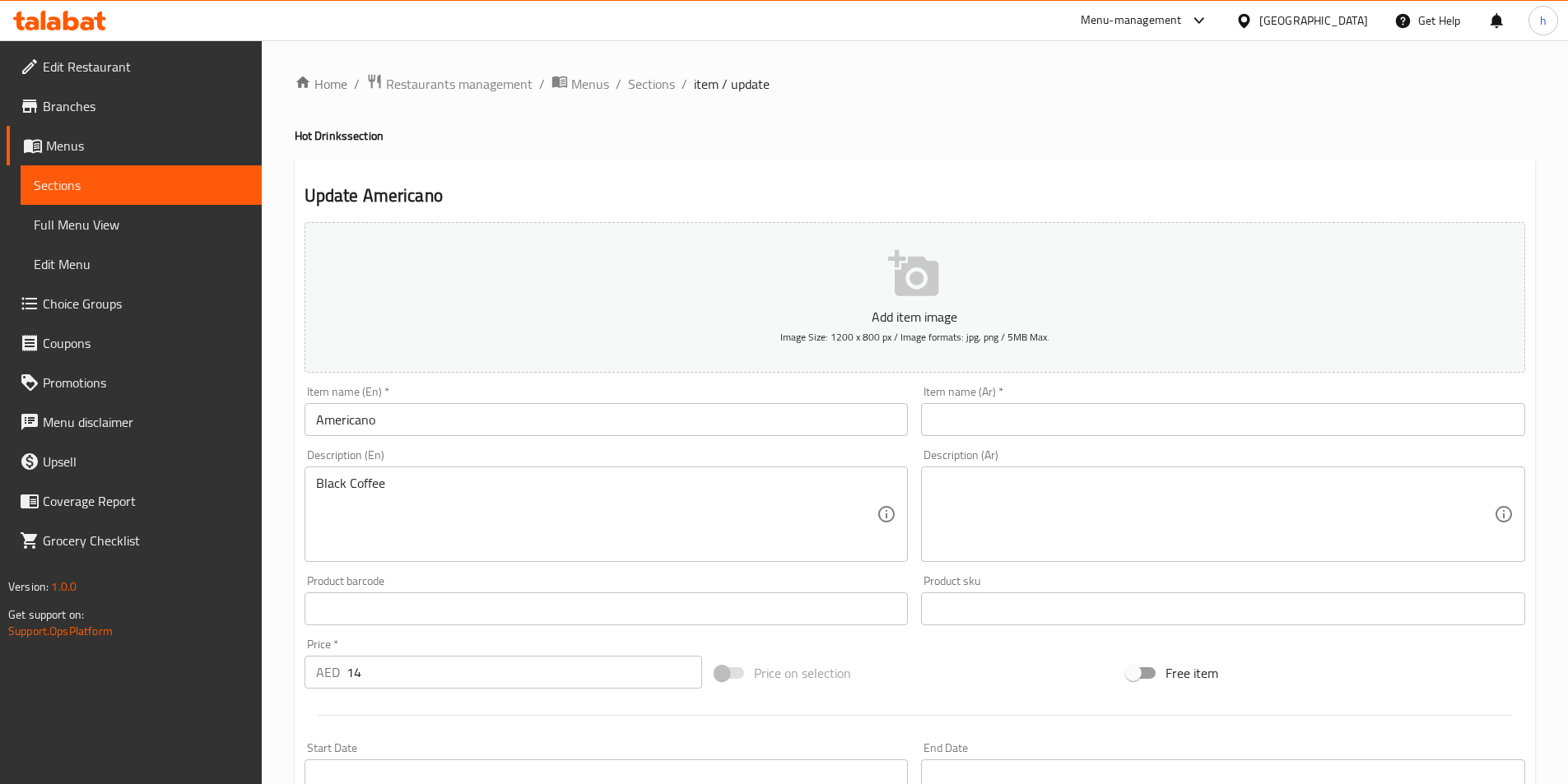
click at [1087, 416] on input "text" at bounding box center [1224, 420] width 604 height 33
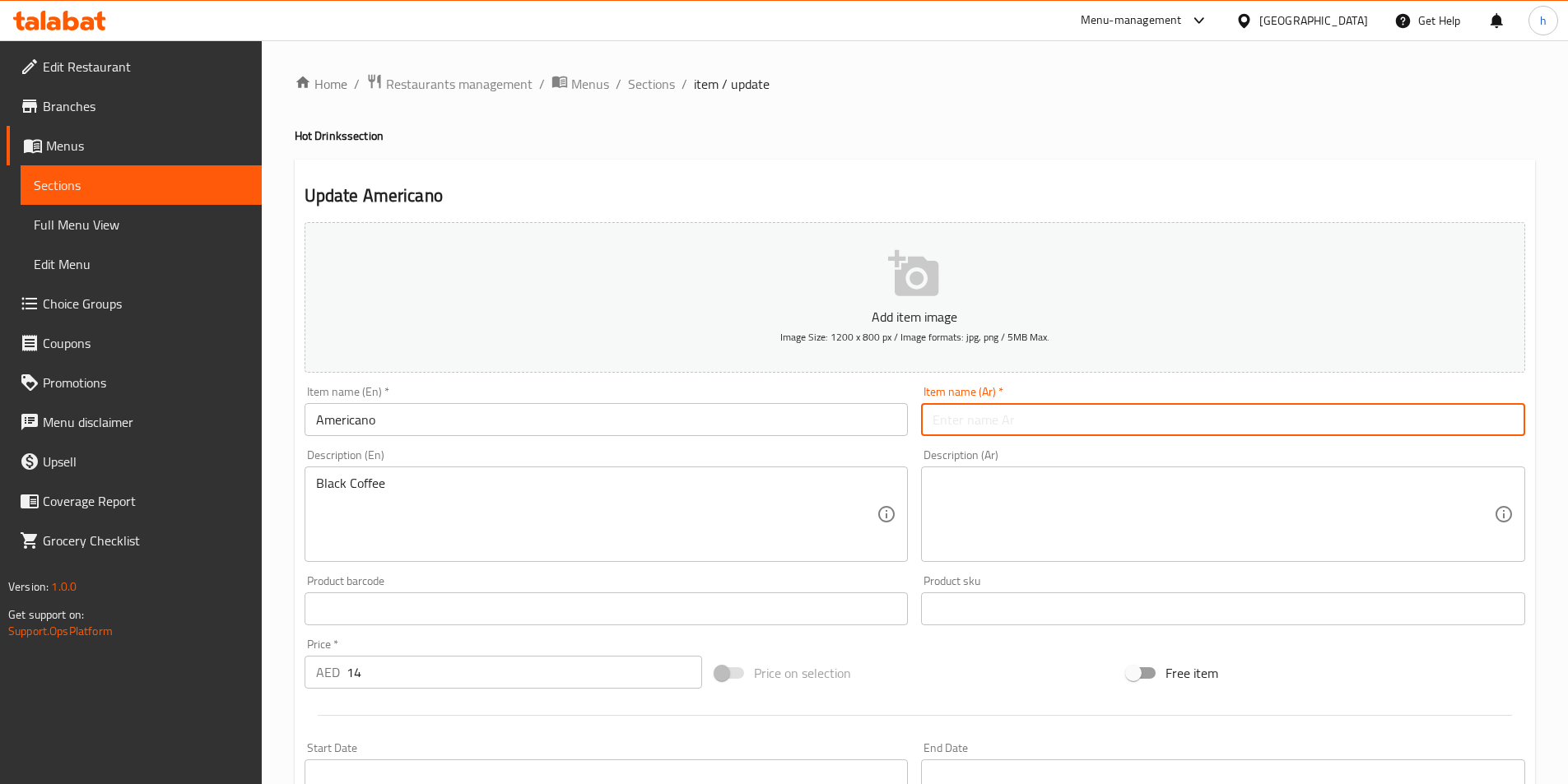
paste input "أمريكانو"
type input "أمريكانو"
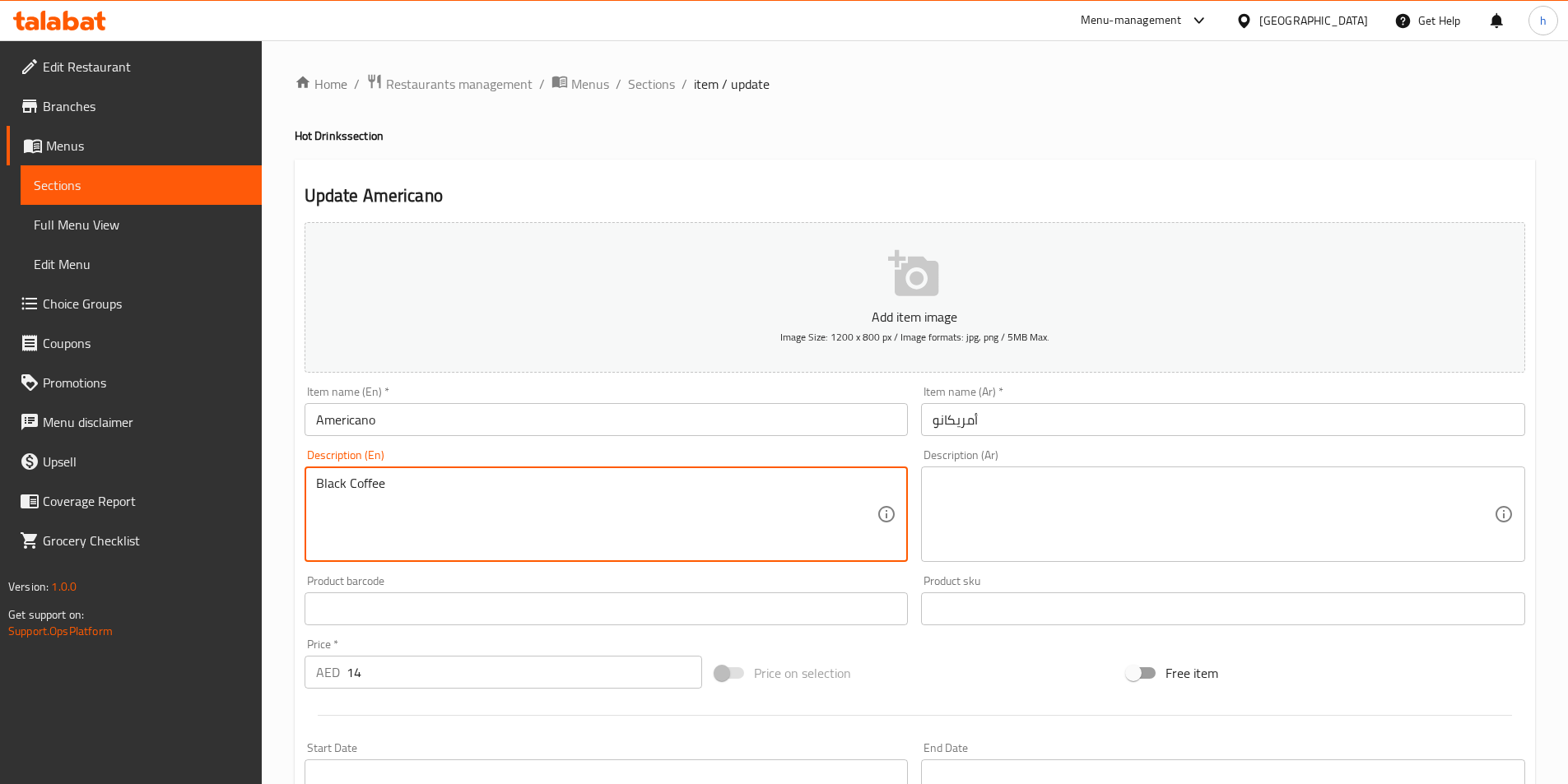
click at [586, 511] on textarea "Black Coffee" at bounding box center [597, 514] width 561 height 78
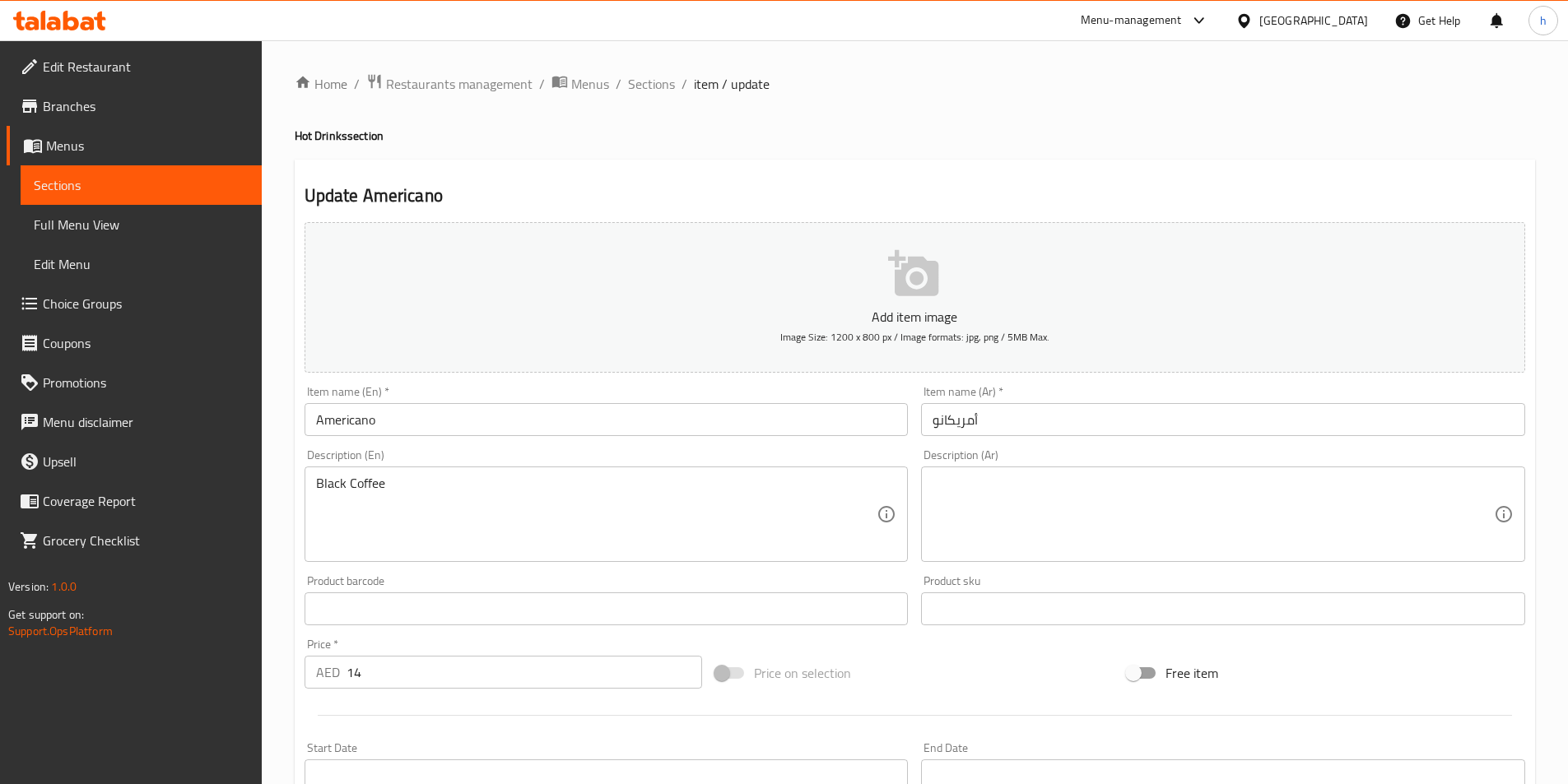
click at [1121, 502] on textarea at bounding box center [1214, 514] width 561 height 78
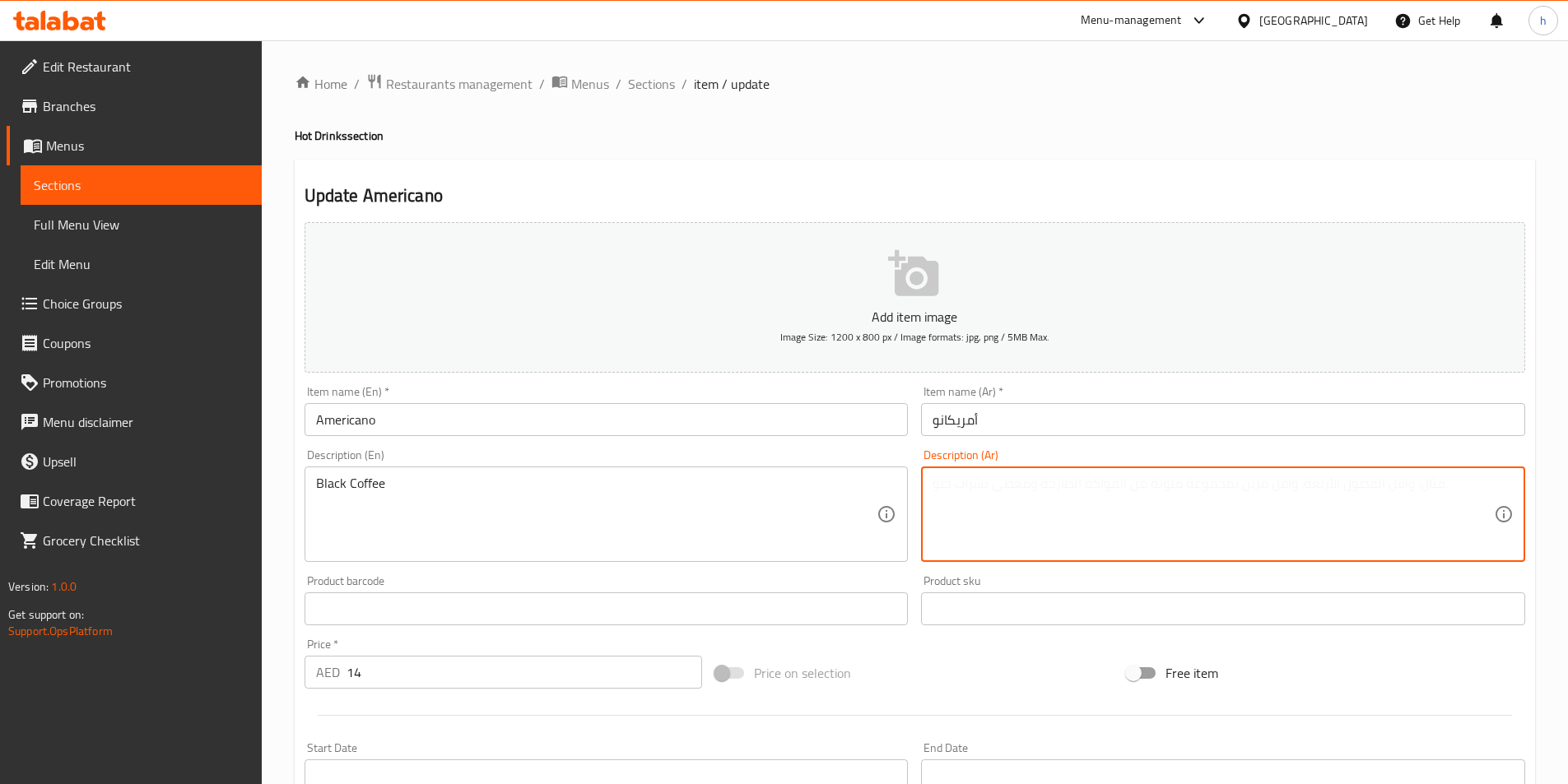
paste textarea "القهوة السوداء"
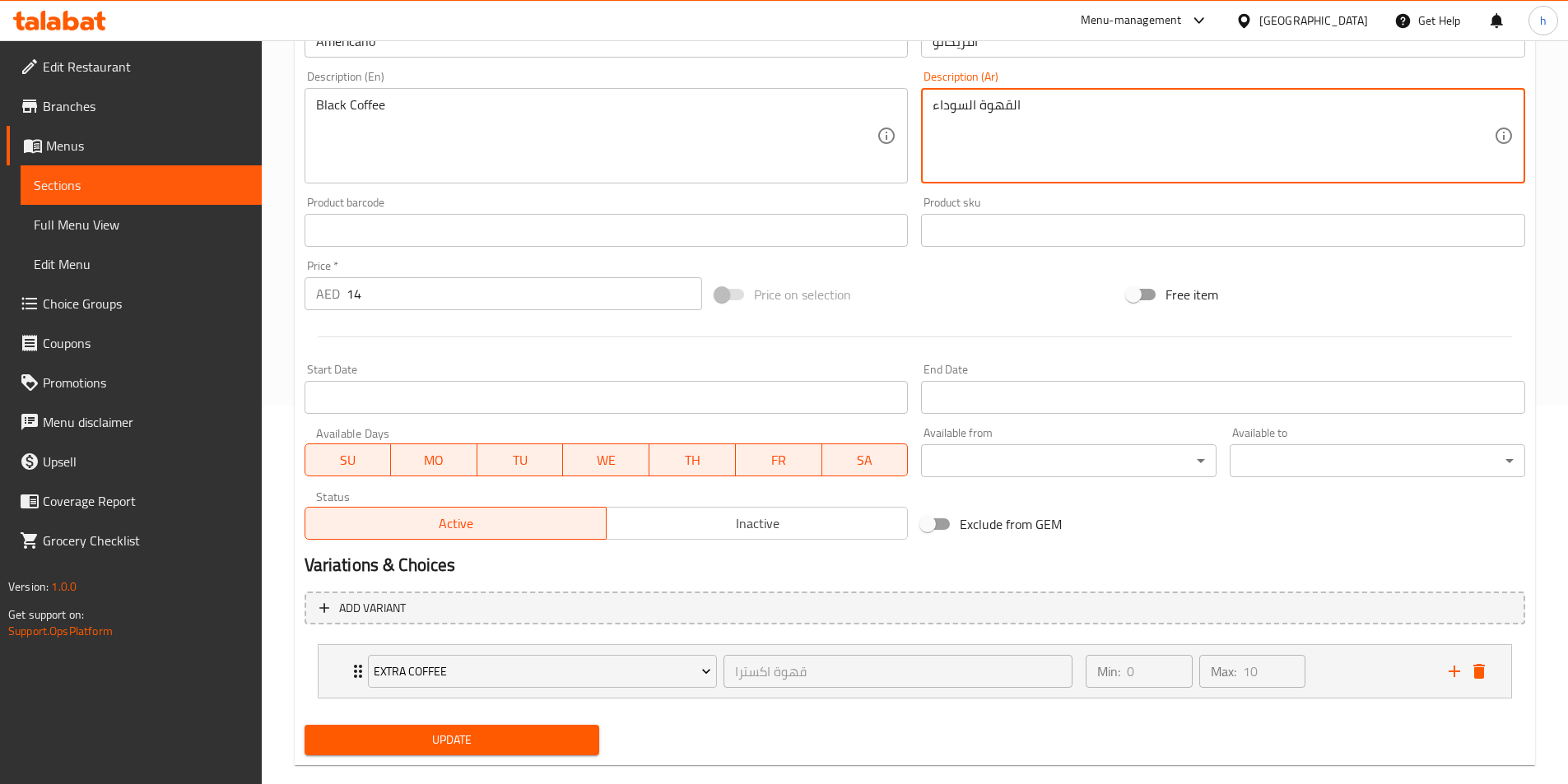
scroll to position [406, 0]
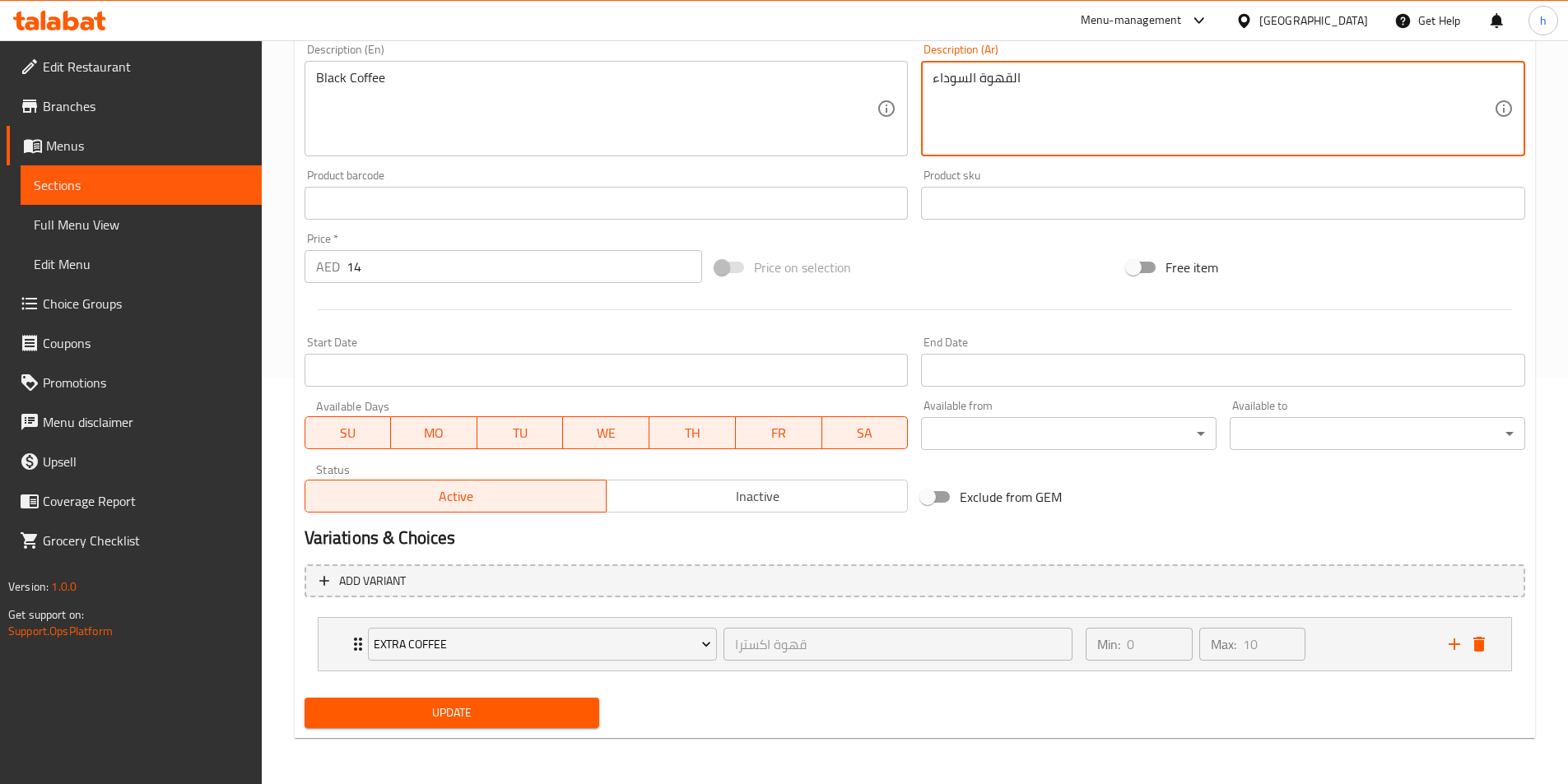
type textarea "القهوة السوداء"
click at [594, 706] on button "Update" at bounding box center [452, 713] width 296 height 31
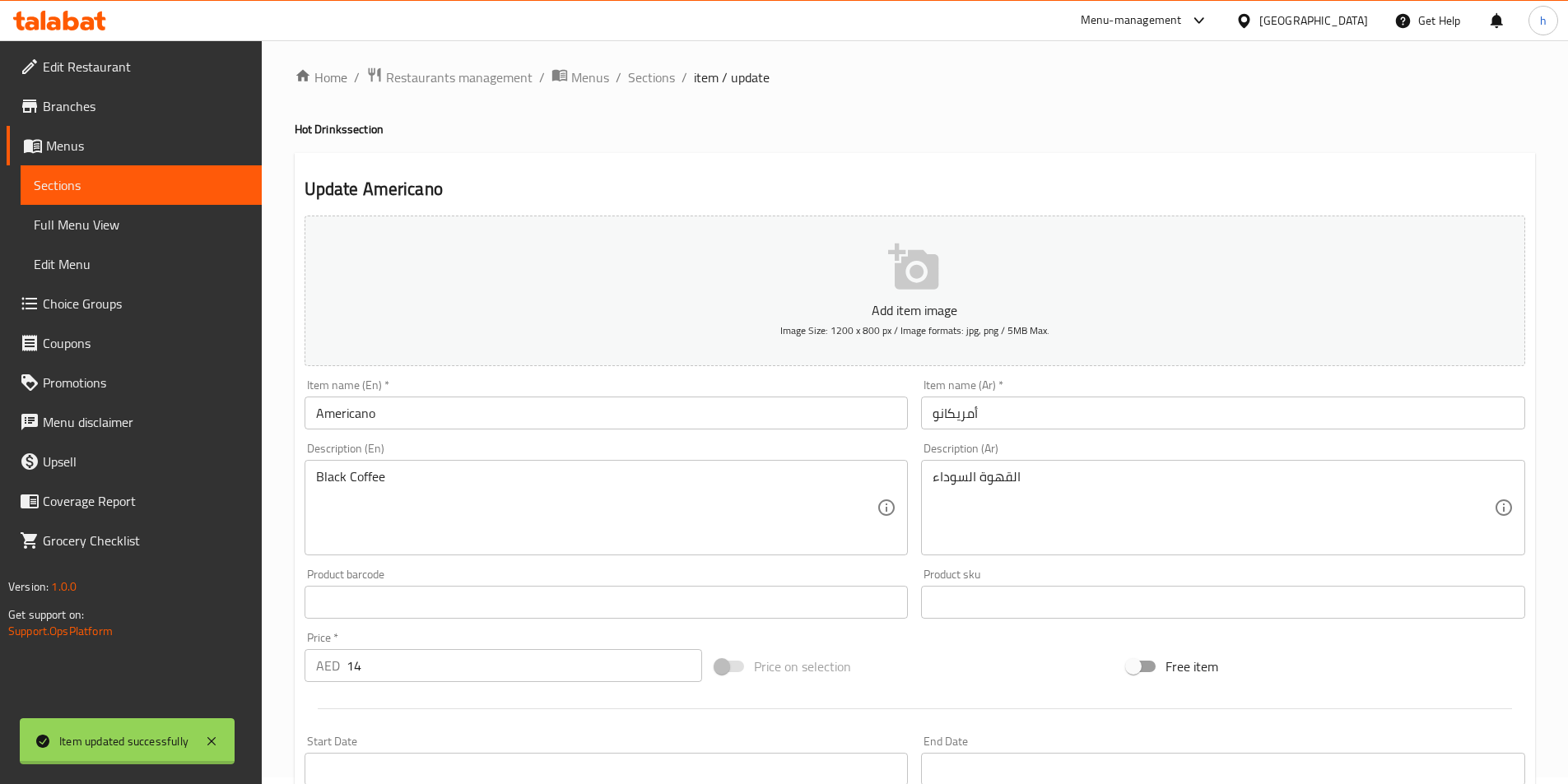
scroll to position [0, 0]
click at [658, 76] on span "Sections" at bounding box center [651, 84] width 47 height 20
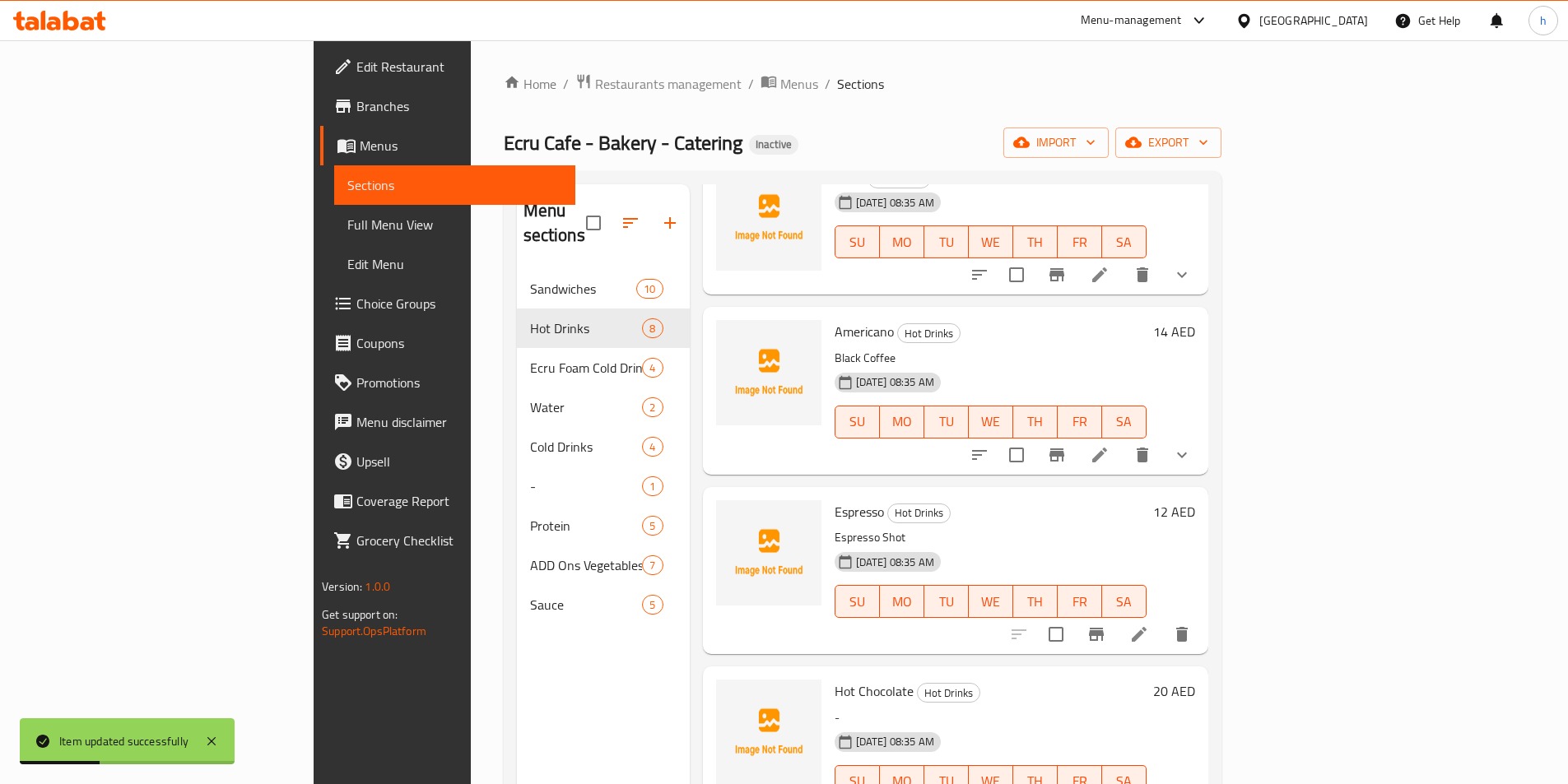
scroll to position [597, 0]
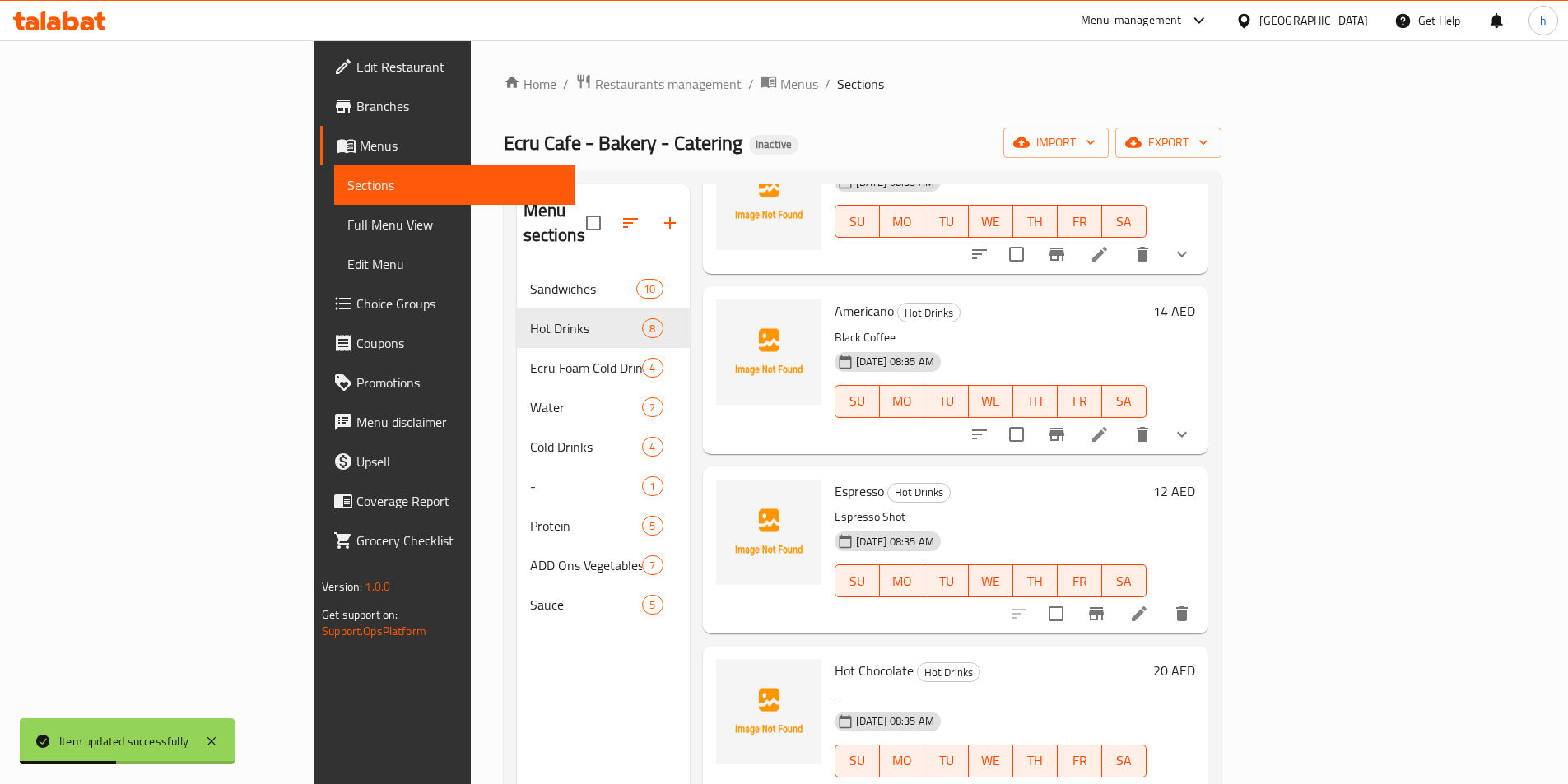
click at [1149, 604] on icon at bounding box center [1139, 614] width 20 height 20
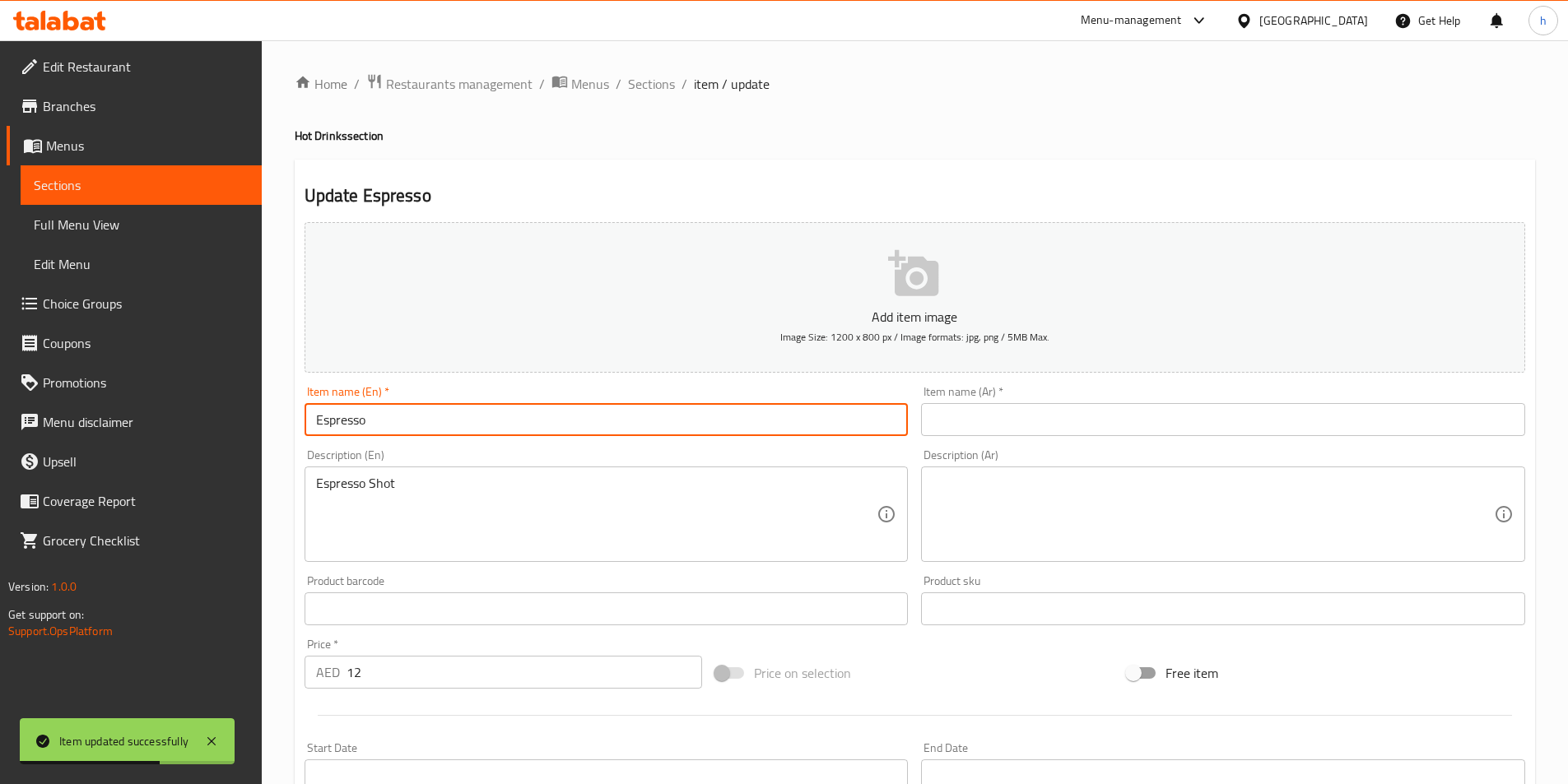
click at [521, 429] on input "Espresso" at bounding box center [607, 420] width 604 height 33
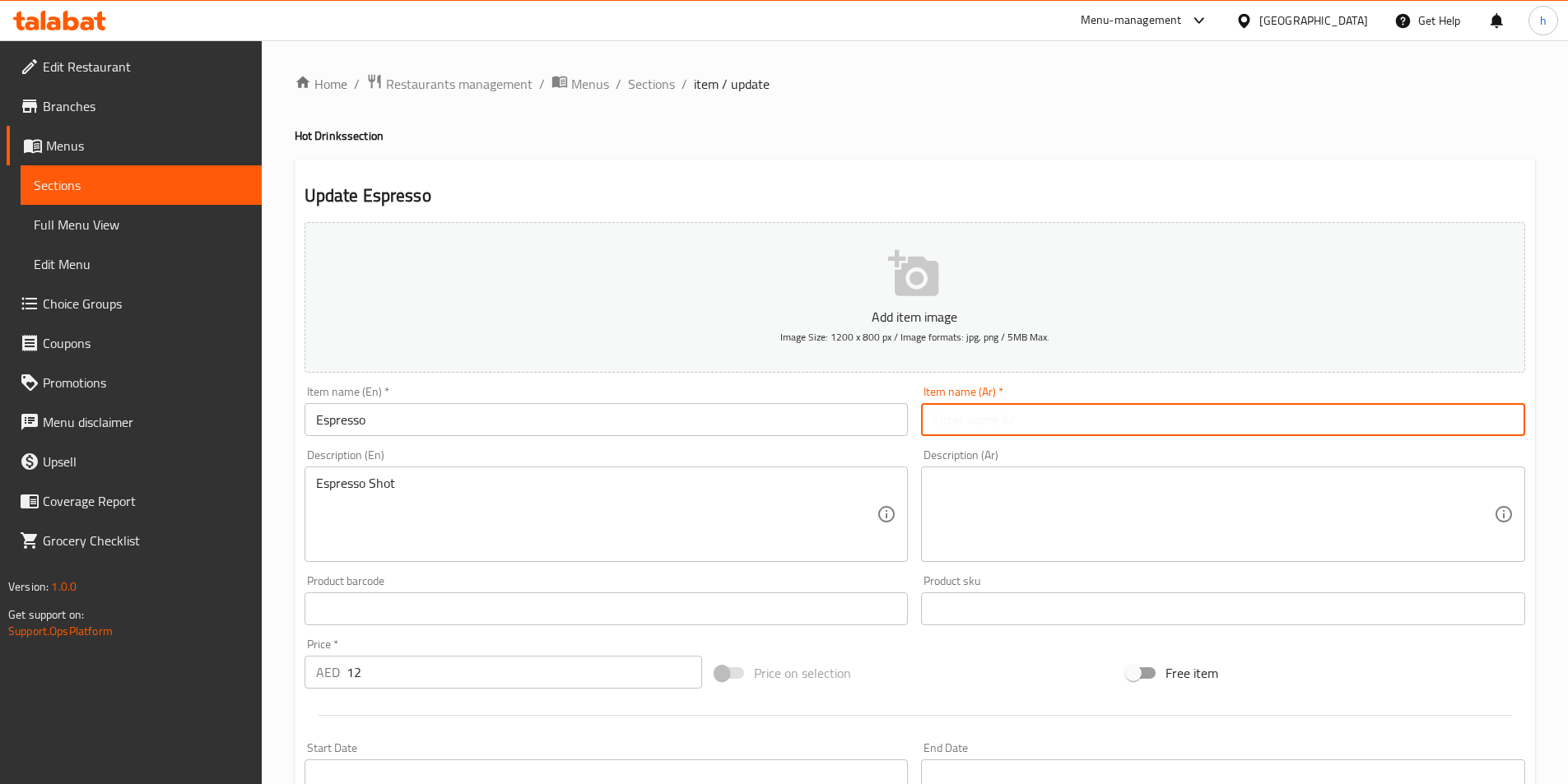
click at [970, 409] on input "text" at bounding box center [1224, 420] width 604 height 33
paste input "إسبريسو"
type input "إسبريسو"
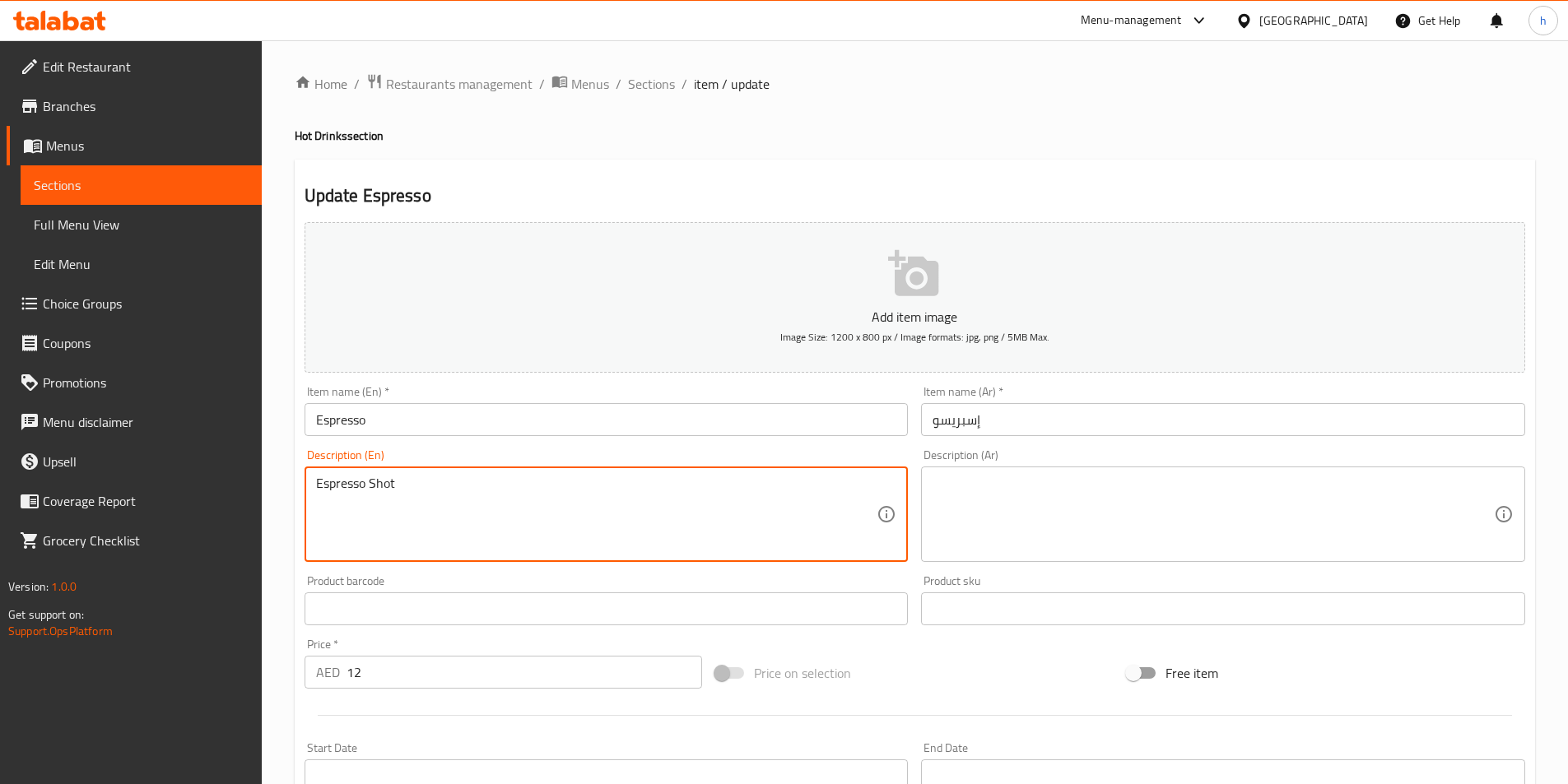
click at [690, 512] on textarea "Espresso Shot" at bounding box center [597, 514] width 561 height 78
click at [1024, 494] on textarea at bounding box center [1214, 514] width 561 height 78
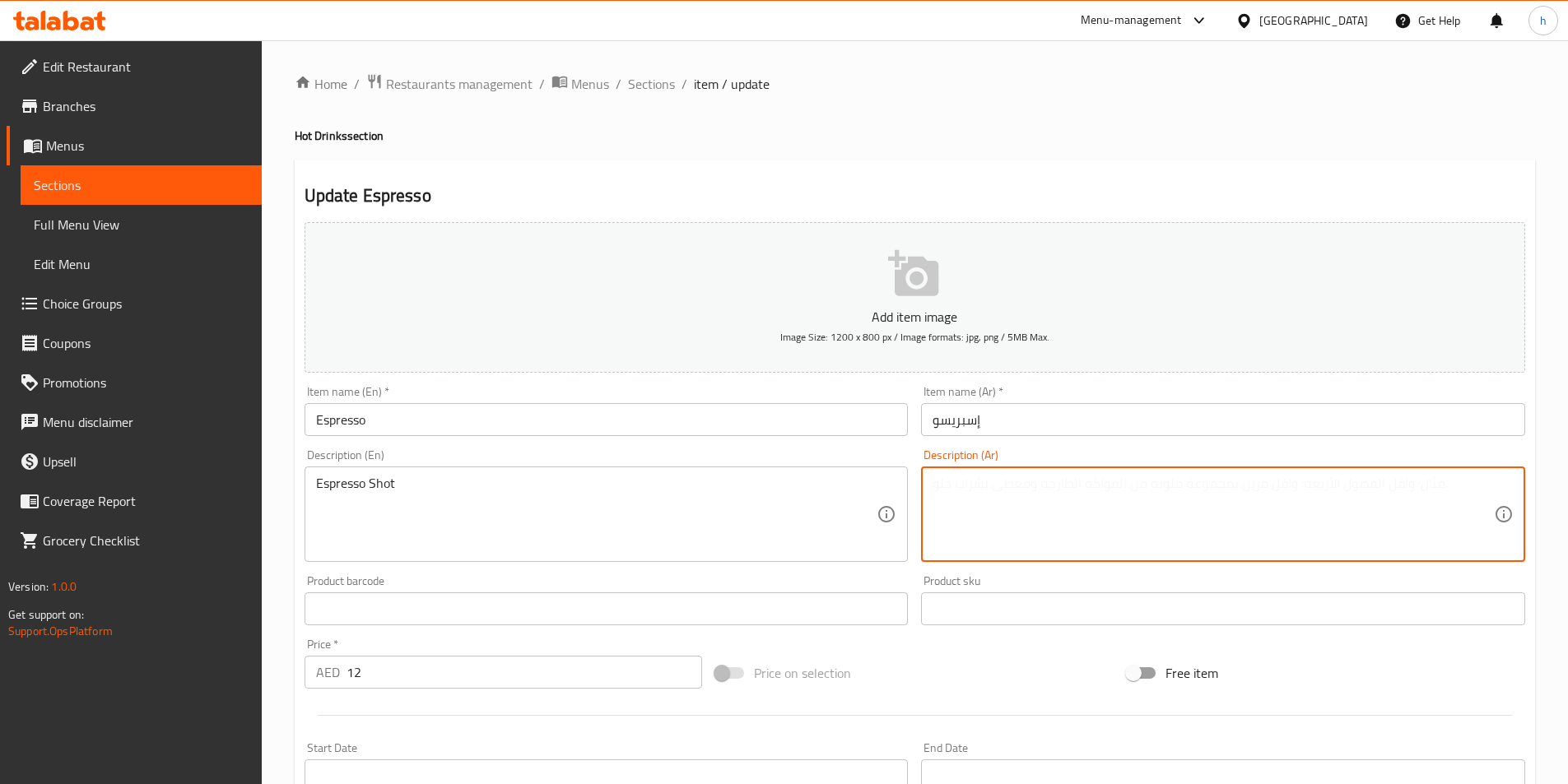
paste textarea "إسبريسو"
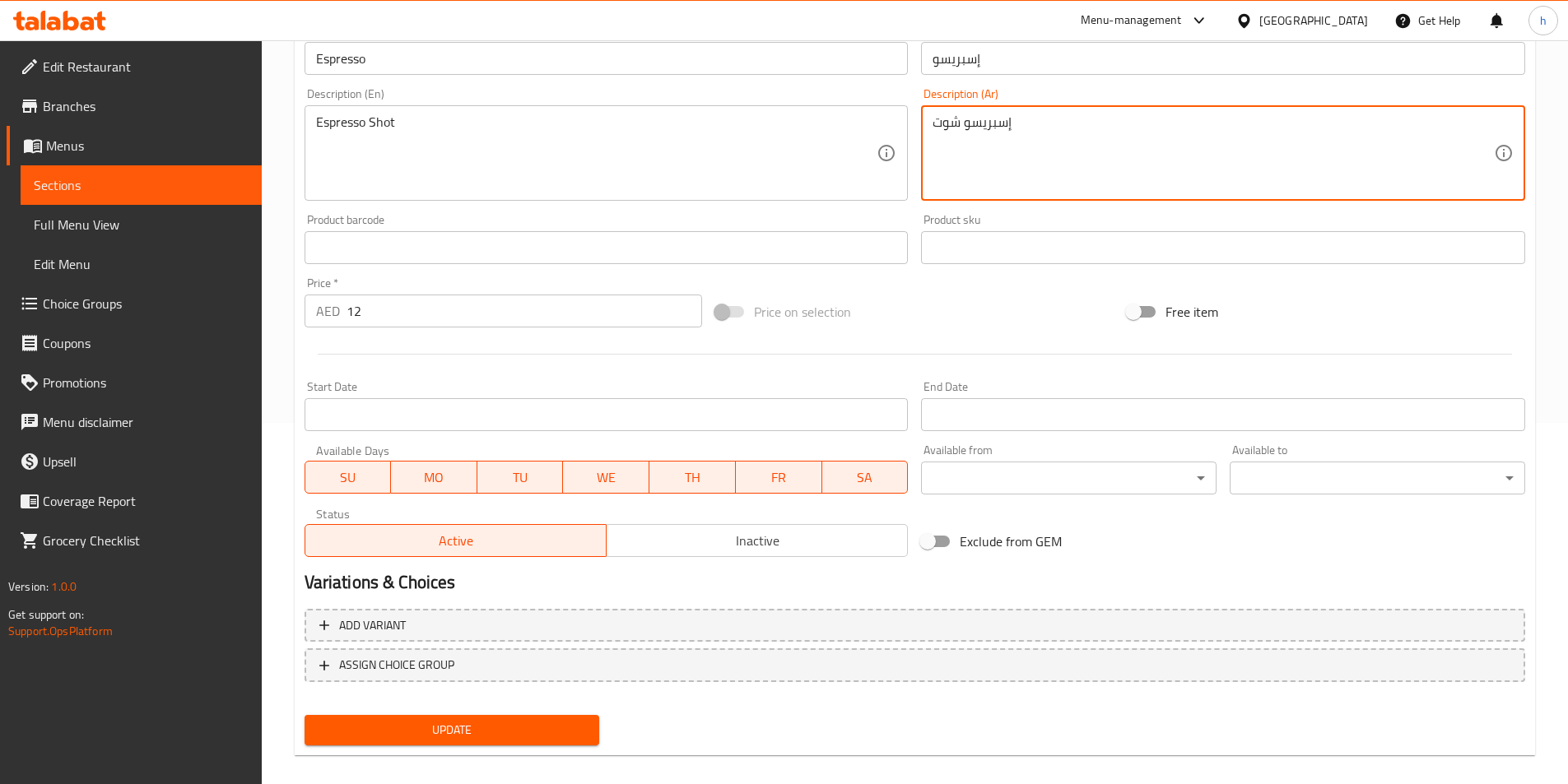
scroll to position [379, 0]
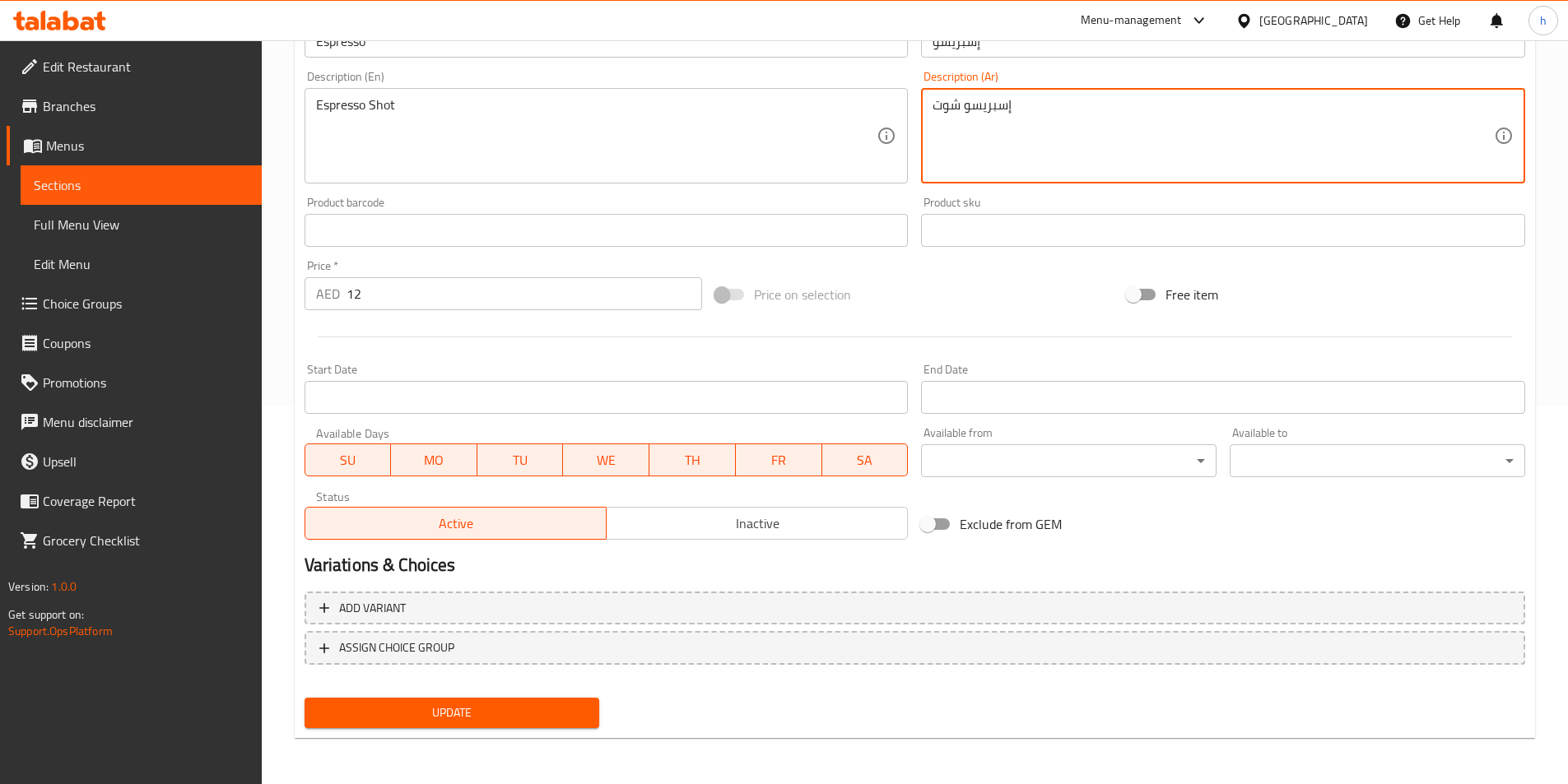
type textarea "إسبريسو شوت"
click at [523, 724] on button "Update" at bounding box center [452, 713] width 296 height 31
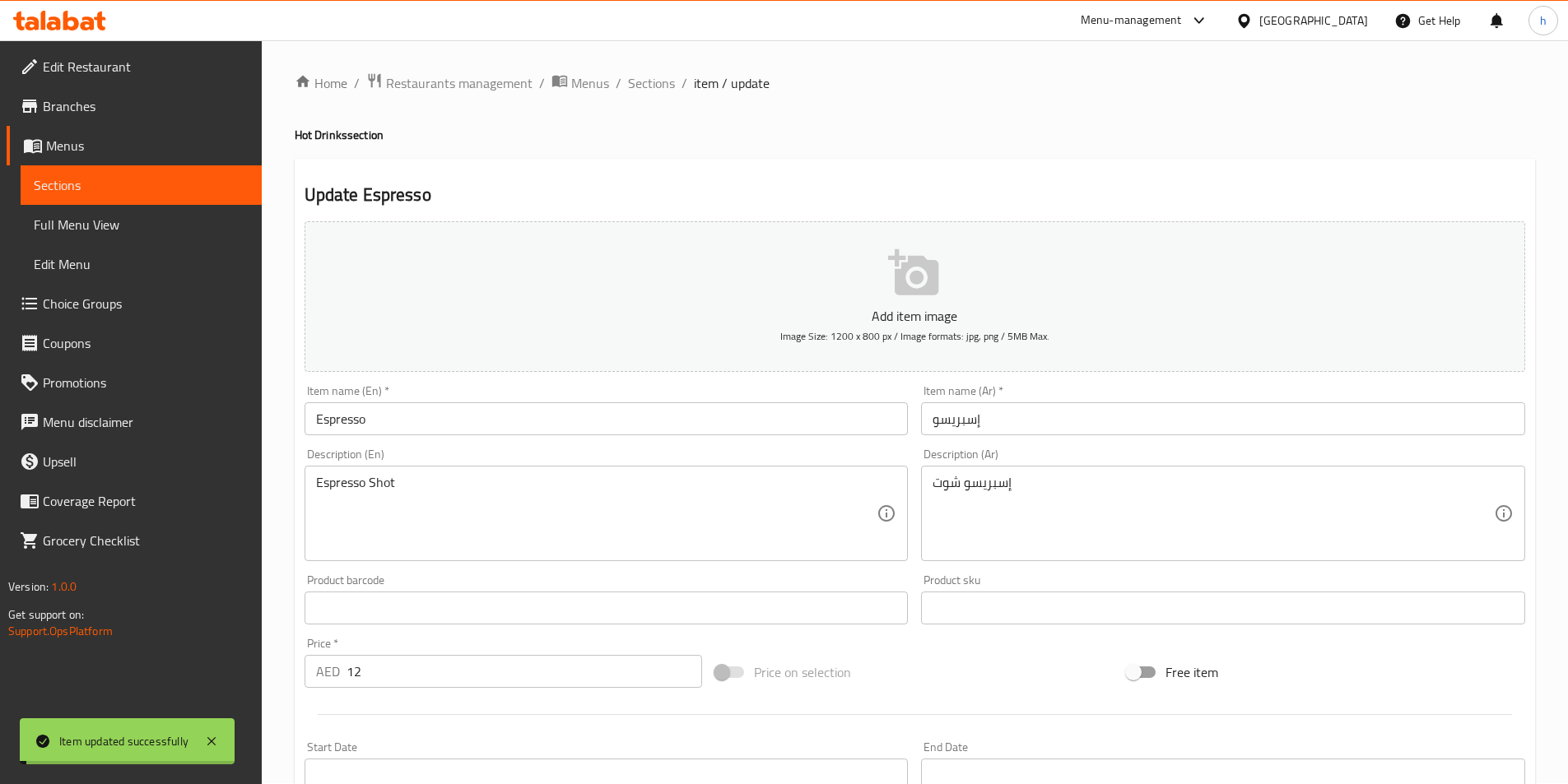
scroll to position [0, 0]
click at [653, 77] on span "Sections" at bounding box center [651, 84] width 47 height 20
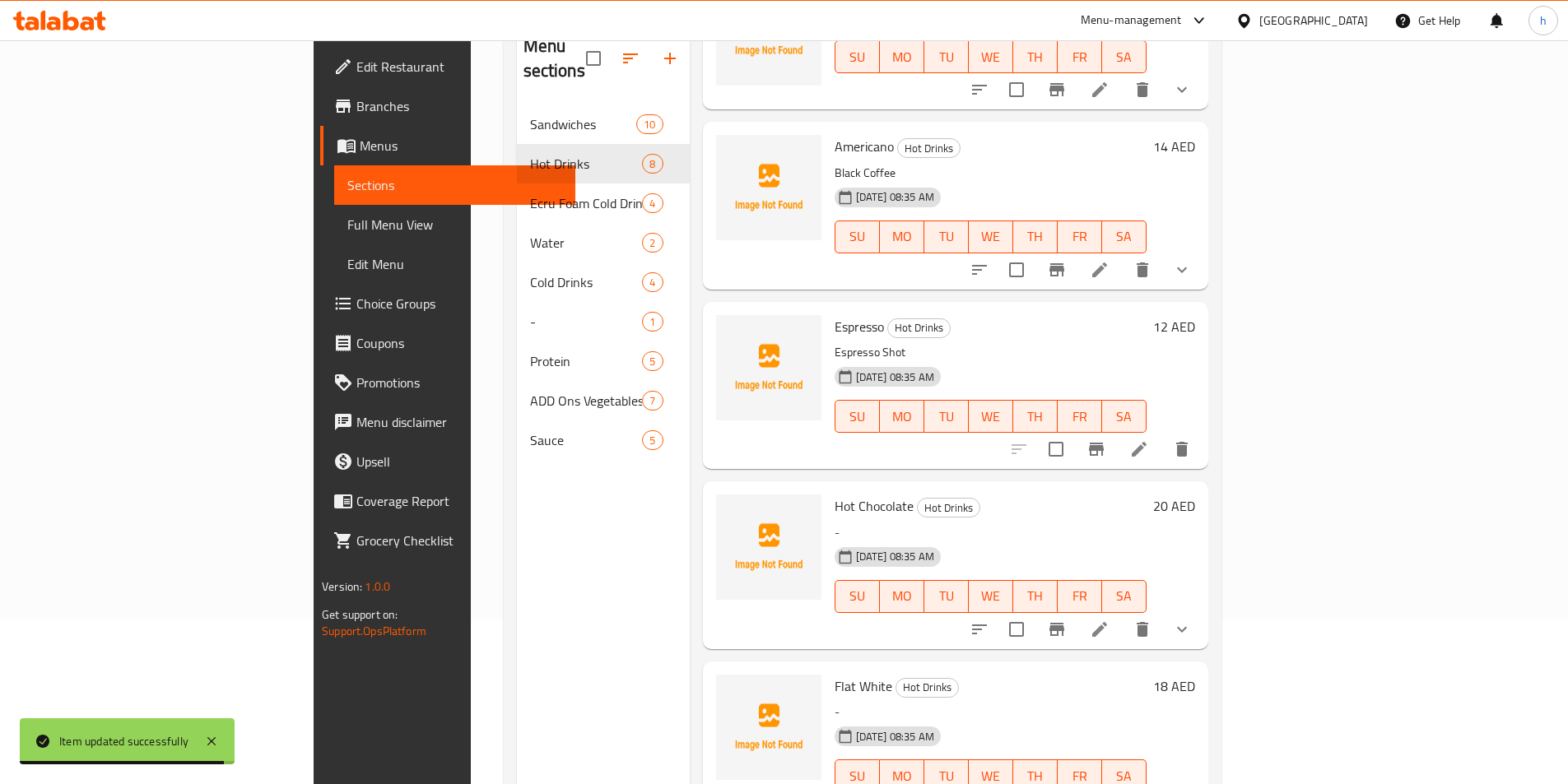
scroll to position [230, 0]
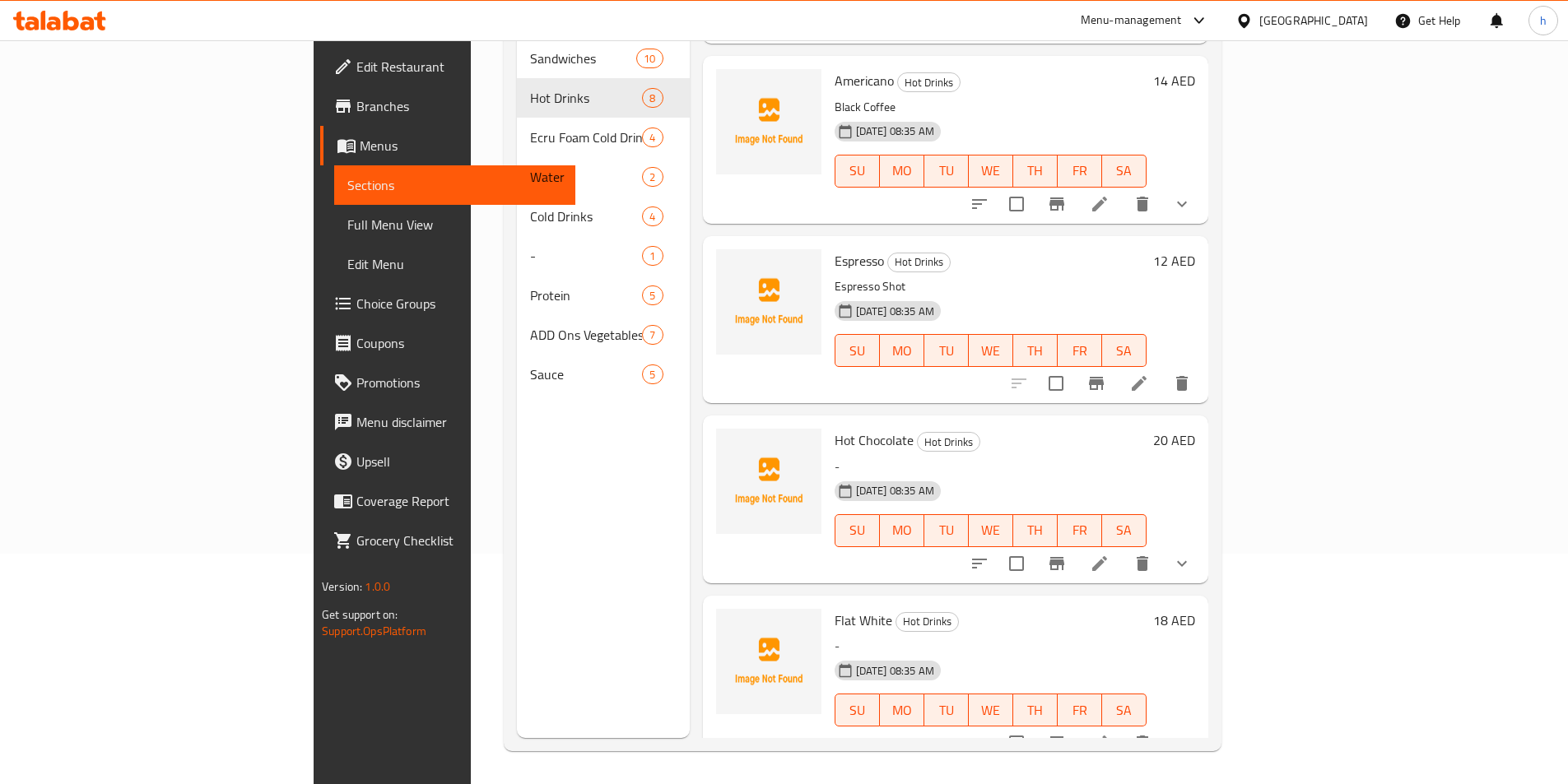
click at [1110, 554] on icon at bounding box center [1100, 564] width 20 height 20
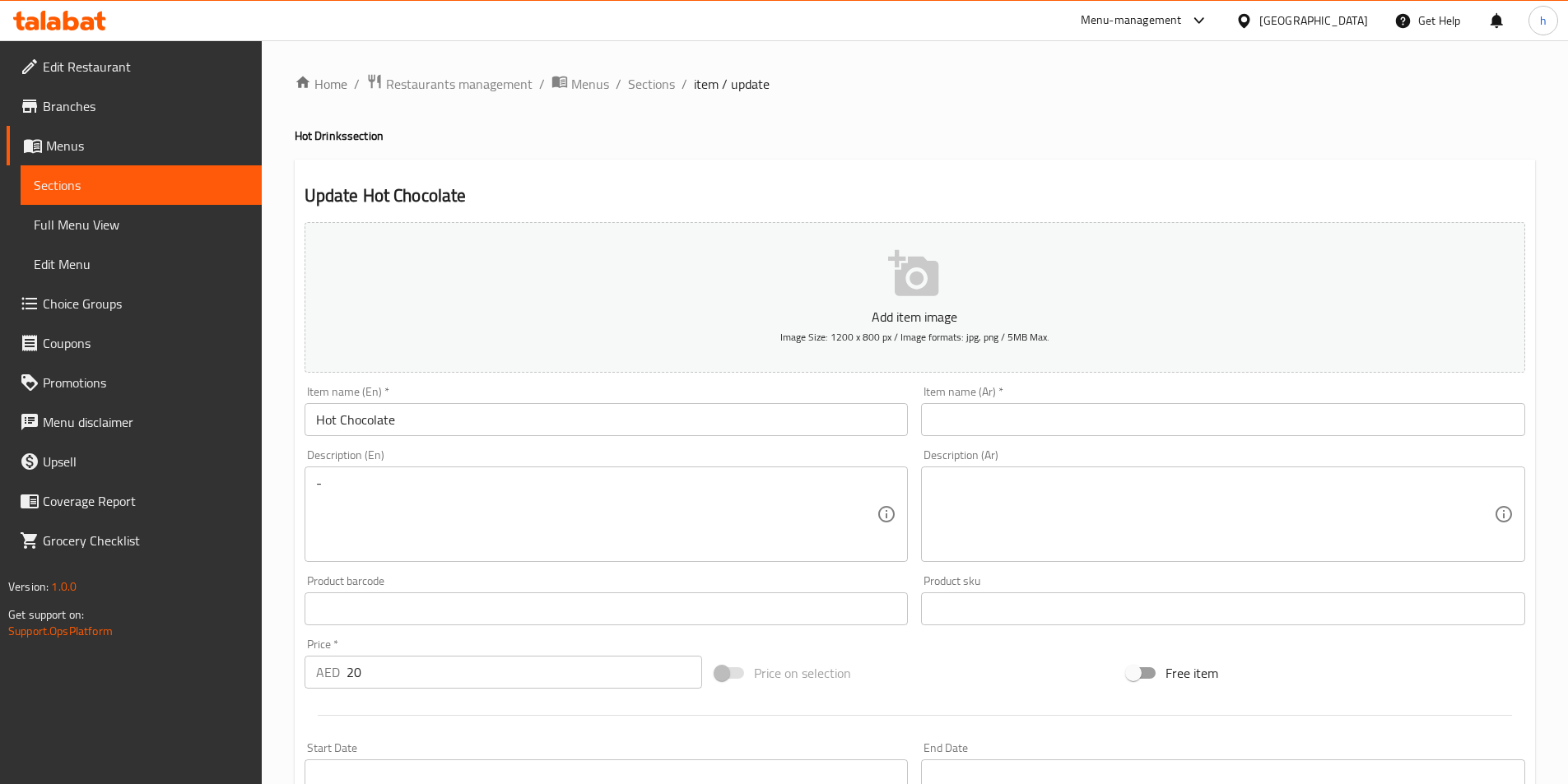
click at [538, 423] on input "Hot Chocolate" at bounding box center [607, 420] width 604 height 33
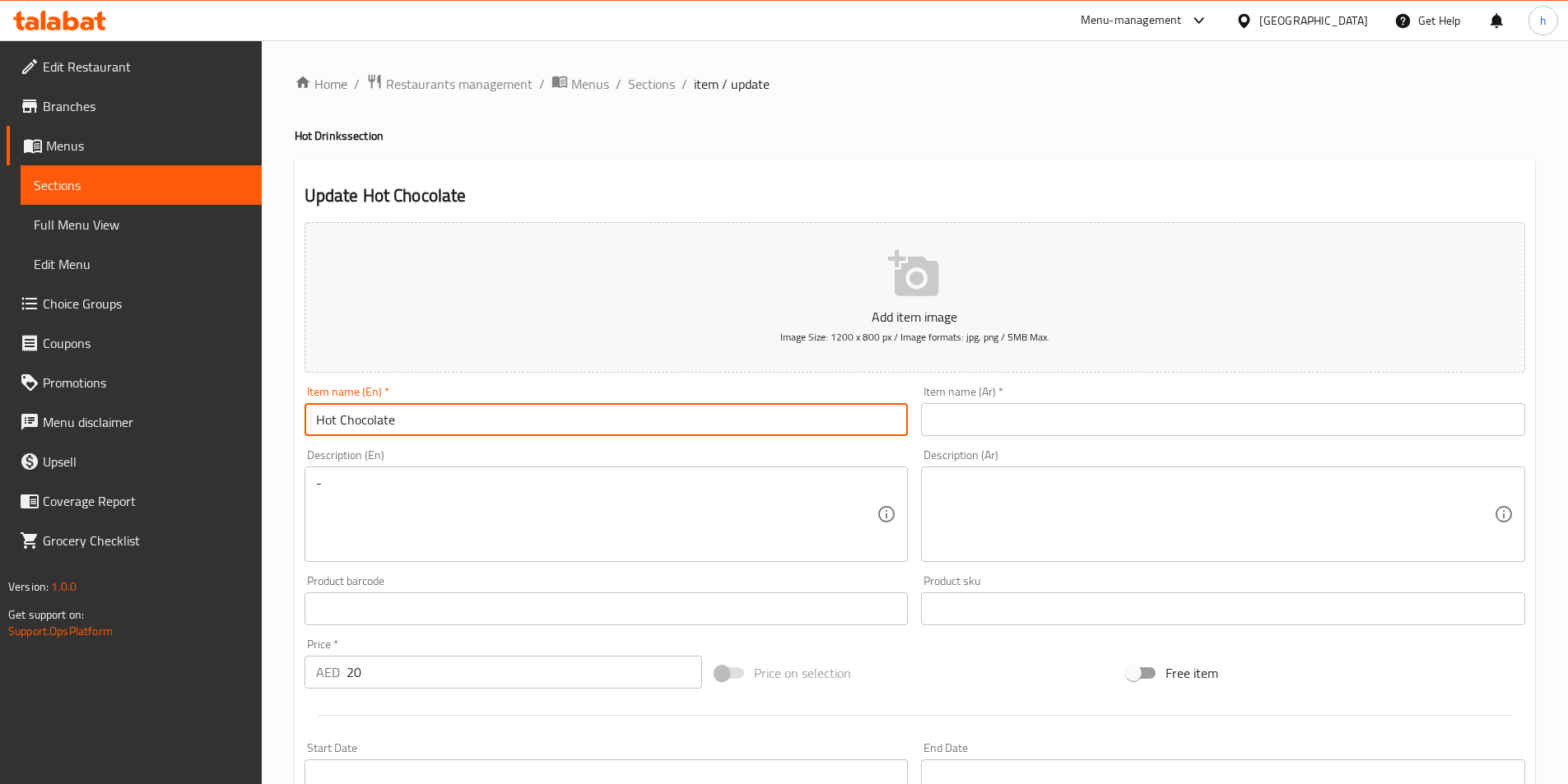
click at [538, 423] on input "Hot Chocolate" at bounding box center [607, 420] width 604 height 33
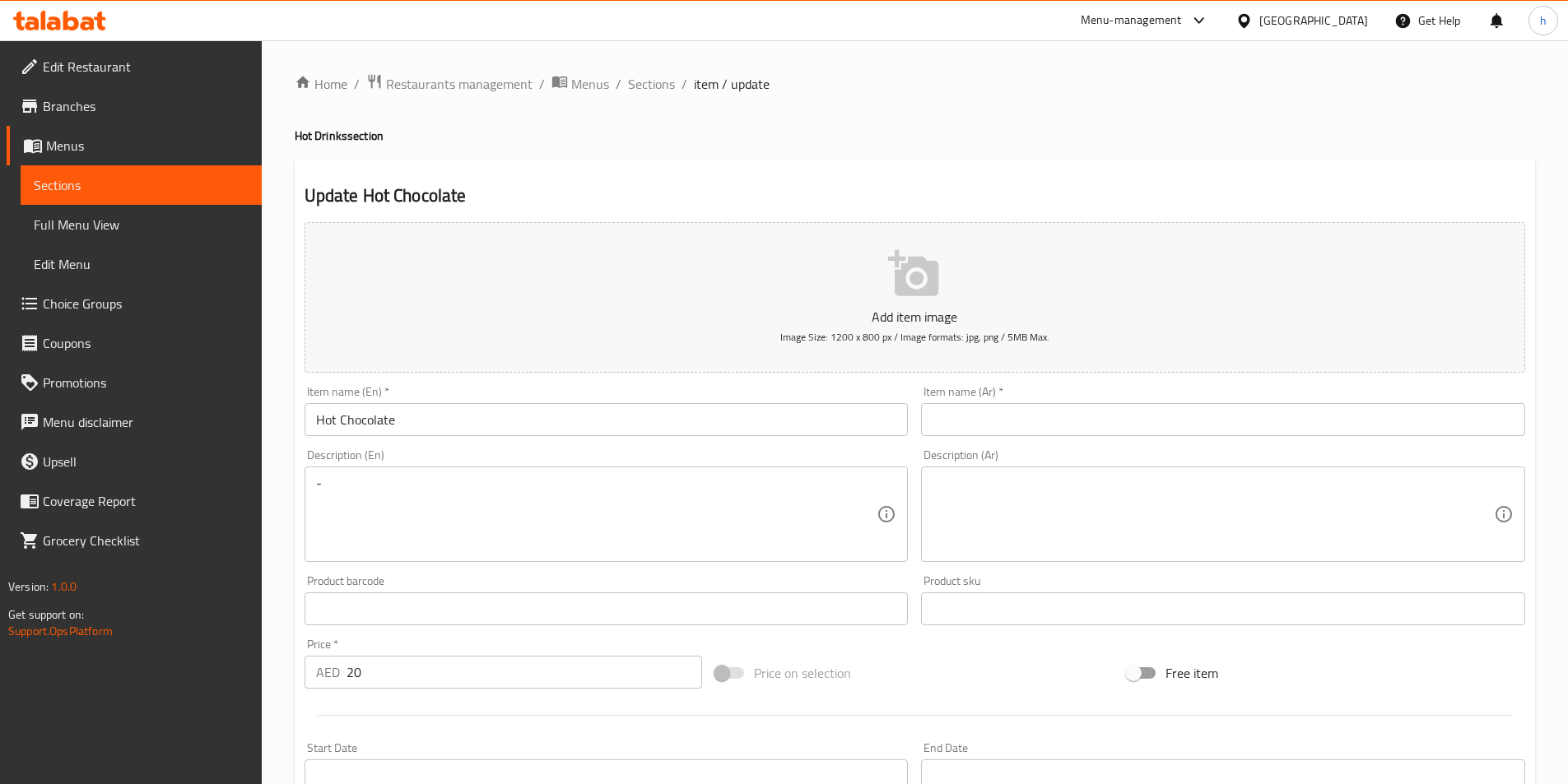
click at [1035, 496] on textarea at bounding box center [1214, 514] width 561 height 78
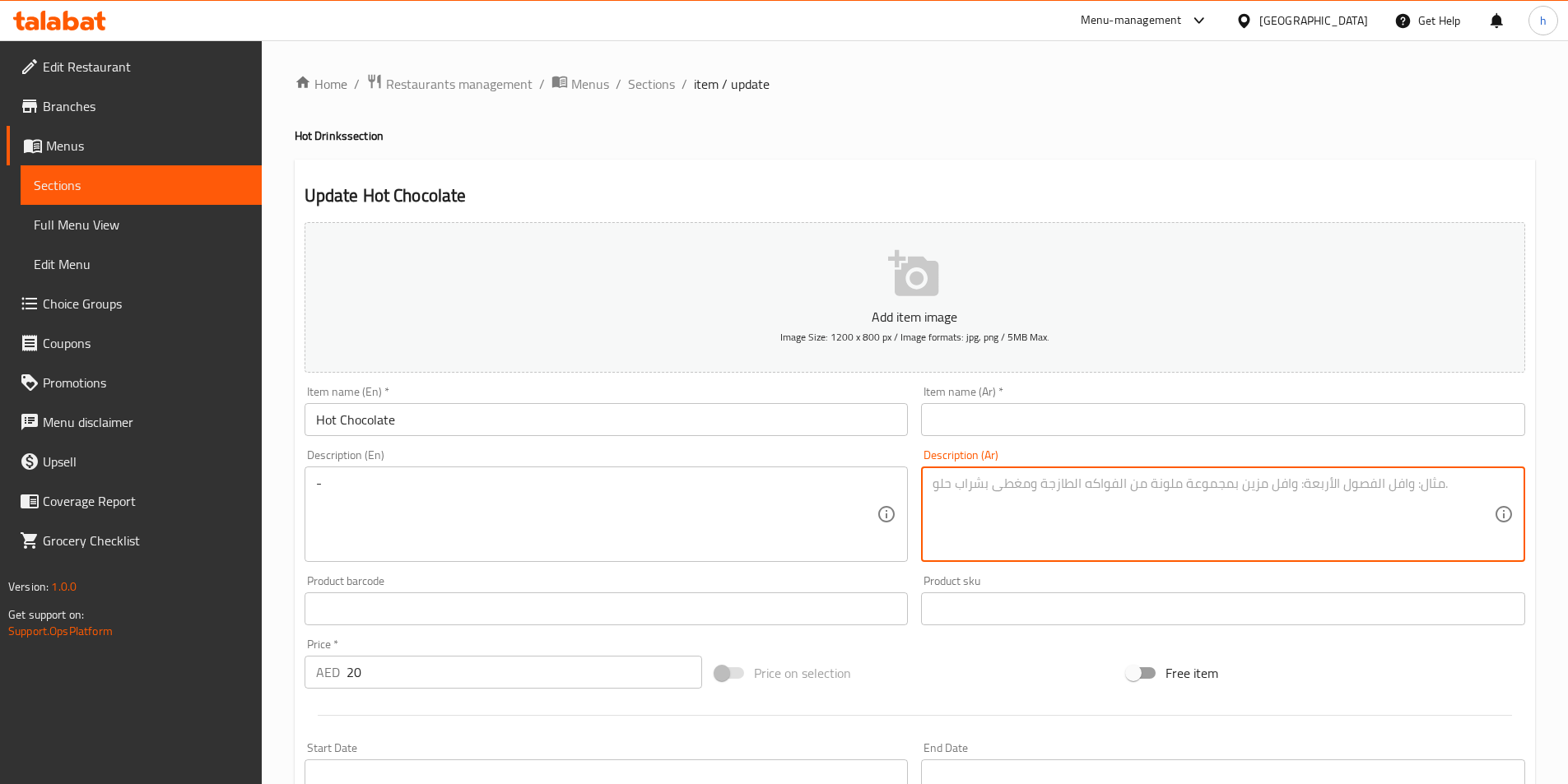
click at [1020, 426] on input "text" at bounding box center [1224, 420] width 604 height 33
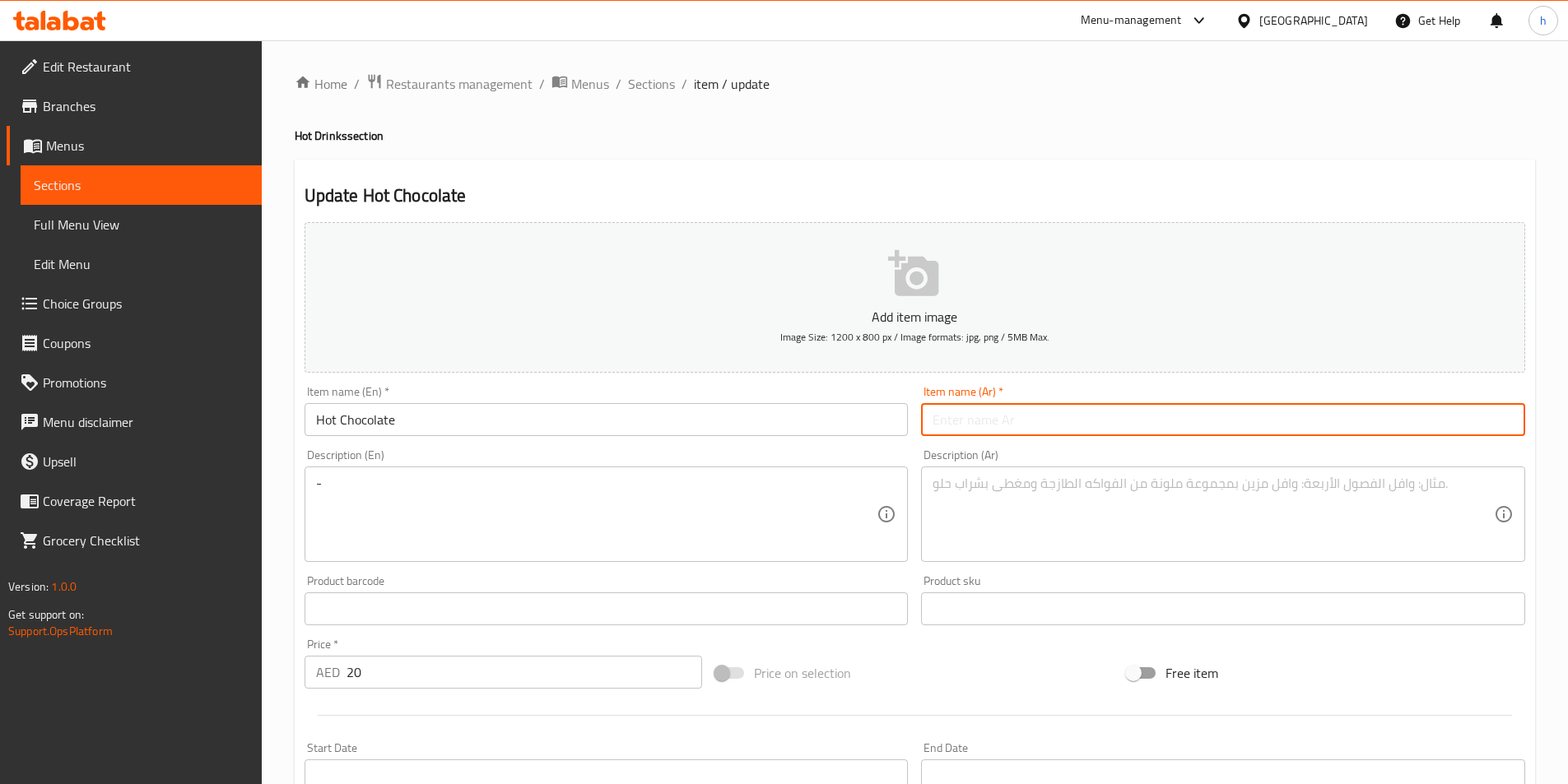
paste input "شكولاته ساخنة"
type input "شكولاته ساخنة"
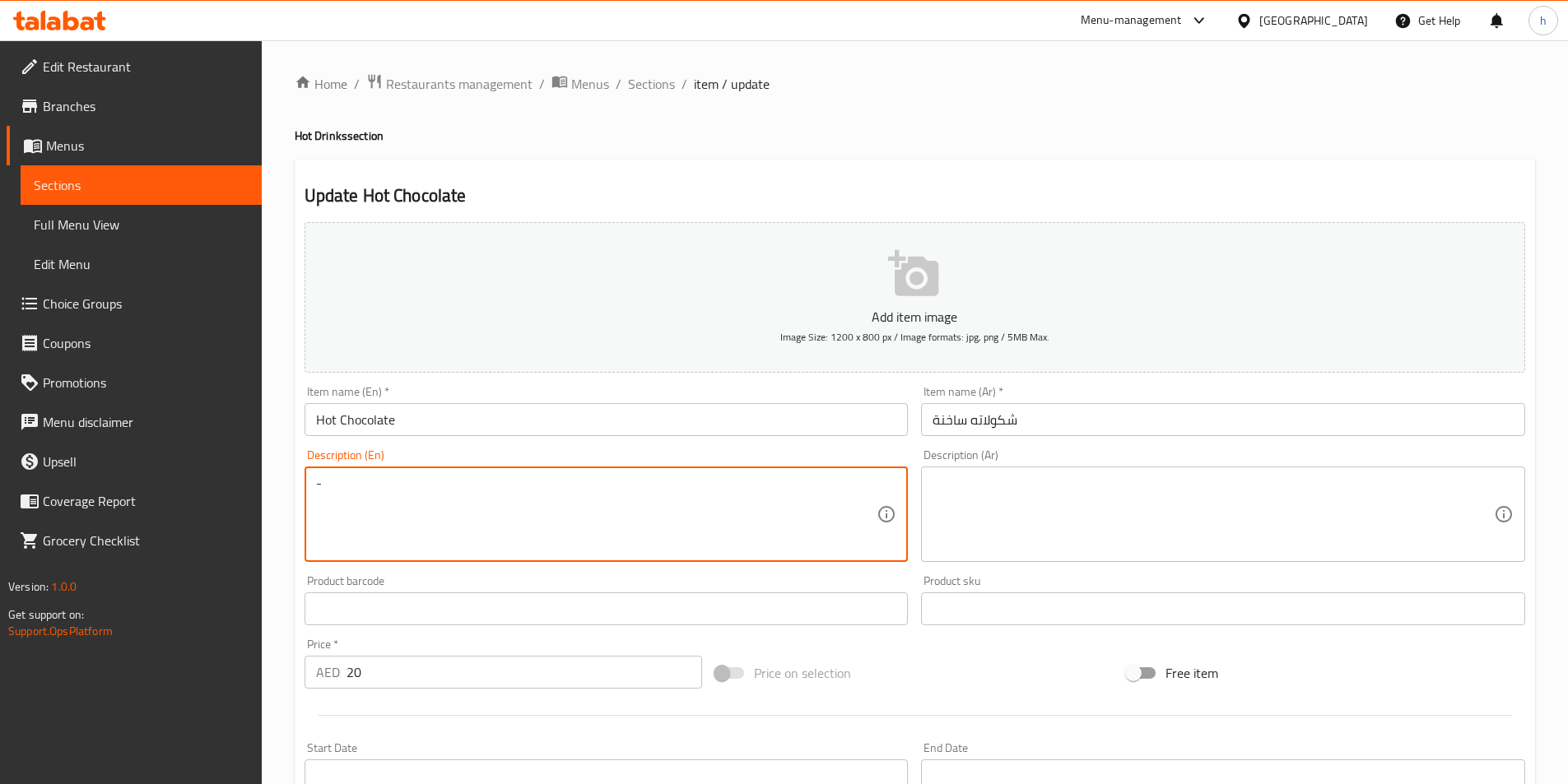
click at [616, 508] on textarea "-" at bounding box center [597, 514] width 561 height 78
click at [614, 515] on textarea "-" at bounding box center [597, 514] width 561 height 78
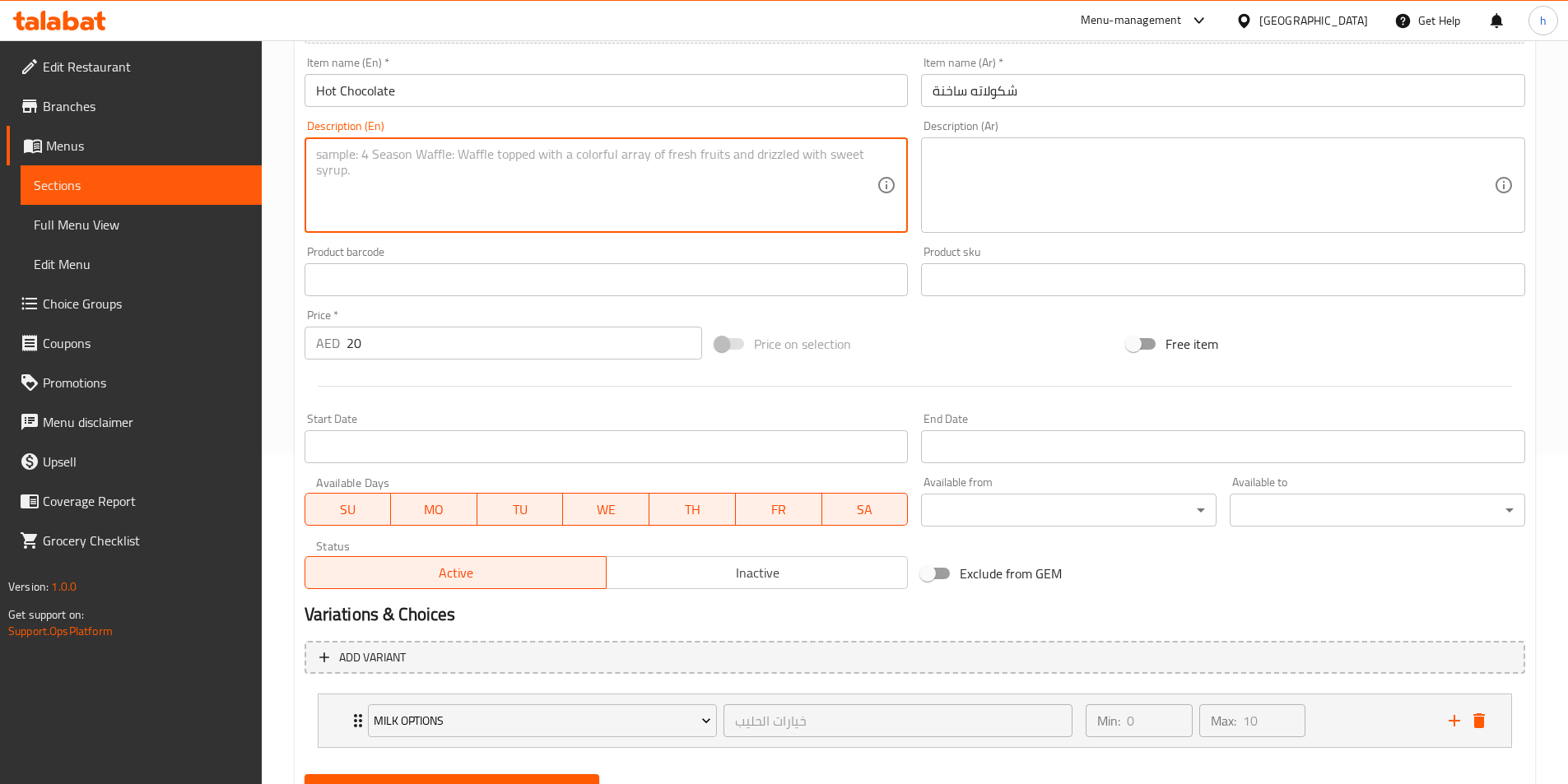
scroll to position [406, 0]
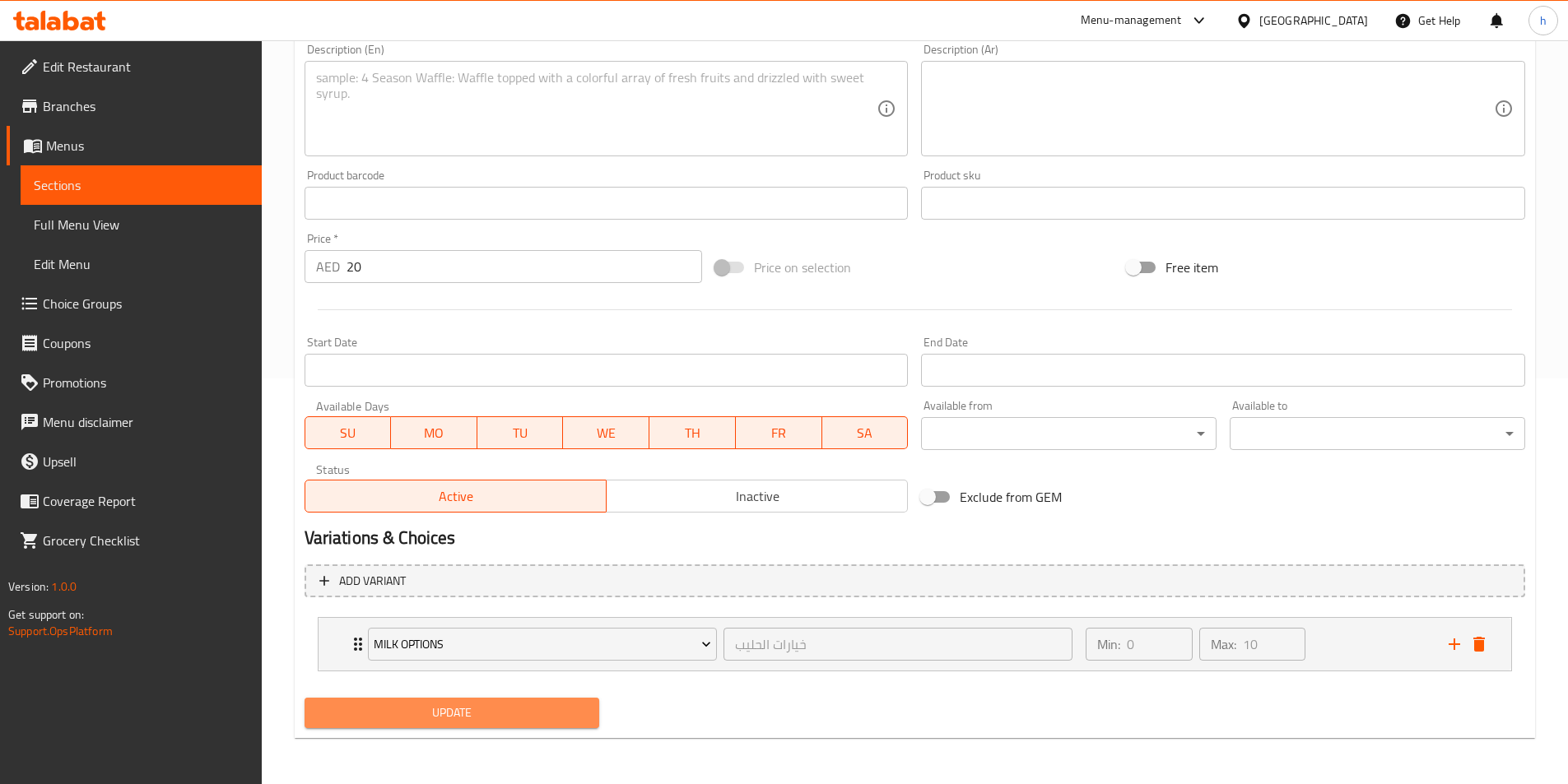
click at [586, 708] on span "Update" at bounding box center [452, 713] width 269 height 21
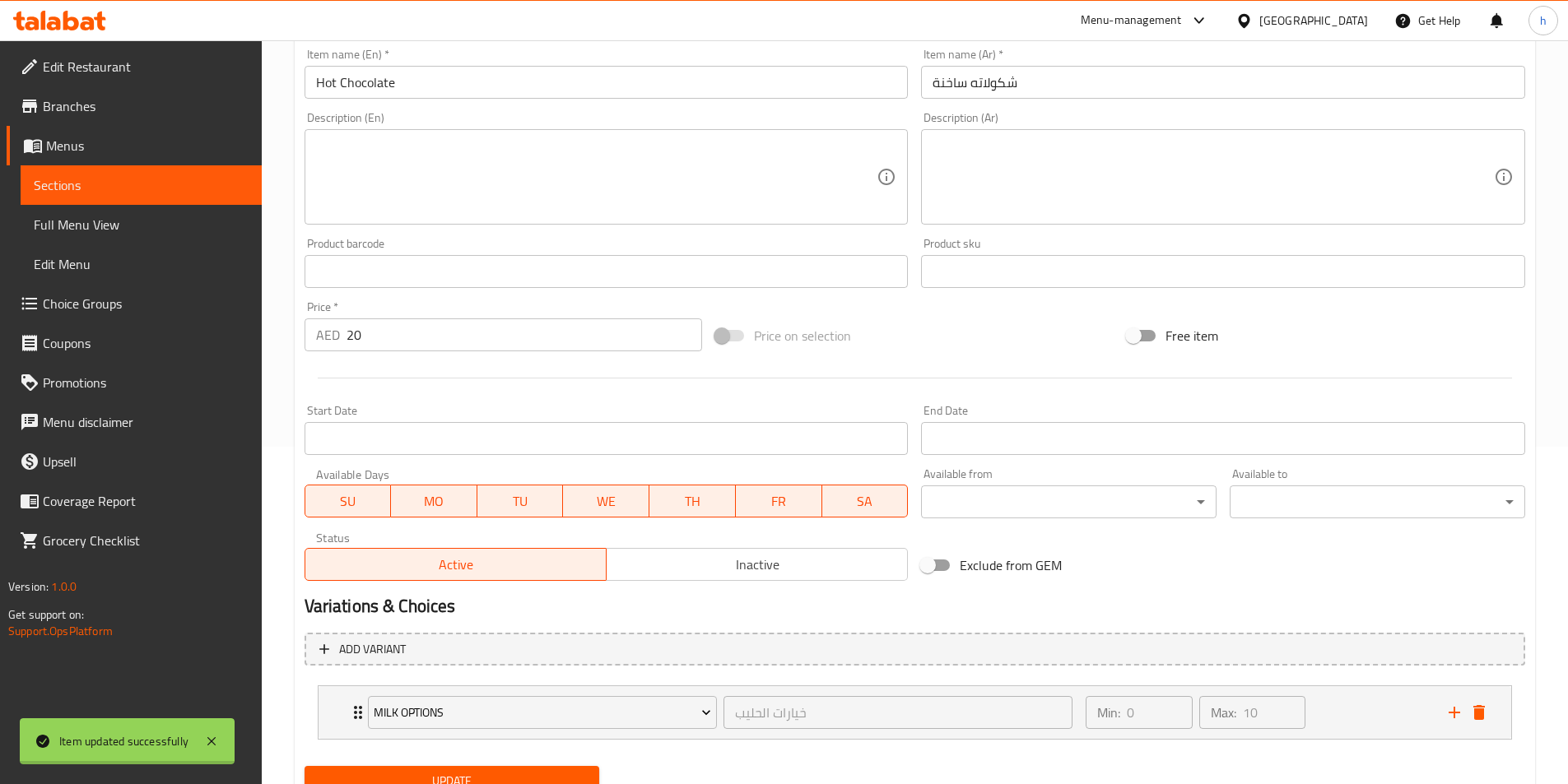
scroll to position [0, 0]
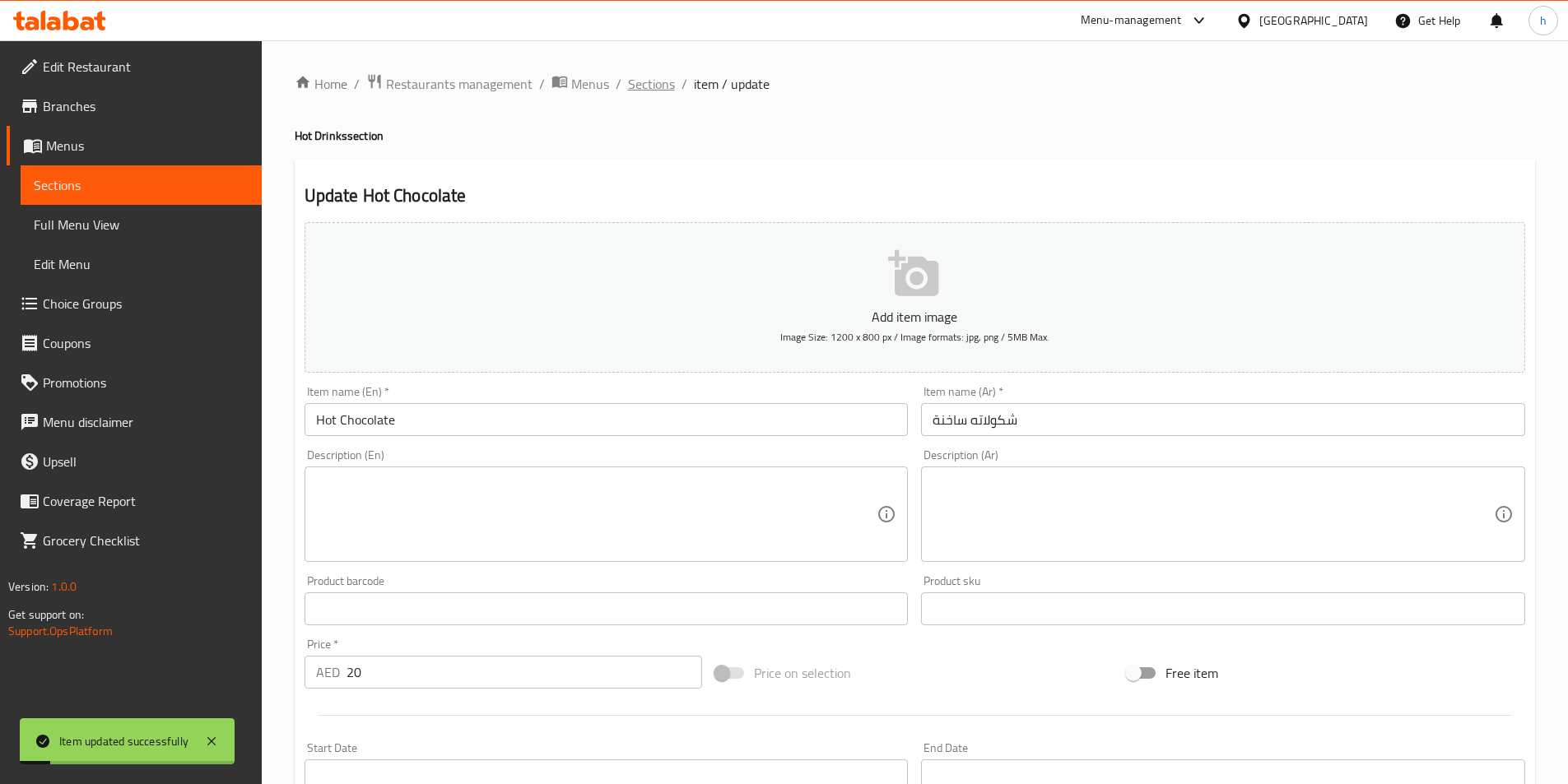
click at [647, 87] on span "Sections" at bounding box center [651, 84] width 47 height 20
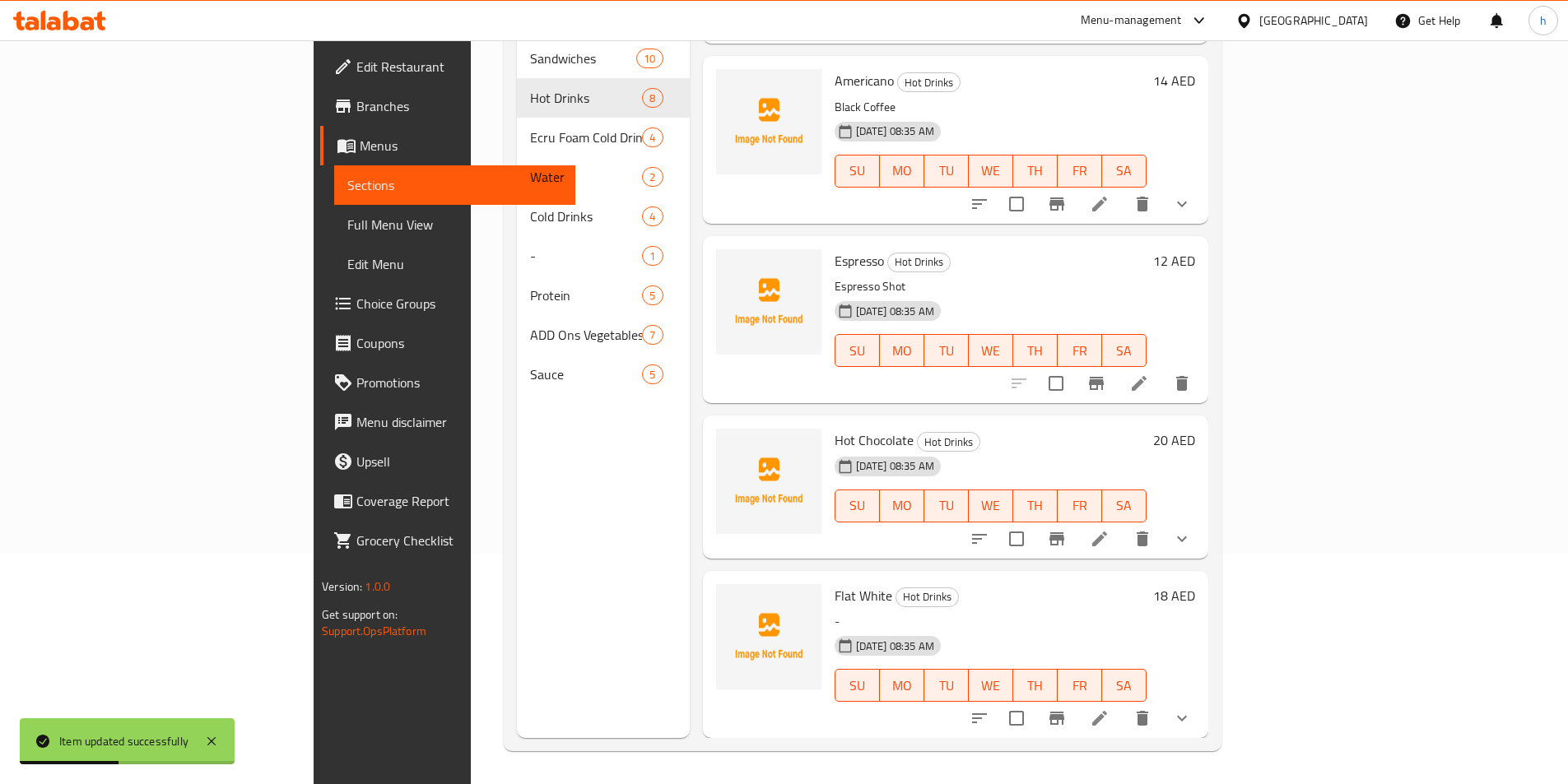
scroll to position [572, 0]
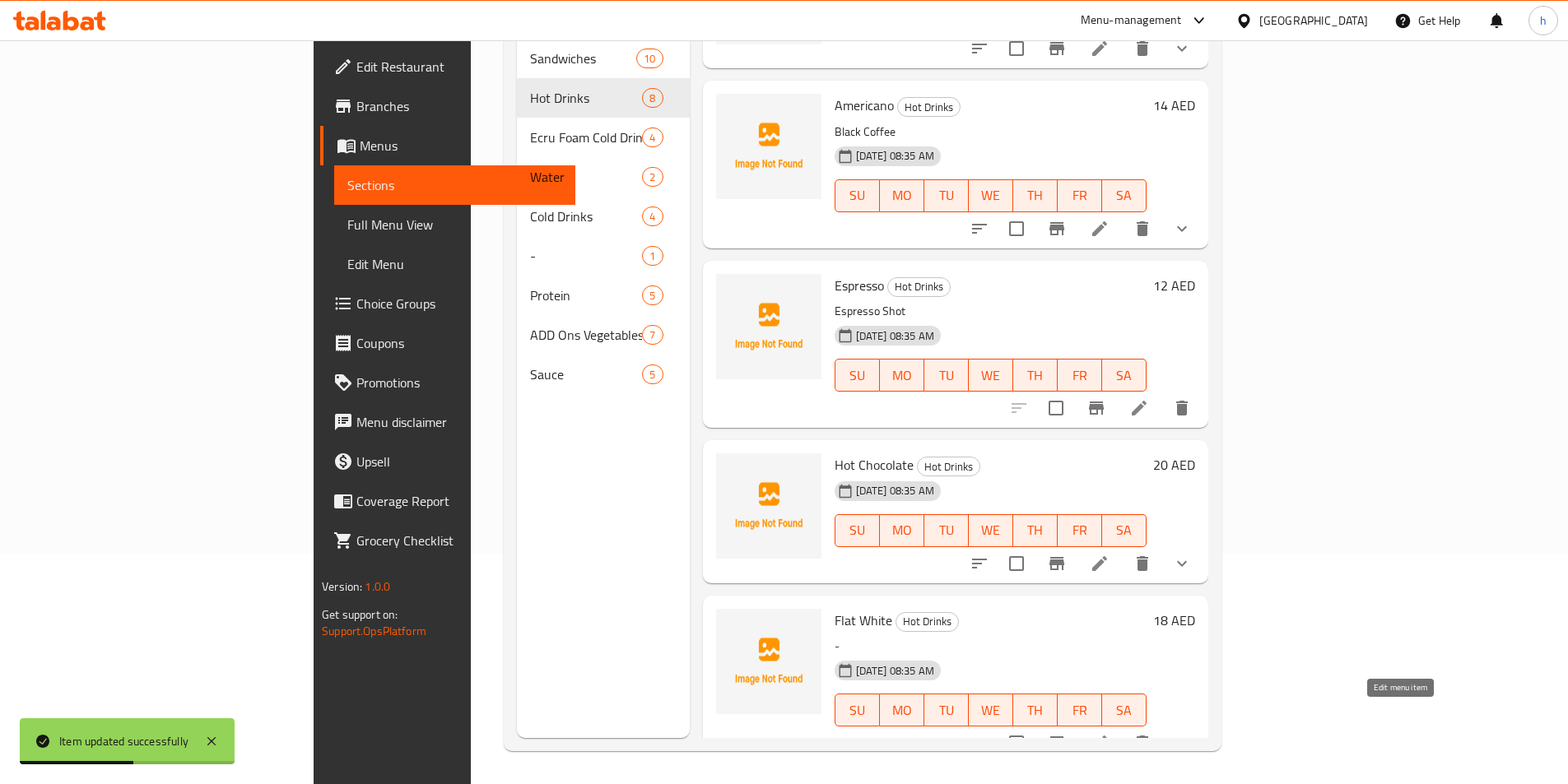
click at [1110, 733] on icon at bounding box center [1100, 743] width 20 height 20
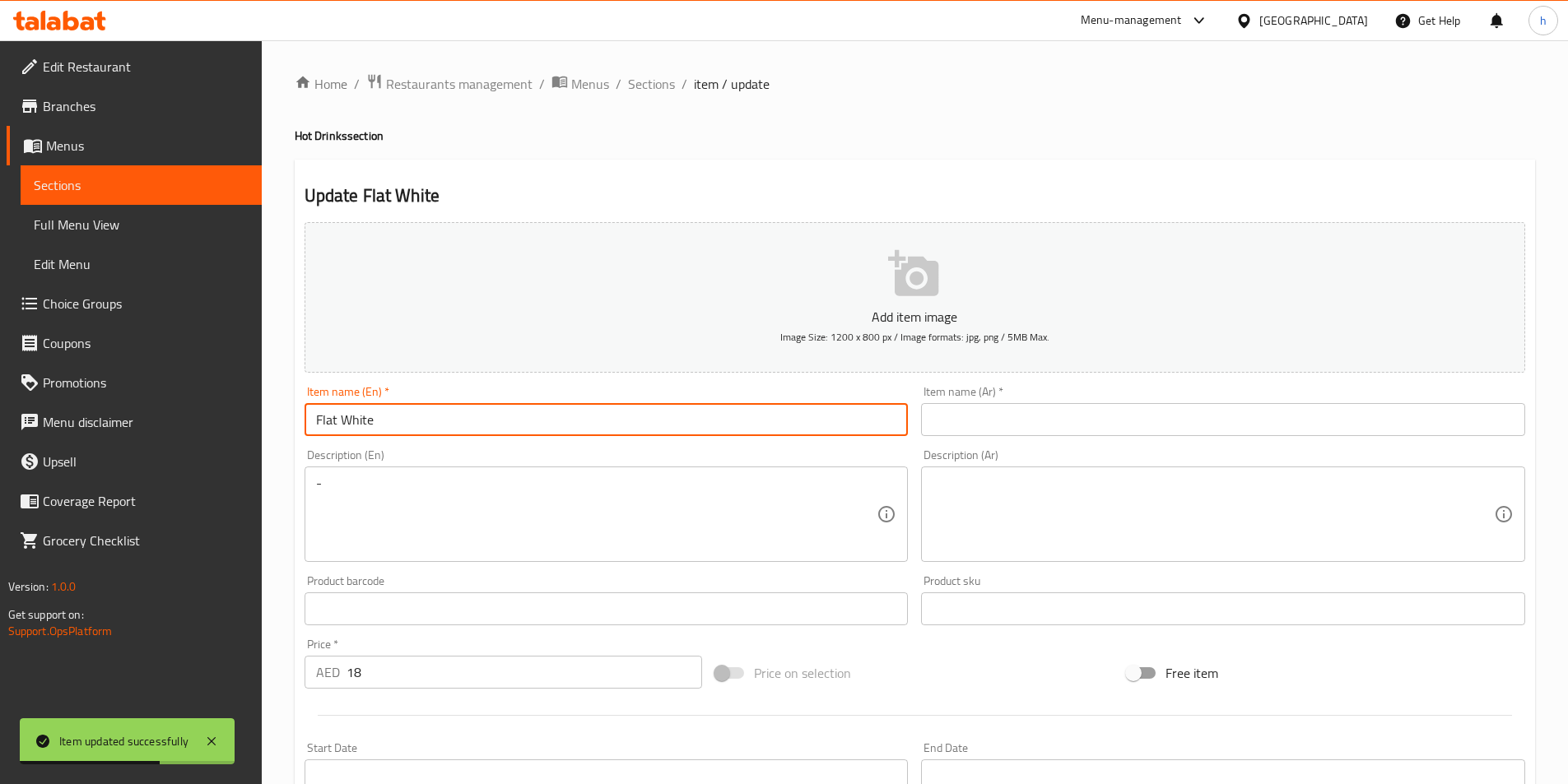
click at [452, 423] on input "Flat White" at bounding box center [607, 420] width 604 height 33
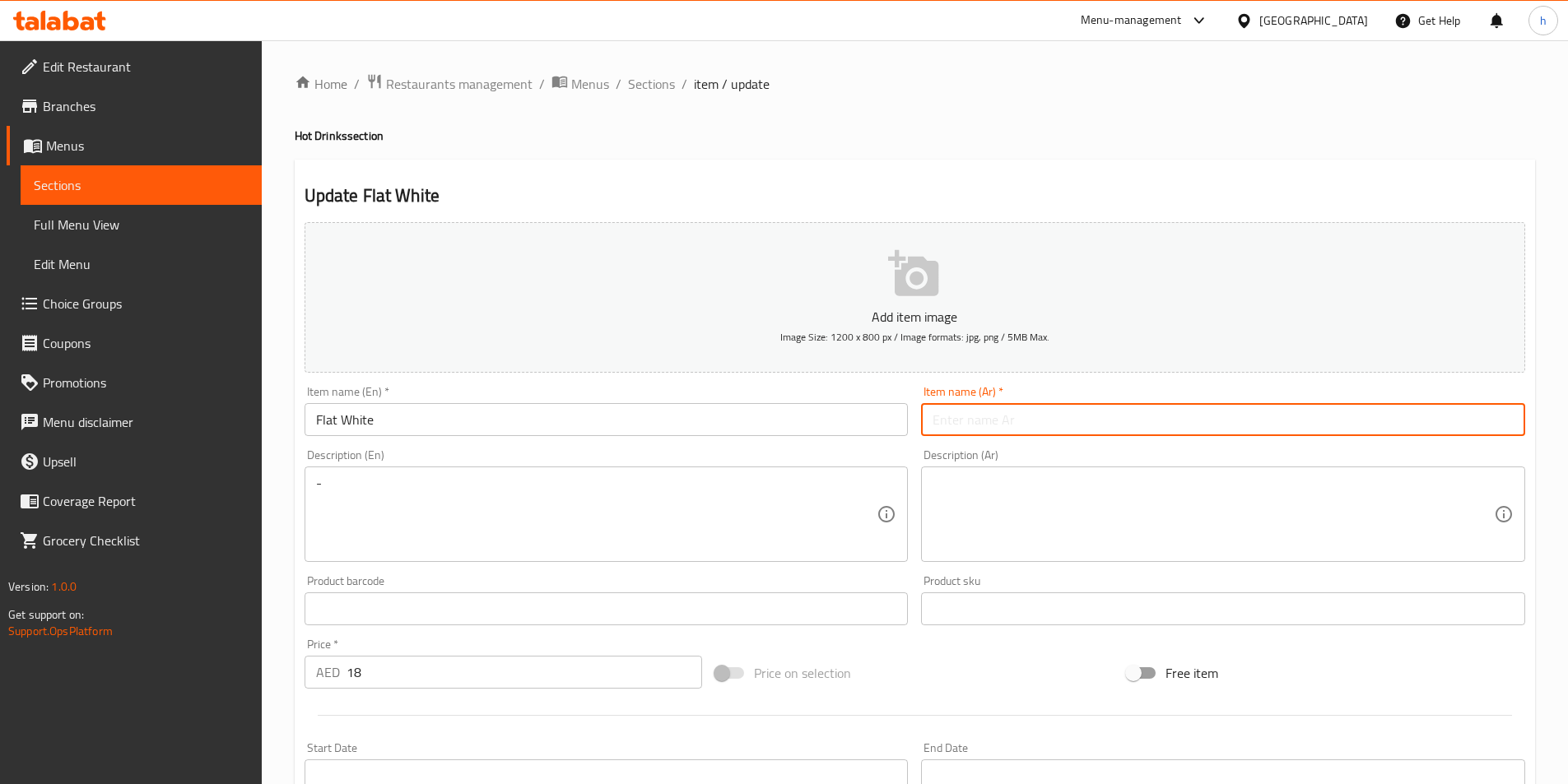
click at [1070, 407] on input "text" at bounding box center [1224, 420] width 604 height 33
paste input "فلات وايت"
type input "فلات وايت"
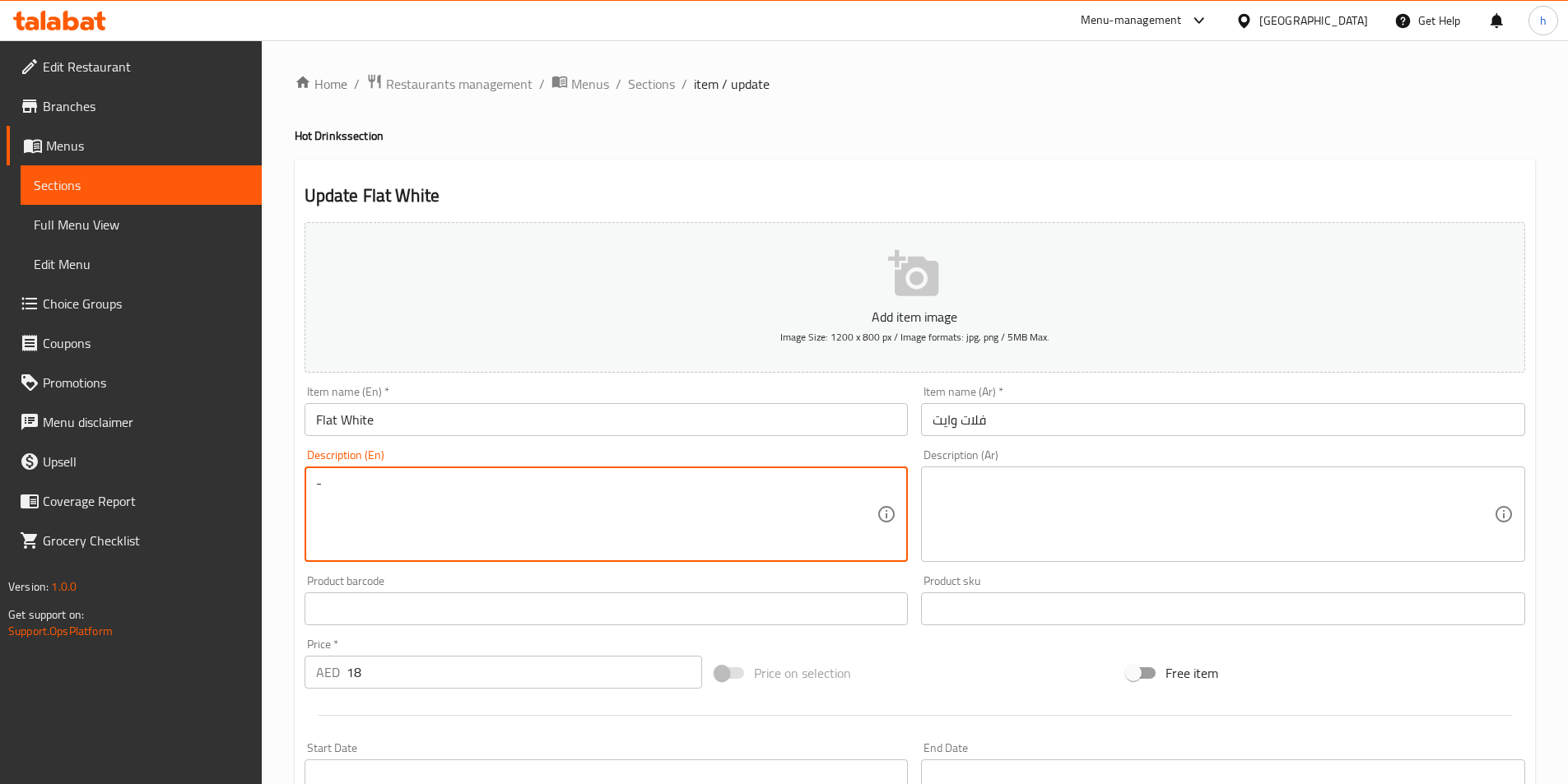
click at [673, 523] on textarea "-" at bounding box center [597, 514] width 561 height 78
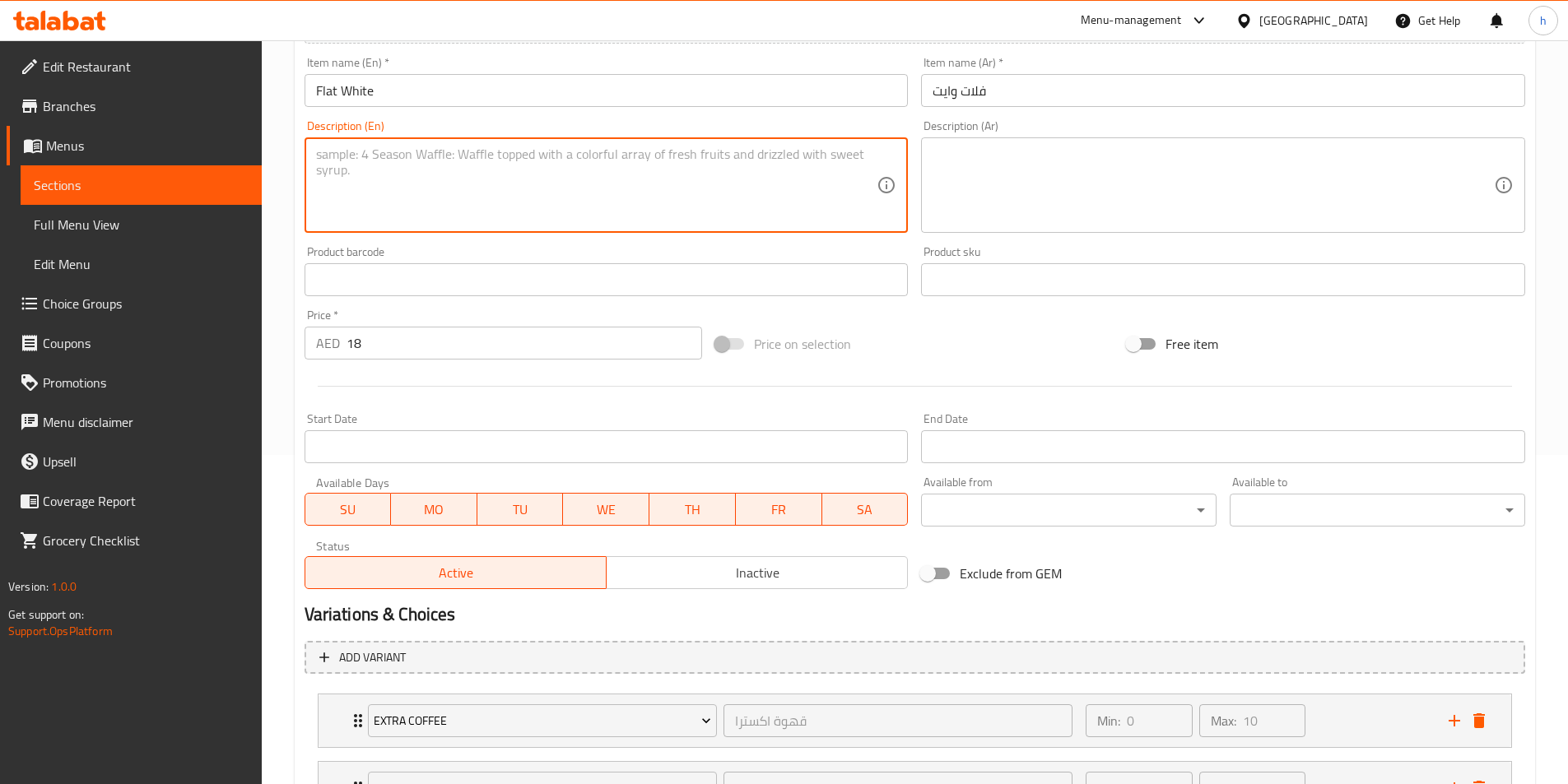
scroll to position [473, 0]
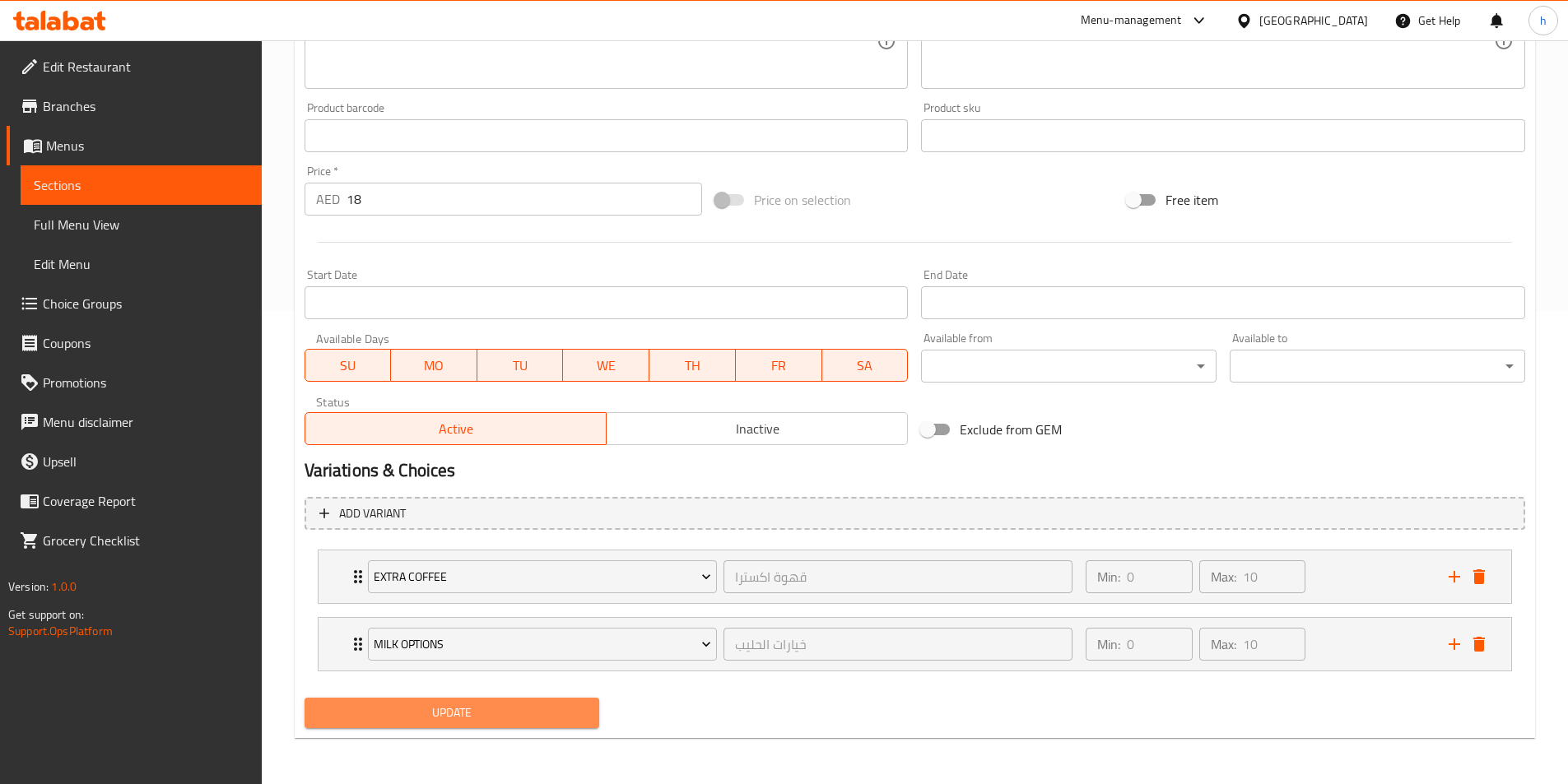
click at [499, 701] on button "Update" at bounding box center [452, 713] width 296 height 31
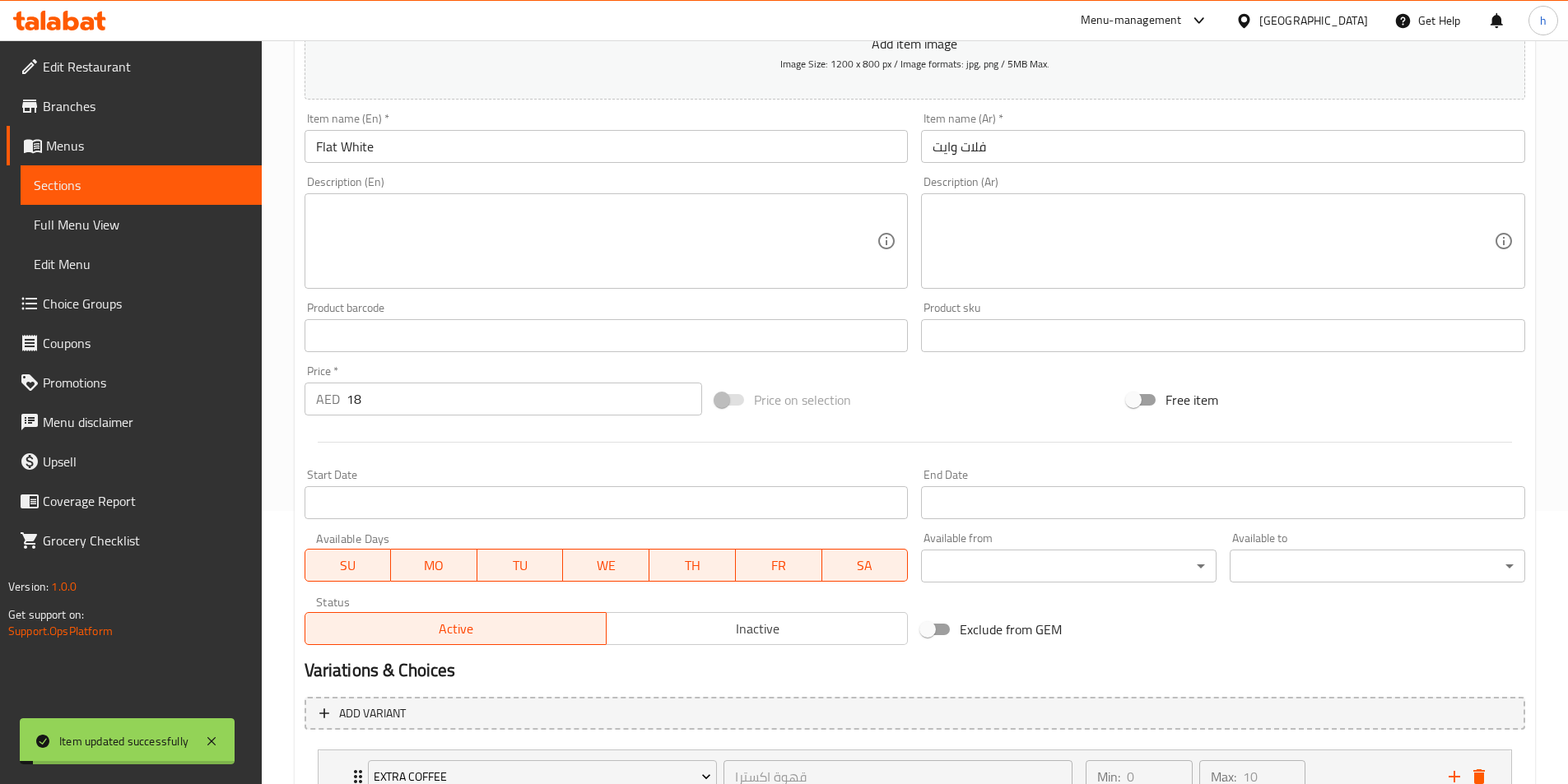
scroll to position [0, 0]
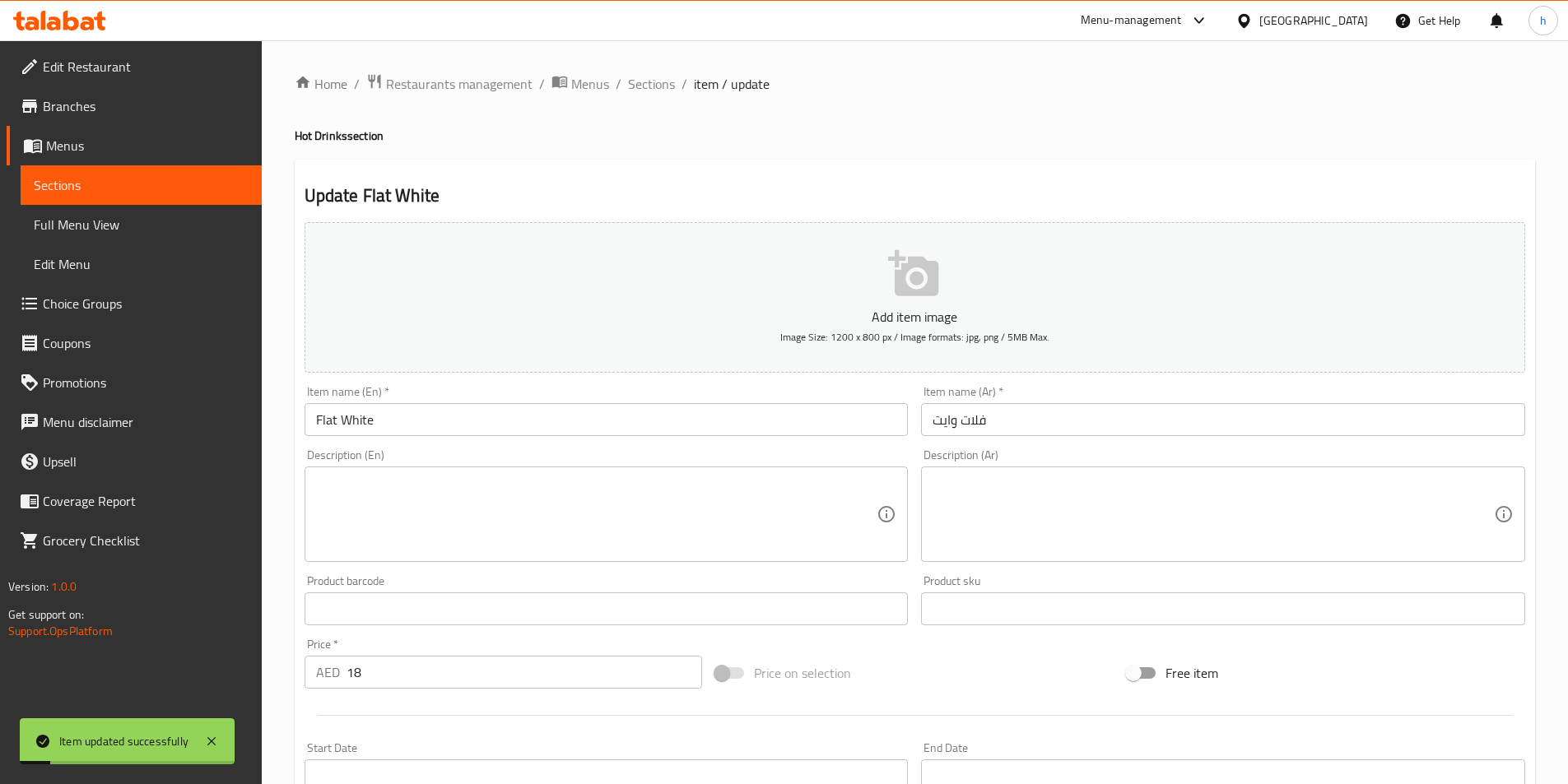
click at [646, 97] on div "Home / Restaurants management / Menus / Sections / item / update Hot Drinks sec…" at bounding box center [915, 649] width 1241 height 1151
click at [648, 87] on span "Sections" at bounding box center [651, 84] width 47 height 20
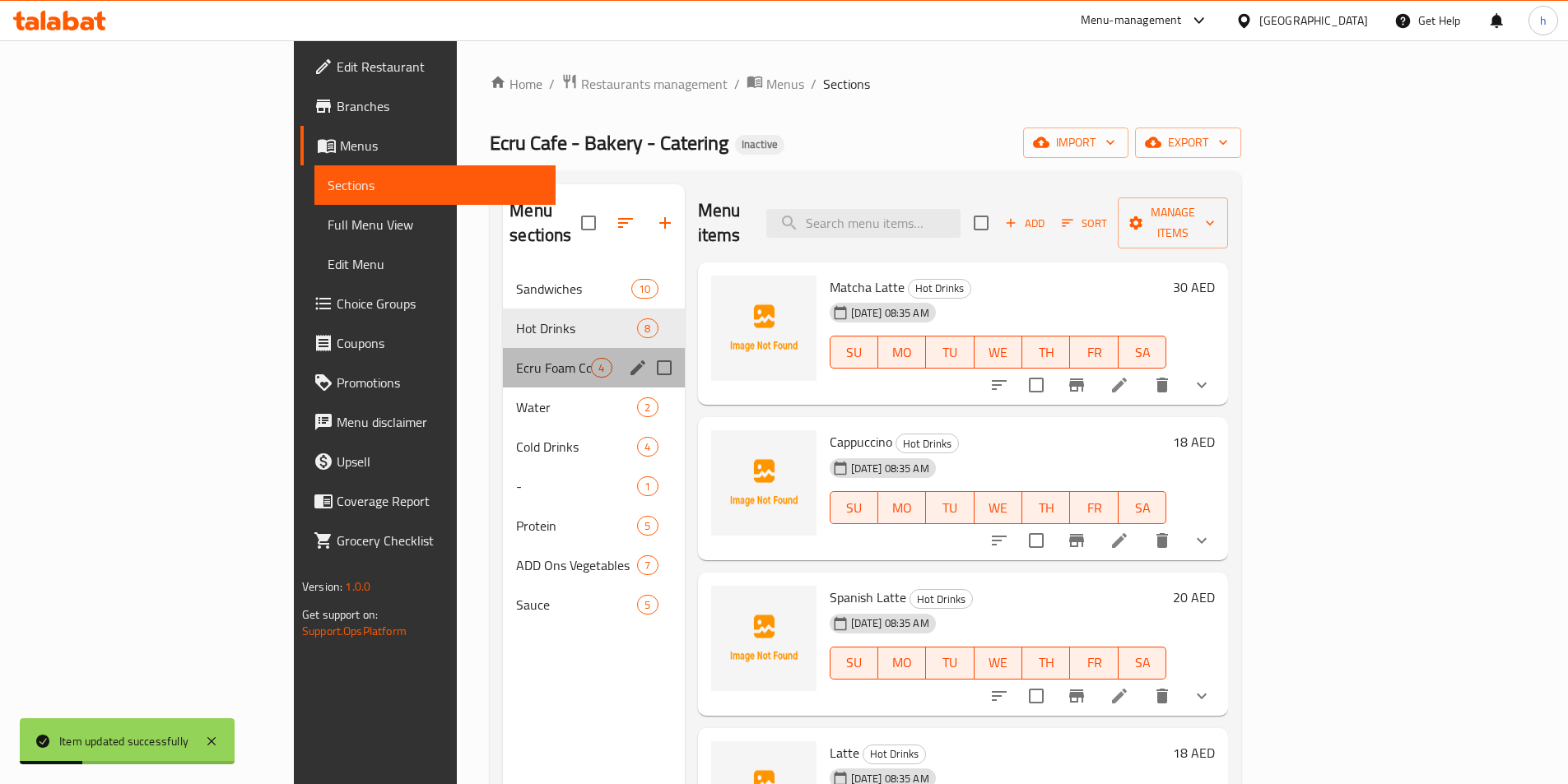
click at [503, 353] on div "Ecru Foam Cold Drinks 4" at bounding box center [593, 368] width 181 height 40
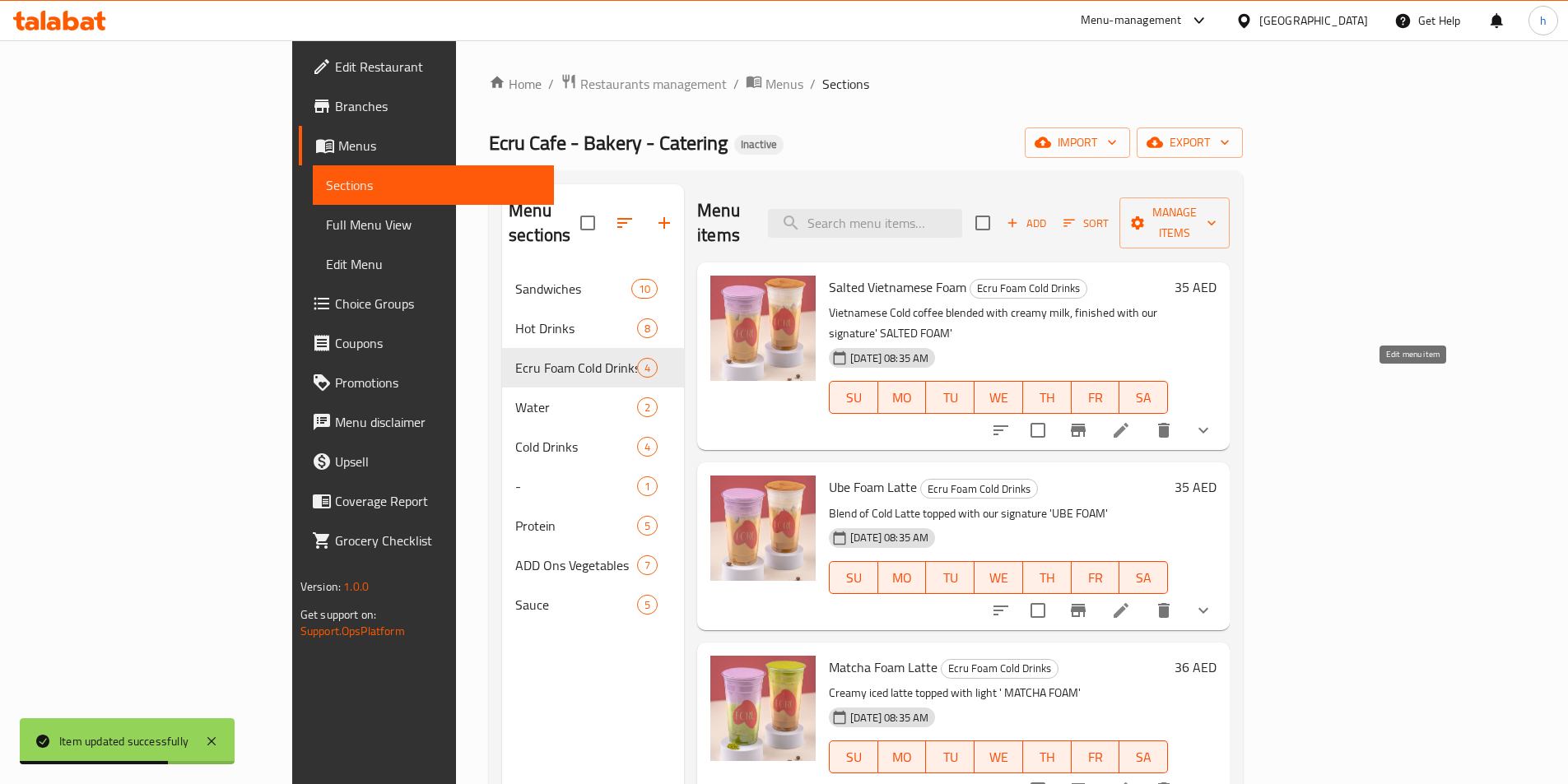
click at [1129, 423] on icon at bounding box center [1121, 430] width 15 height 15
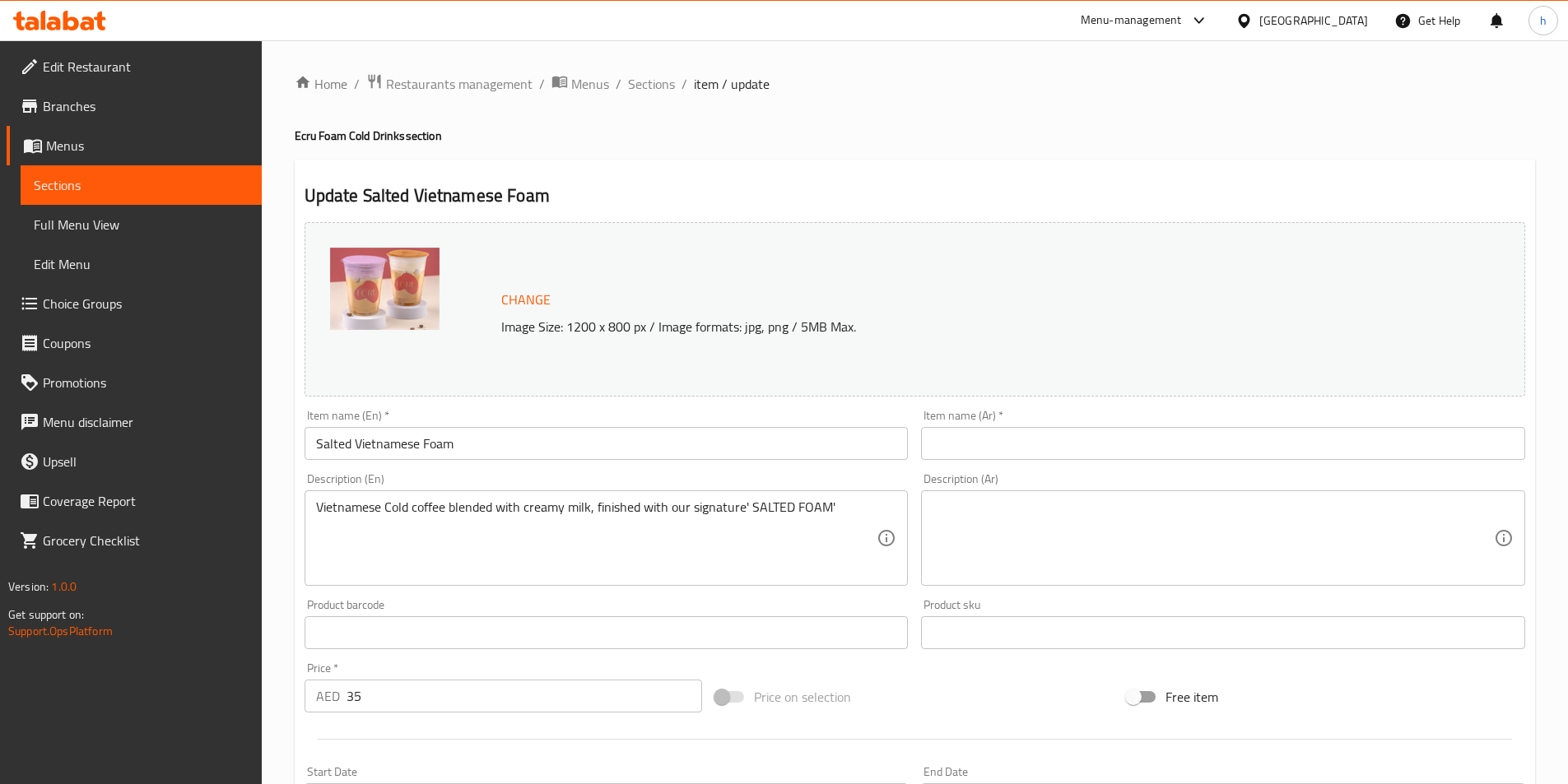
click at [426, 444] on input "Salted Vietnamese Foam" at bounding box center [607, 443] width 604 height 33
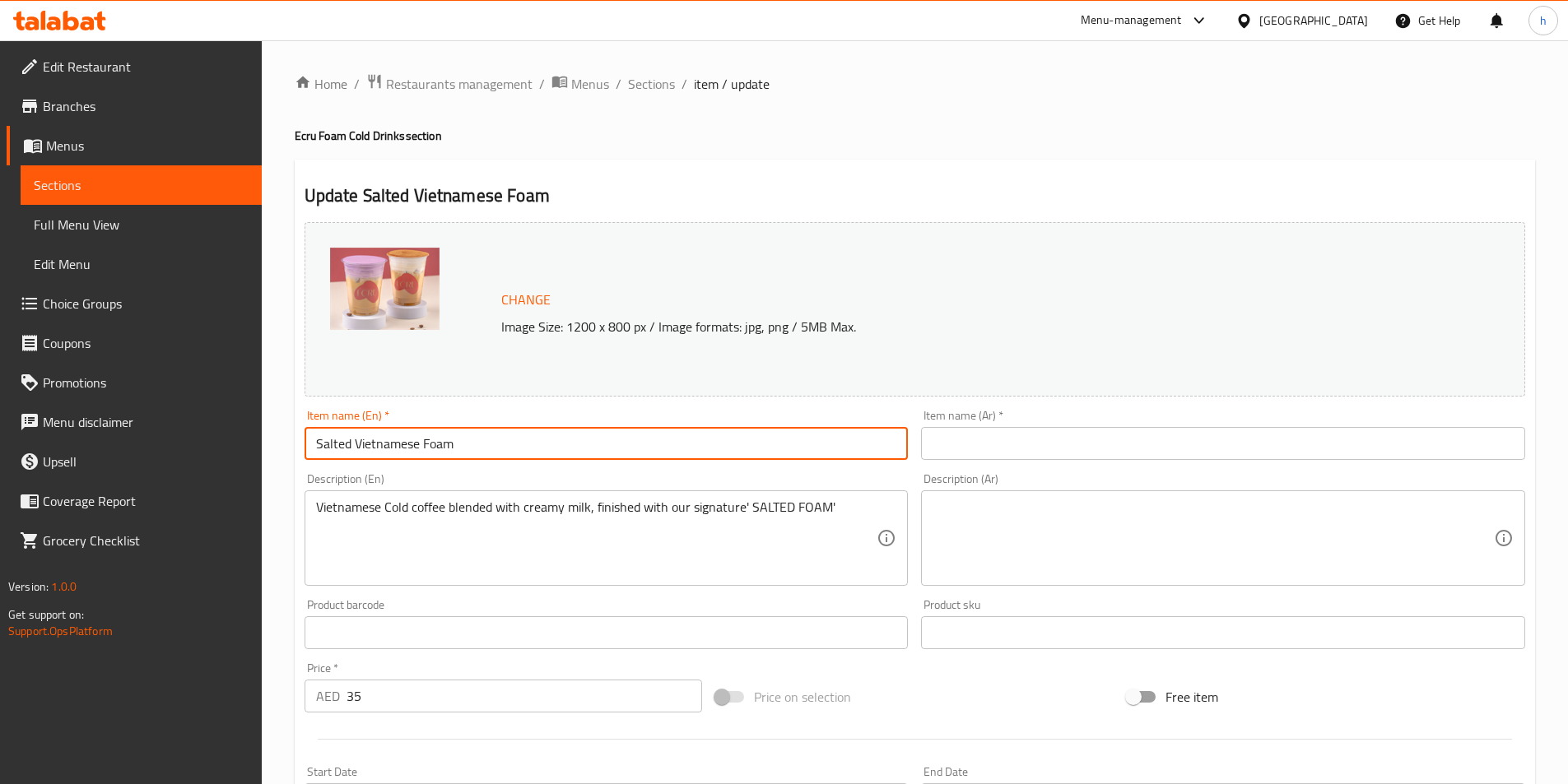
click at [426, 444] on input "Salted Vietnamese Foam" at bounding box center [607, 443] width 604 height 33
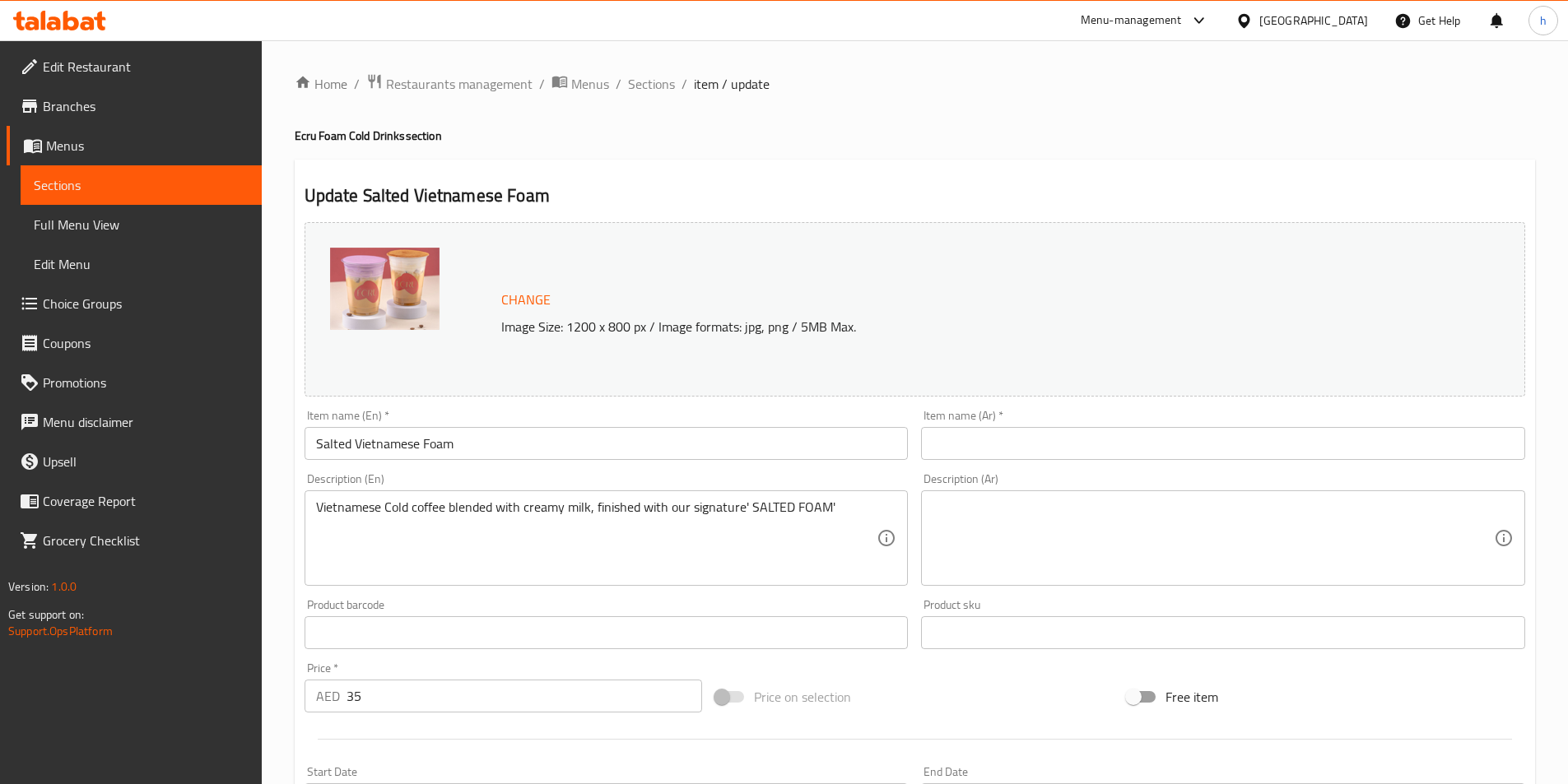
click at [420, 442] on input "Salted Vietnamese Foam" at bounding box center [607, 443] width 604 height 33
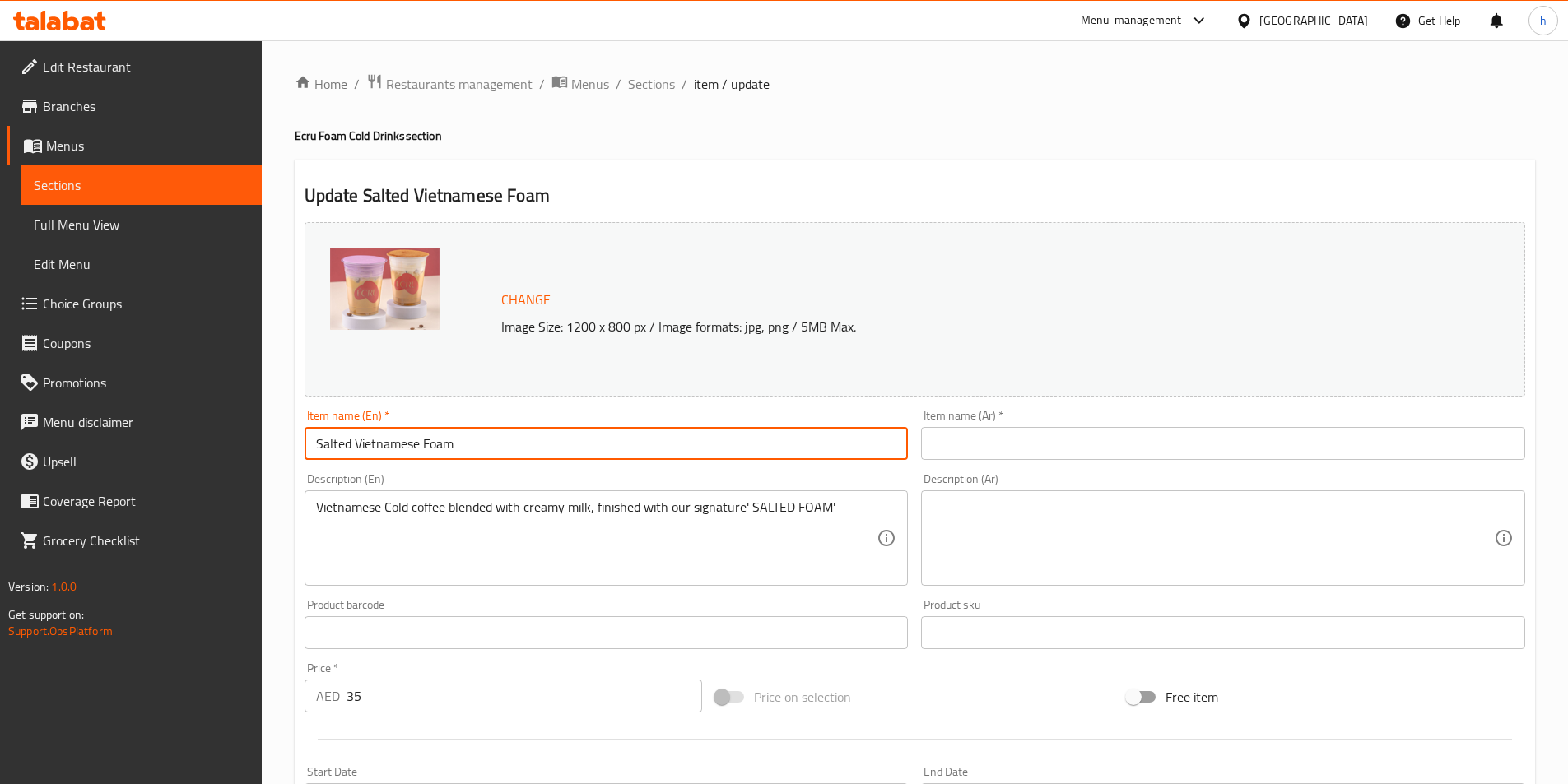
click at [426, 442] on input "Salted Vietnamese Foam" at bounding box center [607, 443] width 604 height 33
click at [440, 444] on input "Salted Vietnamese Foam" at bounding box center [607, 443] width 604 height 33
click at [352, 455] on input "Salted Vietnamese Foam" at bounding box center [607, 443] width 604 height 33
click at [390, 444] on input "Salted Vietnamese Foam" at bounding box center [607, 443] width 604 height 33
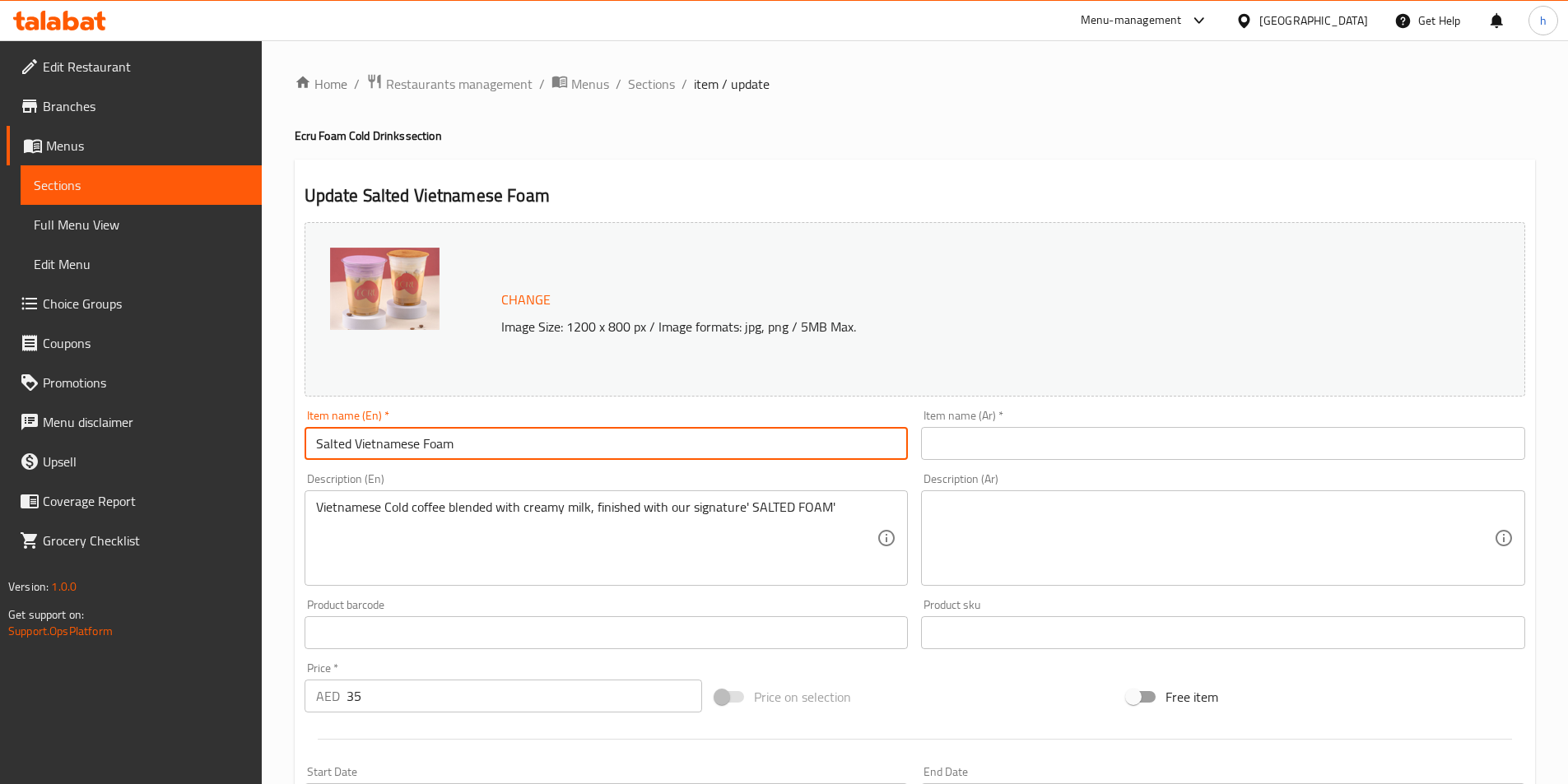
click at [390, 444] on input "Salted Vietnamese Foam" at bounding box center [607, 443] width 604 height 33
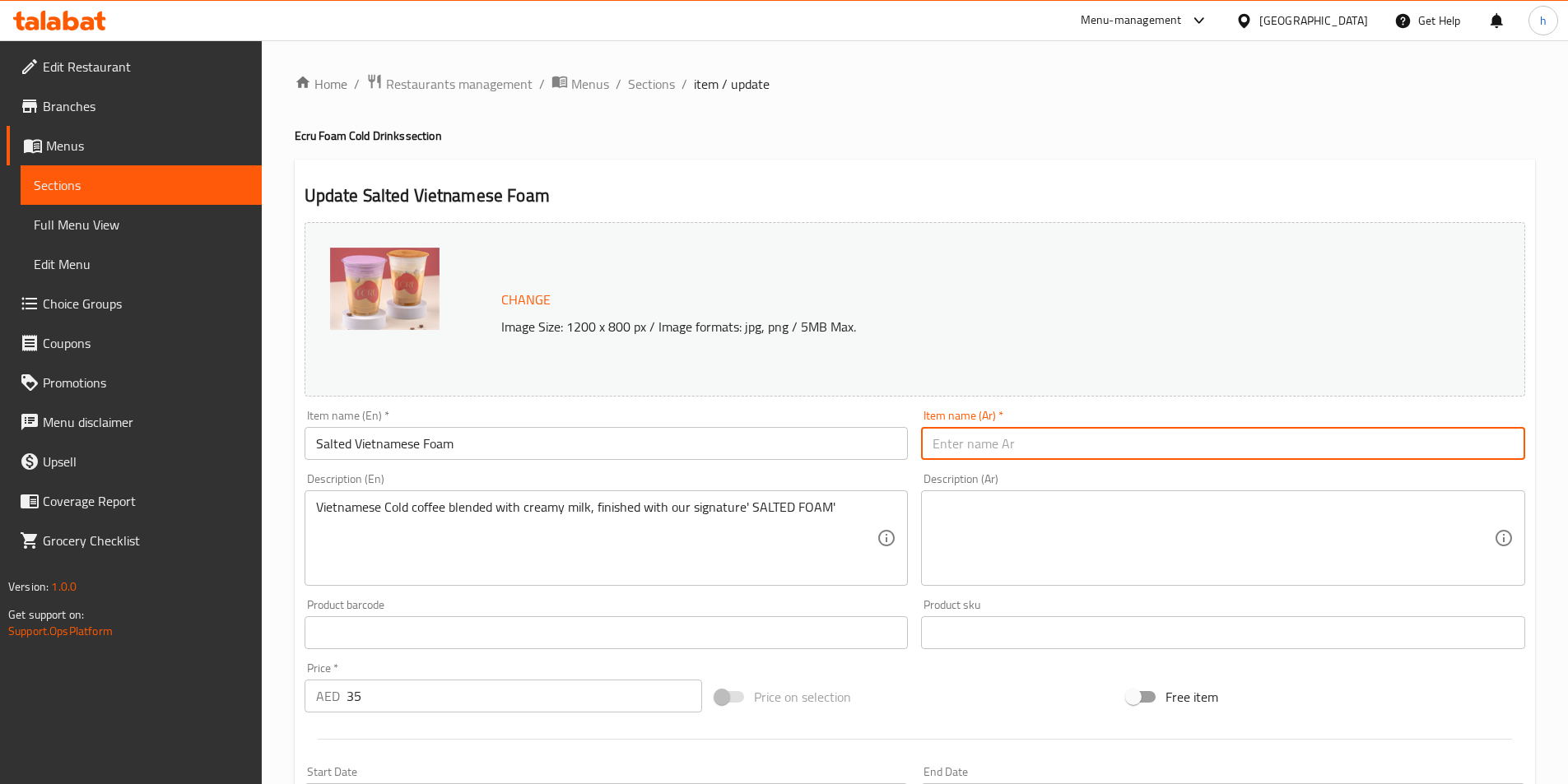
click at [1033, 459] on input "text" at bounding box center [1224, 443] width 604 height 33
paste input "رغوة فيتنامية مملحة"
click at [978, 438] on input "رغوة فيتنامية مملحة" at bounding box center [1224, 443] width 604 height 33
type input "رغوة فيتنامينز مملحة"
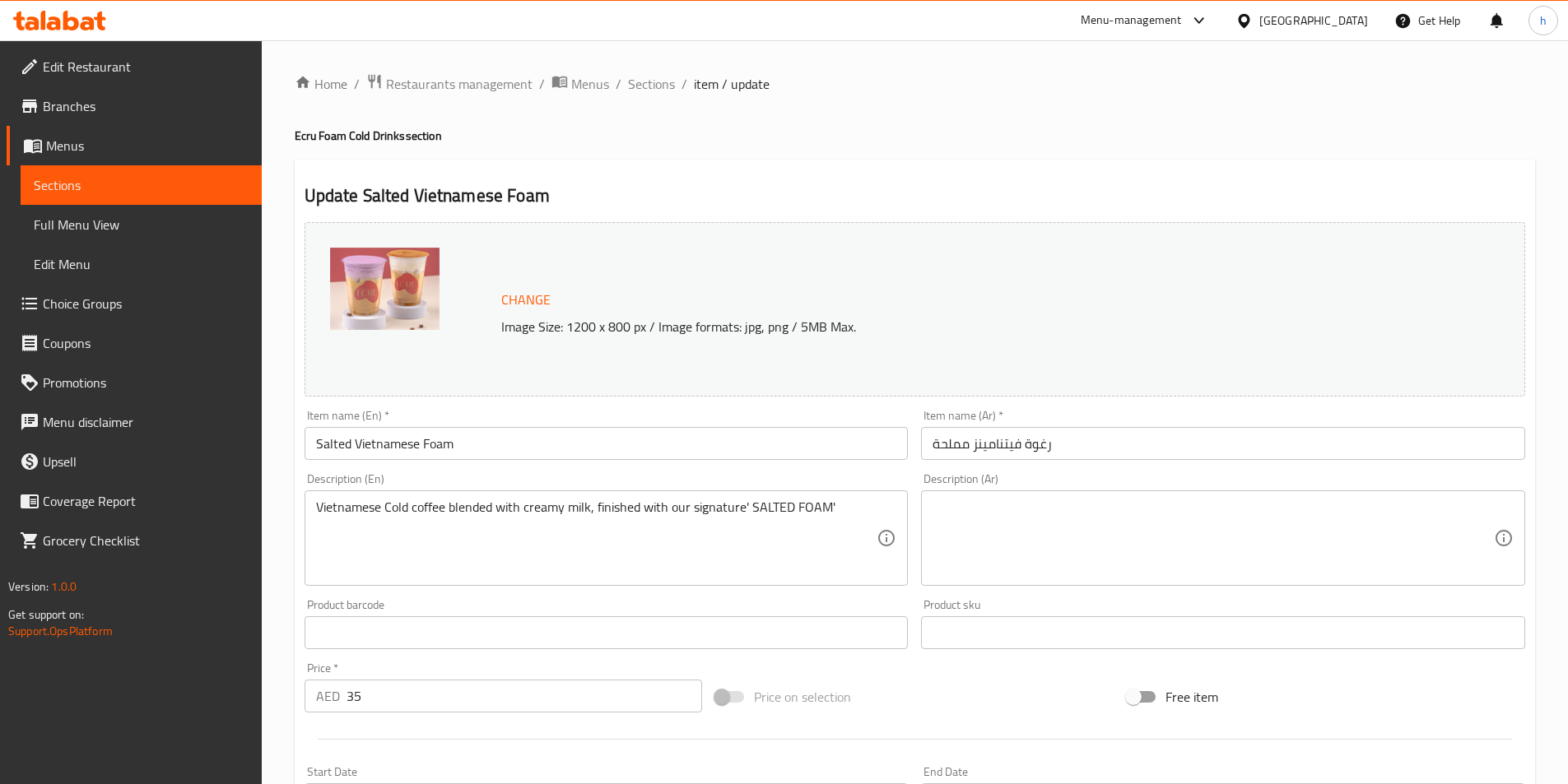
click at [1031, 541] on textarea at bounding box center [1214, 538] width 561 height 78
paste textarea "قهوة فيتنامية باردة ممزوجة بحليب كريمي، ومُزينة برغوتنا المملحة المميزة"
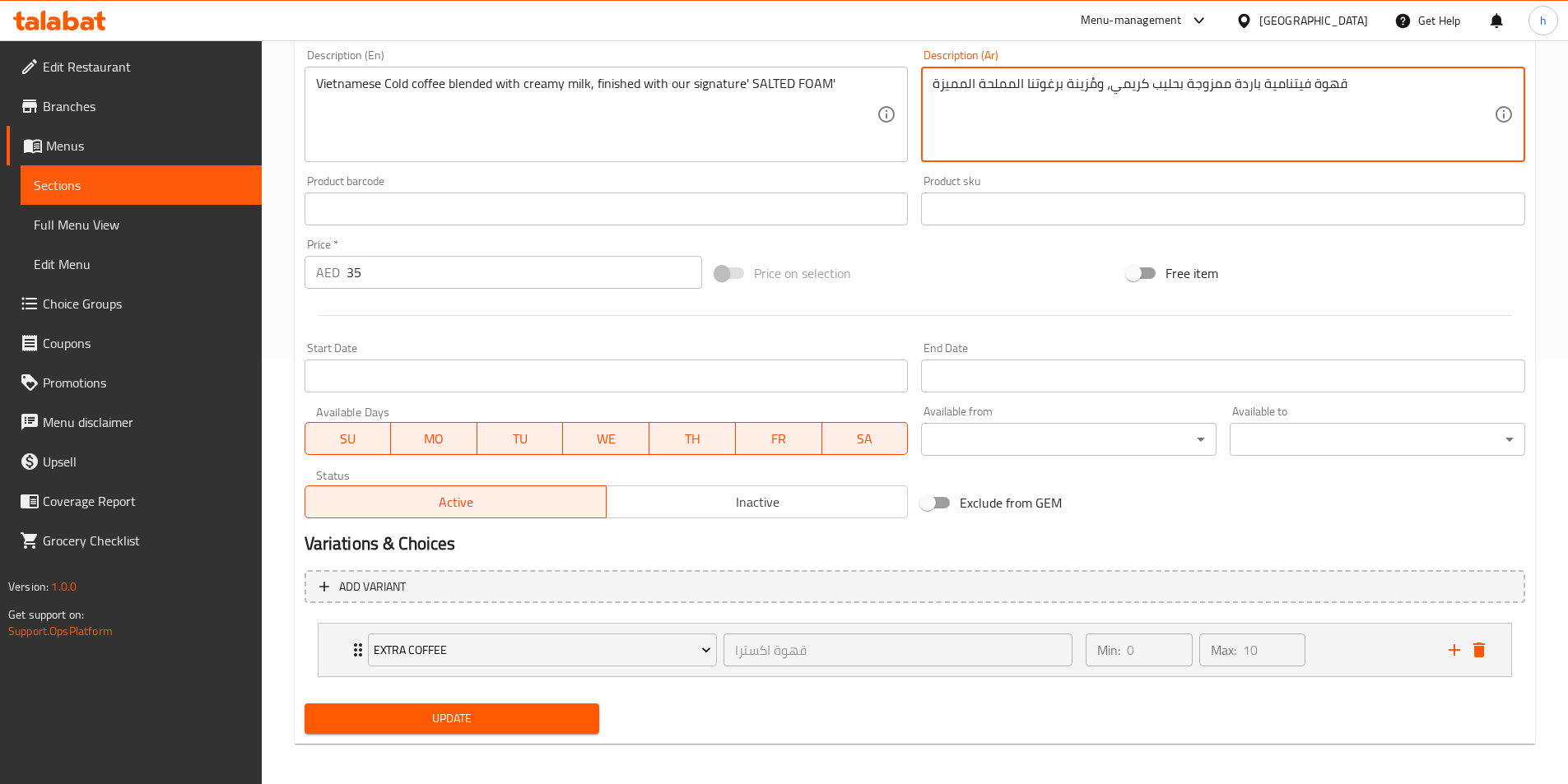
scroll to position [429, 0]
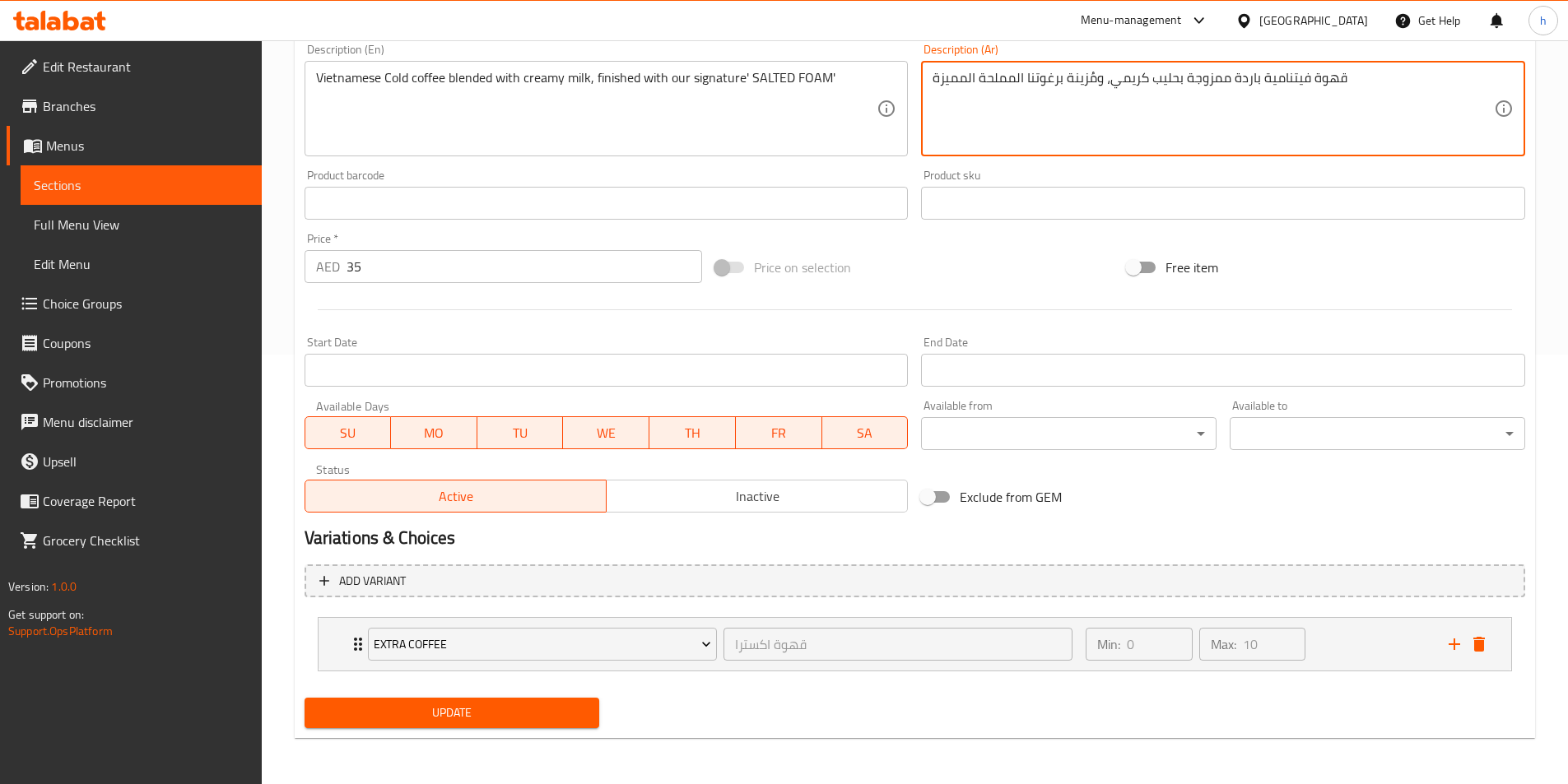
type textarea "قهوة فيتنامية باردة ممزوجة بحليب كريمي، ومُزينة برغوتنا المملحة المميزة"
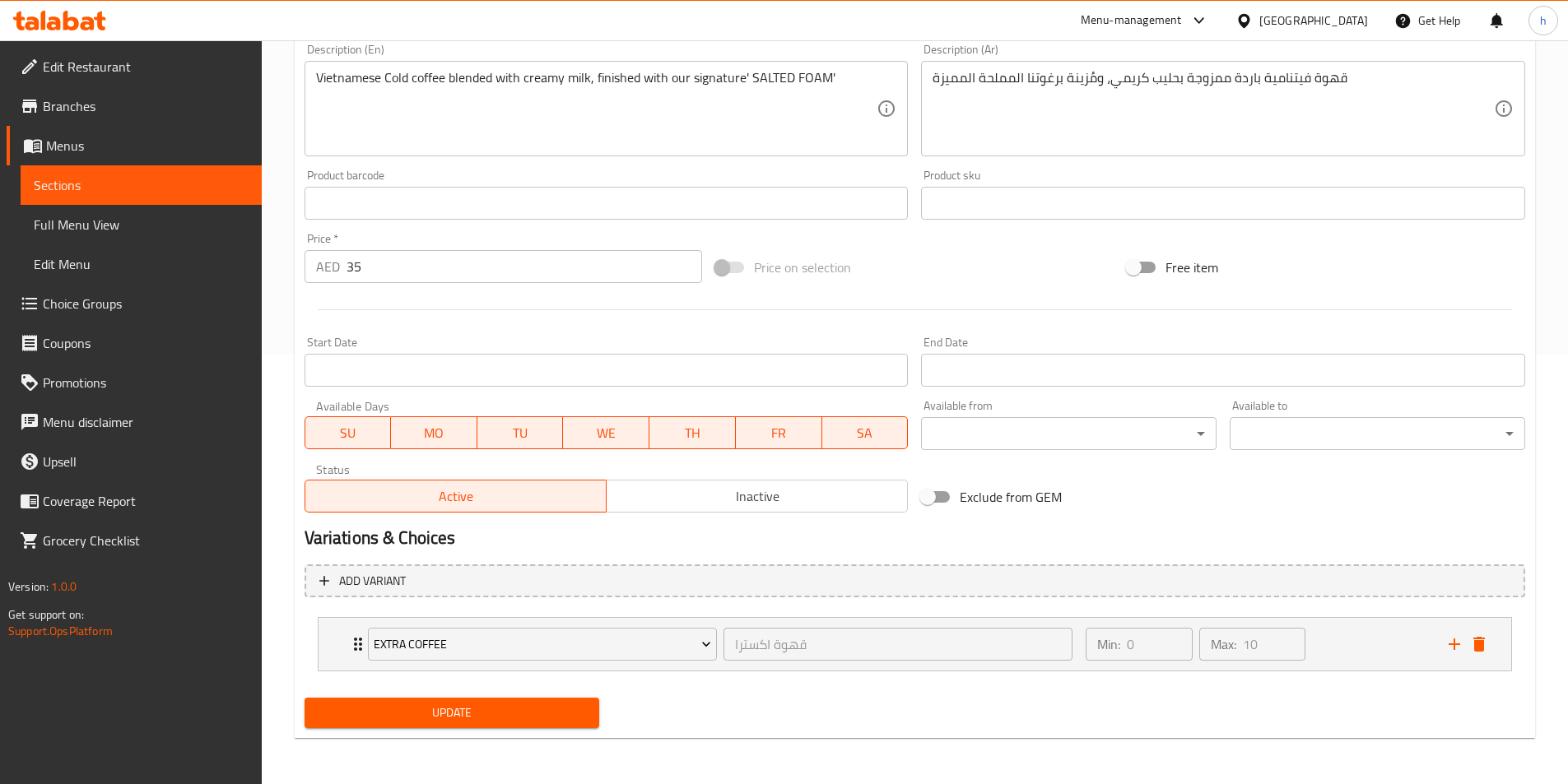
click at [550, 733] on div "Update" at bounding box center [452, 713] width 309 height 44
click at [558, 725] on button "Update" at bounding box center [452, 713] width 296 height 31
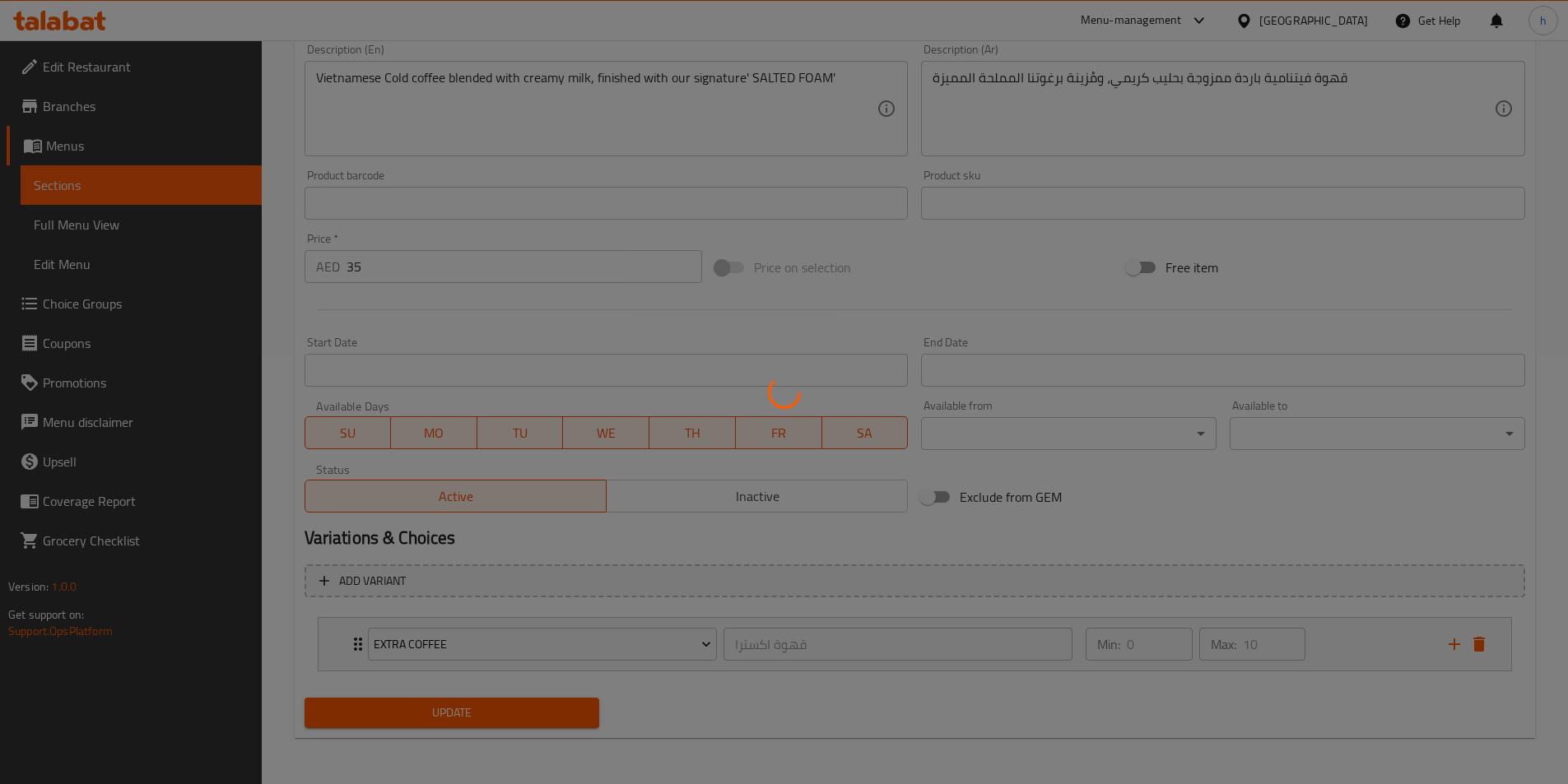
scroll to position [0, 0]
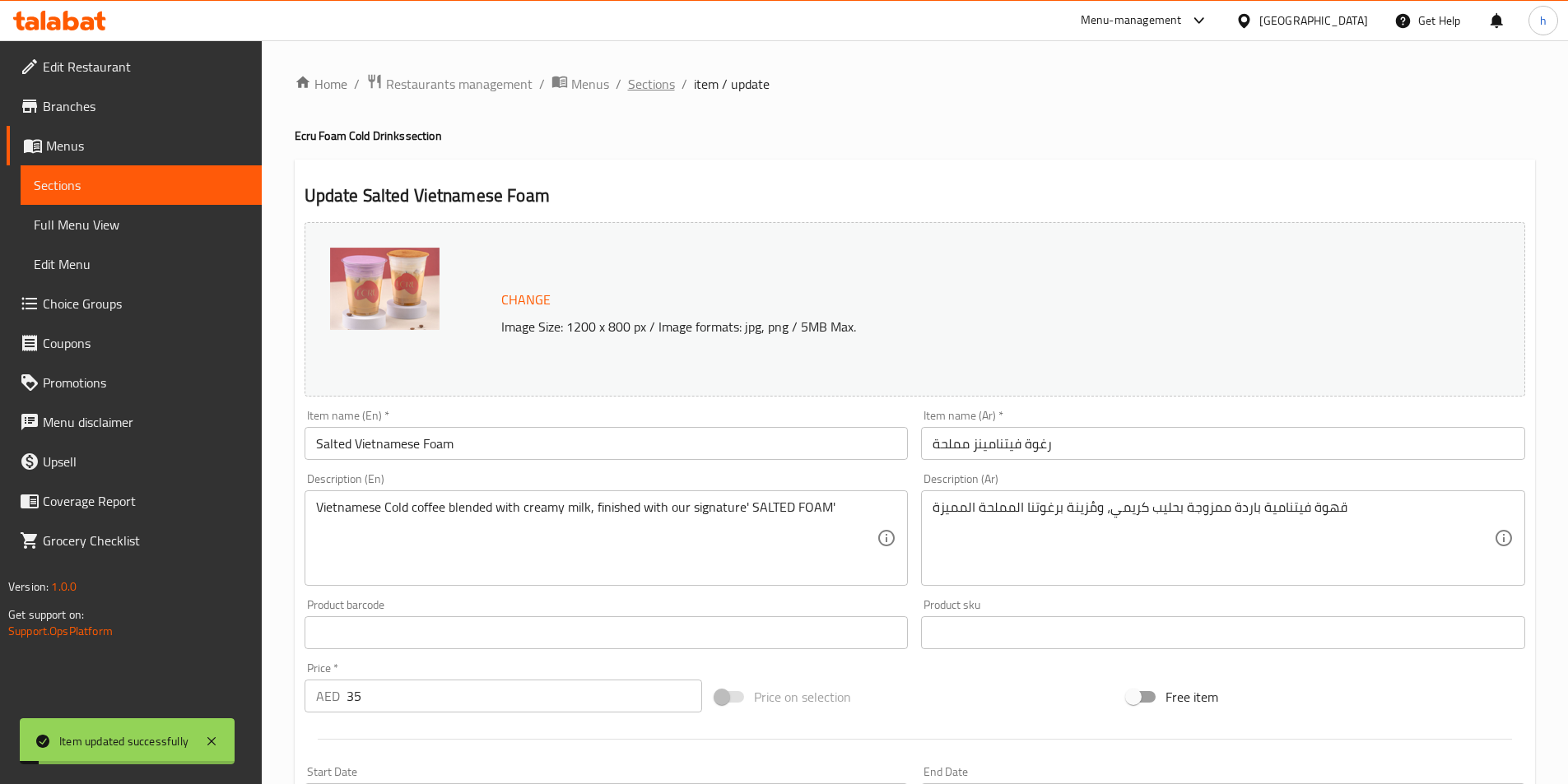
click at [656, 87] on span "Sections" at bounding box center [651, 84] width 47 height 20
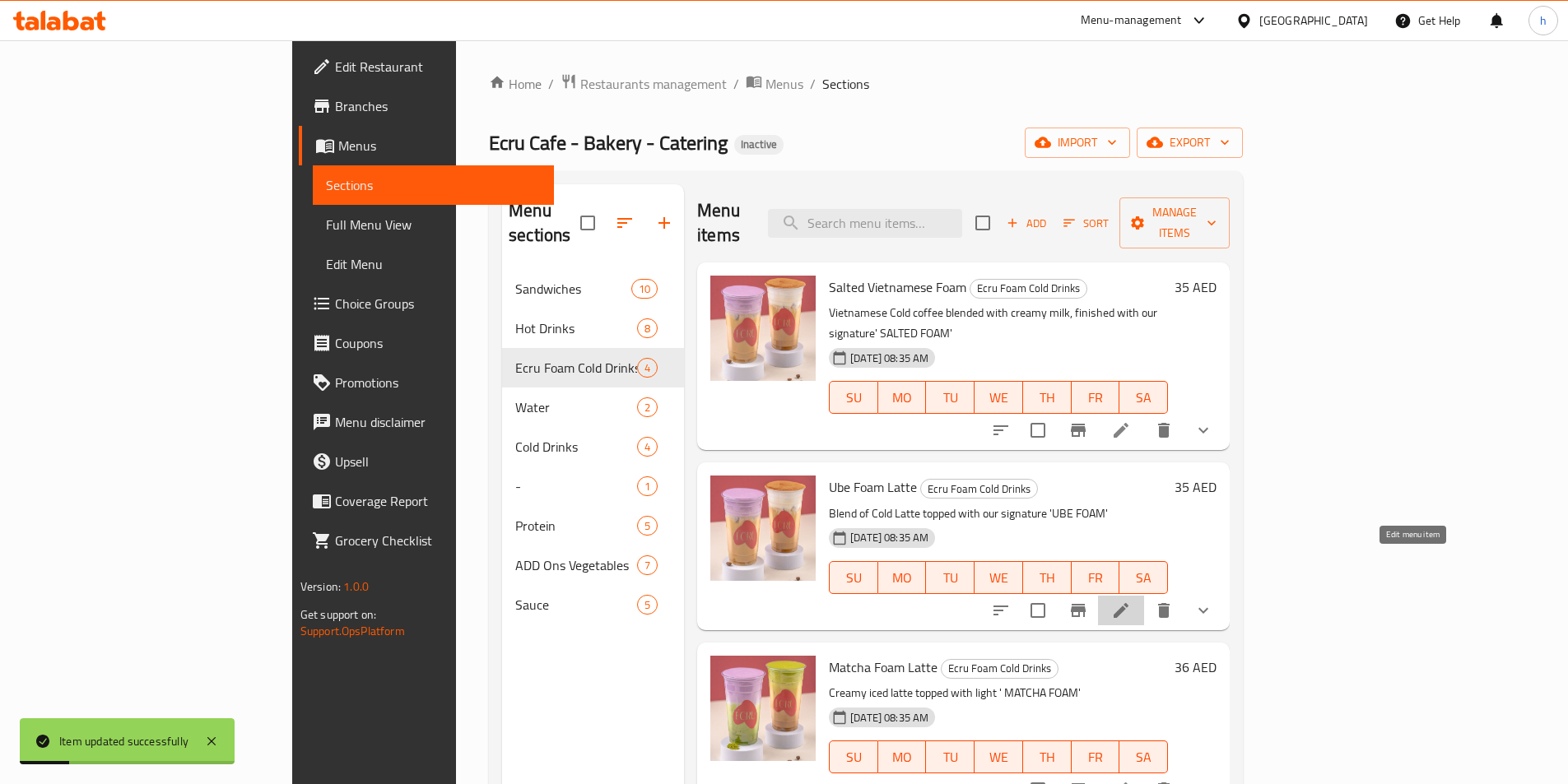
click at [1131, 601] on icon at bounding box center [1121, 611] width 20 height 20
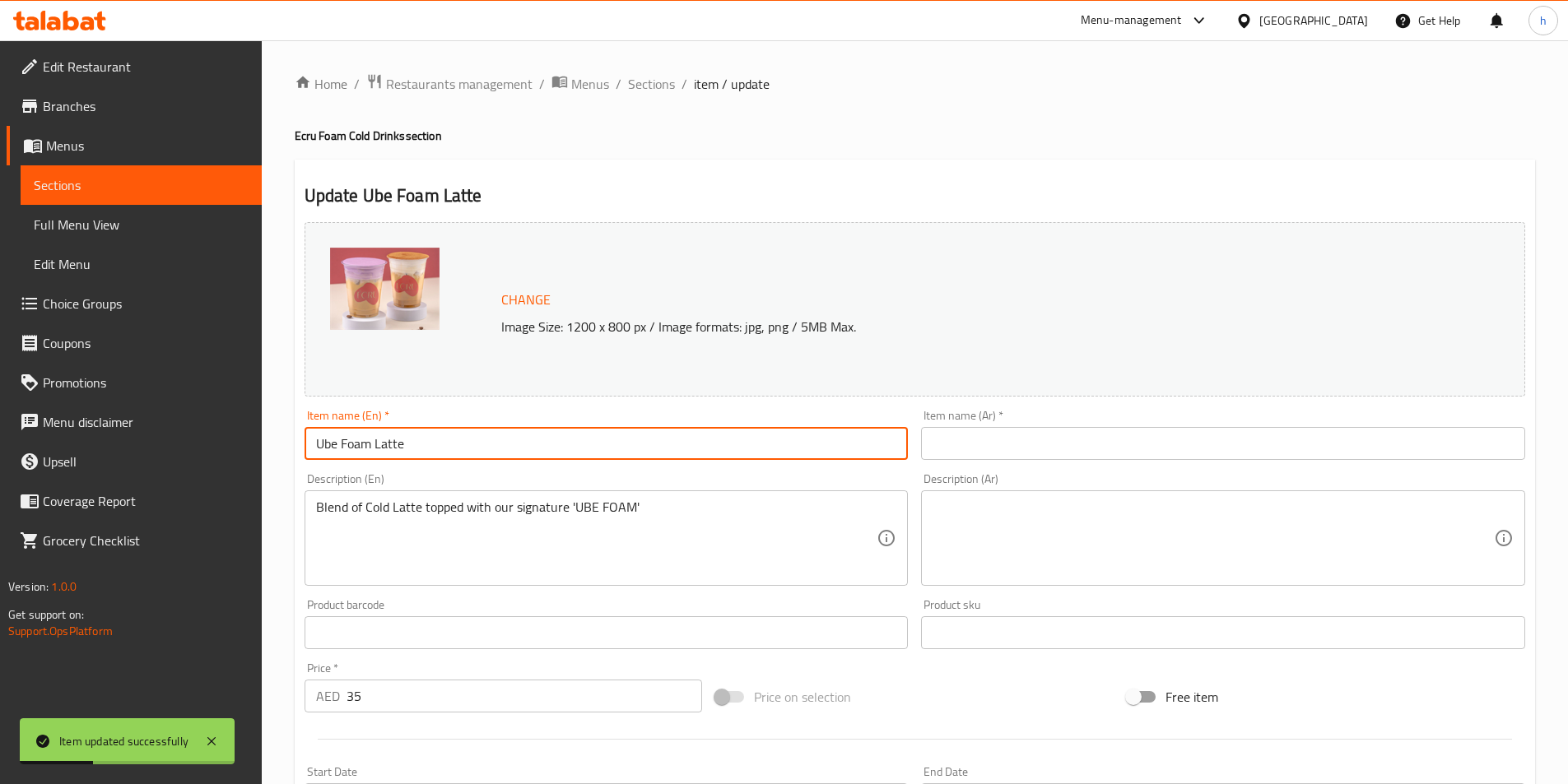
click at [478, 444] on input "Ube Foam Latte" at bounding box center [607, 443] width 604 height 33
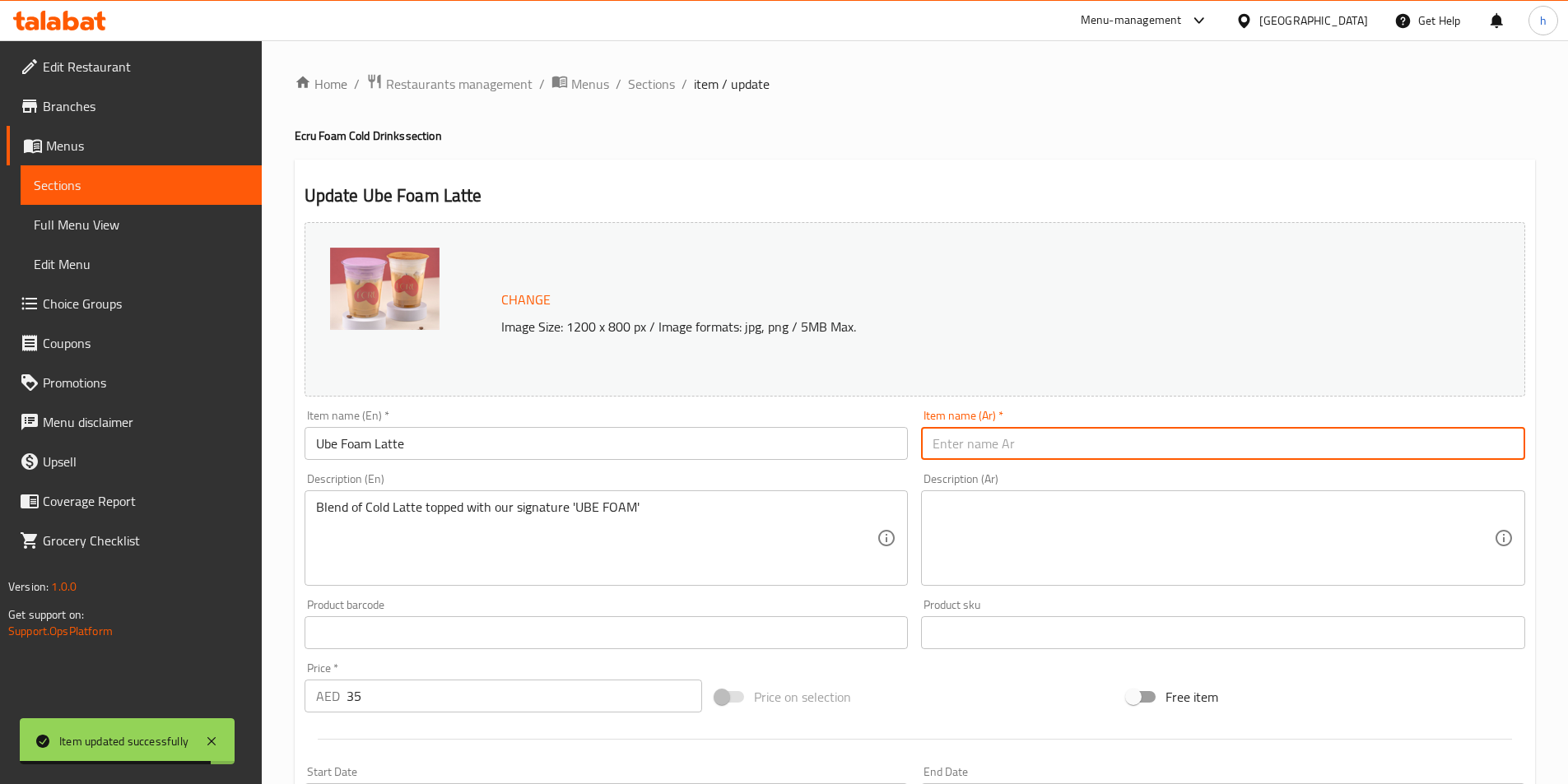
click at [1148, 442] on input "text" at bounding box center [1224, 443] width 604 height 33
paste input "مزيج من لاتيه بارد مغطى برغوة أوبي المميزة لدينا"
type input "مزيج من لاتيه بارد مغطى برغوة أوبي المميزة لدينا"
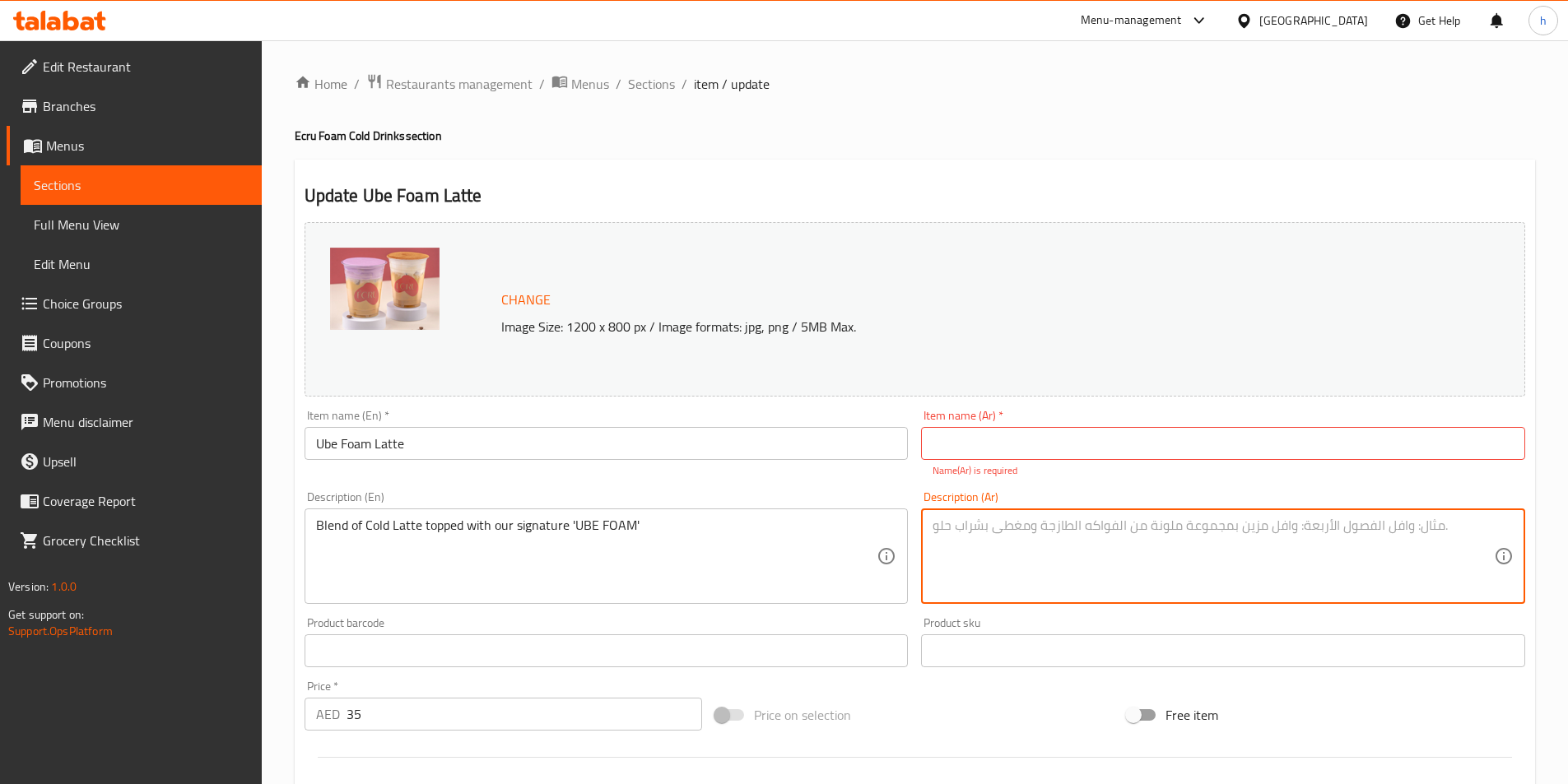
click at [1207, 514] on div "Description (Ar)" at bounding box center [1224, 556] width 604 height 96
paste textarea "مزيج من لاتيه بارد مغطى برغوة أوبي المميزة لدينا"
type textarea "مزيج من لاتيه بارد مغطى برغوة أوبي المميزة لدينا"
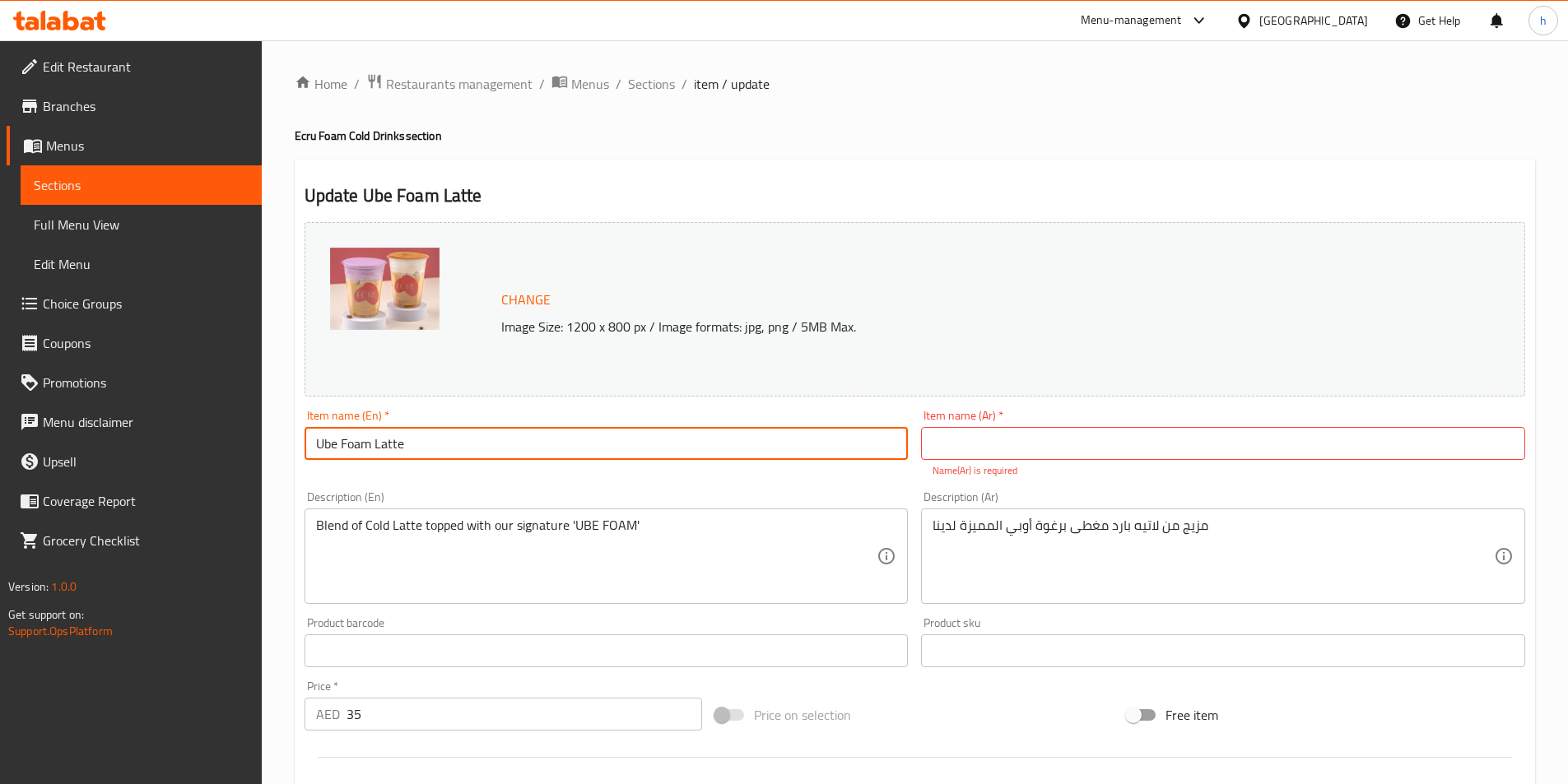
click at [790, 451] on input "Ube Foam Latte" at bounding box center [607, 443] width 604 height 33
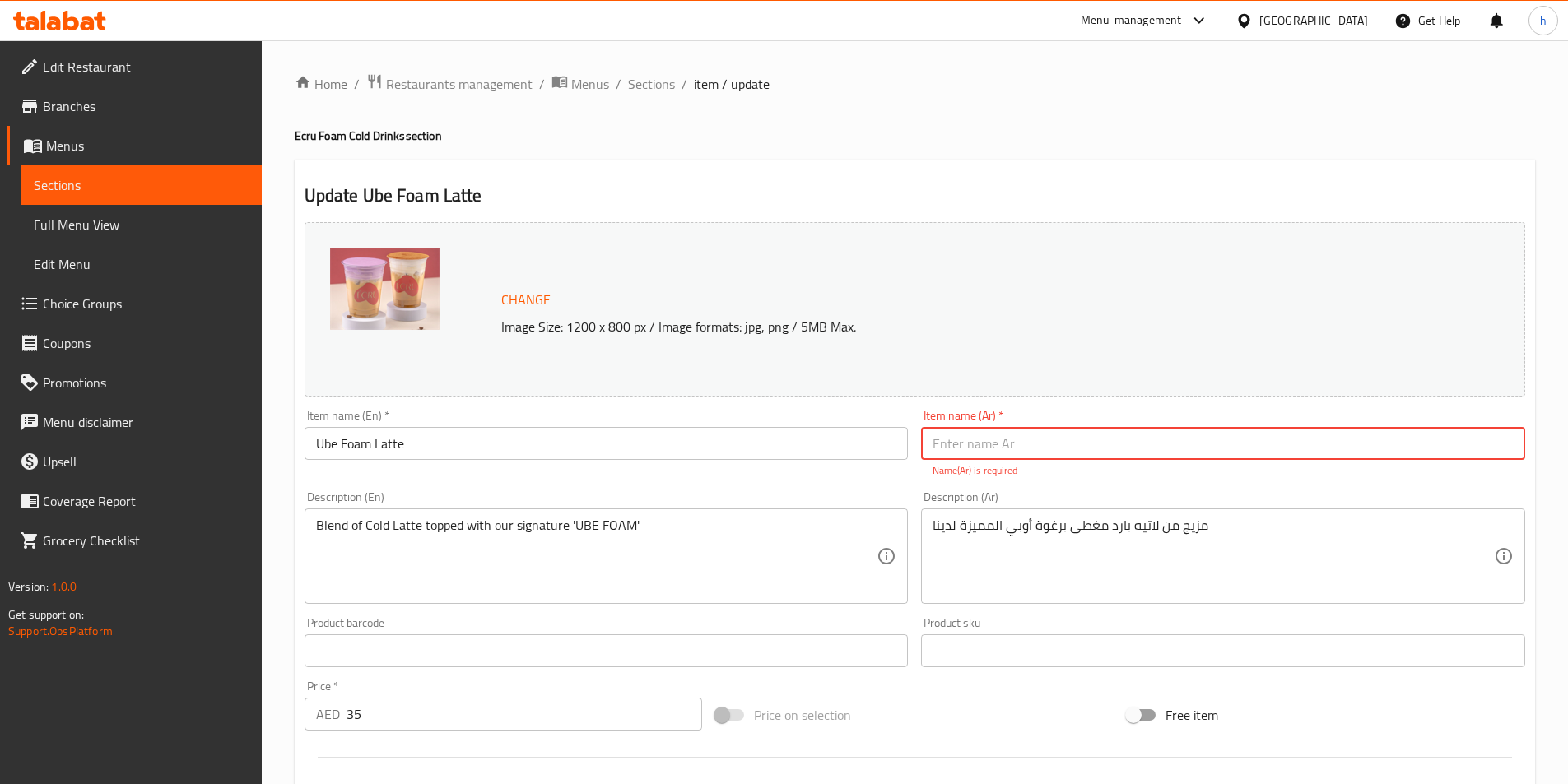
click at [1139, 451] on input "text" at bounding box center [1224, 443] width 604 height 33
paste input "لاتيه رغوة أوبي"
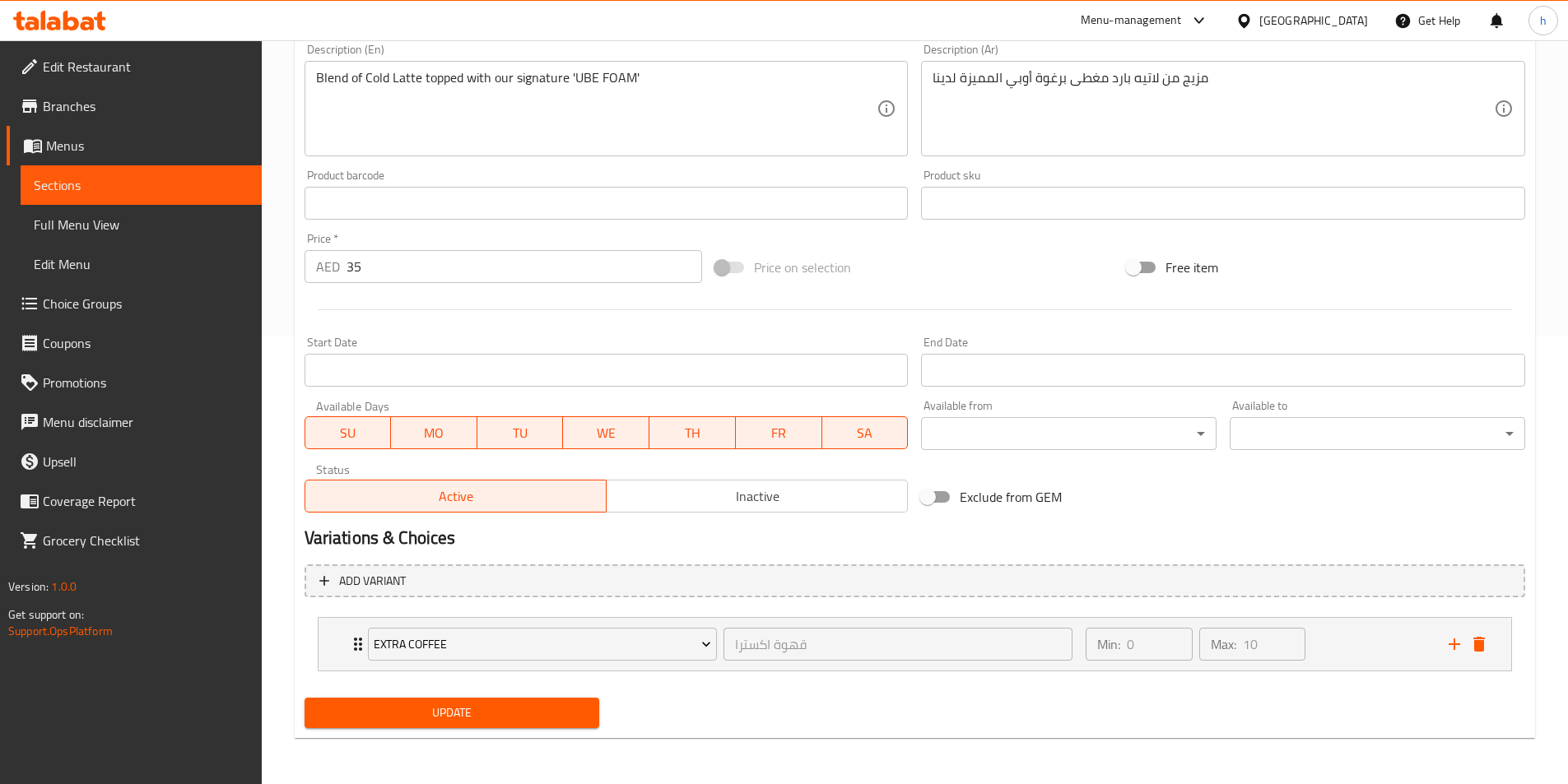
type input "لاتيه رغوة أوبي"
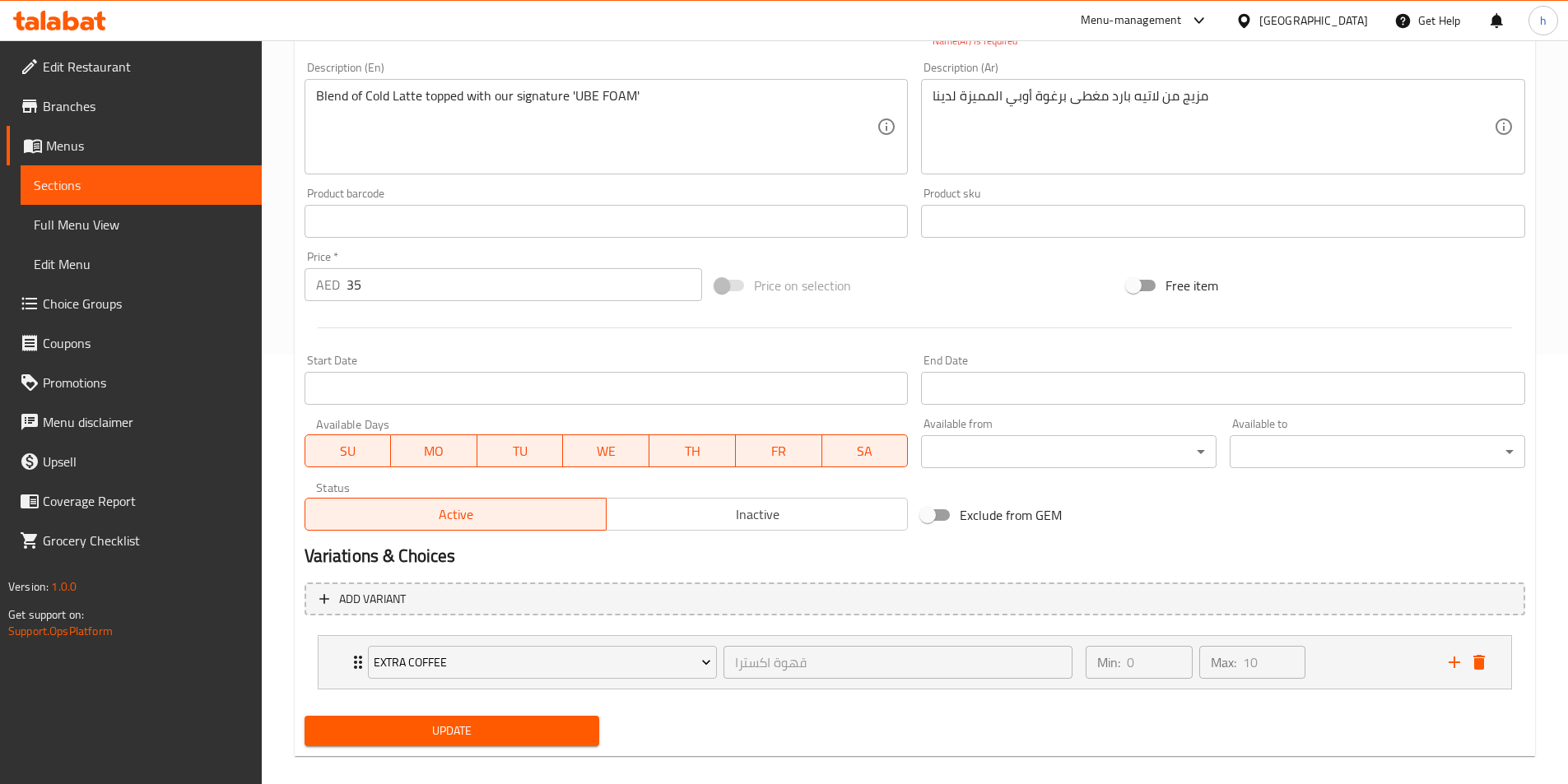
click at [567, 723] on span "Update" at bounding box center [452, 730] width 269 height 21
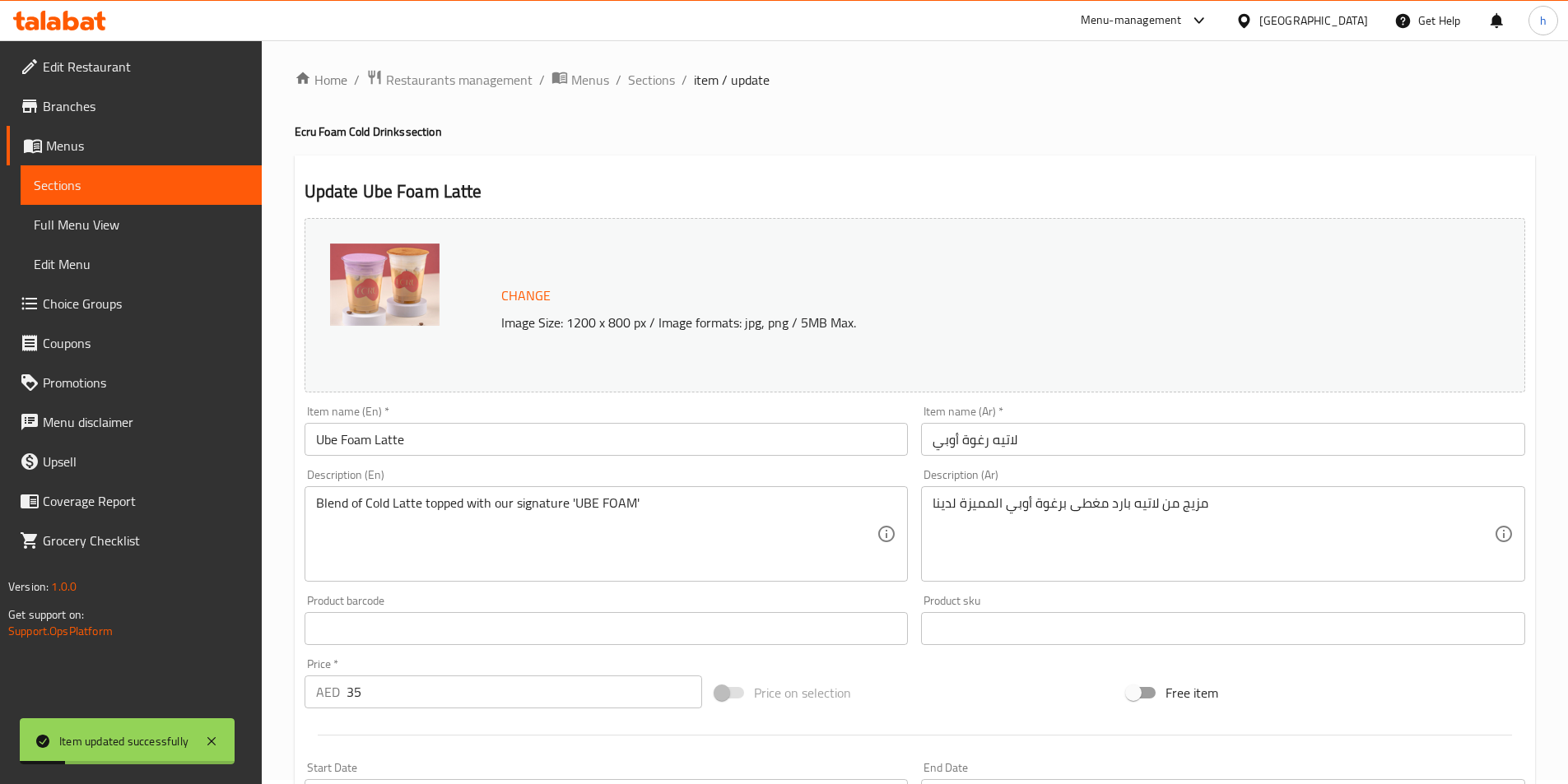
scroll to position [0, 0]
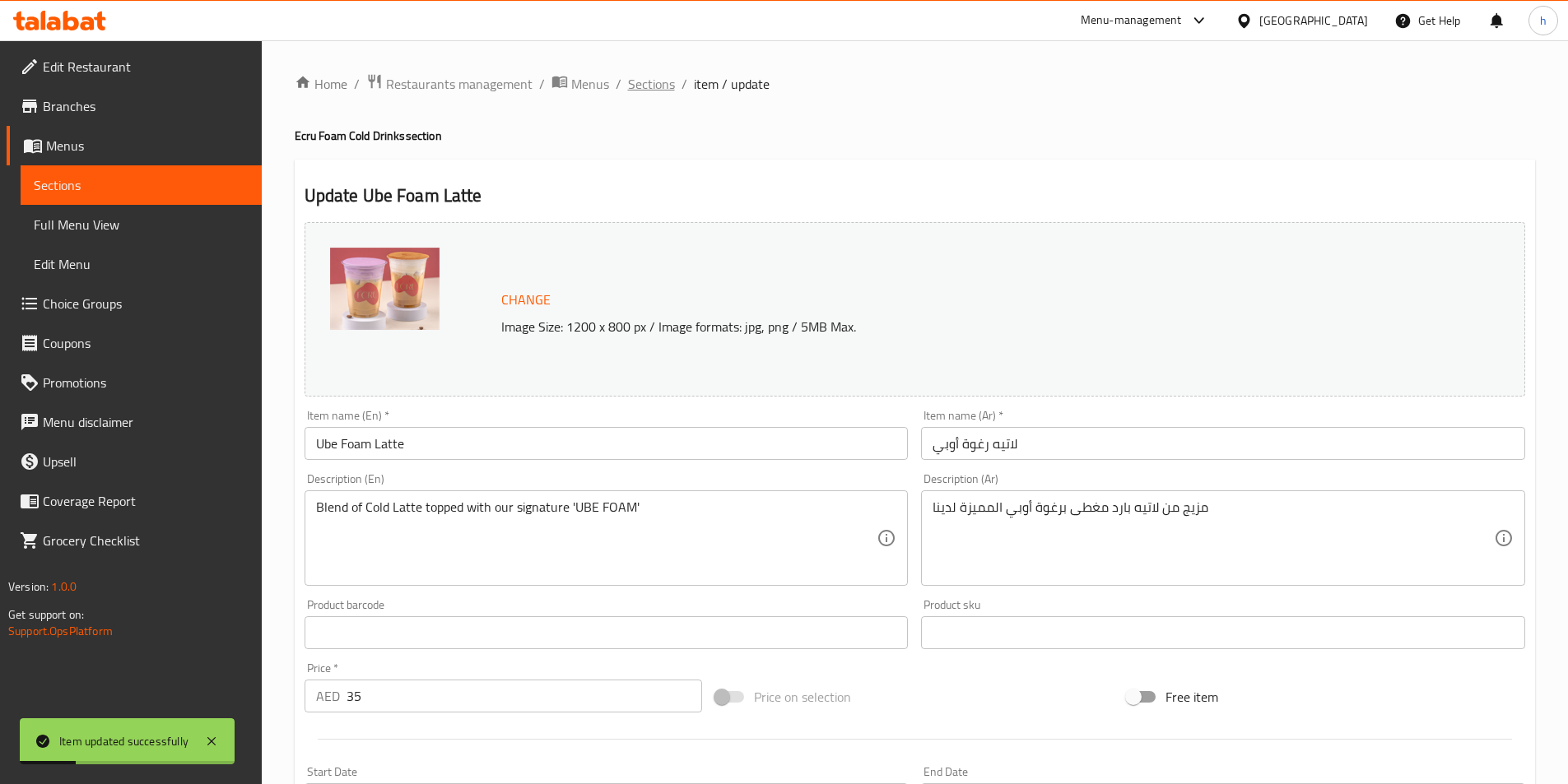
click at [654, 91] on span "Sections" at bounding box center [651, 84] width 47 height 20
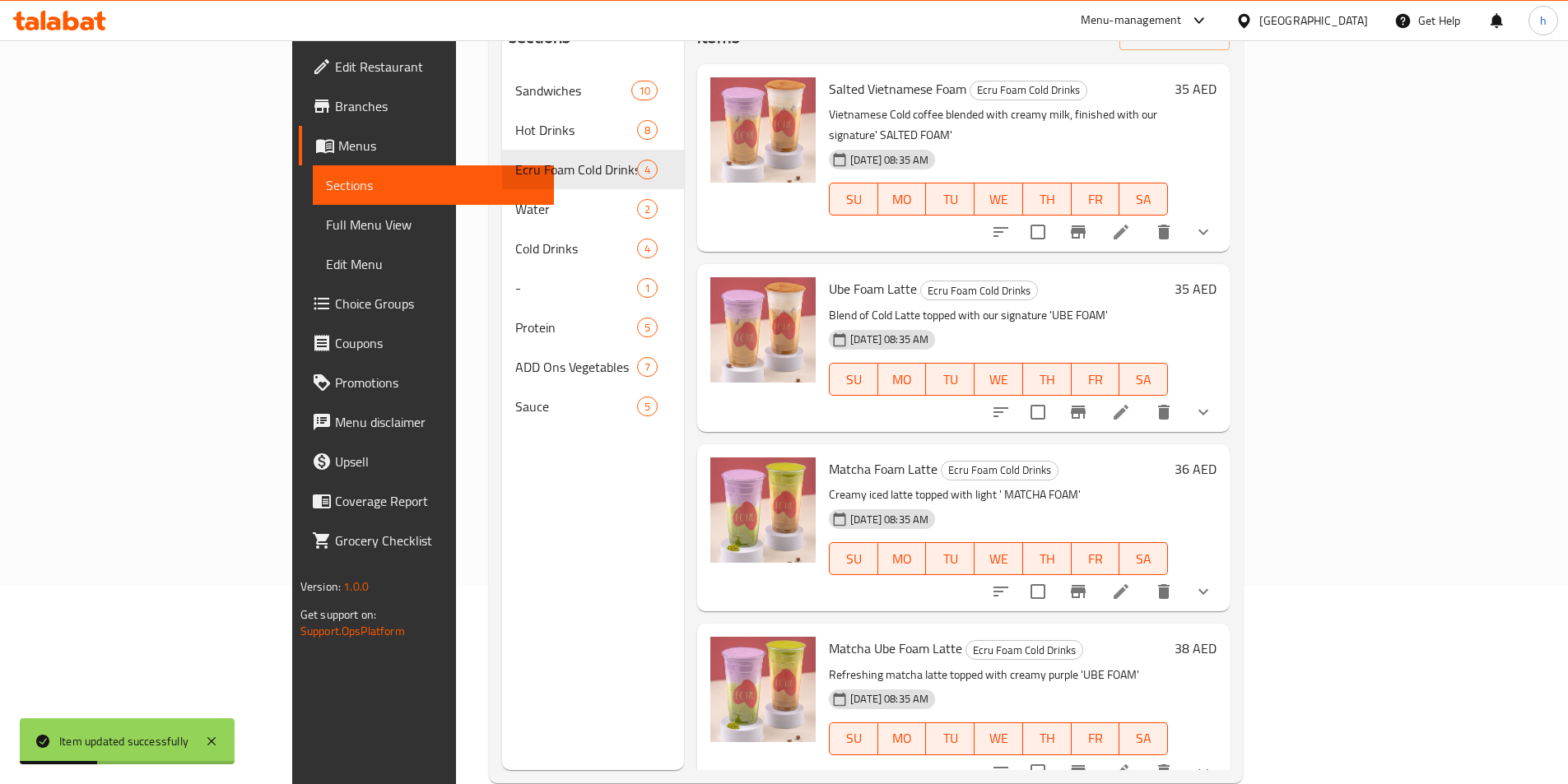
scroll to position [230, 0]
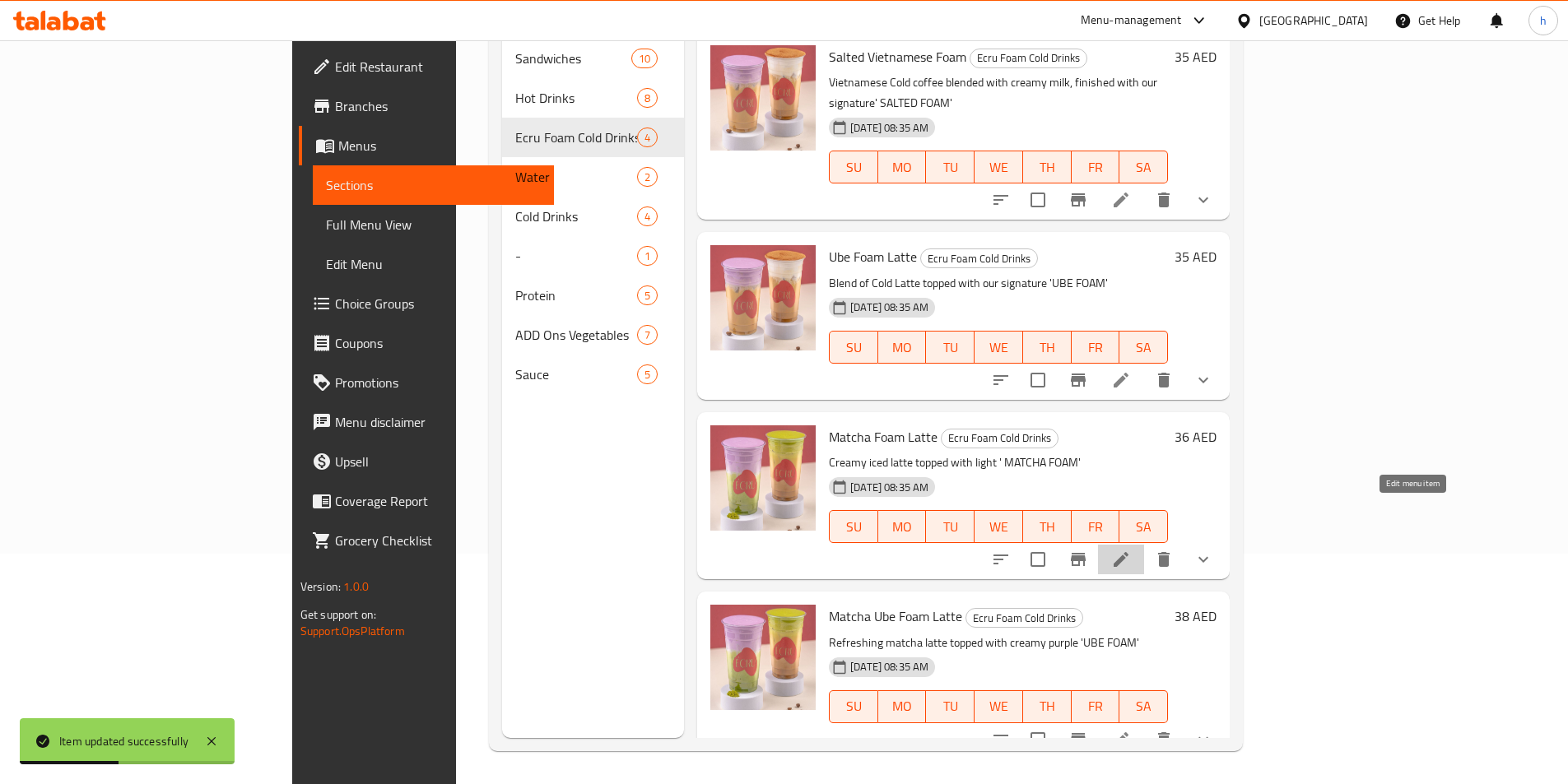
click at [1131, 550] on icon at bounding box center [1121, 560] width 20 height 20
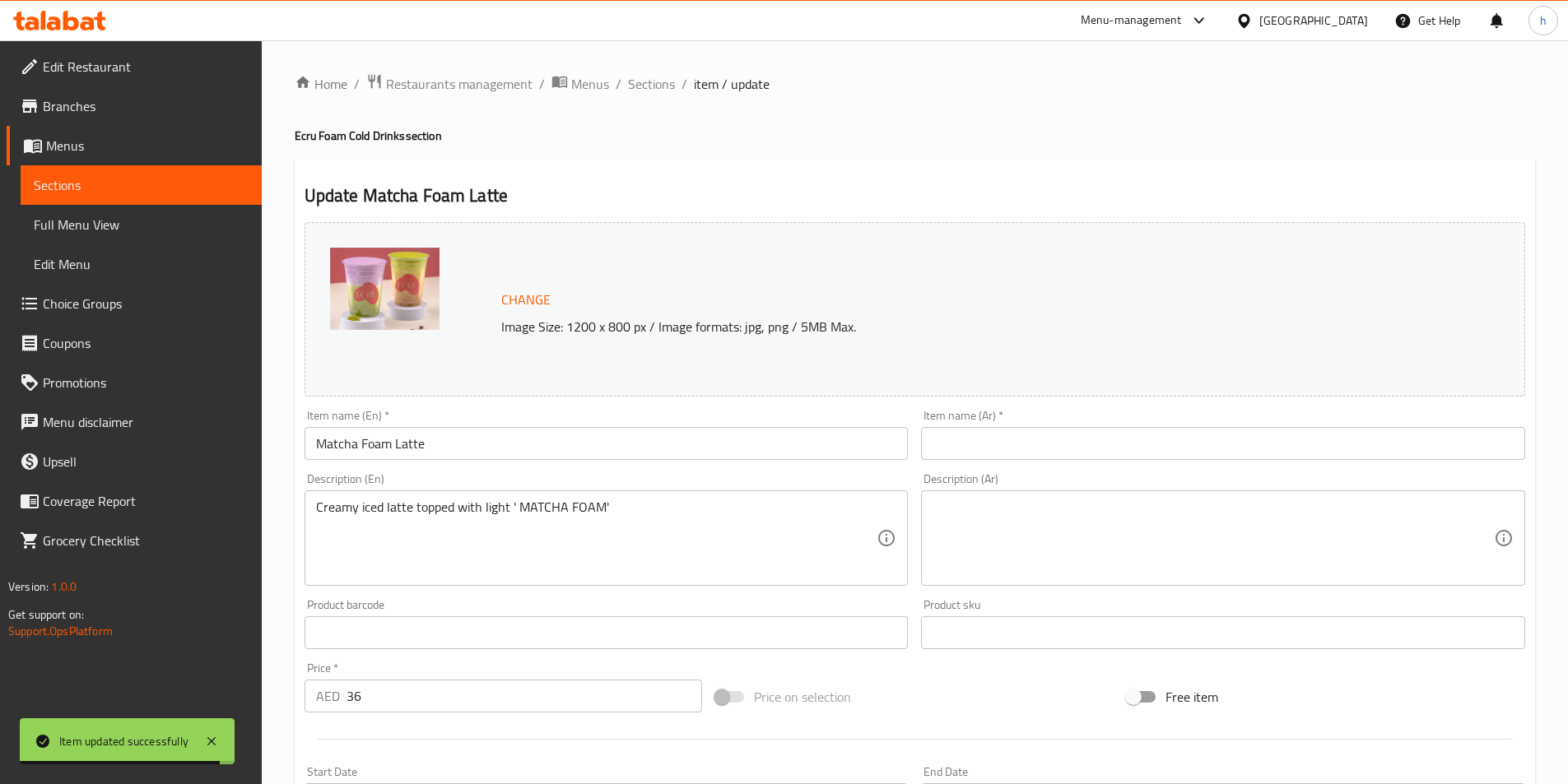
click at [1087, 441] on input "text" at bounding box center [1224, 443] width 604 height 33
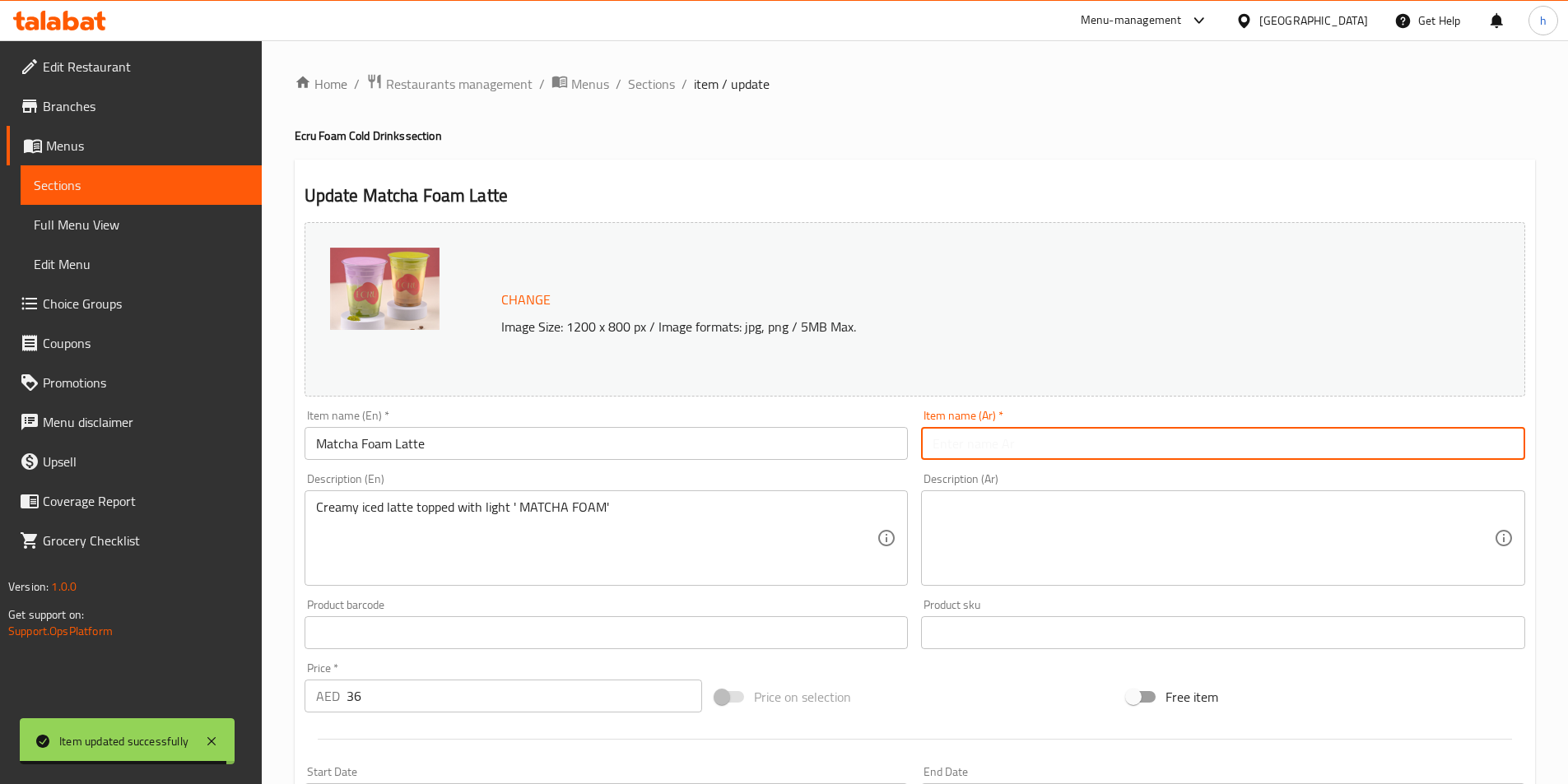
paste input "لاتيه ماتشا بالرغوة"
type input "لاتيه ماتشا بالرغوة"
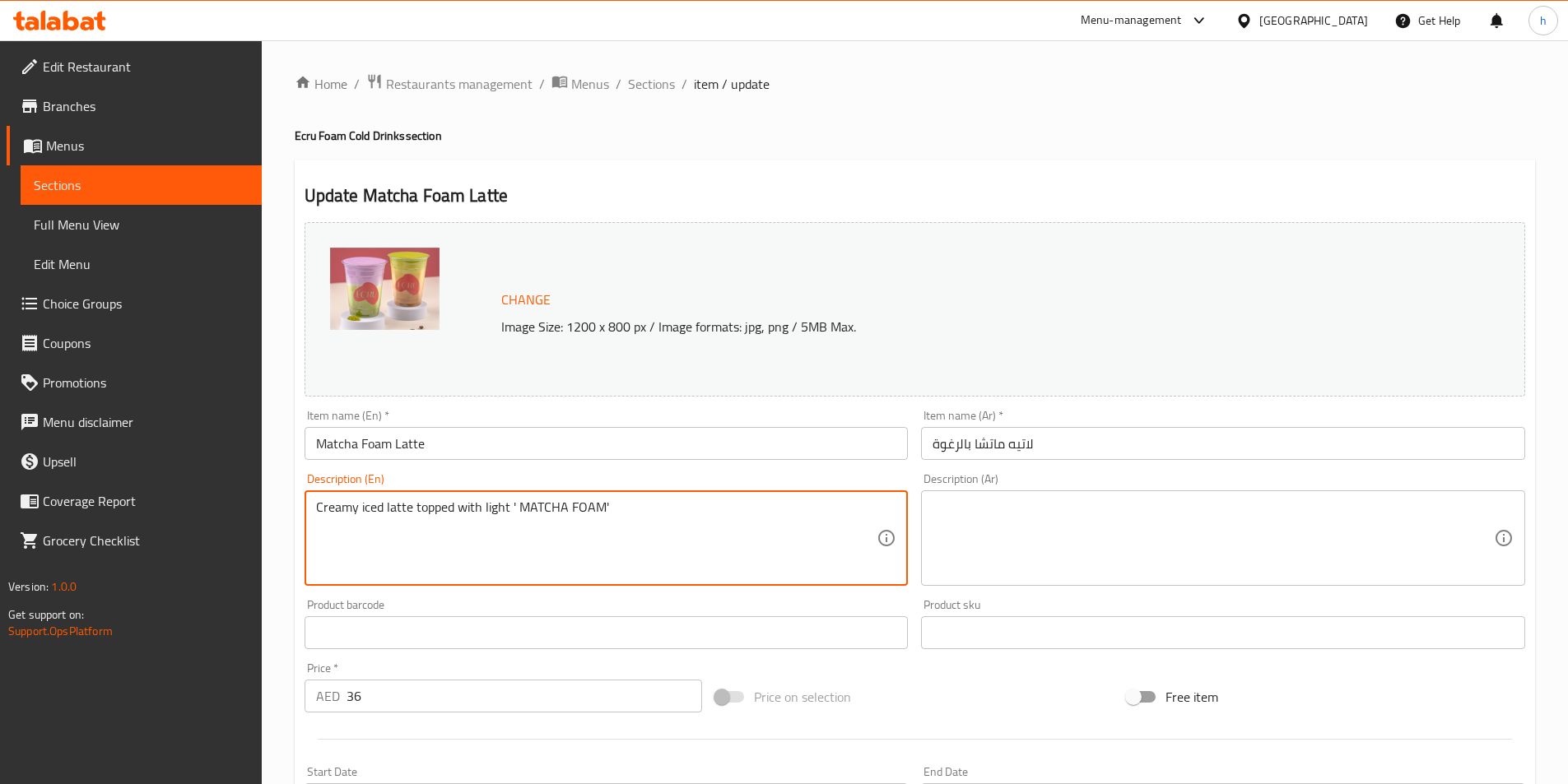
click at [618, 522] on textarea "Creamy iced latte topped with light ' MATCHA FOAM'" at bounding box center [597, 538] width 561 height 78
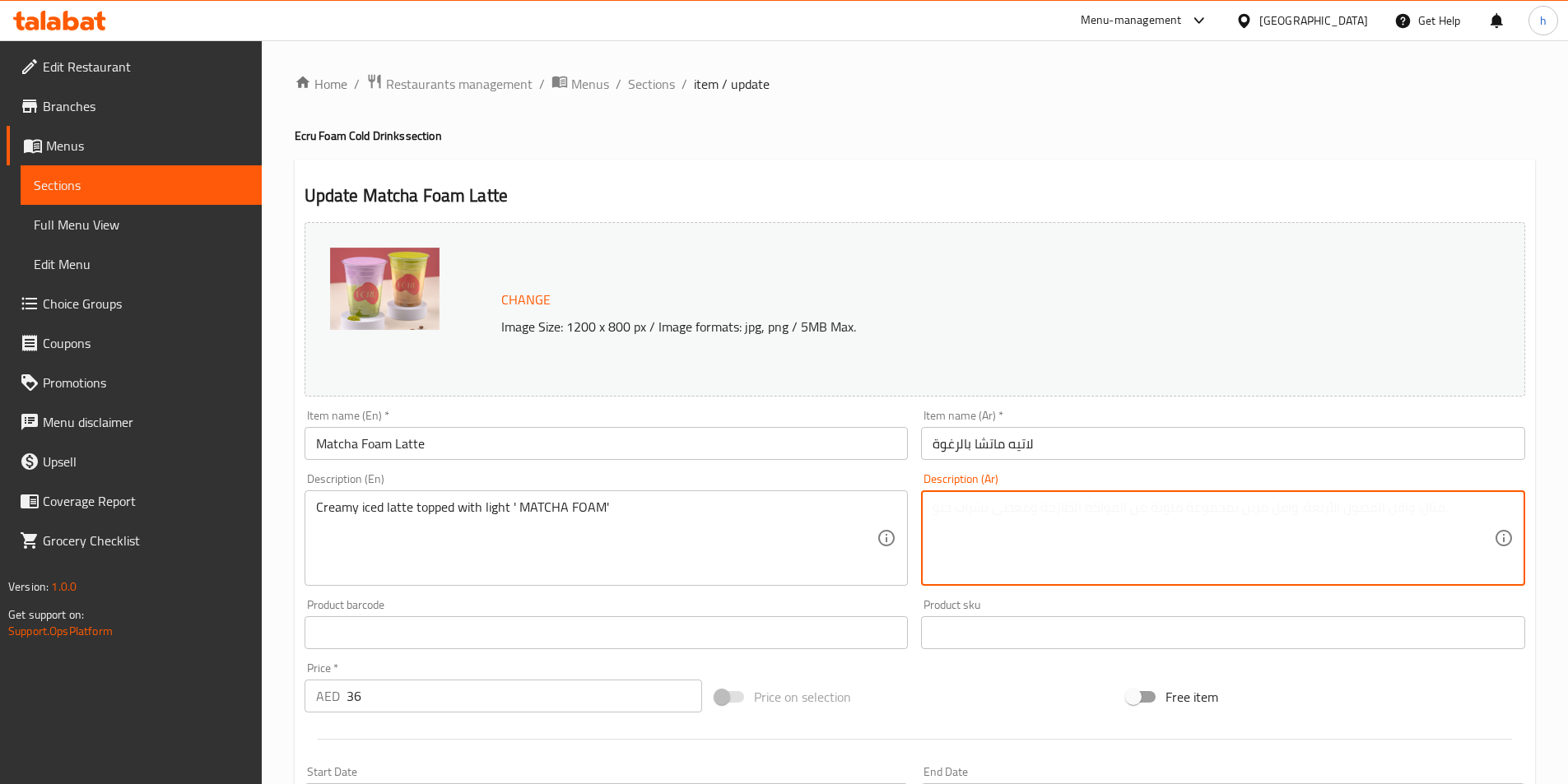
click at [1049, 560] on textarea at bounding box center [1214, 538] width 561 height 78
paste textarea "لاتيه مثلج كريمي مغطى برغوة ماتشا الخفيفة"
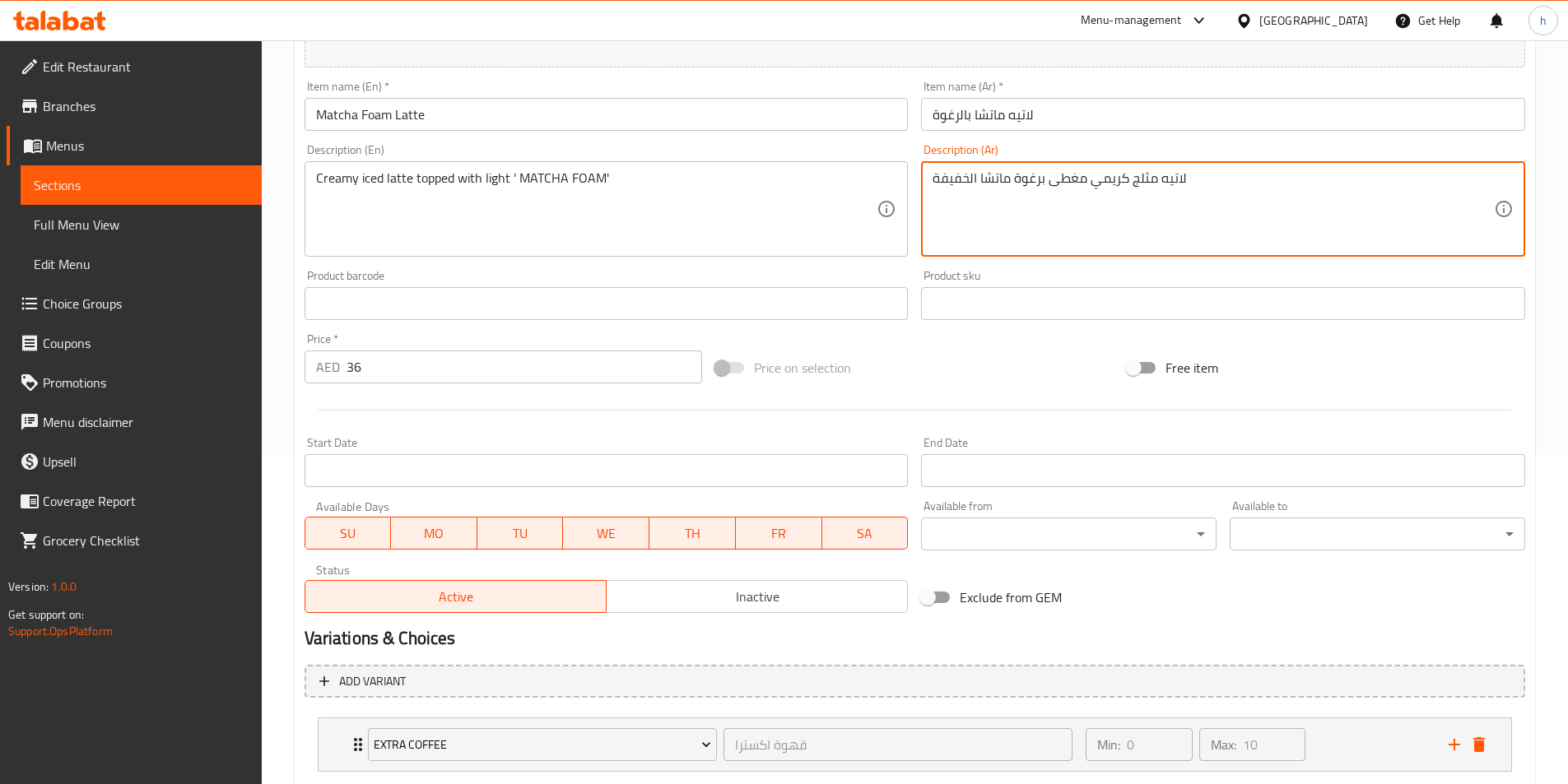
scroll to position [429, 0]
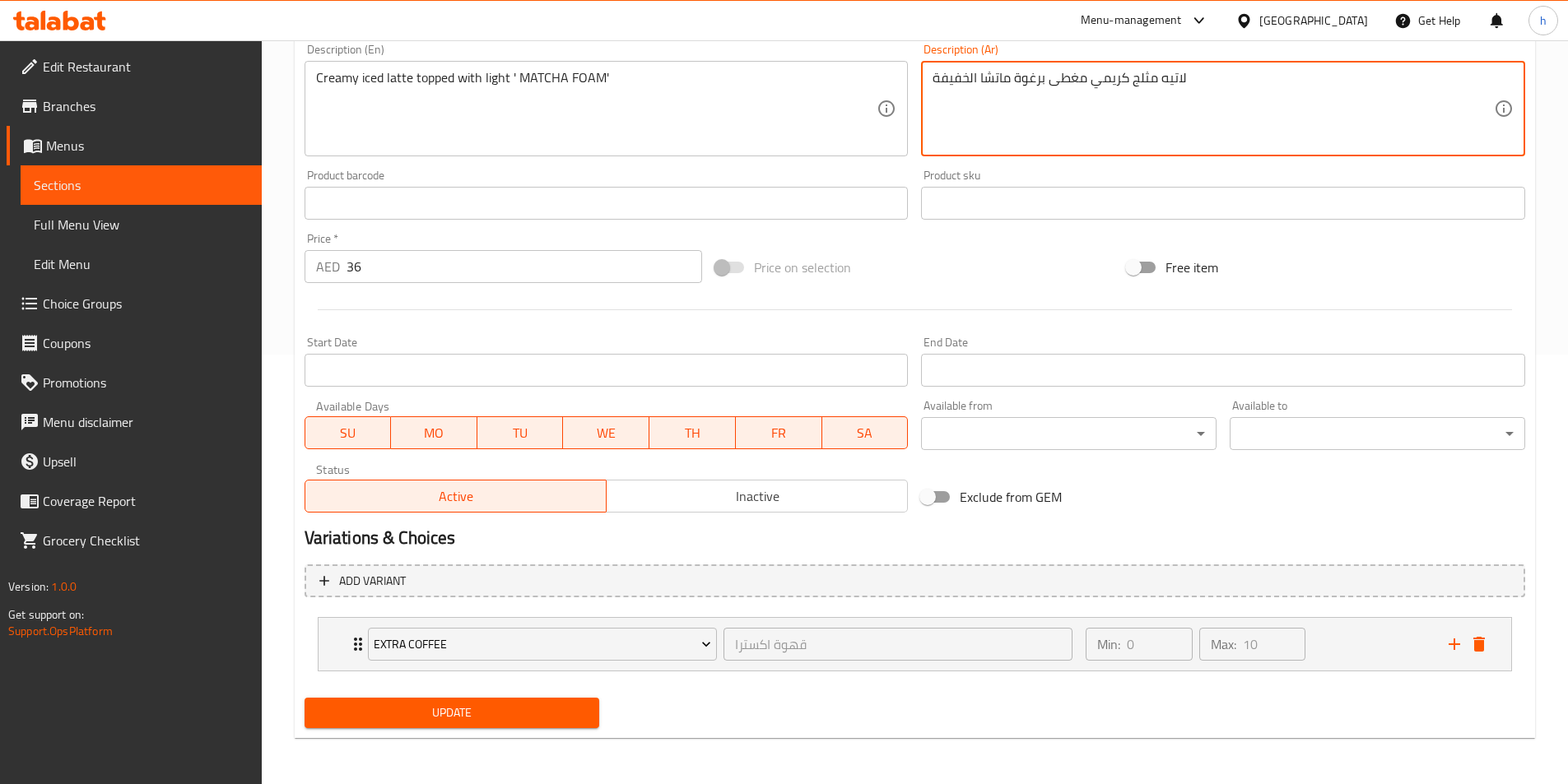
type textarea "لاتيه مثلج كريمي مغطى برغوة ماتشا الخفيفة"
click at [437, 711] on span "Update" at bounding box center [452, 713] width 269 height 21
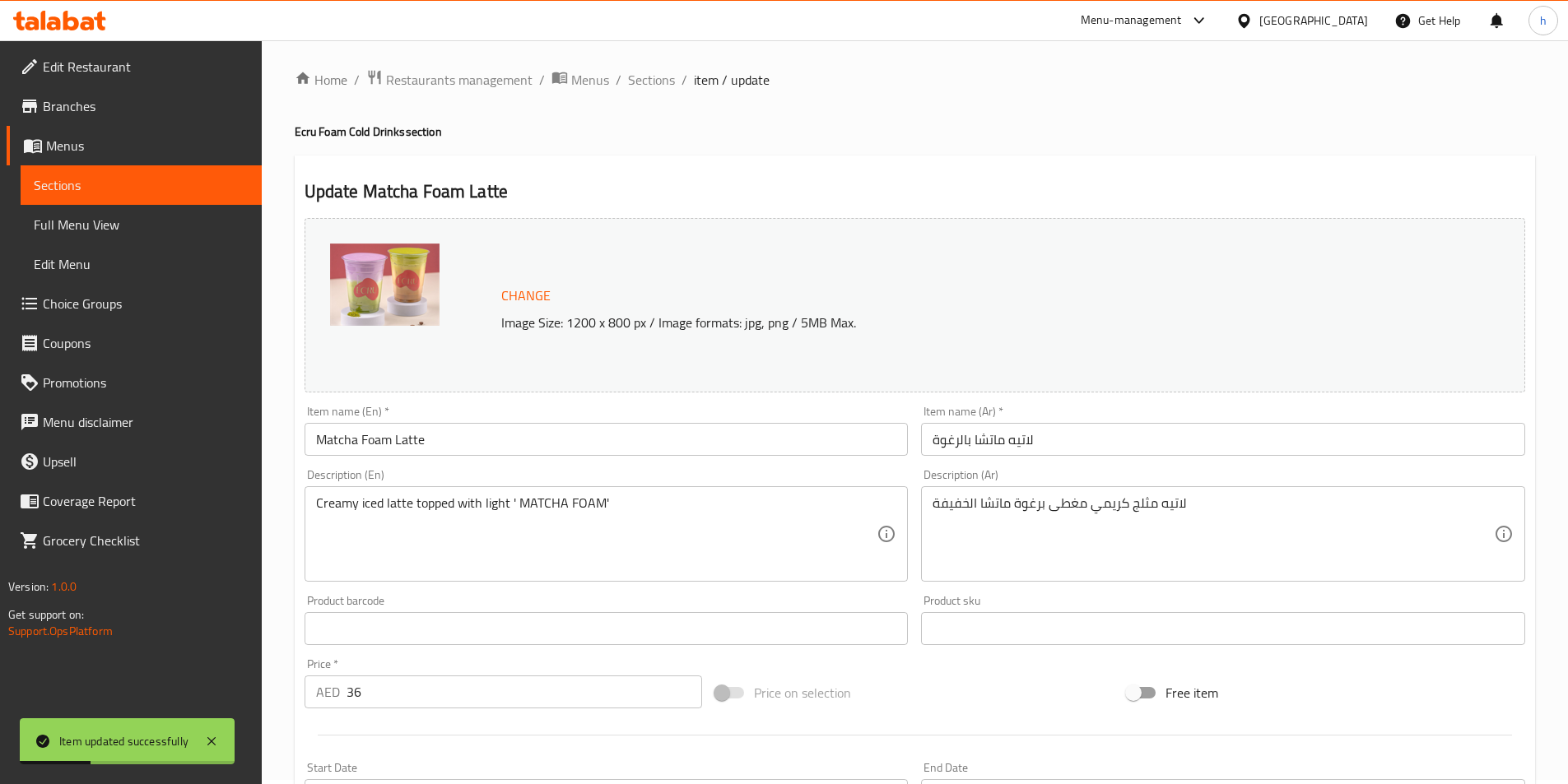
scroll to position [0, 0]
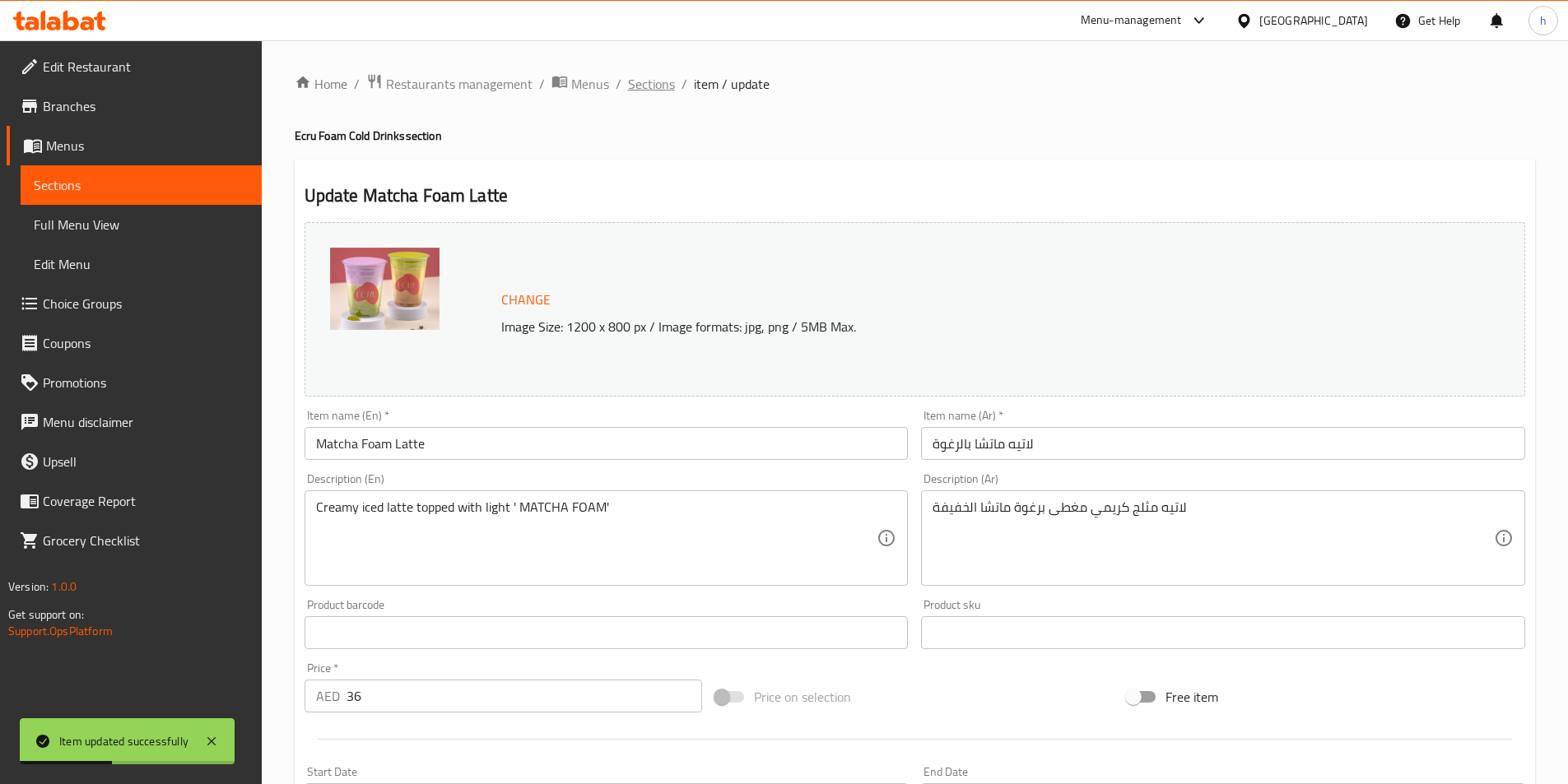
click at [648, 82] on span "Sections" at bounding box center [651, 84] width 47 height 20
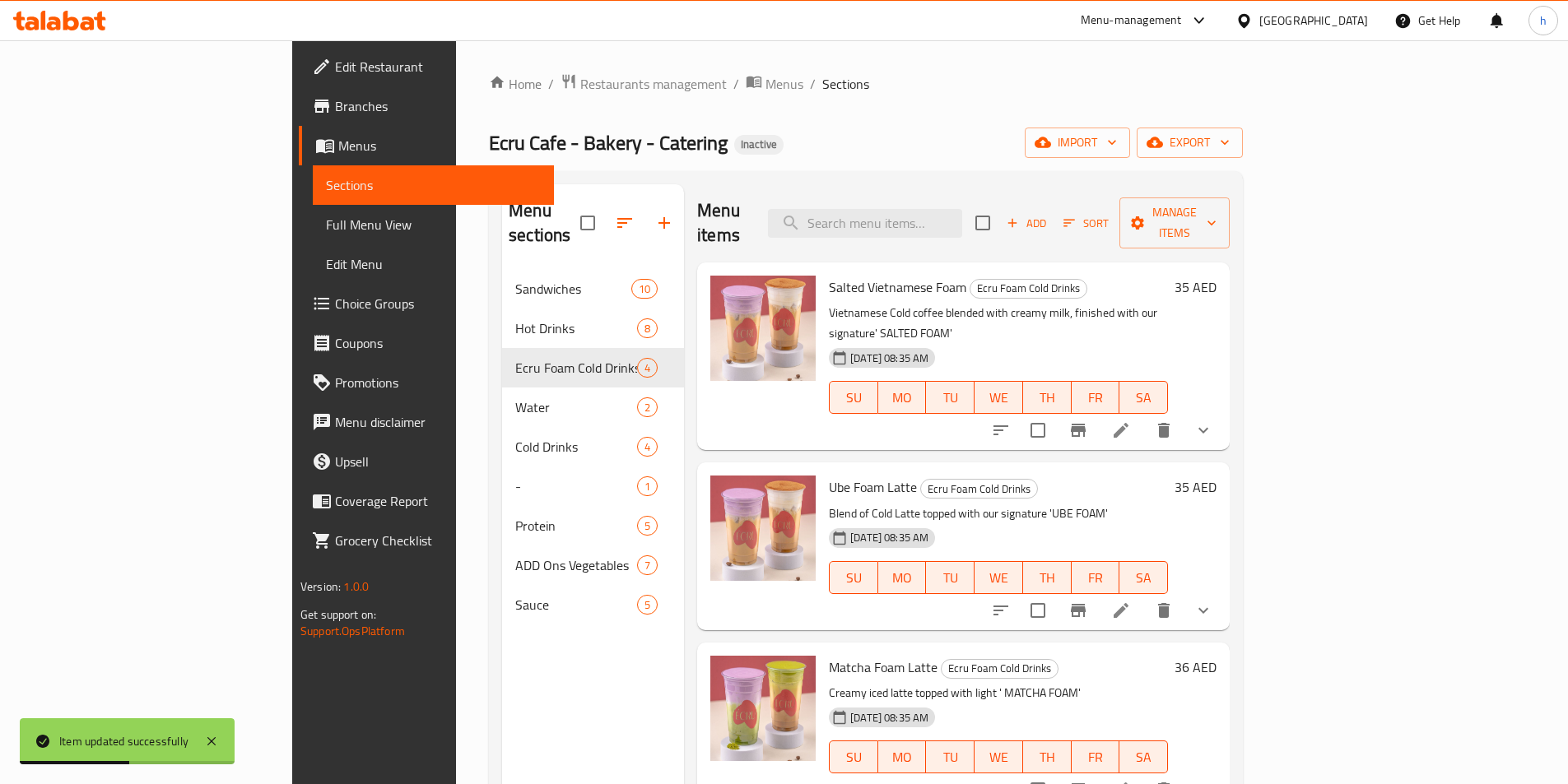
scroll to position [230, 0]
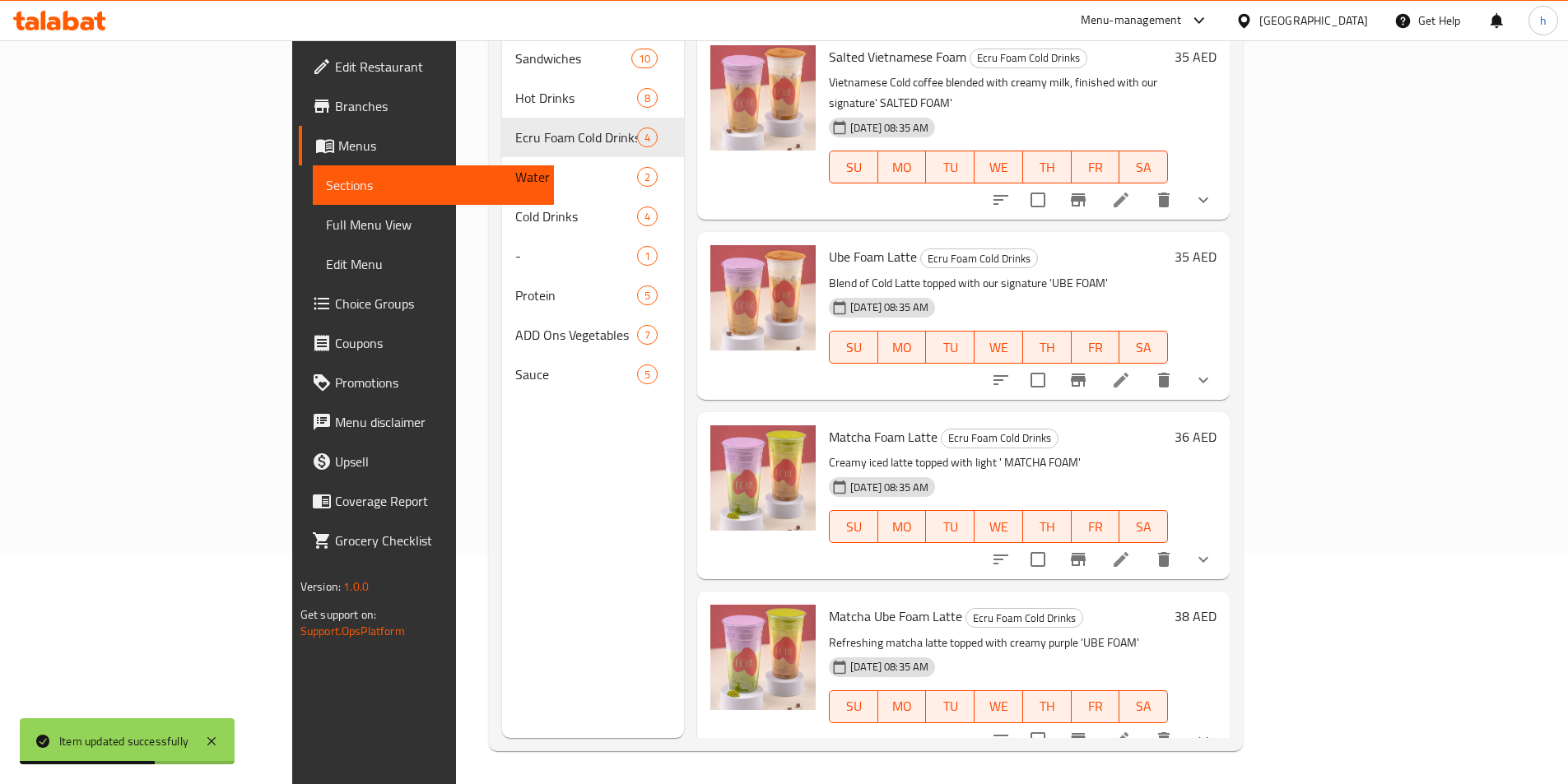
click at [1144, 725] on li at bounding box center [1121, 739] width 46 height 30
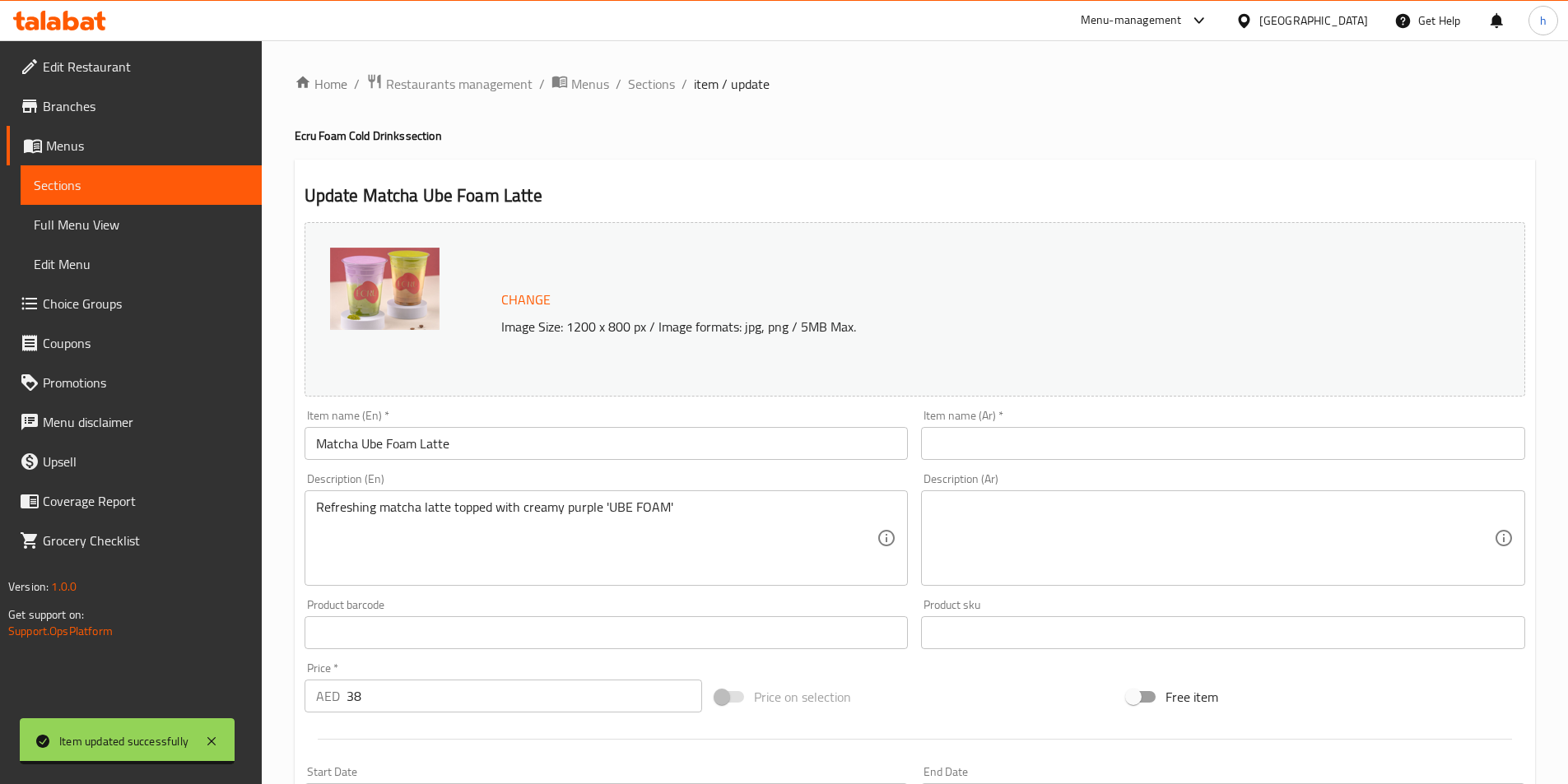
click at [440, 457] on input "Matcha Ube Foam Latte" at bounding box center [607, 443] width 604 height 33
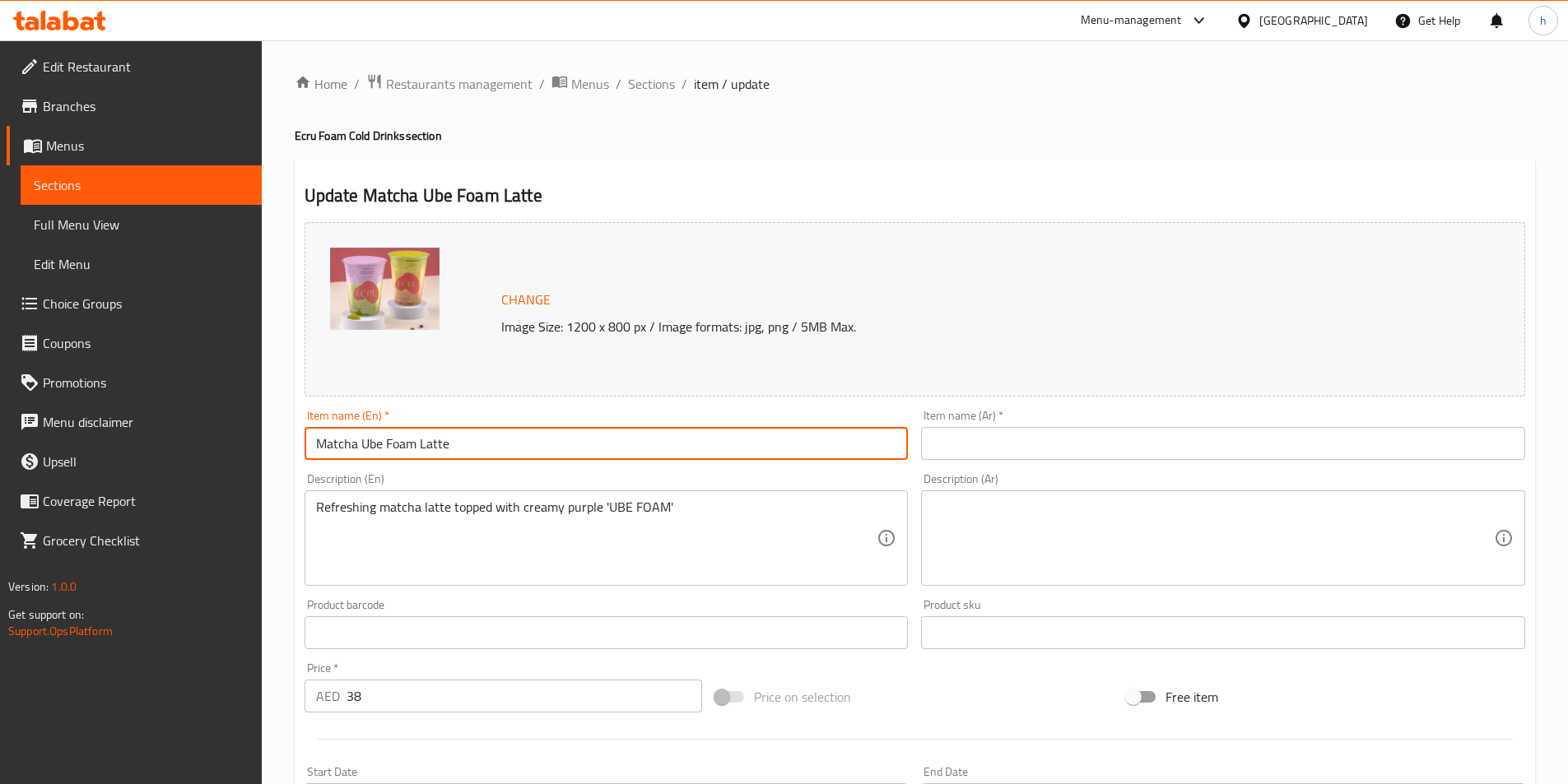
click at [440, 457] on input "Matcha Ube Foam Latte" at bounding box center [607, 443] width 604 height 33
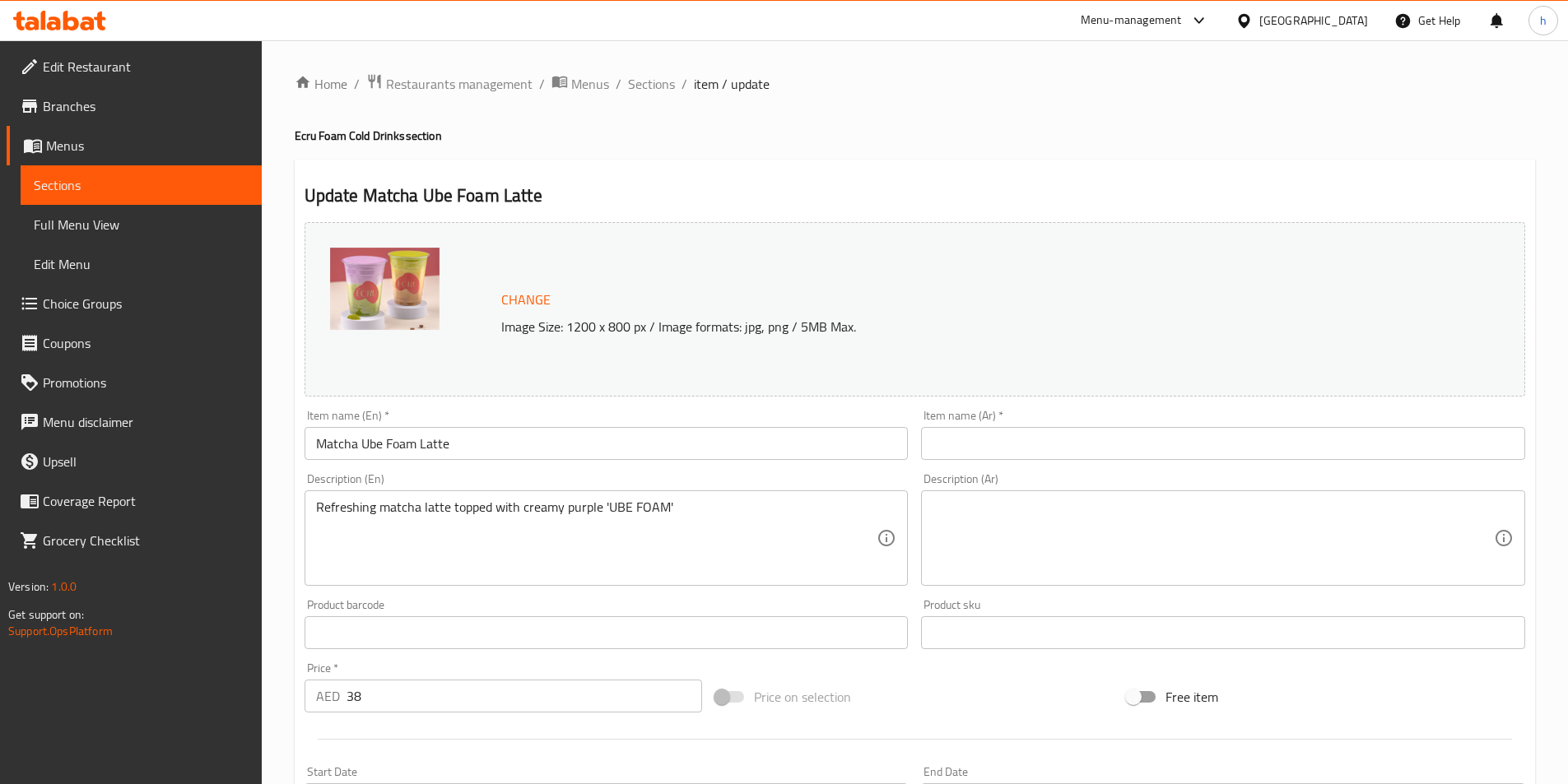
click at [1080, 454] on input "text" at bounding box center [1224, 443] width 604 height 33
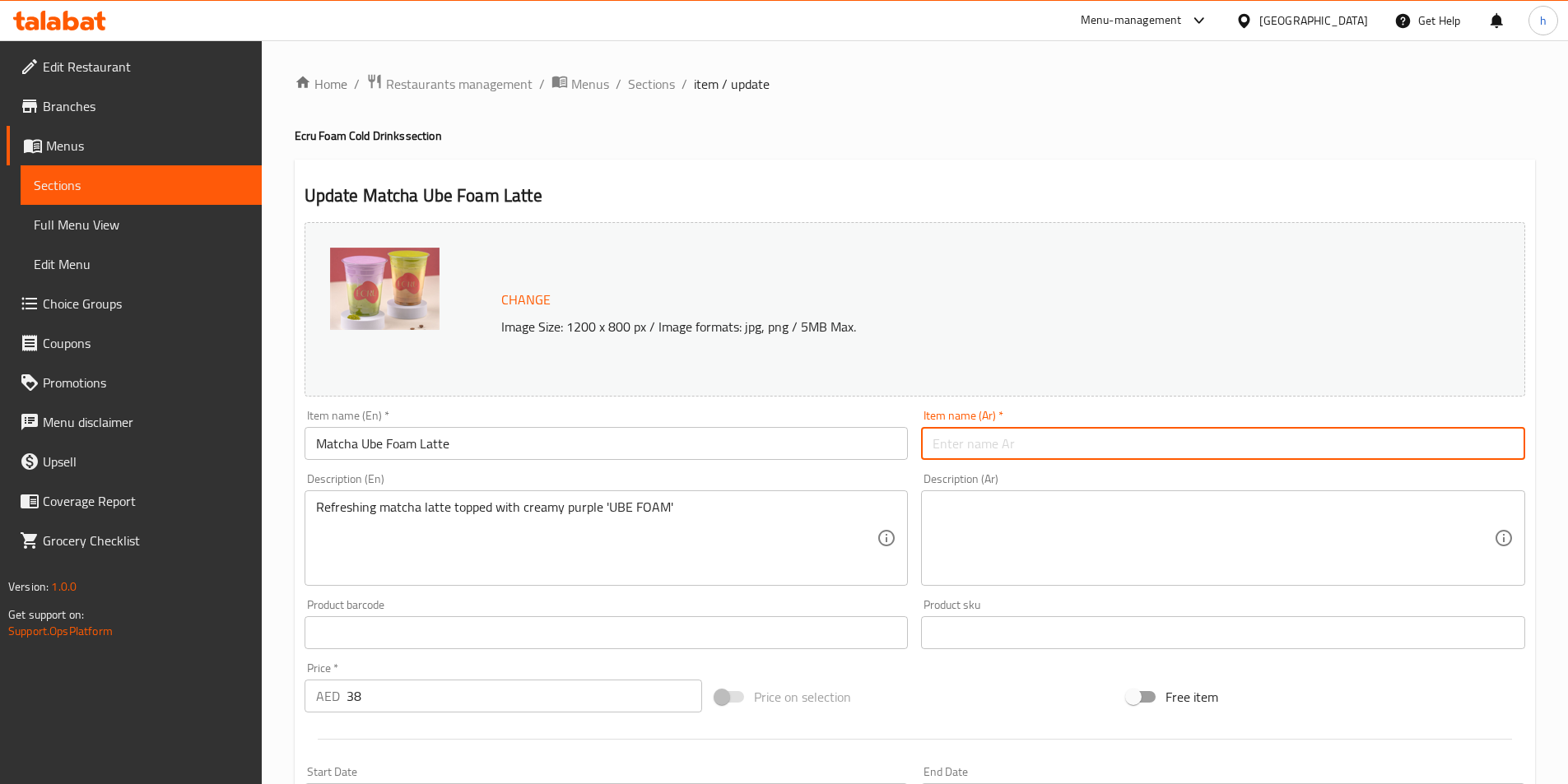
paste input "لاتيه [PERSON_NAME] الرغوي"
type input "لاتيه [PERSON_NAME] الرغوي"
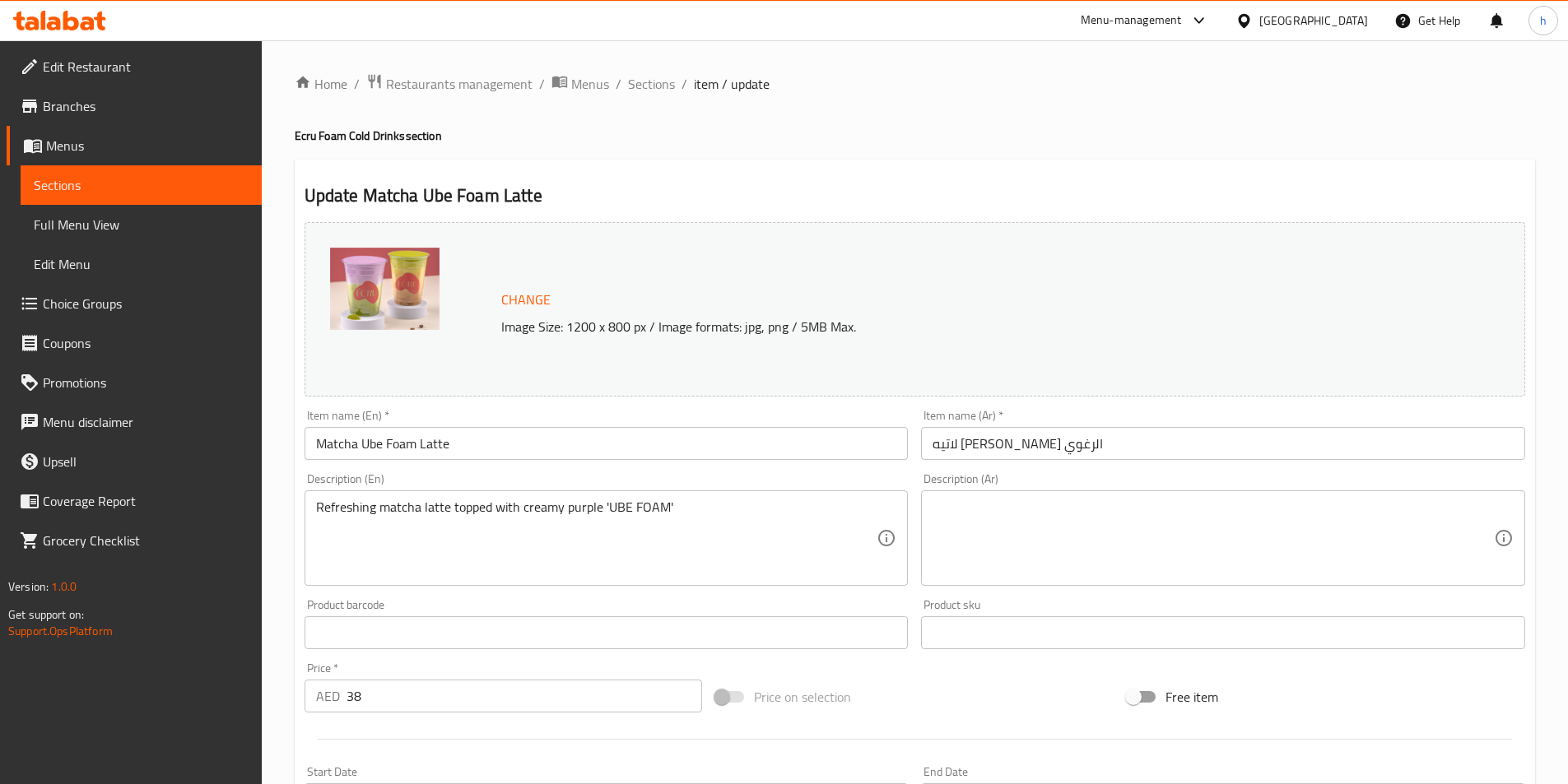
click at [1075, 555] on textarea at bounding box center [1214, 538] width 561 height 78
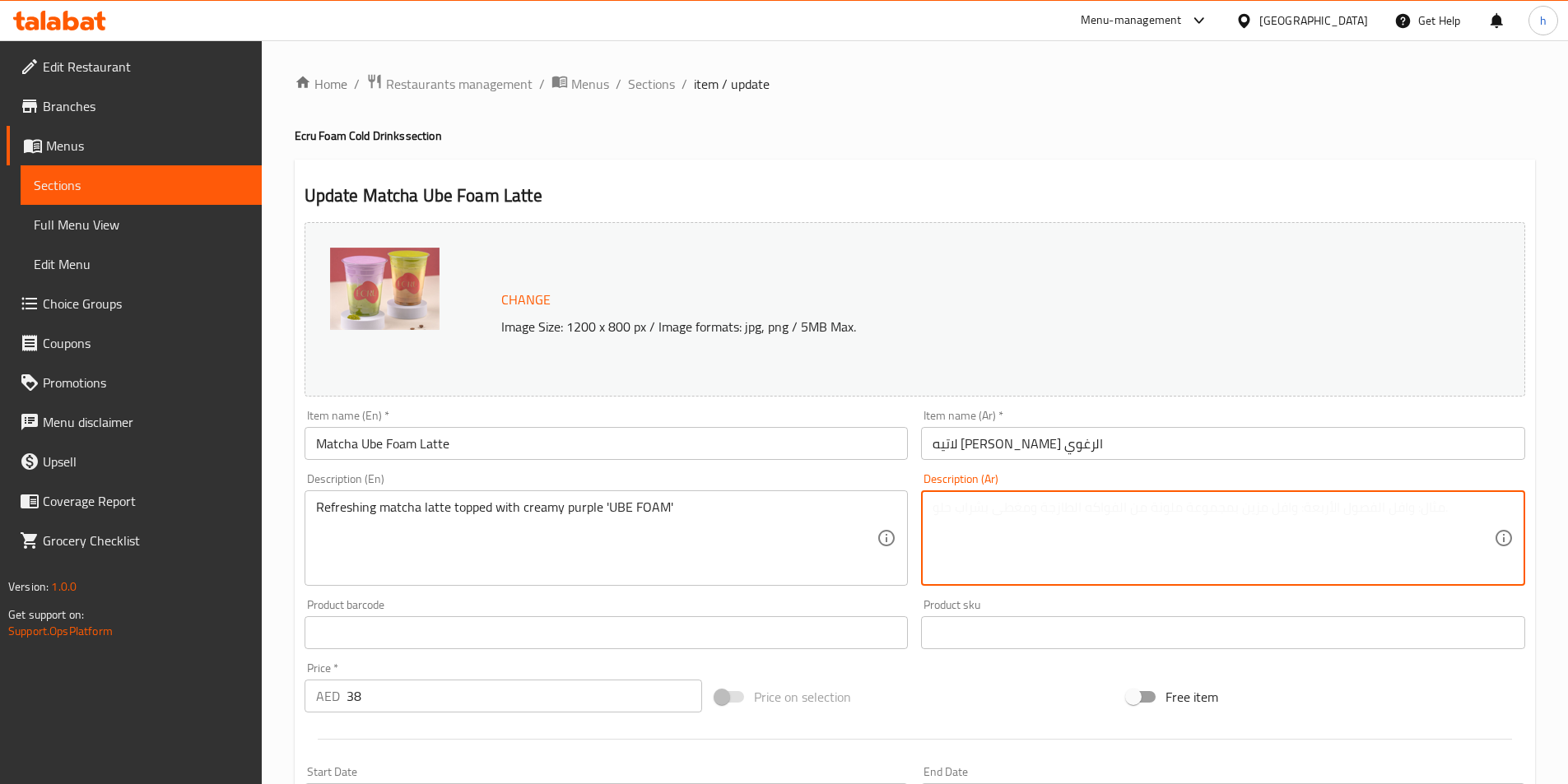
paste textarea "لاتيه ماتشا منعش مغطى برغوة أرجوانية كريمية "UBE FOAM""
drag, startPoint x: 1200, startPoint y: 507, endPoint x: 1370, endPoint y: 527, distance: 171.2
click at [1370, 527] on textarea "لاتيه ماتشا منعش مغطى برغوة أرجوانية كريمية "UBE FOAM"" at bounding box center [1214, 538] width 561 height 78
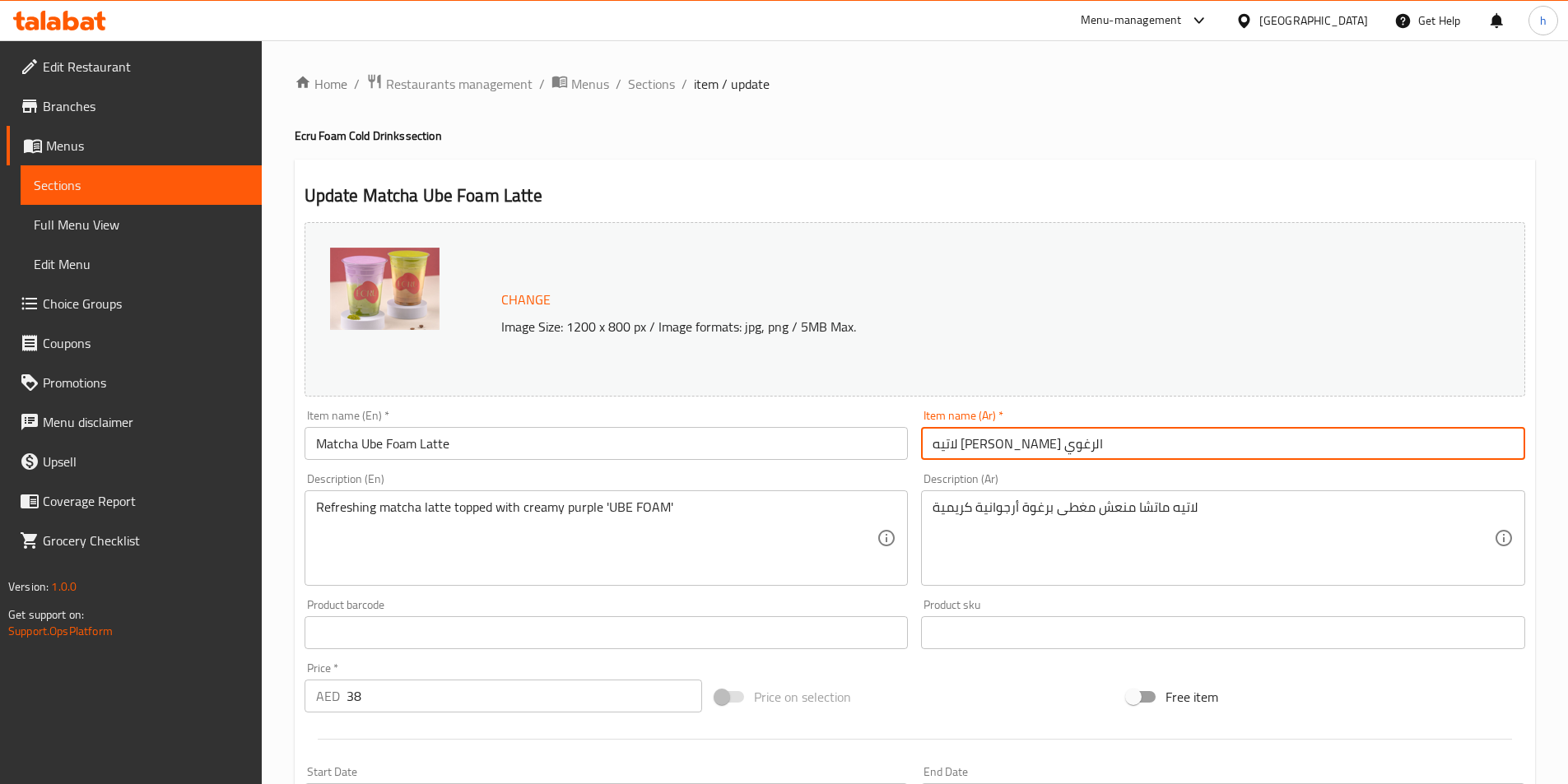
drag, startPoint x: 997, startPoint y: 441, endPoint x: 937, endPoint y: 445, distance: 60.1
click at [937, 445] on input "لاتيه [PERSON_NAME] الرغوي" at bounding box center [1224, 443] width 604 height 33
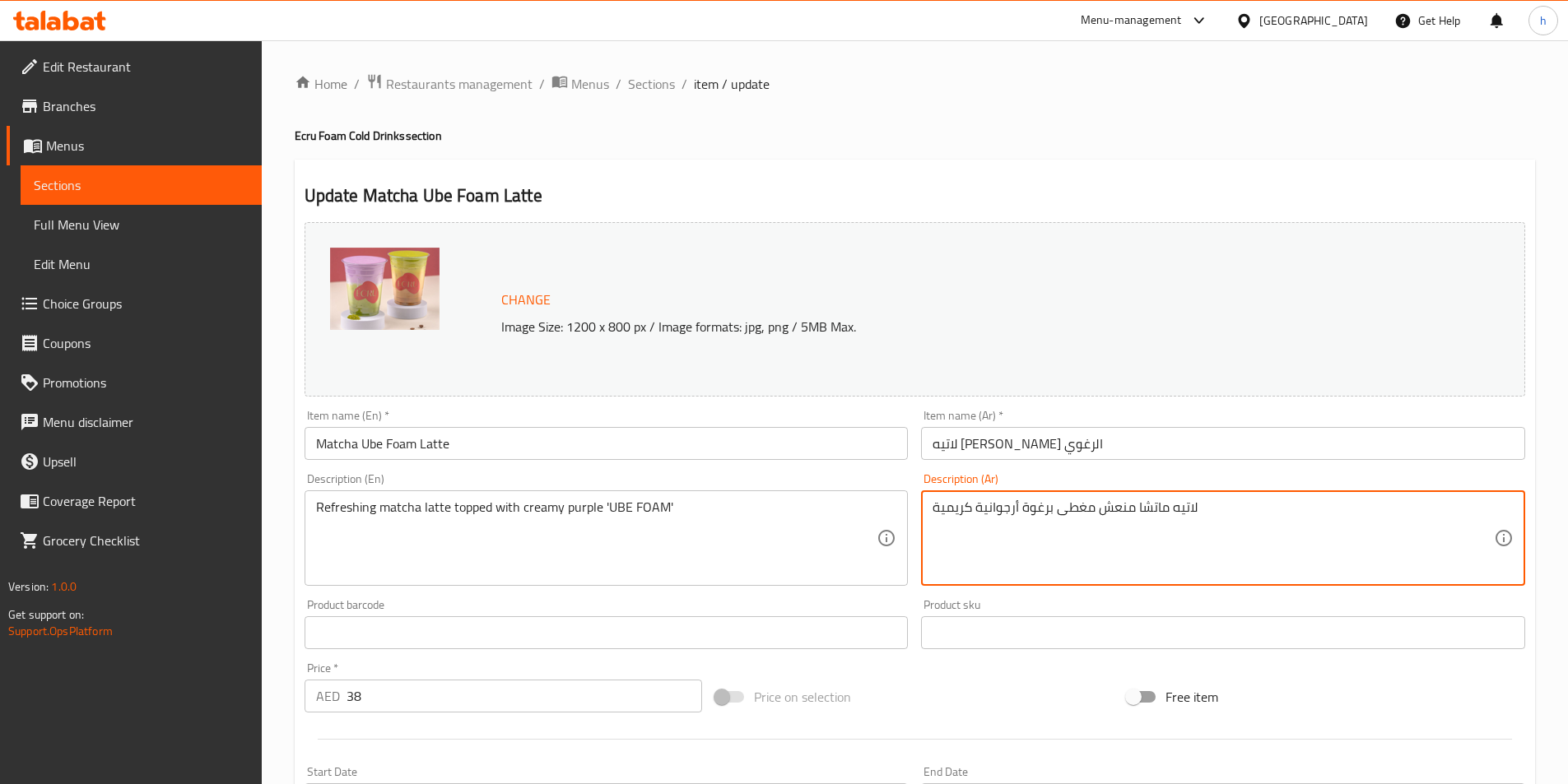
paste textarea "أوبي الرغوي"
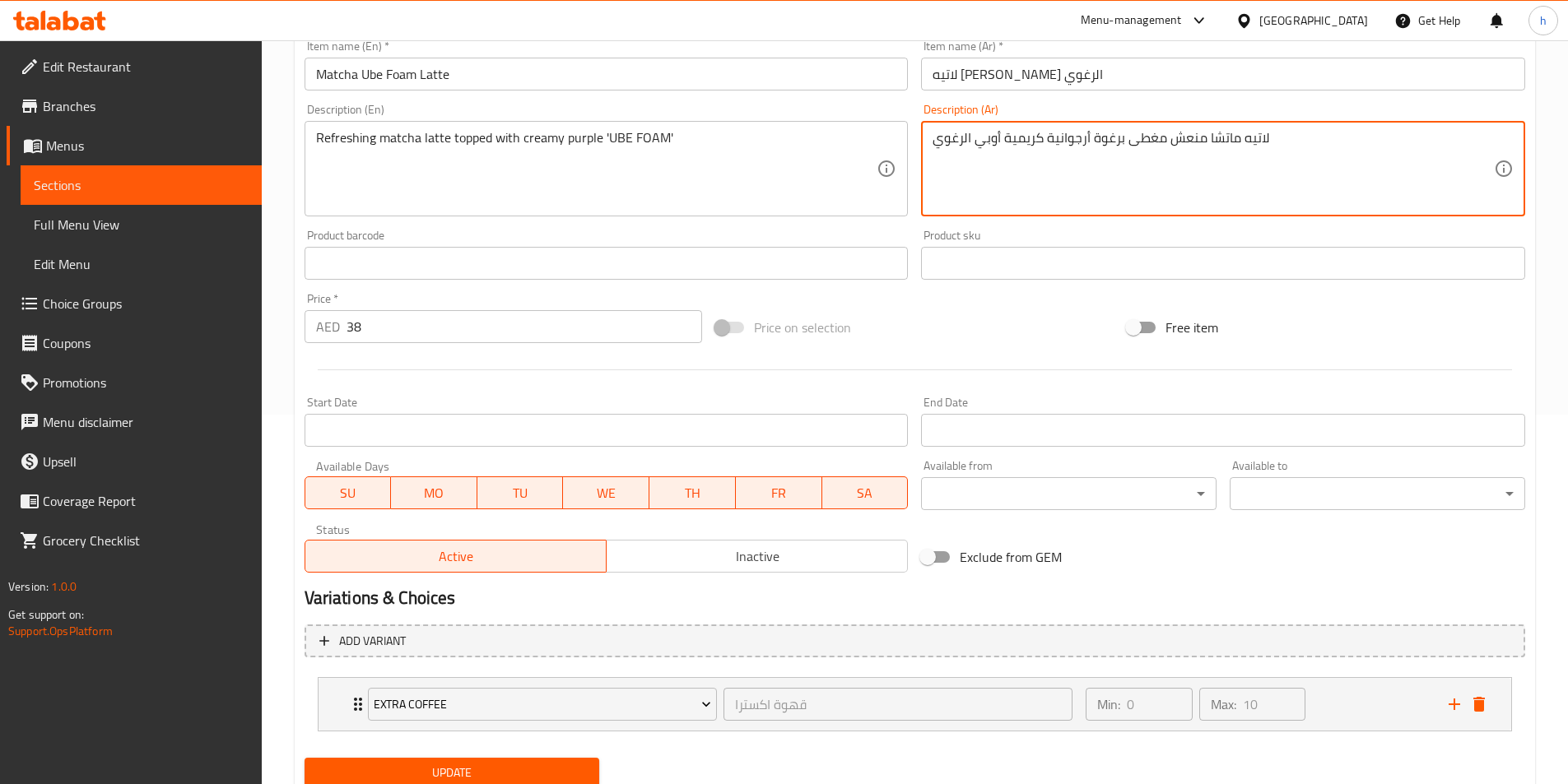
scroll to position [429, 0]
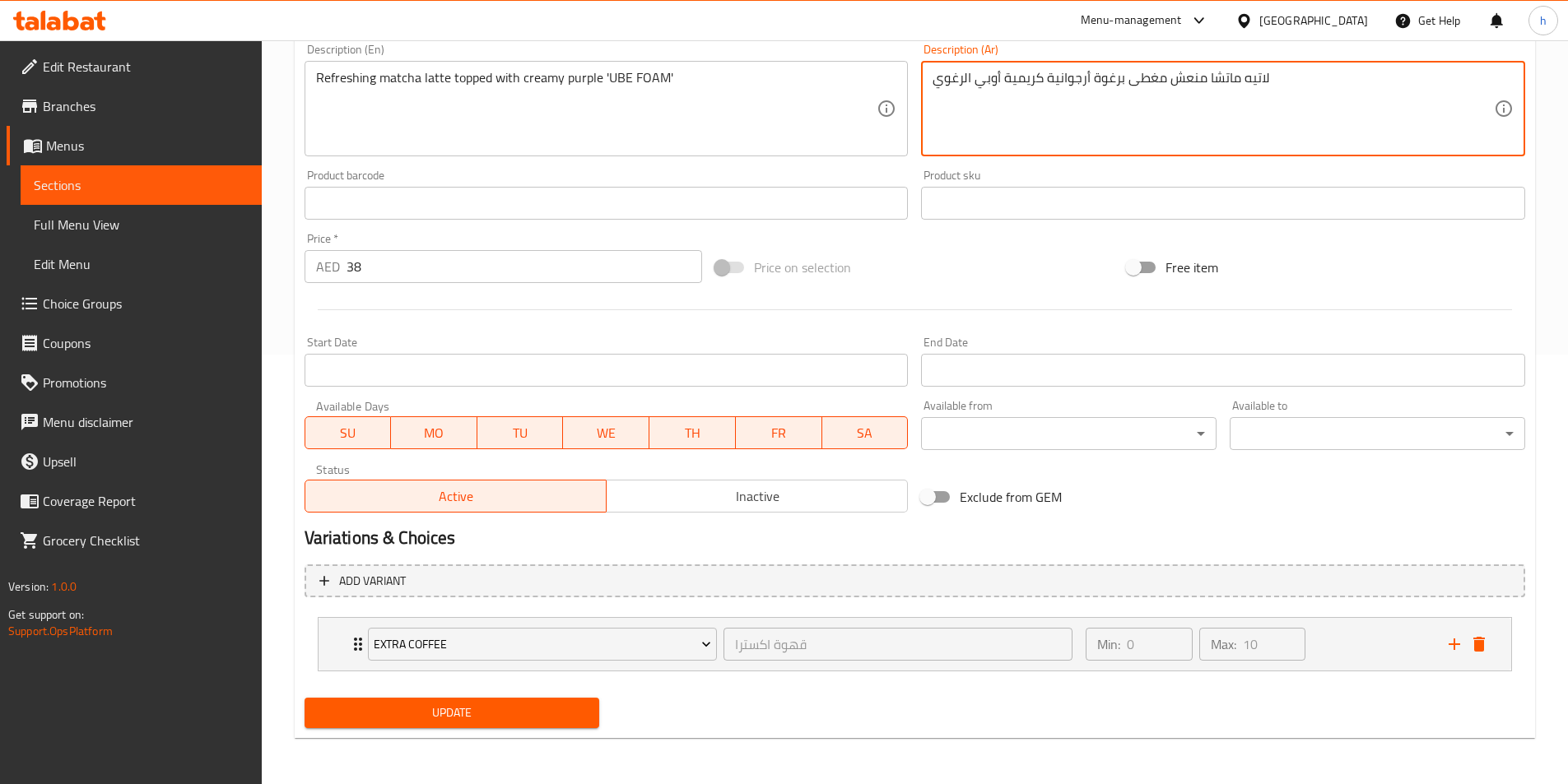
type textarea "لاتيه ماتشا منعش مغطى برغوة أرجوانية كريمية أوبي الرغوي"
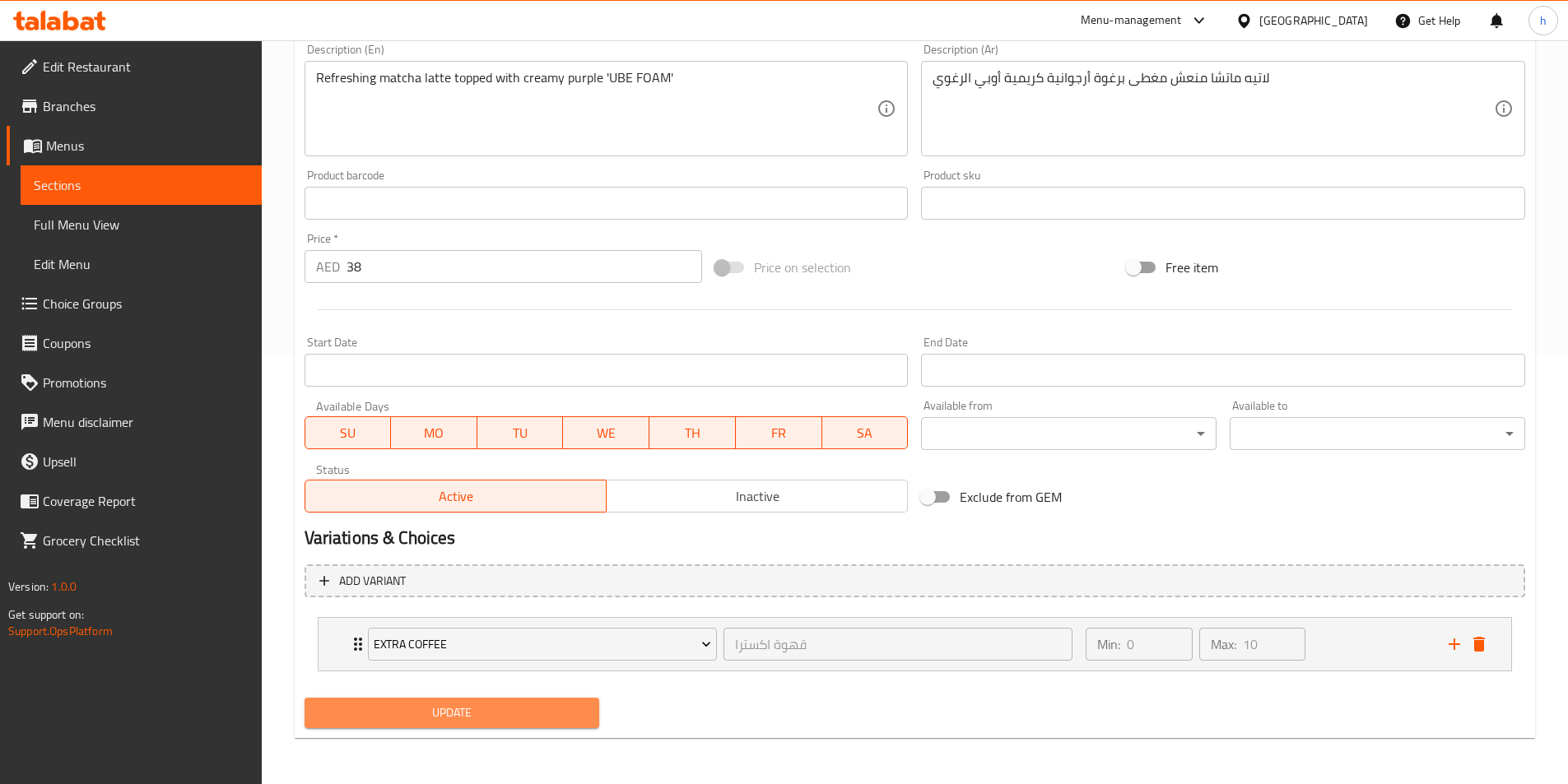
click at [440, 725] on button "Update" at bounding box center [452, 713] width 296 height 31
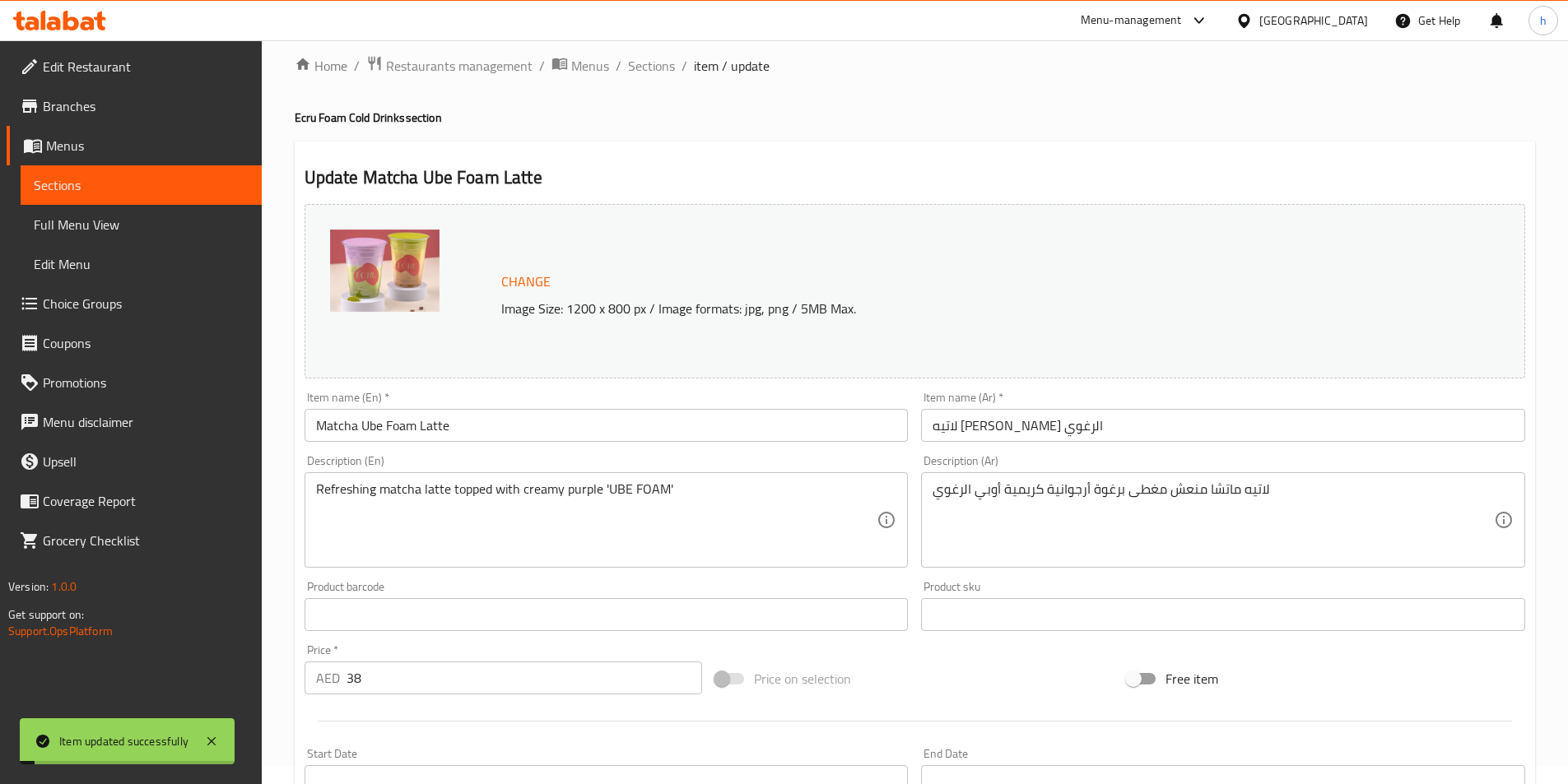
scroll to position [0, 0]
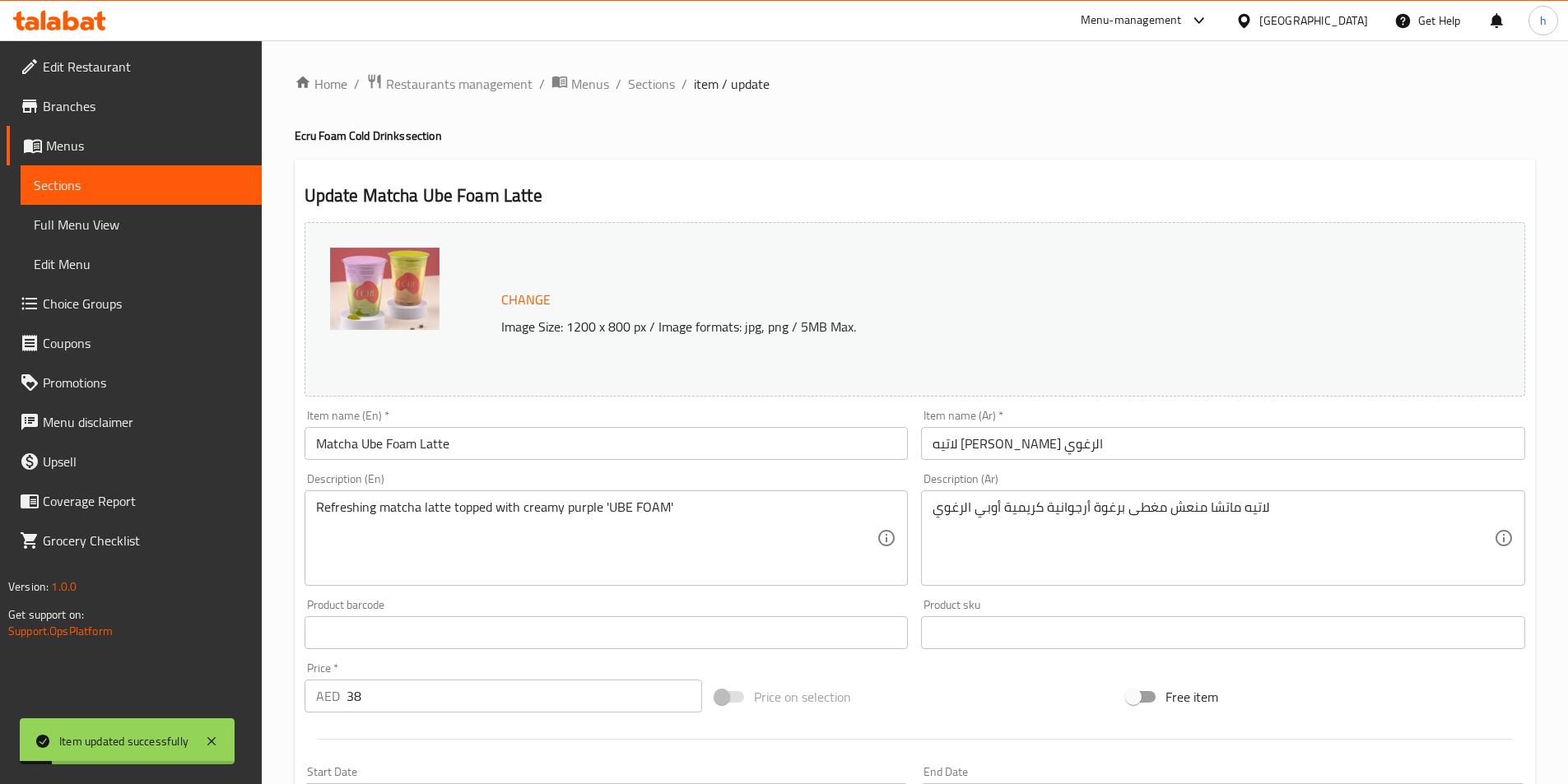
click at [646, 99] on div "Home / Restaurants management / Menus / Sections / item / update Ecru Foam Cold…" at bounding box center [915, 627] width 1241 height 1108
click at [652, 81] on span "Sections" at bounding box center [651, 84] width 47 height 20
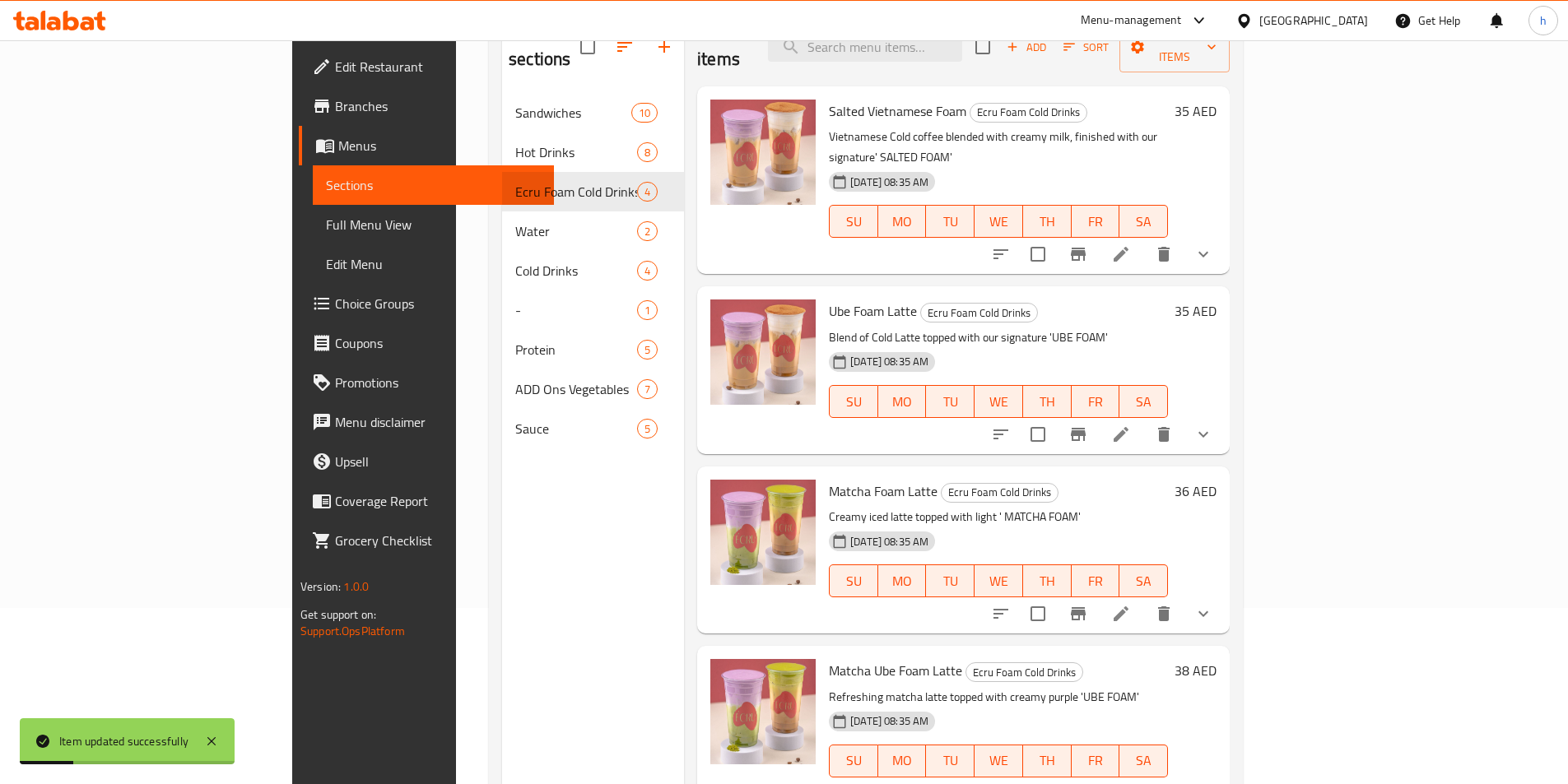
scroll to position [230, 0]
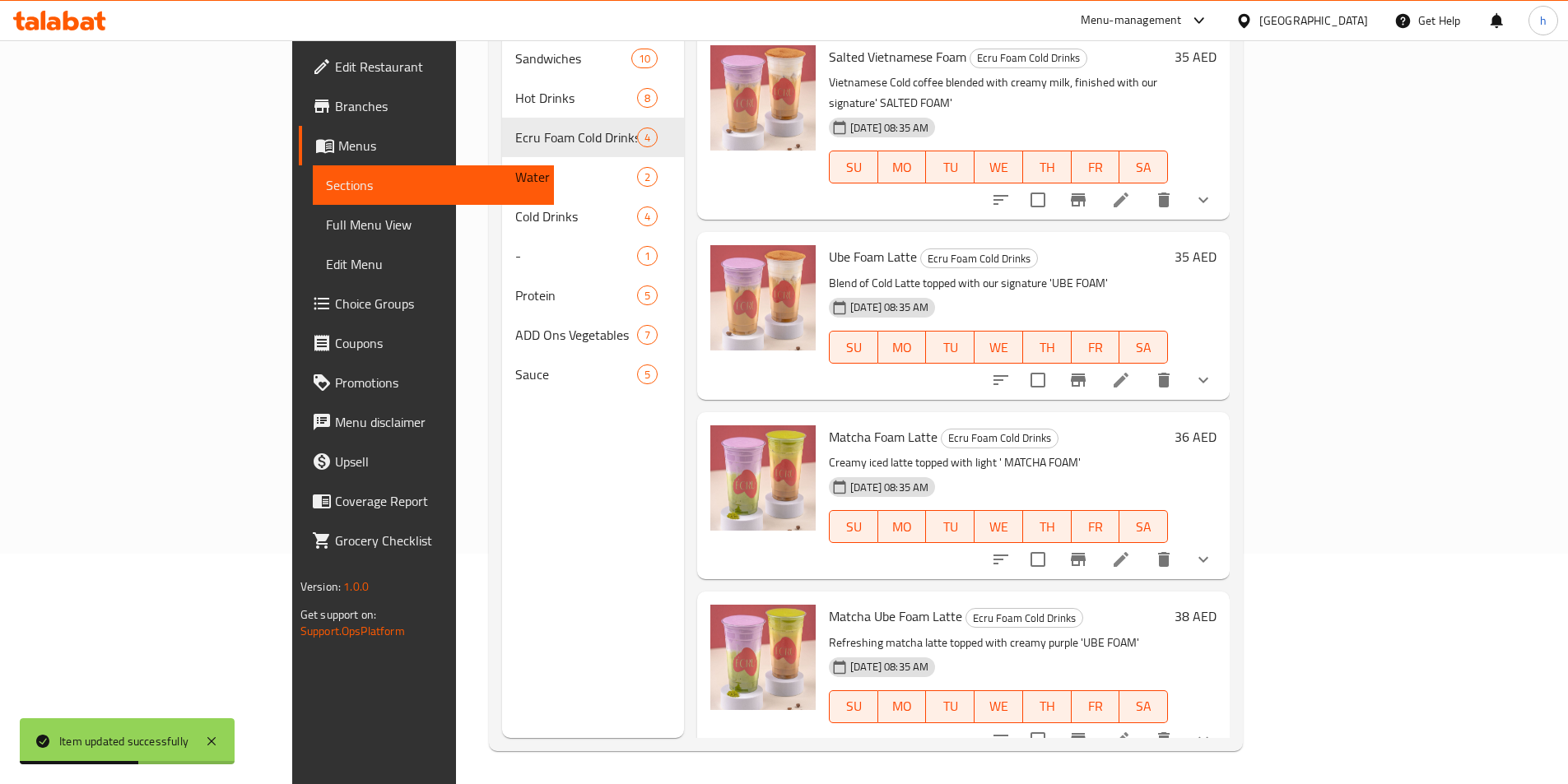
click at [1129, 732] on icon at bounding box center [1121, 739] width 15 height 15
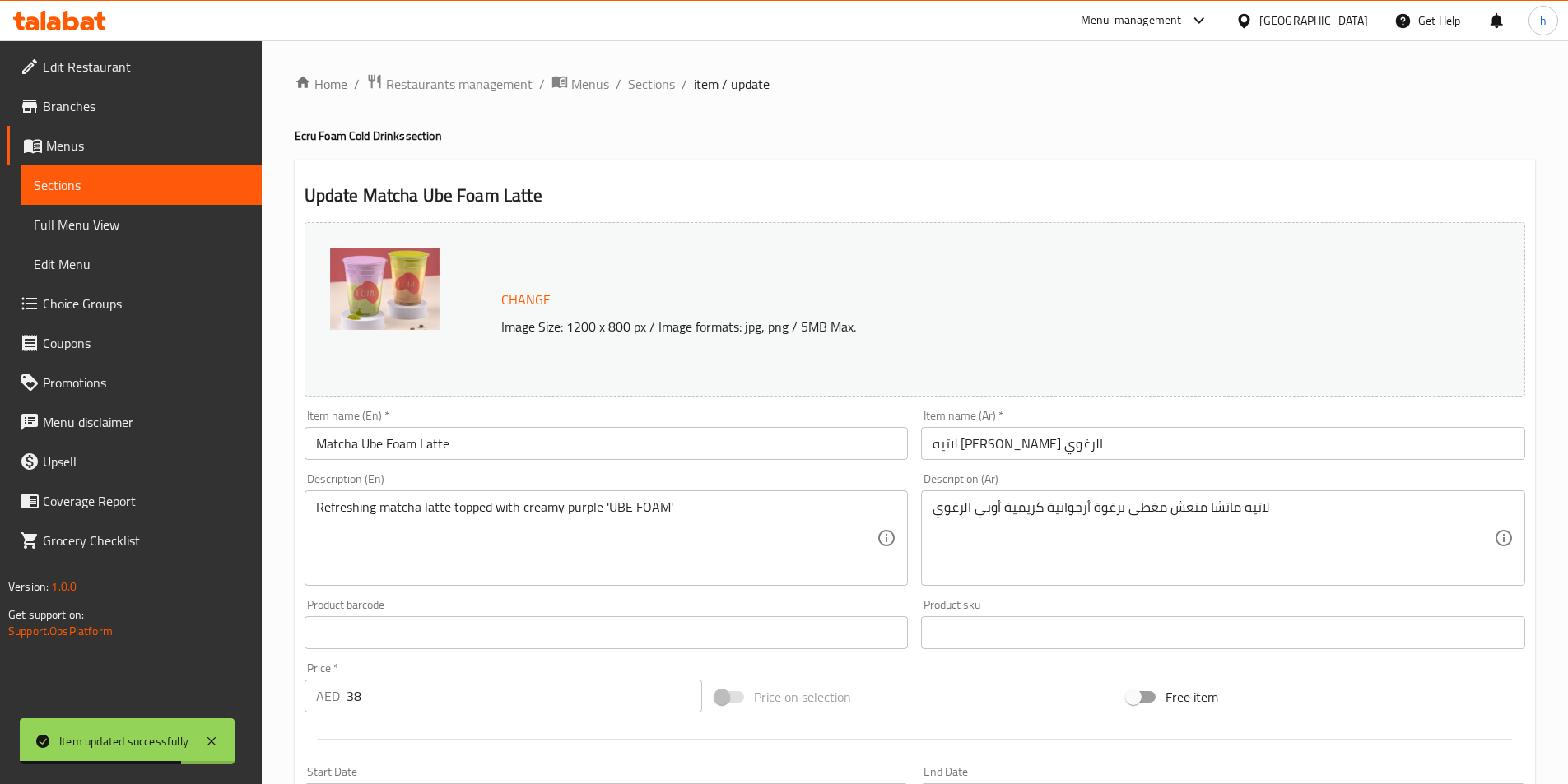
click at [628, 82] on span "Sections" at bounding box center [651, 84] width 47 height 20
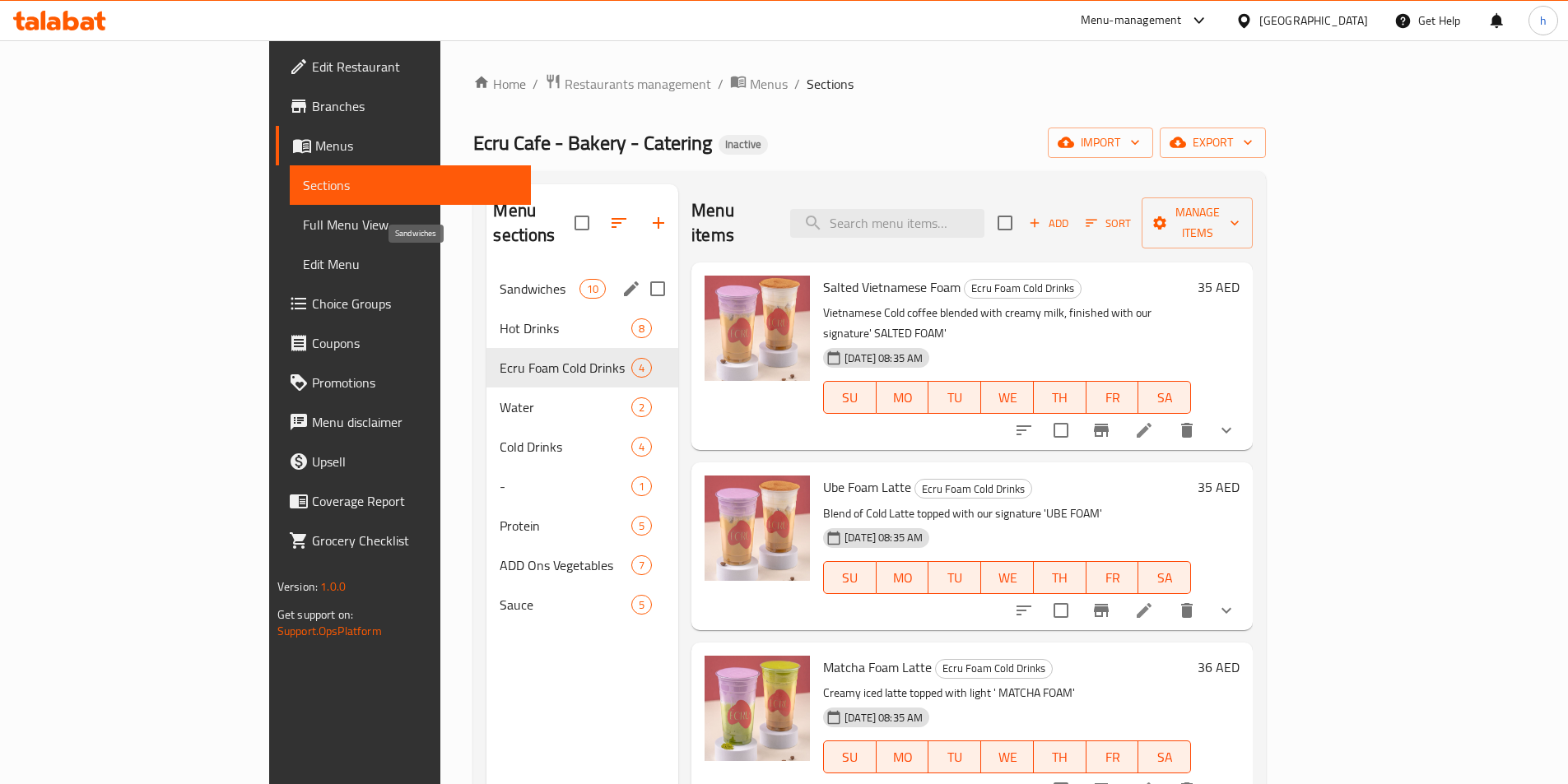
click at [500, 279] on span "Sandwiches" at bounding box center [539, 289] width 79 height 20
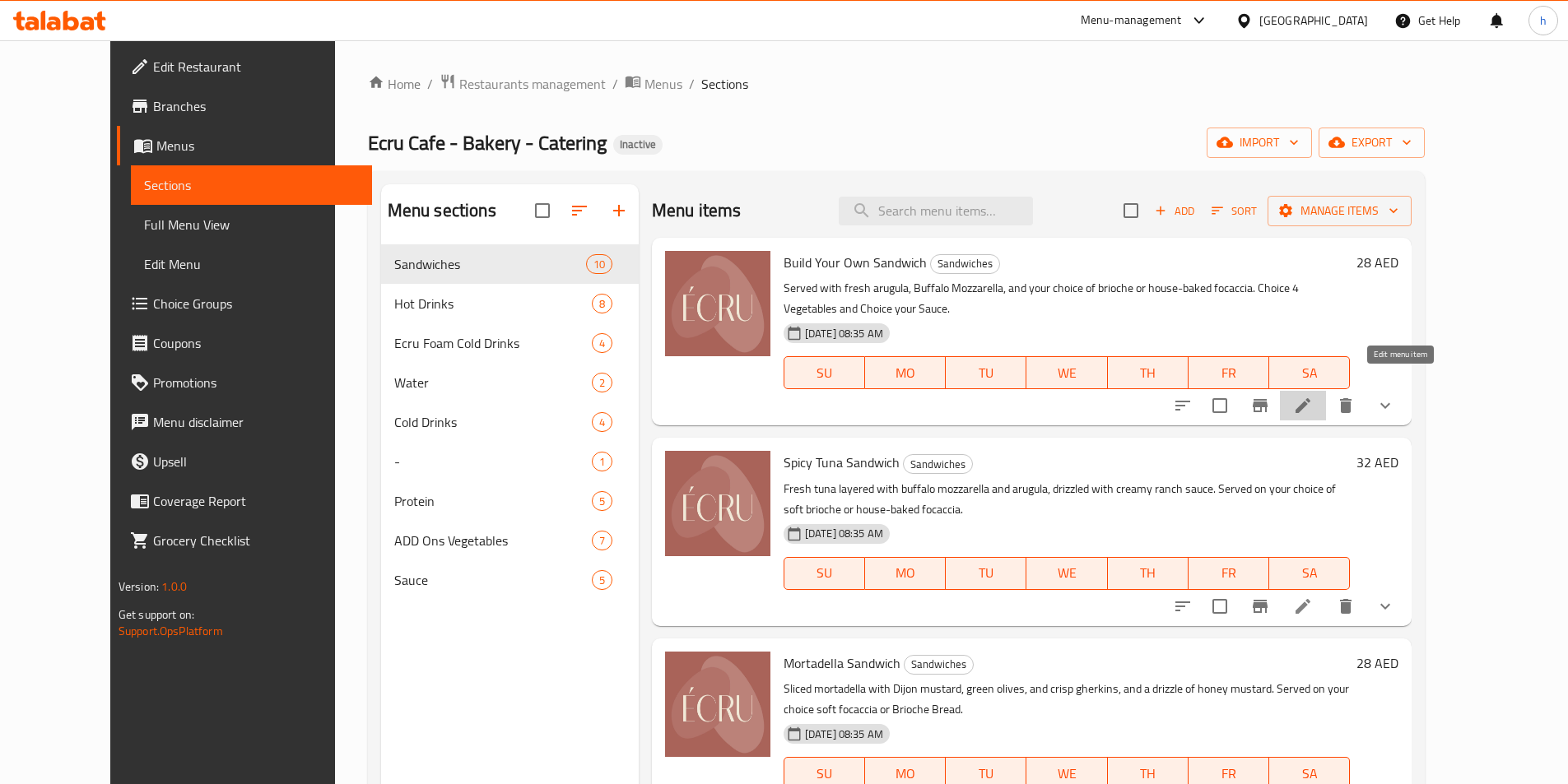
click at [1313, 396] on icon at bounding box center [1303, 406] width 20 height 20
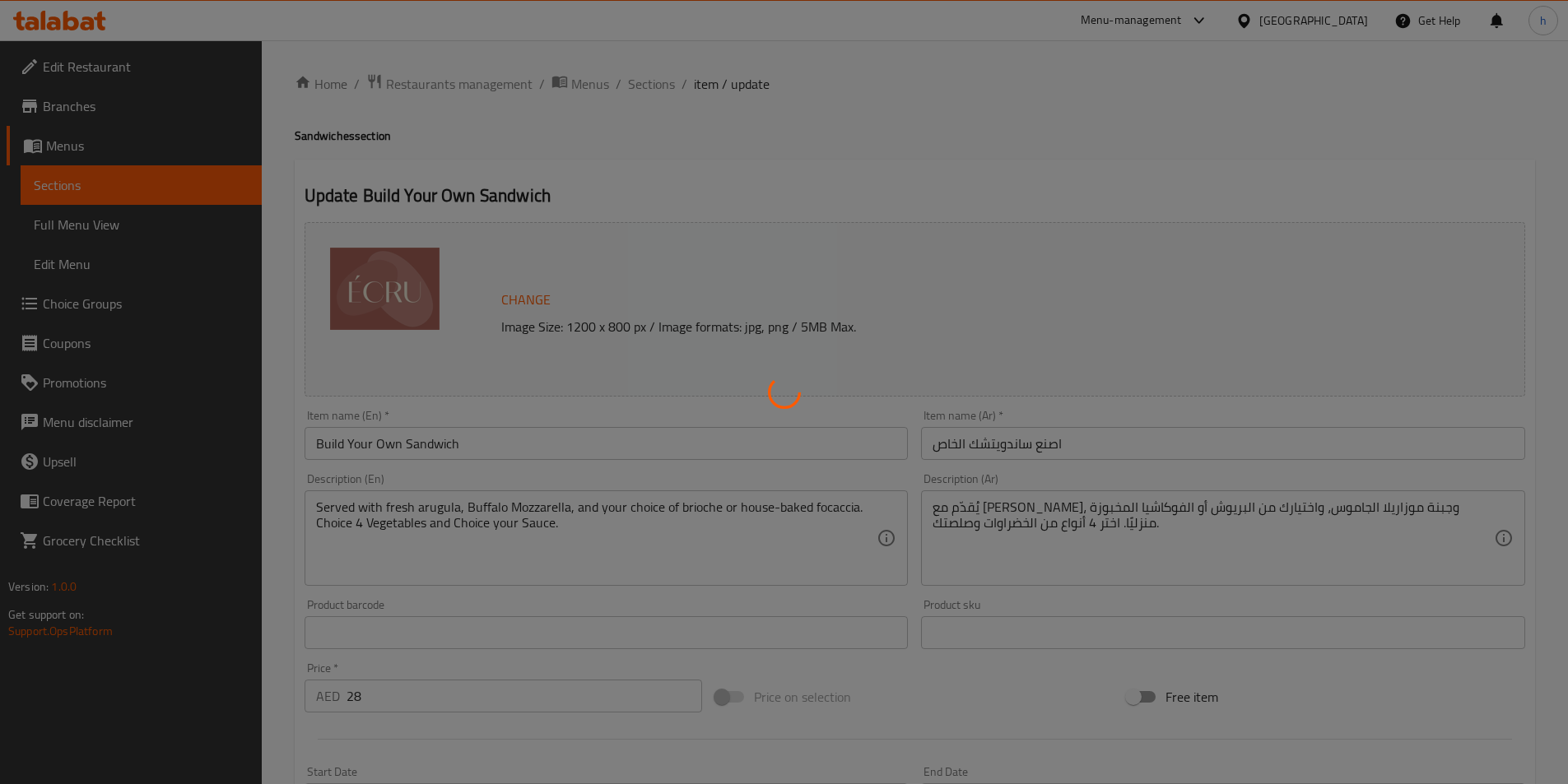
type input "خضروات"
type input "4"
type input "صلصله"
type input "1"
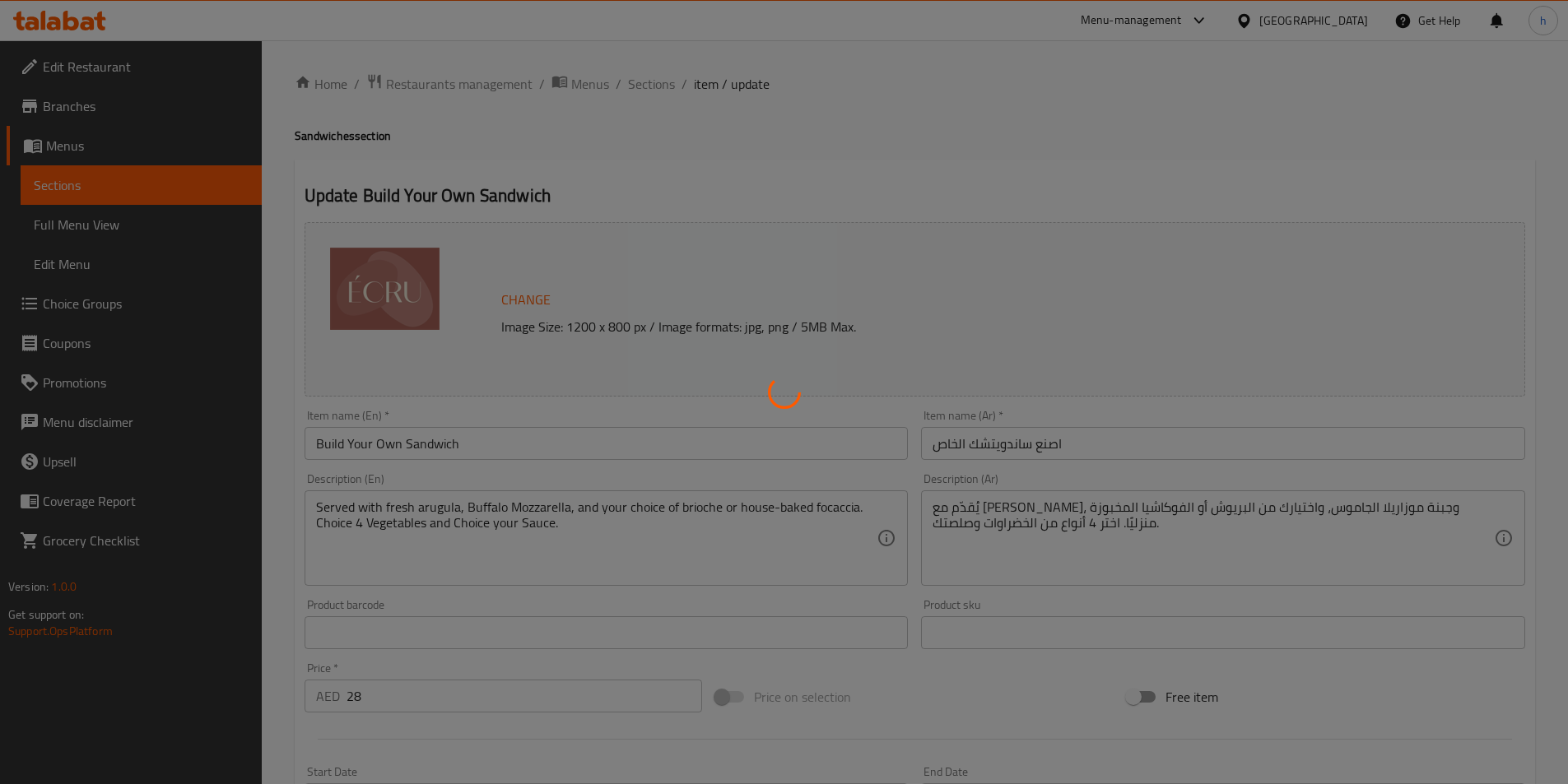
type input "1"
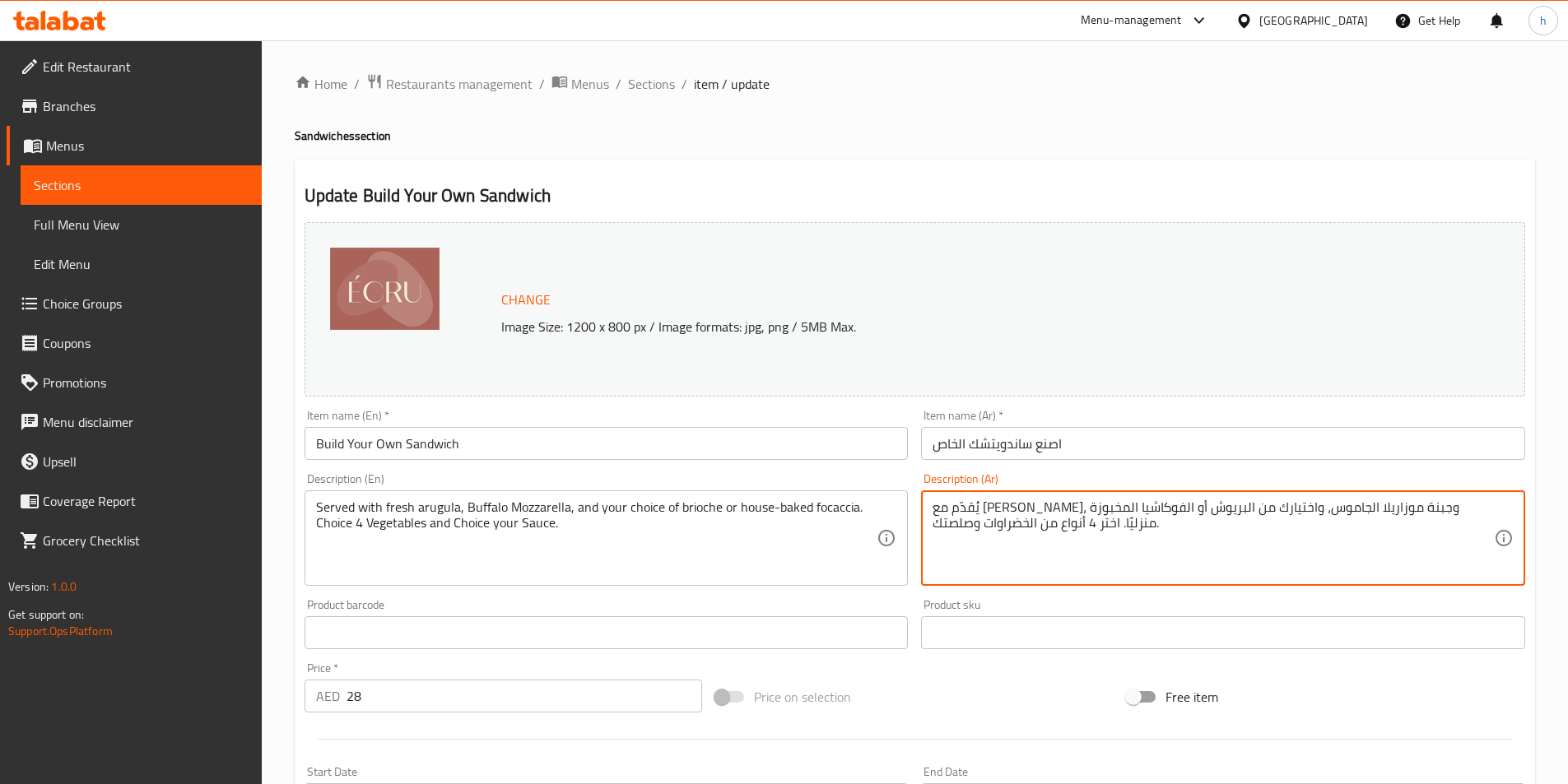
click at [1264, 518] on textarea "يُقدّم مع [PERSON_NAME]، وجبنة موزاريلا الجاموس، واختيارك من البريوش أو الفوكاش…" at bounding box center [1214, 538] width 561 height 78
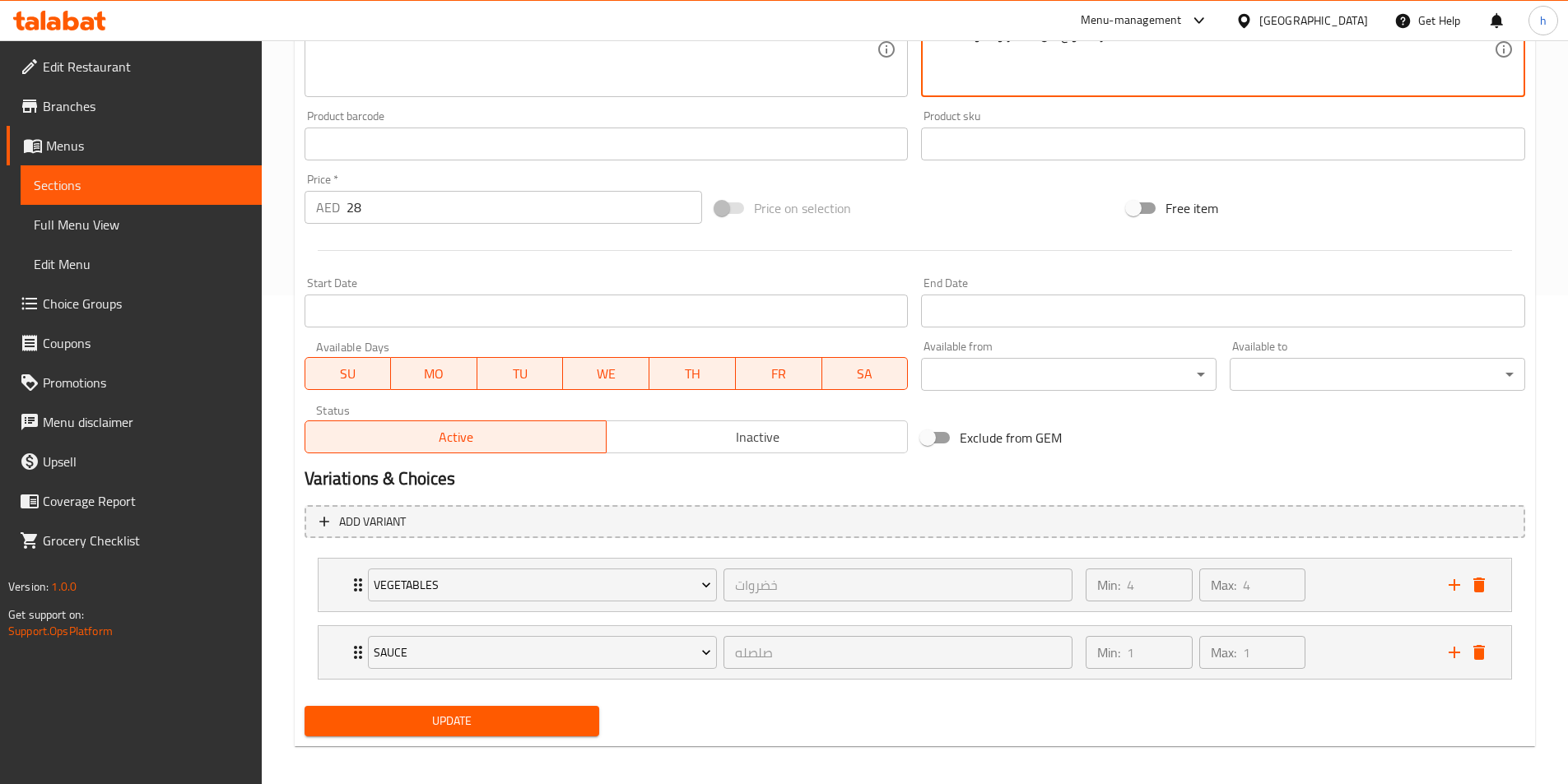
scroll to position [494, 0]
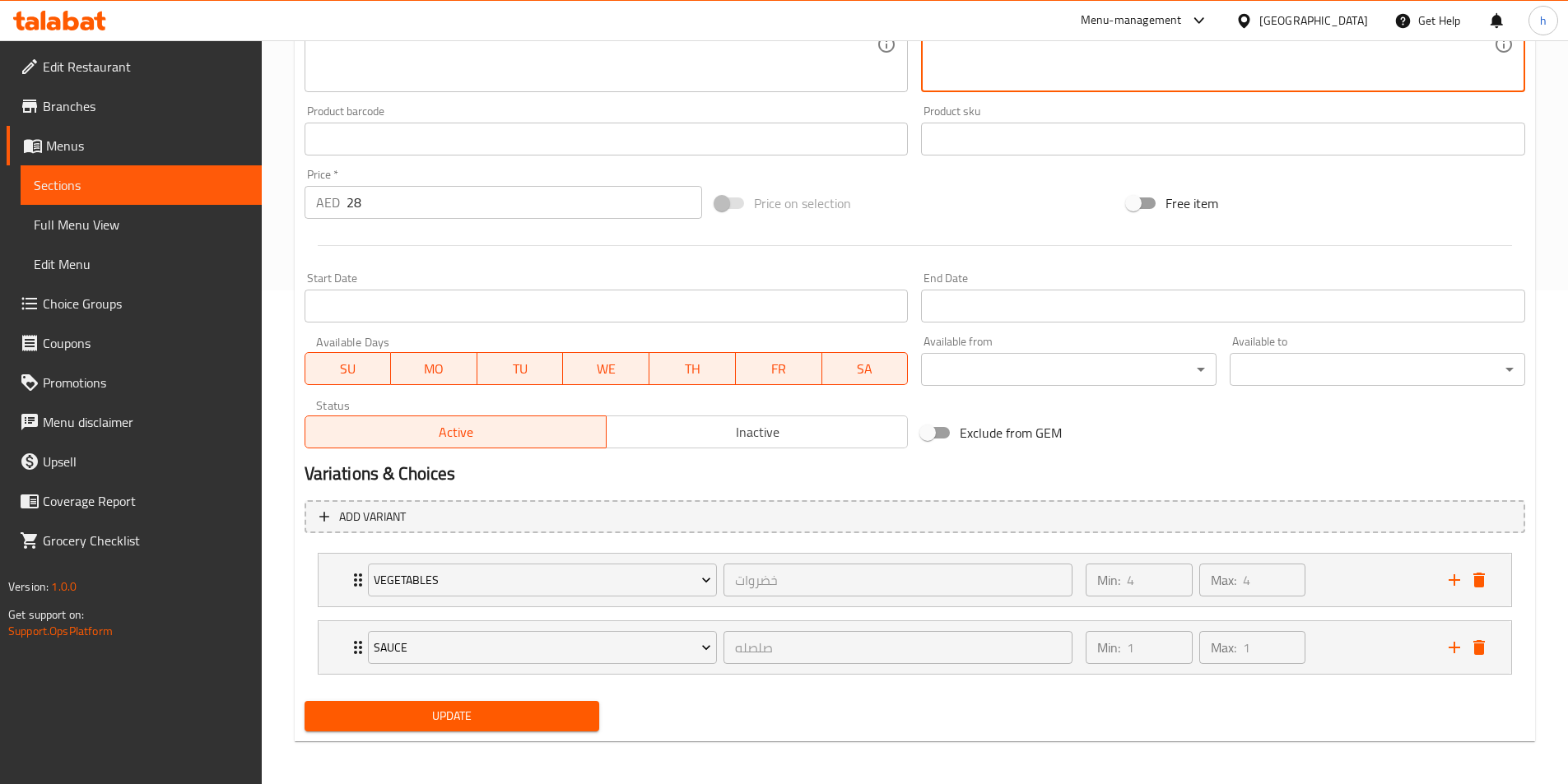
type textarea "يُقدّم مع [PERSON_NAME]، وجبنة موزاريلا بافلو ، واختيارك من البريوش أو الفوكاشي…"
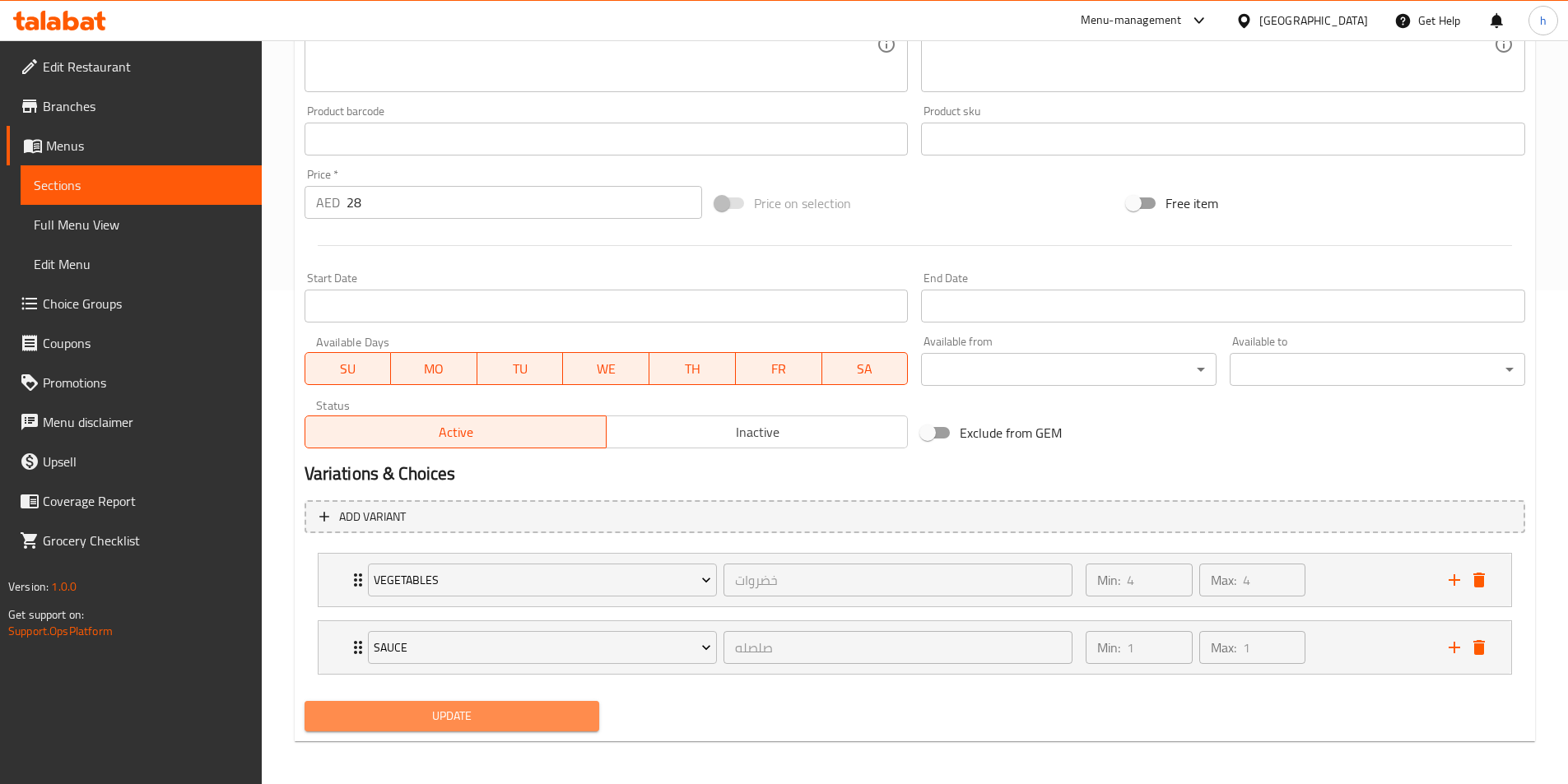
click at [576, 719] on span "Update" at bounding box center [452, 716] width 269 height 21
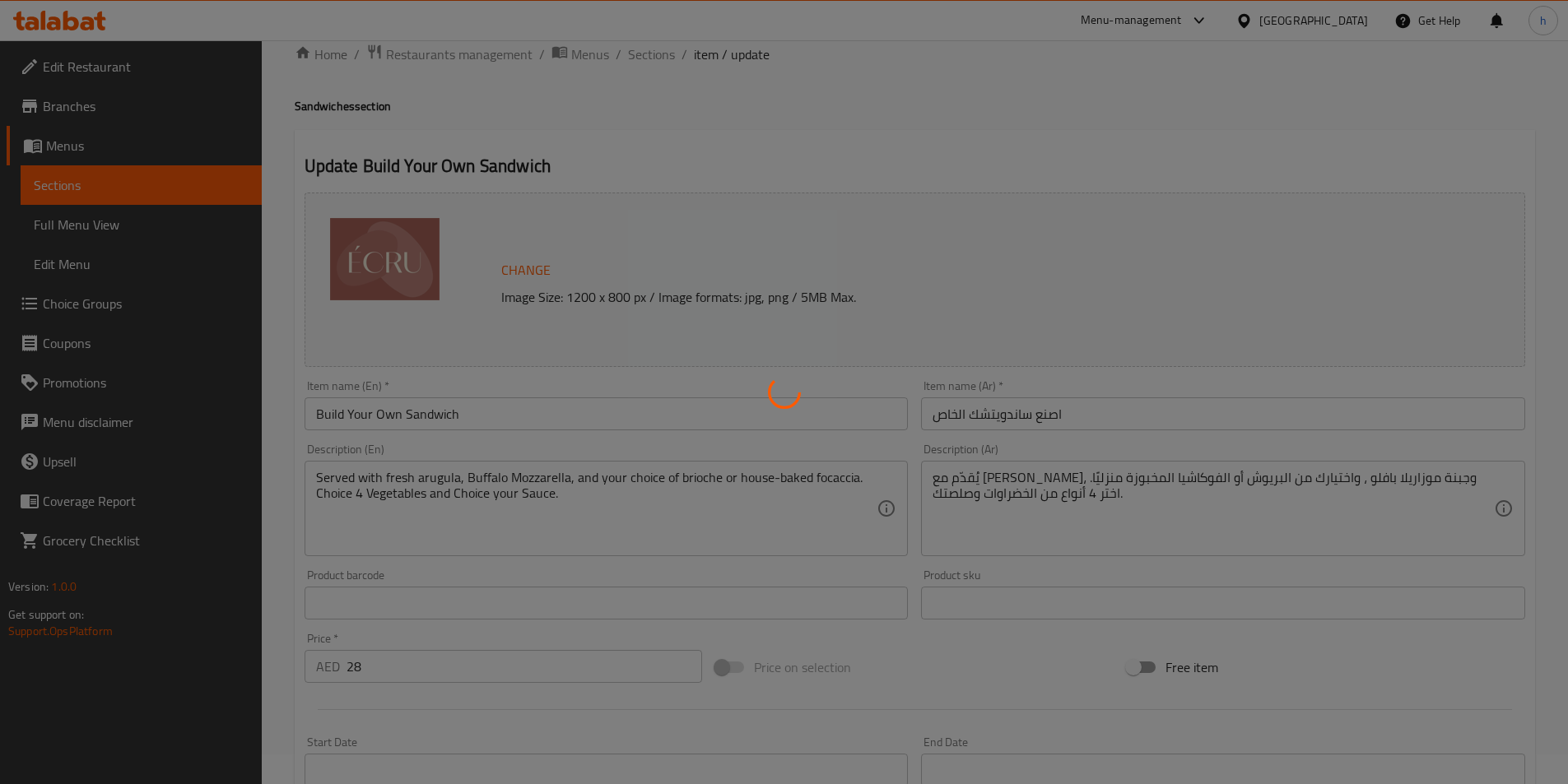
scroll to position [0, 0]
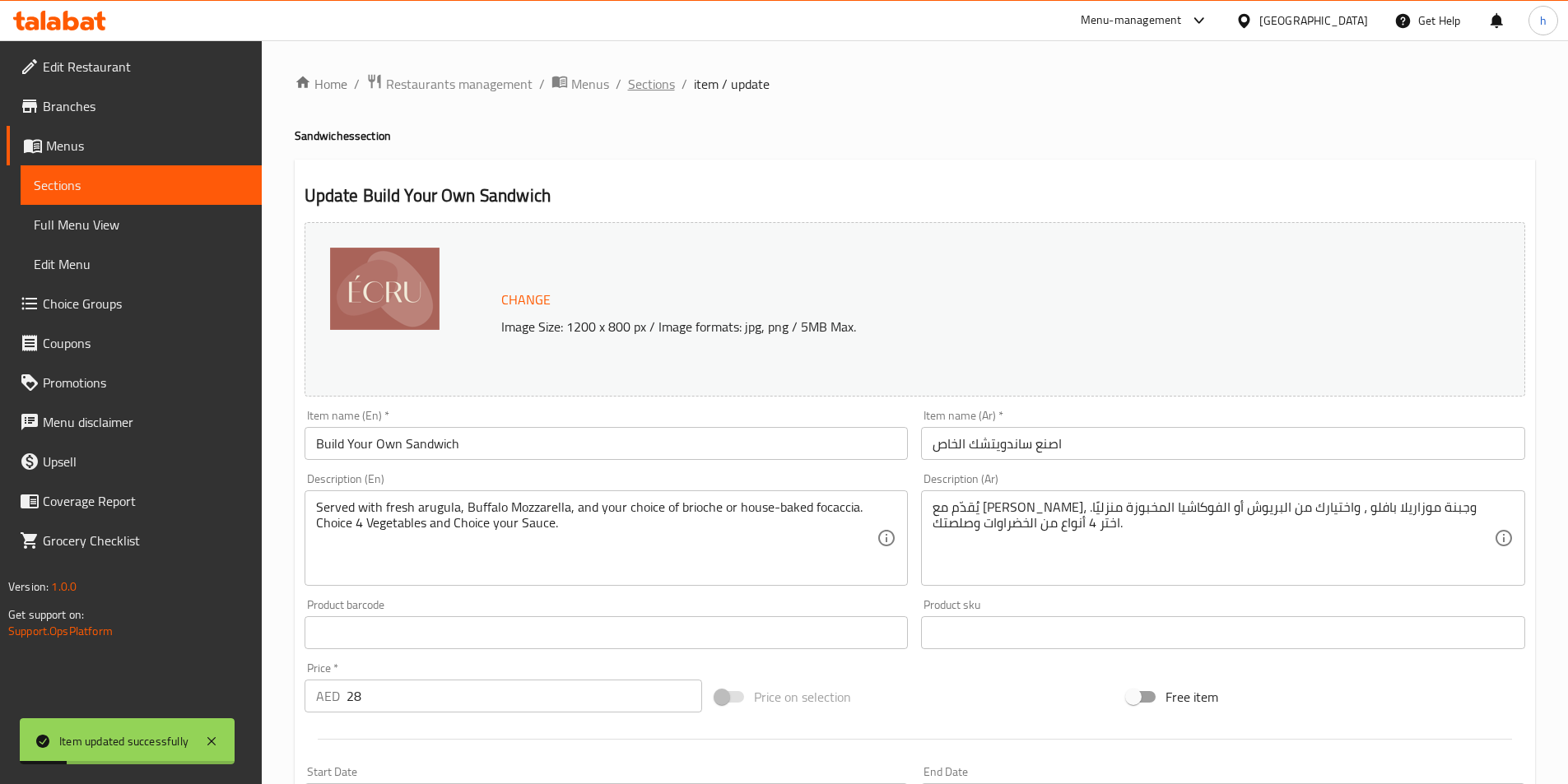
click at [639, 88] on span "Sections" at bounding box center [651, 84] width 47 height 20
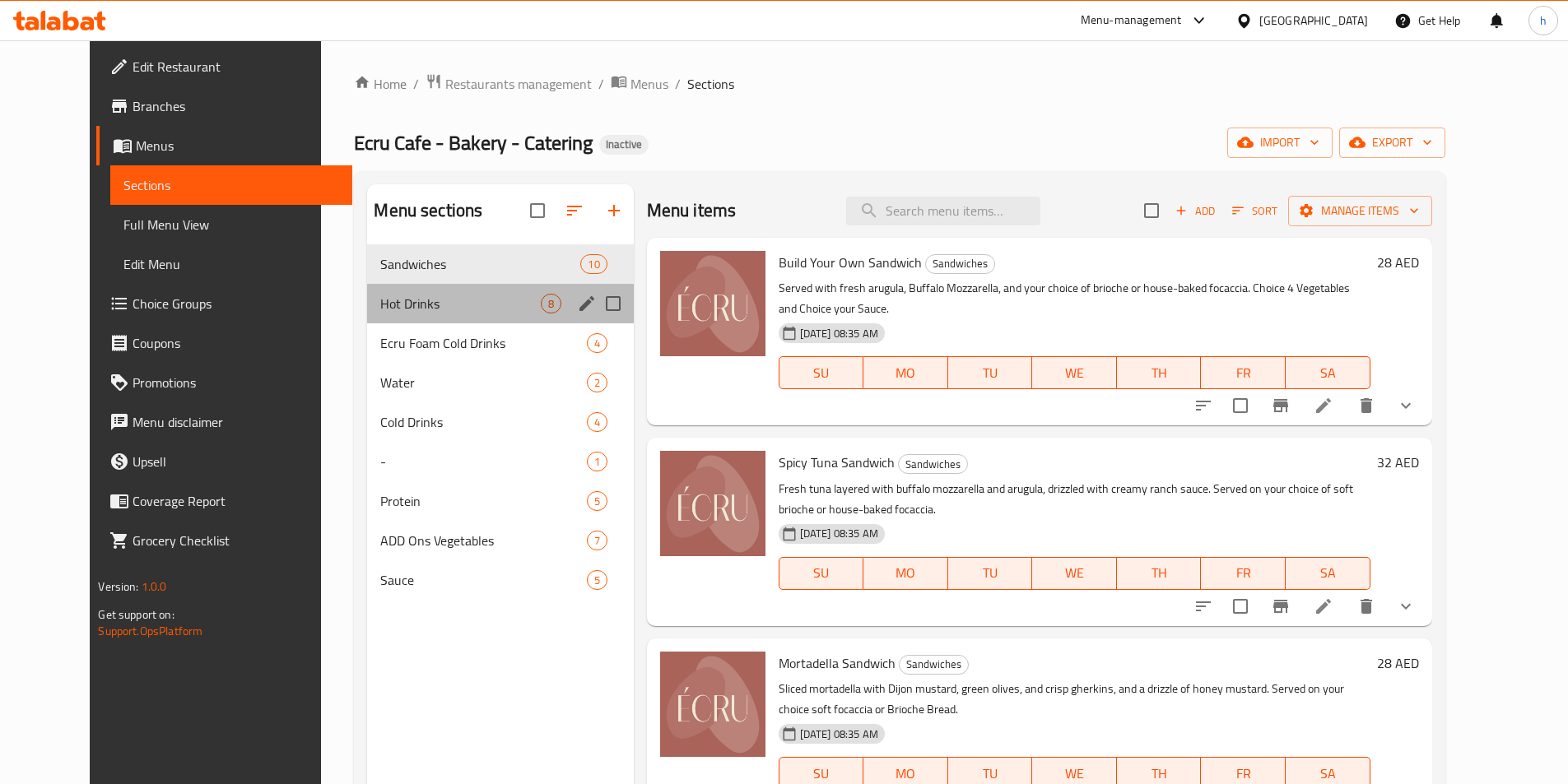
click at [424, 315] on div "Hot Drinks 8" at bounding box center [500, 304] width 266 height 40
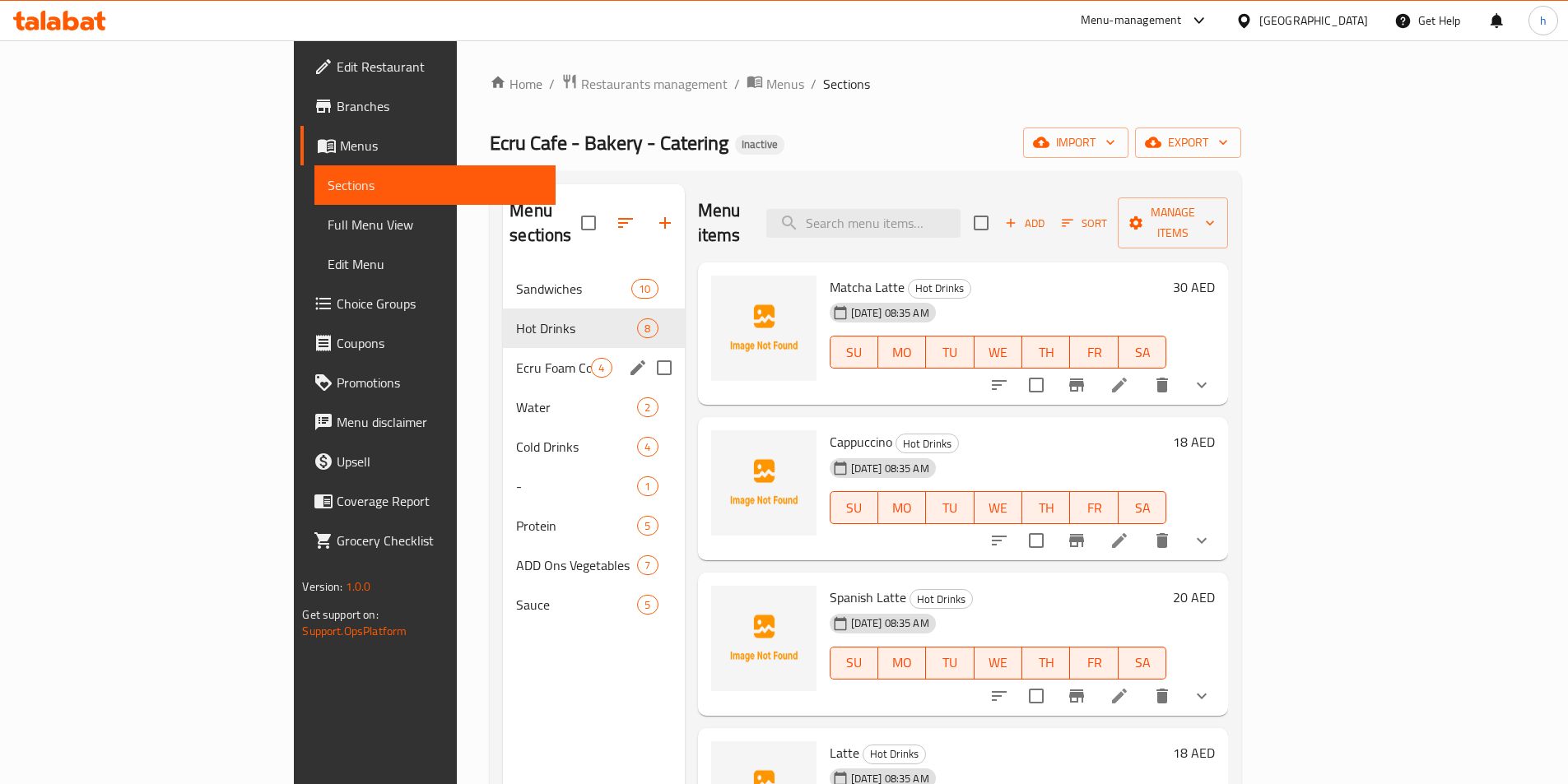
click at [503, 348] on div "Ecru Foam Cold Drinks 4" at bounding box center [593, 368] width 181 height 40
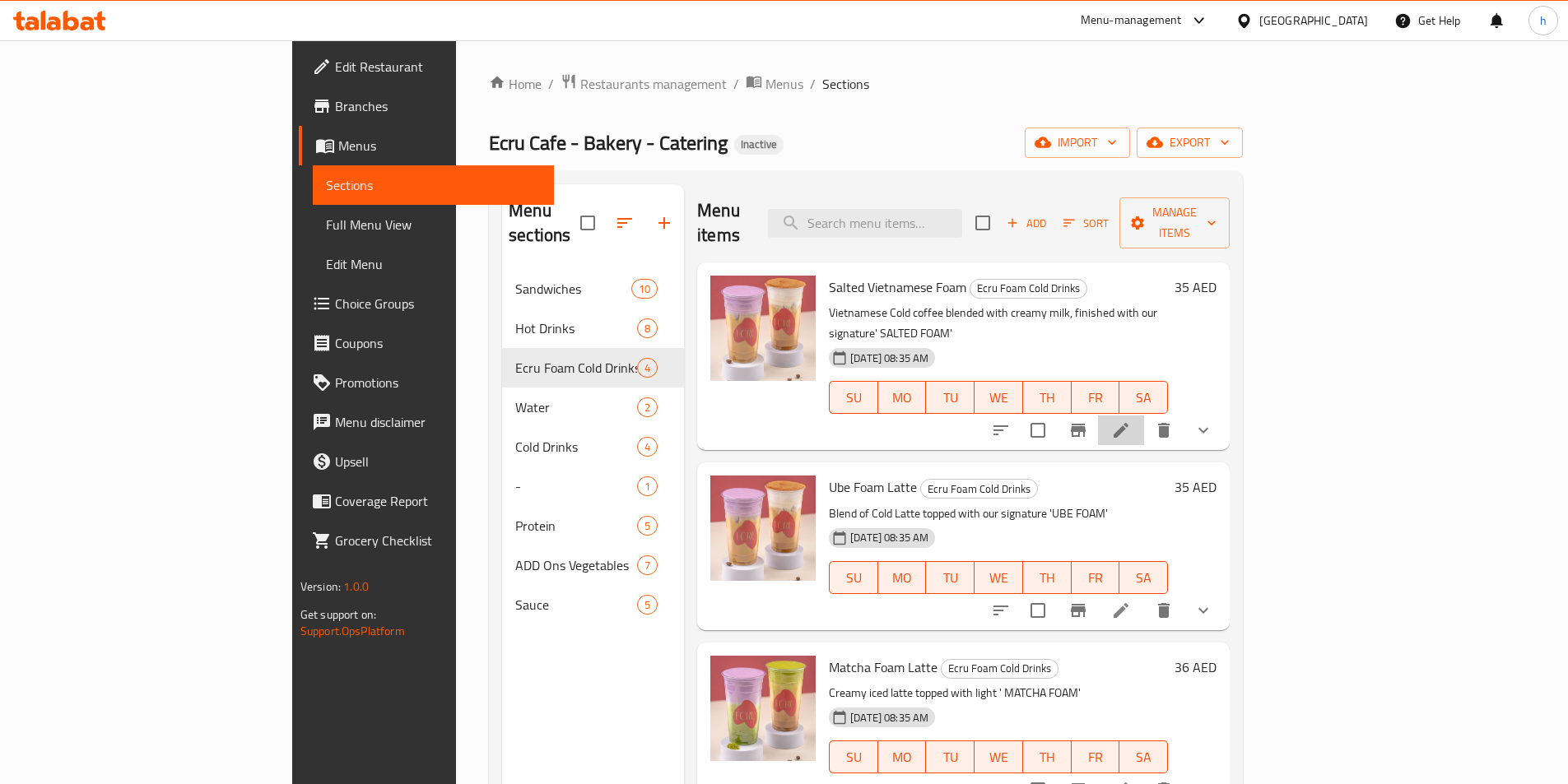
click at [1144, 416] on li at bounding box center [1121, 431] width 46 height 30
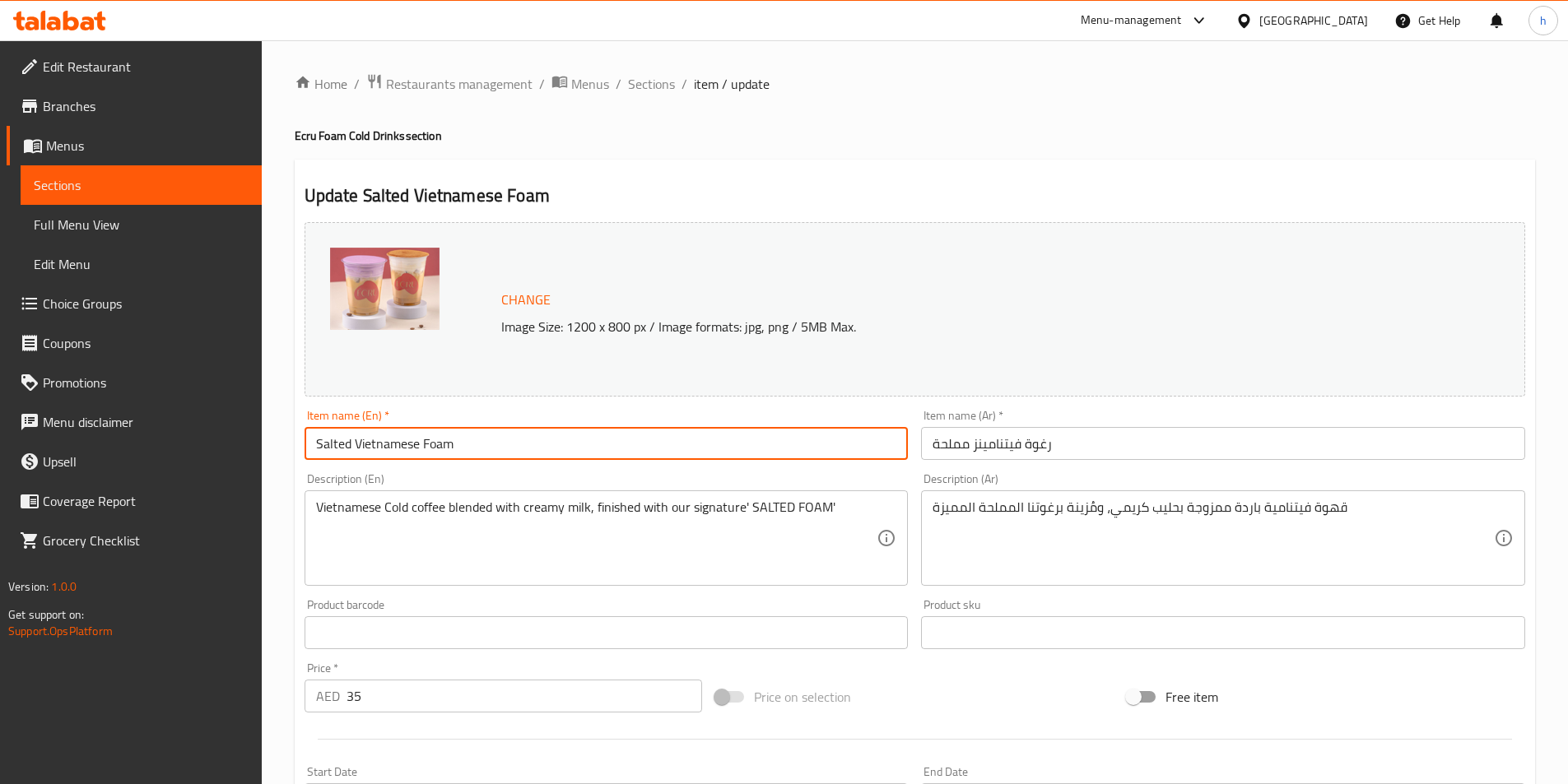
click at [601, 456] on input "Salted Vietnamese Foam" at bounding box center [607, 443] width 604 height 33
click at [330, 440] on input "Salted Vietnamese Foam" at bounding box center [607, 443] width 604 height 33
click at [384, 455] on input "Salted Vietnamese Foam" at bounding box center [607, 443] width 604 height 33
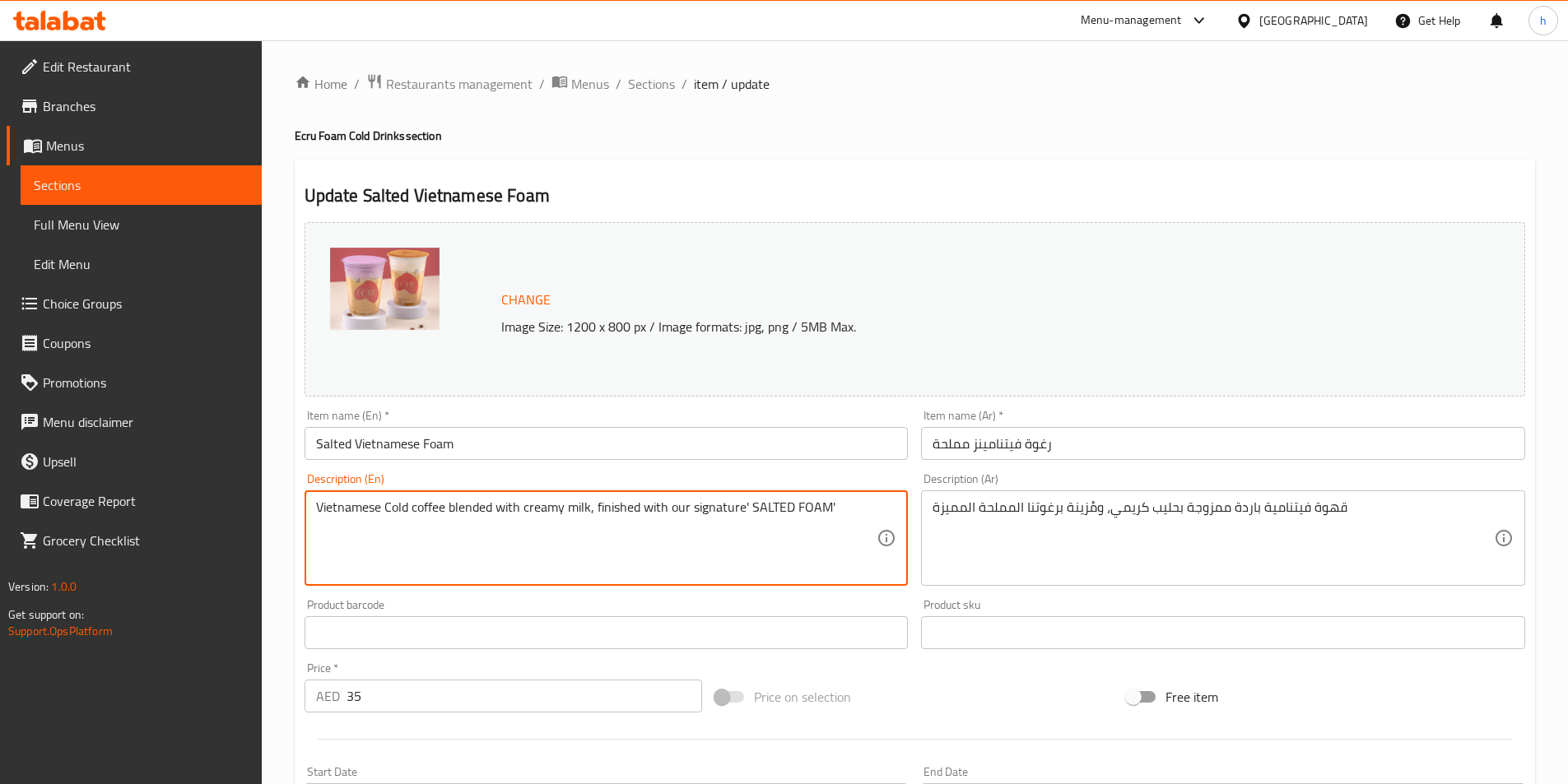
click at [320, 505] on textarea "Vietnamese Cold coffee blended with creamy milk, finished with our signature' S…" at bounding box center [597, 538] width 561 height 78
click at [322, 505] on textarea "Vietnamese Cold coffee blended with creamy milk, finished with our signature' S…" at bounding box center [597, 538] width 561 height 78
click at [419, 510] on textarea "Vietnamese Cold coffee blended with creamy milk, finished with our signature' S…" at bounding box center [597, 538] width 561 height 78
click at [491, 505] on textarea "Vietnamese Cold coffee blended with creamy milk, finished with our signature' S…" at bounding box center [597, 538] width 561 height 78
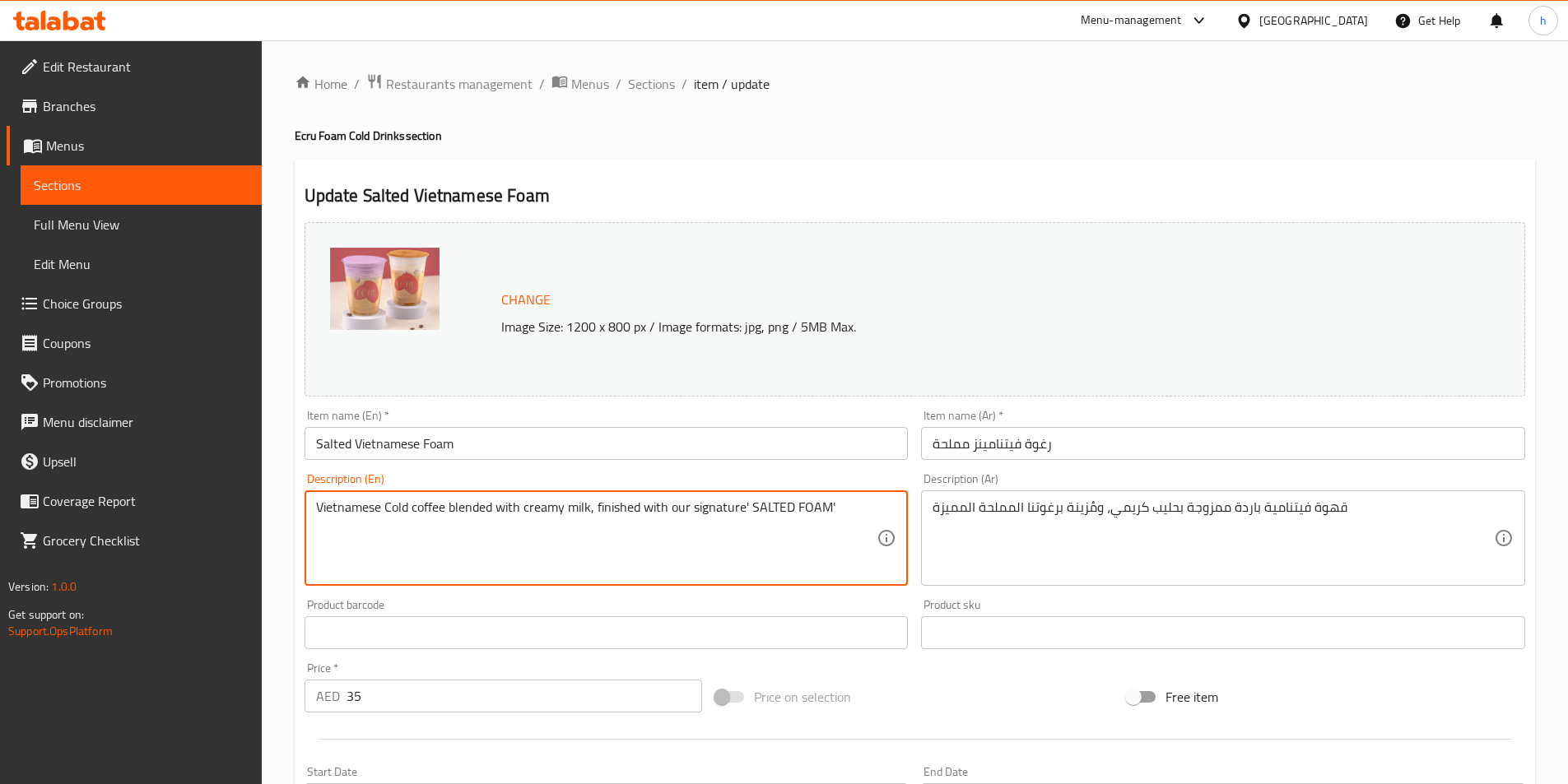
click at [490, 505] on textarea "Vietnamese Cold coffee blended with creamy milk, finished with our signature' S…" at bounding box center [597, 538] width 561 height 78
click at [530, 503] on textarea "Vietnamese Cold coffee blended with creamy milk, finished with our signature' S…" at bounding box center [597, 538] width 561 height 78
click at [555, 505] on textarea "Vietnamese Cold coffee blended with creamy milk, finished with our signature' S…" at bounding box center [597, 538] width 561 height 78
click at [605, 505] on textarea "Vietnamese Cold coffee blended with creamy milk, finished with our signature' S…" at bounding box center [597, 538] width 561 height 78
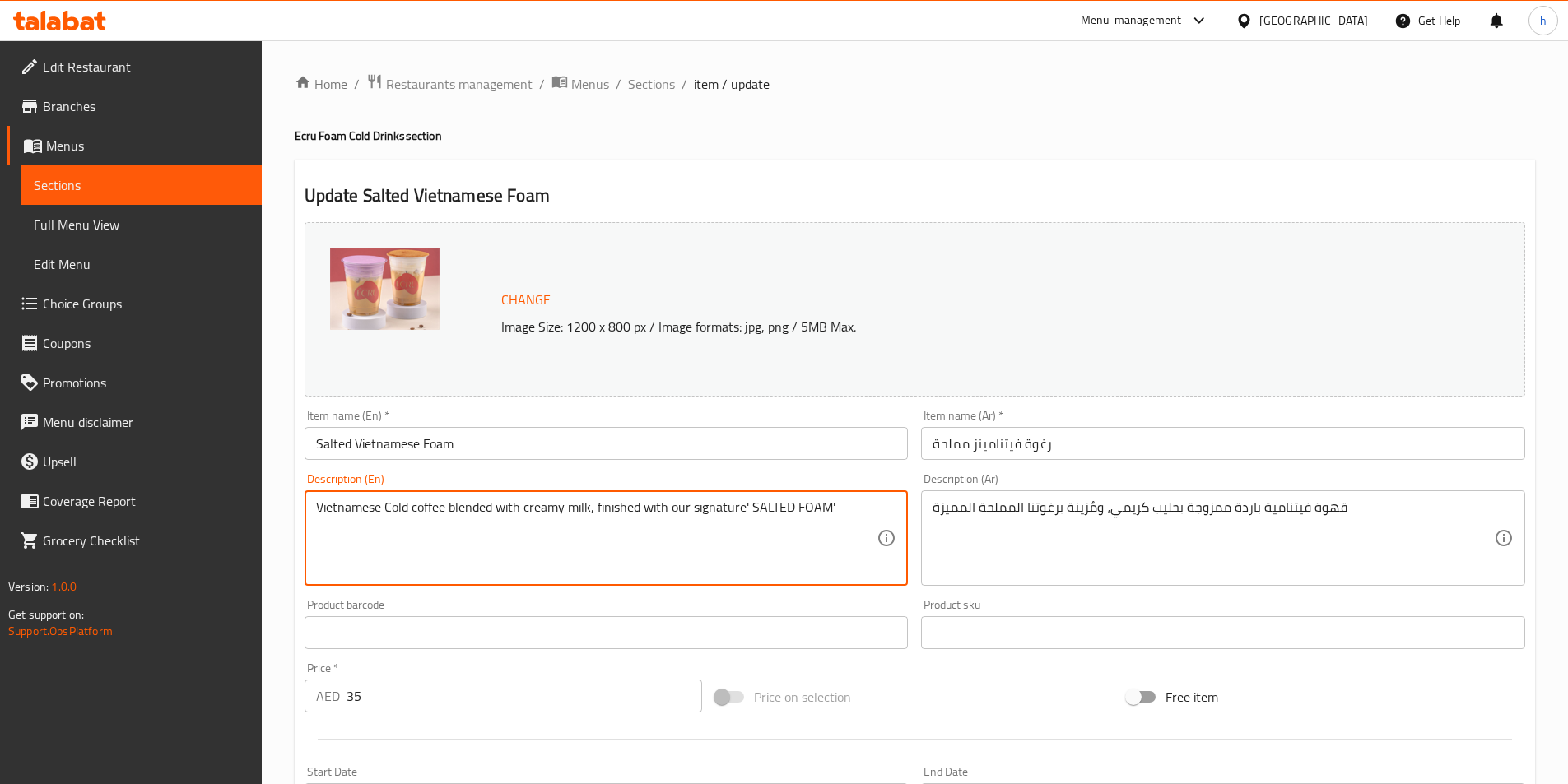
click at [605, 505] on textarea "Vietnamese Cold coffee blended with creamy milk, finished with our signature' S…" at bounding box center [597, 538] width 561 height 78
click at [660, 500] on textarea "Vietnamese Cold coffee blended with creamy milk, finished with our signature' S…" at bounding box center [597, 538] width 561 height 78
click at [697, 499] on textarea "Vietnamese Cold coffee blended with creamy milk, finished with our signature' S…" at bounding box center [597, 538] width 561 height 78
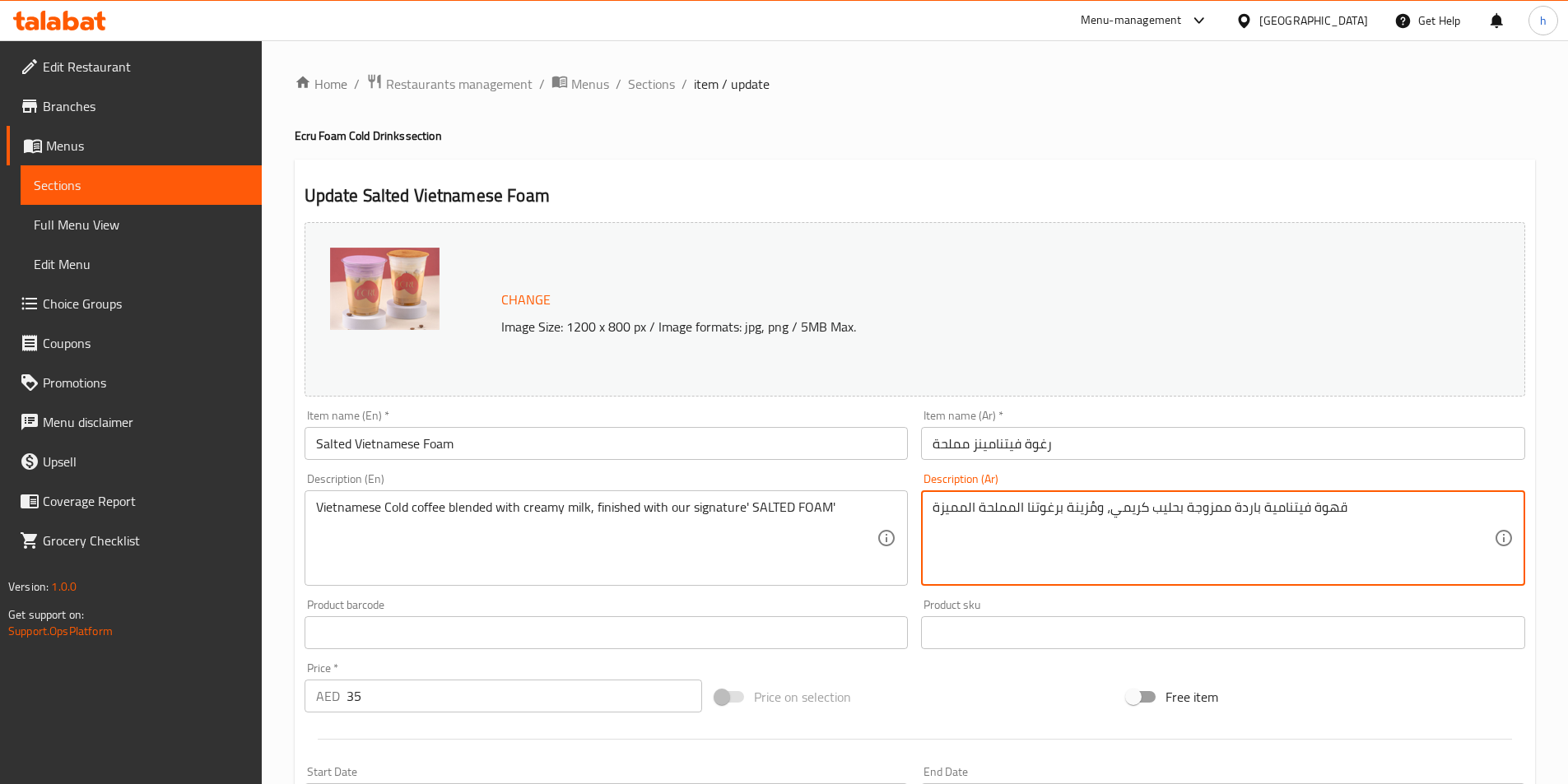
click at [958, 512] on textarea "قهوة فيتنامية باردة ممزوجة بحليب كريمي، ومُزينة برغوتنا المملحة المميزة" at bounding box center [1214, 538] width 561 height 78
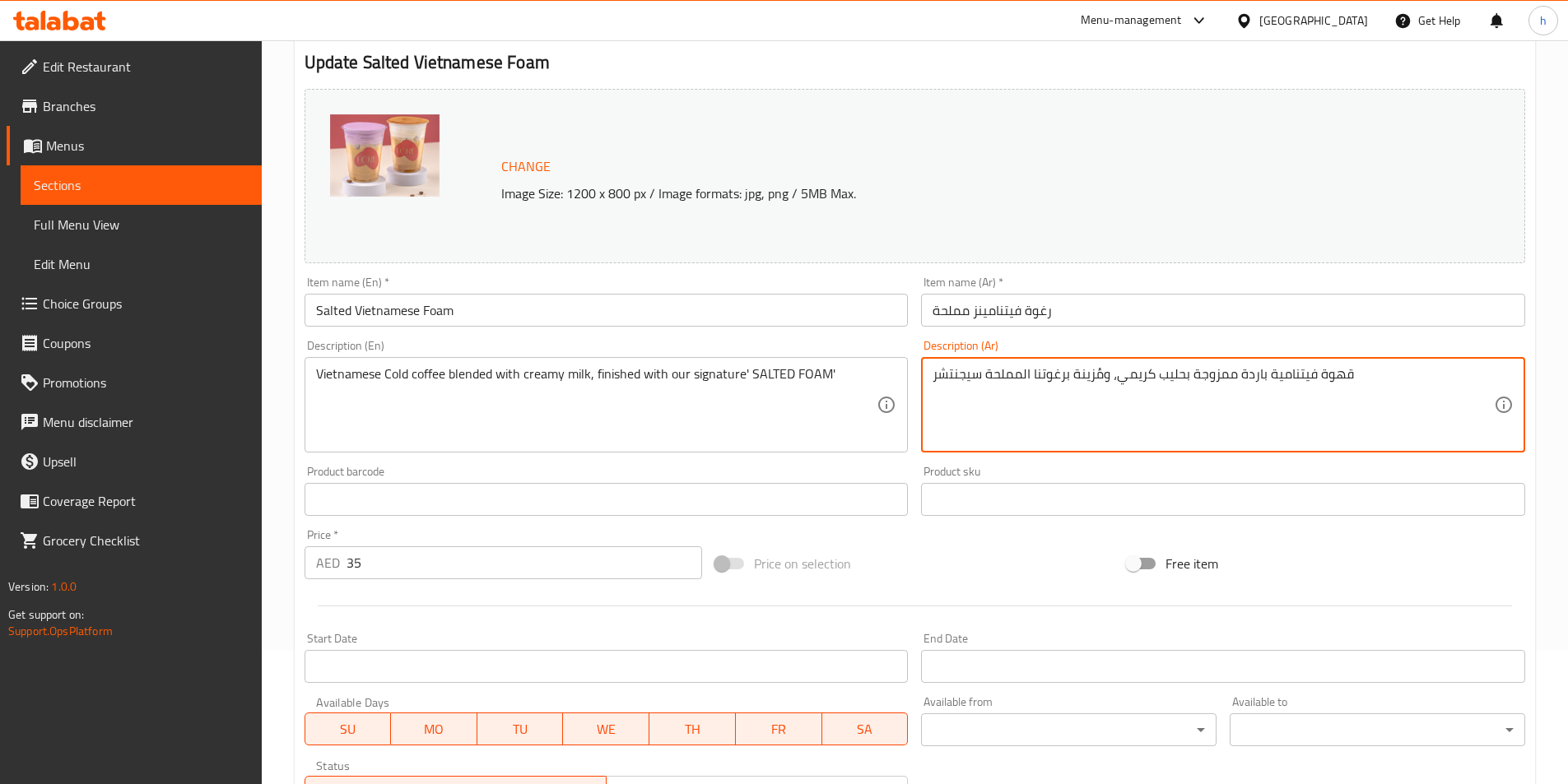
scroll to position [429, 0]
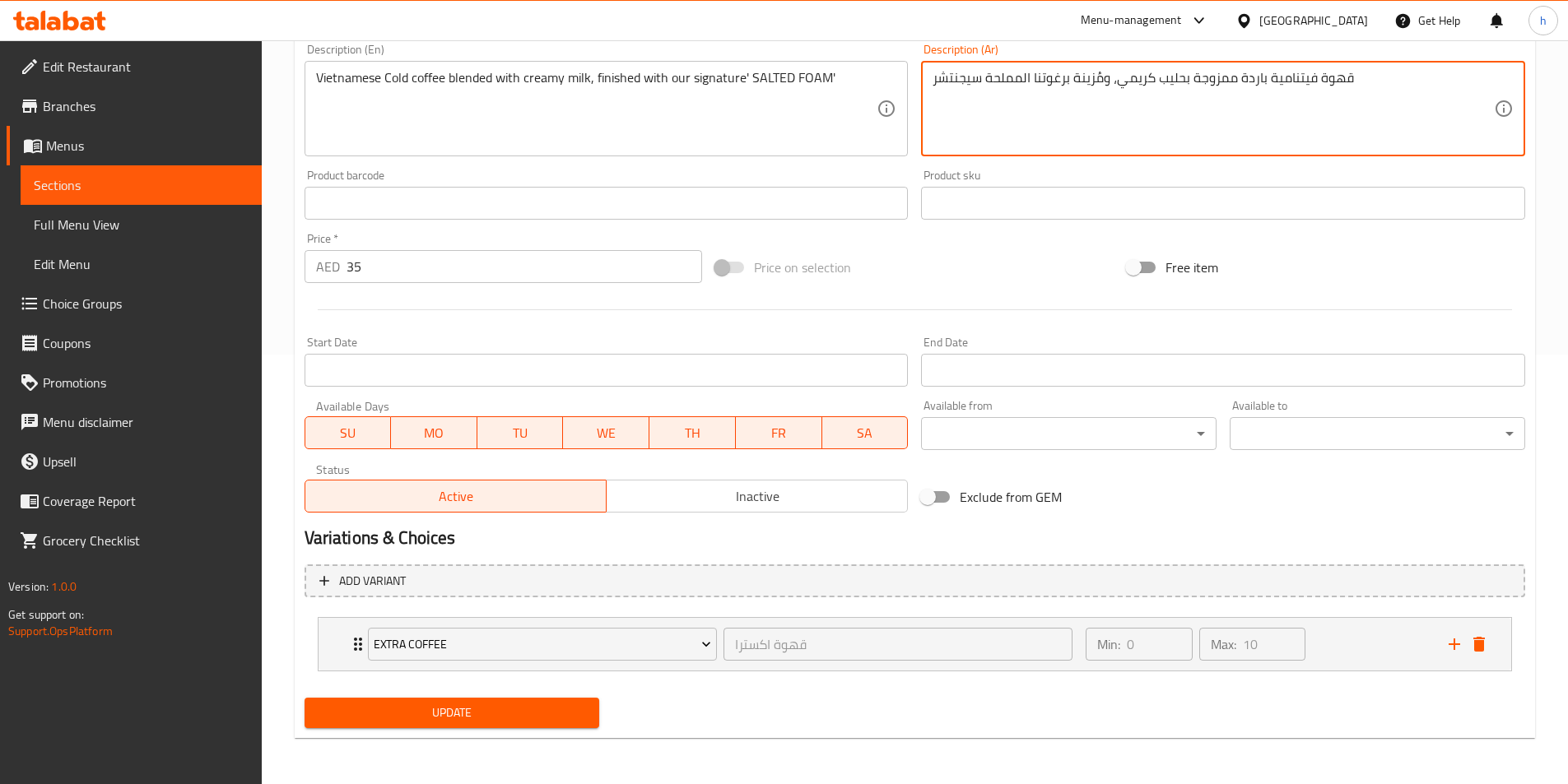
type textarea "قهوة فيتنامية باردة ممزوجة بحليب كريمي، ومُزينة برغوتنا المملحة سيجنتشر"
click at [531, 716] on span "Update" at bounding box center [452, 713] width 269 height 21
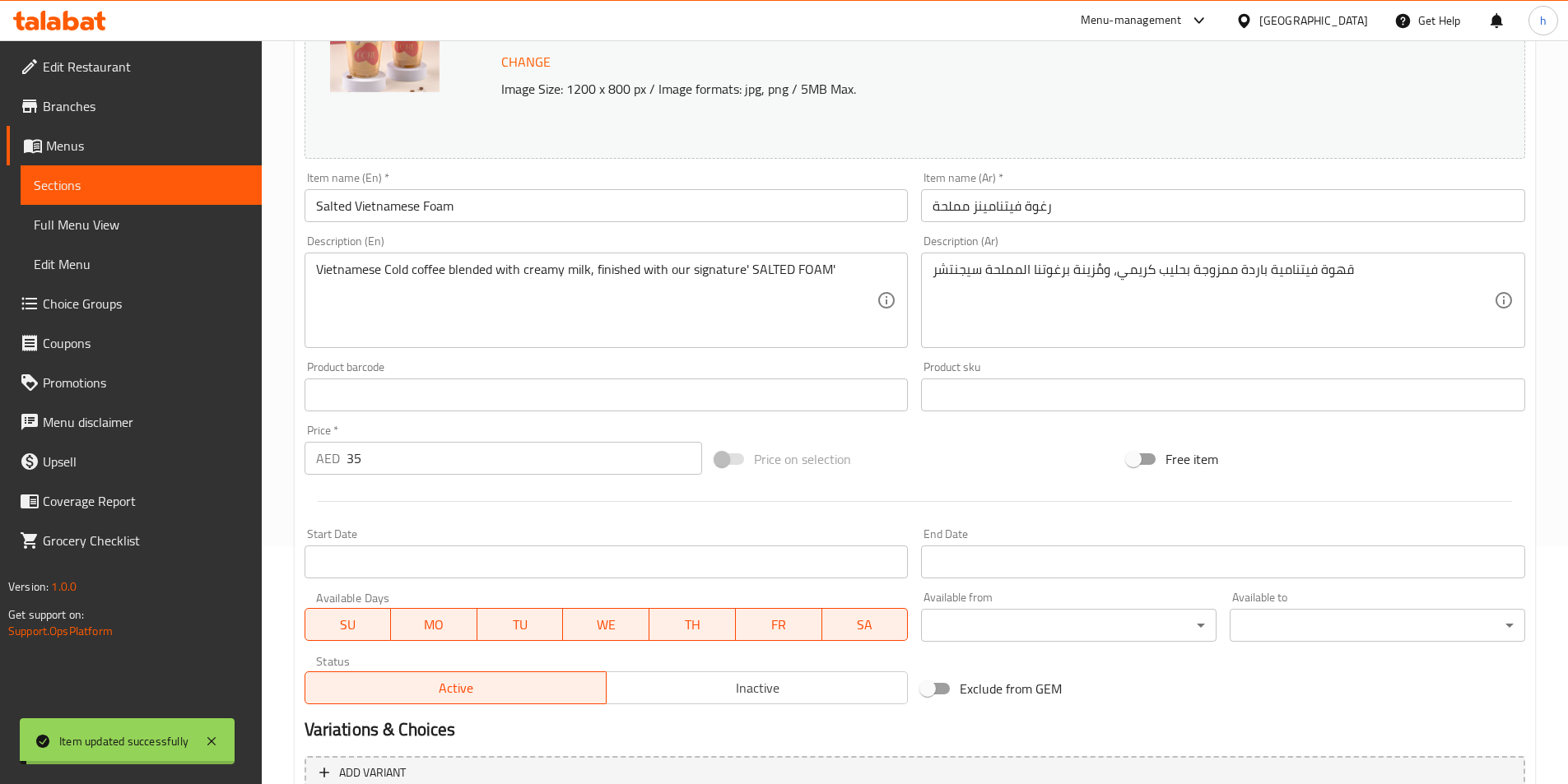
scroll to position [0, 0]
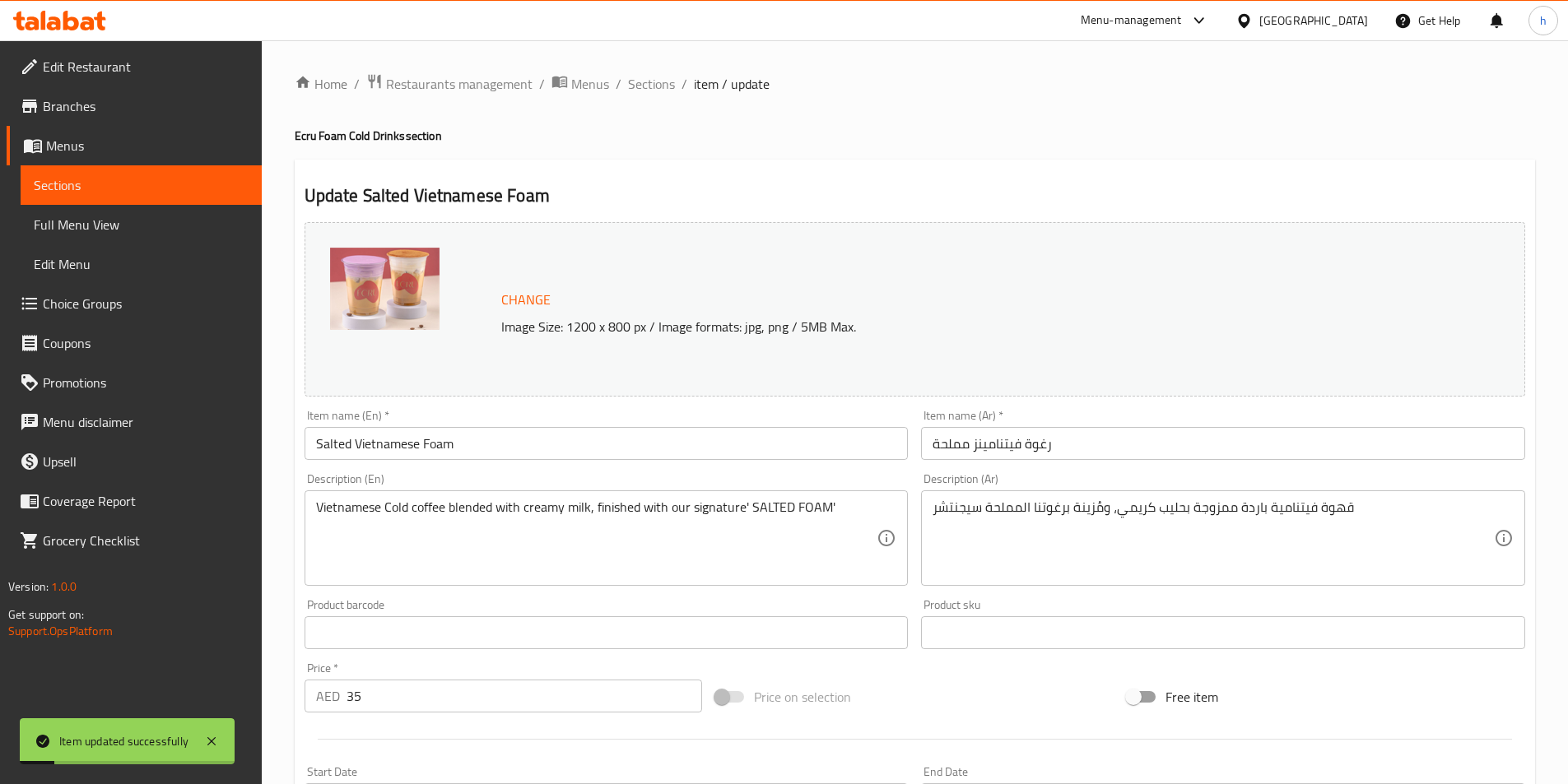
click at [660, 102] on div "Home / Restaurants management / Menus / Sections / item / update Ecru Foam Cold…" at bounding box center [915, 627] width 1241 height 1108
click at [661, 90] on span "Sections" at bounding box center [651, 84] width 47 height 20
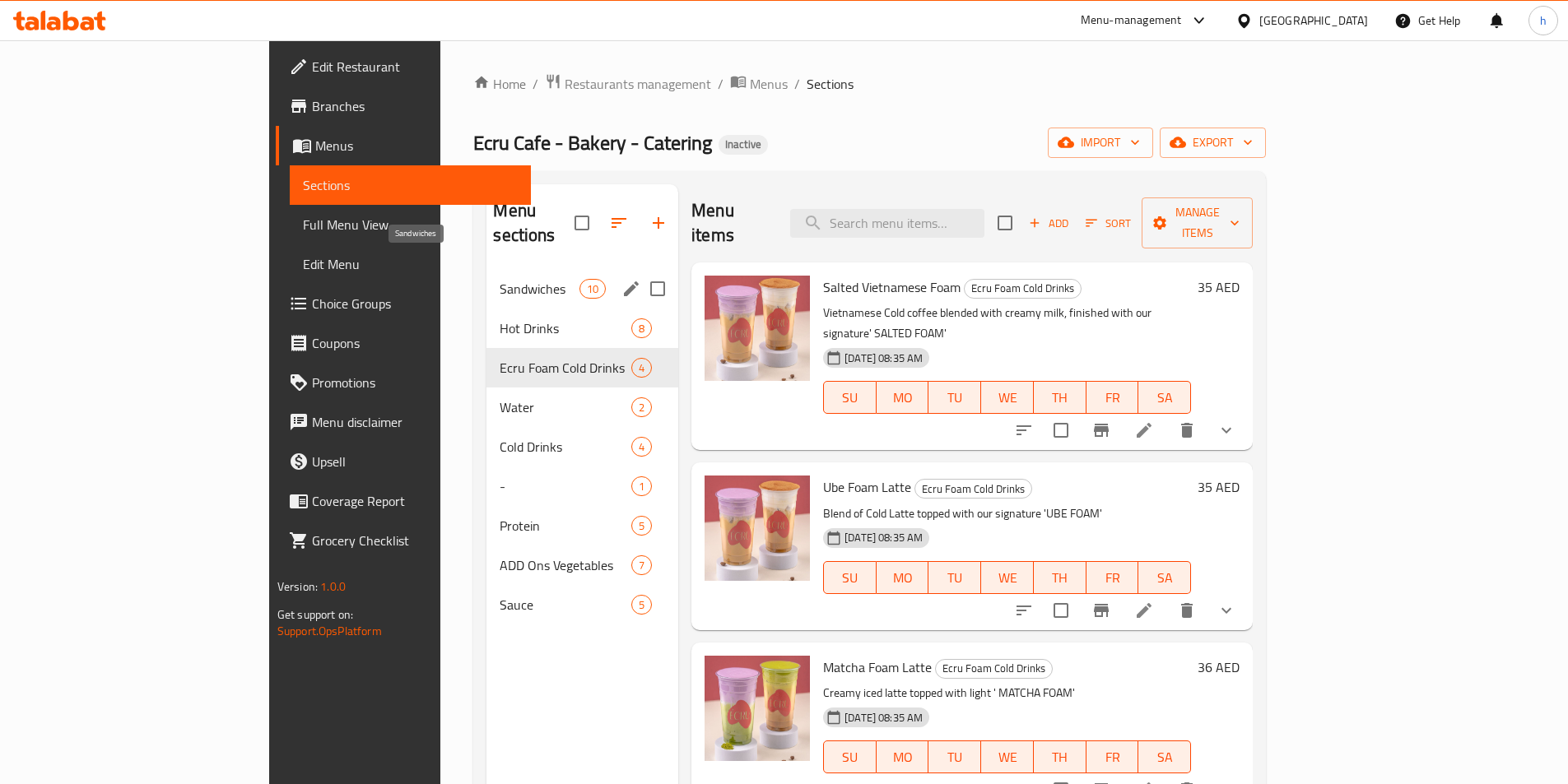
click at [500, 279] on span "Sandwiches" at bounding box center [539, 289] width 79 height 20
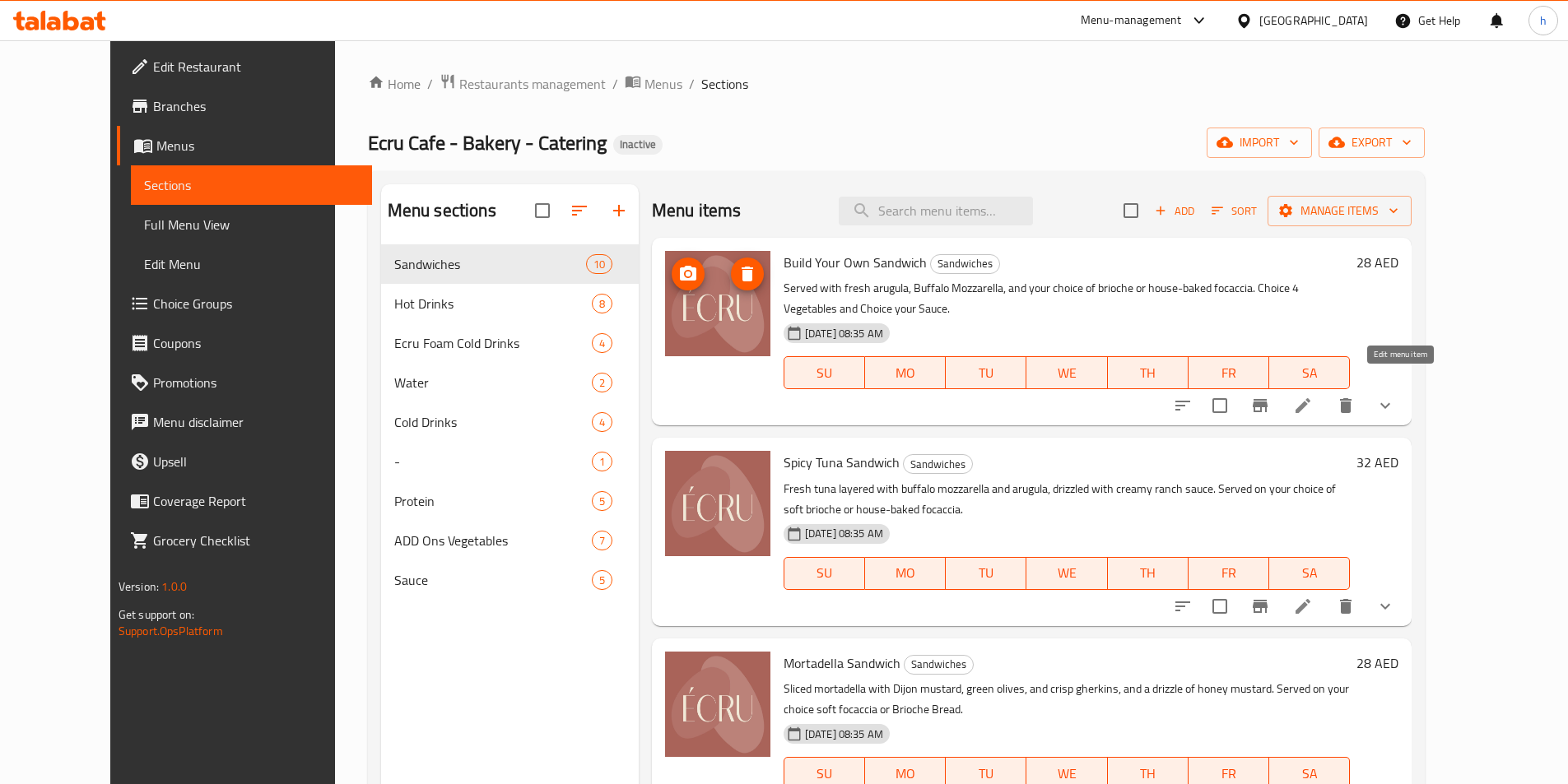
click at [1310, 399] on icon at bounding box center [1303, 406] width 15 height 15
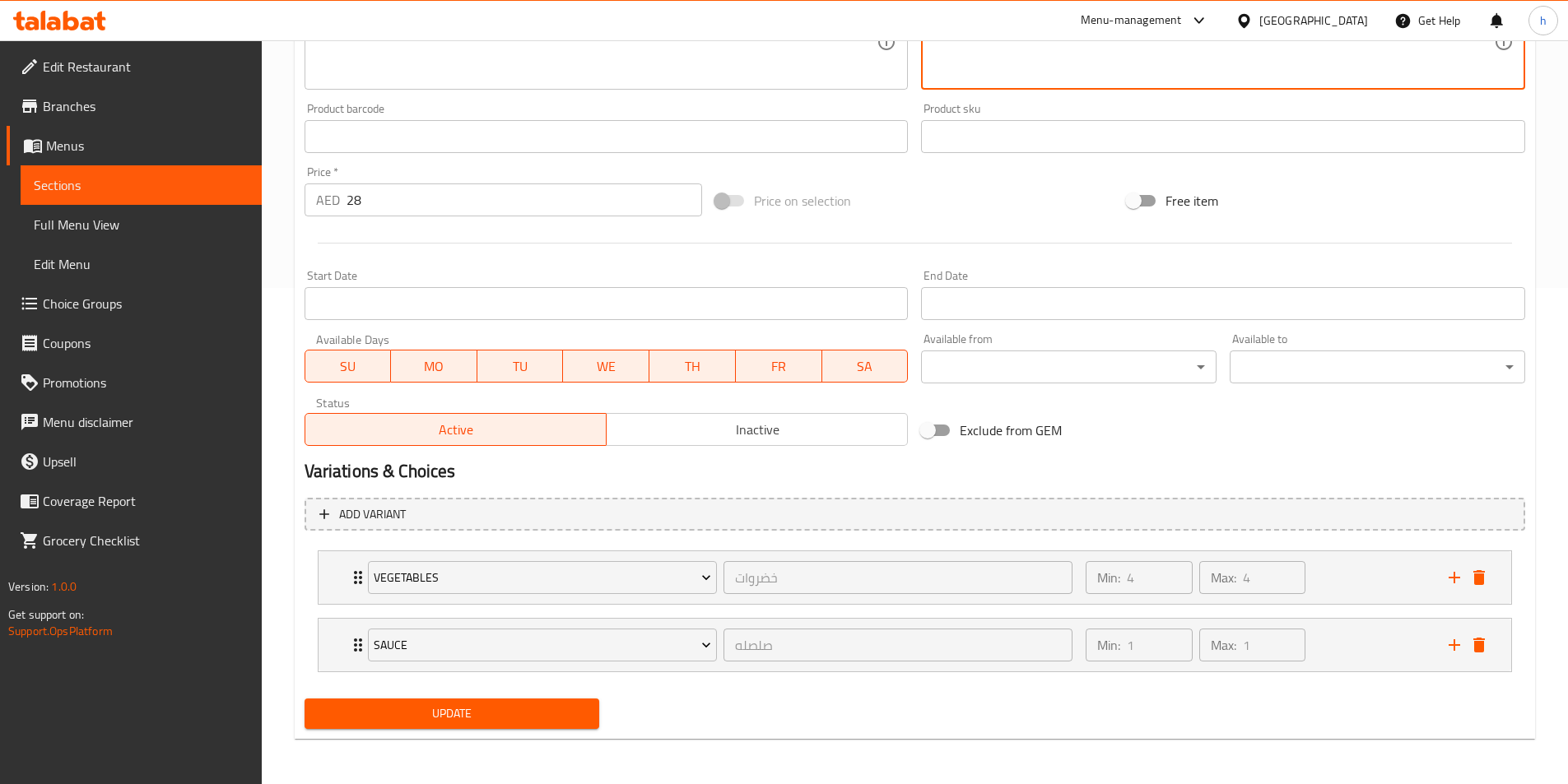
scroll to position [497, 0]
type textarea "يُقدّم مع جرجير طازج، وجبنة موزاريلا بافلو ، واختيارك من البريوش أو الفوكاشيا ا…"
click at [533, 725] on button "Update" at bounding box center [452, 713] width 296 height 31
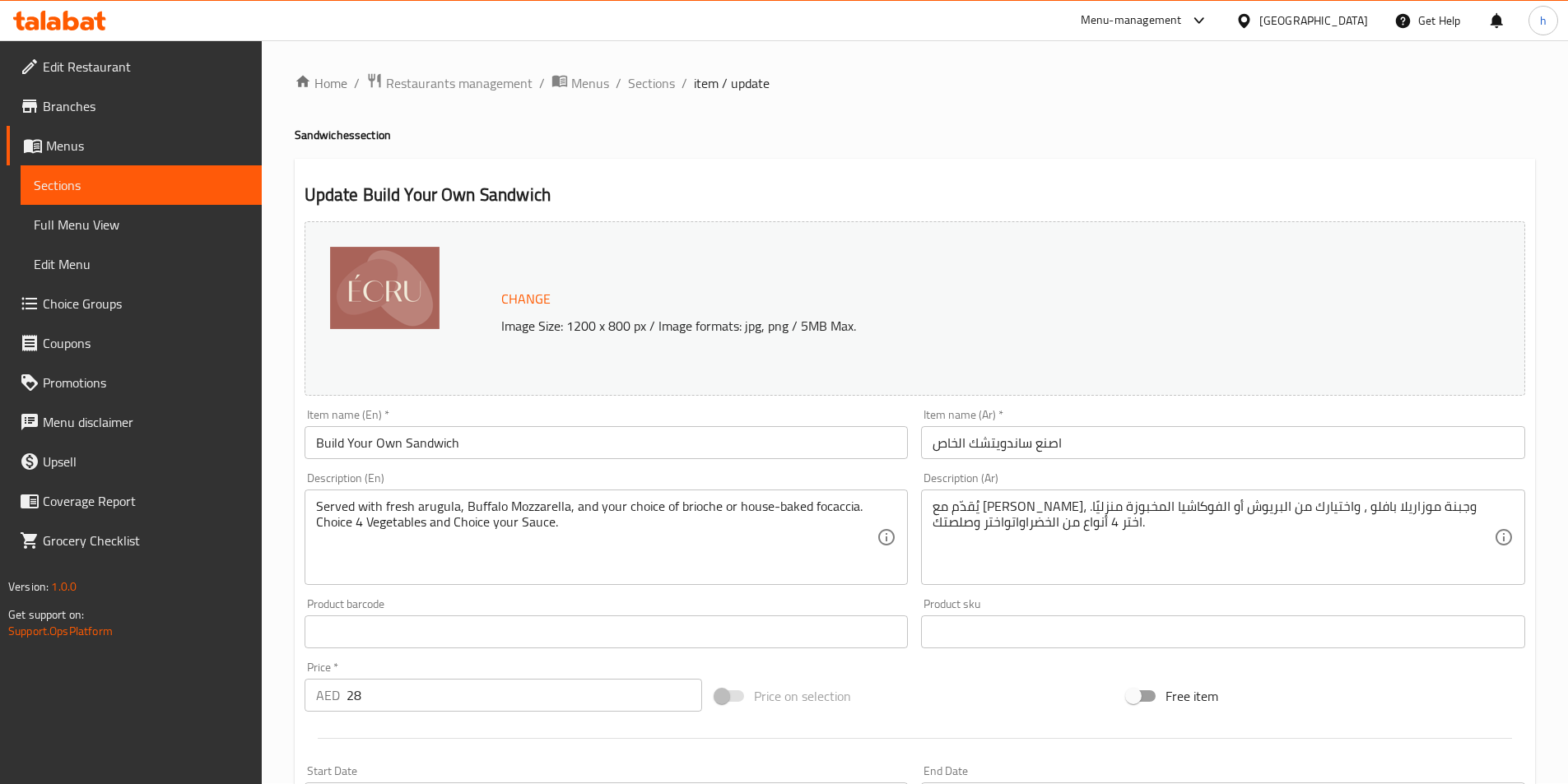
scroll to position [0, 0]
click at [661, 93] on span "Sections" at bounding box center [651, 84] width 47 height 20
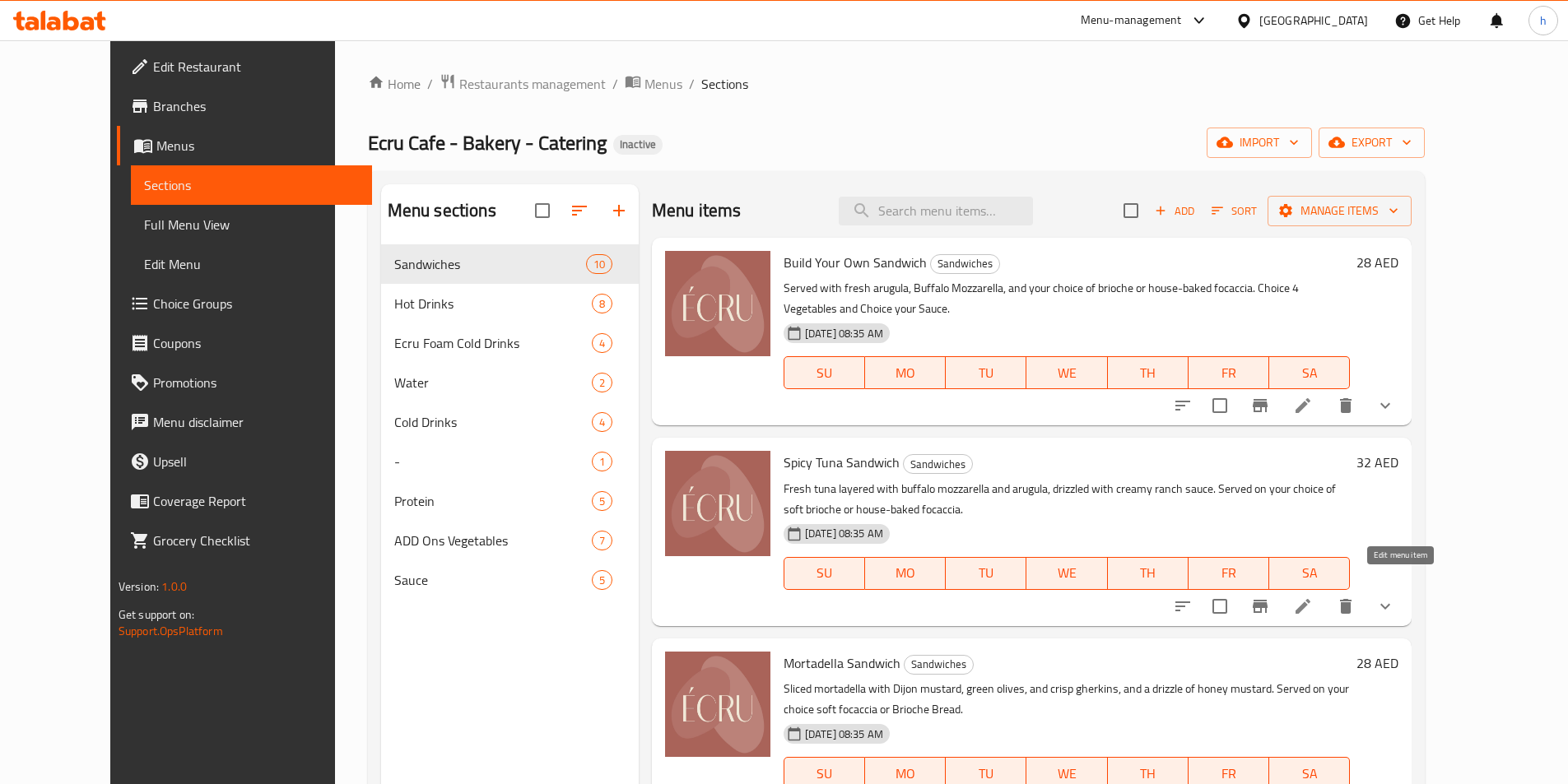
click at [1310, 599] on icon at bounding box center [1303, 607] width 15 height 15
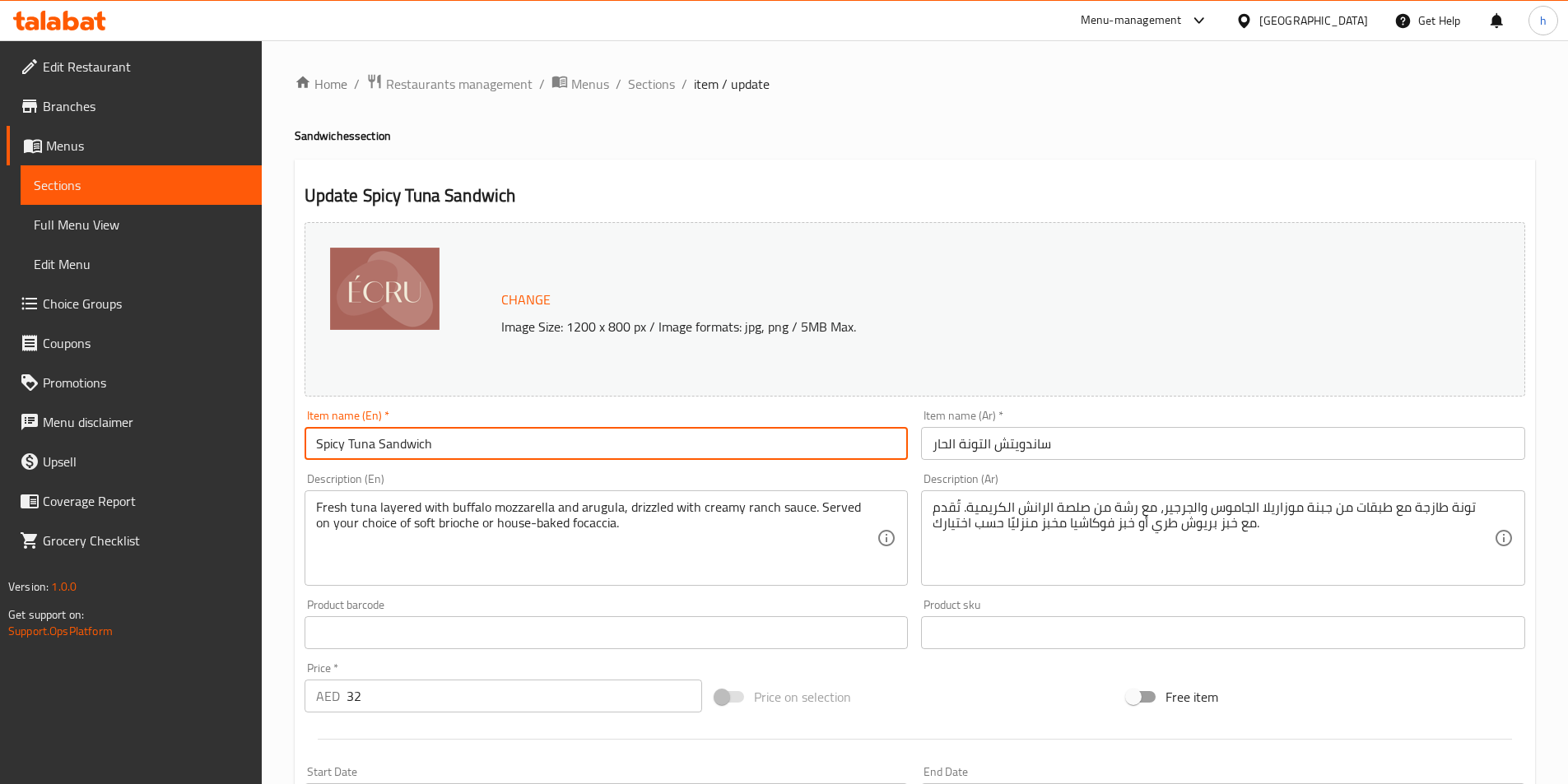
drag, startPoint x: 322, startPoint y: 446, endPoint x: 501, endPoint y: 484, distance: 183.0
click at [501, 484] on div "Change Image Size: 1200 x 800 px / Image formats: jpg, png / 5MB Max. Item name…" at bounding box center [915, 582] width 1234 height 733
click at [452, 447] on input "Spicy Tuna Sandwich" at bounding box center [607, 443] width 604 height 33
click at [420, 445] on input "Spicy Tuna Sandwich" at bounding box center [607, 443] width 604 height 33
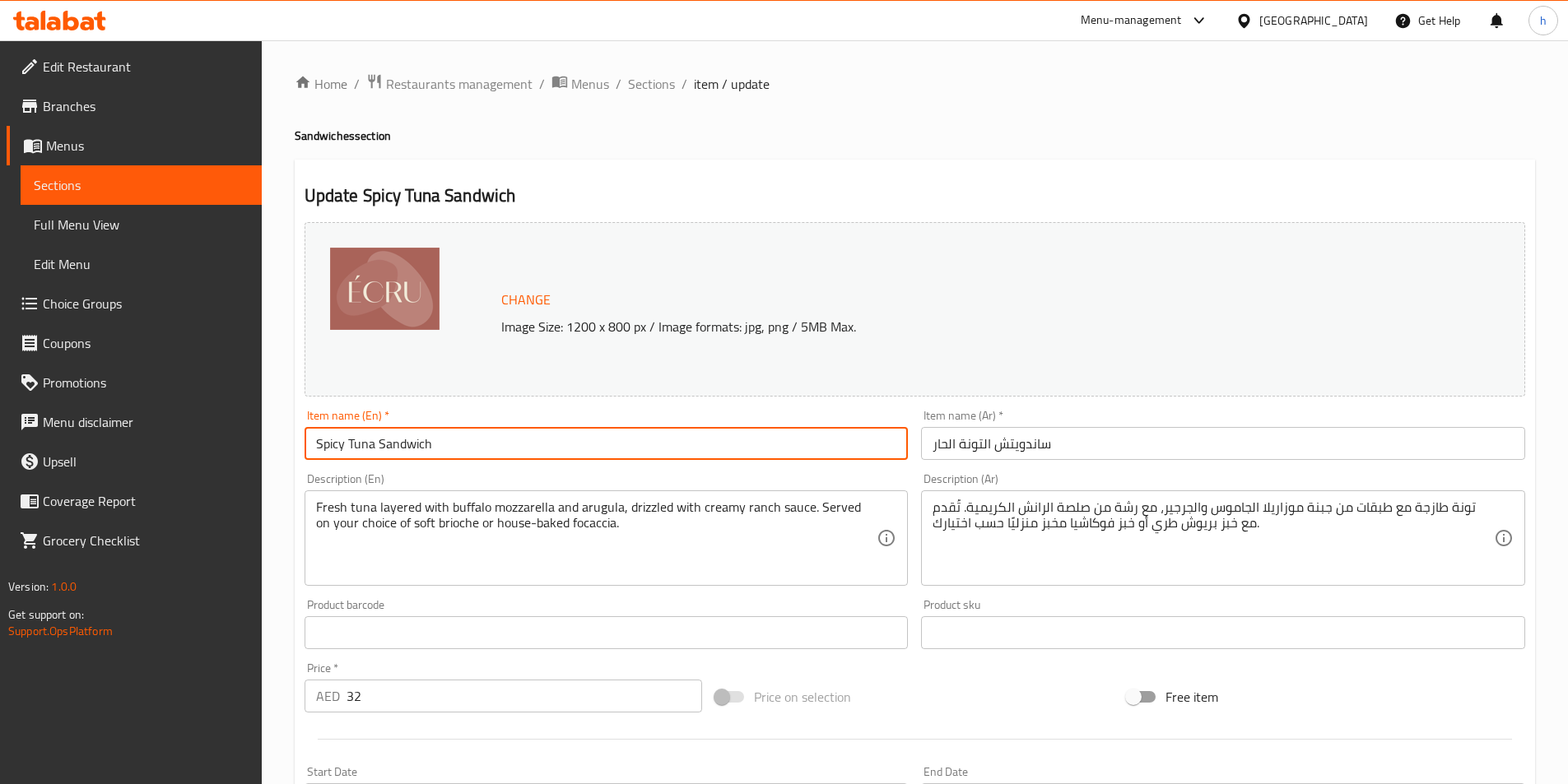
click at [420, 445] on input "Spicy Tuna Sandwich" at bounding box center [607, 443] width 604 height 33
click at [349, 446] on input "Spicy Tuna Sandwich" at bounding box center [607, 443] width 604 height 33
click at [336, 441] on input "Spicy Tuna Sandwich" at bounding box center [607, 443] width 604 height 33
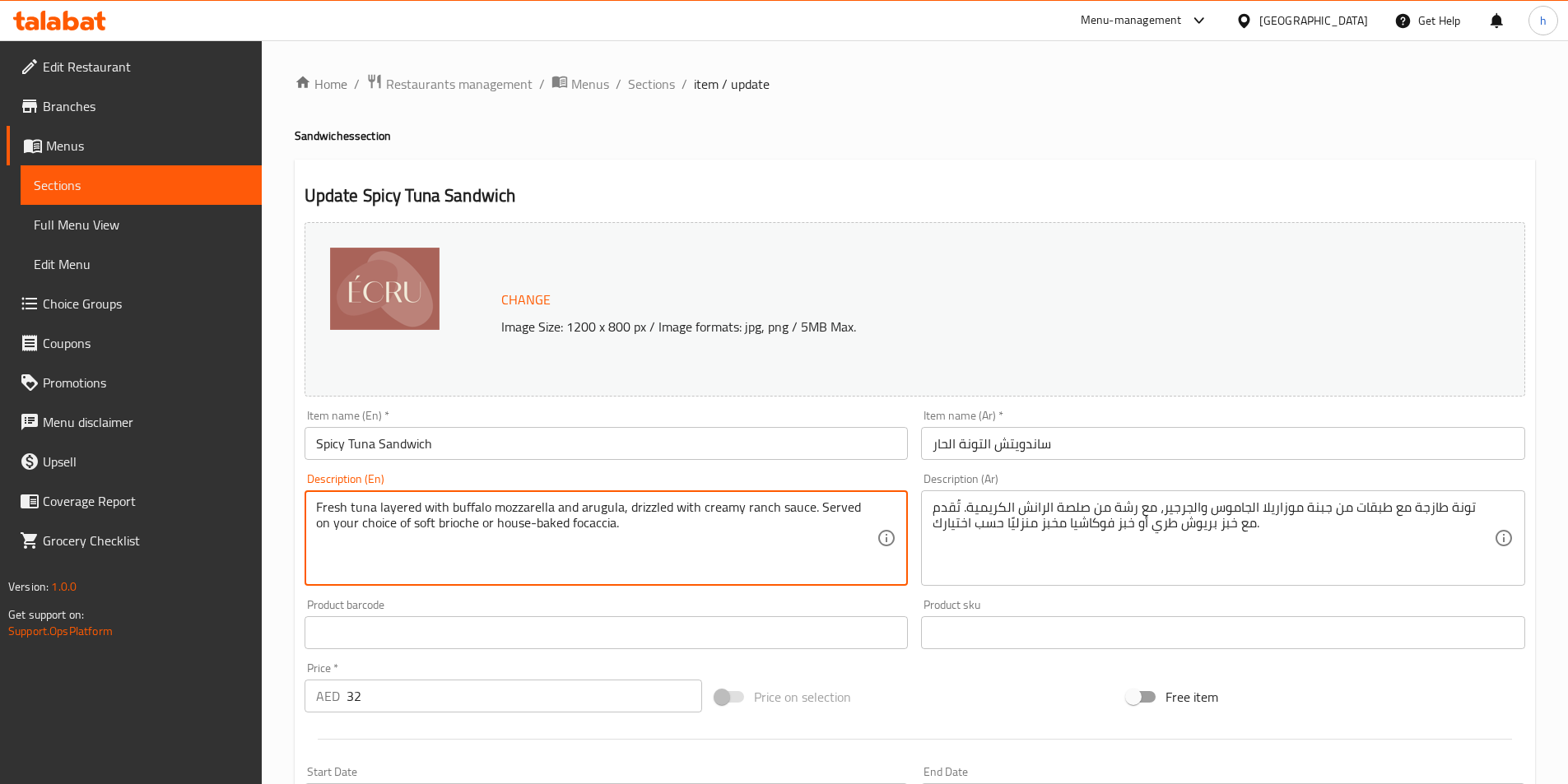
drag, startPoint x: 317, startPoint y: 504, endPoint x: 451, endPoint y: 512, distance: 134.2
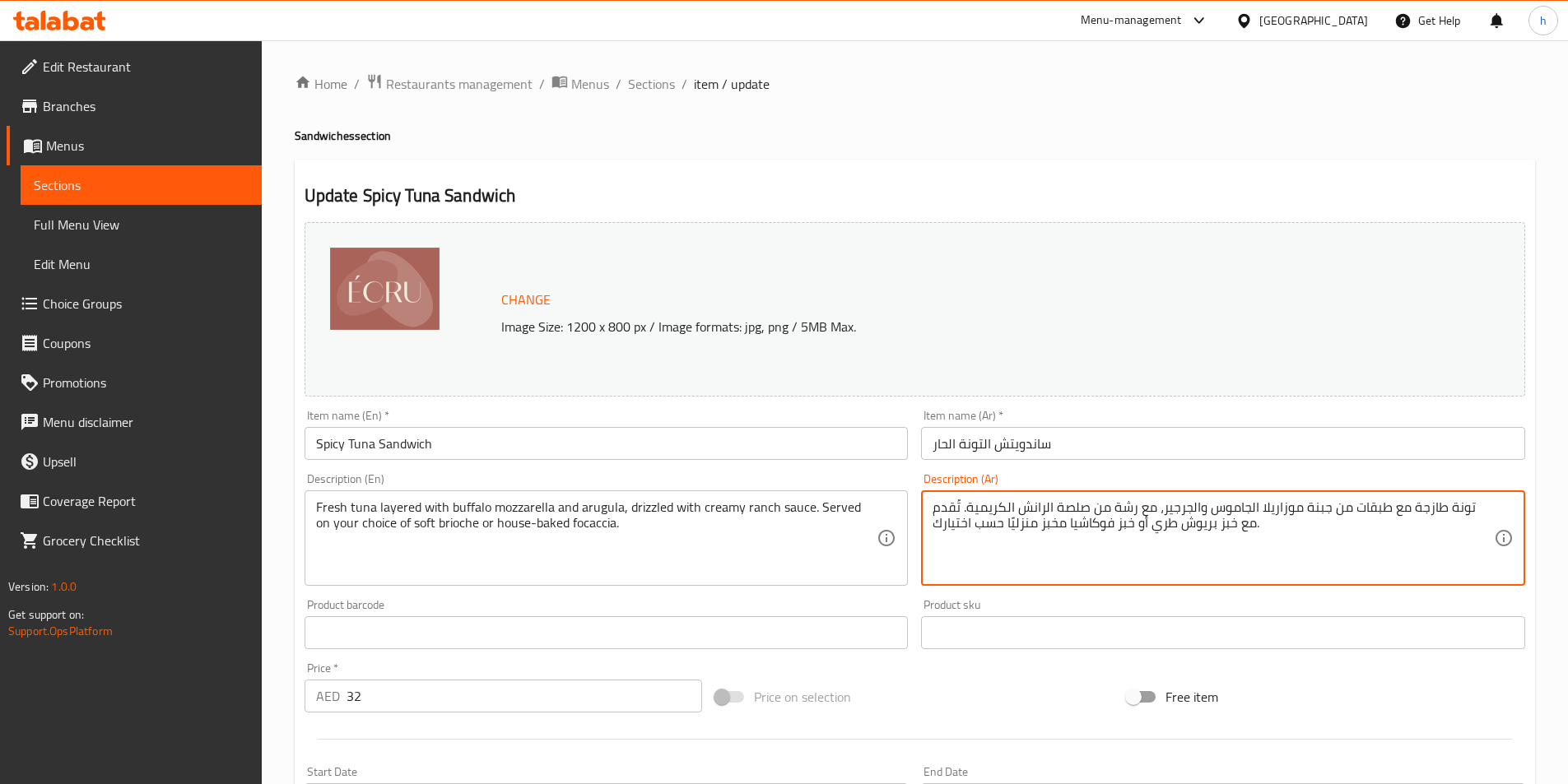
click at [1250, 503] on textarea "تونة طازجة مع طبقات من جبنة موزاريلا الجاموس والجرجير، مع رشة من صلصة الرانش ال…" at bounding box center [1214, 538] width 561 height 78
type textarea "تونة طازجة مع طبقات من جبنة موزاريلا بافلو والجرجير، مع رشة من صلصة الرانش الكر…"
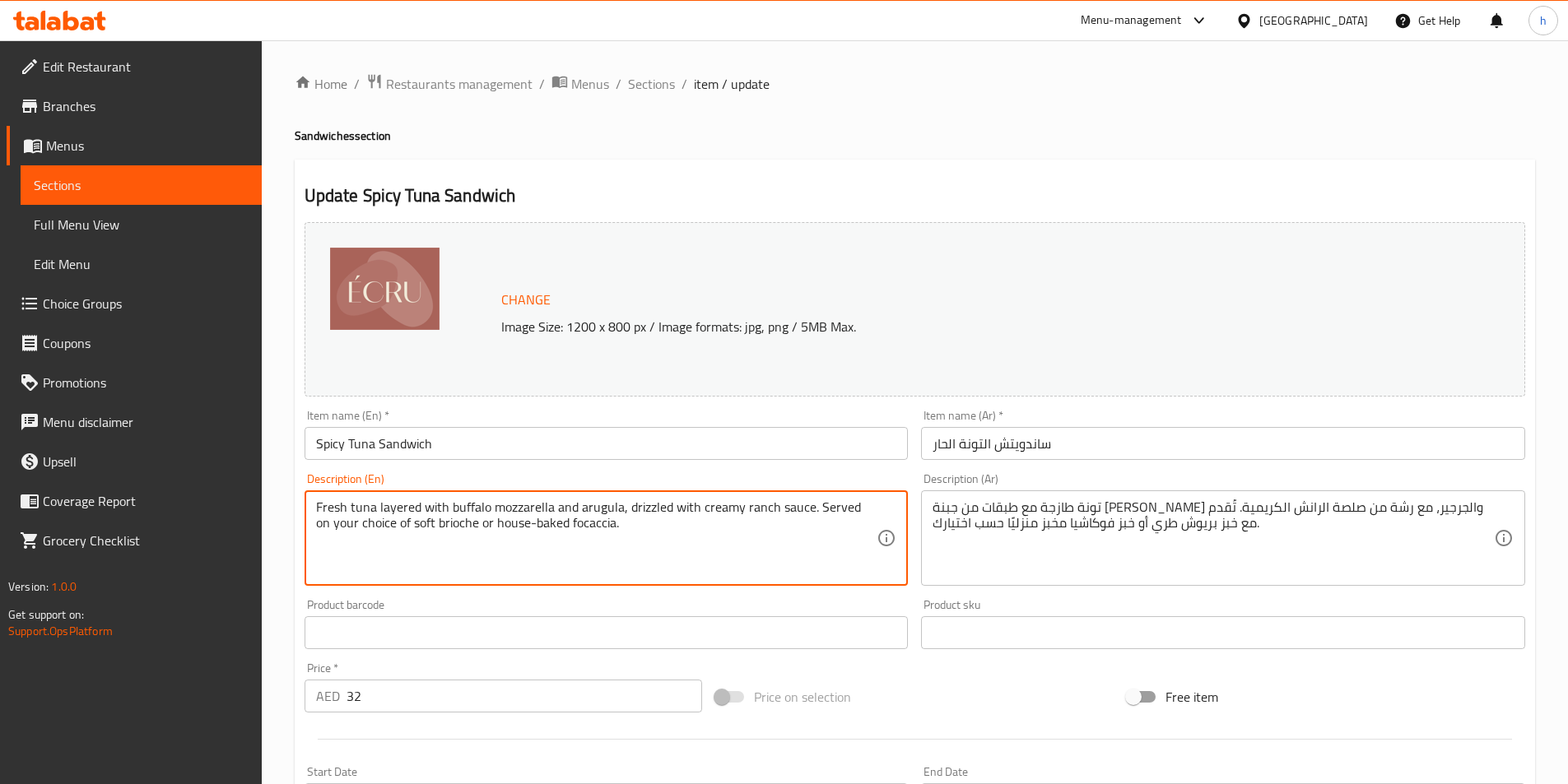
click at [595, 508] on textarea "Fresh tuna layered with buffalo mozzarella and arugula, drizzled with creamy ra…" at bounding box center [597, 538] width 561 height 78
click at [644, 500] on textarea "Fresh tuna layered with buffalo mozzarella and arugula, drizzled with creamy ra…" at bounding box center [597, 538] width 561 height 78
click at [703, 507] on textarea "Fresh tuna layered with buffalo mozzarella and arugula, drizzled with creamy ra…" at bounding box center [597, 538] width 561 height 78
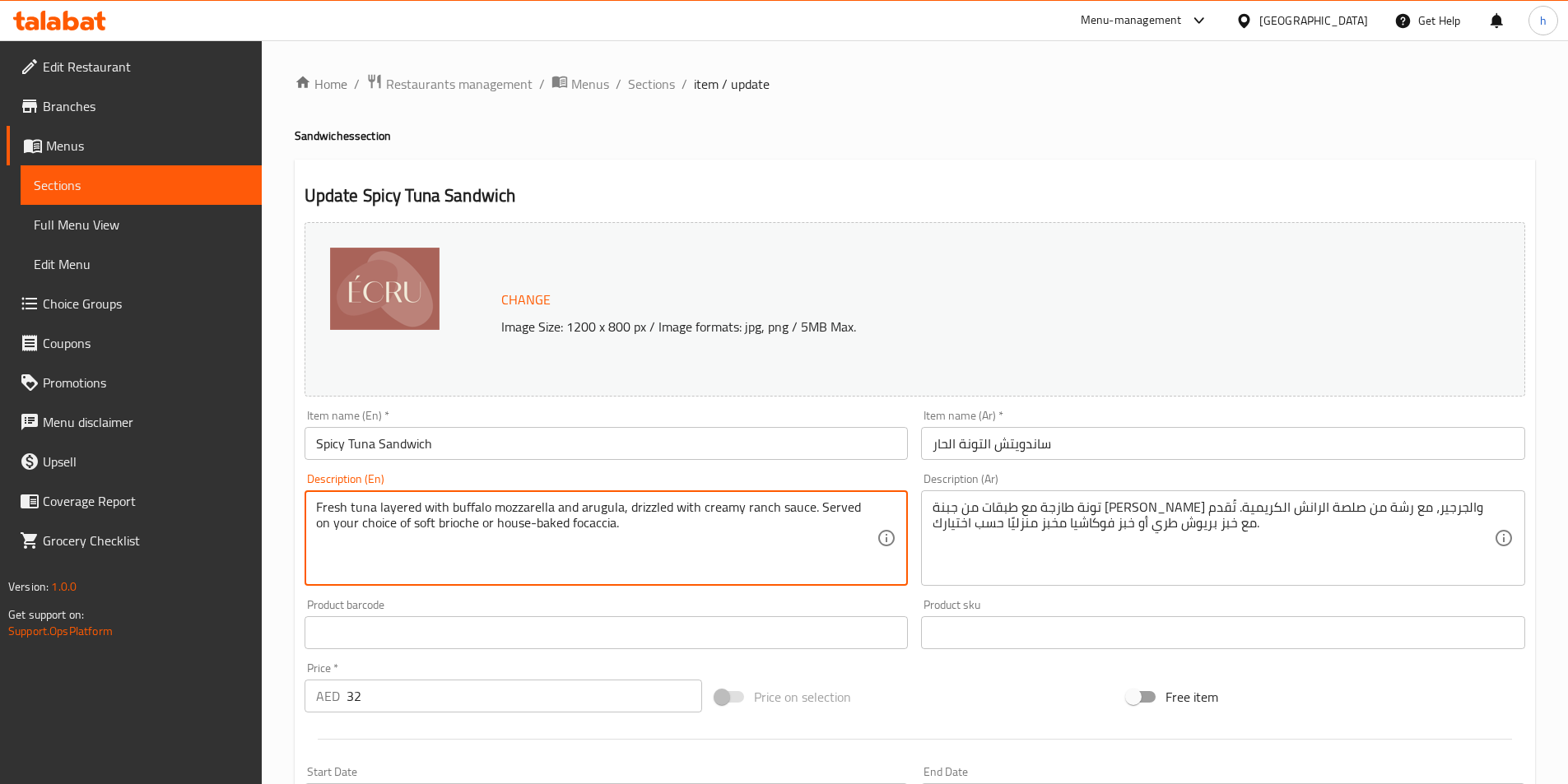
click at [780, 503] on textarea "Fresh tuna layered with buffalo mozzarella and arugula, drizzled with creamy ra…" at bounding box center [597, 538] width 561 height 78
click at [837, 502] on textarea "Fresh tuna layered with buffalo mozzarella and arugula, drizzled with creamy ra…" at bounding box center [597, 538] width 561 height 78
click at [280, 543] on div "Home / Restaurants management / Menus / Sections / item / update Sandwiches sec…" at bounding box center [915, 762] width 1306 height 1443
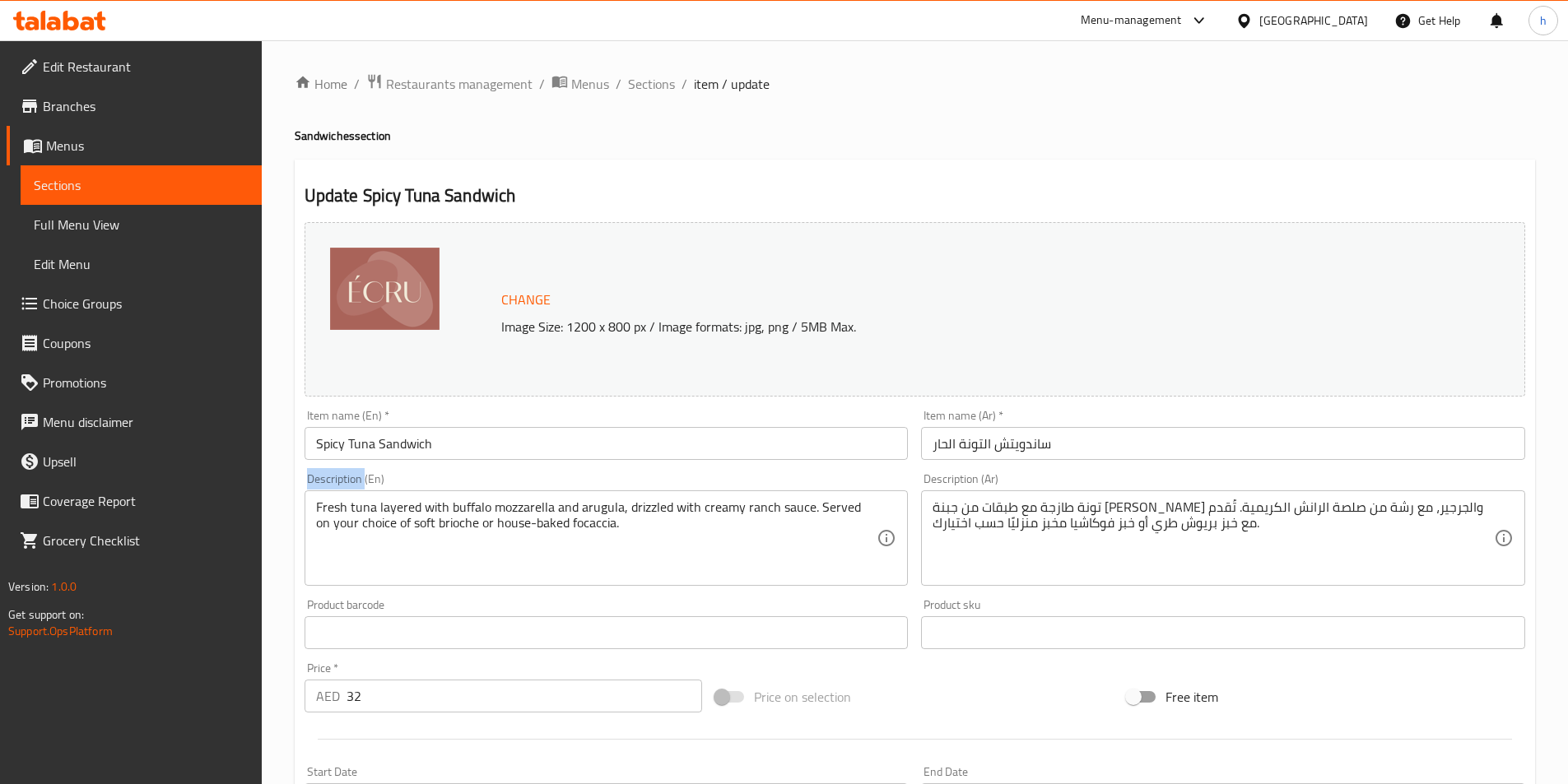
click at [280, 543] on div "Home / Restaurants management / Menus / Sections / item / update Sandwiches sec…" at bounding box center [915, 762] width 1306 height 1443
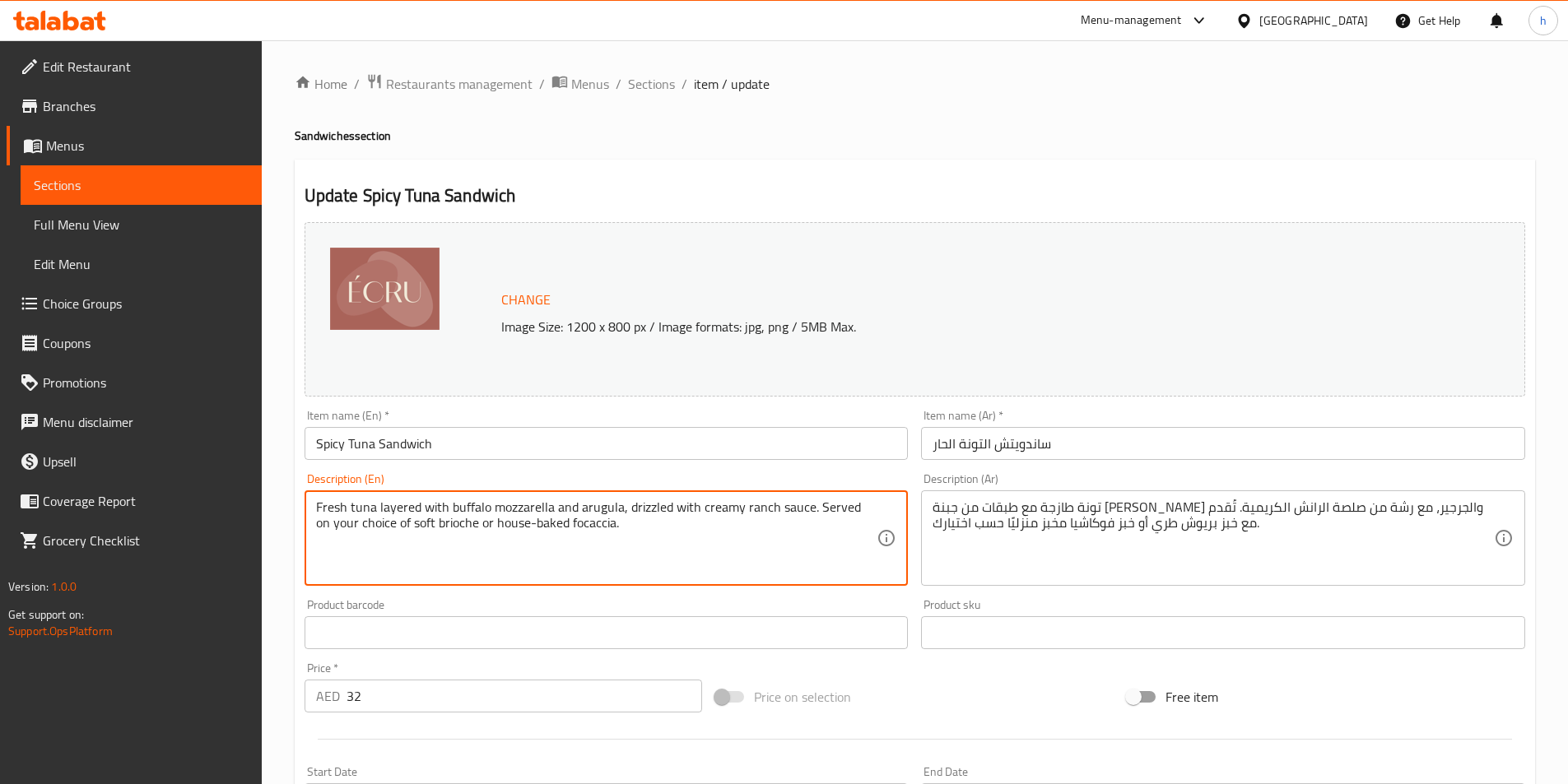
click at [330, 534] on textarea "Fresh tuna layered with buffalo mozzarella and arugula, drizzled with creamy ra…" at bounding box center [597, 538] width 561 height 78
click at [707, 555] on textarea "Fresh tuna layered with buffalo mozzarella and arugula, drizzled with creamy ra…" at bounding box center [597, 538] width 561 height 78
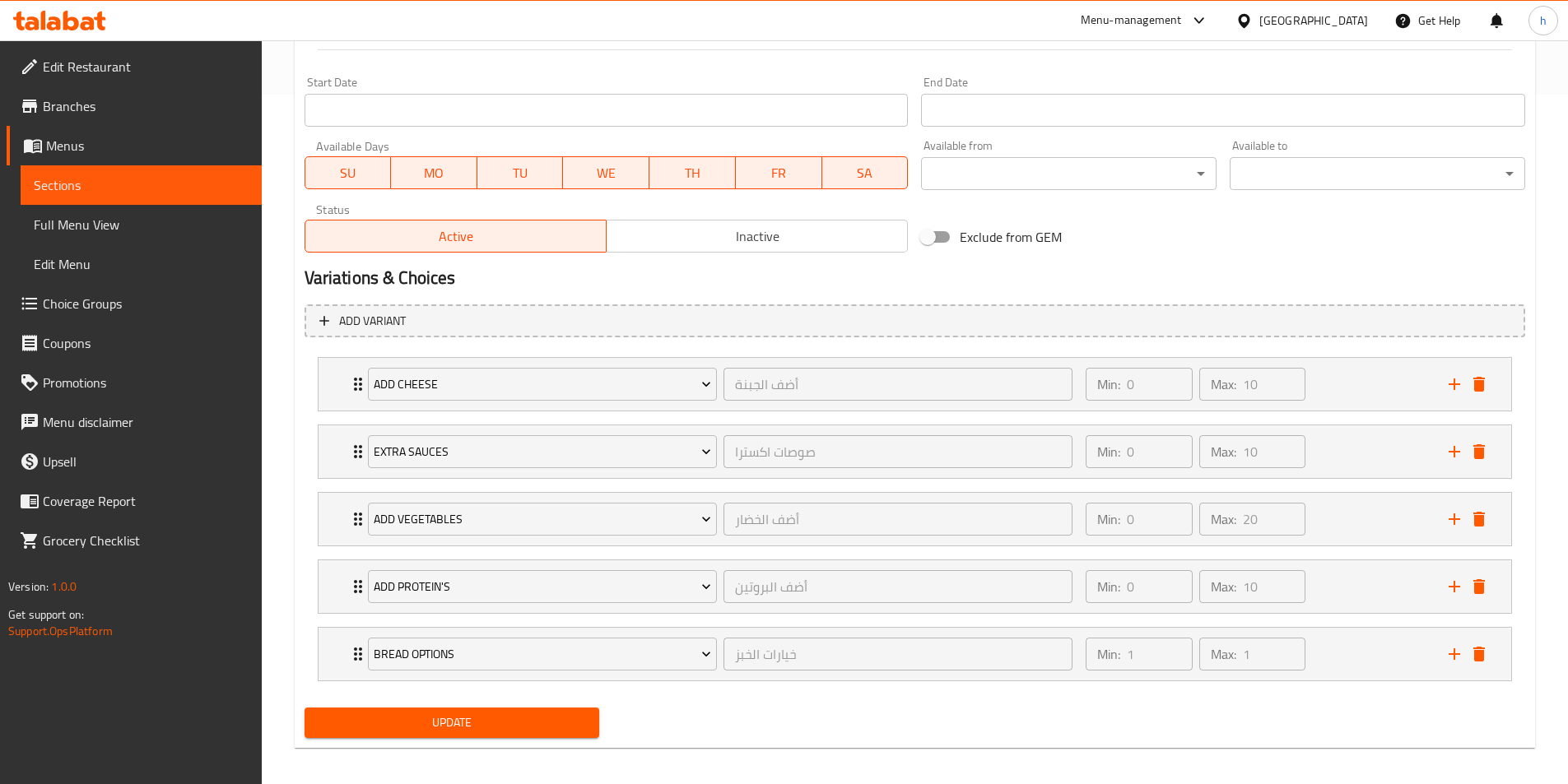
scroll to position [700, 0]
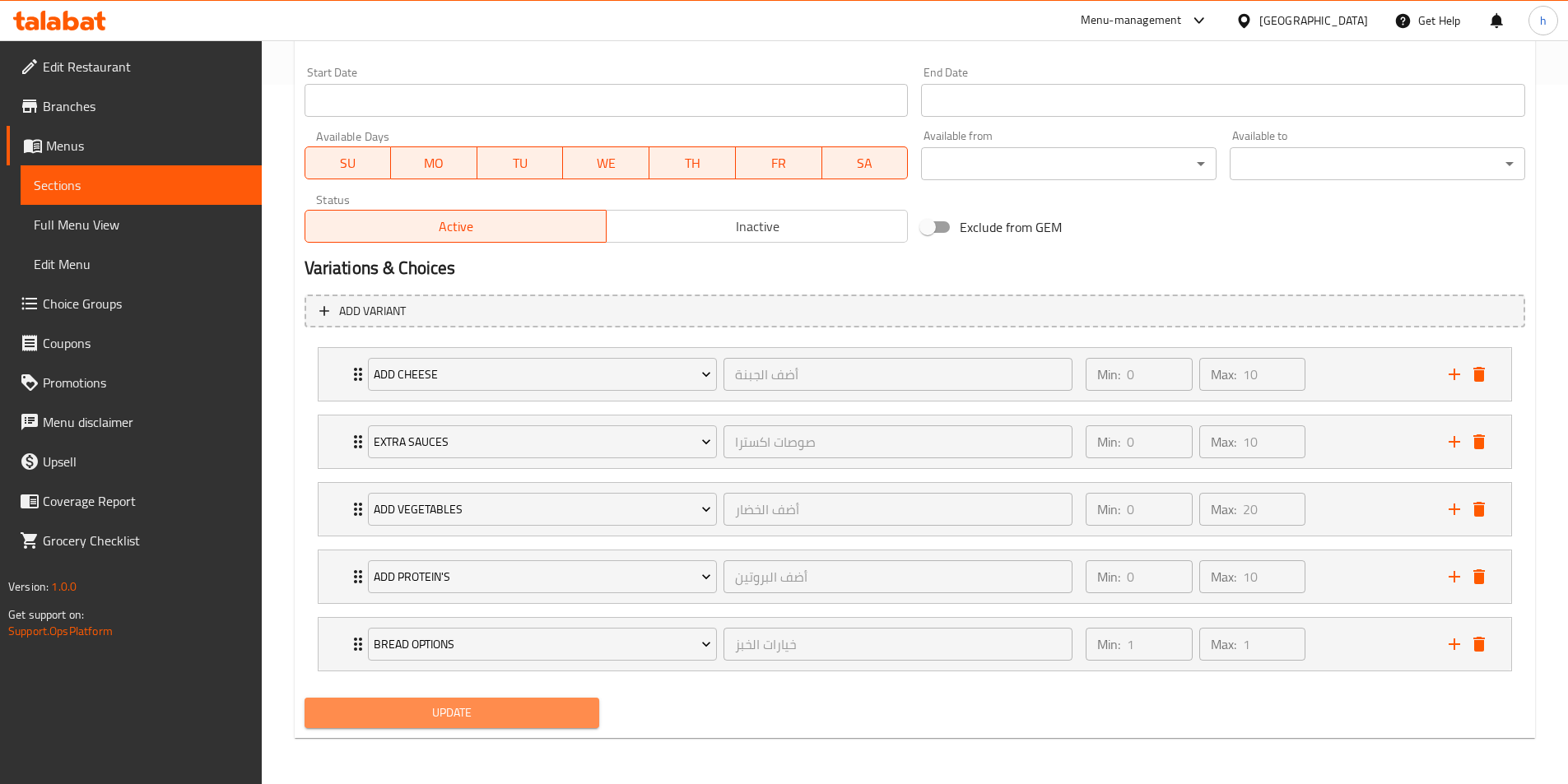
click at [558, 707] on span "Update" at bounding box center [452, 713] width 269 height 21
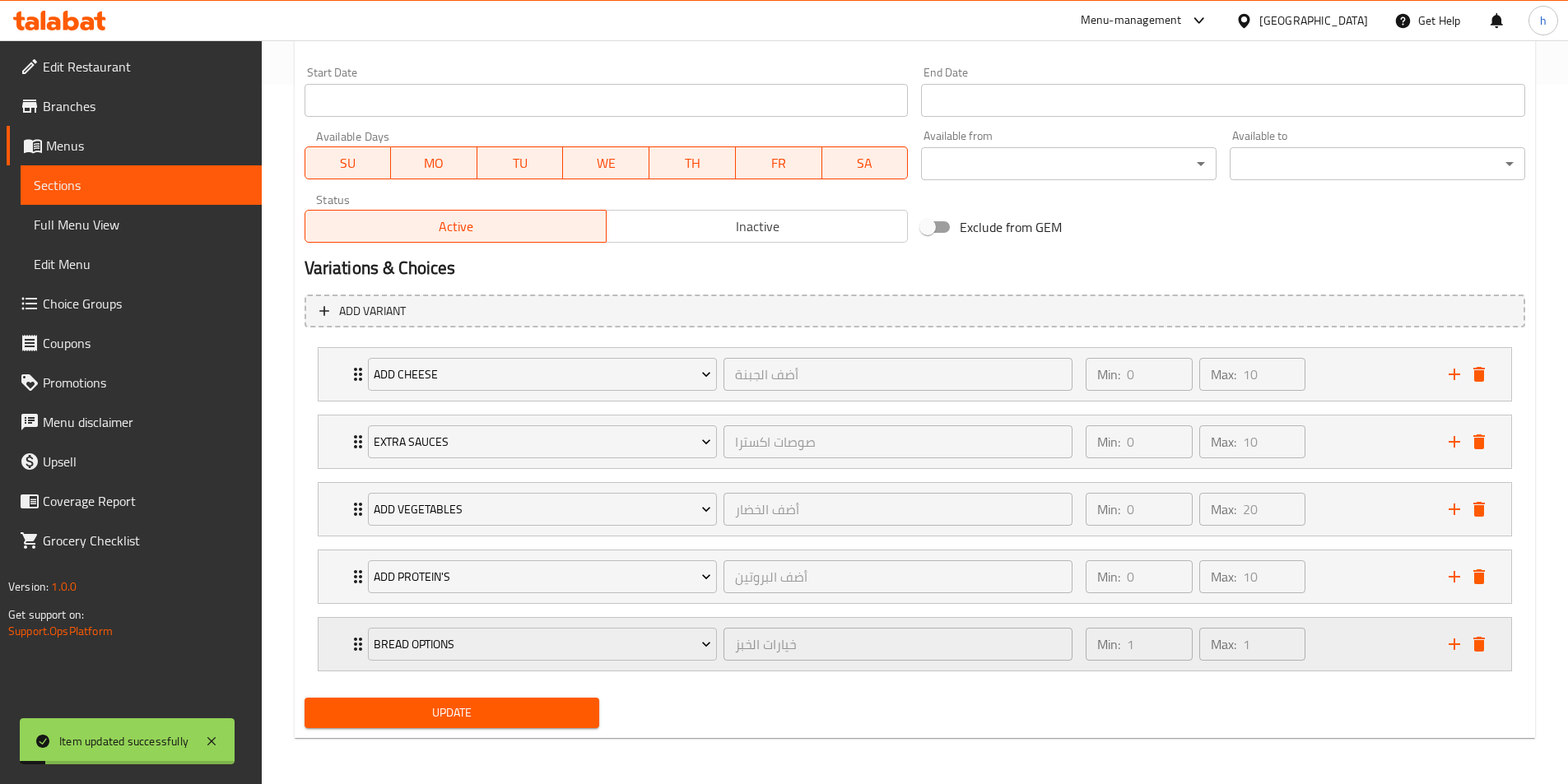
click at [343, 651] on div "Bread Options خيارات الخبز ​ Min: 1 ​ Max: 1 ​" at bounding box center [915, 645] width 1193 height 53
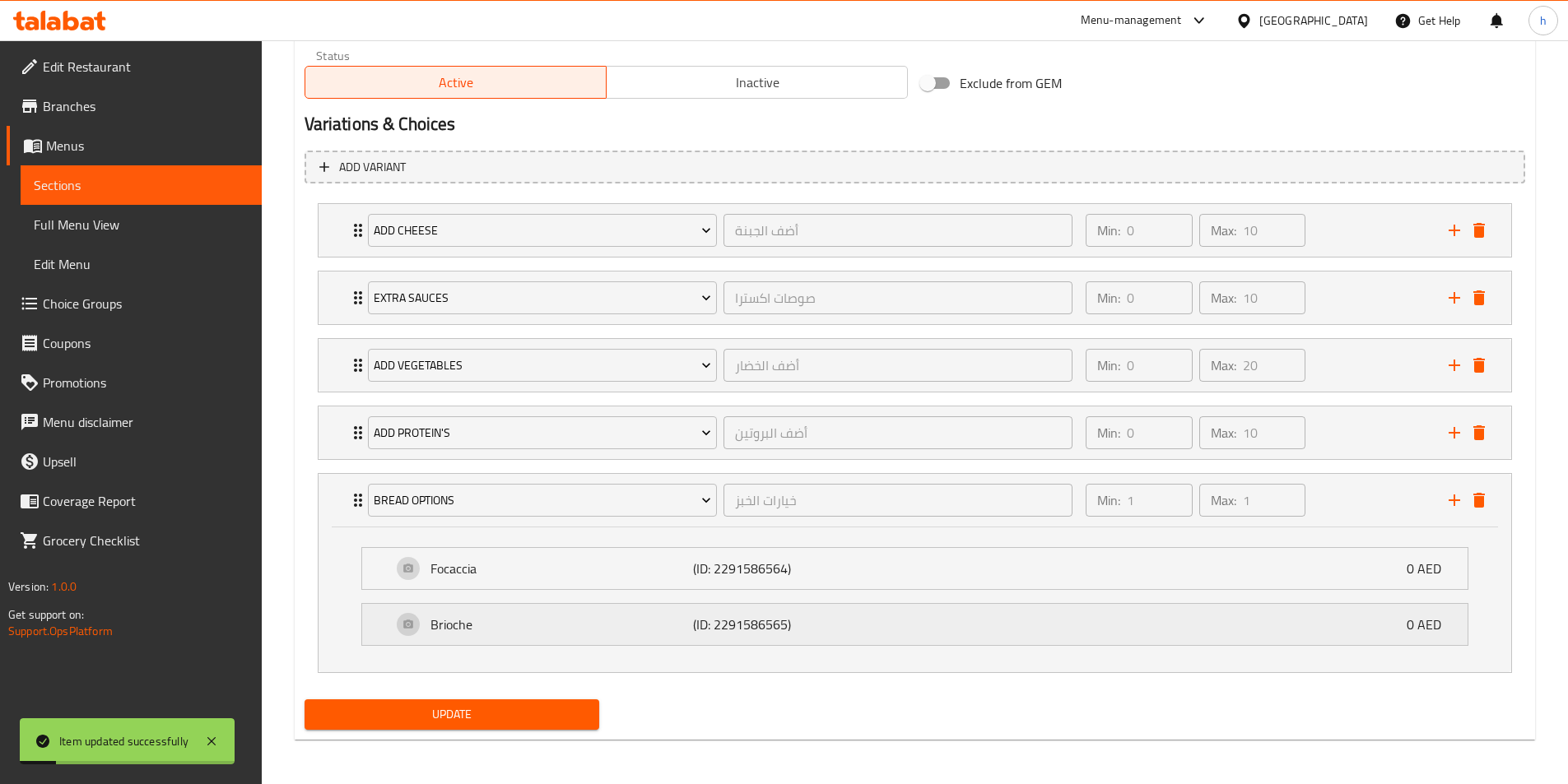
scroll to position [845, 0]
click at [564, 570] on p "Focaccia" at bounding box center [561, 567] width 263 height 20
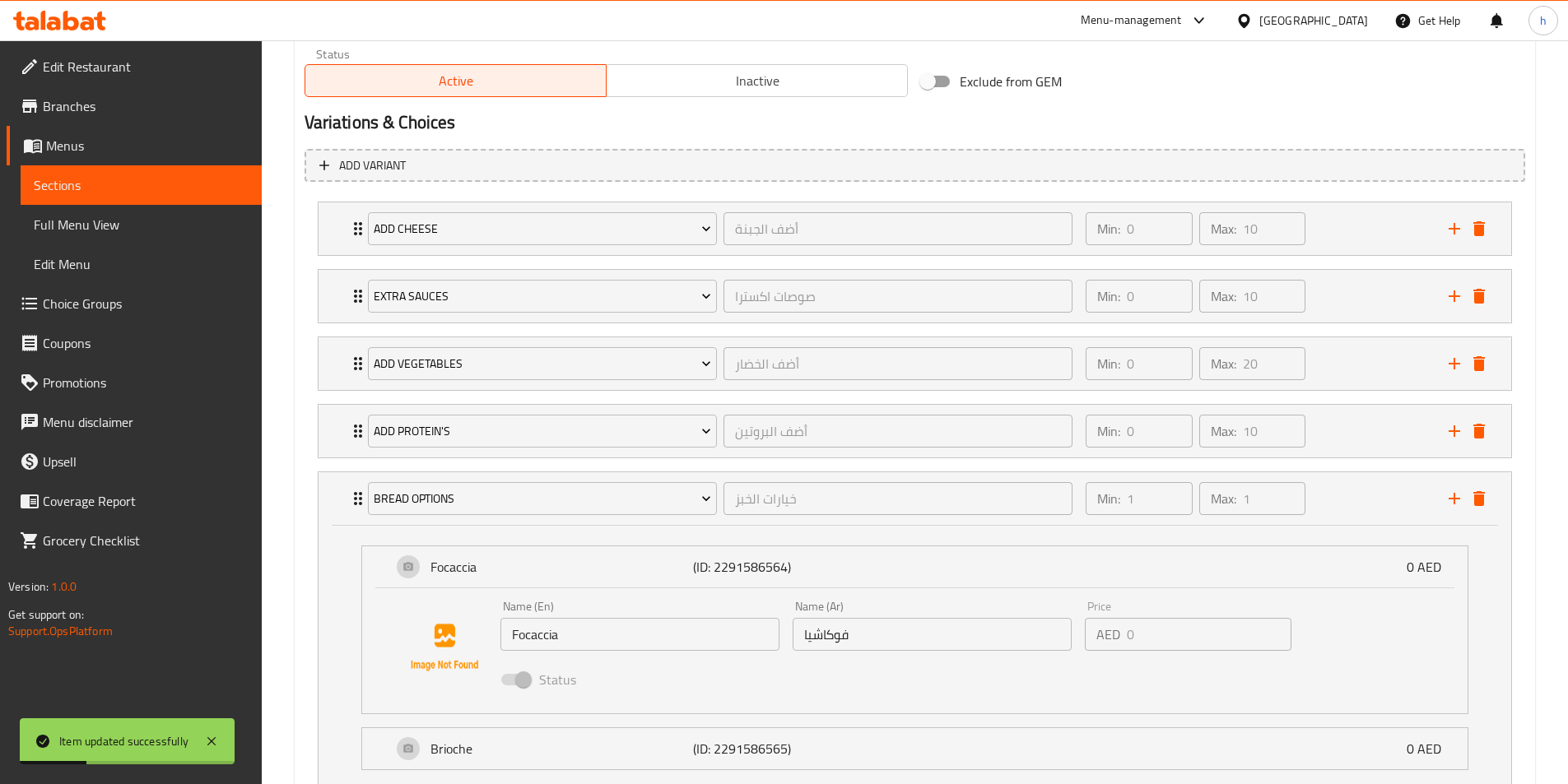
scroll to position [971, 0]
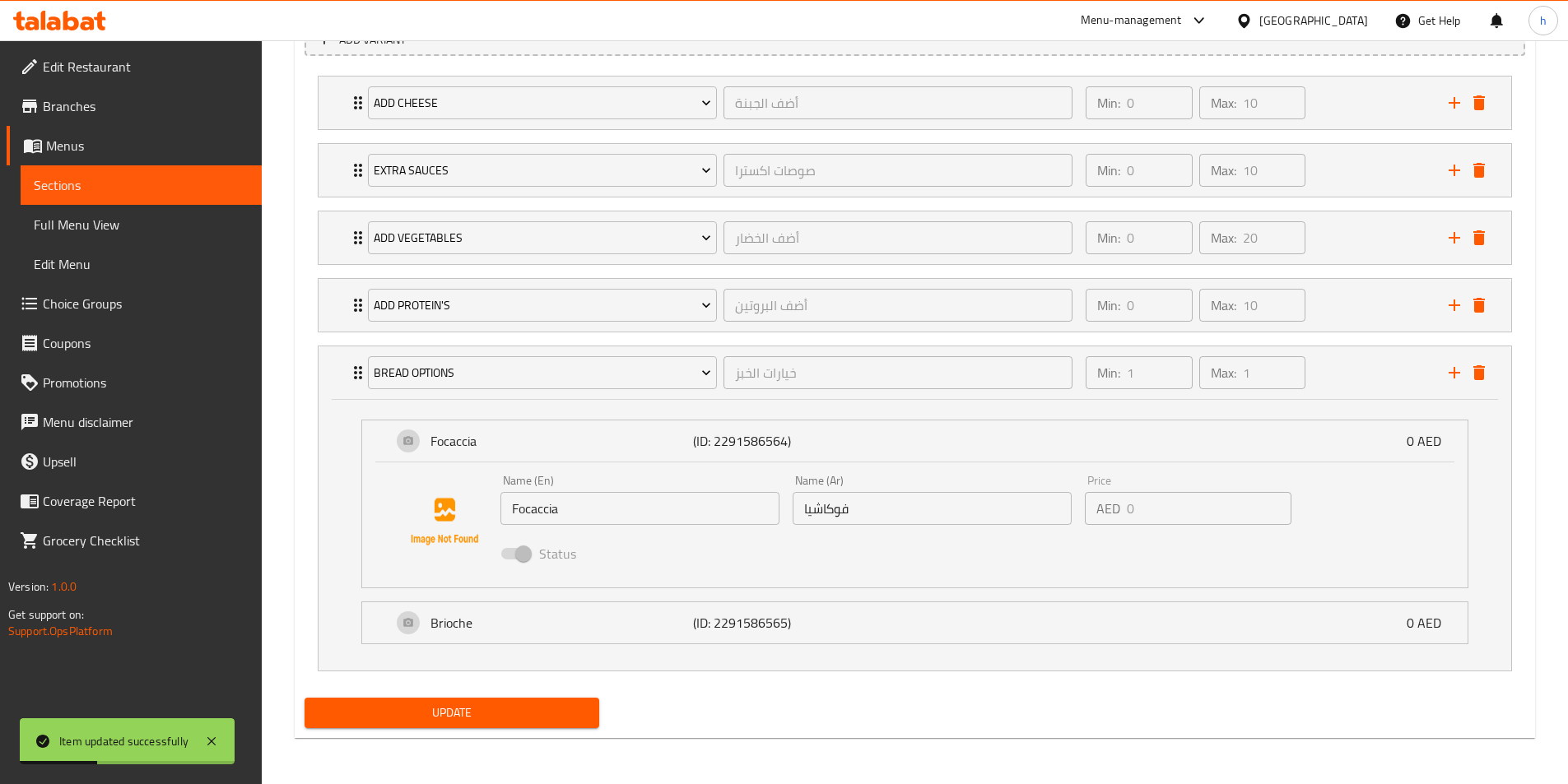
click at [590, 628] on p "Brioche" at bounding box center [561, 623] width 263 height 20
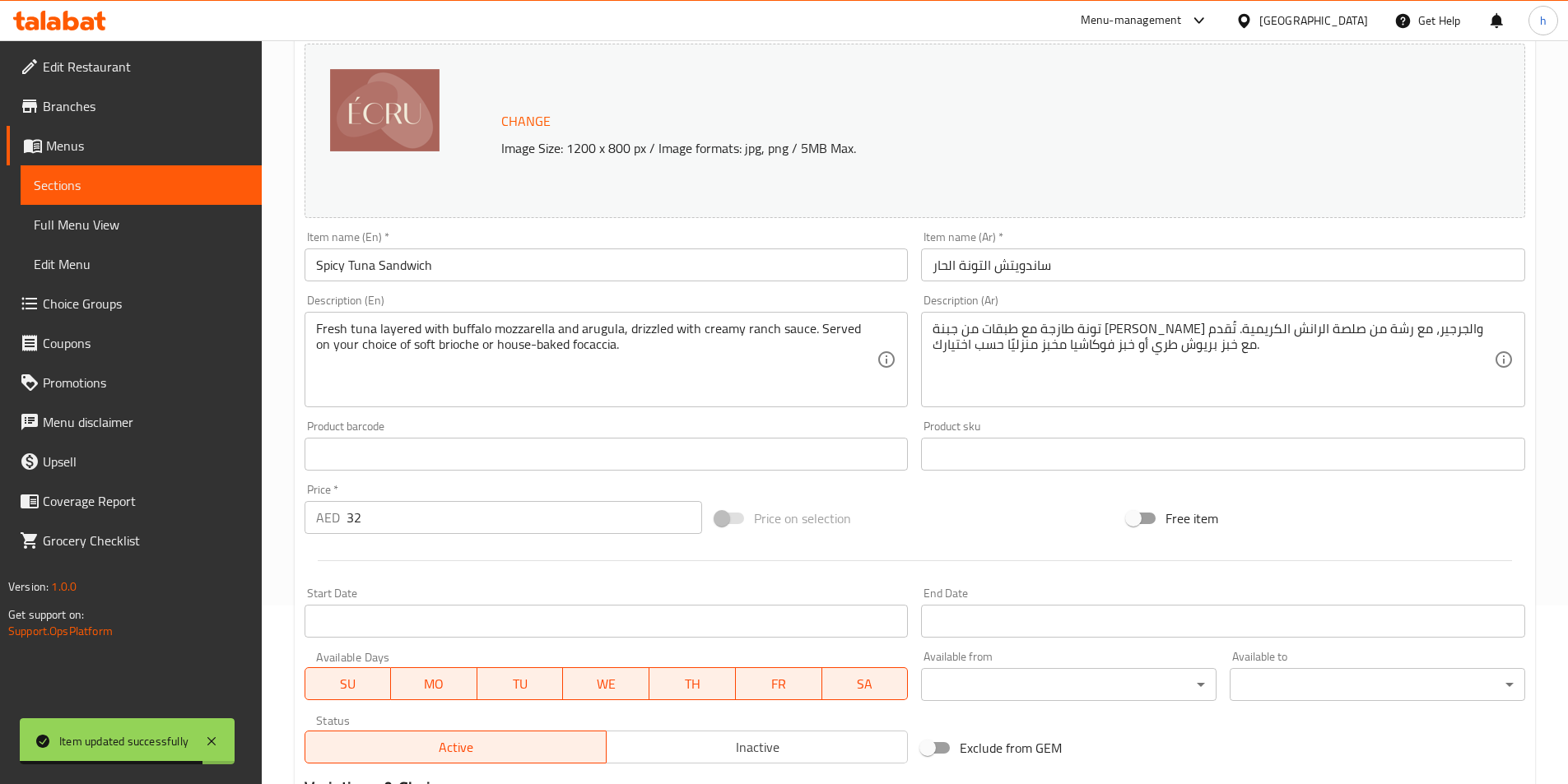
scroll to position [27, 0]
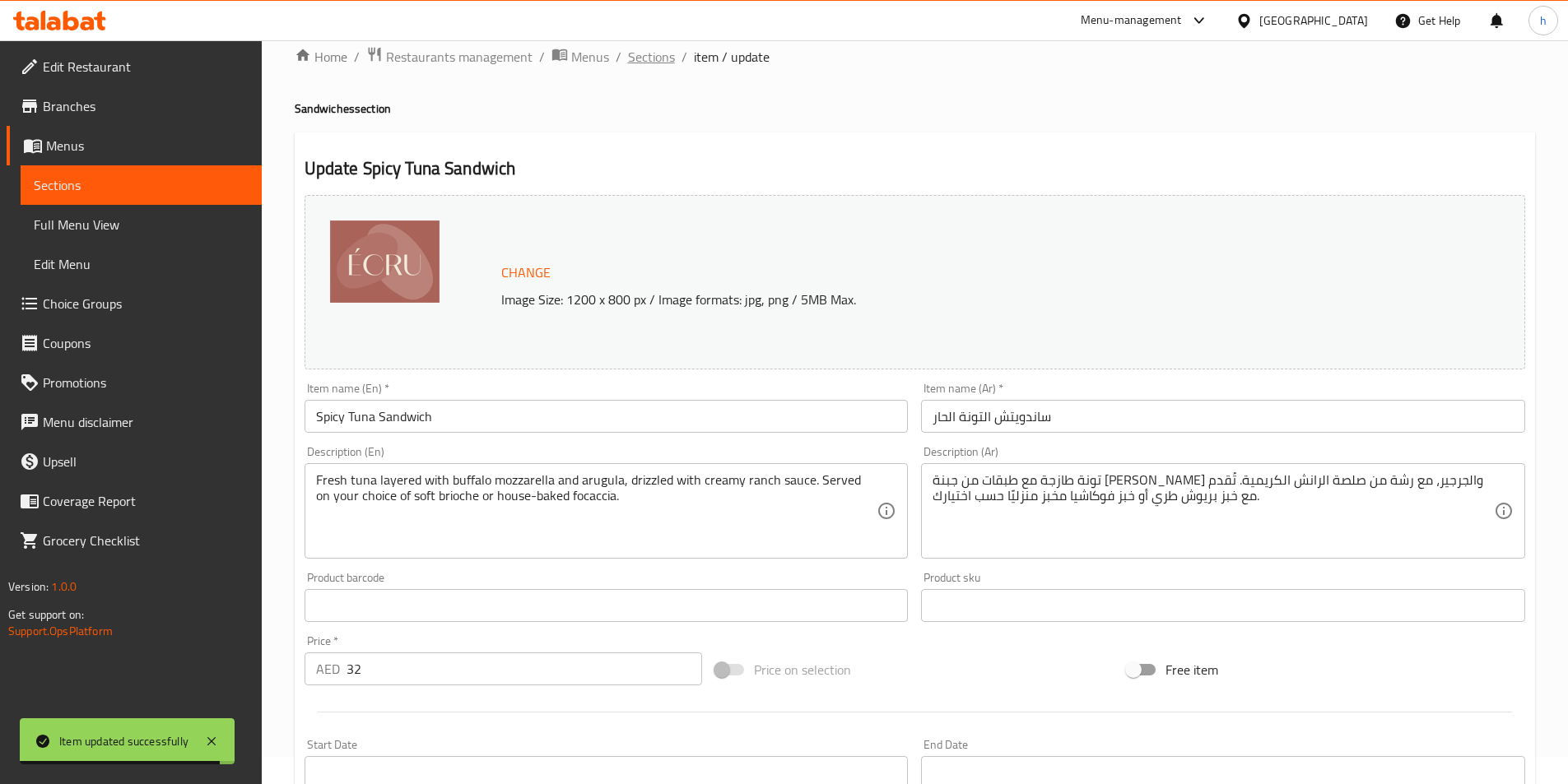
click at [654, 67] on span "Sections" at bounding box center [651, 57] width 47 height 20
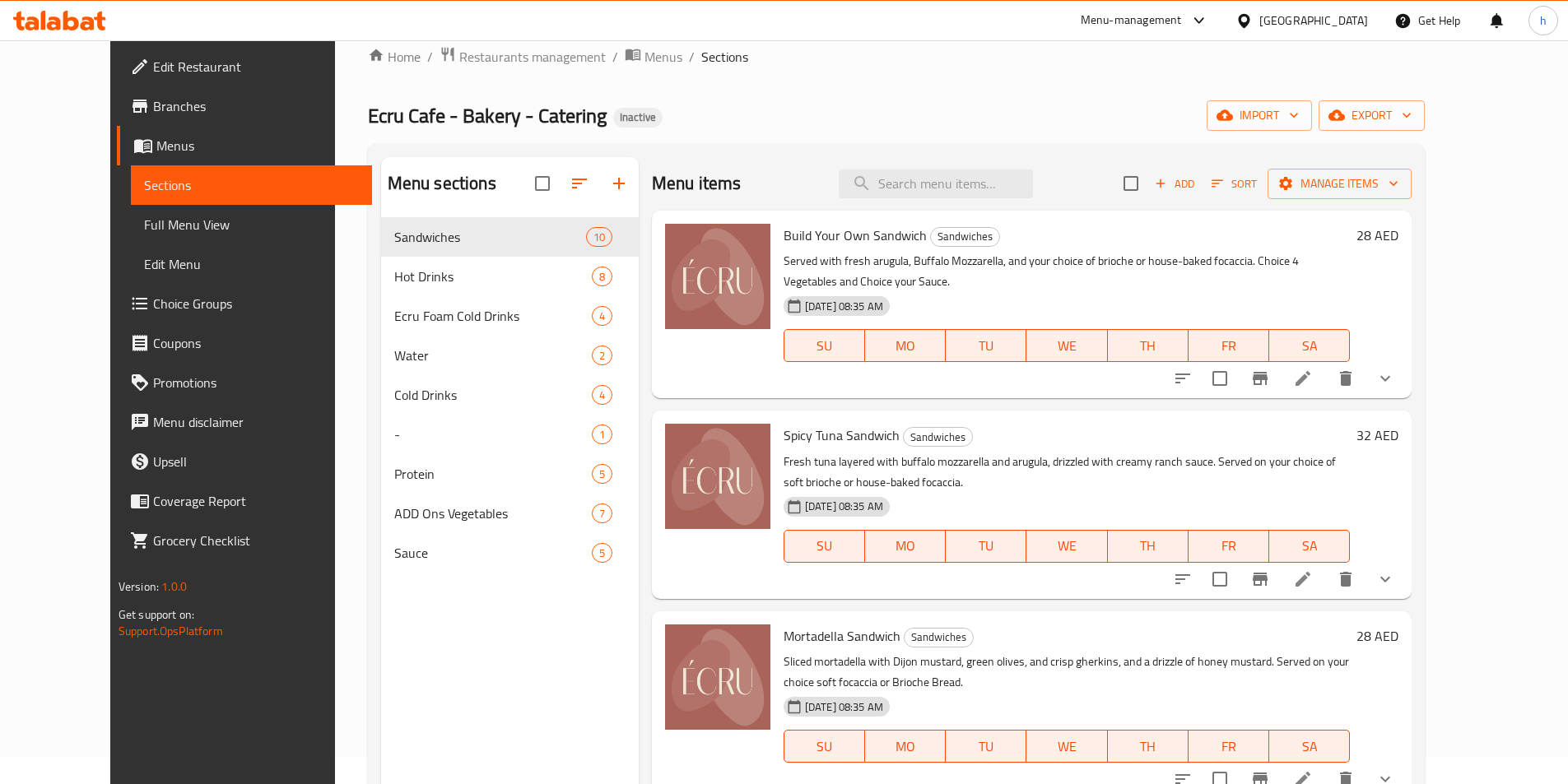
click at [1082, 261] on p "Served with fresh arugula, Buffalo Mozzarella, and your choice of brioche or ho…" at bounding box center [1067, 272] width 566 height 41
drag, startPoint x: 1056, startPoint y: 256, endPoint x: 1235, endPoint y: 254, distance: 179.0
click at [1235, 254] on p "Served with fresh arugula, Buffalo Mozzarella, and your choice of brioche or ho…" at bounding box center [1067, 272] width 566 height 41
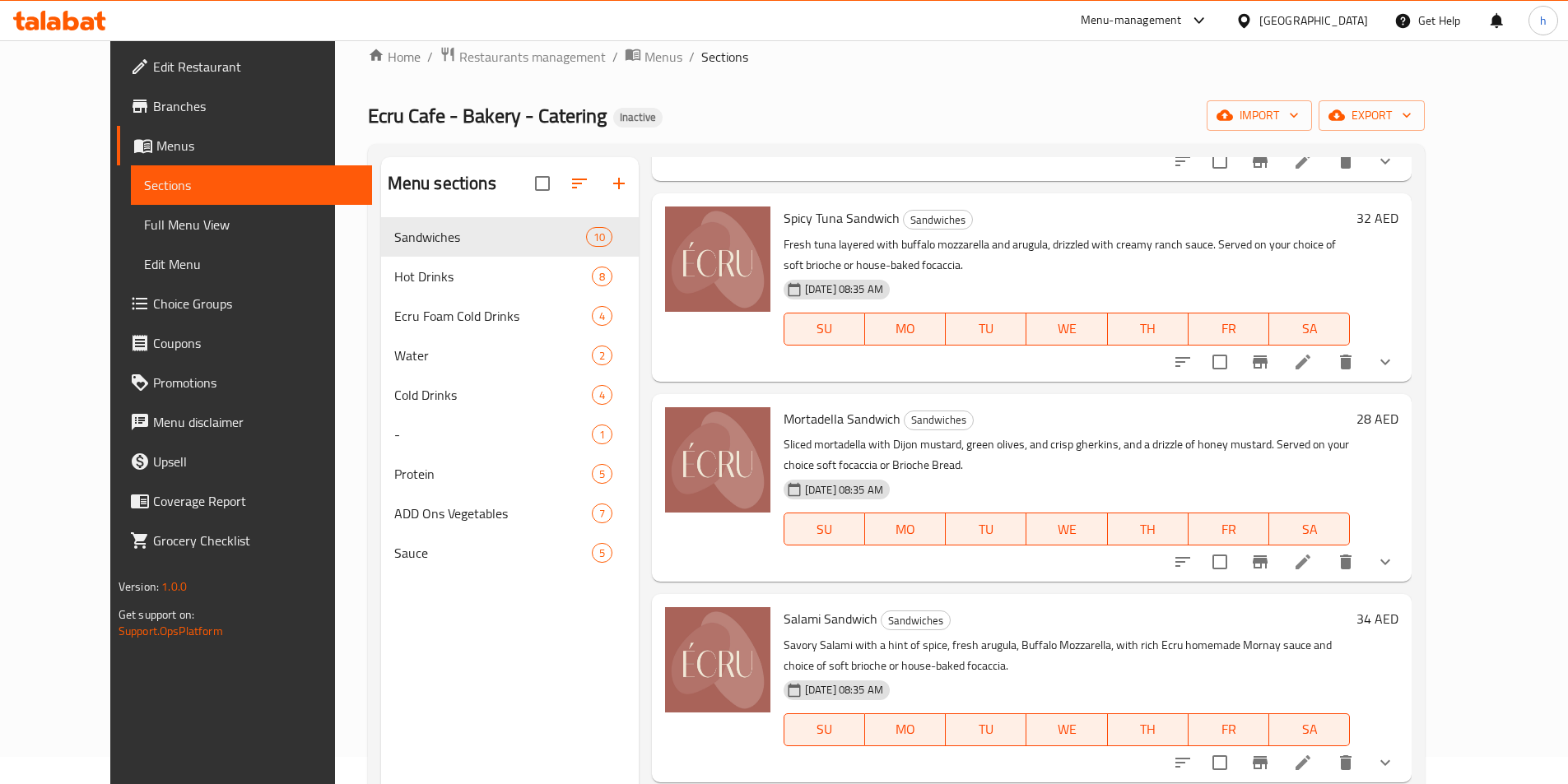
scroll to position [247, 0]
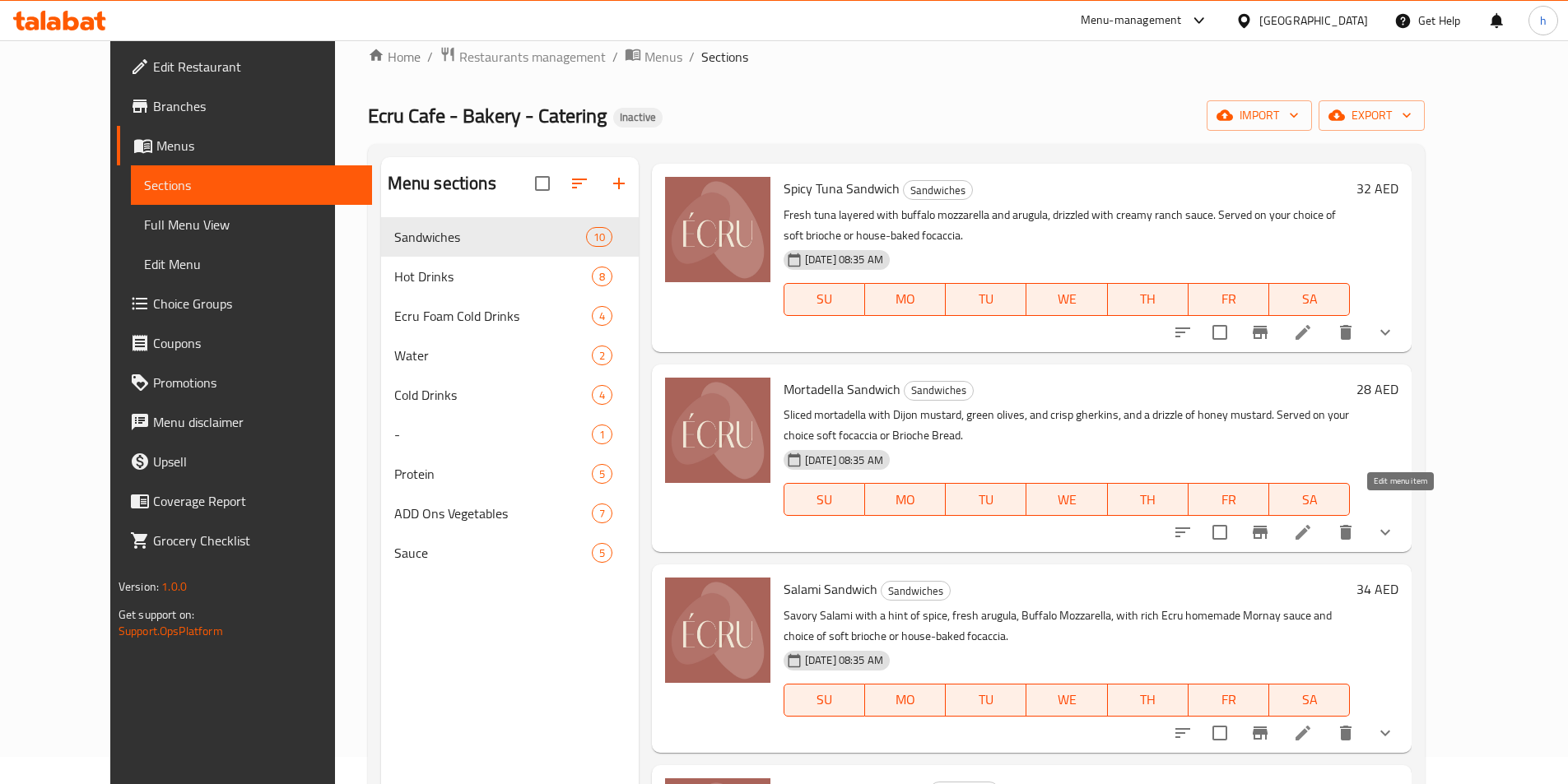
click at [1313, 522] on icon at bounding box center [1303, 532] width 20 height 20
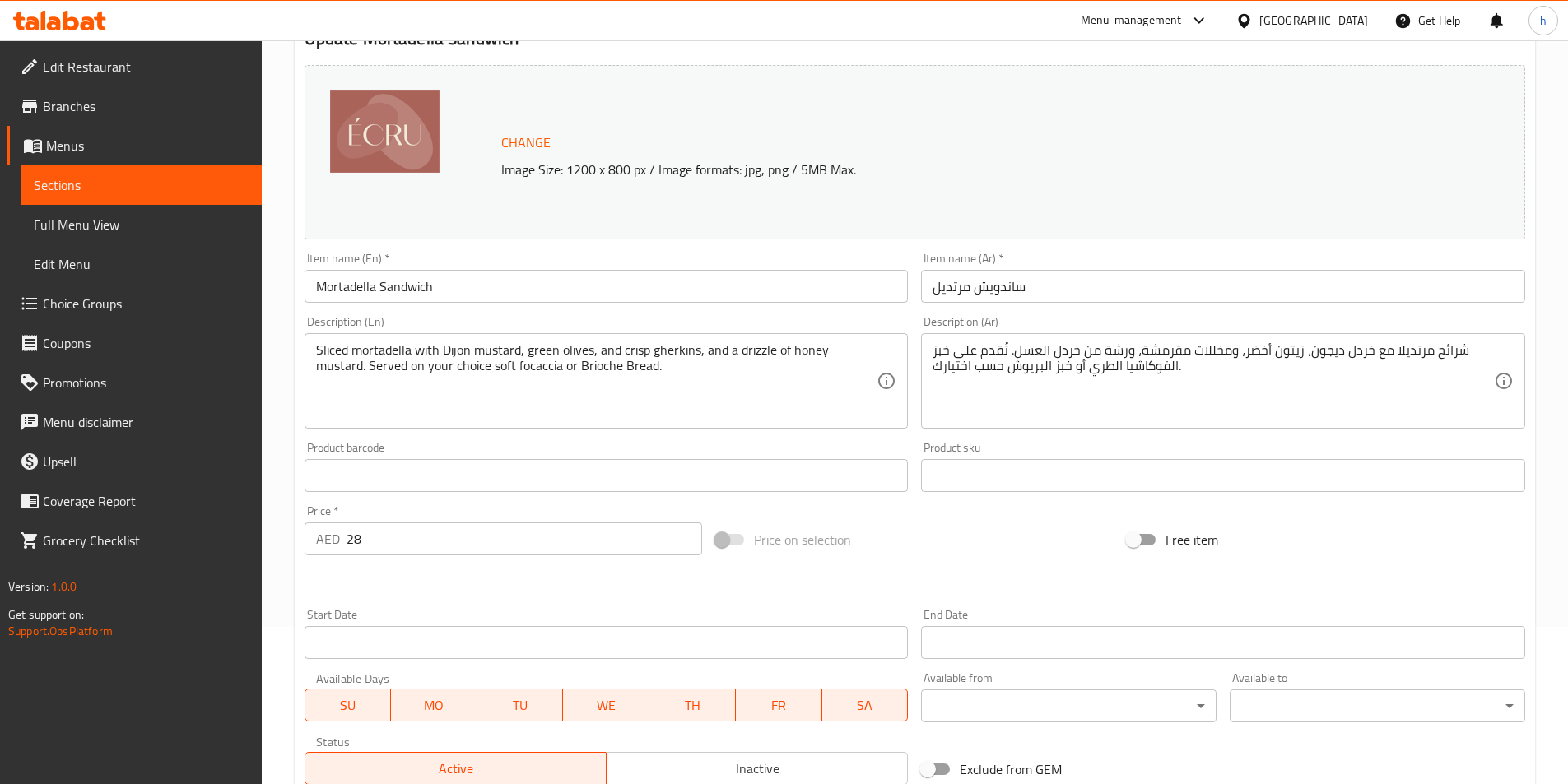
scroll to position [164, 0]
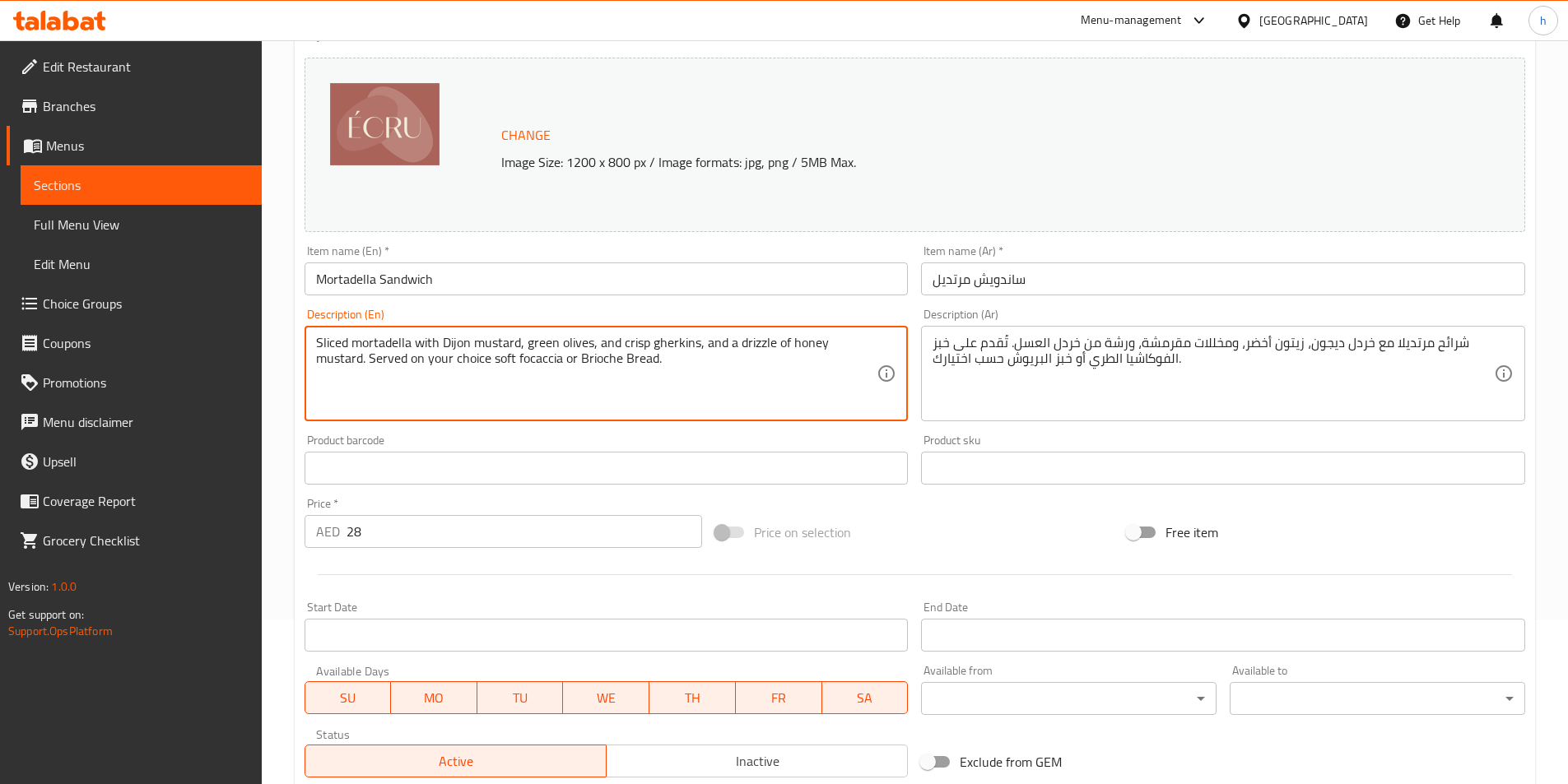
click at [338, 335] on textarea "Sliced mortadella with Dijon mustard, green olives, and crisp gherkins, and a d…" at bounding box center [597, 374] width 561 height 78
click at [373, 335] on textarea "Sliced mortadella with Dijon mustard, green olives, and crisp gherkins, and a d…" at bounding box center [597, 374] width 561 height 78
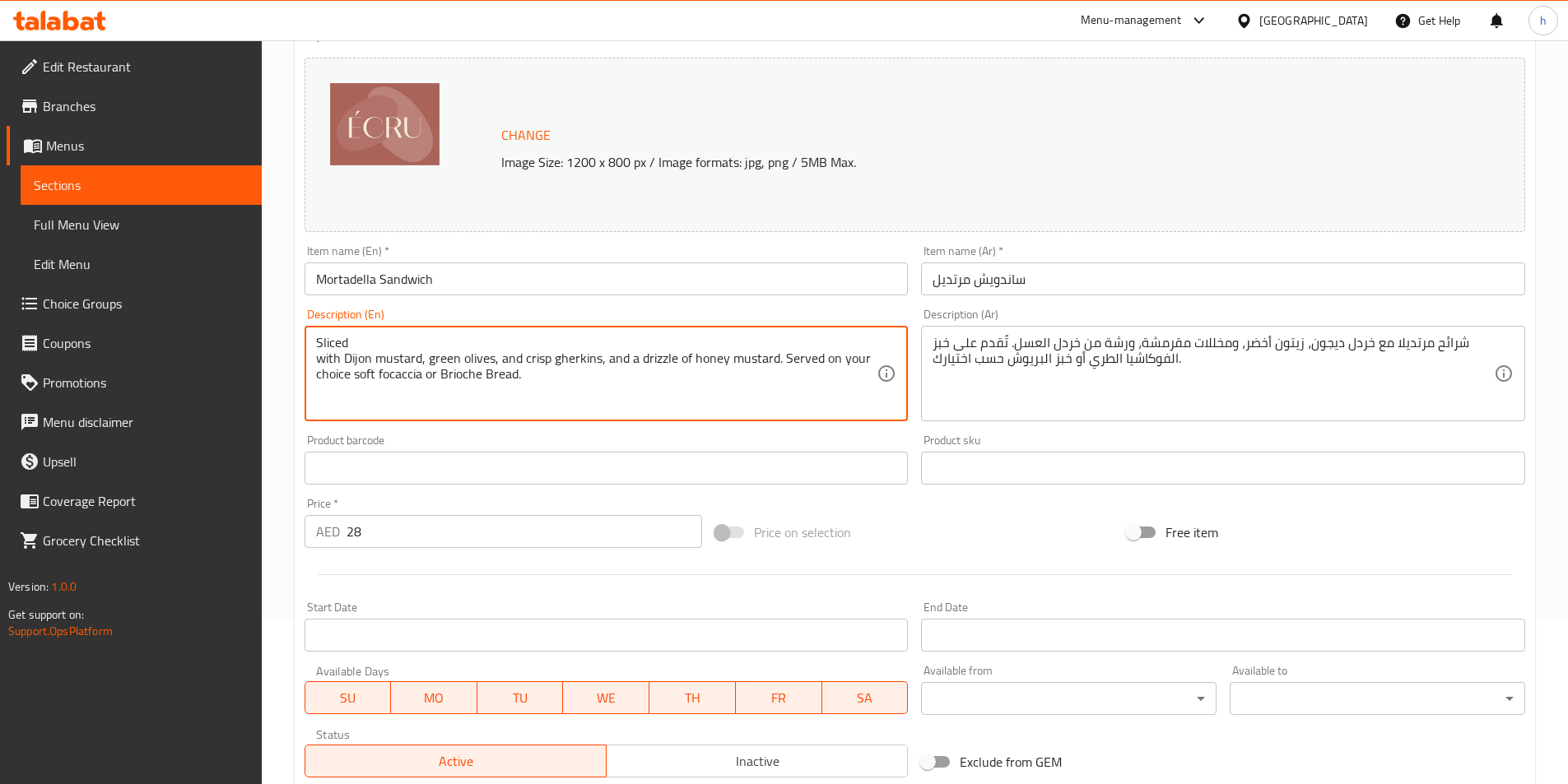
type textarea "Sliced mortadella with Dijon mustard, green olives, and crisp gherkins, and a d…"
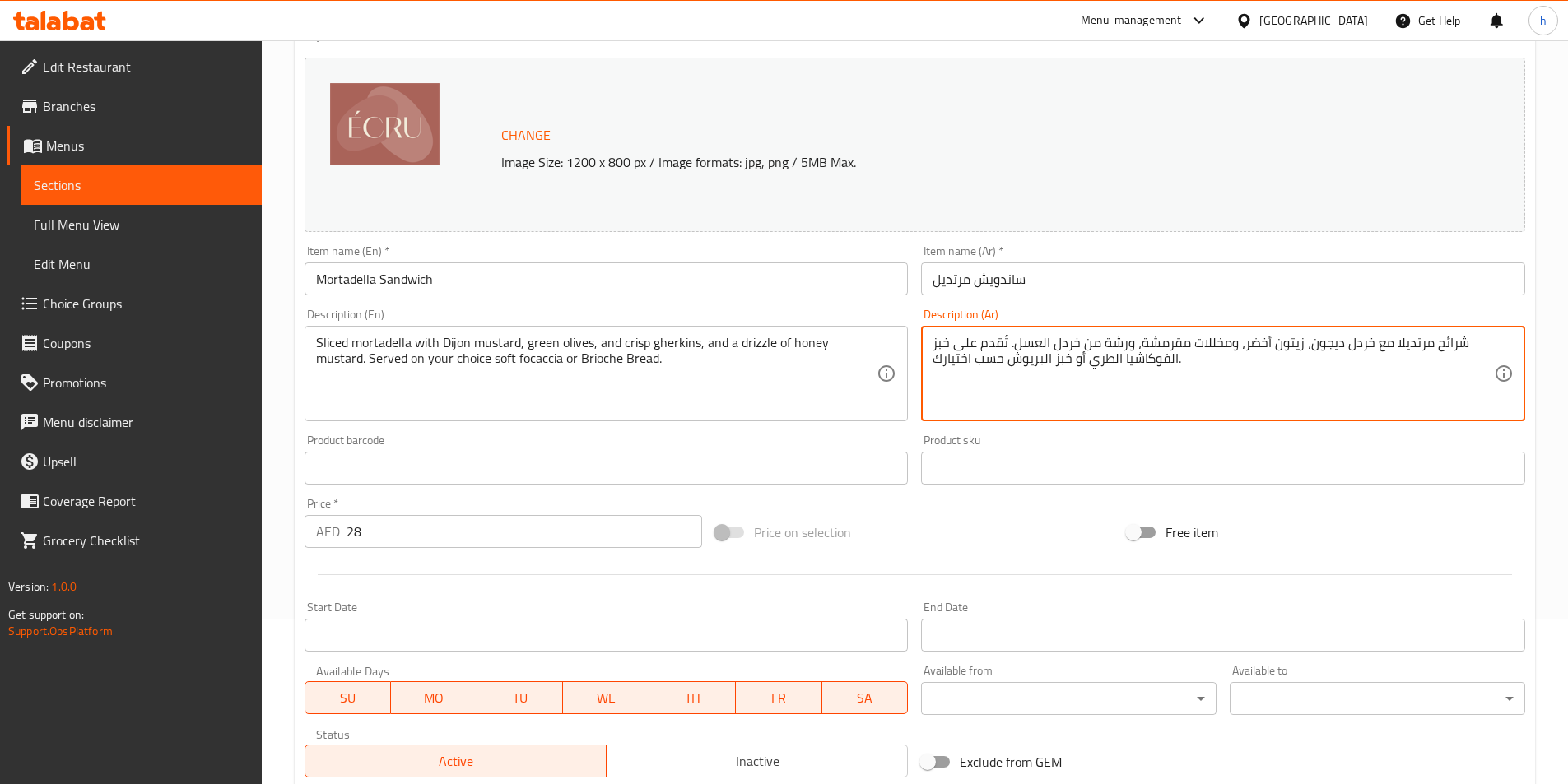
click at [1348, 347] on textarea "شرائح مرتديلا مع خردل ديجون، زيتون أخضر، ومخللات مقرمشة، ورشة من خردل العسل. تُ…" at bounding box center [1214, 374] width 561 height 78
type textarea "شرائح مرتديلا مع مسترده ديجون، زيتون أخضر، ومخللات مقرمشة، ورشة من خردل العسل. …"
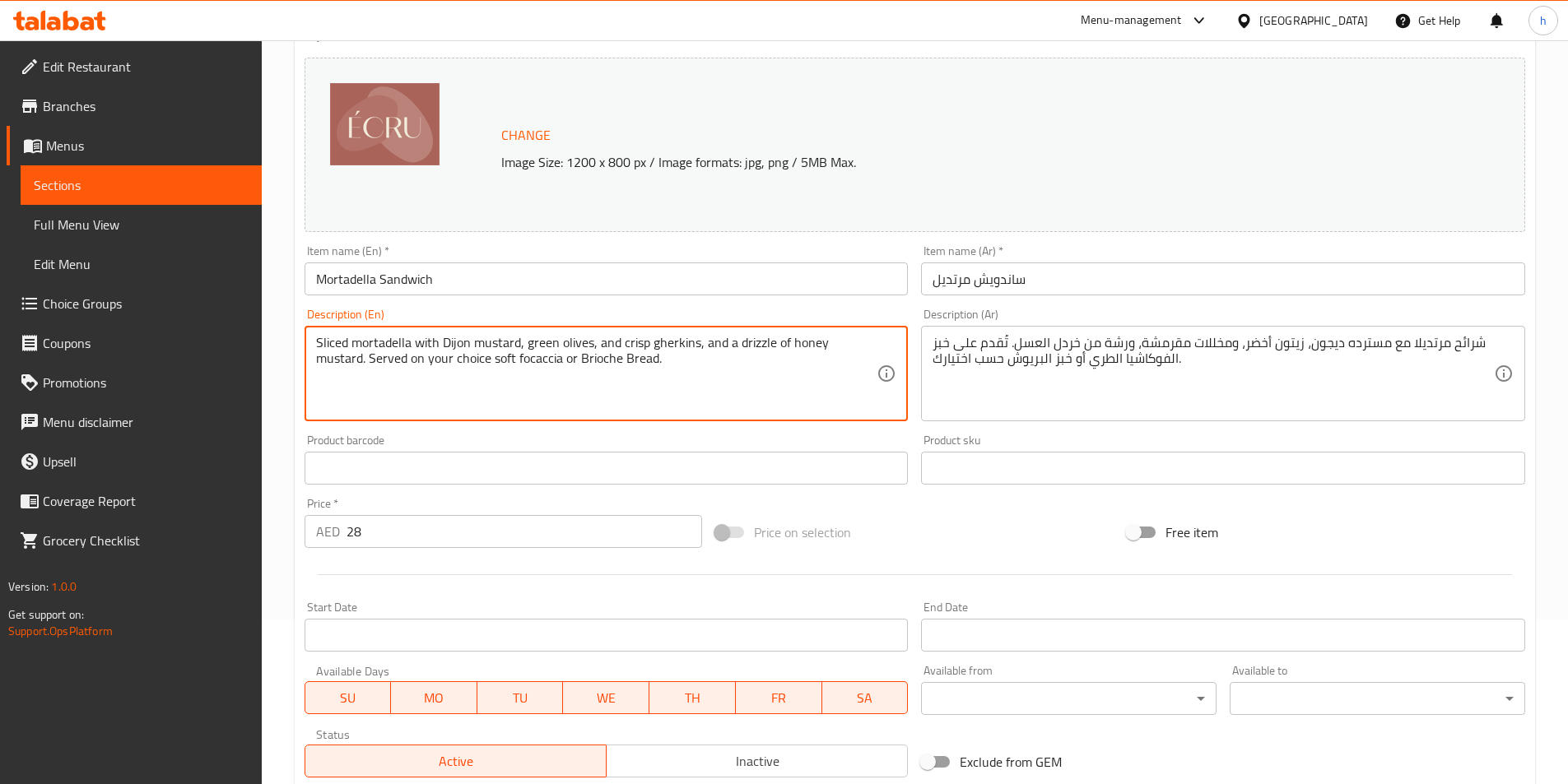
drag, startPoint x: 614, startPoint y: 338, endPoint x: 683, endPoint y: 347, distance: 69.6
click at [720, 348] on textarea "Sliced mortadella with Dijon mustard, green olives, and crisp gherkins, and a d…" at bounding box center [597, 374] width 561 height 78
drag, startPoint x: 720, startPoint y: 348, endPoint x: 737, endPoint y: 350, distance: 17.1
click at [737, 350] on textarea "Sliced mortadella with Dijon mustard, green olives, and crisp gherkins, and a d…" at bounding box center [597, 374] width 561 height 78
click at [806, 347] on textarea "Sliced mortadella with Dijon mustard, green olives, and crisp gherkins, and a d…" at bounding box center [597, 374] width 561 height 78
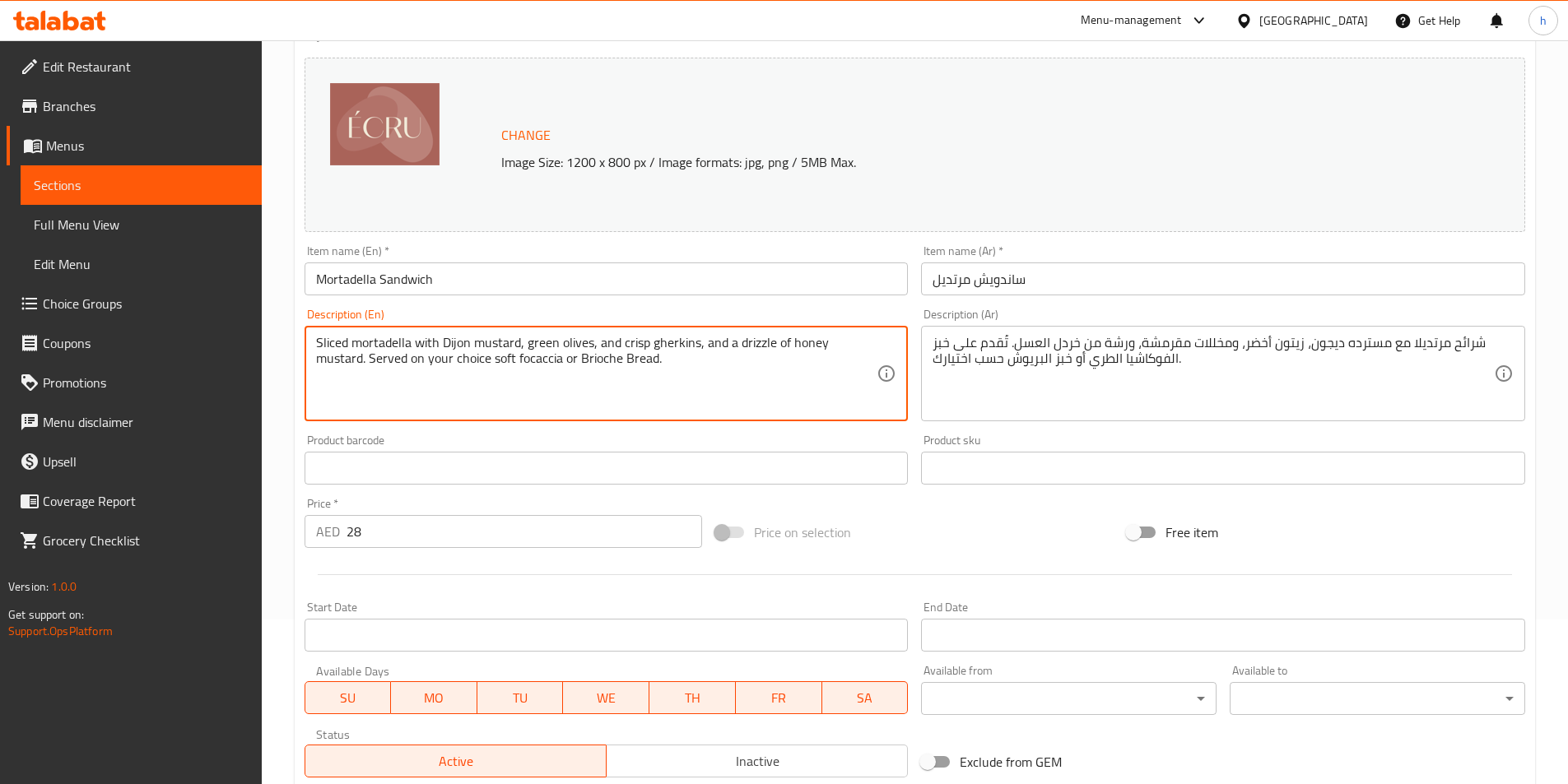
click at [806, 347] on textarea "Sliced mortadella with Dijon mustard, green olives, and crisp gherkins, and a d…" at bounding box center [597, 374] width 561 height 78
click at [813, 347] on textarea "Sliced mortadella with Dijon mustard, green olives, and crisp gherkins, and a d…" at bounding box center [597, 374] width 561 height 78
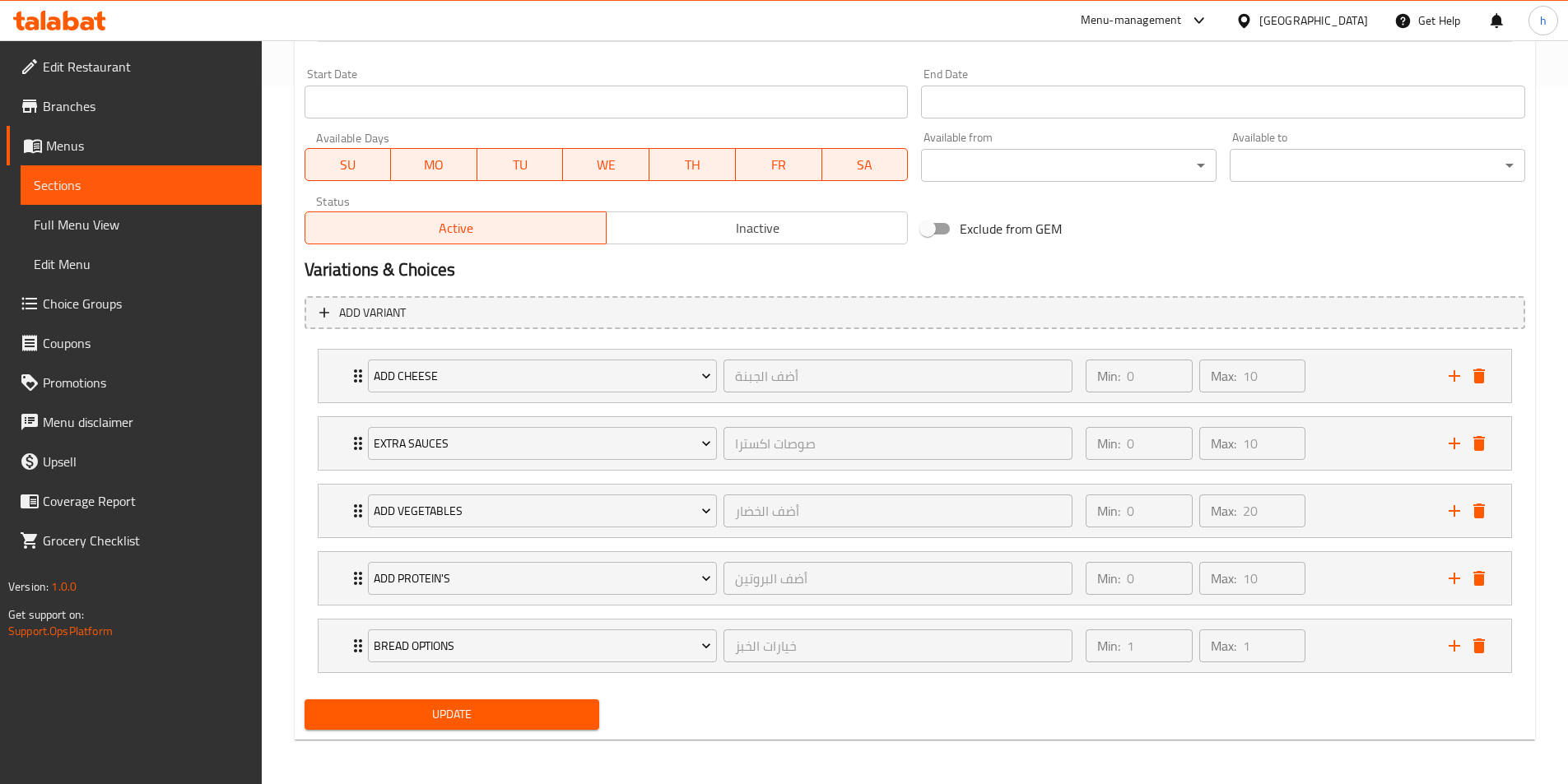
scroll to position [700, 0]
click at [567, 696] on div "Update" at bounding box center [452, 713] width 309 height 44
click at [585, 716] on span "Update" at bounding box center [452, 713] width 269 height 21
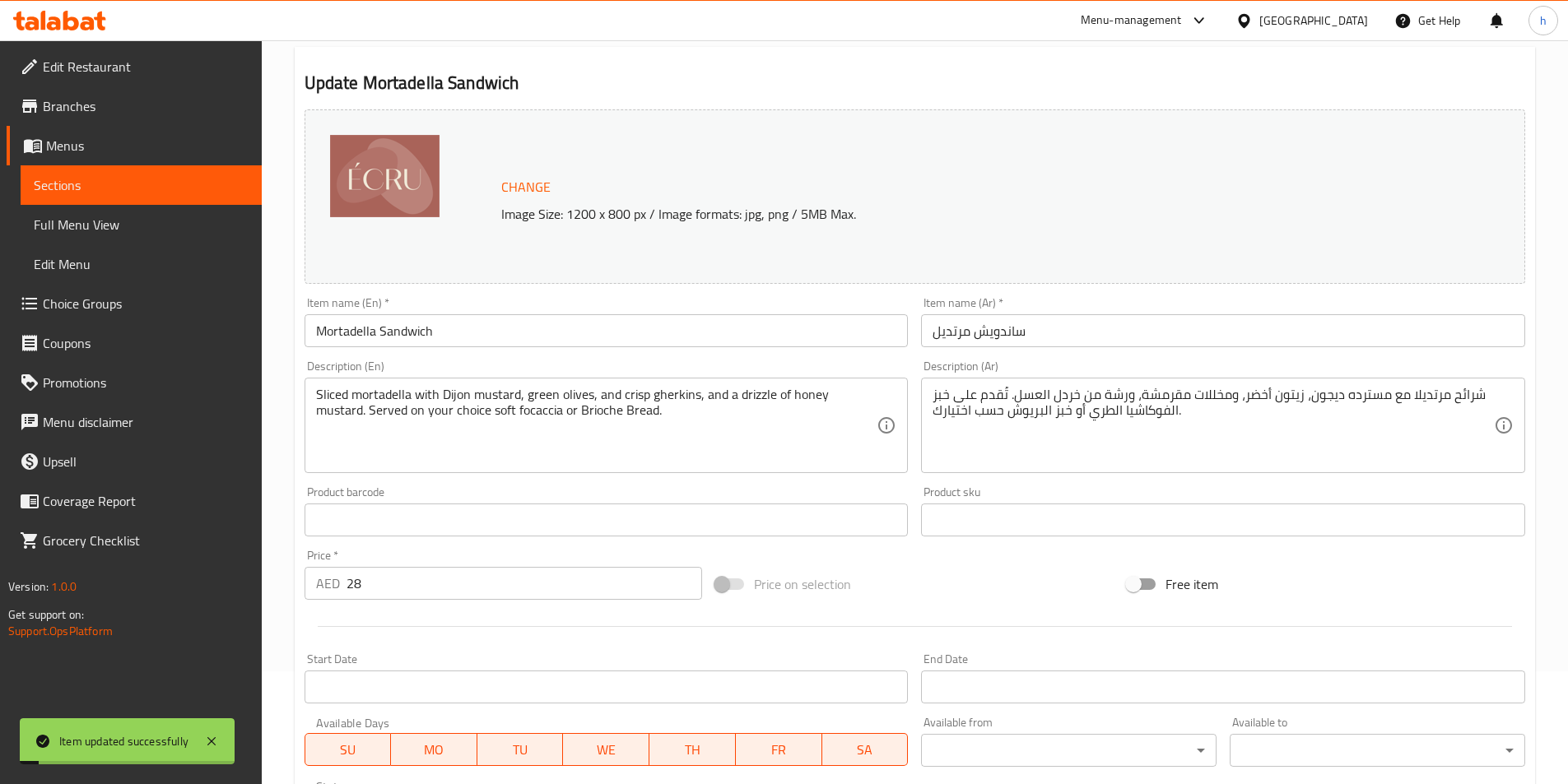
scroll to position [0, 0]
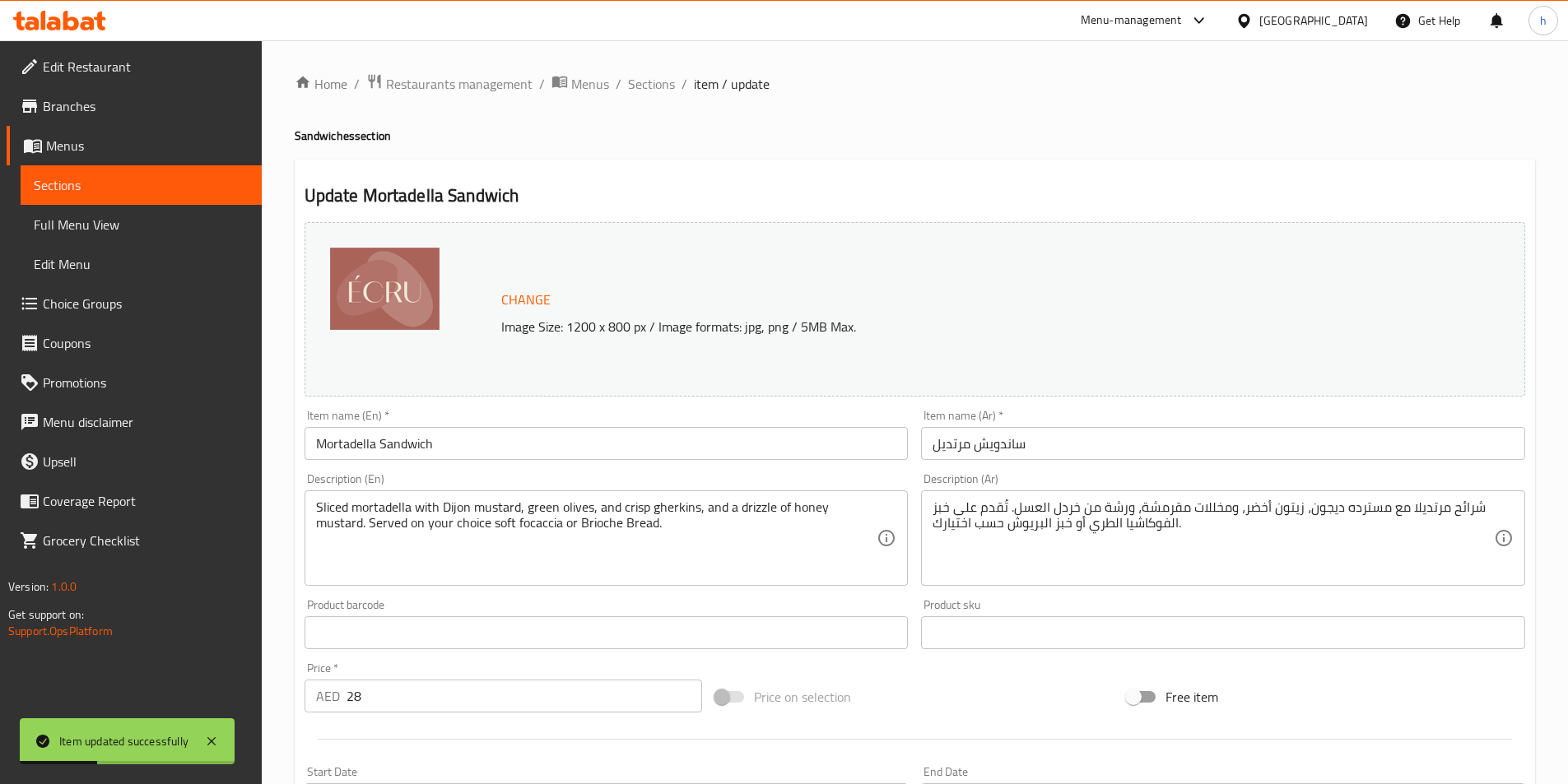
click at [675, 85] on ol "Home / Restaurants management / Menus / Sections / item / update" at bounding box center [915, 84] width 1241 height 21
click at [643, 83] on span "Sections" at bounding box center [651, 84] width 47 height 20
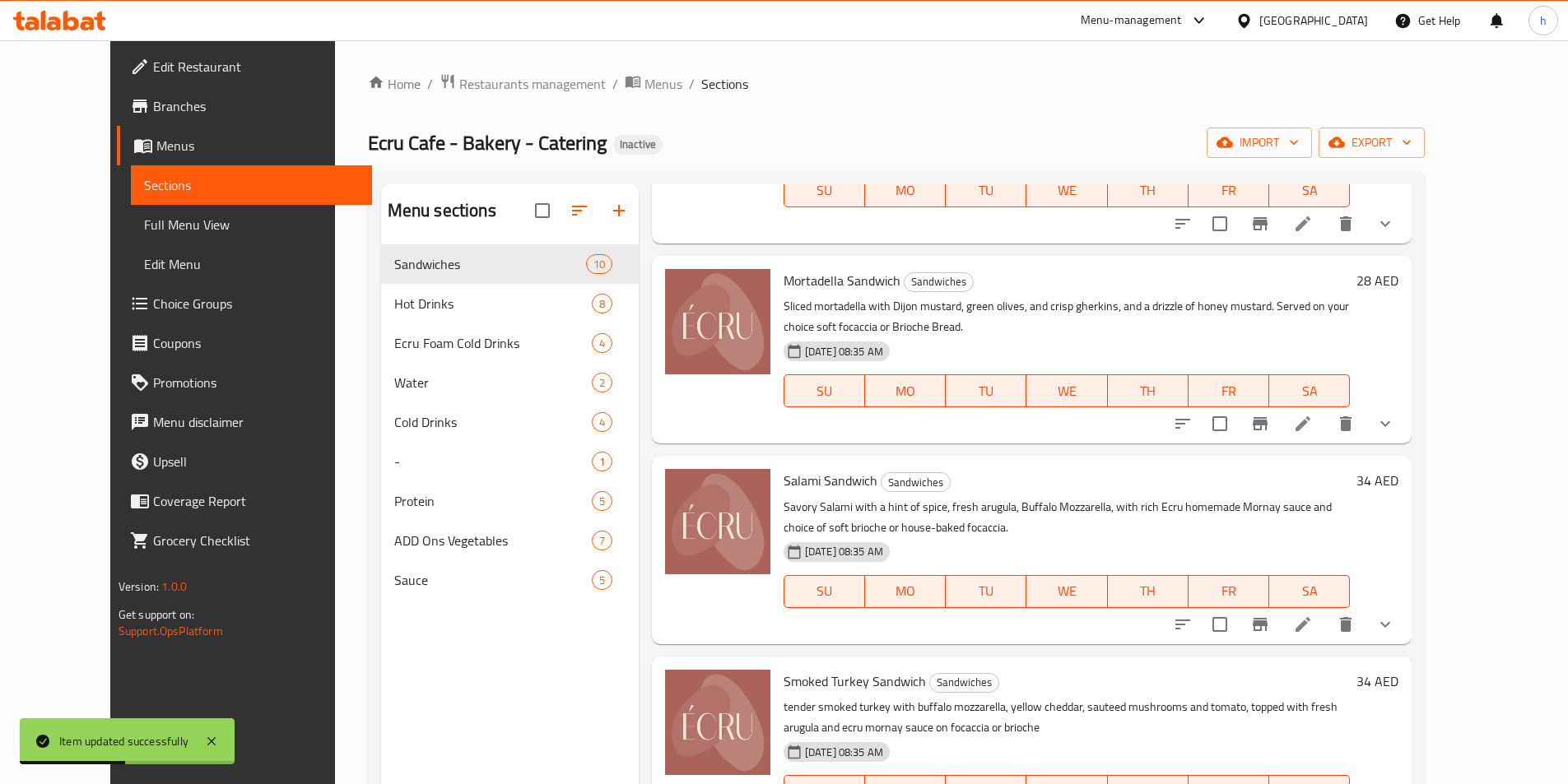
scroll to position [412, 0]
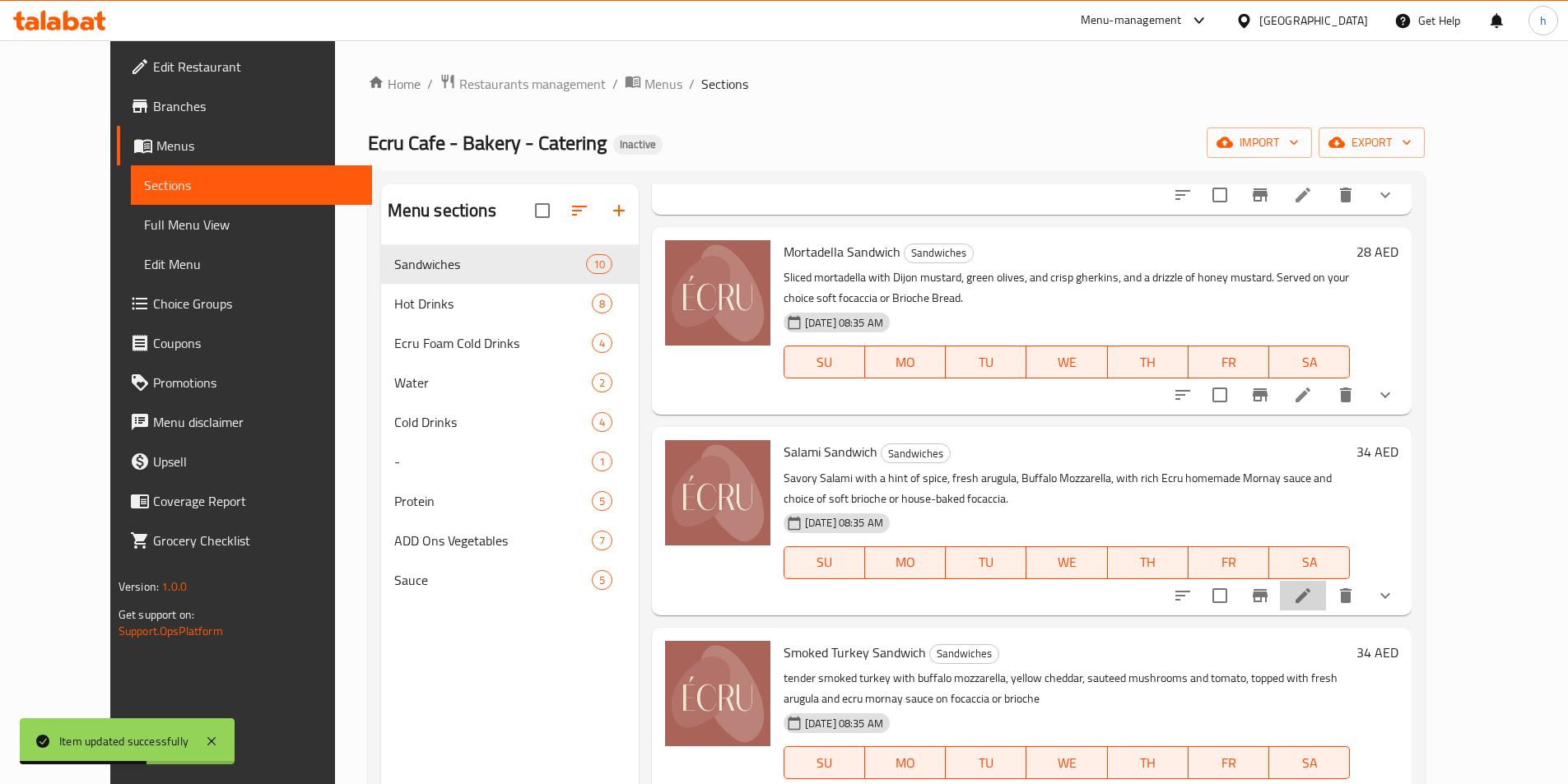
click at [1326, 581] on li at bounding box center [1303, 596] width 46 height 30
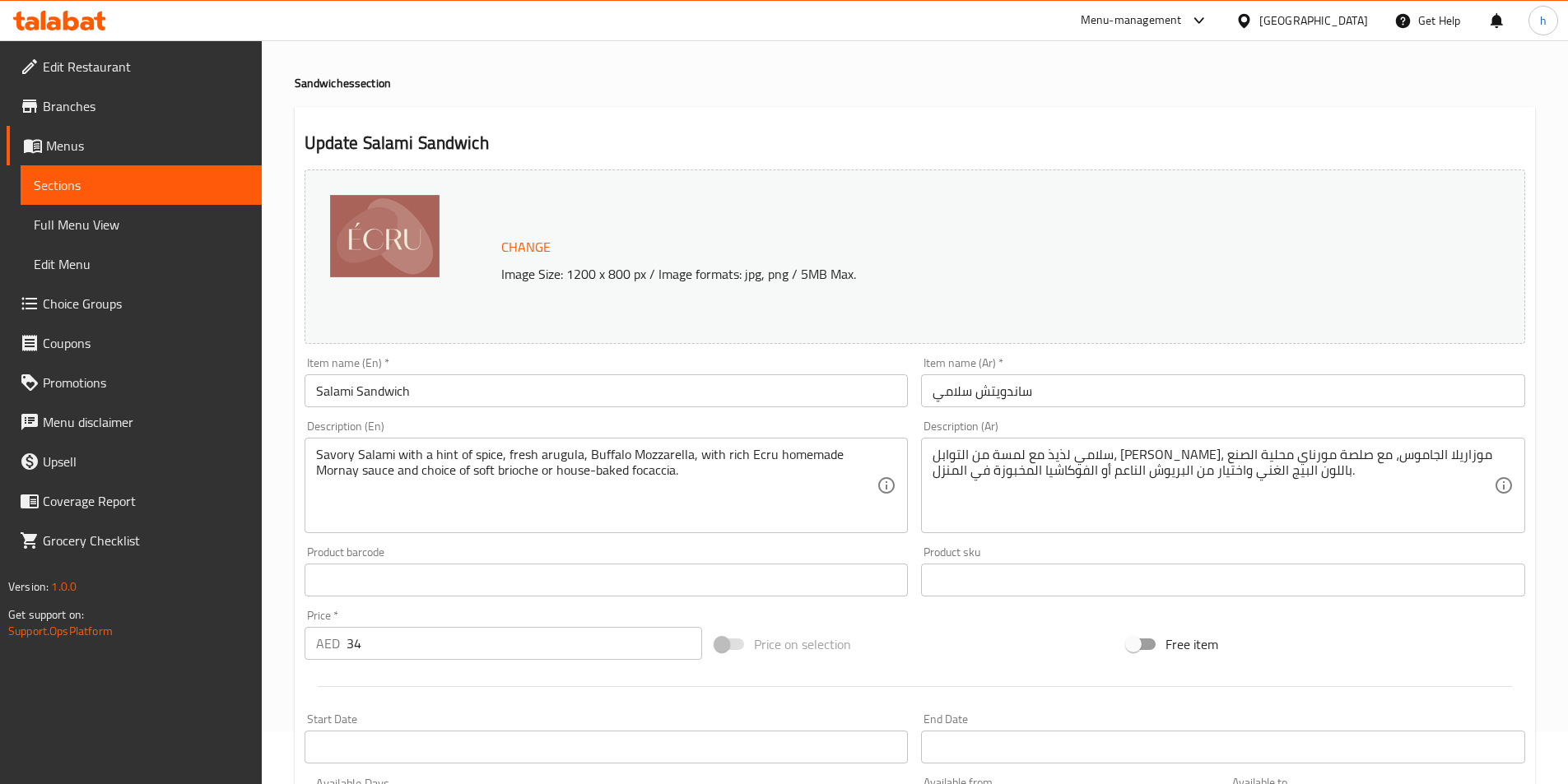
scroll to position [83, 0]
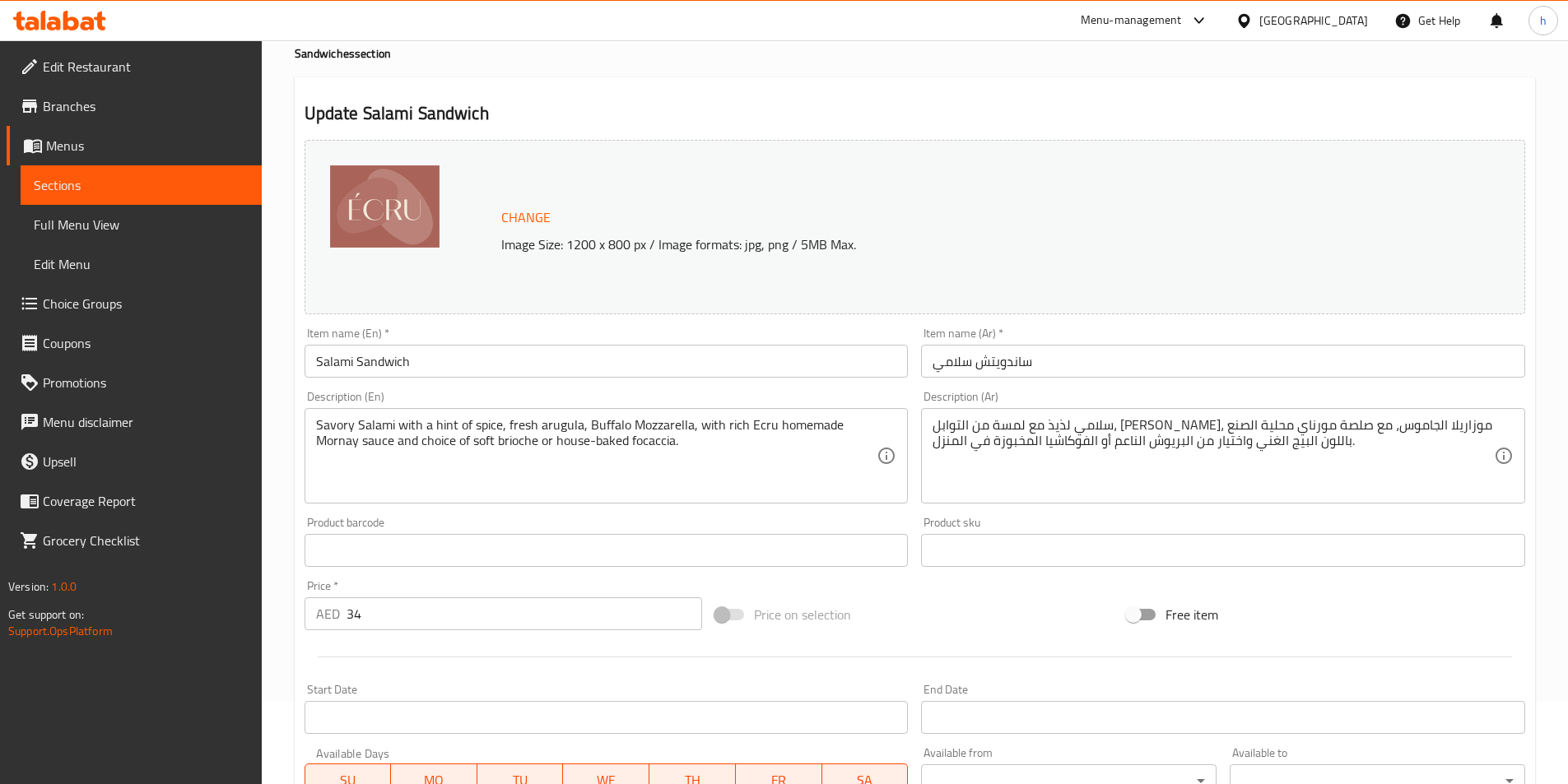
click at [326, 368] on input "Salami Sandwich" at bounding box center [607, 361] width 604 height 33
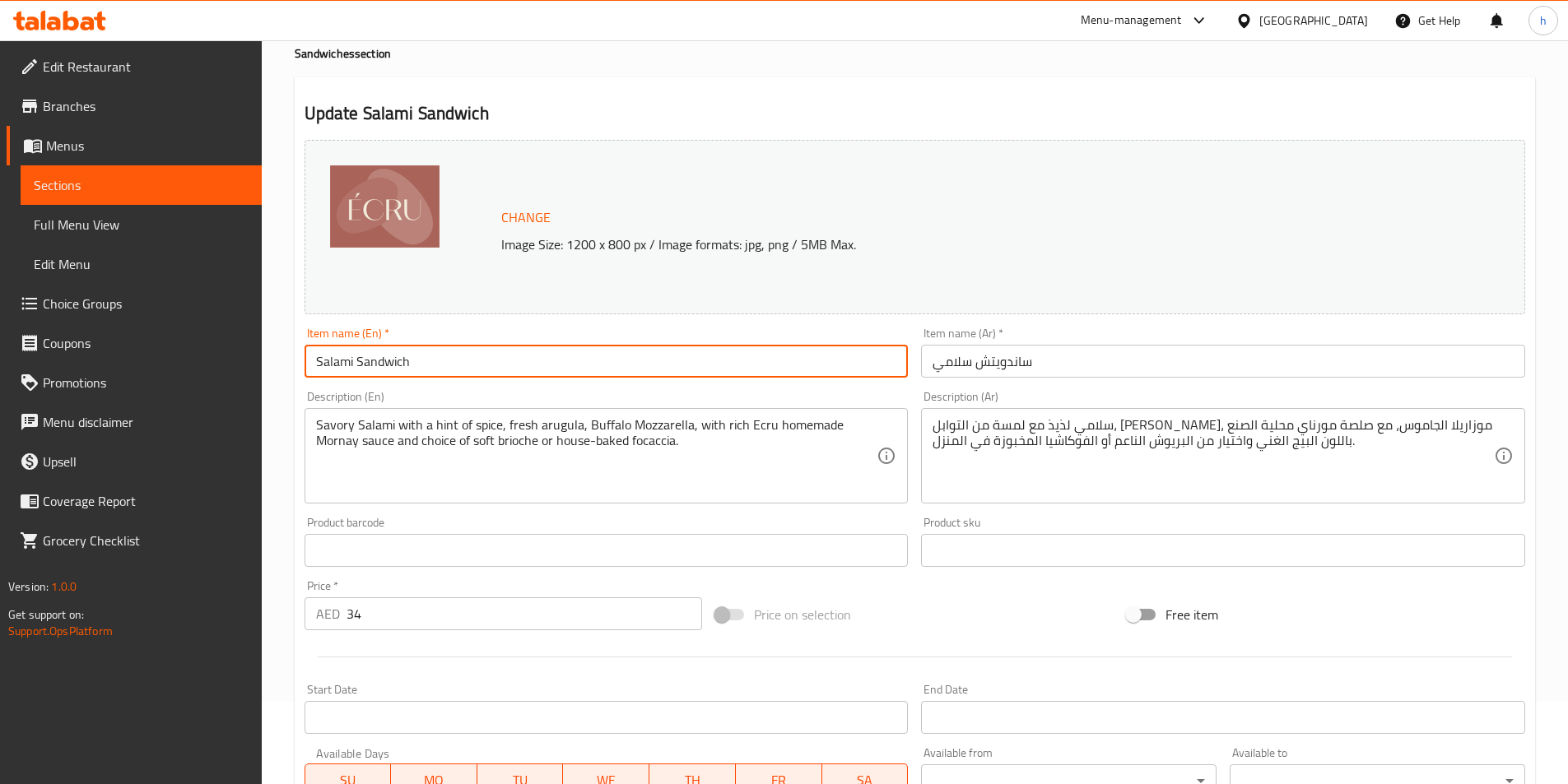
click at [379, 375] on input "Salami Sandwich" at bounding box center [607, 361] width 604 height 33
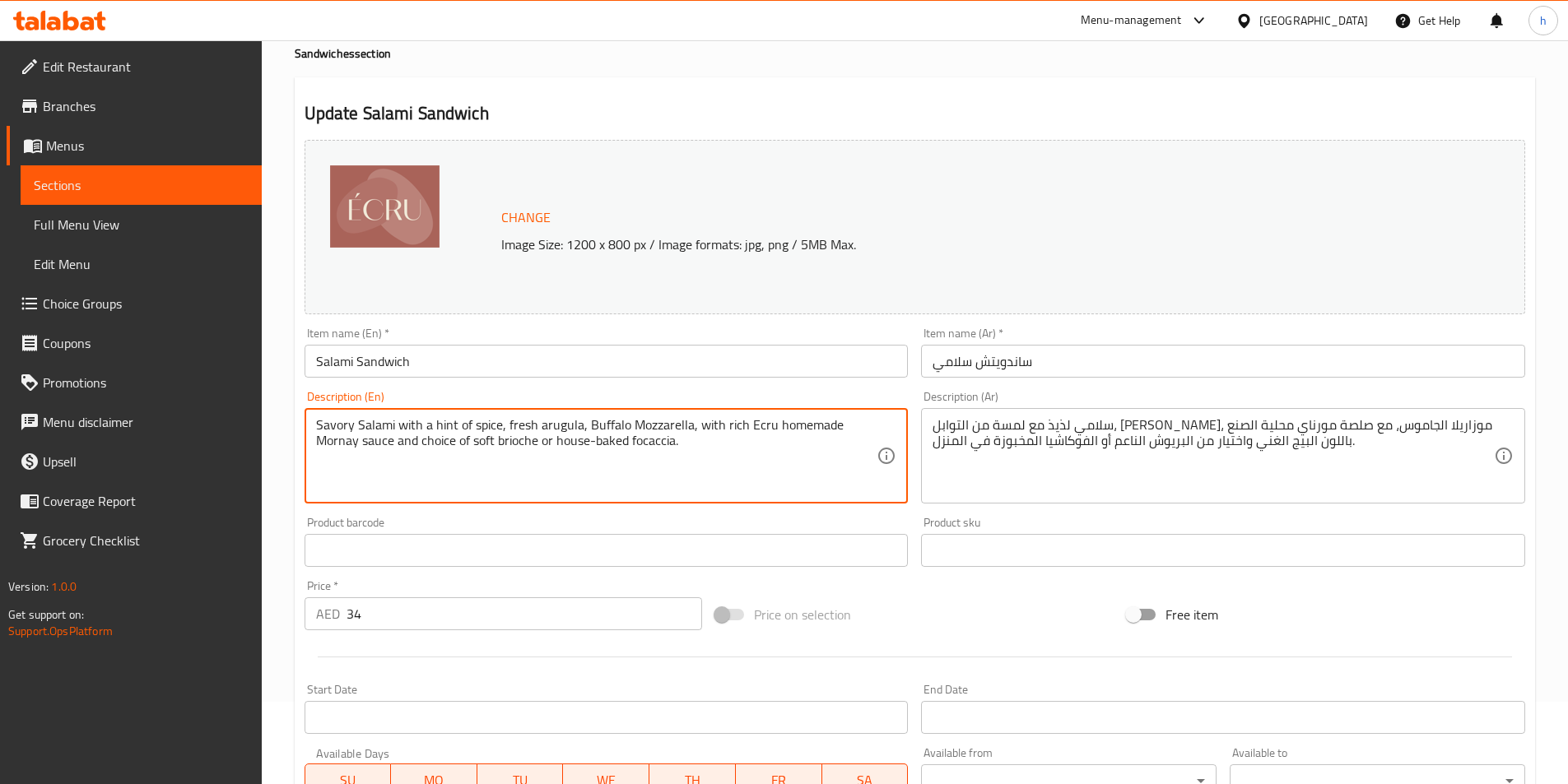
click at [316, 427] on textarea "Savory Salami with a hint of spice, fresh arugula, Buffalo Mozzarella, with ric…" at bounding box center [597, 456] width 561 height 78
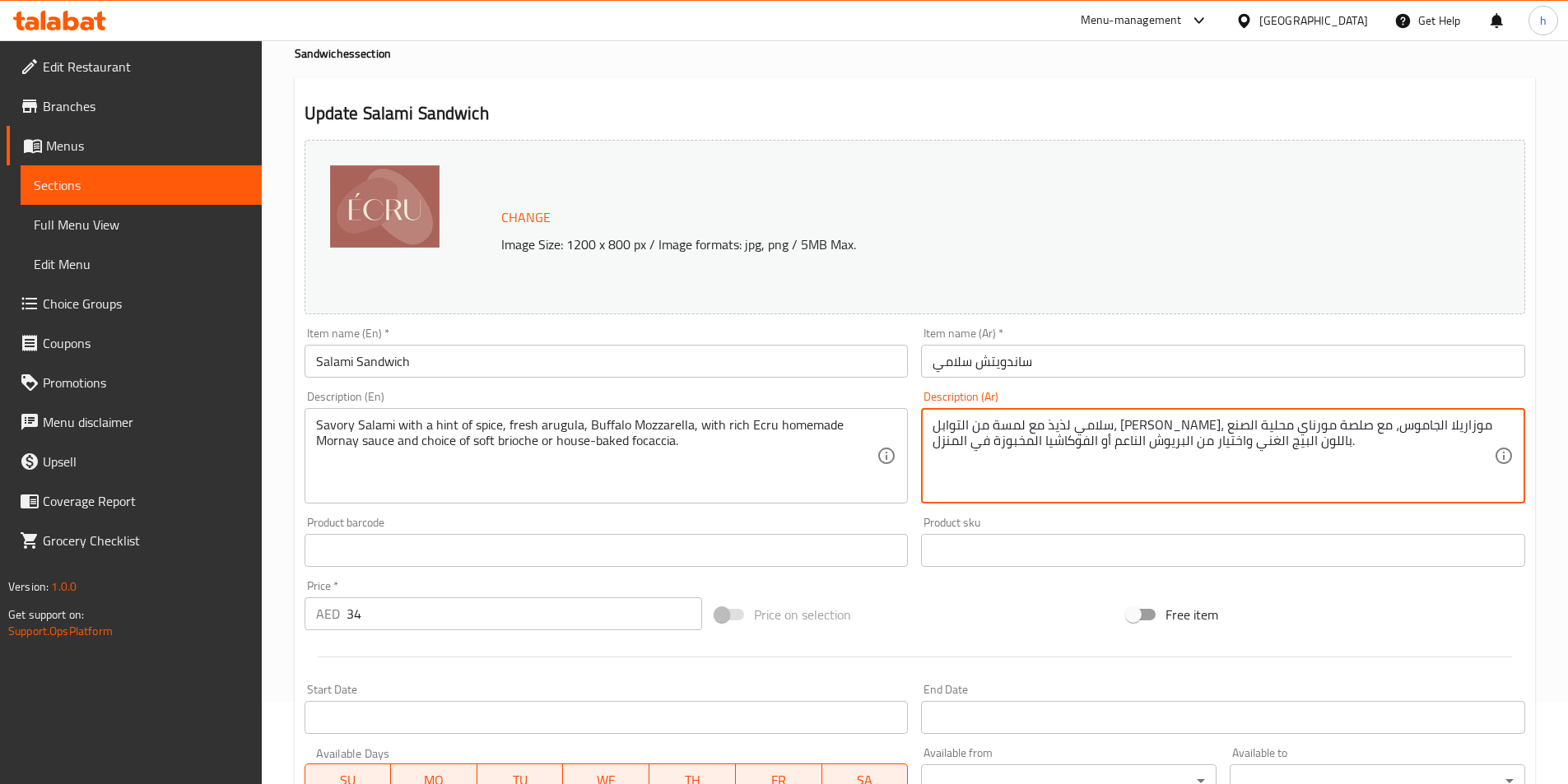
click at [1428, 427] on textarea "سلامي لذيذ مع لمسة من التوابل، جرجير طازج، موزاريلا الجاموس، مع صلصة مورناي محل…" at bounding box center [1214, 456] width 561 height 78
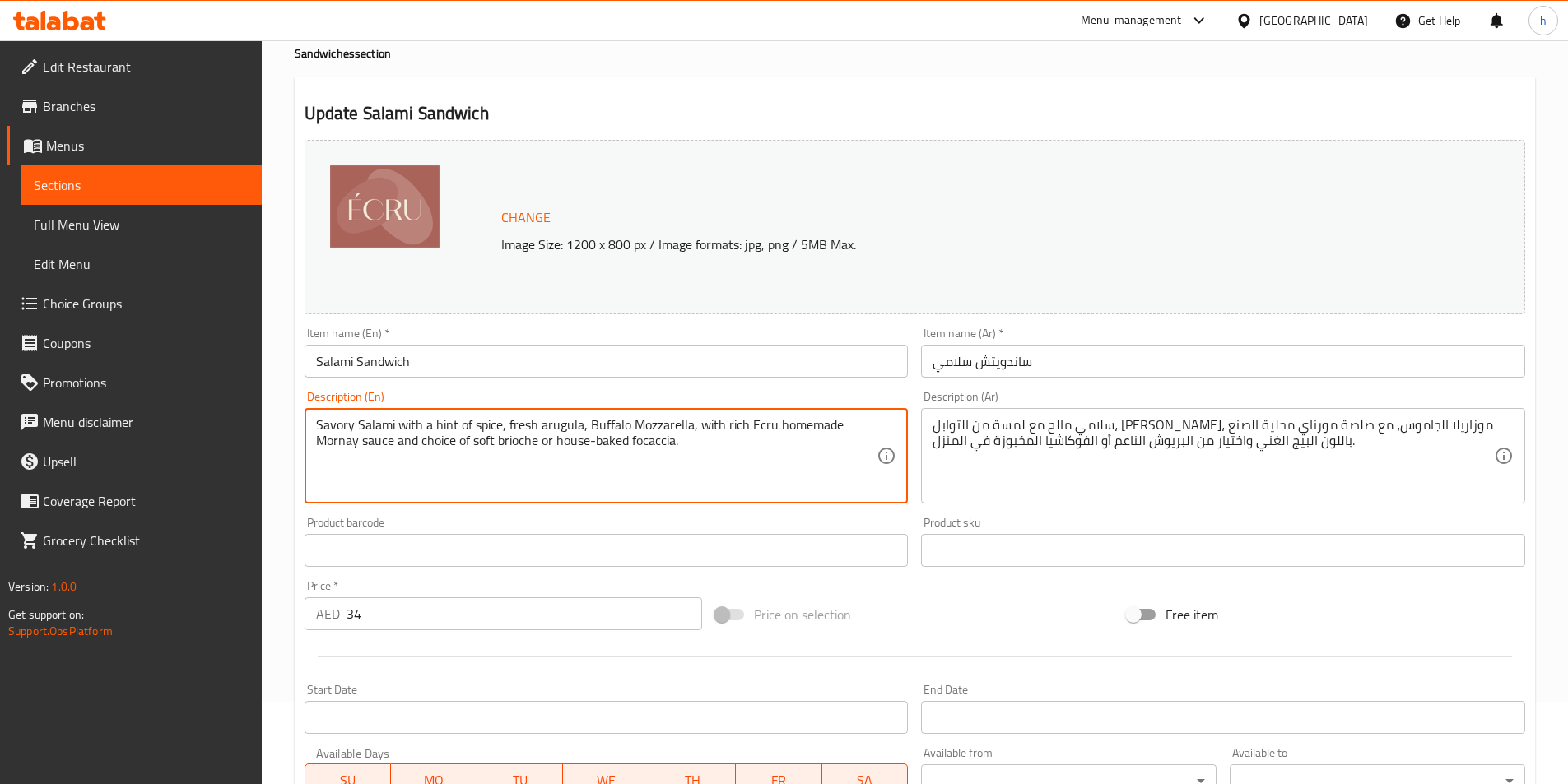
drag, startPoint x: 430, startPoint y: 425, endPoint x: 484, endPoint y: 409, distance: 56.3
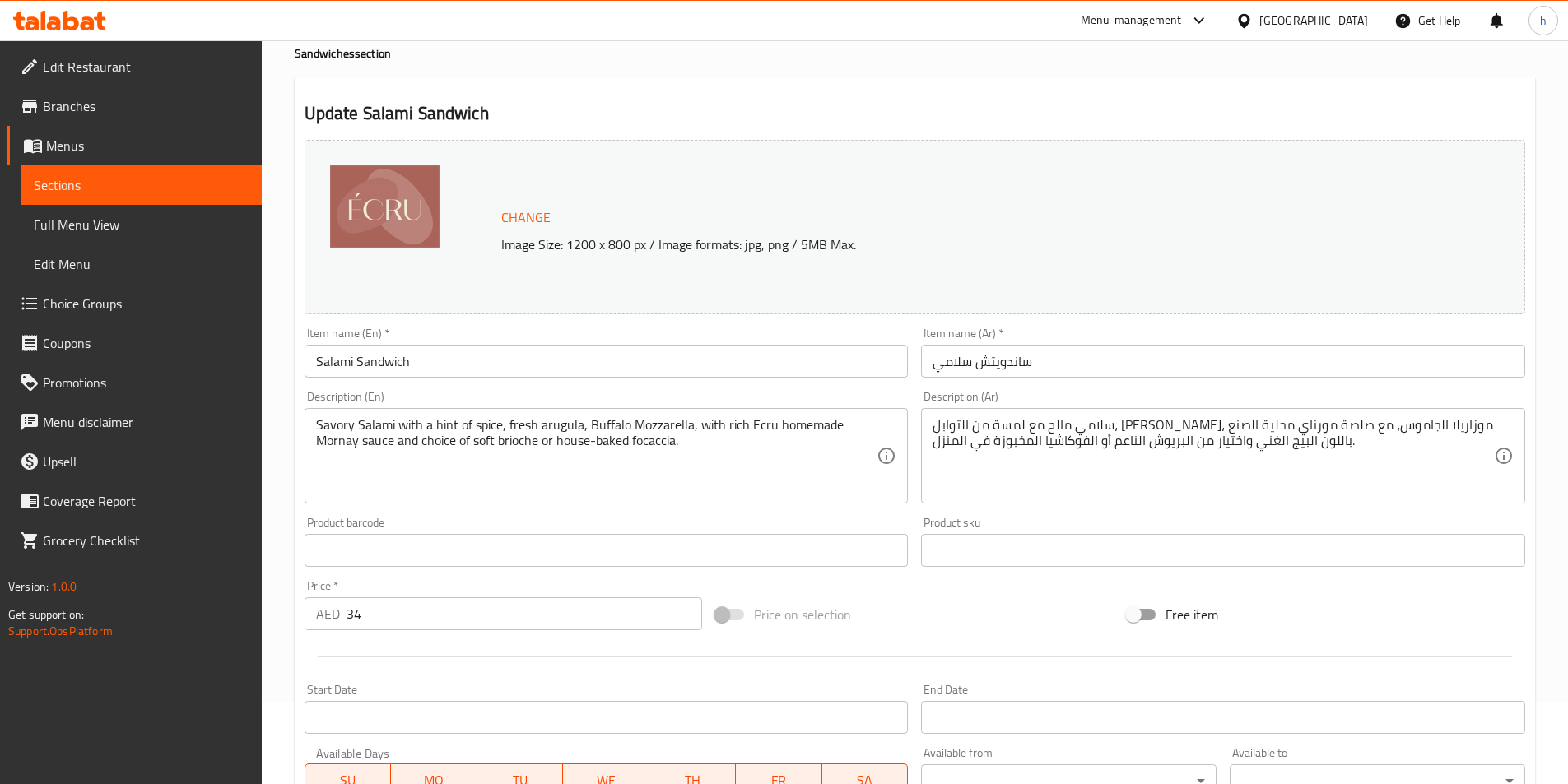
drag, startPoint x: 513, startPoint y: 415, endPoint x: 575, endPoint y: 427, distance: 63.2
click at [575, 427] on div "Savory Salami with a hint of spice, fresh arugula, Buffalo Mozzarella, with ric…" at bounding box center [607, 456] width 604 height 96
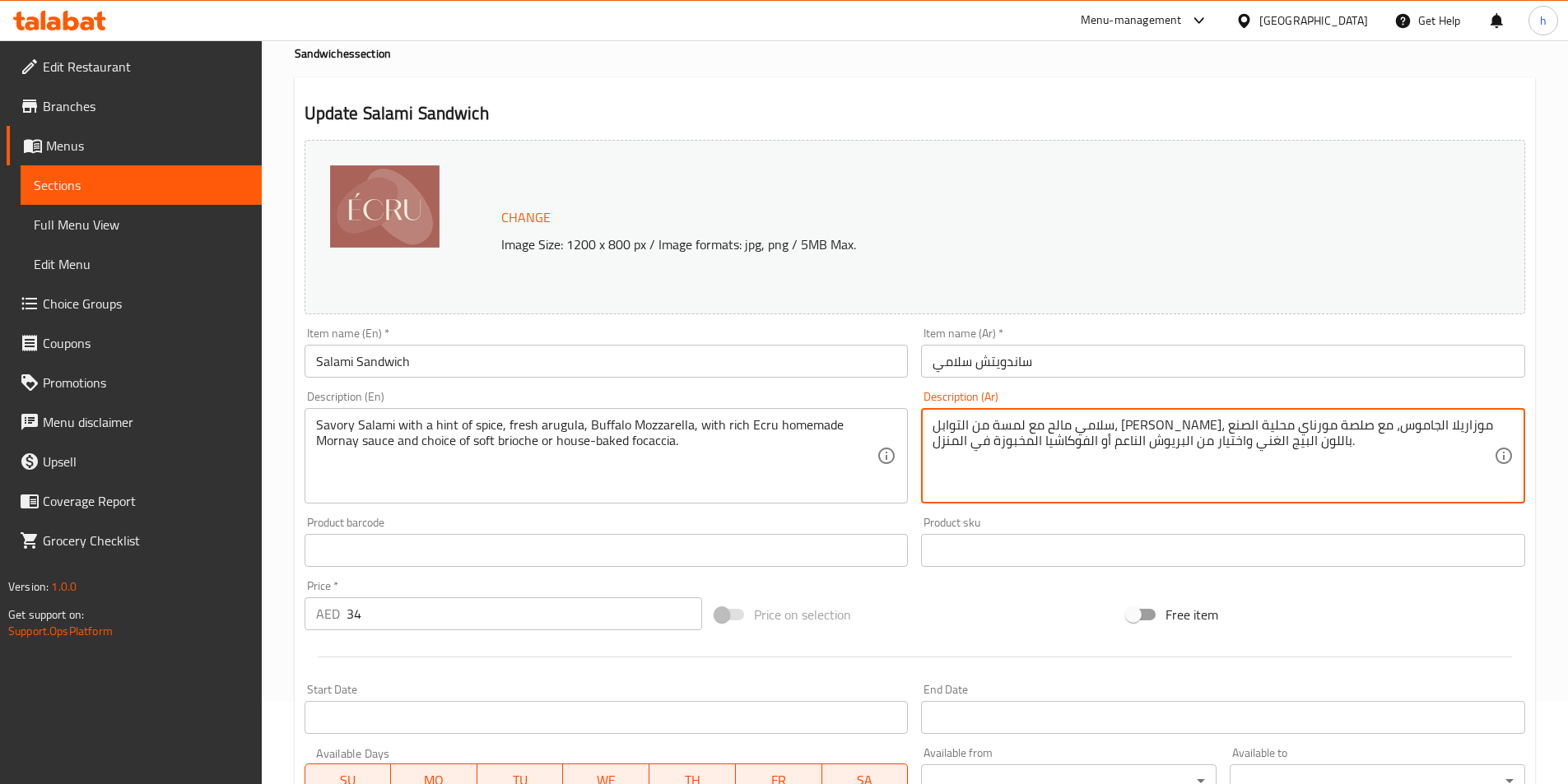
click at [1181, 421] on textarea "سلامي مالح مع لمسة من التوابل، جرجير طازج، موزاريلا الجاموس، مع صلصة مورناي محل…" at bounding box center [1214, 456] width 561 height 78
click at [1165, 422] on textarea "سلامي مالح مع لمسة من التوابل، جرجير طازج، موزاريلا الجاموس، مع صلصة مورناي محل…" at bounding box center [1214, 456] width 561 height 78
type textarea "سلامي مالح مع لمسة من التوابل، [PERSON_NAME]، موزاريلا بافلو ، مع صلصة مورناي م…"
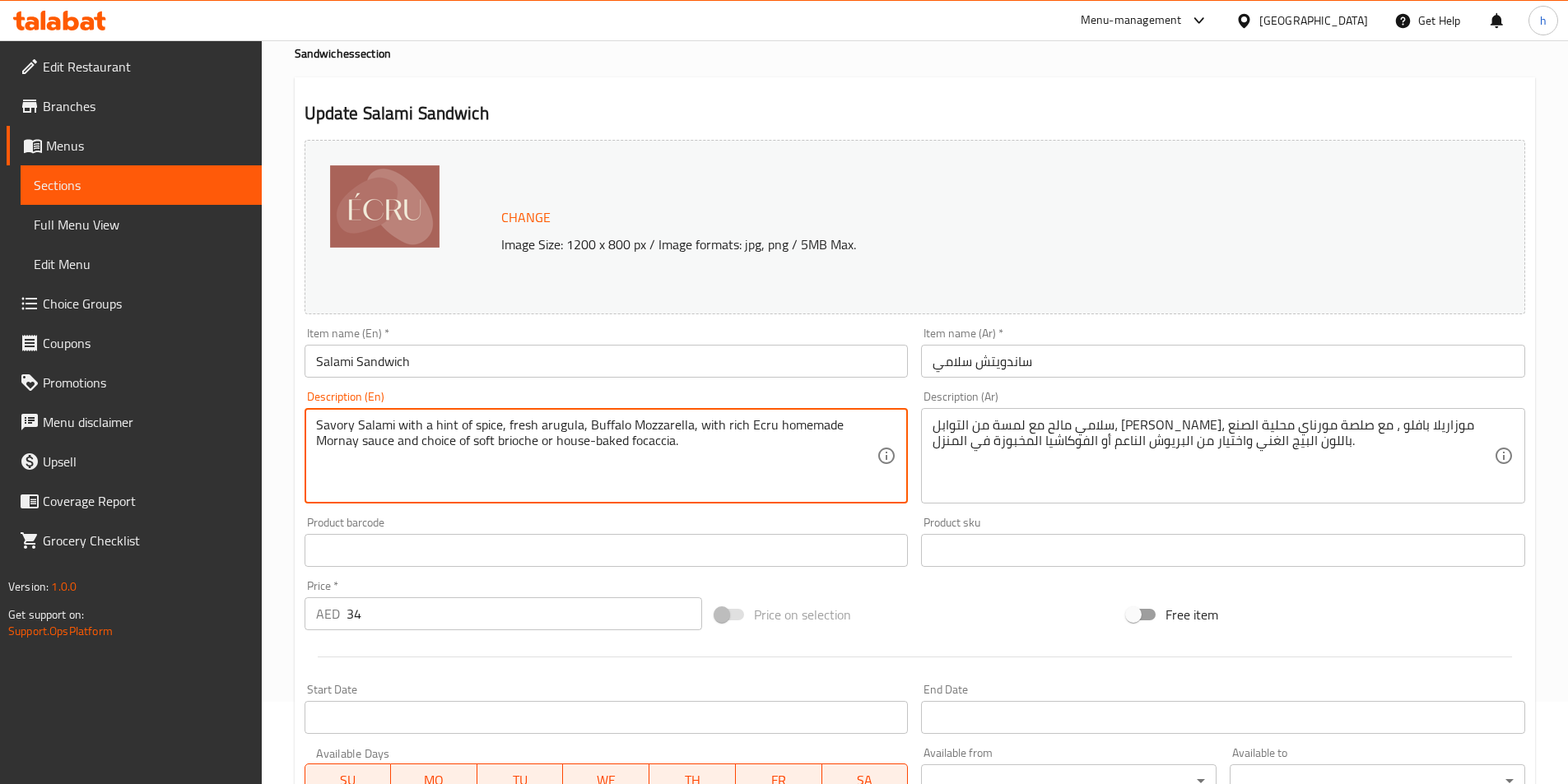
drag, startPoint x: 694, startPoint y: 437, endPoint x: 723, endPoint y: 440, distance: 29.2
click at [673, 487] on textarea "Savory Salami with a hint of spice, fresh arugula, Buffalo Mozzarella, with ric…" at bounding box center [597, 456] width 561 height 78
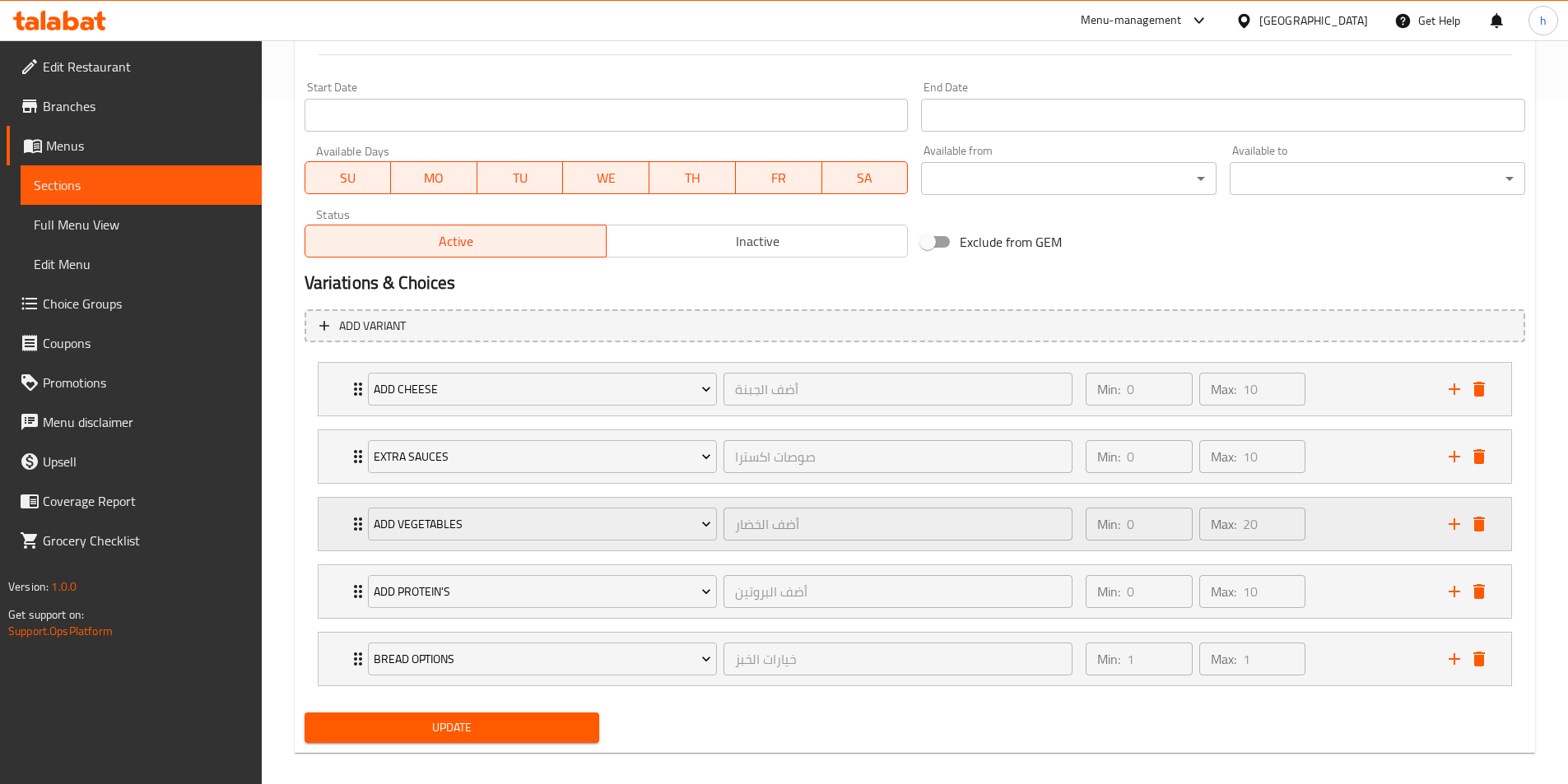
scroll to position [700, 0]
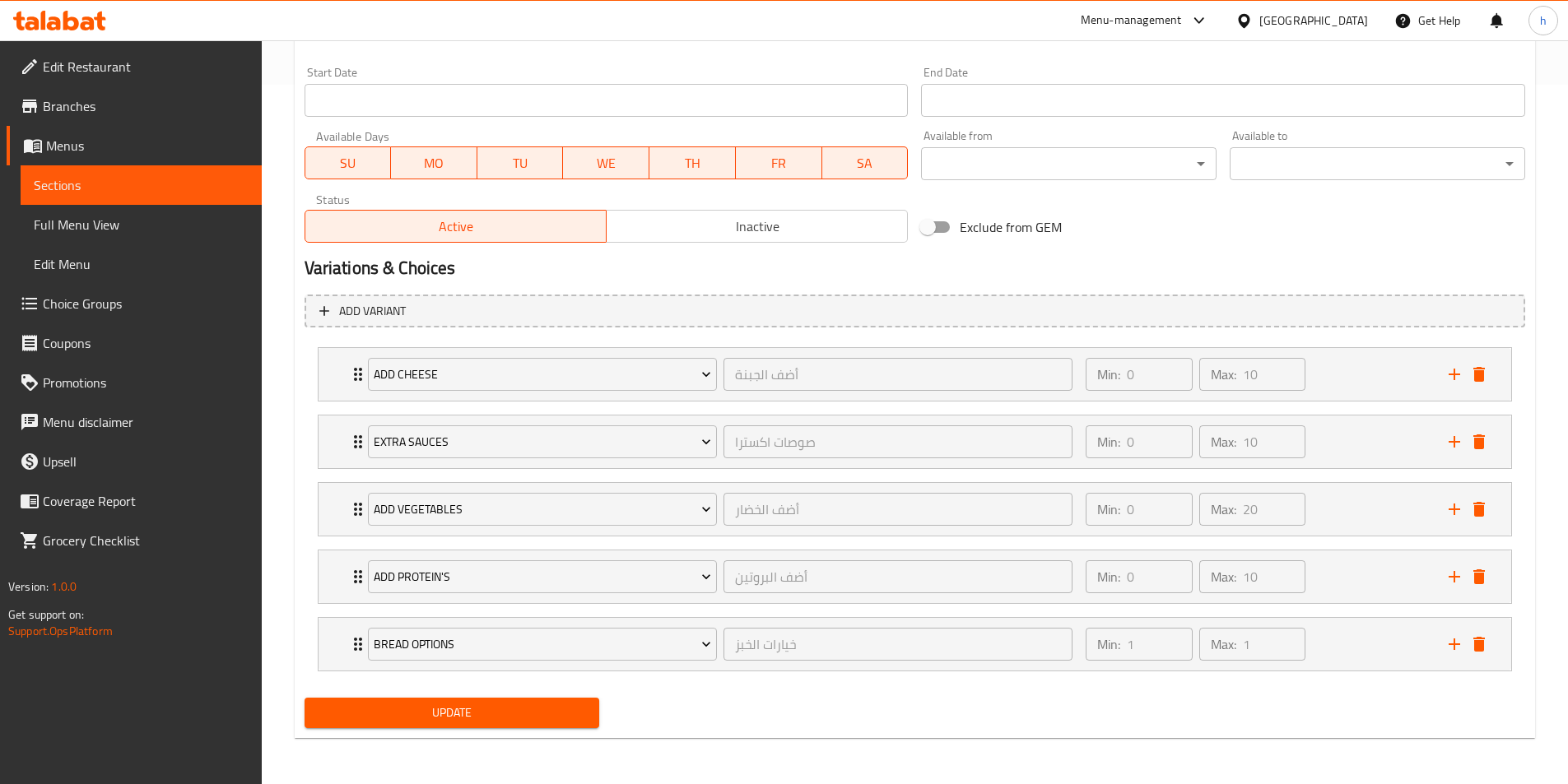
click at [575, 701] on button "Update" at bounding box center [452, 713] width 296 height 31
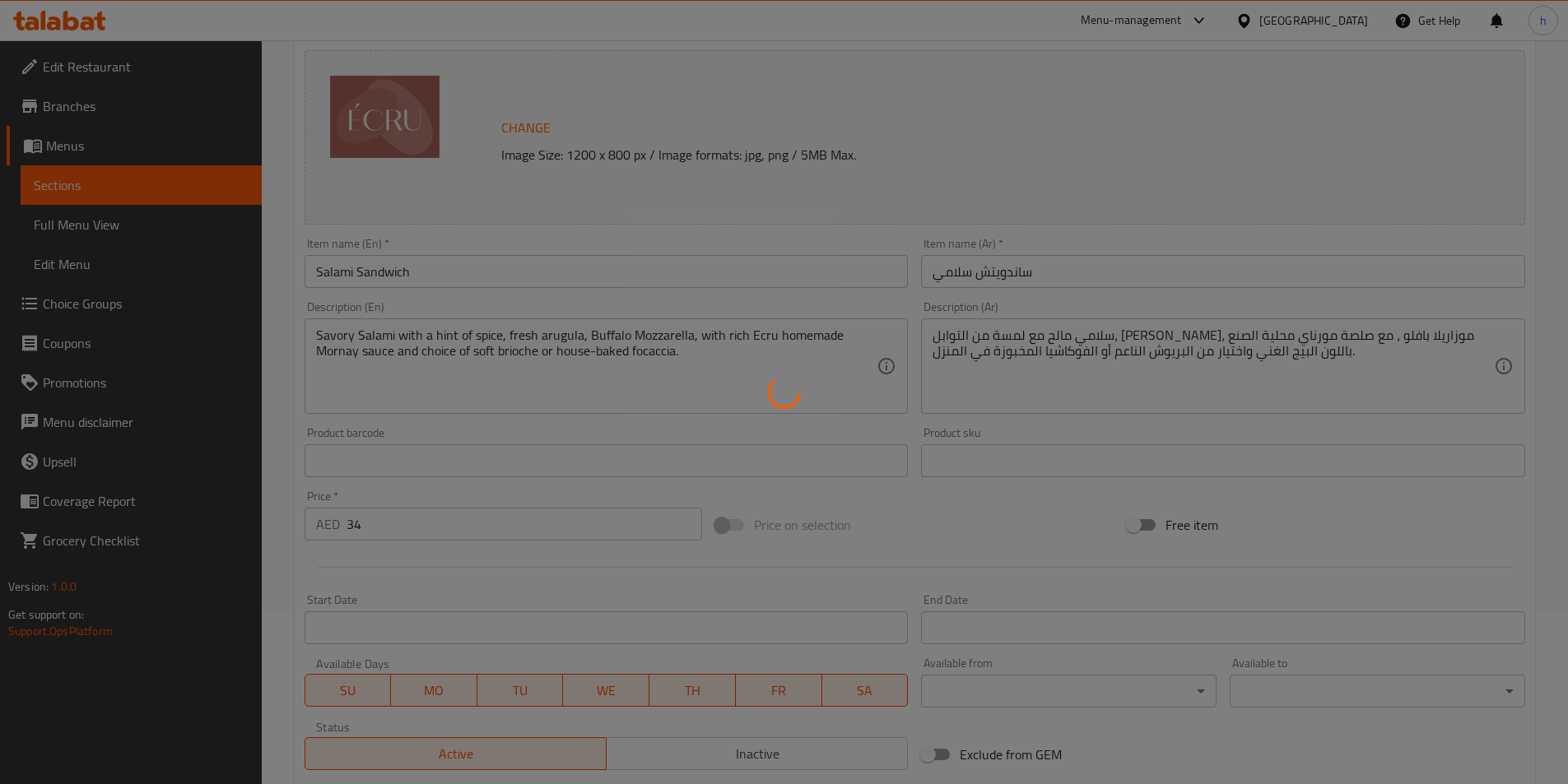
scroll to position [0, 0]
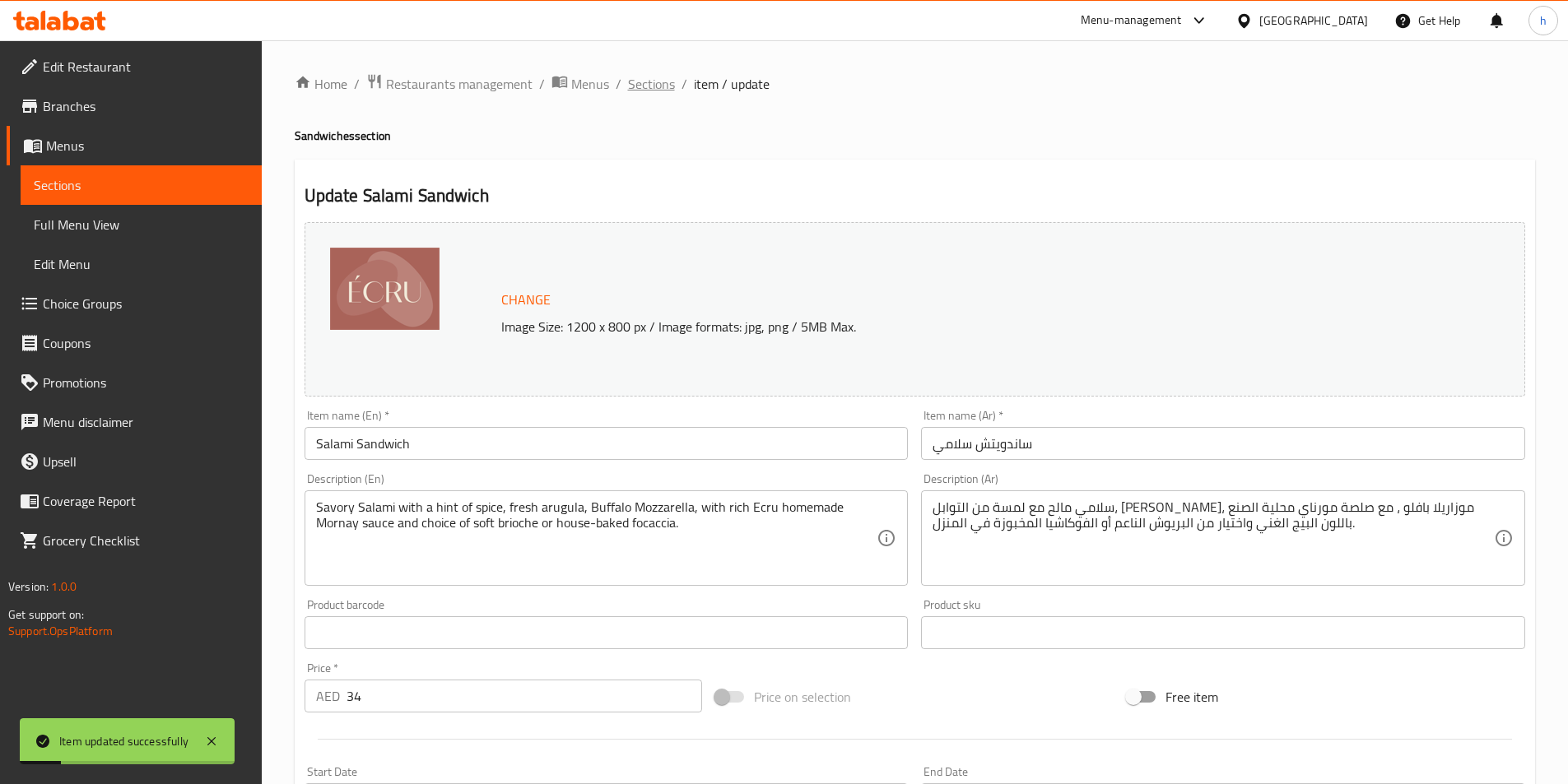
click at [653, 84] on span "Sections" at bounding box center [651, 84] width 47 height 20
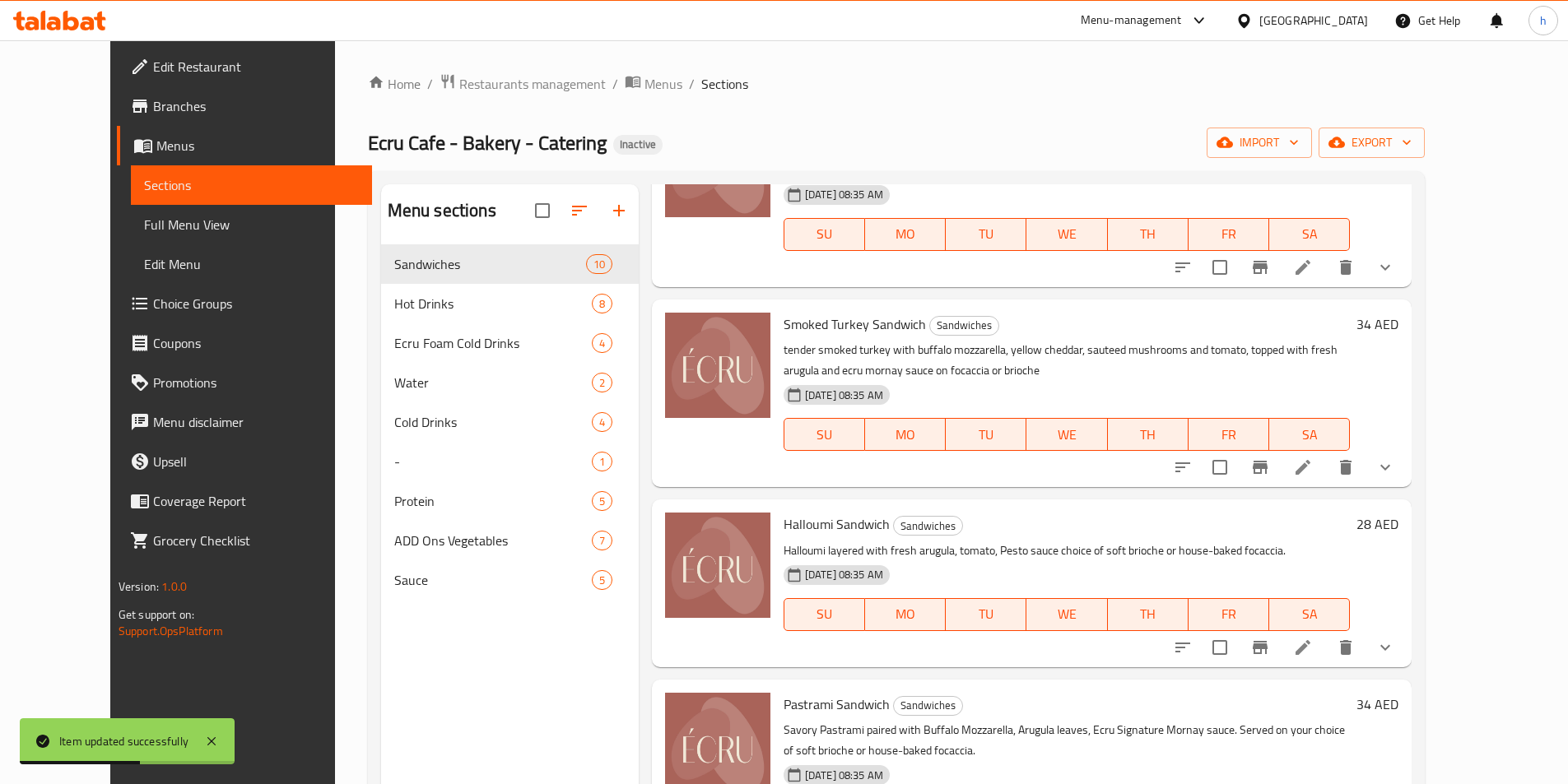
scroll to position [740, 0]
click at [1313, 456] on icon at bounding box center [1303, 466] width 20 height 20
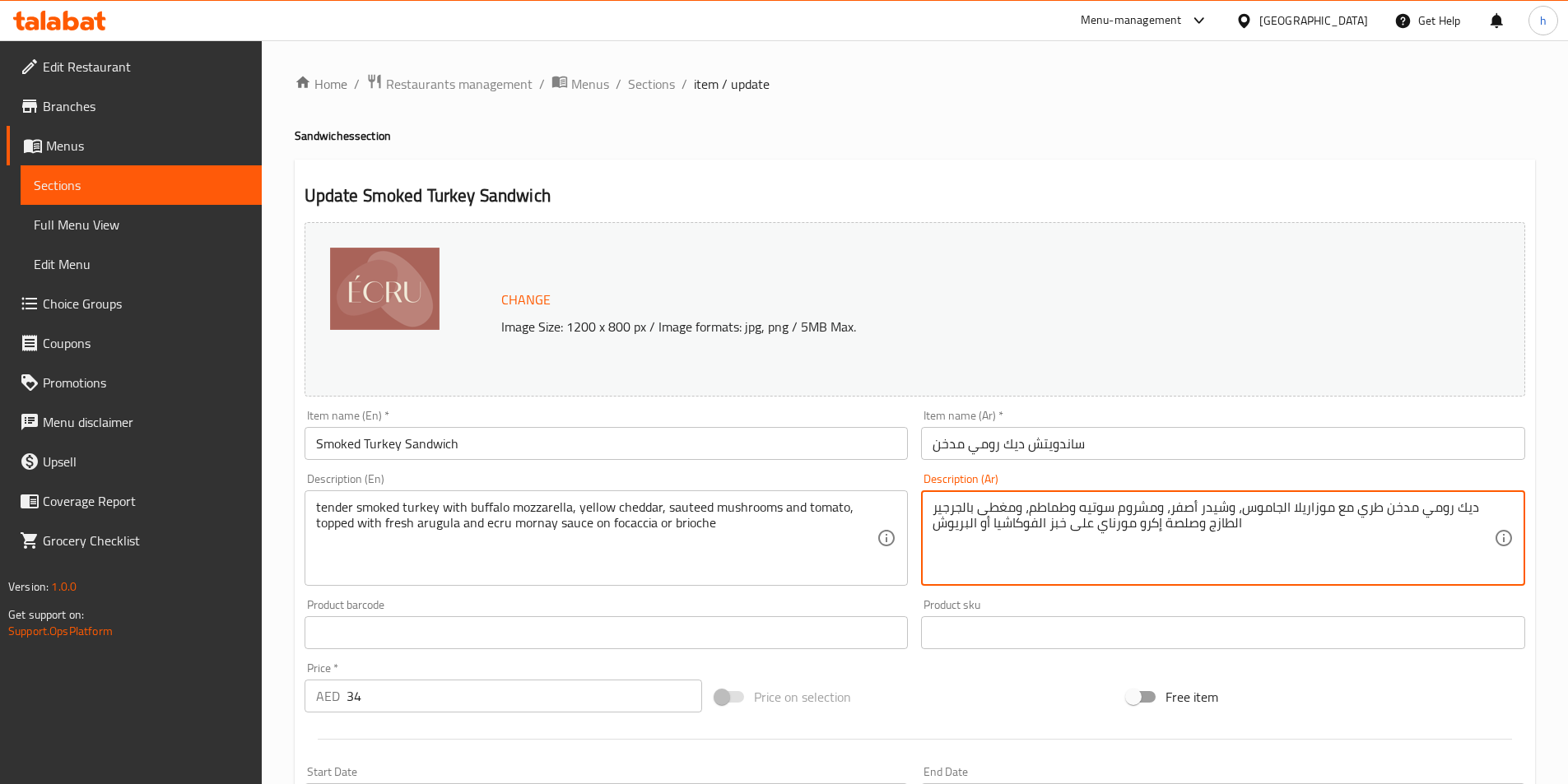
click at [1267, 508] on textarea "ديك رومي مدخن طري مع موزاريلا الجاموس، وشيدر أصفر، ومشروم سوتيه وطماطم، ومغطى ب…" at bounding box center [1214, 538] width 561 height 78
type textarea "ديك رومي مدخن طري مع موزاريلا بافلو ، وشيدر أصفر، ومشروم سوتيه وطماطم، ومغطى با…"
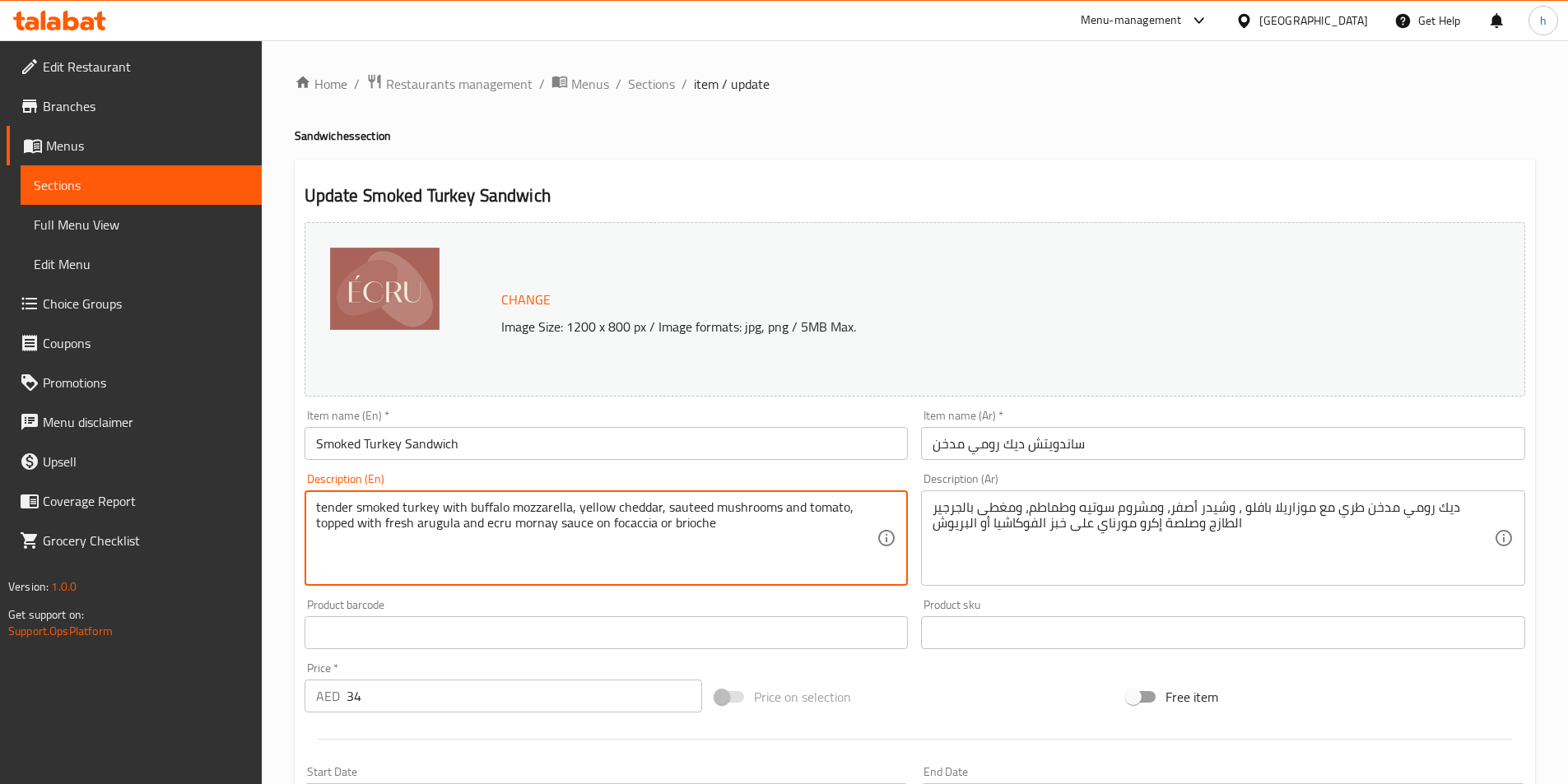
click at [424, 536] on textarea "tender smoked turkey with buffalo mozzarella, yellow cheddar, sauteed mushrooms…" at bounding box center [597, 538] width 561 height 78
click at [553, 529] on textarea "tender smoked turkey with buffalo mozzarella, yellow cheddar, sauteed mushrooms…" at bounding box center [597, 538] width 561 height 78
click at [494, 531] on textarea "tender smoked turkey with buffalo mozzarella, yellow cheddar, sauteed mushrooms…" at bounding box center [597, 538] width 561 height 78
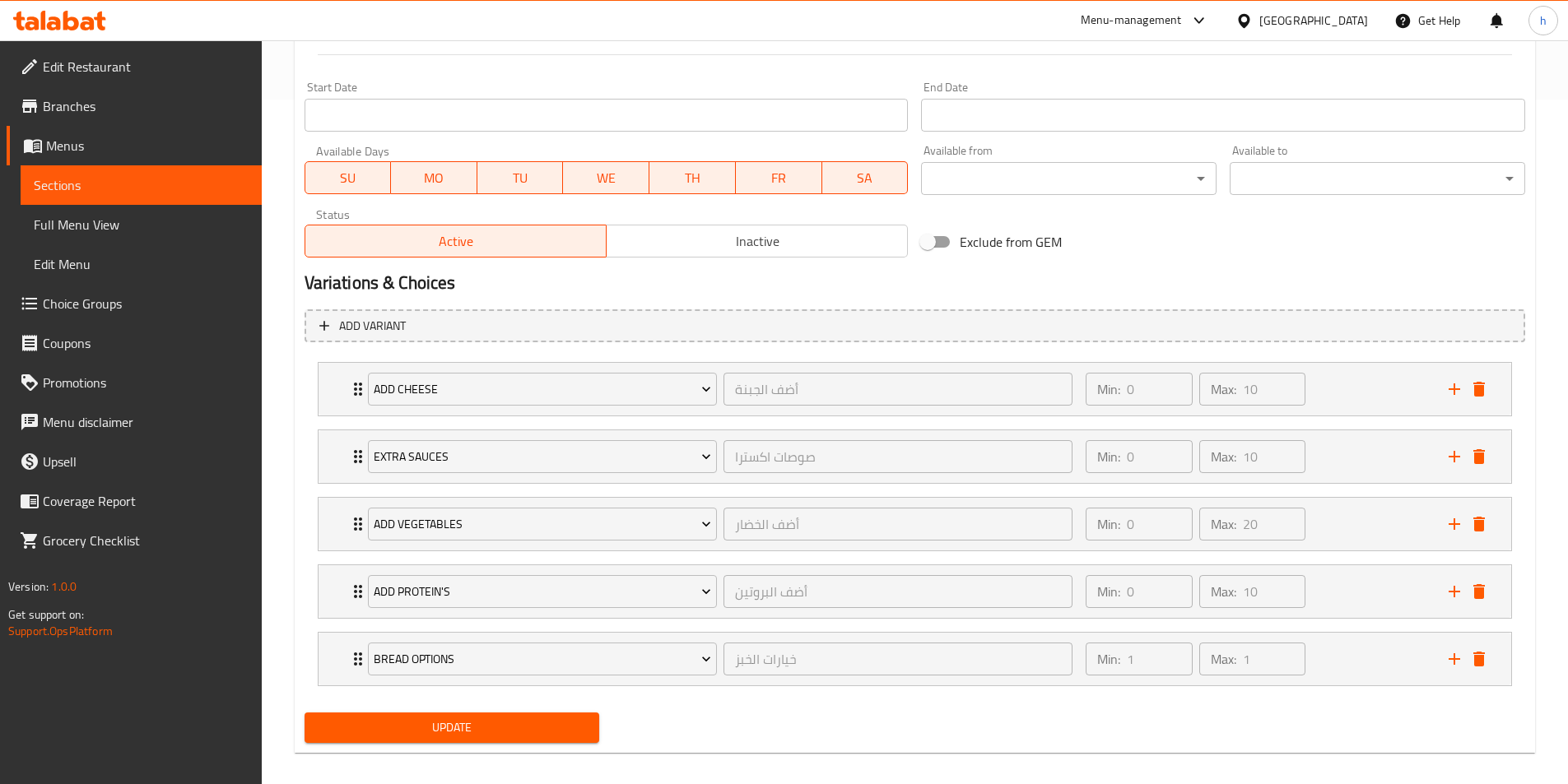
scroll to position [700, 0]
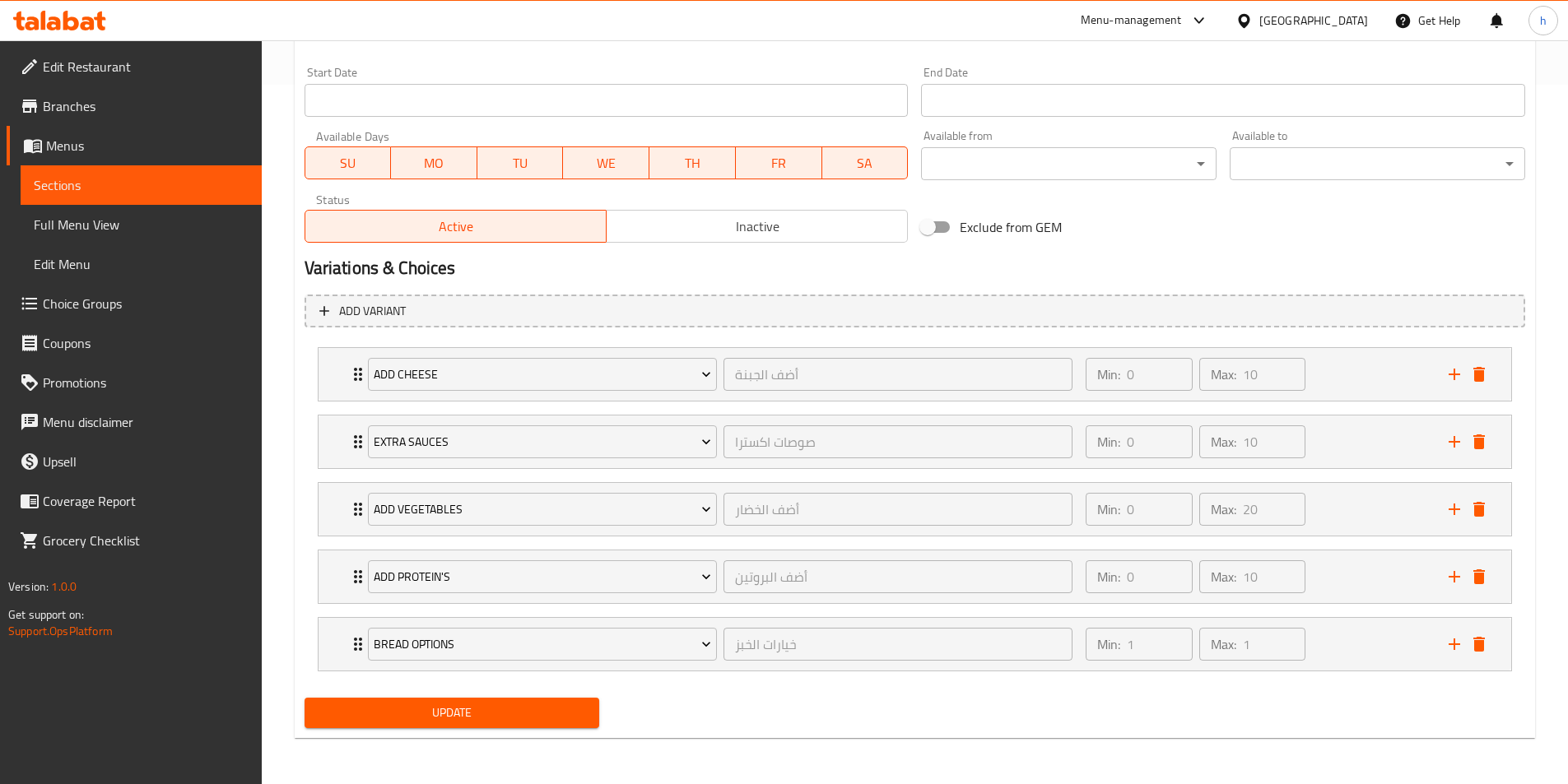
click at [564, 701] on button "Update" at bounding box center [452, 713] width 296 height 31
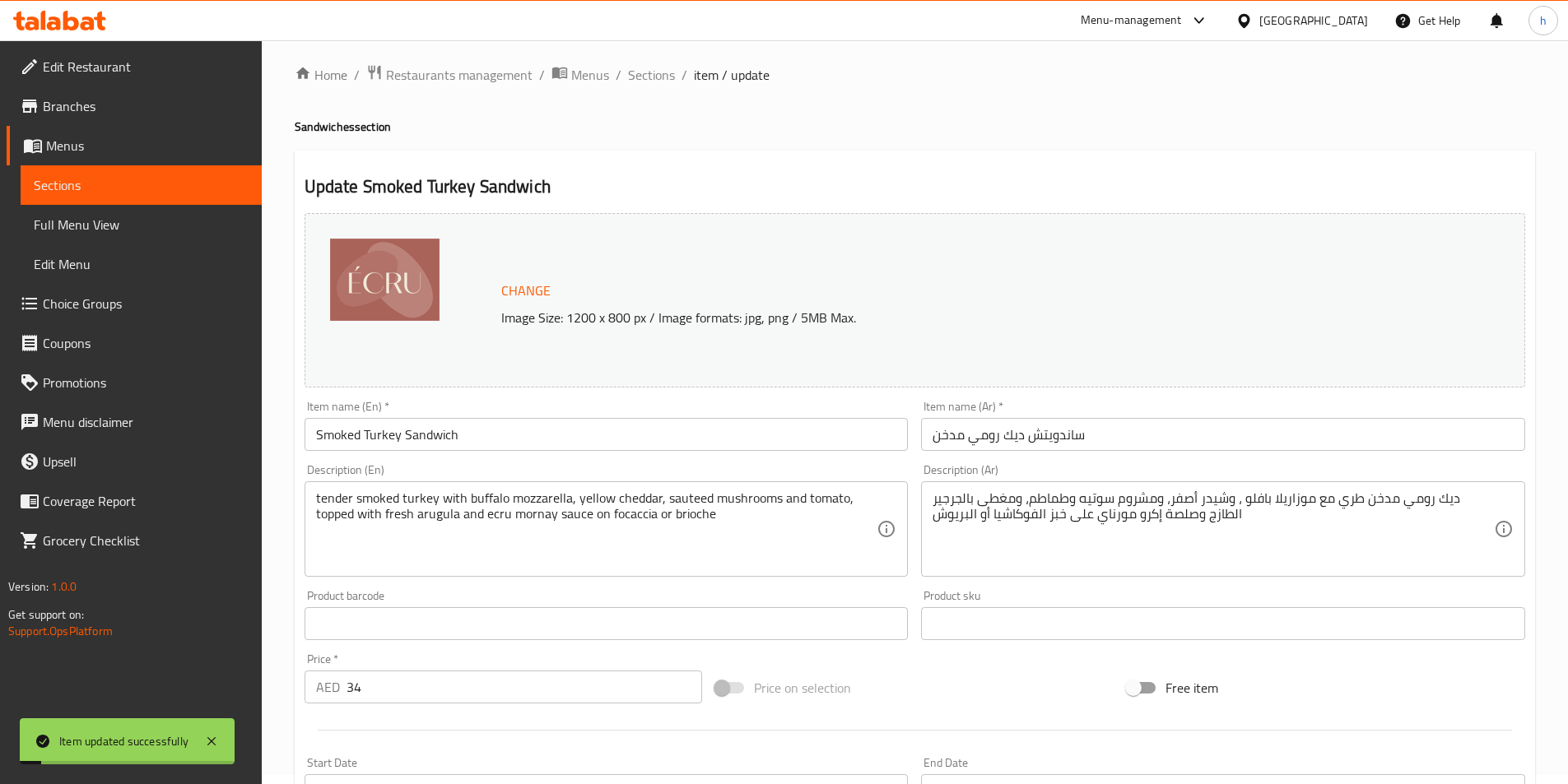
scroll to position [0, 0]
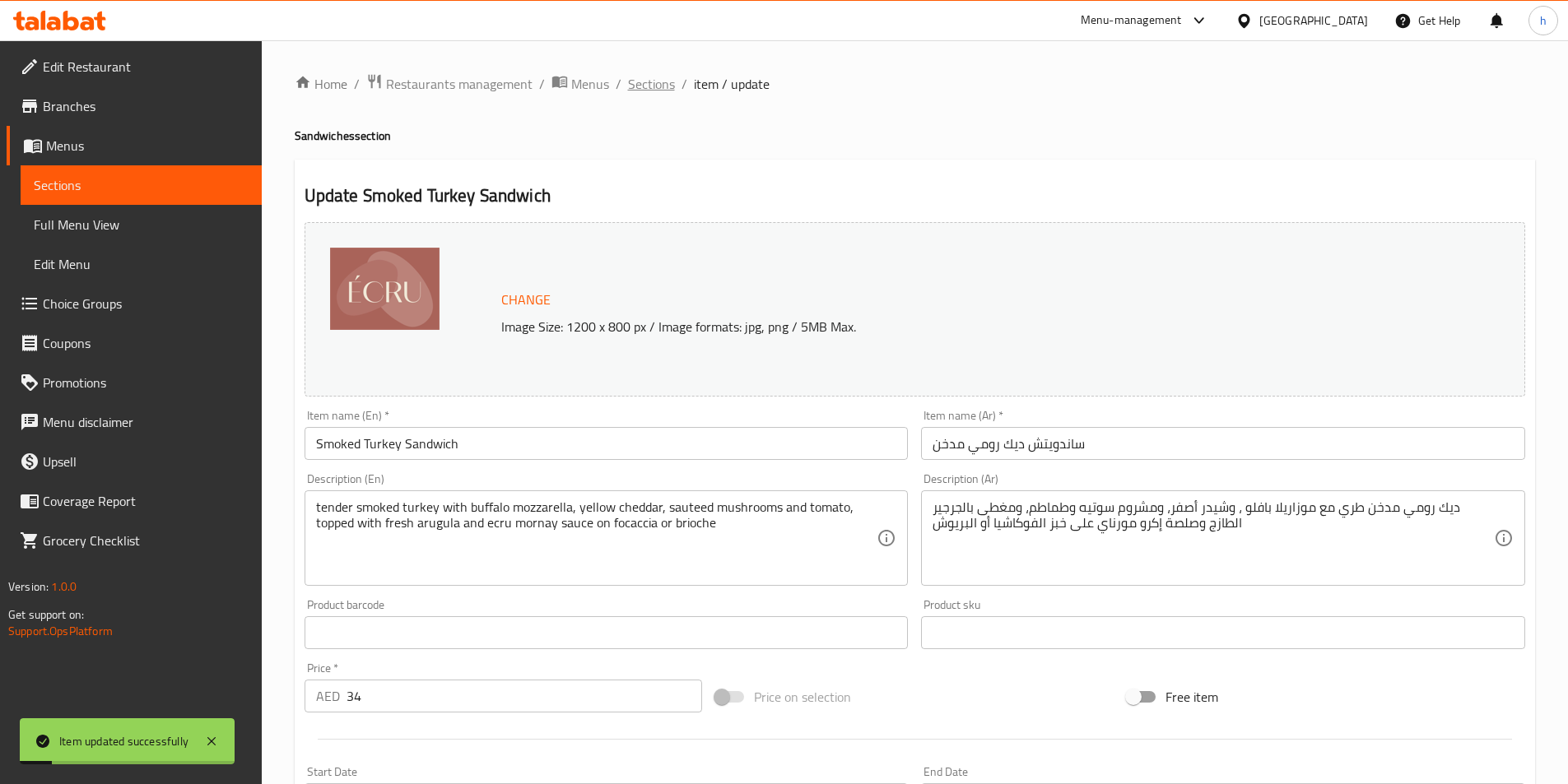
click at [672, 83] on span "Sections" at bounding box center [651, 84] width 47 height 20
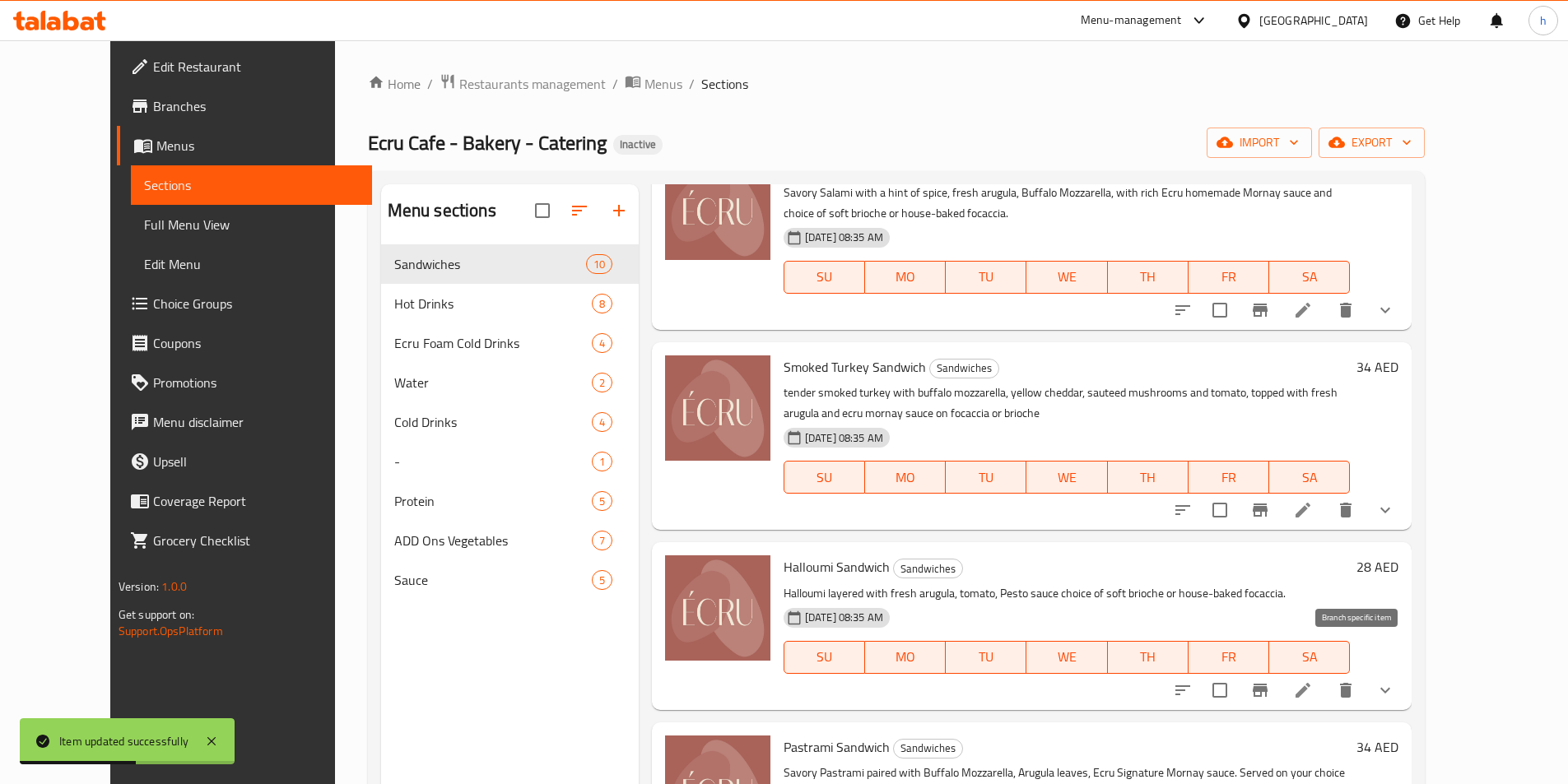
scroll to position [740, 0]
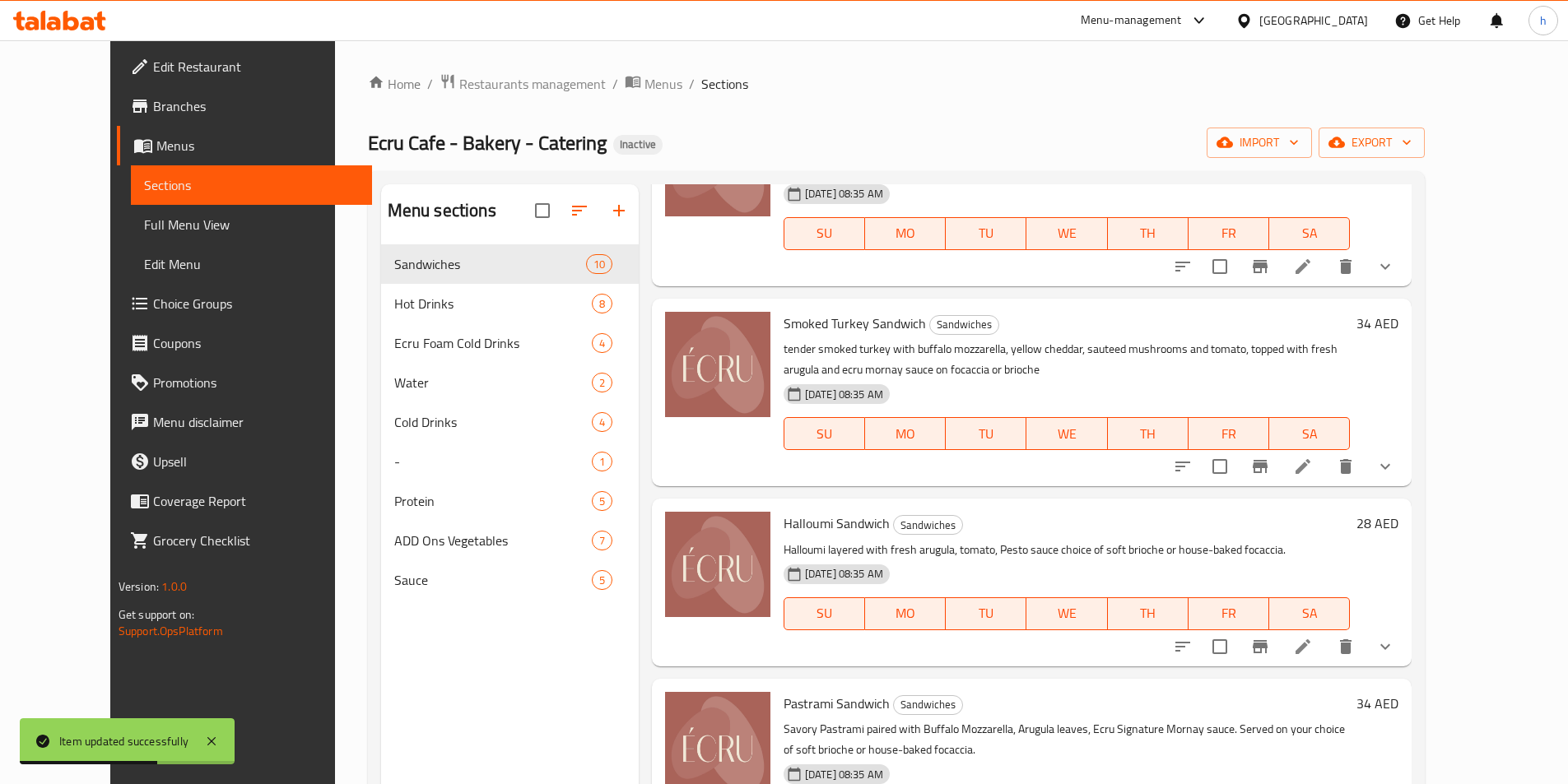
click at [1313, 637] on icon at bounding box center [1303, 647] width 20 height 20
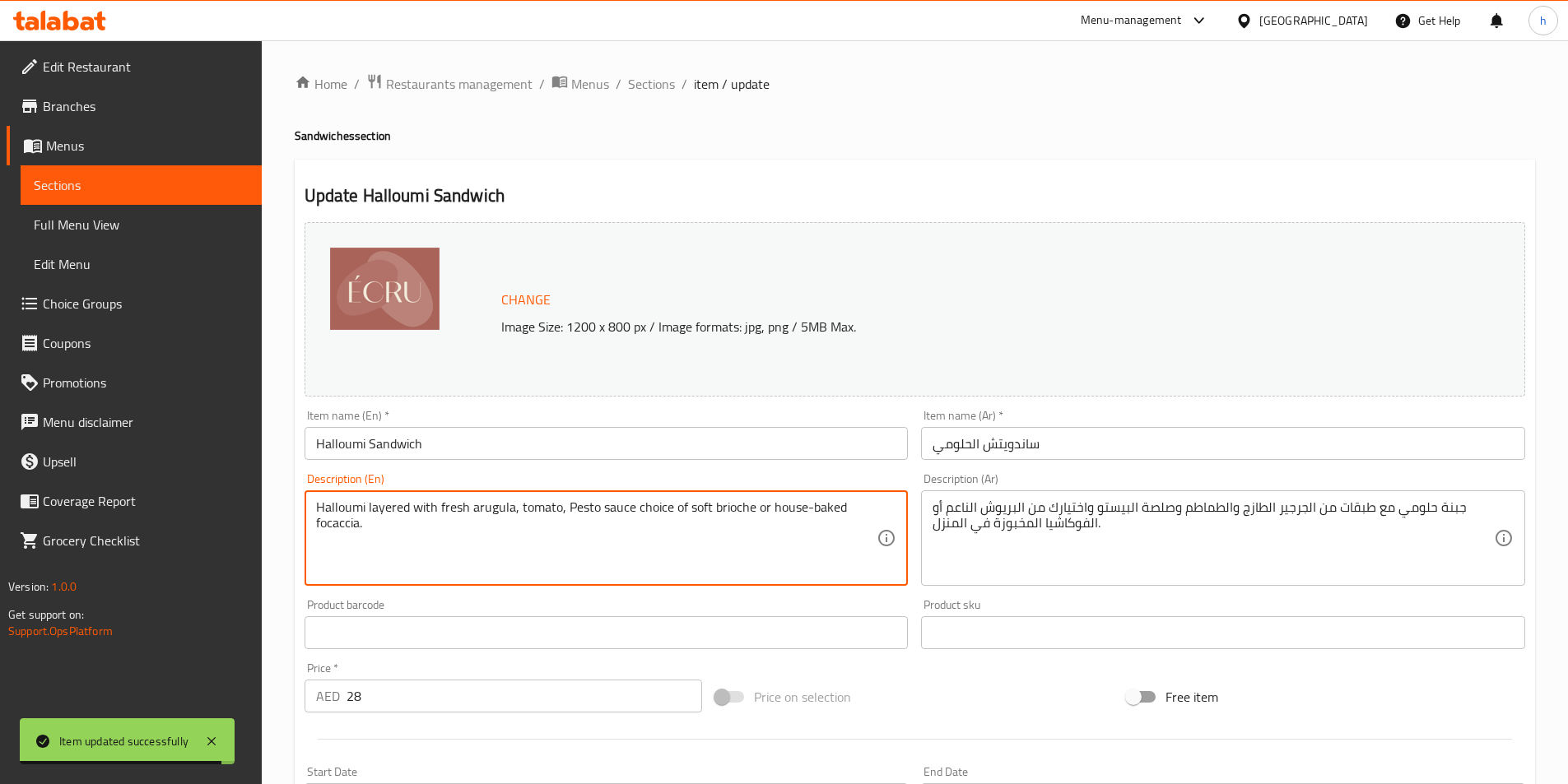
click at [330, 504] on textarea "Halloumi layered with fresh arugula, tomato, Pesto sauce choice of soft brioche…" at bounding box center [597, 538] width 561 height 78
click at [415, 508] on textarea "Halloumi layered with fresh arugula, tomato, Pesto sauce choice of soft brioche…" at bounding box center [597, 538] width 561 height 78
click at [448, 500] on textarea "Halloumi layered with fresh arugula, tomato, Pesto sauce choice of soft brioche…" at bounding box center [597, 538] width 561 height 78
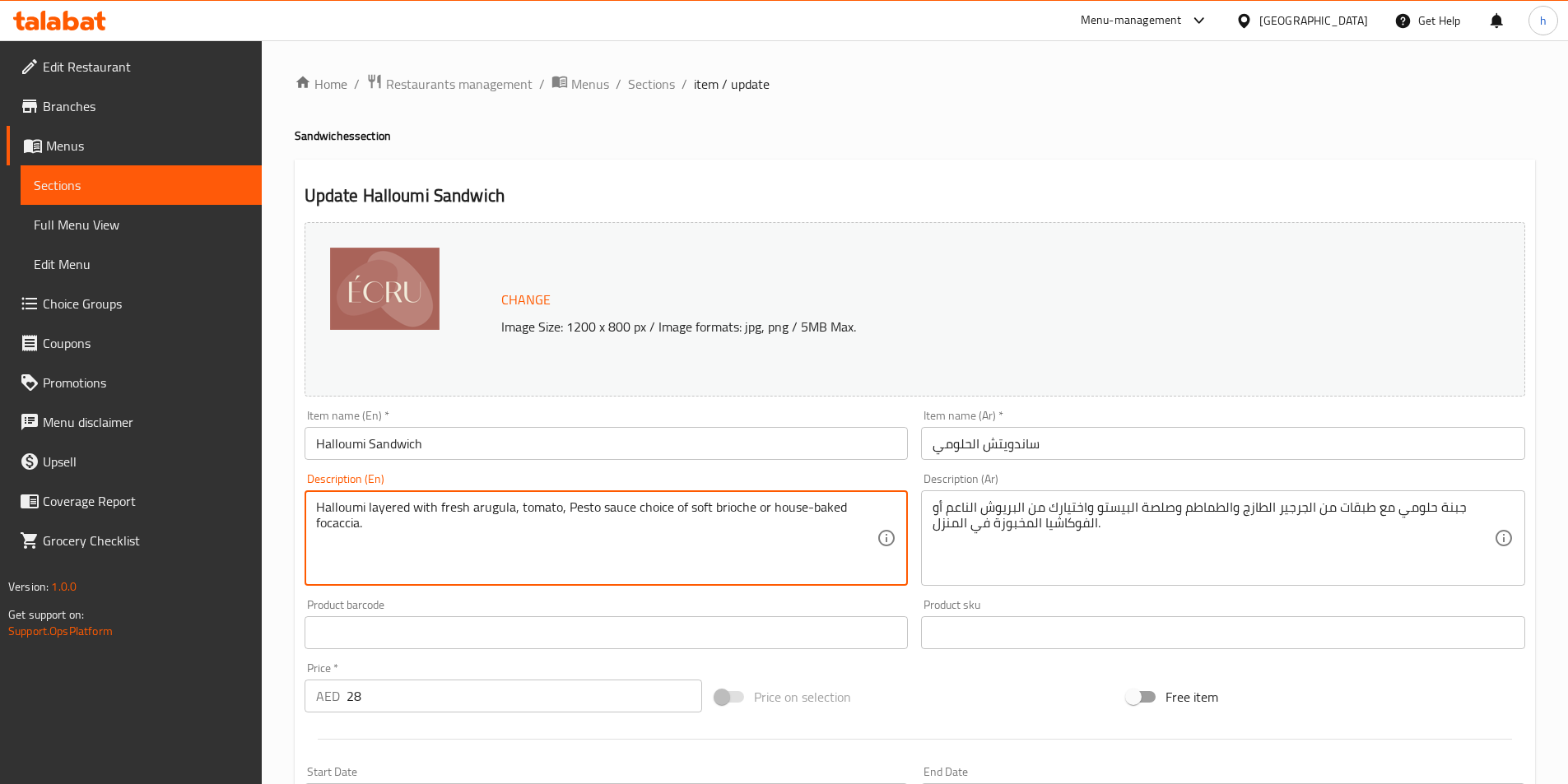
click at [598, 507] on textarea "Halloumi layered with fresh arugula, tomato, Pesto sauce choice of soft brioche…" at bounding box center [597, 538] width 561 height 78
click at [572, 508] on textarea "Halloumi layered with fresh arugula, tomato, Pesto sauce choice of soft brioche…" at bounding box center [597, 538] width 561 height 78
click at [671, 514] on textarea "Halloumi layered with fresh arugula, tomato, Pesto sauce choice of soft brioche…" at bounding box center [597, 538] width 561 height 78
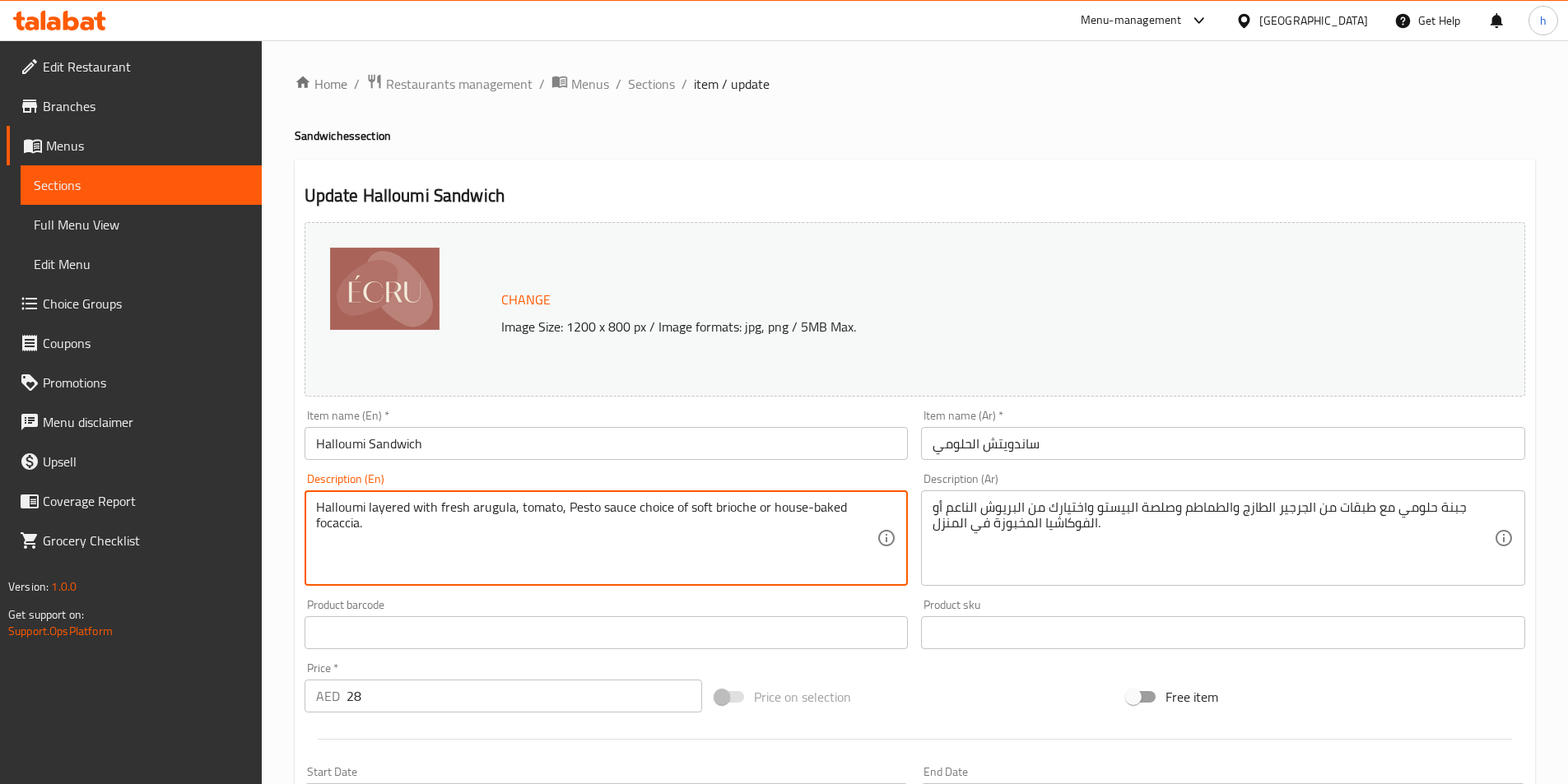
click at [671, 514] on textarea "Halloumi layered with fresh arugula, tomato, Pesto sauce choice of soft brioche…" at bounding box center [597, 538] width 561 height 78
click at [727, 514] on textarea "Halloumi layered with fresh arugula, tomato, Pesto sauce choice of soft brioche…" at bounding box center [597, 538] width 561 height 78
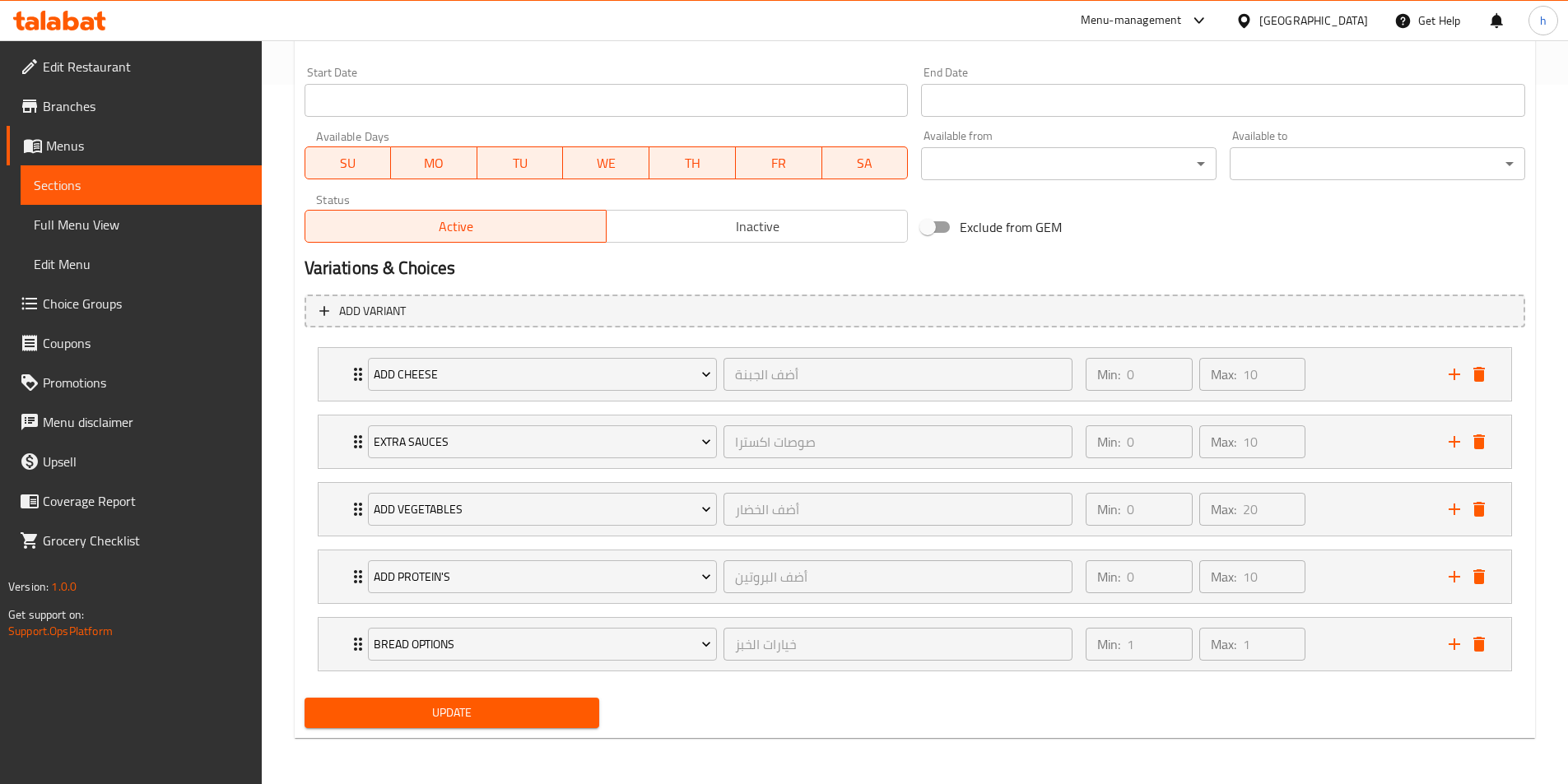
click at [550, 706] on span "Update" at bounding box center [452, 713] width 269 height 21
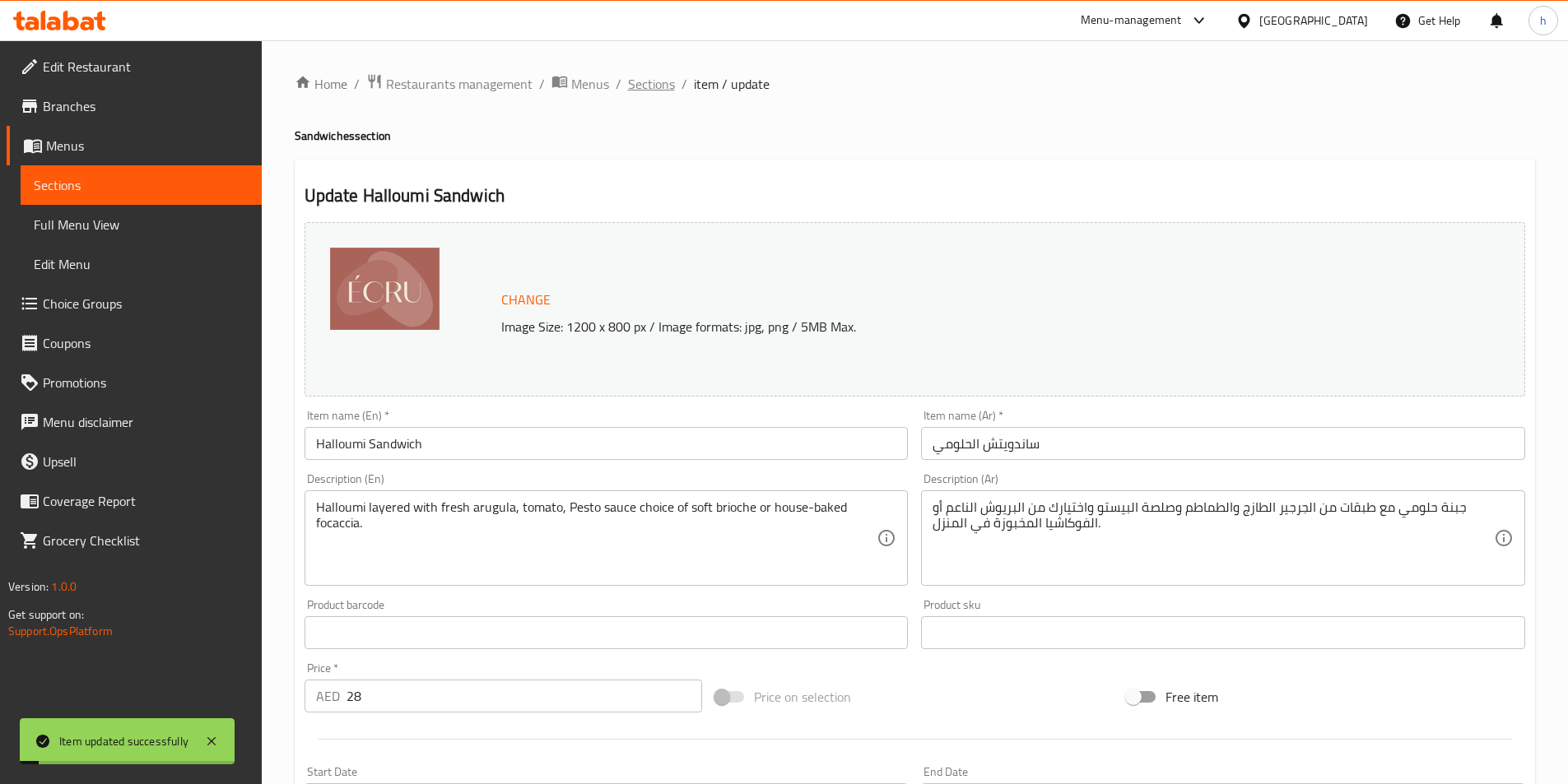
click at [660, 87] on span "Sections" at bounding box center [651, 84] width 47 height 20
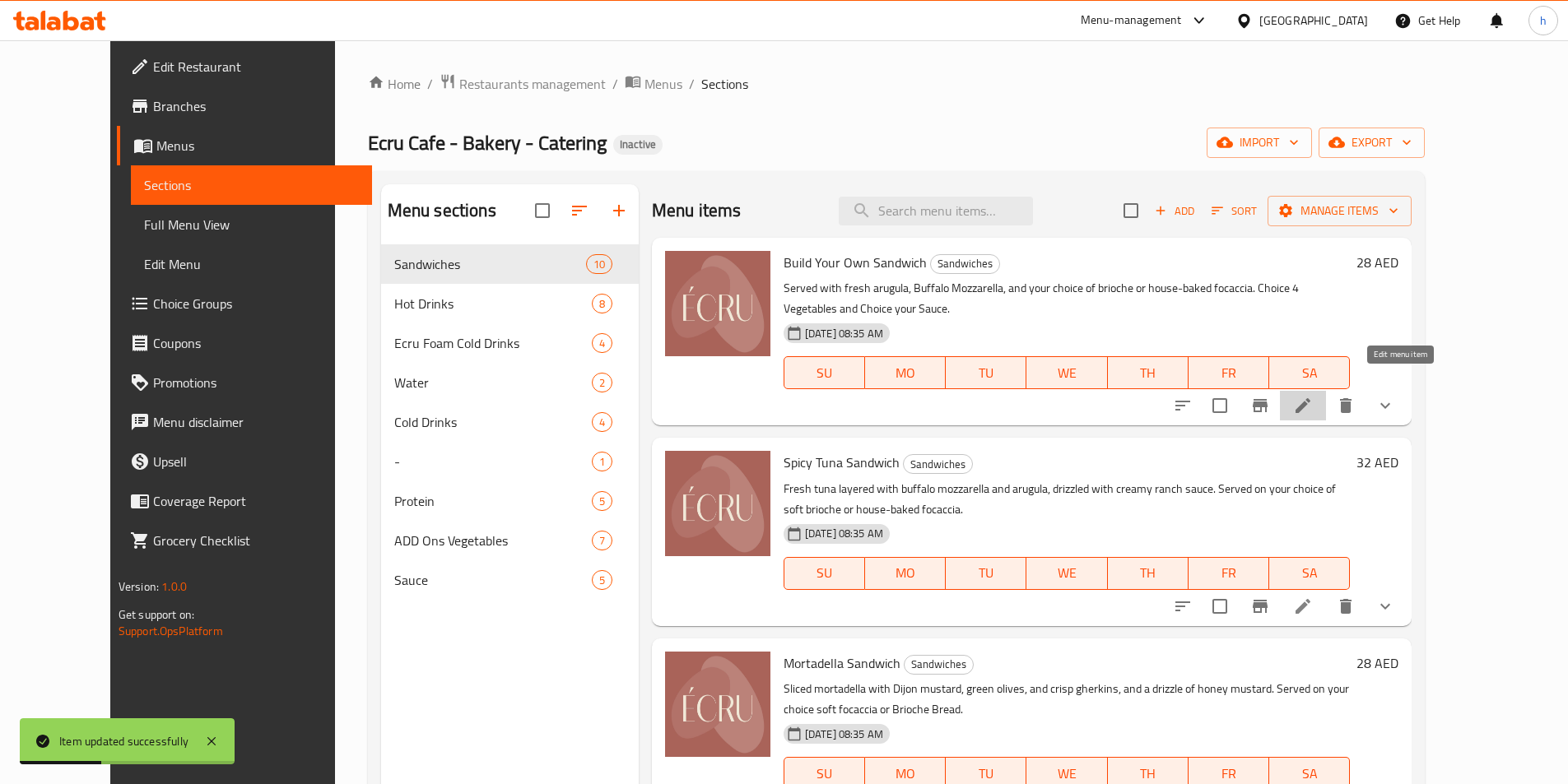
click at [1313, 396] on icon at bounding box center [1303, 406] width 20 height 20
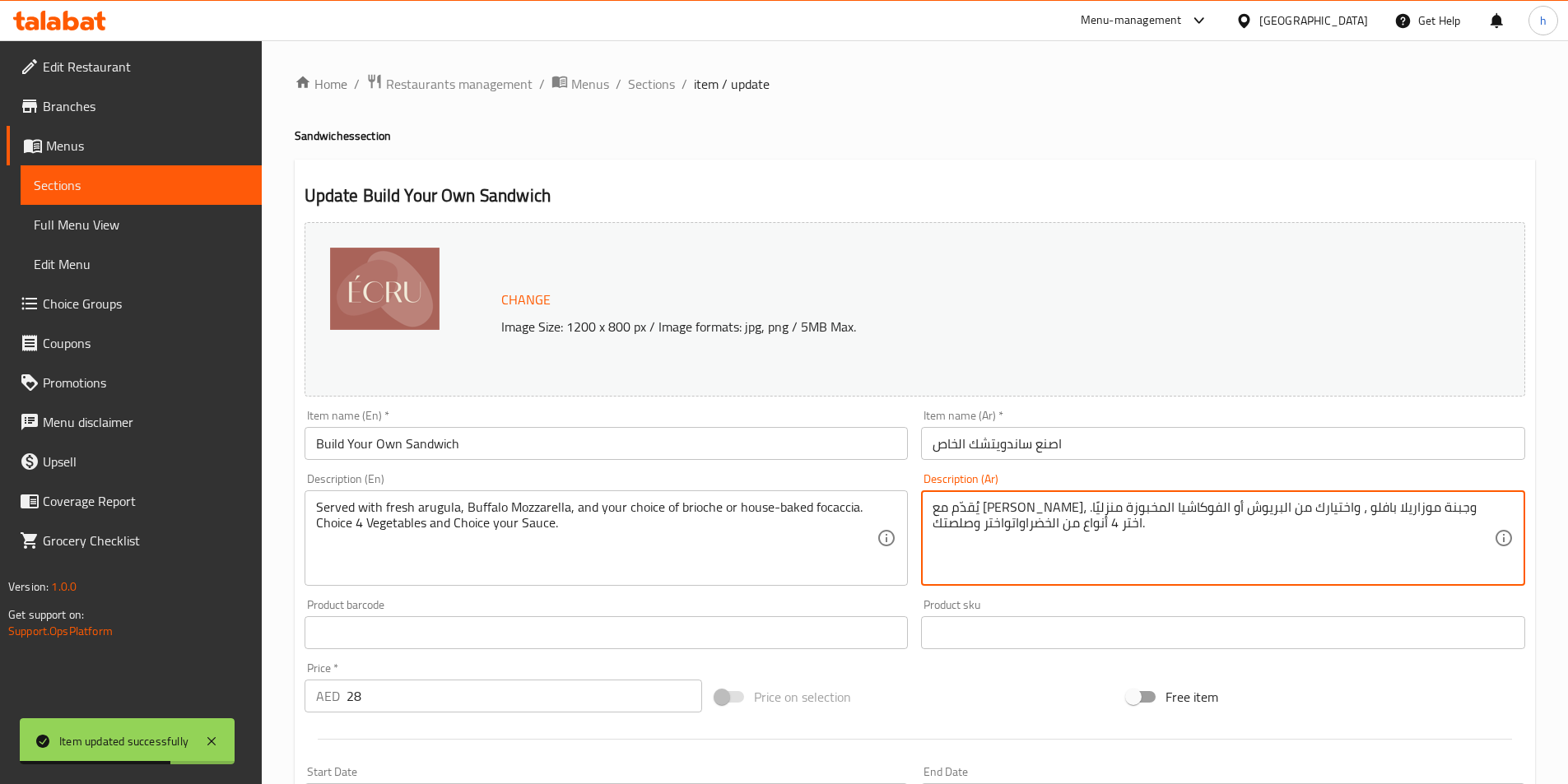
click at [1004, 527] on textarea "يُقدّم مع جرجير طازج، وجبنة موزاريلا بافلو ، واختيارك من البريوش أو الفوكاشيا ا…" at bounding box center [1214, 538] width 561 height 78
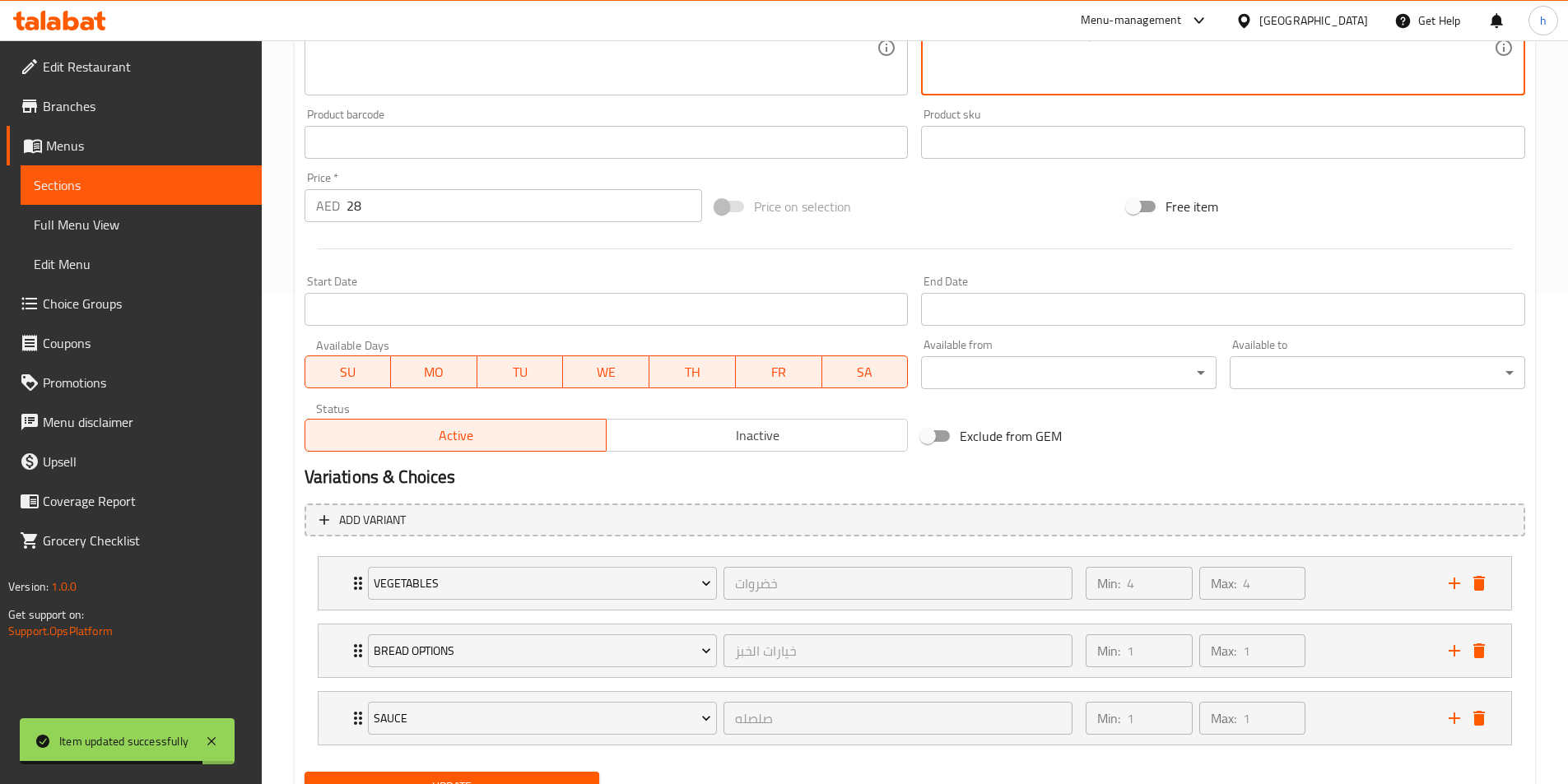
scroll to position [564, 0]
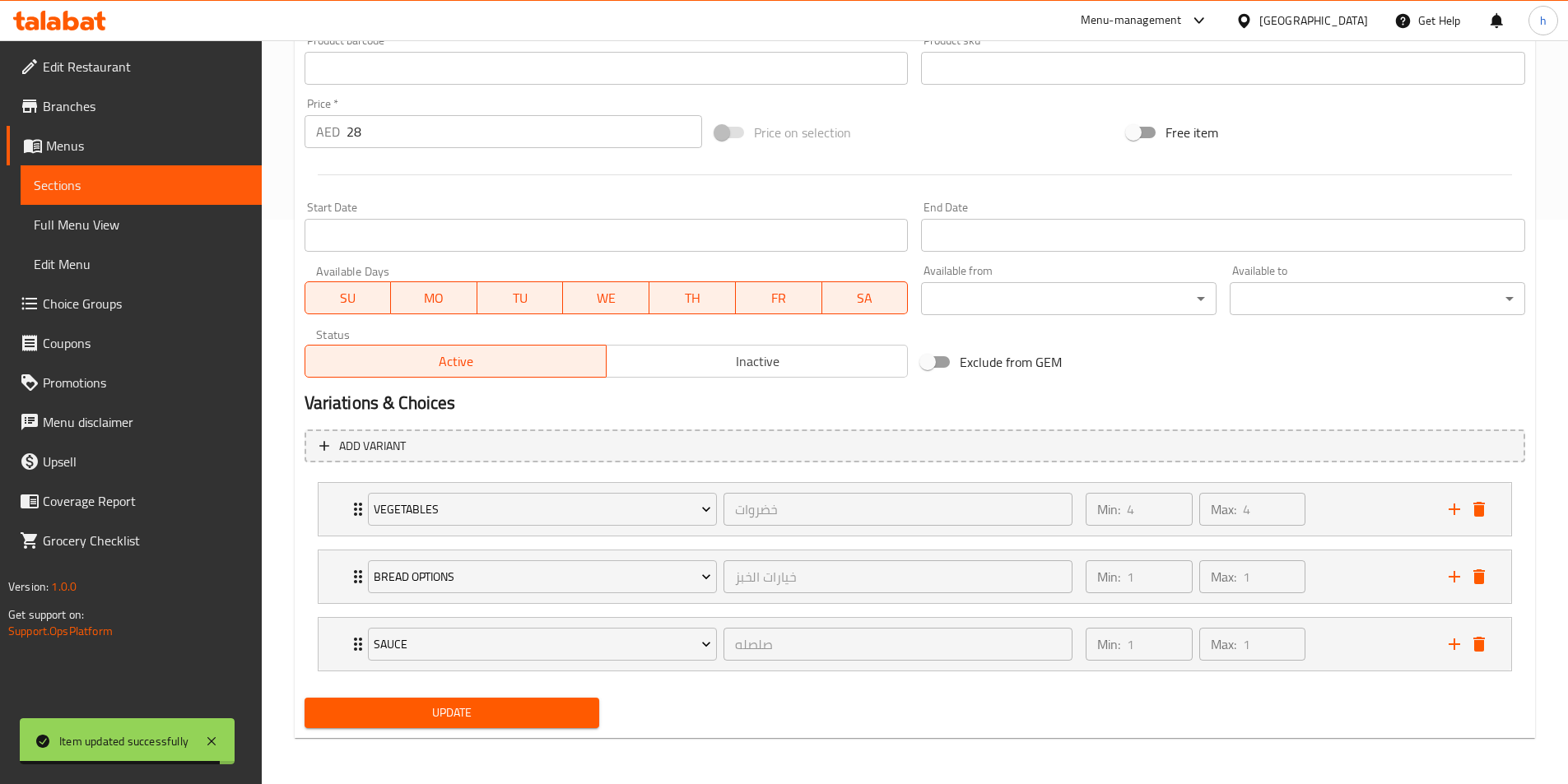
click at [502, 728] on button "Update" at bounding box center [452, 713] width 296 height 31
type textarea "يُقدّم مع [PERSON_NAME]، وجبنة موزاريلا بافلو ، واختيارك من البريوش أو الفوكاشي…"
click at [563, 703] on span "Update" at bounding box center [452, 713] width 269 height 21
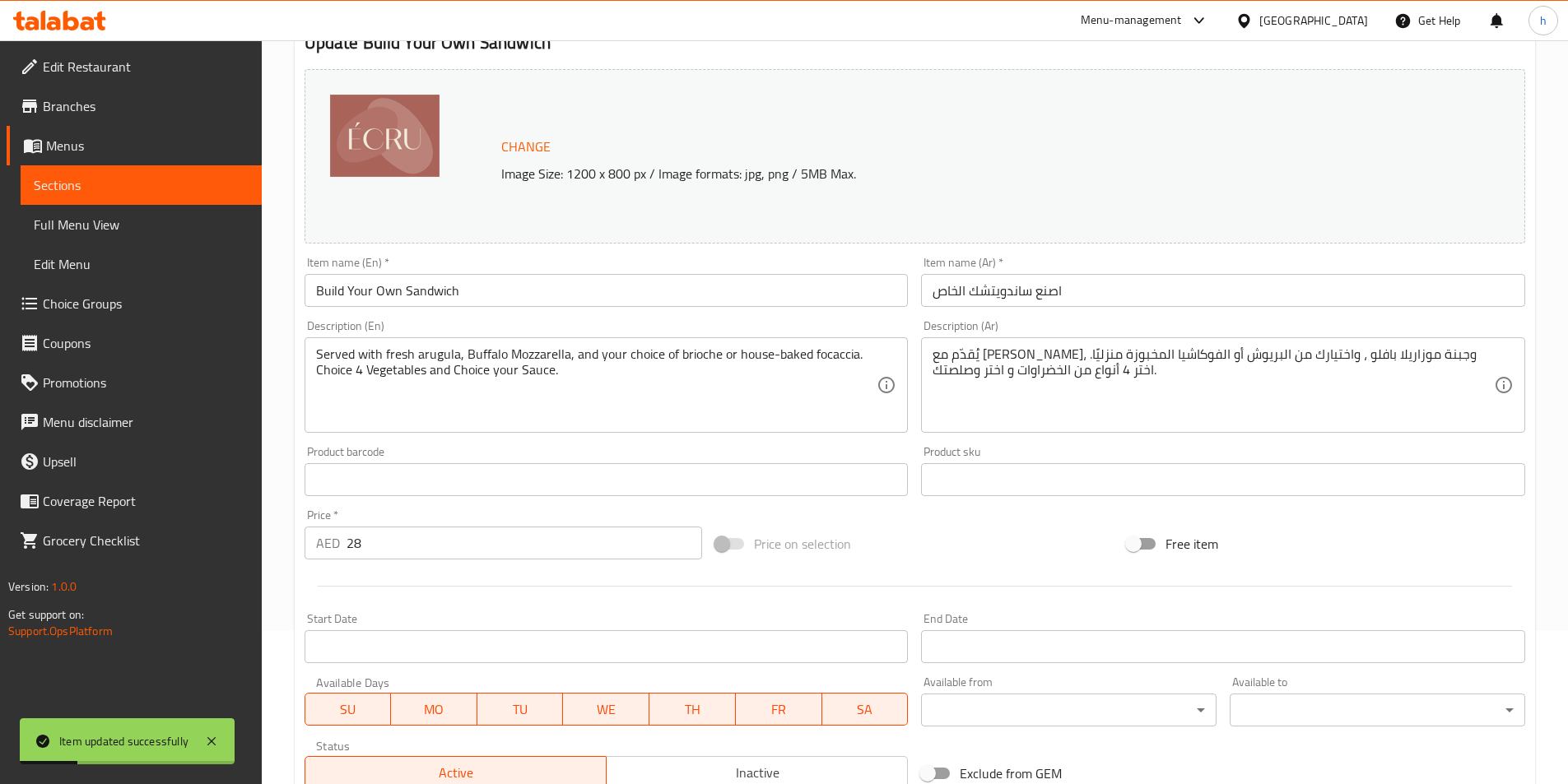
scroll to position [0, 0]
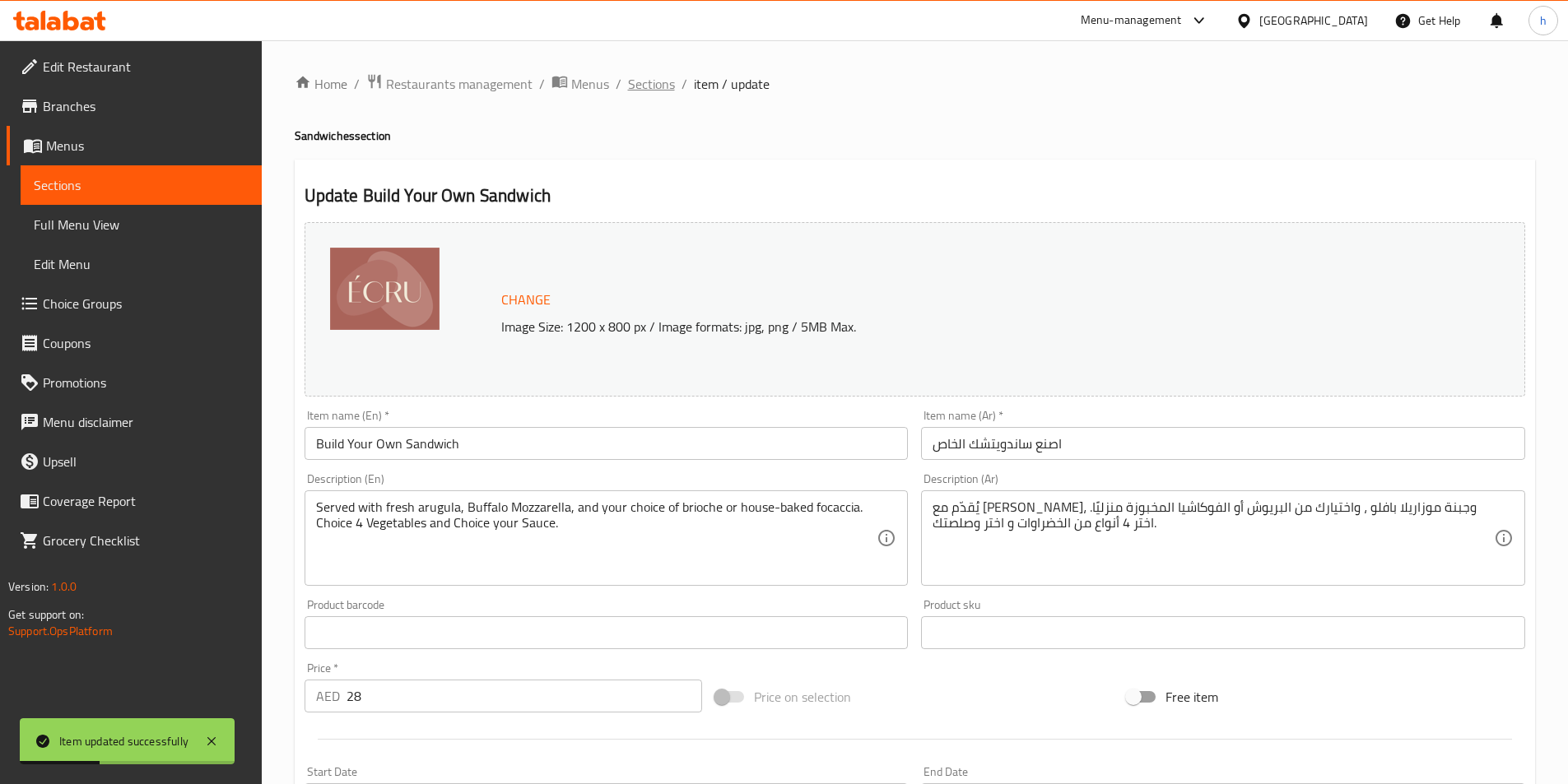
click at [663, 78] on span "Sections" at bounding box center [651, 84] width 47 height 20
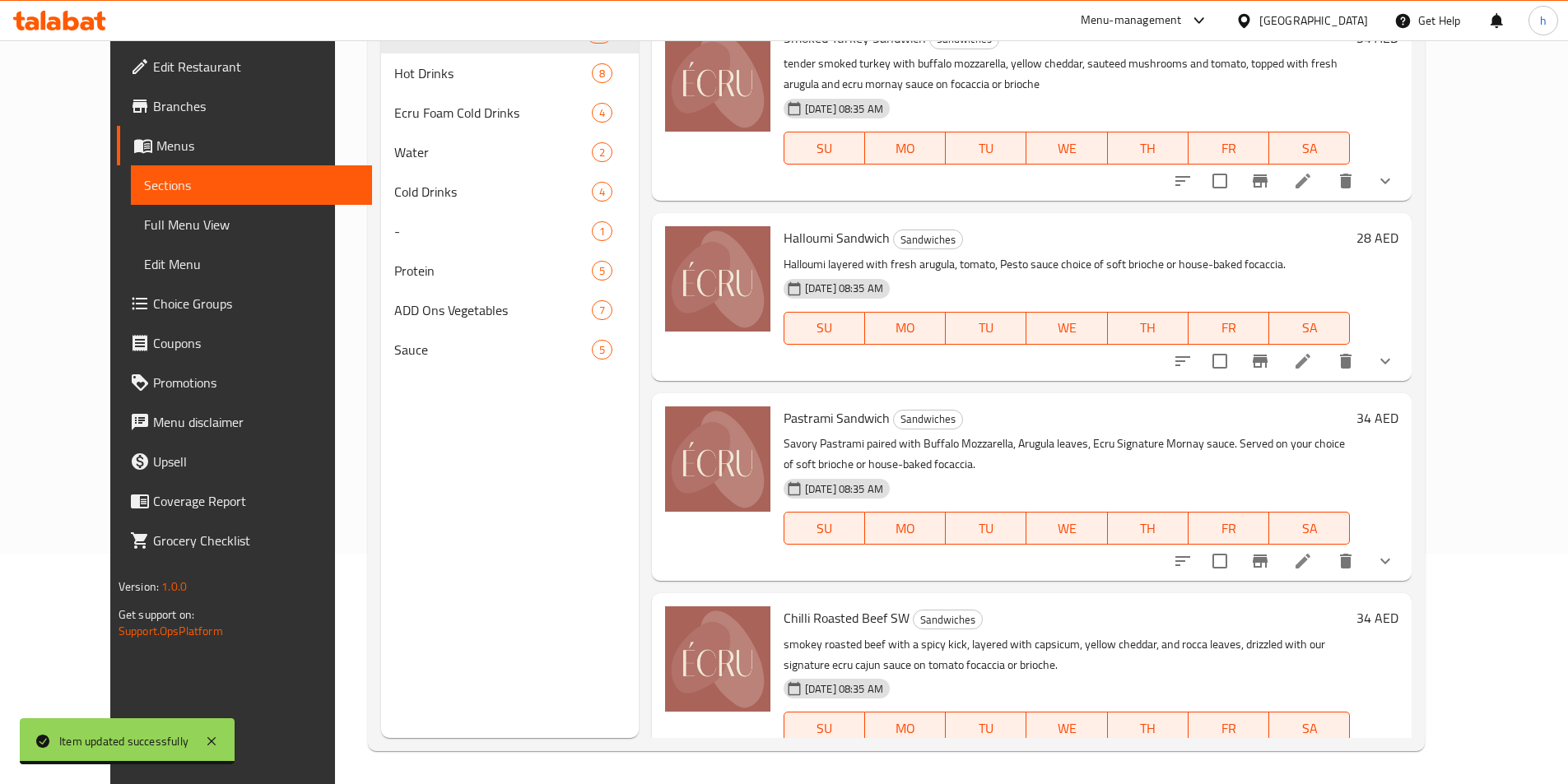
scroll to position [823, 0]
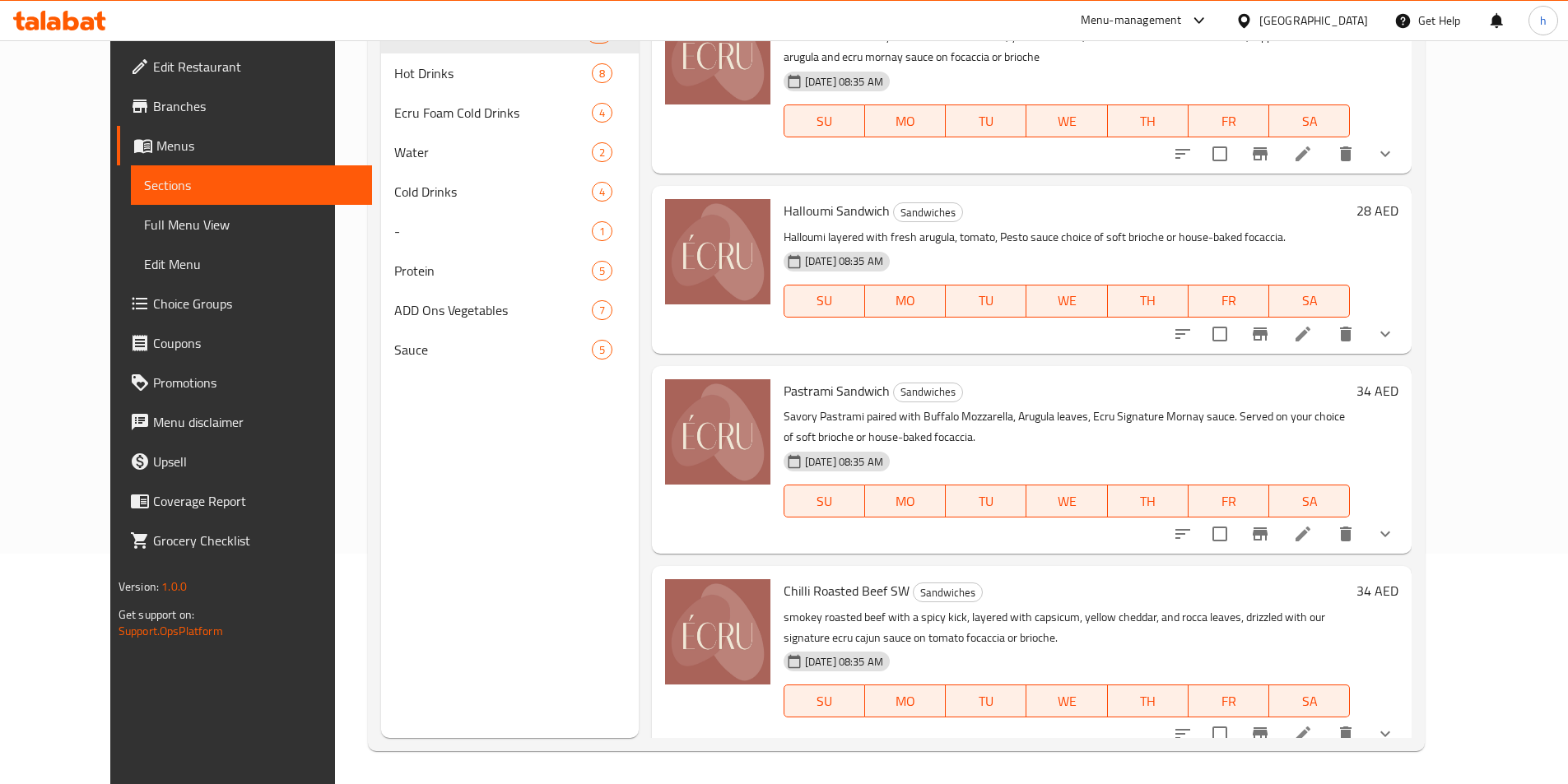
click at [1310, 327] on icon at bounding box center [1303, 334] width 15 height 15
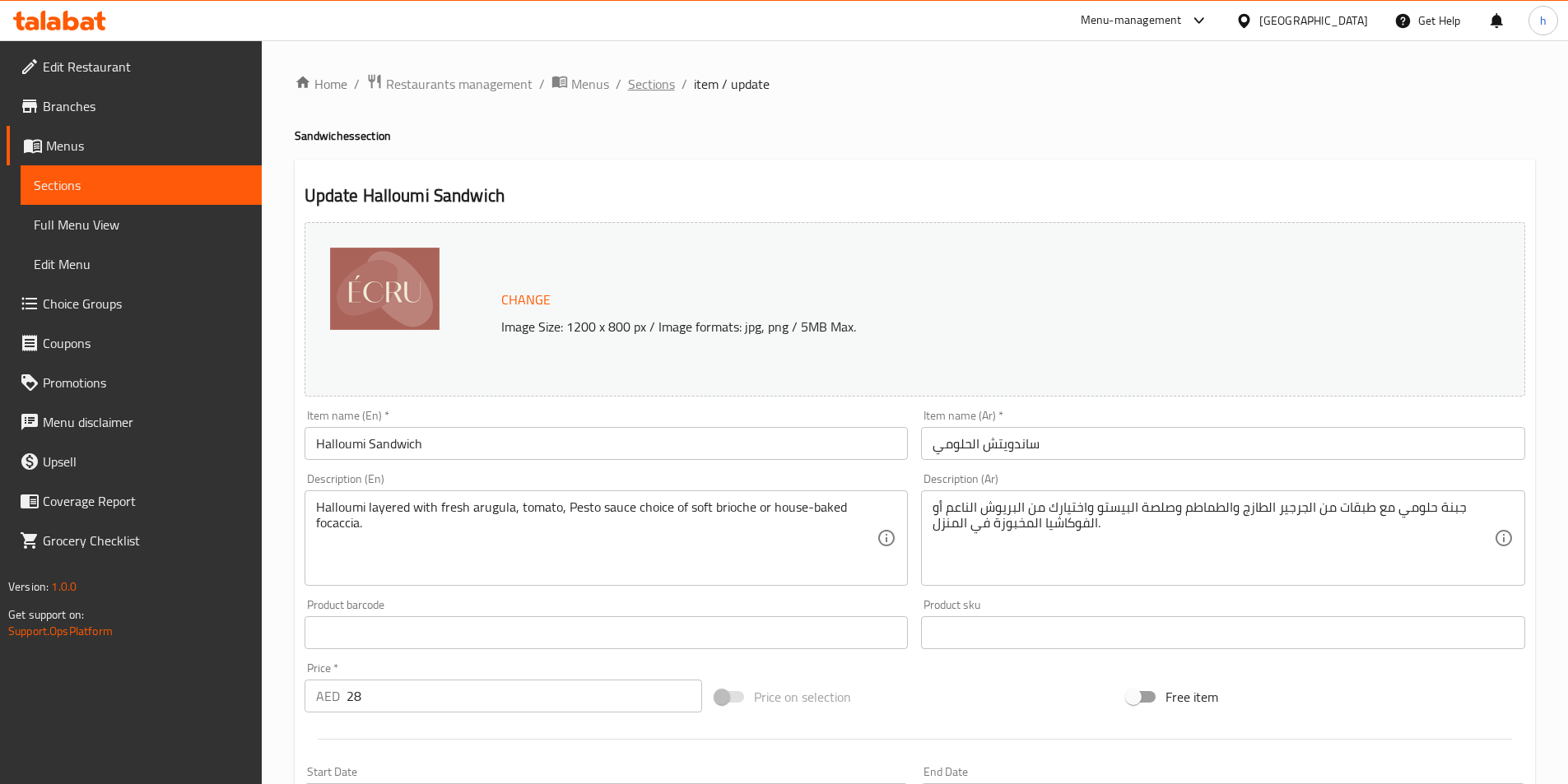
click at [658, 91] on span "Sections" at bounding box center [651, 84] width 47 height 20
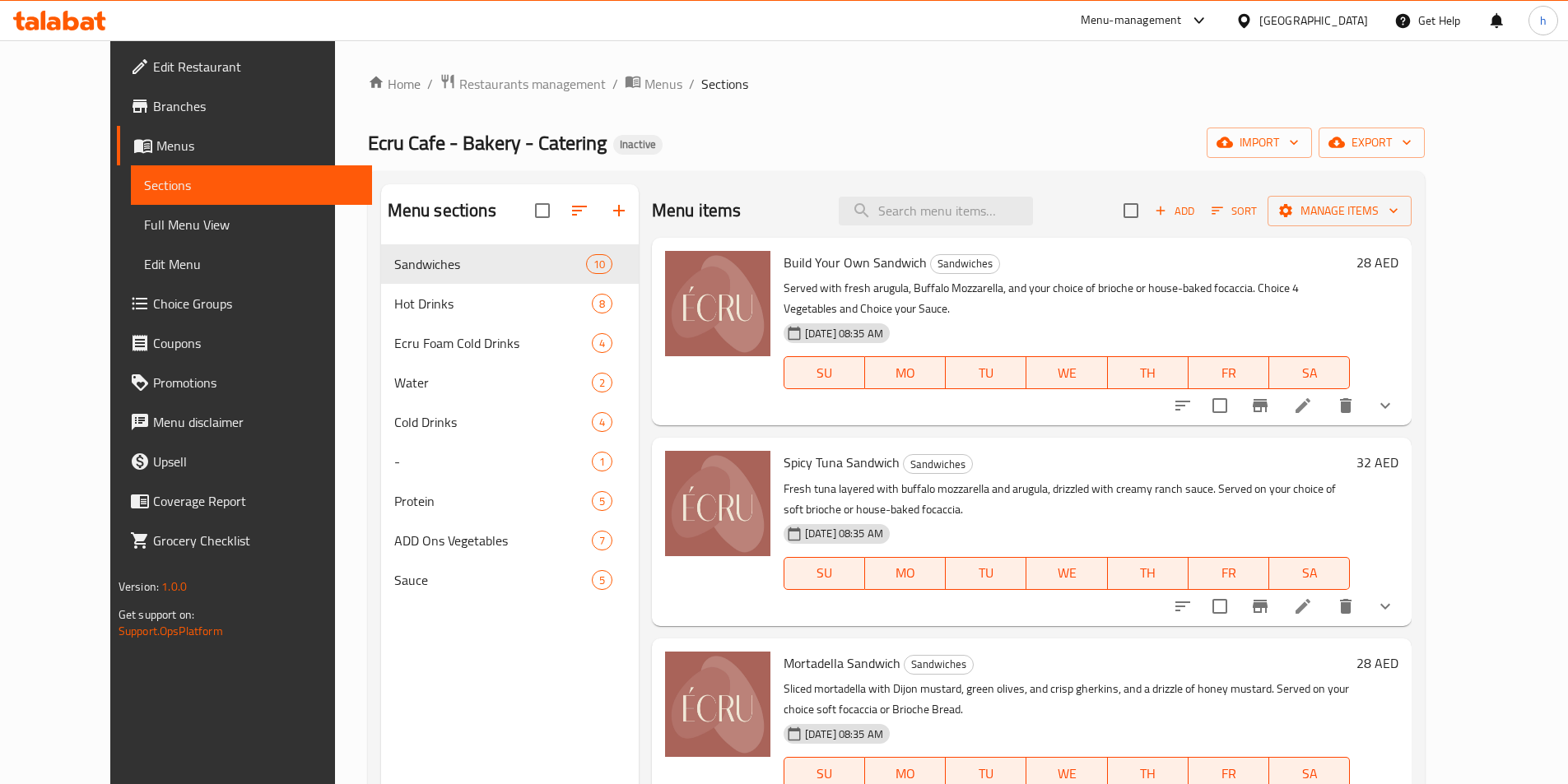
click at [1326, 592] on li at bounding box center [1303, 607] width 46 height 30
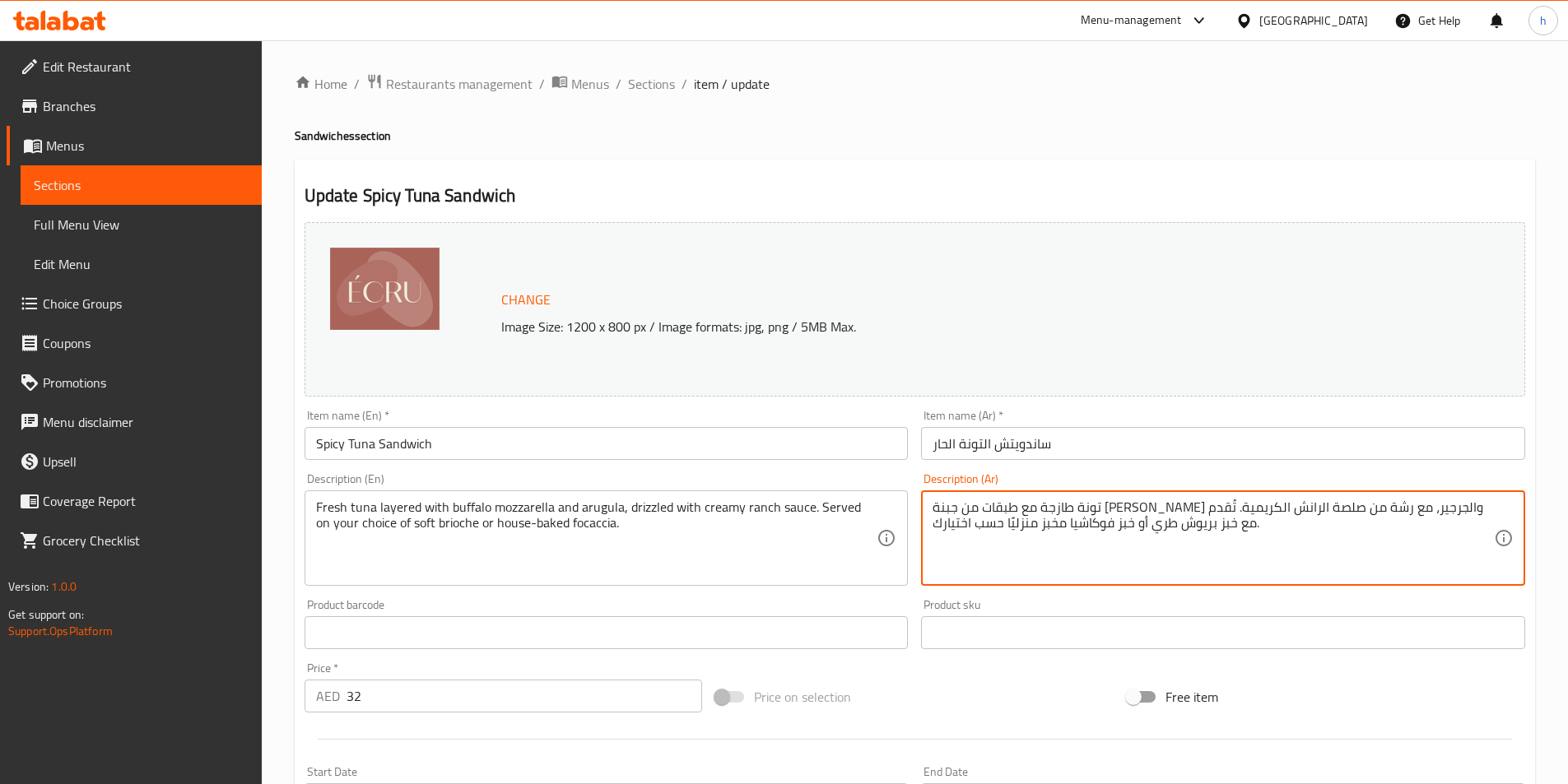
click at [1168, 512] on textarea "تونة طازجة مع طبقات من جبنة موزاريلا بافلو والجرجير، مع رشة من صلصة الرانش الكر…" at bounding box center [1214, 538] width 561 height 78
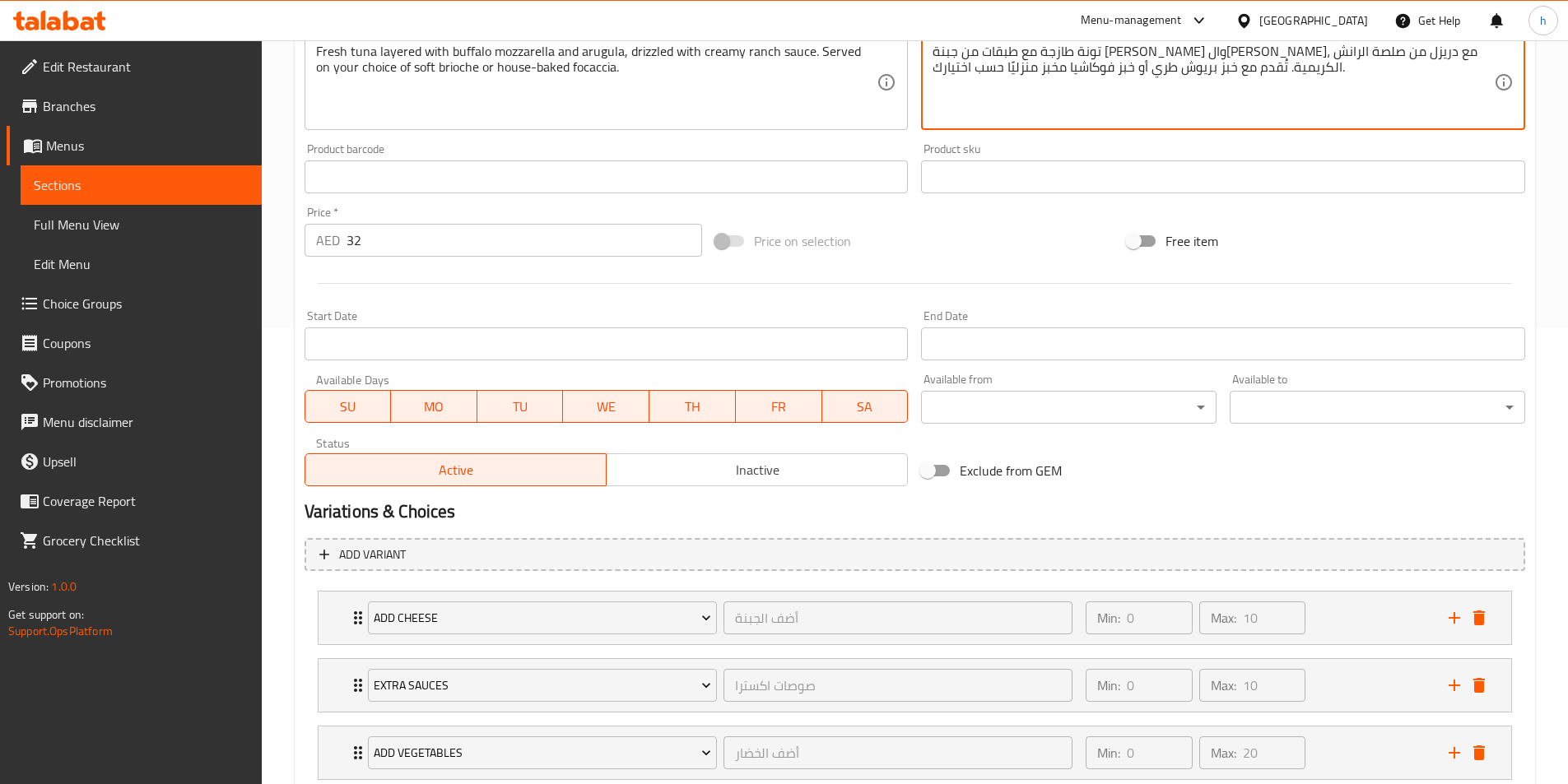
scroll to position [371, 0]
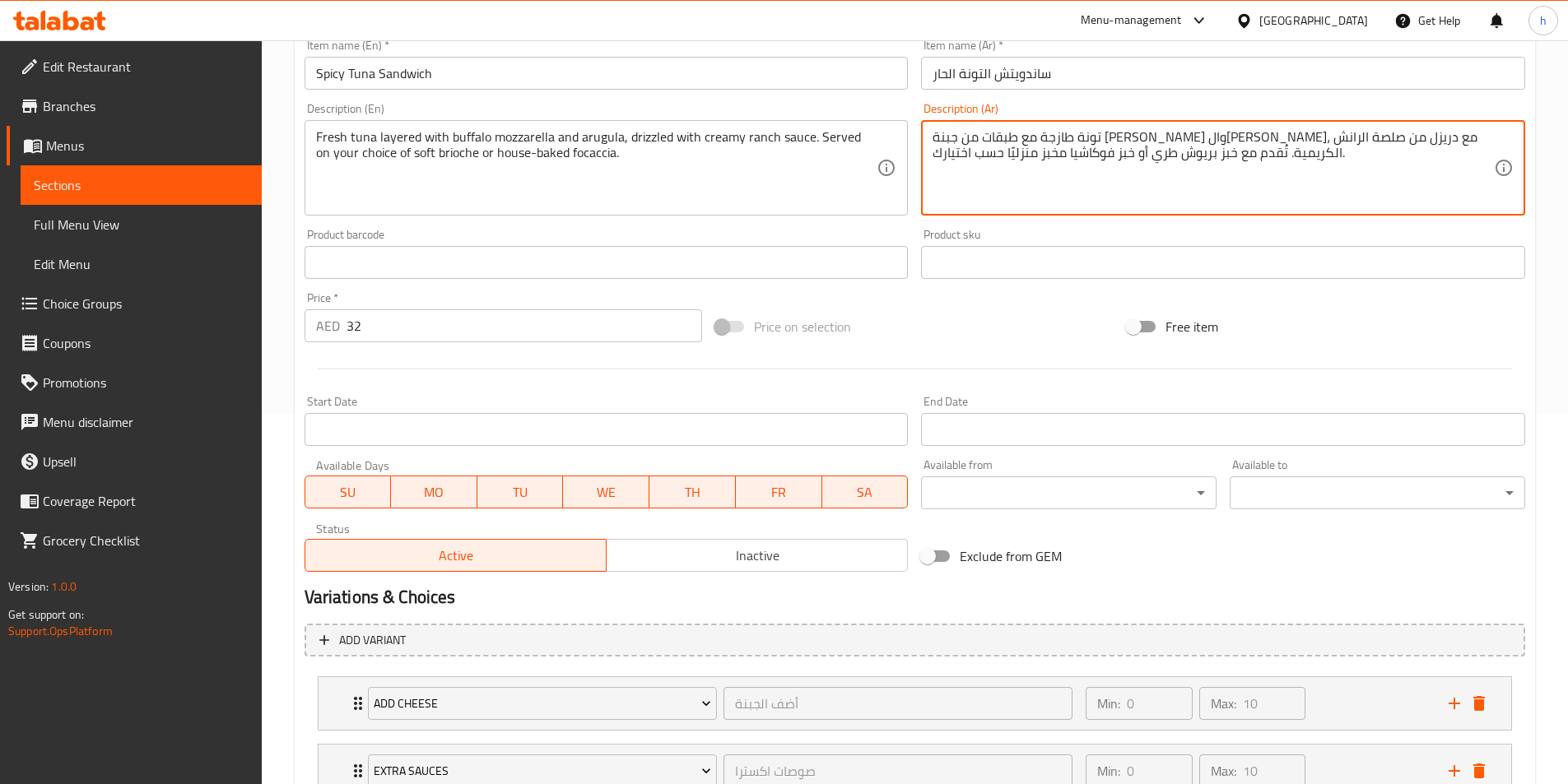
click at [1346, 135] on textarea "تونة طازجة مع طبقات من جبنة موزاريلا بافلو والجرجير، مع دريزل من صلصة الرانش ال…" at bounding box center [1214, 168] width 561 height 78
type textarea "تونة طازجة مع طبقات من [PERSON_NAME] والجرجير، مع دريزل من صلصة الرانش الكريمية…"
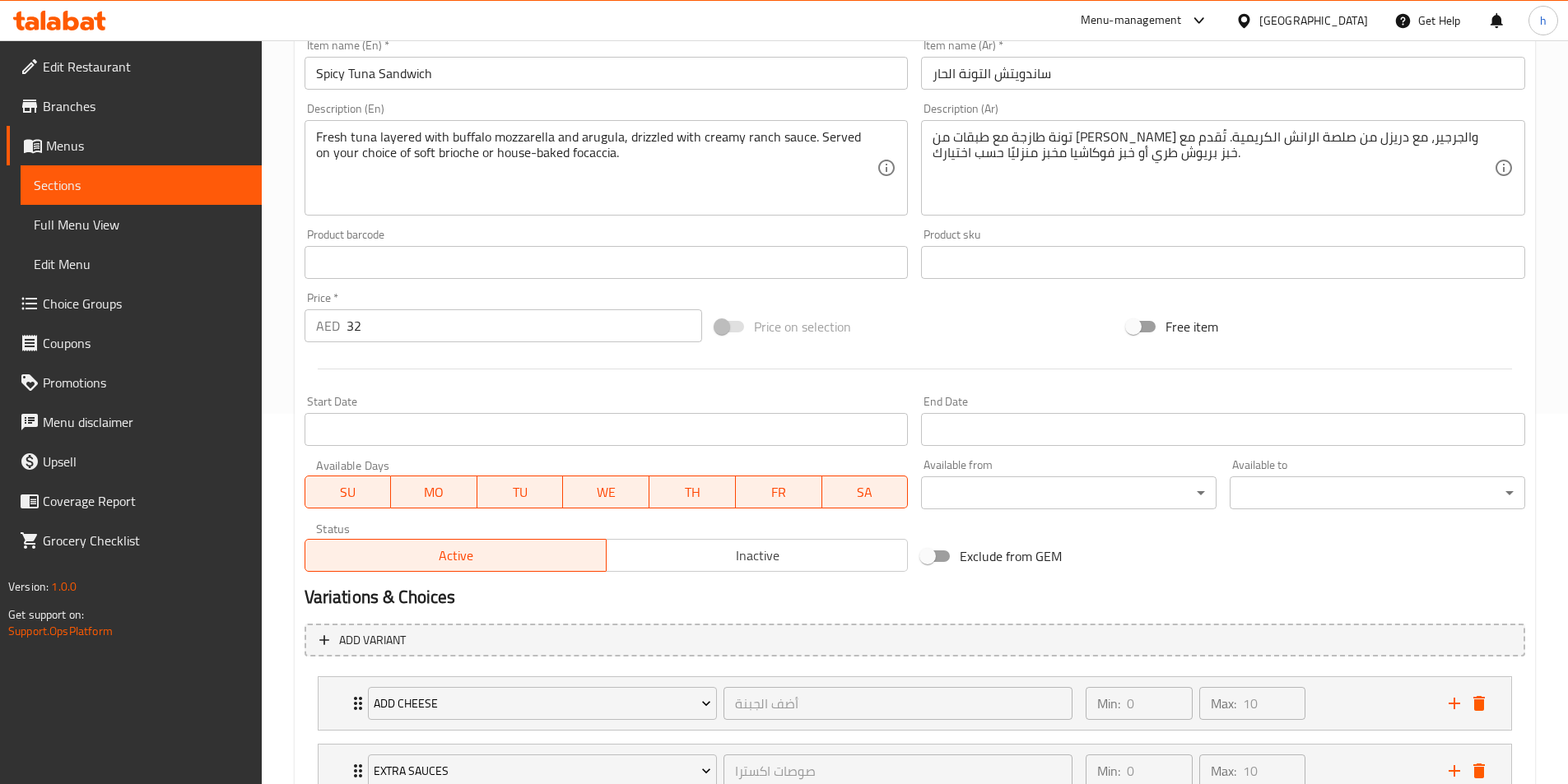
click at [1158, 213] on div "تونة طازجة مع طبقات من موزاريلا بافلو والجرجير، مع دريزل من صلصة الرانش الكريمي…" at bounding box center [1224, 168] width 604 height 96
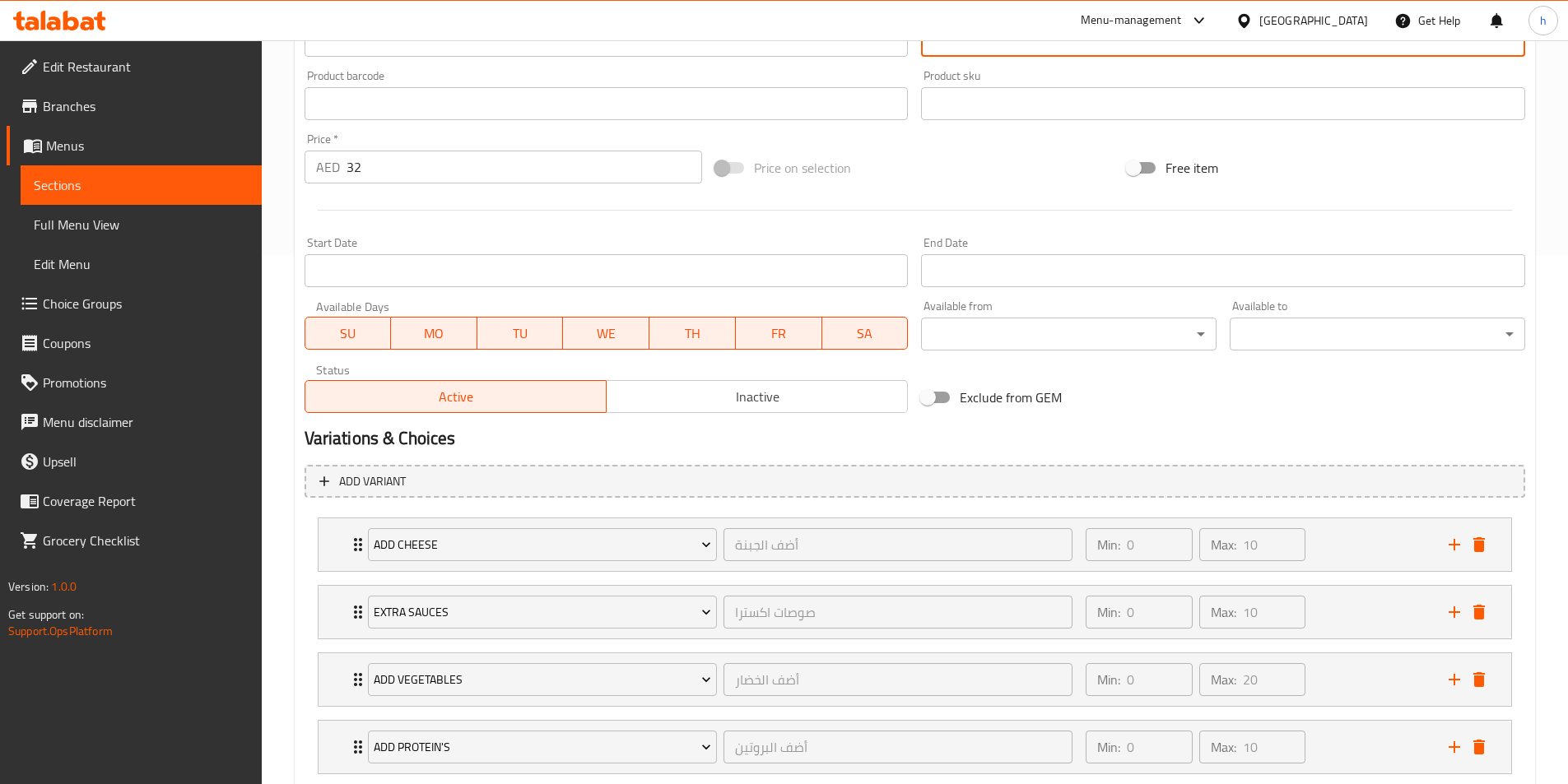
scroll to position [700, 0]
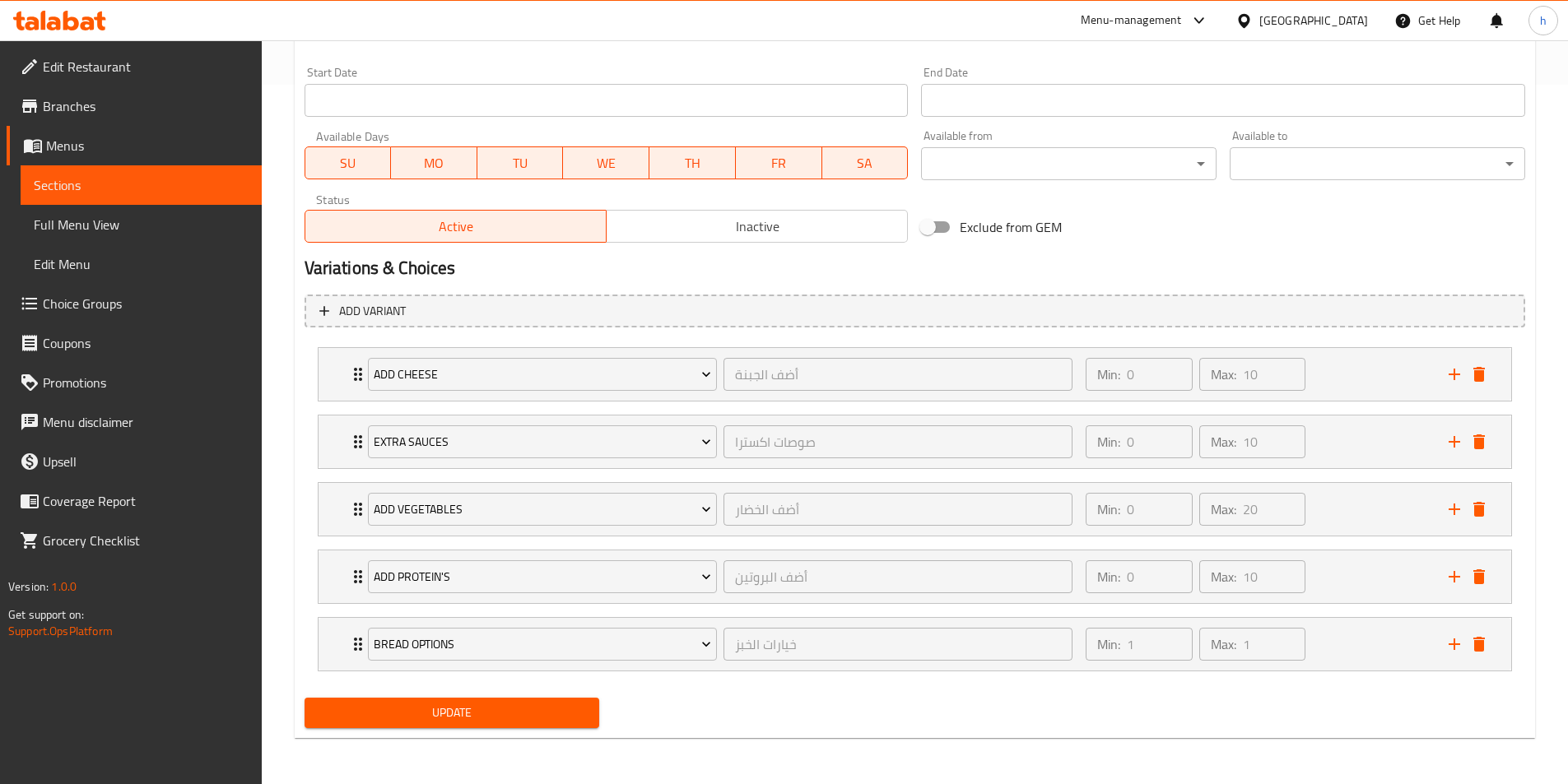
click at [584, 704] on span "Update" at bounding box center [452, 713] width 269 height 21
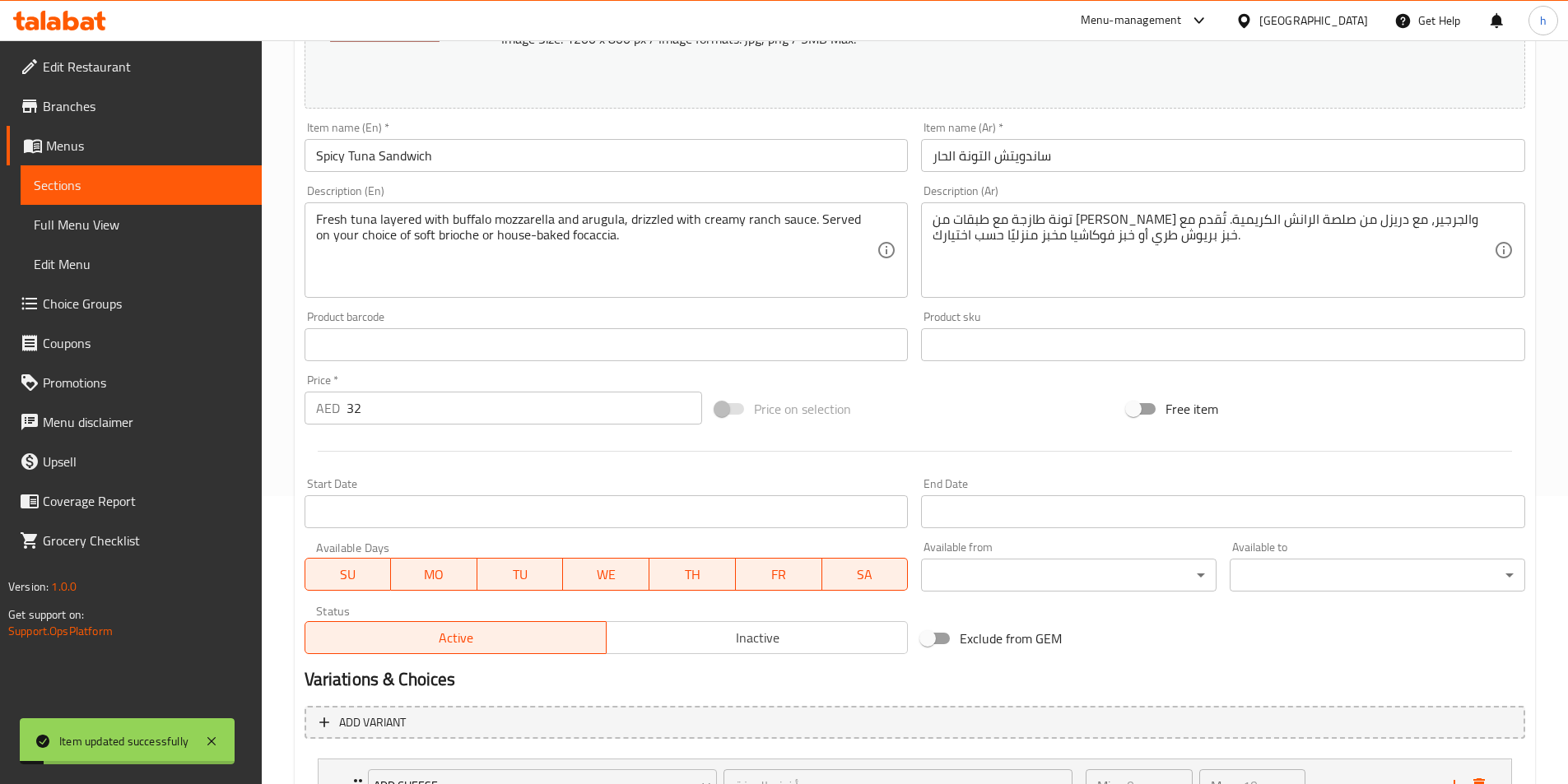
scroll to position [0, 0]
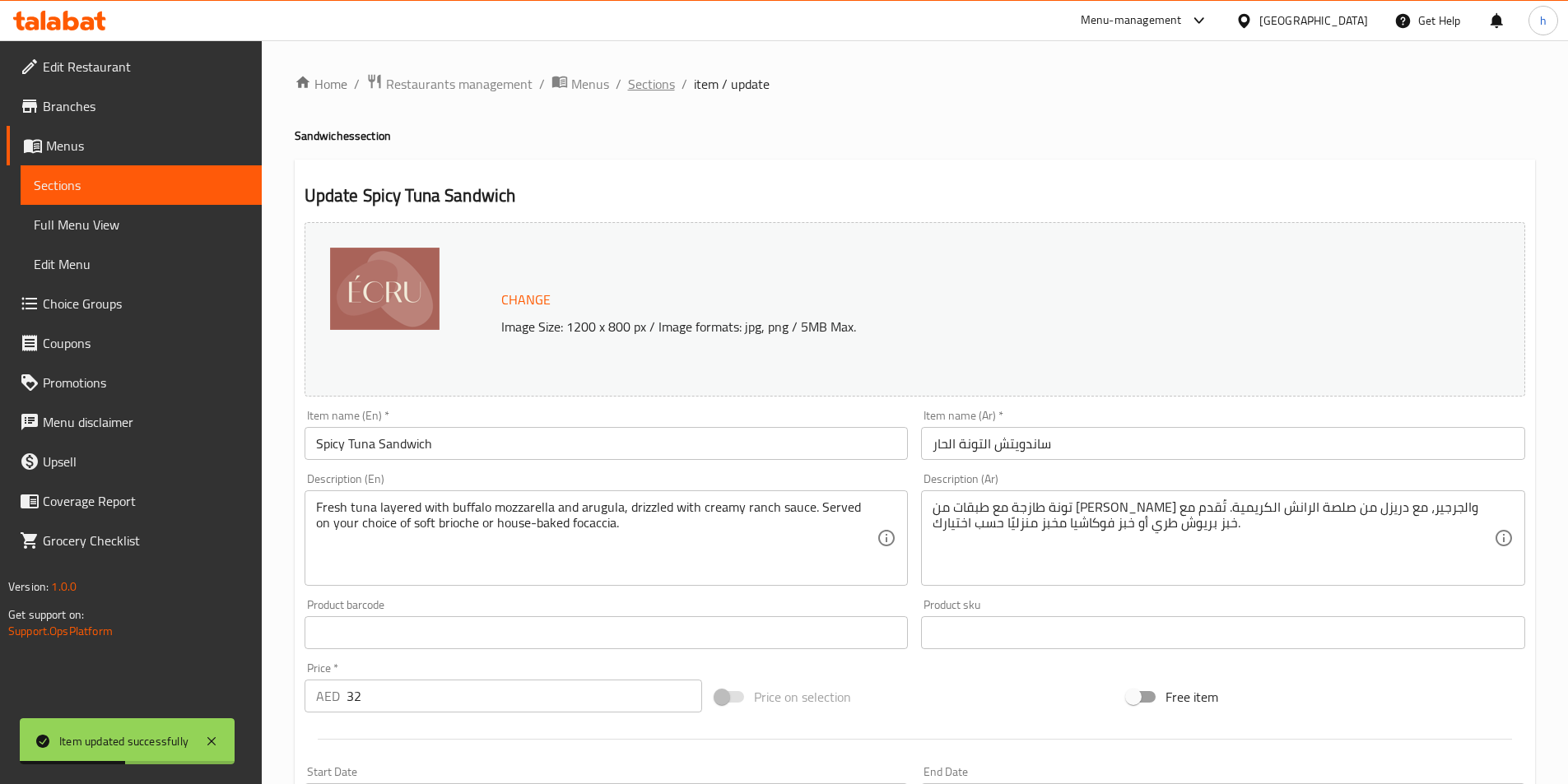
click at [646, 87] on span "Sections" at bounding box center [651, 84] width 47 height 20
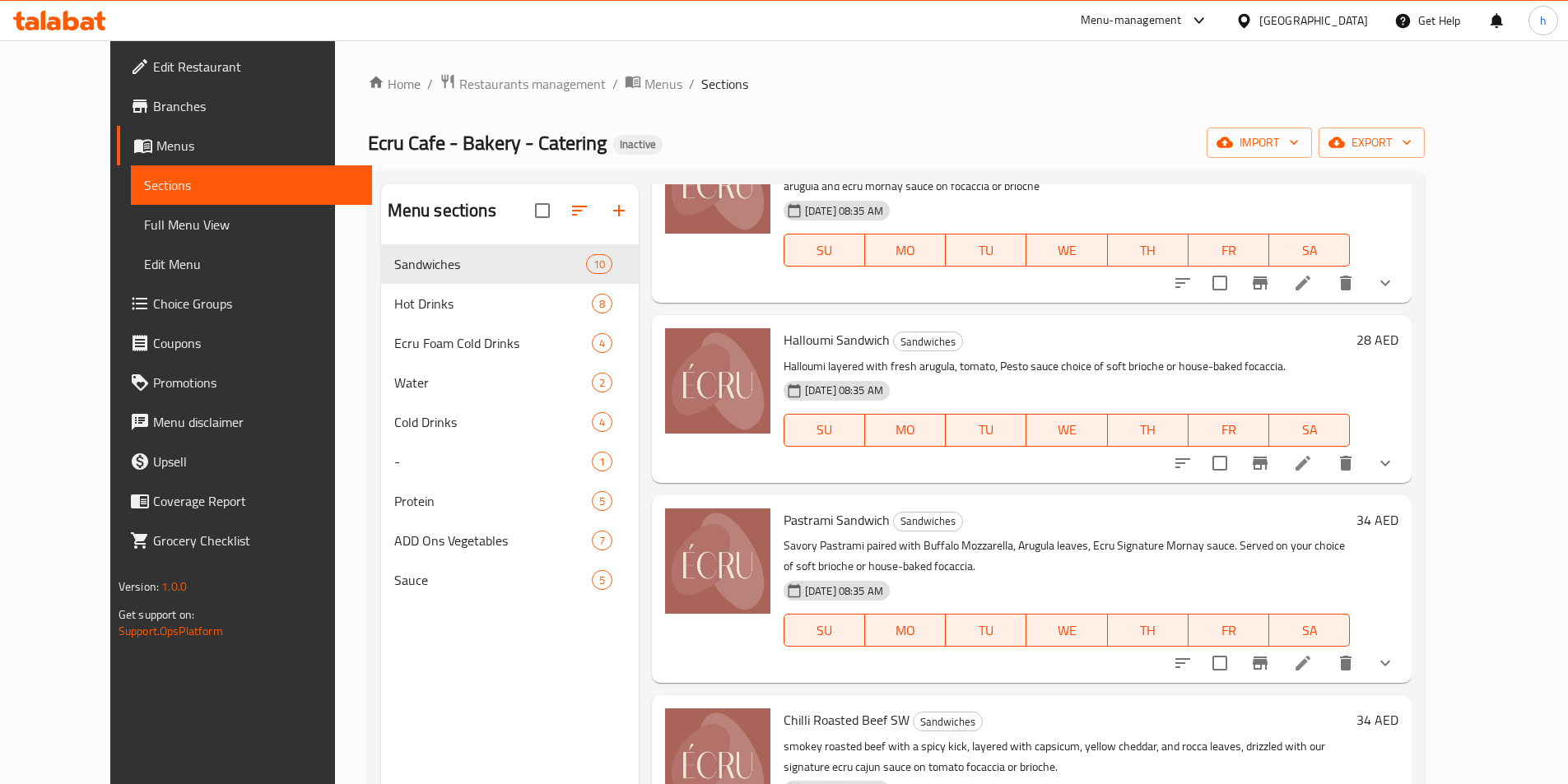
scroll to position [987, 0]
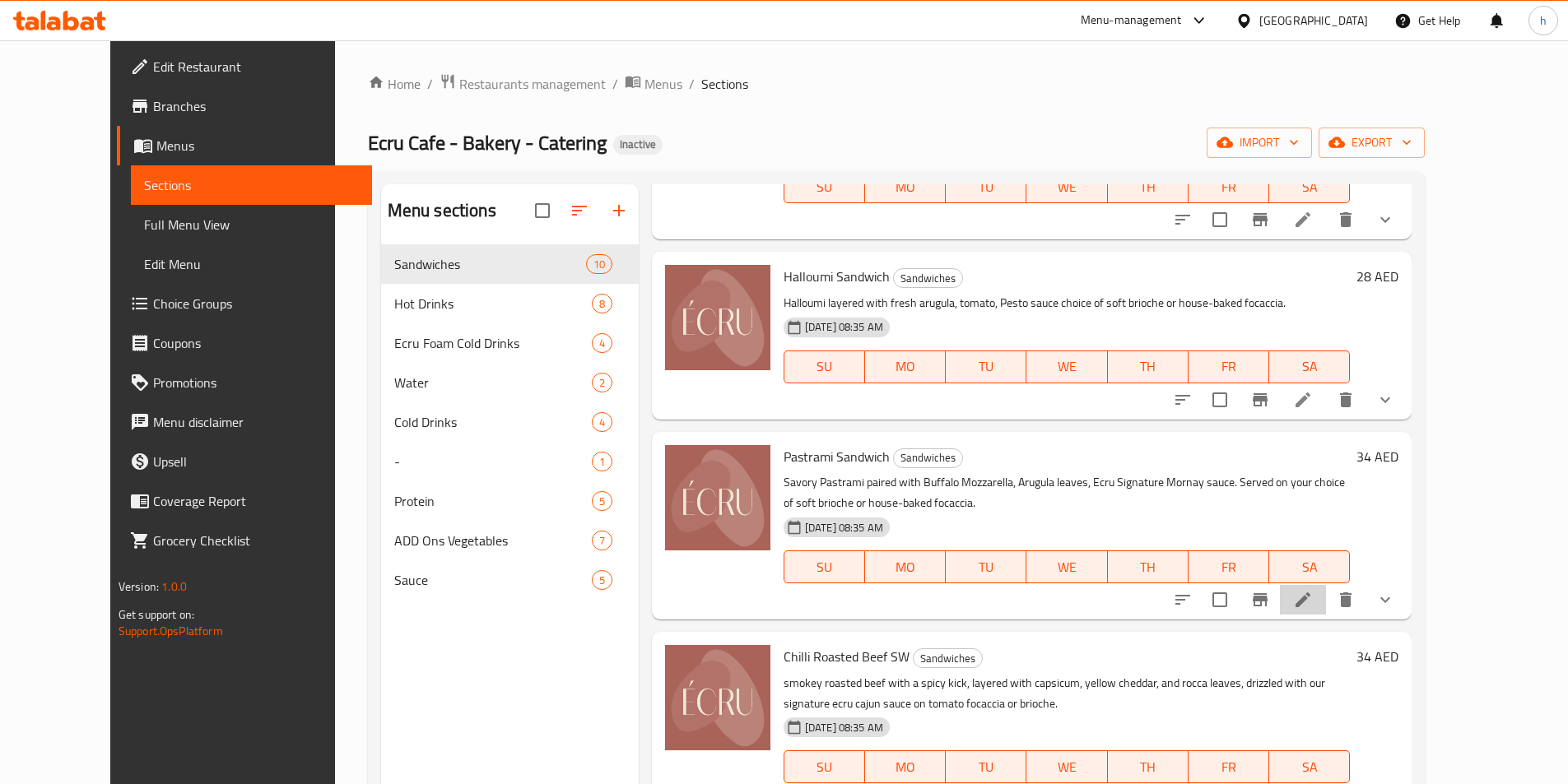
click at [1326, 585] on li at bounding box center [1303, 600] width 46 height 30
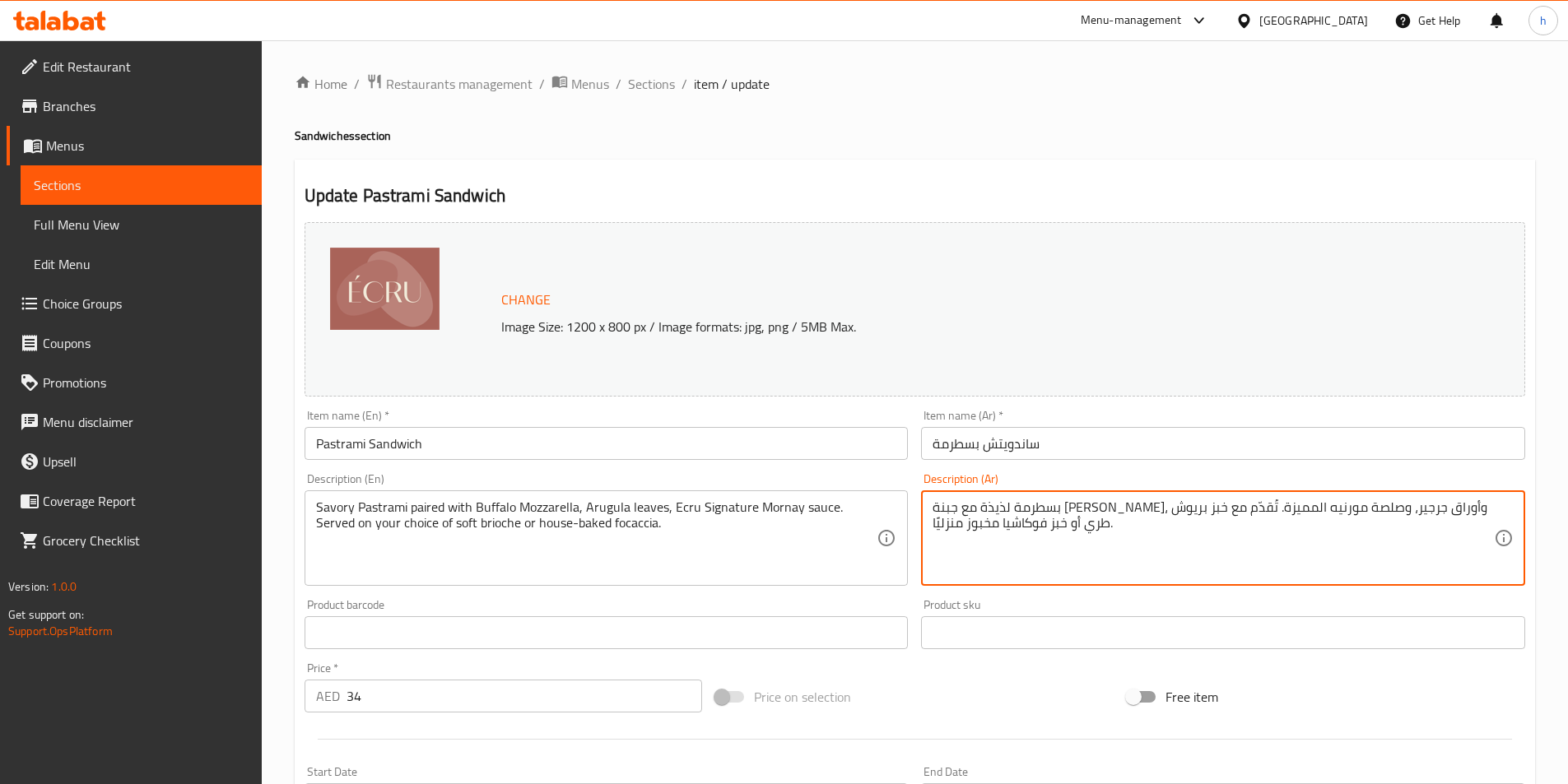
click at [1422, 504] on textarea "بسطرمة لذيذة مع جبنة موزاريلا بافلو، وأوراق جرجير، وصلصة مورنيه المميزة. تُقدّم…" at bounding box center [1214, 538] width 561 height 78
click at [1389, 517] on textarea "بسطرمة مالحه مع جبنة موزاريلا بافلو، وأوراق جرجير، وصلصة مورنيه المميزة. تُقدّم…" at bounding box center [1214, 538] width 561 height 78
click at [1343, 503] on textarea "بسطرمة مالحه مقتره مع جبنة موزاريلا بافلو، وأوراق جرجير، وصلصة مورنيه المميزة. …" at bounding box center [1214, 538] width 561 height 78
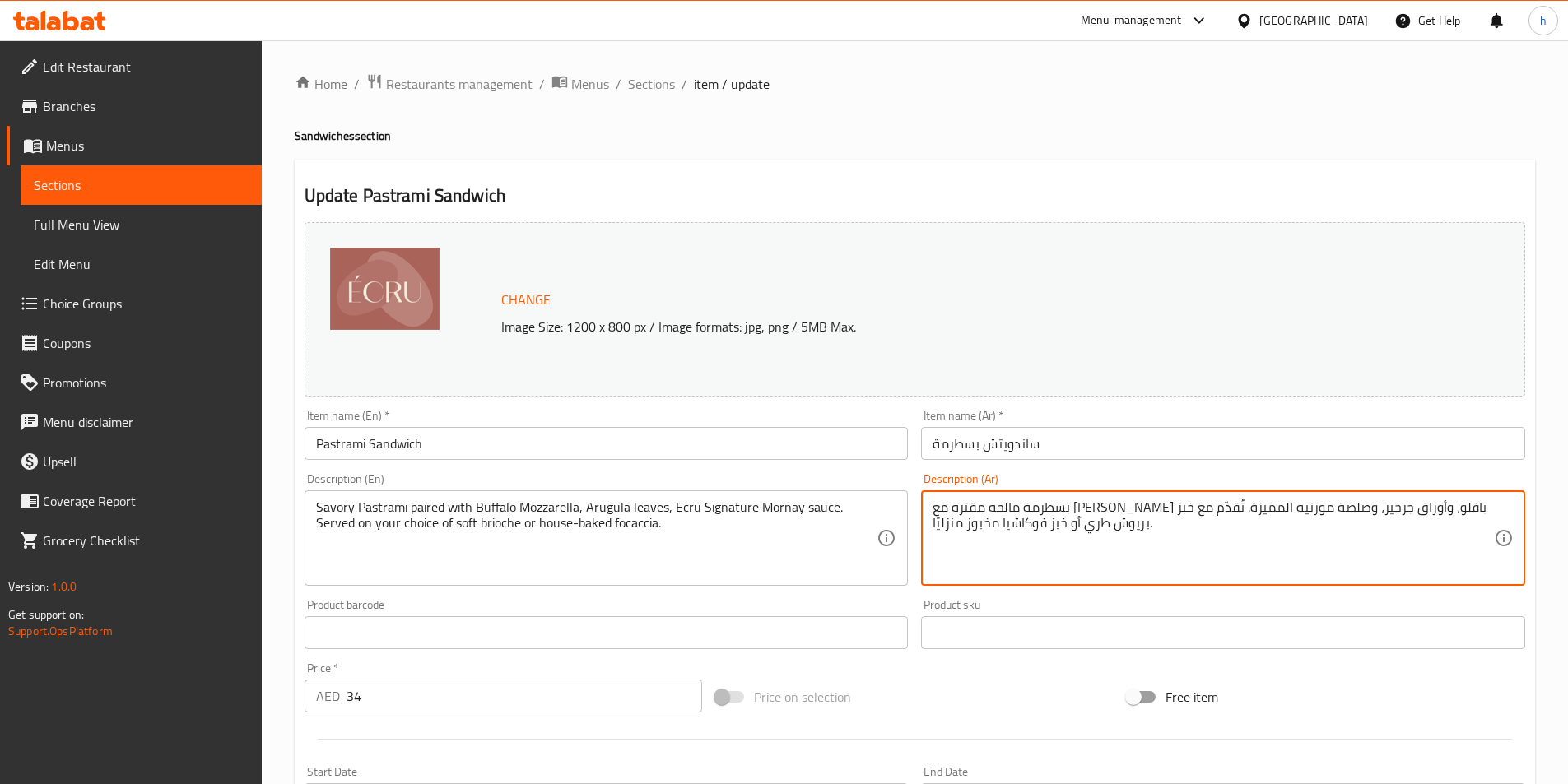
click at [1085, 510] on textarea "بسطرمة مالحه مقتره مع موزاريلا بافلو، وأوراق جرجير، وصلصة مورنيه المميزة. تُقدّ…" at bounding box center [1214, 538] width 561 height 78
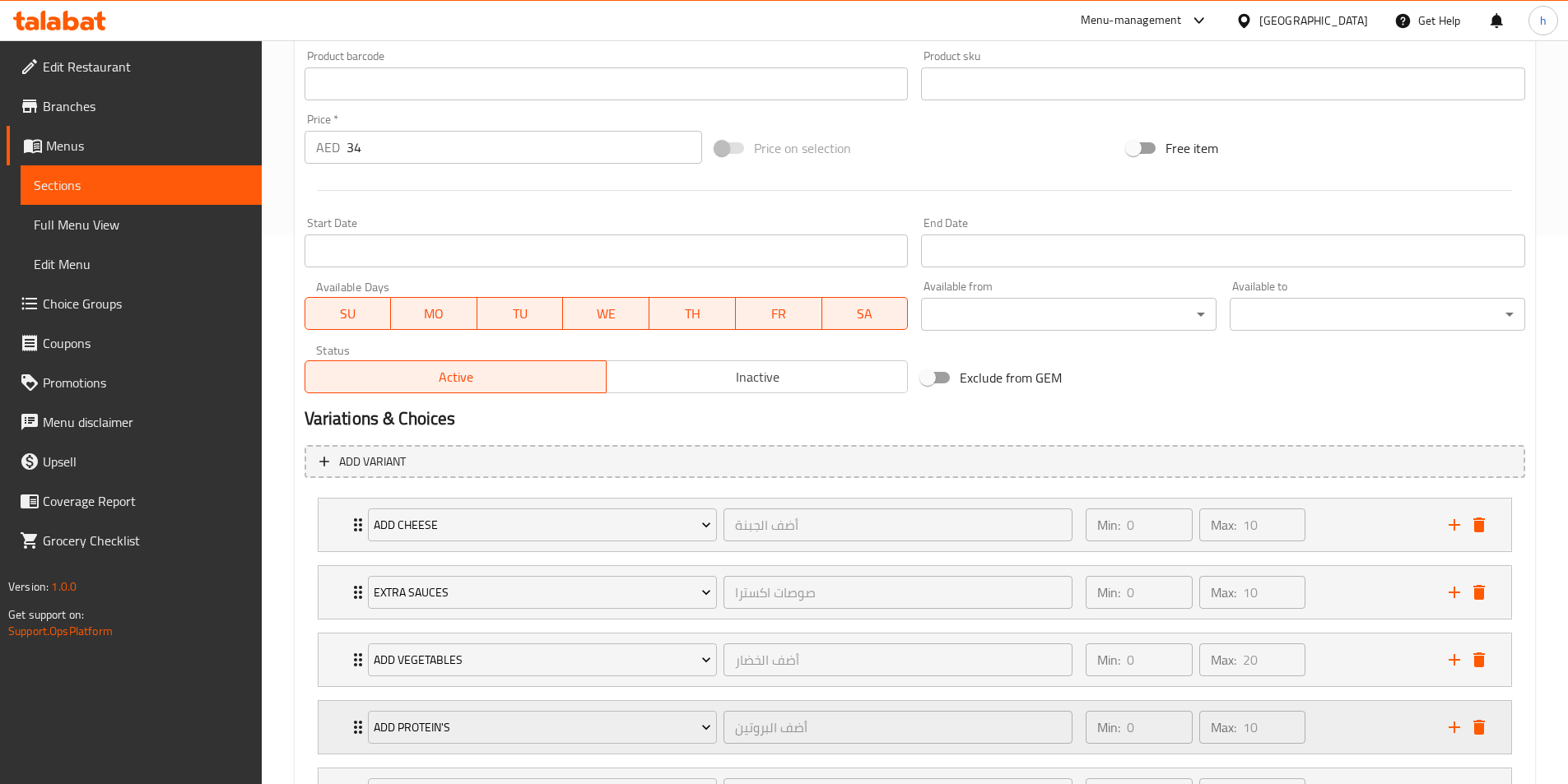
scroll to position [700, 0]
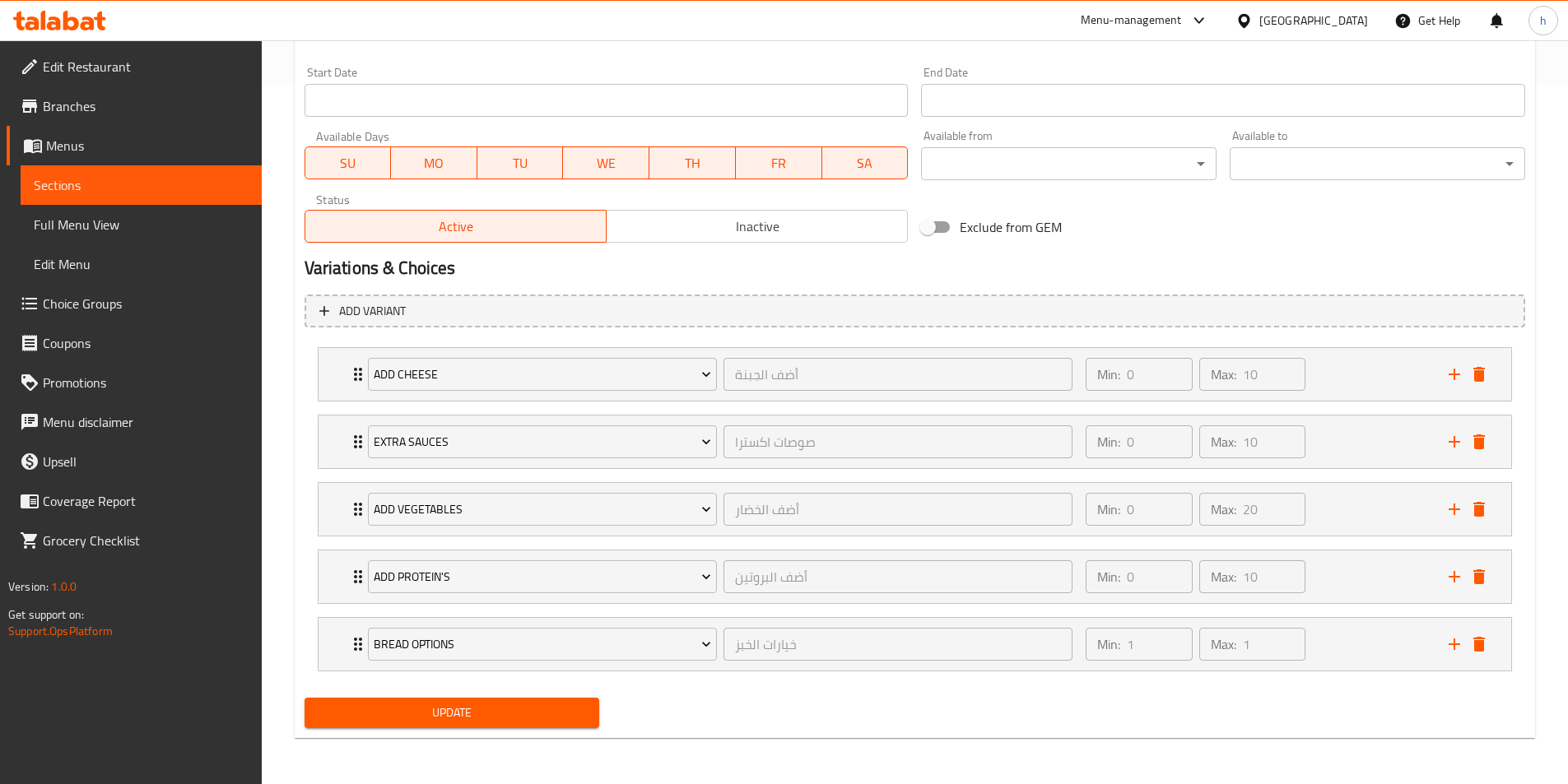
type textarea "بسطرمة مالحه مقتره مع [PERSON_NAME] بافلو، وأوراق جرجير، وصلصة مورنيه سيجنتشر. …"
click at [489, 724] on button "Update" at bounding box center [452, 713] width 296 height 31
click at [499, 710] on div at bounding box center [784, 392] width 1568 height 784
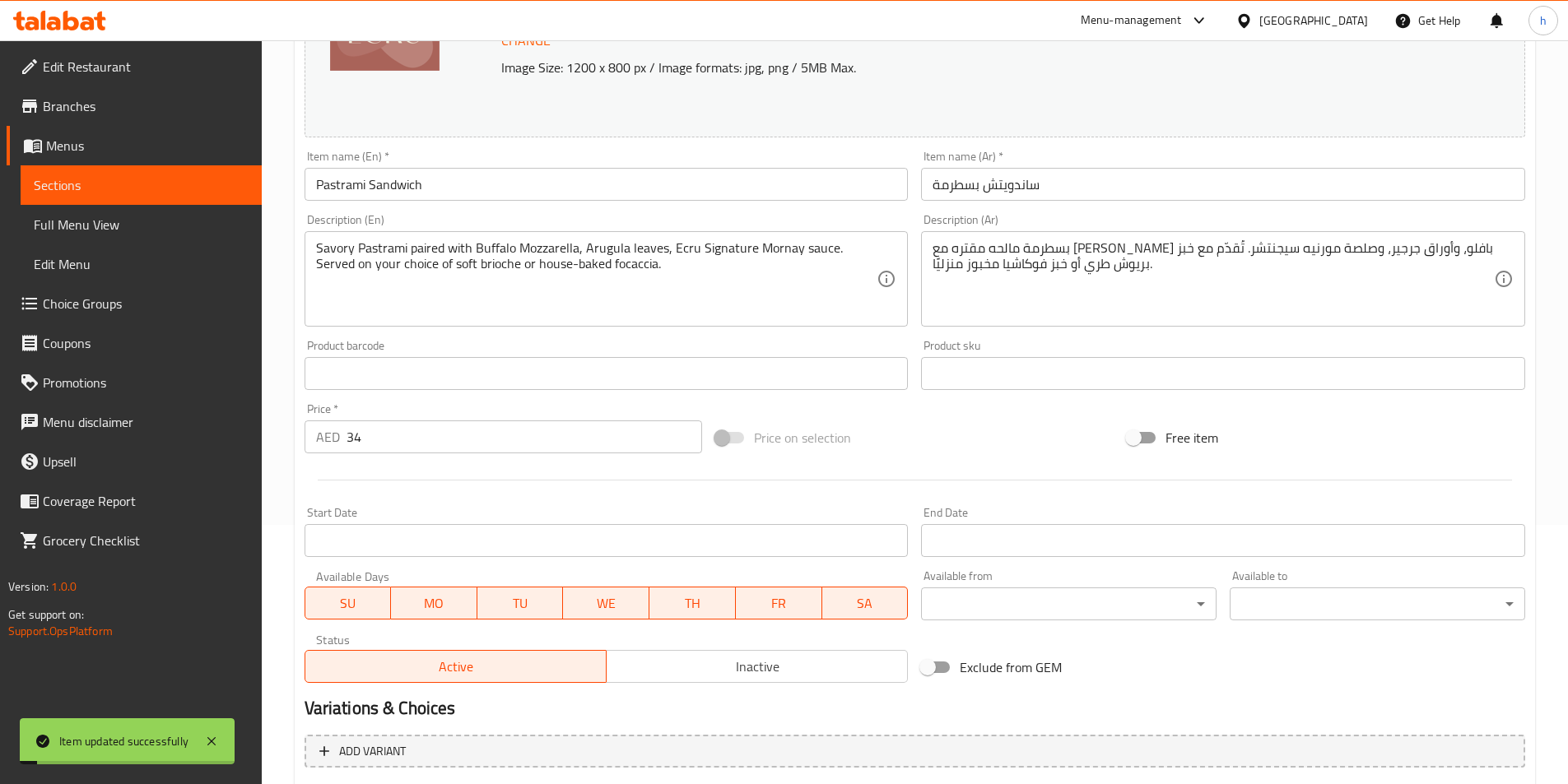
scroll to position [0, 0]
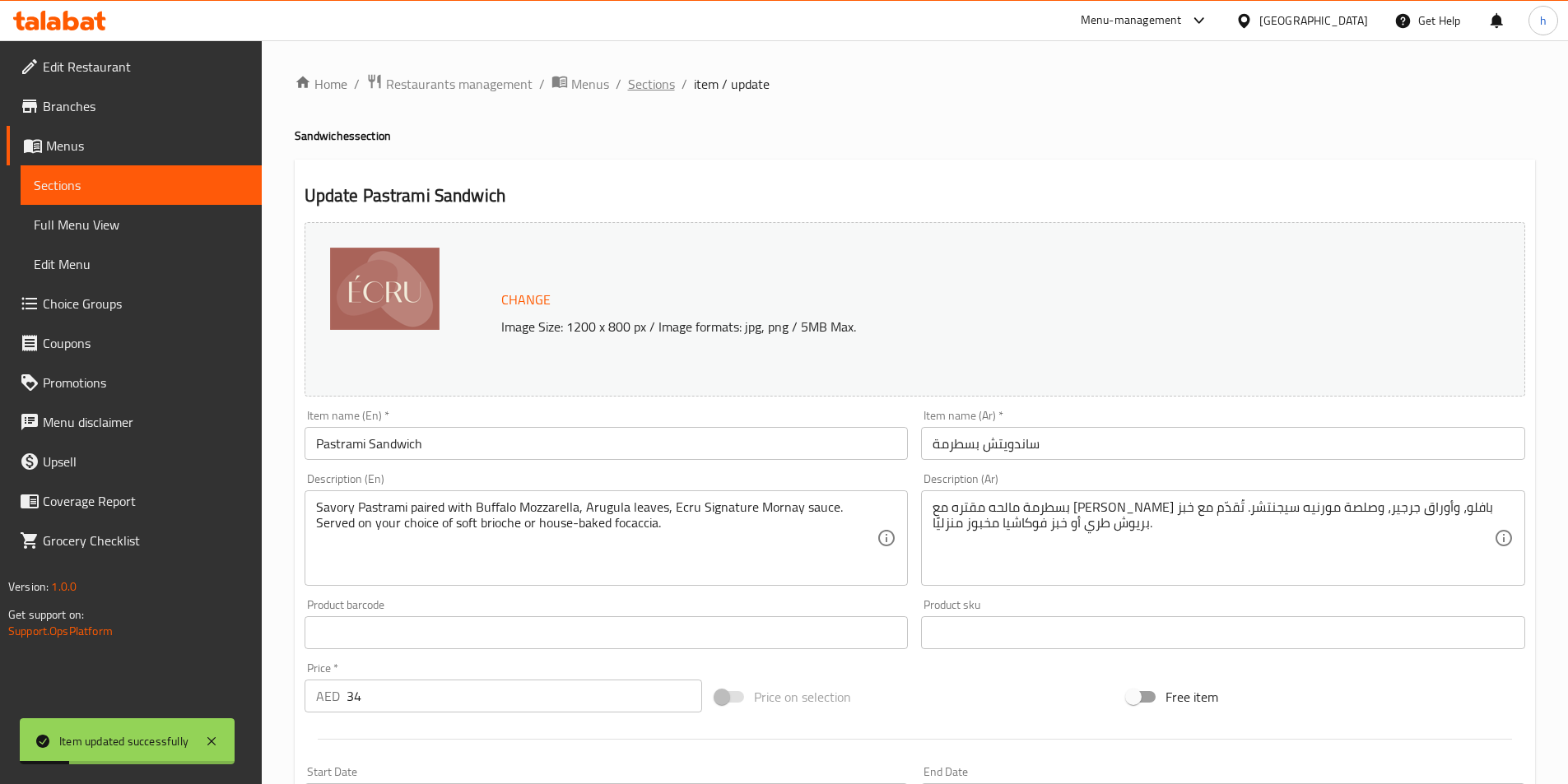
click at [643, 76] on span "Sections" at bounding box center [651, 84] width 47 height 20
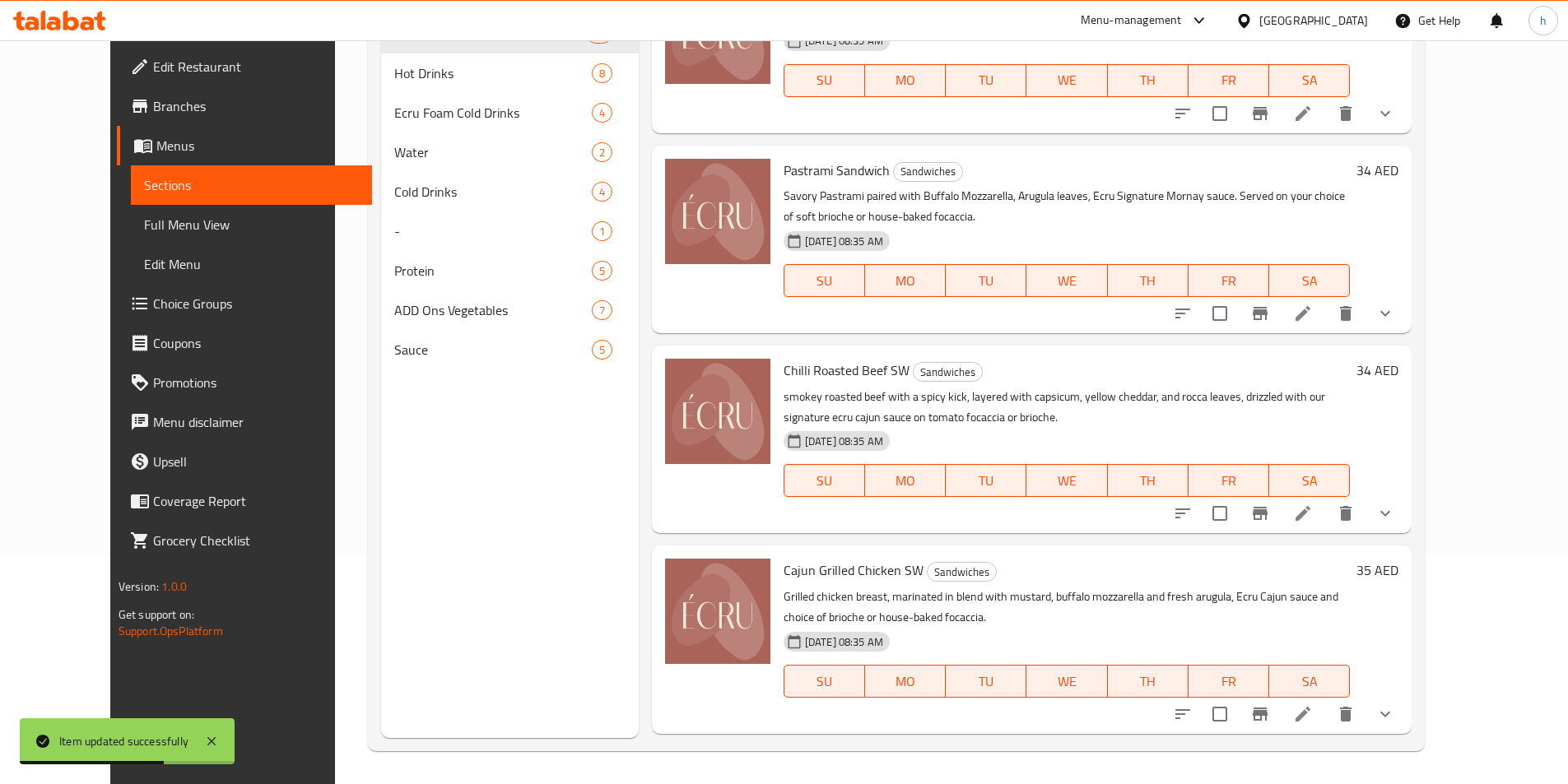
scroll to position [1054, 0]
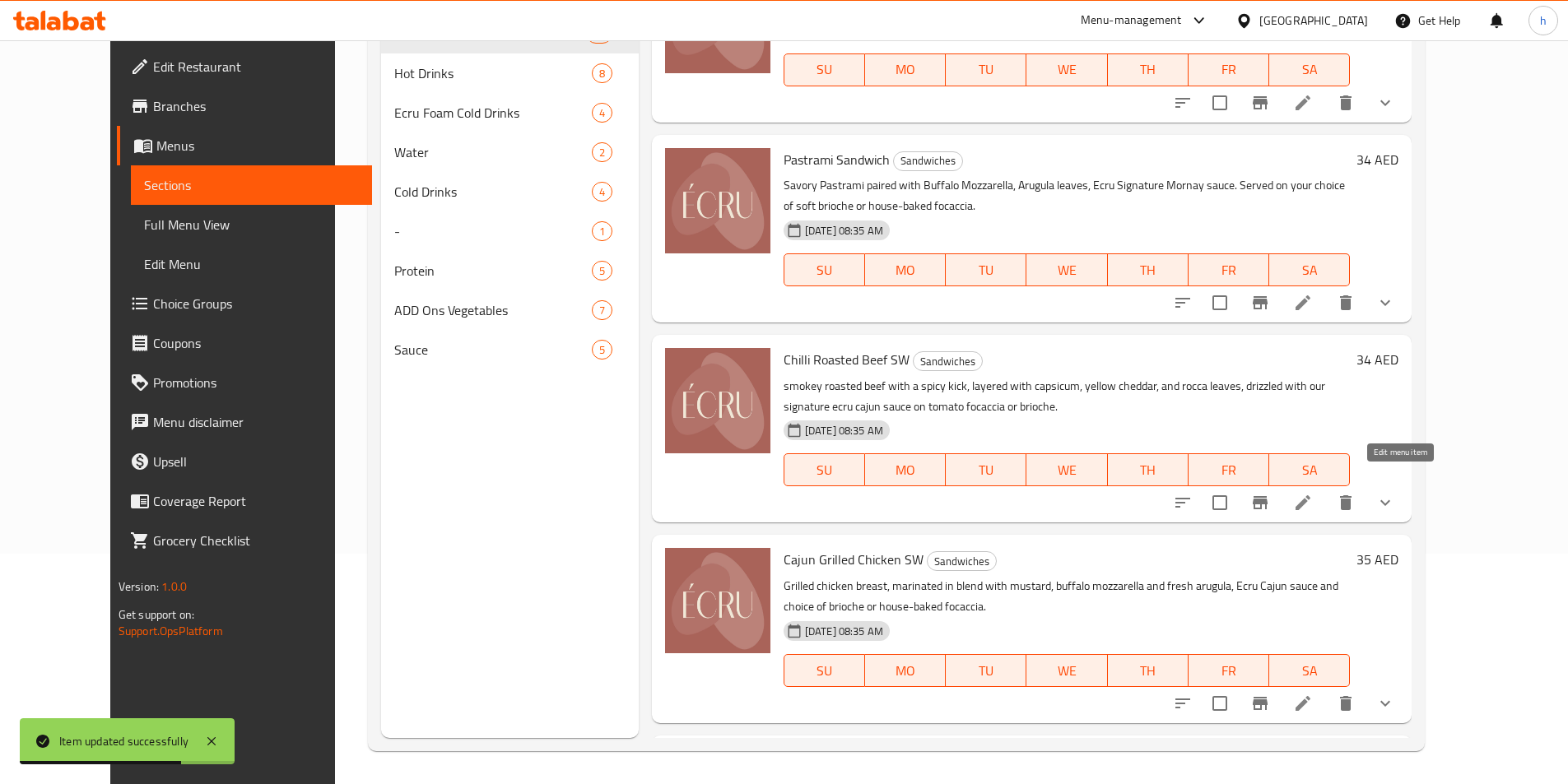
click at [1313, 493] on icon at bounding box center [1303, 503] width 20 height 20
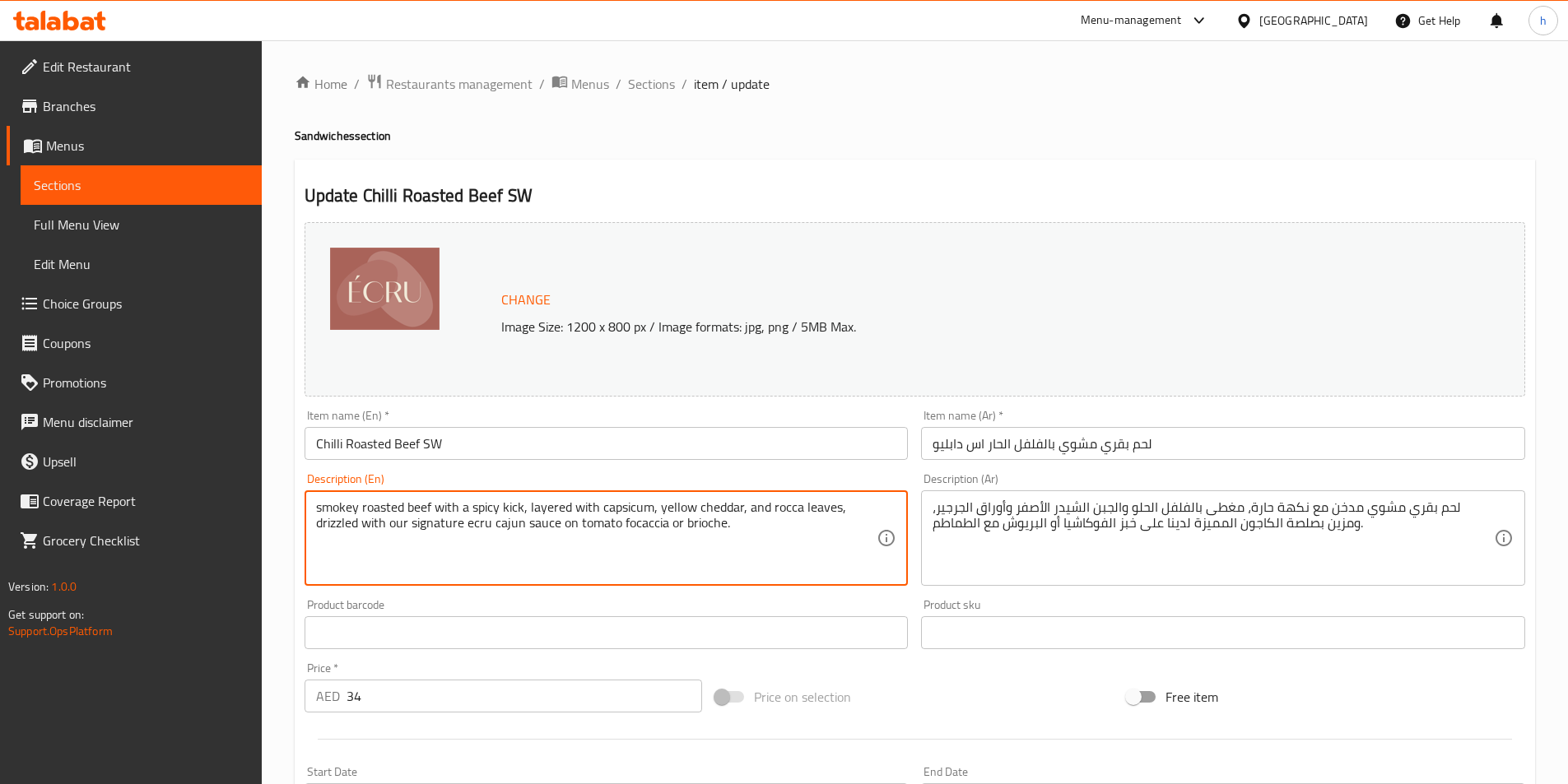
click at [337, 501] on textarea "smokey roasted beef with a spicy kick, layered with capsicum, yellow cheddar, a…" at bounding box center [597, 538] width 561 height 78
click at [421, 508] on textarea "smokey roasted beef with a spicy kick, layered with capsicum, yellow cheddar, a…" at bounding box center [597, 538] width 561 height 78
click at [463, 497] on div "smokey roasted beef with a spicy kick, layered with capsicum, yellow cheddar, a…" at bounding box center [607, 538] width 604 height 96
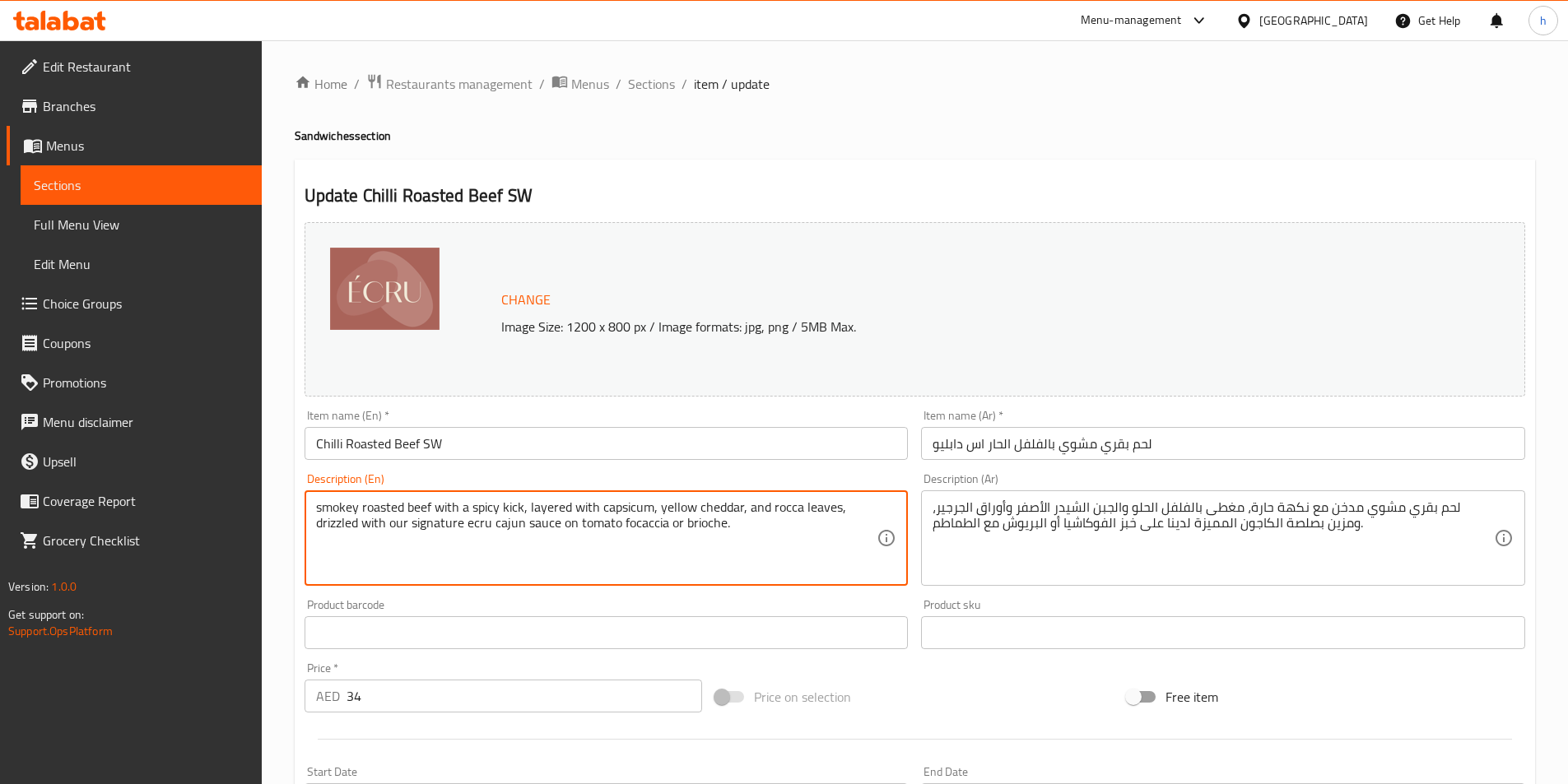
click at [473, 504] on textarea "smokey roasted beef with a spicy kick, layered with capsicum, yellow cheddar, a…" at bounding box center [597, 538] width 561 height 78
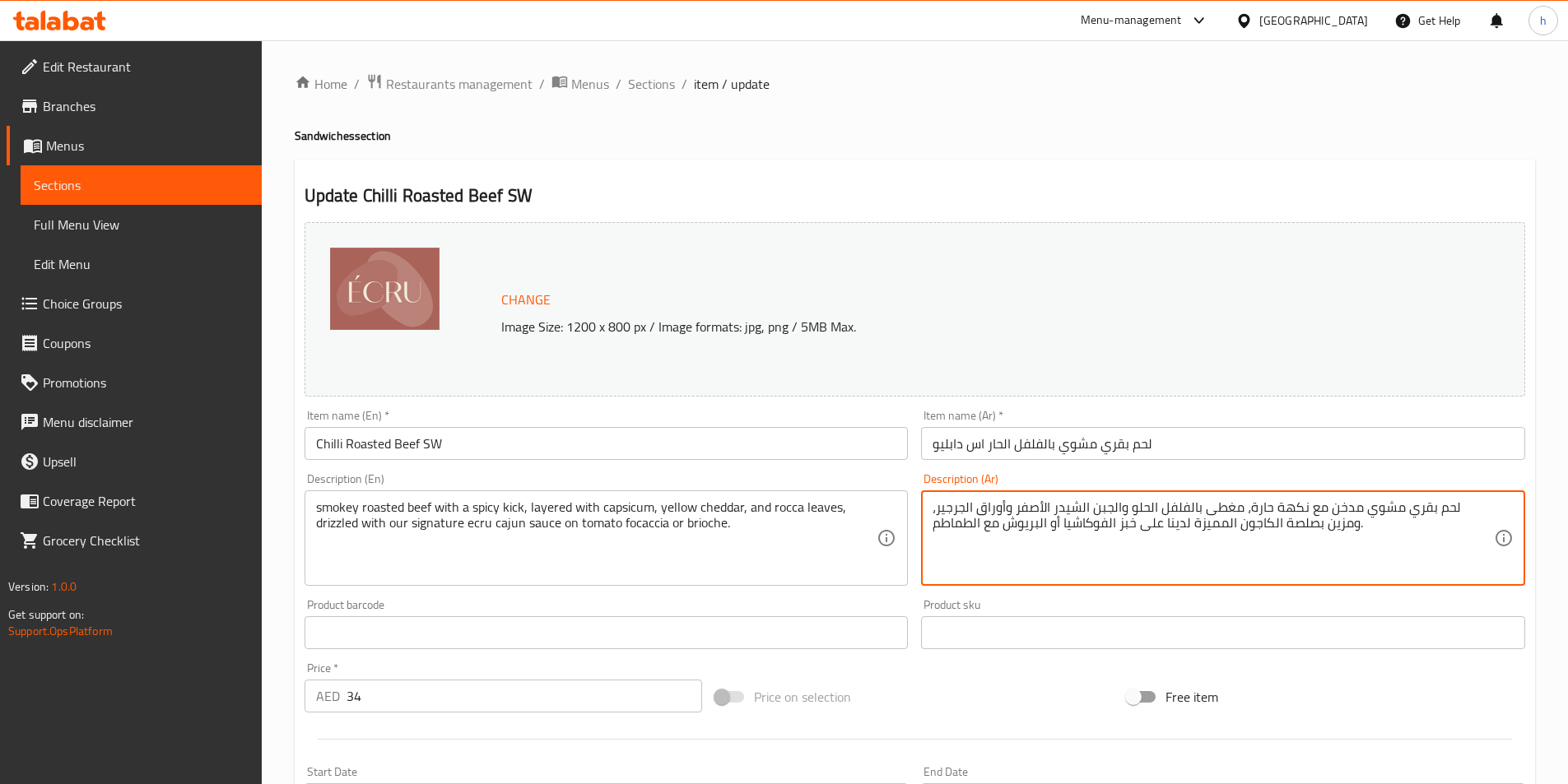
click at [1322, 508] on textarea "لحم بقري مشوي مدخن مع نكهة حارة، مغطى بالفلفل الحلو والجبن الشيدر الأصفر وأوراق…" at bounding box center [1214, 538] width 561 height 78
click at [1331, 506] on textarea "لحم بقري مشوي مدخن مع كيك حارة، مغطى بالفلفل الحلو والجبن الشيدر الأصفر وأوراق …" at bounding box center [1214, 538] width 561 height 78
click at [1267, 501] on textarea "لحم بقري مشوي مدخن مع دفعه حارة، مغطى بالفلفل الحلو والجبن الشيدر الأصفر وأوراق…" at bounding box center [1214, 538] width 561 height 78
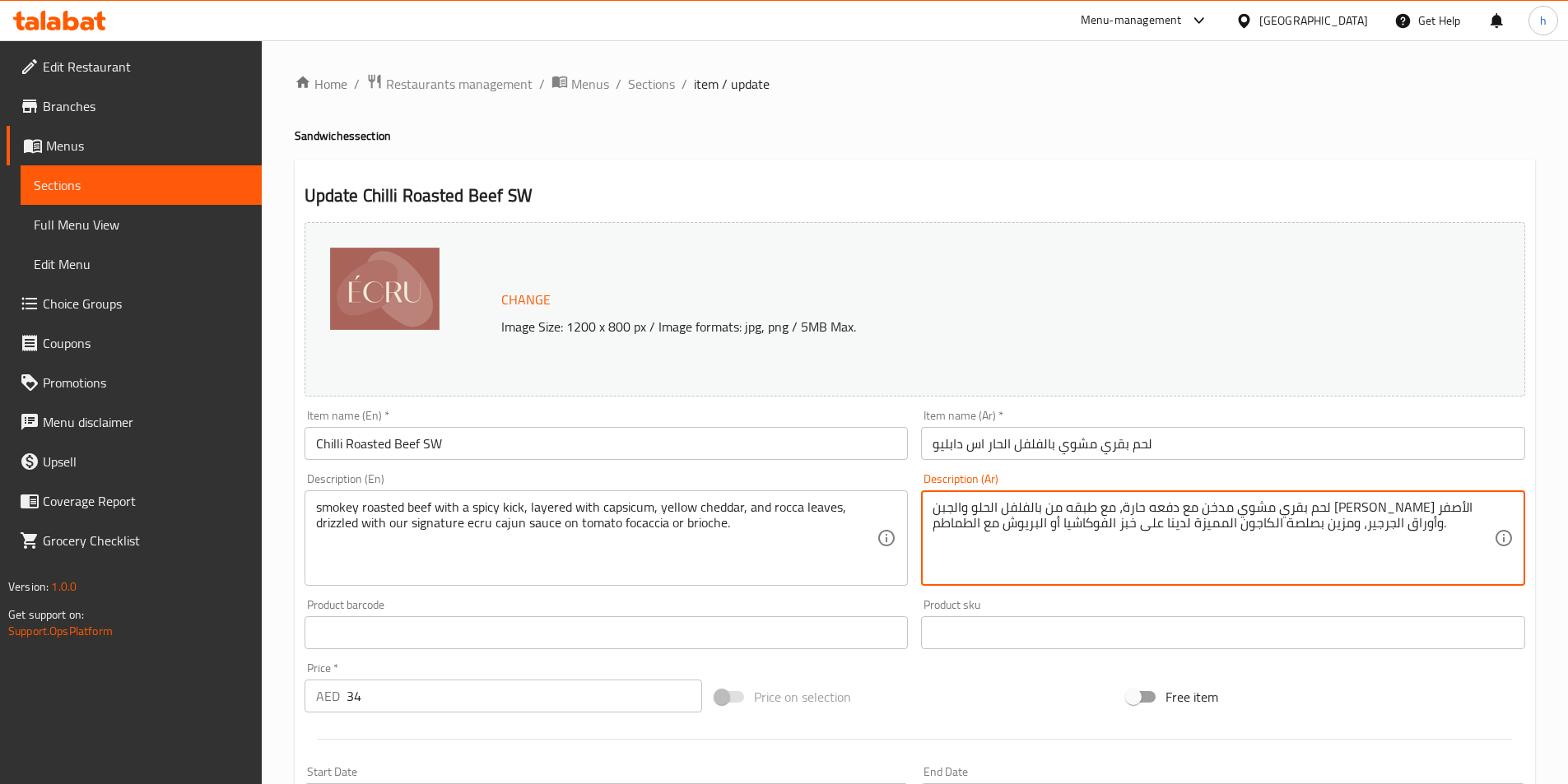
click at [1135, 503] on textarea "لحم بقري مشوي مدخن مع دفعه حارة، مع طبقه من بالفلفل الحلو والجبن الشيدر الأصفر …" at bounding box center [1214, 538] width 561 height 78
click at [1177, 504] on textarea "لحم بقري مشوي مدخن مع دفعه حارة، مع طبقه من بالفلفل والجبن الشيدر الأصفر وأوراق…" at bounding box center [1214, 538] width 561 height 78
click at [1183, 506] on textarea "لحم بقري مشوي مدخن مع دفعه حارة، مع طبقه من بالفلفل والجبن الشيدر الأصفر وأوراق…" at bounding box center [1214, 538] width 561 height 78
click at [1135, 509] on textarea "لحم بقري مشوي مدخن مع دفعه حارة، مع طبقه من بالفليفل والجبن الشيدر الأصفر وأورا…" at bounding box center [1214, 538] width 561 height 78
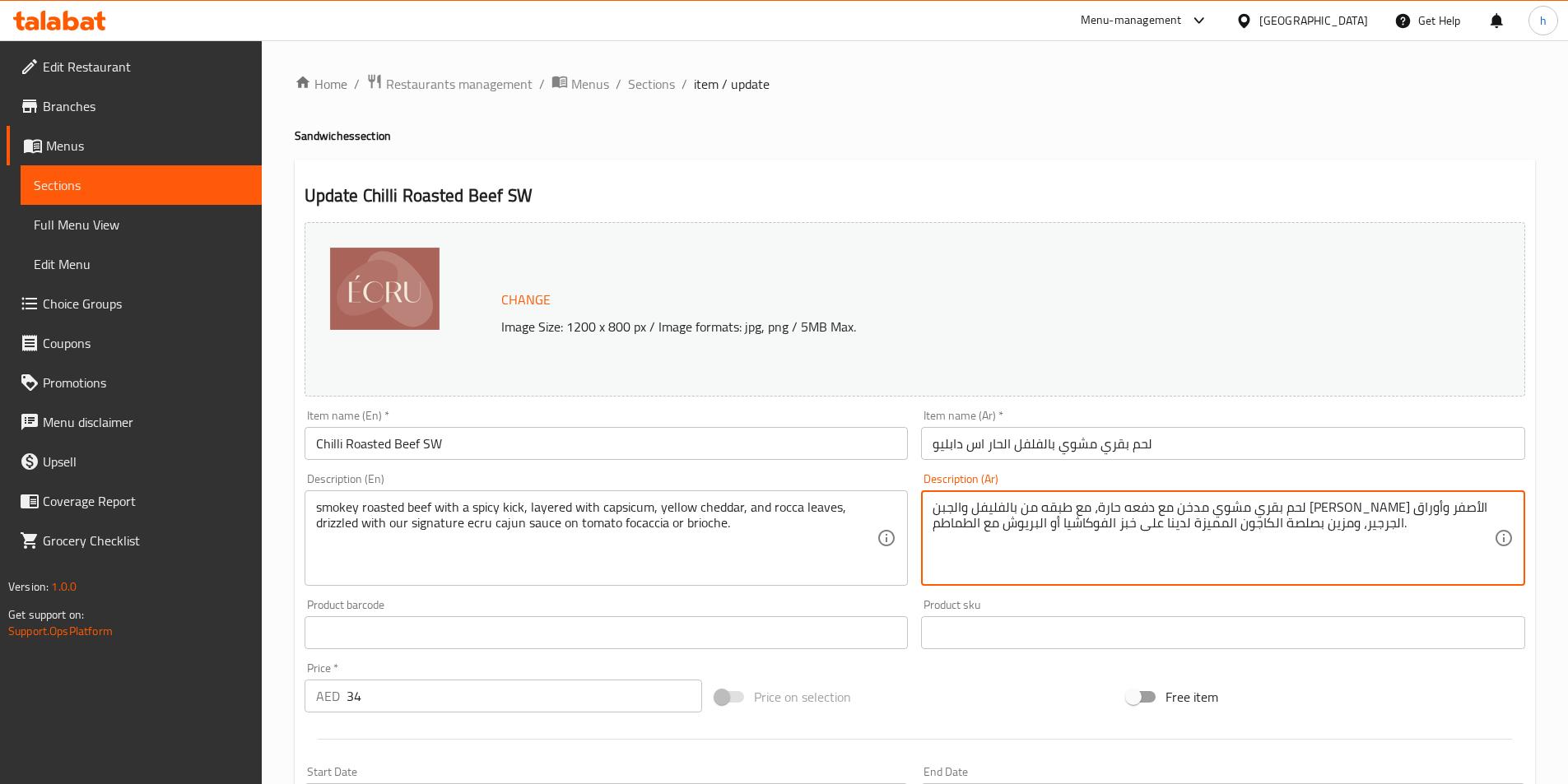
click at [1132, 503] on textarea "لحم بقري مشوي مدخن مع دفعه حارة، مع طبقه من بالفليفل والجبن الشيدر الأصفر وأورا…" at bounding box center [1214, 538] width 561 height 78
click at [1105, 510] on textarea "لحم بقري مشوي مدخن مع دفعه حارة، مع طبقه من بالفليفله والجبن الشيدر الأصفر وأور…" at bounding box center [1214, 538] width 561 height 78
click at [1121, 517] on textarea "لحم بقري مشوي مدخن مع دفعه حارة، مع طبقه من بالفليفله والجبن الشيدر الأصفر وأور…" at bounding box center [1214, 538] width 561 height 78
drag, startPoint x: 1120, startPoint y: 504, endPoint x: 1092, endPoint y: 503, distance: 28.0
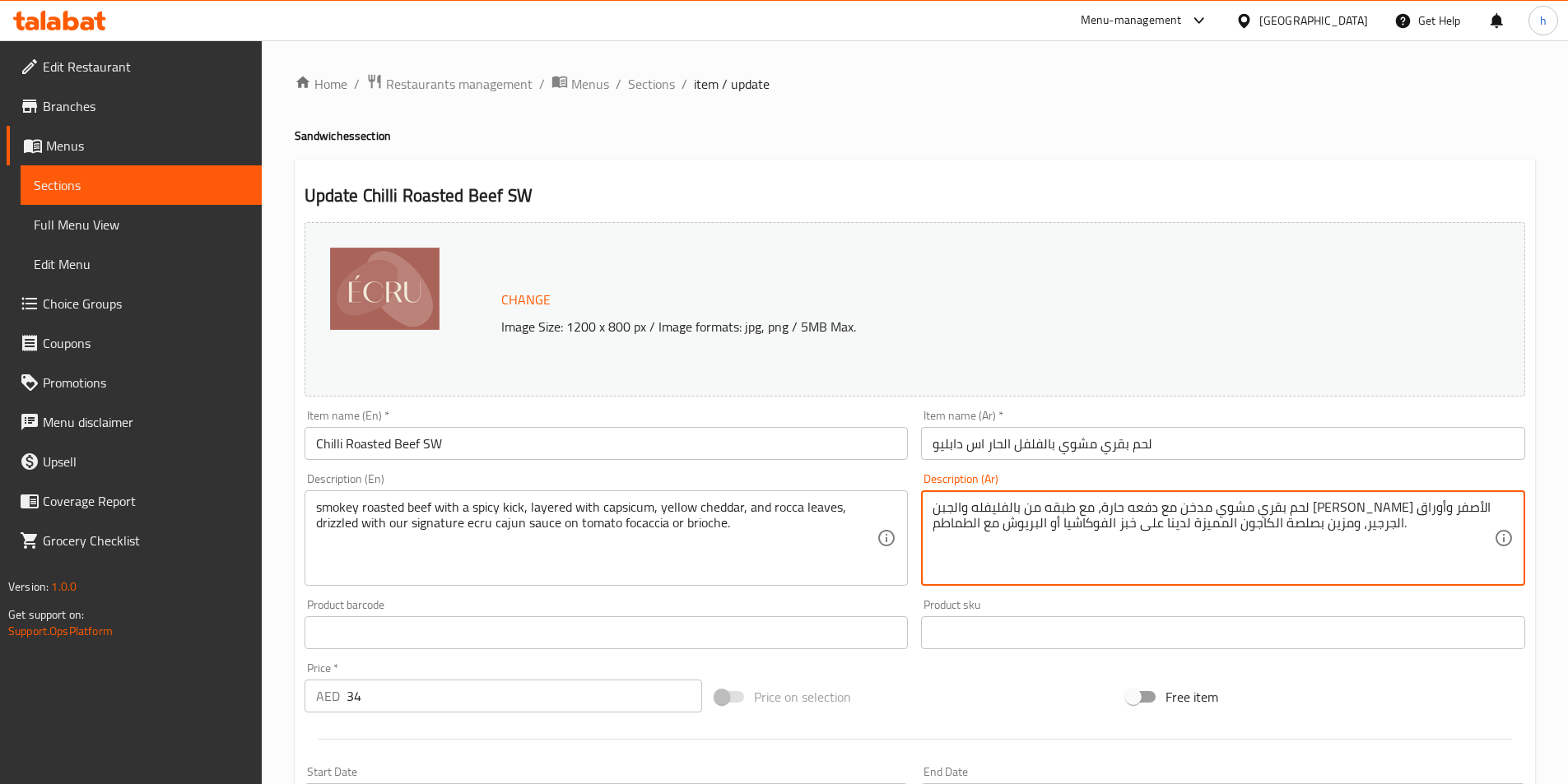
click at [1092, 503] on textarea "لحم بقري مشوي مدخن مع دفعه حارة، مع طبقه من بالفليفله والجبن الشيدر الأصفر وأور…" at bounding box center [1214, 538] width 561 height 78
drag, startPoint x: 956, startPoint y: 508, endPoint x: 933, endPoint y: 508, distance: 23.0
click at [933, 508] on textarea "لحم بقري مشوي مدخن مع دفعه حارة، مع طبقه من بالفليفله و الشيدر الأصفر وأوراق ال…" at bounding box center [1214, 538] width 561 height 78
click at [1216, 521] on textarea "لحم بقري مشوي مدخن مع دفعه حارة، مع طبقه من بالفليفله و الشيدر الأصفر وأوراق ال…" at bounding box center [1214, 538] width 561 height 78
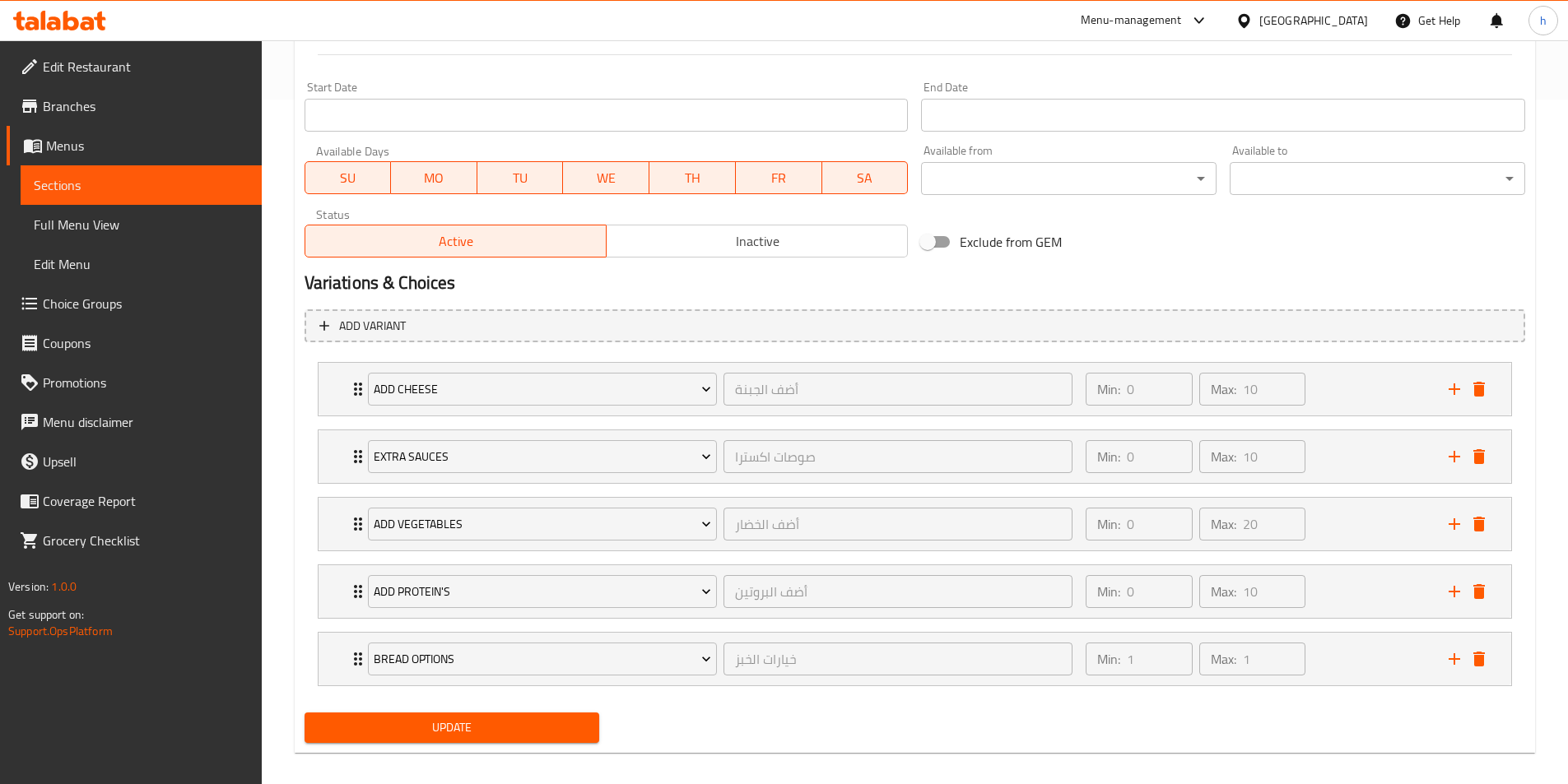
scroll to position [700, 0]
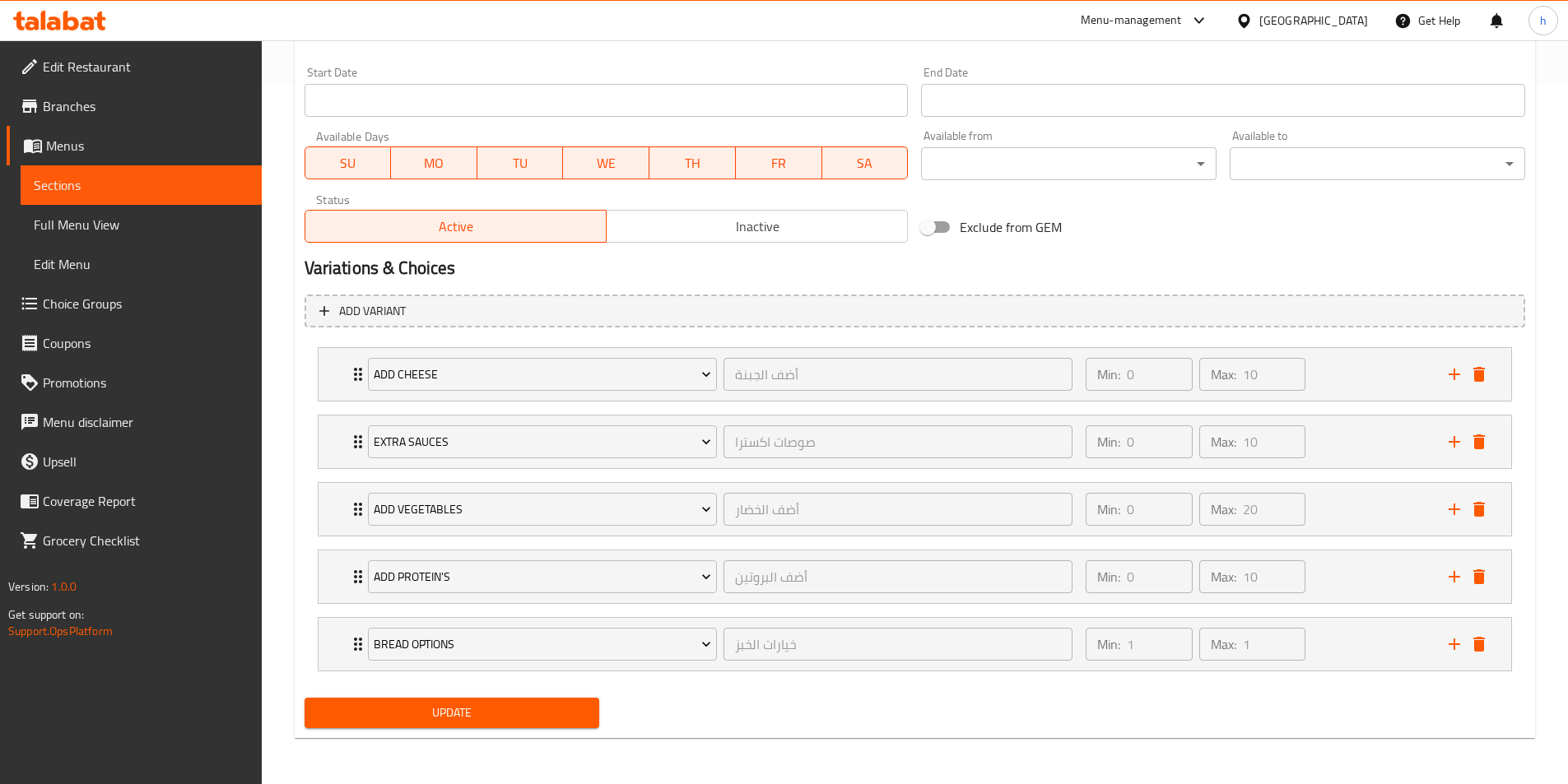
type textarea "لحم بقري مشوي مدخن مع دفعه حارة، مع طبقه من بالفليفله و الشيدر الأصفر وأوراق ال…"
click at [520, 690] on div "Add variant Add Cheese أضف الجبنة ​ Min: 0 ​ Max: 10 ​ Halloumi (ID: 2291586526…" at bounding box center [915, 490] width 1234 height 404
click at [529, 701] on button "Update" at bounding box center [452, 713] width 296 height 31
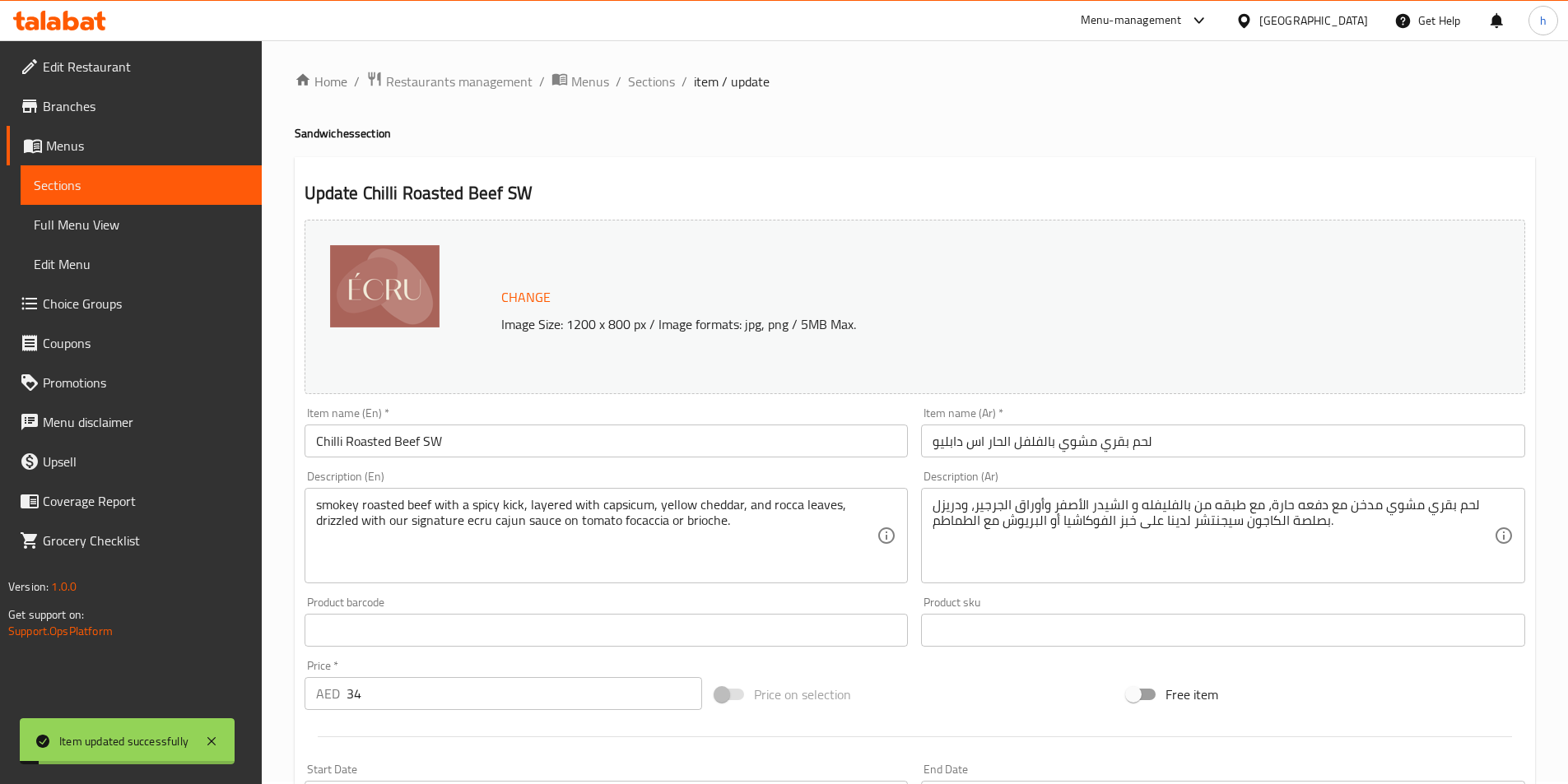
scroll to position [0, 0]
click at [651, 78] on span "Sections" at bounding box center [651, 84] width 47 height 20
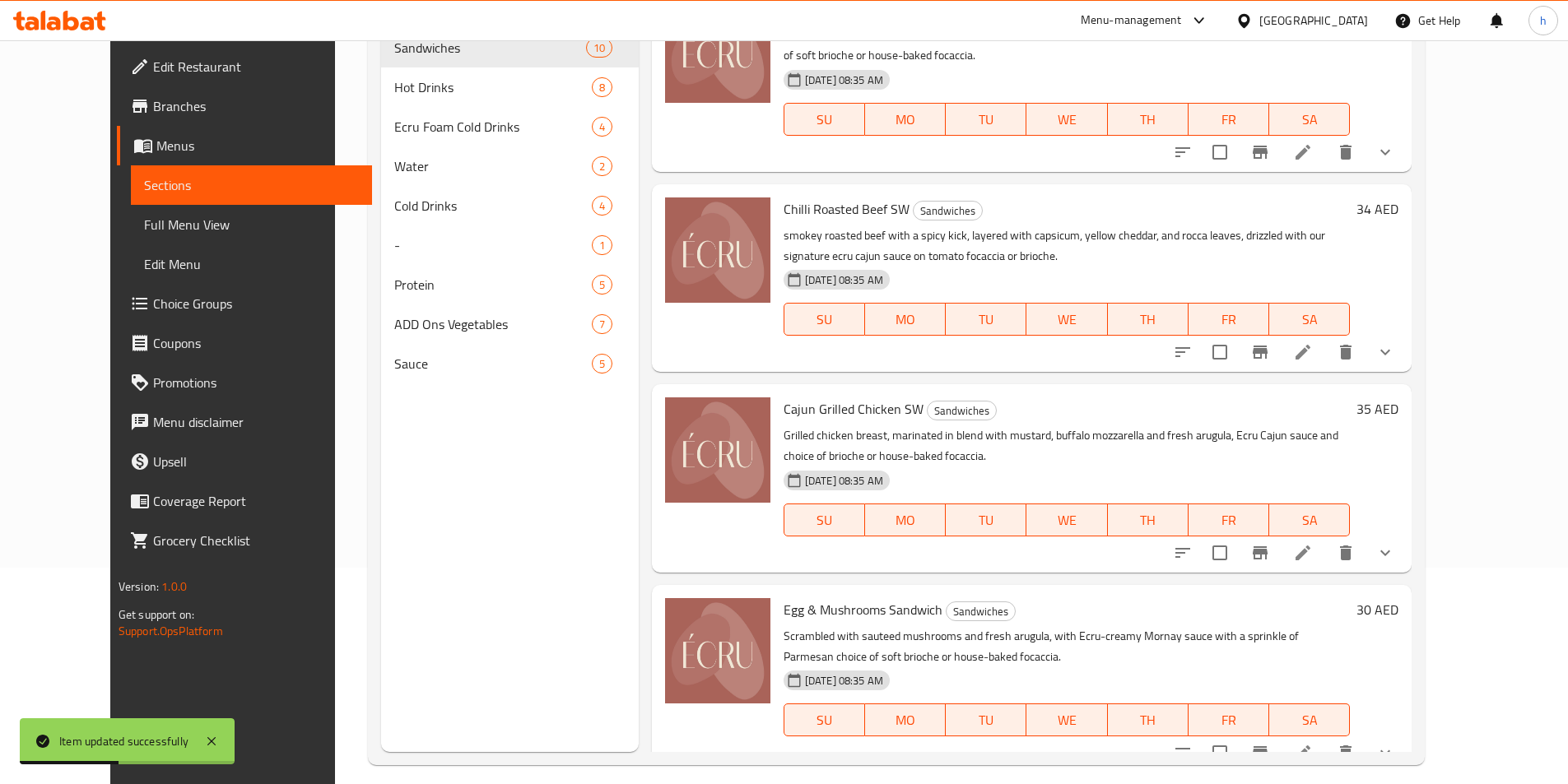
scroll to position [230, 0]
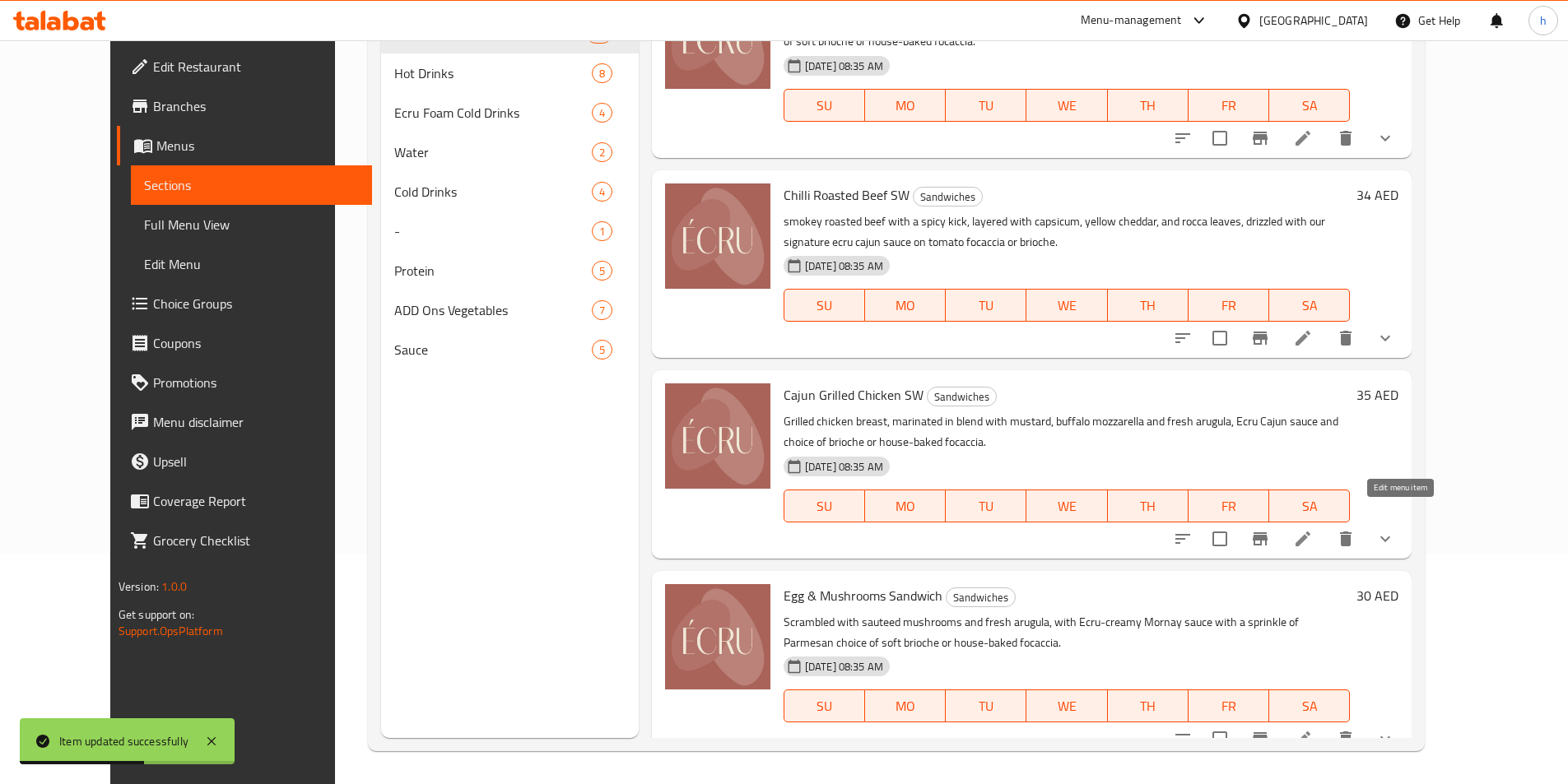
click at [1310, 531] on icon at bounding box center [1303, 539] width 15 height 15
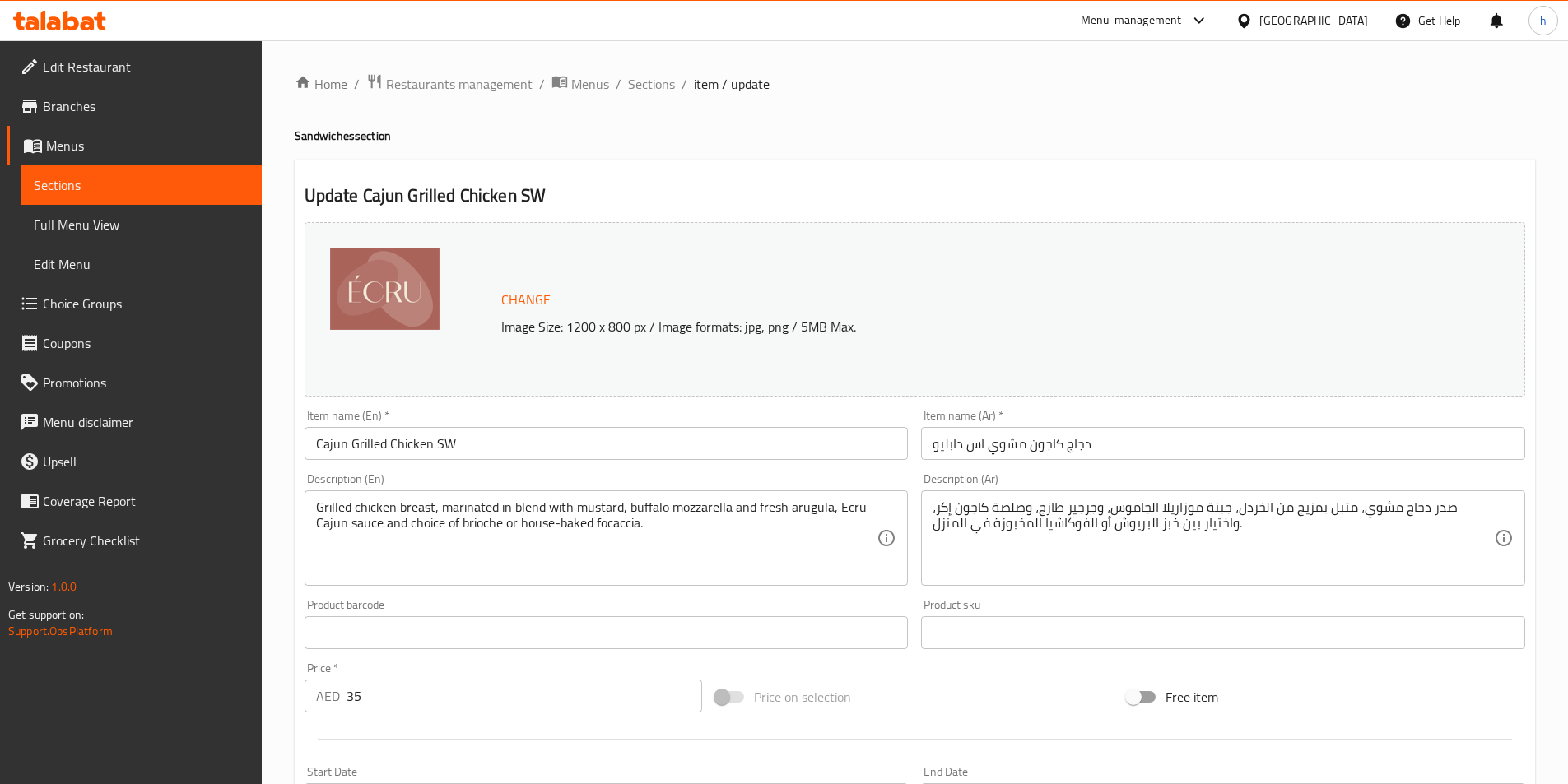
click at [444, 446] on input "Cajun Grilled Chicken SW" at bounding box center [607, 443] width 604 height 33
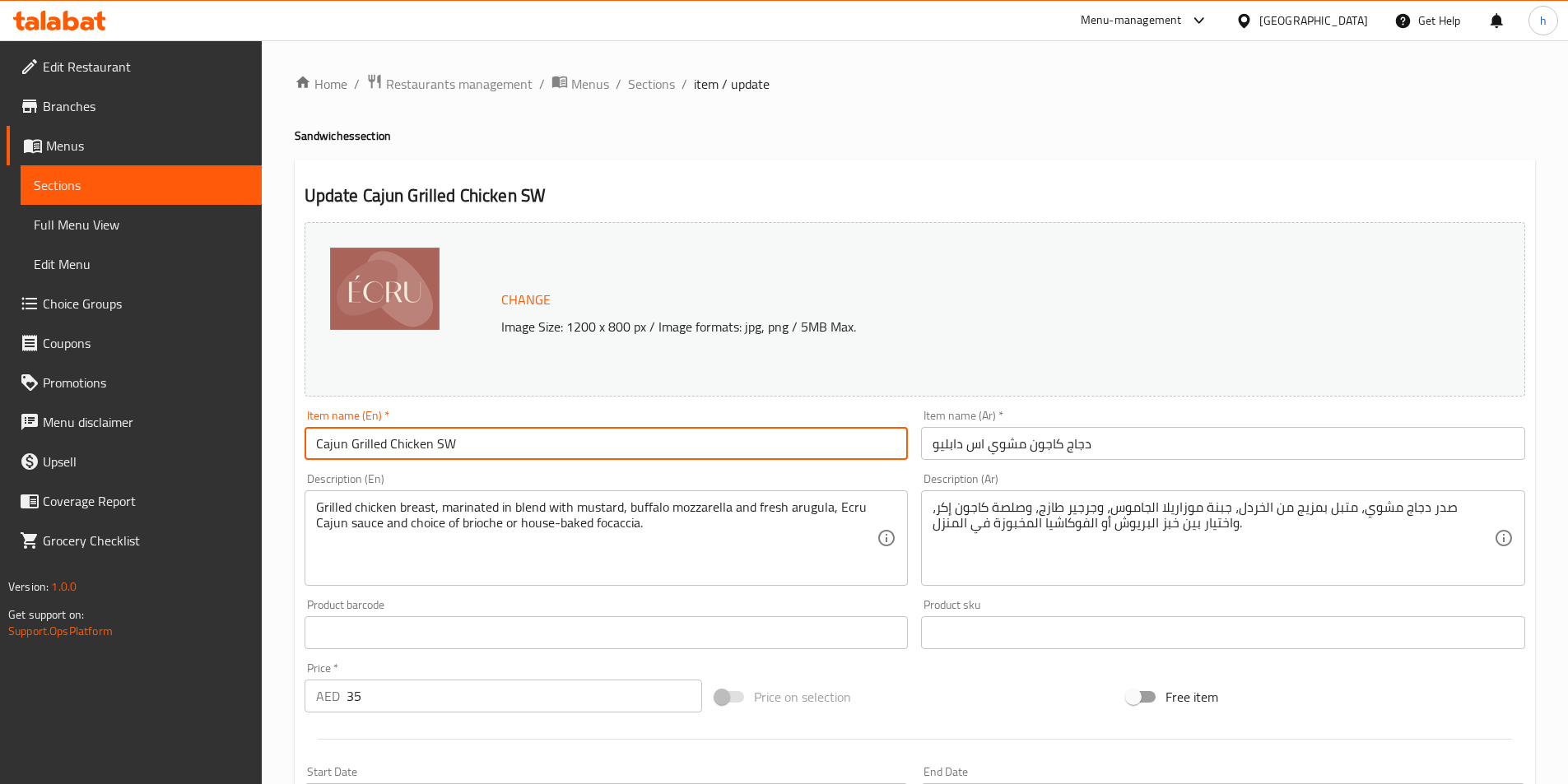
click at [444, 446] on input "Cajun Grilled Chicken SW" at bounding box center [607, 443] width 604 height 33
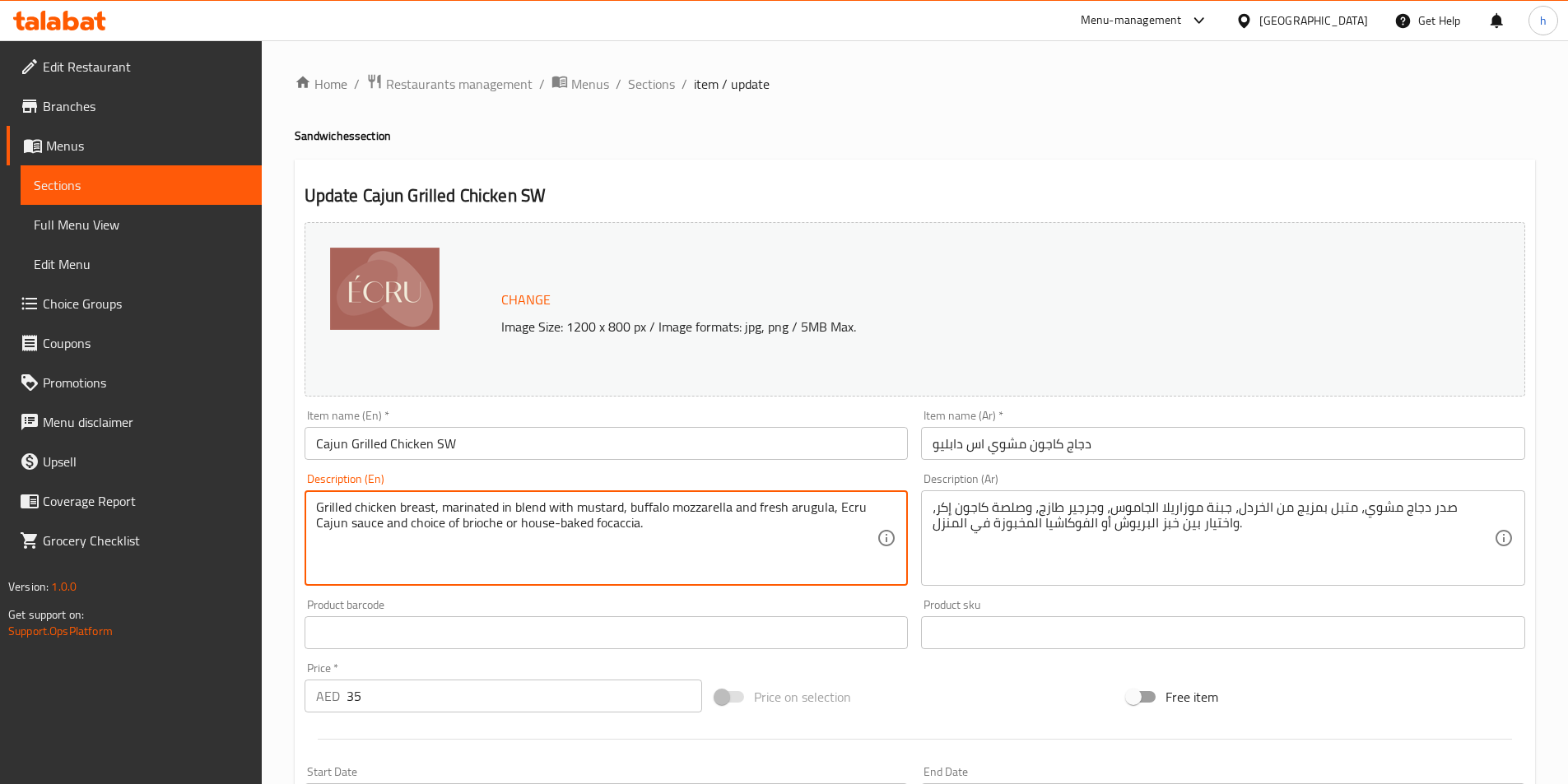
click at [409, 503] on textarea "Grilled chicken breast, marinated in blend with mustard, buffalo mozzarella and…" at bounding box center [597, 538] width 561 height 78
click at [375, 501] on textarea "Grilled chicken breast, marinated in blend with mustard, buffalo mozzarella and…" at bounding box center [597, 538] width 561 height 78
click at [353, 501] on textarea "Grilled chicken breast, marinated in blend with mustard, buffalo mozzarella and…" at bounding box center [597, 538] width 561 height 78
click at [352, 501] on textarea "Grilled chicken breast, marinated in blend with mustard, buffalo mozzarella and…" at bounding box center [597, 538] width 561 height 78
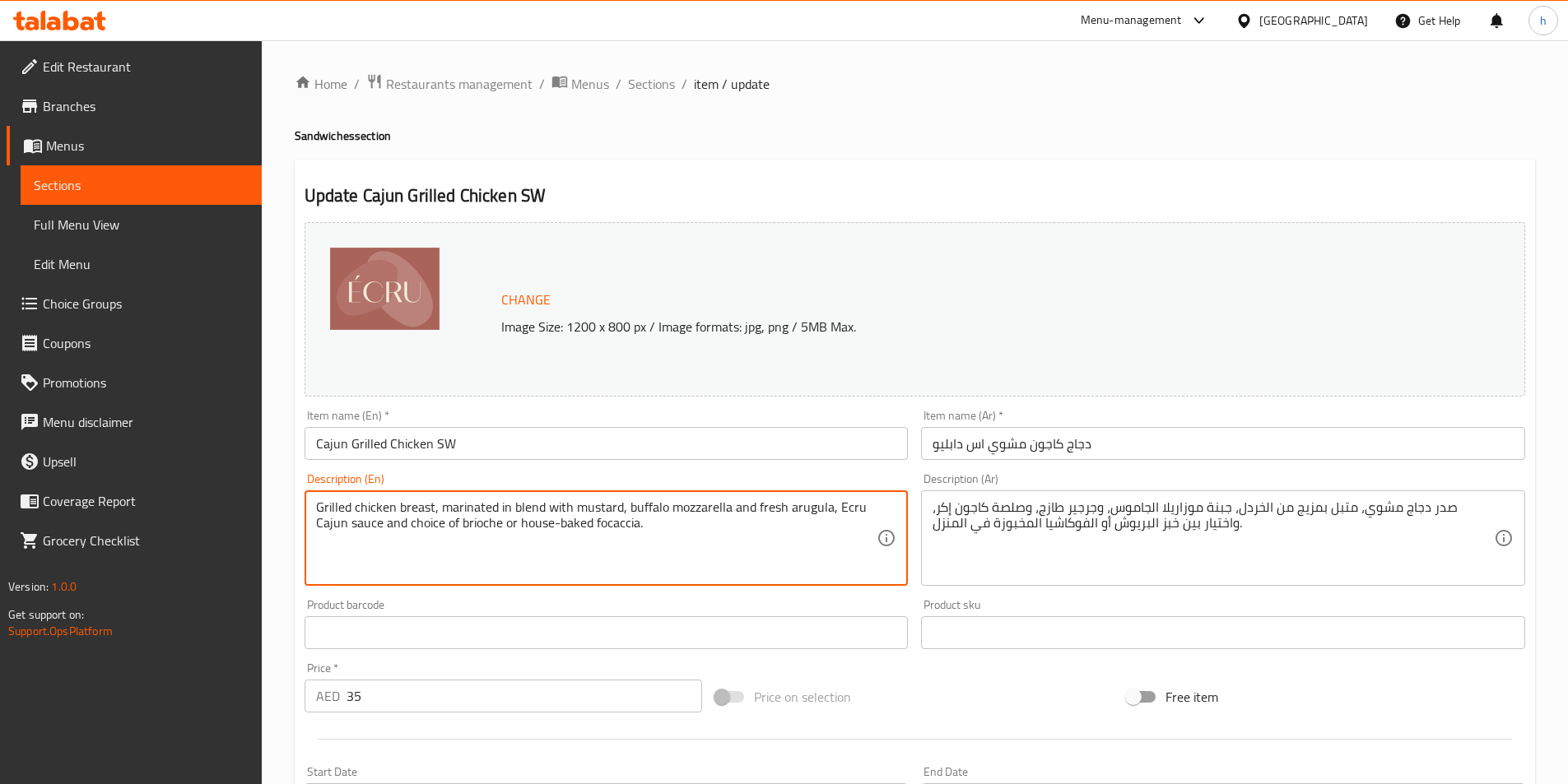
click at [352, 501] on textarea "Grilled chicken breast, marinated in blend with mustard, buffalo mozzarella and…" at bounding box center [597, 538] width 561 height 78
click at [363, 503] on textarea "Grilled chicken breast, marinated in blend with mustard, buffalo mozzarella and…" at bounding box center [597, 538] width 561 height 78
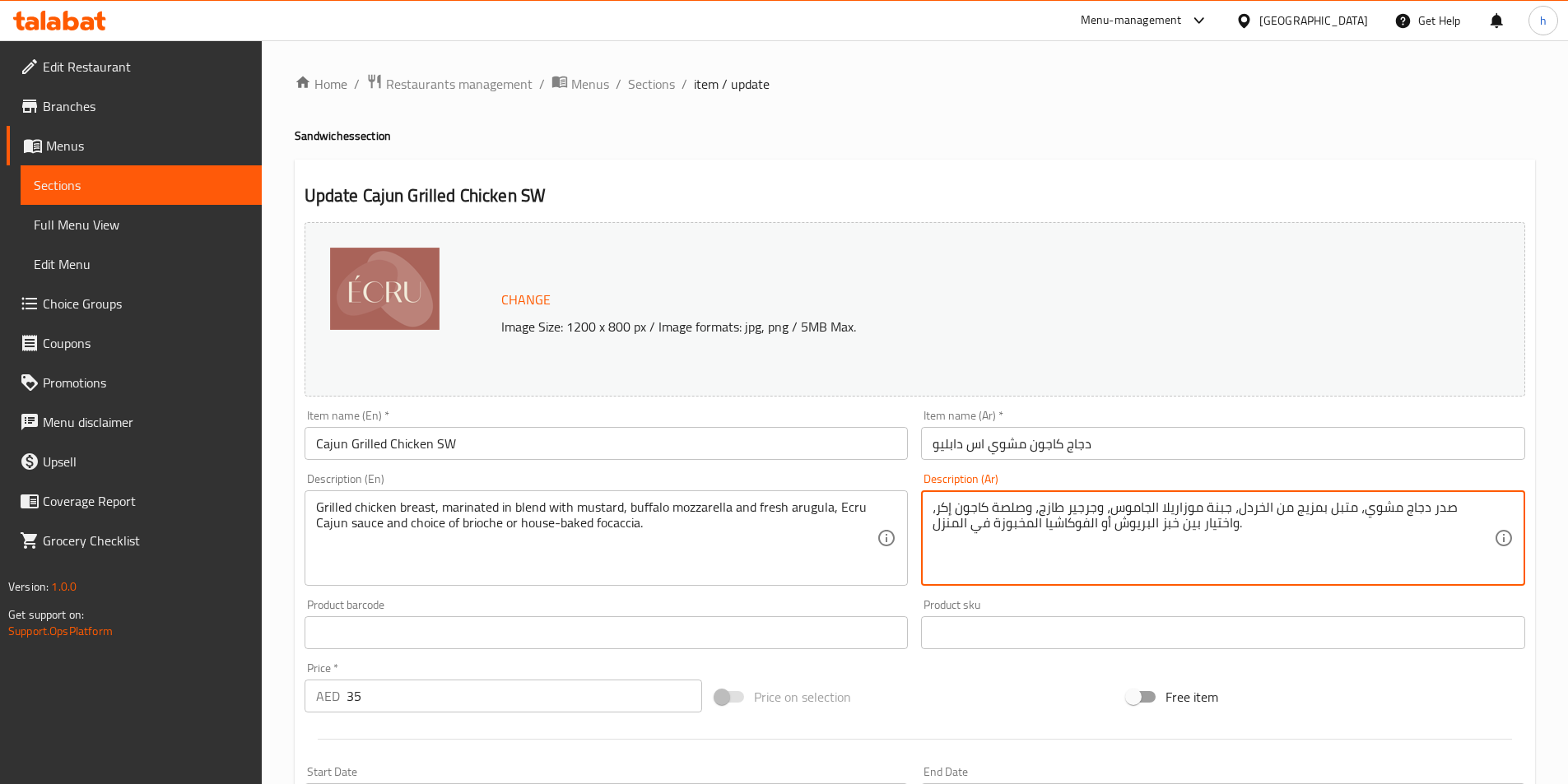
click at [1293, 507] on textarea "صدر دجاج مشوي، متبل بمزيج من الخردل، جبنة موزاريلا الجاموس، وجرجير طازج، وصلصة …" at bounding box center [1214, 538] width 561 height 78
click at [1126, 505] on textarea "صدر دجاج مشوي، متبل بمزيج من مسترده ، جبنة موزاريلا الجاموس، وجرجير طازج، وصلصة…" at bounding box center [1214, 538] width 561 height 78
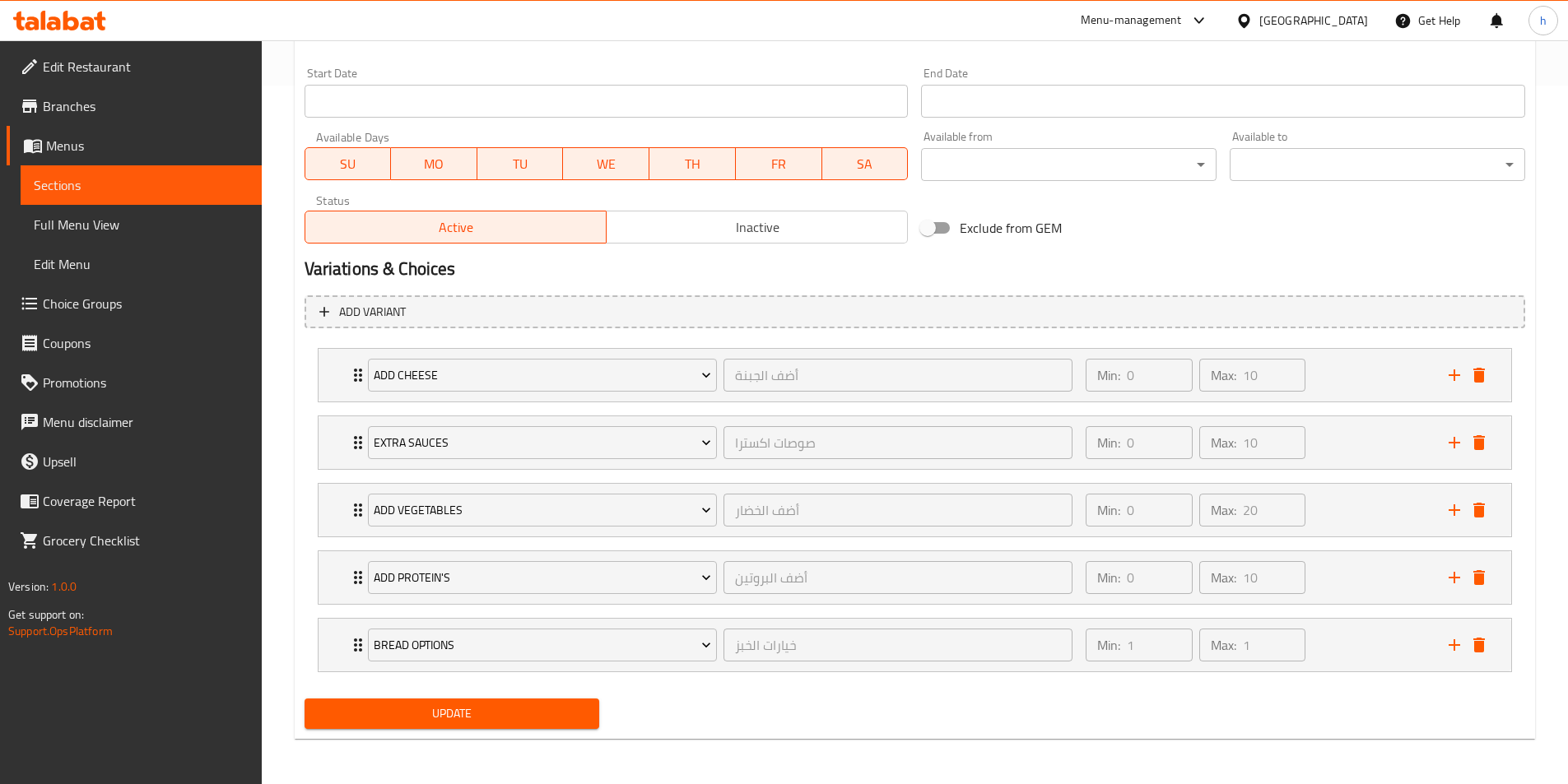
scroll to position [700, 0]
type textarea "صدر دجاج مشوي، متبل بمزيج من مسترده ، جبنة موزاريلا بافلو ، وجرجير طازج، وصلصة …"
click at [577, 716] on span "Update" at bounding box center [452, 713] width 269 height 21
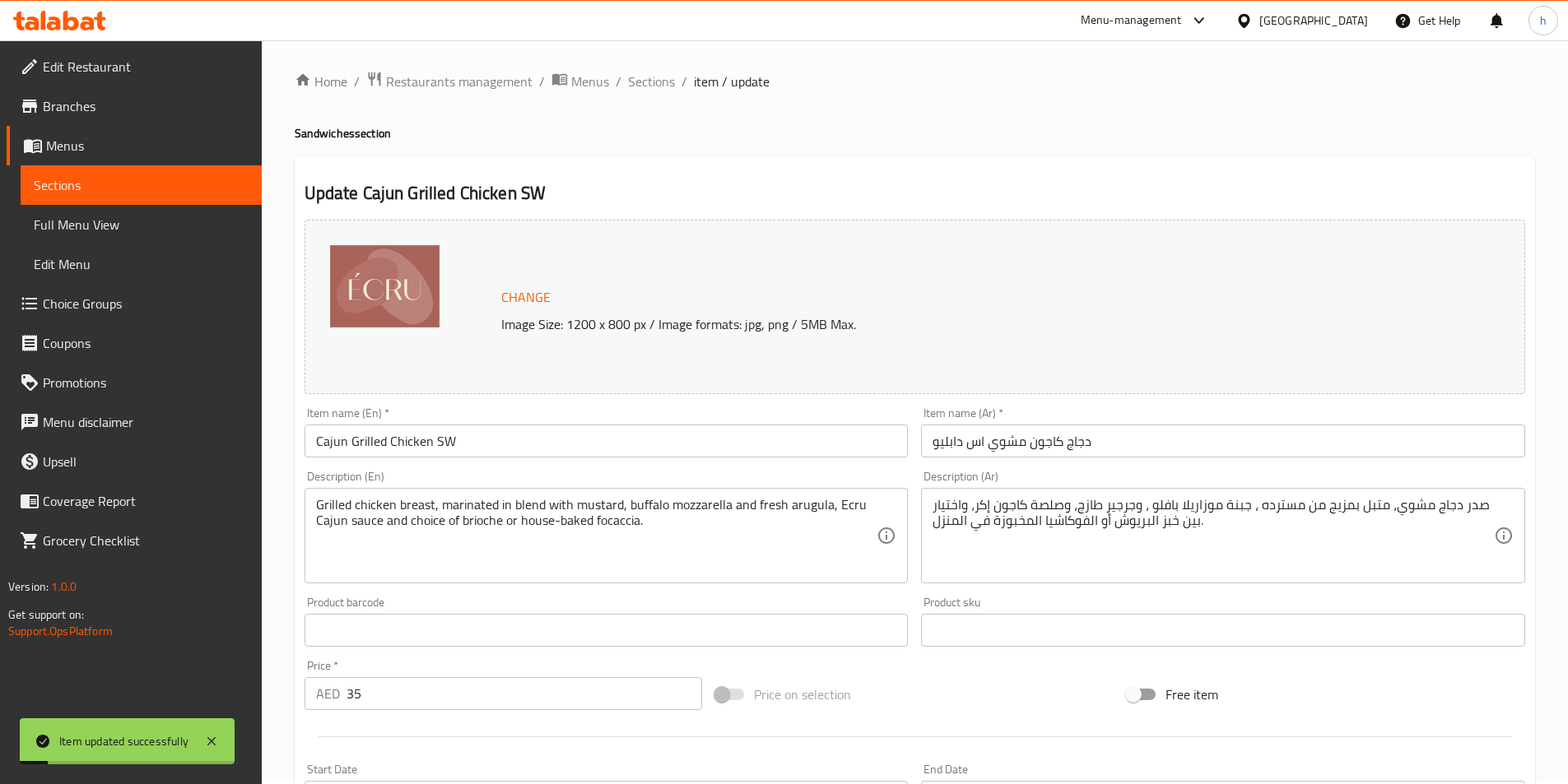
scroll to position [0, 0]
click at [642, 91] on span "Sections" at bounding box center [651, 84] width 47 height 20
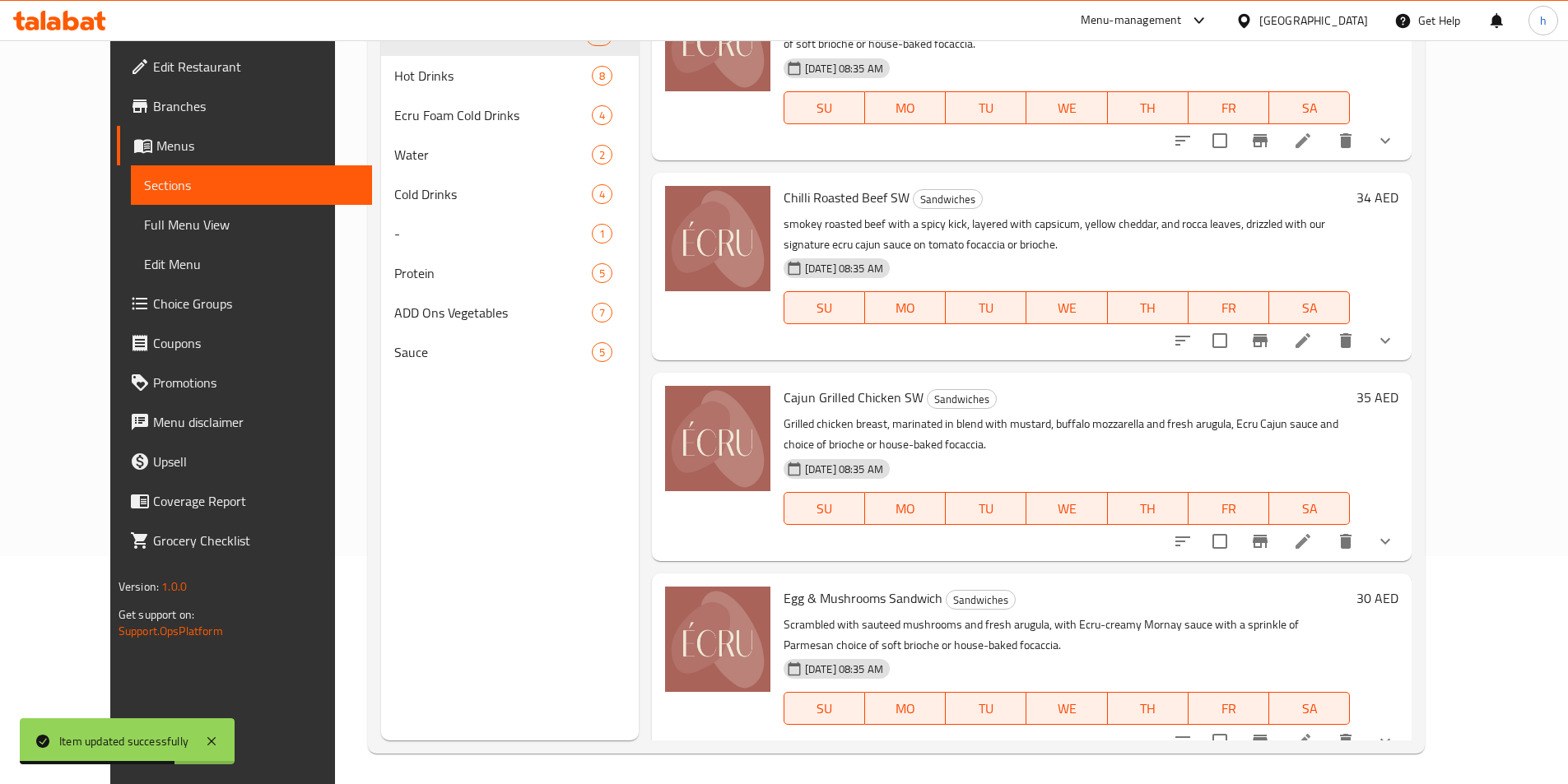
scroll to position [230, 0]
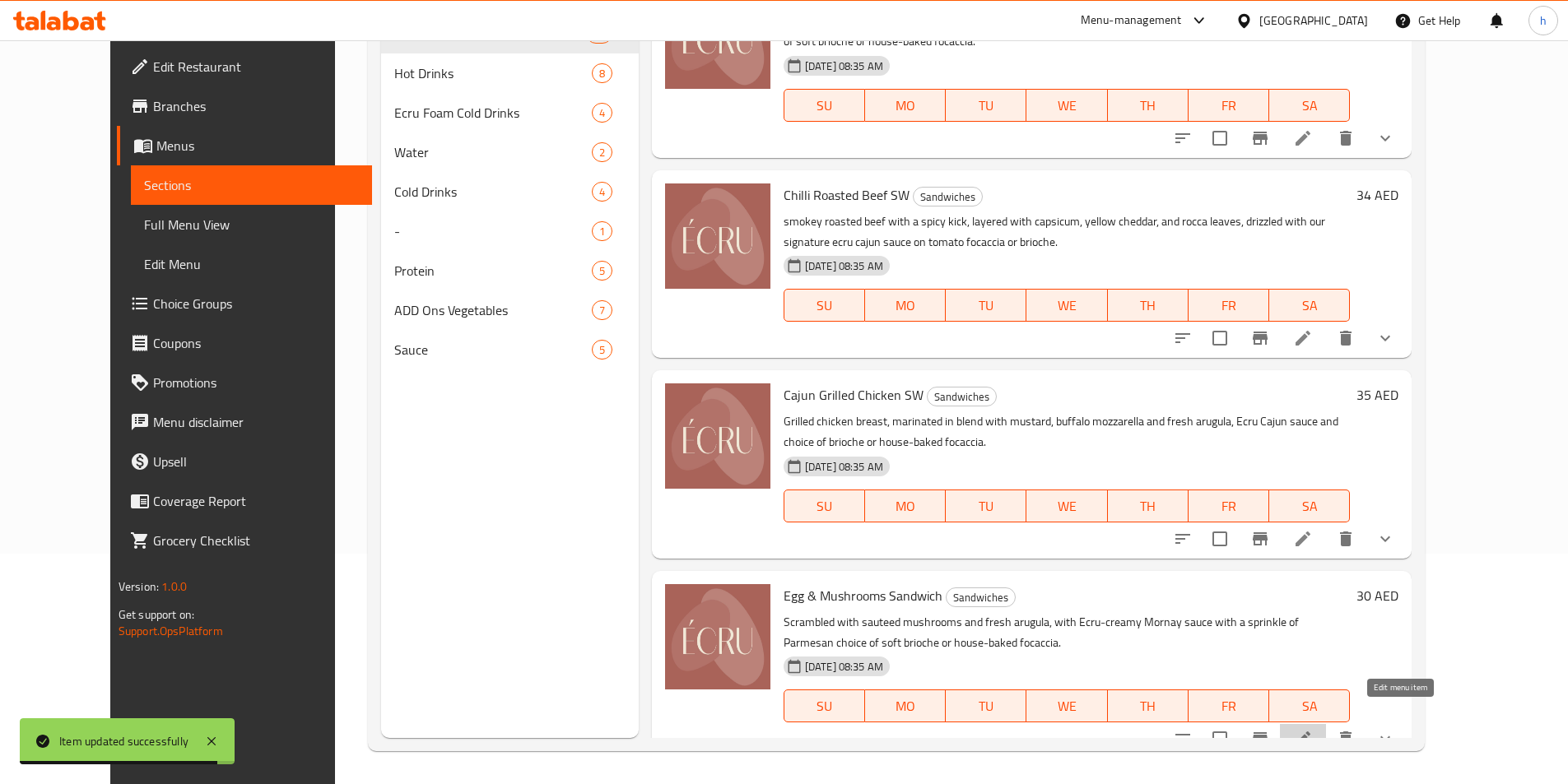
click at [1310, 731] on icon at bounding box center [1303, 739] width 15 height 15
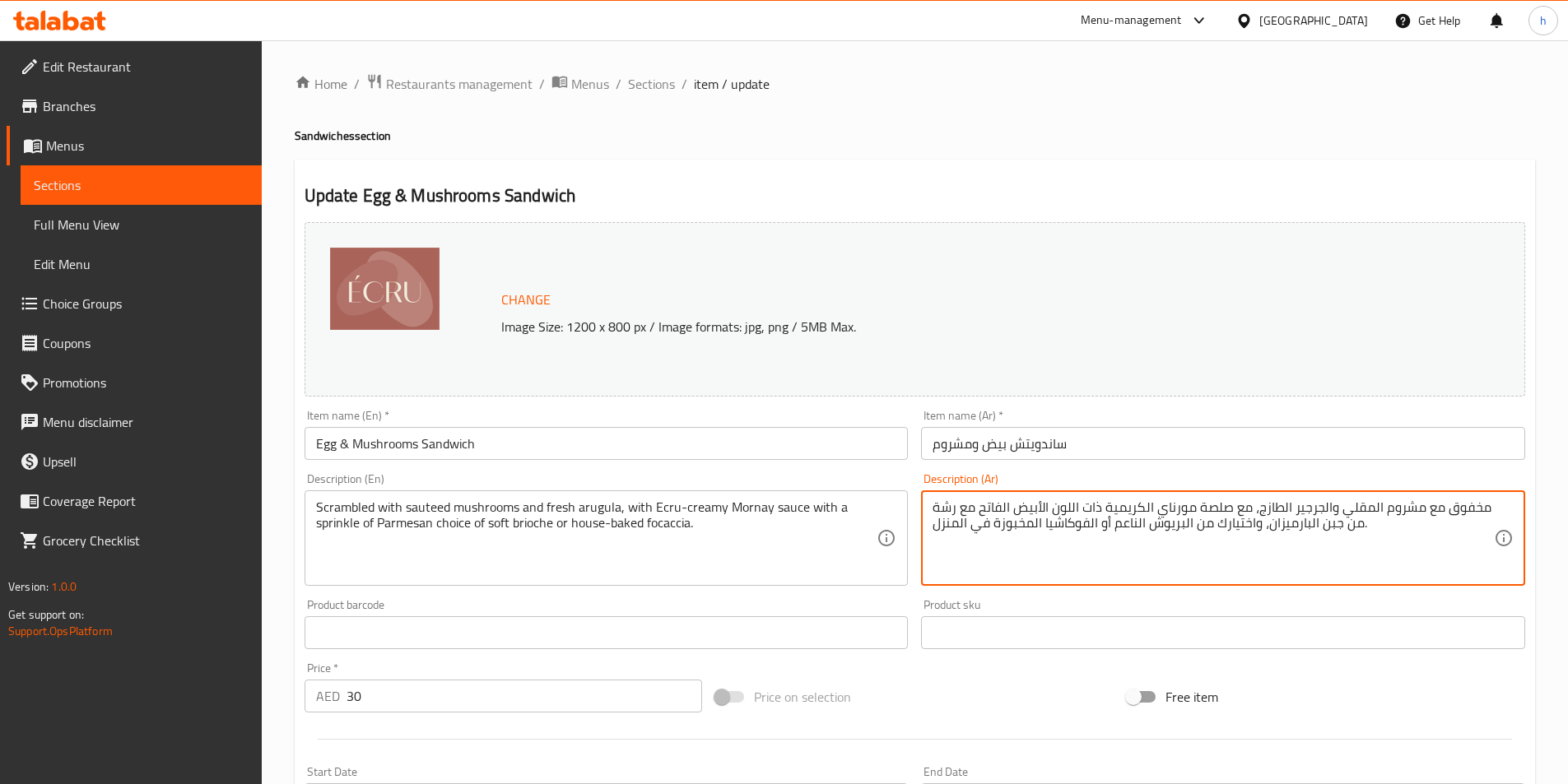
click at [1370, 507] on textarea "مخفوق مع مشروم المقلي والجرجير الطازج، مع صلصة مورناي الكريمية ذات اللون الأبيض…" at bounding box center [1214, 538] width 561 height 78
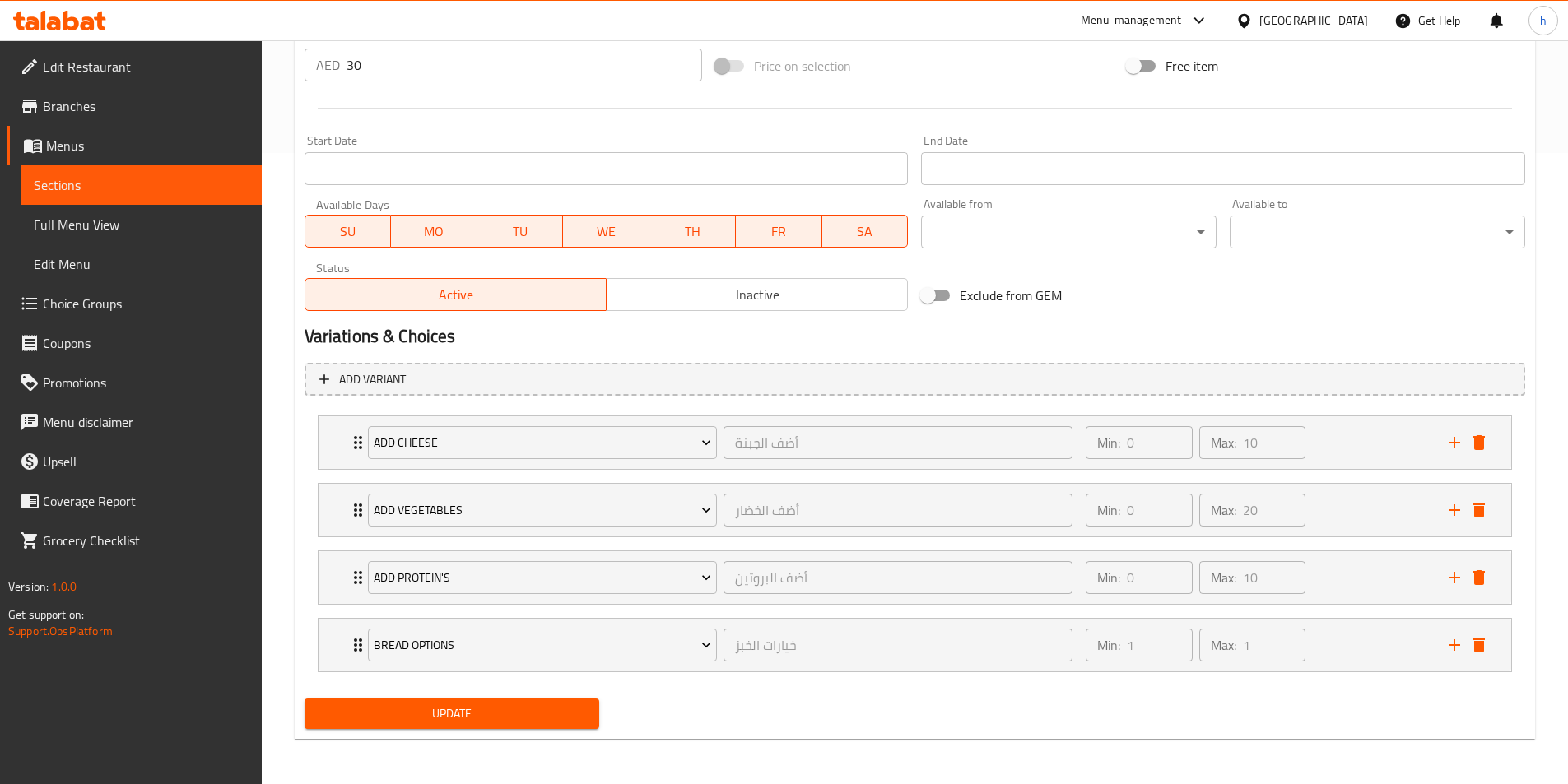
scroll to position [632, 0]
click at [403, 662] on div "Bread Options" at bounding box center [542, 645] width 356 height 40
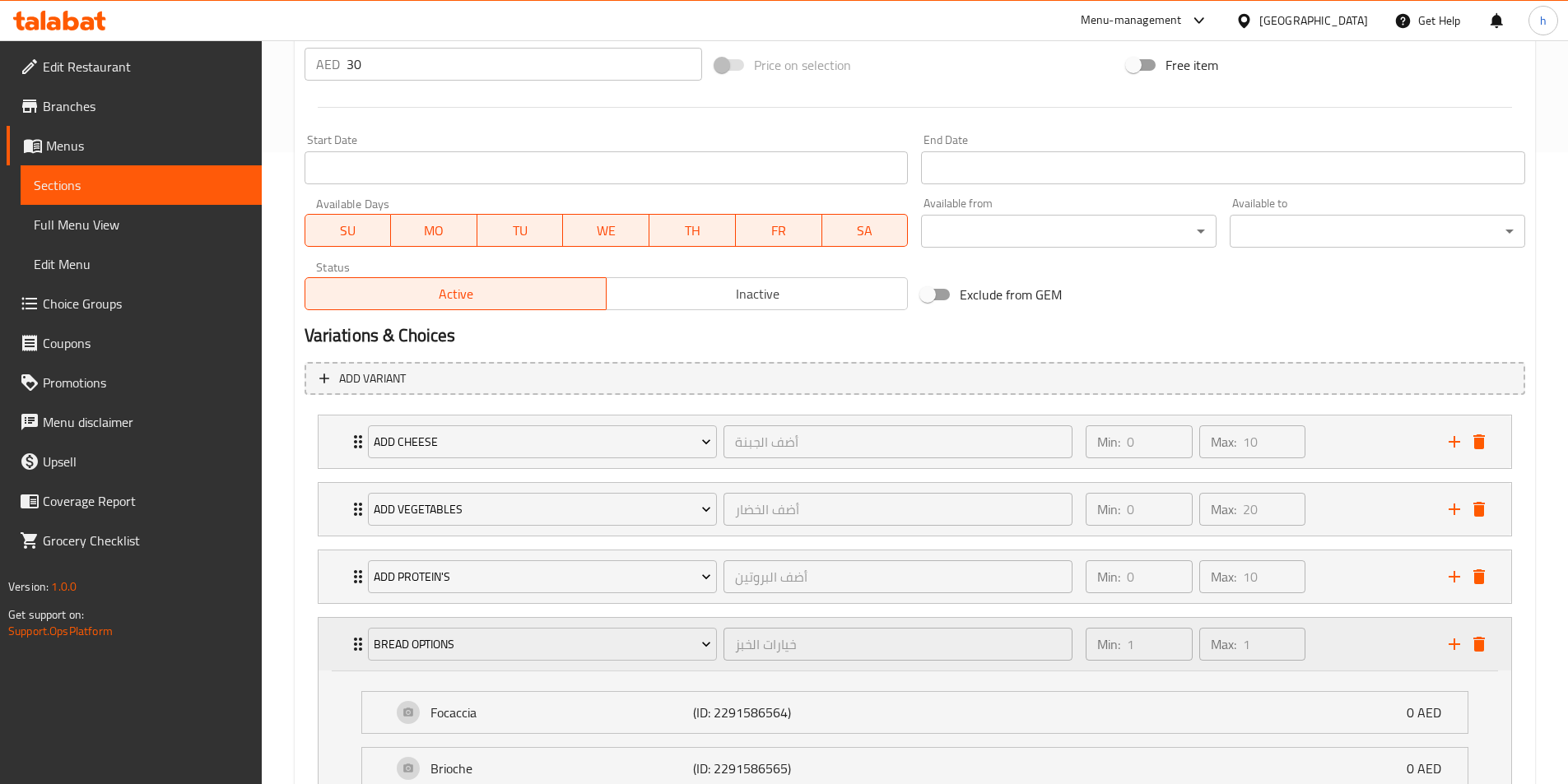
click at [403, 662] on div "Bread Options" at bounding box center [542, 645] width 356 height 40
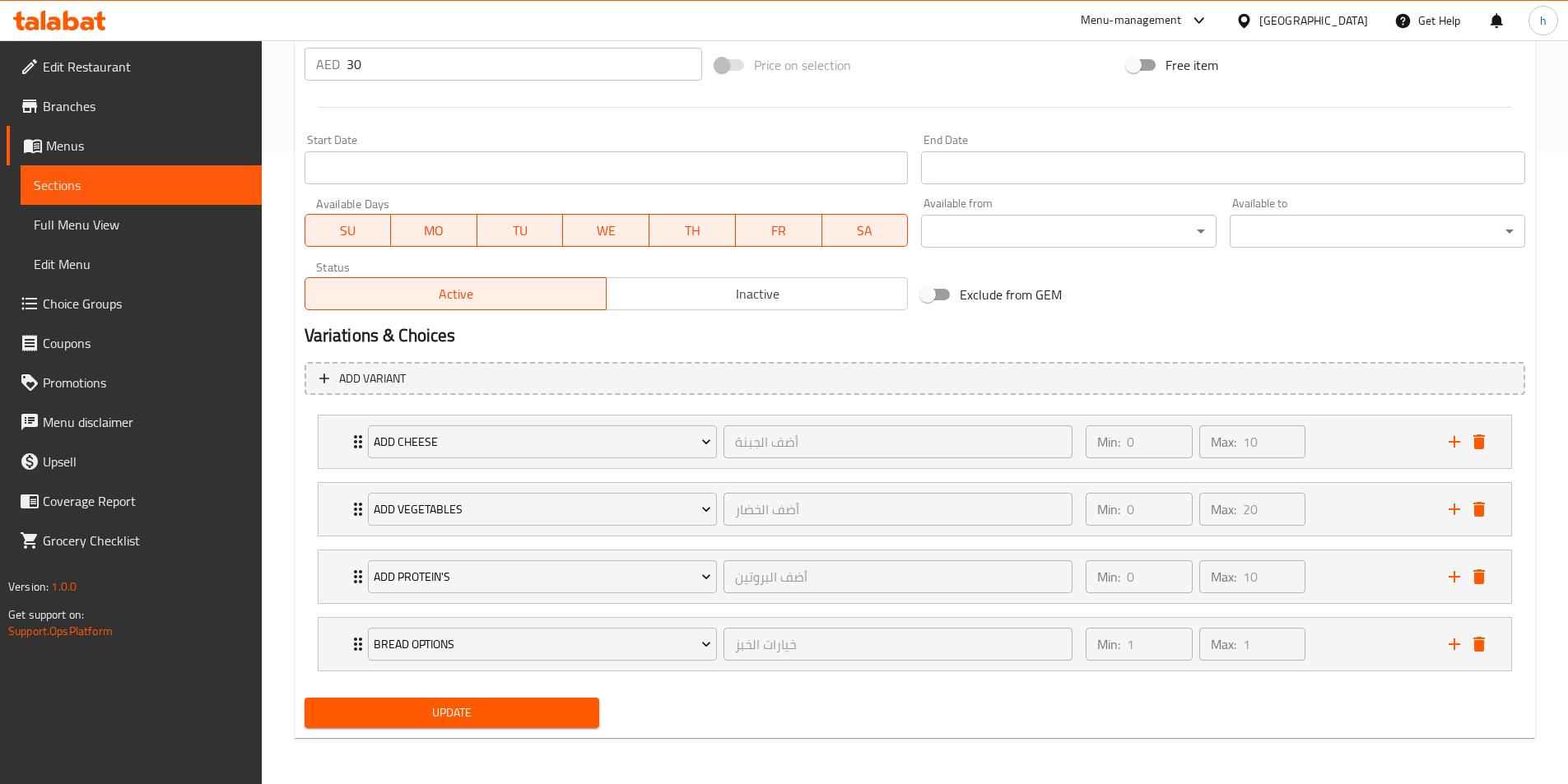
type textarea "مخفوق مع مشروم سوتيه والجرجير الطازج، مع صلصة مورناي الكريمية ذات اللون الأبيض …"
click at [484, 706] on span "Update" at bounding box center [452, 713] width 269 height 21
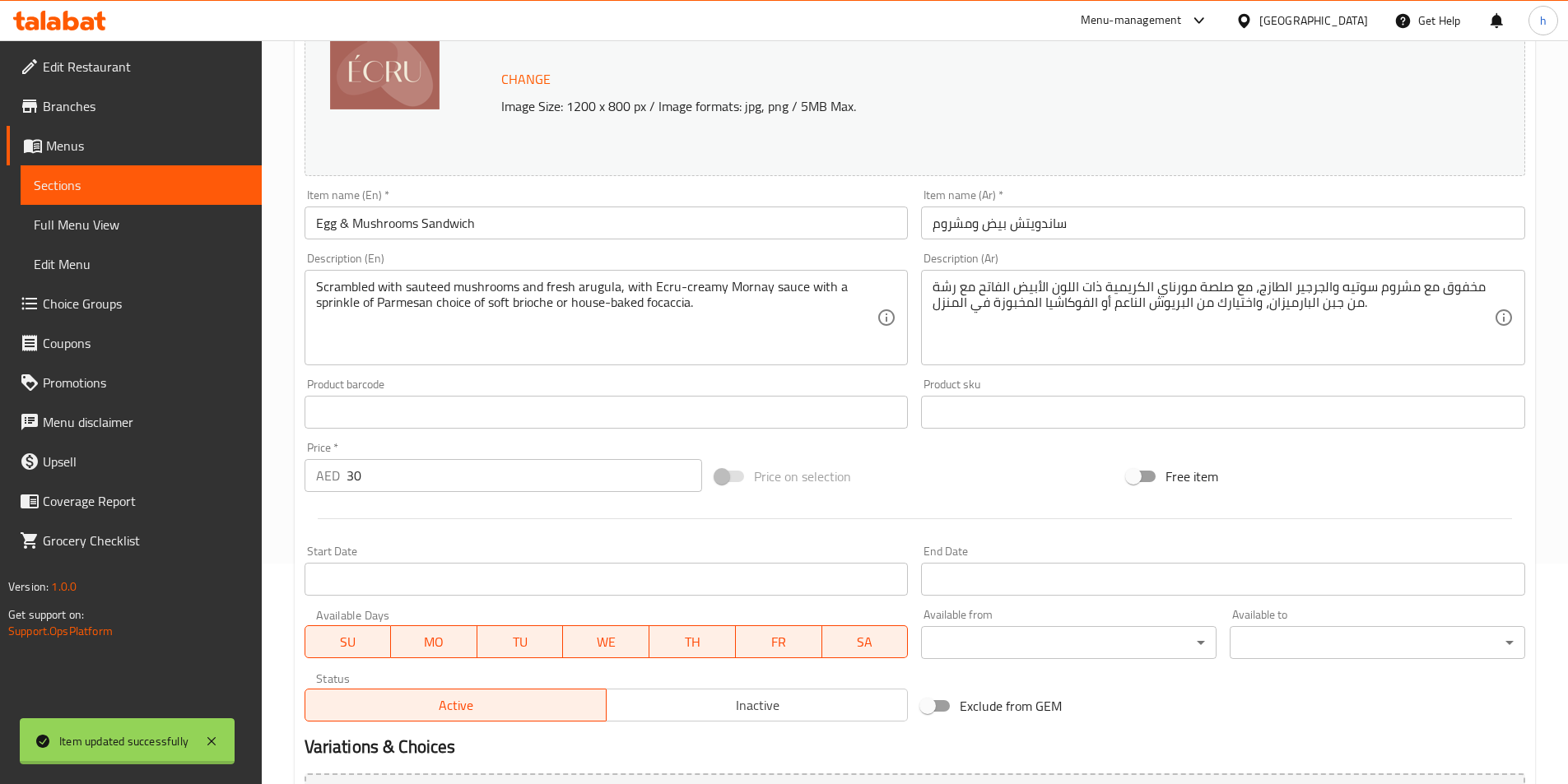
scroll to position [0, 0]
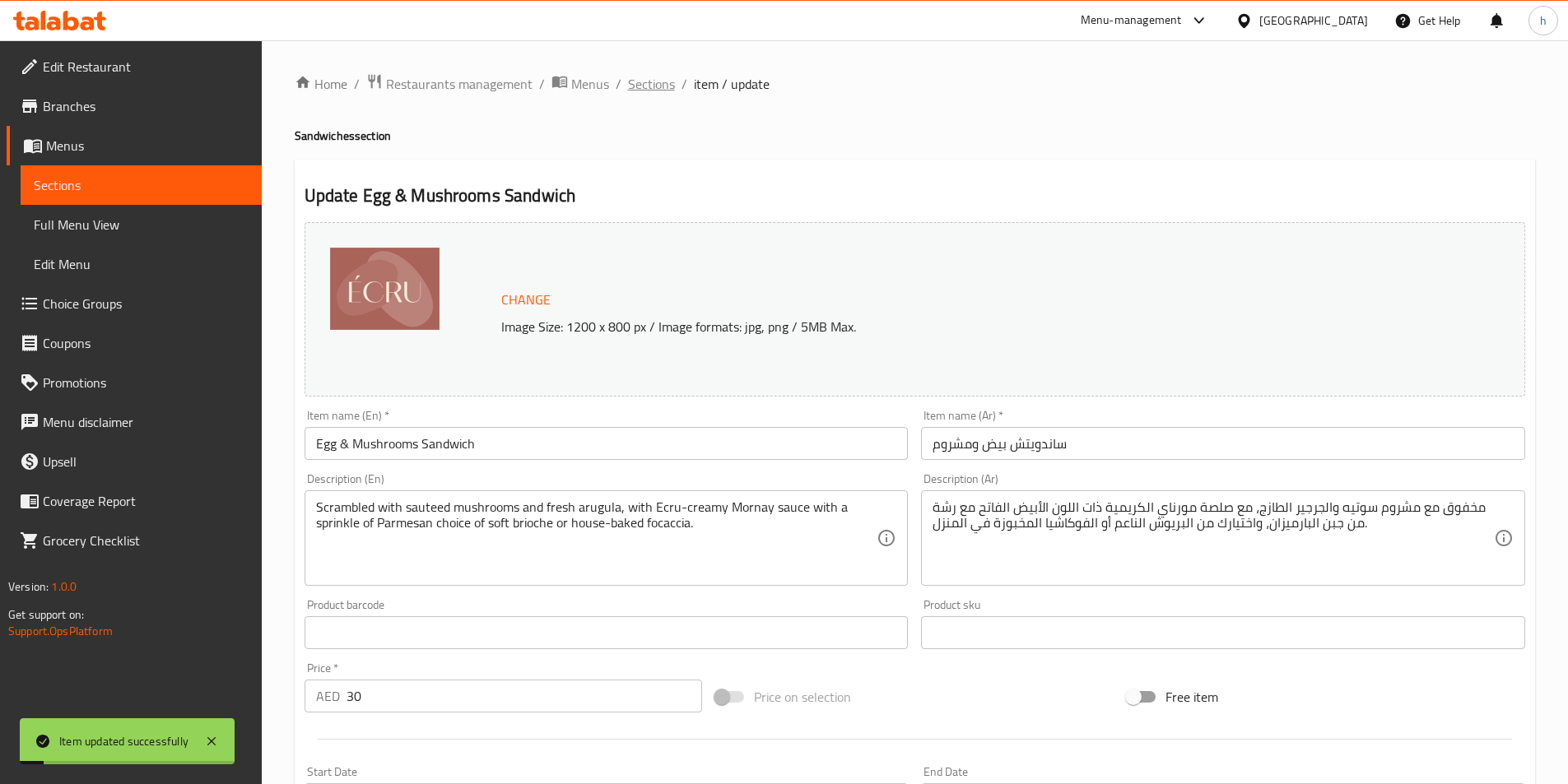
click at [656, 81] on span "Sections" at bounding box center [651, 84] width 47 height 20
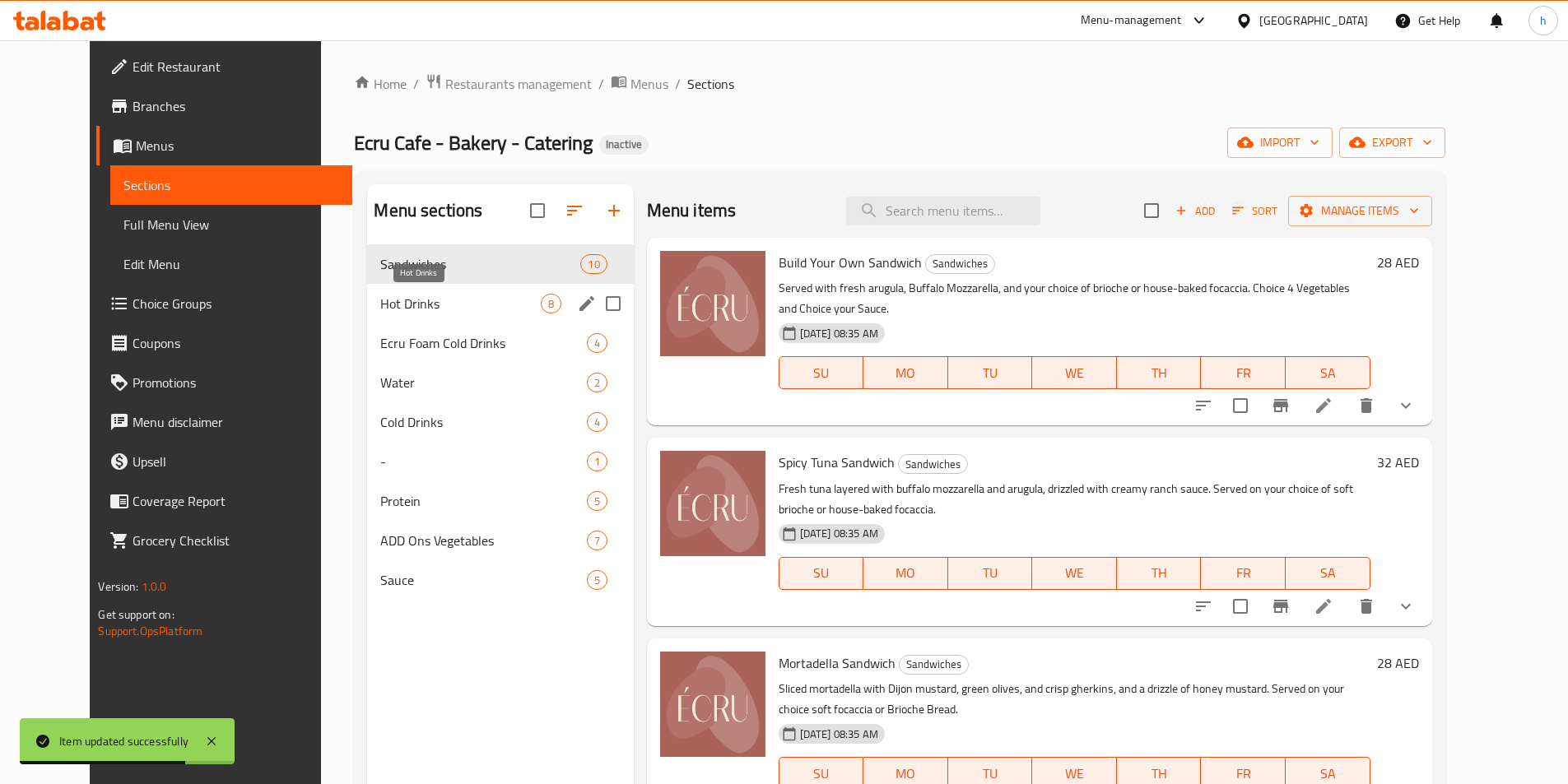
click at [444, 299] on span "Hot Drinks" at bounding box center [460, 304] width 159 height 20
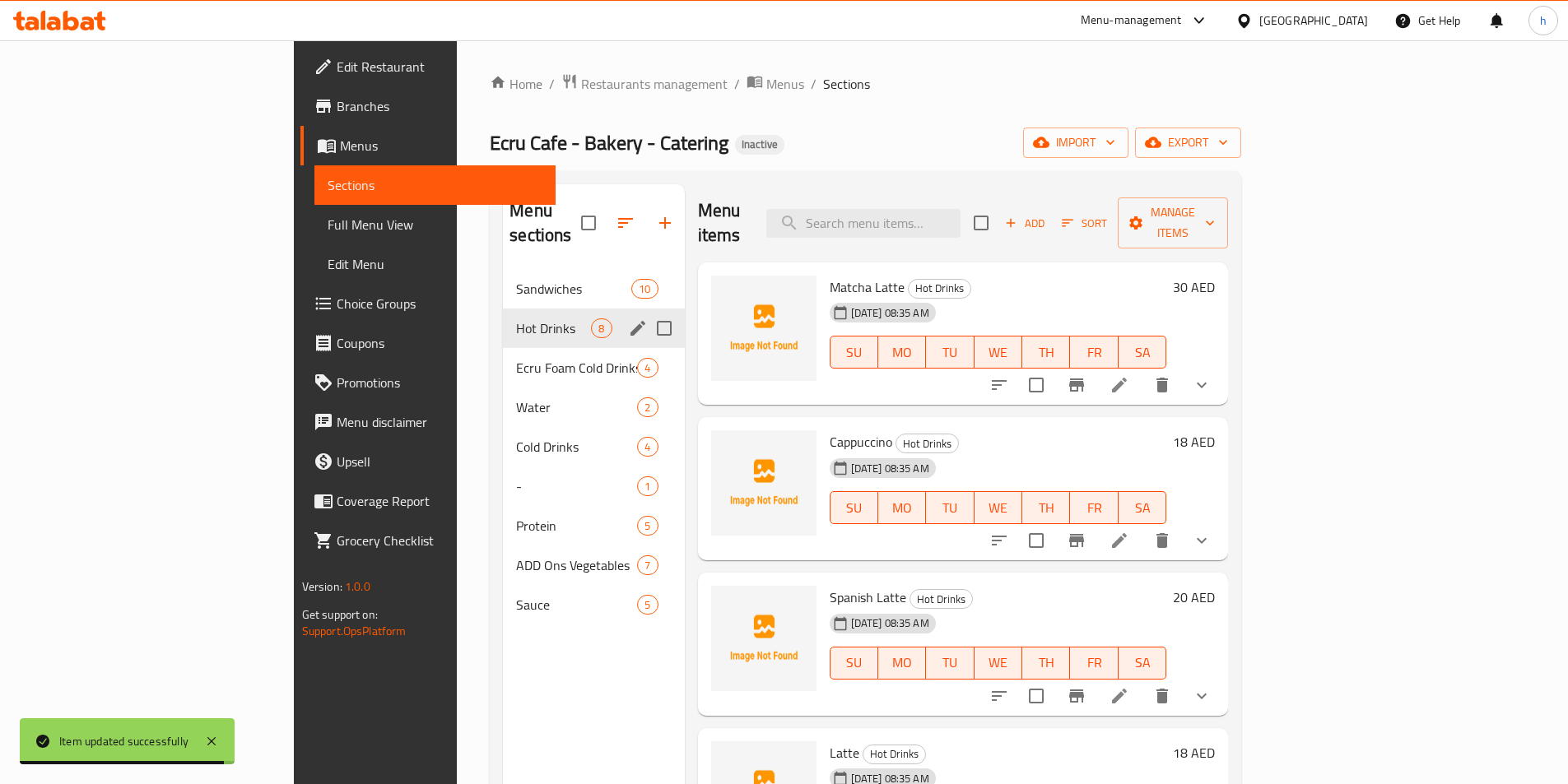
click at [503, 319] on div "Hot Drinks 8" at bounding box center [593, 328] width 181 height 40
click at [503, 317] on div "Hot Drinks 8" at bounding box center [593, 328] width 181 height 40
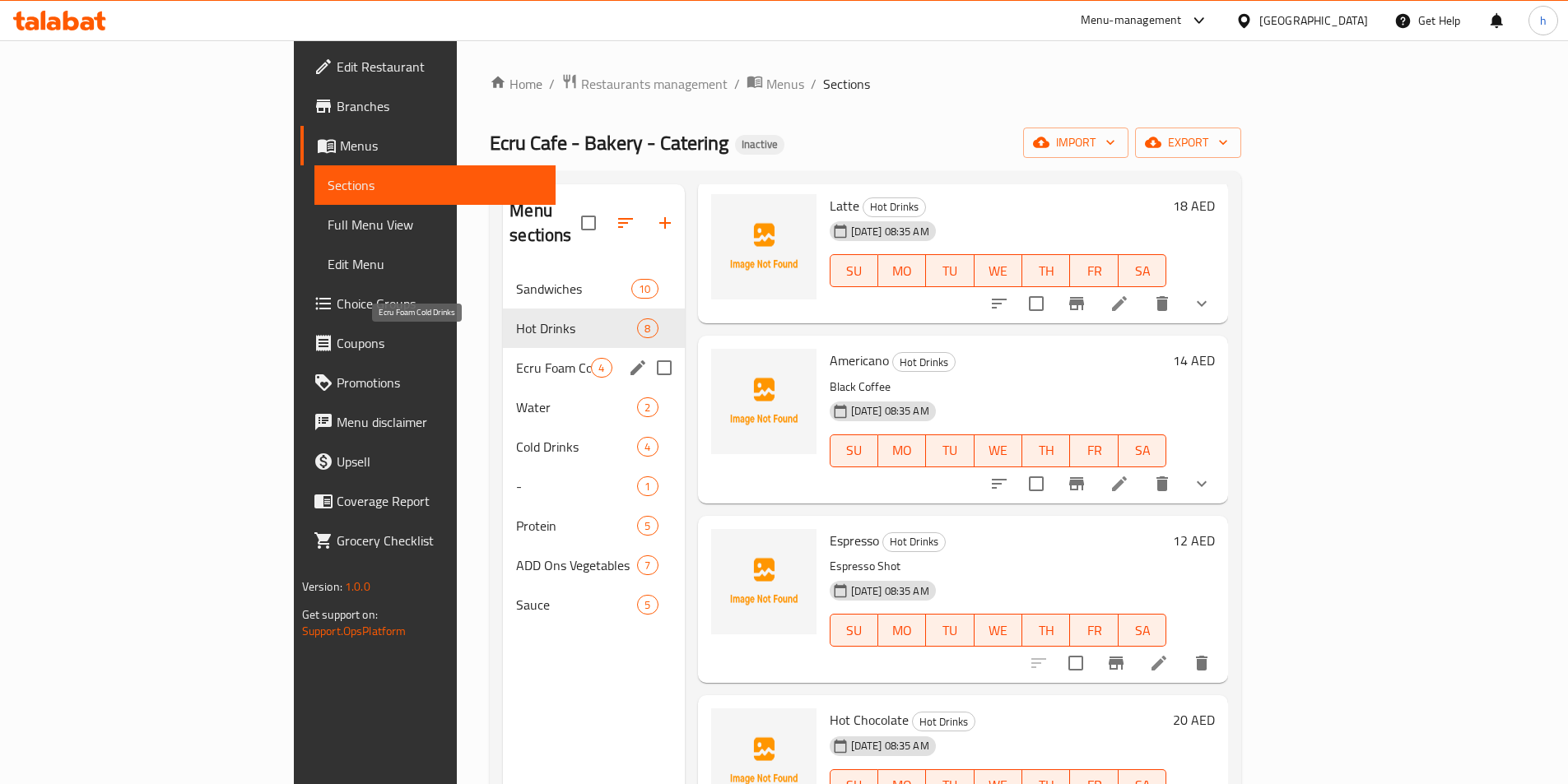
drag, startPoint x: 415, startPoint y: 338, endPoint x: 404, endPoint y: 345, distance: 13.0
click at [516, 358] on span "Ecru Foam Cold Drinks" at bounding box center [553, 368] width 75 height 20
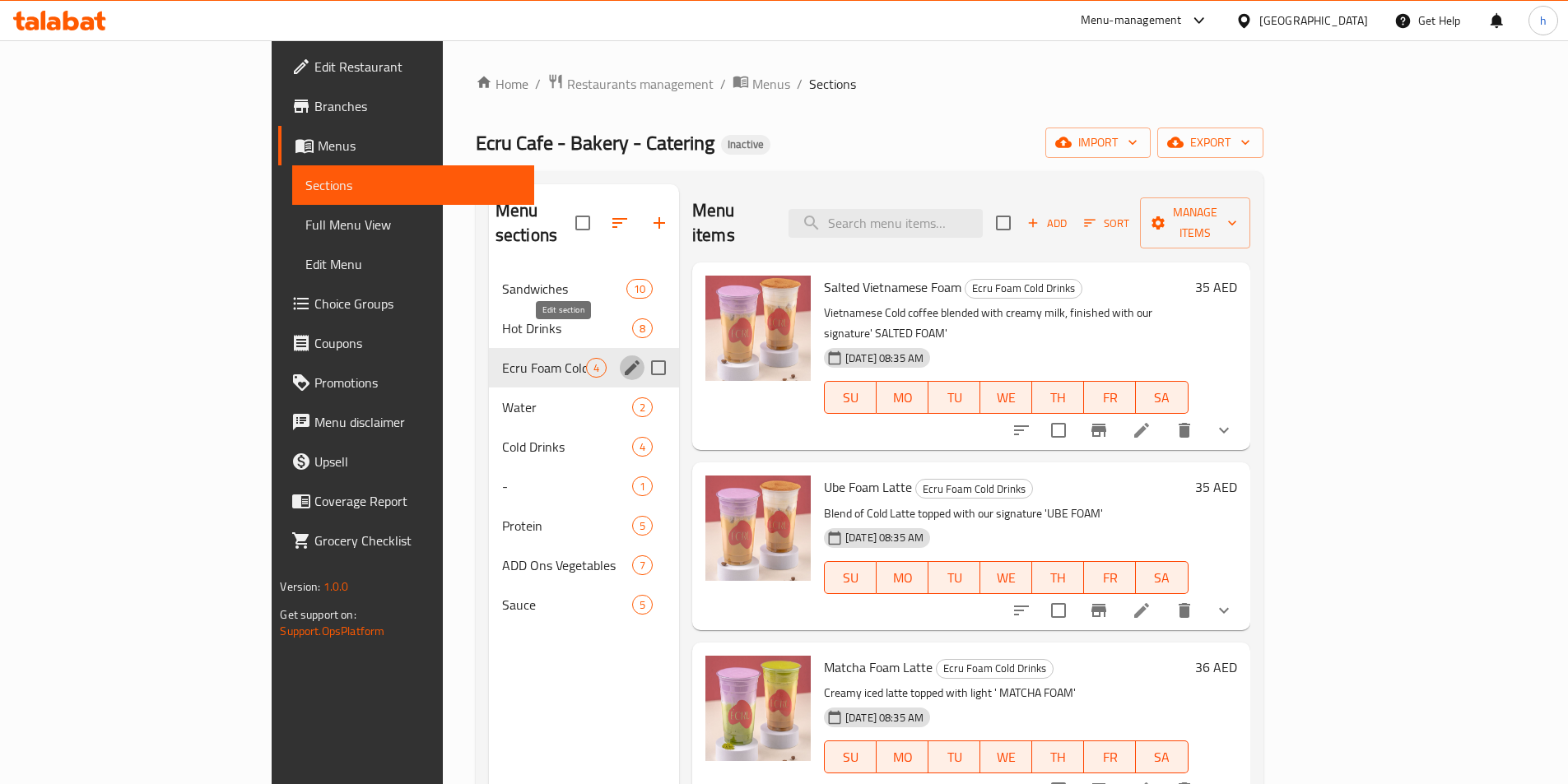
click at [623, 358] on icon "edit" at bounding box center [632, 368] width 20 height 20
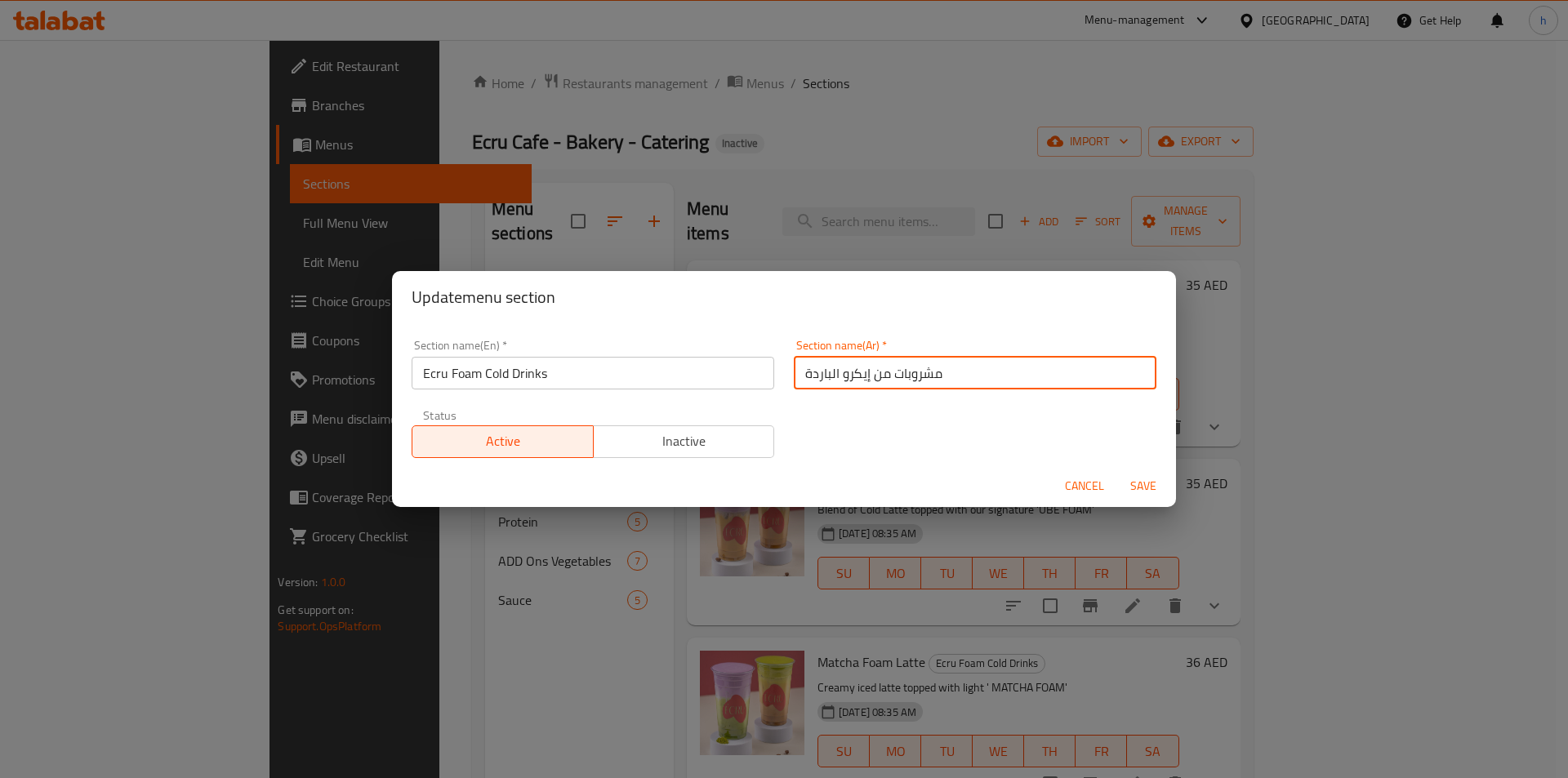
click at [920, 381] on input "مشروبات من إيكرو الباردة" at bounding box center [975, 373] width 363 height 33
click at [862, 384] on input "مشروبات من إيكرو الباردة" at bounding box center [975, 373] width 363 height 33
click at [1008, 442] on div "Section name(En)   * Ecru Foam Cold Drinks Section name(En) * Section name(Ar) …" at bounding box center [784, 399] width 764 height 138
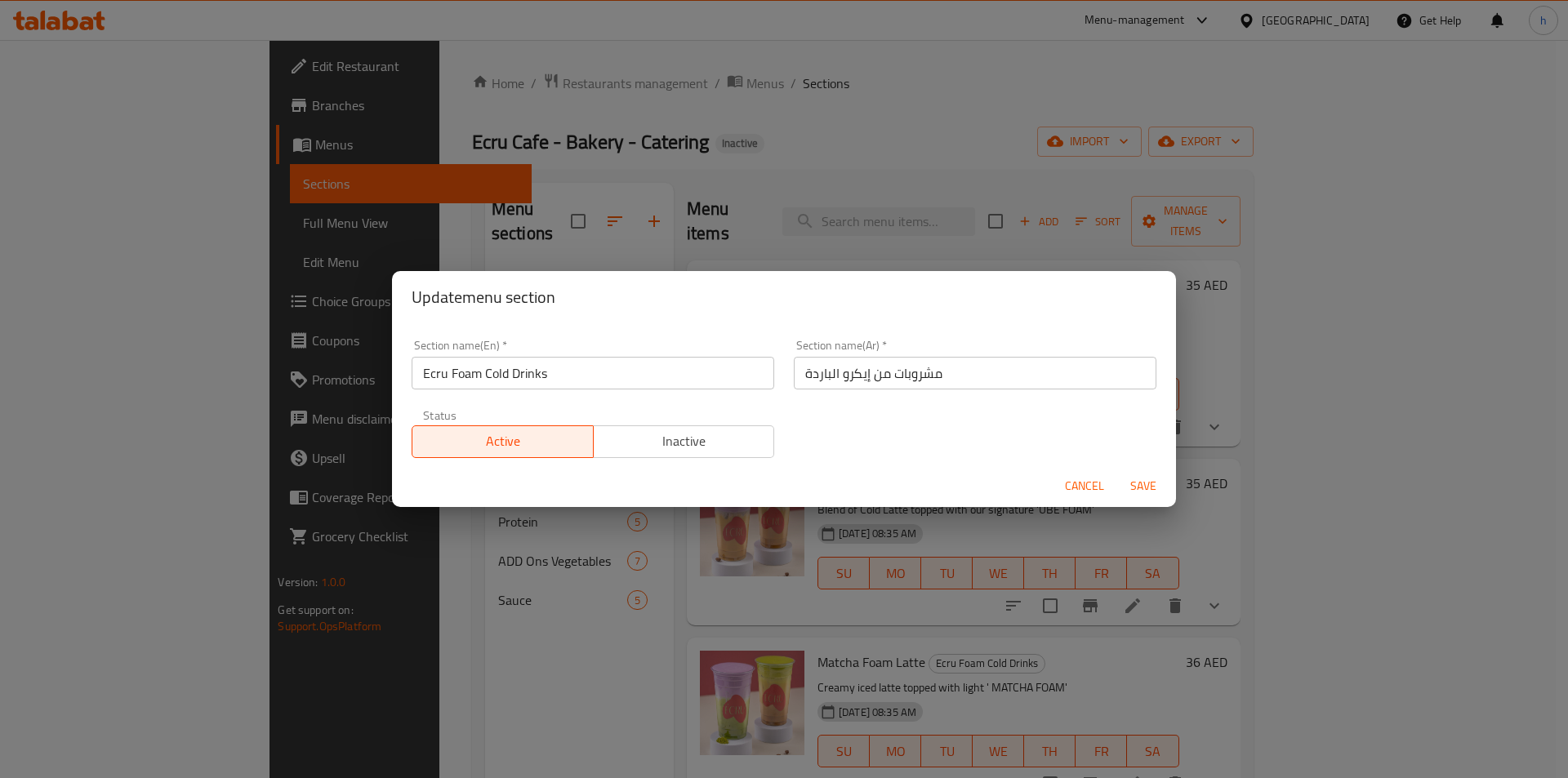
click at [1094, 487] on span "Cancel" at bounding box center [1085, 486] width 39 height 20
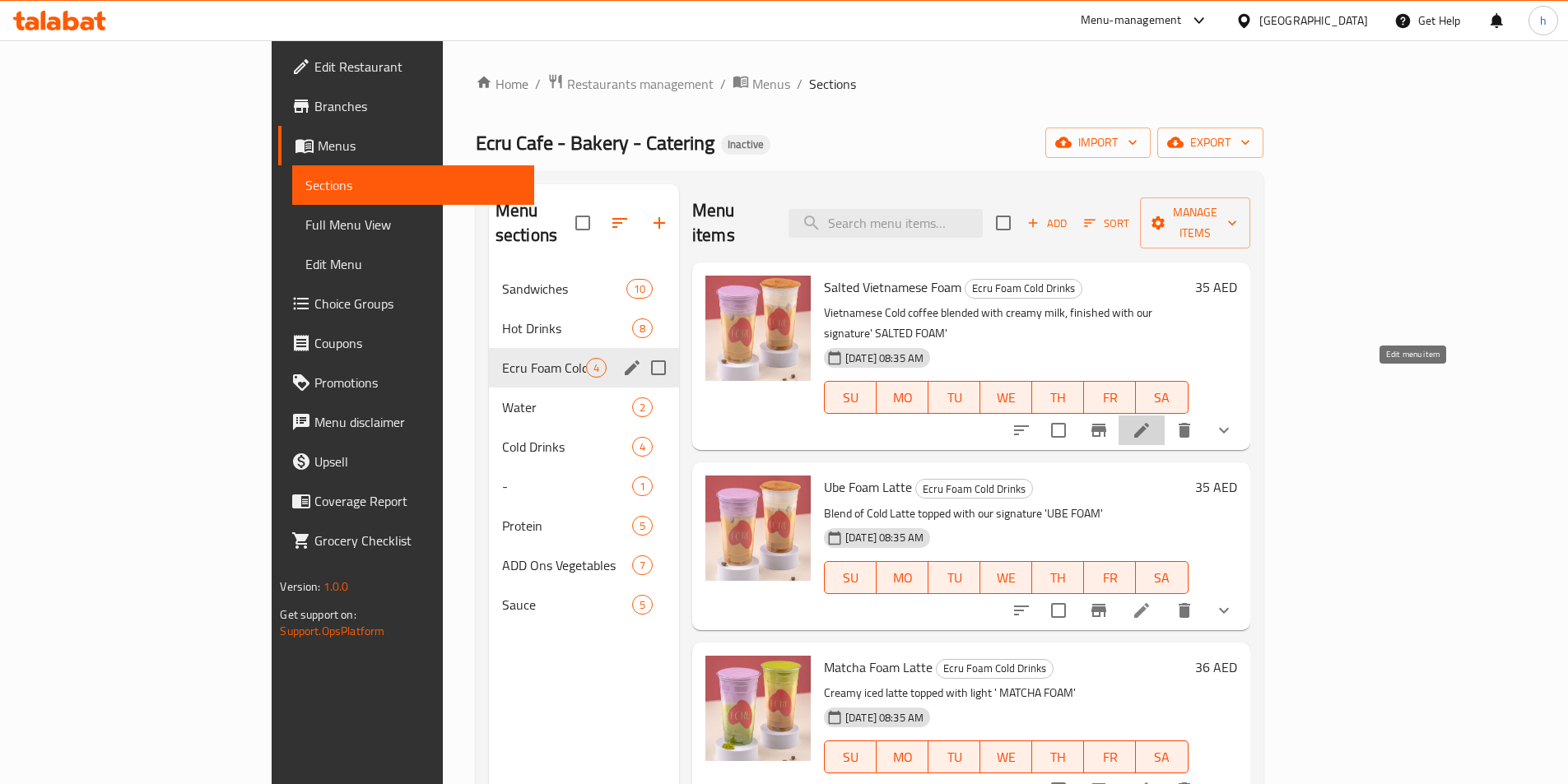
click at [1152, 421] on icon at bounding box center [1142, 431] width 20 height 20
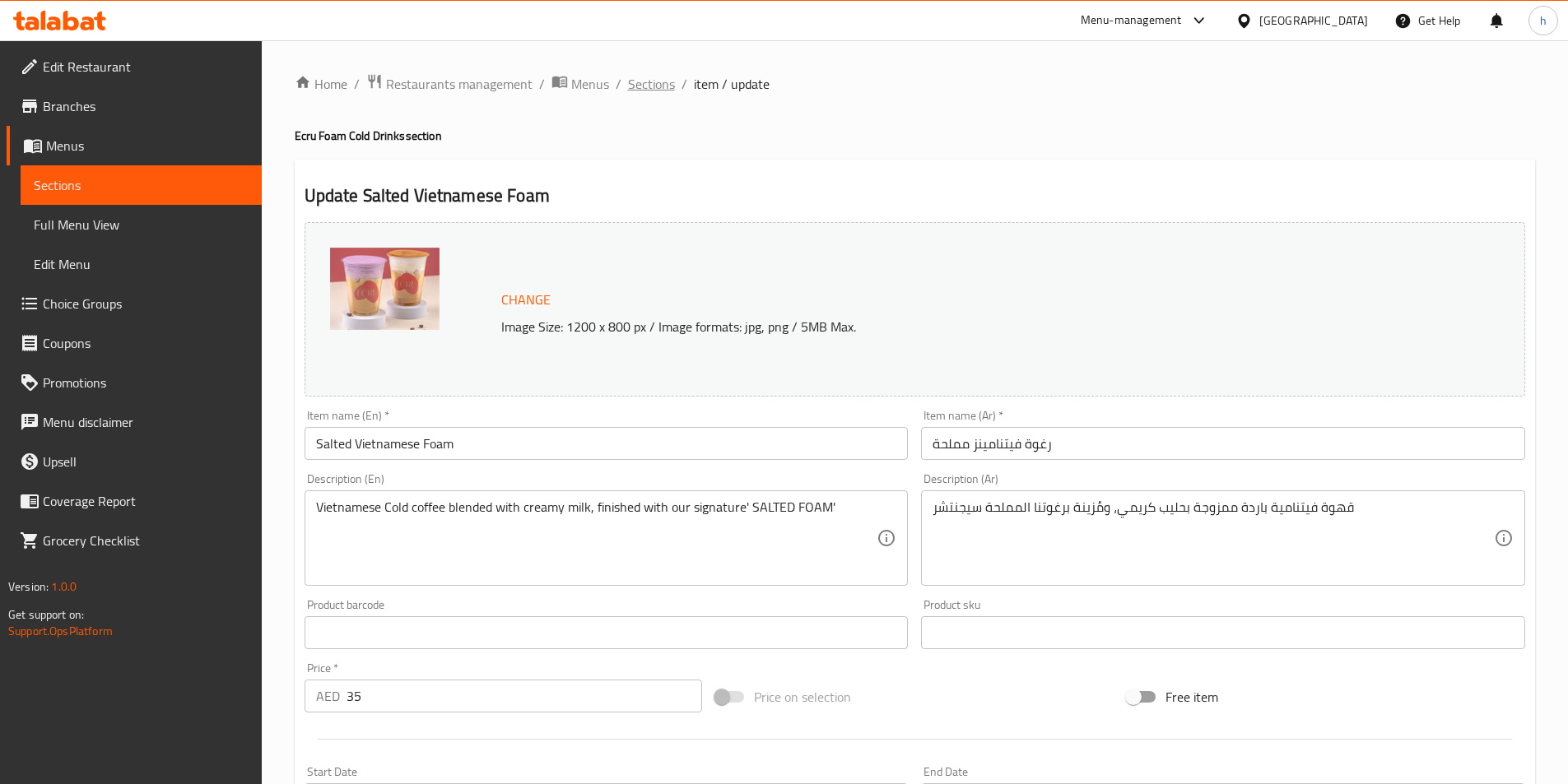
click at [672, 91] on span "Sections" at bounding box center [651, 84] width 47 height 20
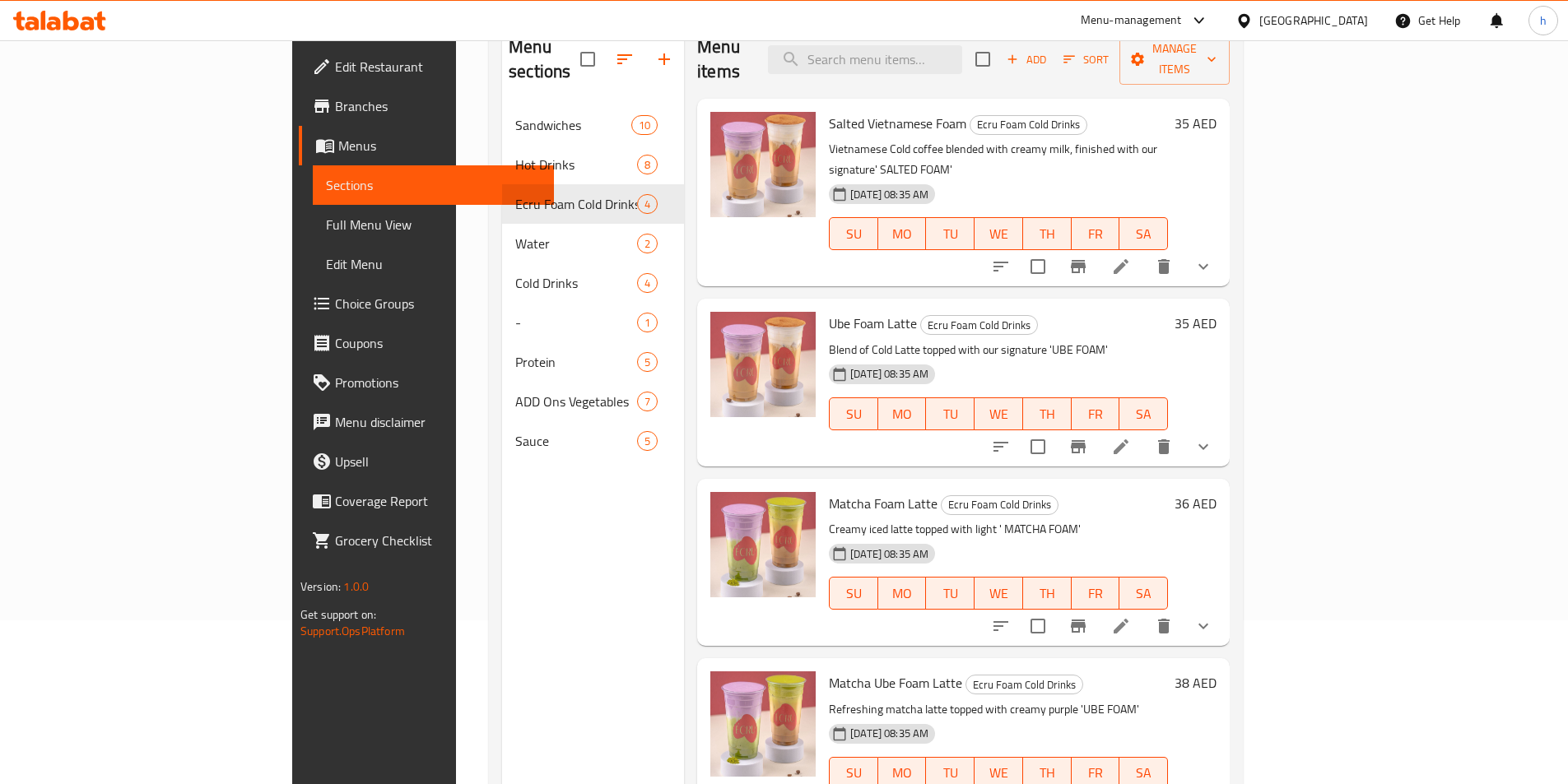
scroll to position [164, 0]
click at [1129, 438] on icon at bounding box center [1121, 446] width 15 height 15
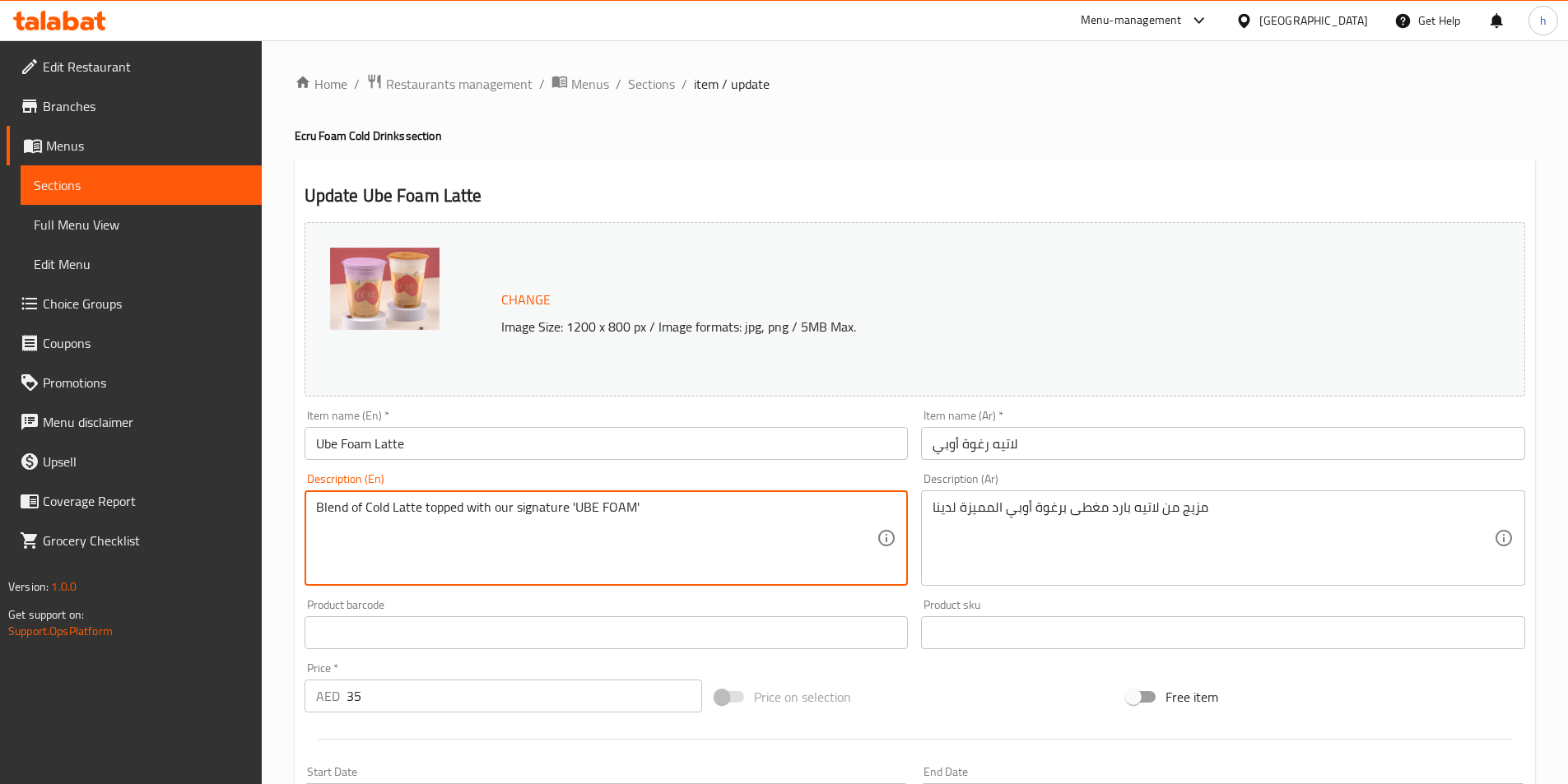
click at [340, 512] on textarea "Blend of Cold Latte topped with our signature 'UBE FOAM'" at bounding box center [597, 538] width 561 height 78
click at [382, 510] on textarea "Blend of Cold Latte topped with our signature 'UBE FOAM'" at bounding box center [597, 538] width 561 height 78
click at [426, 503] on textarea "Blend of Cold Latte topped with our signature 'UBE FOAM'" at bounding box center [597, 538] width 561 height 78
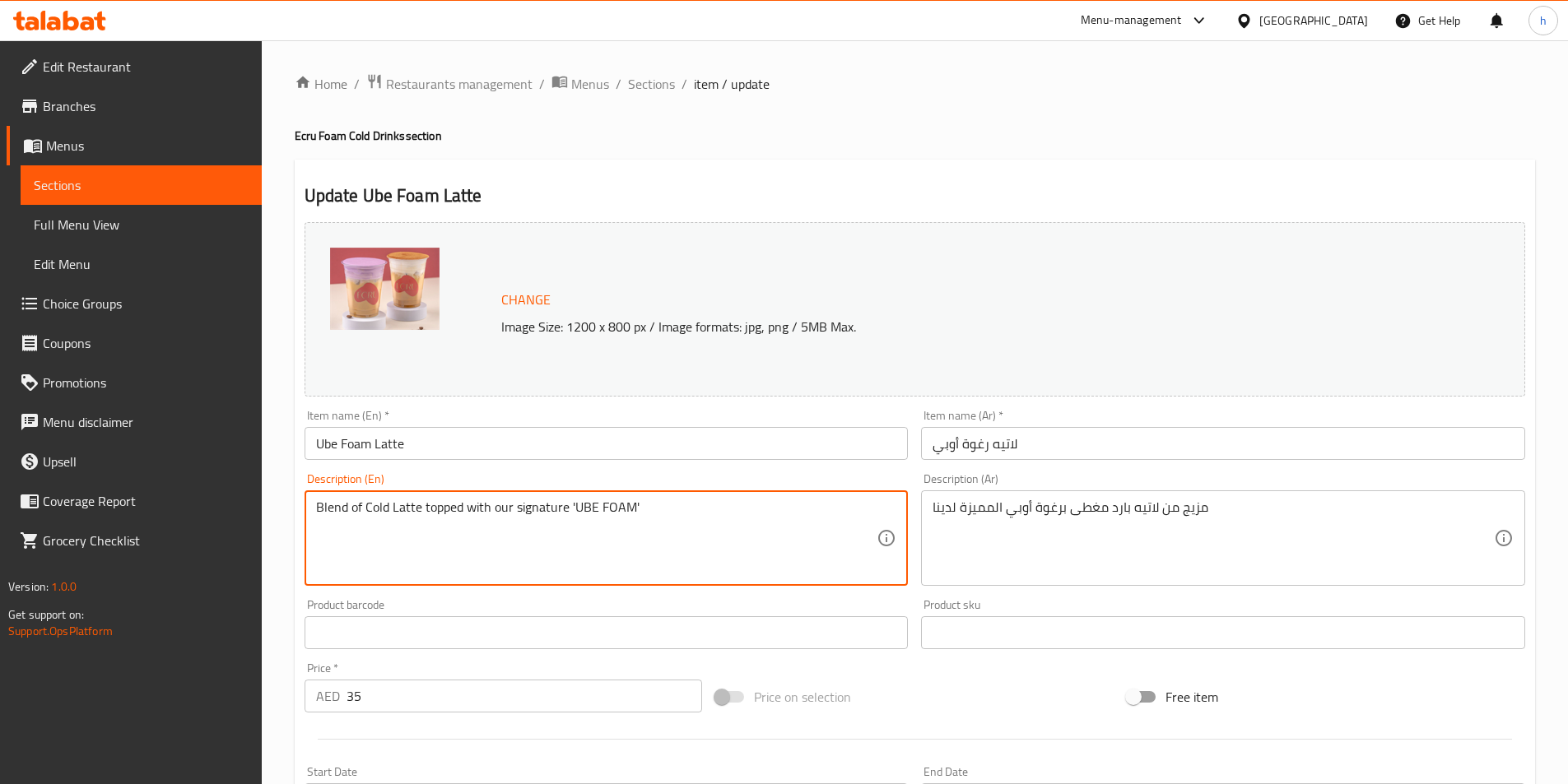
click at [467, 507] on textarea "Blend of Cold Latte topped with our signature 'UBE FOAM'" at bounding box center [597, 538] width 561 height 78
click at [517, 507] on textarea "Blend of Cold Latte topped with our signature 'UBE FOAM'" at bounding box center [597, 538] width 561 height 78
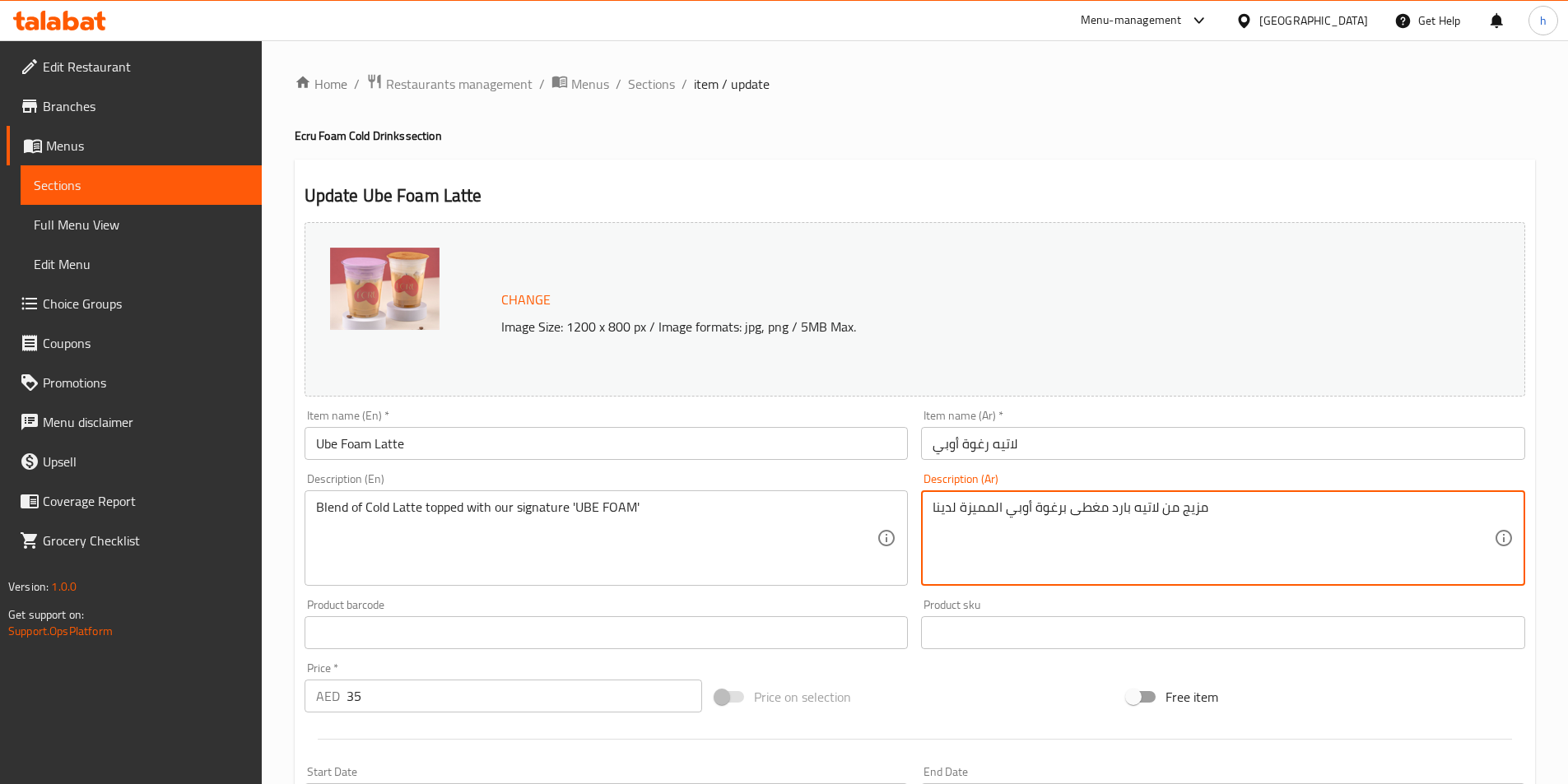
click at [987, 511] on textarea "مزيج من لاتيه بارد مغطى برغوة أوبي المميزة لدينا" at bounding box center [1214, 538] width 561 height 78
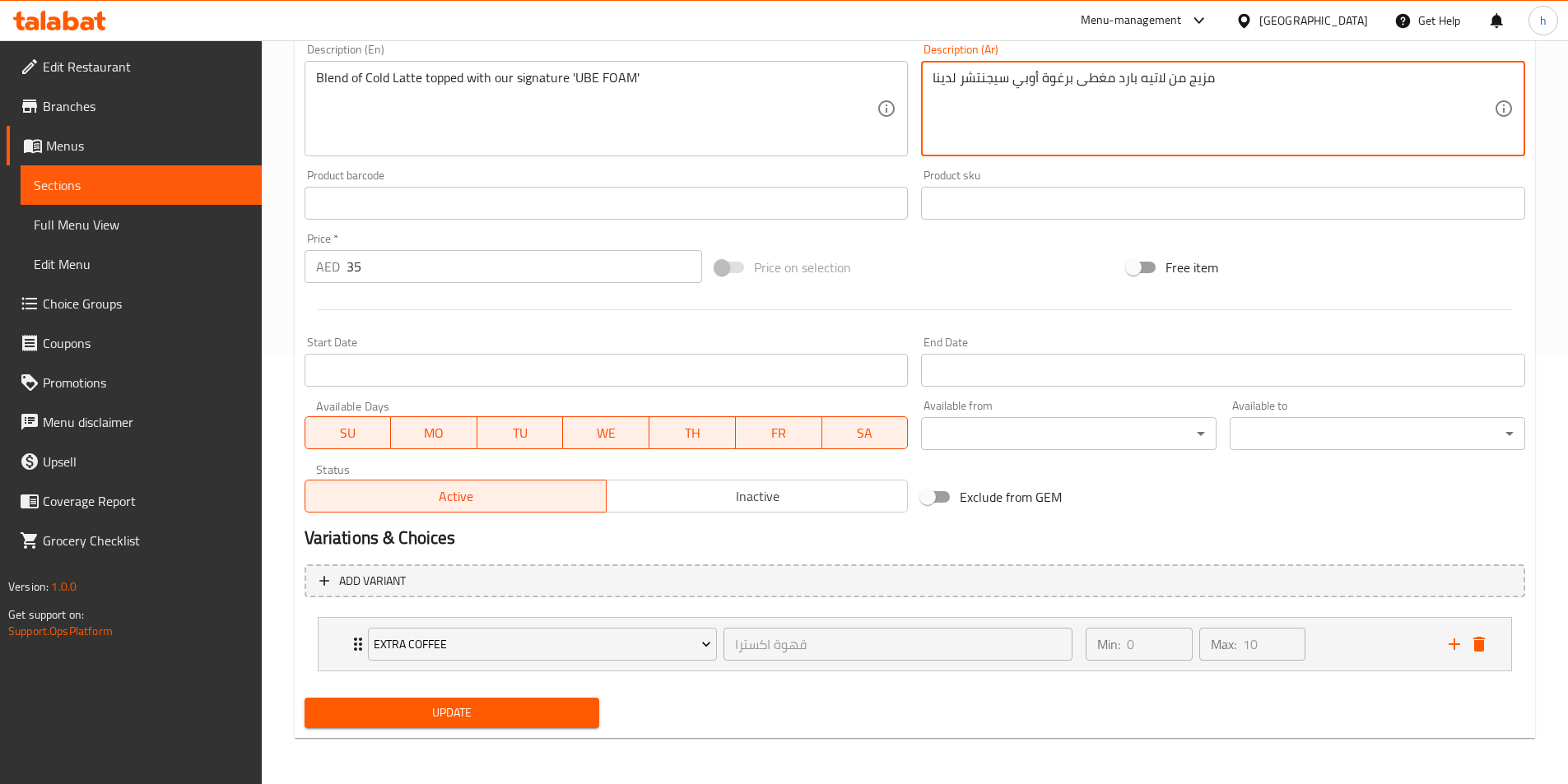
type textarea "مزيج من لاتيه بارد مغطى برغوة أوبي سيجنتشر لدينا"
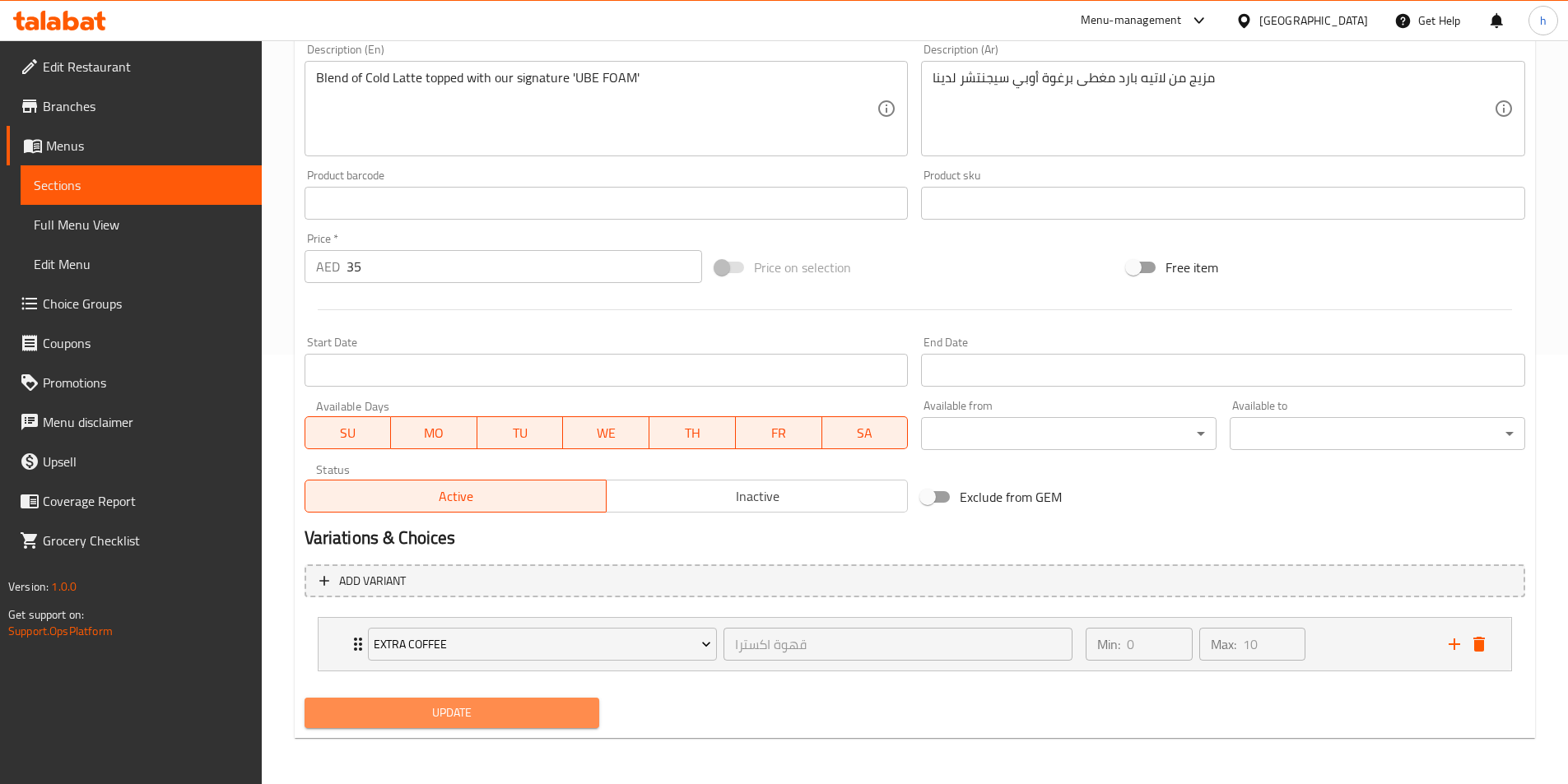
click at [553, 701] on button "Update" at bounding box center [452, 713] width 296 height 31
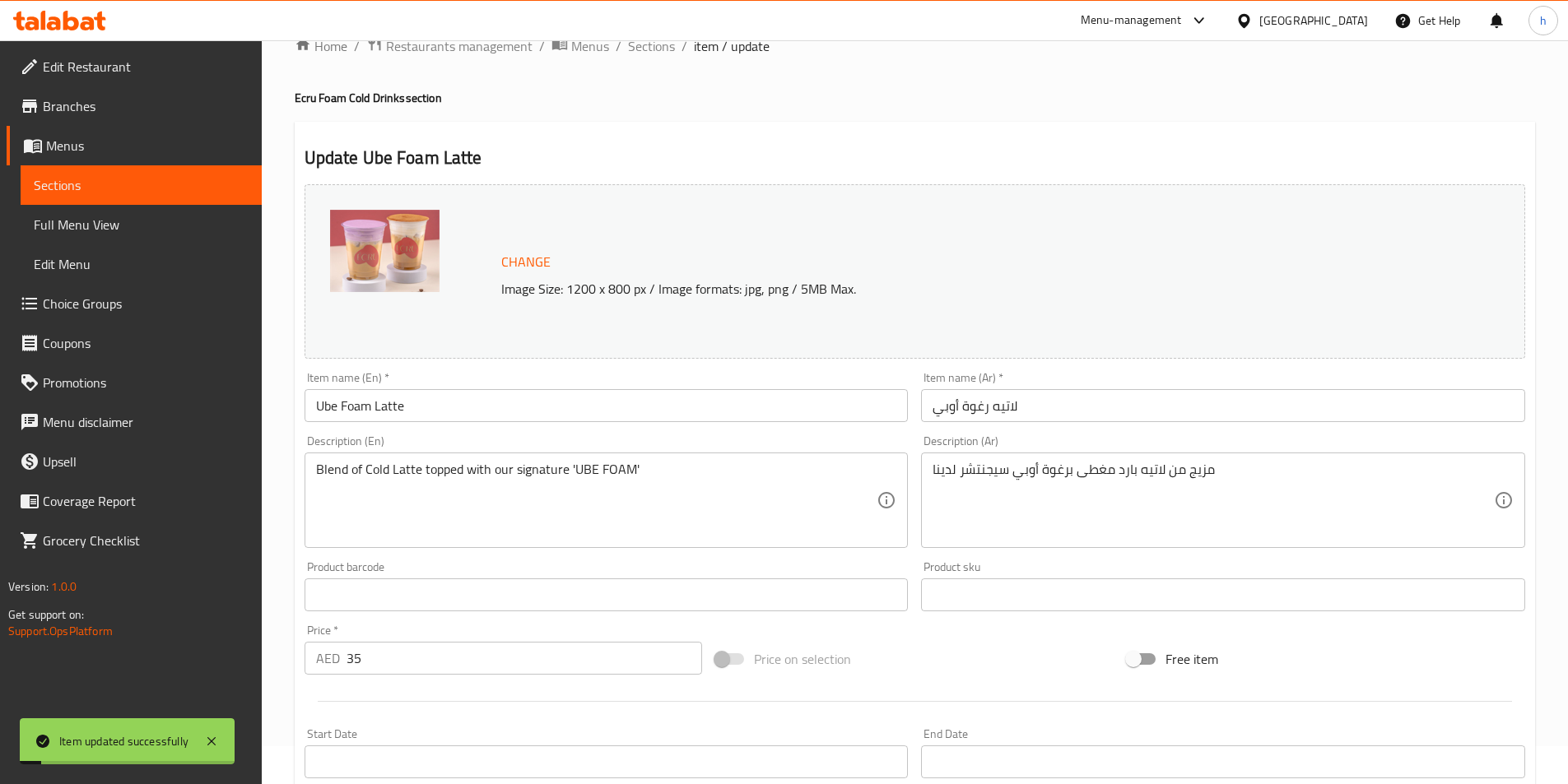
scroll to position [0, 0]
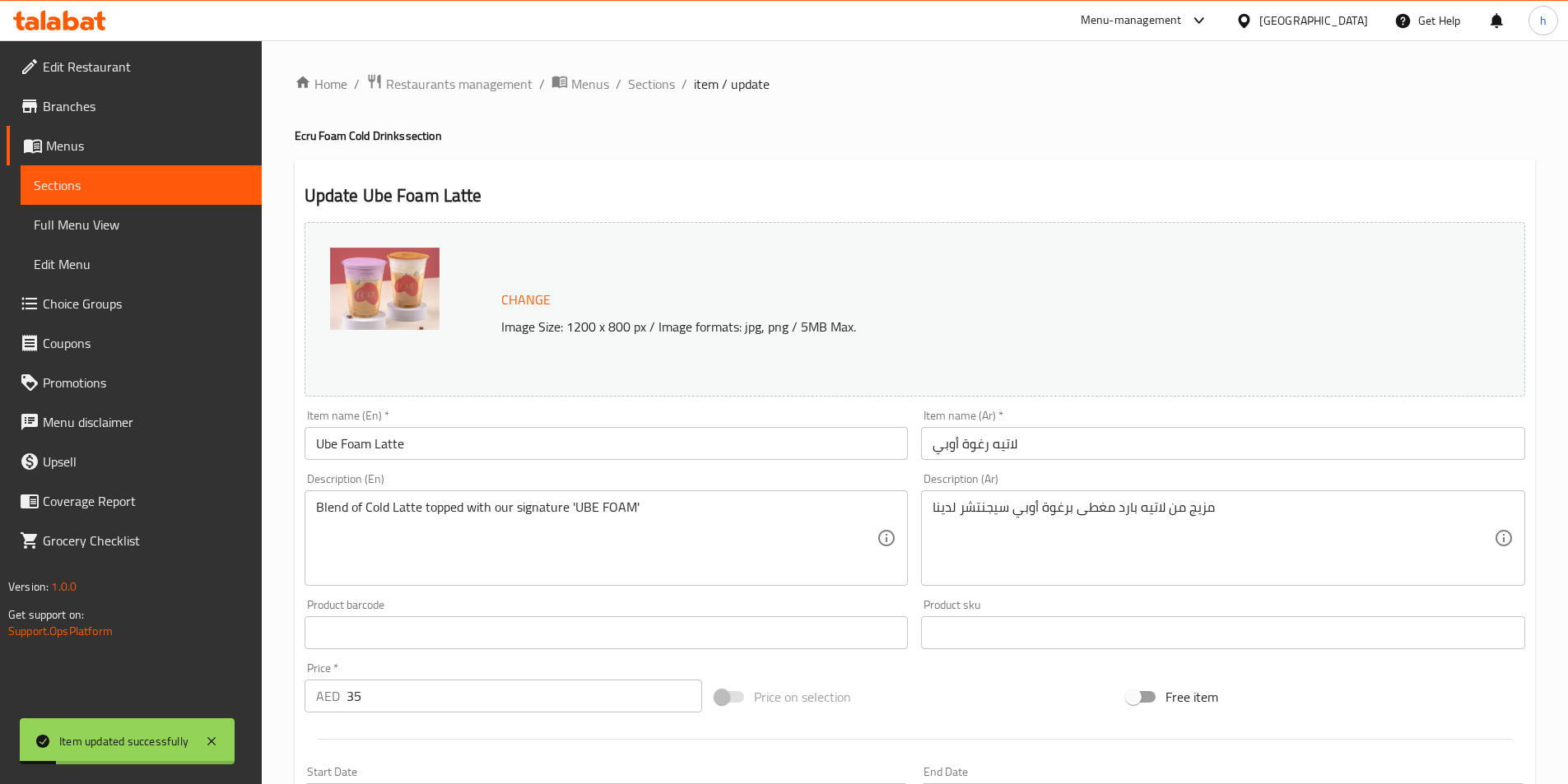
click at [661, 65] on div "Home / Restaurants management / Menus / Sections / item / update Ecru Foam Cold…" at bounding box center [915, 627] width 1306 height 1174
click at [664, 91] on span "Sections" at bounding box center [651, 84] width 47 height 20
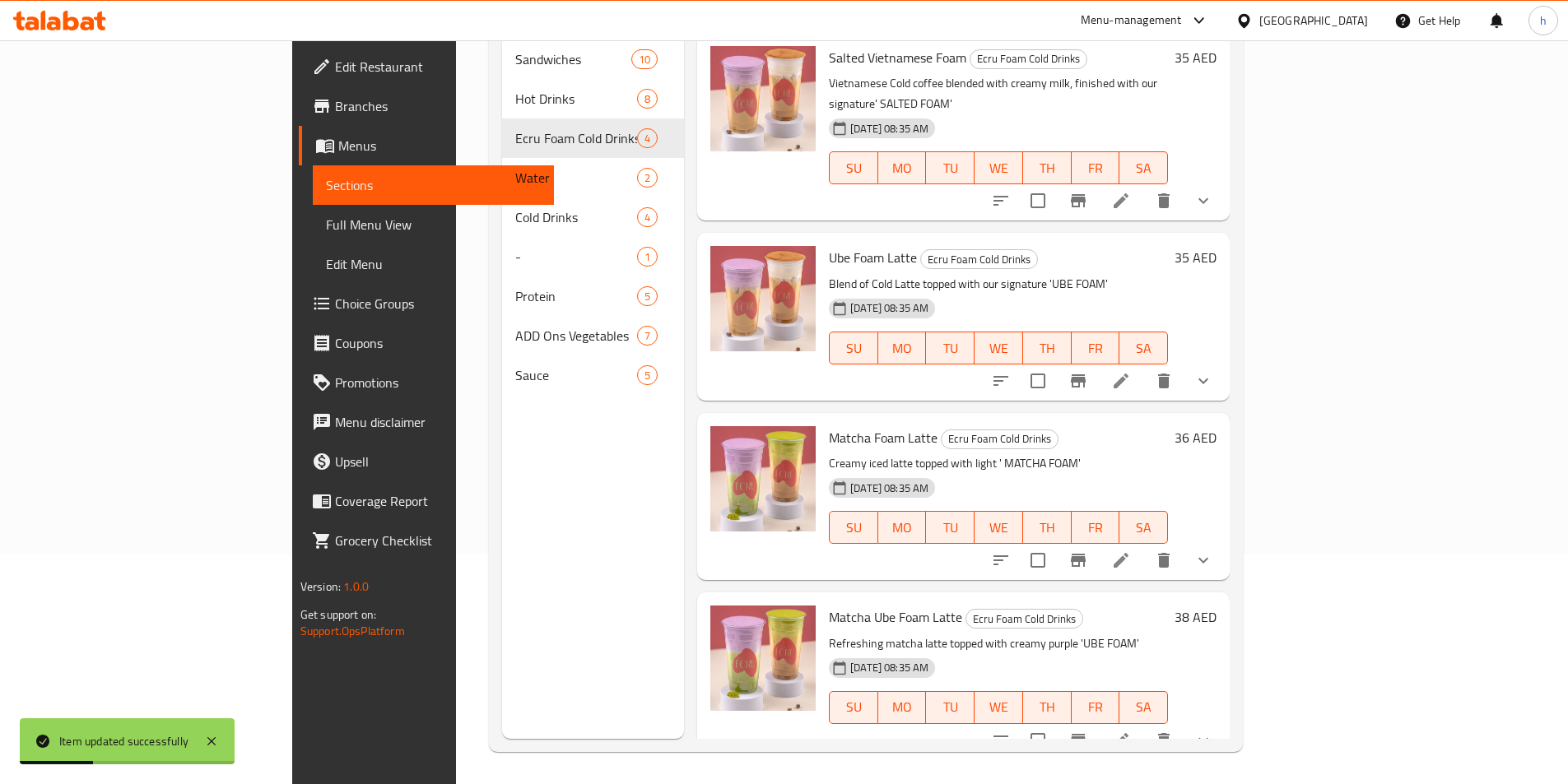
scroll to position [230, 0]
click at [1144, 545] on li at bounding box center [1121, 560] width 46 height 30
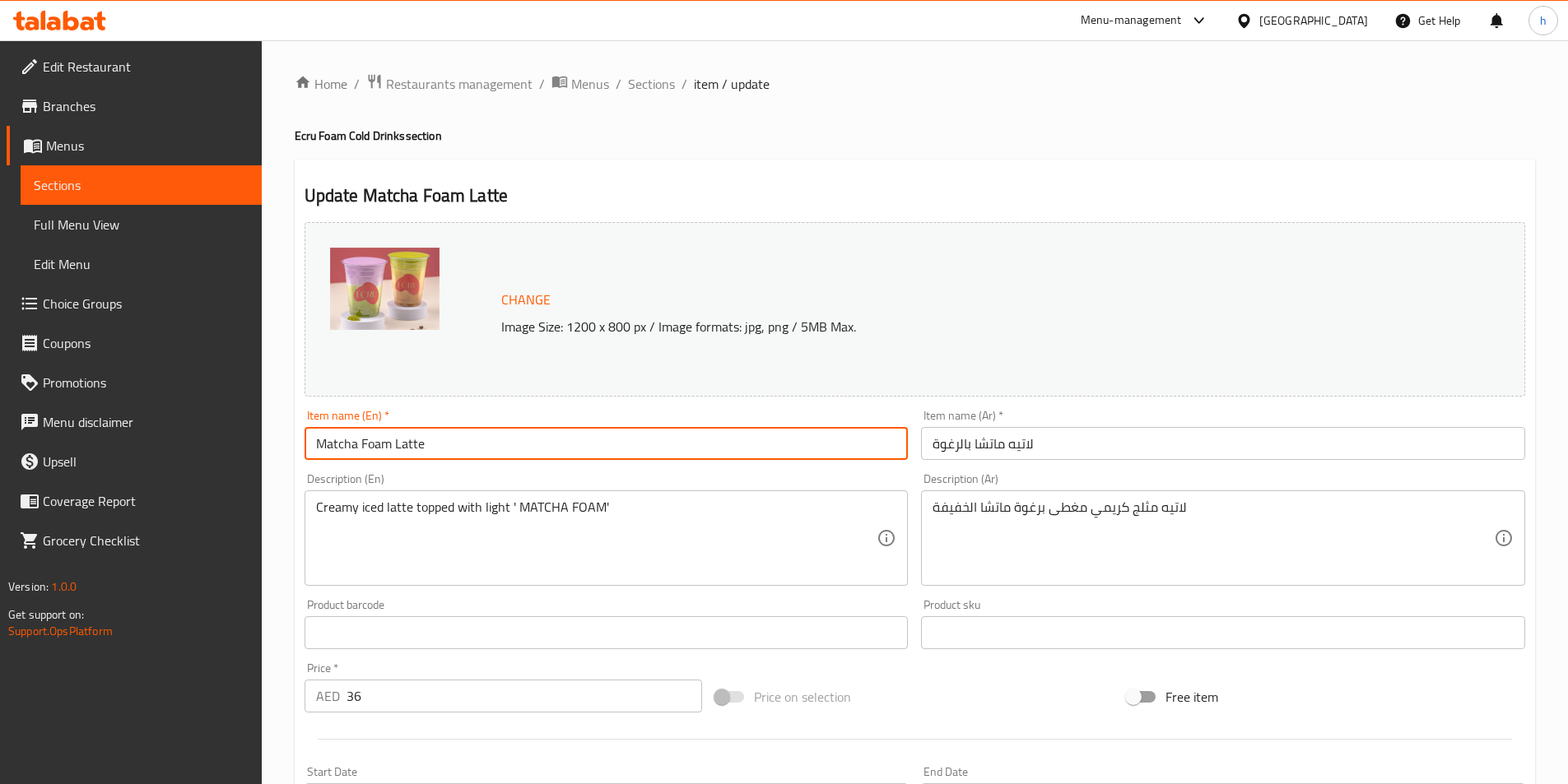
click at [335, 450] on input "Matcha Foam Latte" at bounding box center [607, 443] width 604 height 33
click at [388, 451] on input "Matcha Foam Latte" at bounding box center [607, 443] width 604 height 33
click at [457, 442] on input "Matcha Foam Latte" at bounding box center [607, 443] width 604 height 33
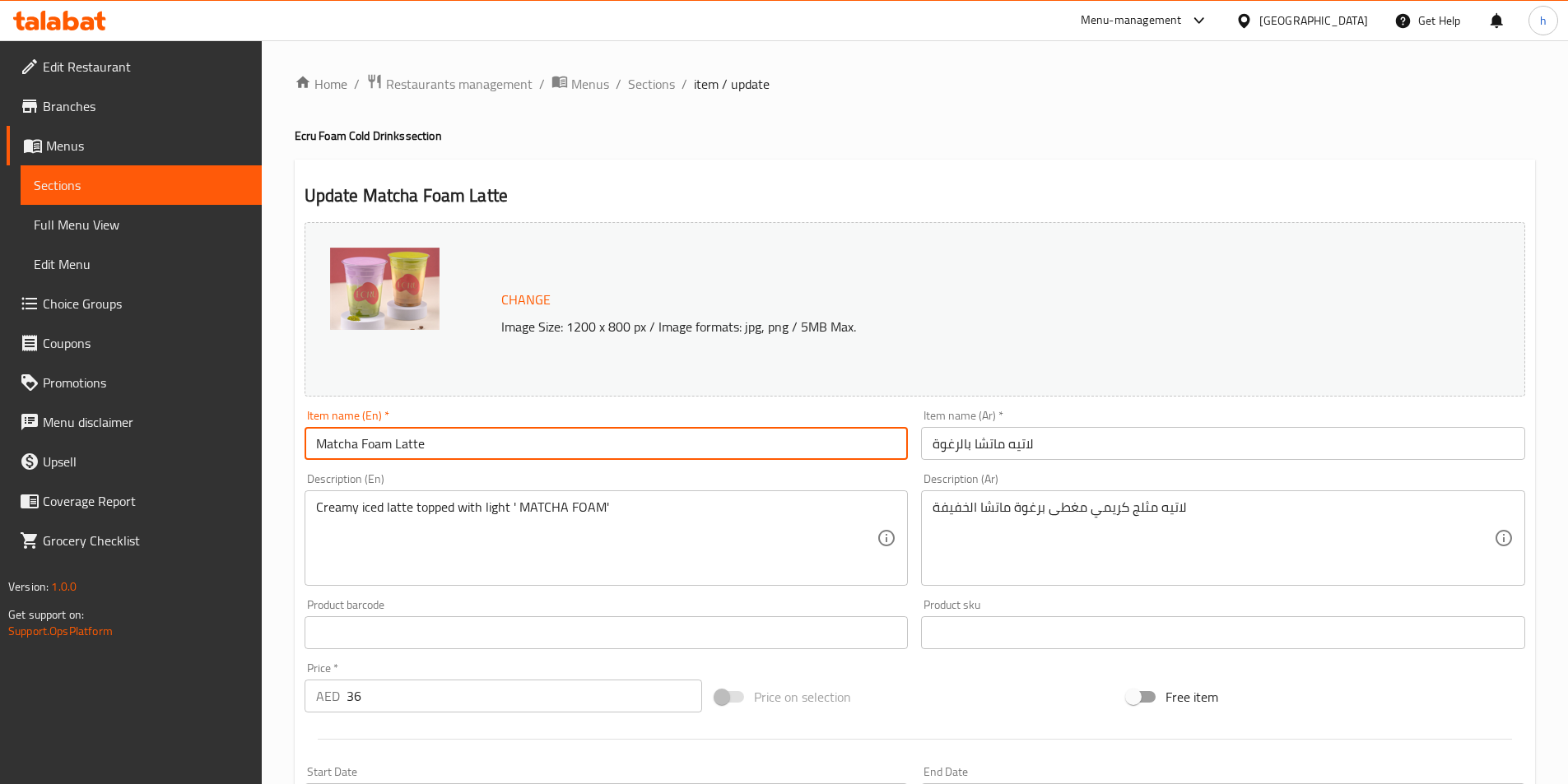
click at [457, 442] on input "Matcha Foam Latte" at bounding box center [607, 443] width 604 height 33
click at [538, 449] on input "Matcha Foam Latte" at bounding box center [607, 443] width 604 height 33
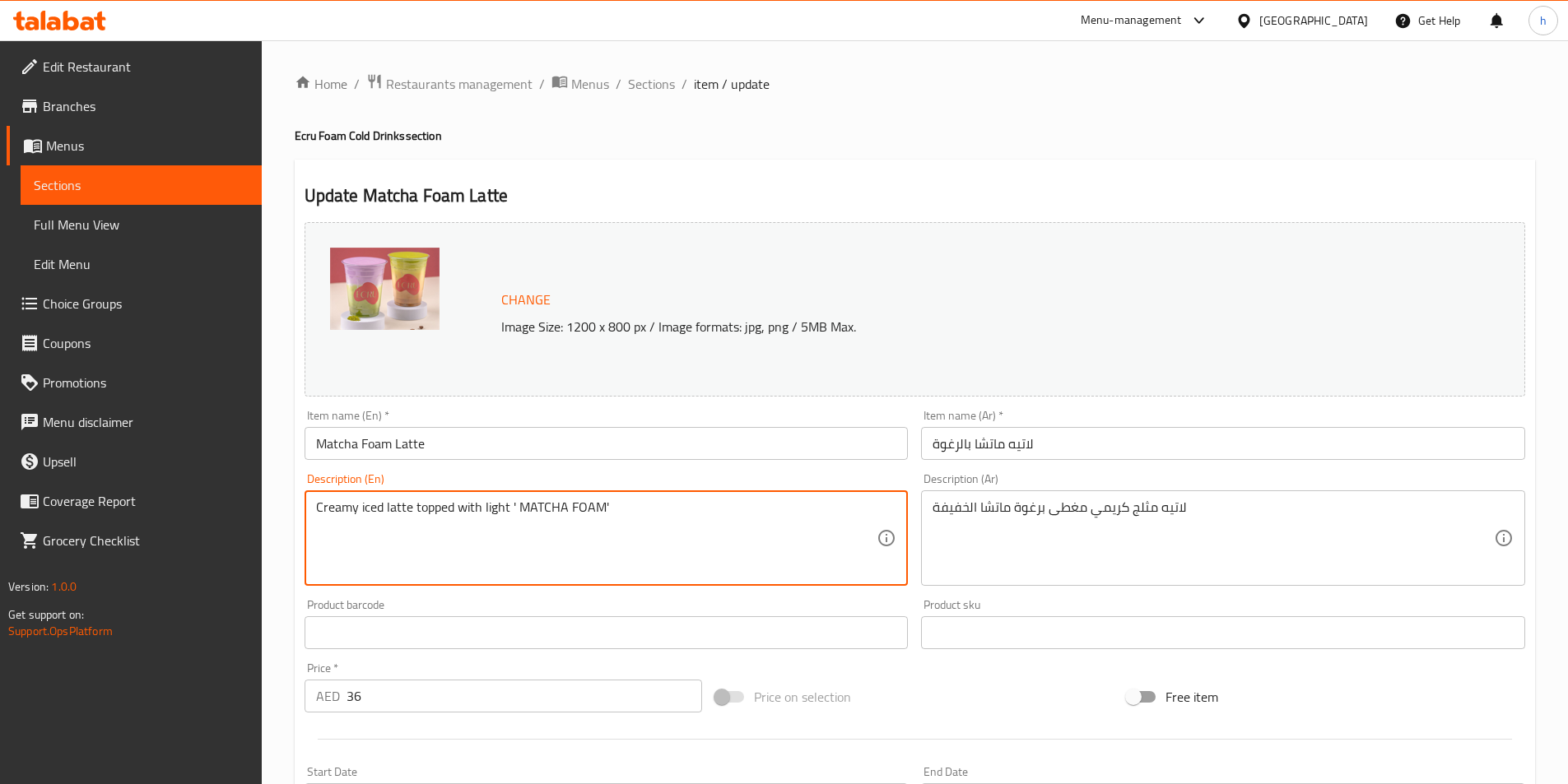
click at [344, 511] on textarea "Creamy iced latte topped with light ' MATCHA FOAM'" at bounding box center [597, 538] width 561 height 78
click at [362, 508] on textarea "Creamy iced latte topped with light ' MATCHA FOAM'" at bounding box center [597, 538] width 561 height 78
click at [446, 511] on textarea "Creamy iced latte topped with light ' MATCHA FOAM'" at bounding box center [597, 538] width 561 height 78
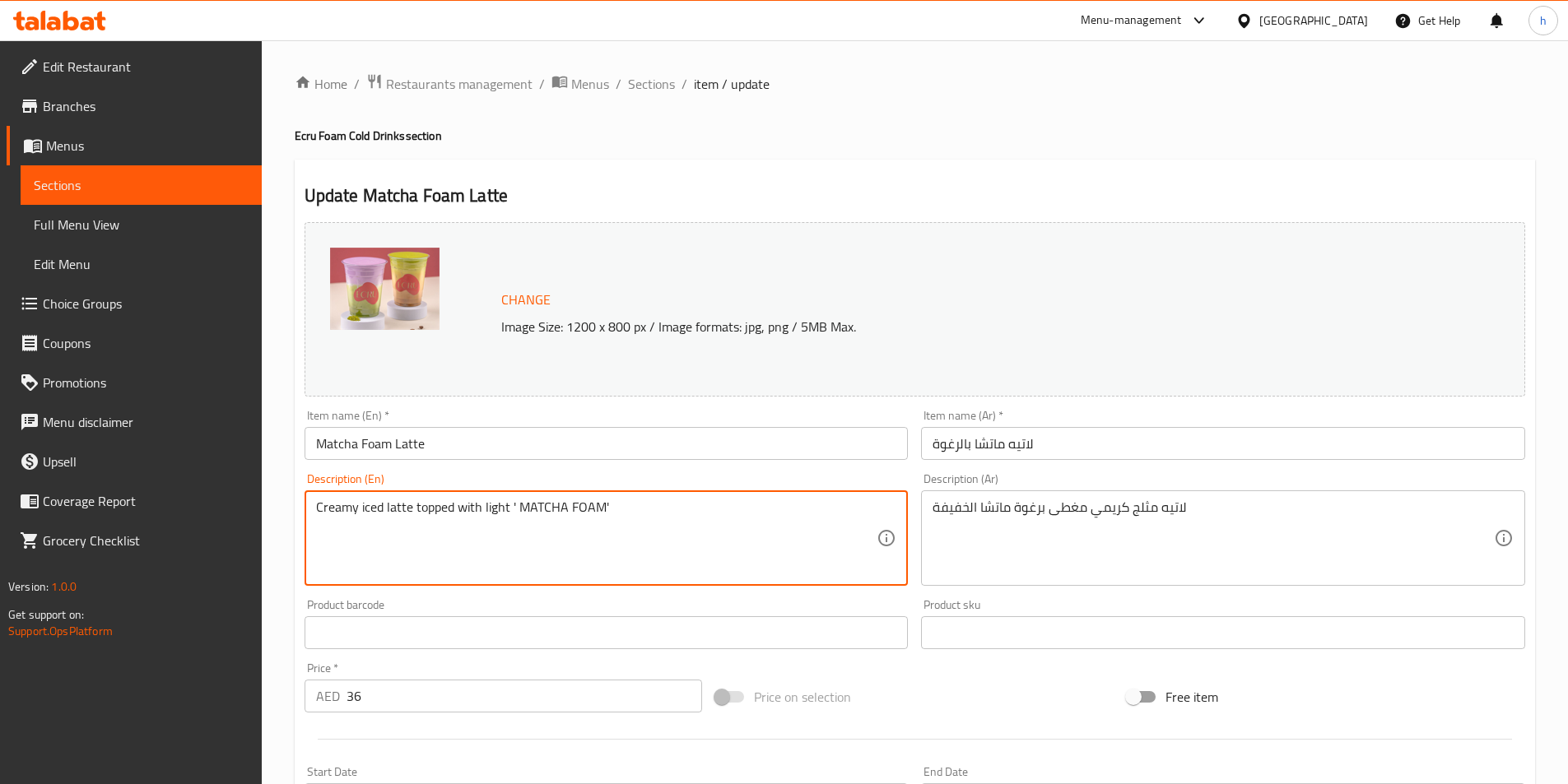
drag, startPoint x: 410, startPoint y: 502, endPoint x: 309, endPoint y: 503, distance: 101.0
click at [309, 503] on div "Creamy iced latte topped with light ' MATCHA FOAM' Description (En)" at bounding box center [607, 538] width 604 height 96
drag, startPoint x: 423, startPoint y: 506, endPoint x: 505, endPoint y: 505, distance: 82.0
click at [505, 505] on textarea "Creamy iced latte topped with light ' MATCHA FOAM'" at bounding box center [597, 538] width 561 height 78
click at [550, 519] on textarea "Creamy iced latte topped with light ' MATCHA FOAM'" at bounding box center [597, 538] width 561 height 78
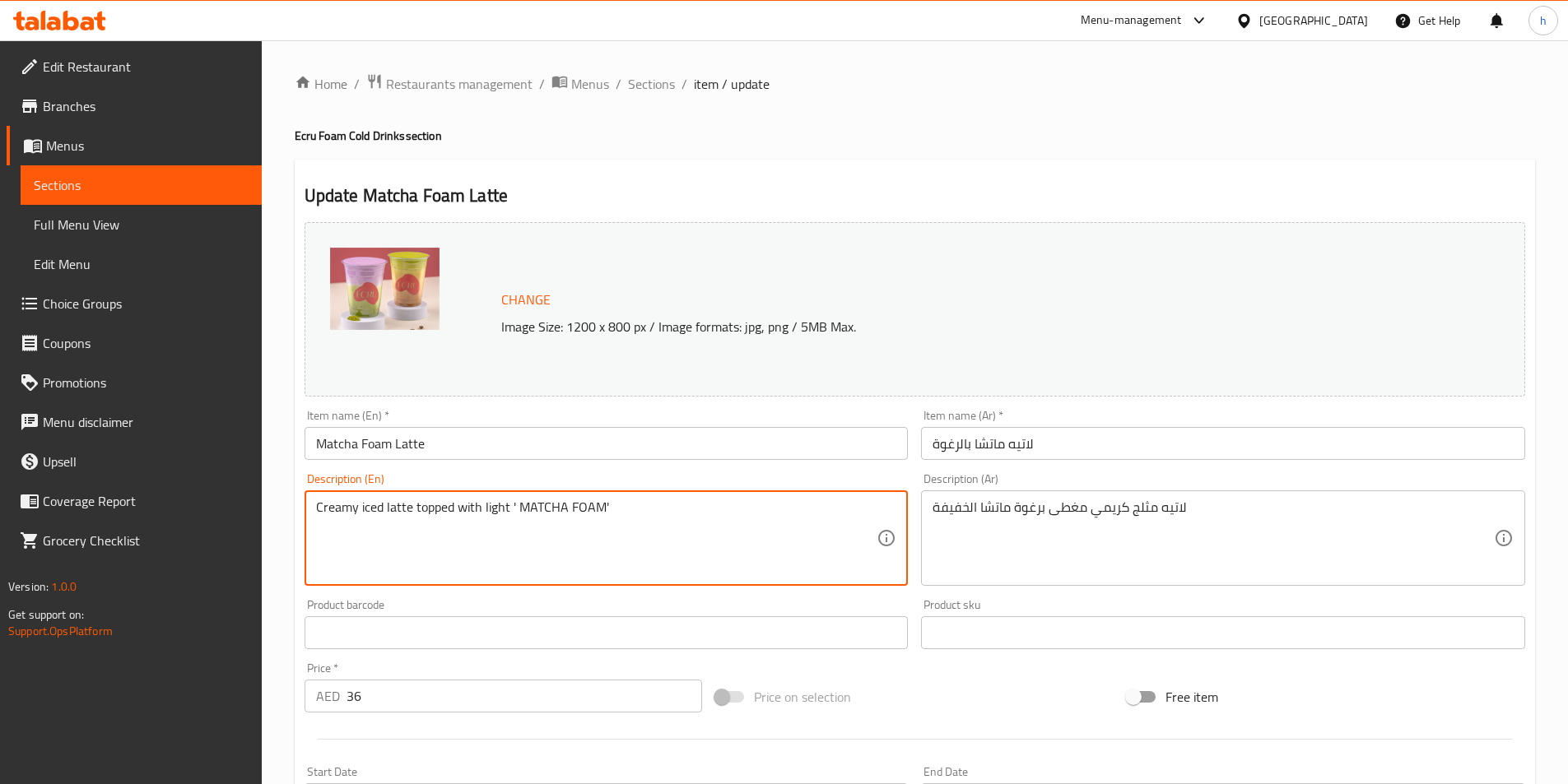
click at [550, 519] on textarea "Creamy iced latte topped with light ' MATCHA FOAM'" at bounding box center [597, 538] width 561 height 78
click at [569, 571] on textarea "Creamy iced latte topped with light ' MATCHA FOAM'" at bounding box center [597, 538] width 561 height 78
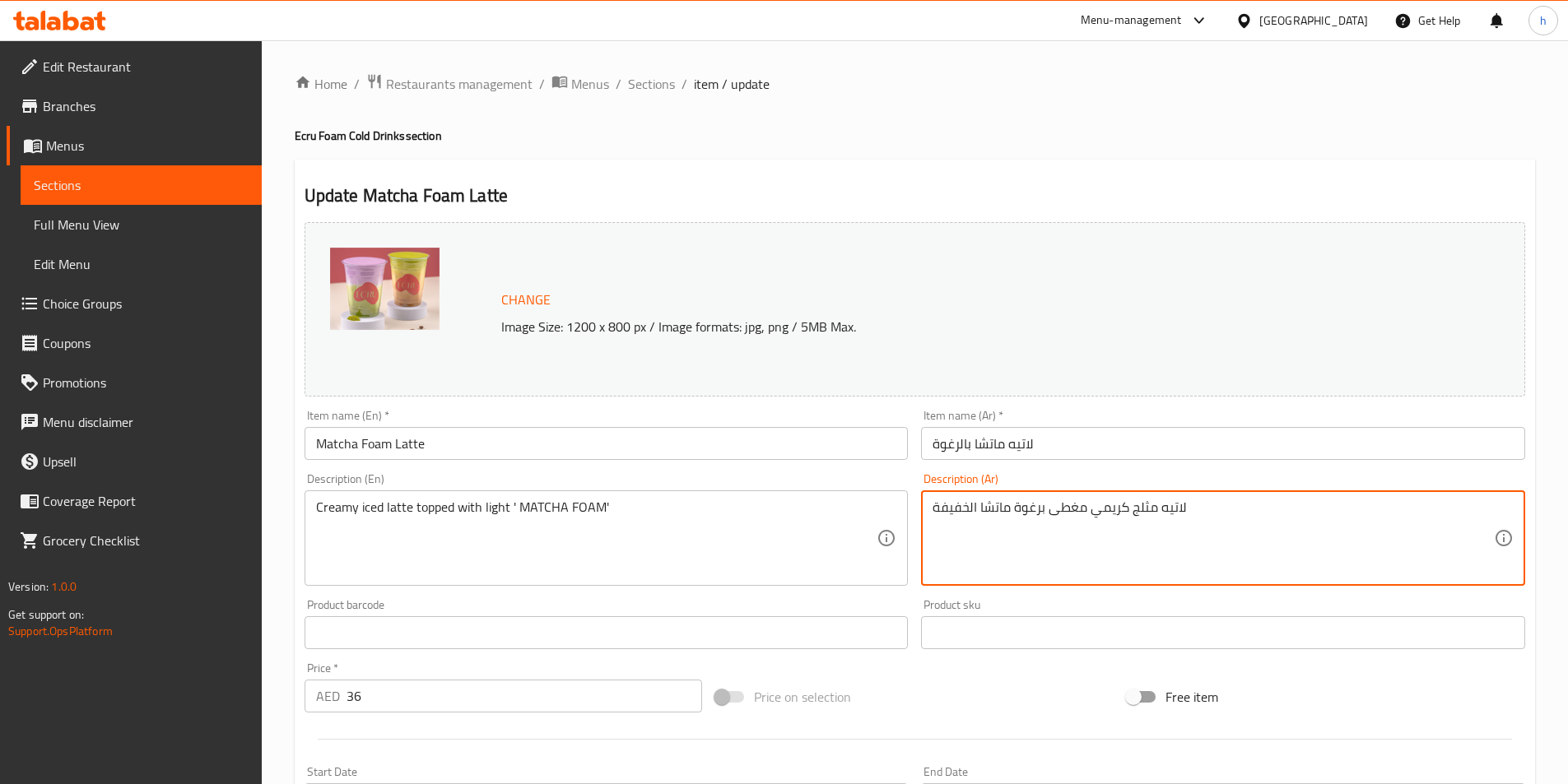
click at [1012, 506] on textarea "لاتيه مثلج كريمي مغطى برغوة ماتشا الخفيفة" at bounding box center [1214, 538] width 561 height 78
click at [1040, 508] on textarea "لاتيه مثلج كريمي مغطى برغوة ماتشا الخفيفة" at bounding box center [1214, 538] width 561 height 78
type textarea "لاتيه مثلج كريمي مغطى برغوة ماتشا الخفيفة"
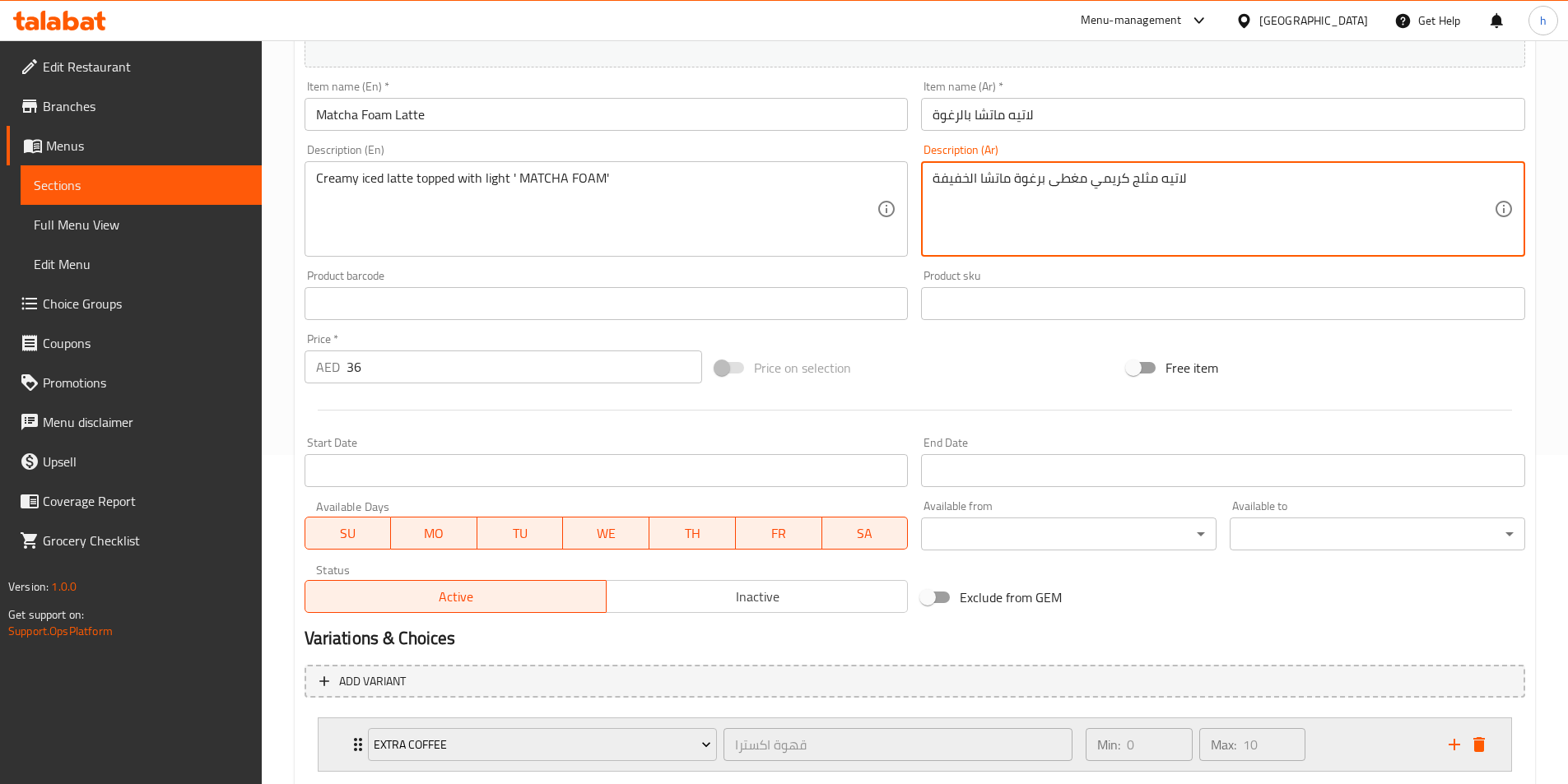
scroll to position [429, 0]
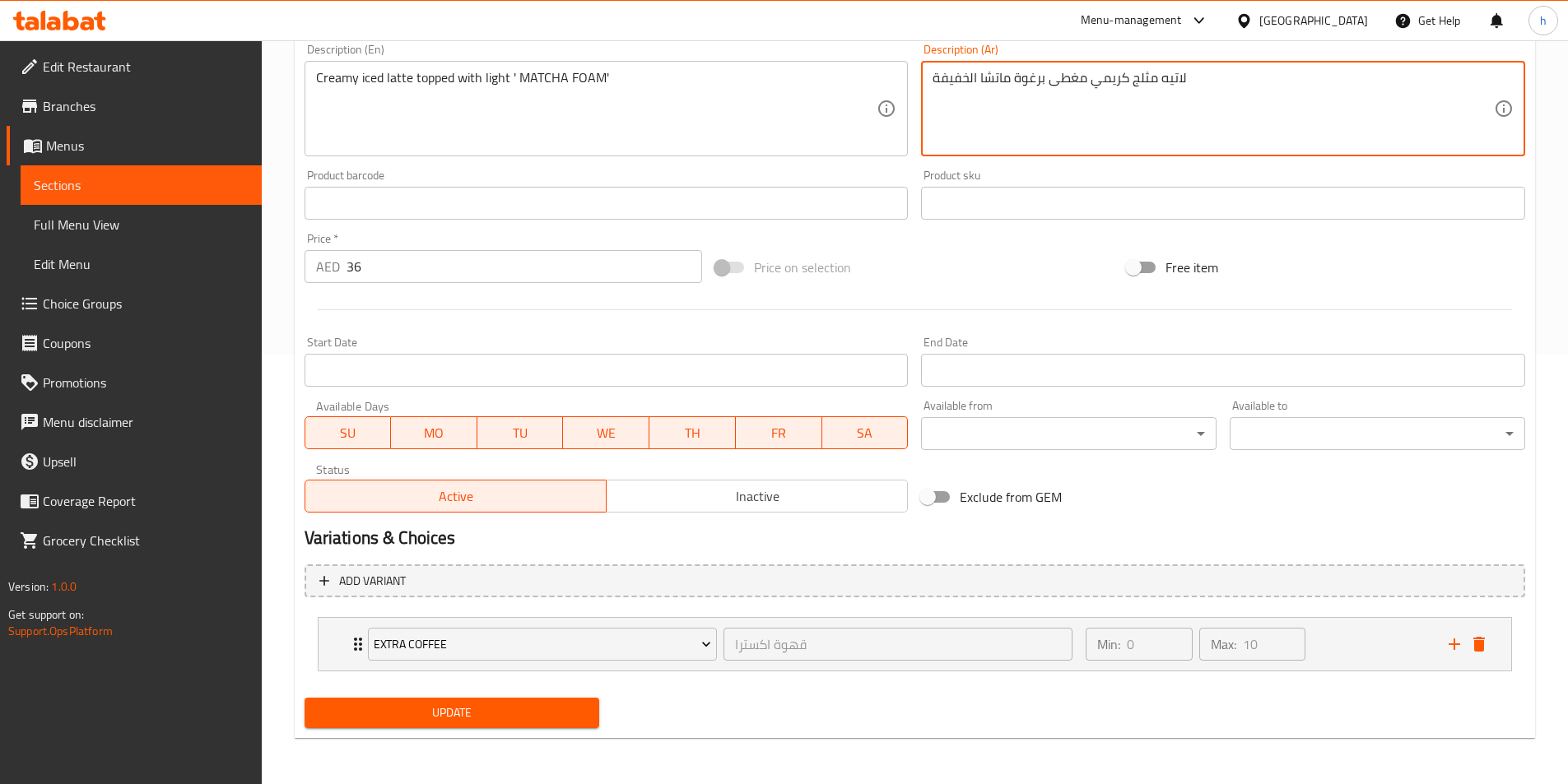
click at [563, 699] on button "Update" at bounding box center [452, 713] width 296 height 31
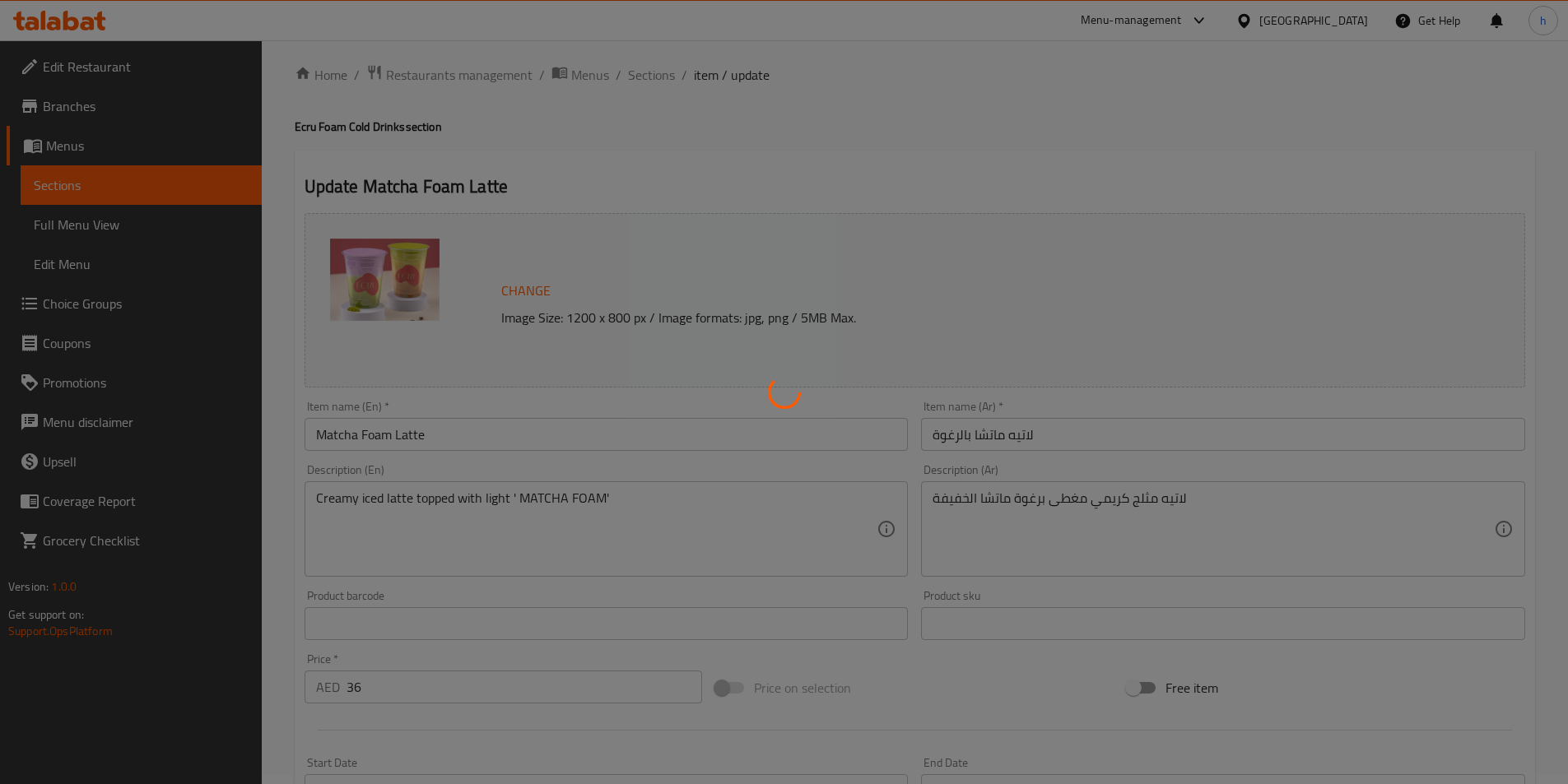
scroll to position [0, 0]
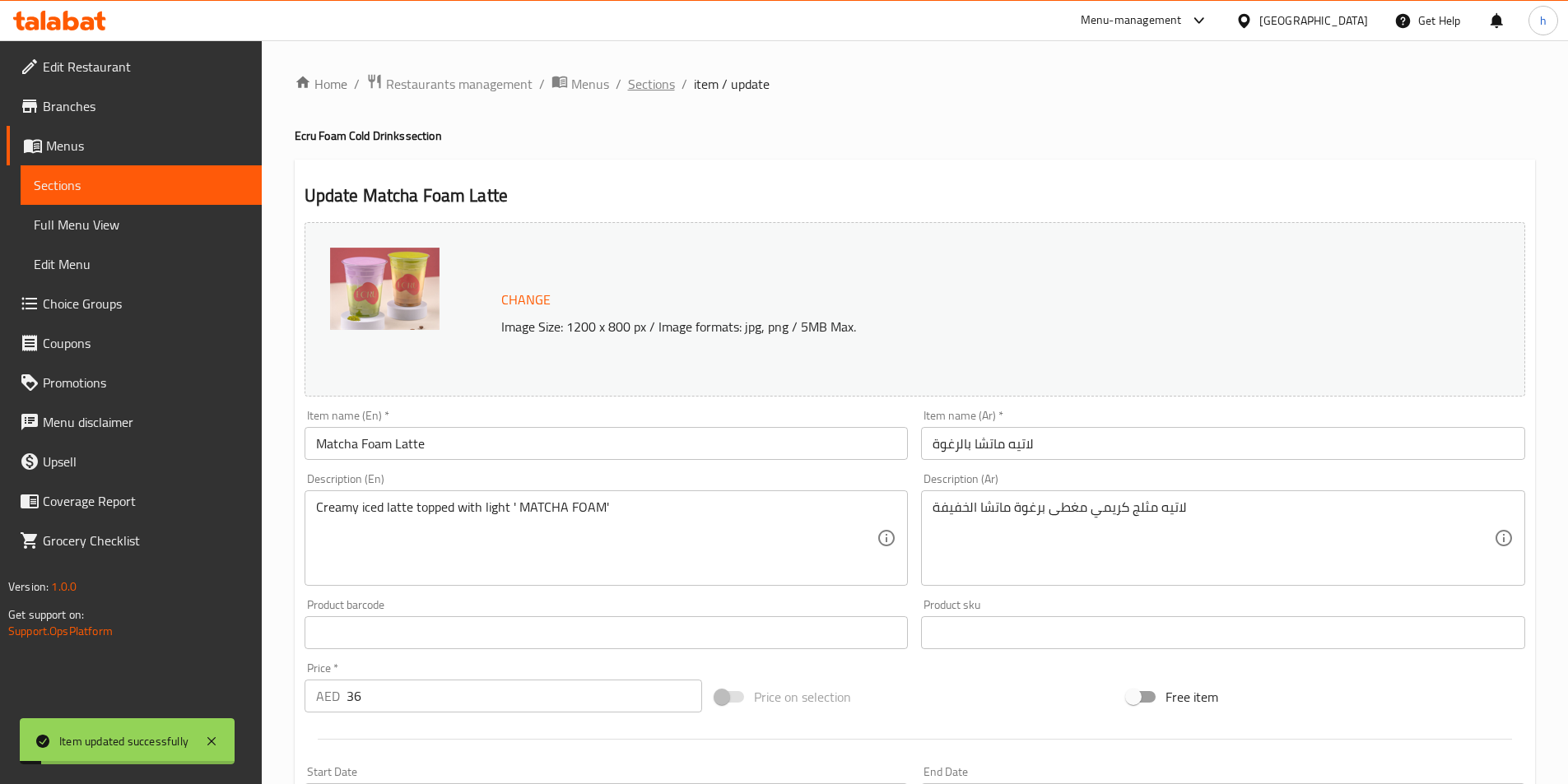
click at [647, 79] on span "Sections" at bounding box center [651, 84] width 47 height 20
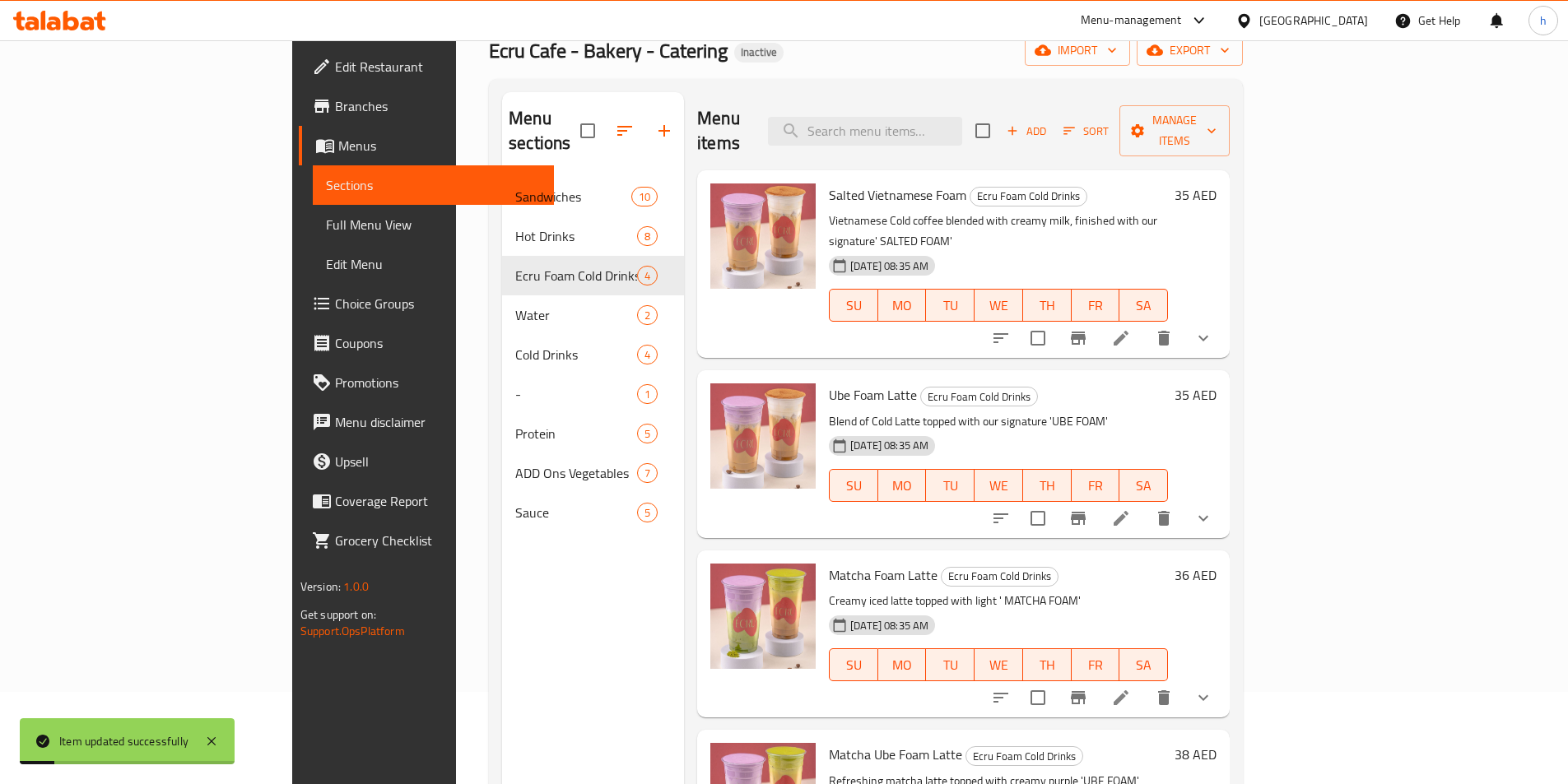
scroll to position [230, 0]
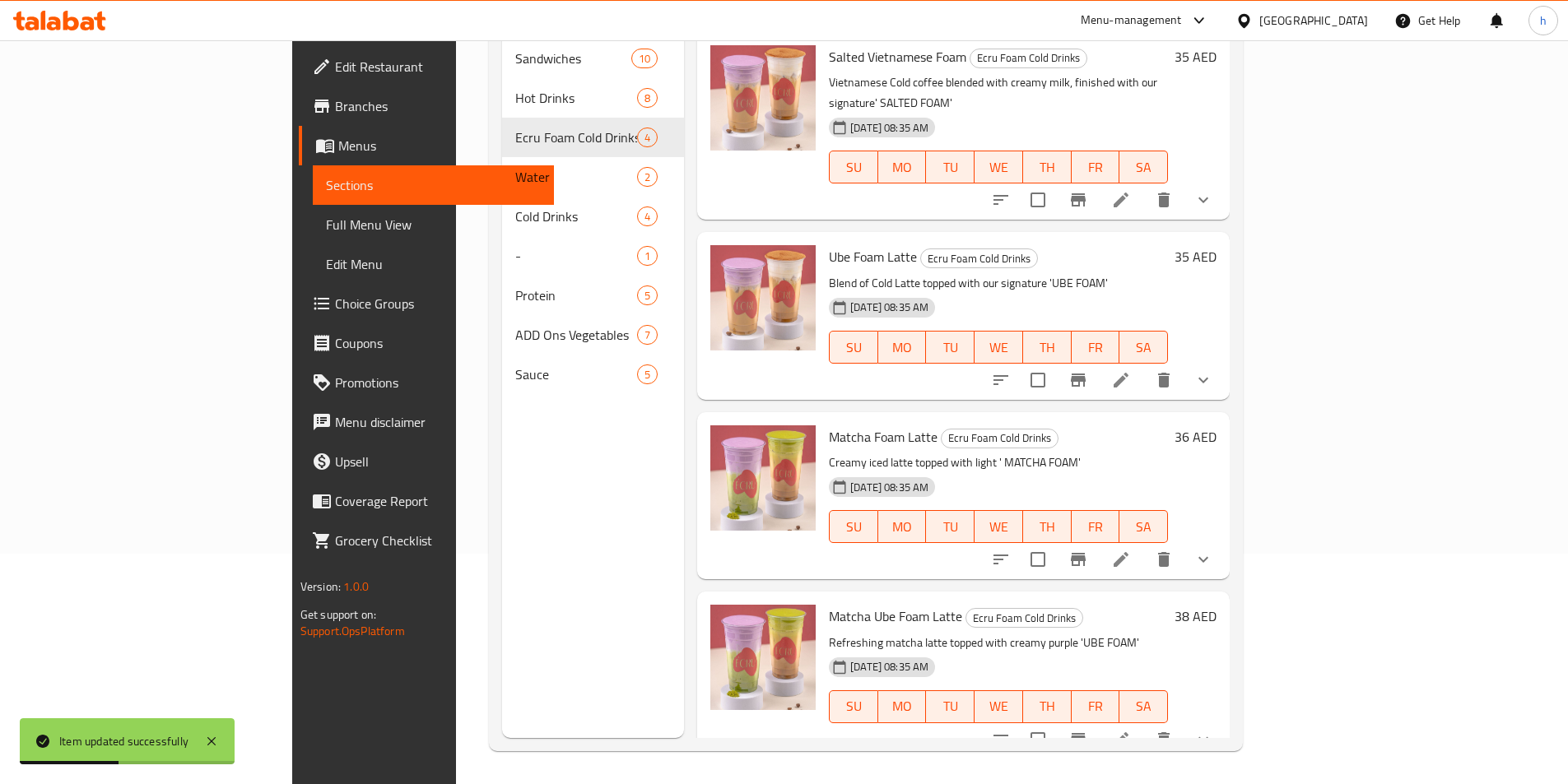
click at [1131, 730] on icon at bounding box center [1121, 739] width 20 height 20
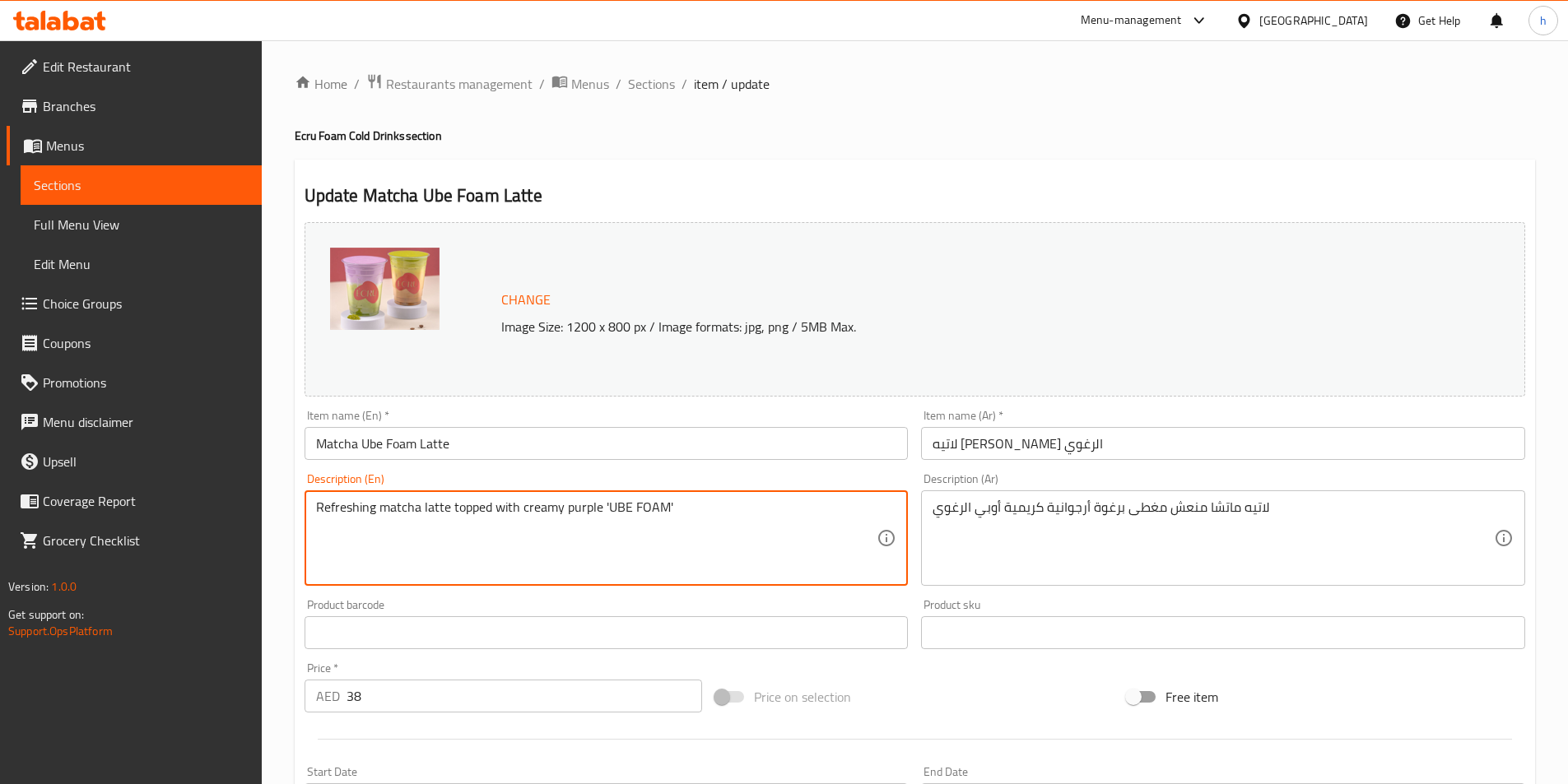
click at [480, 504] on textarea "Refreshing matcha latte topped with creamy purple 'UBE FOAM'" at bounding box center [597, 538] width 561 height 78
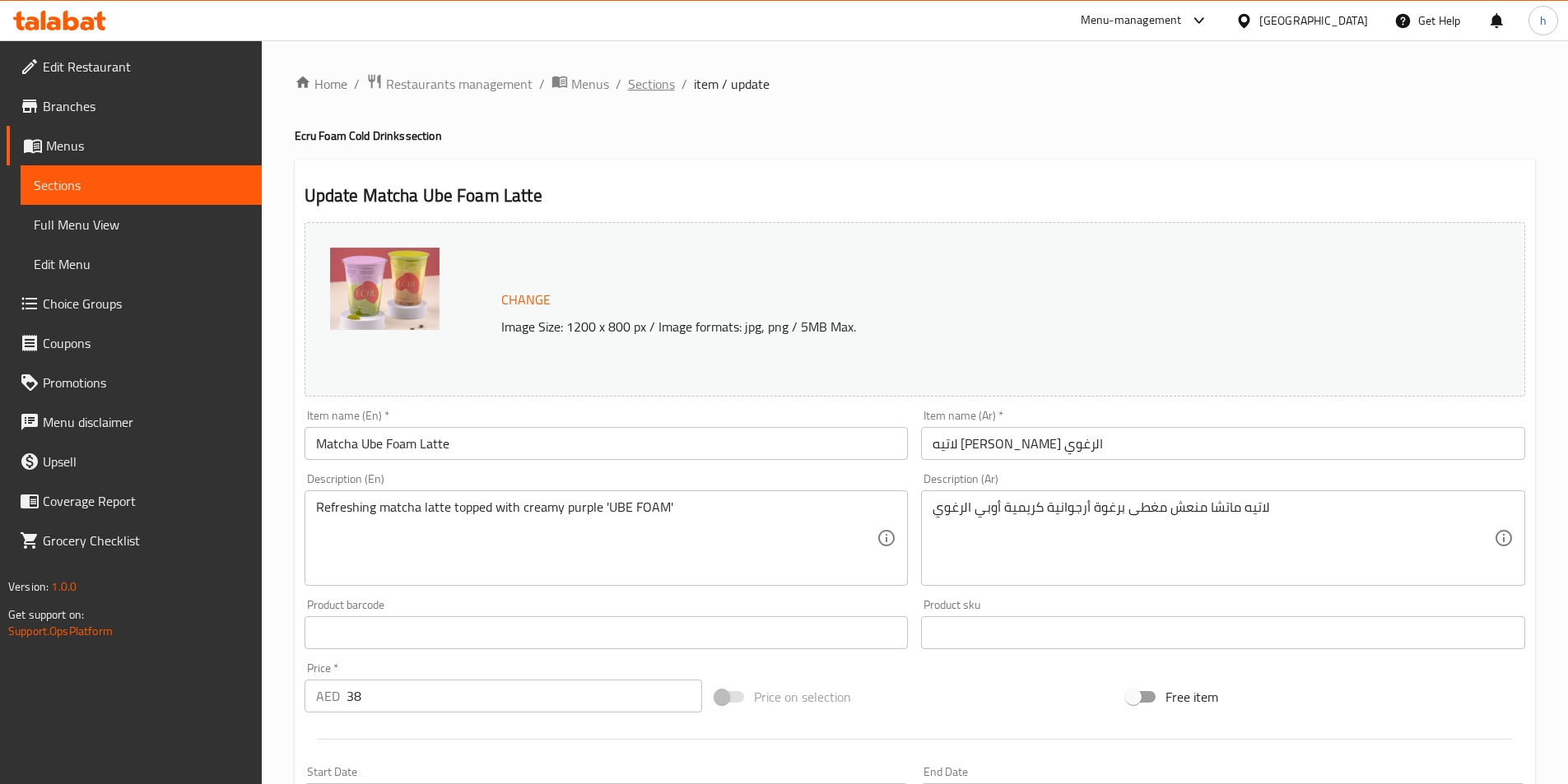
click at [648, 92] on span "Sections" at bounding box center [651, 84] width 47 height 20
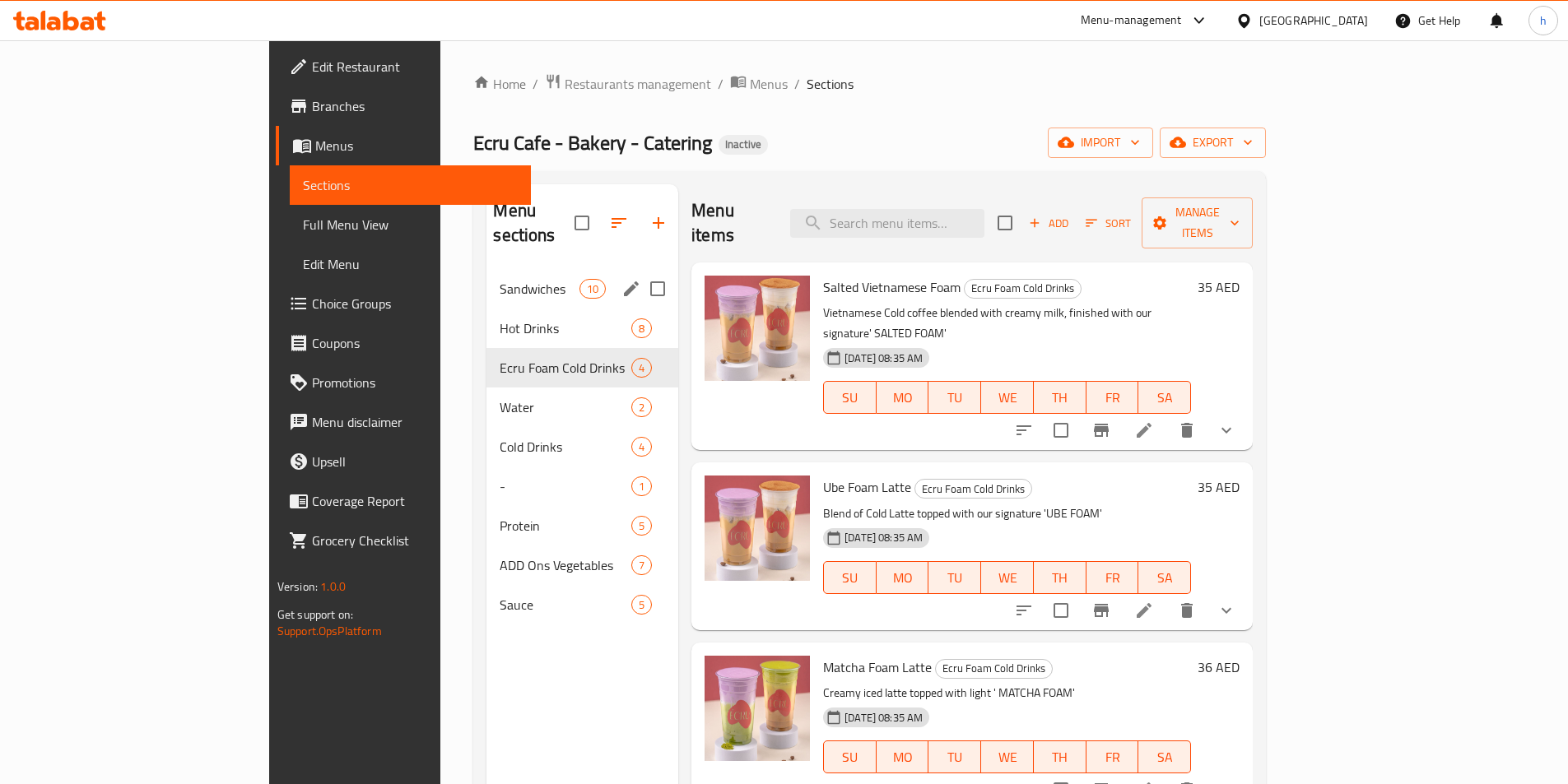
click at [490, 269] on div "Sandwiches 10" at bounding box center [582, 289] width 192 height 40
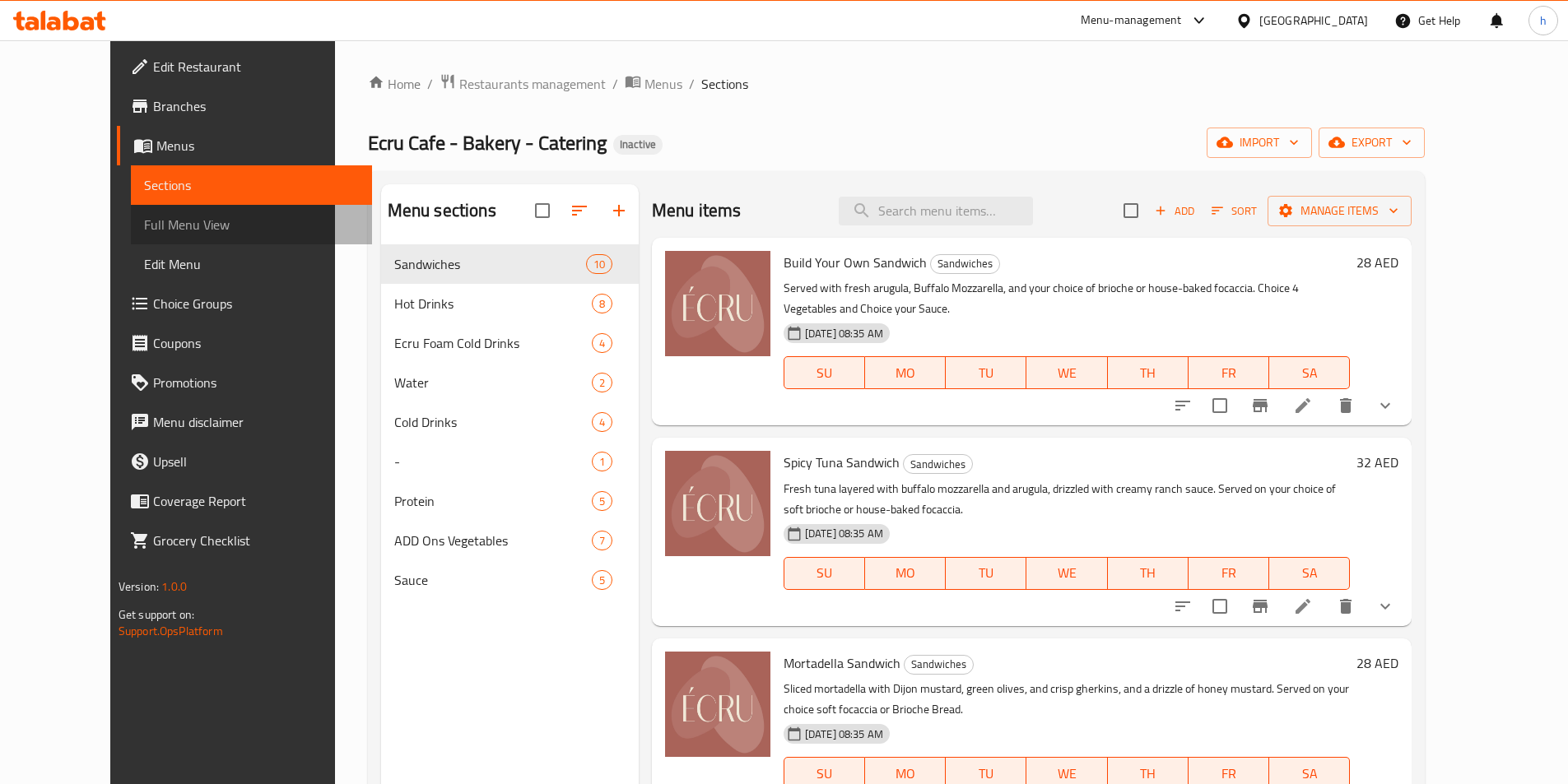
click at [144, 216] on span "Full Menu View" at bounding box center [251, 224] width 215 height 20
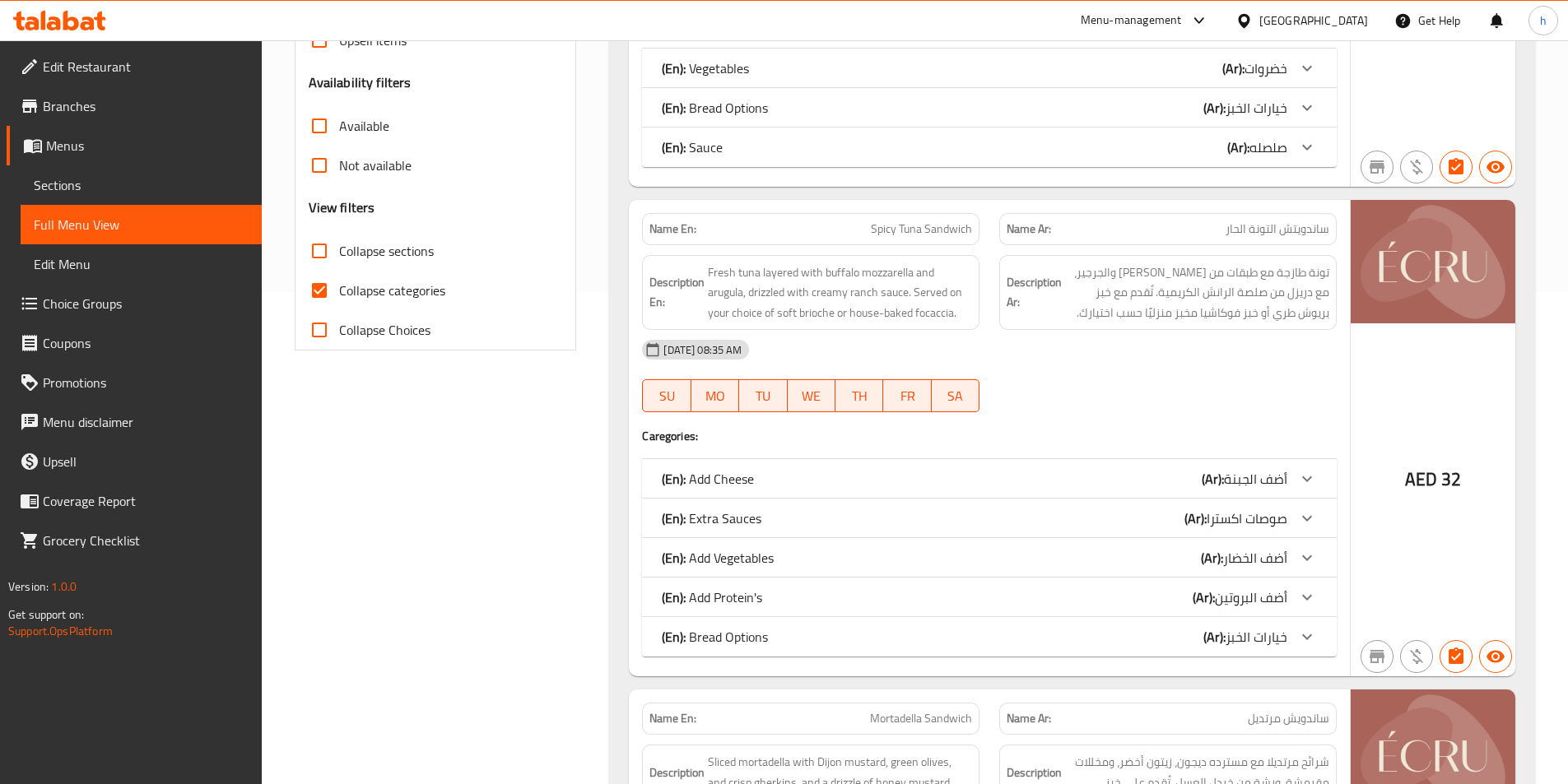
scroll to position [494, 0]
click at [329, 299] on input "Collapse categories" at bounding box center [320, 289] width 40 height 40
checkbox input "false"
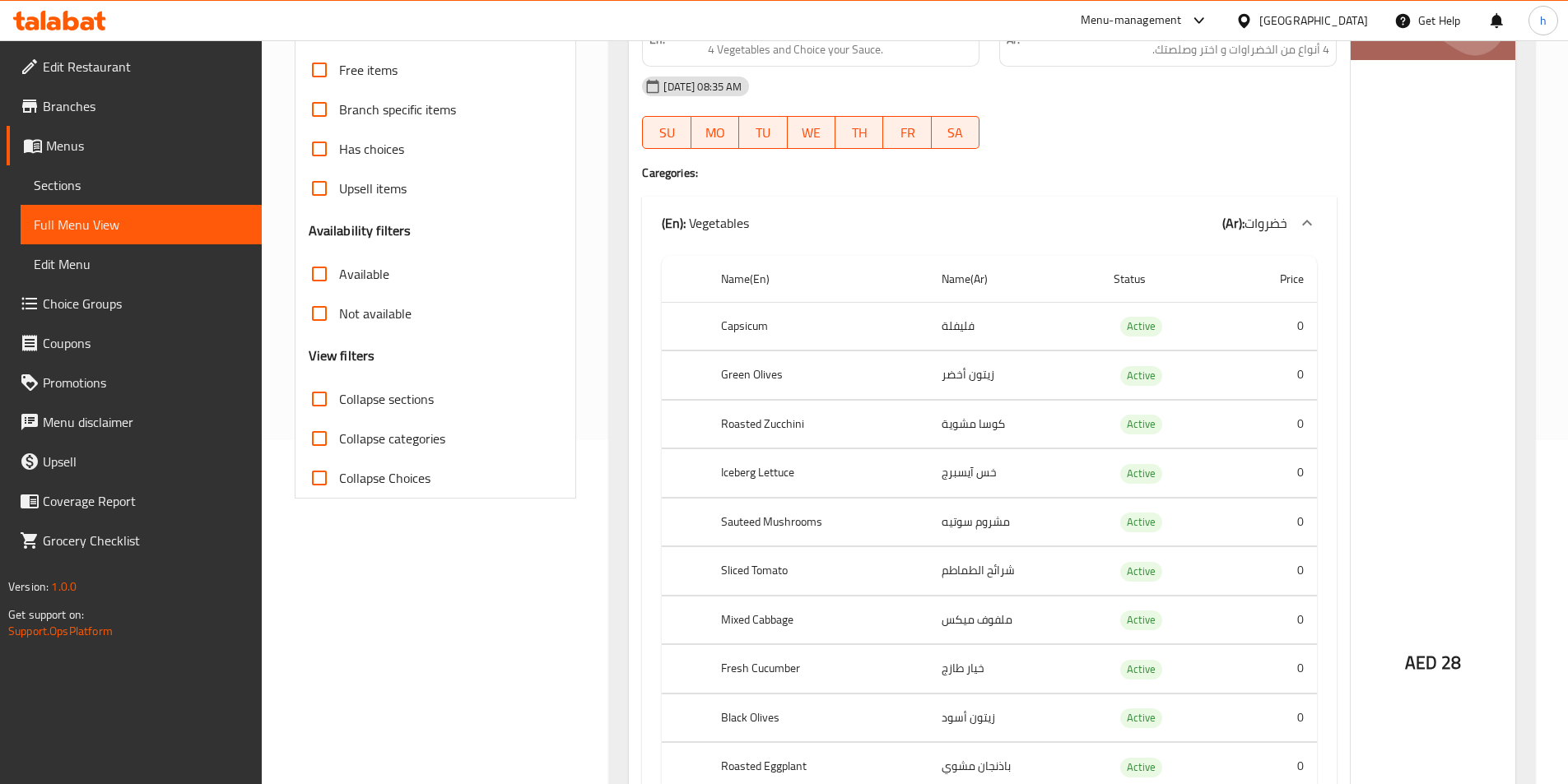
scroll to position [329, 0]
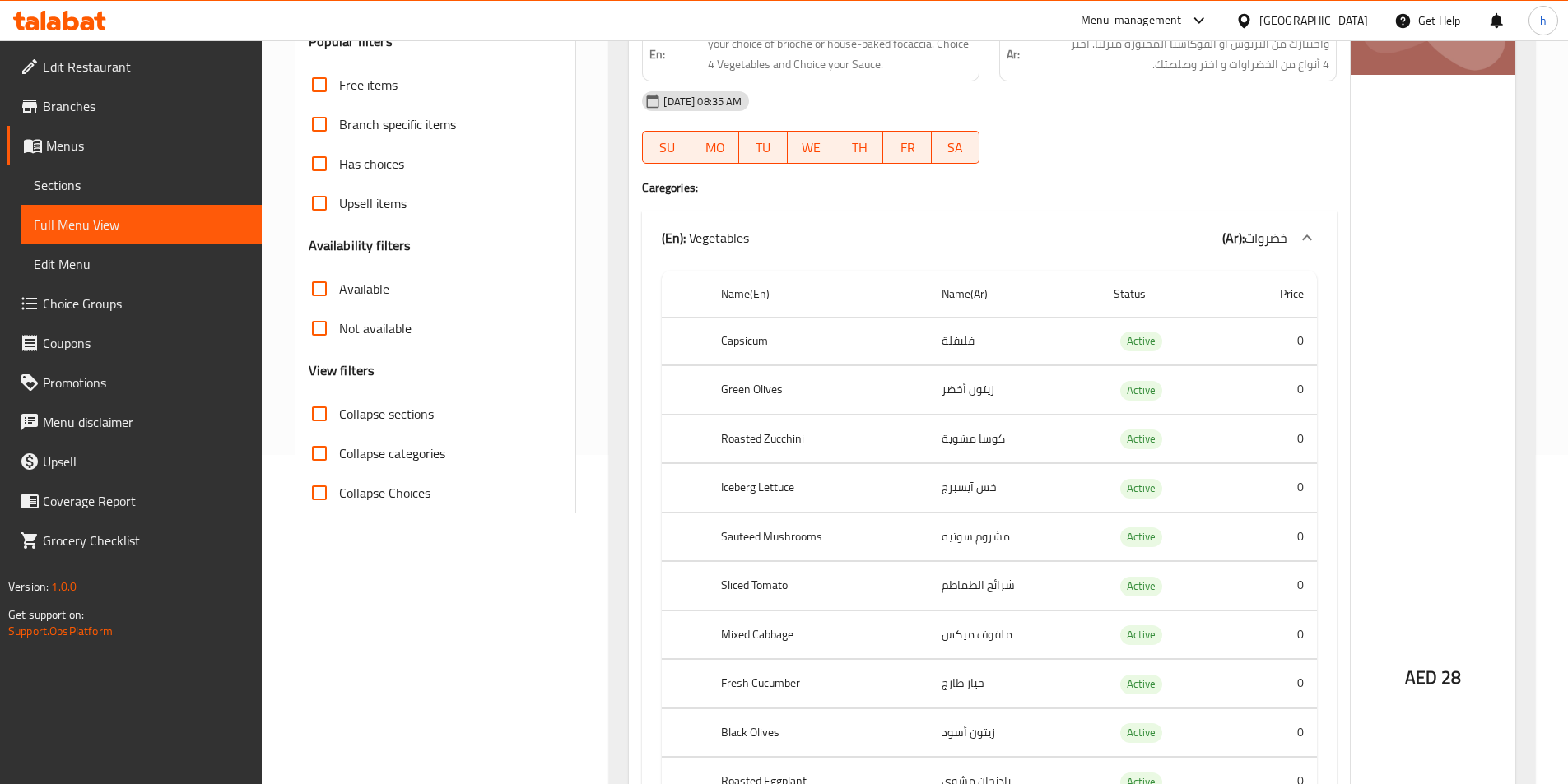
click at [313, 419] on input "Collapse sections" at bounding box center [320, 414] width 40 height 40
checkbox input "true"
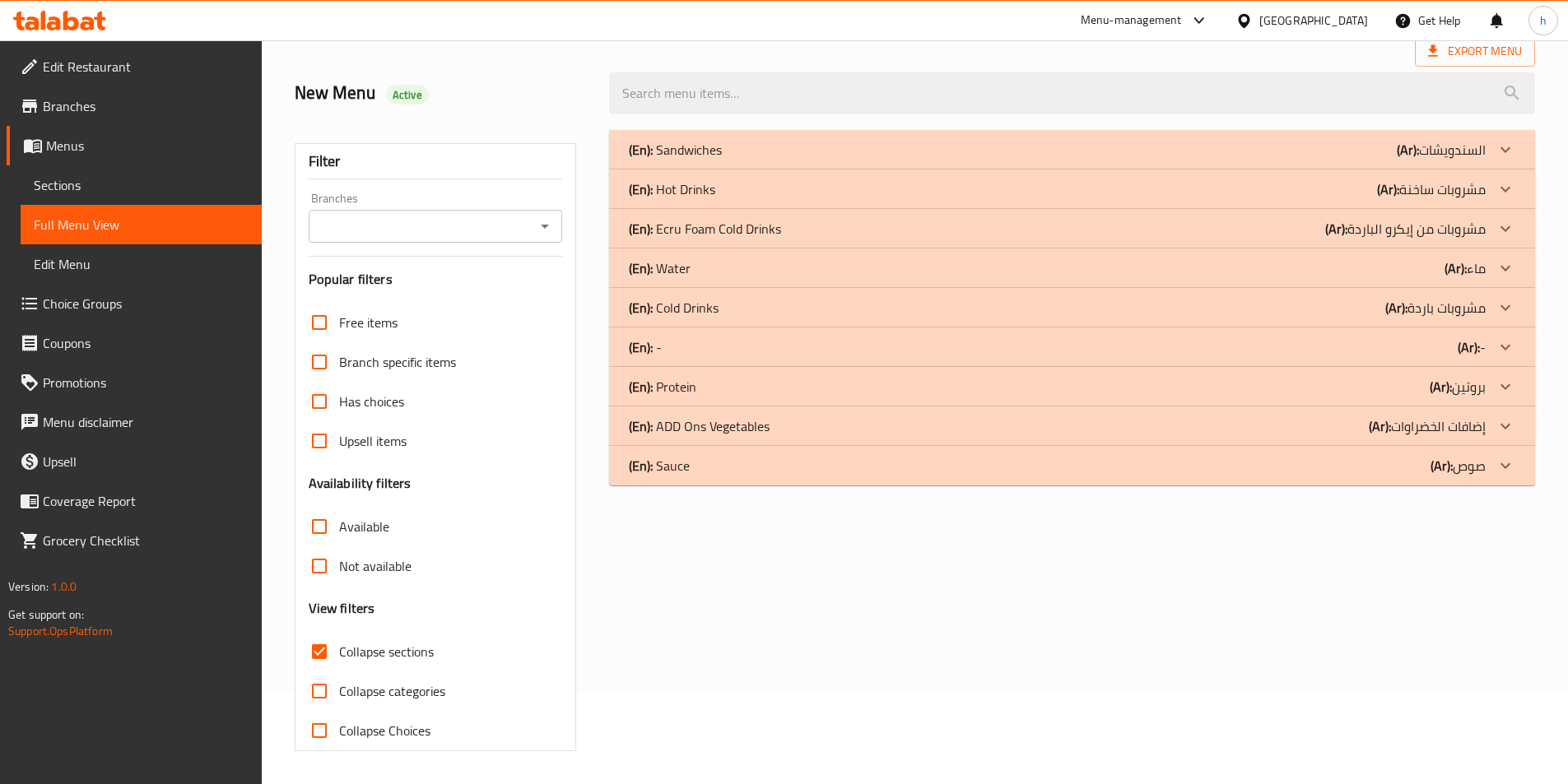
scroll to position [92, 0]
click at [1466, 230] on p "(Ar): مشروبات من إيكرو الباردة" at bounding box center [1405, 229] width 160 height 20
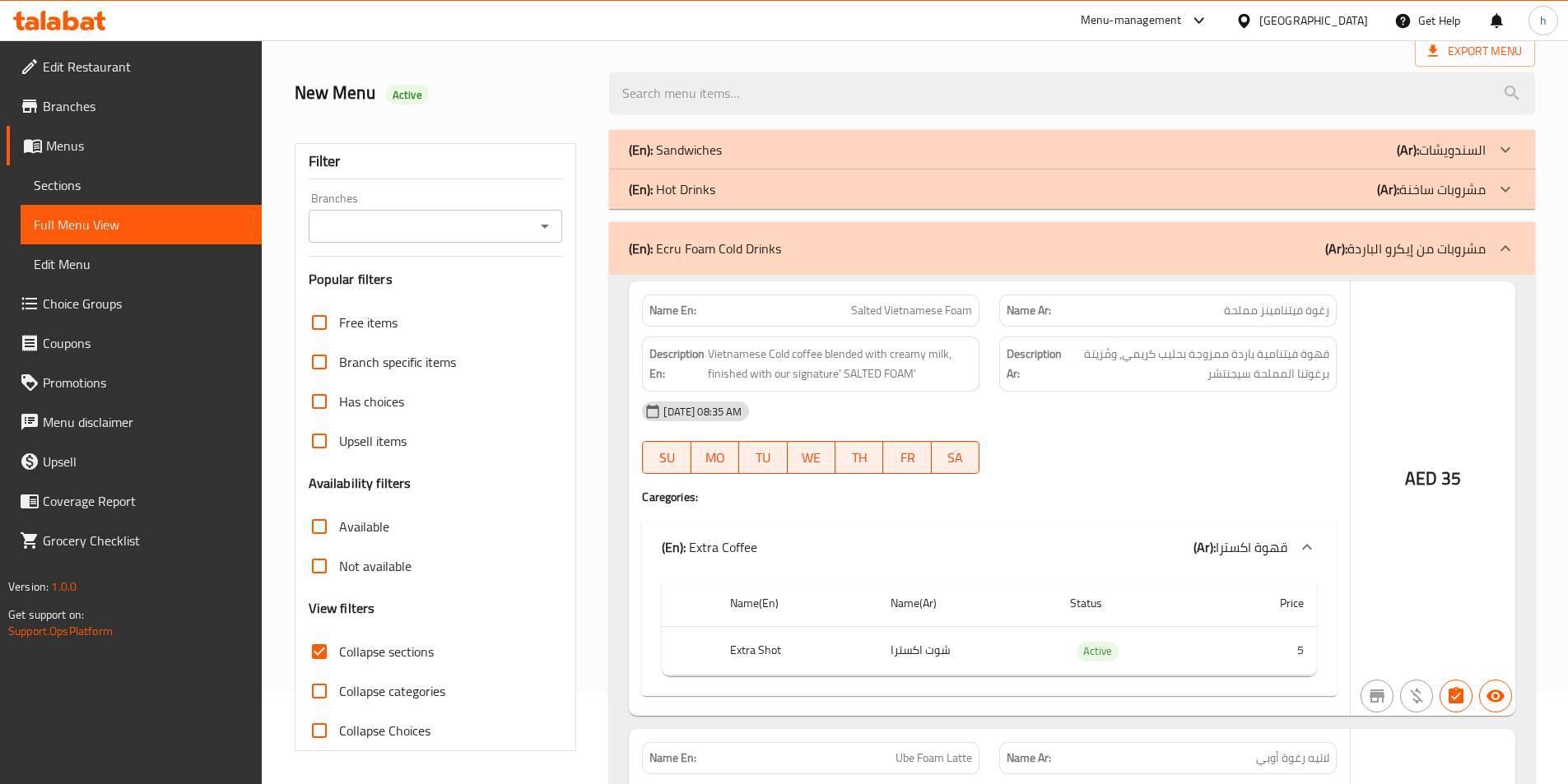
click at [1473, 187] on p "(Ar): مشروبات ساخنة" at bounding box center [1432, 189] width 109 height 20
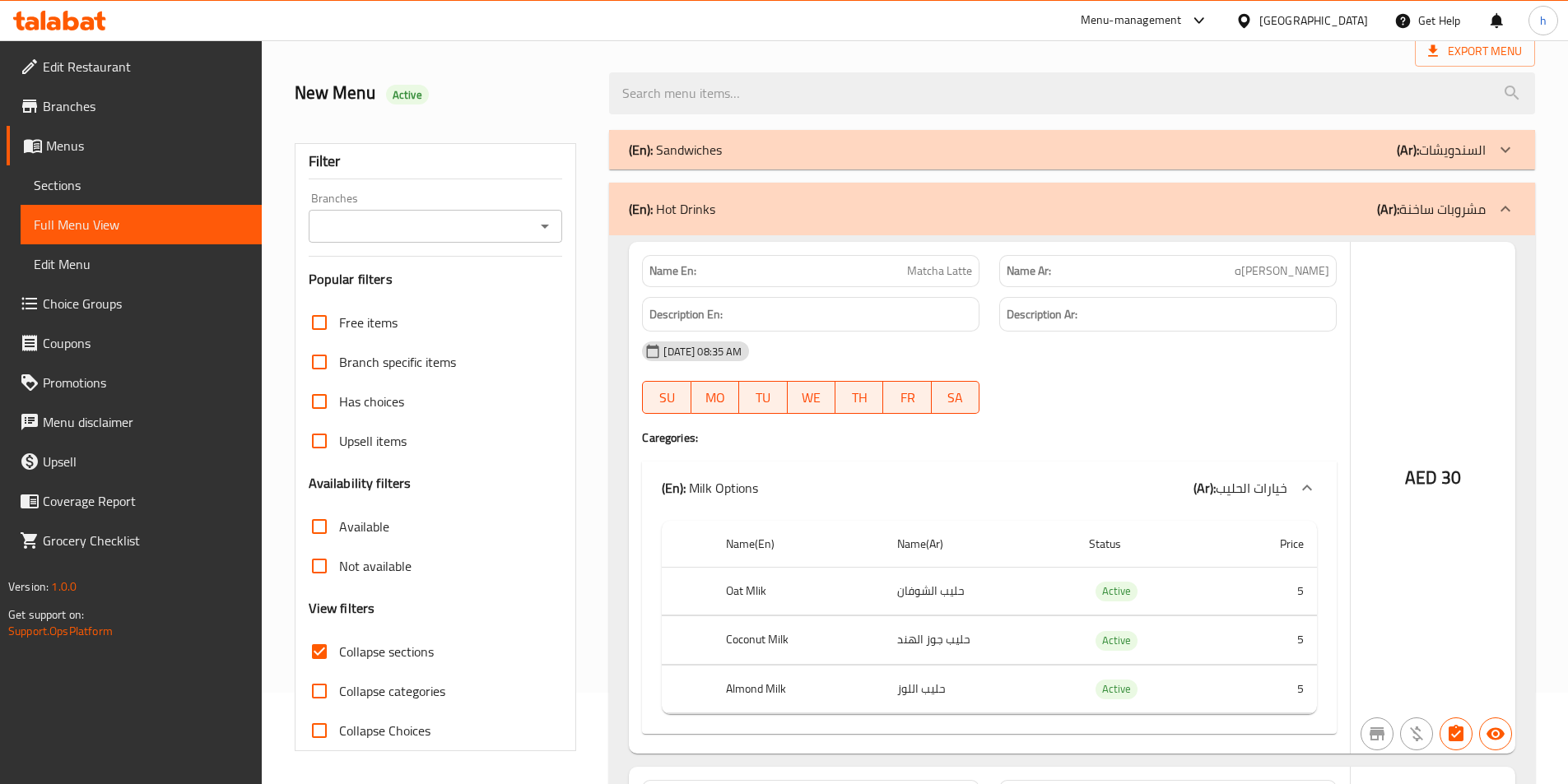
click at [1466, 153] on p "(Ar): السندويشات" at bounding box center [1442, 150] width 89 height 20
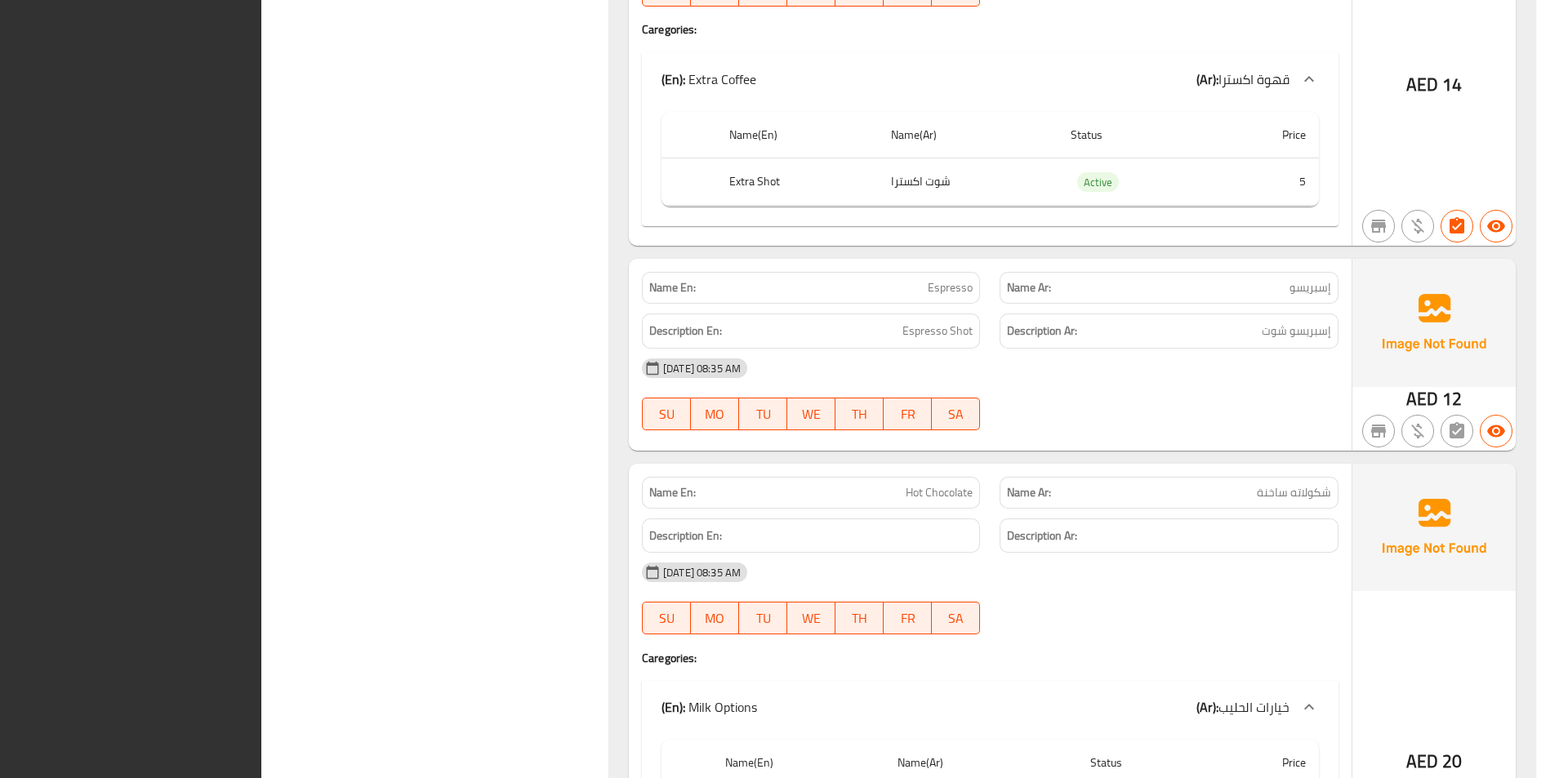
scroll to position [24522, 0]
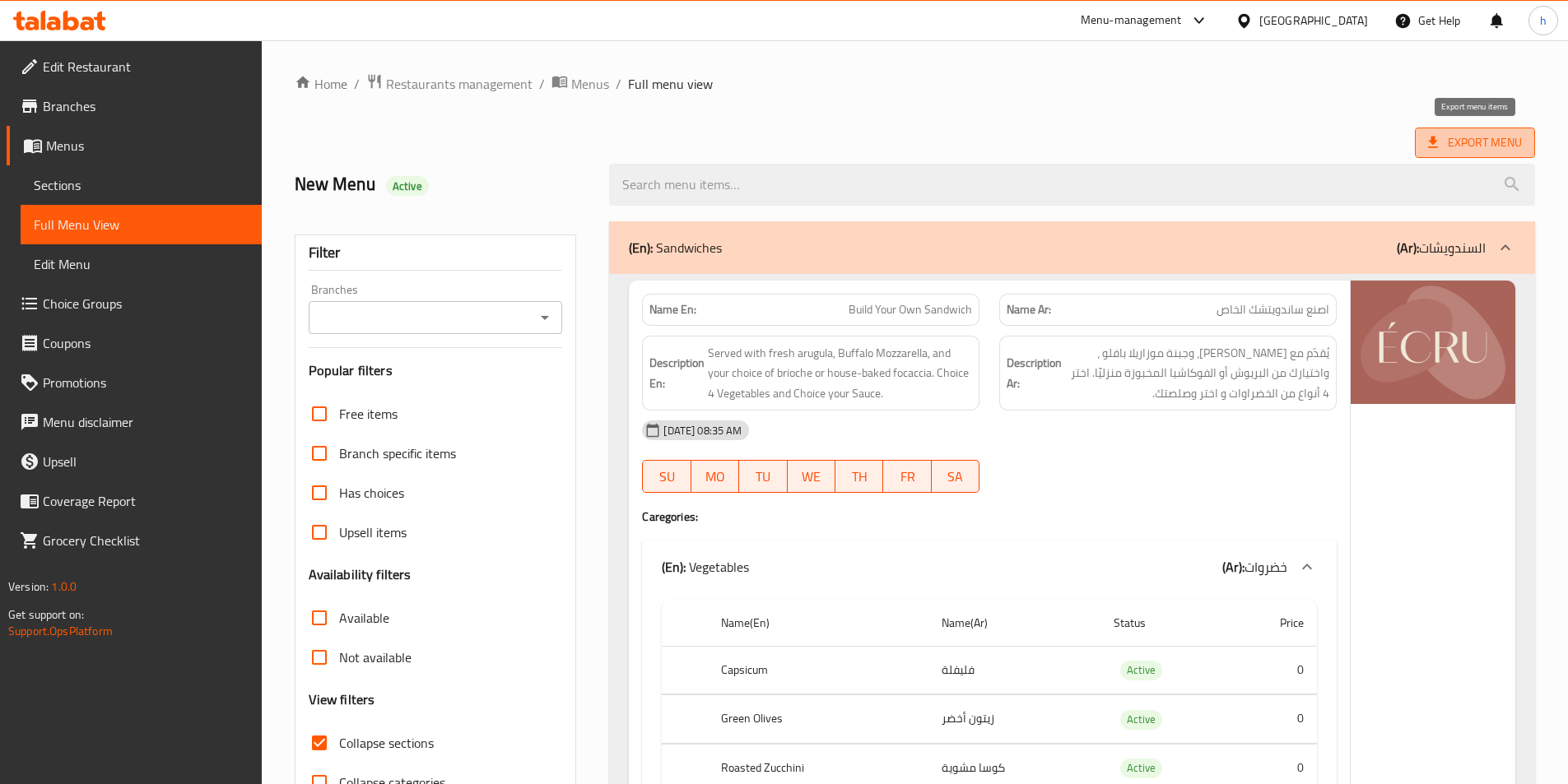
click at [1461, 149] on span "Export Menu" at bounding box center [1476, 143] width 94 height 21
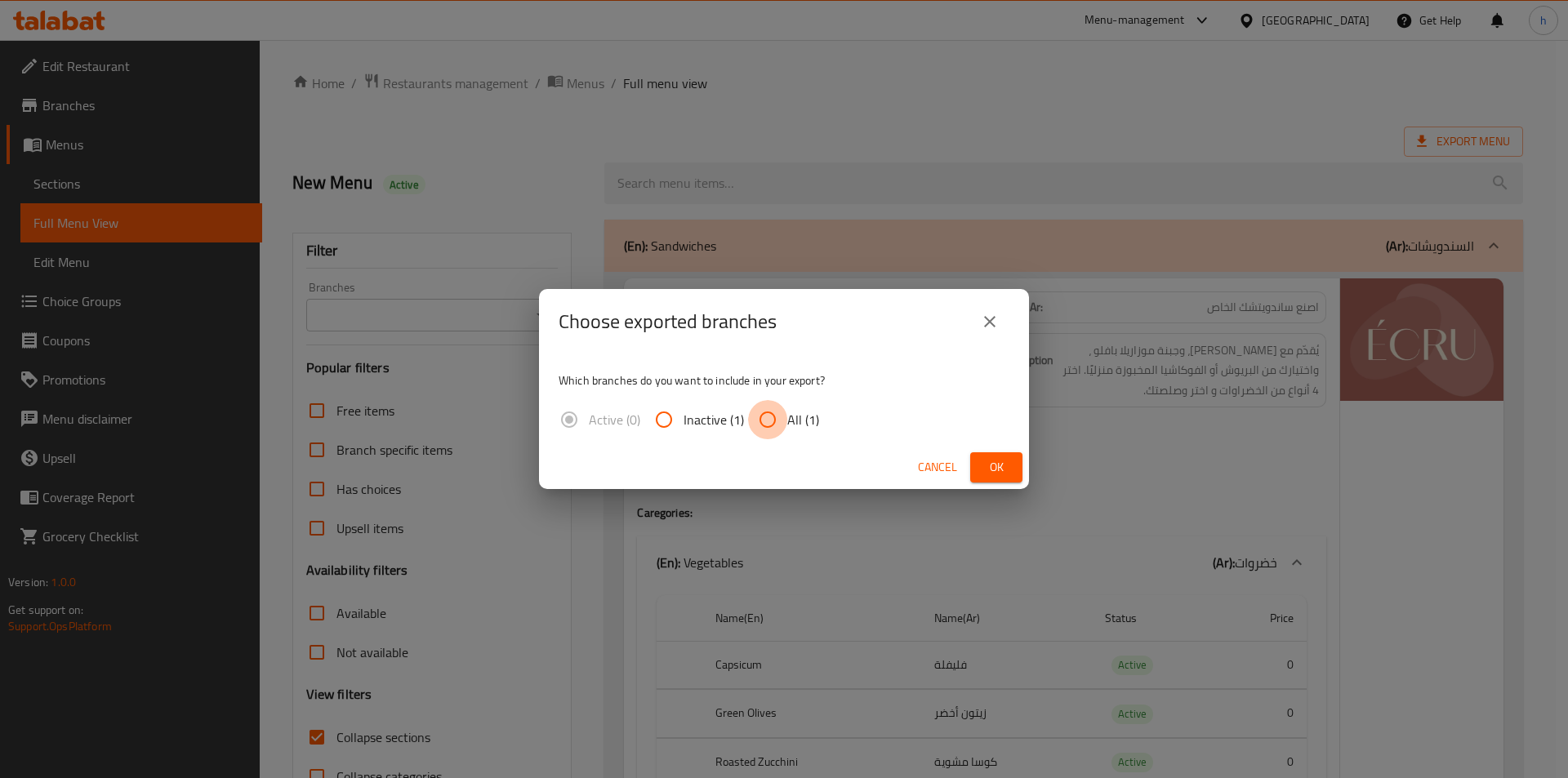
click at [753, 415] on input "All (1)" at bounding box center [768, 420] width 39 height 39
radio input "true"
click at [989, 465] on span "Ok" at bounding box center [996, 467] width 26 height 20
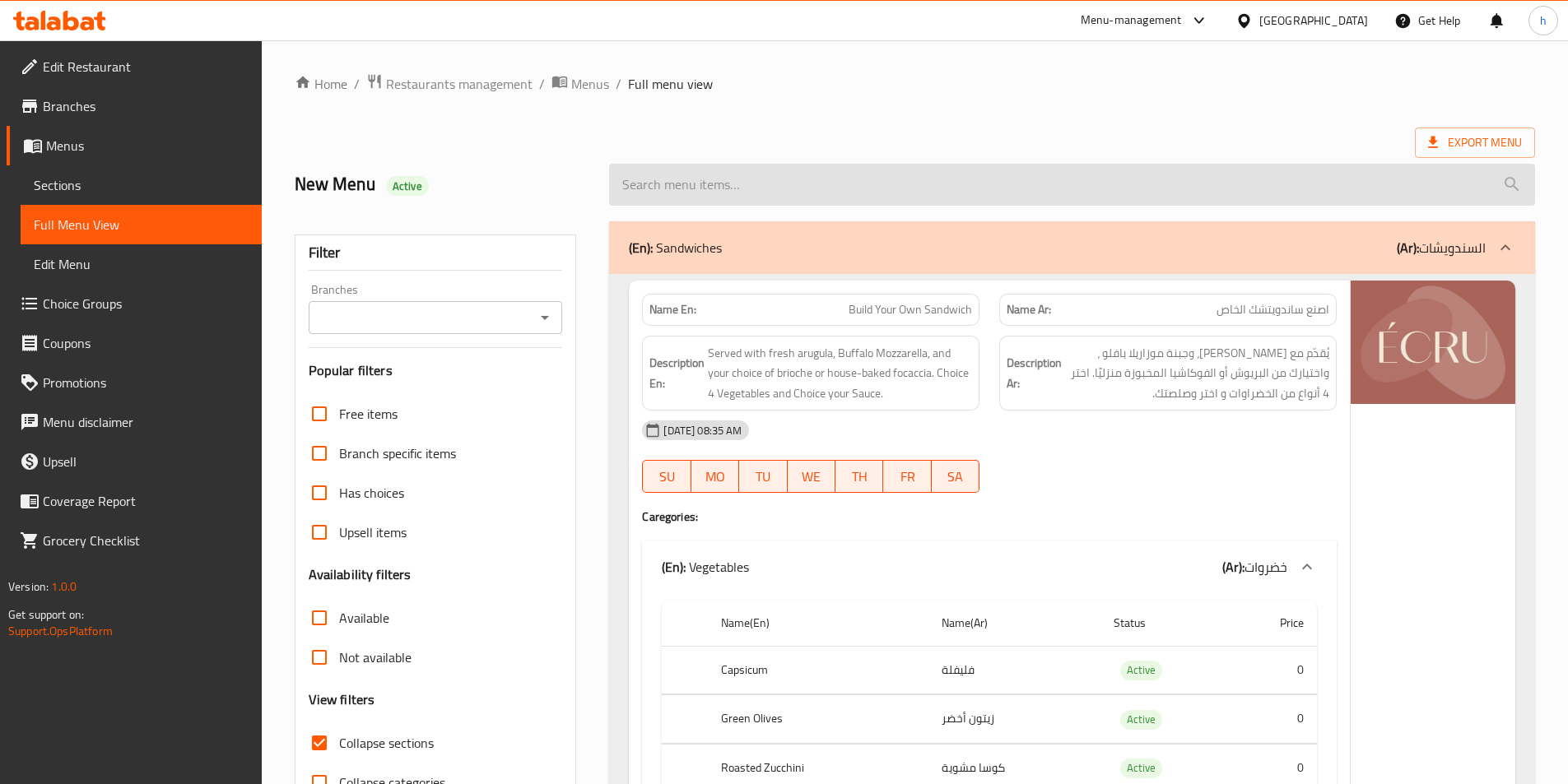
click at [862, 172] on input "search" at bounding box center [1073, 184] width 926 height 42
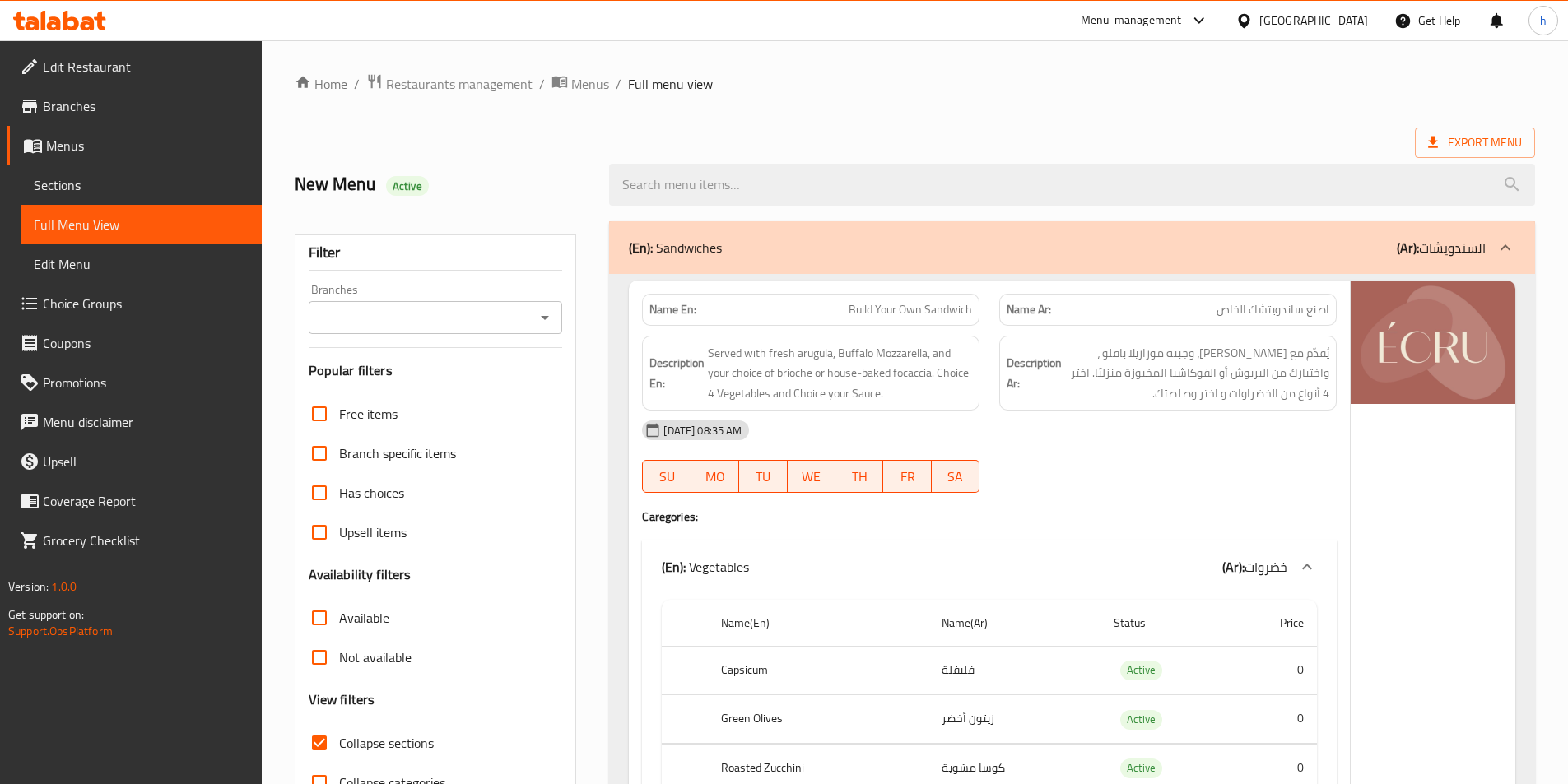
drag, startPoint x: 922, startPoint y: 256, endPoint x: 1005, endPoint y: 240, distance: 84.5
click at [922, 256] on div "(En): Sandwiches (Ar): السندويشات" at bounding box center [1058, 248] width 857 height 20
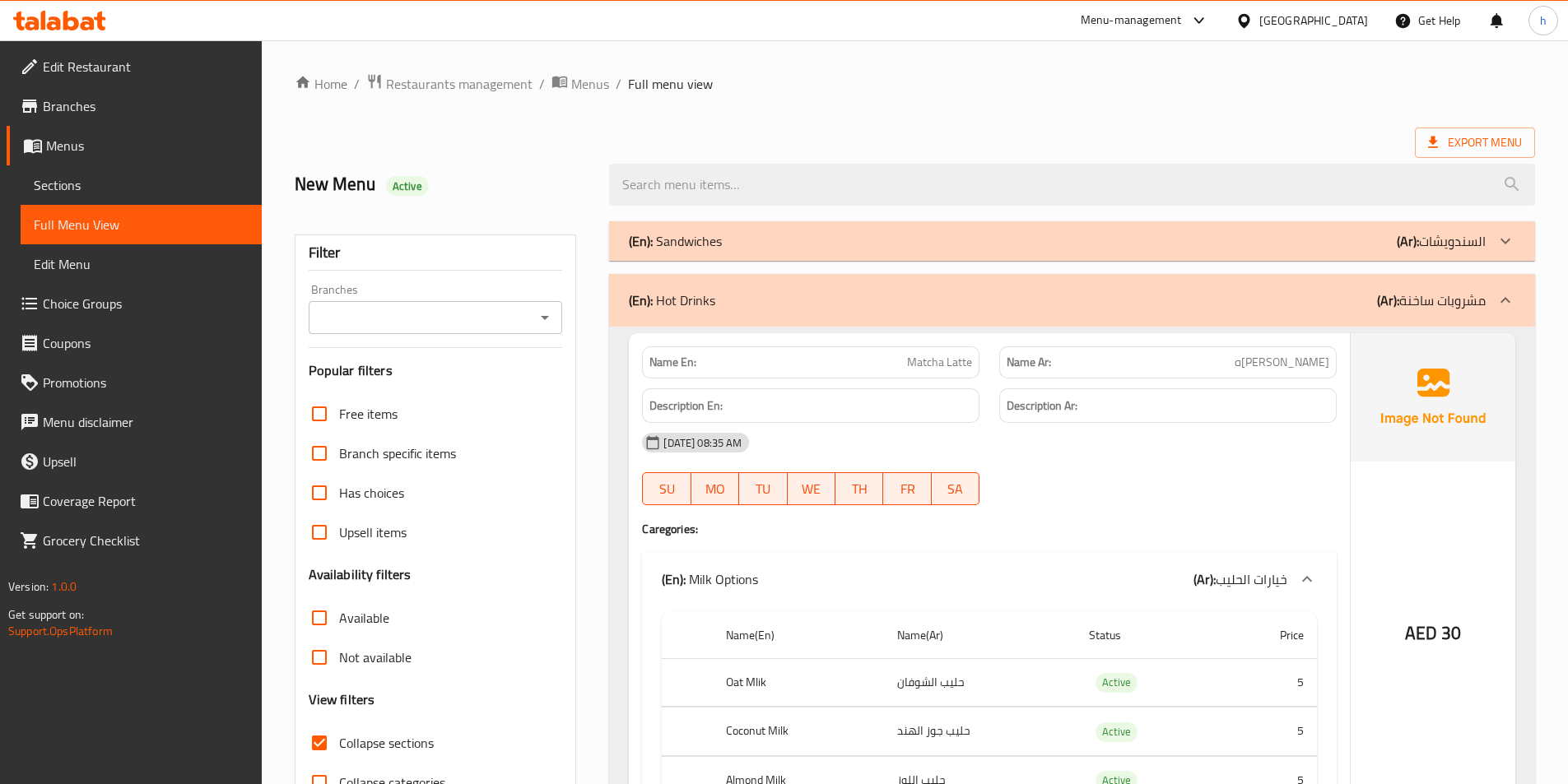
click at [1191, 294] on div "(En): Hot Drinks (Ar): مشروبات ساخنة" at bounding box center [1058, 300] width 857 height 20
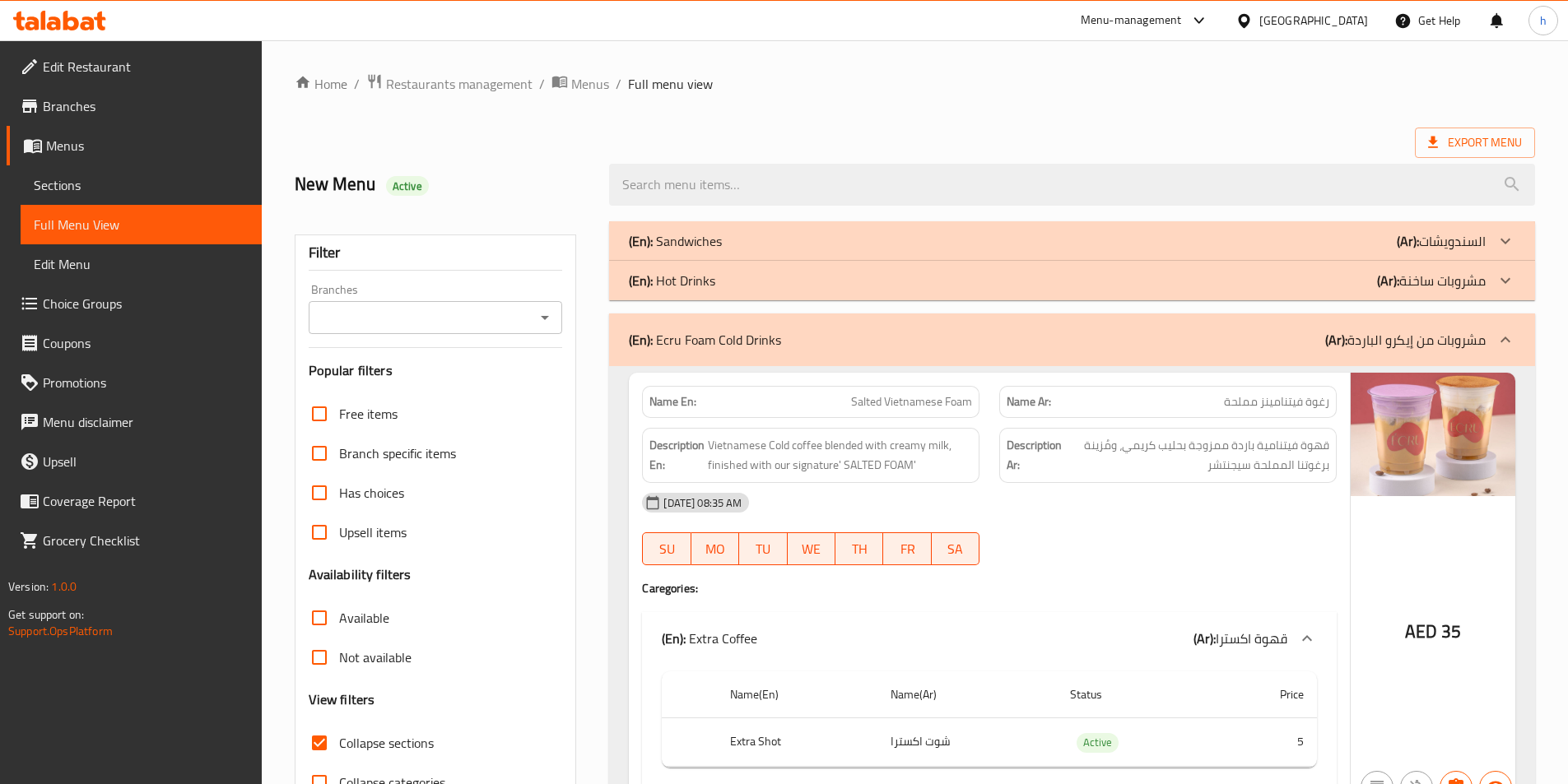
click at [1267, 334] on div "(En): Ecru Foam Cold Drinks (Ar): مشروبات من إيكرو الباردة" at bounding box center [1058, 340] width 857 height 20
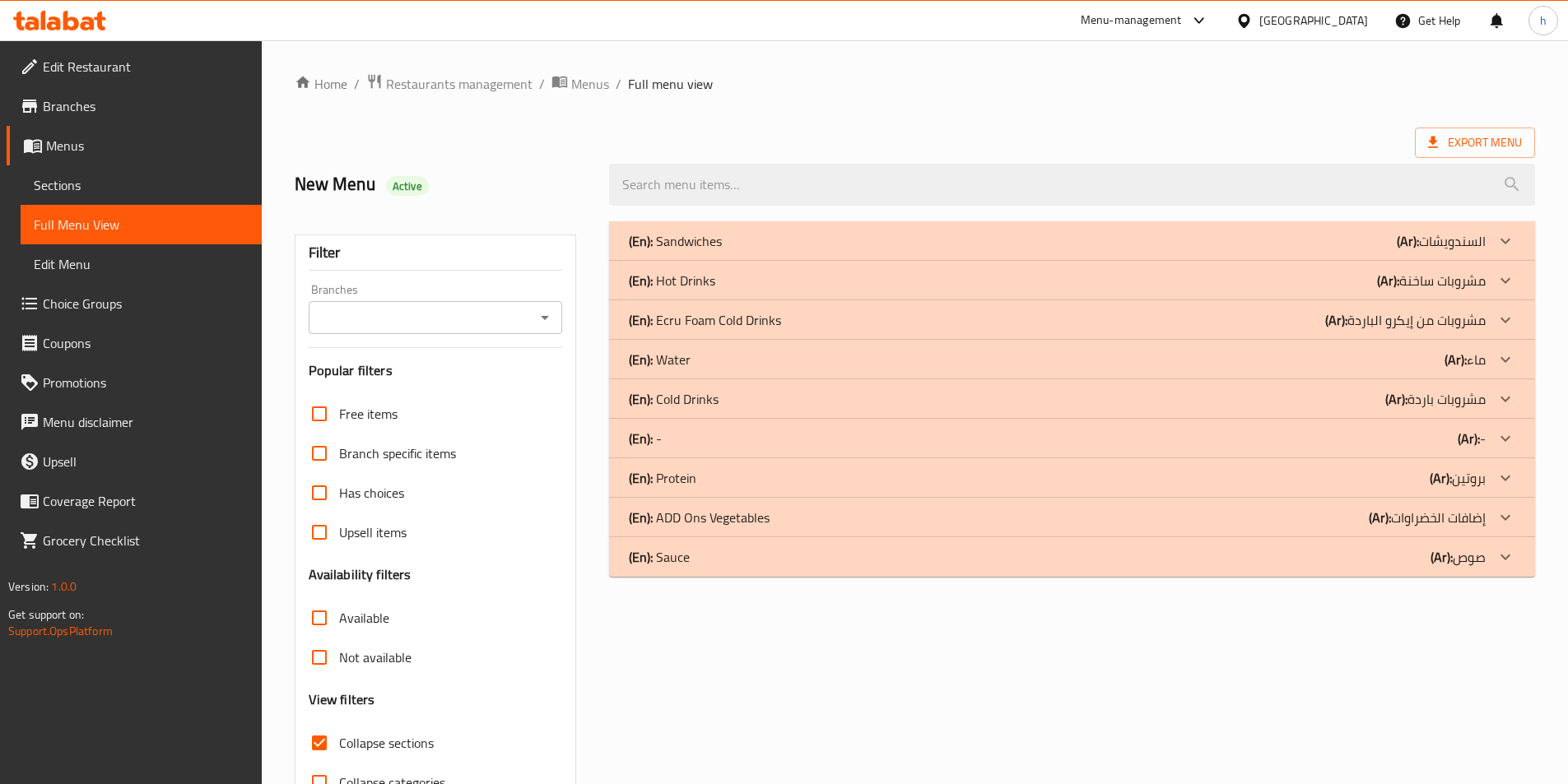
click at [1286, 279] on div "(En): Hot Drinks (Ar): مشروبات ساخنة" at bounding box center [1058, 281] width 857 height 20
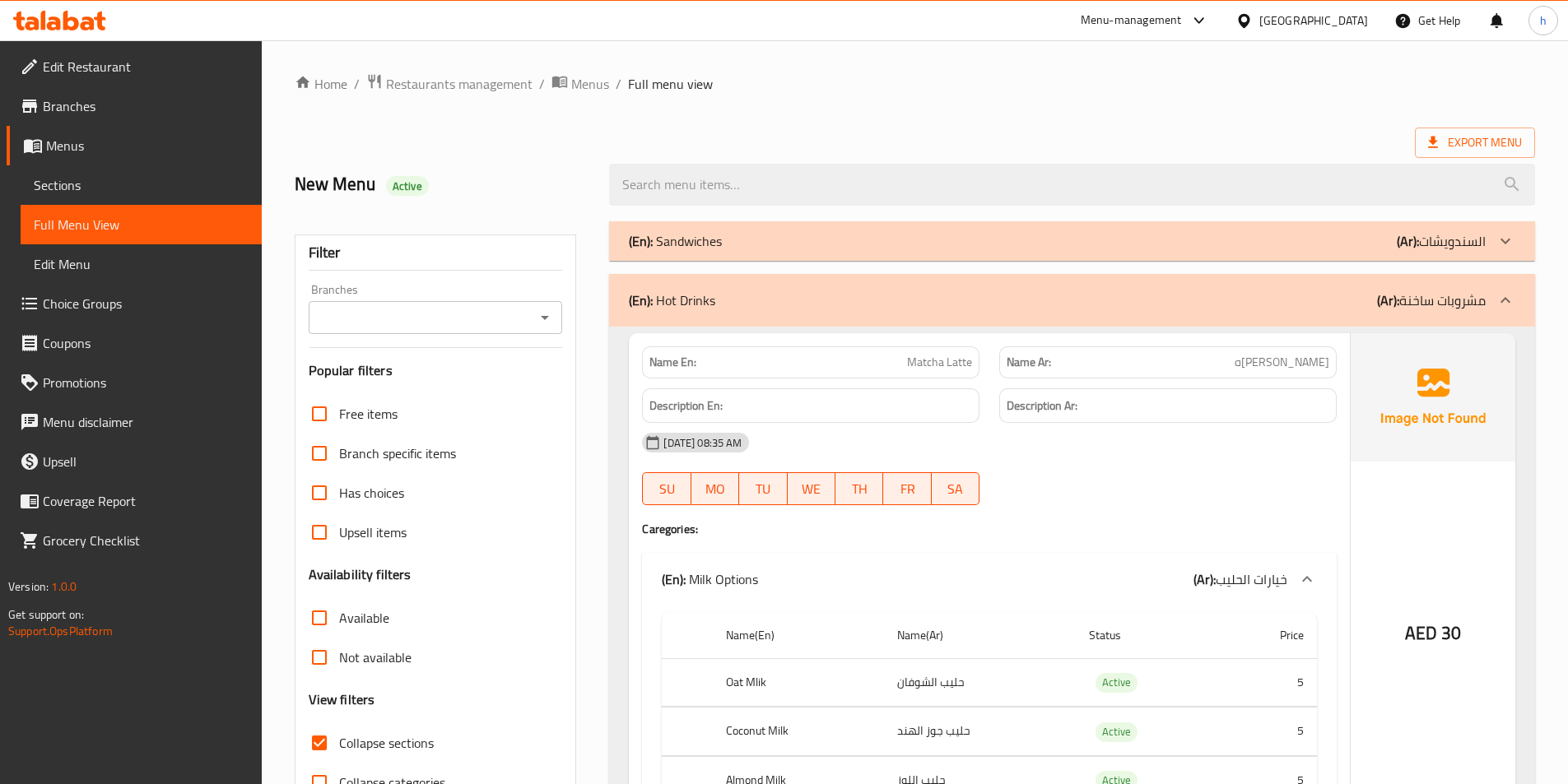
click at [1291, 254] on div "(En): Sandwiches (Ar): السندويشات" at bounding box center [1073, 241] width 926 height 40
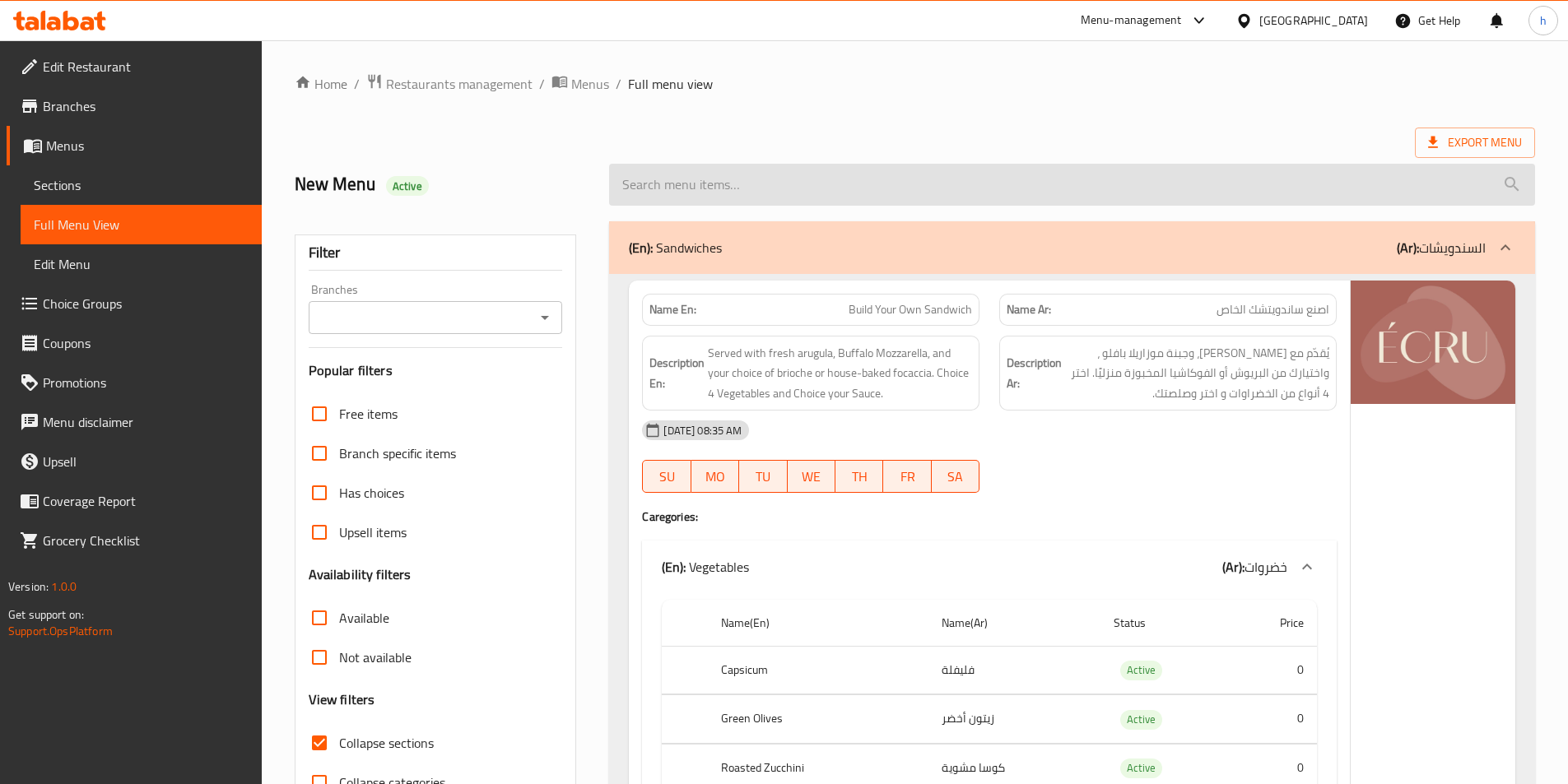
click at [1007, 200] on input "search" at bounding box center [1073, 184] width 926 height 42
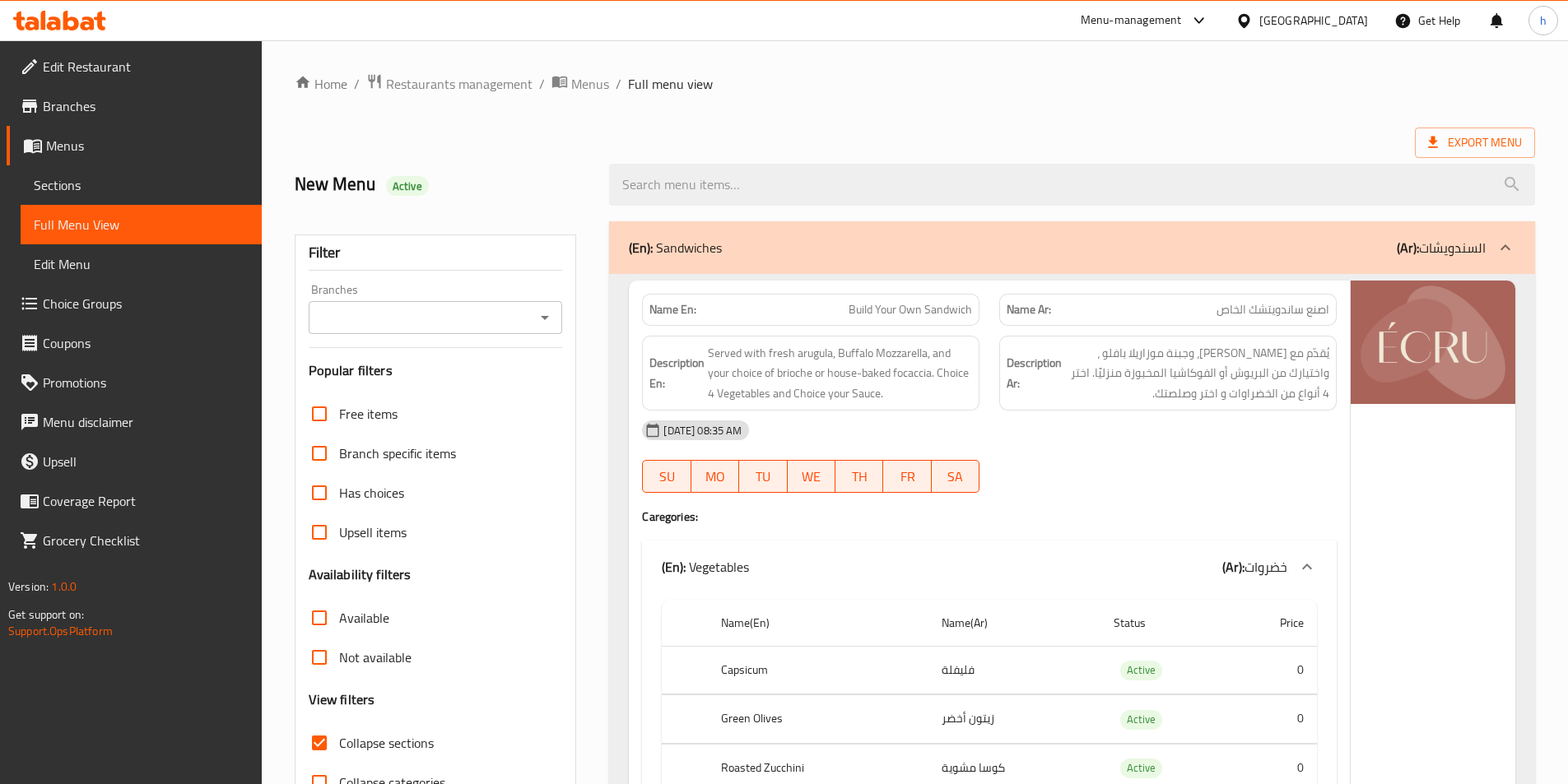
drag, startPoint x: 1007, startPoint y: 200, endPoint x: 1095, endPoint y: 131, distance: 111.8
click at [1095, 131] on div "Export Menu" at bounding box center [915, 143] width 1241 height 31
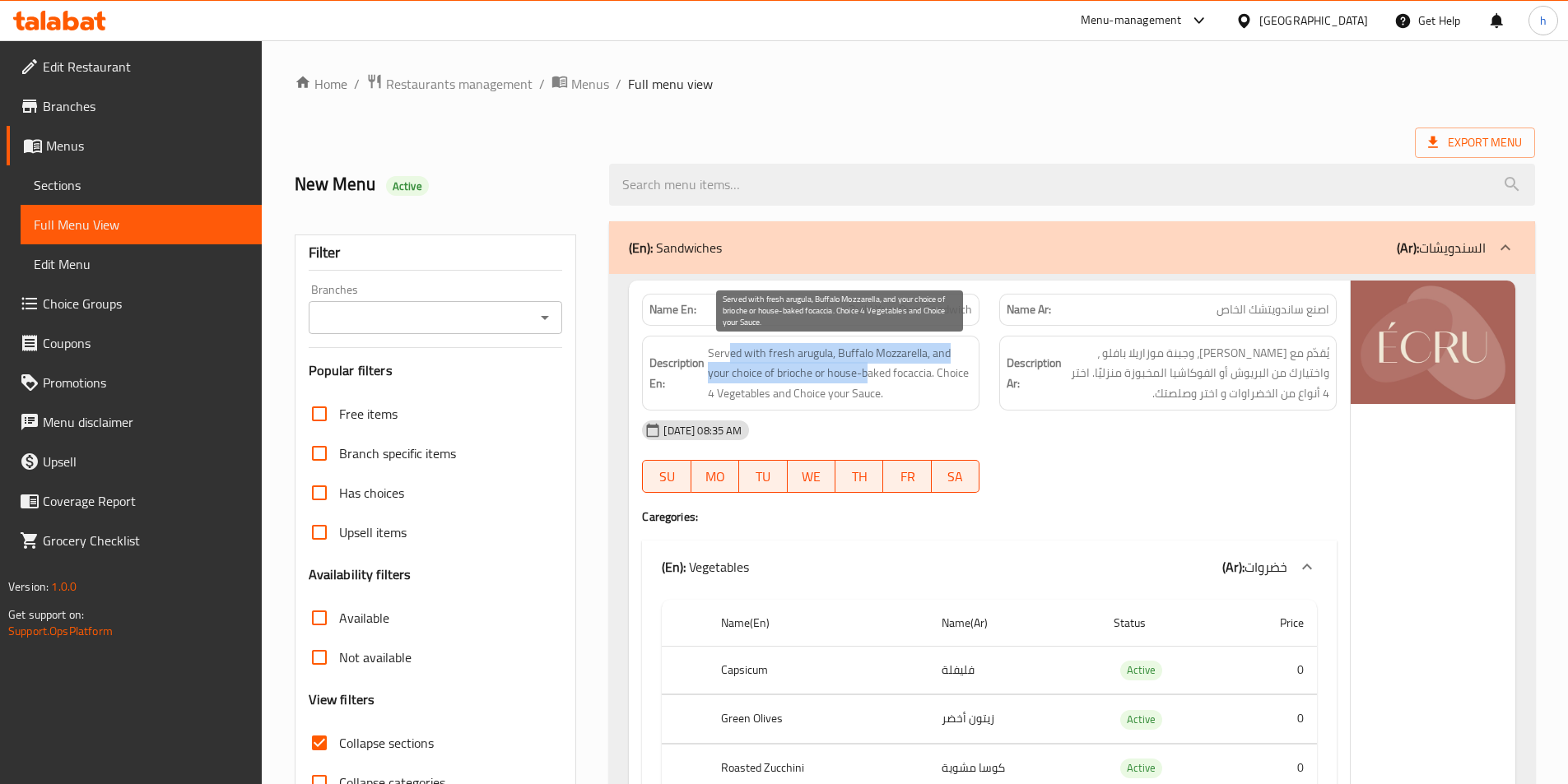
drag, startPoint x: 730, startPoint y: 342, endPoint x: 869, endPoint y: 382, distance: 144.6
click at [869, 382] on div "Description En: Served with fresh arugula, Buffalo Mozzarella, and your choice …" at bounding box center [811, 374] width 338 height 76
click at [890, 365] on span "Served with fresh arugula, Buffalo Mozzarella, and your choice of brioche or ho…" at bounding box center [840, 374] width 264 height 61
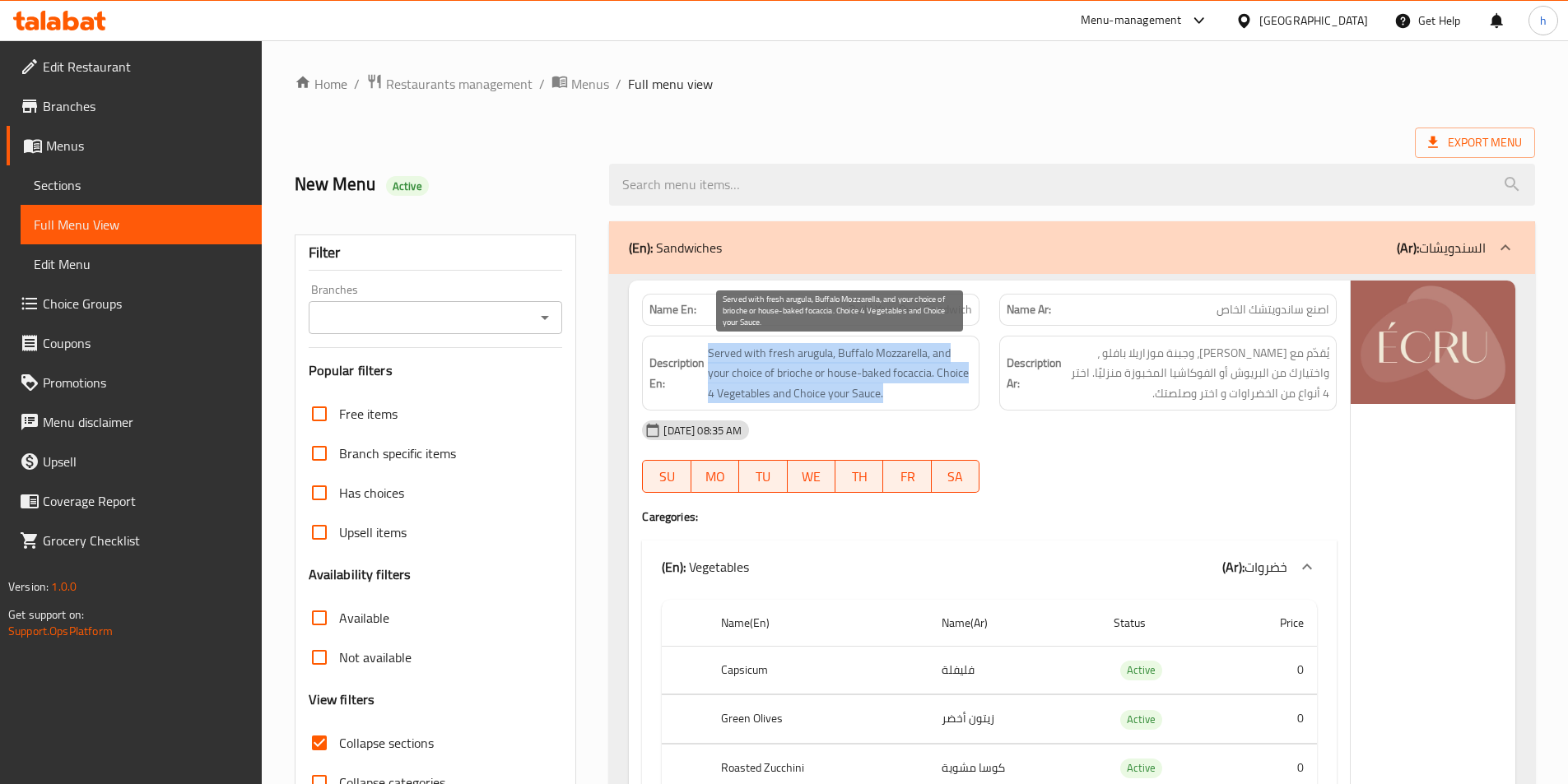
click at [890, 365] on span "Served with fresh arugula, Buffalo Mozzarella, and your choice of brioche or ho…" at bounding box center [840, 374] width 264 height 61
click at [862, 385] on span "Served with fresh arugula, Buffalo Mozzarella, and your choice of brioche or ho…" at bounding box center [840, 374] width 264 height 61
click at [808, 380] on span "Served with fresh arugula, Buffalo Mozzarella, and your choice of brioche or ho…" at bounding box center [840, 374] width 264 height 61
click at [827, 373] on span "Served with fresh arugula, Buffalo Mozzarella, and your choice of brioche or ho…" at bounding box center [840, 374] width 264 height 61
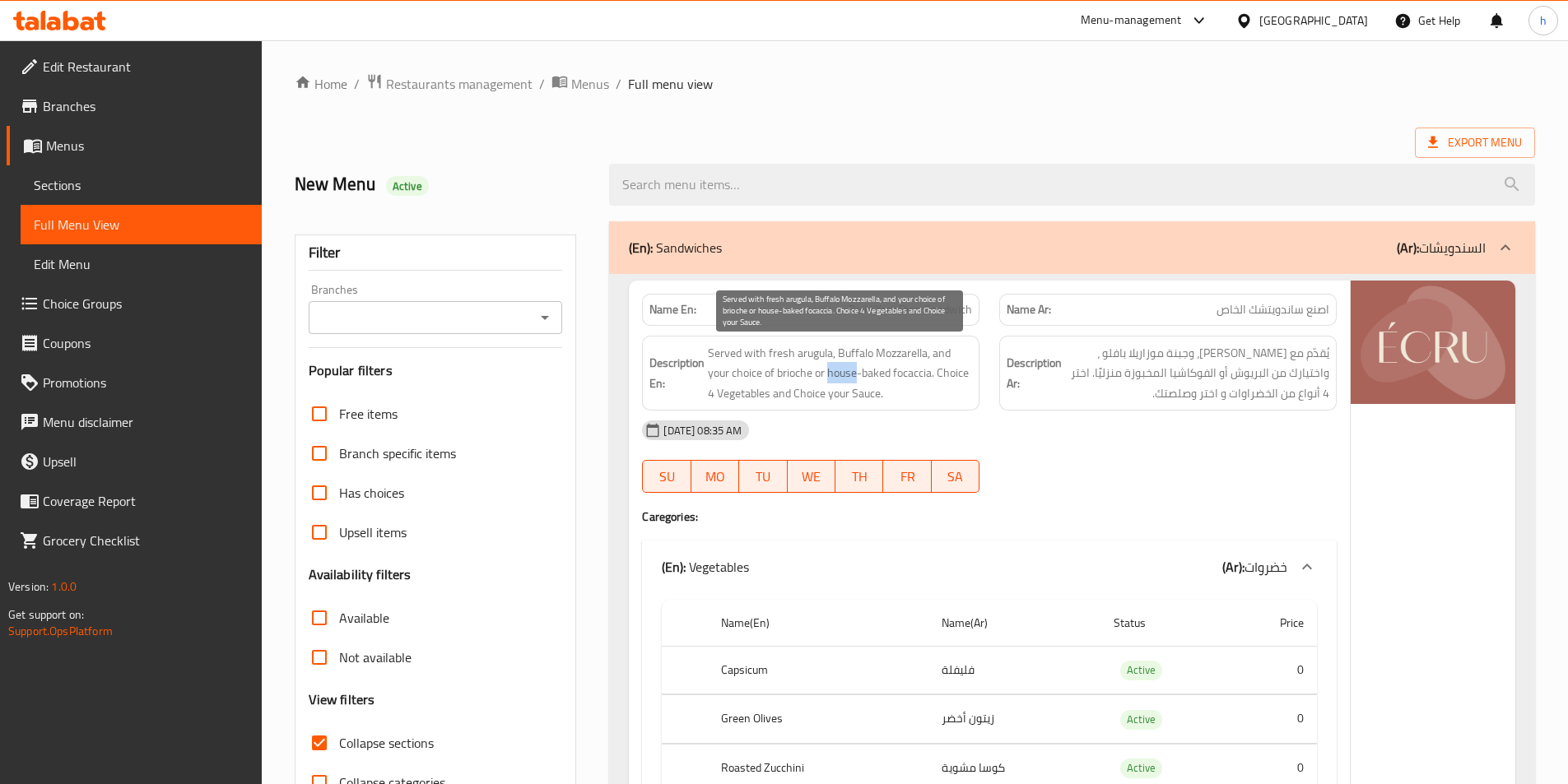
click at [827, 373] on span "Served with fresh arugula, Buffalo Mozzarella, and your choice of brioche or ho…" at bounding box center [840, 374] width 264 height 61
click at [847, 378] on span "Served with fresh arugula, Buffalo Mozzarella, and your choice of brioche or ho…" at bounding box center [840, 374] width 264 height 61
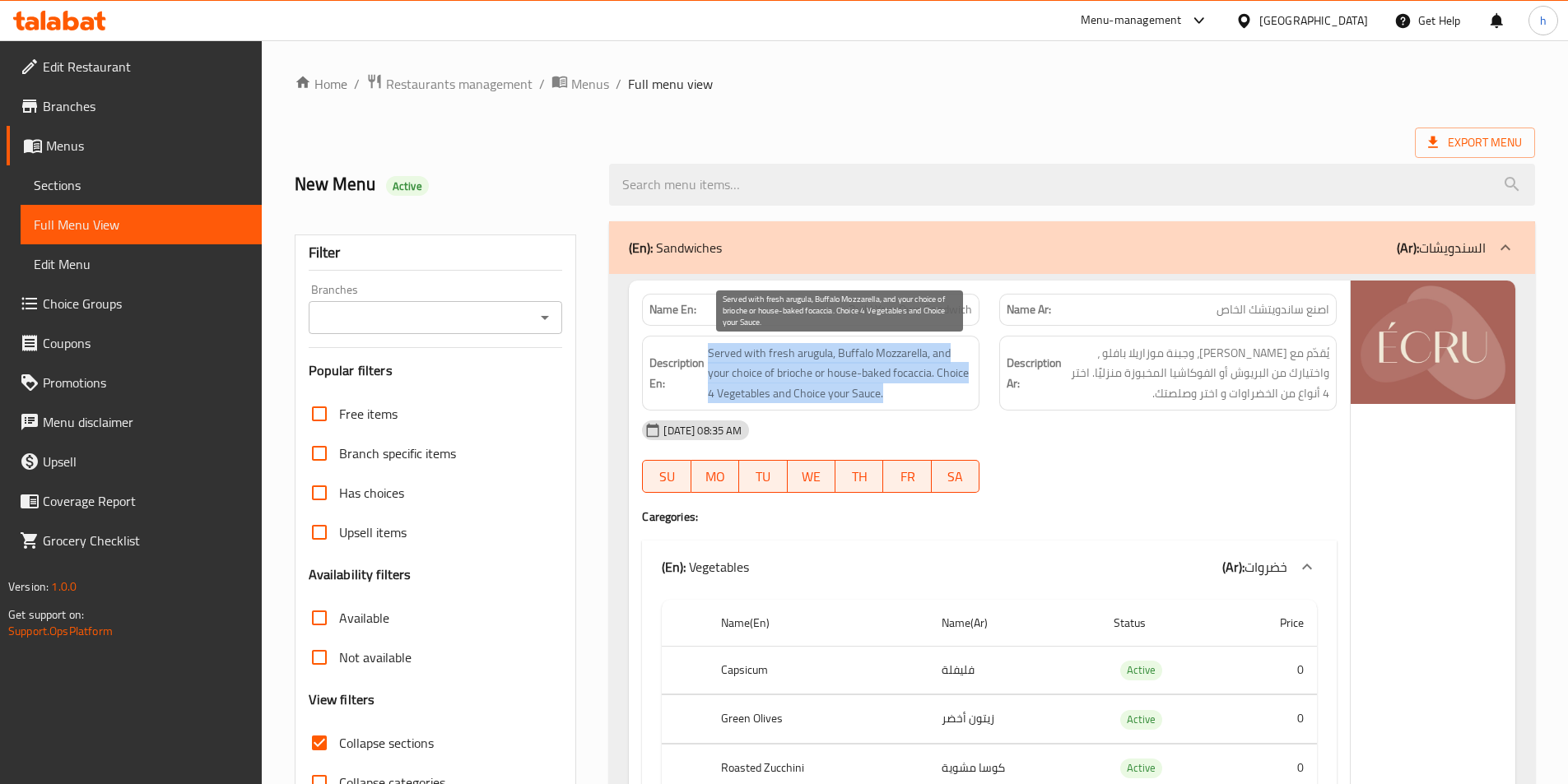
click at [847, 378] on span "Served with fresh arugula, Buffalo Mozzarella, and your choice of brioche or ho…" at bounding box center [840, 374] width 264 height 61
click at [860, 383] on span "Served with fresh arugula, Buffalo Mozzarella, and your choice of brioche or ho…" at bounding box center [840, 374] width 264 height 61
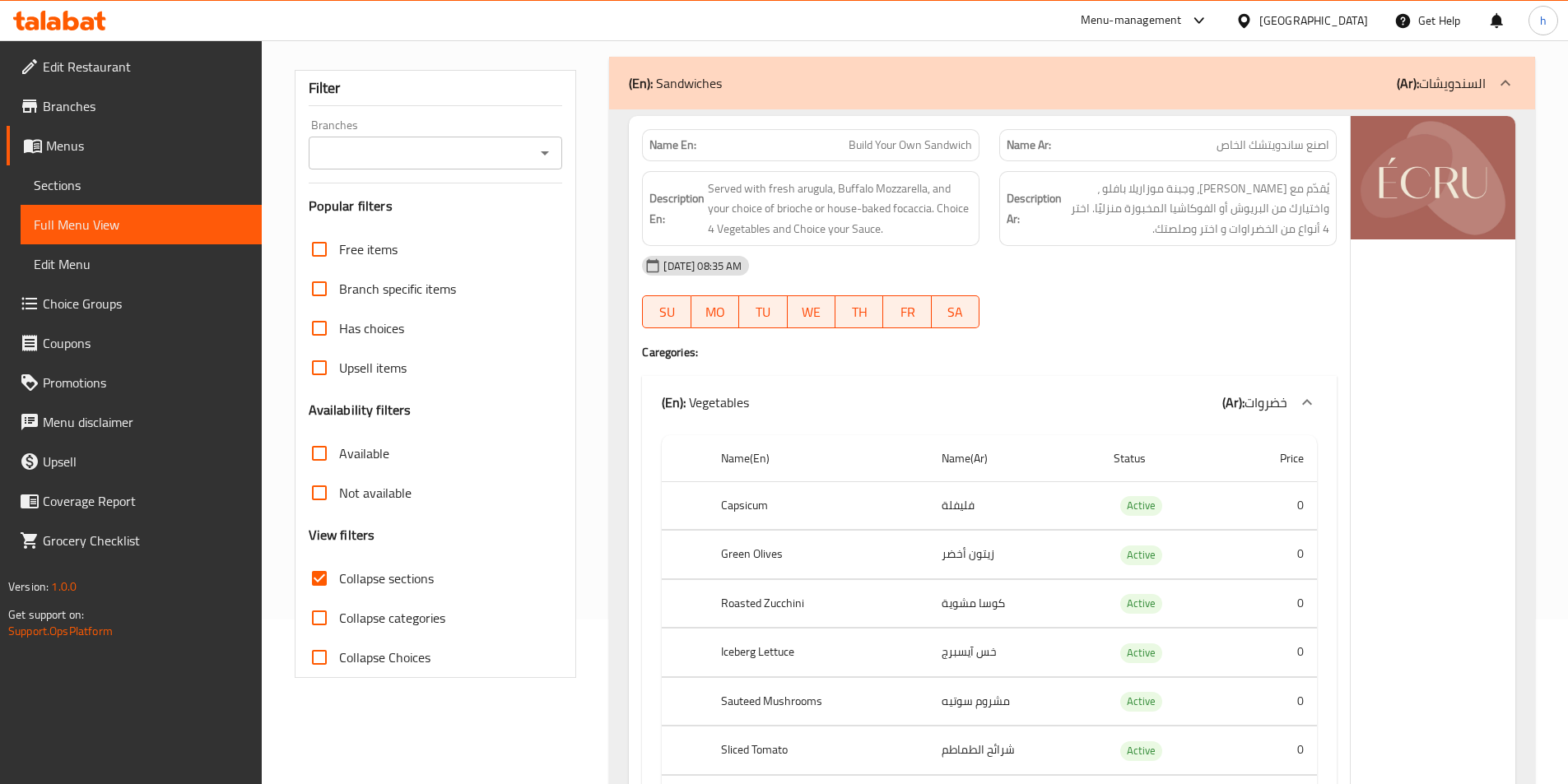
scroll to position [83, 0]
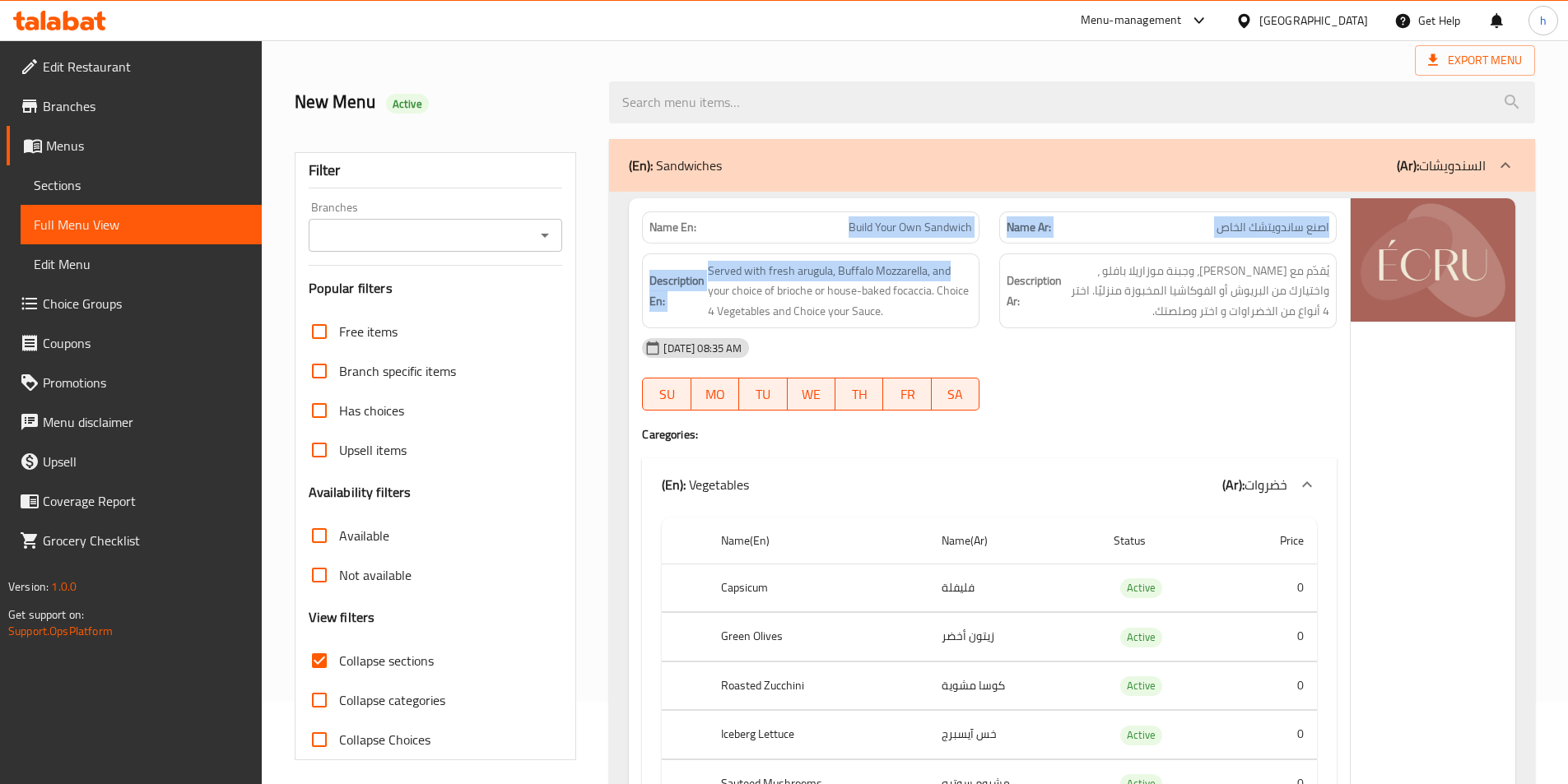
drag, startPoint x: 846, startPoint y: 232, endPoint x: 958, endPoint y: 243, distance: 112.5
click at [921, 269] on span "Served with fresh arugula, Buffalo Mozzarella, and your choice of brioche or ho…" at bounding box center [840, 291] width 264 height 61
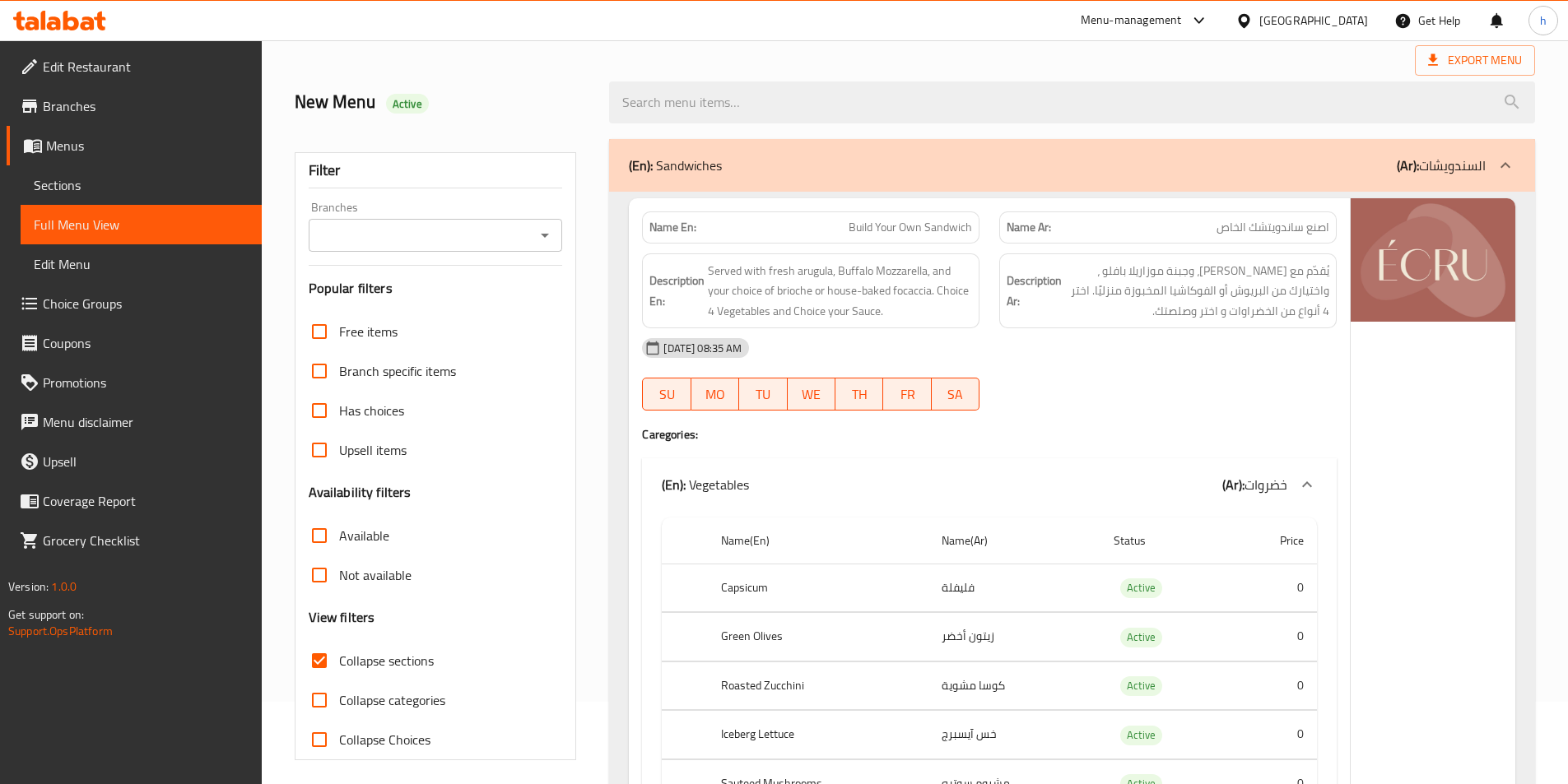
click at [826, 347] on div "[DATE] 08:35 AM" at bounding box center [989, 348] width 714 height 40
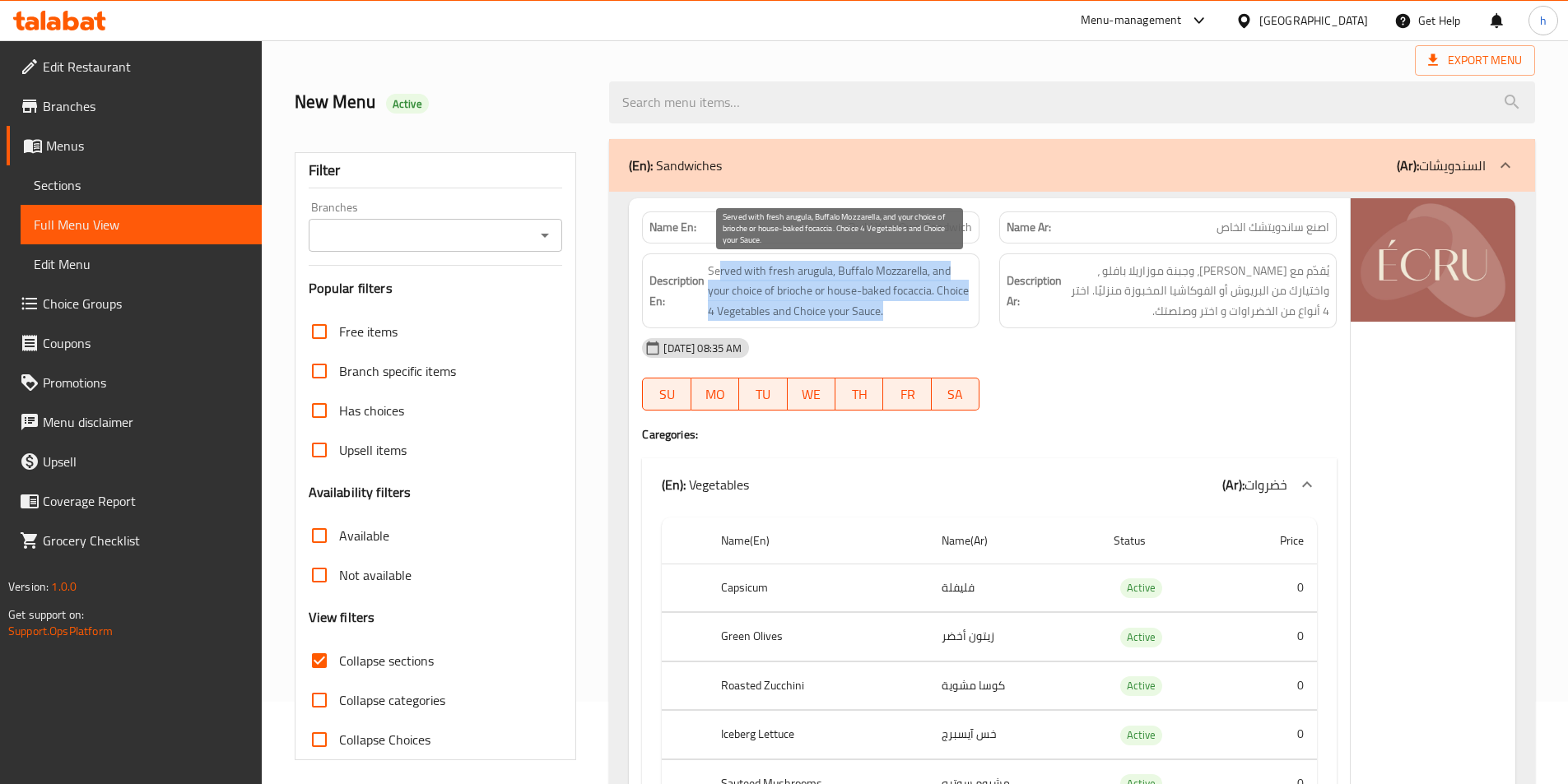
drag, startPoint x: 718, startPoint y: 268, endPoint x: 913, endPoint y: 317, distance: 201.1
click at [913, 317] on span "Served with fresh arugula, Buffalo Mozzarella, and your choice of brioche or ho…" at bounding box center [840, 291] width 264 height 61
click at [796, 286] on span "Served with fresh arugula, Buffalo Mozzarella, and your choice of brioche or ho…" at bounding box center [840, 291] width 264 height 61
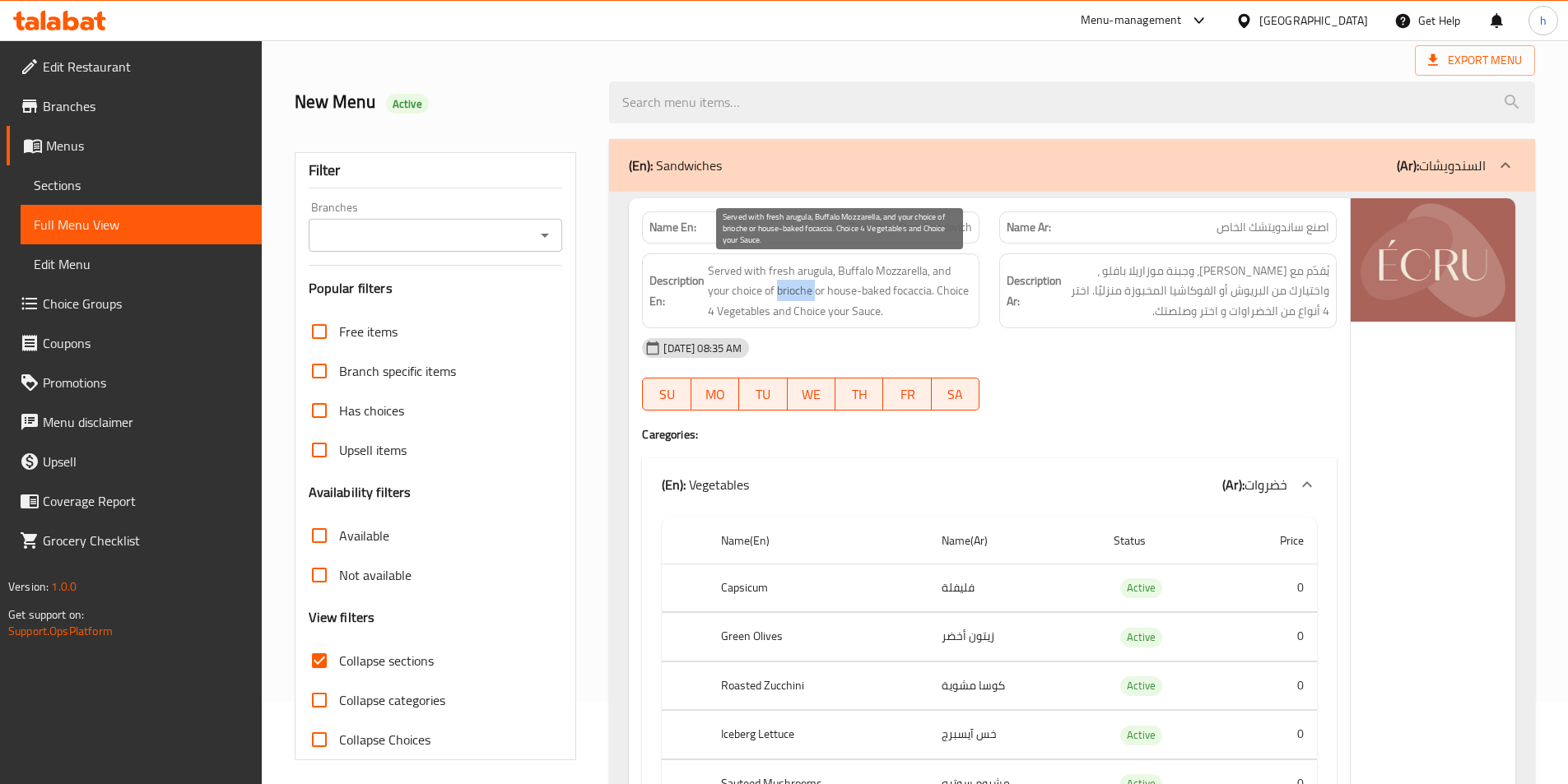
click at [796, 286] on span "Served with fresh arugula, Buffalo Mozzarella, and your choice of brioche or ho…" at bounding box center [840, 291] width 264 height 61
click at [717, 271] on span "Served with fresh arugula, Buffalo Mozzarella, and your choice of brioche or ho…" at bounding box center [840, 291] width 264 height 61
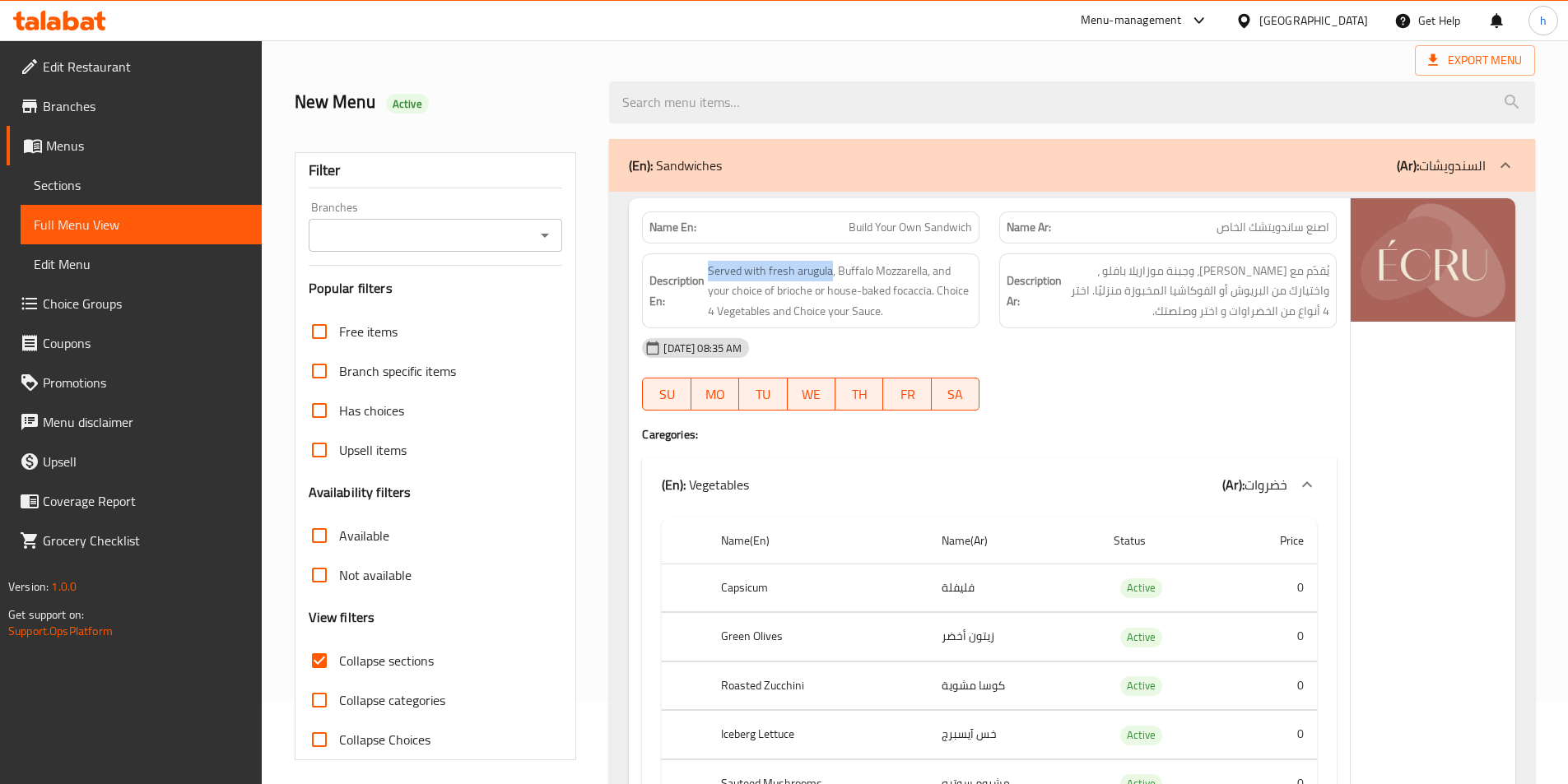
drag, startPoint x: 707, startPoint y: 267, endPoint x: 833, endPoint y: 247, distance: 127.6
click at [833, 247] on div "Description En: Served with fresh arugula, Buffalo Mozzarella, and your choice …" at bounding box center [811, 291] width 358 height 96
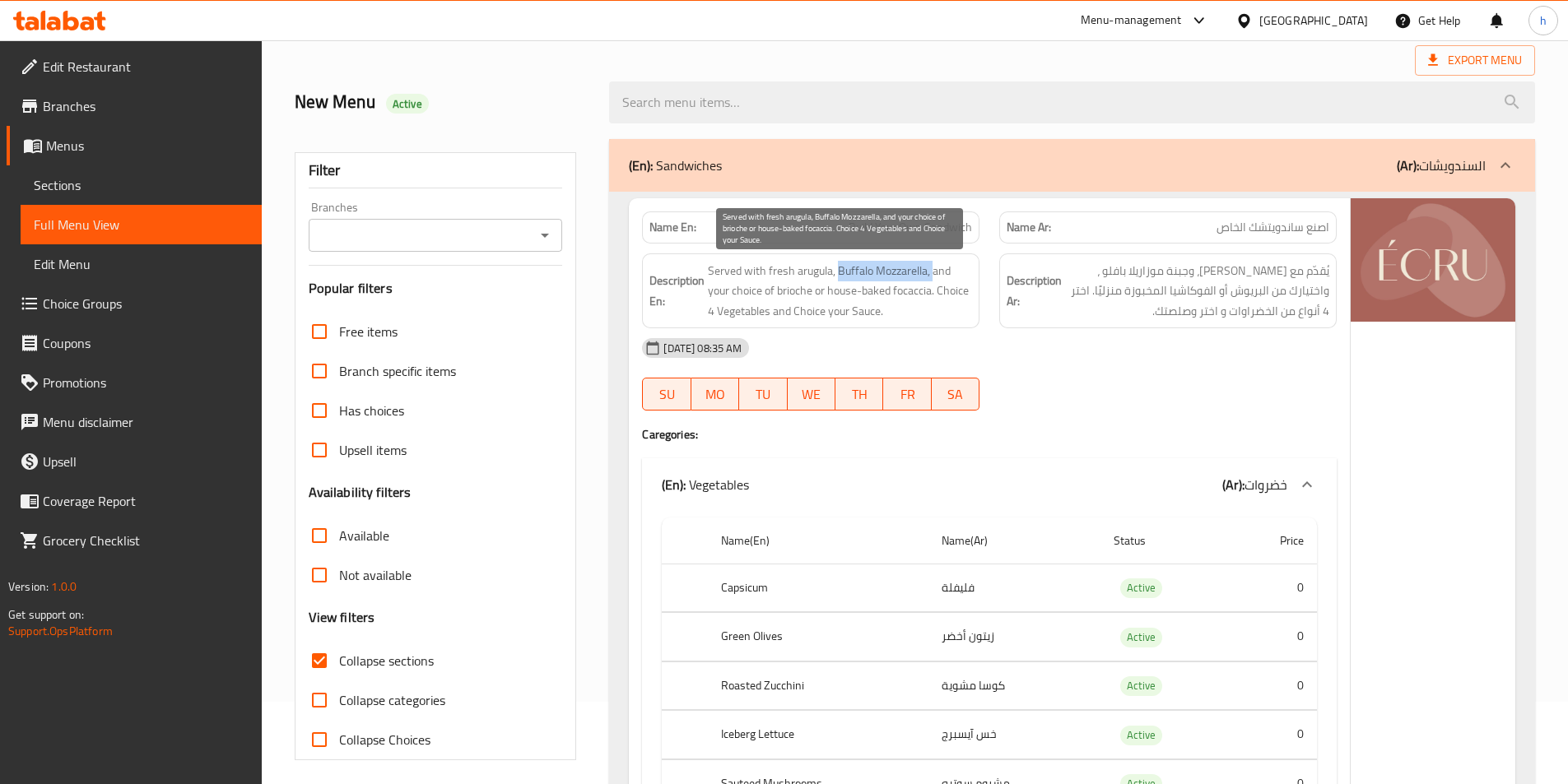
drag, startPoint x: 840, startPoint y: 272, endPoint x: 932, endPoint y: 280, distance: 92.3
click at [932, 280] on span "Served with fresh arugula, Buffalo Mozzarella, and your choice of brioche or ho…" at bounding box center [840, 291] width 264 height 61
drag, startPoint x: 950, startPoint y: 272, endPoint x: 809, endPoint y: 289, distance: 142.0
click at [809, 289] on span "Served with fresh arugula, Buffalo Mozzarella, and your choice of brioche or ho…" at bounding box center [840, 291] width 264 height 61
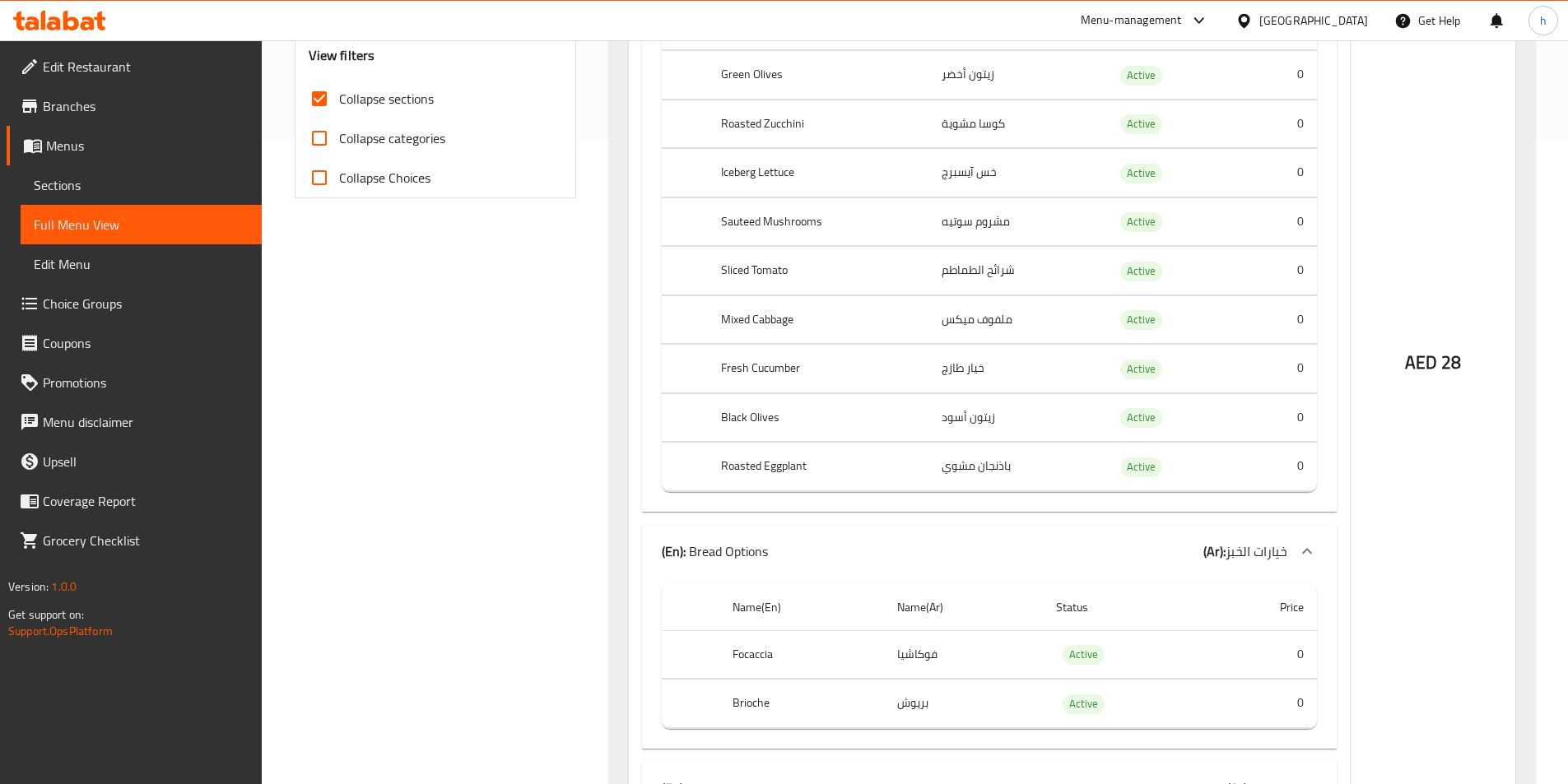
scroll to position [494, 0]
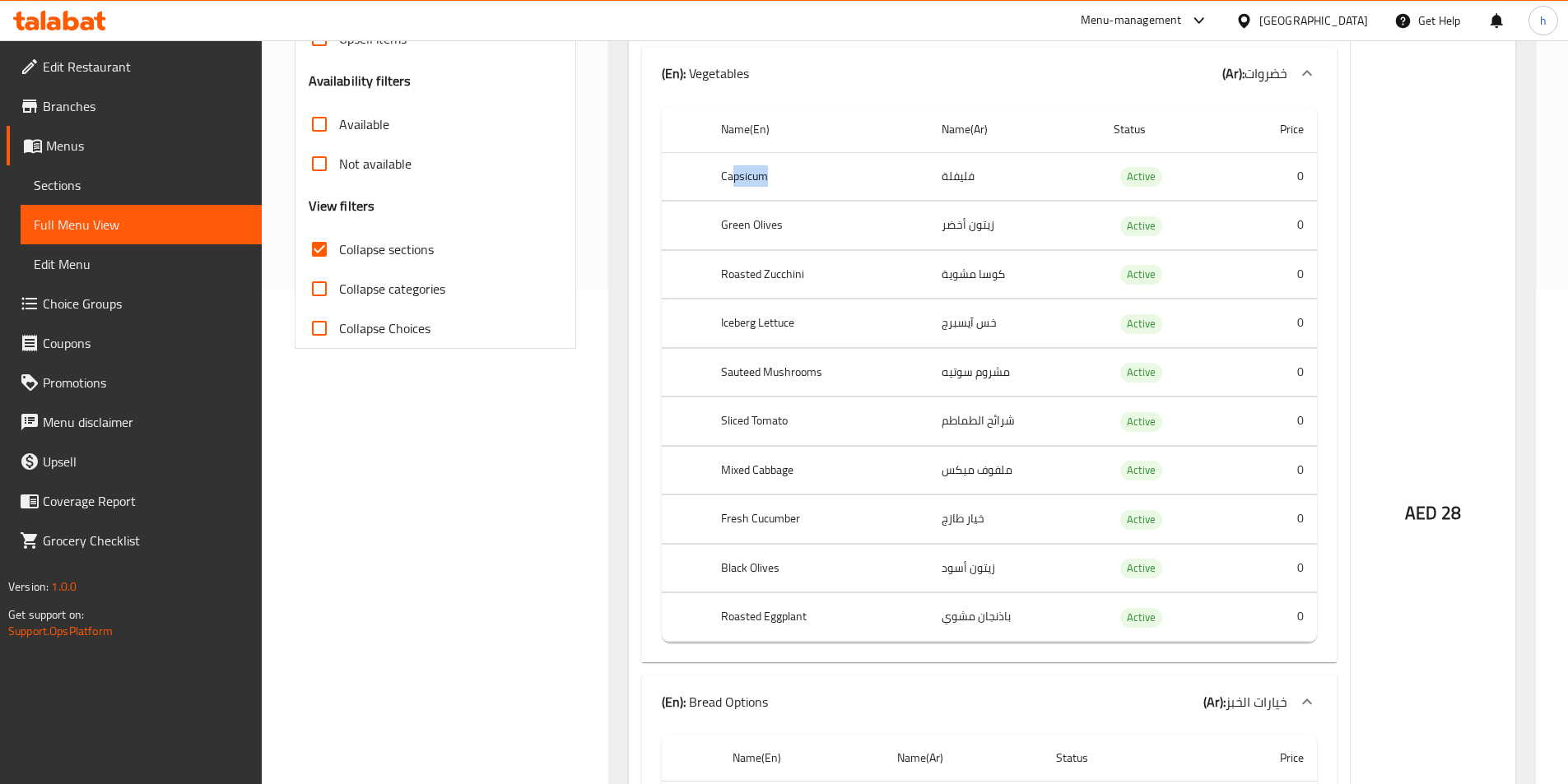
drag, startPoint x: 732, startPoint y: 177, endPoint x: 817, endPoint y: 201, distance: 88.3
click at [829, 191] on th "Capsicum" at bounding box center [817, 176] width 220 height 49
drag, startPoint x: 771, startPoint y: 222, endPoint x: 806, endPoint y: 225, distance: 35.1
click at [806, 225] on th "Green Olives" at bounding box center [817, 225] width 220 height 49
drag, startPoint x: 742, startPoint y: 279, endPoint x: 805, endPoint y: 290, distance: 64.0
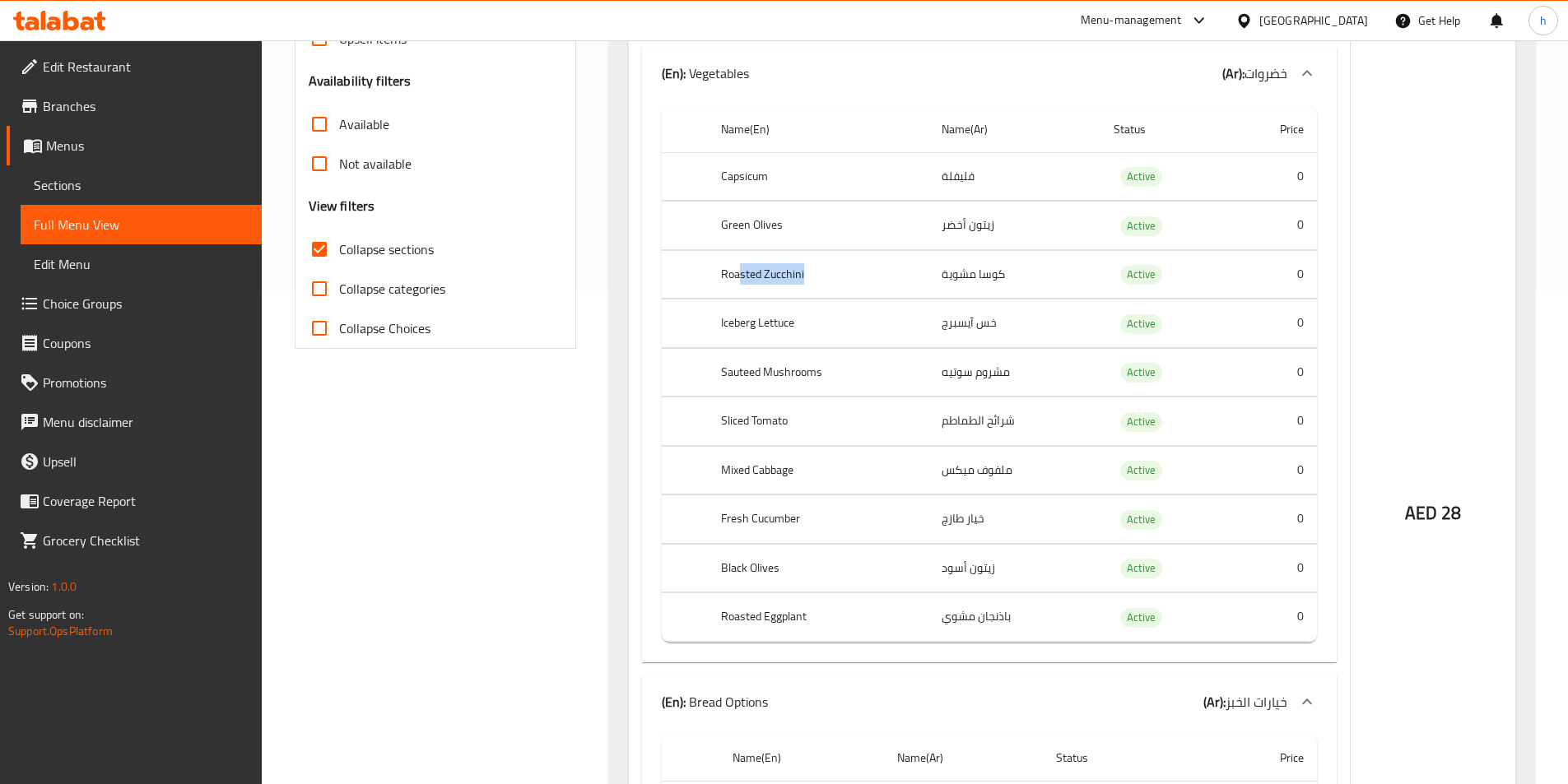
click th "Roasted Zucchini"
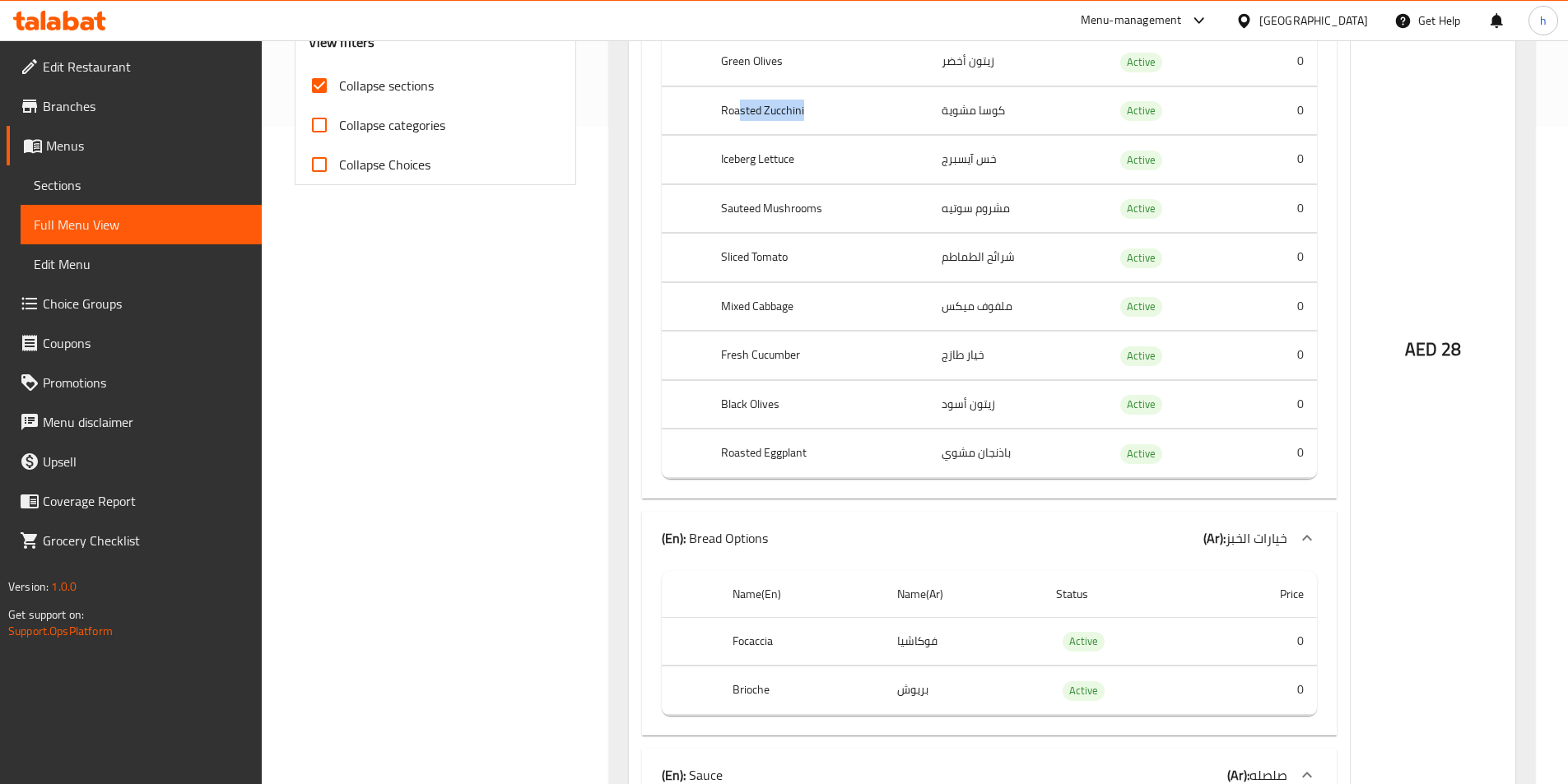
scroll to position [659, 0]
drag, startPoint x: 742, startPoint y: 168, endPoint x: 795, endPoint y: 163, distance: 53.2
click th "Iceberg Lettuce"
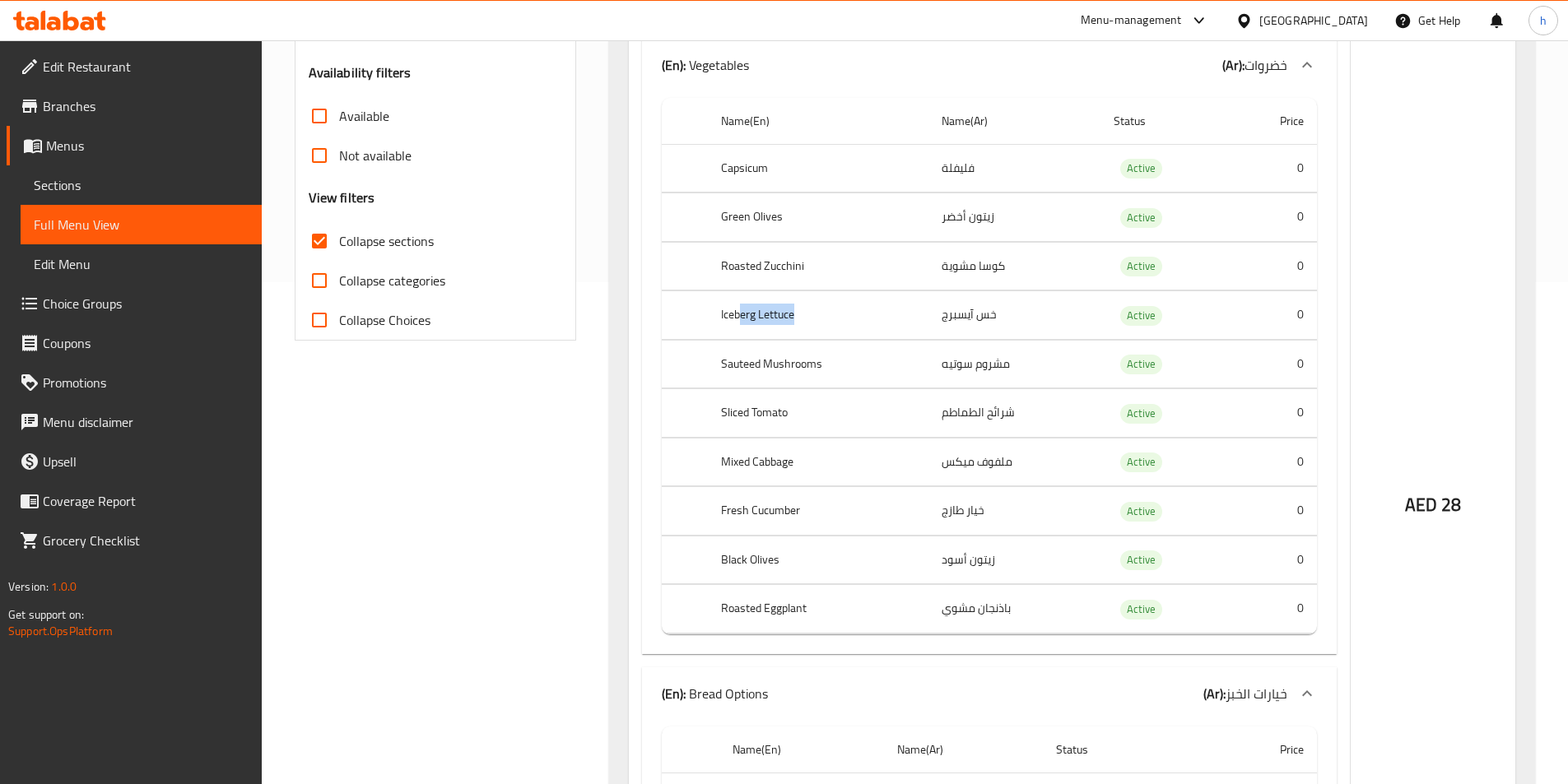
scroll to position [494, 0]
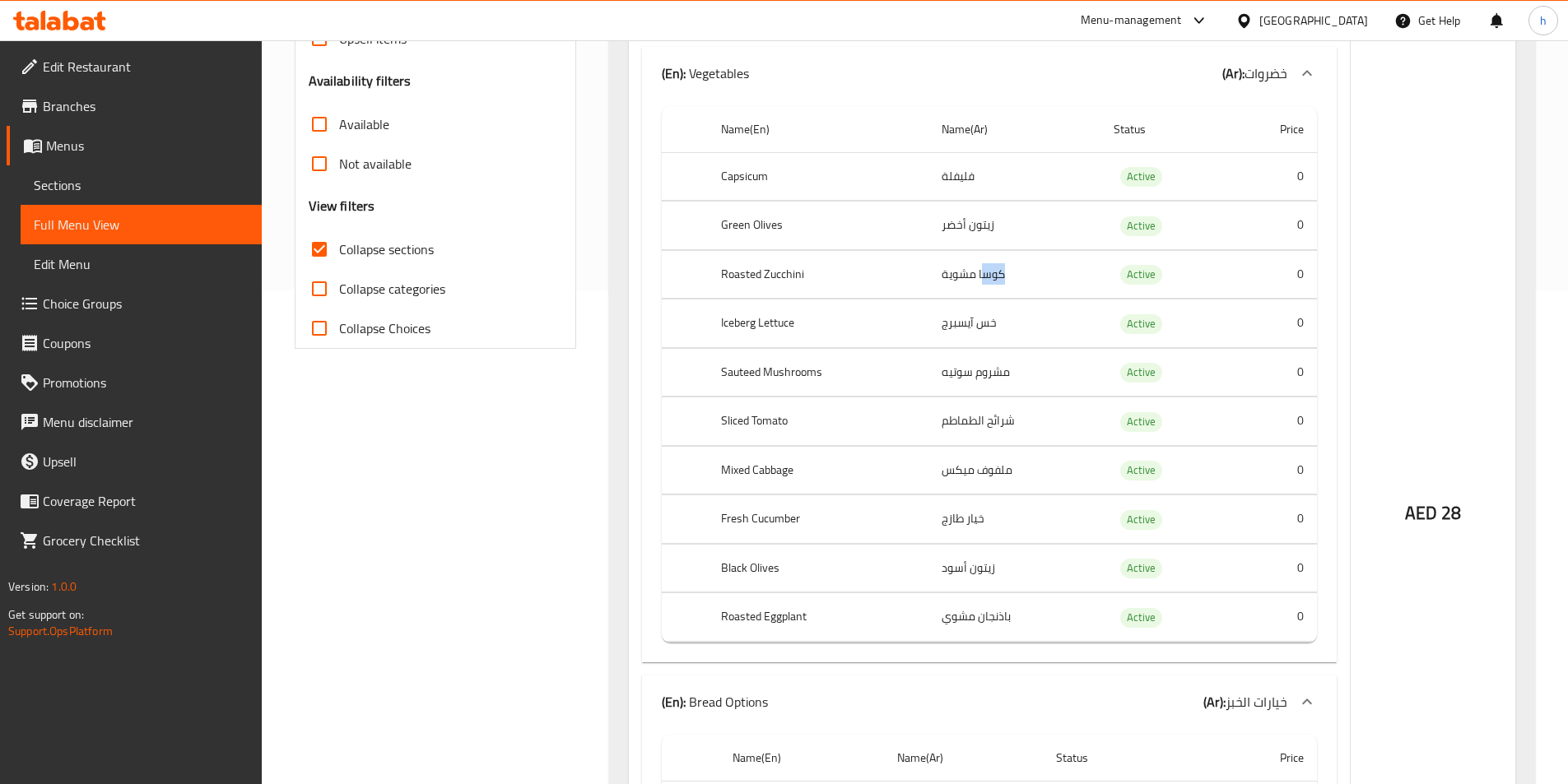
drag, startPoint x: 986, startPoint y: 271, endPoint x: 1006, endPoint y: 272, distance: 20.0
click td "كوسا مشوية"
click span "Choice Groups"
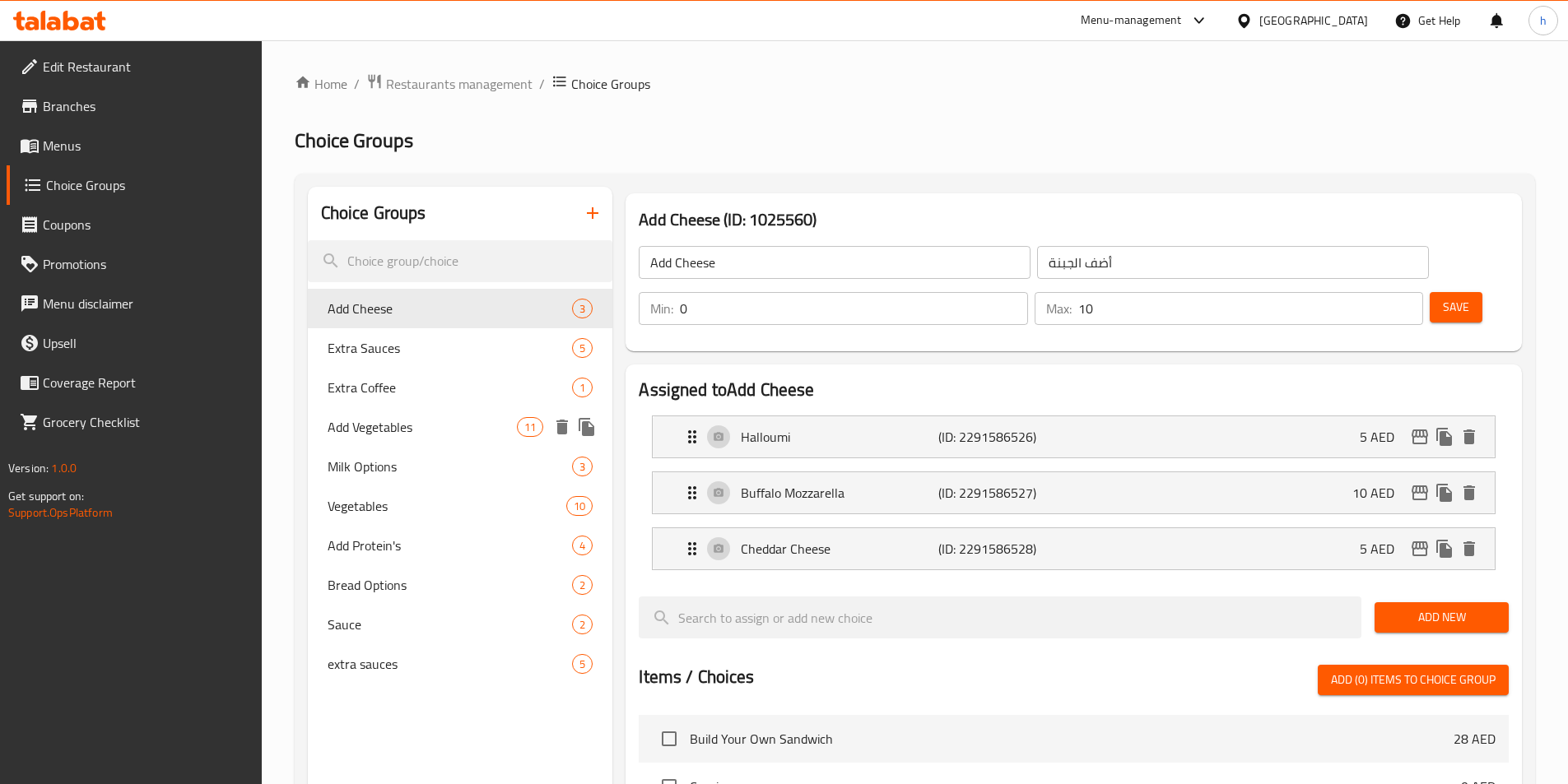
click span "Add Vegetables"
type input "Add Vegetables"
type input "أضف الخضار"
type input "20"
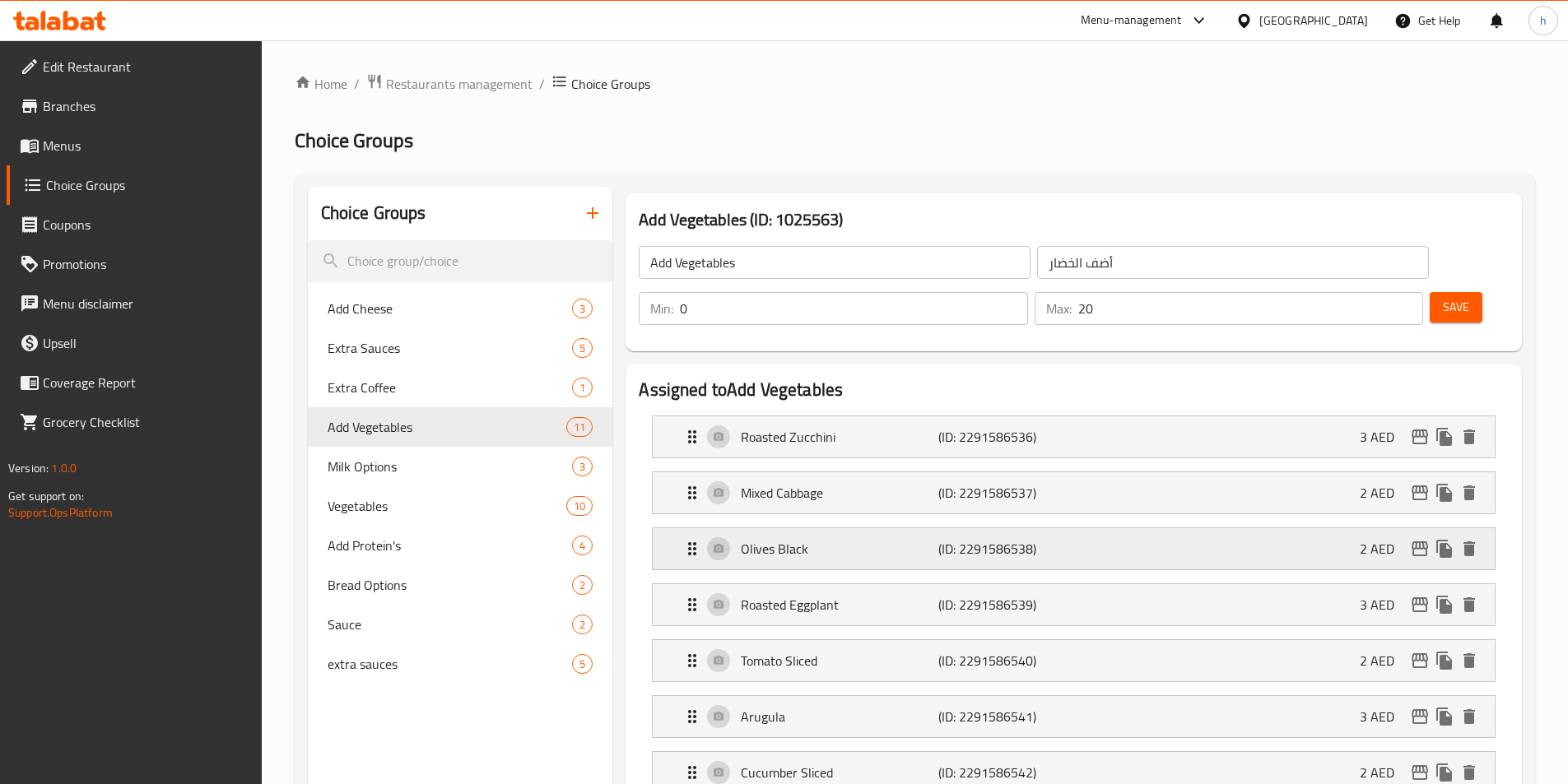
scroll to position [83, 0]
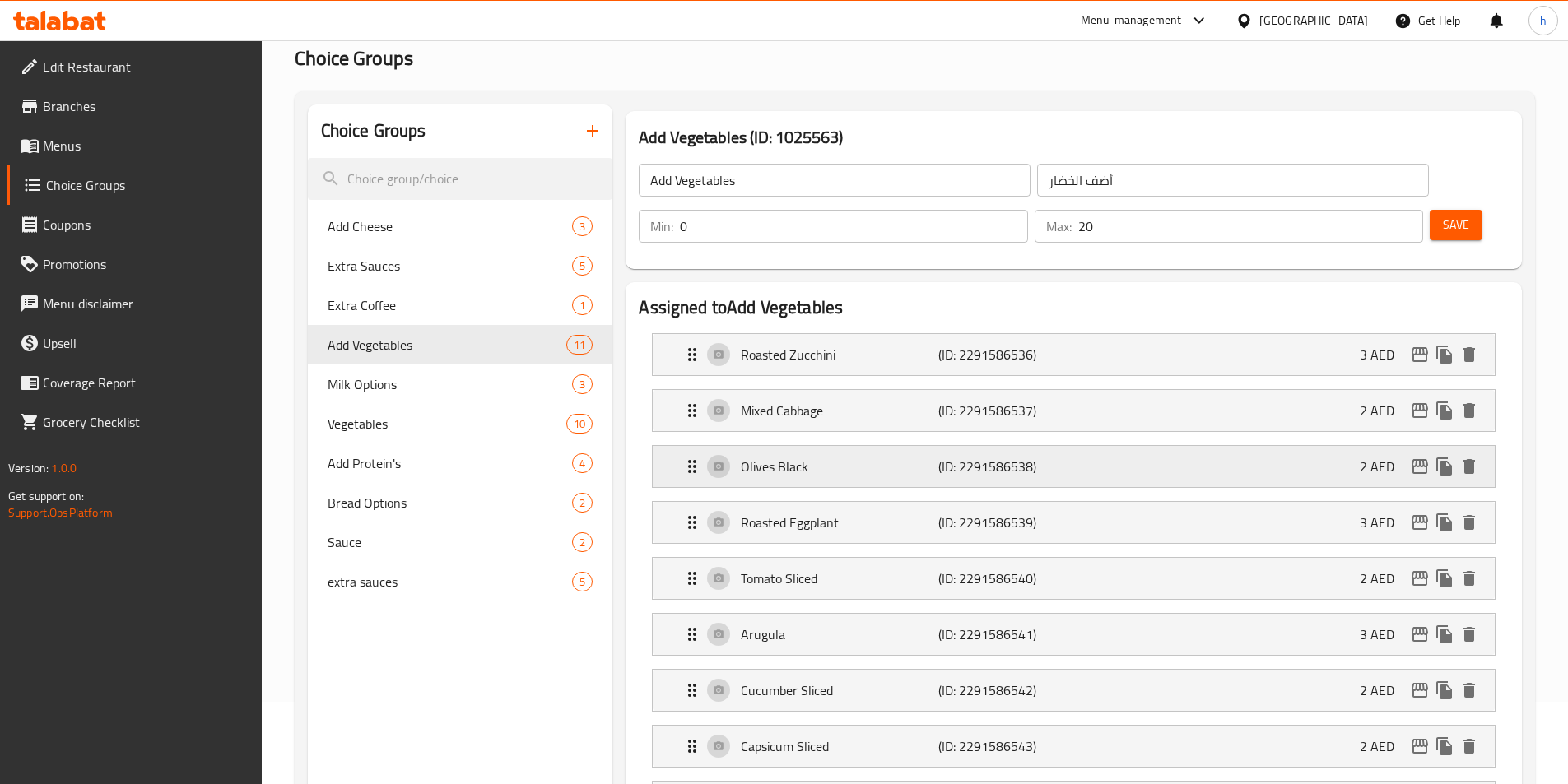
click p "Olives Black"
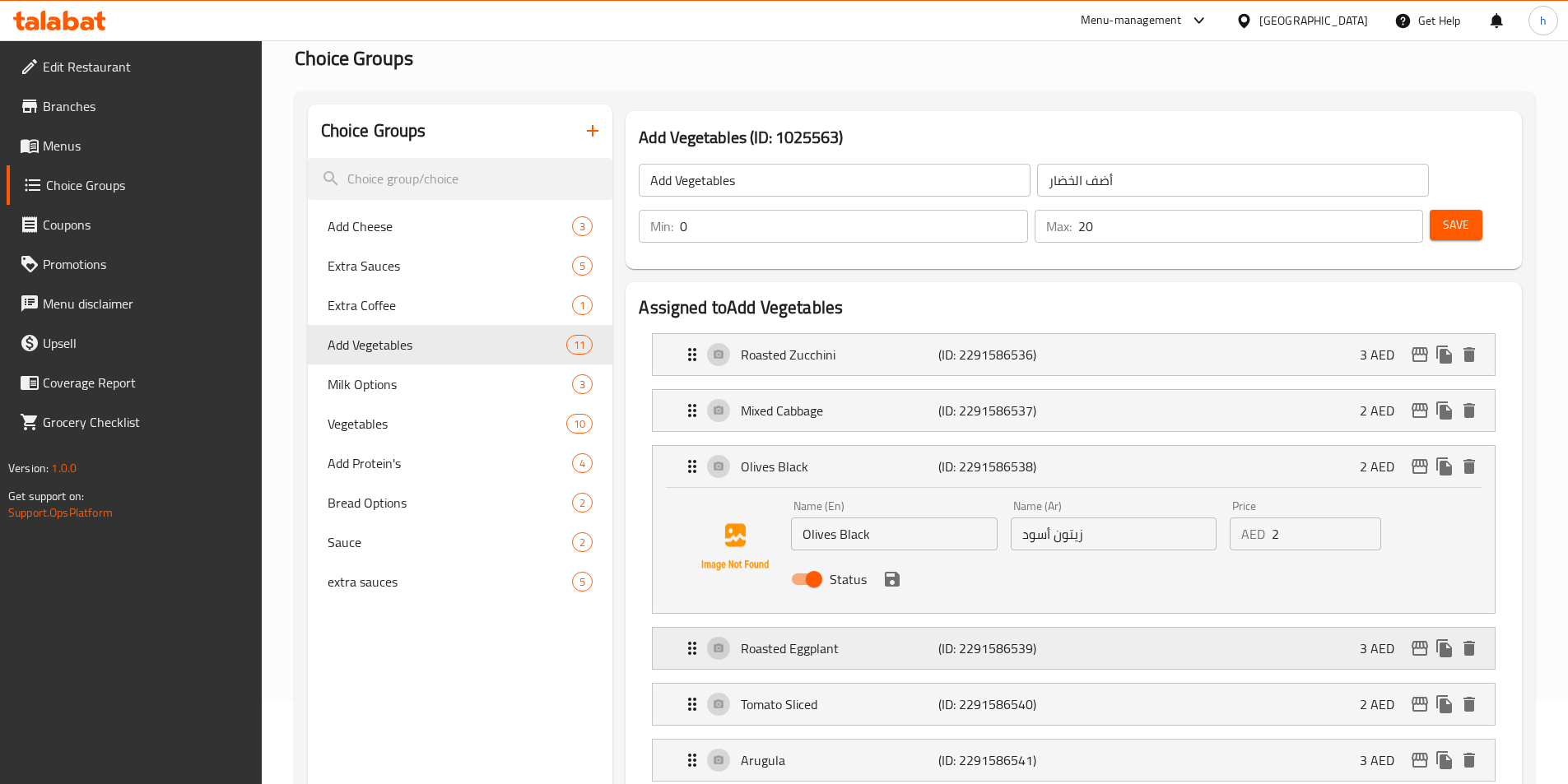
click p "Roasted Eggplant"
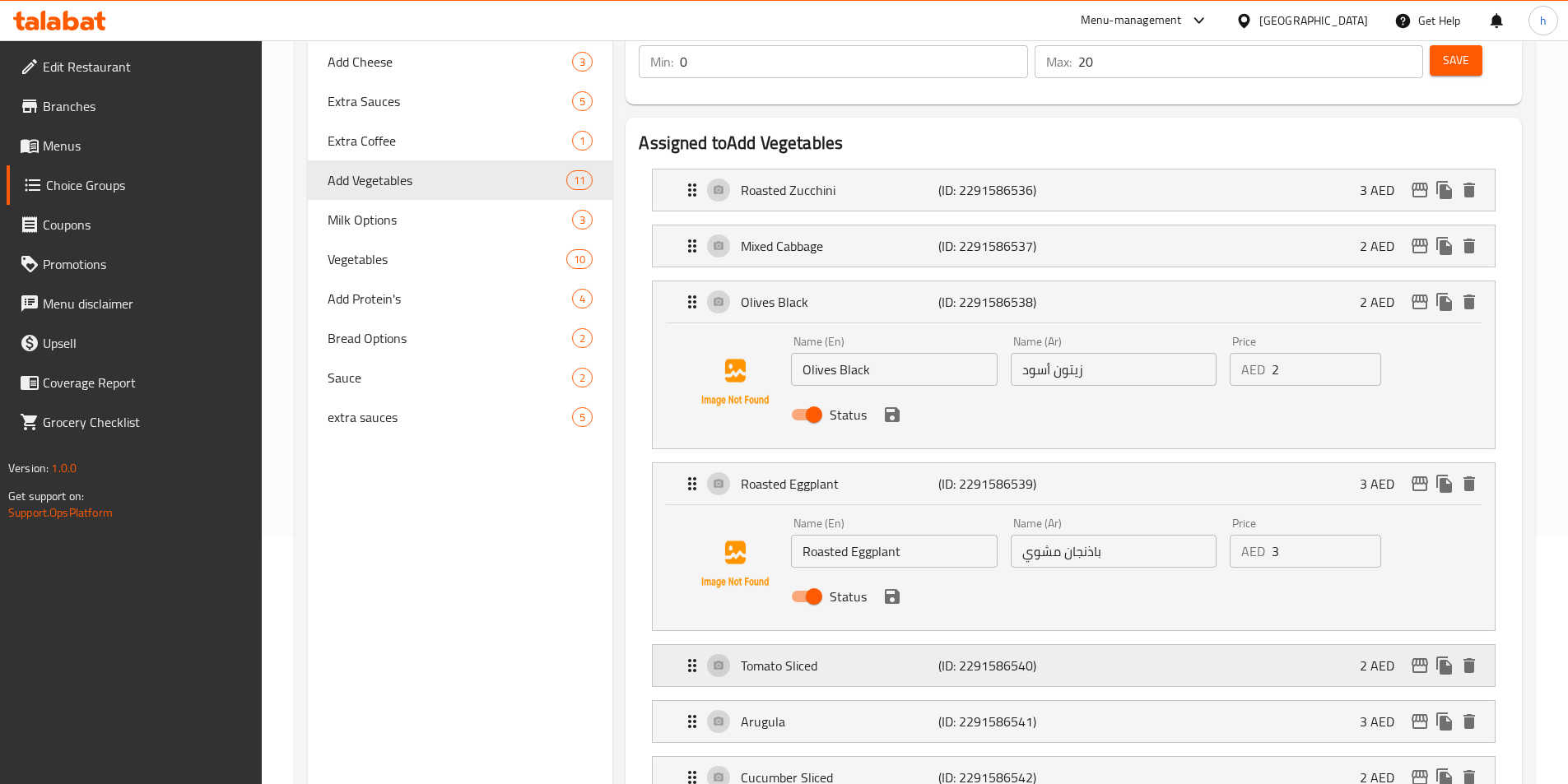
click div "Tomato Sliced (ID: 2291586540) 2 AED"
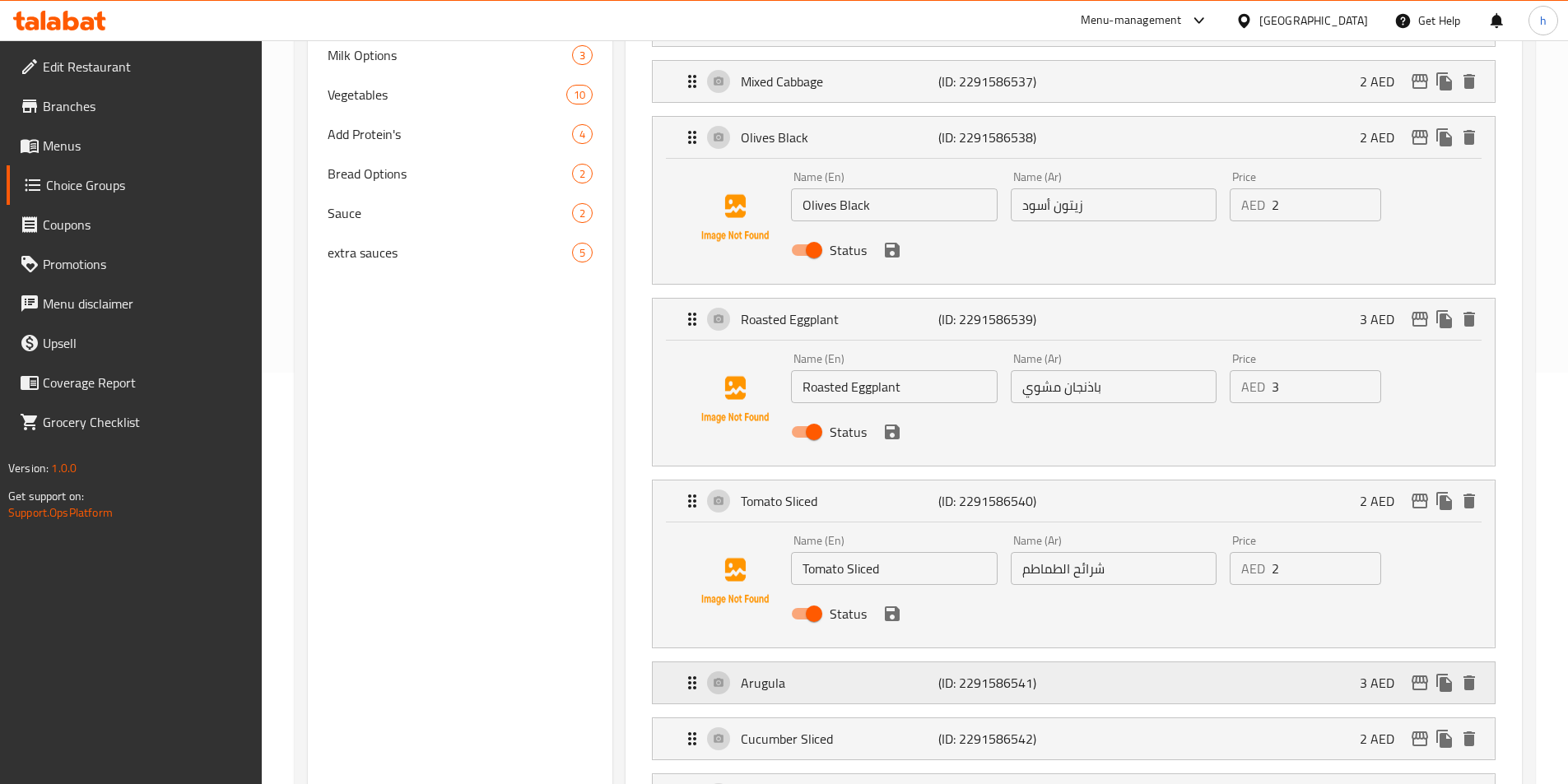
click div "Arugula (ID: 2291586541) 3 AED"
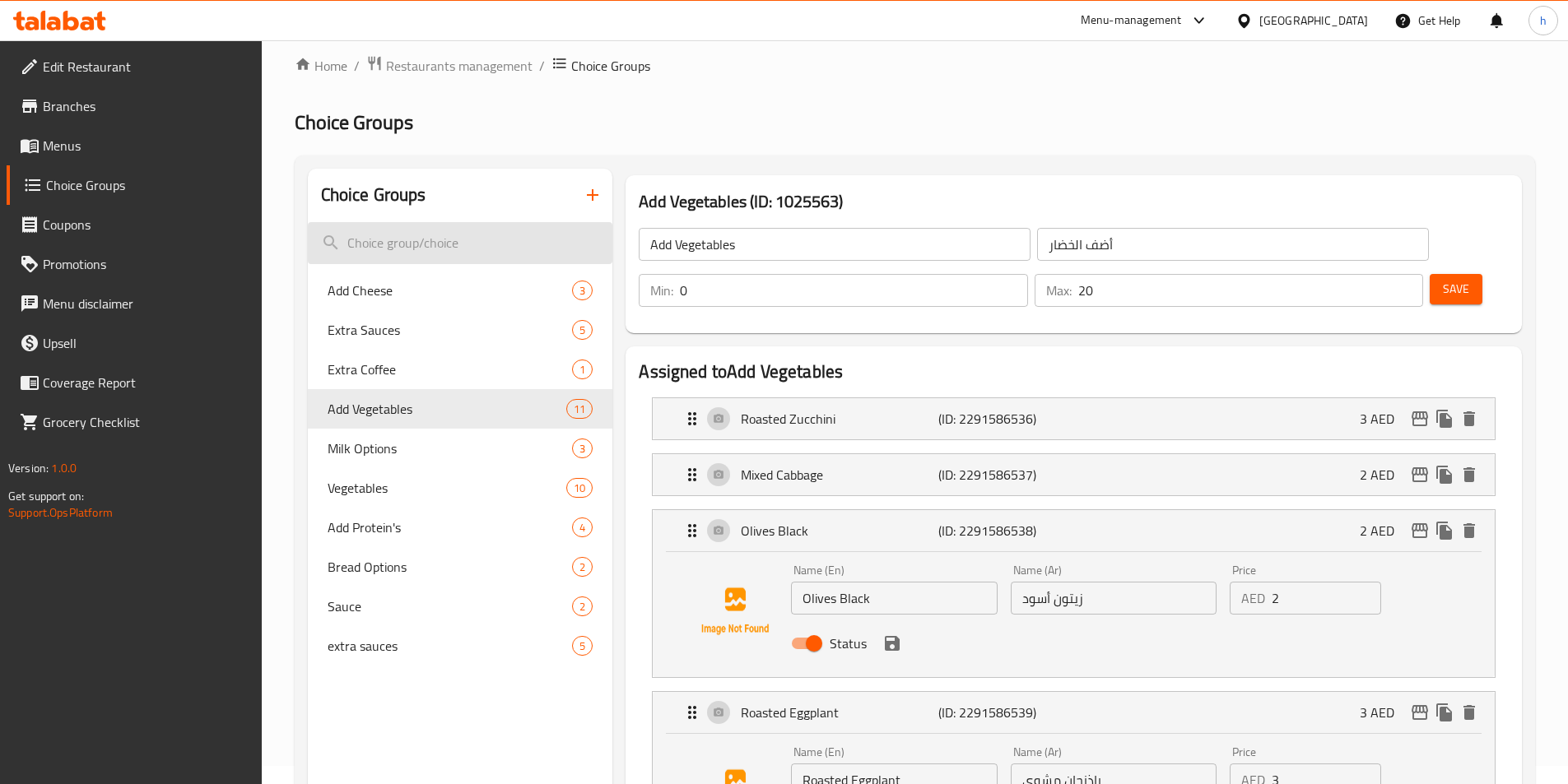
scroll to position [0, 0]
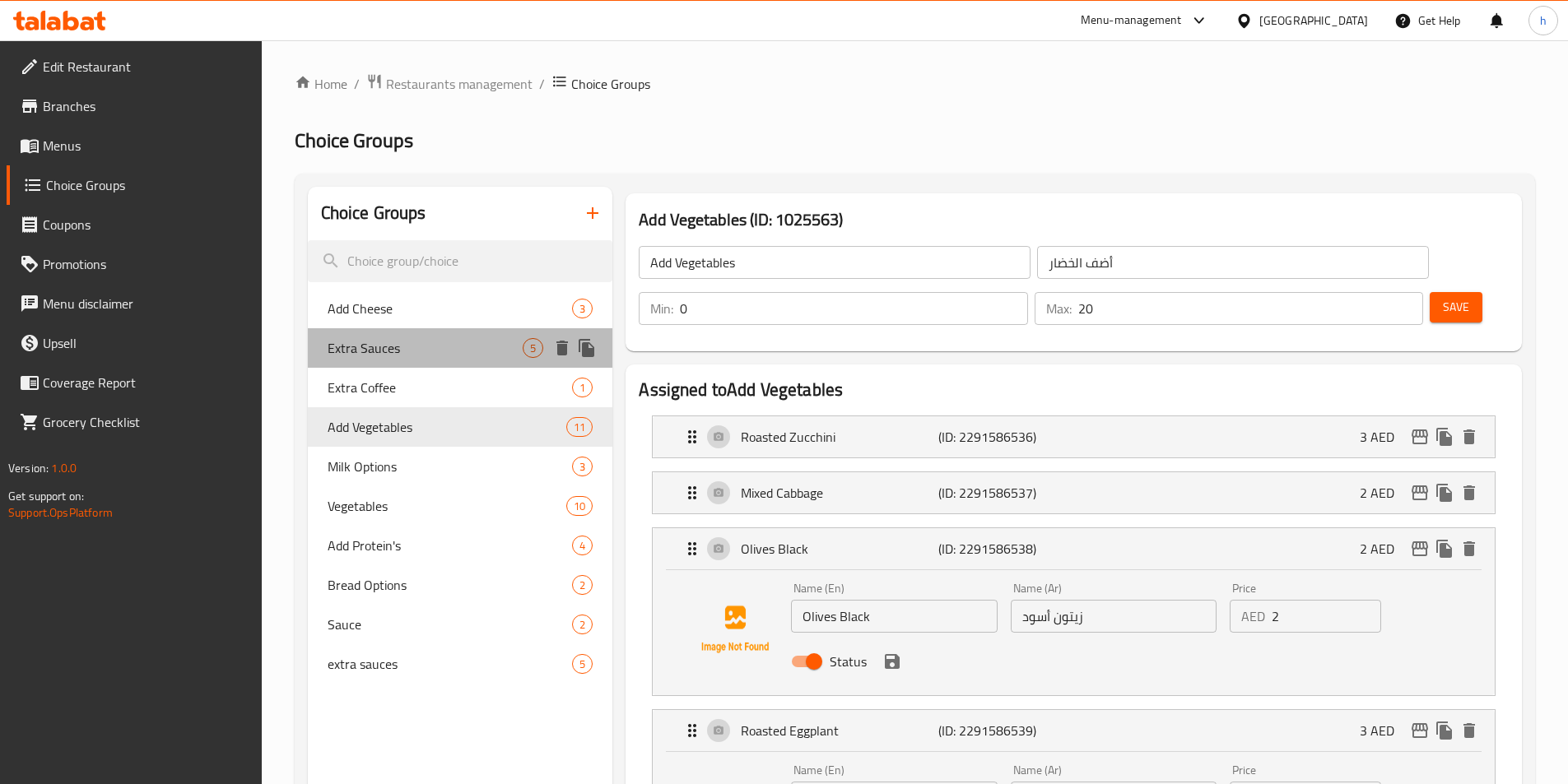
click span "Extra Sauces"
type input "Extra Sauces"
type input "صوصات اكسترا"
type input "10"
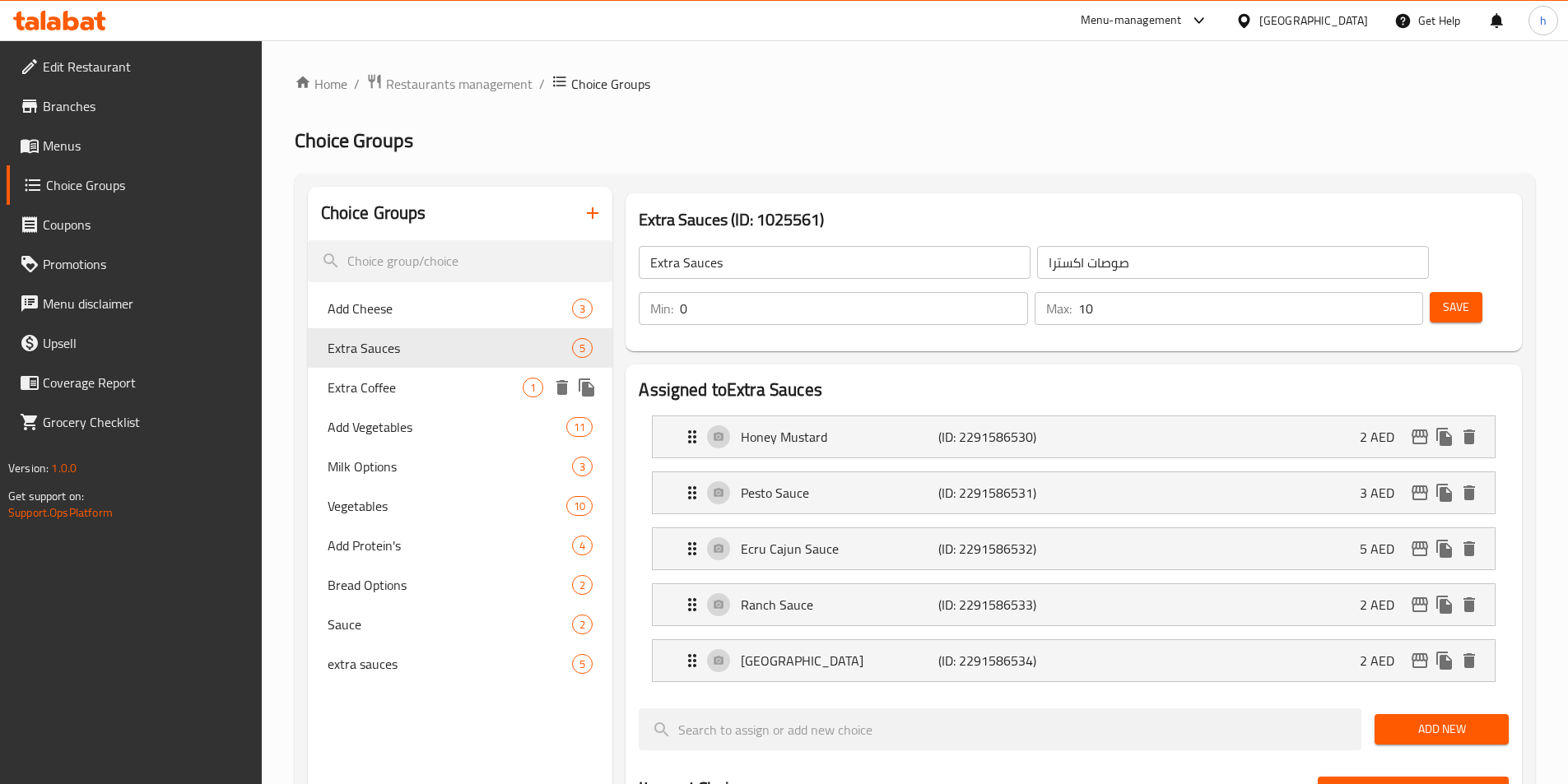
click div "Extra Coffee 1"
type input "Extra Coffee"
type input "قهوة اكسترا"
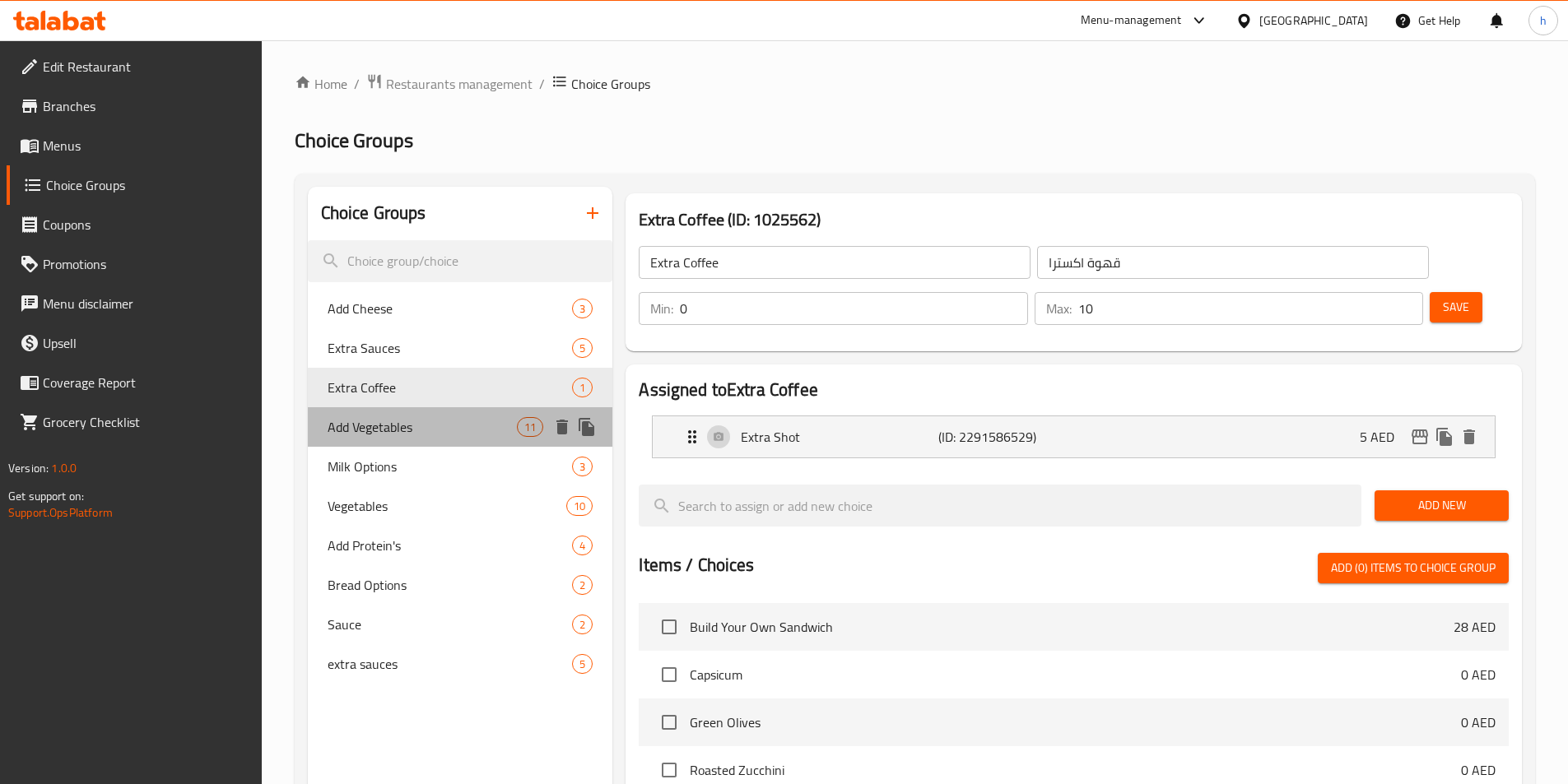
click span "Add Vegetables"
type input "Add Vegetables"
type input "أضف الخضار"
type input "20"
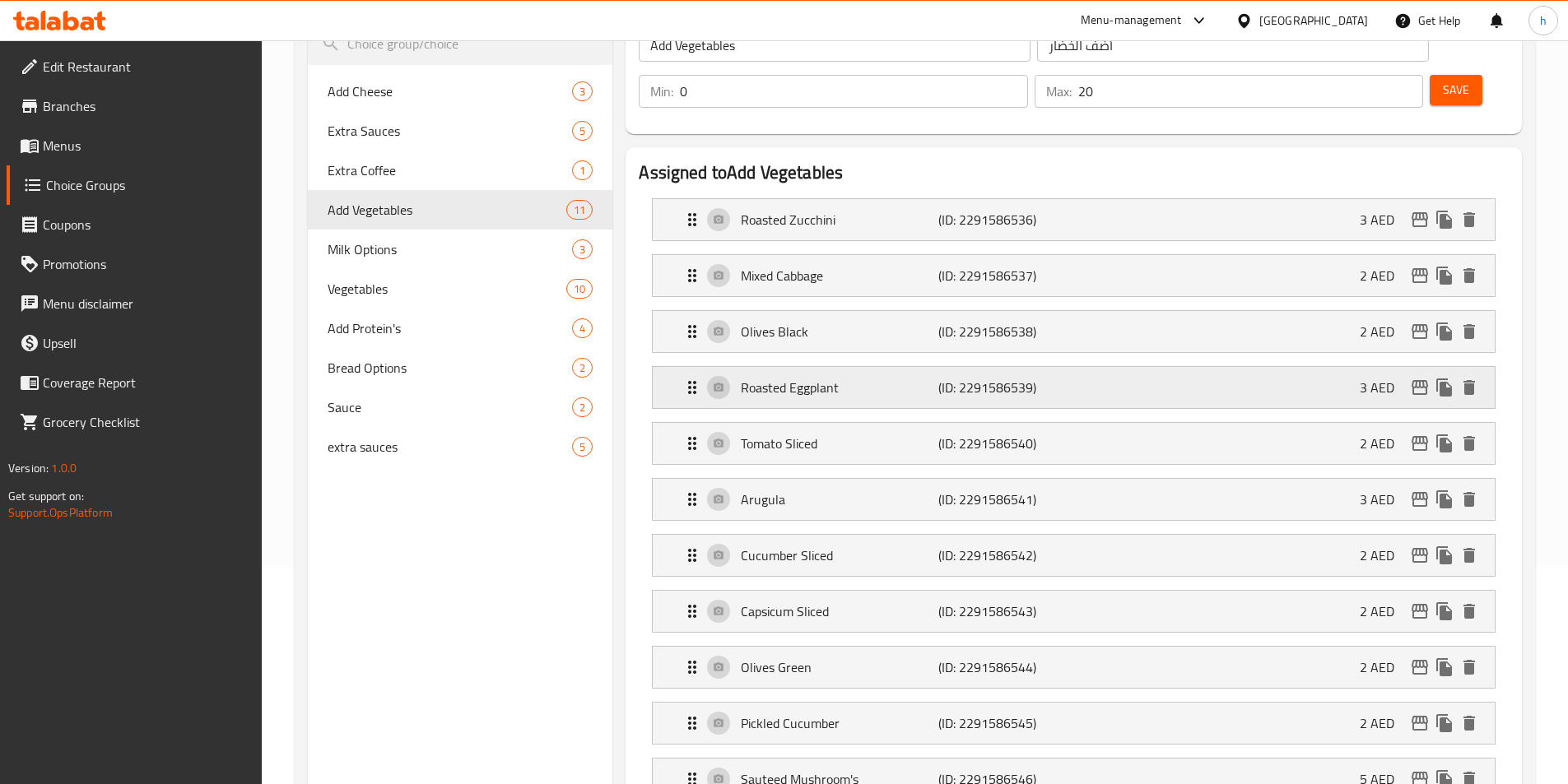
scroll to position [247, 0]
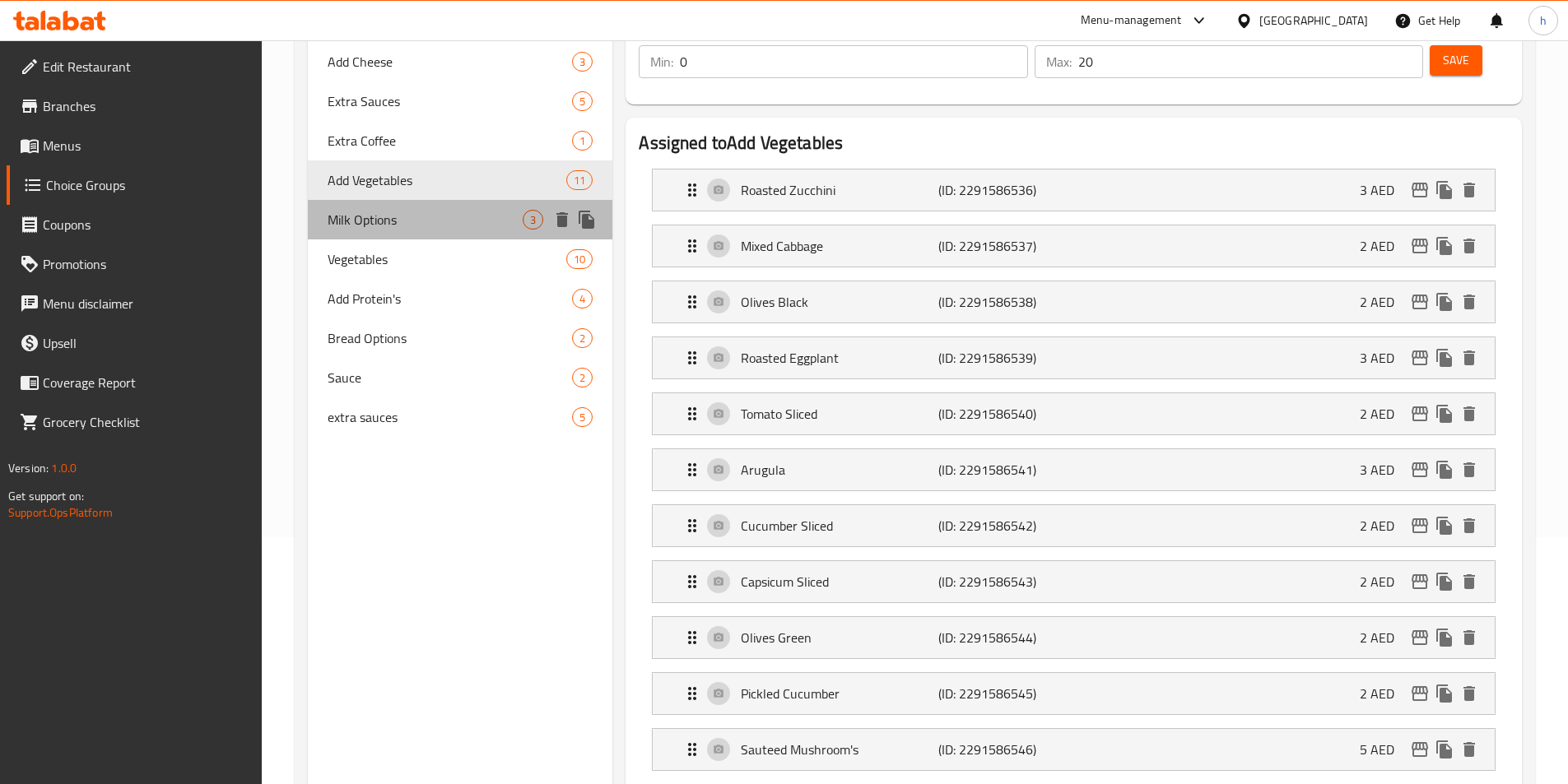
click span "Milk Options"
type input "Milk Options"
type input "خيارات الحليب"
type input "10"
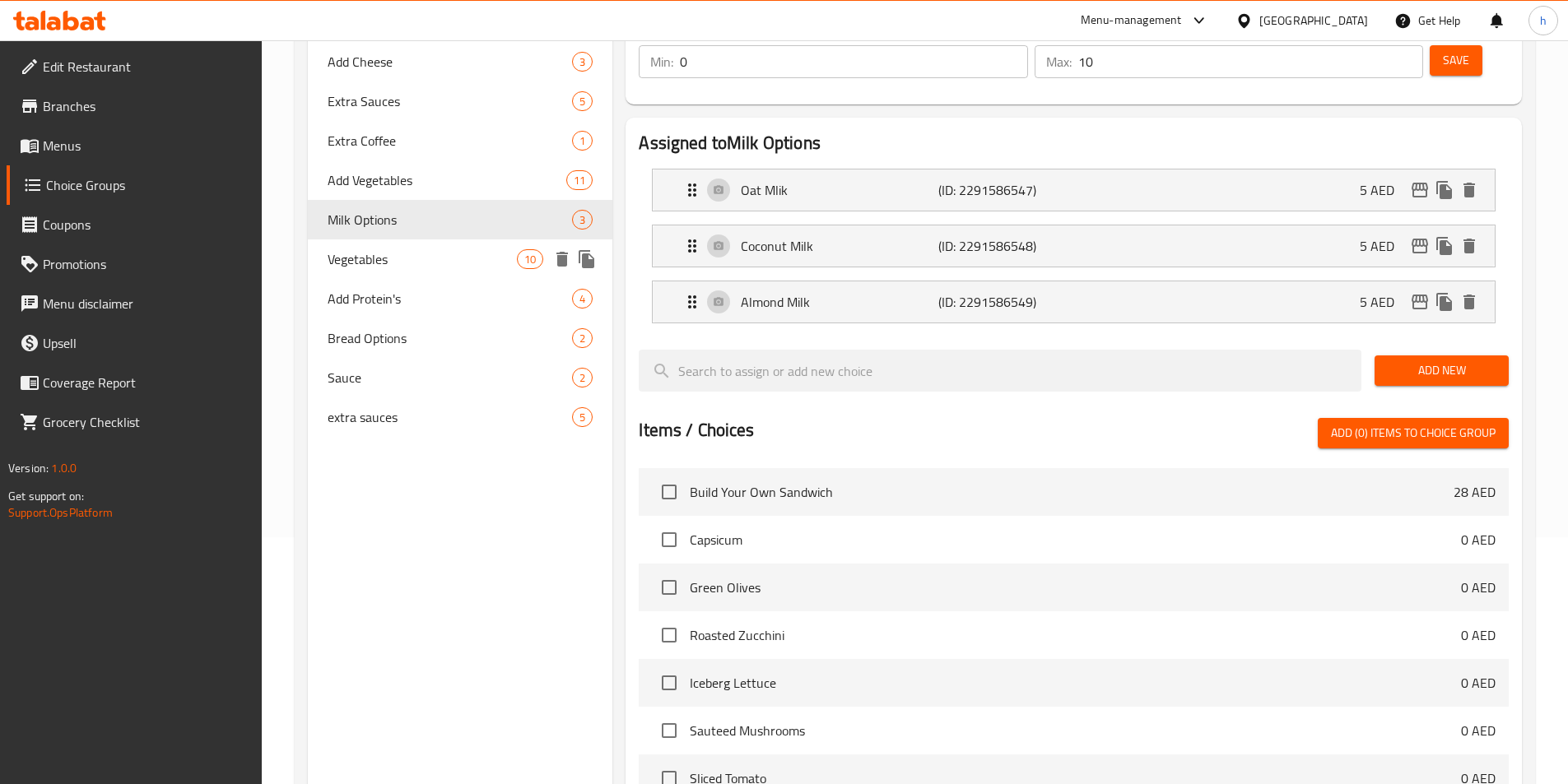
click div "Vegetables 10"
type input "Vegetables"
type input "خضروات"
type input "4"
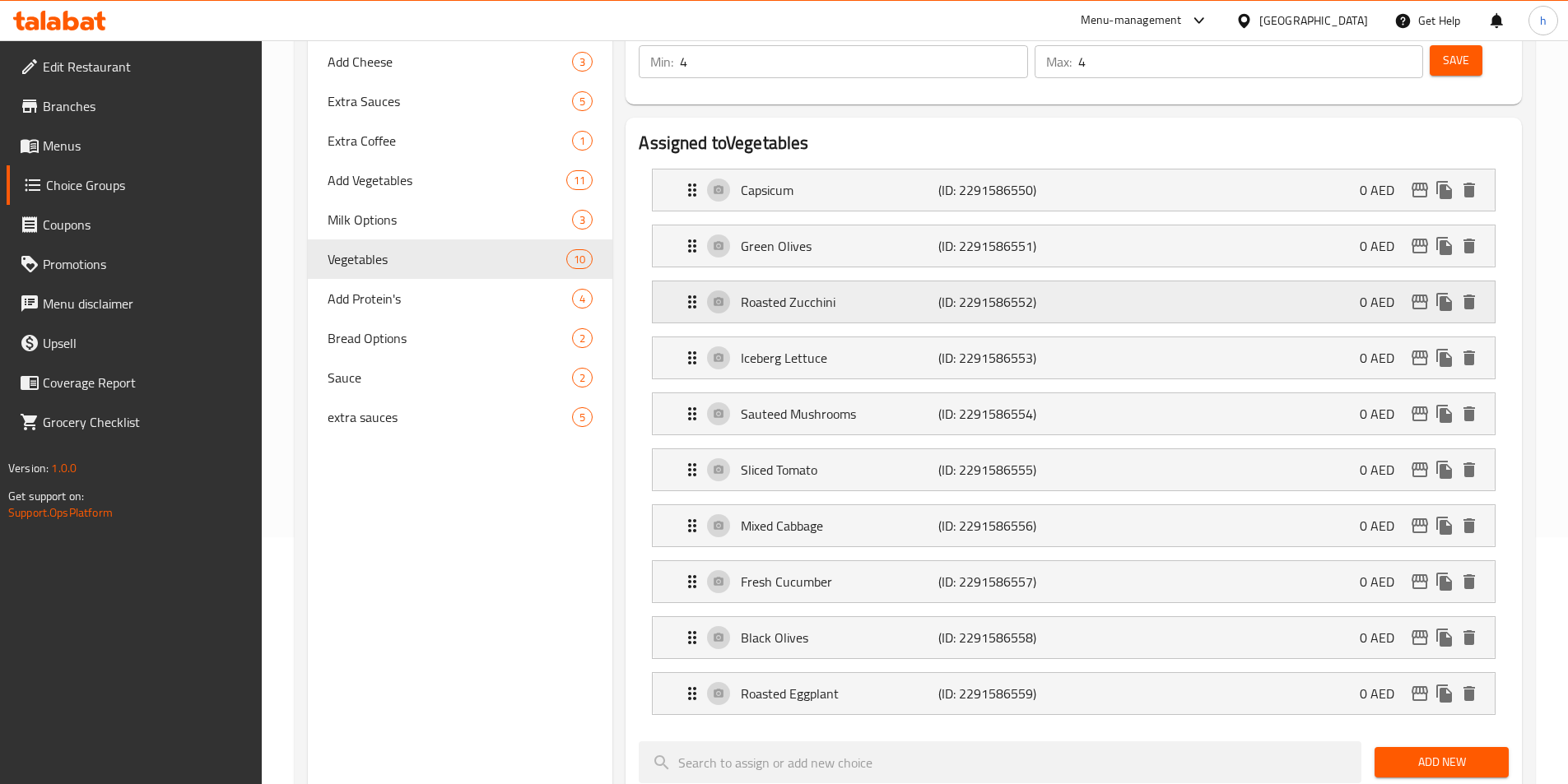
click p "Roasted Zucchini"
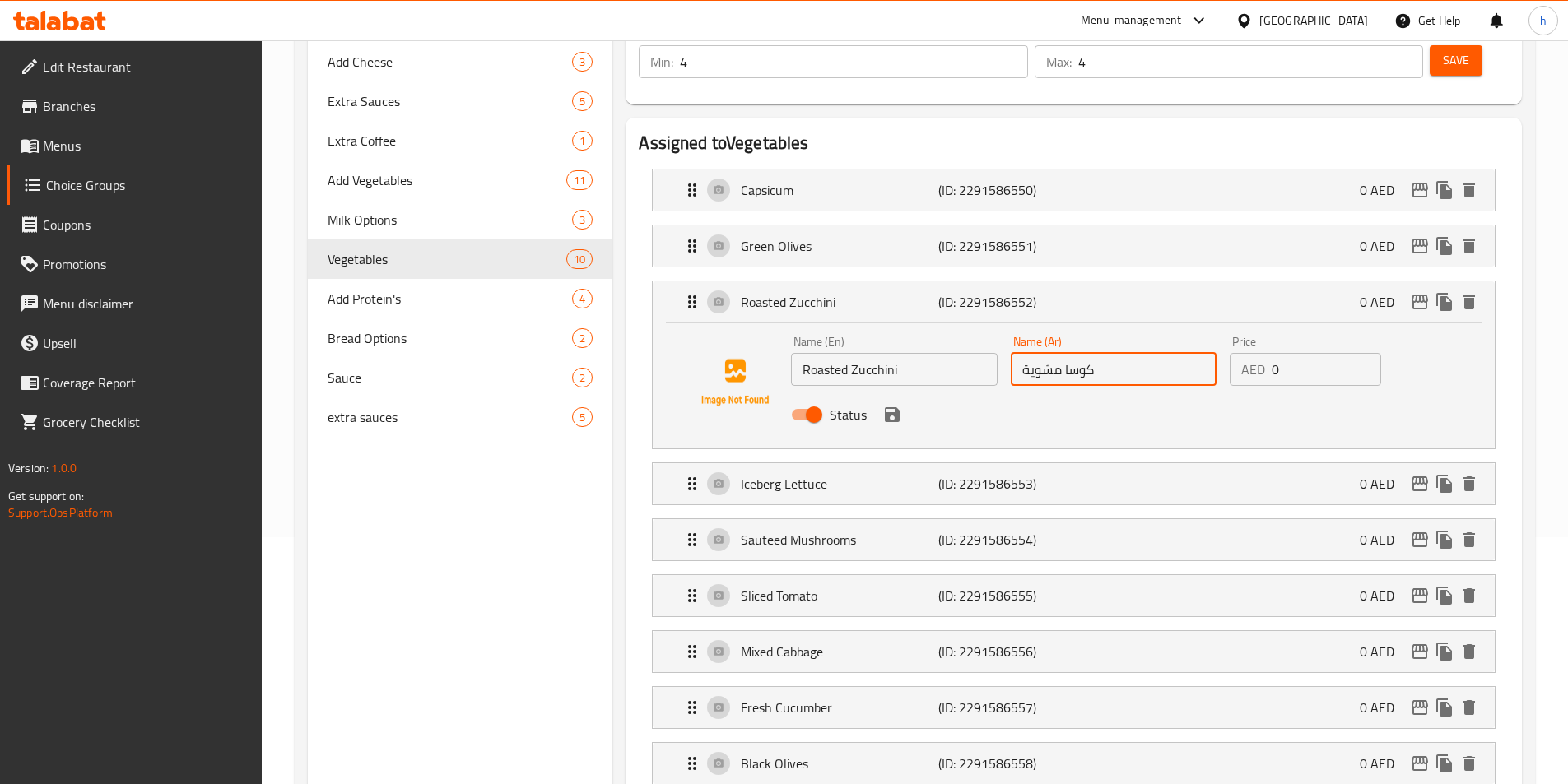
click input "كوسا مشوية"
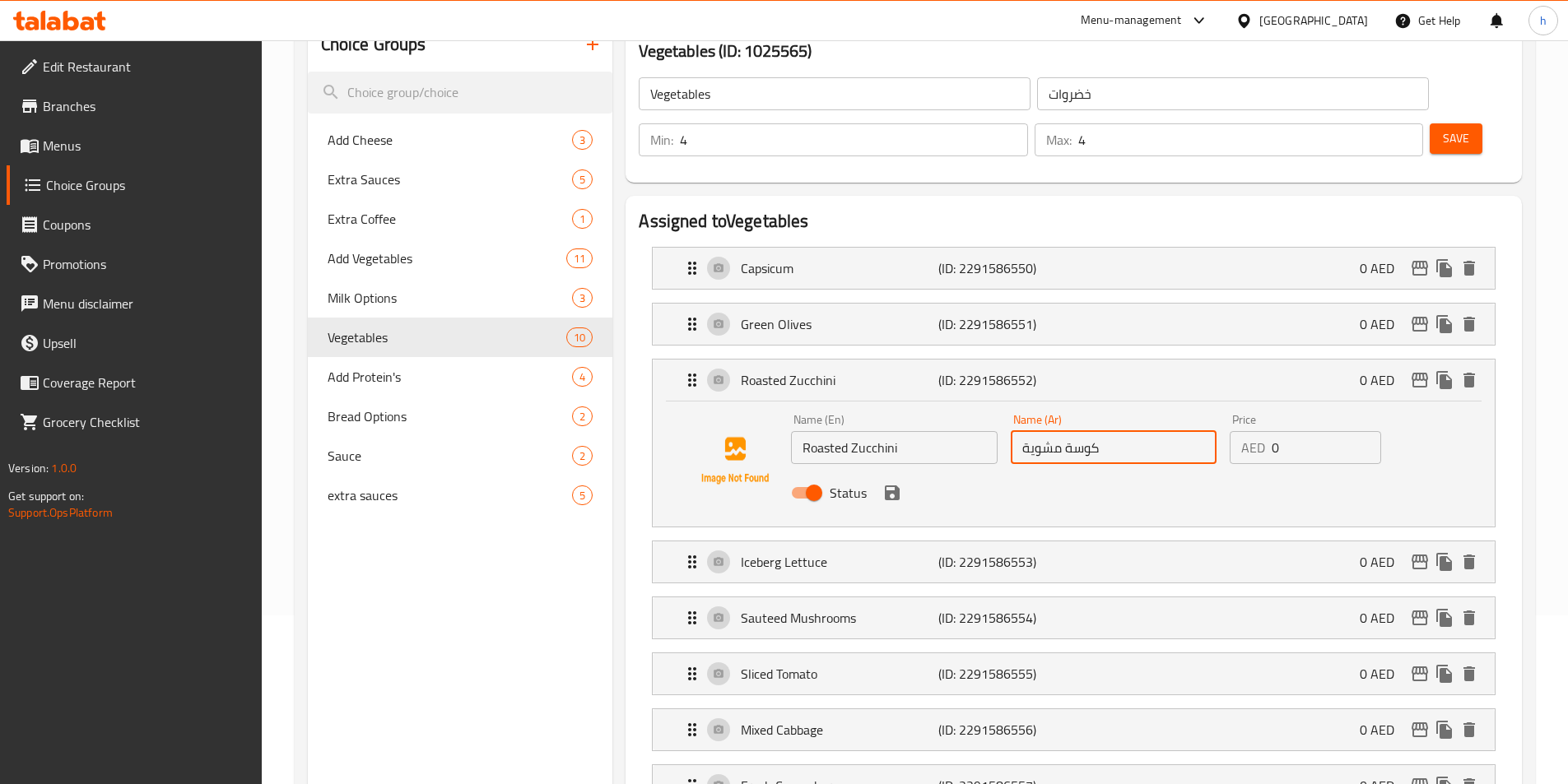
scroll to position [60, 0]
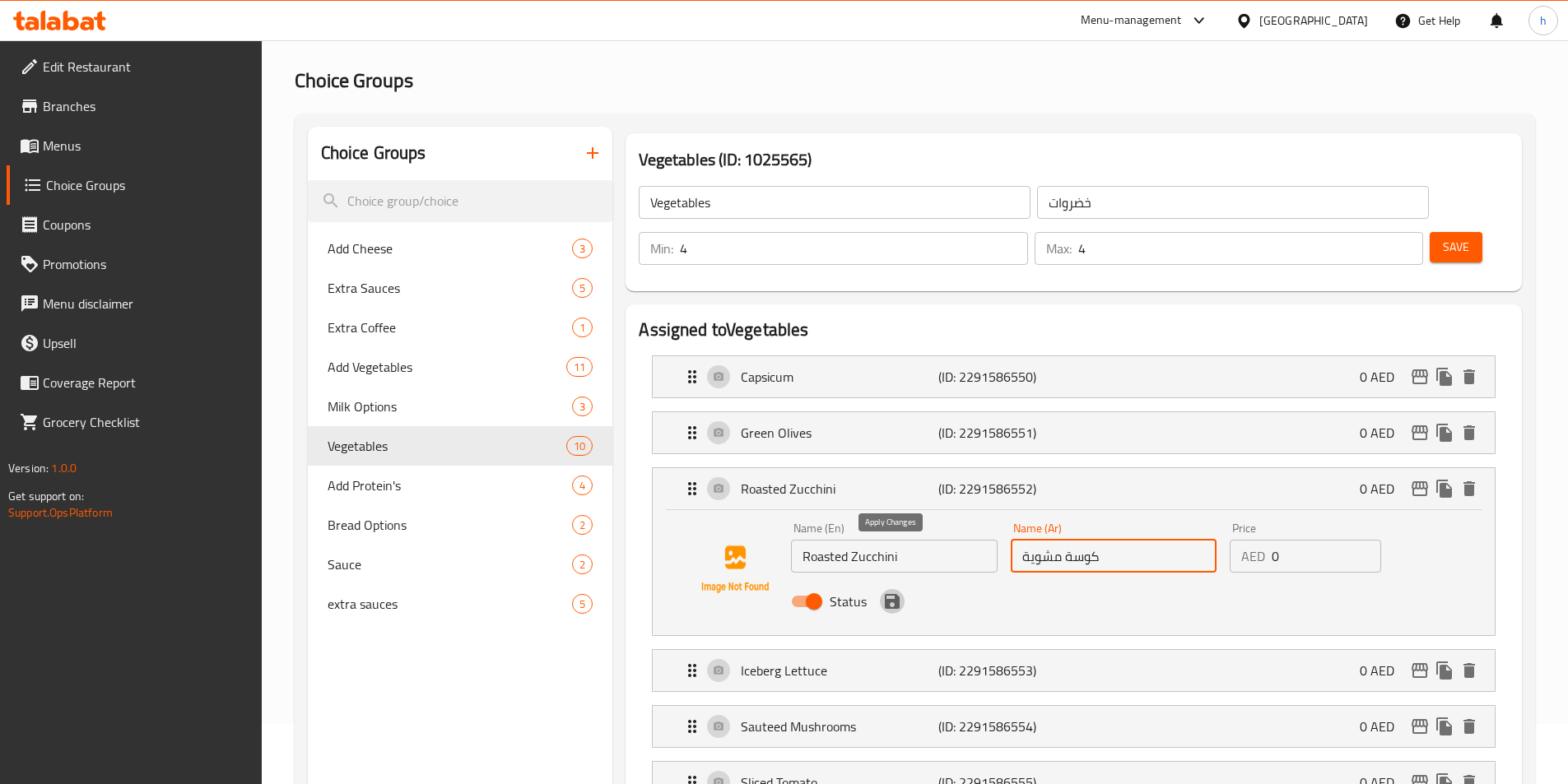
click icon "save"
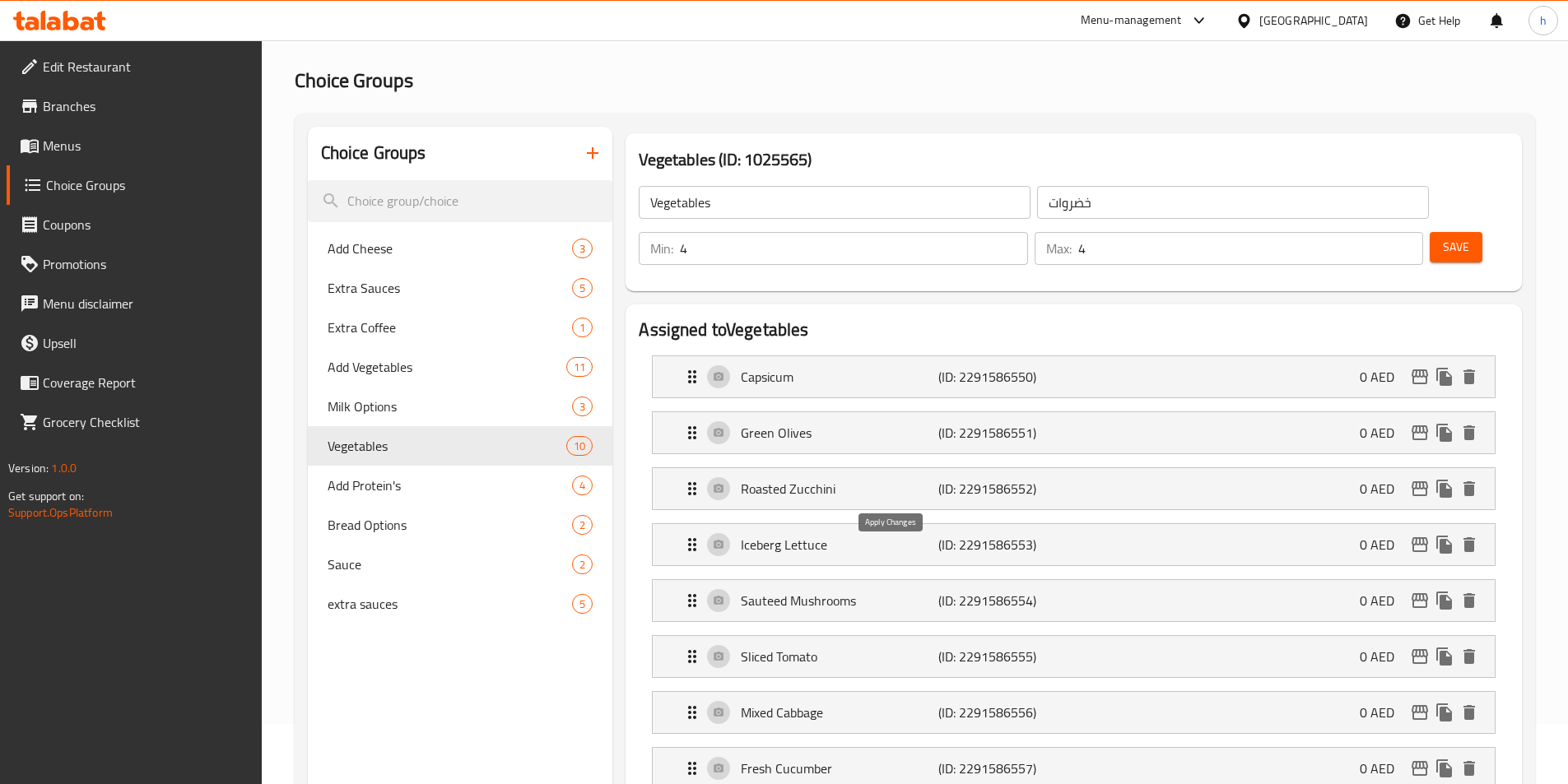
type input "كوسة مشوية"
click button "Save"
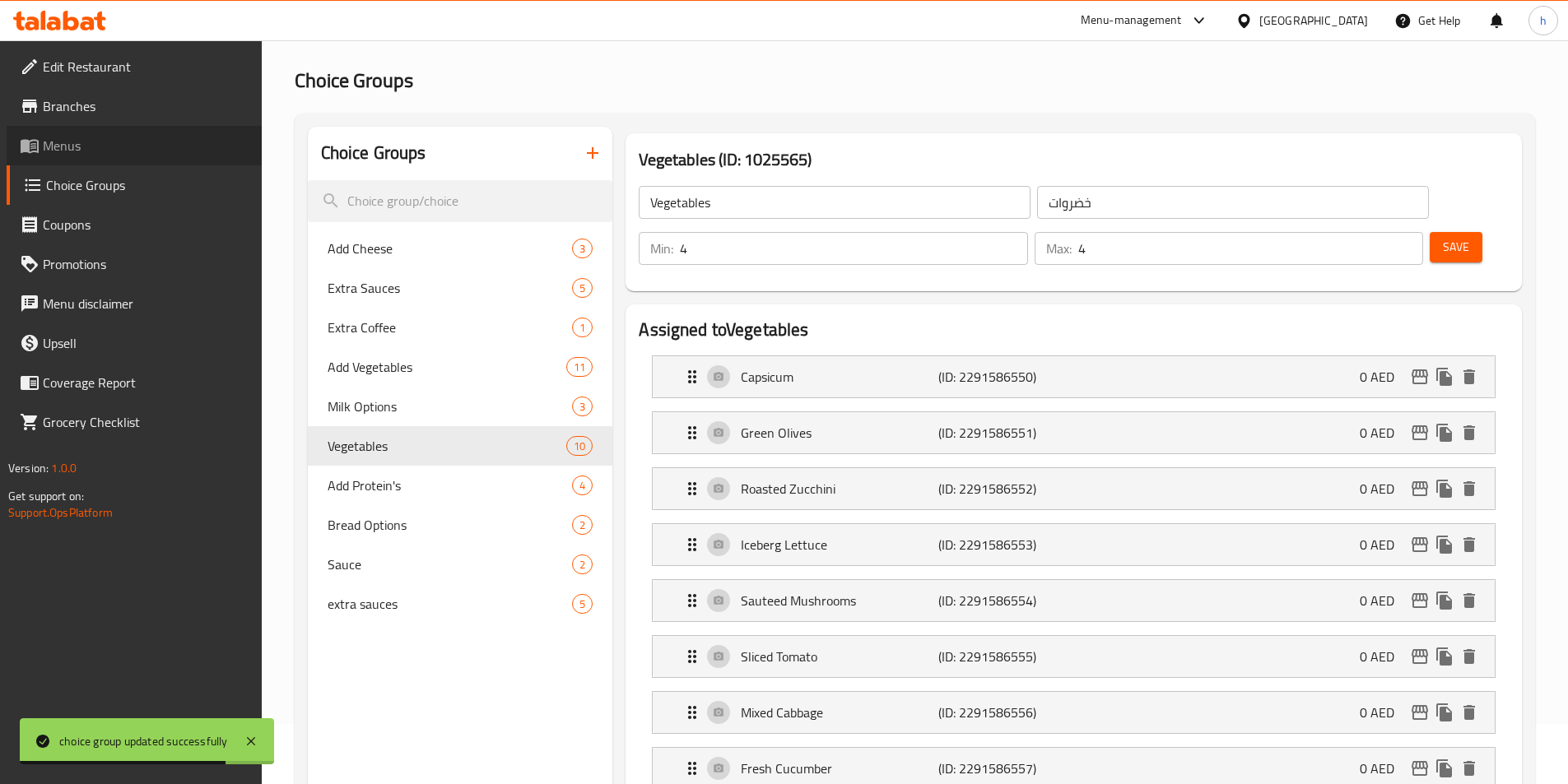
click span "Menus"
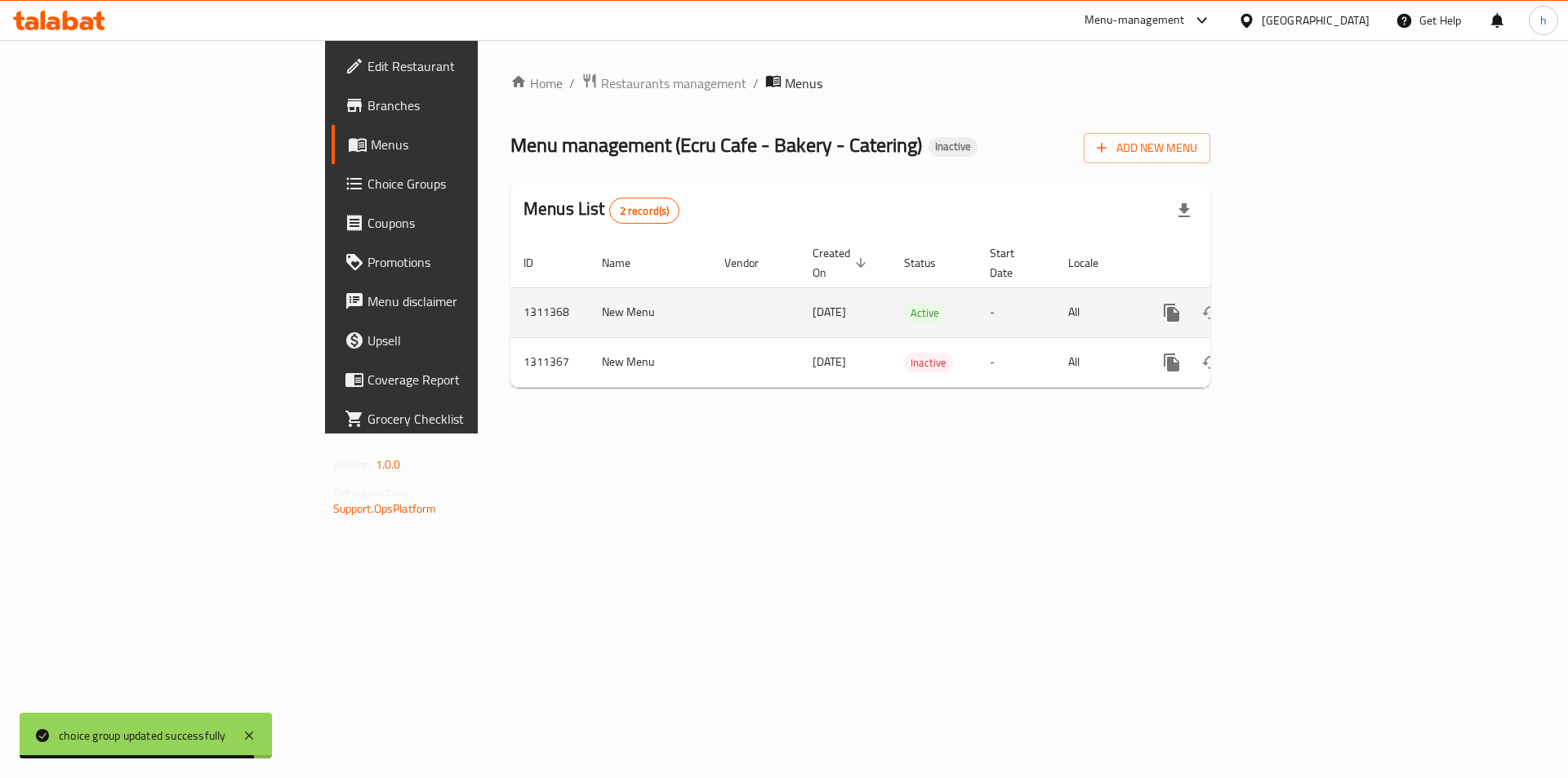
click icon "enhanced table"
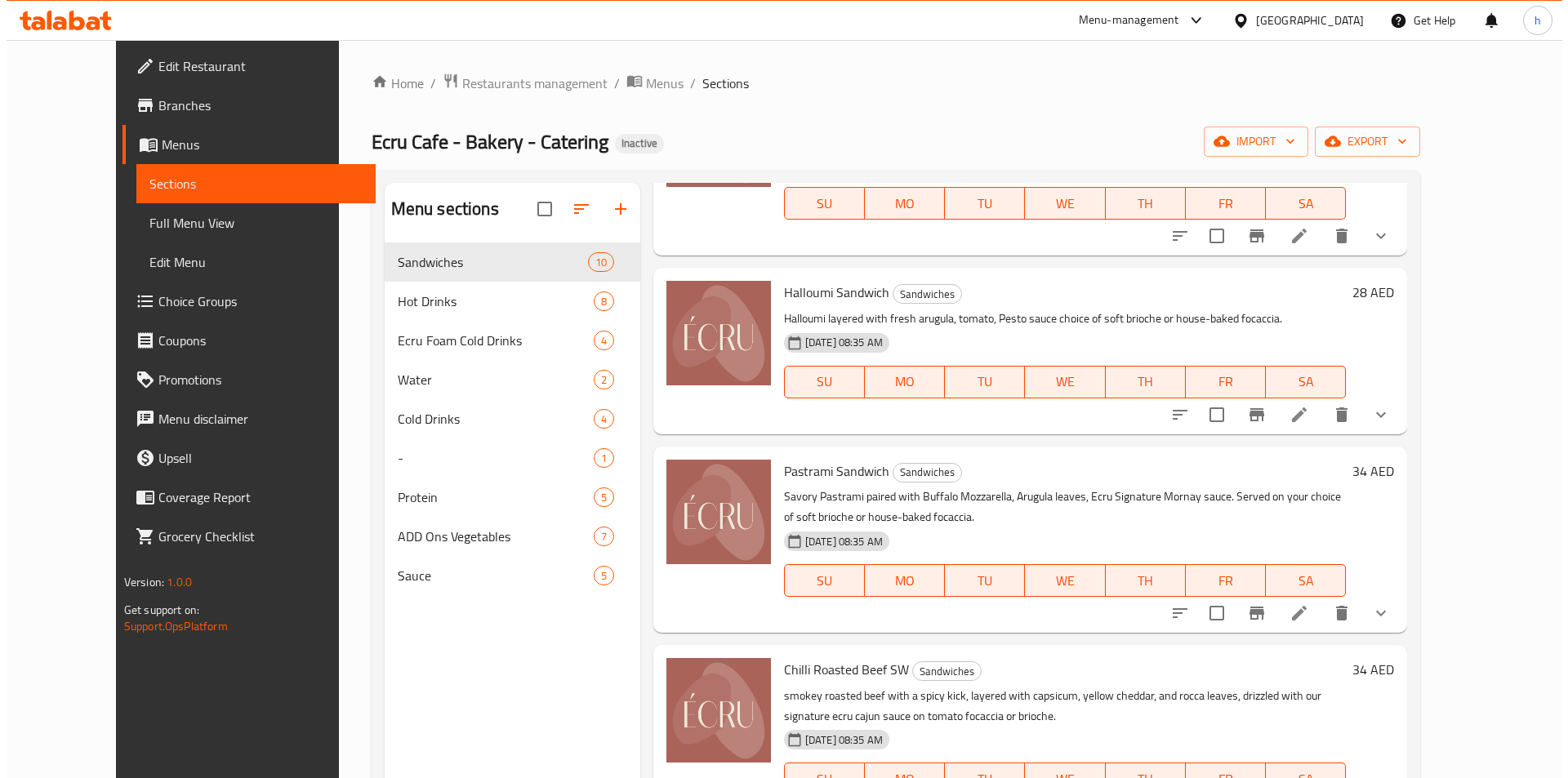
scroll to position [979, 0]
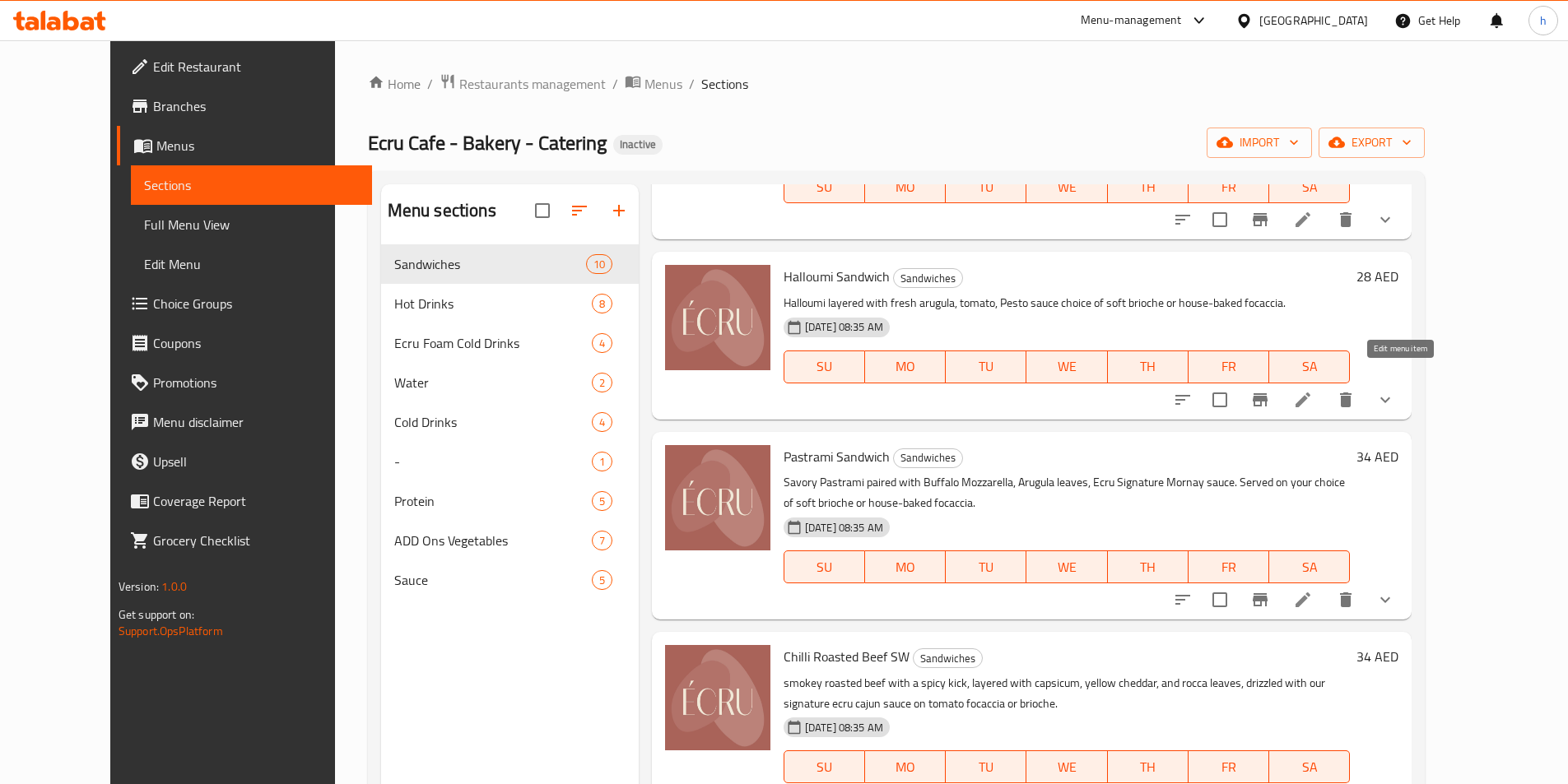
click icon
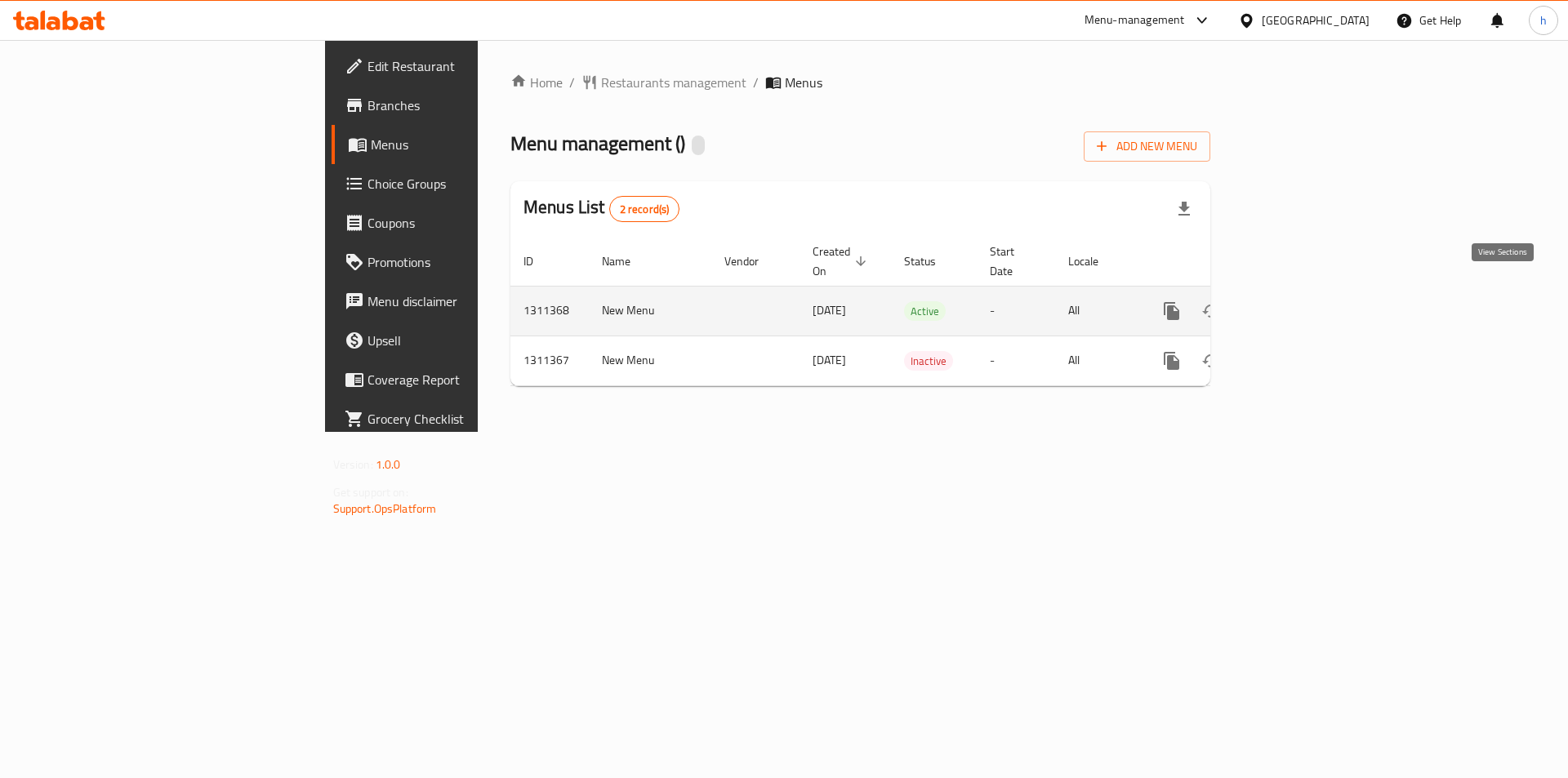
click at [1299, 301] on icon "enhanced table" at bounding box center [1289, 311] width 20 height 20
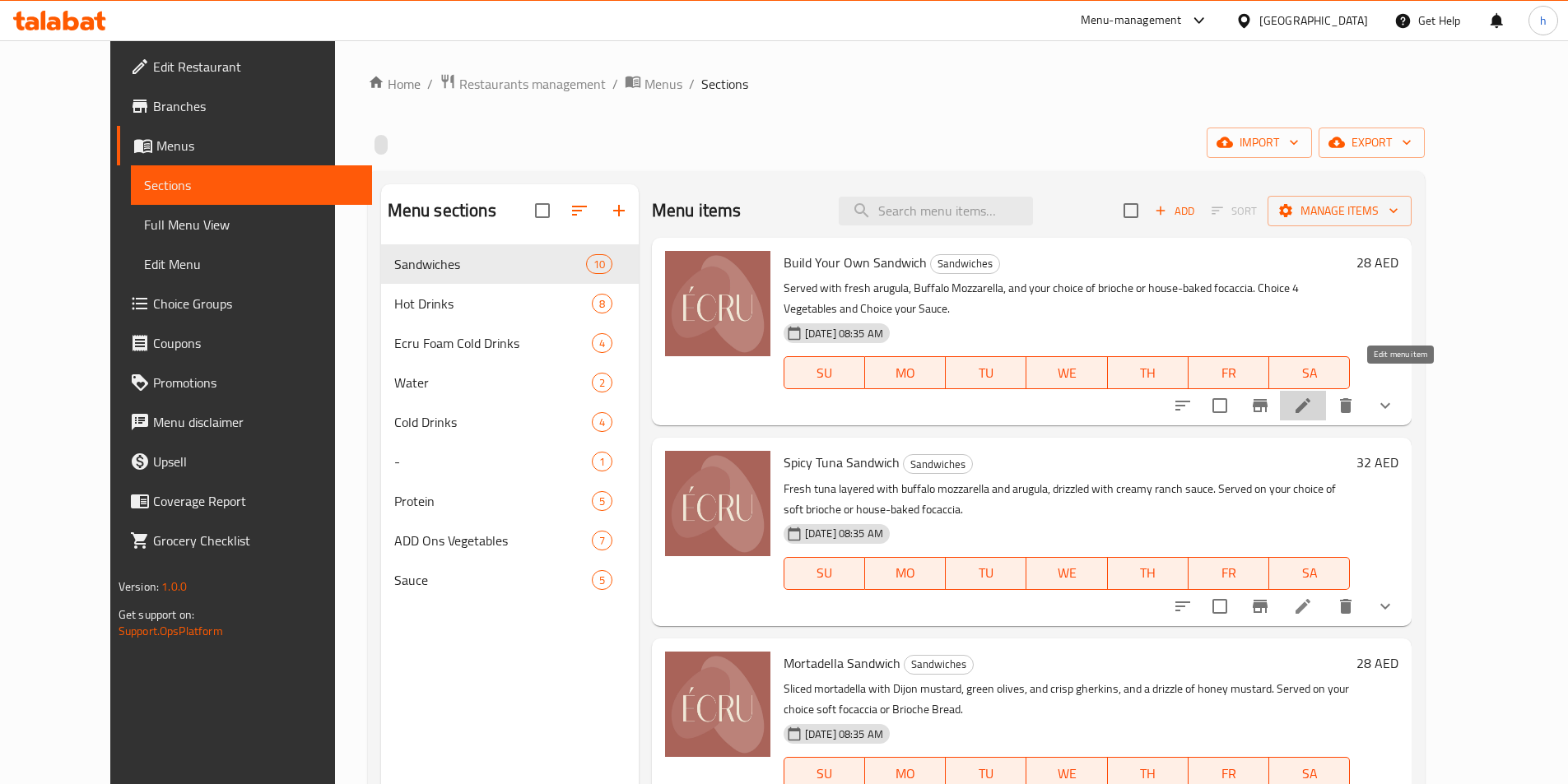
click at [1310, 399] on icon at bounding box center [1303, 406] width 15 height 15
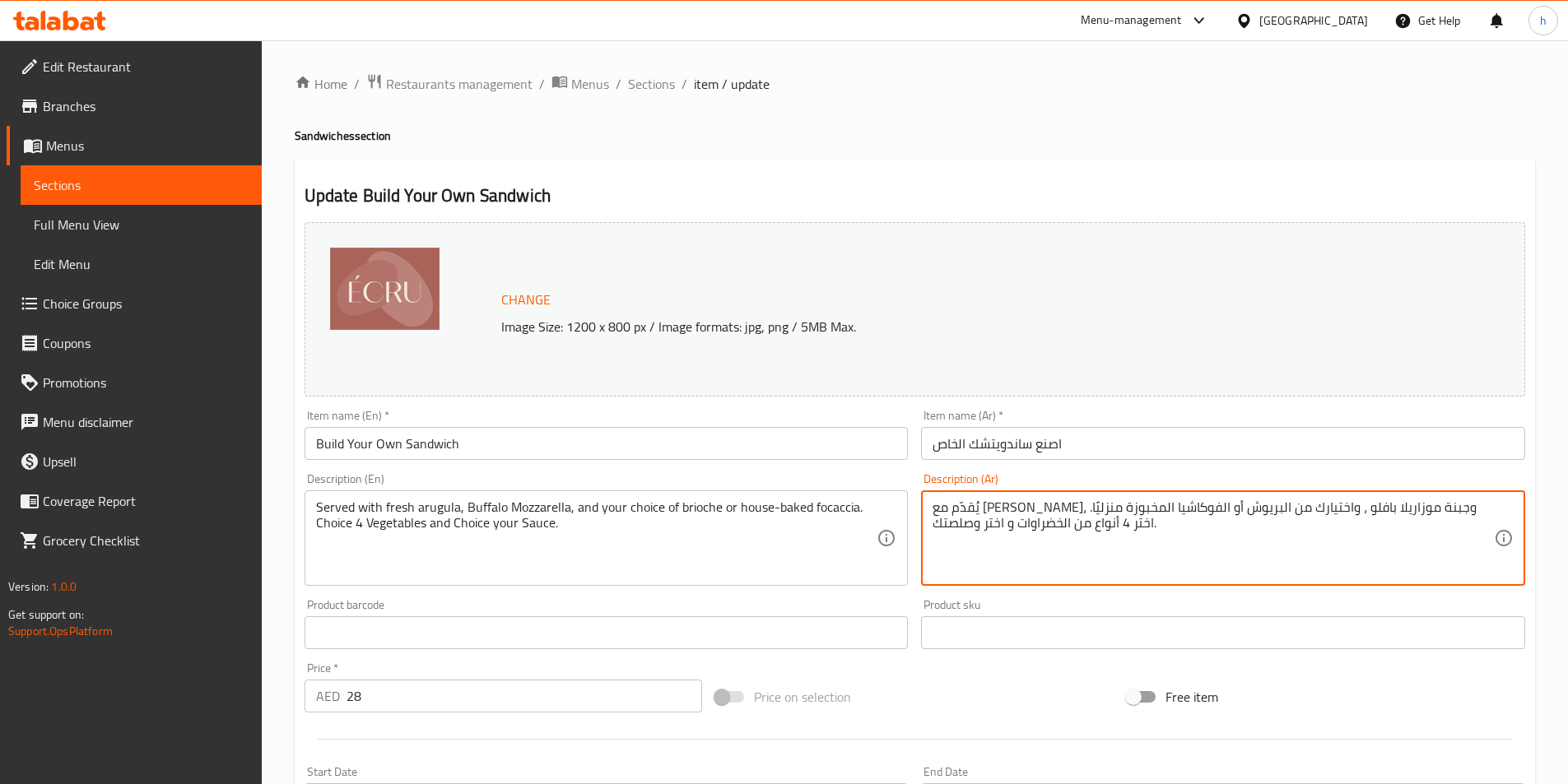
click at [1368, 504] on textarea "يُقدّم مع [PERSON_NAME]، وجبنة موزاريلا بافلو ، واختيارك من البريوش أو الفوكاشي…" at bounding box center [1214, 538] width 561 height 78
click at [1366, 512] on textarea "يُقدّم مع [PERSON_NAME]، وجبنة موزاريلا بافلو ، واختيارك من البريوش أو الفوكاشي…" at bounding box center [1214, 538] width 561 height 78
drag, startPoint x: 1371, startPoint y: 512, endPoint x: 1346, endPoint y: 512, distance: 25.0
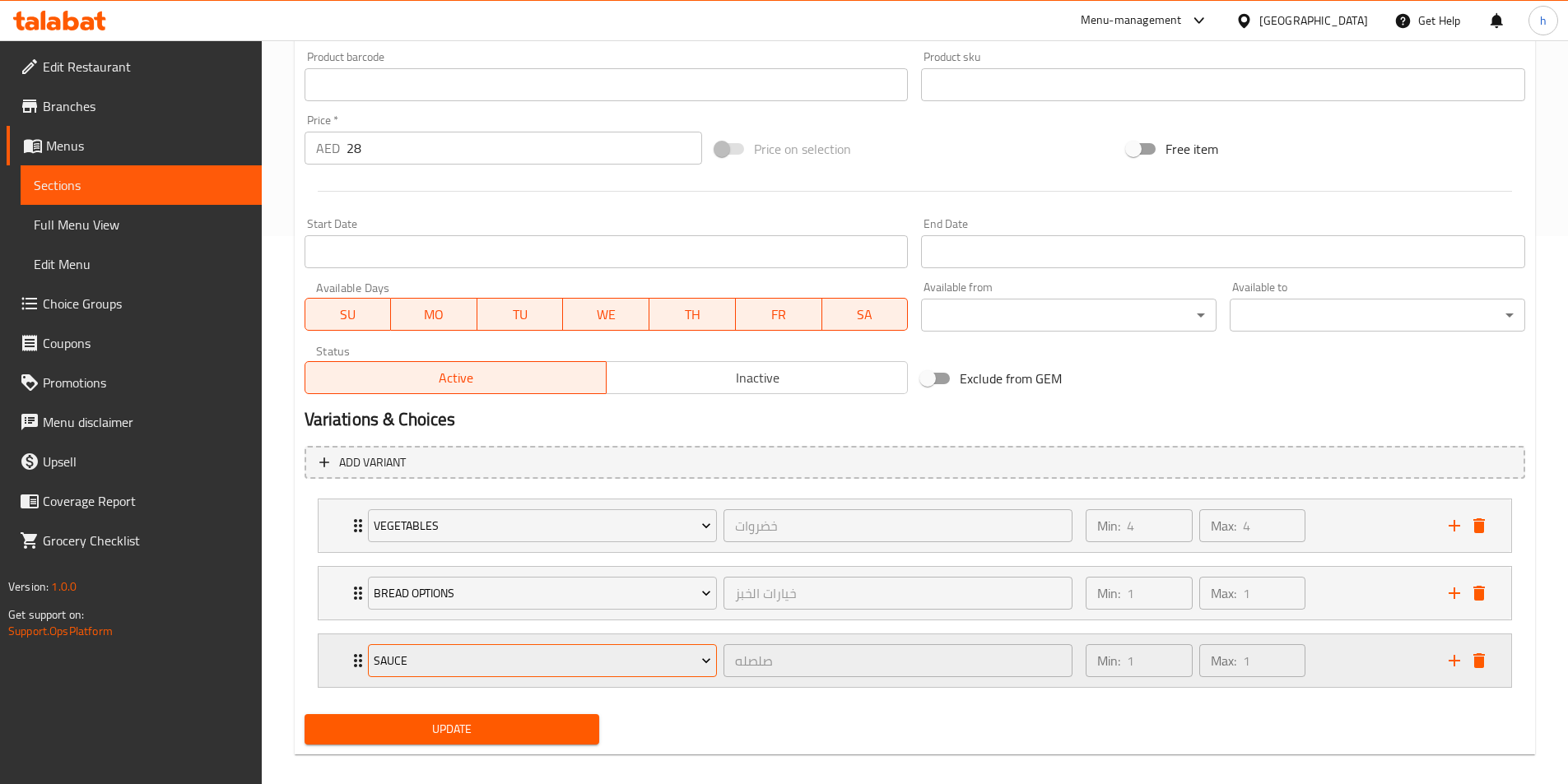
scroll to position [564, 0]
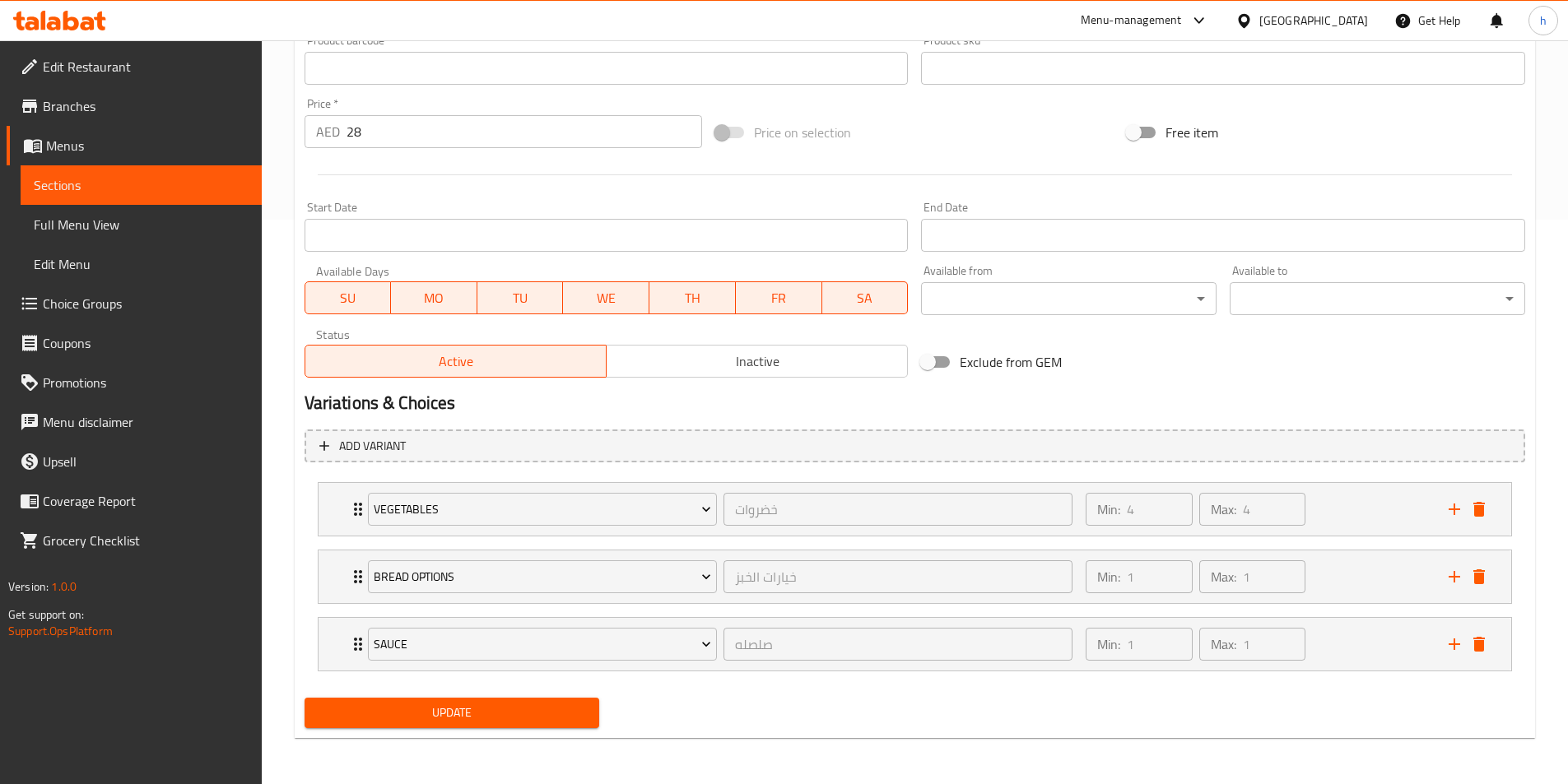
type textarea "يُقدّم مع [PERSON_NAME]، و [PERSON_NAME] ، واختيارك من البريوش أو الفوكاشيا الم…"
click at [522, 731] on div "Update" at bounding box center [452, 713] width 309 height 44
click at [547, 717] on span "Update" at bounding box center [452, 713] width 269 height 21
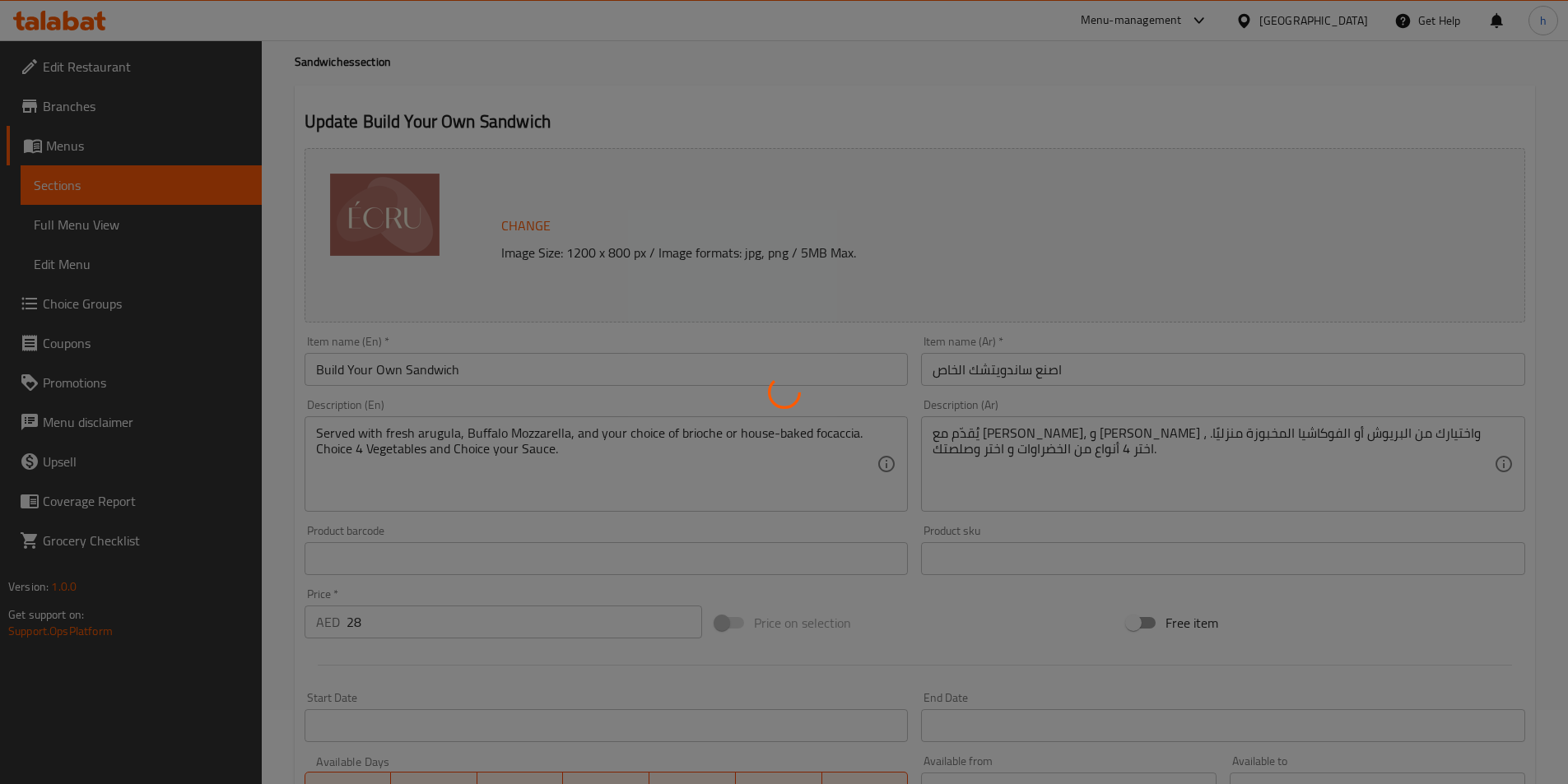
scroll to position [0, 0]
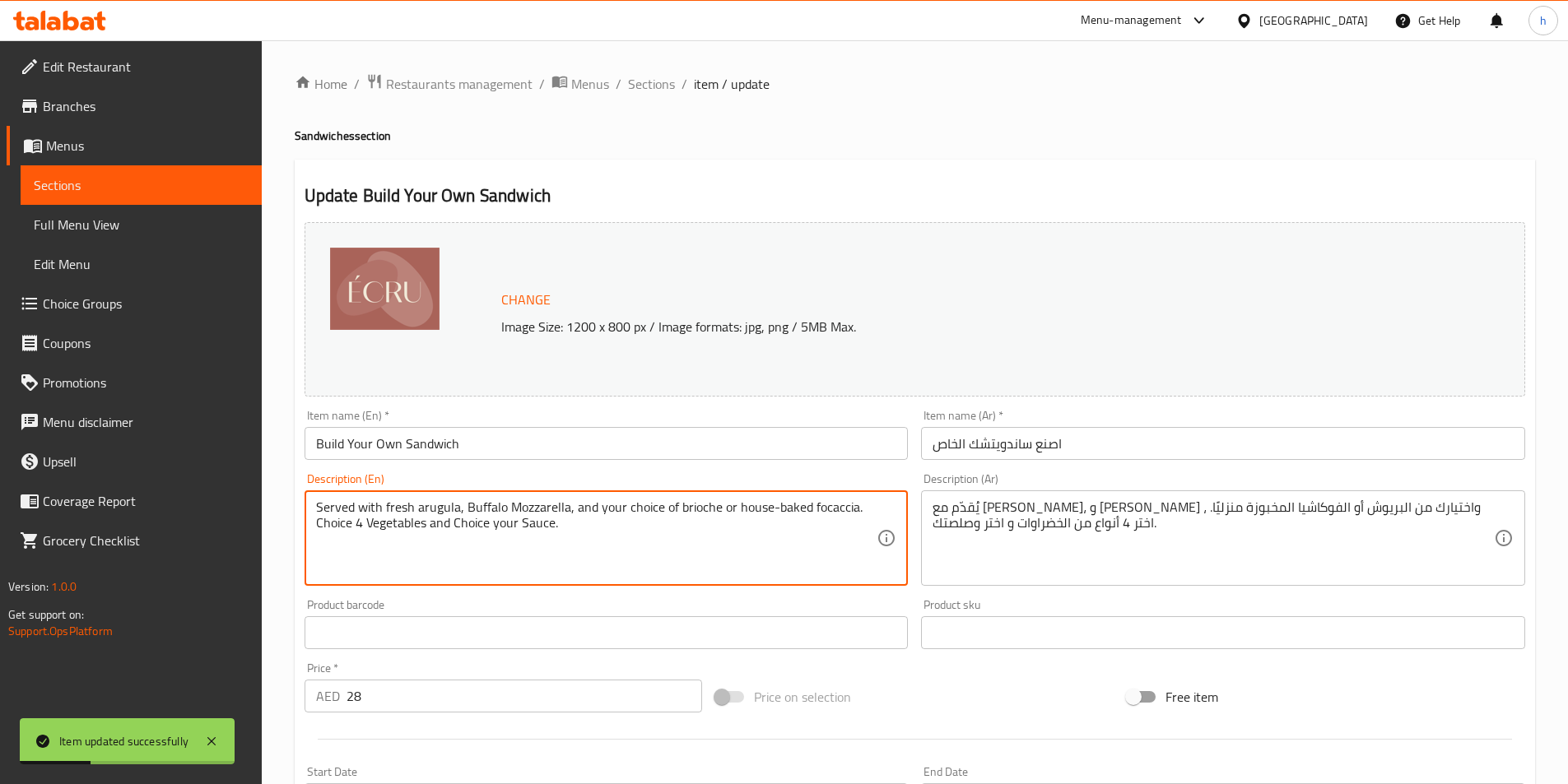
drag, startPoint x: 587, startPoint y: 503, endPoint x: 798, endPoint y: 515, distance: 211.3
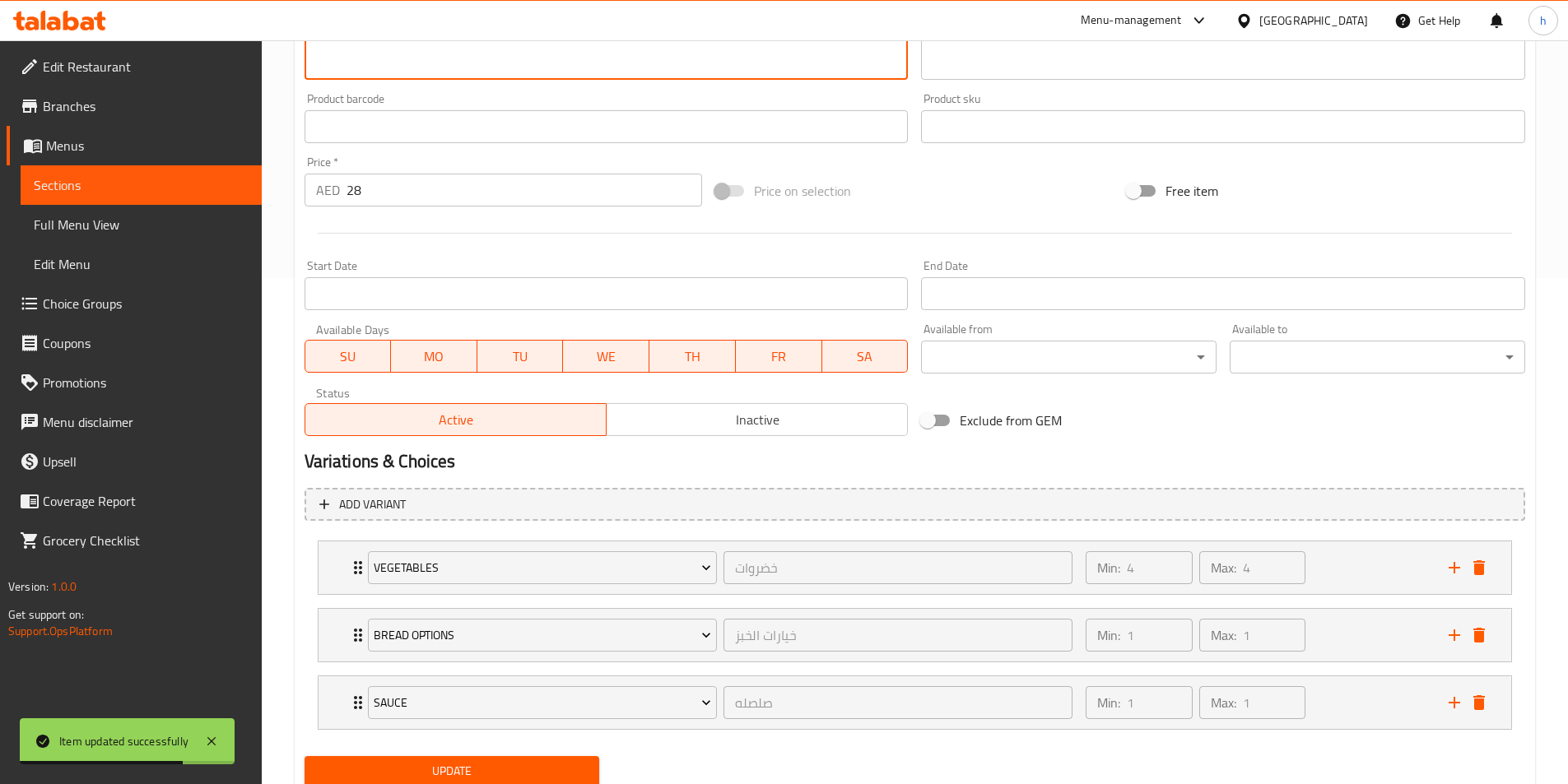
scroll to position [564, 0]
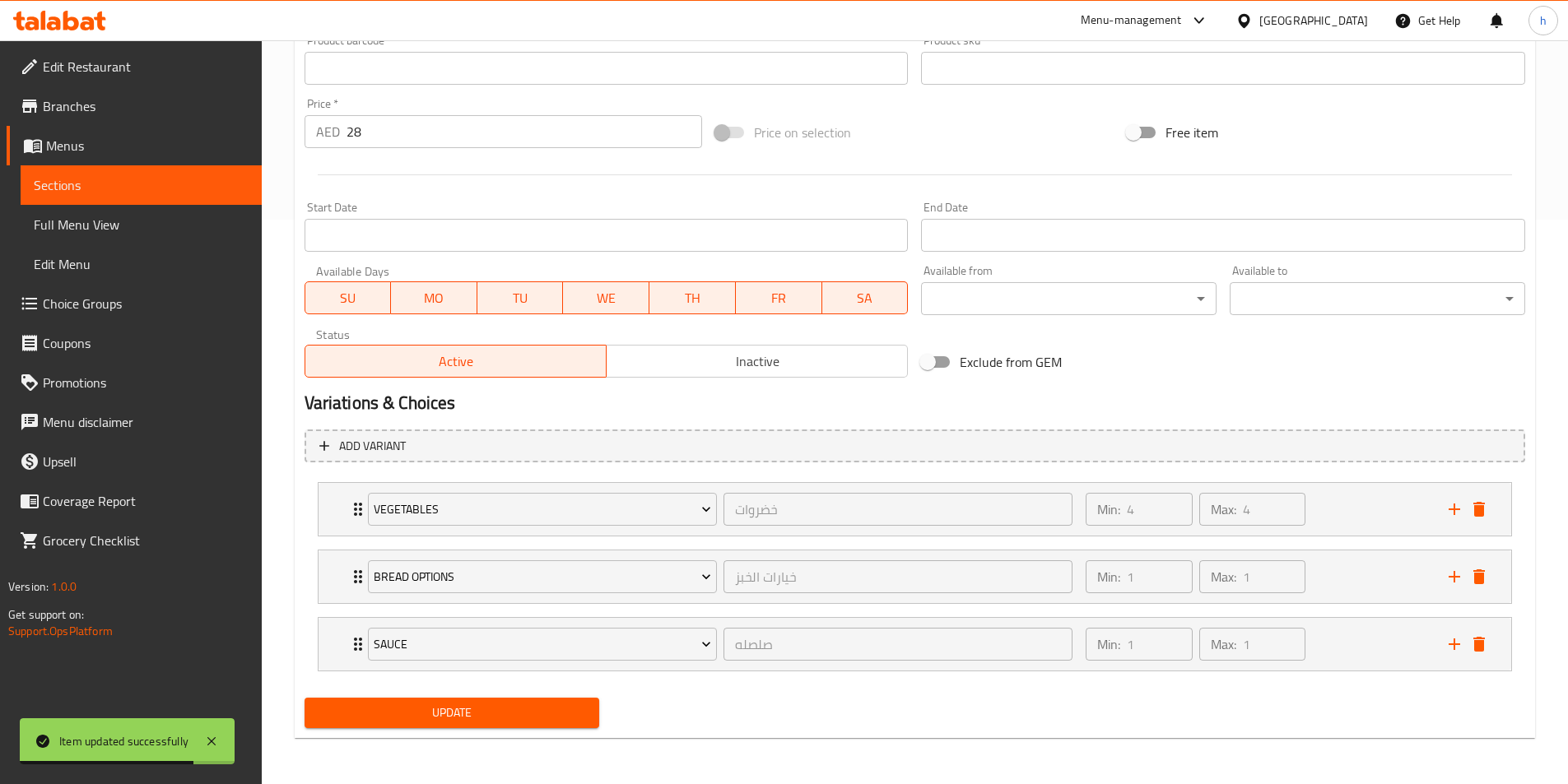
click at [544, 713] on span "Update" at bounding box center [452, 713] width 269 height 21
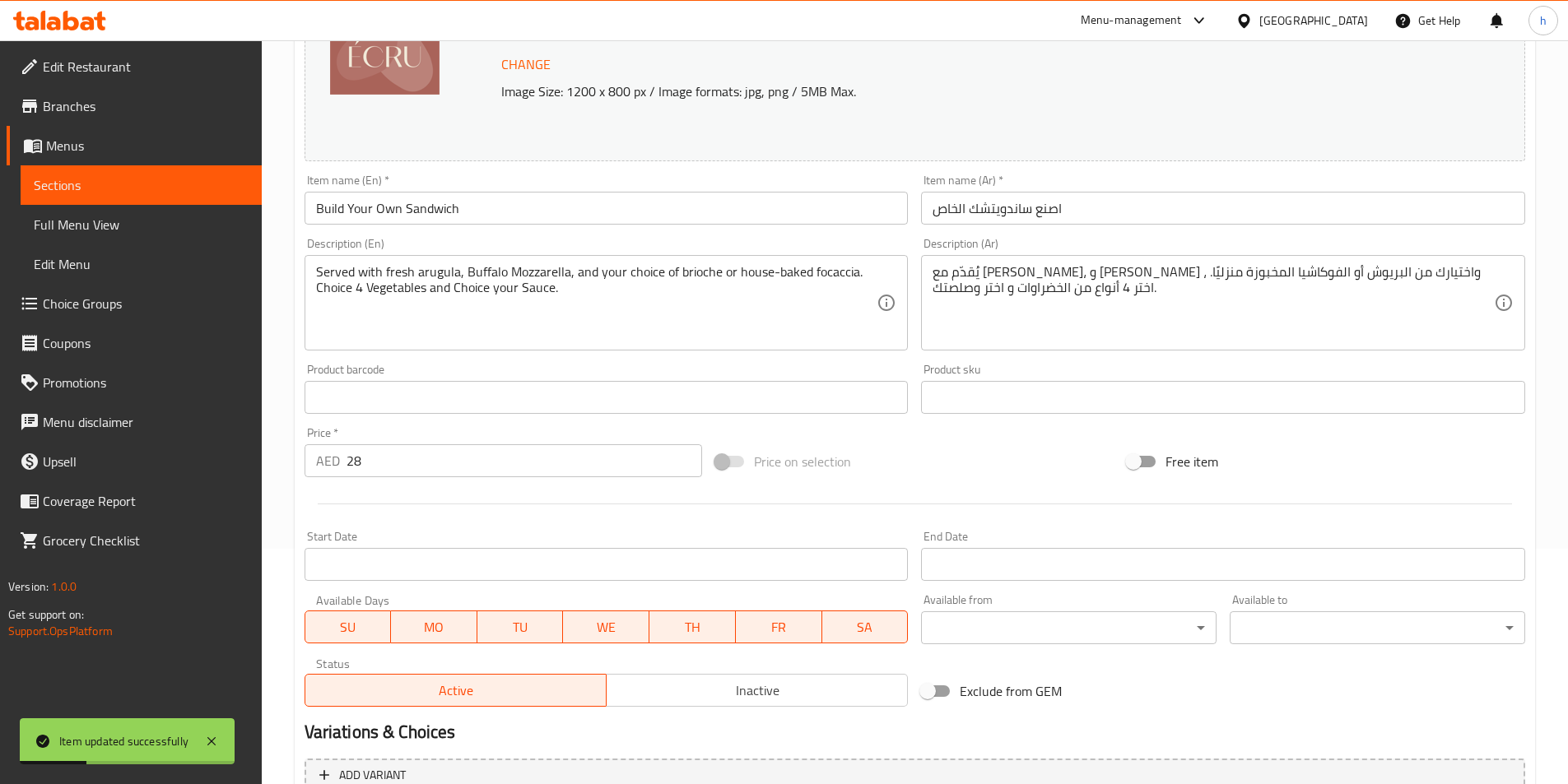
scroll to position [0, 0]
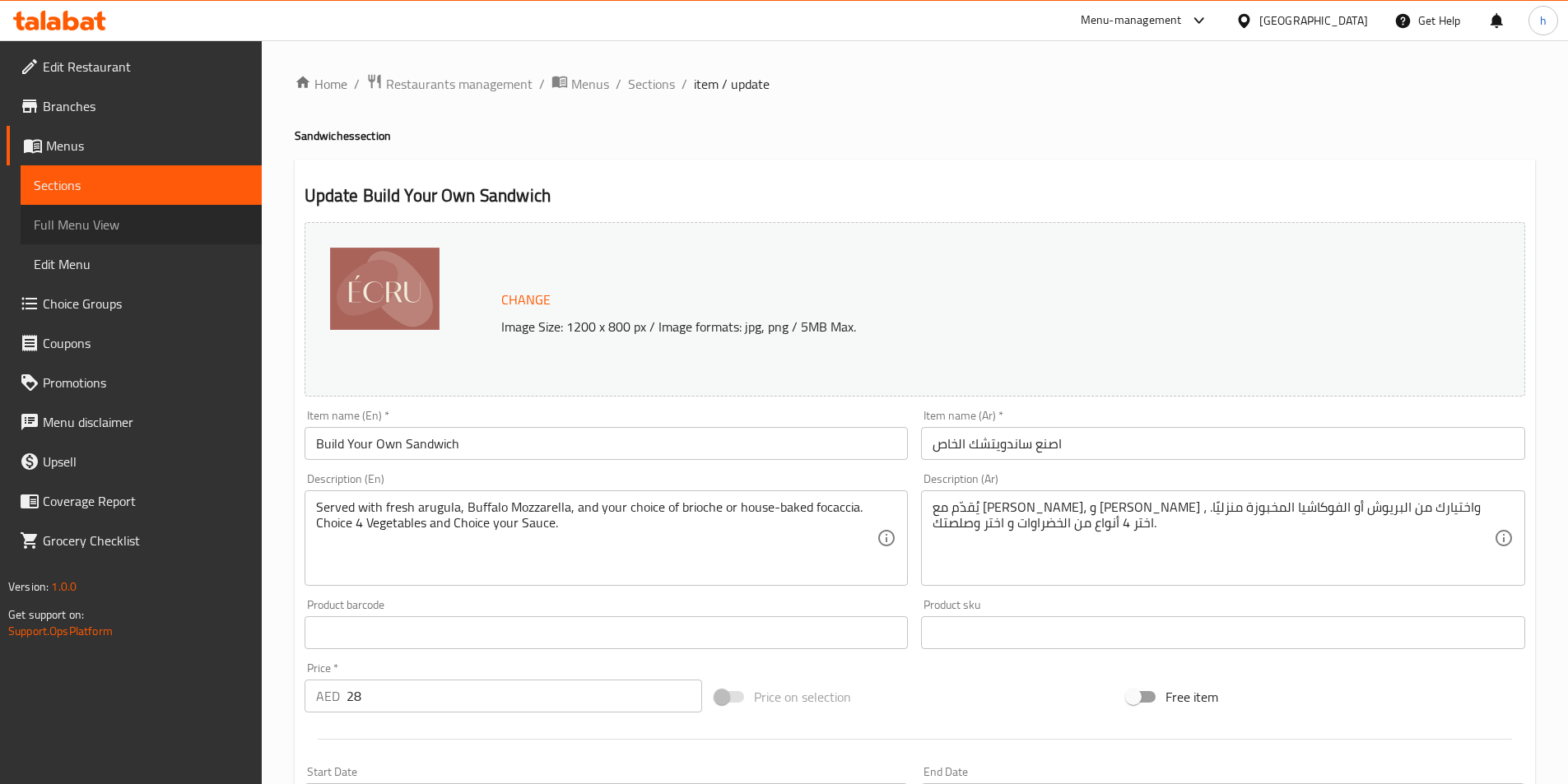
click at [121, 211] on link "Full Menu View" at bounding box center [141, 224] width 241 height 40
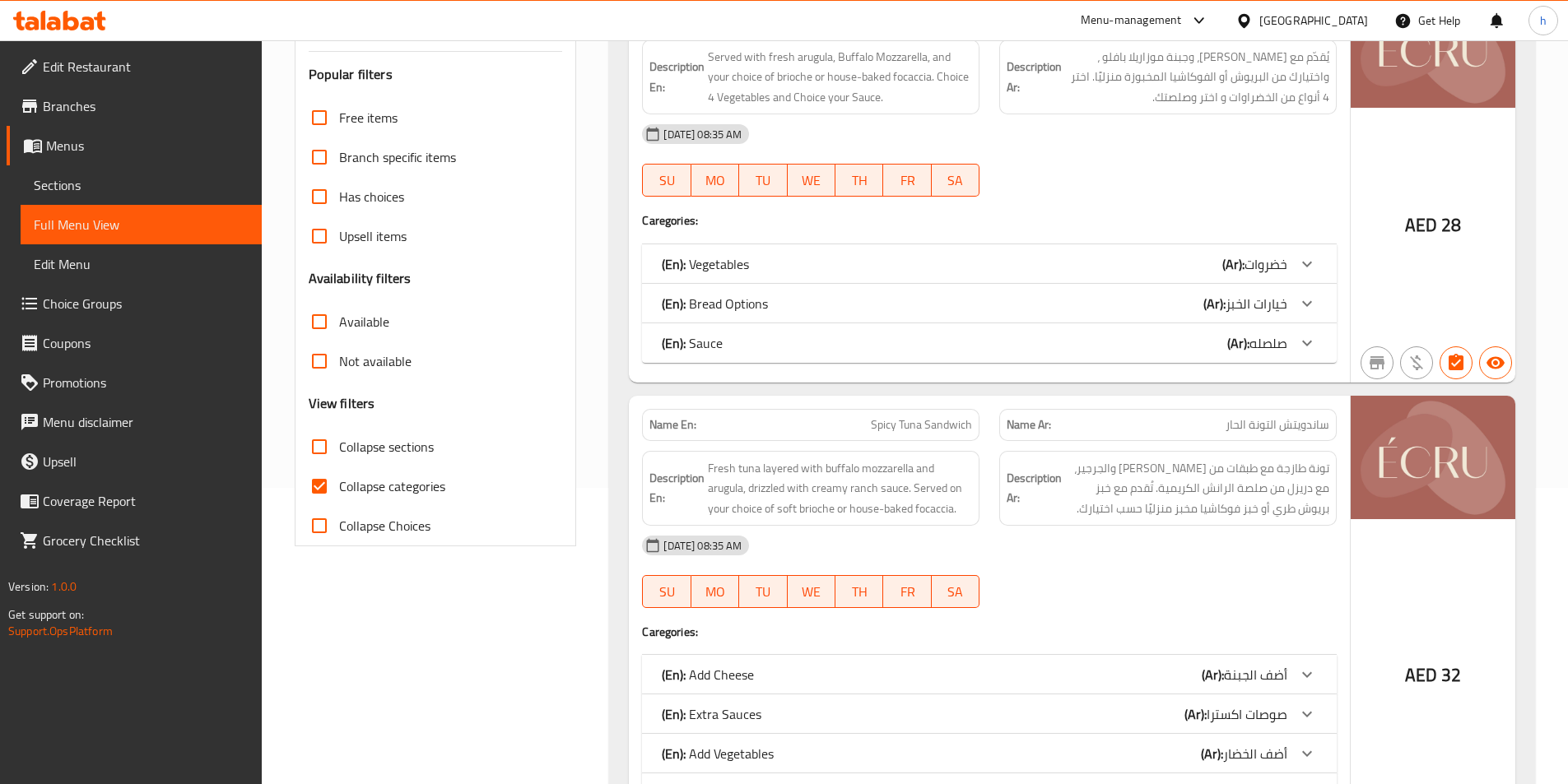
scroll to position [329, 0]
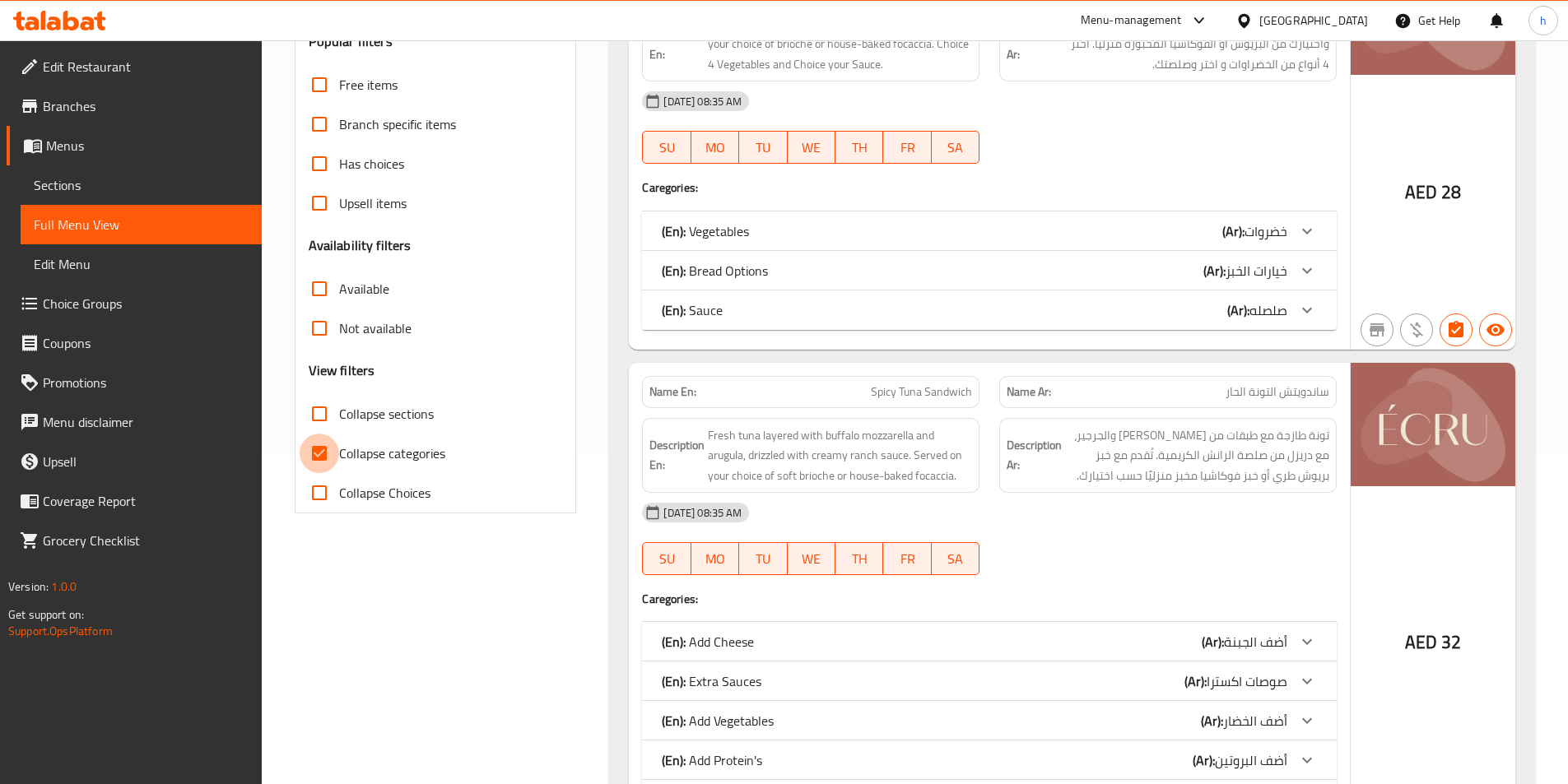
click at [317, 453] on input "Collapse categories" at bounding box center [320, 453] width 40 height 40
checkbox input "false"
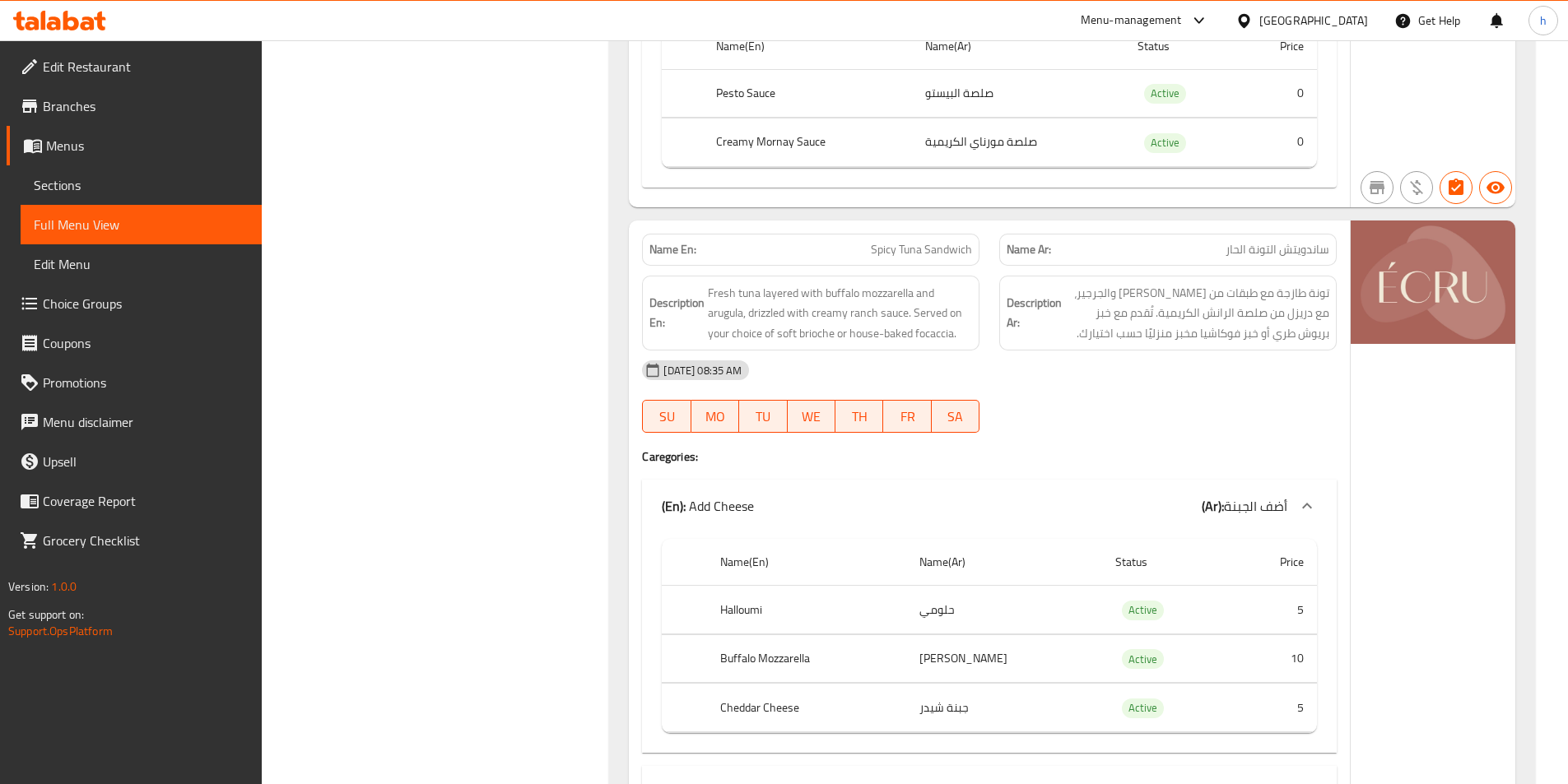
scroll to position [1481, 0]
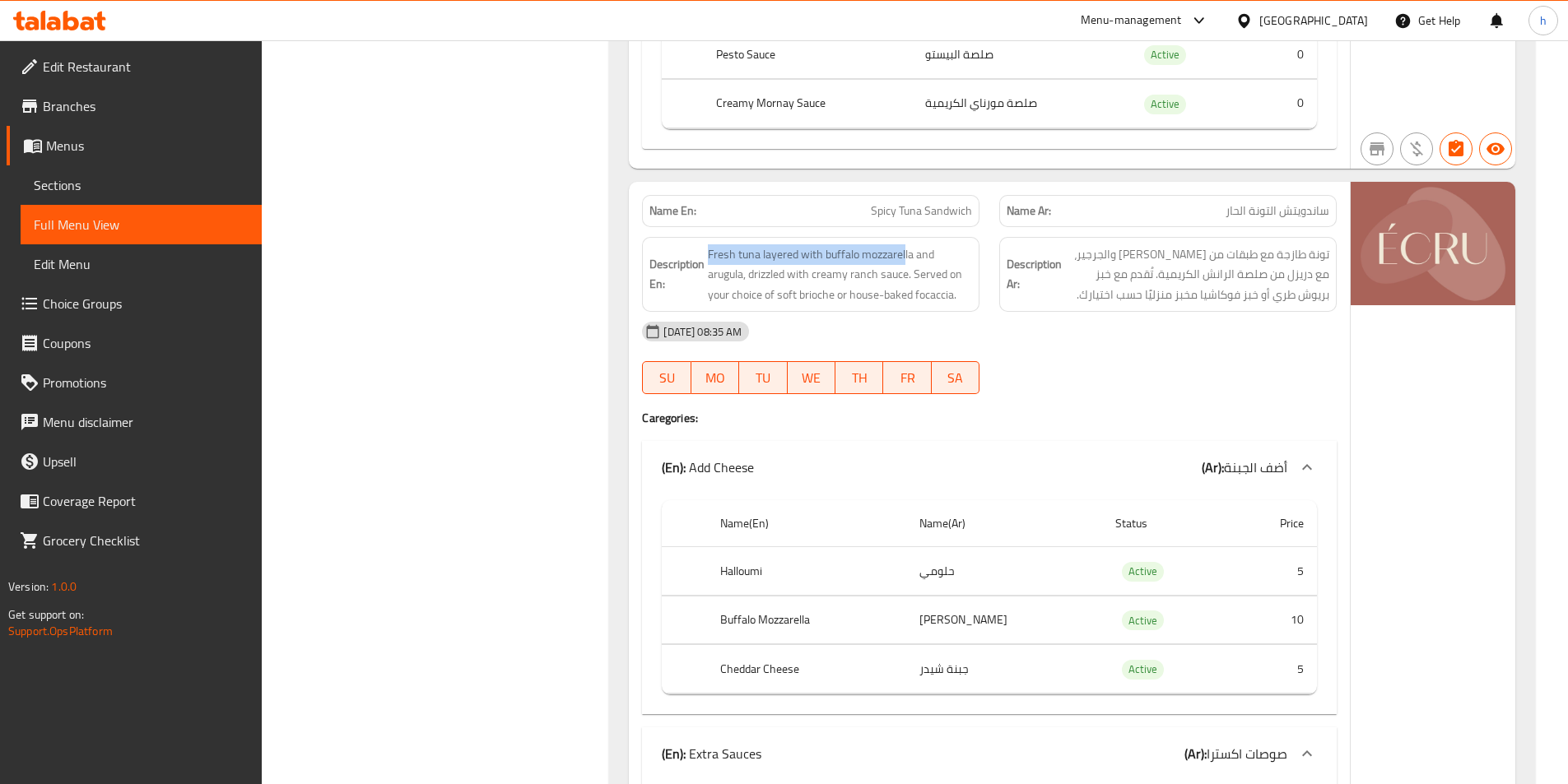
drag, startPoint x: 710, startPoint y: 255, endPoint x: 906, endPoint y: 234, distance: 197.1
click at [906, 234] on div "Description En: Fresh tuna layered with buffalo mozzarella and arugula, drizzle…" at bounding box center [811, 275] width 358 height 96
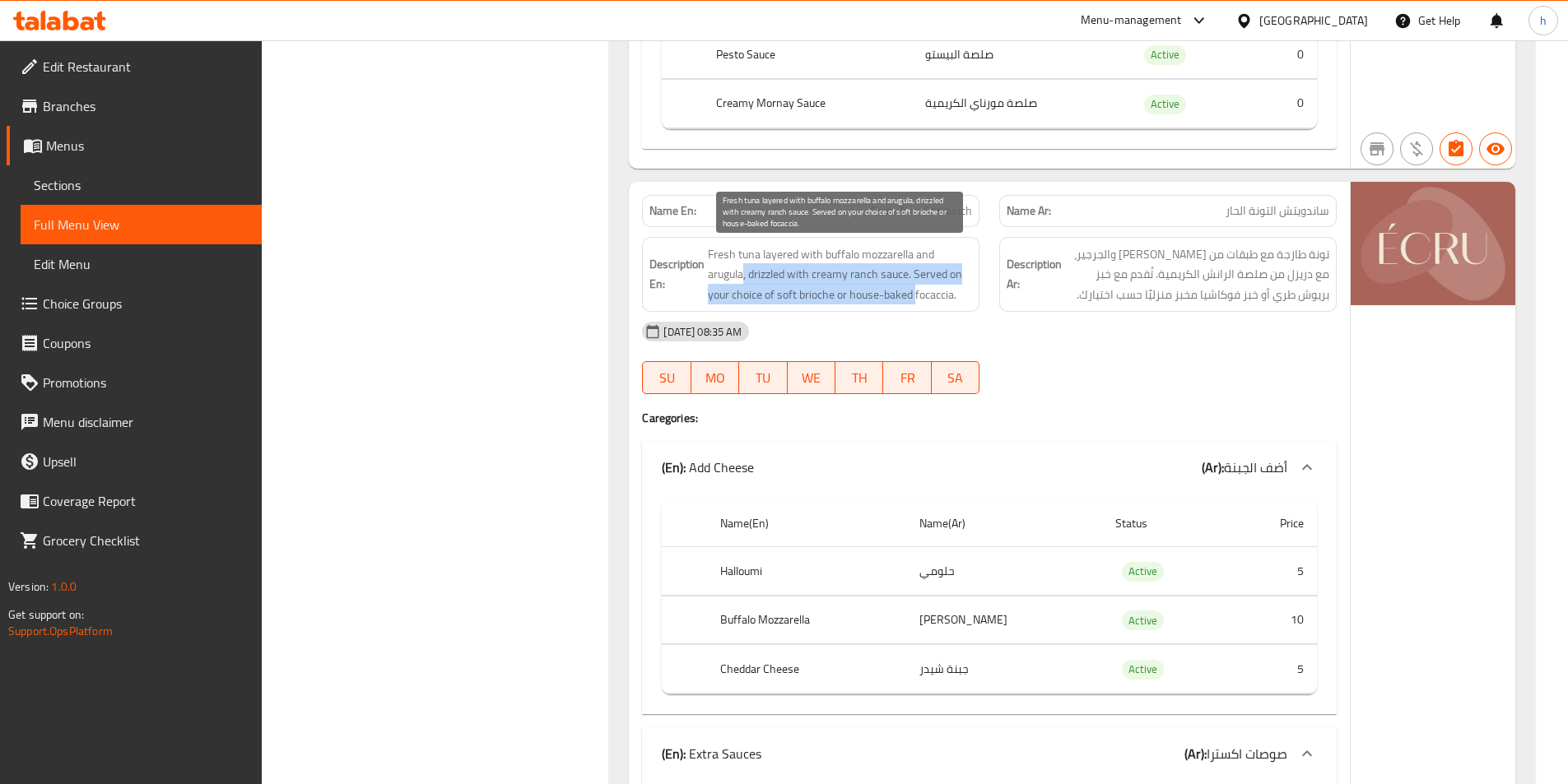
drag, startPoint x: 742, startPoint y: 284, endPoint x: 916, endPoint y: 286, distance: 174.0
click at [916, 286] on span "Fresh tuna layered with buffalo mozzarella and arugula, drizzled with creamy ra…" at bounding box center [840, 275] width 264 height 61
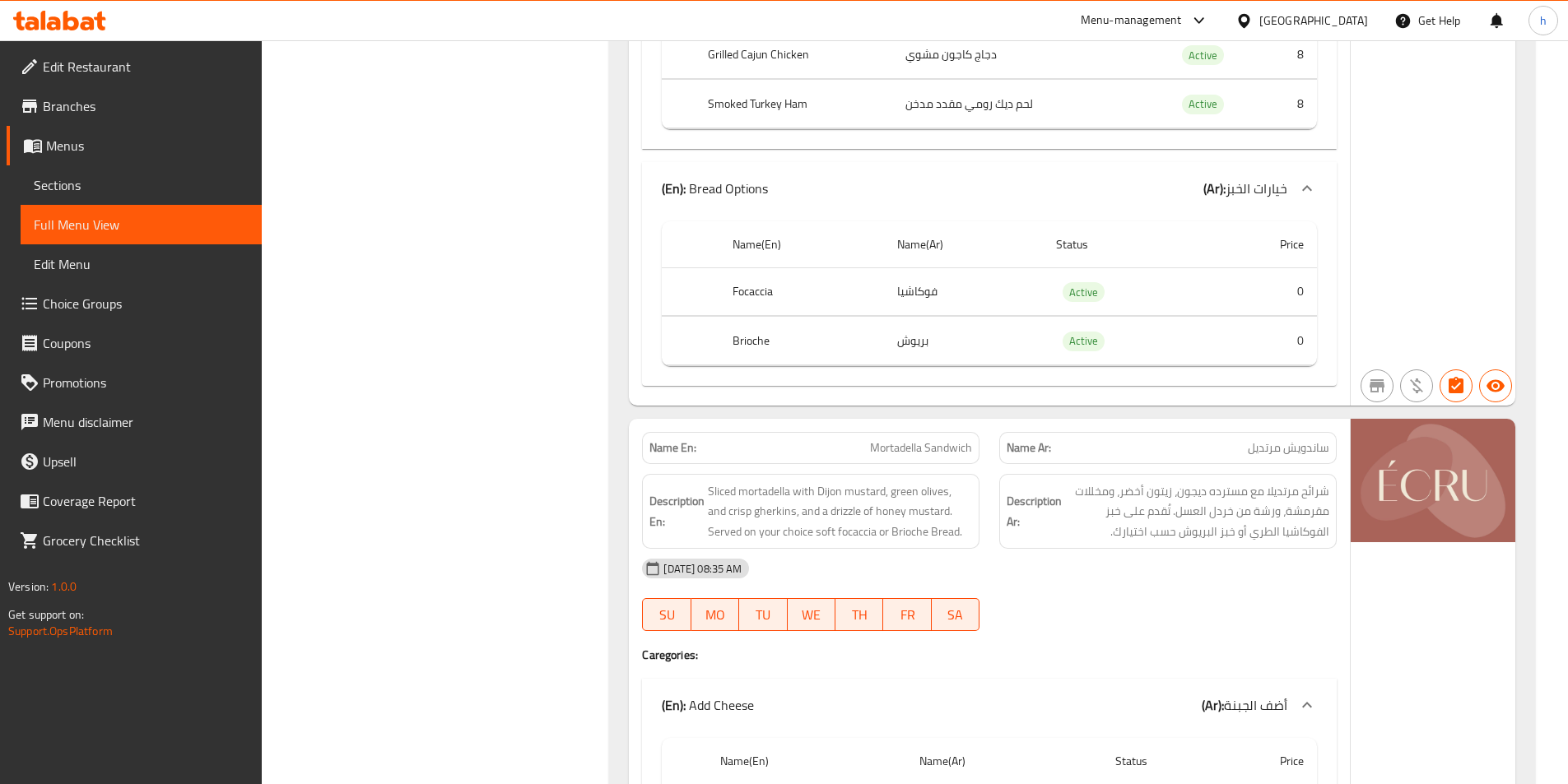
scroll to position [3538, 0]
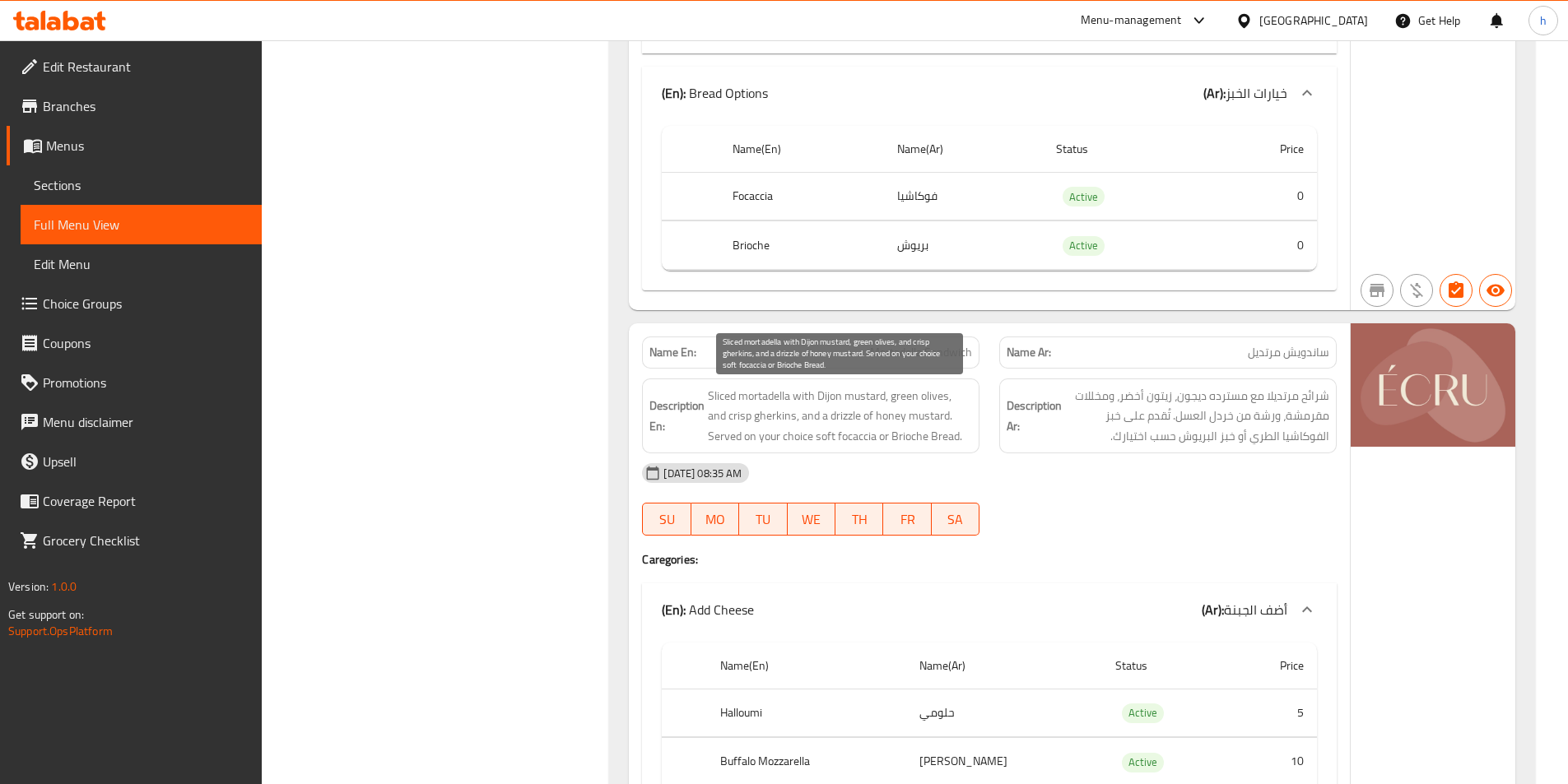
click at [770, 418] on span "Sliced mortadella with Dijon mustard, green olives, and crisp gherkins, and a d…" at bounding box center [840, 417] width 264 height 61
drag, startPoint x: 715, startPoint y: 402, endPoint x: 887, endPoint y: 386, distance: 172.7
click at [887, 386] on span "Sliced mortadella with Dijon mustard, green olives, and crisp gherkins, and a d…" at bounding box center [840, 417] width 264 height 61
click at [774, 398] on span "Sliced mortadella with Dijon mustard, green olives, and crisp gherkins, and a d…" at bounding box center [840, 417] width 264 height 61
drag, startPoint x: 707, startPoint y: 395, endPoint x: 887, endPoint y: 391, distance: 180.0
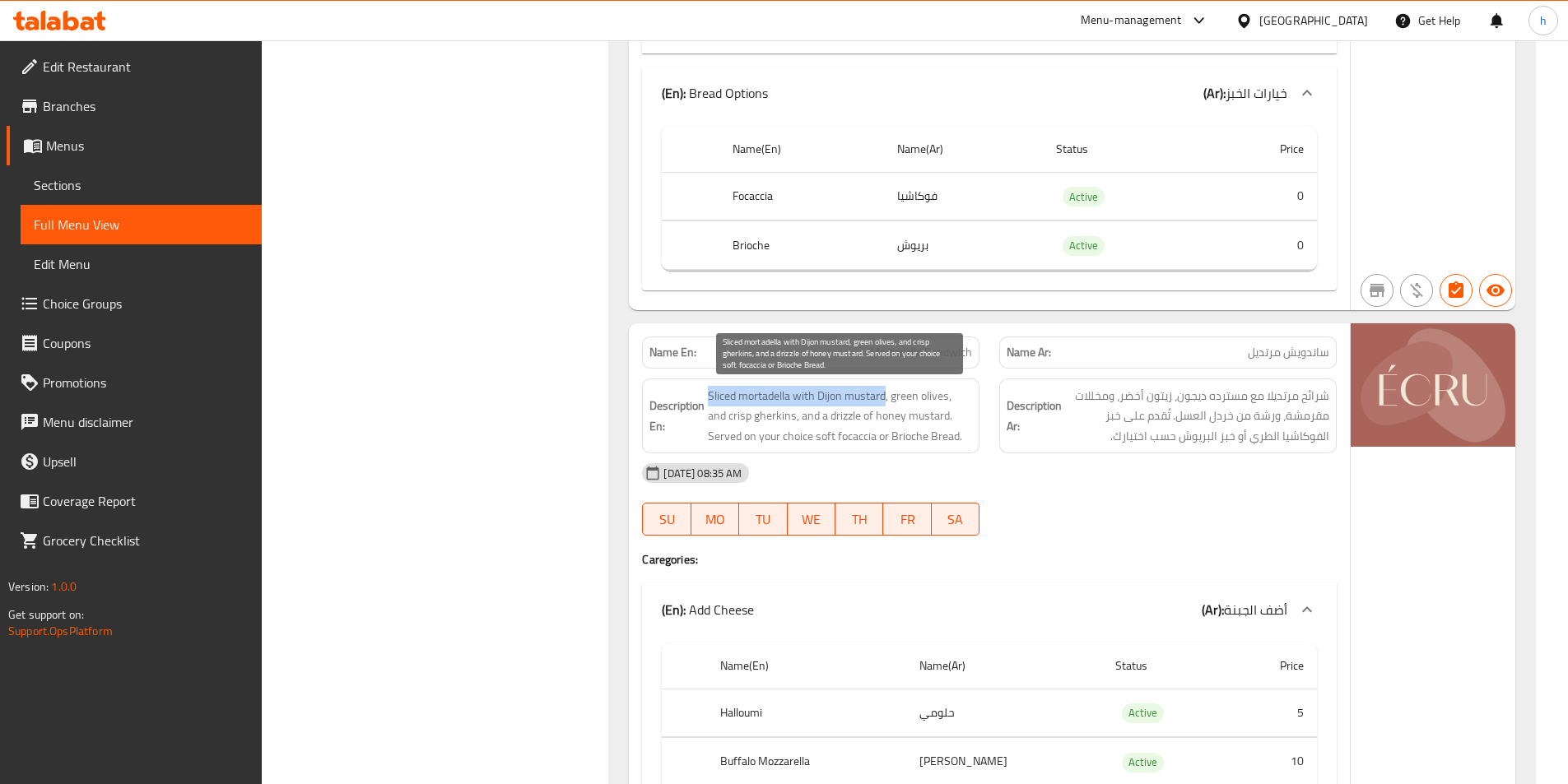
click at [887, 391] on h6 "Description En: Sliced mortadella with Dijon mustard, green olives, and crisp g…" at bounding box center [811, 417] width 323 height 61
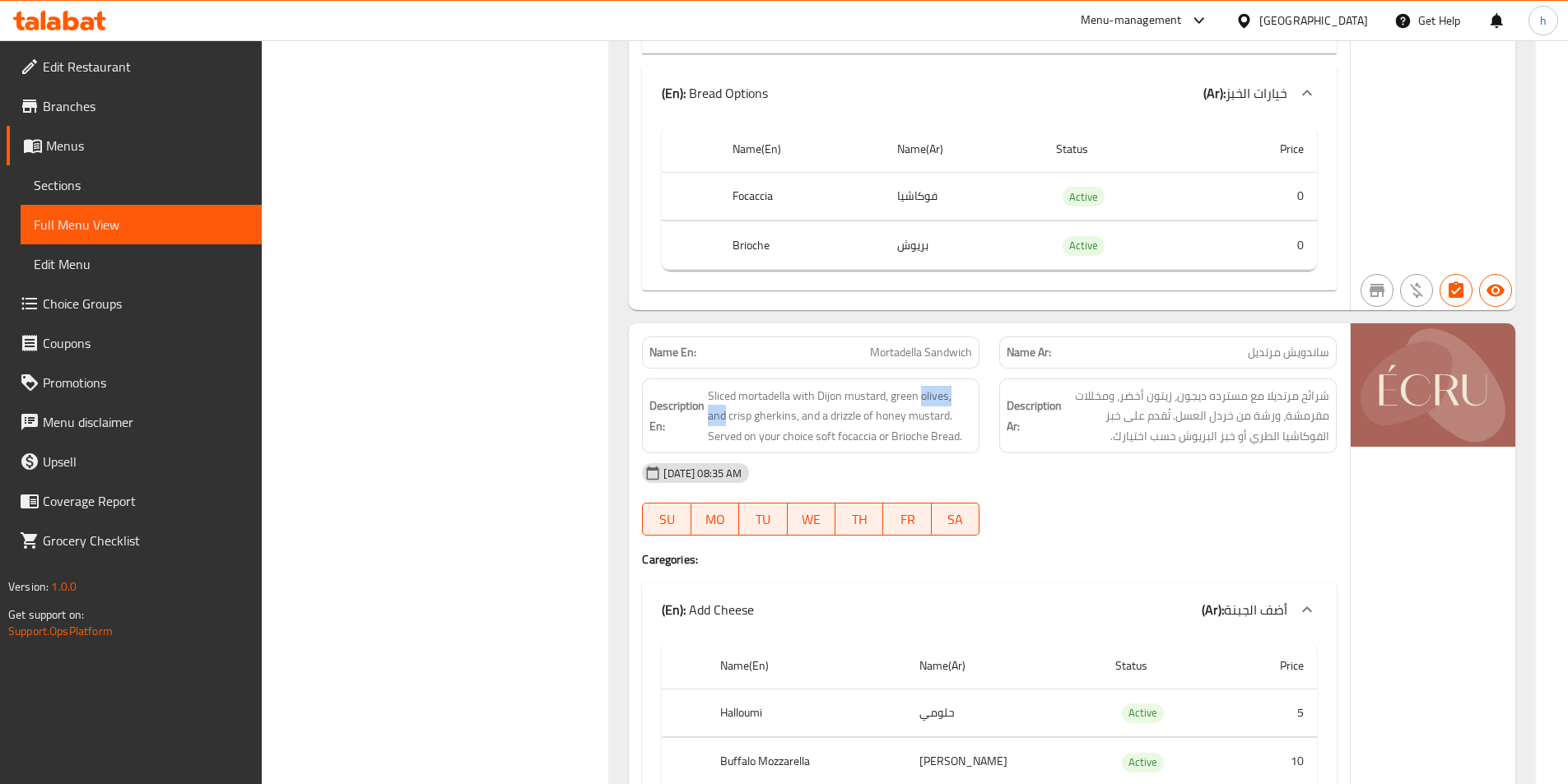
drag, startPoint x: 921, startPoint y: 399, endPoint x: 979, endPoint y: 399, distance: 58.0
click at [979, 399] on div "Description En: Sliced mortadella with Dijon mustard, green olives, and crisp g…" at bounding box center [811, 417] width 338 height 76
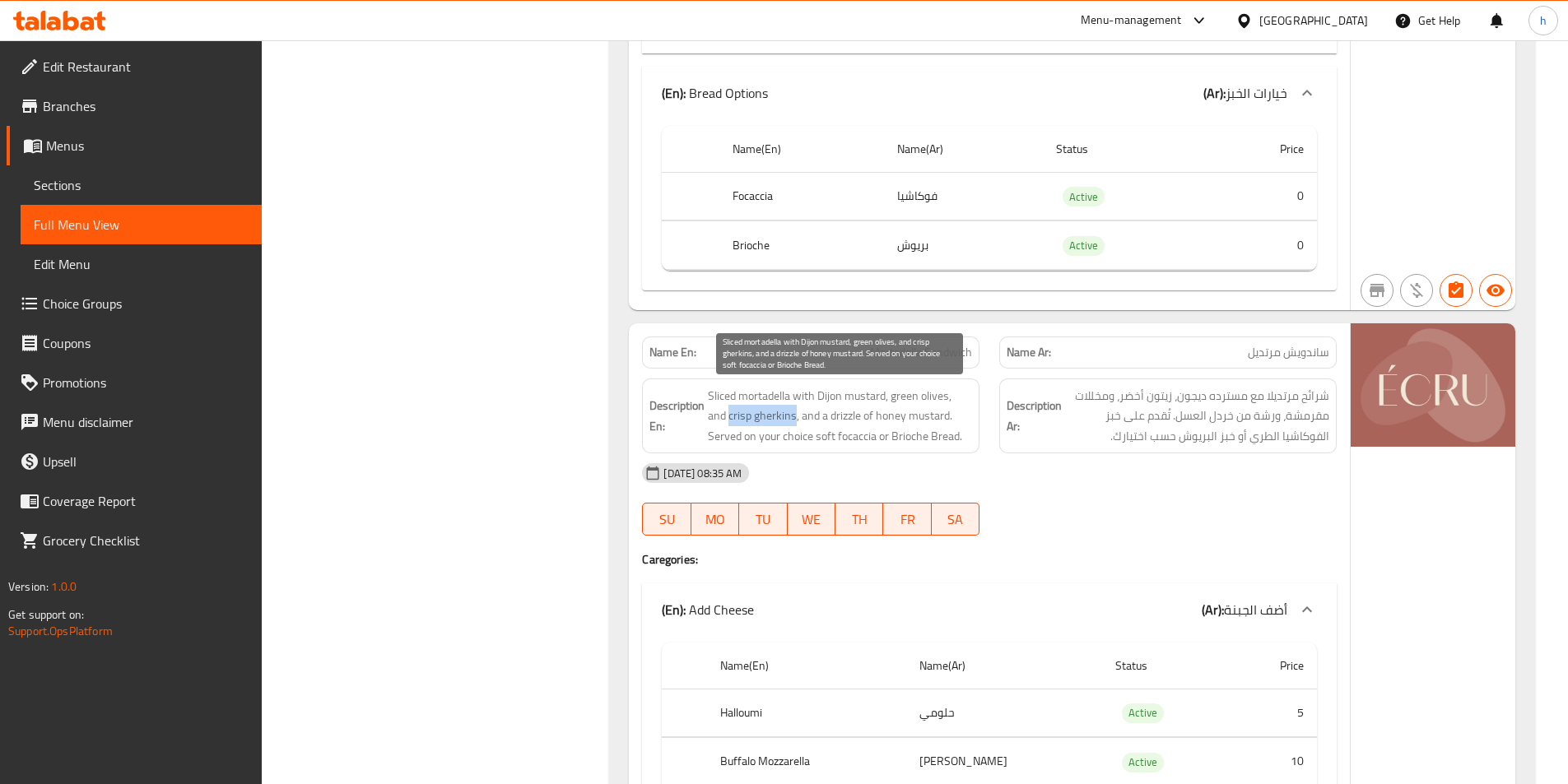
drag, startPoint x: 706, startPoint y: 421, endPoint x: 775, endPoint y: 415, distance: 69.3
click at [775, 415] on h6 "Description En: Sliced mortadella with Dijon mustard, green olives, and crisp g…" at bounding box center [811, 417] width 323 height 61
drag, startPoint x: 795, startPoint y: 418, endPoint x: 876, endPoint y: 418, distance: 81.0
click at [876, 418] on span "Sliced mortadella with Dijon mustard, green olives, and crisp gherkins, and a d…" at bounding box center [840, 417] width 264 height 61
click at [815, 415] on span "Sliced mortadella with Dijon mustard, green olives, and crisp gherkins, and a d…" at bounding box center [840, 417] width 264 height 61
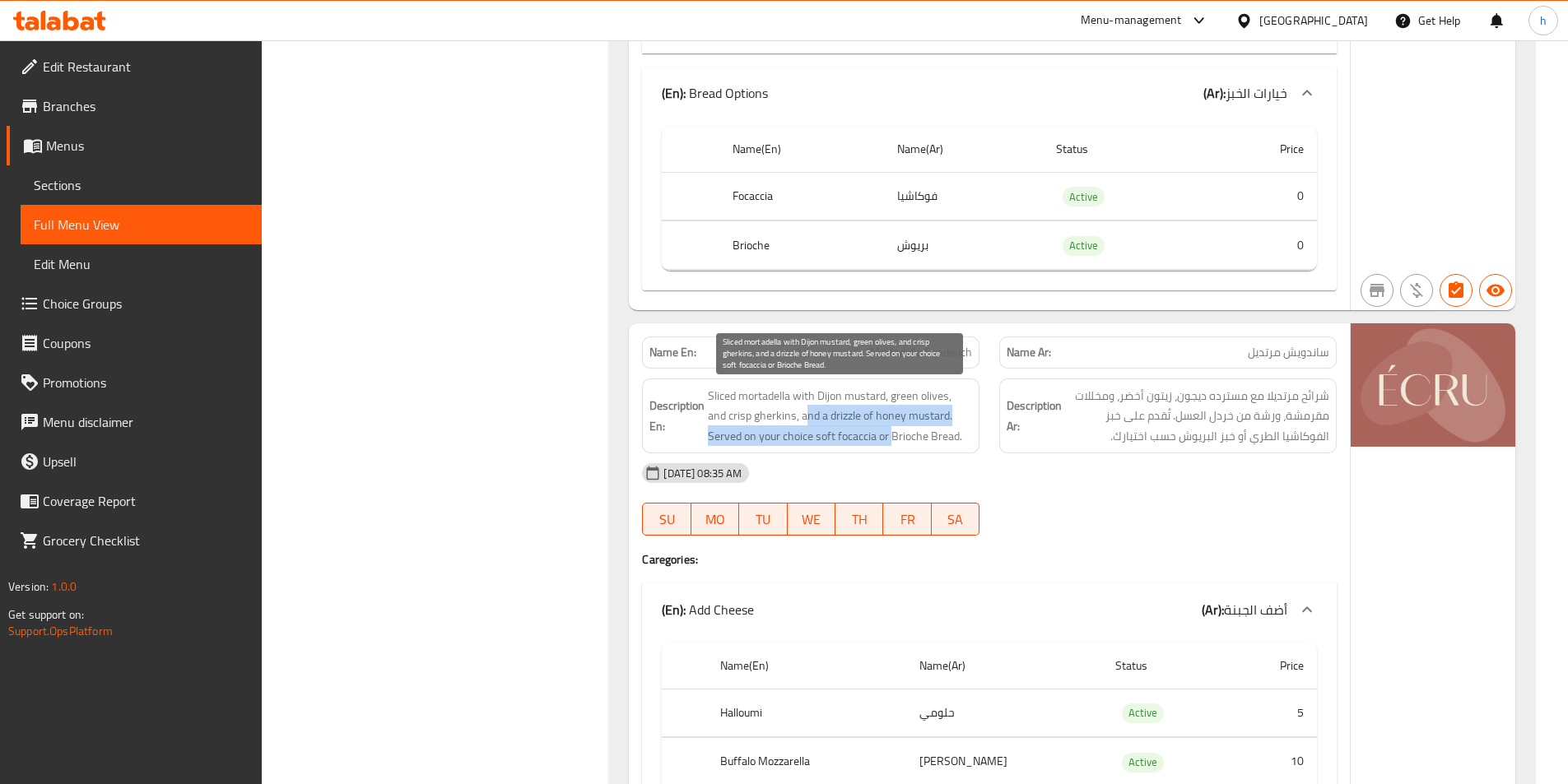
drag, startPoint x: 788, startPoint y: 422, endPoint x: 856, endPoint y: 428, distance: 68.3
click at [856, 428] on span "Sliced mortadella with Dijon mustard, green olives, and crisp gherkins, and a d…" at bounding box center [840, 417] width 264 height 61
drag, startPoint x: 890, startPoint y: 428, endPoint x: 1021, endPoint y: 463, distance: 135.6
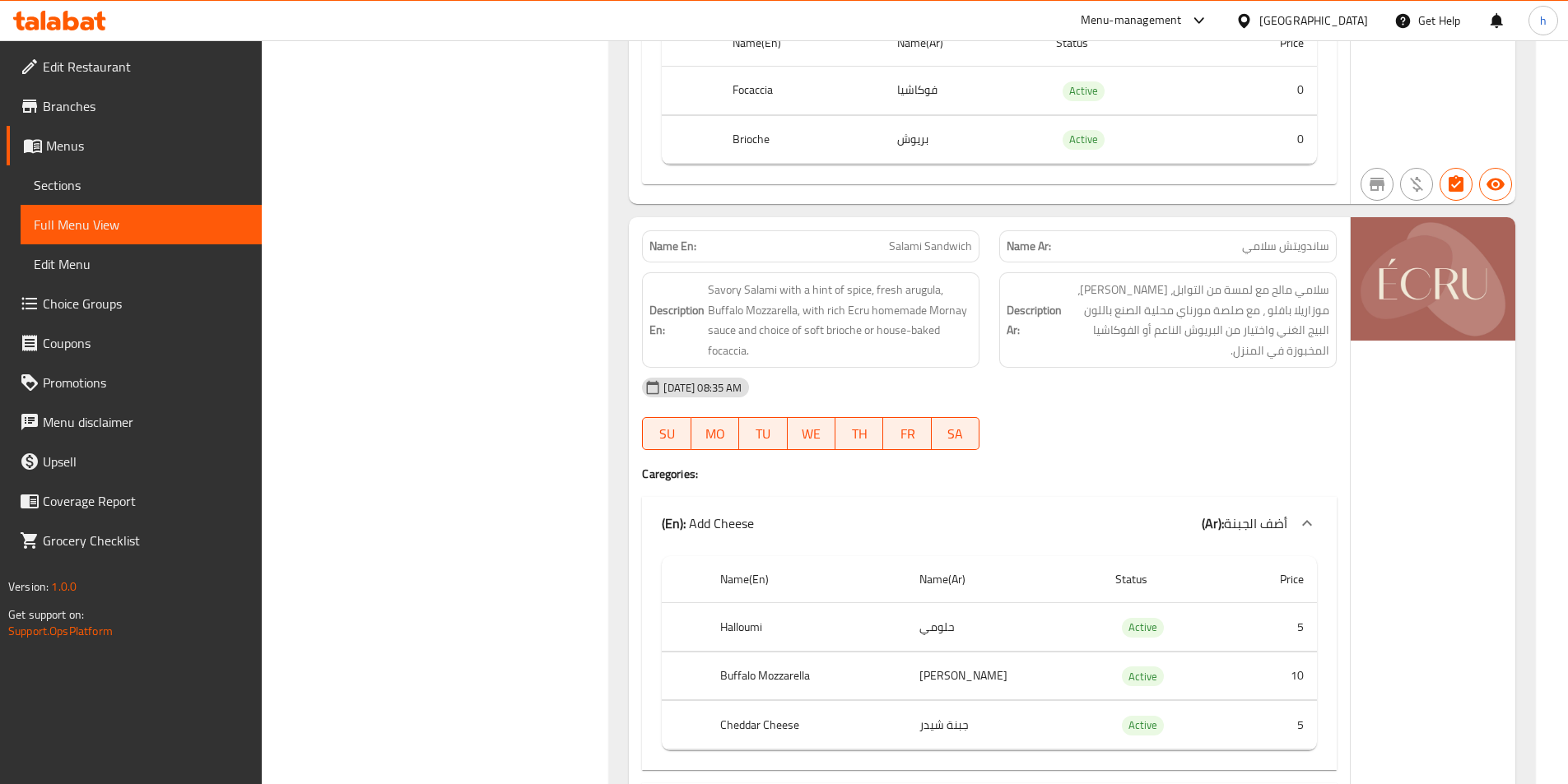
scroll to position [5842, 0]
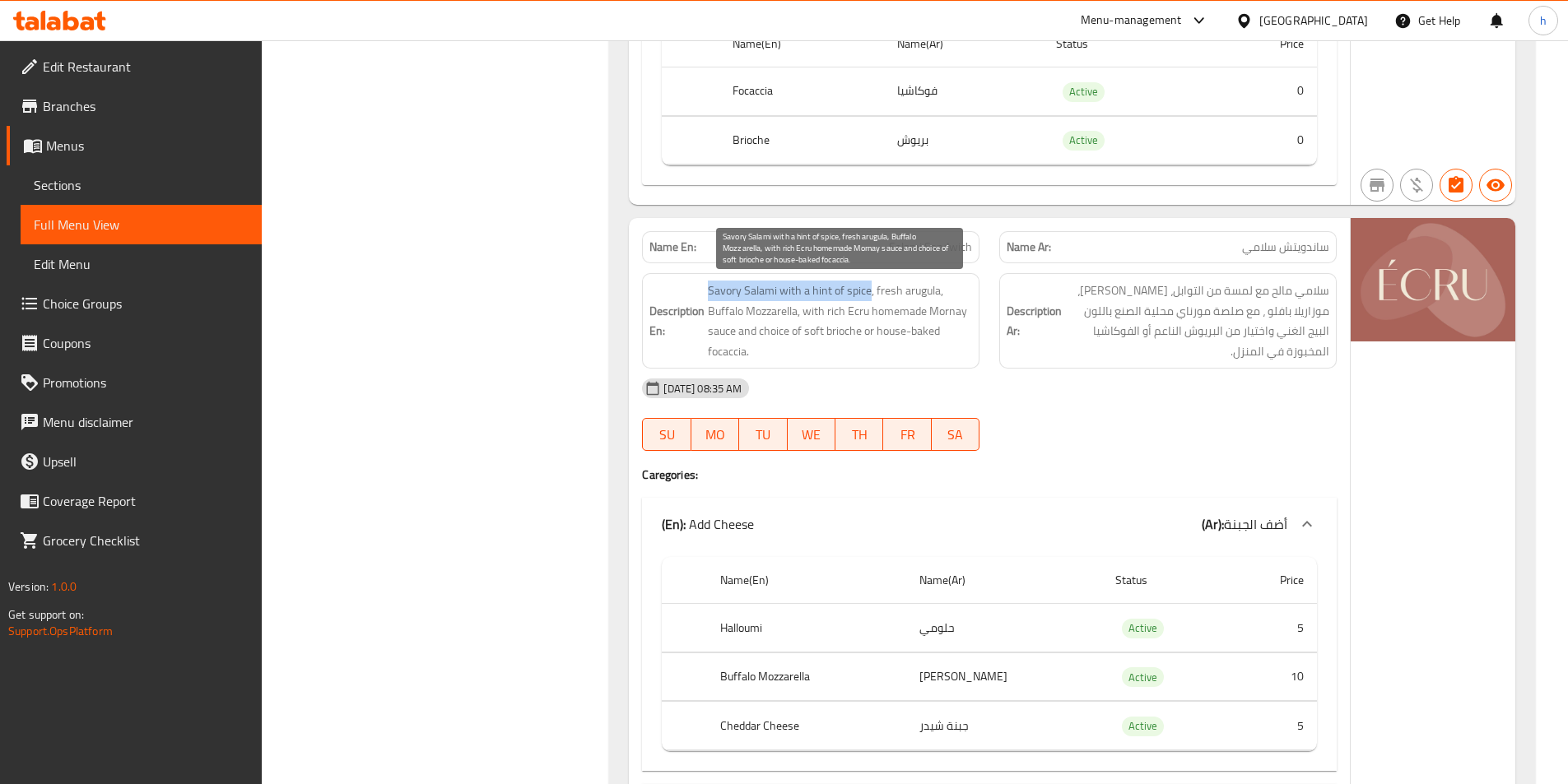
drag, startPoint x: 699, startPoint y: 286, endPoint x: 869, endPoint y: 295, distance: 170.2
click at [869, 295] on h6 "Description En: Savory Salami with a hint of spice, fresh arugula, Buffalo Mozz…" at bounding box center [811, 321] width 323 height 81
drag, startPoint x: 881, startPoint y: 290, endPoint x: 947, endPoint y: 295, distance: 66.2
click at [947, 295] on span "Savory Salami with a hint of spice, fresh arugula, Buffalo Mozzarella, with ric…" at bounding box center [840, 321] width 264 height 81
drag, startPoint x: 713, startPoint y: 314, endPoint x: 788, endPoint y: 309, distance: 75.2
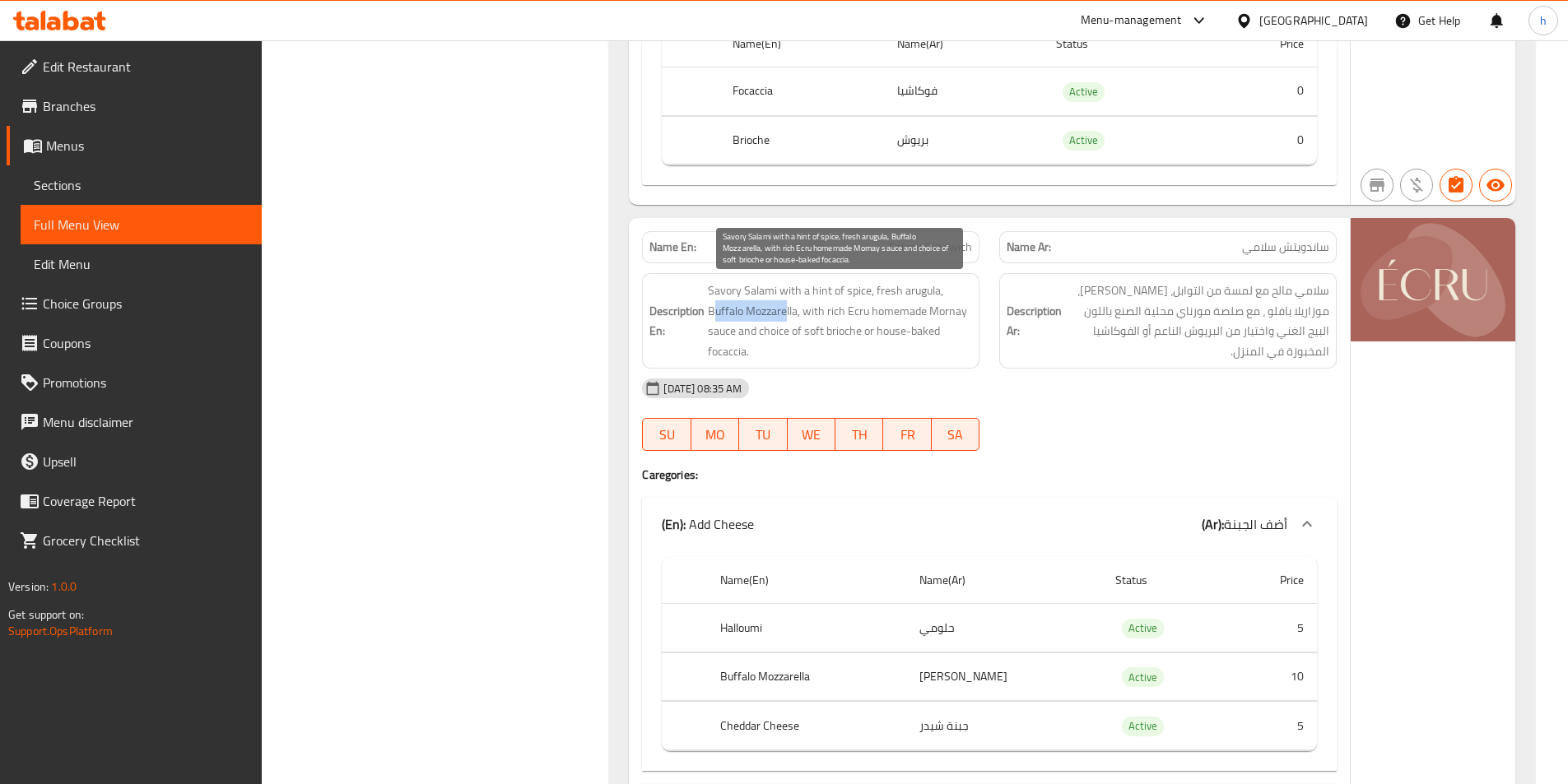
click at [788, 309] on span "Savory Salami with a hint of spice, fresh arugula, Buffalo Mozzarella, with ric…" at bounding box center [840, 321] width 264 height 81
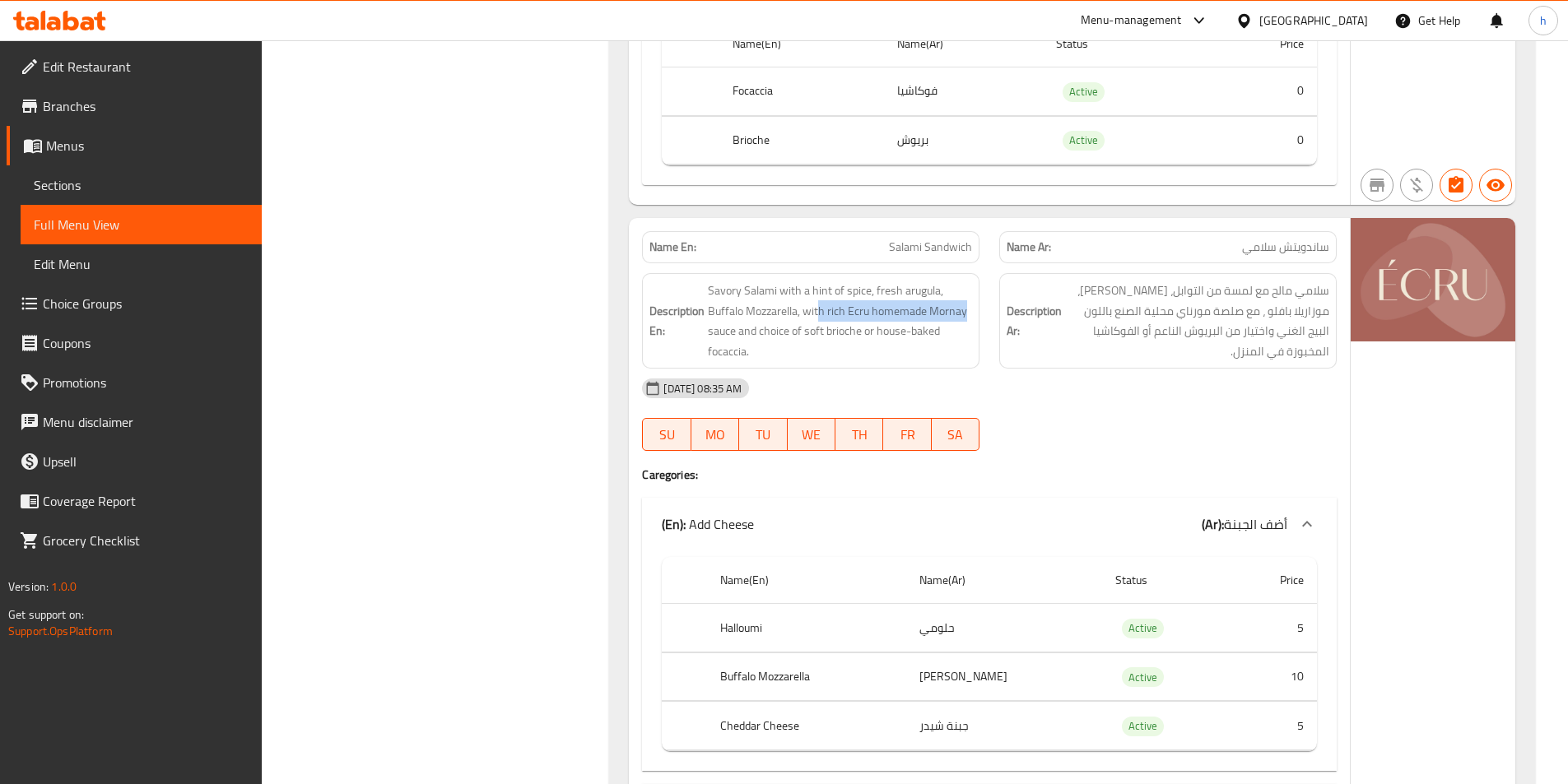
drag, startPoint x: 817, startPoint y: 319, endPoint x: 978, endPoint y: 315, distance: 161.0
click at [978, 315] on div "Description En: Savory Salami with a hint of spice, fresh arugula, Buffalo Mozz…" at bounding box center [811, 321] width 338 height 96
drag, startPoint x: 717, startPoint y: 336, endPoint x: 973, endPoint y: 356, distance: 256.8
click at [973, 356] on div "Description En: Savory Salami with a hint of spice, fresh arugula, Buffalo Mozz…" at bounding box center [811, 321] width 338 height 96
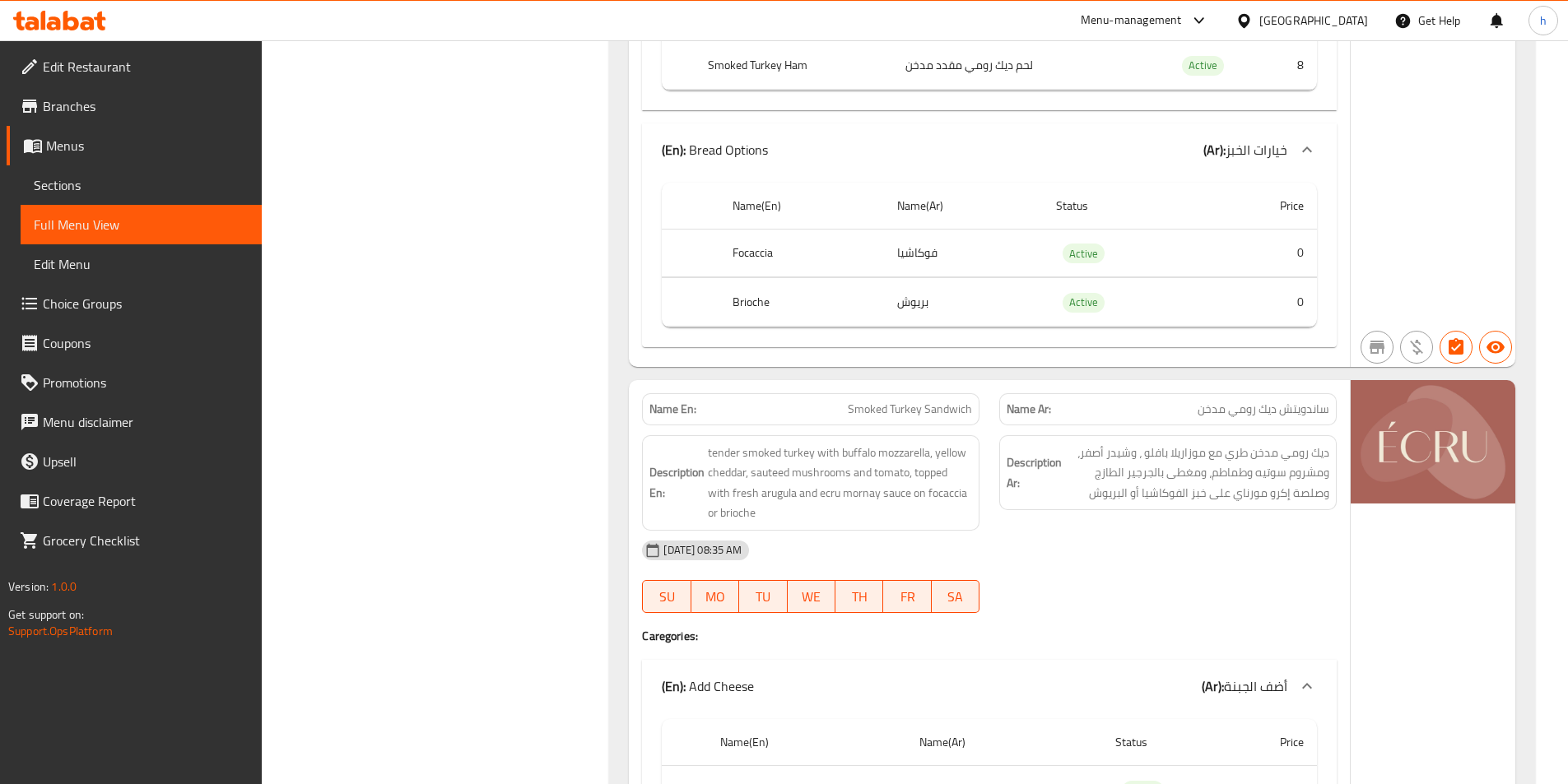
scroll to position [8064, 0]
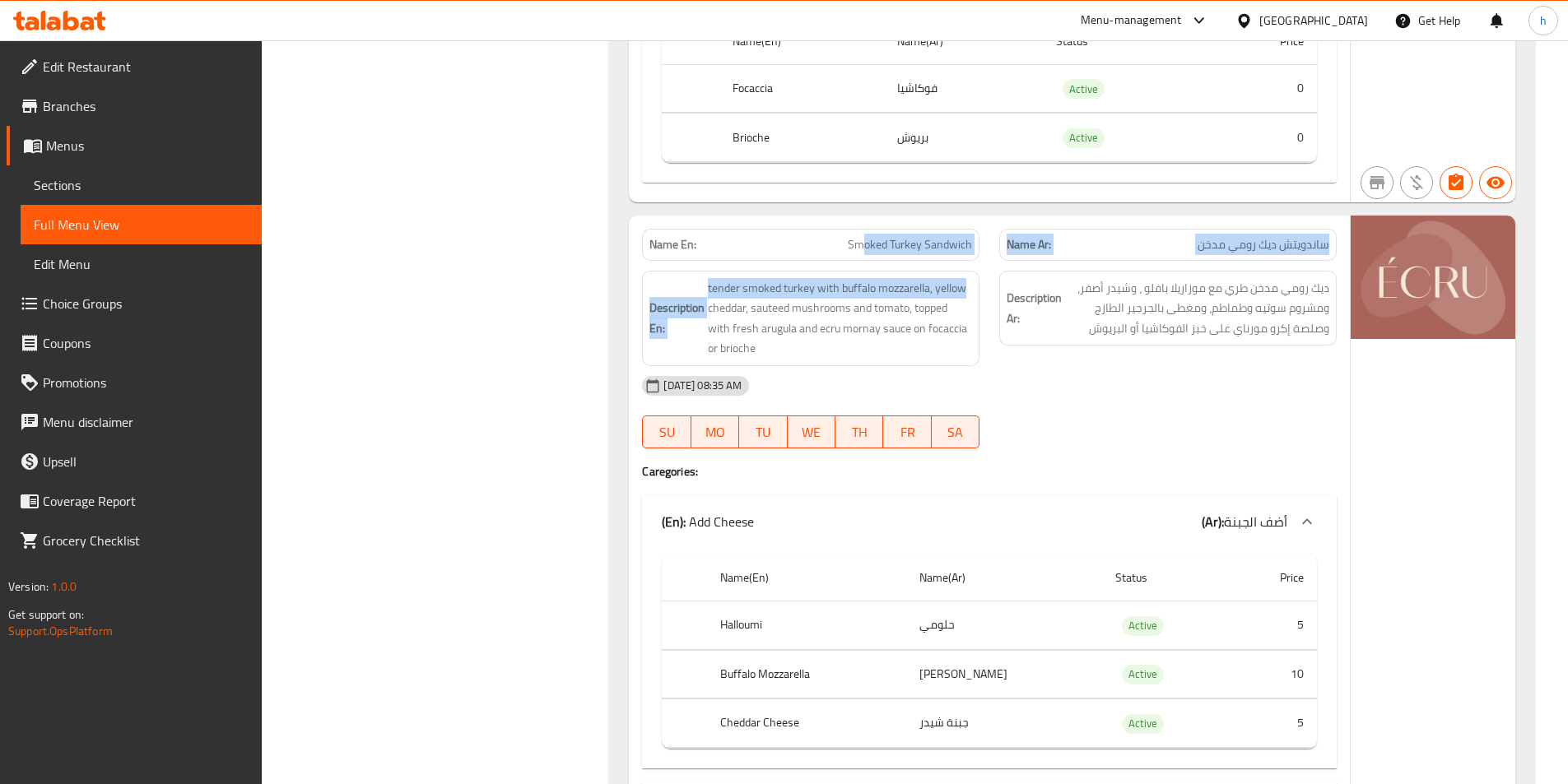
drag, startPoint x: 866, startPoint y: 245, endPoint x: 969, endPoint y: 260, distance: 104.1
click at [718, 292] on span "tender smoked turkey with buffalo mozzarella, yellow cheddar, sauteed mushrooms…" at bounding box center [840, 319] width 264 height 81
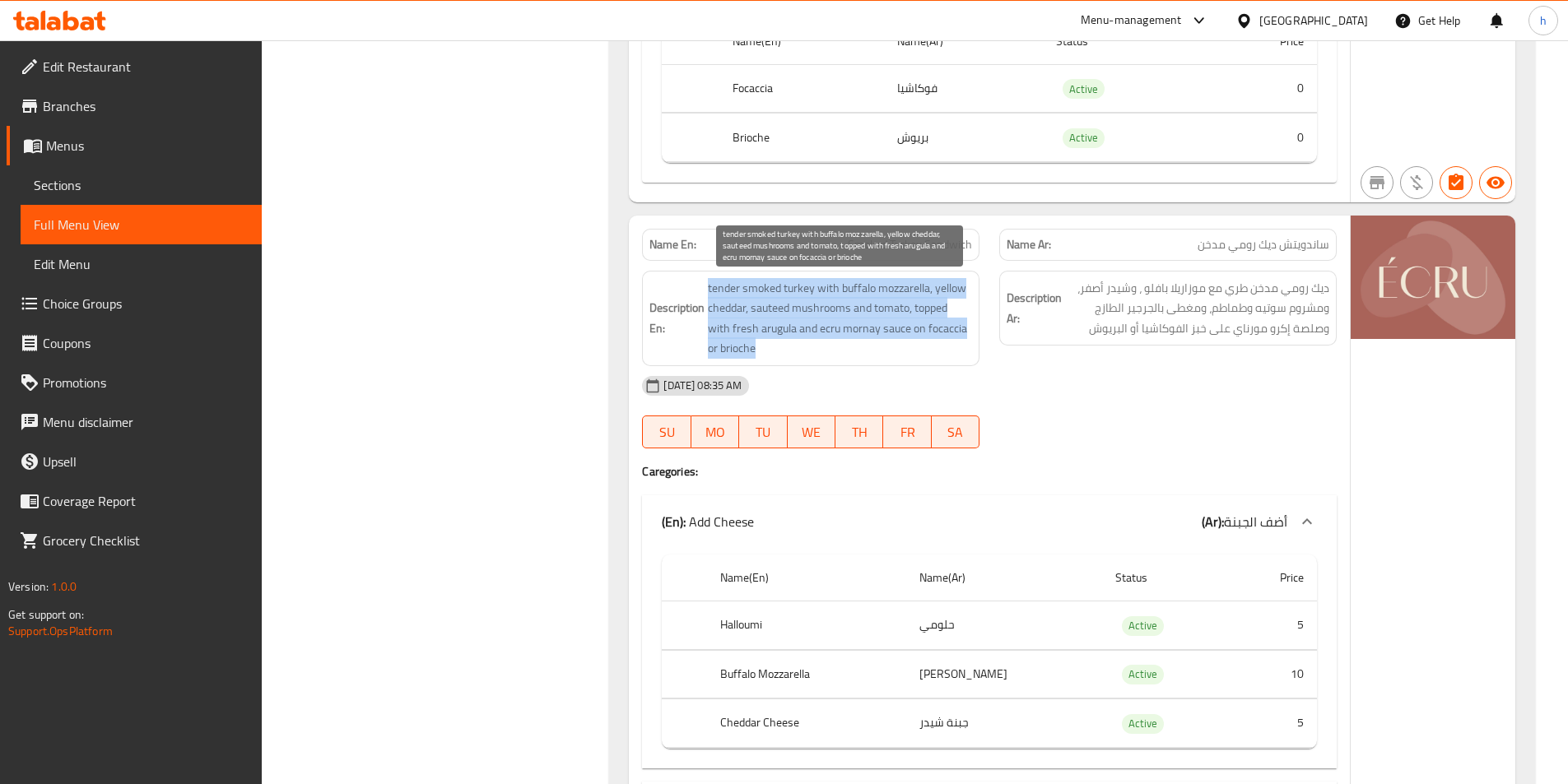
click at [718, 292] on span "tender smoked turkey with buffalo mozzarella, yellow cheddar, sauteed mushrooms…" at bounding box center [840, 319] width 264 height 81
click at [732, 302] on span "tender smoked turkey with buffalo mozzarella, yellow cheddar, sauteed mushrooms…" at bounding box center [840, 319] width 264 height 81
drag, startPoint x: 704, startPoint y: 284, endPoint x: 816, endPoint y: 288, distance: 112.1
click at [816, 288] on h6 "Description En: tender smoked turkey with buffalo mozzarella, yellow cheddar, s…" at bounding box center [811, 319] width 323 height 81
drag, startPoint x: 850, startPoint y: 285, endPoint x: 917, endPoint y: 282, distance: 67.1
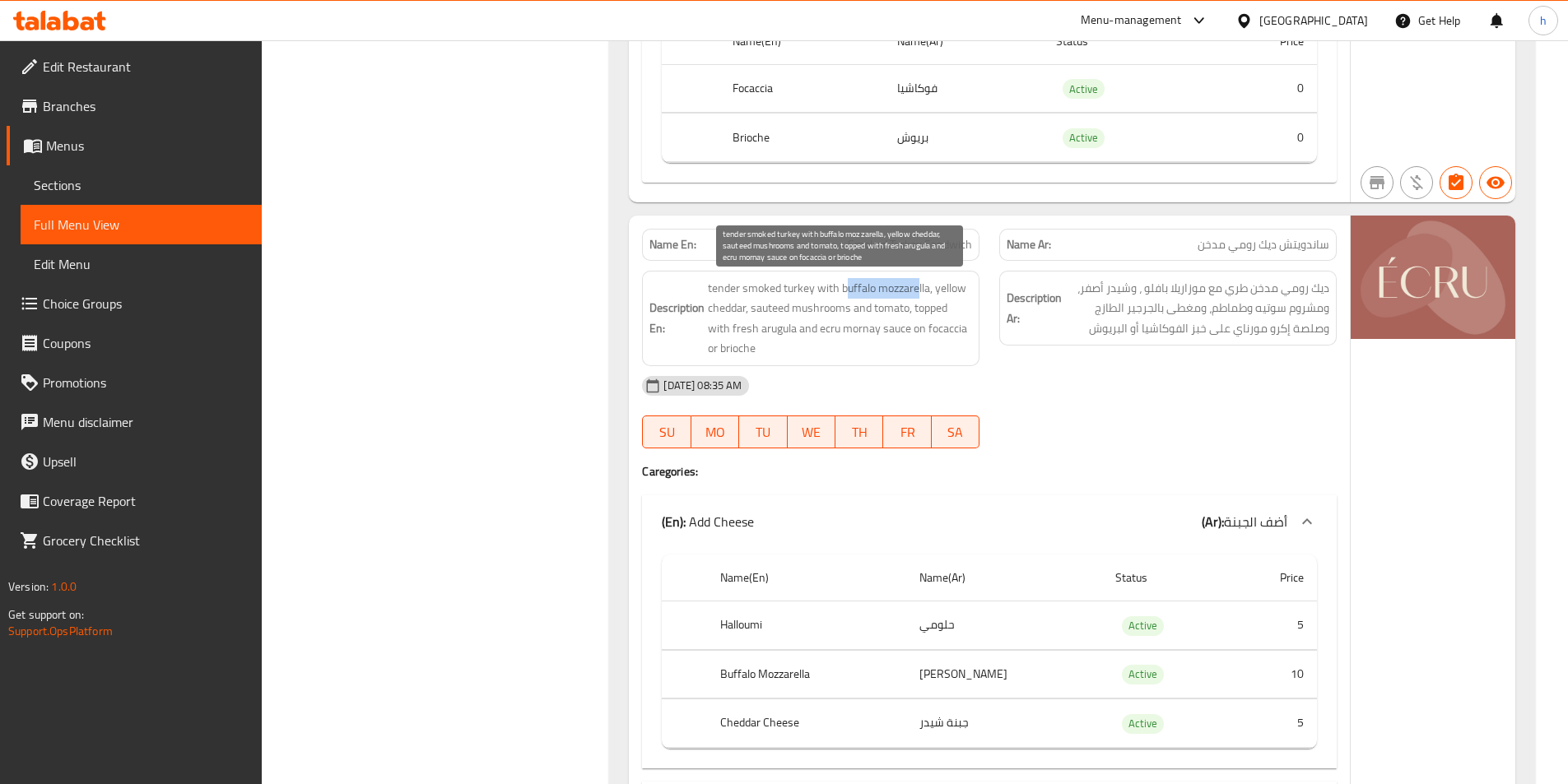
click at [917, 282] on span "tender smoked turkey with buffalo mozzarella, yellow cheddar, sauteed mushrooms…" at bounding box center [840, 319] width 264 height 81
drag, startPoint x: 967, startPoint y: 288, endPoint x: 735, endPoint y: 307, distance: 232.8
click at [735, 307] on span "tender smoked turkey with buffalo mozzarella, yellow cheddar, sauteed mushrooms…" at bounding box center [840, 319] width 264 height 81
drag, startPoint x: 792, startPoint y: 309, endPoint x: 832, endPoint y: 304, distance: 40.3
click at [832, 304] on span "tender smoked turkey with buffalo mozzarella, yellow cheddar, sauteed mushrooms…" at bounding box center [840, 319] width 264 height 81
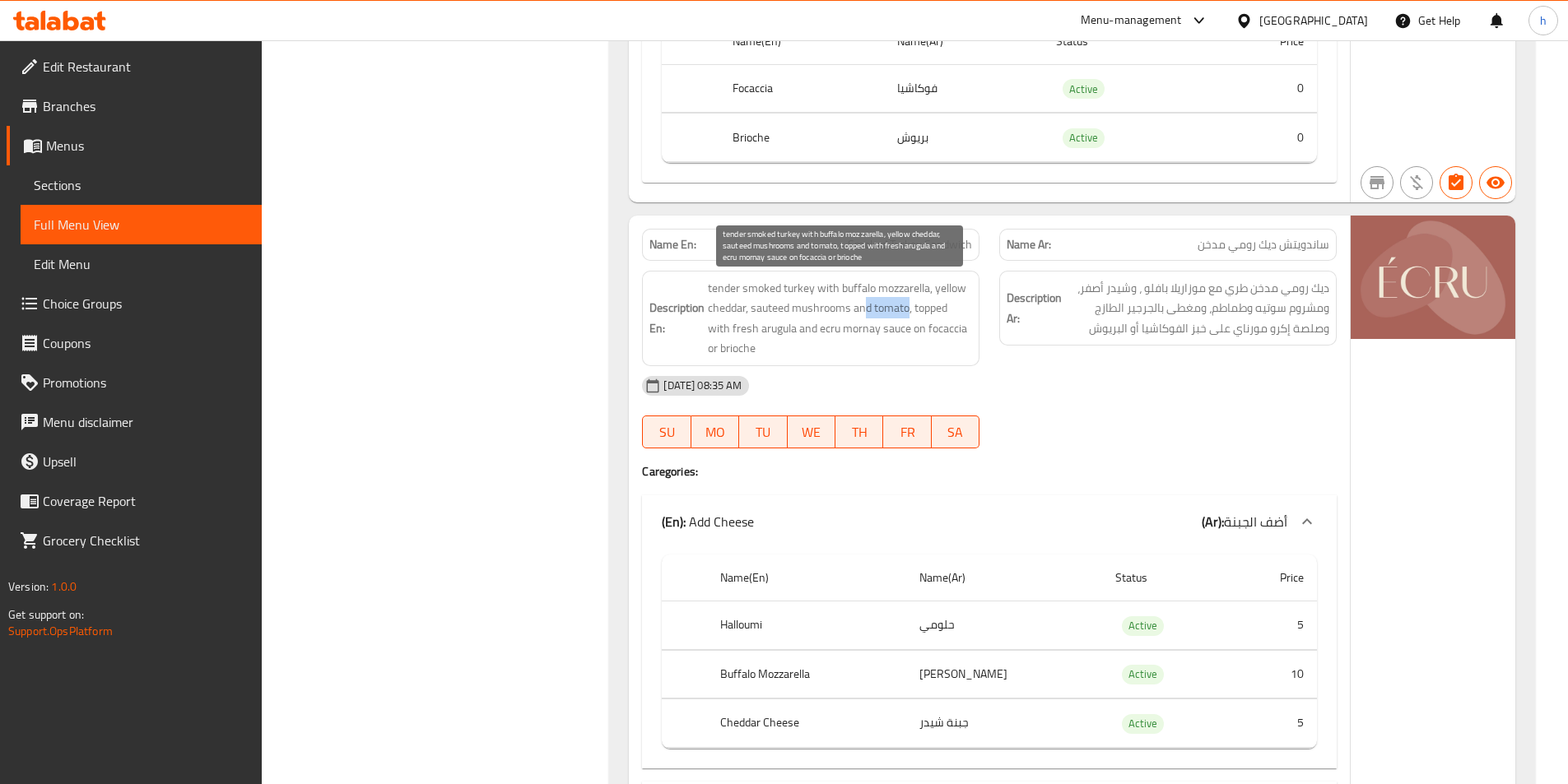
drag, startPoint x: 868, startPoint y: 303, endPoint x: 912, endPoint y: 304, distance: 44.0
click at [912, 304] on span "tender smoked turkey with buffalo mozzarella, yellow cheddar, sauteed mushrooms…" at bounding box center [840, 319] width 264 height 81
drag, startPoint x: 929, startPoint y: 301, endPoint x: 778, endPoint y: 341, distance: 156.2
click at [778, 341] on span "tender smoked turkey with buffalo mozzarella, yellow cheddar, sauteed mushrooms…" at bounding box center [840, 319] width 264 height 81
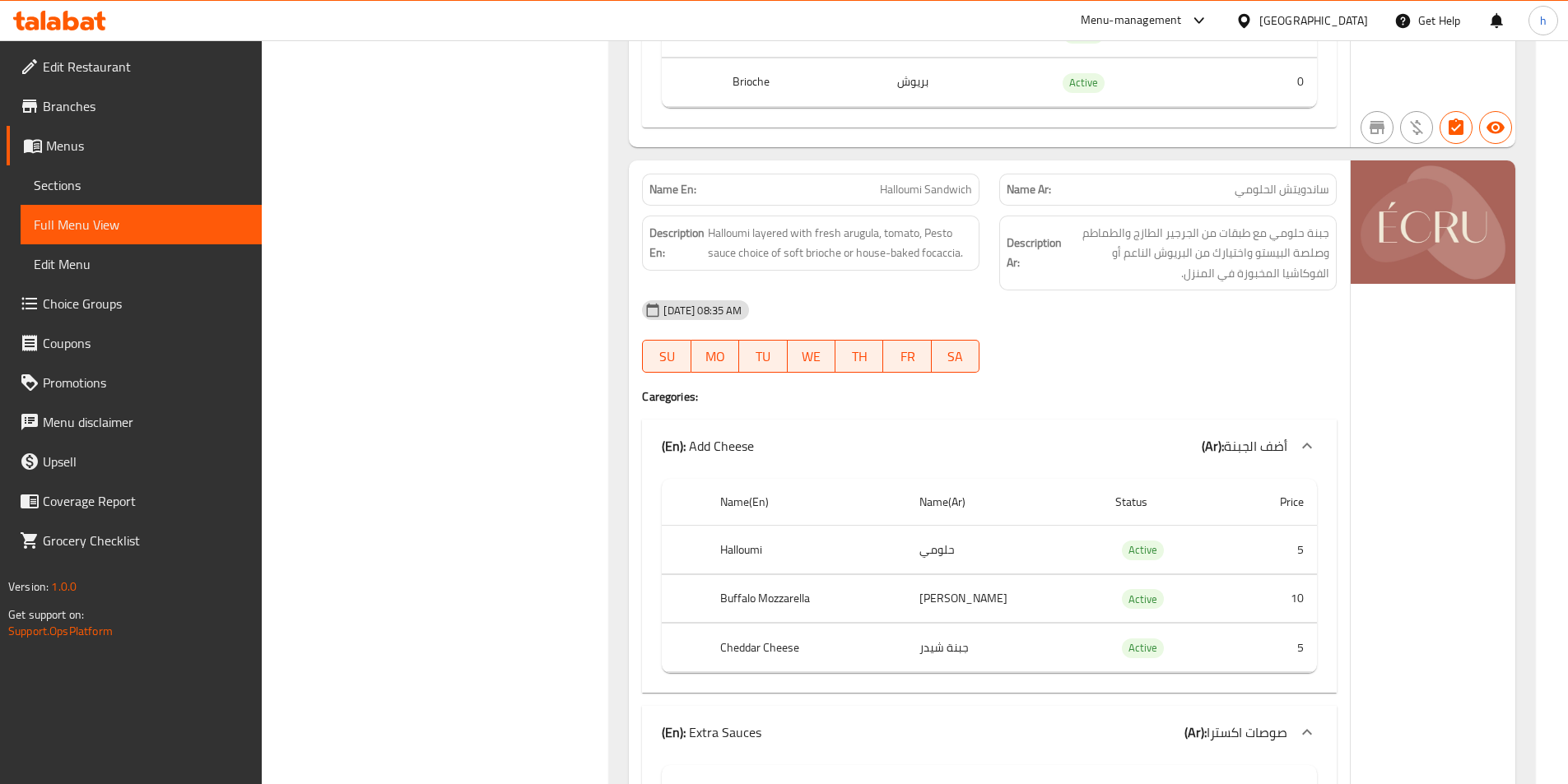
scroll to position [10368, 0]
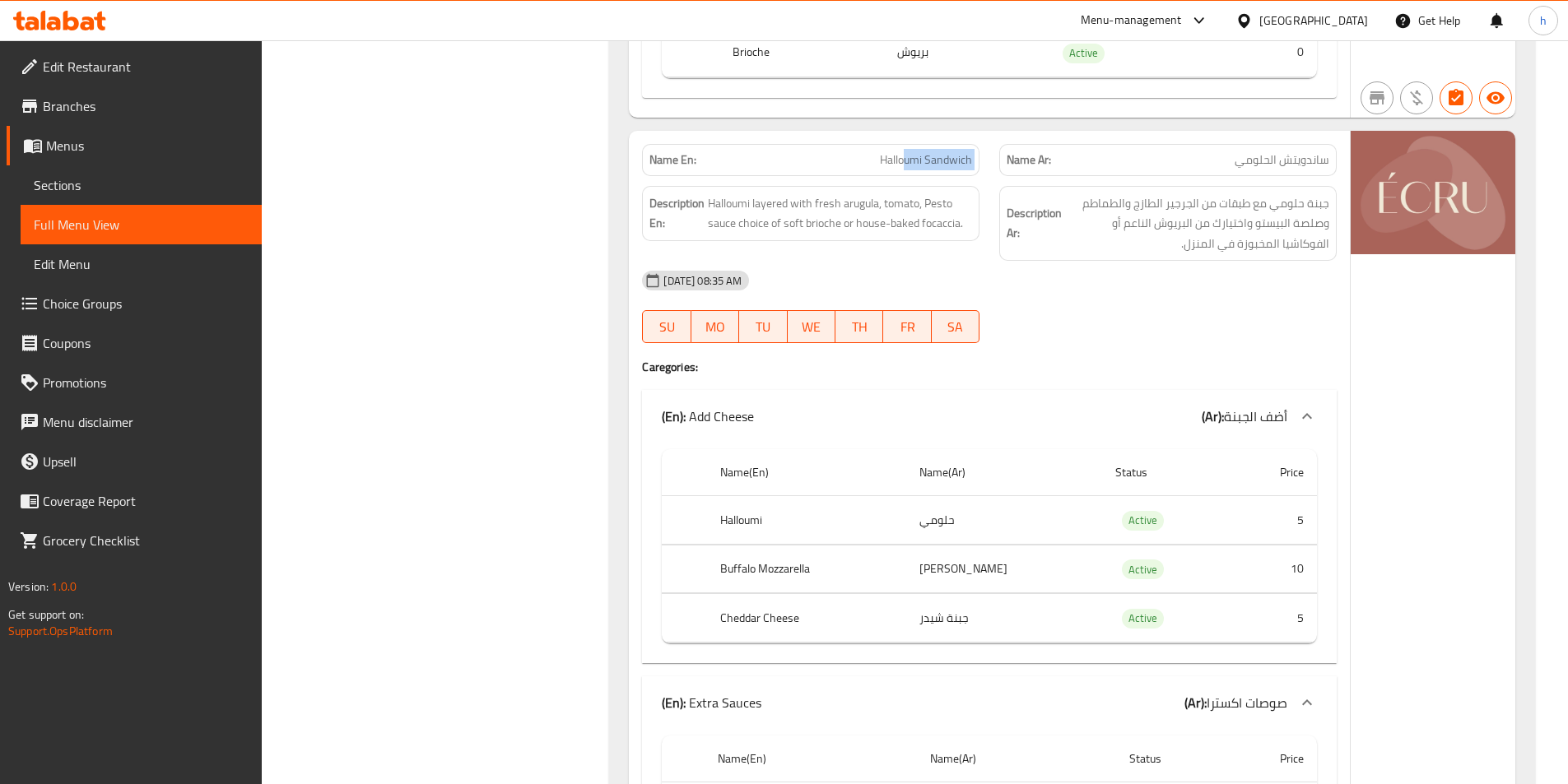
drag, startPoint x: 904, startPoint y: 154, endPoint x: 1010, endPoint y: 169, distance: 107.1
click at [1010, 169] on div "Name En: Halloumi Sandwich Name Ar: ساندويتش الحلومي" at bounding box center [989, 160] width 714 height 52
click at [906, 213] on span "Halloumi layered with fresh arugula, tomato, Pesto sauce choice of soft brioche…" at bounding box center [840, 213] width 264 height 40
drag, startPoint x: 714, startPoint y: 202, endPoint x: 811, endPoint y: 202, distance: 97.0
click at [811, 202] on span "Halloumi layered with fresh arugula, tomato, Pesto sauce choice of soft brioche…" at bounding box center [840, 213] width 264 height 40
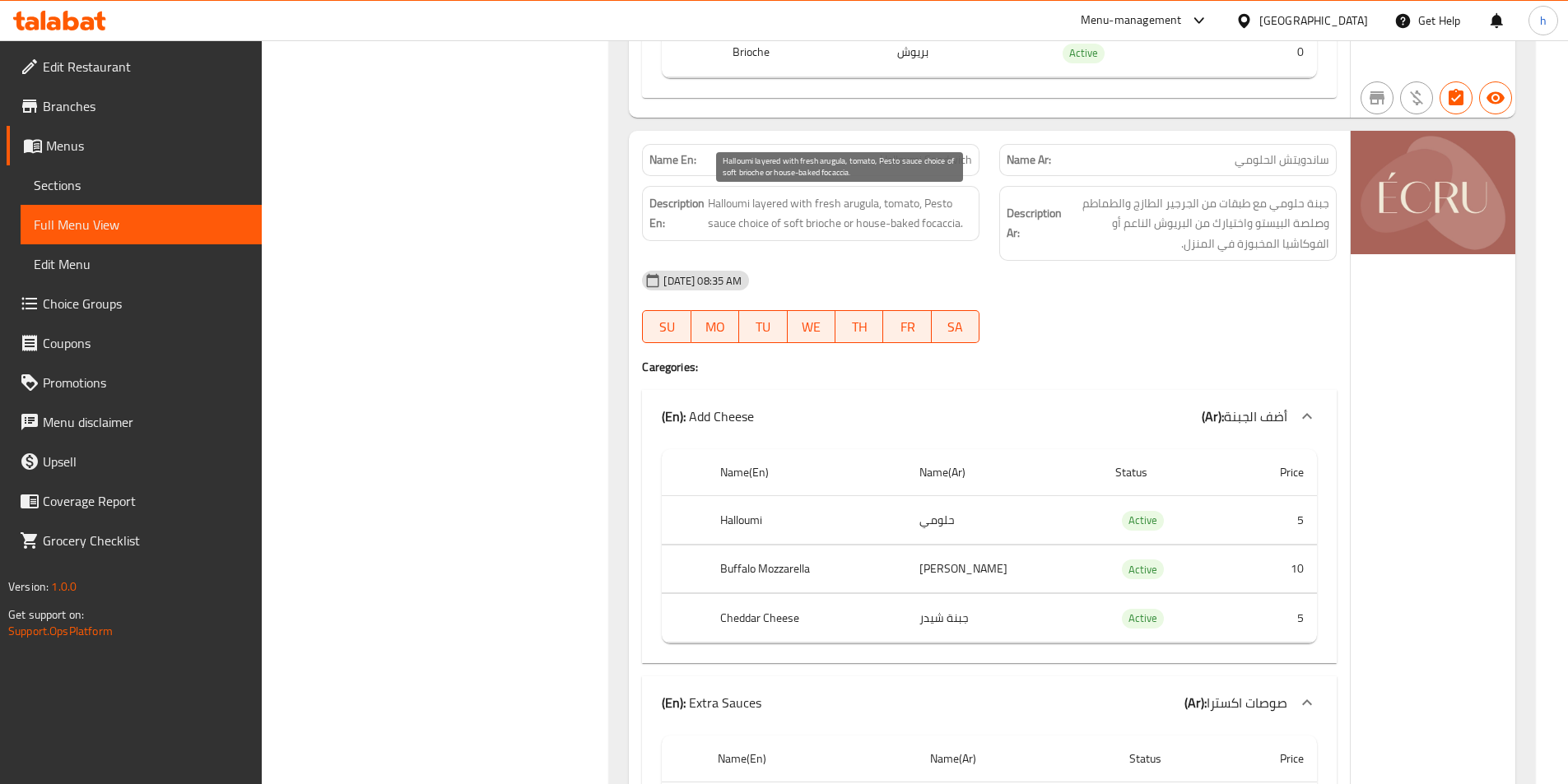
click at [827, 195] on span "Halloumi layered with fresh arugula, tomato, Pesto sauce choice of soft brioche…" at bounding box center [840, 213] width 264 height 40
drag, startPoint x: 827, startPoint y: 195, endPoint x: 886, endPoint y: 196, distance: 59.0
click at [886, 196] on span "Halloumi layered with fresh arugula, tomato, Pesto sauce choice of soft brioche…" at bounding box center [840, 213] width 264 height 40
drag, startPoint x: 946, startPoint y: 201, endPoint x: 921, endPoint y: 205, distance: 25.3
click at [960, 204] on span "Halloumi layered with fresh arugula, tomato, Pesto sauce choice of soft brioche…" at bounding box center [840, 213] width 264 height 40
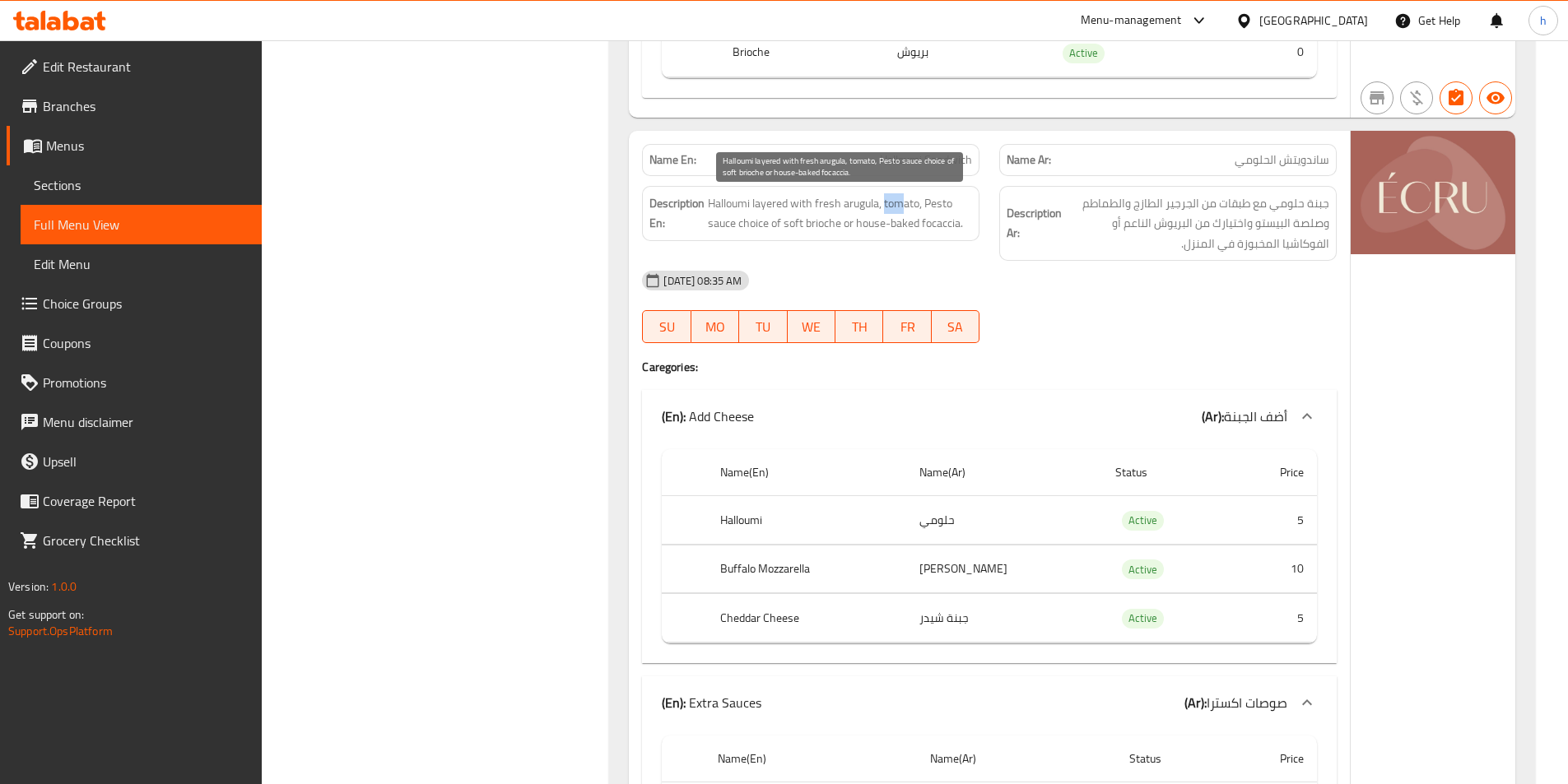
drag, startPoint x: 884, startPoint y: 203, endPoint x: 904, endPoint y: 201, distance: 20.1
click at [904, 201] on span "Halloumi layered with fresh arugula, tomato, Pesto sauce choice of soft brioche…" at bounding box center [840, 213] width 264 height 40
drag, startPoint x: 921, startPoint y: 197, endPoint x: 737, endPoint y: 227, distance: 186.4
click at [737, 227] on span "Halloumi layered with fresh arugula, tomato, Pesto sauce choice of soft brioche…" at bounding box center [840, 213] width 264 height 40
drag, startPoint x: 751, startPoint y: 224, endPoint x: 1007, endPoint y: 278, distance: 261.6
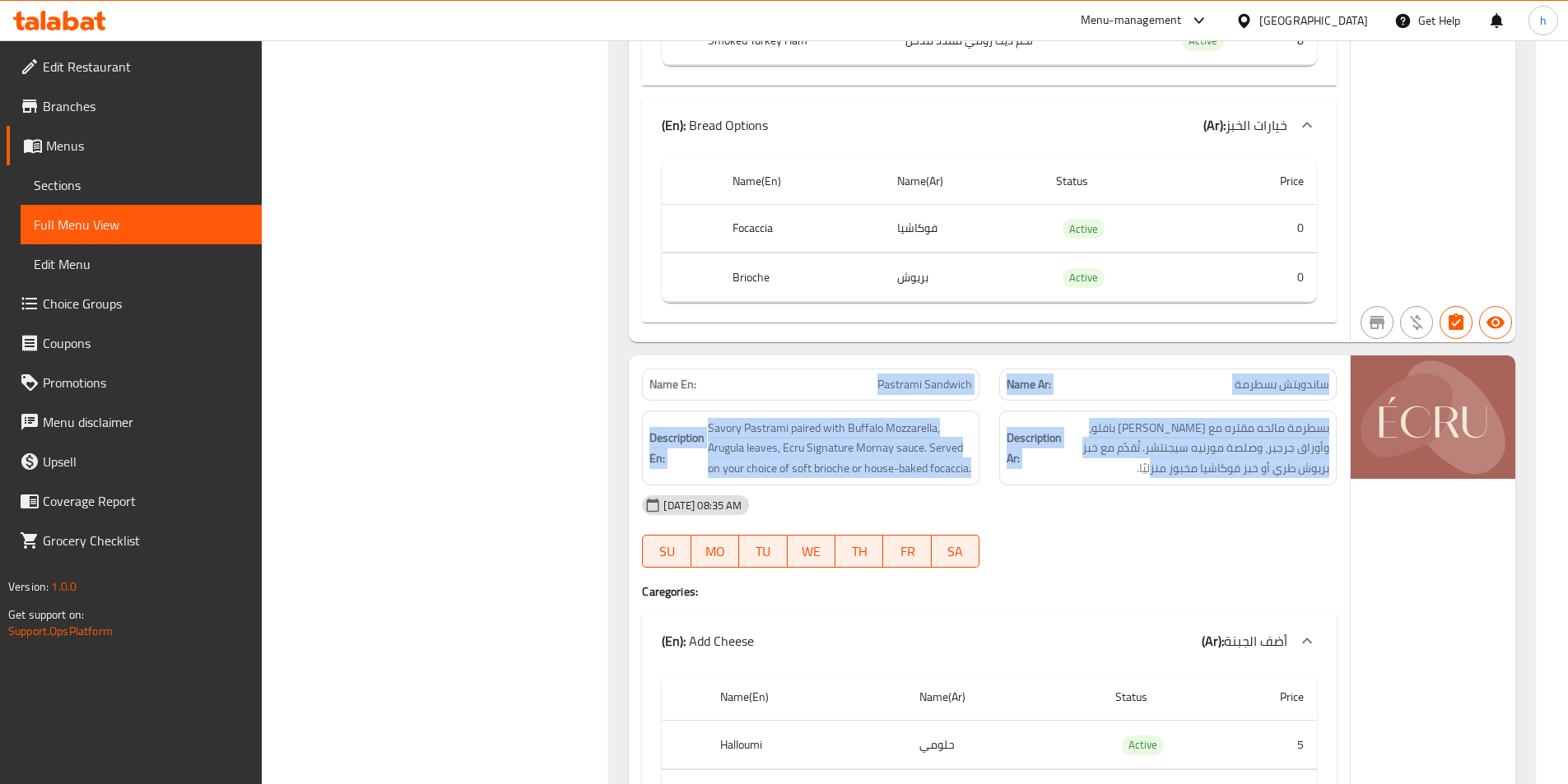
scroll to position [12343, 0]
drag, startPoint x: 843, startPoint y: 144, endPoint x: 1149, endPoint y: 495, distance: 465.7
drag, startPoint x: 956, startPoint y: 468, endPoint x: 833, endPoint y: 438, distance: 126.6
click at [954, 468] on span "Savory Pastrami paired with Buffalo Mozzarella, Arugula leaves, Ecru Signature …" at bounding box center [840, 448] width 264 height 61
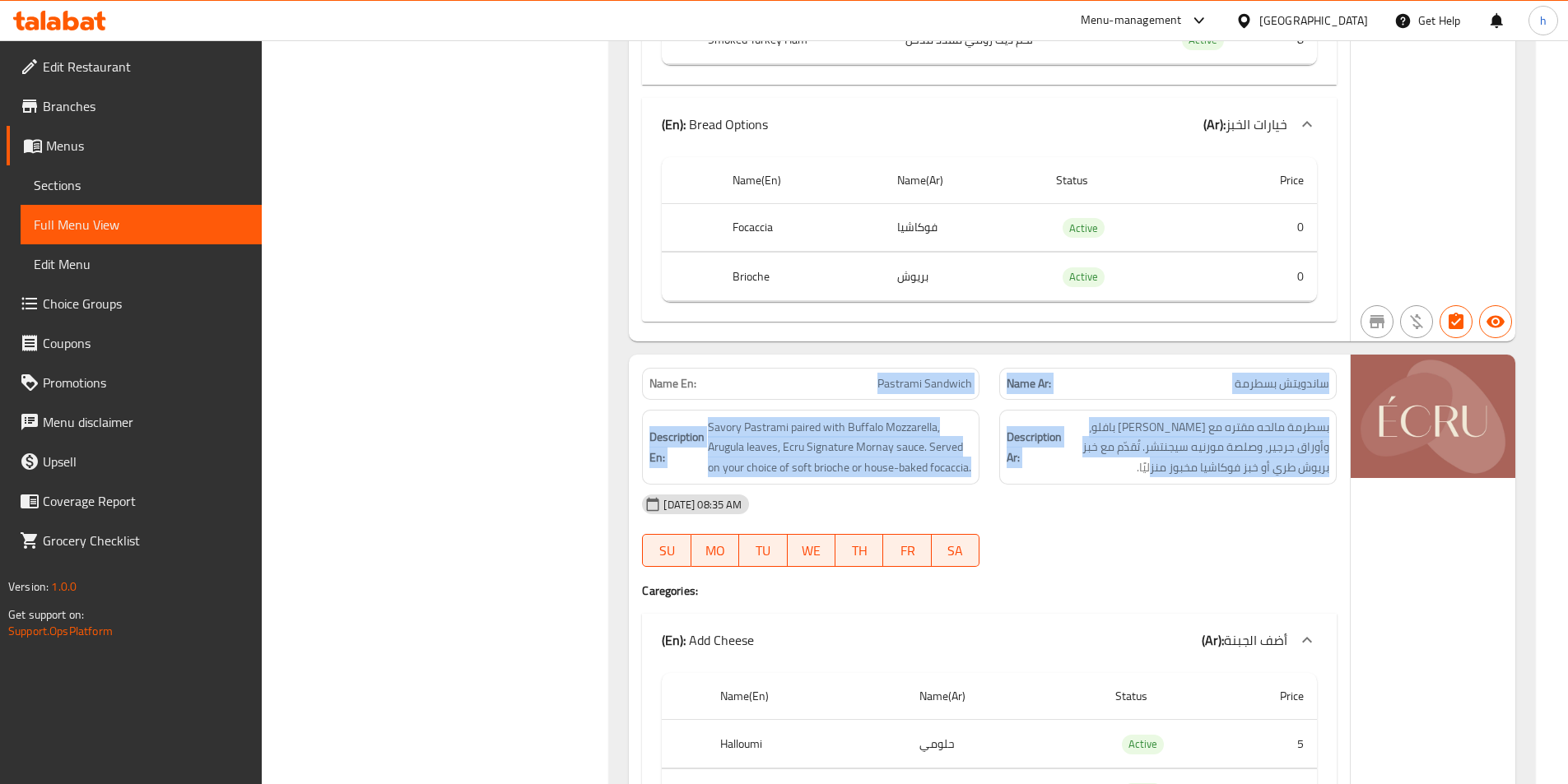
click at [727, 415] on div "Description En: Savory Pastrami paired with Buffalo Mozzarella, Arugula leaves,…" at bounding box center [811, 448] width 338 height 76
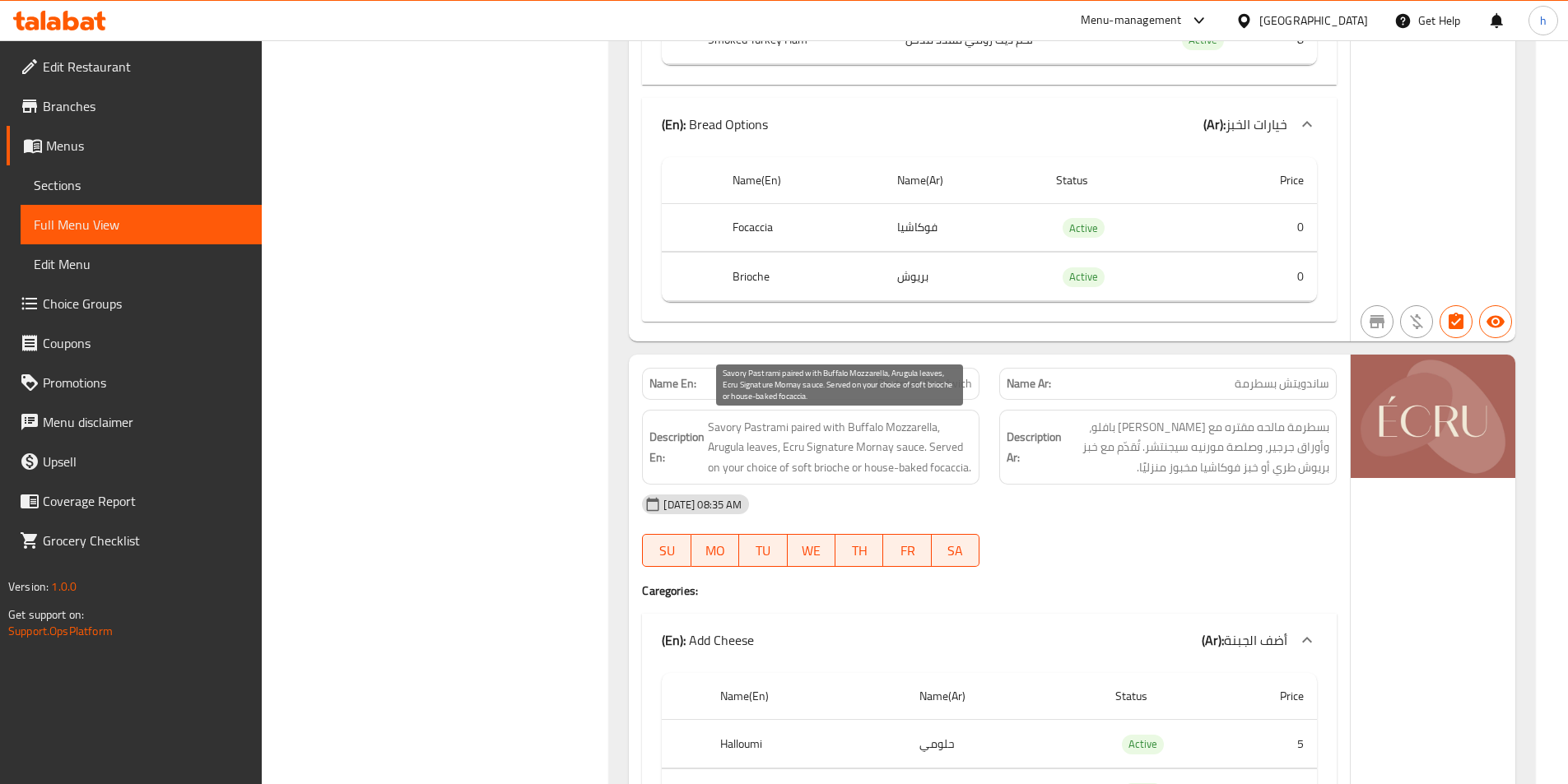
click at [722, 422] on span "Savory Pastrami paired with Buffalo Mozzarella, Arugula leaves, Ecru Signature …" at bounding box center [840, 448] width 264 height 61
click at [747, 426] on span "Savory Pastrami paired with Buffalo Mozzarella, Arugula leaves, Ecru Signature …" at bounding box center [840, 448] width 264 height 61
click at [808, 420] on span "Savory Pastrami paired with Buffalo Mozzarella, Arugula leaves, Ecru Signature …" at bounding box center [840, 448] width 264 height 61
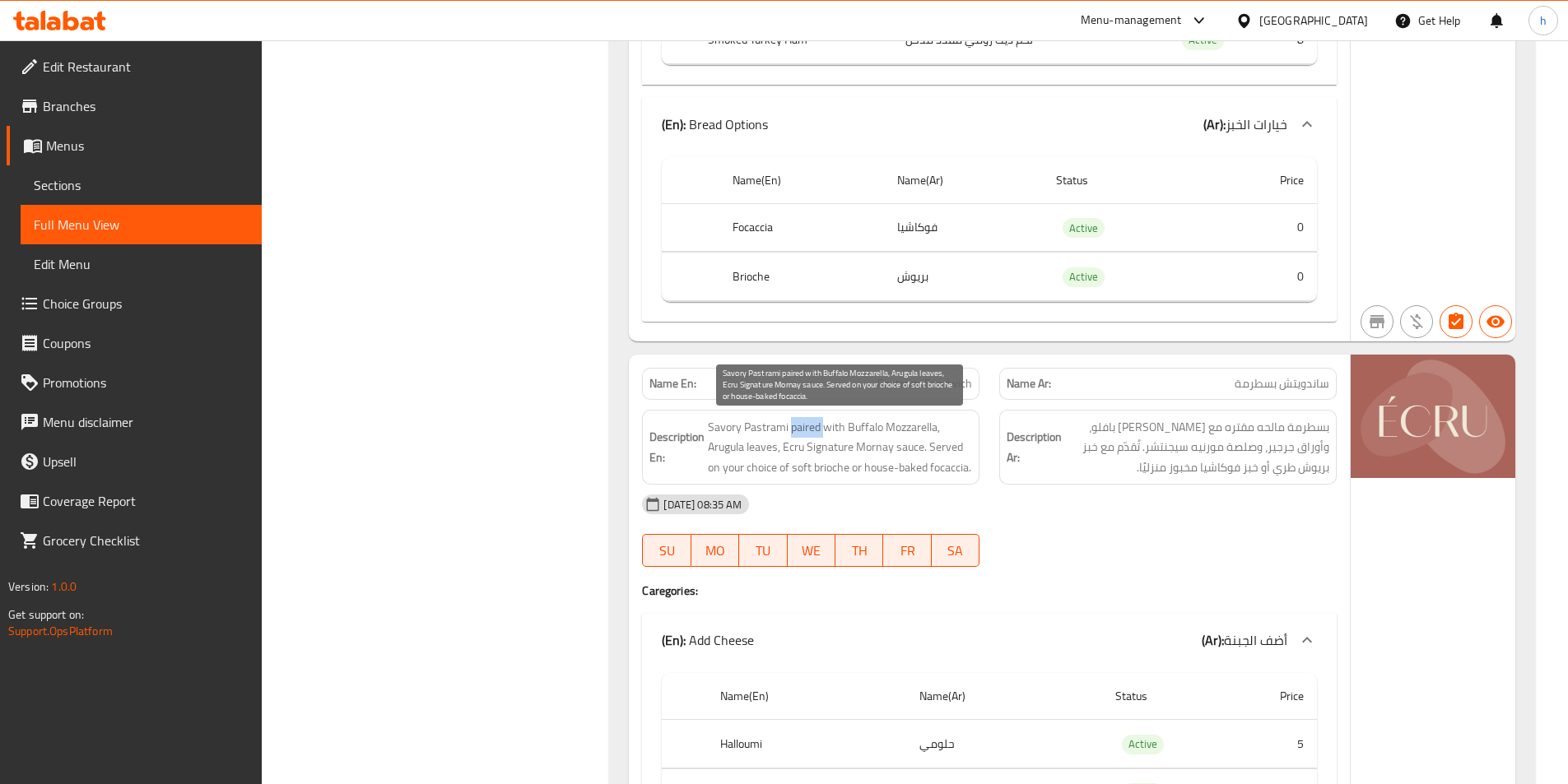
click at [808, 420] on span "Savory Pastrami paired with Buffalo Mozzarella, Arugula leaves, Ecru Signature …" at bounding box center [840, 448] width 264 height 61
click at [851, 432] on span "Savory Pastrami paired with Buffalo Mozzarella, Arugula leaves, Ecru Signature …" at bounding box center [840, 448] width 264 height 61
drag, startPoint x: 852, startPoint y: 424, endPoint x: 930, endPoint y: 424, distance: 78.0
click at [930, 424] on span "Savory Pastrami paired with Buffalo Mozzarella, Arugula leaves, Ecru Signature …" at bounding box center [840, 448] width 264 height 61
click at [966, 438] on span "Savory Pastrami paired with Buffalo Mozzarella, Arugula leaves, Ecru Signature …" at bounding box center [840, 448] width 264 height 61
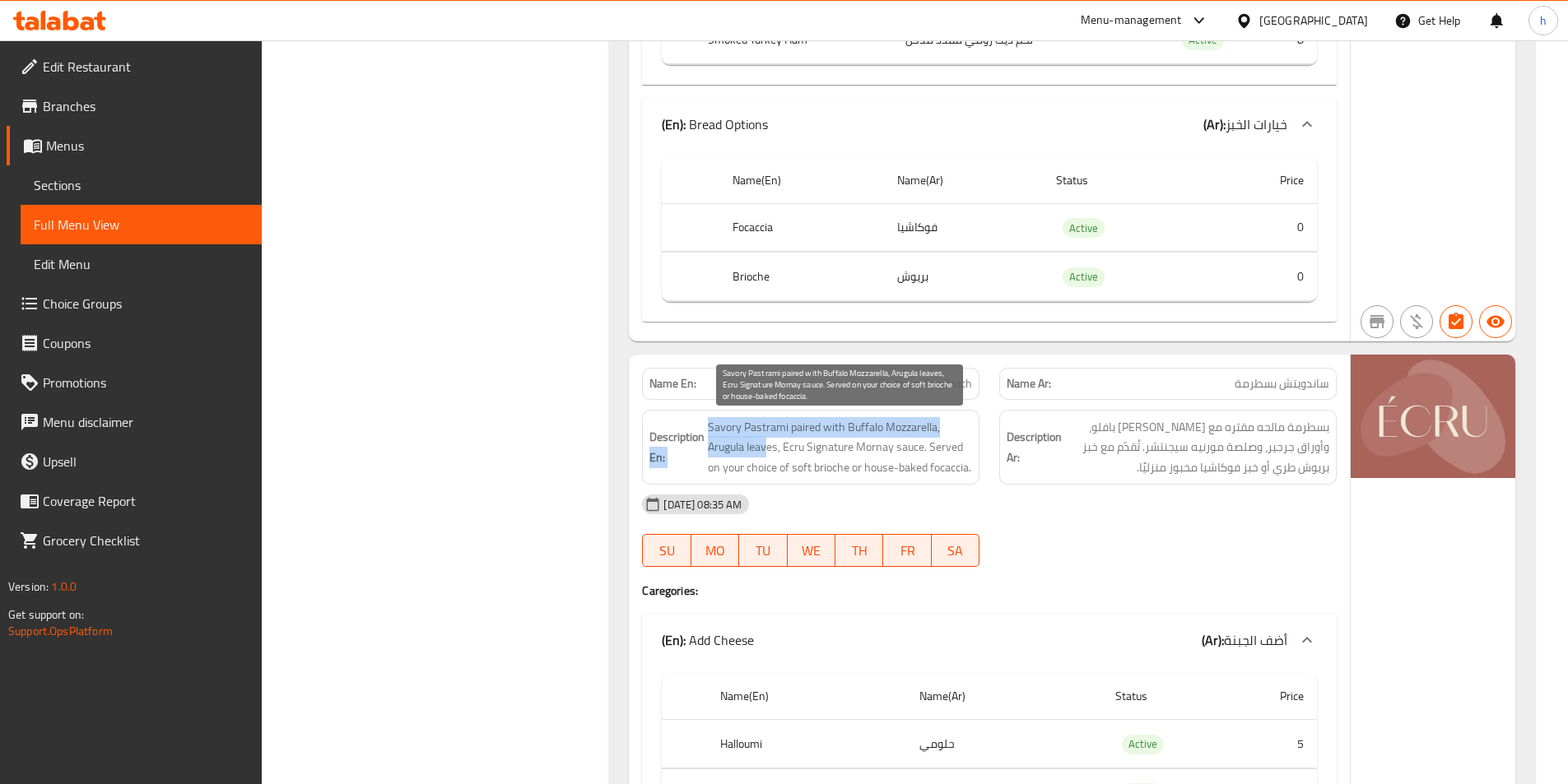
drag, startPoint x: 704, startPoint y: 451, endPoint x: 765, endPoint y: 450, distance: 61.0
click at [765, 450] on h6 "Description En: Savory Pastrami paired with Buffalo Mozzarella, Arugula leaves,…" at bounding box center [811, 448] width 323 height 61
click at [798, 449] on span "Savory Pastrami paired with Buffalo Mozzarella, Arugula leaves, Ecru Signature …" at bounding box center [840, 448] width 264 height 61
drag, startPoint x: 789, startPoint y: 450, endPoint x: 924, endPoint y: 453, distance: 135.0
click at [924, 453] on span "Savory Pastrami paired with Buffalo Mozzarella, Arugula leaves, Ecru Signature …" at bounding box center [840, 448] width 264 height 61
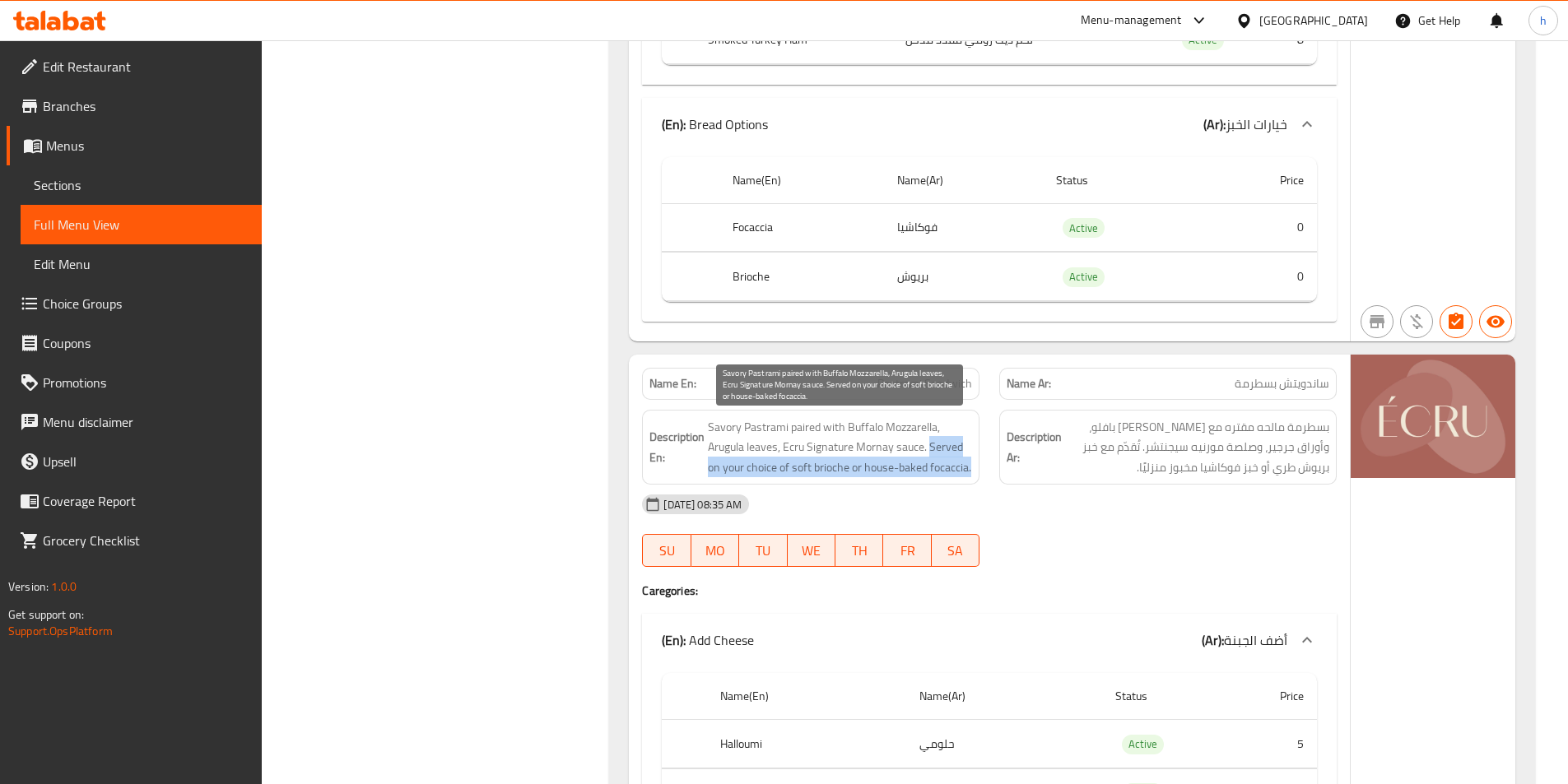
drag, startPoint x: 929, startPoint y: 444, endPoint x: 775, endPoint y: 479, distance: 157.9
click at [775, 478] on span "Savory Pastrami paired with Buffalo Mozzarella, Arugula leaves, Ecru Signature …" at bounding box center [840, 448] width 264 height 61
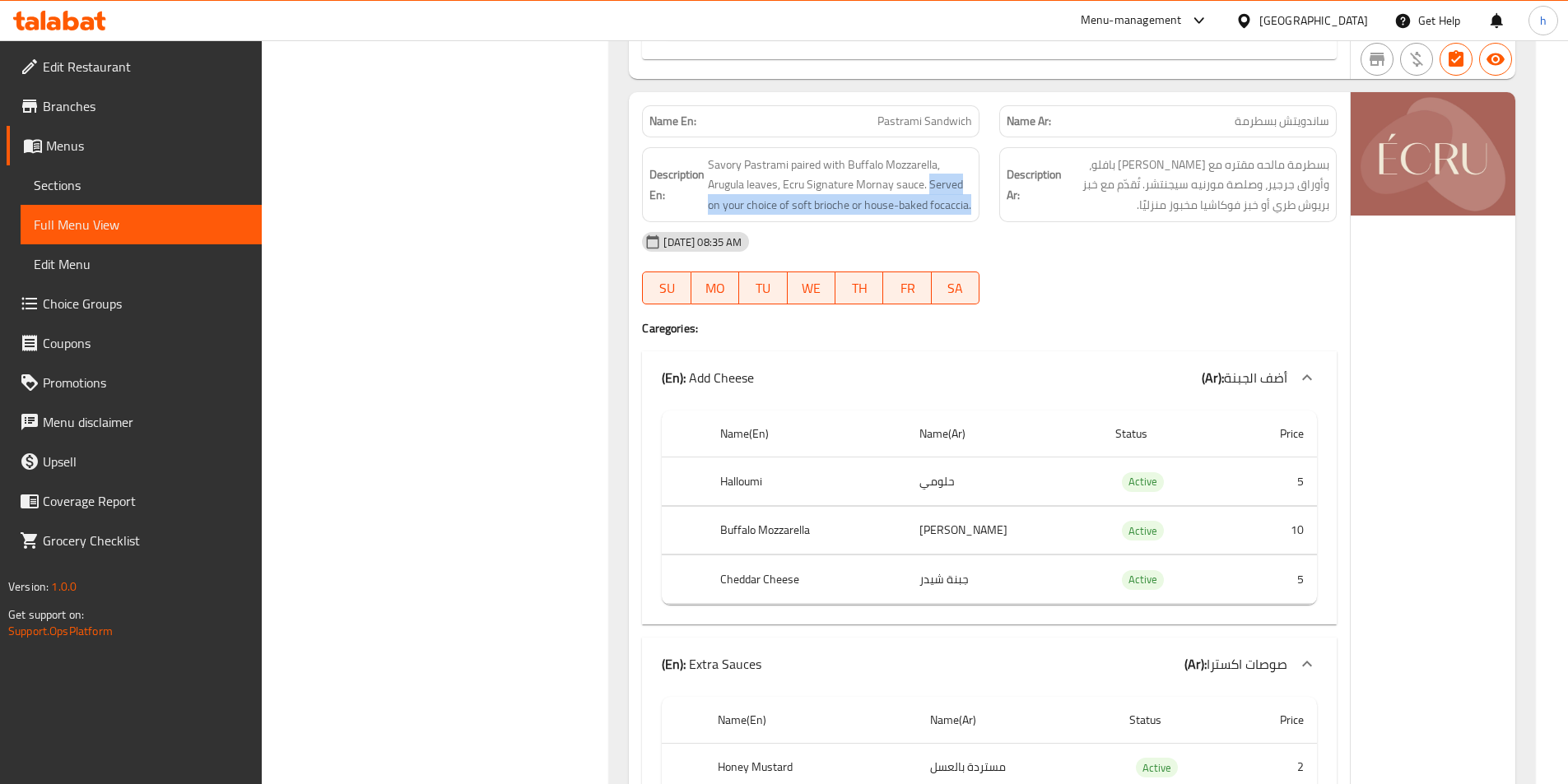
scroll to position [12754, 0]
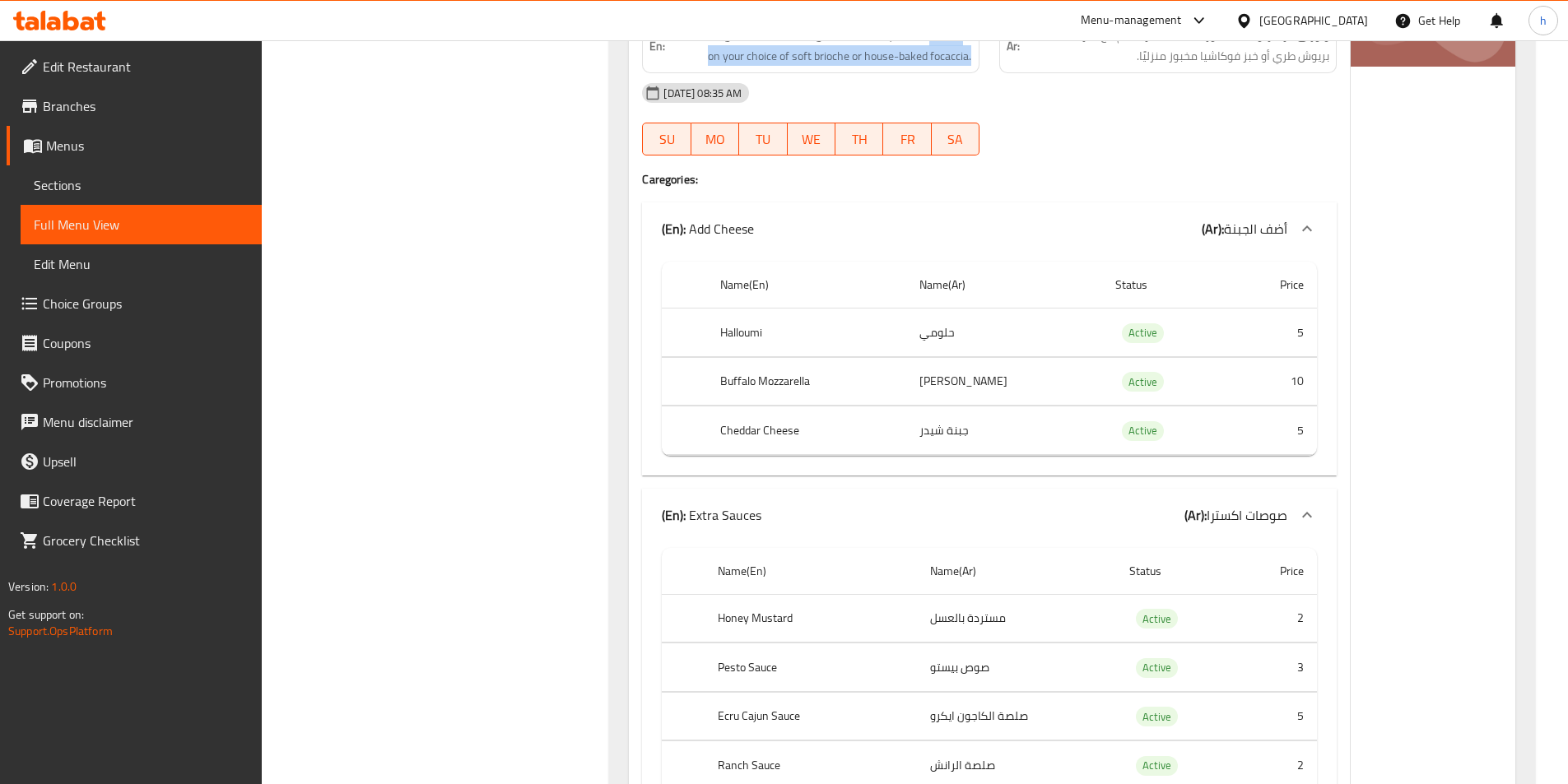
drag, startPoint x: 828, startPoint y: 372, endPoint x: 930, endPoint y: 390, distance: 103.6
click at [930, 390] on tbody "Halloumi حلومي Active 5 Buffalo Mozzarella بافلو موزاريلا Active 10 Cheddar Che…" at bounding box center [990, 382] width 656 height 147
drag, startPoint x: 888, startPoint y: 432, endPoint x: 964, endPoint y: 456, distance: 79.7
click at [902, 434] on th "Cheddar Cheese" at bounding box center [806, 431] width 199 height 49
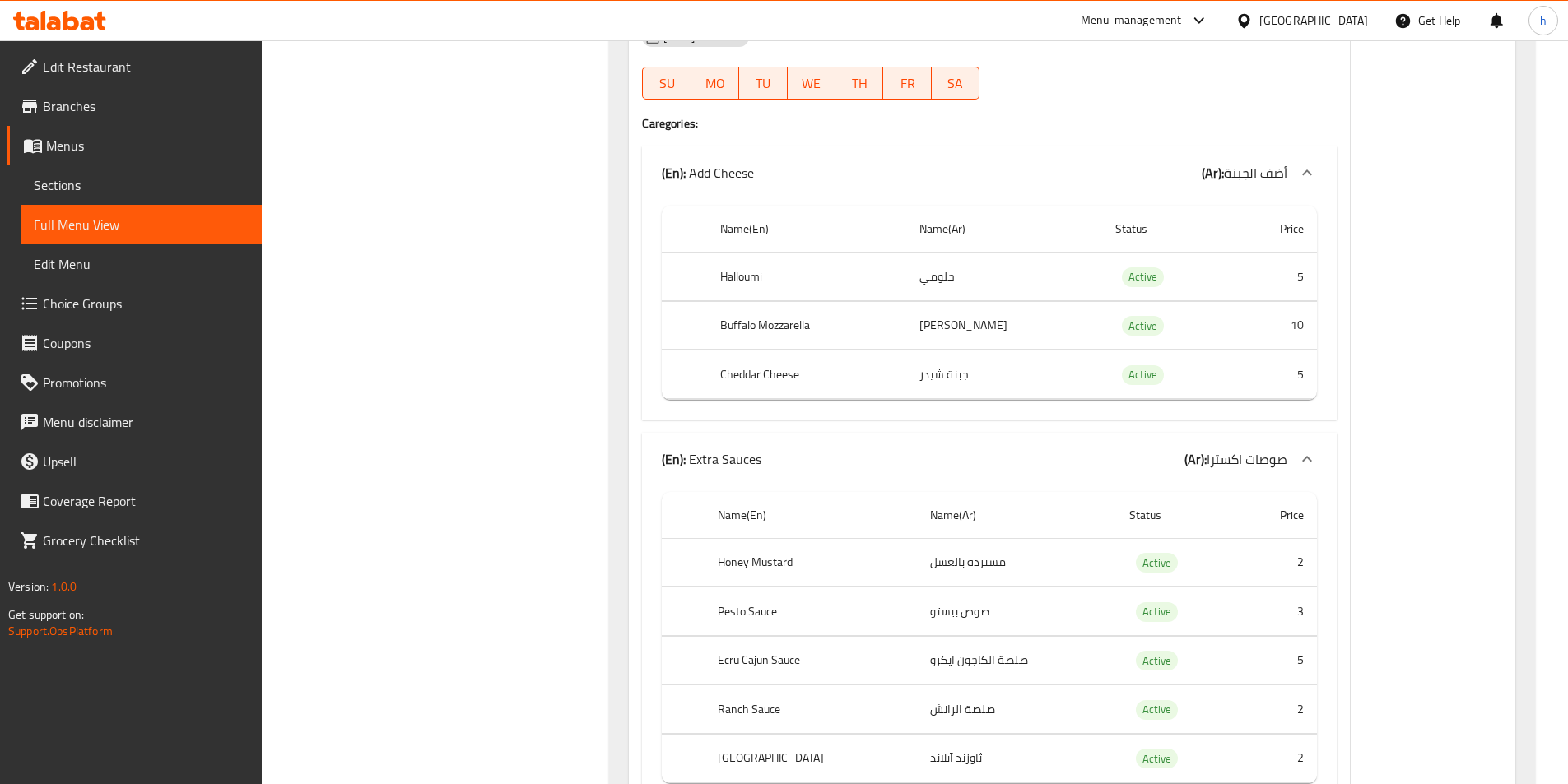
scroll to position [12836, 0]
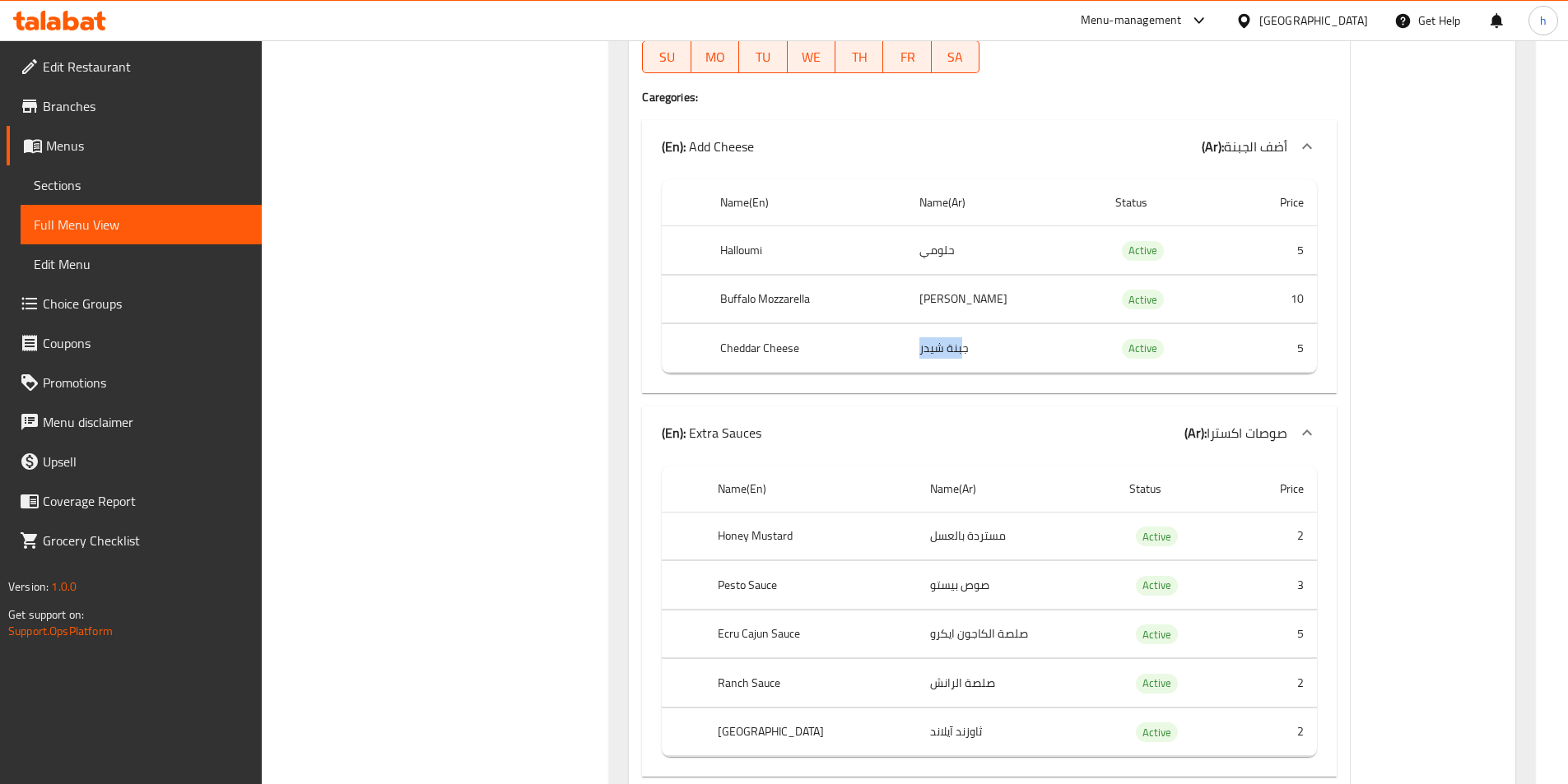
drag, startPoint x: 927, startPoint y: 375, endPoint x: 986, endPoint y: 373, distance: 59.0
click at [986, 373] on td "جبنة شيدر" at bounding box center [1004, 348] width 196 height 49
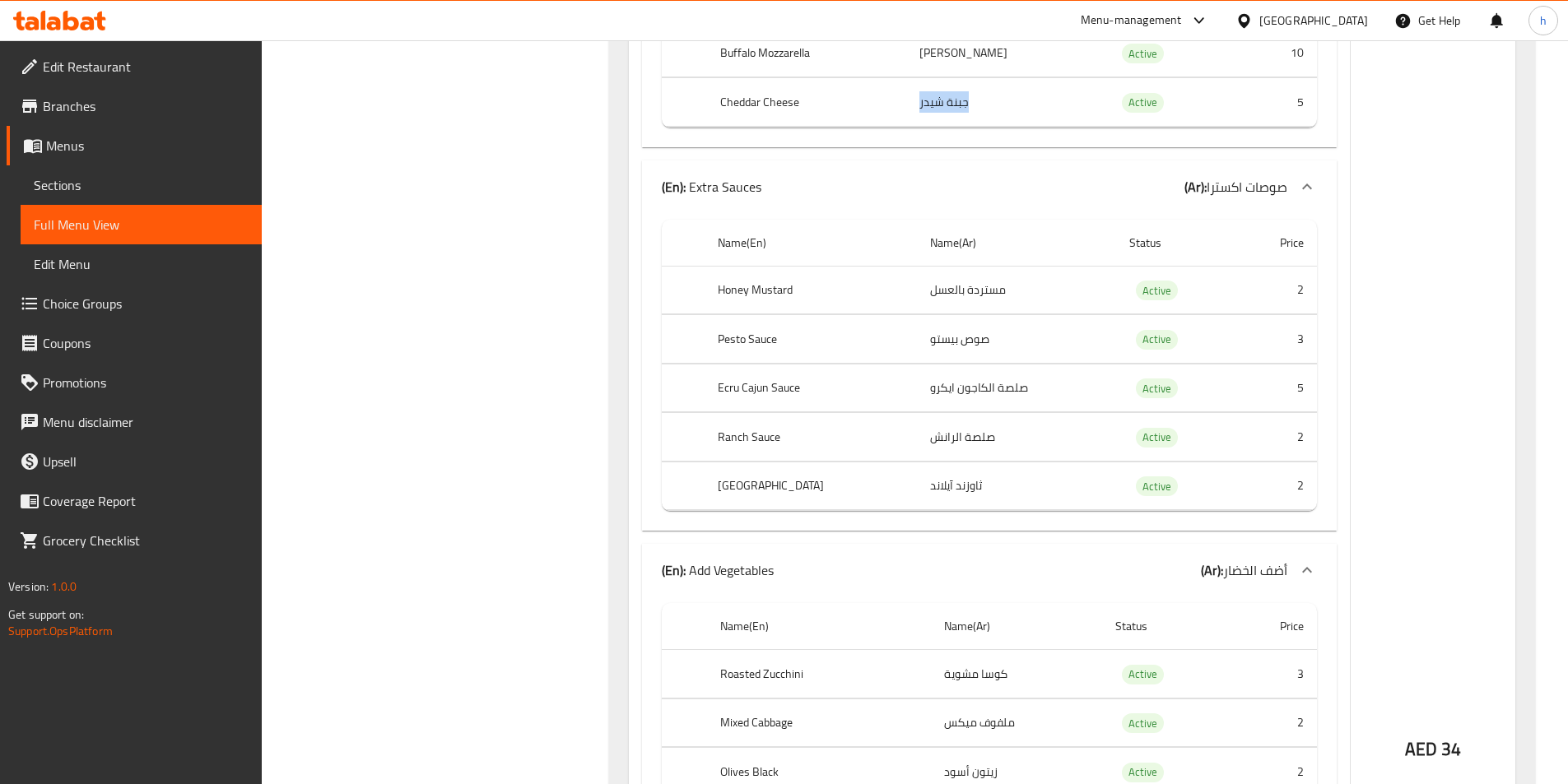
scroll to position [13084, 0]
drag, startPoint x: 770, startPoint y: 310, endPoint x: 838, endPoint y: 310, distance: 68.0
click at [838, 310] on th "Honey Mustard" at bounding box center [810, 289] width 212 height 49
drag, startPoint x: 879, startPoint y: 374, endPoint x: 973, endPoint y: 374, distance: 94.0
click at [973, 363] on tr "Pesto Sauce صوص بيستو Active 3" at bounding box center [990, 338] width 656 height 49
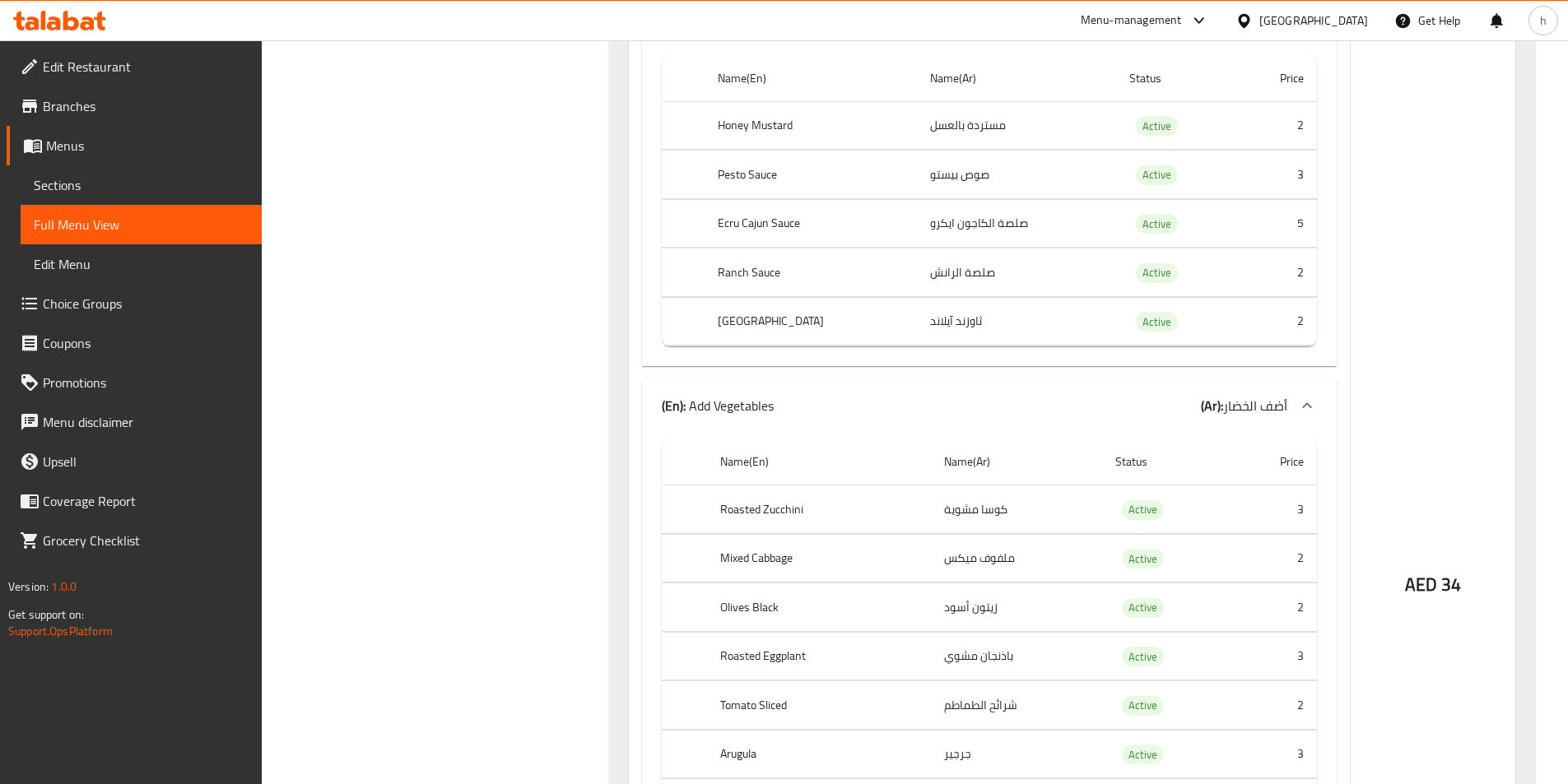
scroll to position [13248, 0]
drag, startPoint x: 906, startPoint y: 248, endPoint x: 957, endPoint y: 249, distance: 51.0
click at [957, 247] on td "صلصة الكاجون ايكرو" at bounding box center [1016, 222] width 199 height 49
drag, startPoint x: 907, startPoint y: 291, endPoint x: 953, endPoint y: 289, distance: 46.0
click at [953, 289] on td "صلصة الرانش" at bounding box center [1016, 272] width 199 height 49
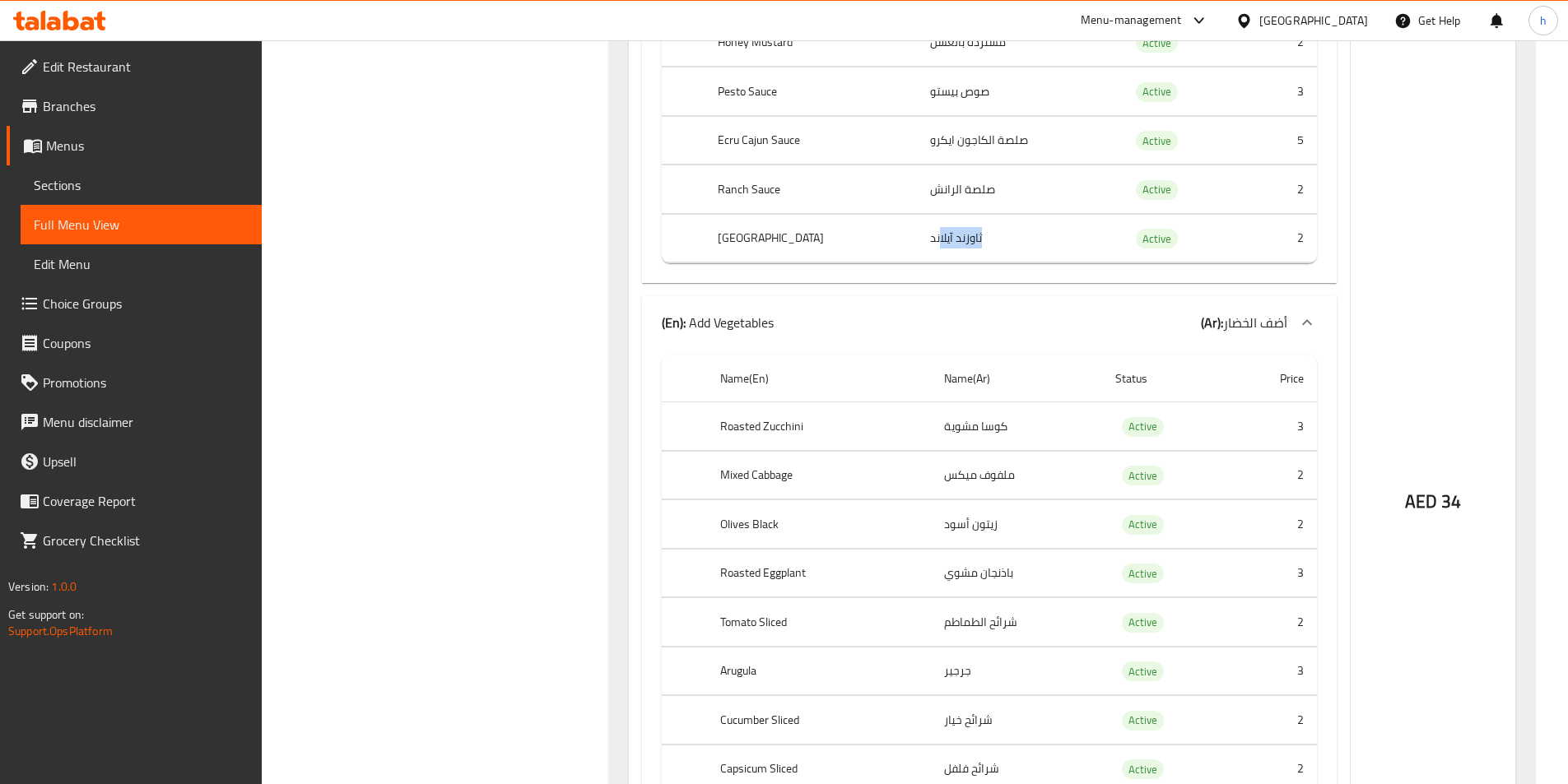
click at [972, 257] on td "ثاوزند آيلاند" at bounding box center [1016, 238] width 199 height 49
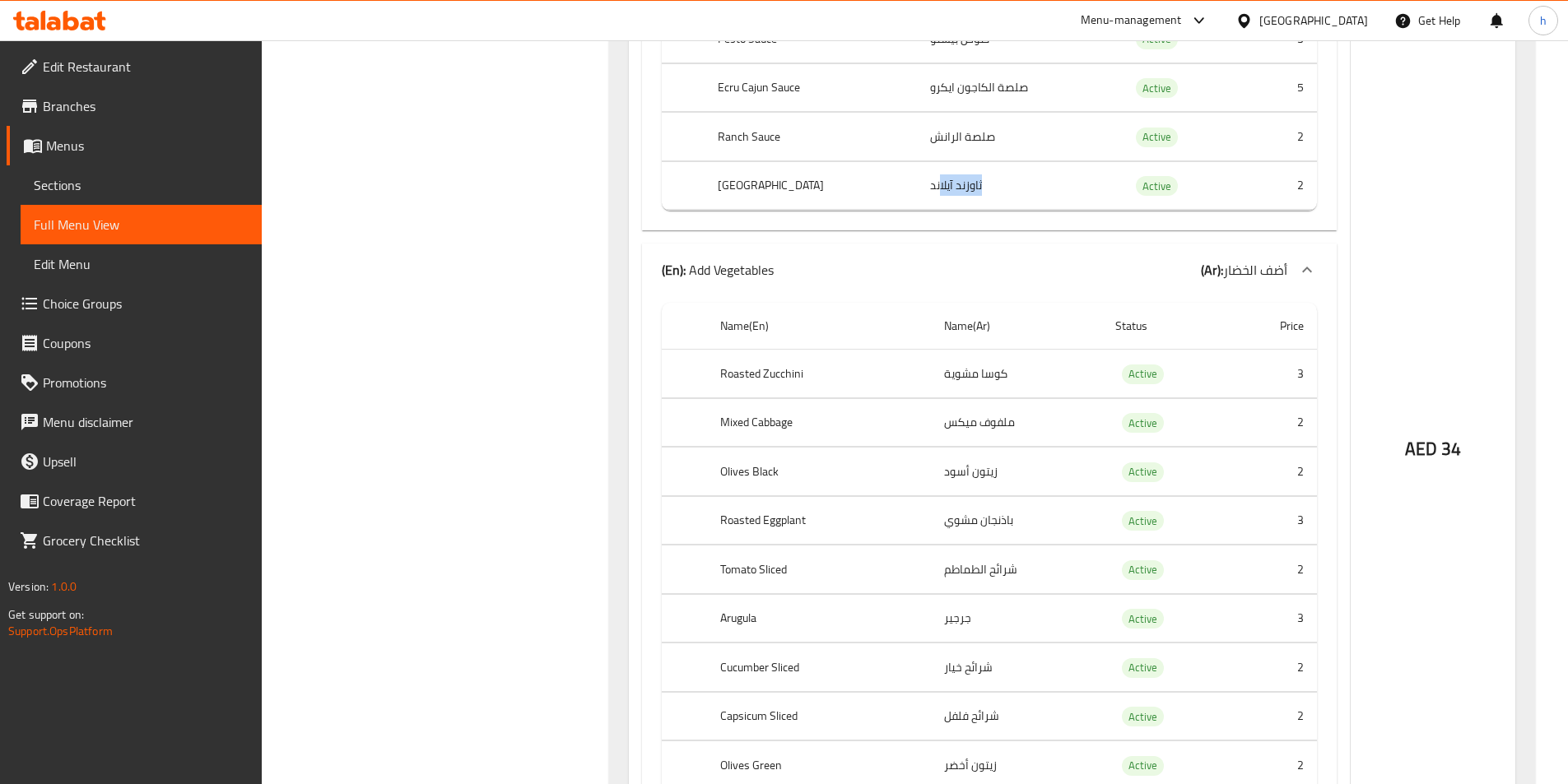
scroll to position [13412, 0]
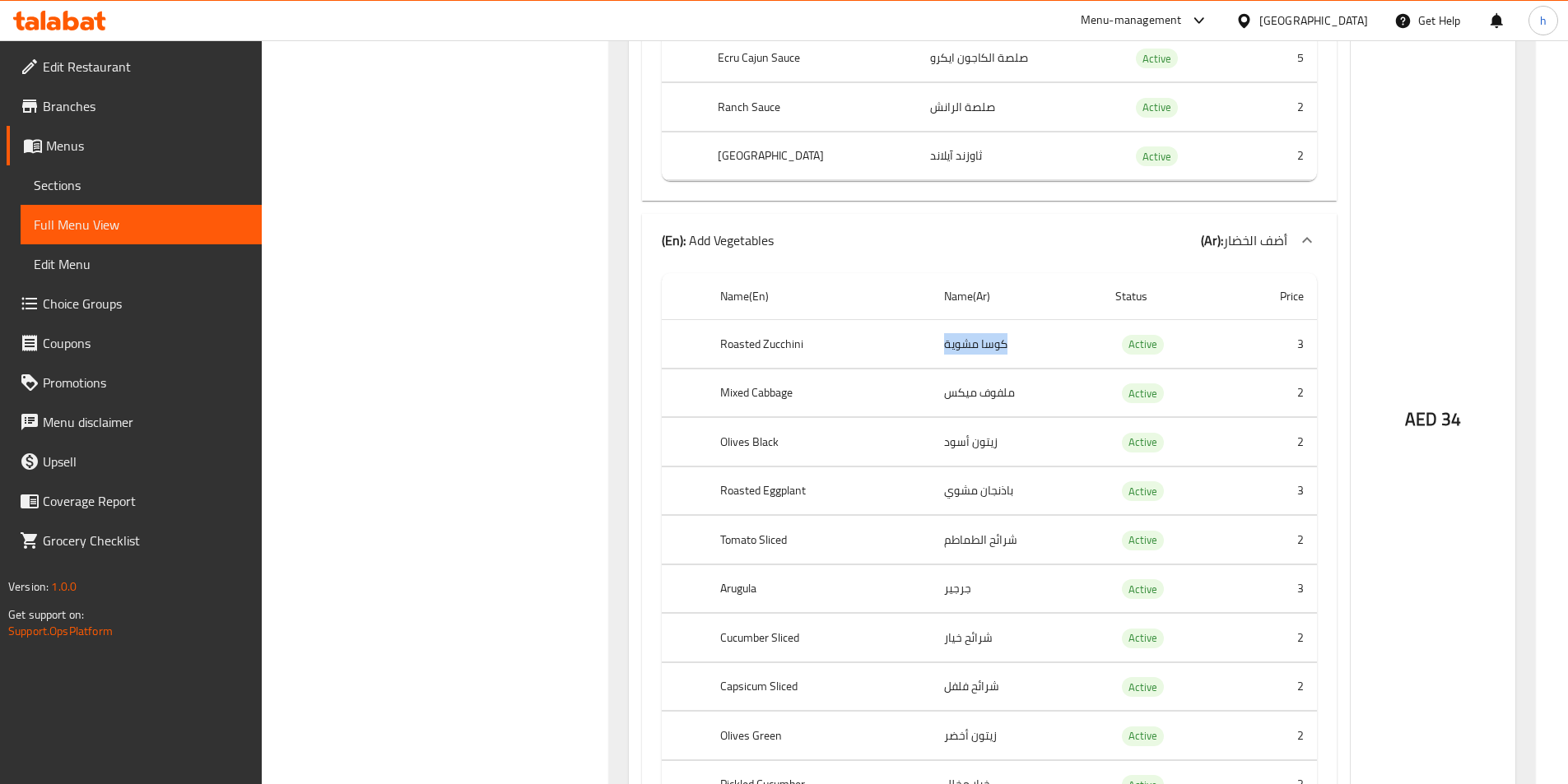
drag, startPoint x: 945, startPoint y: 361, endPoint x: 1092, endPoint y: 363, distance: 147.0
click at [1092, 363] on td "كوسا مشوية" at bounding box center [1016, 344] width 171 height 49
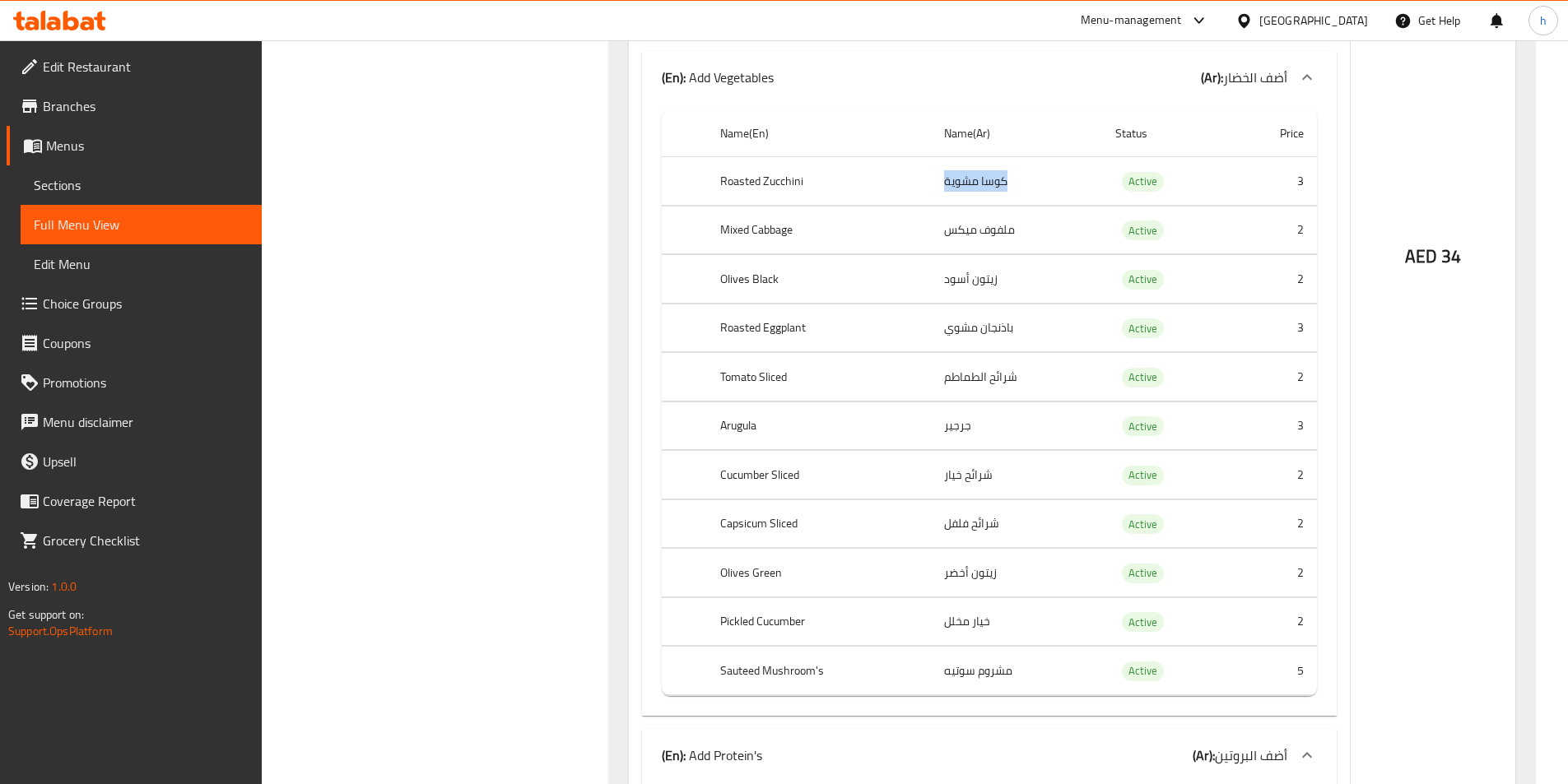
scroll to position [13577, 0]
drag, startPoint x: 949, startPoint y: 257, endPoint x: 988, endPoint y: 290, distance: 51.1
click at [997, 253] on td "ملفوف ميكس" at bounding box center [1016, 228] width 171 height 49
drag, startPoint x: 974, startPoint y: 301, endPoint x: 985, endPoint y: 309, distance: 13.6
click at [983, 301] on td "زيتون أسود" at bounding box center [1016, 277] width 171 height 49
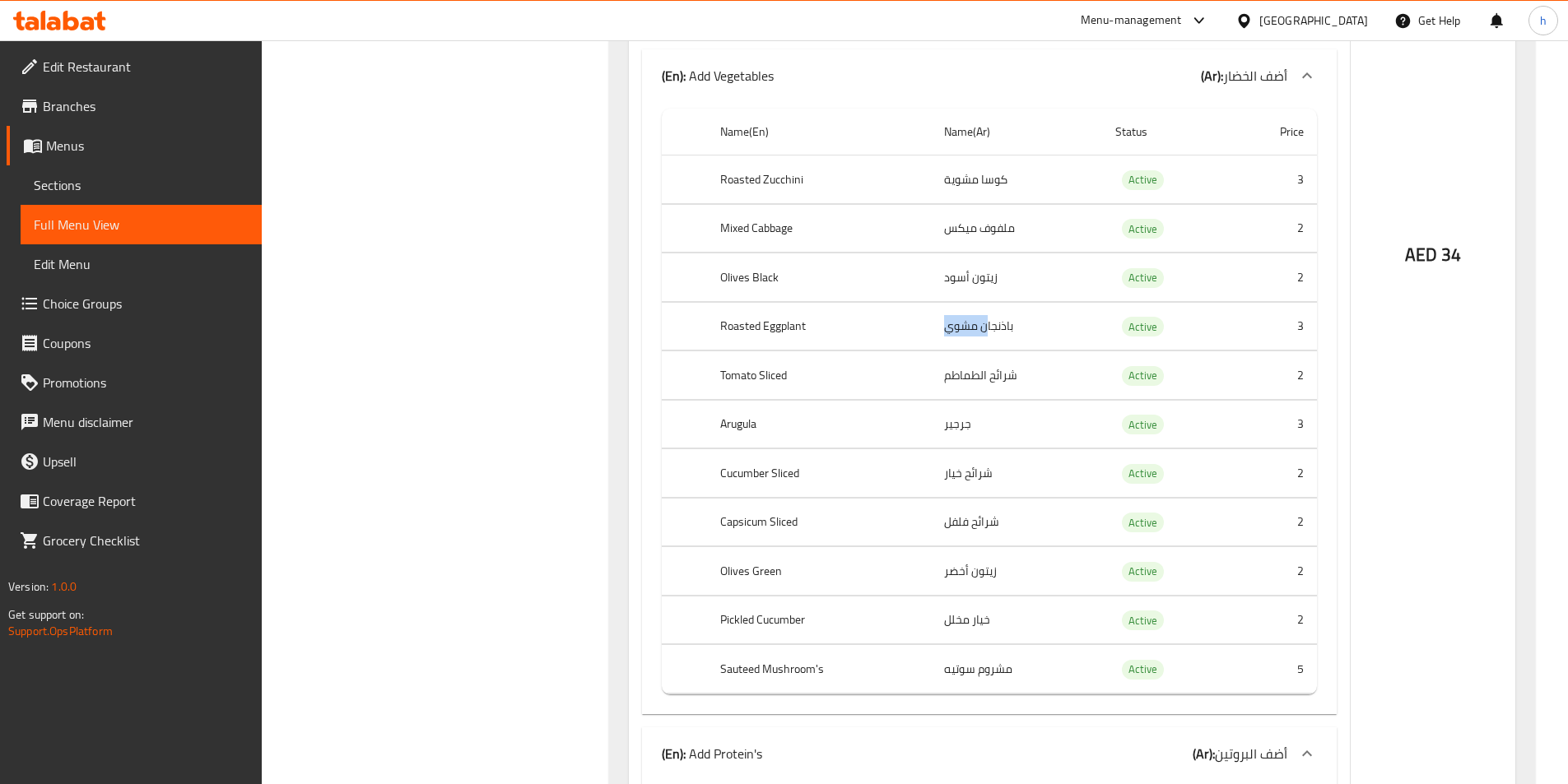
drag, startPoint x: 949, startPoint y: 351, endPoint x: 1026, endPoint y: 368, distance: 78.9
click at [1021, 351] on td "باذنجان مشوي" at bounding box center [1016, 326] width 171 height 49
drag, startPoint x: 968, startPoint y: 399, endPoint x: 1018, endPoint y: 403, distance: 50.2
click at [1018, 400] on td "شرائح الطماطم" at bounding box center [1016, 375] width 171 height 49
drag, startPoint x: 940, startPoint y: 459, endPoint x: 1000, endPoint y: 470, distance: 61.0
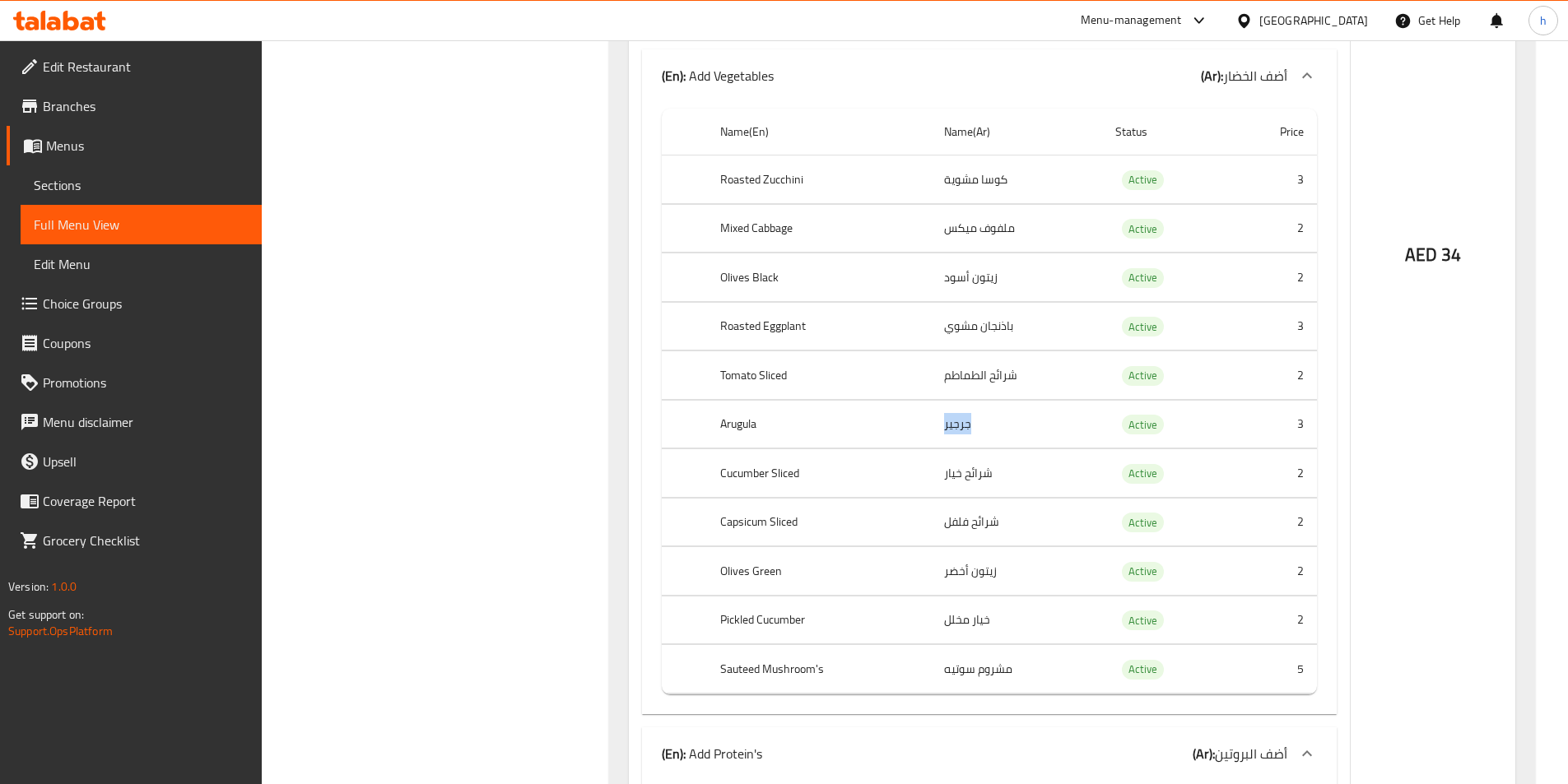
click at [999, 469] on tbody "Roasted Zucchini كوسا مشوية Active 3 Mixed Cabbage ملفوف ميكس Active 2 Olives B…" at bounding box center [990, 424] width 656 height 539
drag, startPoint x: 958, startPoint y: 498, endPoint x: 1003, endPoint y: 537, distance: 59.5
click at [1036, 498] on td "شرائح خيار" at bounding box center [1016, 473] width 171 height 49
drag, startPoint x: 972, startPoint y: 546, endPoint x: 1004, endPoint y: 553, distance: 32.8
click at [1004, 546] on td "شرائح فلفل" at bounding box center [1016, 522] width 171 height 49
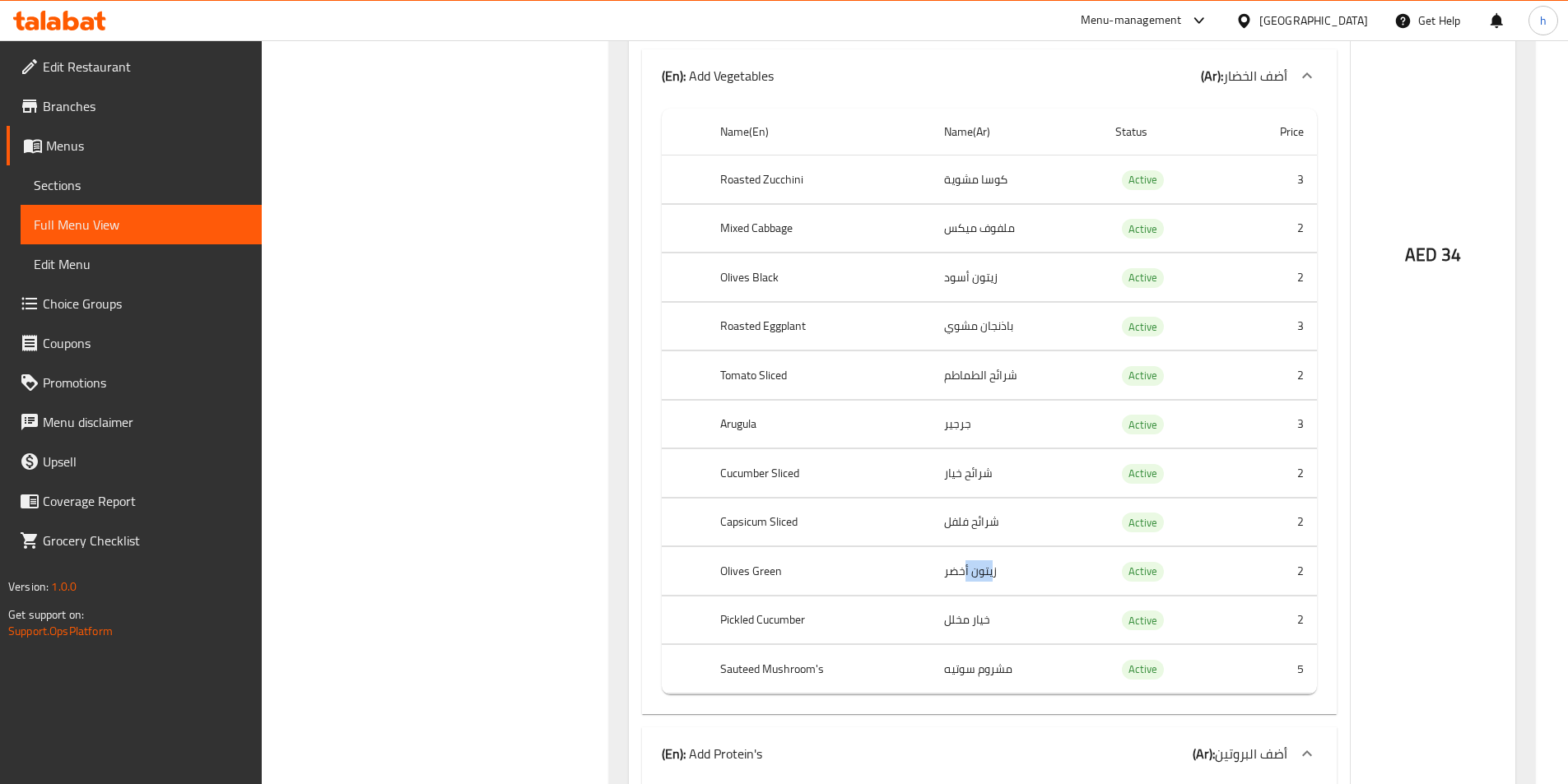
drag, startPoint x: 966, startPoint y: 587, endPoint x: 992, endPoint y: 594, distance: 26.9
click at [992, 594] on td "زيتون أخضر" at bounding box center [1016, 571] width 171 height 49
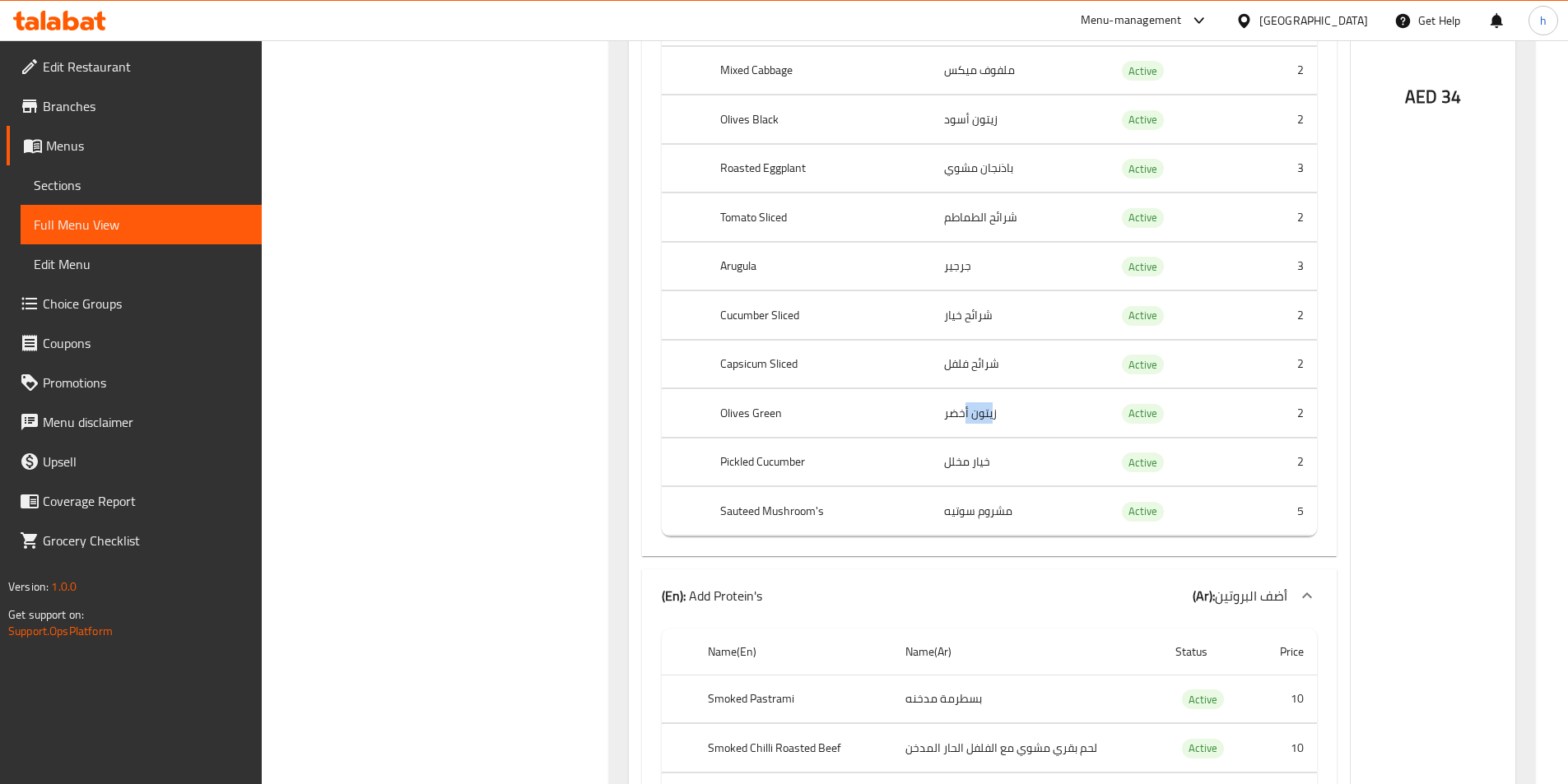
scroll to position [13741, 0]
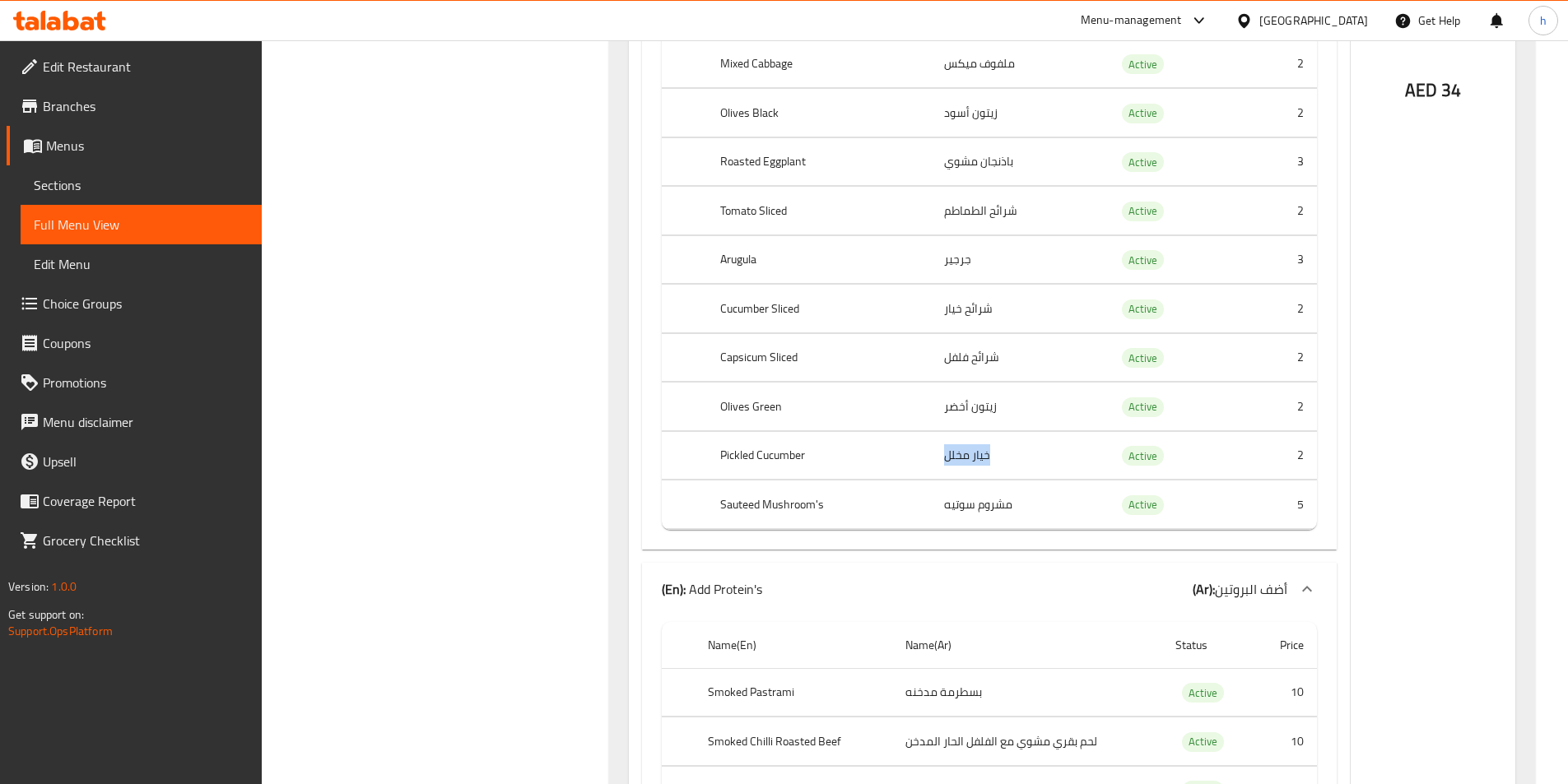
drag, startPoint x: 940, startPoint y: 479, endPoint x: 997, endPoint y: 473, distance: 57.3
click at [996, 473] on td "خيار مخلل" at bounding box center [1016, 455] width 171 height 49
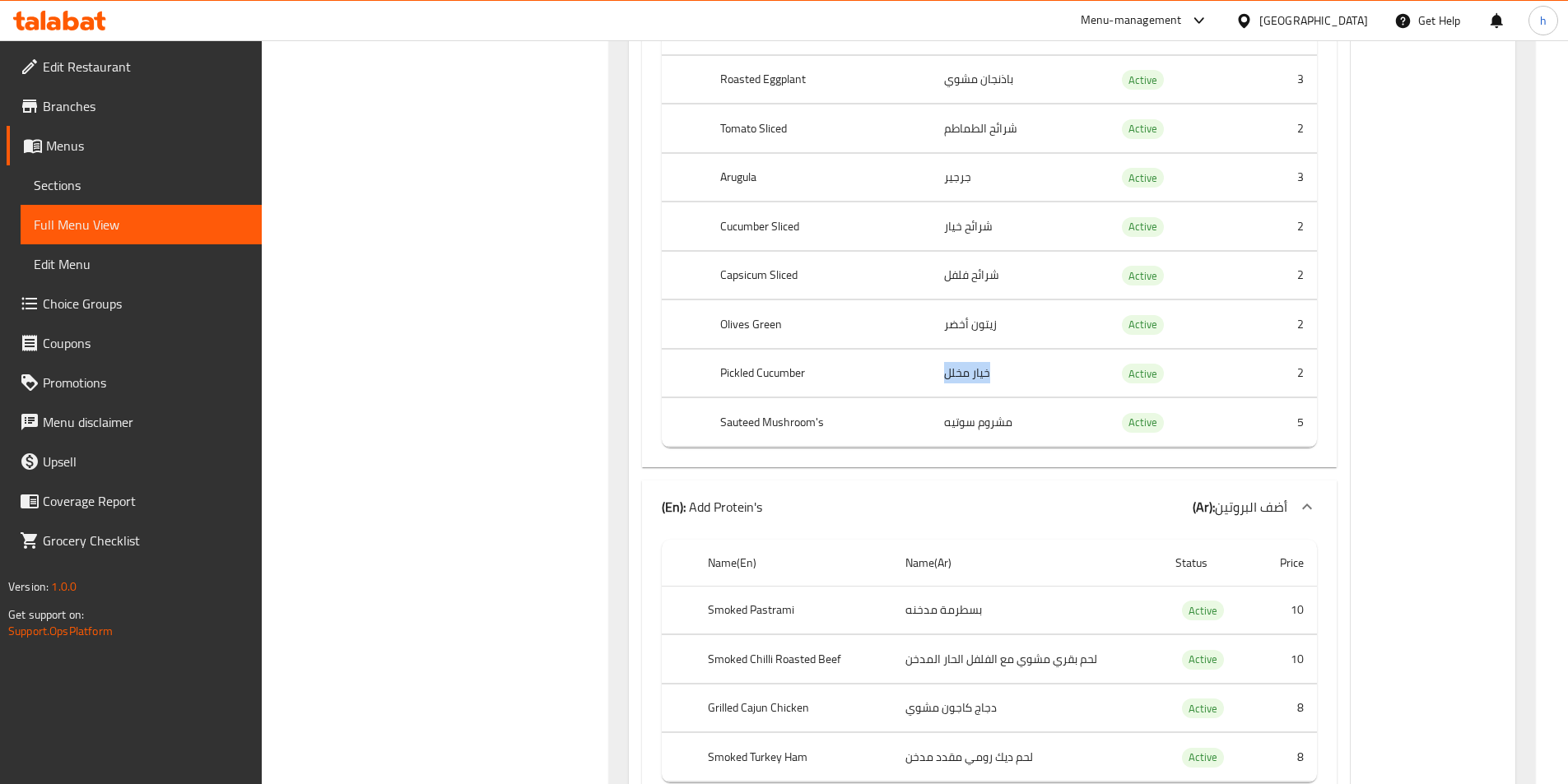
drag, startPoint x: 921, startPoint y: 451, endPoint x: 1064, endPoint y: 463, distance: 143.5
click at [1054, 446] on tr "Sauteed Mushroom's مشروم سوتيه Active 5" at bounding box center [990, 423] width 656 height 49
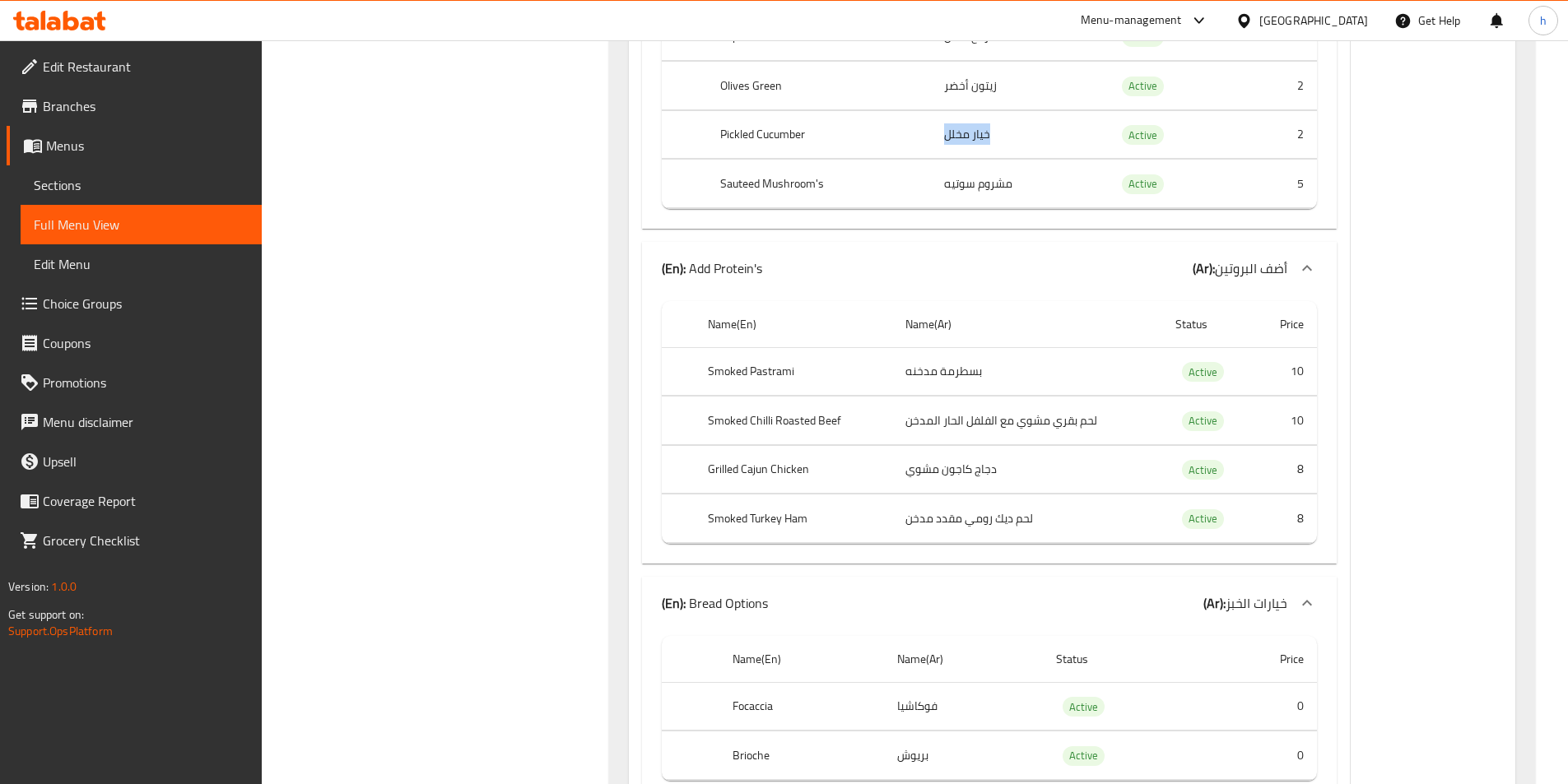
scroll to position [14071, 0]
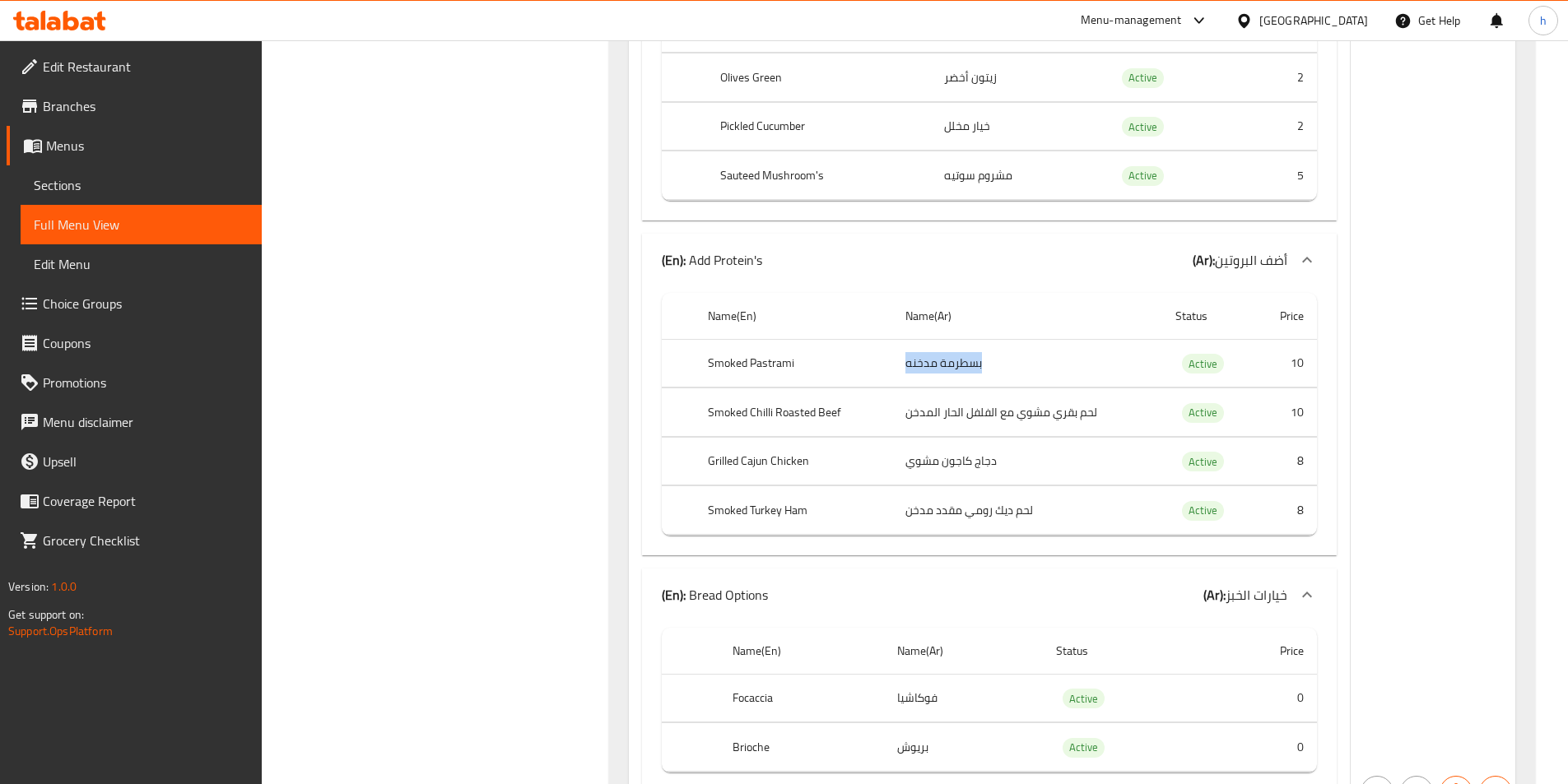
drag, startPoint x: 905, startPoint y: 387, endPoint x: 991, endPoint y: 381, distance: 86.2
click at [991, 381] on td "بسطرمة مدخنه" at bounding box center [1027, 363] width 270 height 49
drag, startPoint x: 947, startPoint y: 445, endPoint x: 1052, endPoint y: 444, distance: 105.0
click at [1054, 437] on td "لحم بقري مشوي مع الفلفل الحار المدخن" at bounding box center [1027, 413] width 270 height 49
drag, startPoint x: 933, startPoint y: 492, endPoint x: 974, endPoint y: 486, distance: 41.4
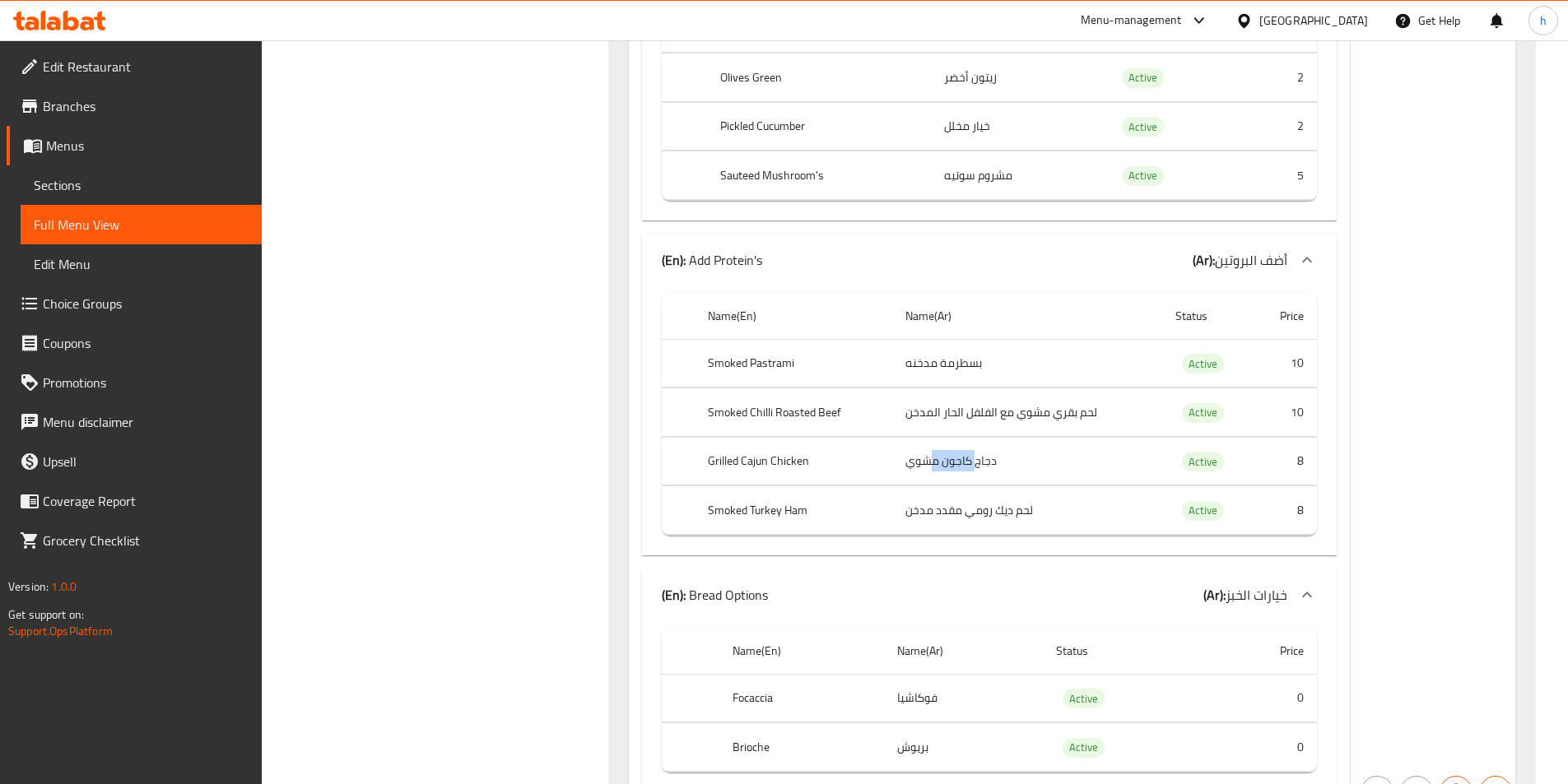
click at [974, 485] on td "دجاج كاجون مشوي" at bounding box center [1027, 460] width 270 height 49
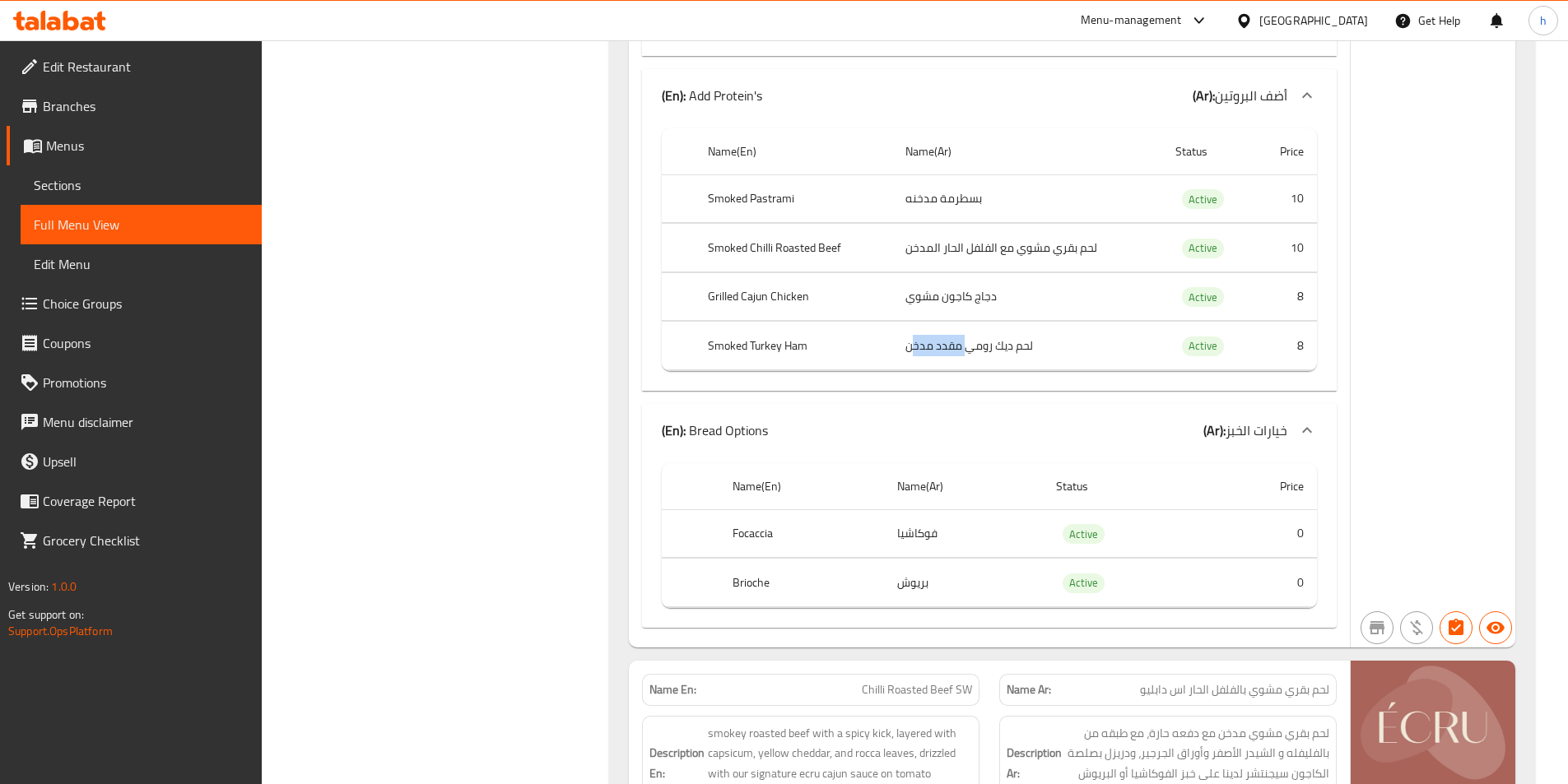
drag, startPoint x: 948, startPoint y: 384, endPoint x: 1021, endPoint y: 412, distance: 78.2
click at [1018, 371] on tbody "Smoked Pastrami بسطرمة مدخنه Active 10 Smoked Chilli Roasted Beef لحم بقري مشوي…" at bounding box center [990, 272] width 656 height 196
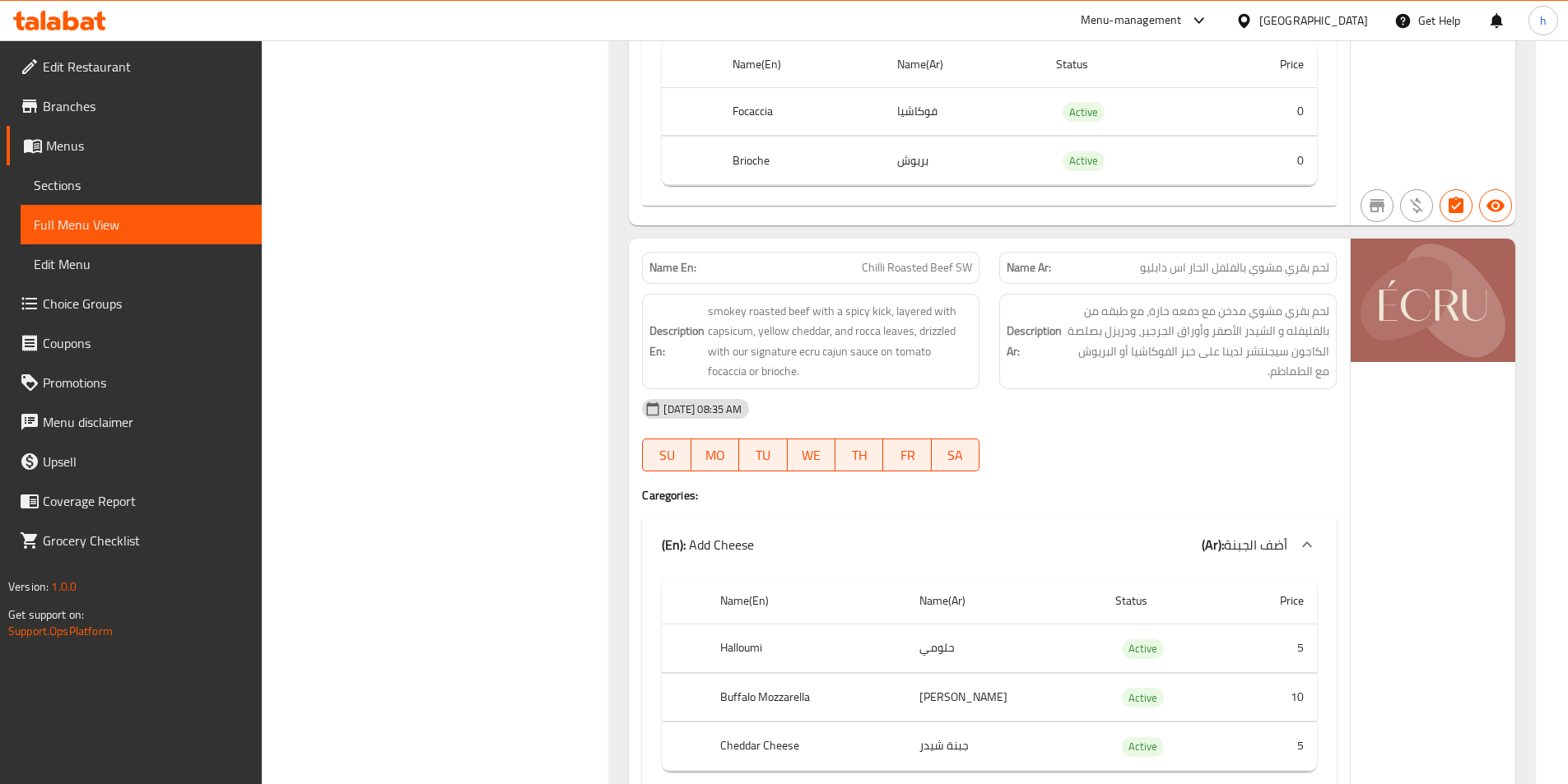
scroll to position [14729, 0]
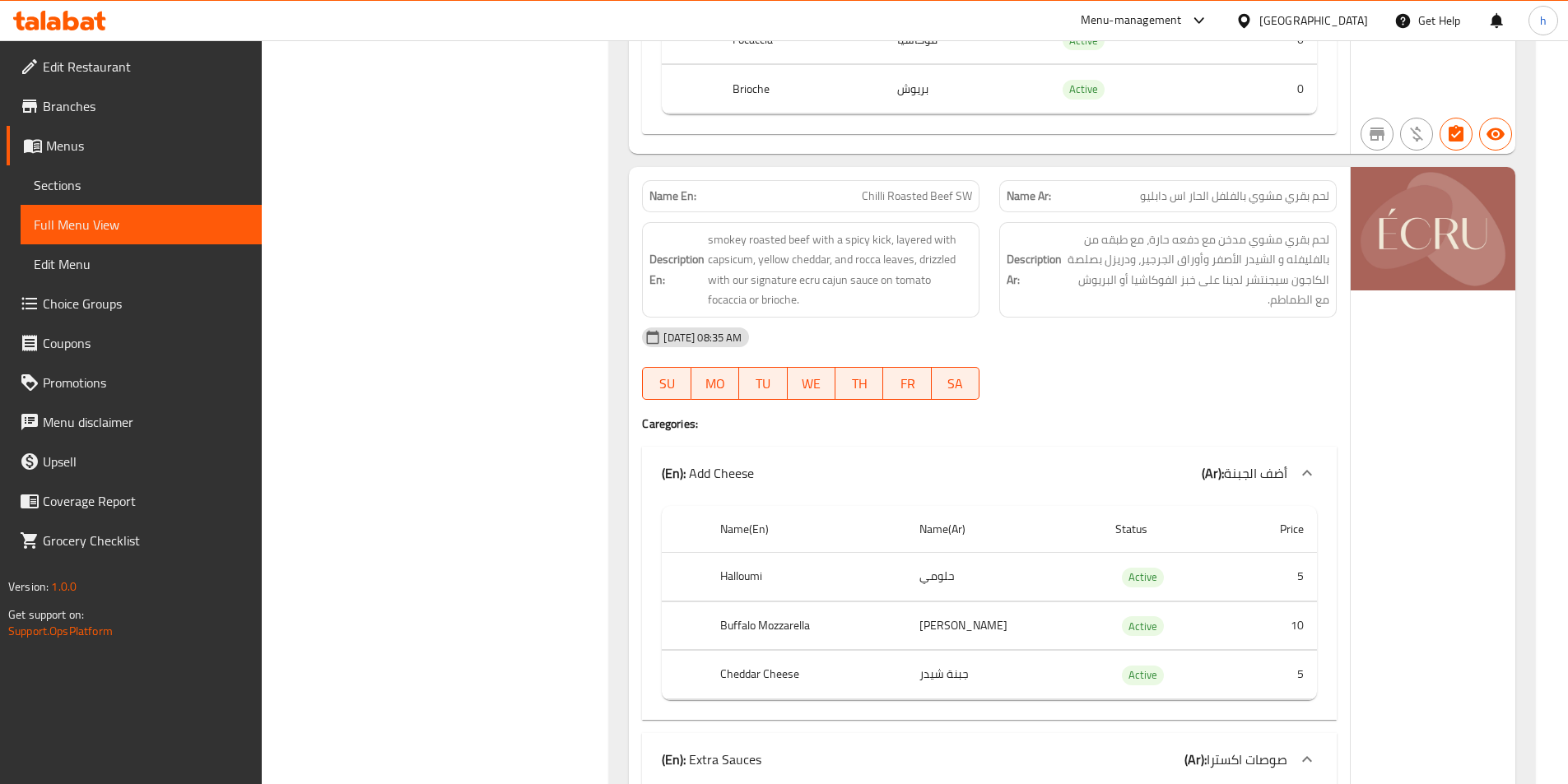
click at [945, 205] on span "Chilli Roasted Beef SW" at bounding box center [917, 196] width 111 height 17
click at [910, 205] on span "Chilli Roasted Beef SW" at bounding box center [917, 196] width 111 height 17
click at [883, 205] on span "Chilli Roasted Beef SW" at bounding box center [917, 196] width 111 height 17
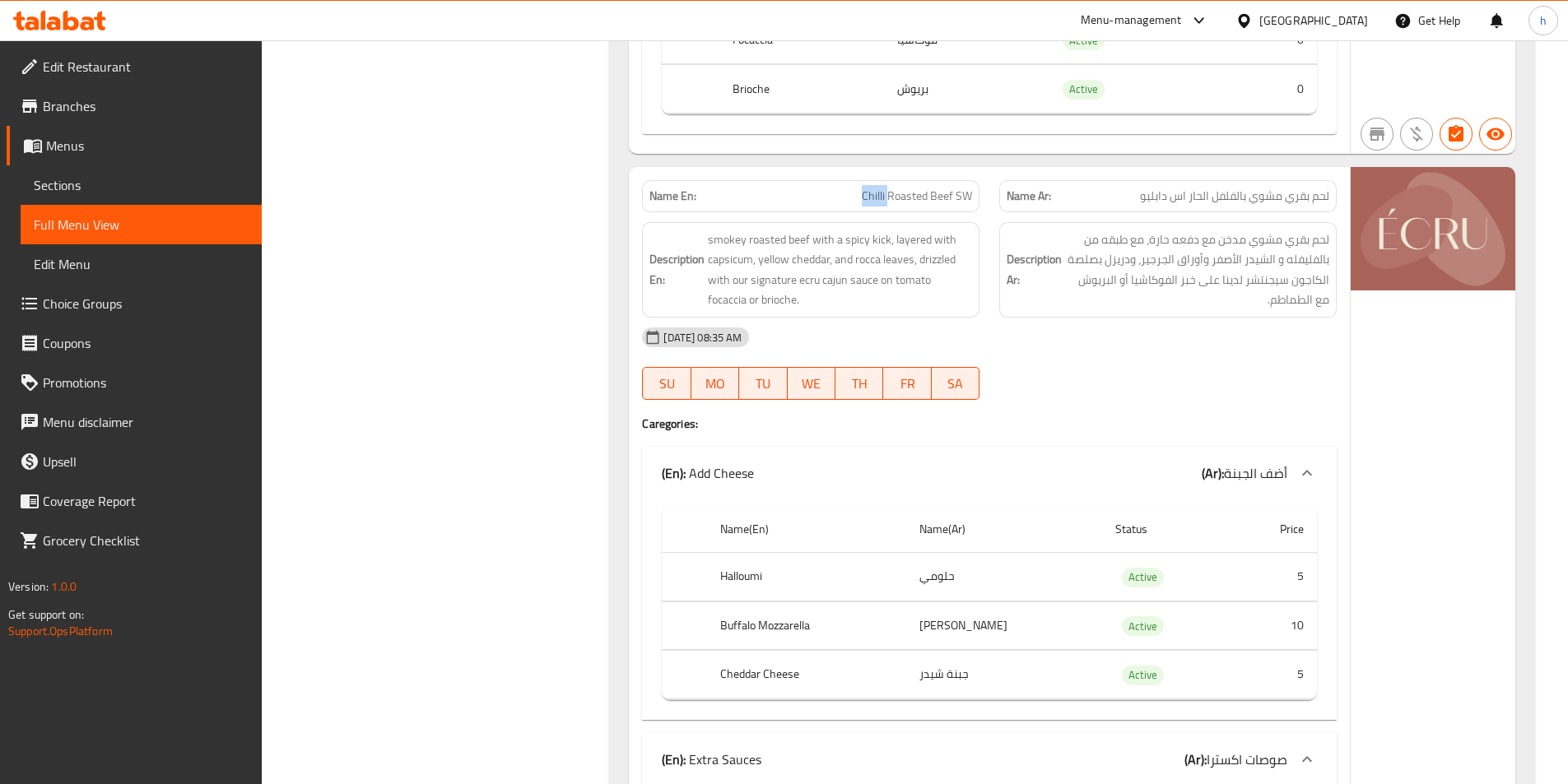
click at [883, 205] on span "Chilli Roasted Beef SW" at bounding box center [917, 196] width 111 height 17
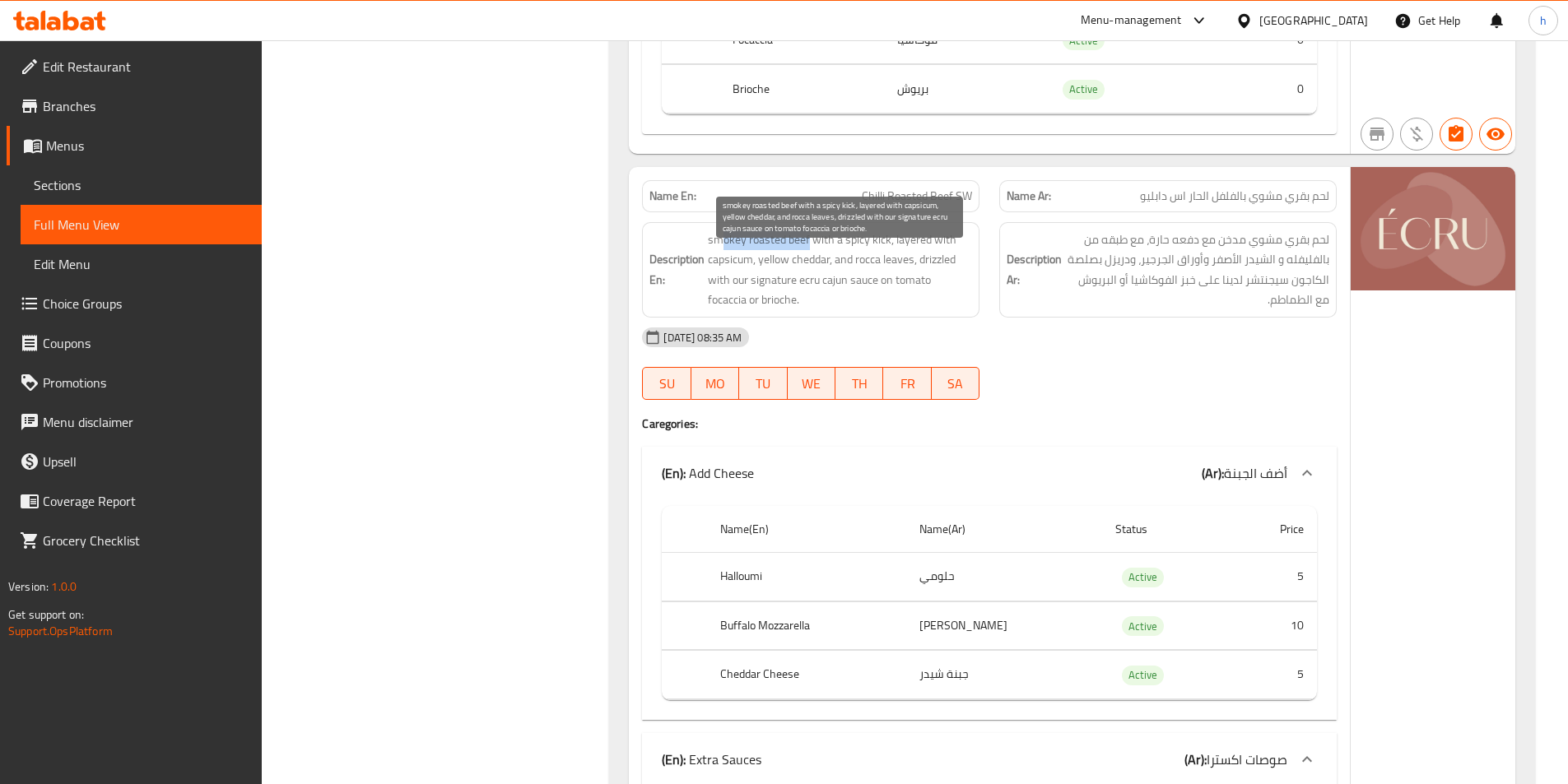
drag, startPoint x: 724, startPoint y: 257, endPoint x: 810, endPoint y: 259, distance: 86.0
click at [810, 259] on span "smokey roasted beef with a spicy kick, layered with capsicum, yellow cheddar, a…" at bounding box center [840, 270] width 264 height 81
drag, startPoint x: 822, startPoint y: 256, endPoint x: 892, endPoint y: 250, distance: 70.3
click at [892, 250] on span "smokey roasted beef with a spicy kick, layered with capsicum, yellow cheddar, a…" at bounding box center [840, 270] width 264 height 81
drag
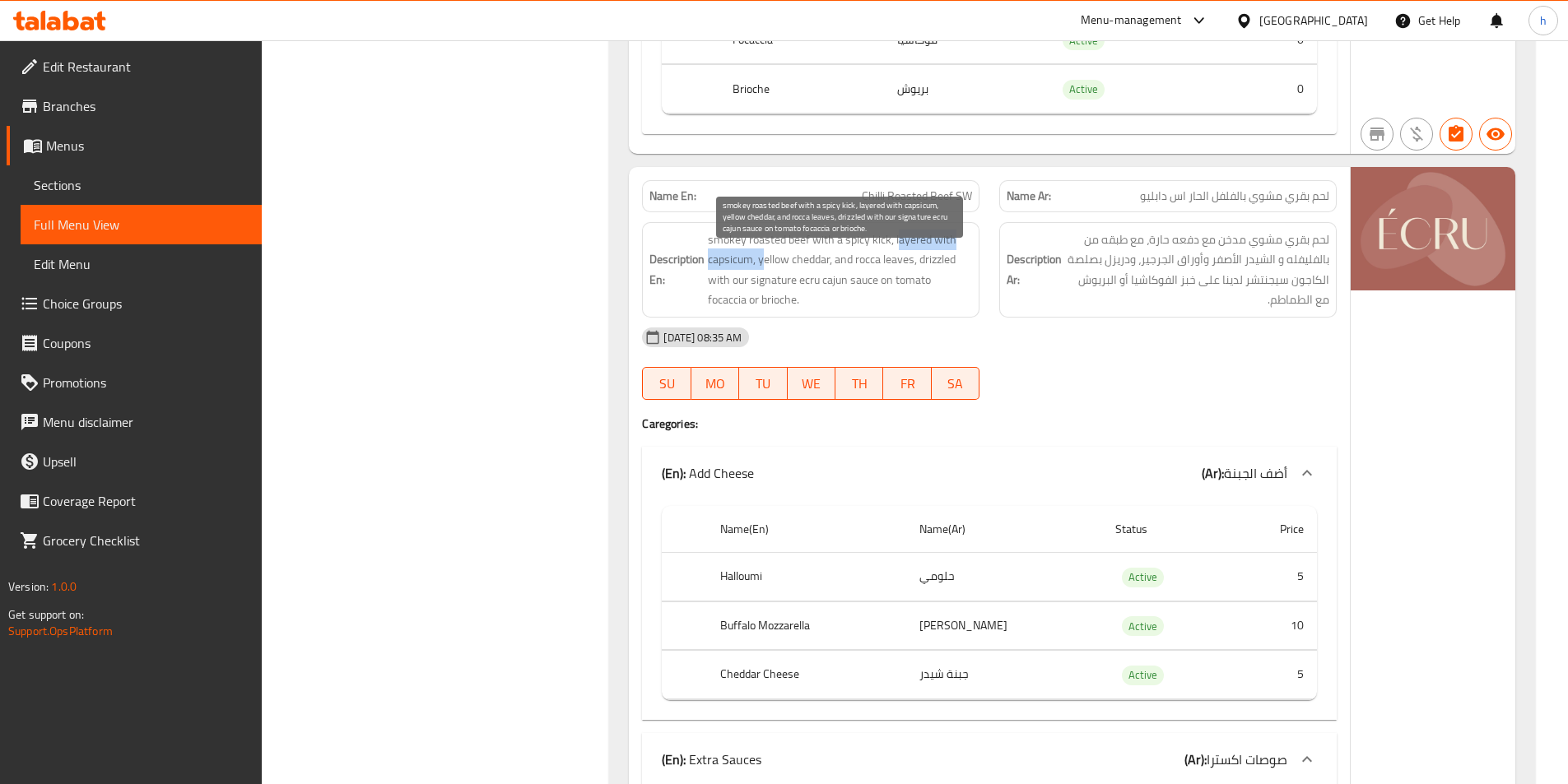
click at [761, 287] on span "smokey roasted beef with a spicy kick, layered with capsicum, yellow cheddar, a…" at bounding box center [840, 270] width 264 height 81
drag, startPoint x: 772, startPoint y: 284, endPoint x: 832, endPoint y: 280, distance: 60.1
click at [832, 280] on span "smokey roasted beef with a spicy kick, layered with capsicum, yellow cheddar, a…" at bounding box center [840, 270] width 264 height 81
drag, startPoint x: 867, startPoint y: 285, endPoint x: 902, endPoint y: 285, distance: 35.0
click at [902, 285] on span "smokey roasted beef with a spicy kick, layered with capsicum, yellow cheddar, a…" at bounding box center [840, 270] width 264 height 81
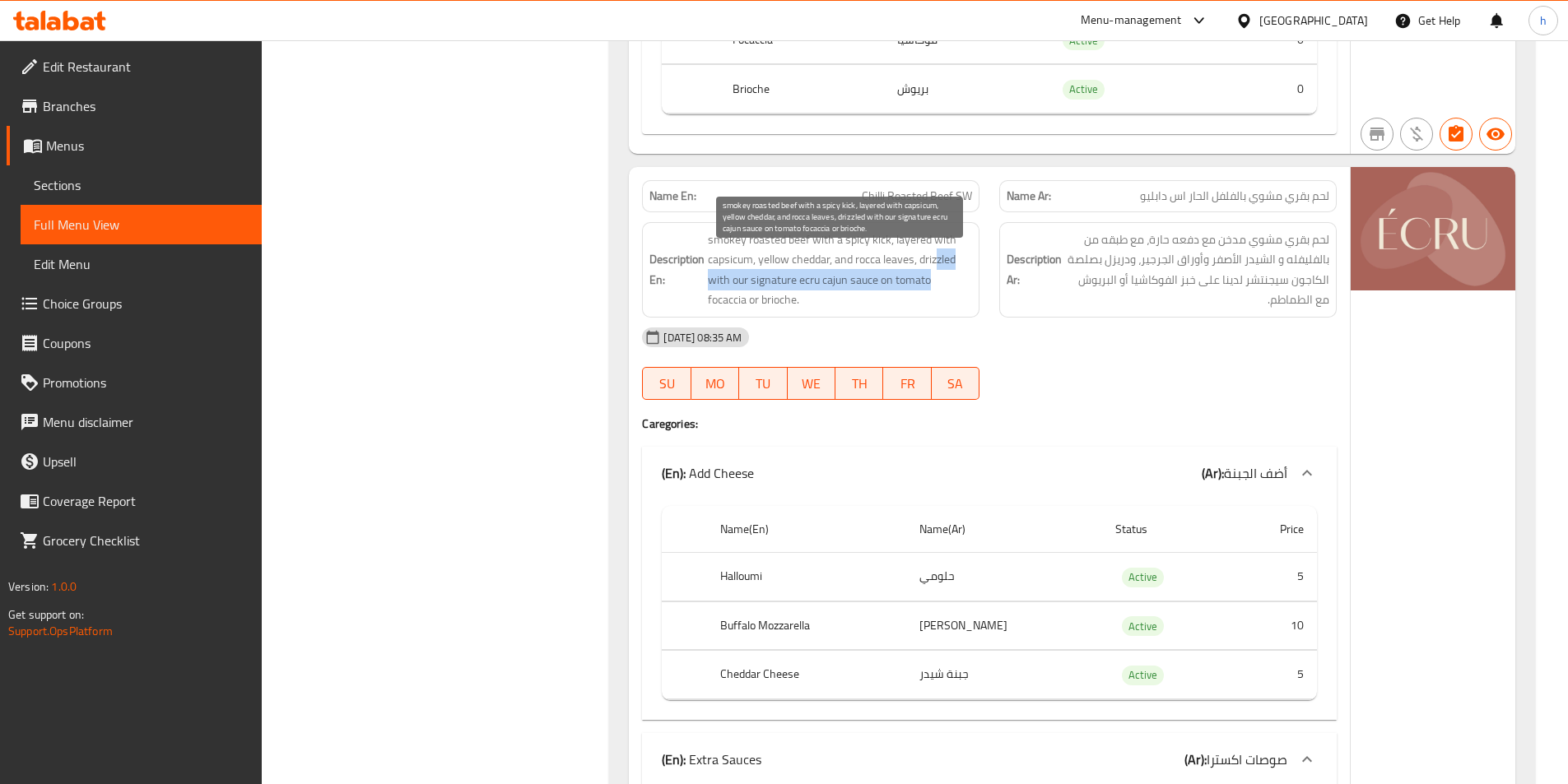
drag, startPoint x: 939, startPoint y: 285, endPoint x: 946, endPoint y: 309, distance: 25.0
click at [941, 306] on span "smokey roasted beef with a spicy kick, layered with capsicum, yellow cheddar, a…" at bounding box center [840, 270] width 264 height 81
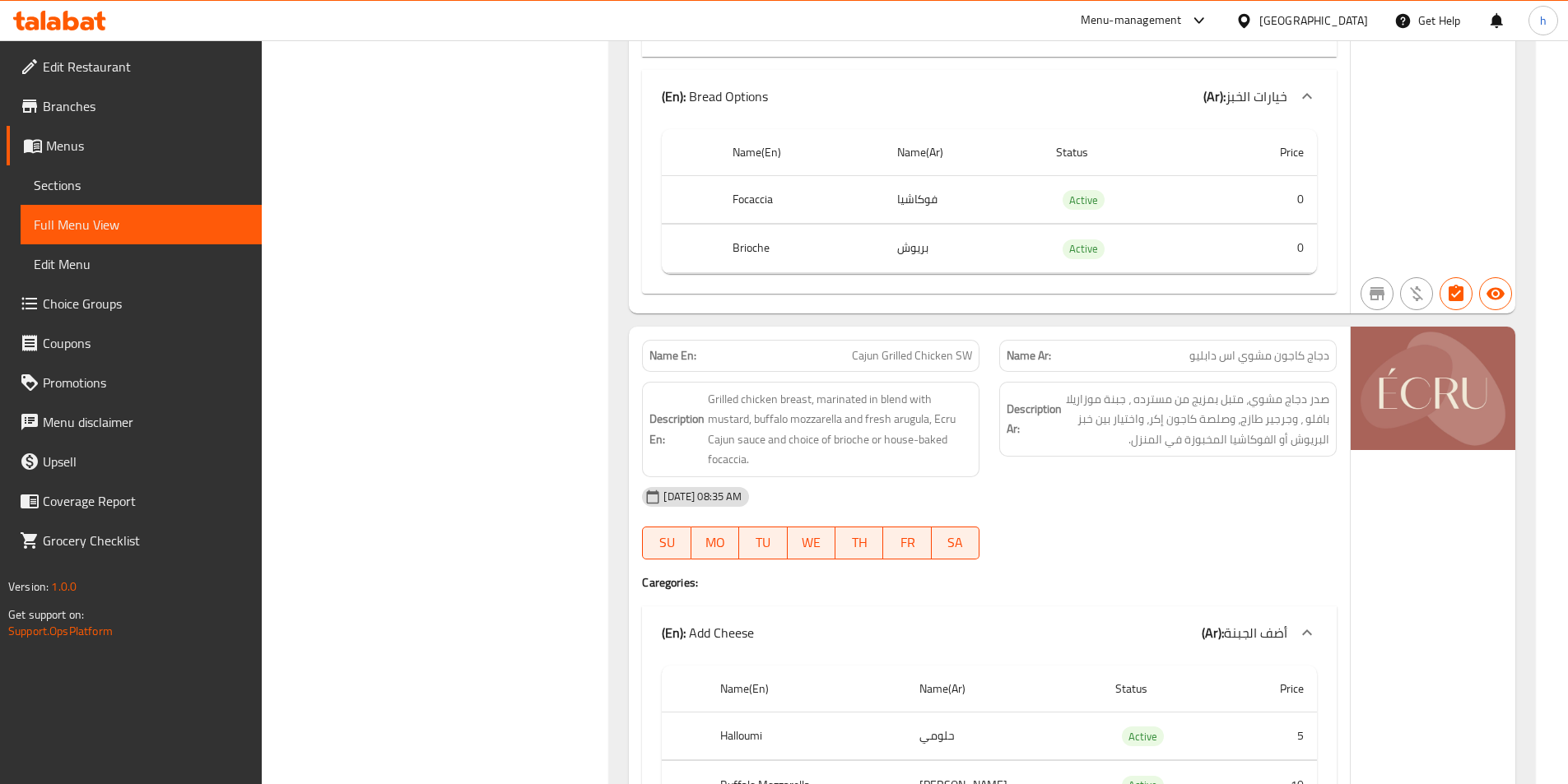
scroll to position [16868, 0]
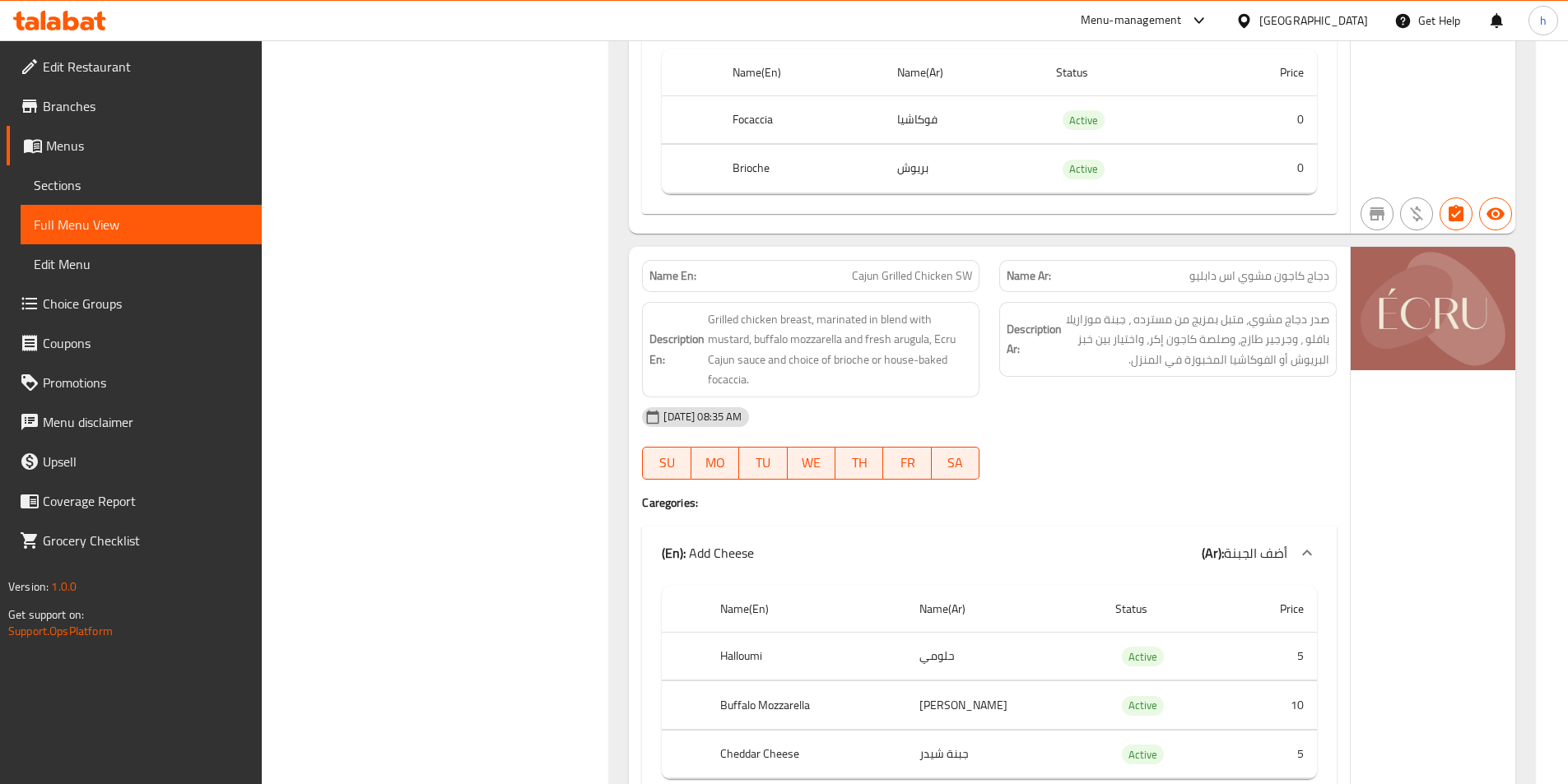
click at [859, 285] on span "Cajun Grilled Chicken SW" at bounding box center [912, 276] width 121 height 17
click at [929, 285] on span "Cajun Grilled Chicken SW" at bounding box center [912, 276] width 121 height 17
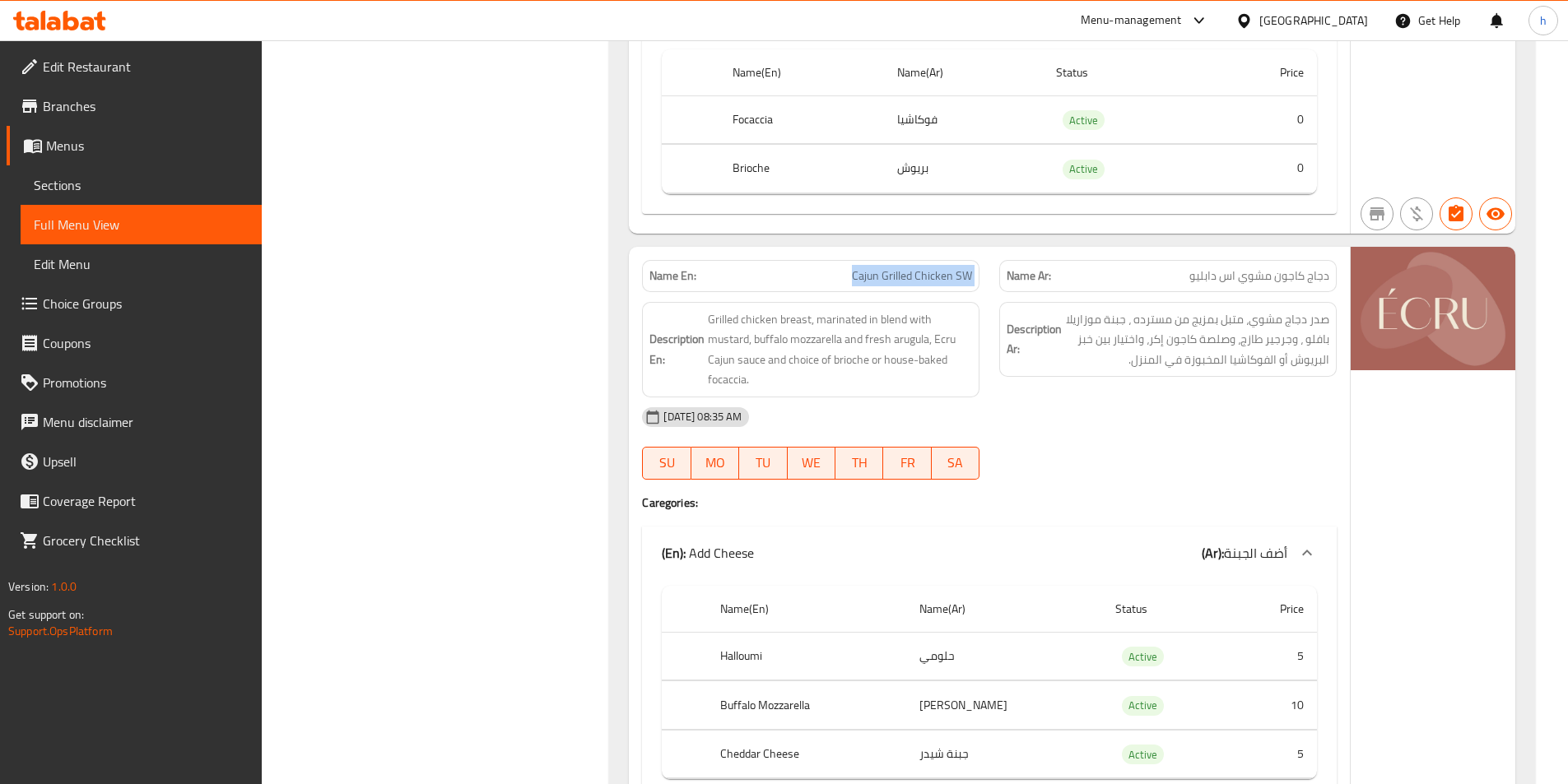
click at [856, 285] on span "Cajun Grilled Chicken SW" at bounding box center [912, 276] width 121 height 17
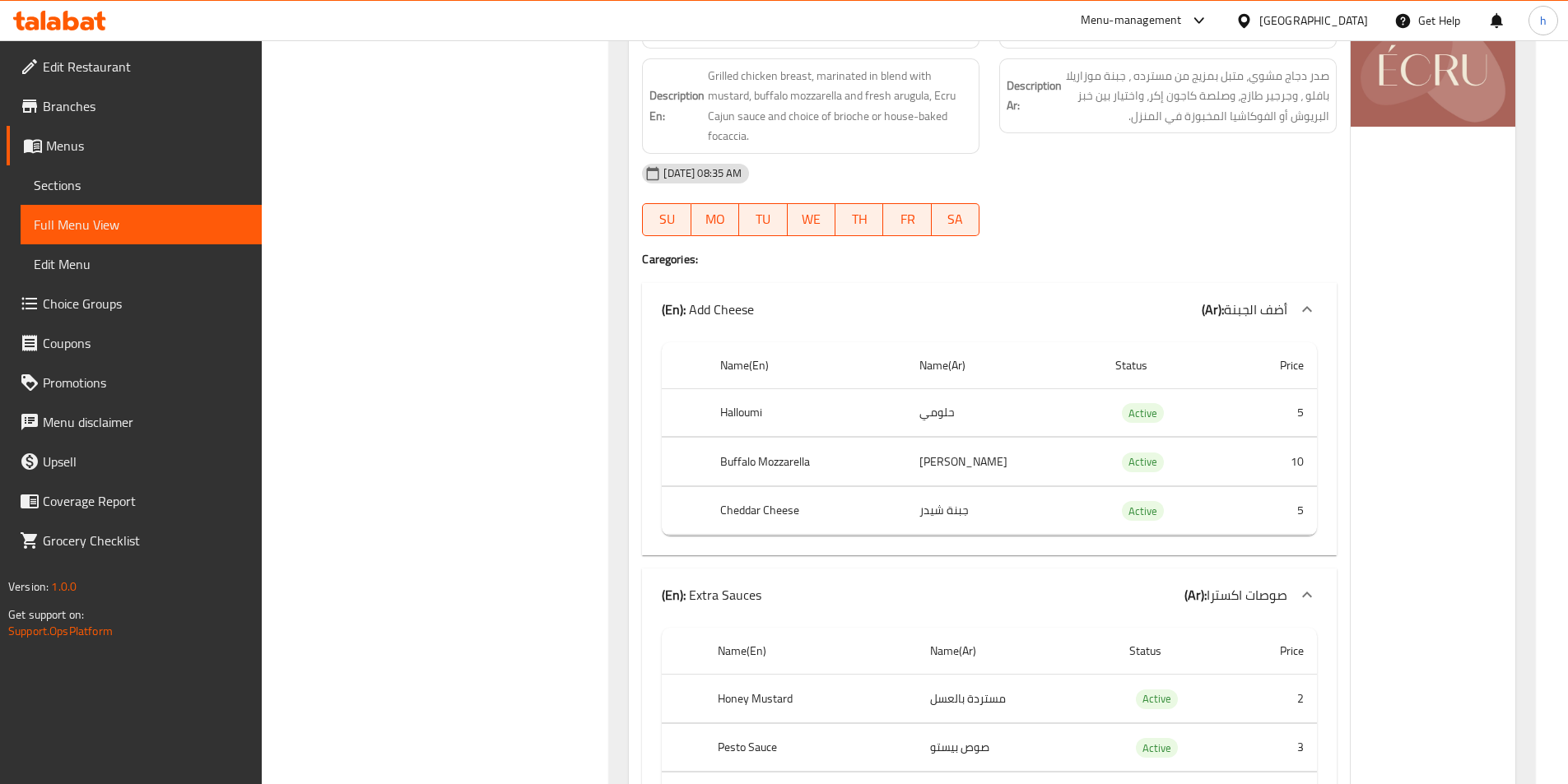
scroll to position [17115, 0]
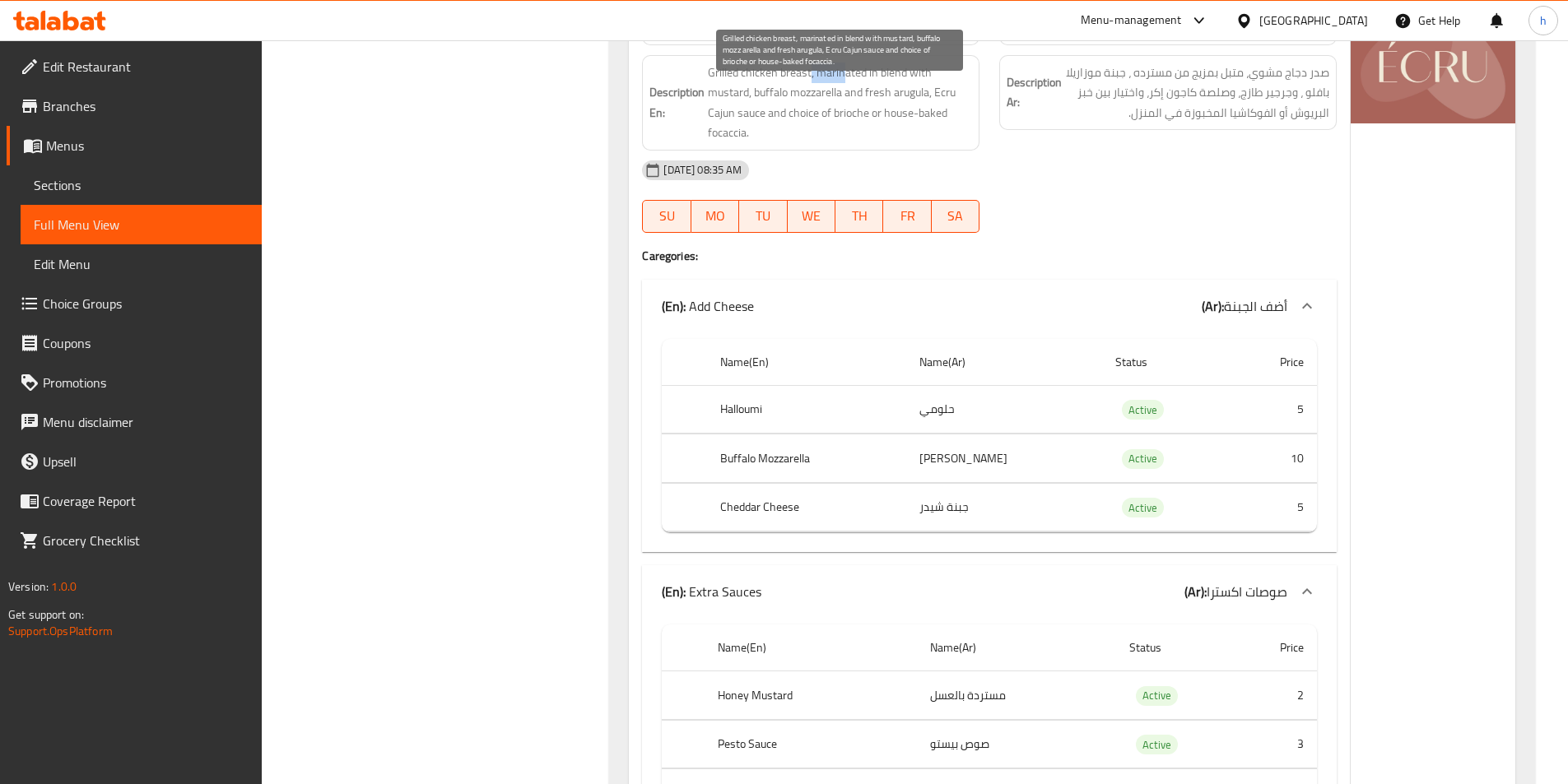
drag, startPoint x: 812, startPoint y: 92, endPoint x: 846, endPoint y: 93, distance: 34.0
click at [846, 93] on span "Grilled chicken breast, marinated in blend with mustard, buffalo mozzarella and…" at bounding box center [840, 103] width 264 height 81
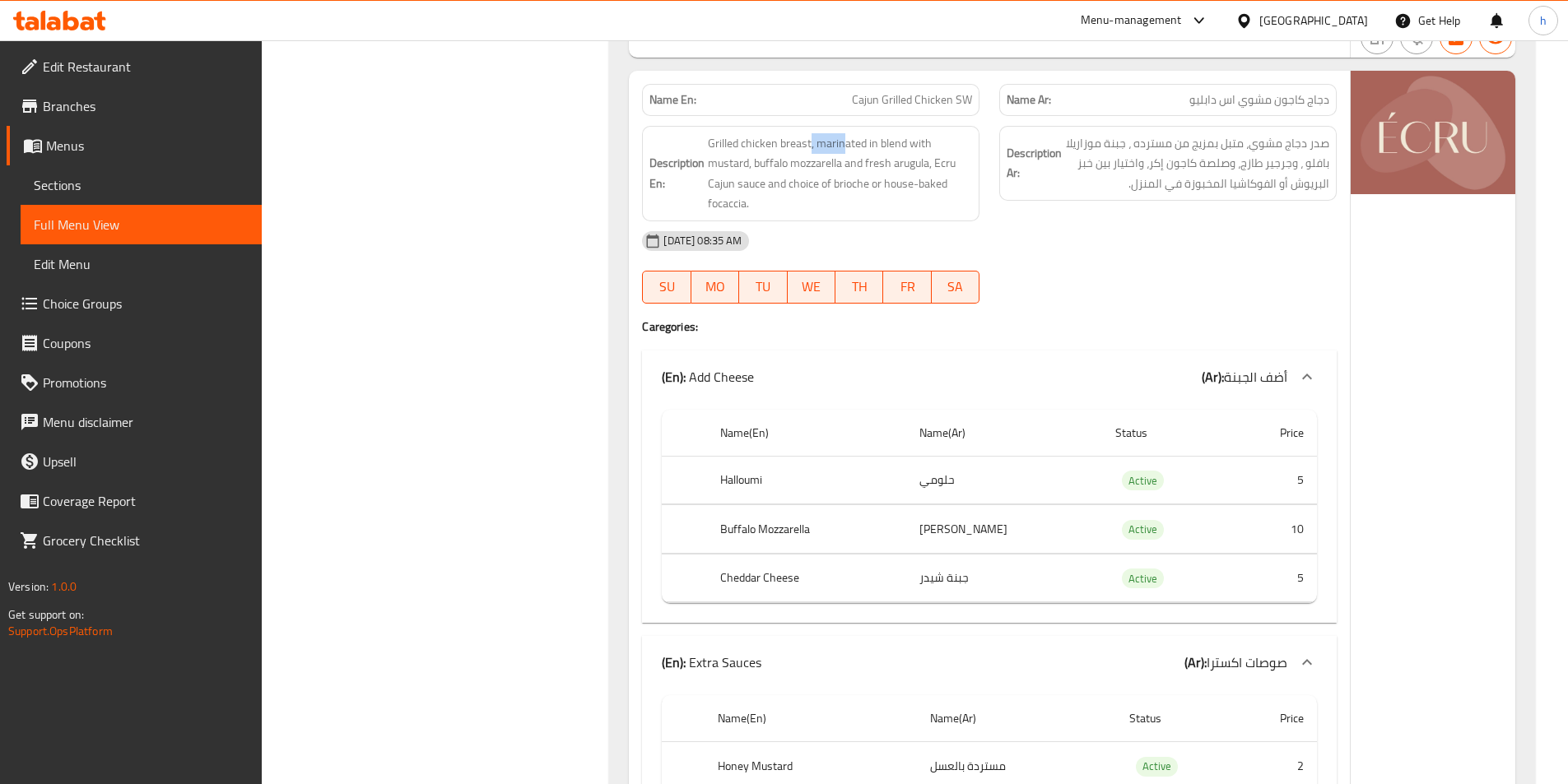
scroll to position [16951, 0]
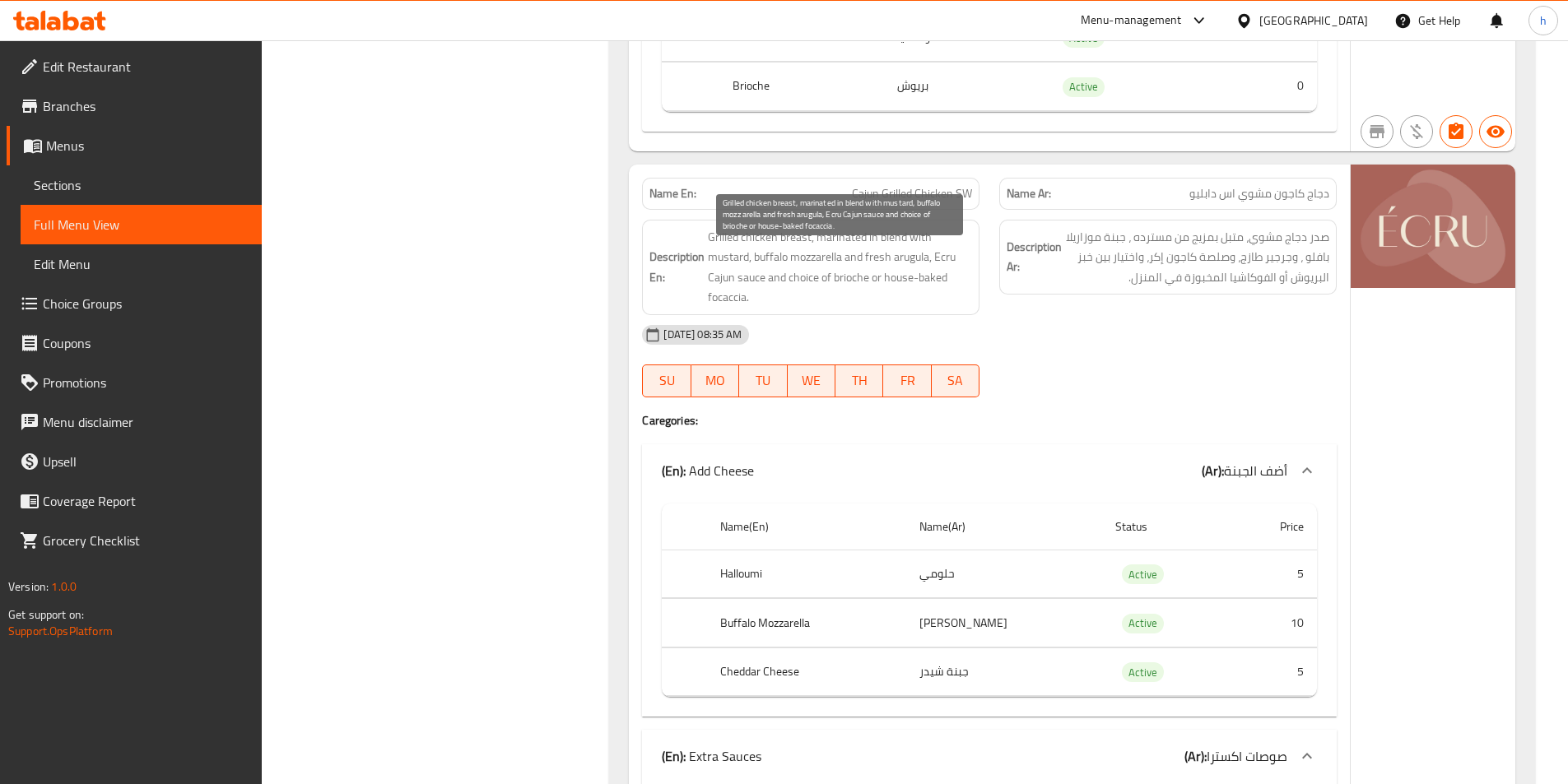
click at [856, 253] on span "Grilled chicken breast, marinated in blend with mustard, buffalo mozzarella and…" at bounding box center [840, 267] width 264 height 81
drag, startPoint x: 817, startPoint y: 259, endPoint x: 917, endPoint y: 253, distance: 100.2
click at [917, 253] on span "Grilled chicken breast, marinated in blend with mustard, buffalo mozzarella and…" at bounding box center [840, 267] width 264 height 81
click at [821, 272] on span "Grilled chicken breast, marinated in blend with mustard, buffalo mozzarella and…" at bounding box center [840, 267] width 264 height 81
drag, startPoint x: 832, startPoint y: 268, endPoint x: 746, endPoint y: 280, distance: 86.8
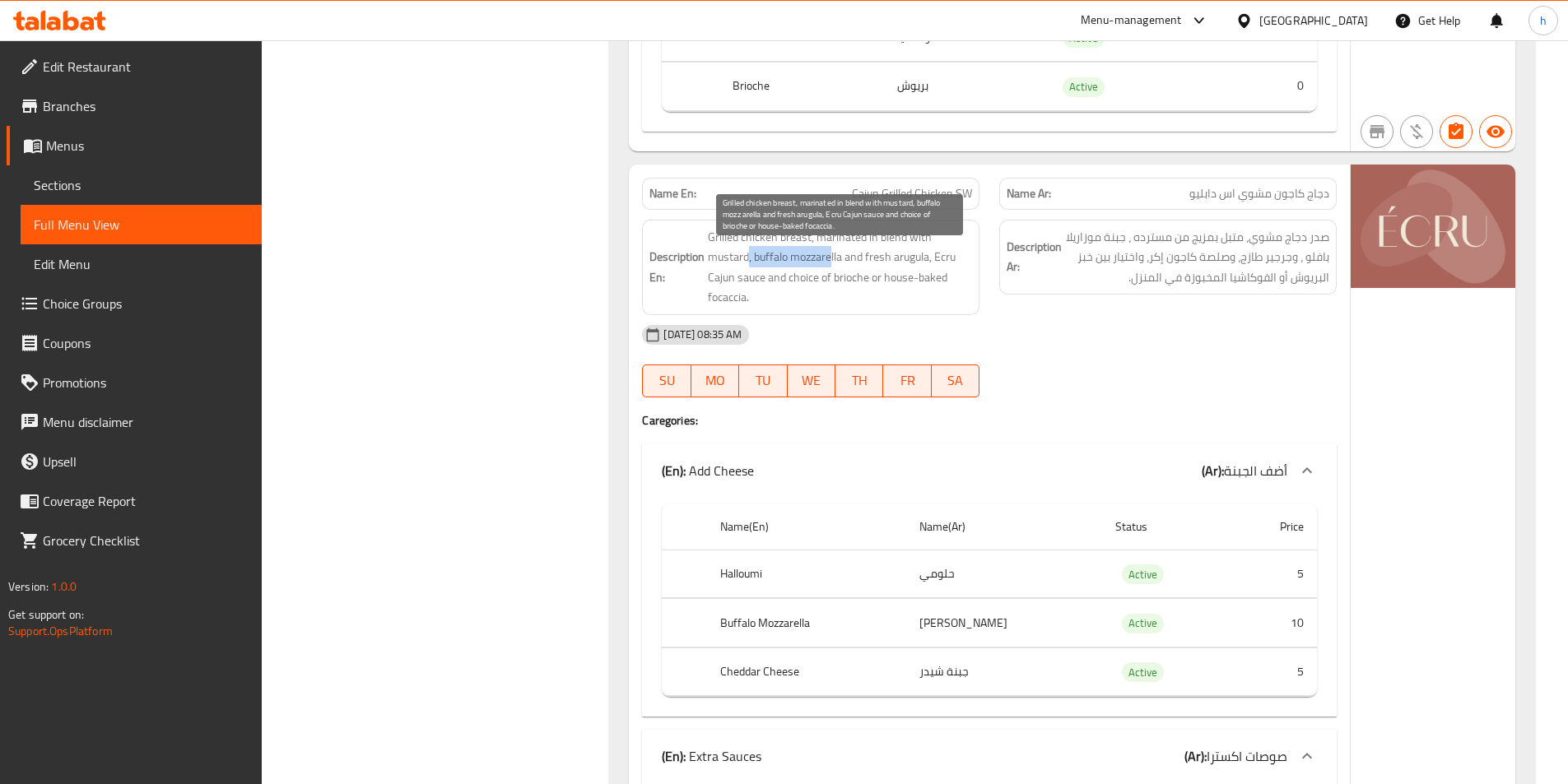
click at [746, 280] on span "Grilled chicken breast, marinated in blend with mustard, buffalo mozzarella and…" at bounding box center [840, 267] width 264 height 81
click at [752, 286] on span "Grilled chicken breast, marinated in blend with mustard, buffalo mozzarella and…" at bounding box center [840, 267] width 264 height 81
drag, startPoint x: 763, startPoint y: 275, endPoint x: 813, endPoint y: 267, distance: 50.6
click at [813, 267] on span "Grilled chicken breast, marinated in blend with mustard, buffalo mozzarella and…" at bounding box center [840, 267] width 264 height 81
drag, startPoint x: 852, startPoint y: 289, endPoint x: 898, endPoint y: 285, distance: 46.2
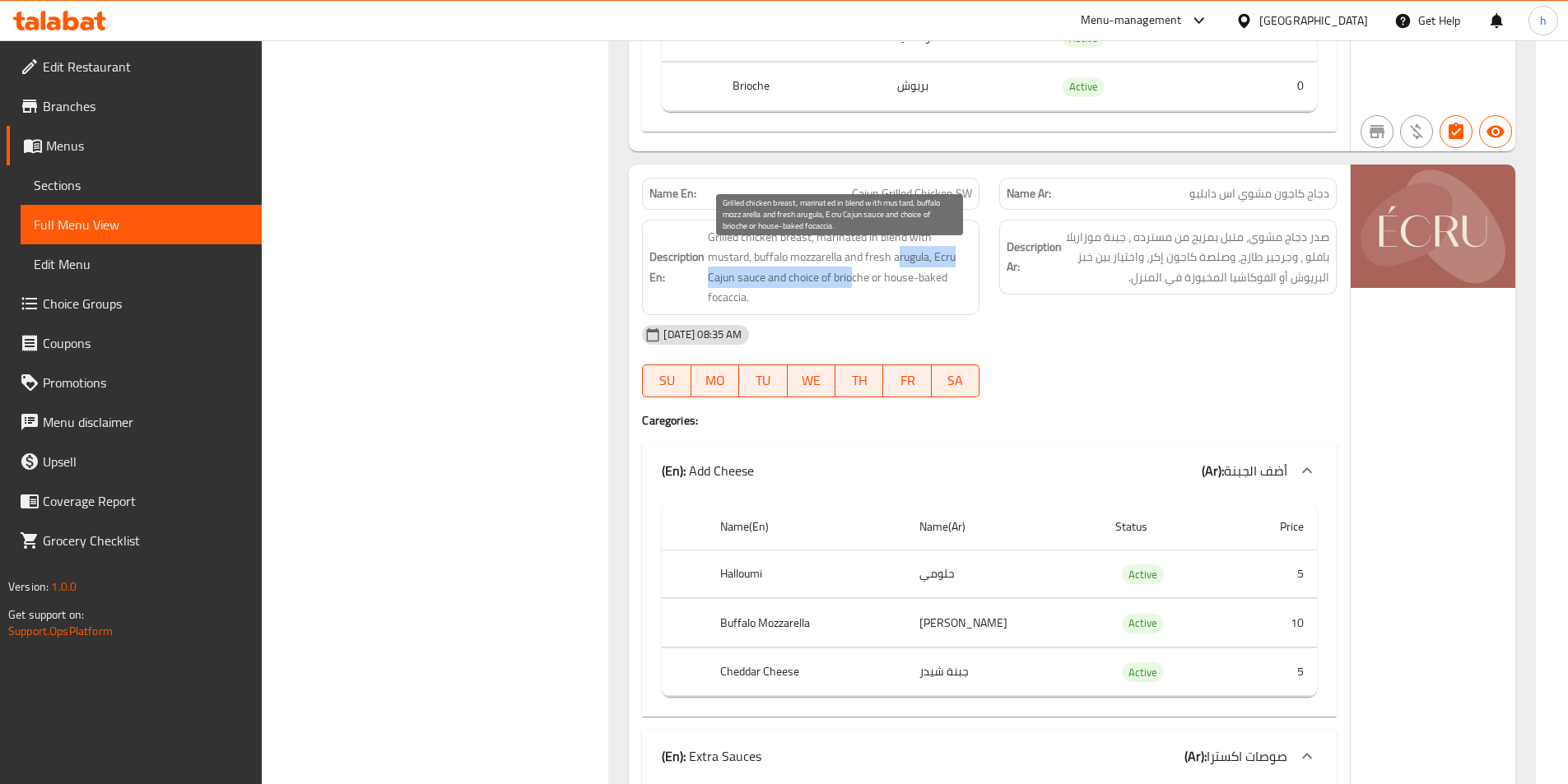
click at [898, 285] on span "Grilled chicken breast, marinated in blend with mustard, buffalo mozzarella and…" at bounding box center [840, 267] width 264 height 81
click at [807, 295] on span "Grilled chicken breast, marinated in blend with mustard, buffalo mozzarella and…" at bounding box center [840, 267] width 264 height 81
drag, startPoint x: 711, startPoint y: 301, endPoint x: 796, endPoint y: 294, distance: 85.3
click at [796, 294] on h6 "Description En: Grilled chicken breast, marinated in blend with mustard, buffal…" at bounding box center [811, 267] width 323 height 81
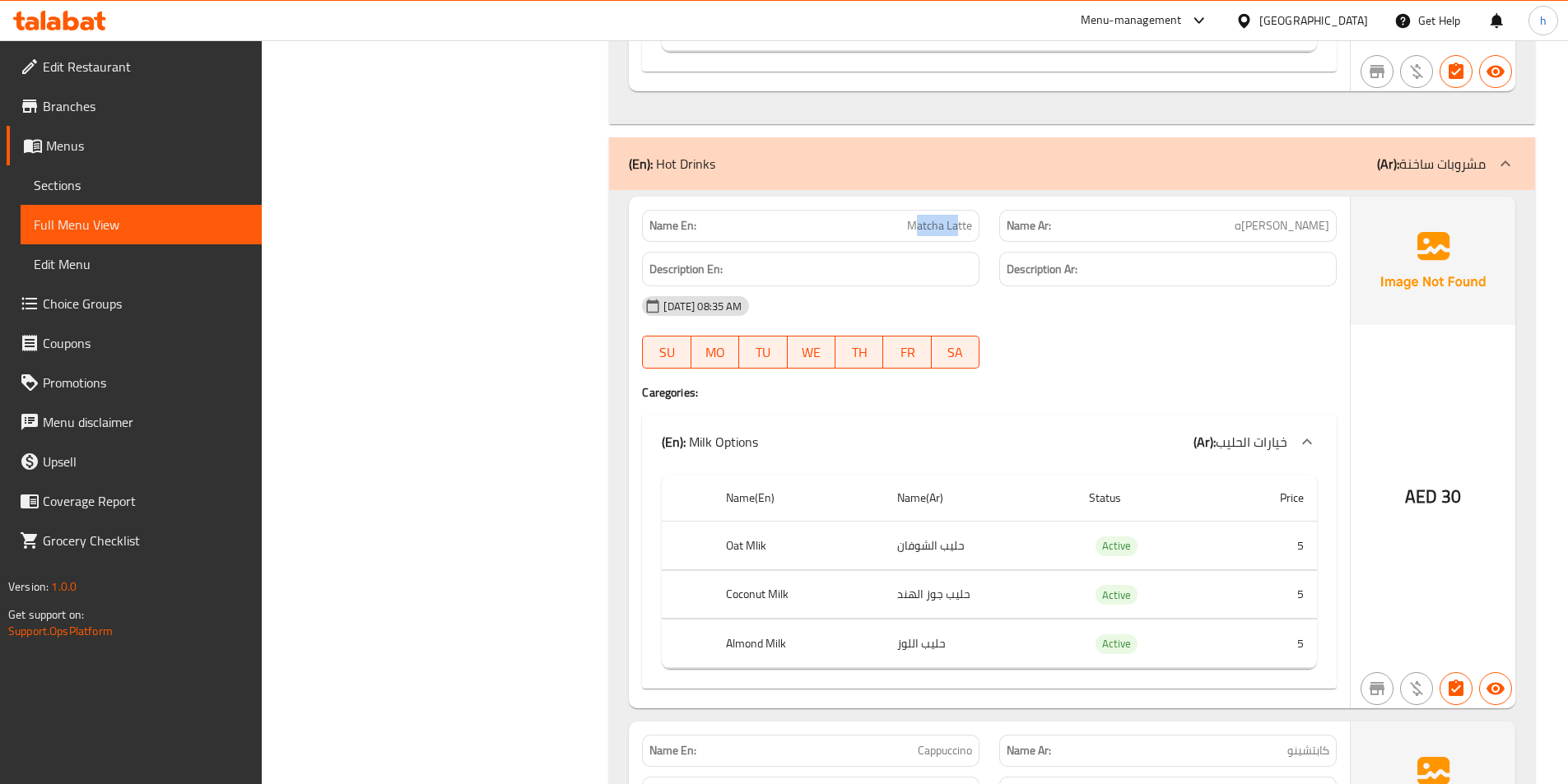
drag, startPoint x: 917, startPoint y: 253, endPoint x: 977, endPoint y: 252, distance: 60.0
click at [969, 234] on span "Matcha Latte" at bounding box center [940, 225] width 65 height 17
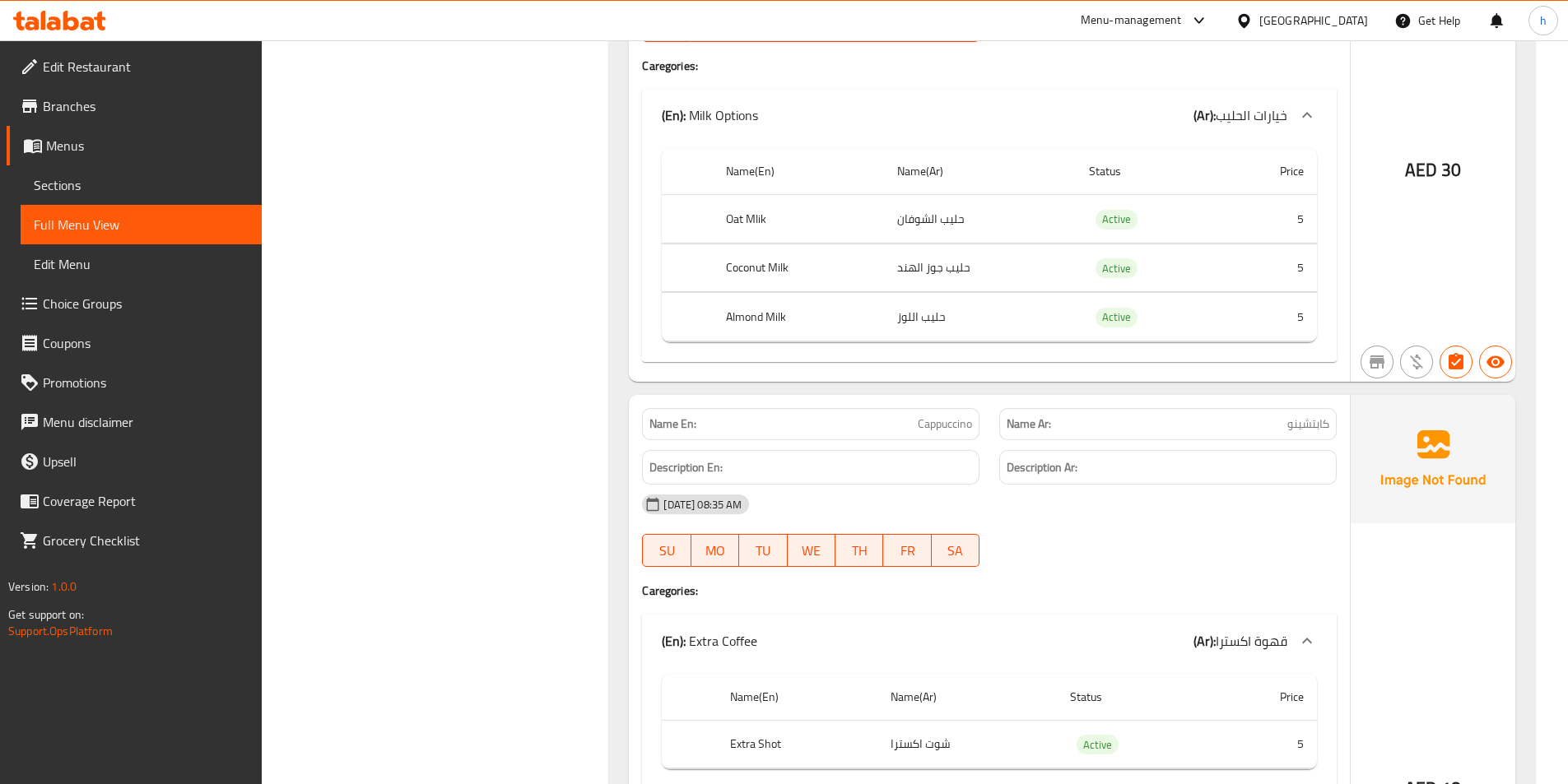
scroll to position [21394, 0]
drag, startPoint x: 887, startPoint y: 246, endPoint x: 964, endPoint y: 240, distance: 77.2
click at [964, 240] on td "حليب الشوفان" at bounding box center [980, 216] width 192 height 49
click at [1007, 298] on tbody "Oat Mlik حليب الشوفان Active 5 Coconut Milk حليب جوز الهند Active 5 Almond Milk…" at bounding box center [990, 266] width 656 height 147
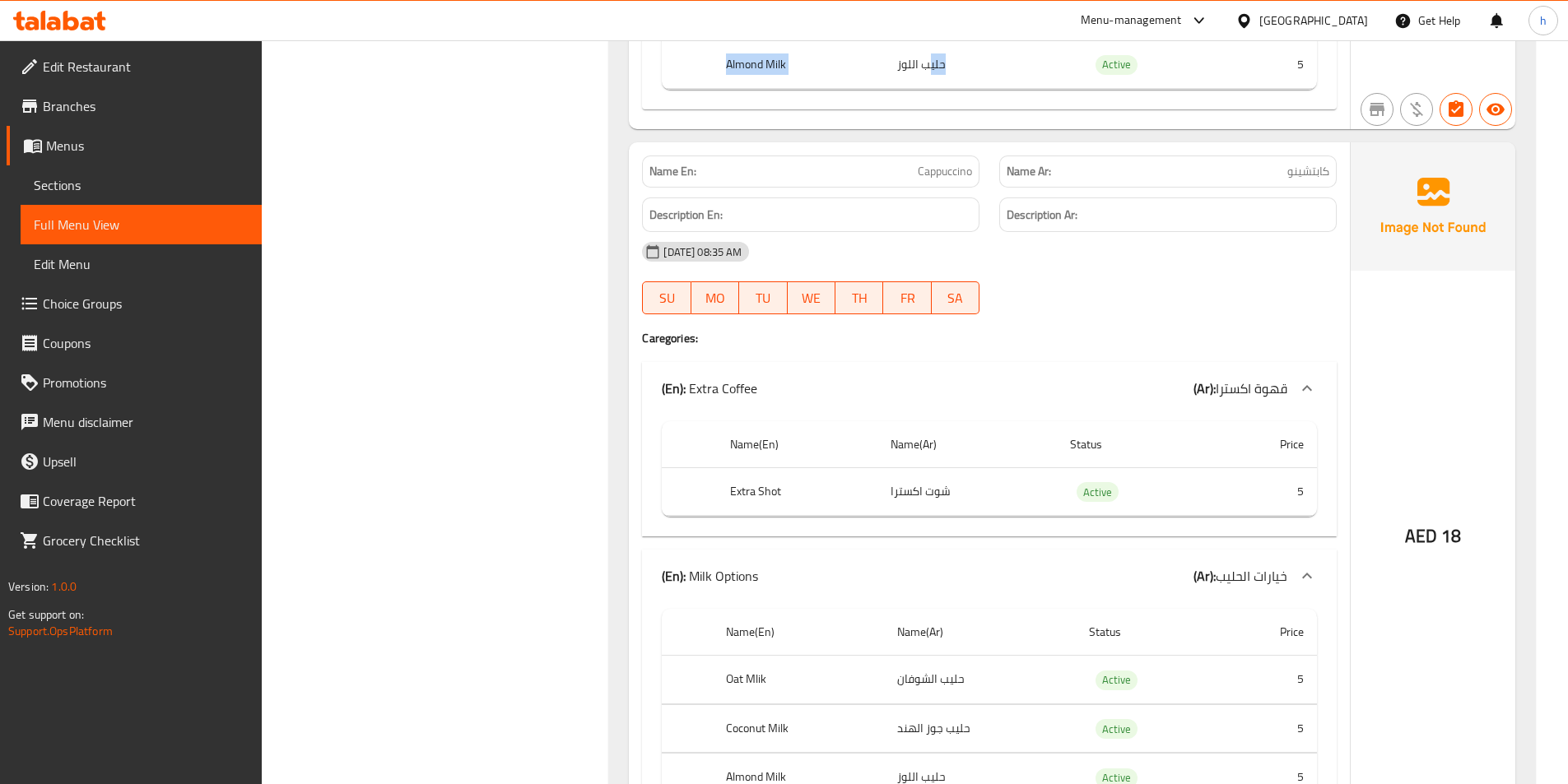
scroll to position [21641, 0]
drag, startPoint x: 819, startPoint y: 219, endPoint x: 1002, endPoint y: 217, distance: 183.0
click at [1000, 214] on div "Description En: Description Ar:" at bounding box center [989, 218] width 714 height 55
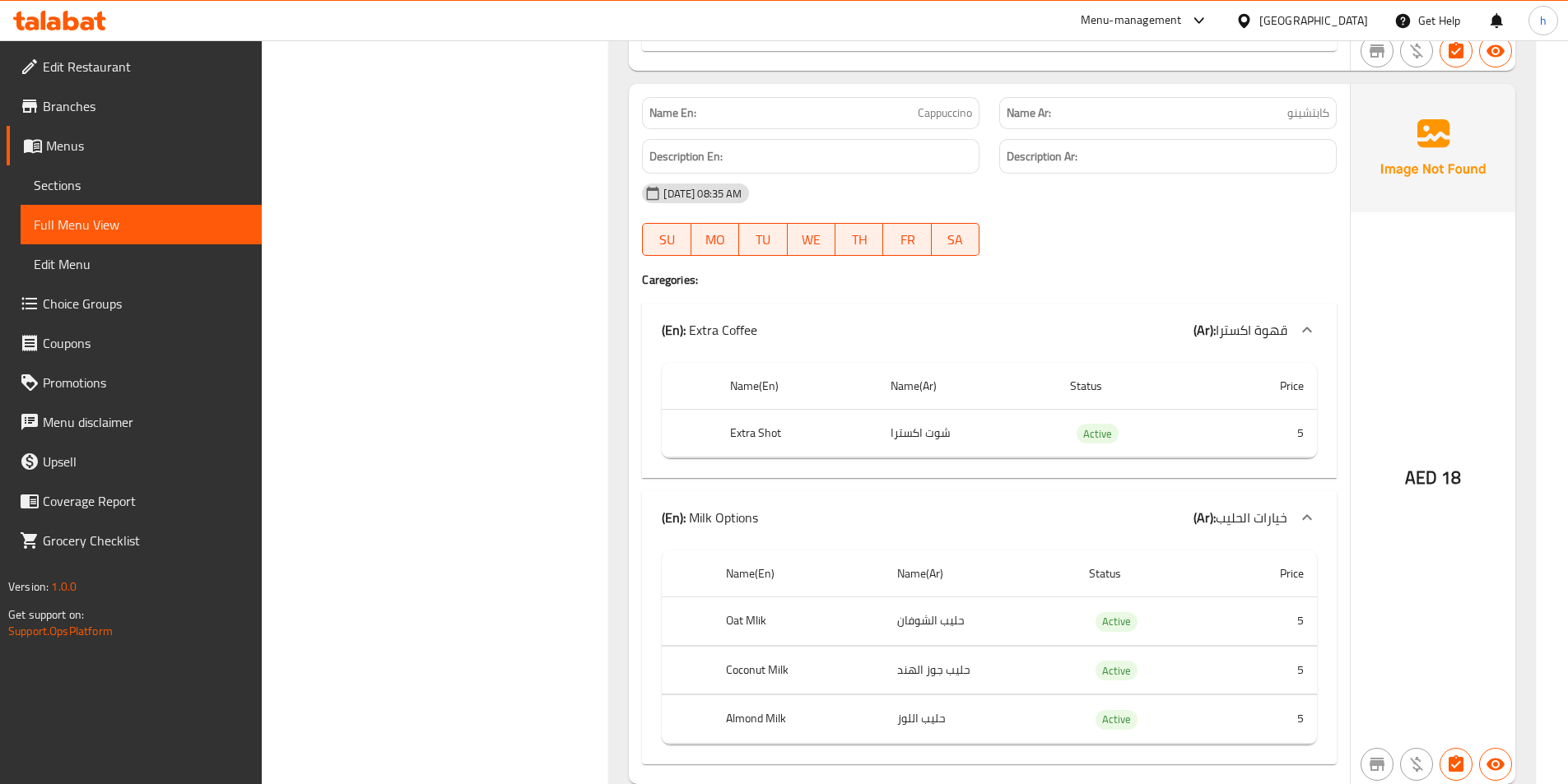
scroll to position [21806, 0]
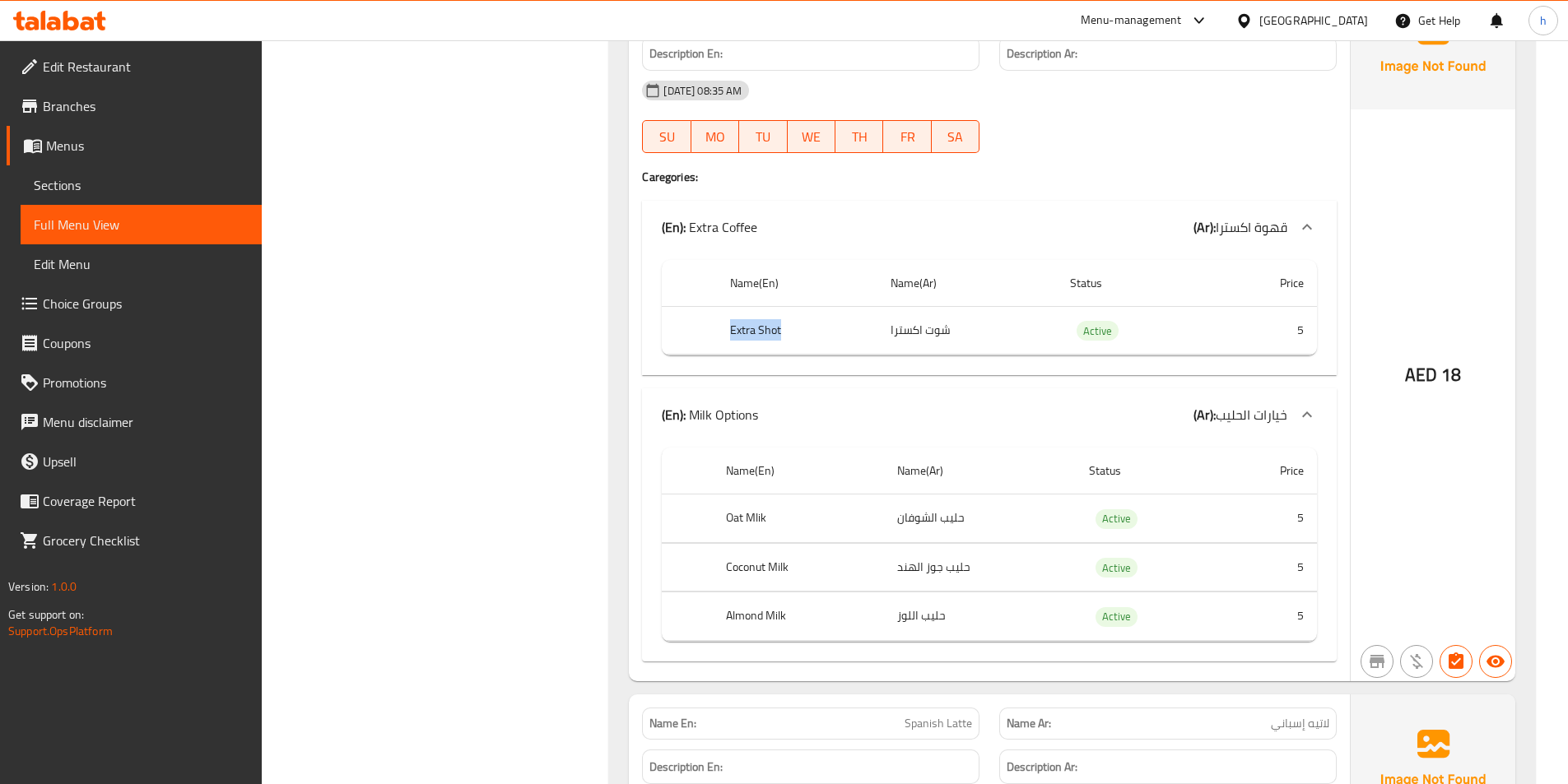
drag, startPoint x: 732, startPoint y: 353, endPoint x: 840, endPoint y: 336, distance: 109.3
click at [812, 338] on th "Extra Shot" at bounding box center [797, 330] width 160 height 49
drag, startPoint x: 881, startPoint y: 338, endPoint x: 941, endPoint y: 342, distance: 60.1
click at [941, 342] on td "شوت اكسترا" at bounding box center [967, 330] width 179 height 49
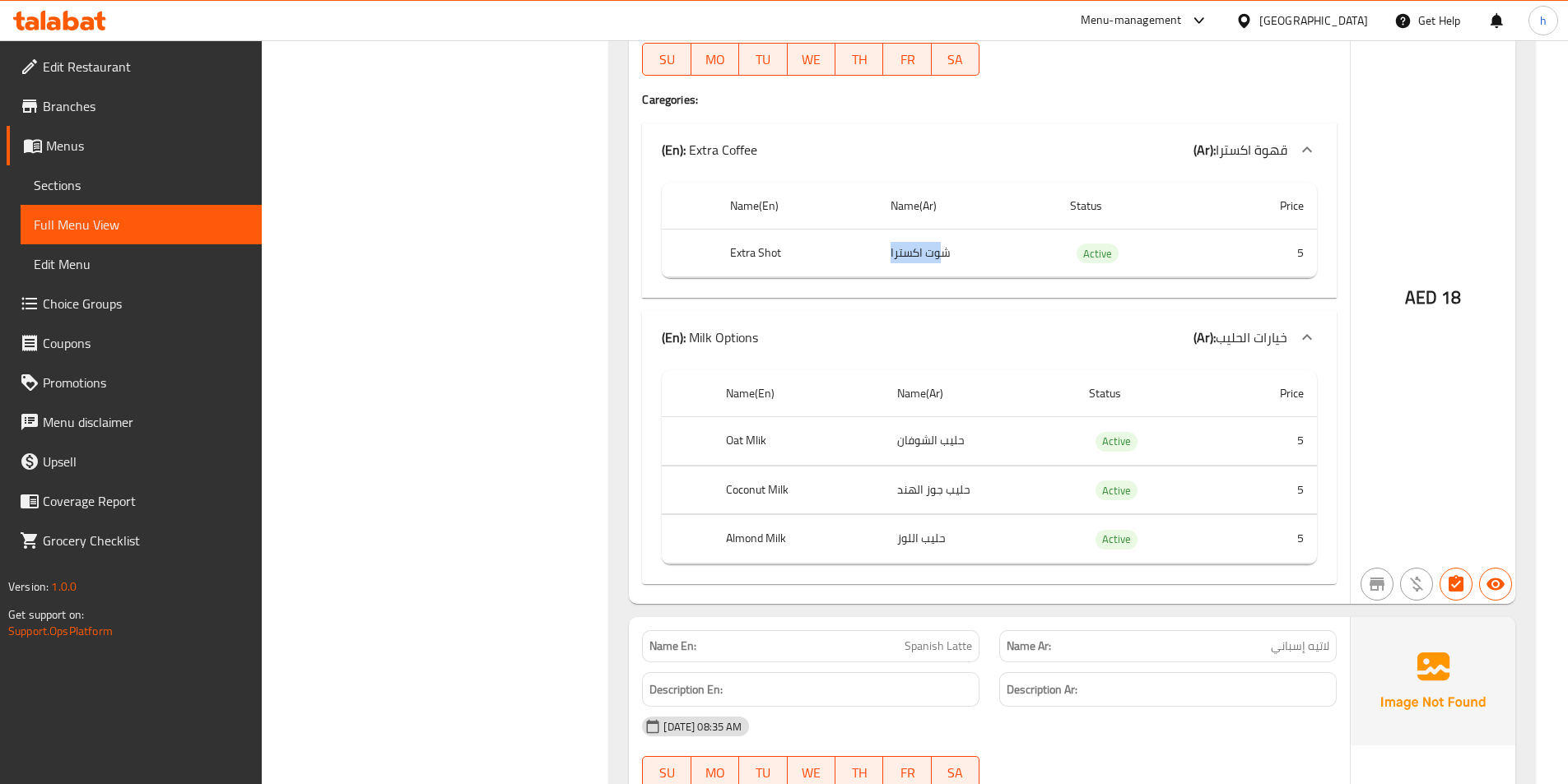
scroll to position [21970, 0]
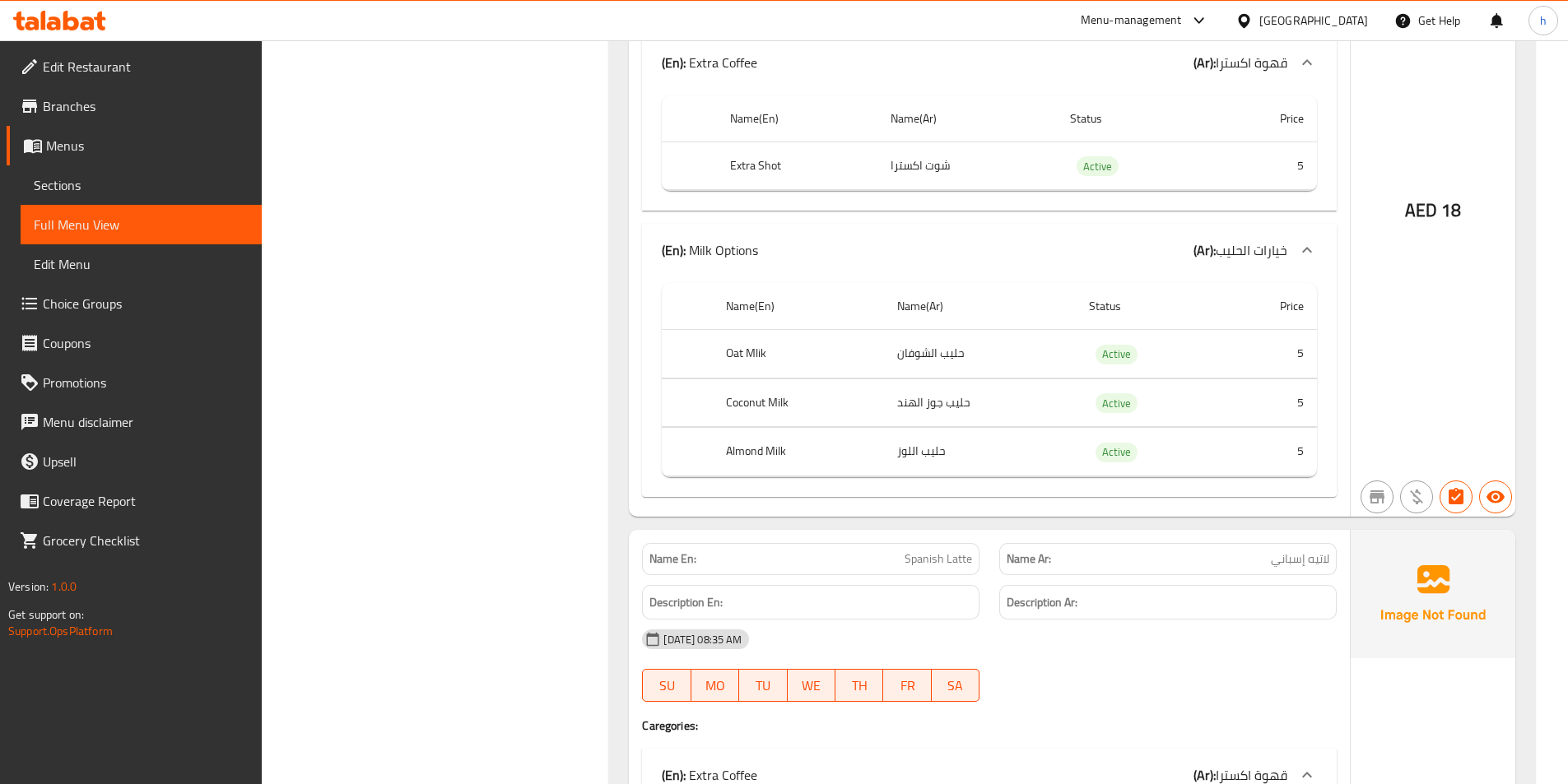
drag, startPoint x: 768, startPoint y: 365, endPoint x: 819, endPoint y: 366, distance: 51.0
click at [819, 366] on th "Oat Mlik" at bounding box center [798, 354] width 171 height 49
click at [944, 378] on td "حليب الشوفان" at bounding box center [980, 354] width 192 height 49
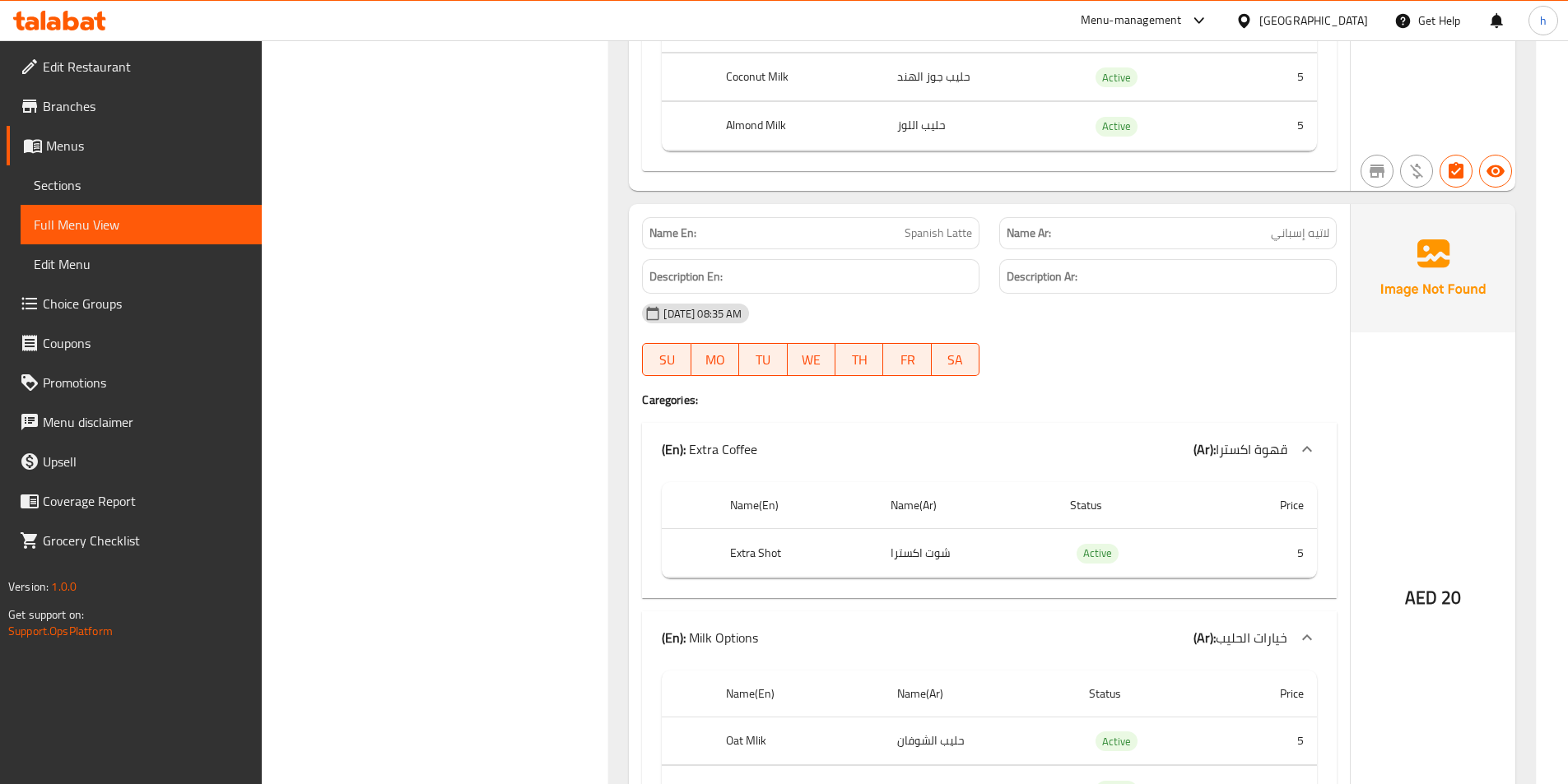
scroll to position [22299, 0]
drag, startPoint x: 891, startPoint y: 253, endPoint x: 992, endPoint y: 325, distance: 124.0
click at [957, 239] on p "Name En: Spanish Latte" at bounding box center [811, 229] width 323 height 17
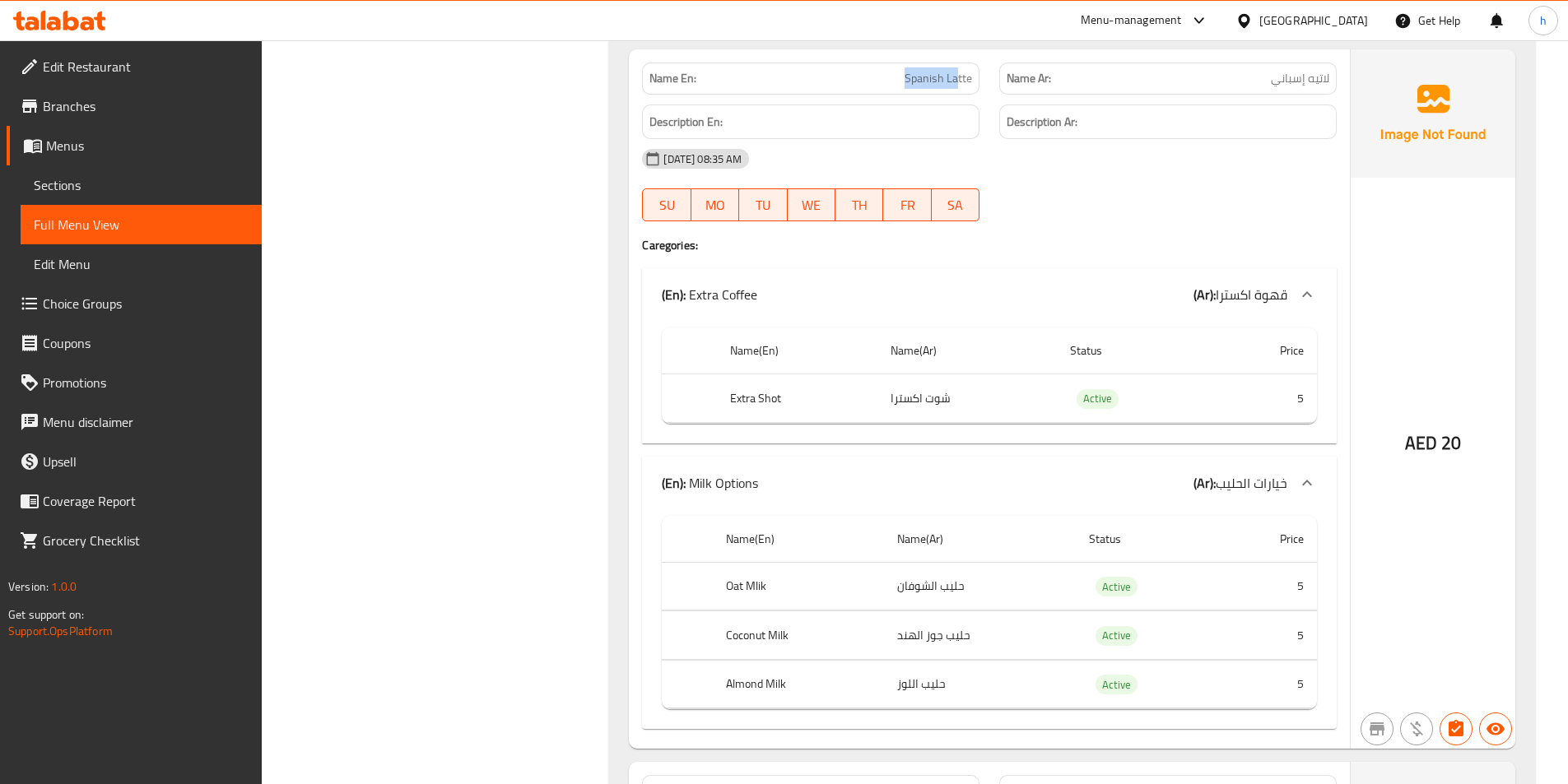
scroll to position [22464, 0]
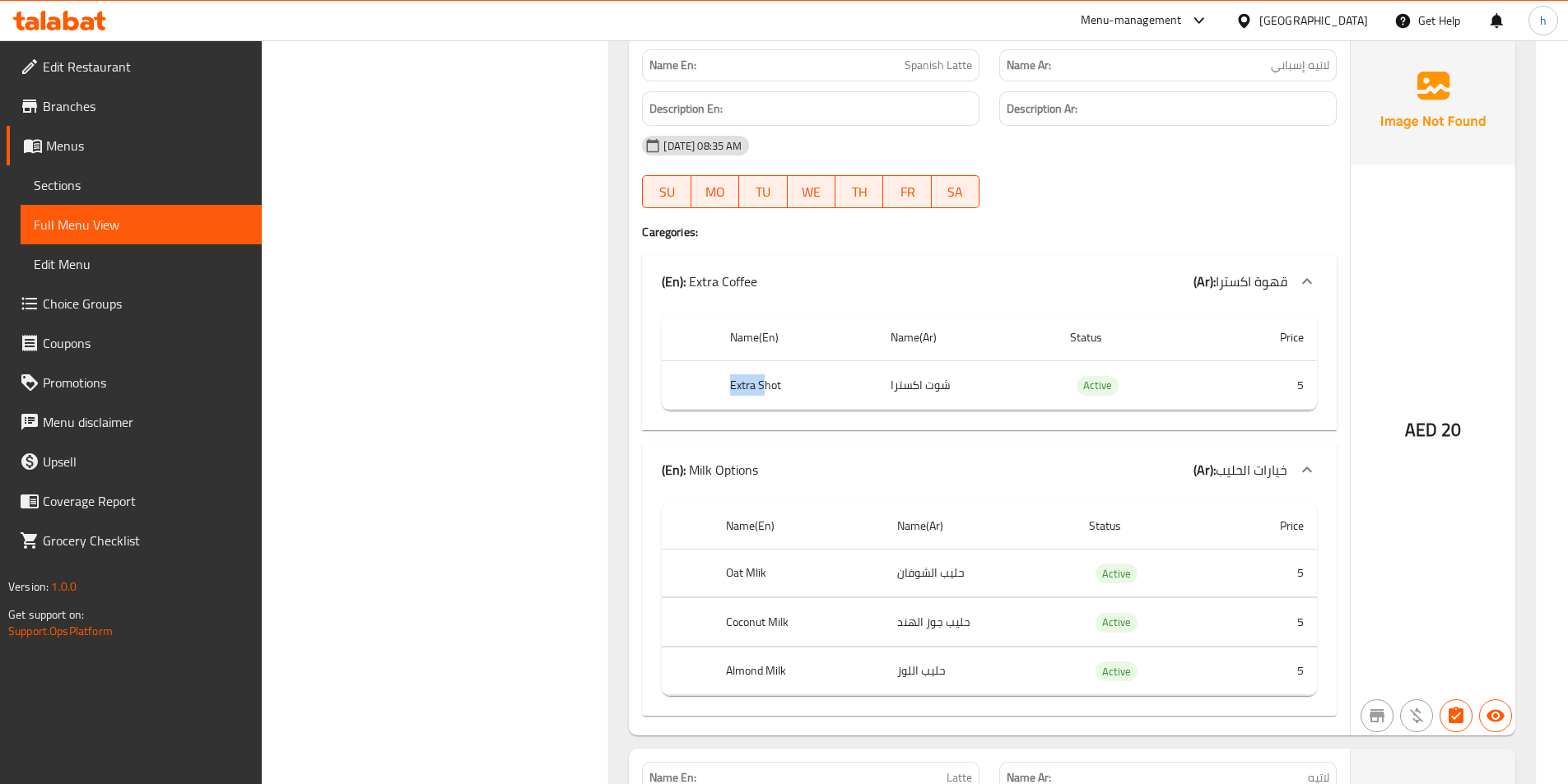
drag, startPoint x: 732, startPoint y: 395, endPoint x: 786, endPoint y: 389, distance: 54.3
click at [786, 389] on th "Extra Shot" at bounding box center [797, 385] width 160 height 49
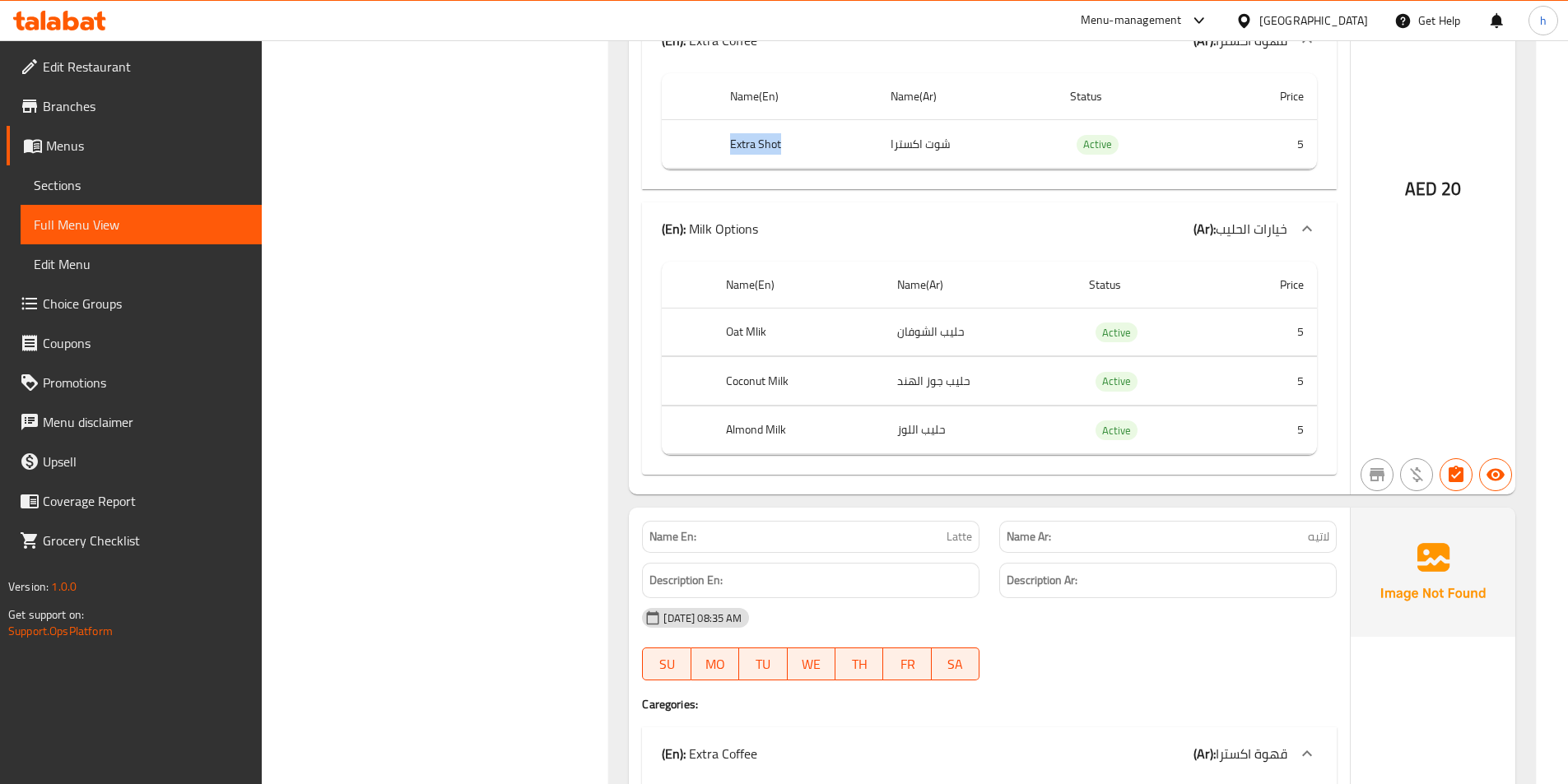
scroll to position [22793, 0]
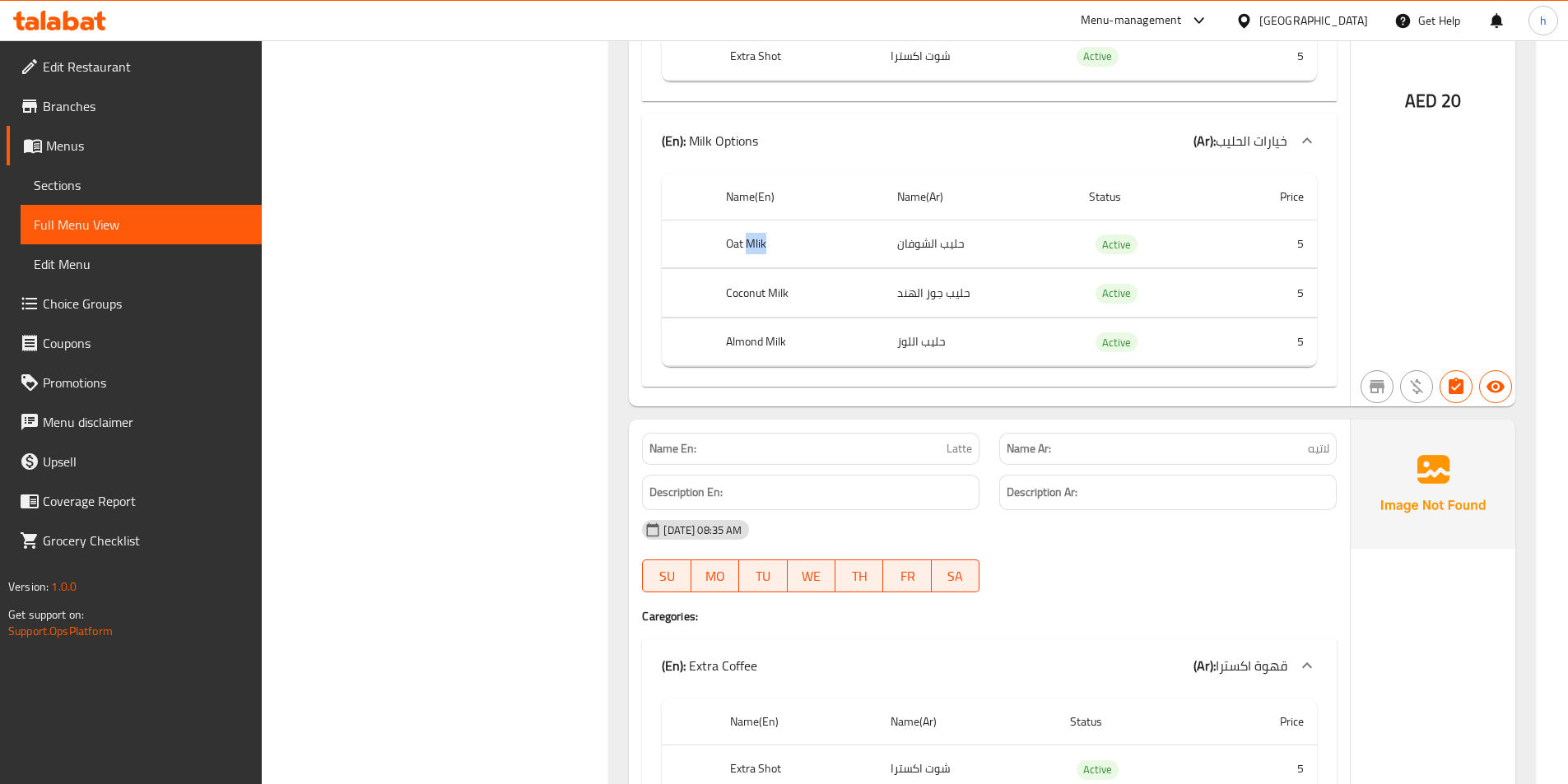
drag, startPoint x: 746, startPoint y: 272, endPoint x: 823, endPoint y: 272, distance: 77.0
click at [817, 268] on th "Oat Mlik" at bounding box center [798, 243] width 171 height 49
click at [936, 319] on tbody "Oat Mlik حليب الشوفان Active 5 Coconut Milk حليب جوز الهند Active 5 Almond Milk…" at bounding box center [990, 293] width 656 height 147
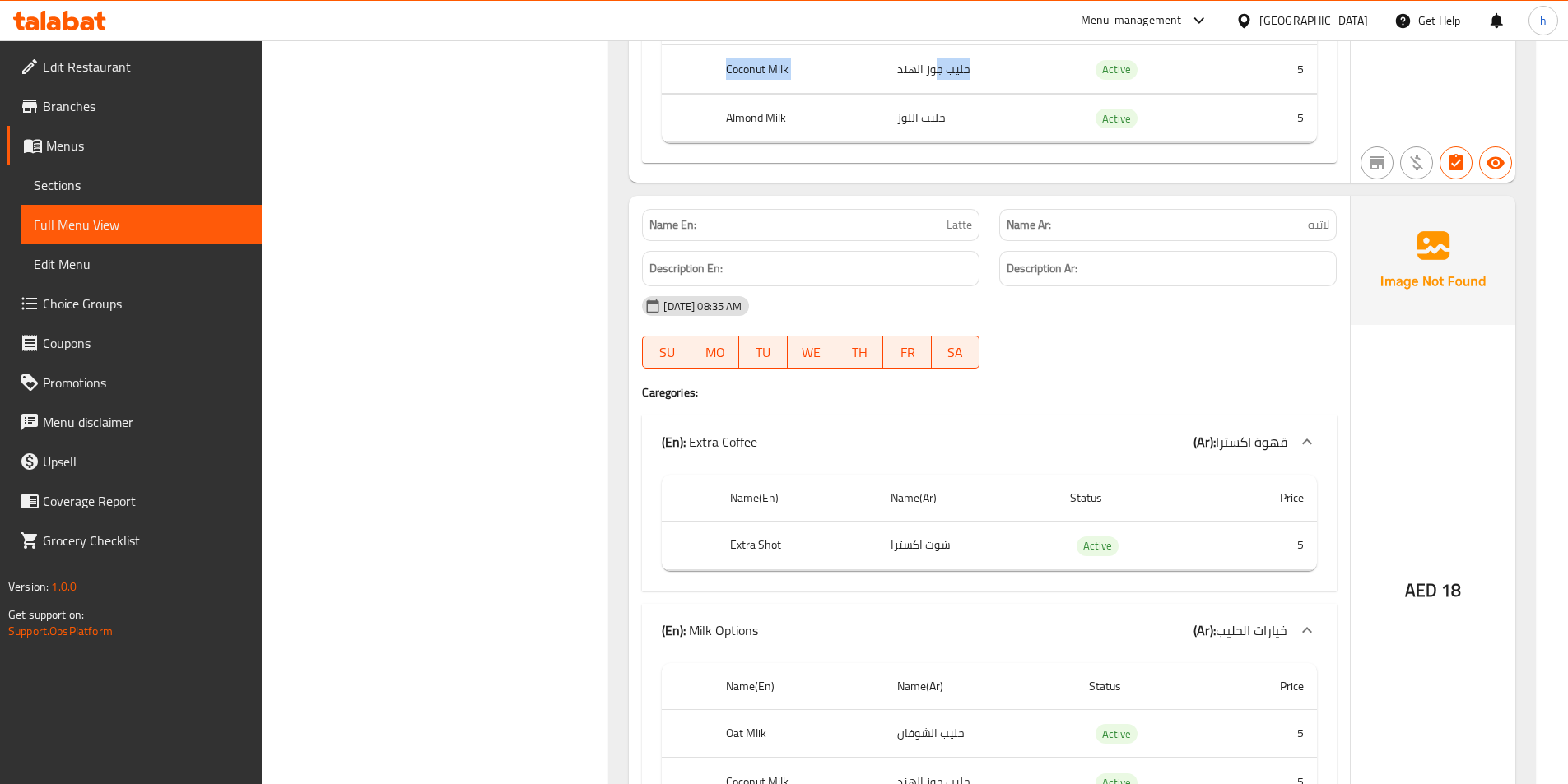
scroll to position [23040, 0]
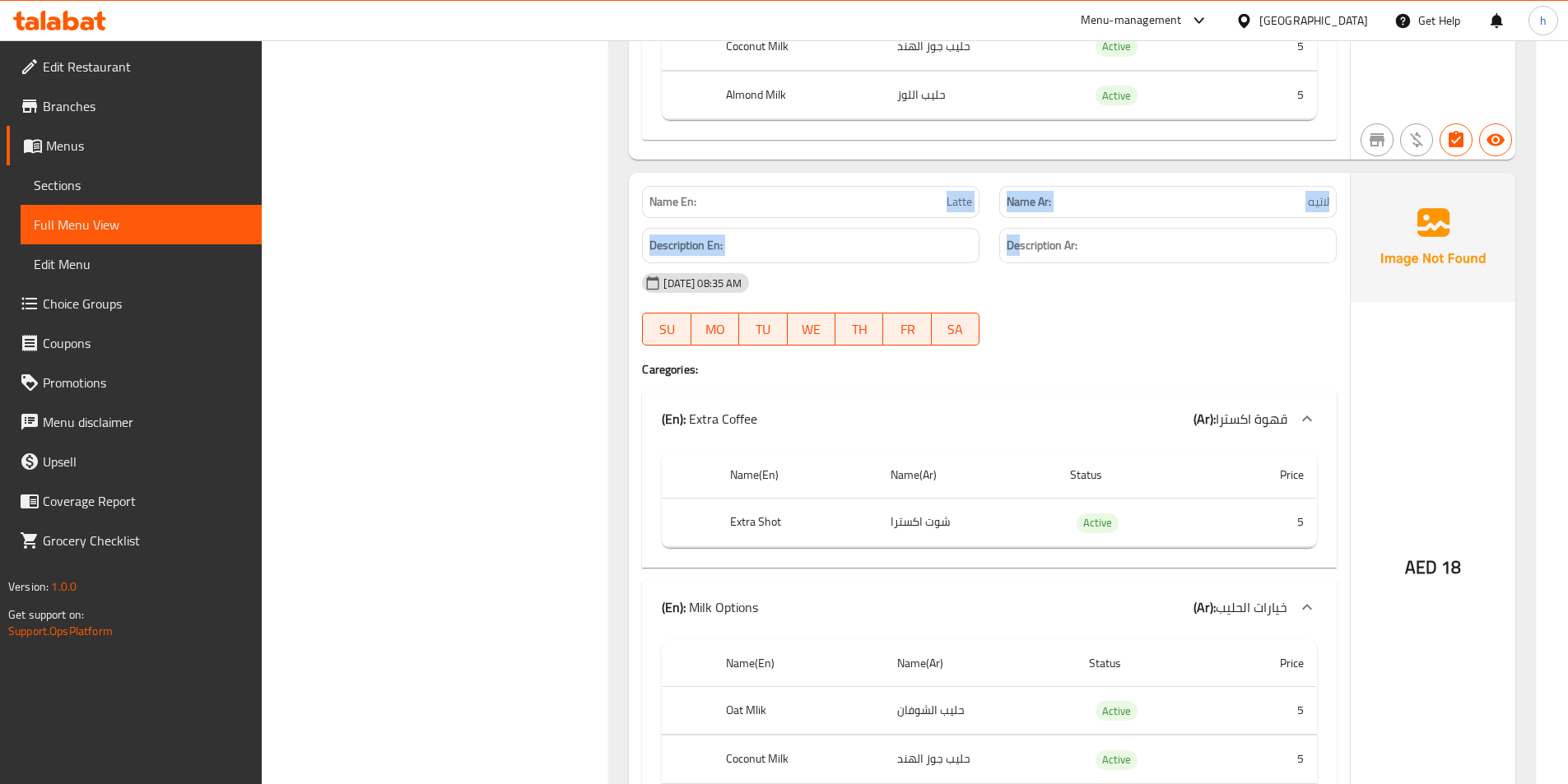
drag, startPoint x: 937, startPoint y: 235, endPoint x: 1019, endPoint y: 250, distance: 83.4
click at [1019, 250] on div "Name En: Latte Name Ar: لاتيه Description En: Description Ar: [DATE] 08:35 AM S…" at bounding box center [989, 522] width 721 height 701
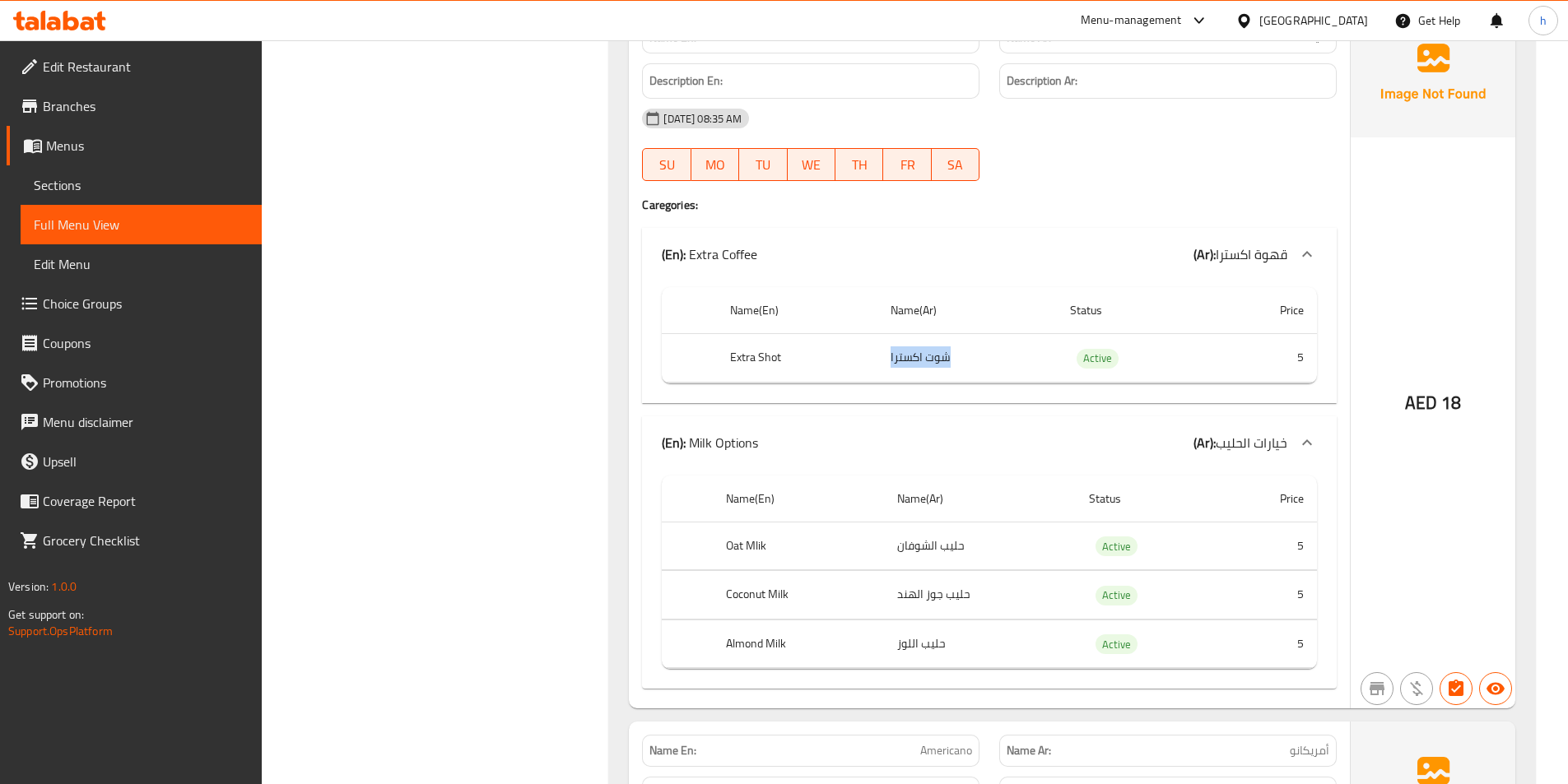
drag, startPoint x: 888, startPoint y: 391, endPoint x: 946, endPoint y: 391, distance: 58.0
click at [946, 383] on td "شوت اكسترا" at bounding box center [967, 358] width 179 height 49
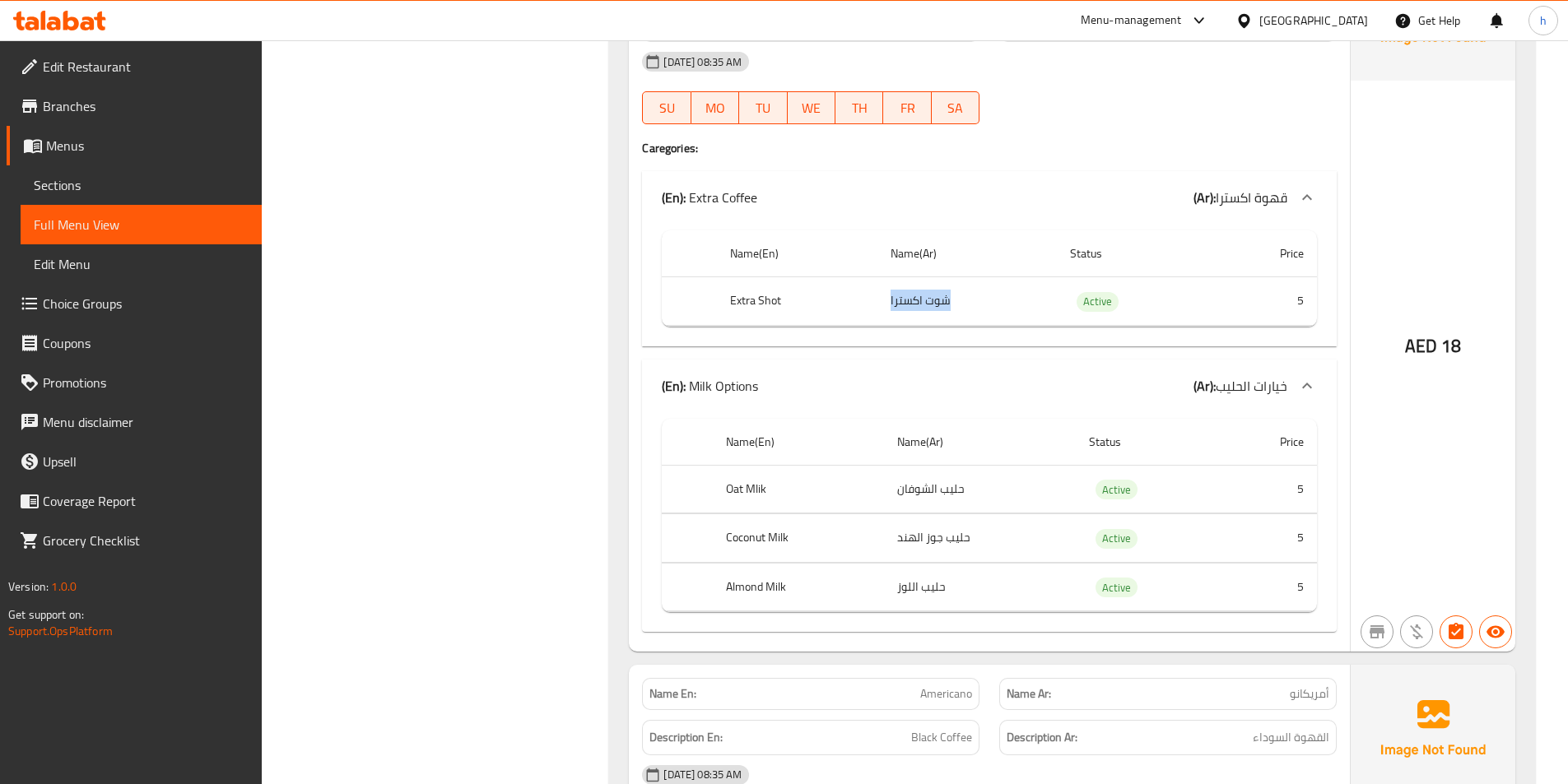
scroll to position [23369, 0]
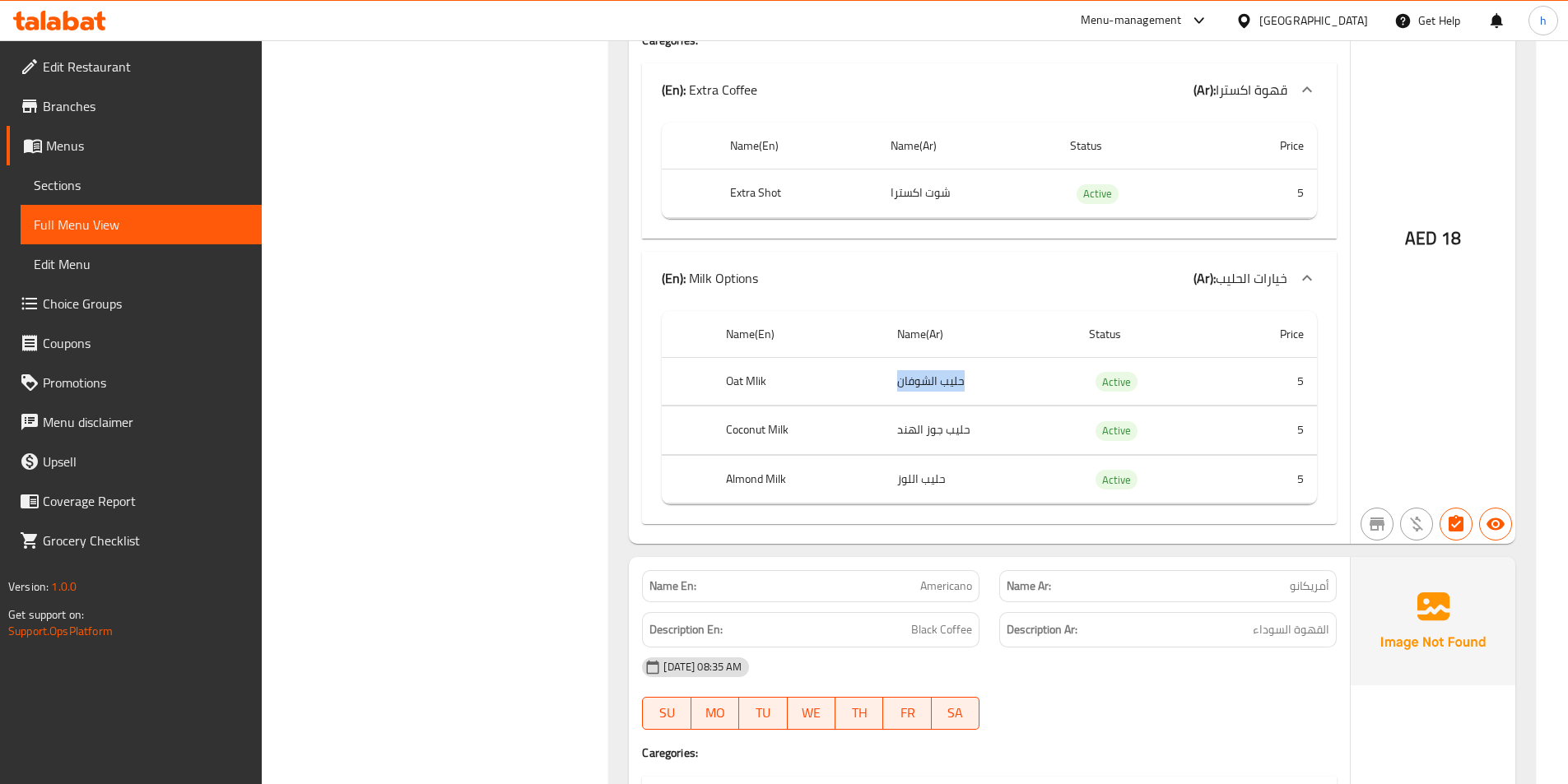
drag, startPoint x: 900, startPoint y: 399, endPoint x: 994, endPoint y: 402, distance: 94.0
click at [994, 402] on td "حليب الشوفان" at bounding box center [980, 381] width 192 height 49
drag, startPoint x: 917, startPoint y: 469, endPoint x: 1011, endPoint y: 470, distance: 94.0
click at [978, 455] on td "حليب جوز الهند" at bounding box center [980, 431] width 192 height 49
drag, startPoint x: 844, startPoint y: 532, endPoint x: 936, endPoint y: 531, distance: 92.0
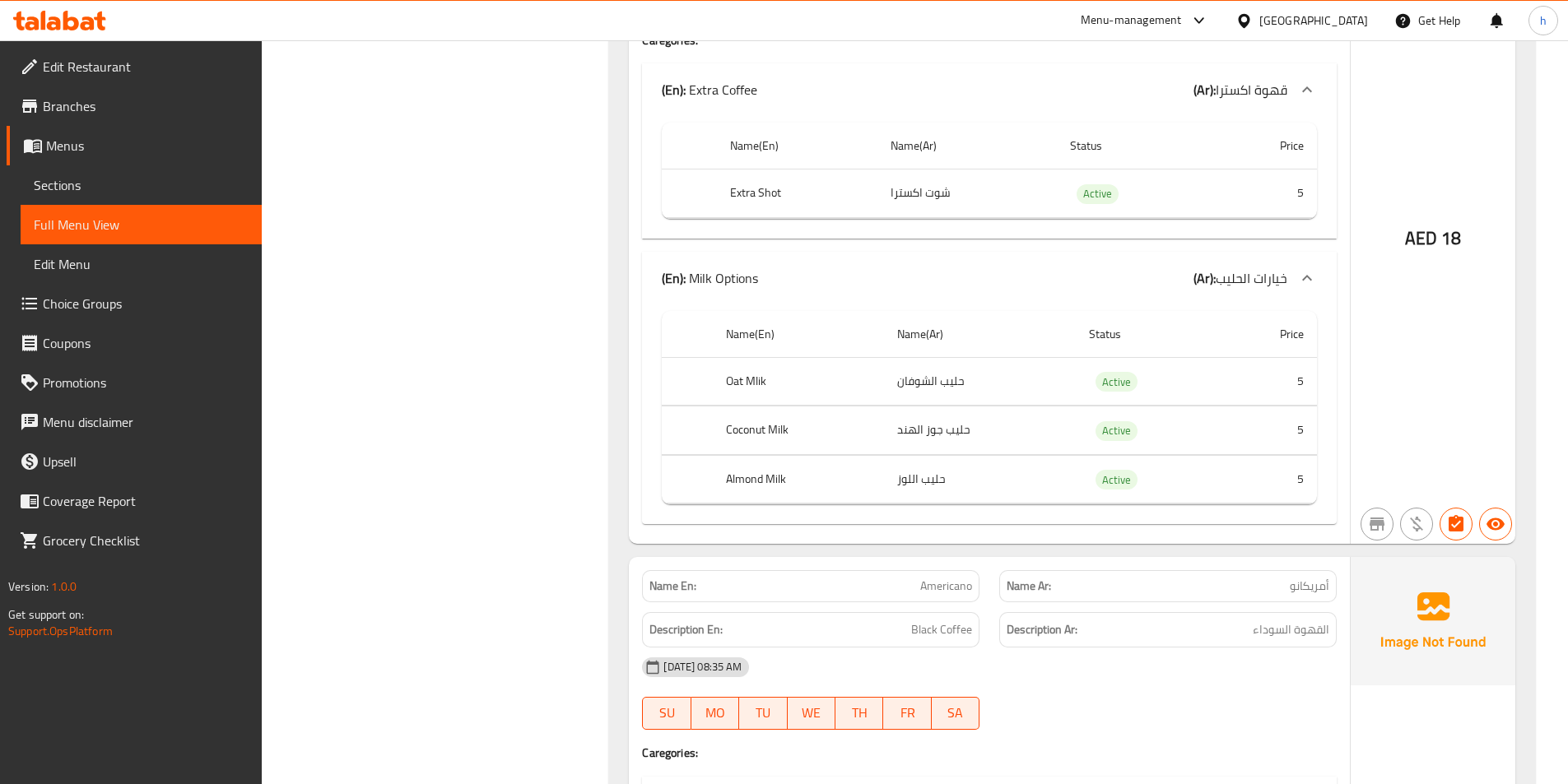
click at [868, 525] on div "Name(En) Name(Ar) Status Price Oat Mlik حليب الشوفان Active 5 Coconut Milk حليب…" at bounding box center [990, 414] width 695 height 220
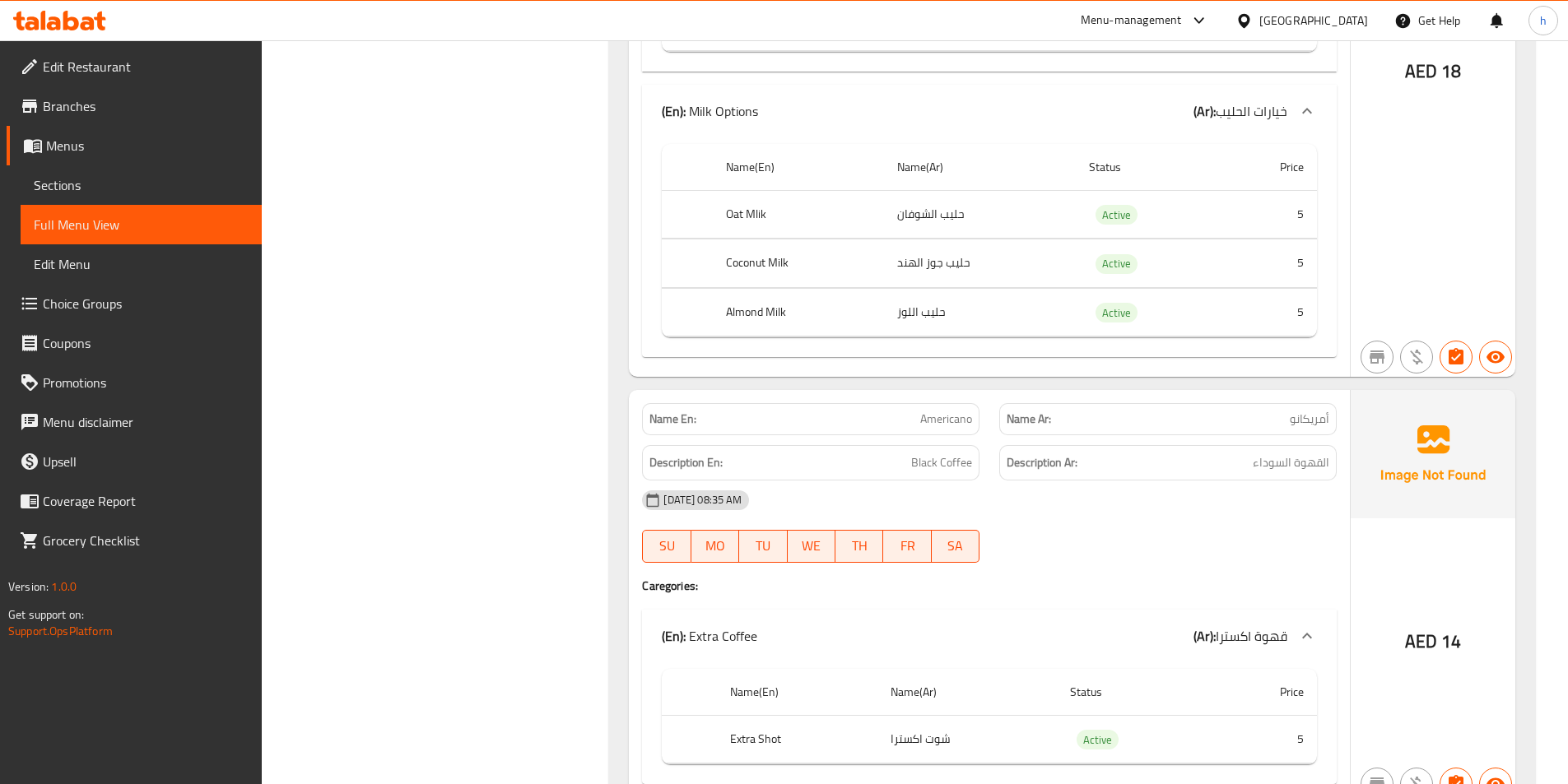
scroll to position [23616, 0]
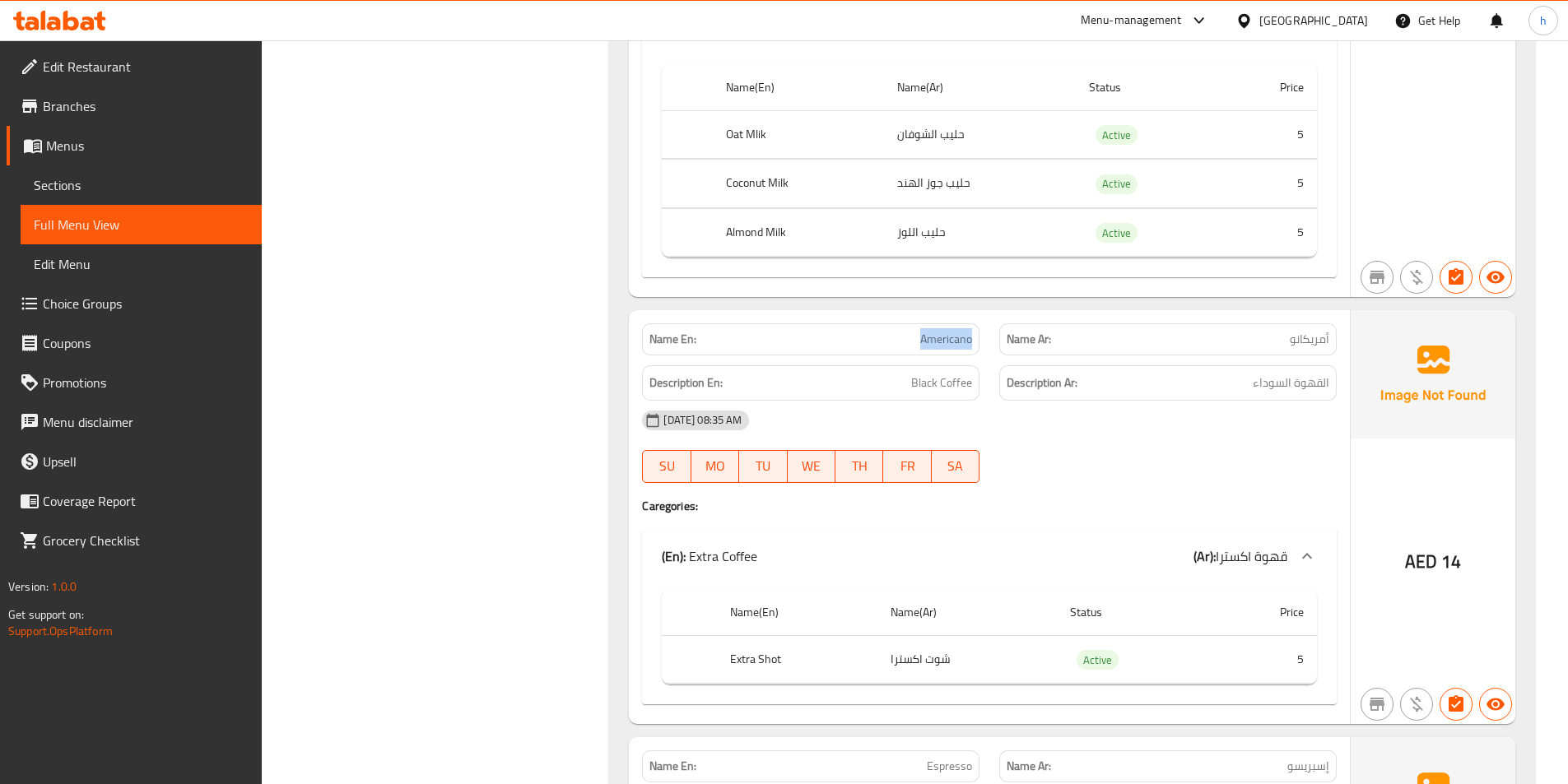
drag, startPoint x: 946, startPoint y: 361, endPoint x: 983, endPoint y: 364, distance: 37.1
click at [983, 364] on div "Name En: Americano" at bounding box center [811, 339] width 358 height 52
drag, startPoint x: 866, startPoint y: 425, endPoint x: 960, endPoint y: 429, distance: 94.1
click at [960, 429] on div "[DATE] 08:35 AM" at bounding box center [989, 421] width 714 height 40
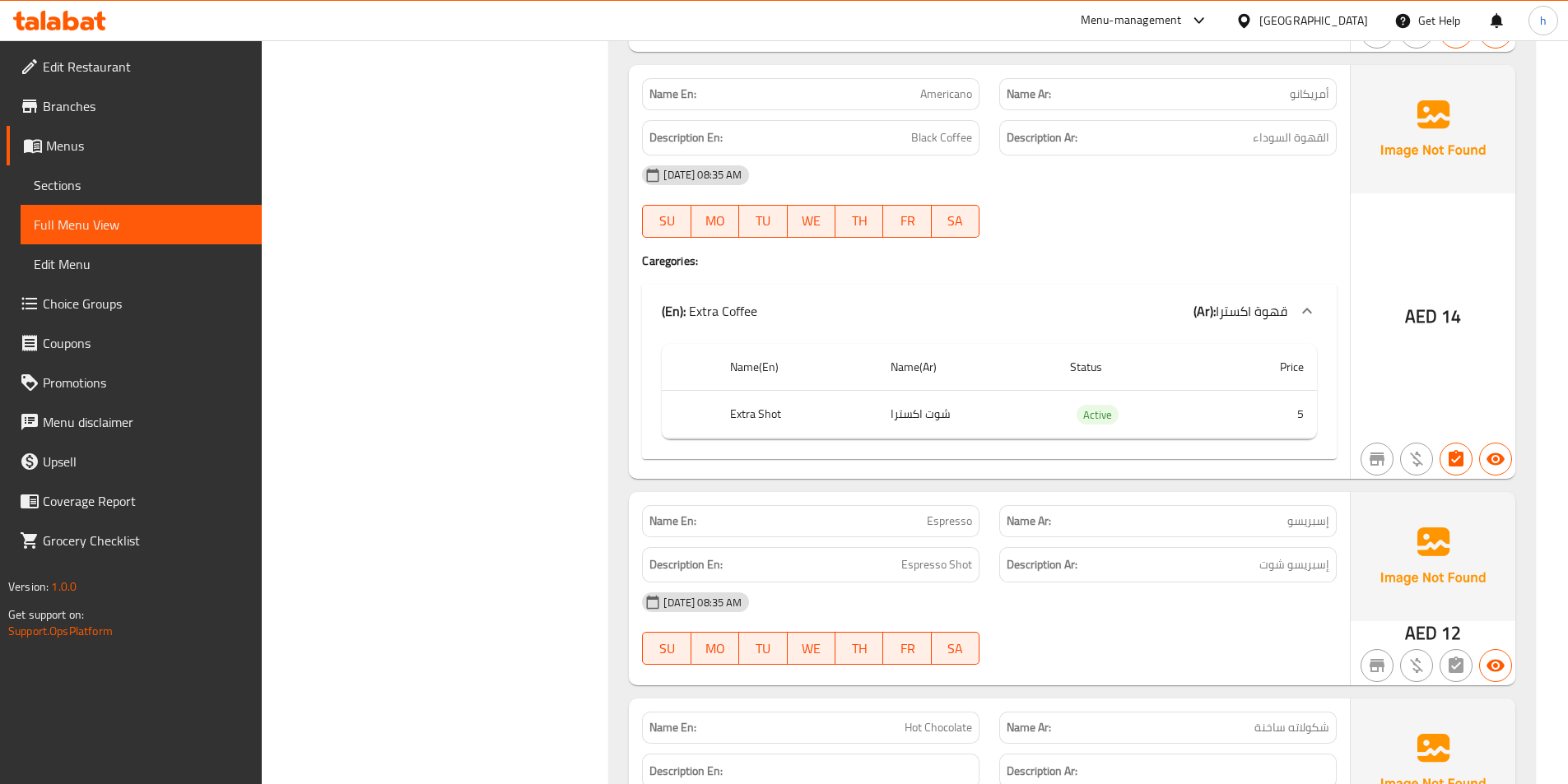
scroll to position [23862, 0]
drag, startPoint x: 762, startPoint y: 442, endPoint x: 850, endPoint y: 442, distance: 88.0
click at [836, 437] on th "Extra Shot" at bounding box center [797, 413] width 160 height 49
drag, startPoint x: 907, startPoint y: 437, endPoint x: 978, endPoint y: 423, distance: 72.4
click at [952, 429] on td "شوت اكسترا" at bounding box center [967, 413] width 179 height 49
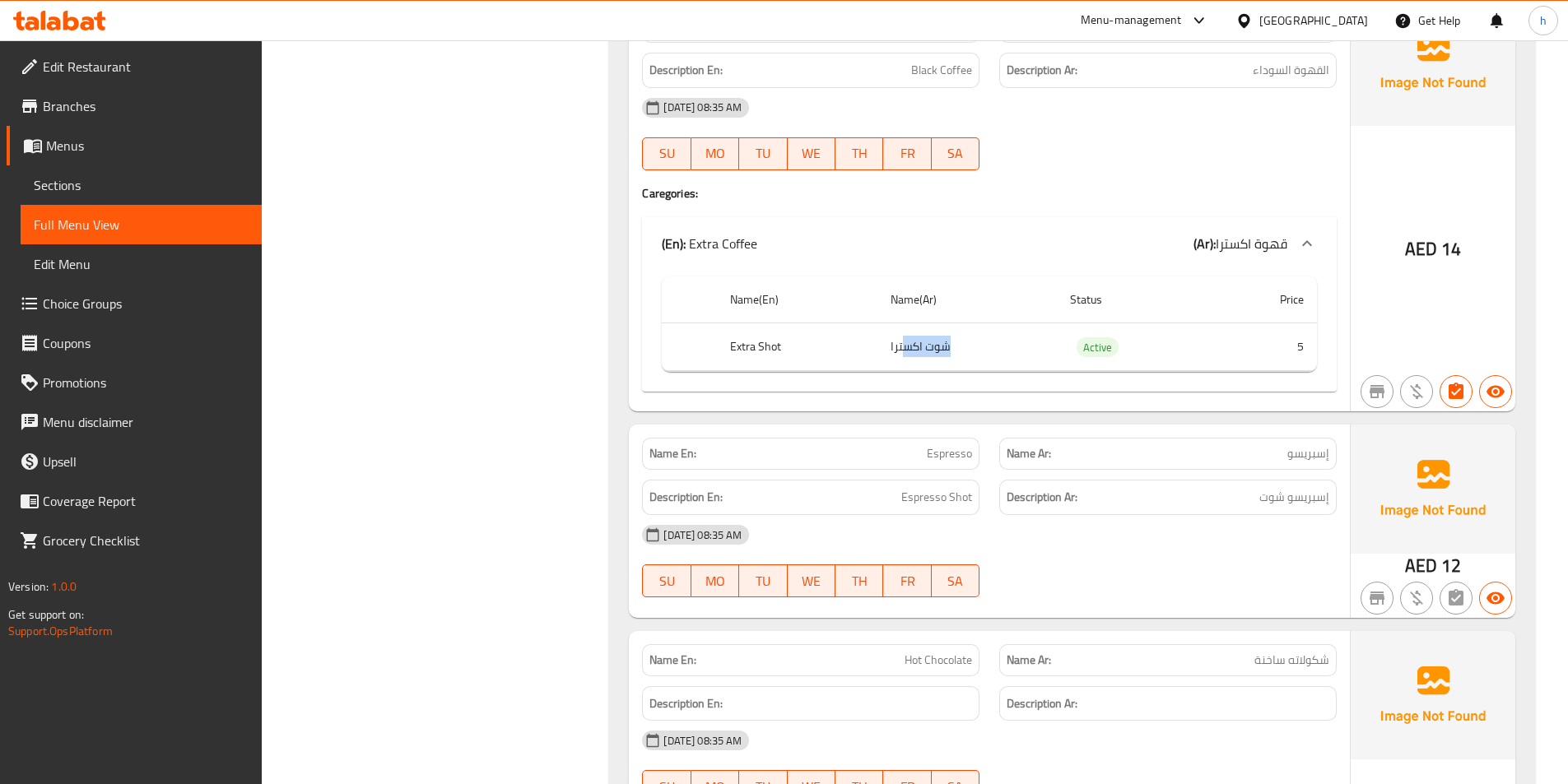
scroll to position [24028, 0]
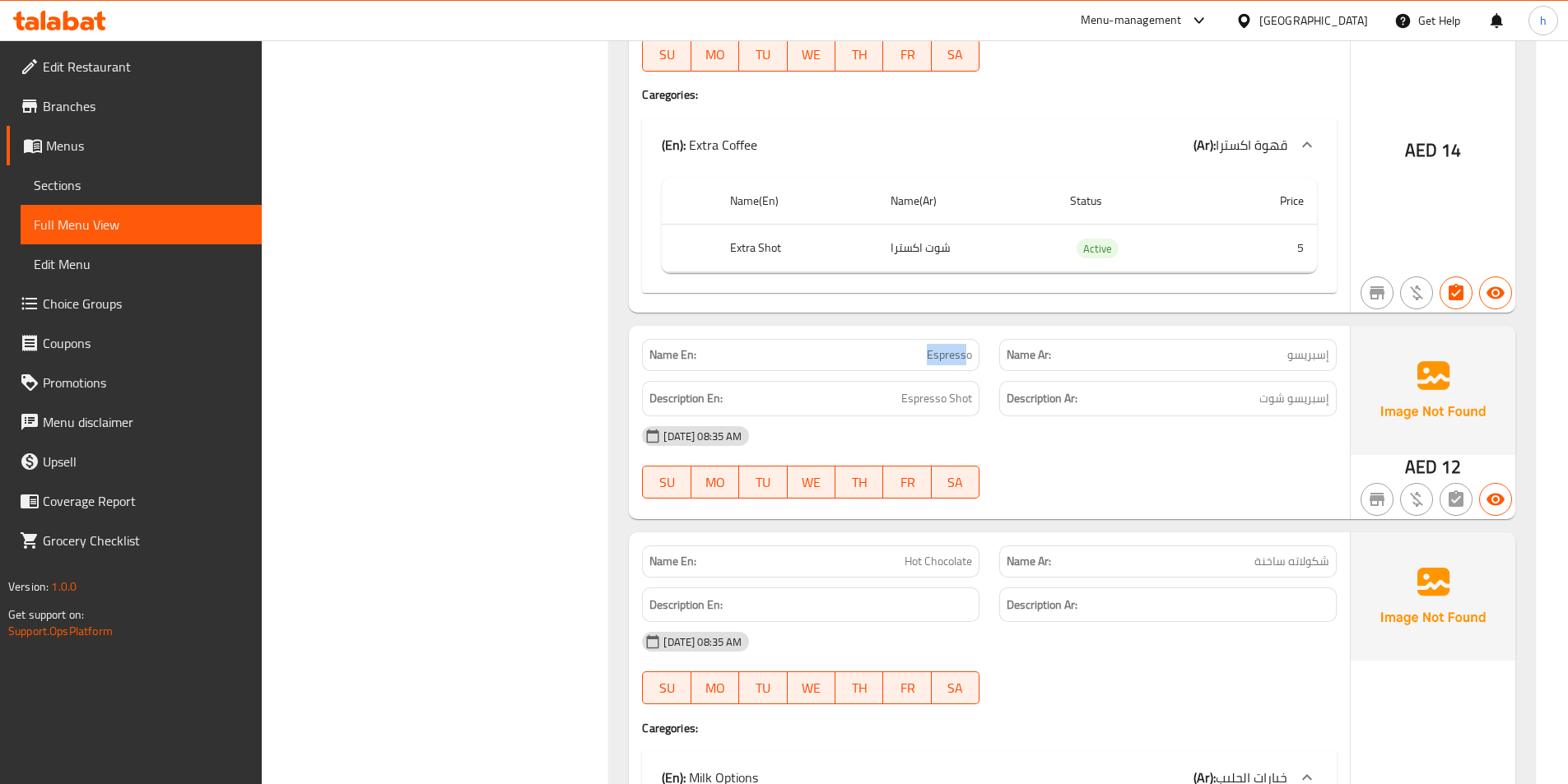
drag, startPoint x: 912, startPoint y: 375, endPoint x: 965, endPoint y: 355, distance: 56.6
click at [965, 355] on div "Name En: Espresso" at bounding box center [811, 355] width 358 height 52
drag, startPoint x: 883, startPoint y: 420, endPoint x: 1061, endPoint y: 421, distance: 178.0
click at [1061, 421] on div "Description En: Espresso Shot Description Ar: إسبريسو شوت" at bounding box center [989, 399] width 714 height 55
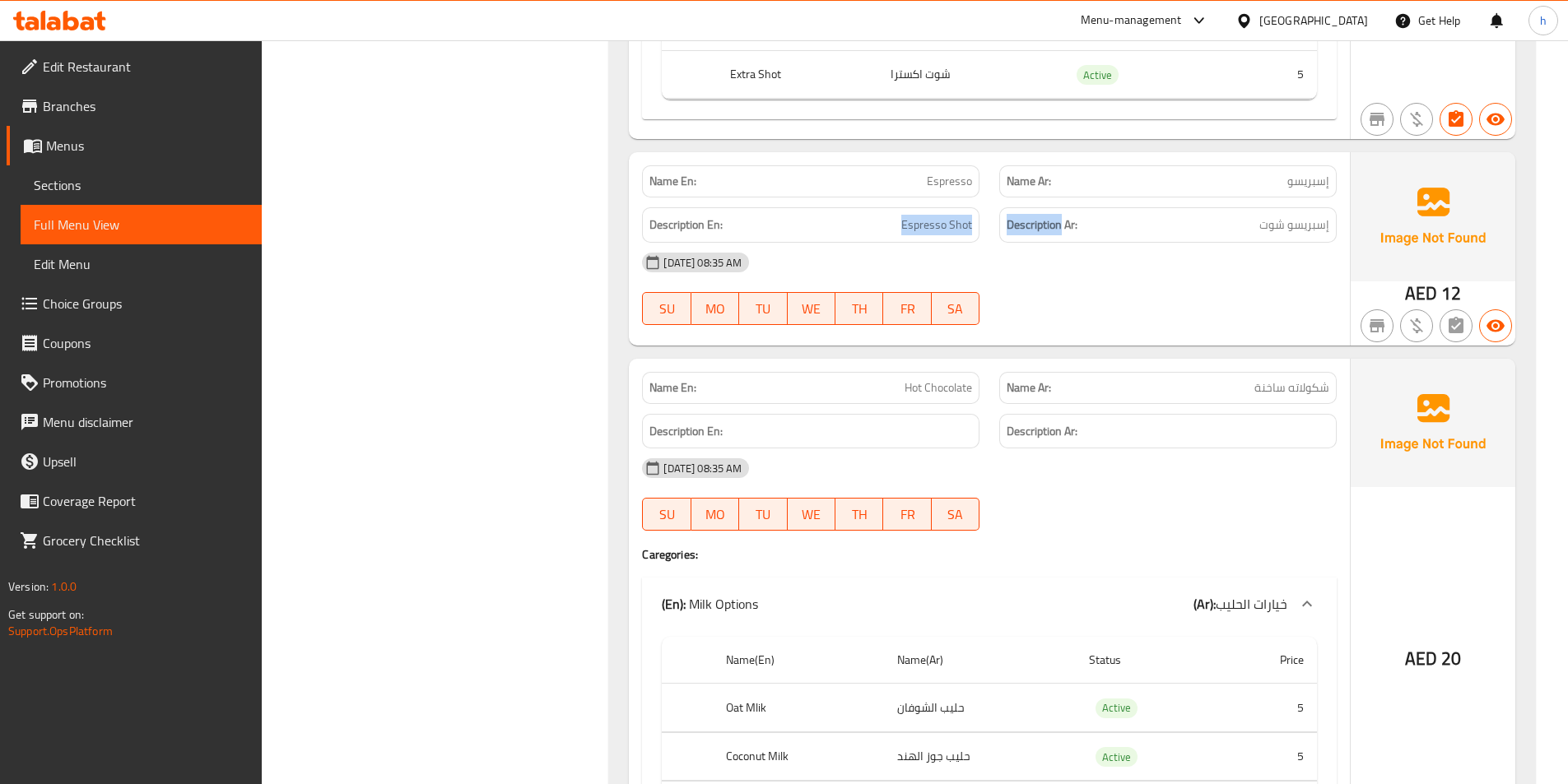
scroll to position [24274, 0]
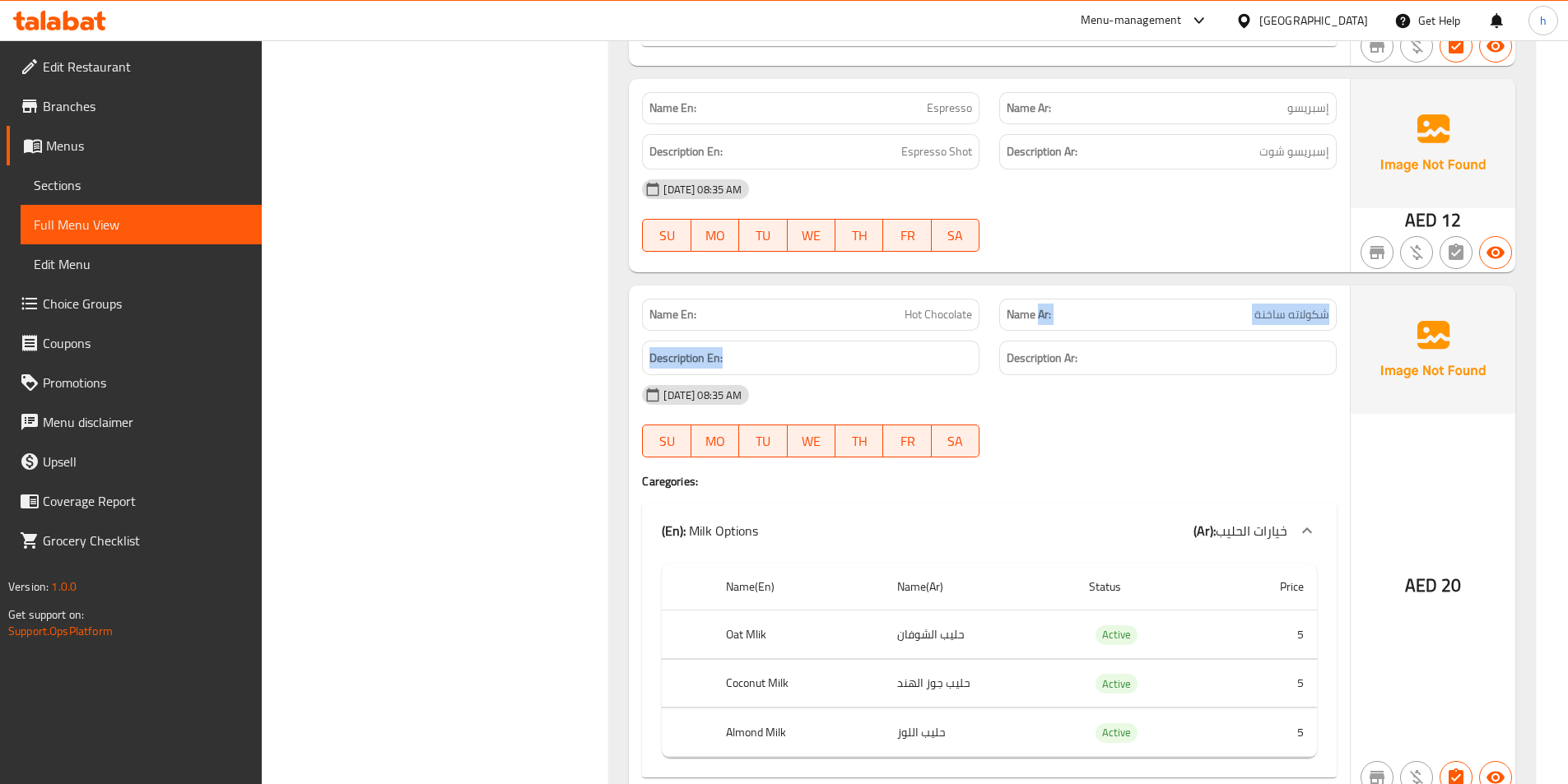
drag, startPoint x: 916, startPoint y: 356, endPoint x: 1038, endPoint y: 342, distance: 122.8
click at [1038, 342] on div "Name En: Hot Chocolate Name Ar: شكولاته ساخنة Description En: Description Ar: […" at bounding box center [989, 541] width 721 height 512
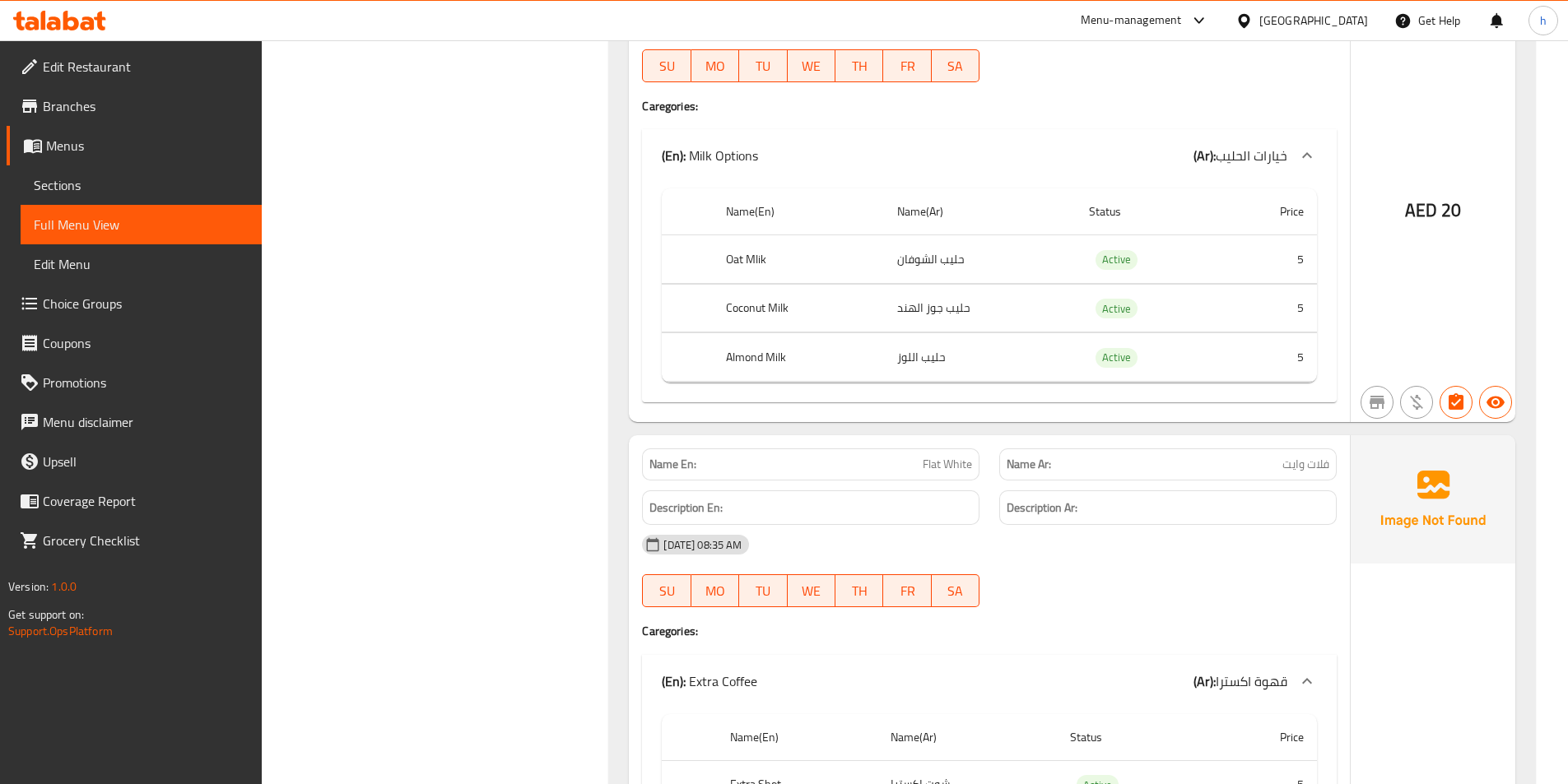
scroll to position [24685, 0]
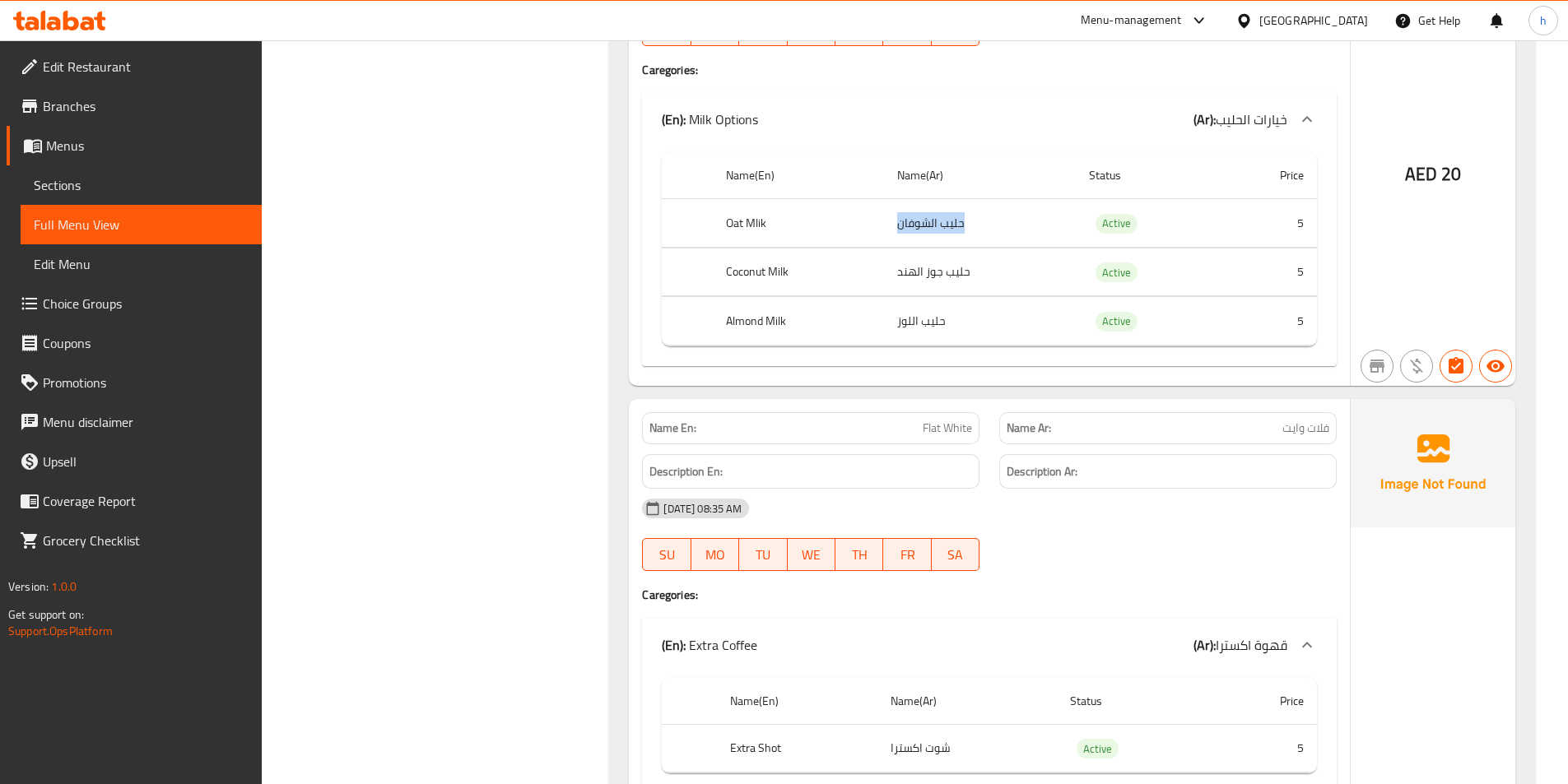
drag, startPoint x: 900, startPoint y: 243, endPoint x: 1000, endPoint y: 255, distance: 100.7
click at [1003, 247] on td "حليب الشوفان" at bounding box center [980, 223] width 192 height 49
drag, startPoint x: 925, startPoint y: 294, endPoint x: 948, endPoint y: 328, distance: 41.0
click at [964, 296] on td "حليب جوز الهند" at bounding box center [980, 272] width 192 height 49
drag, startPoint x: 871, startPoint y: 361, endPoint x: 902, endPoint y: 359, distance: 31.1
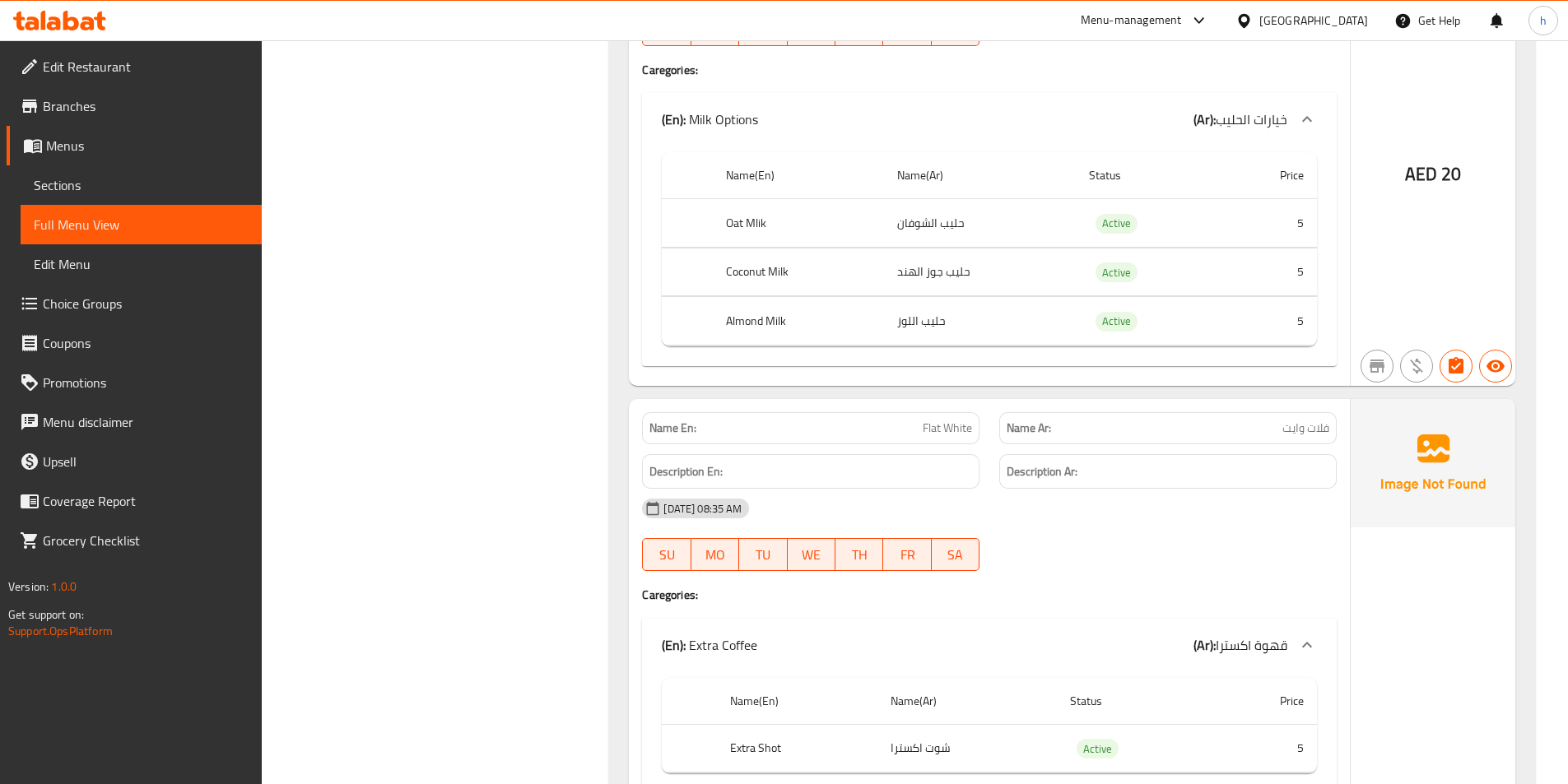
click at [889, 346] on tr "Almond Milk حليب اللوز Active 5" at bounding box center [990, 321] width 656 height 49
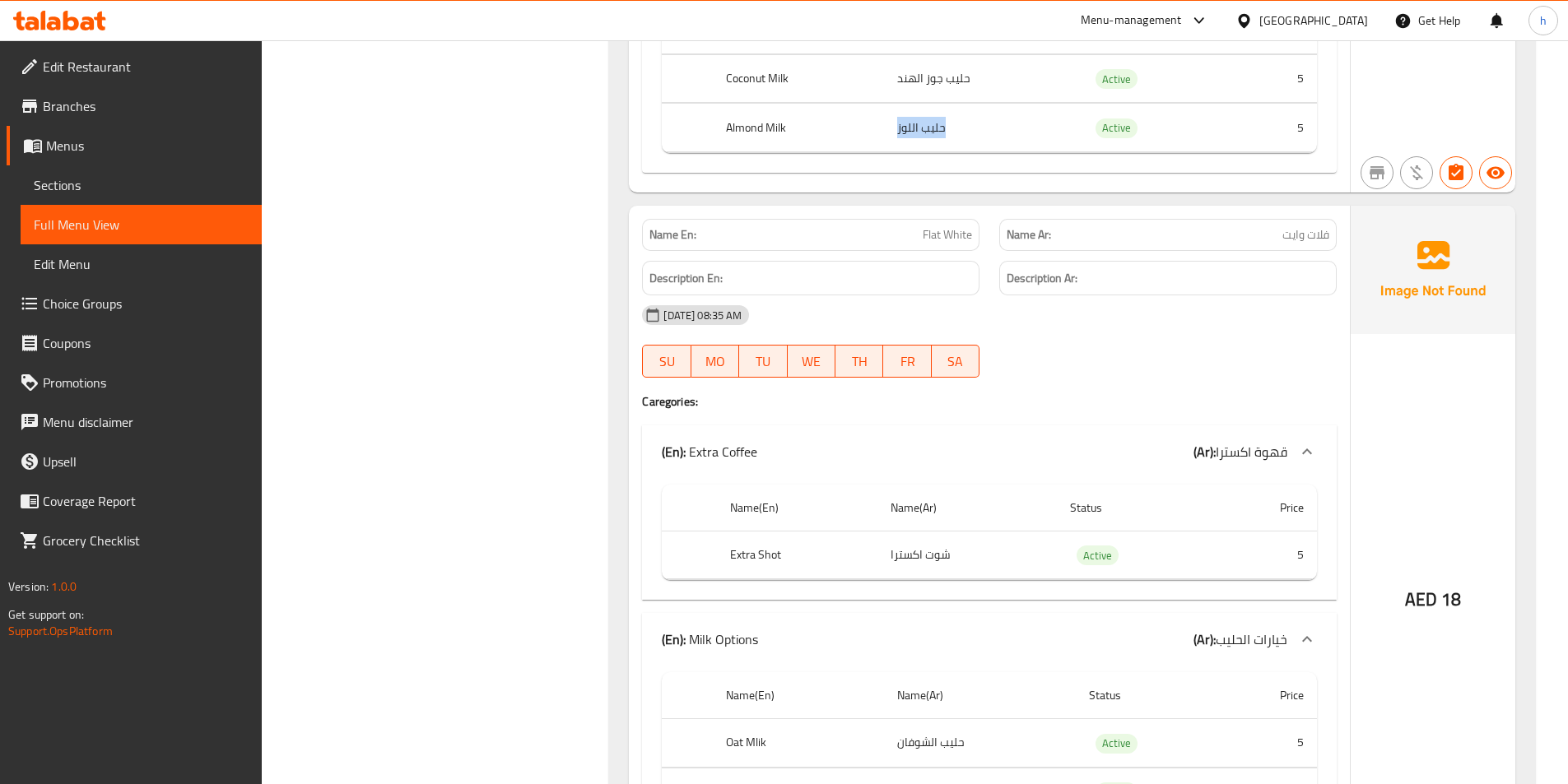
scroll to position [24932, 0]
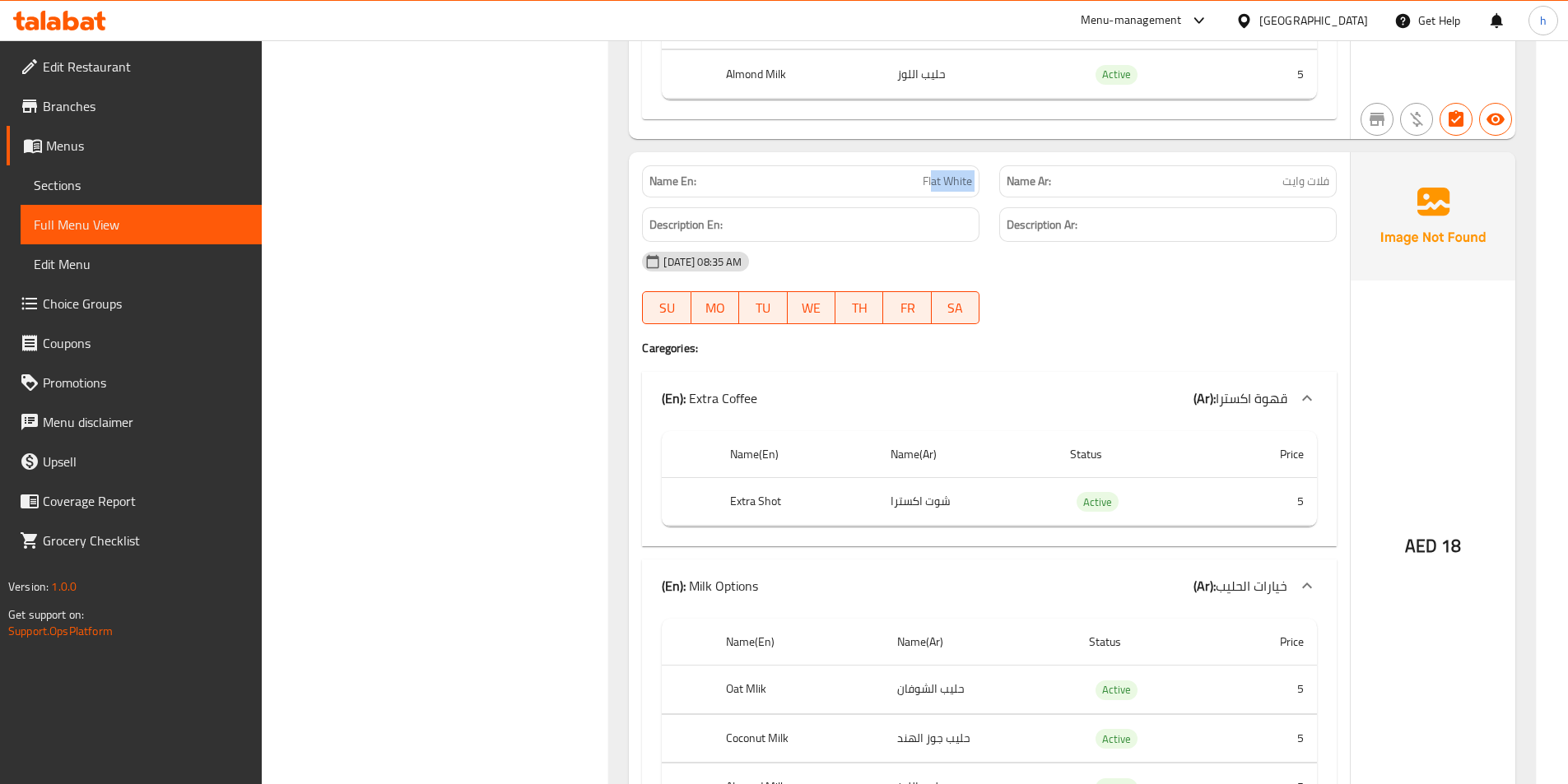
drag, startPoint x: 932, startPoint y: 208, endPoint x: 1002, endPoint y: 204, distance: 70.1
click at [1002, 204] on div "Name En: Flat White Name Ar: فلات وايت" at bounding box center [989, 181] width 714 height 52
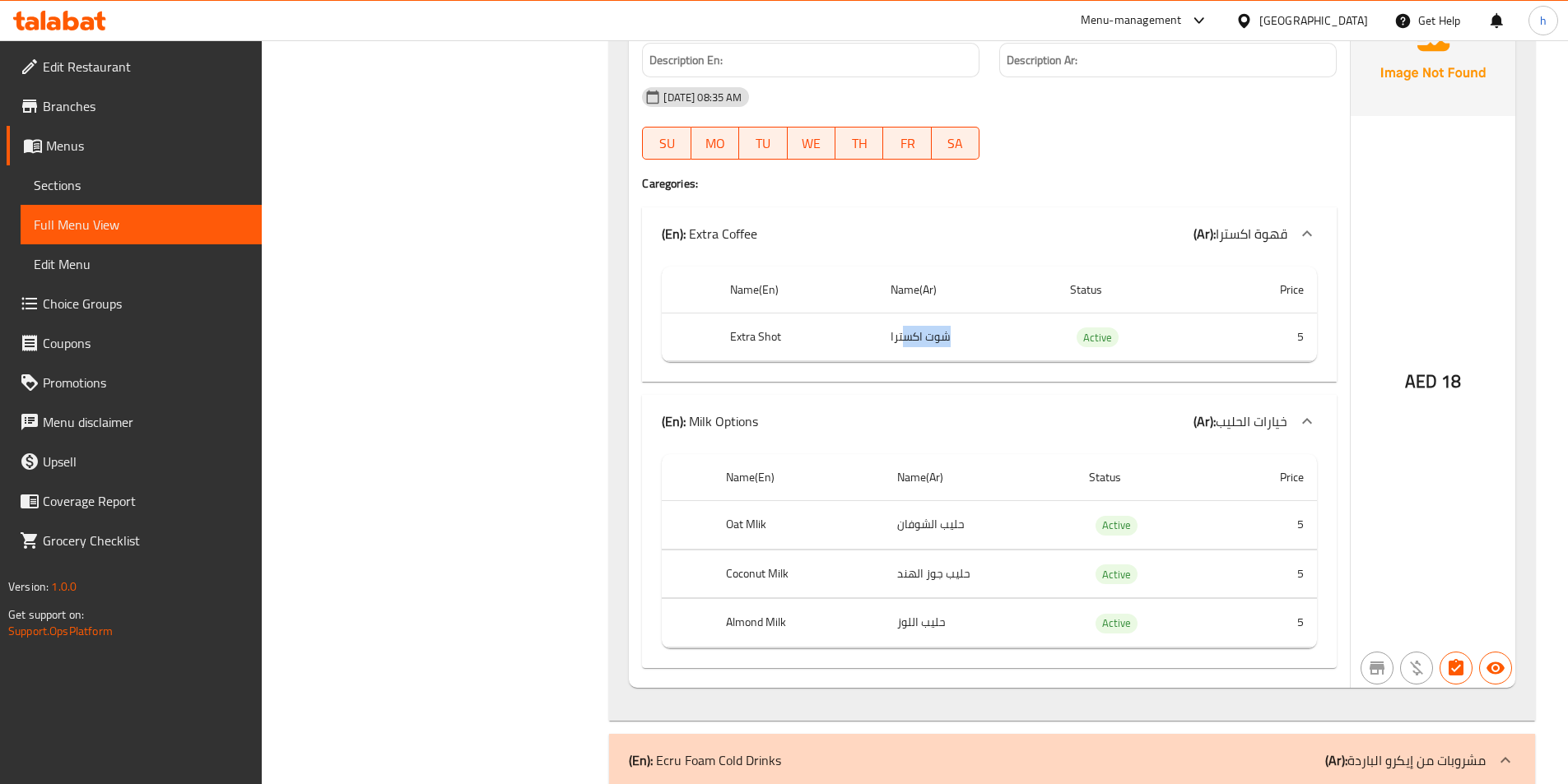
click at [969, 354] on td "شوت اكسترا" at bounding box center [967, 337] width 179 height 49
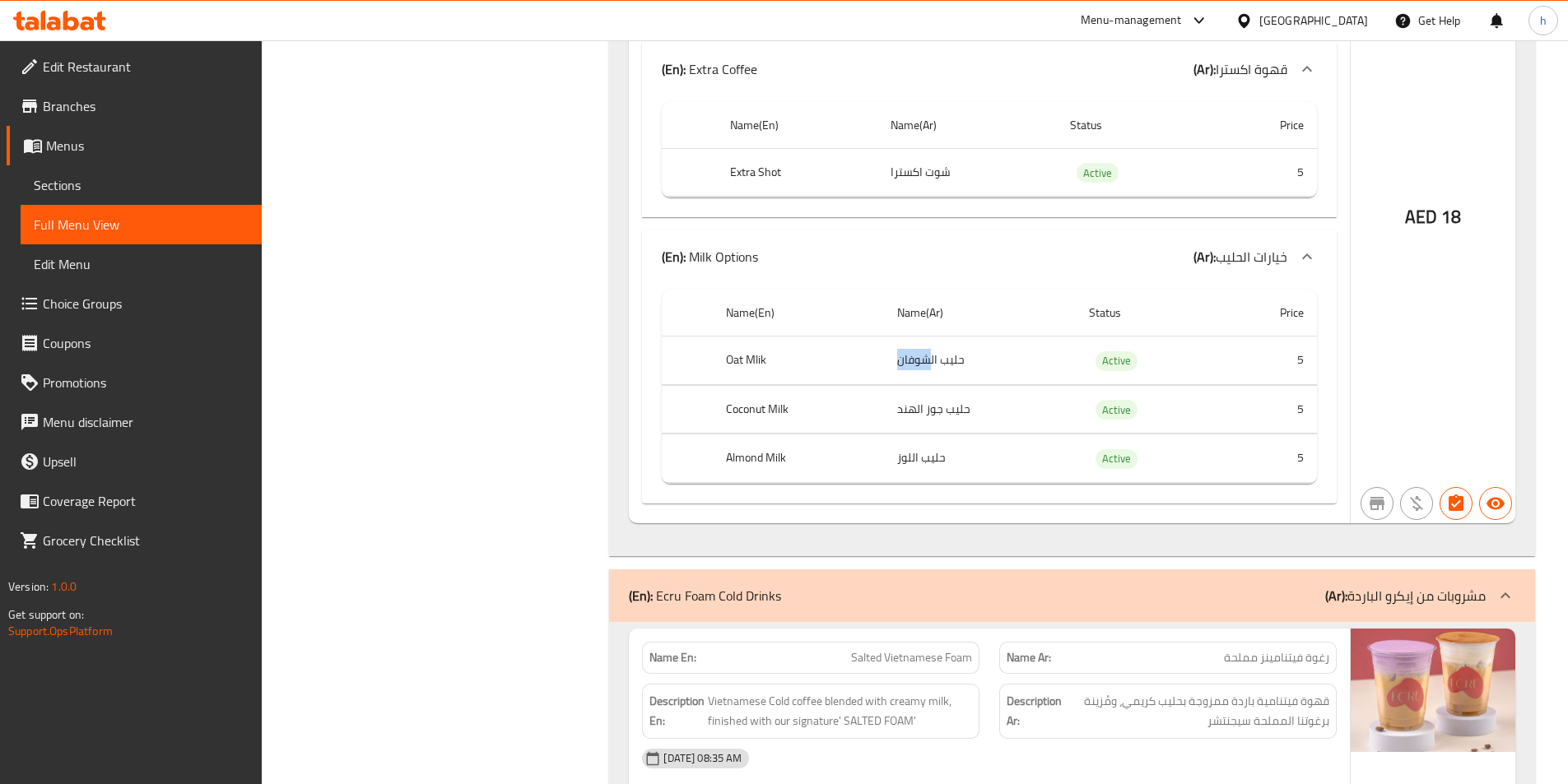
click at [958, 368] on td "حليب الشوفان" at bounding box center [980, 361] width 192 height 49
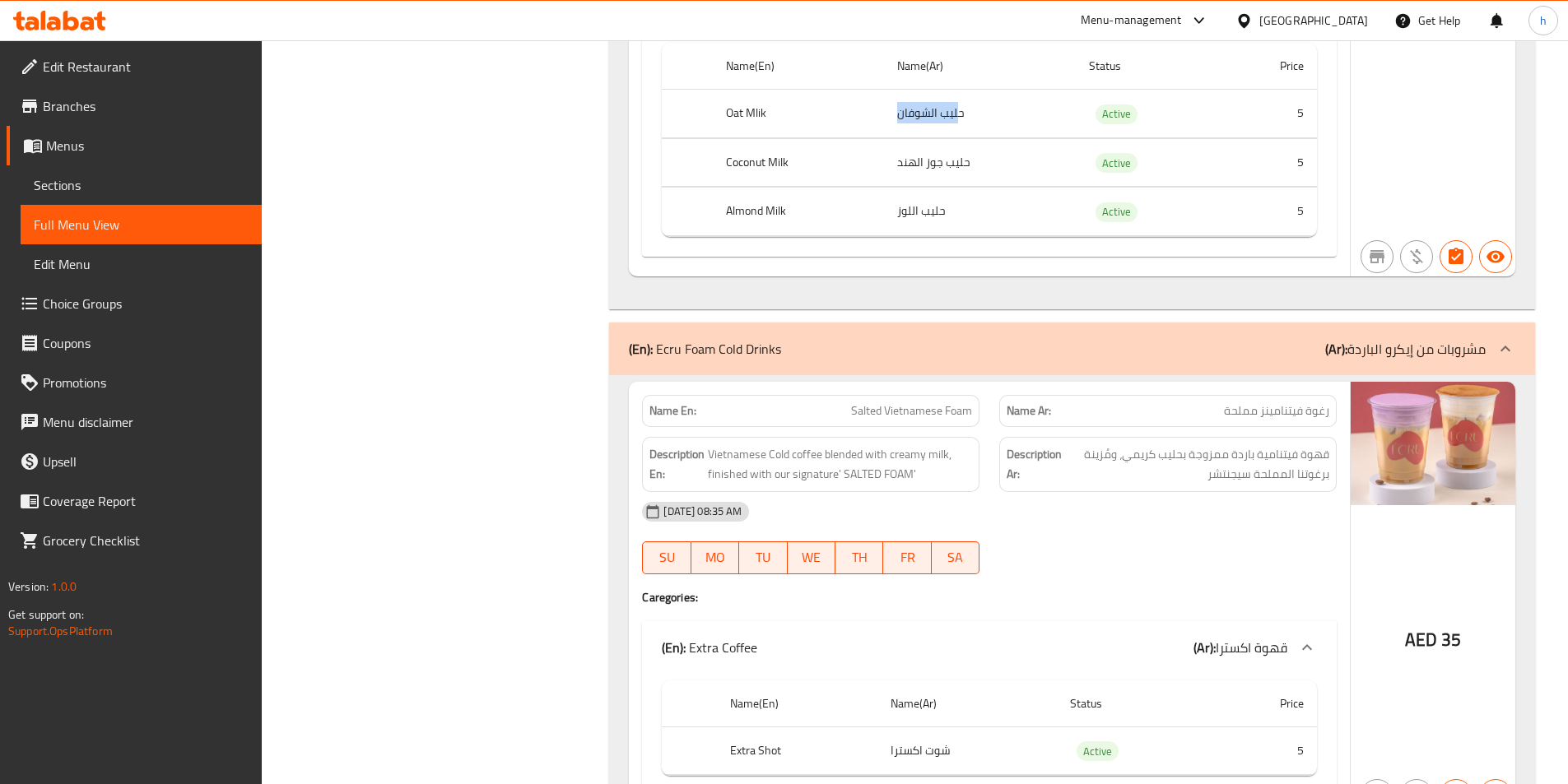
scroll to position [25673, 0]
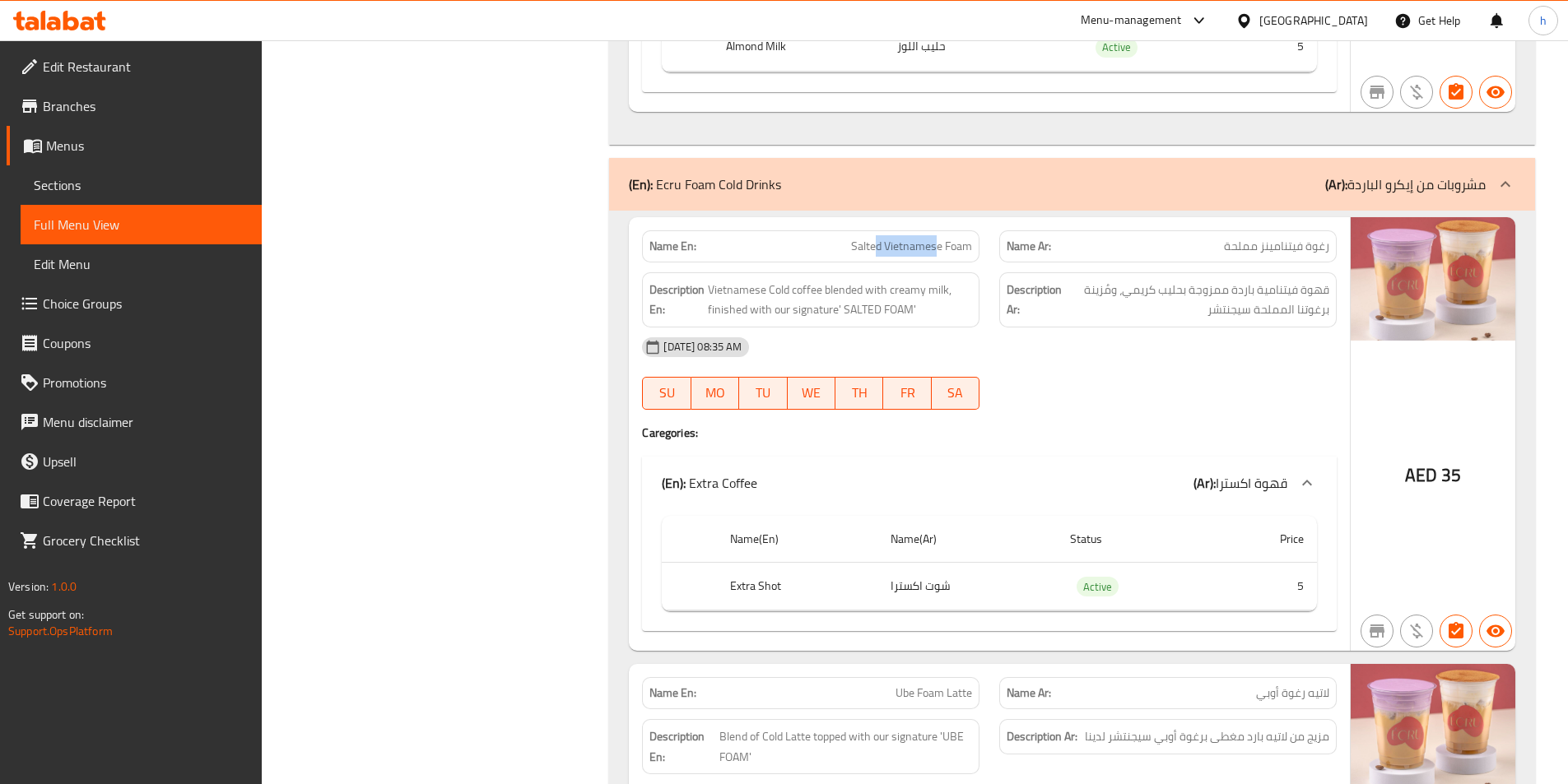
click at [940, 255] on span "Salted Vietnamese Foam" at bounding box center [912, 246] width 121 height 17
click at [841, 267] on div "Name En: Salted Vietnamese Foam" at bounding box center [811, 246] width 358 height 52
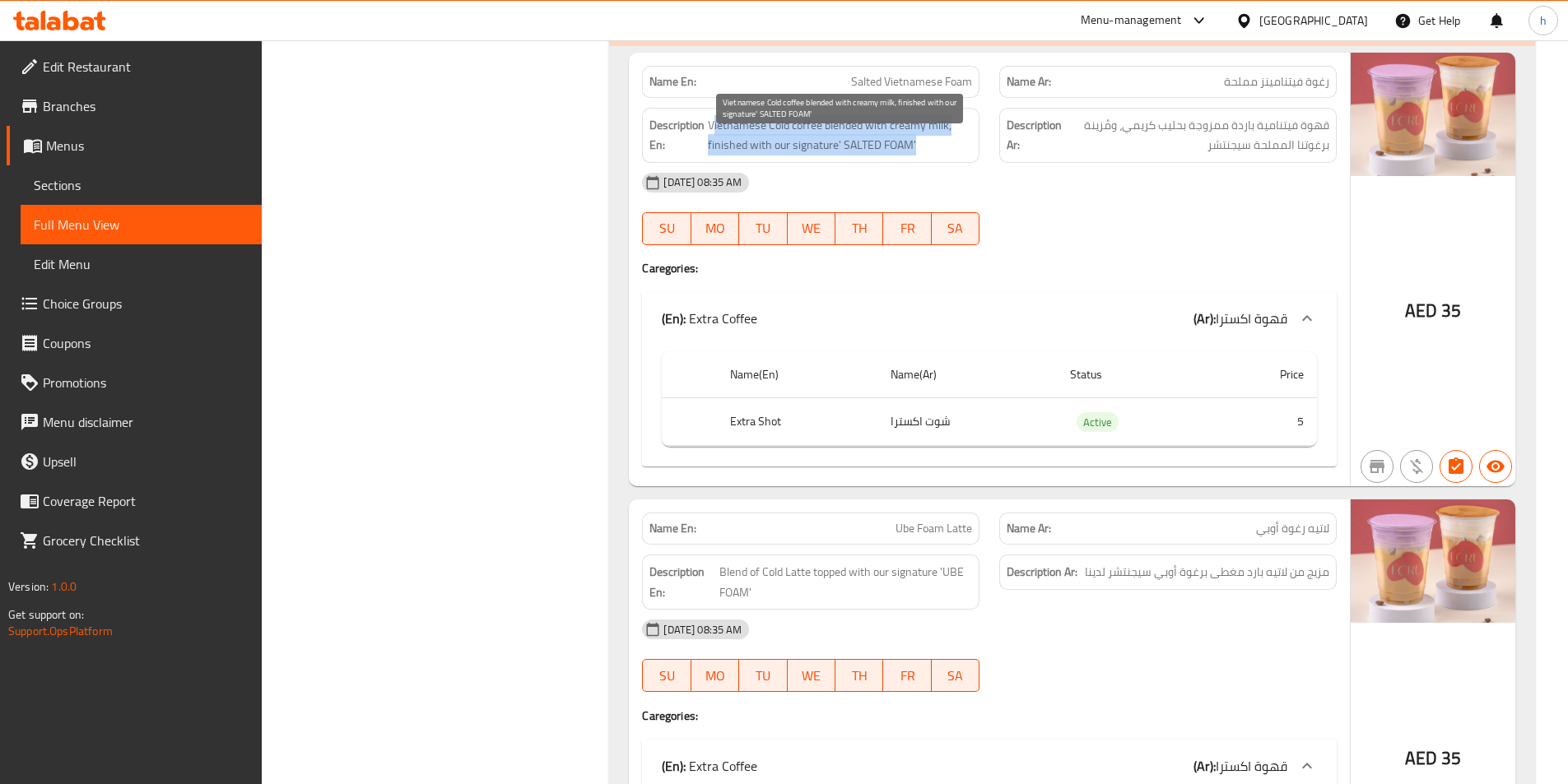
click at [954, 155] on span "Vietnamese Cold coffee blended with creamy milk, finished with our signature' S…" at bounding box center [840, 135] width 264 height 40
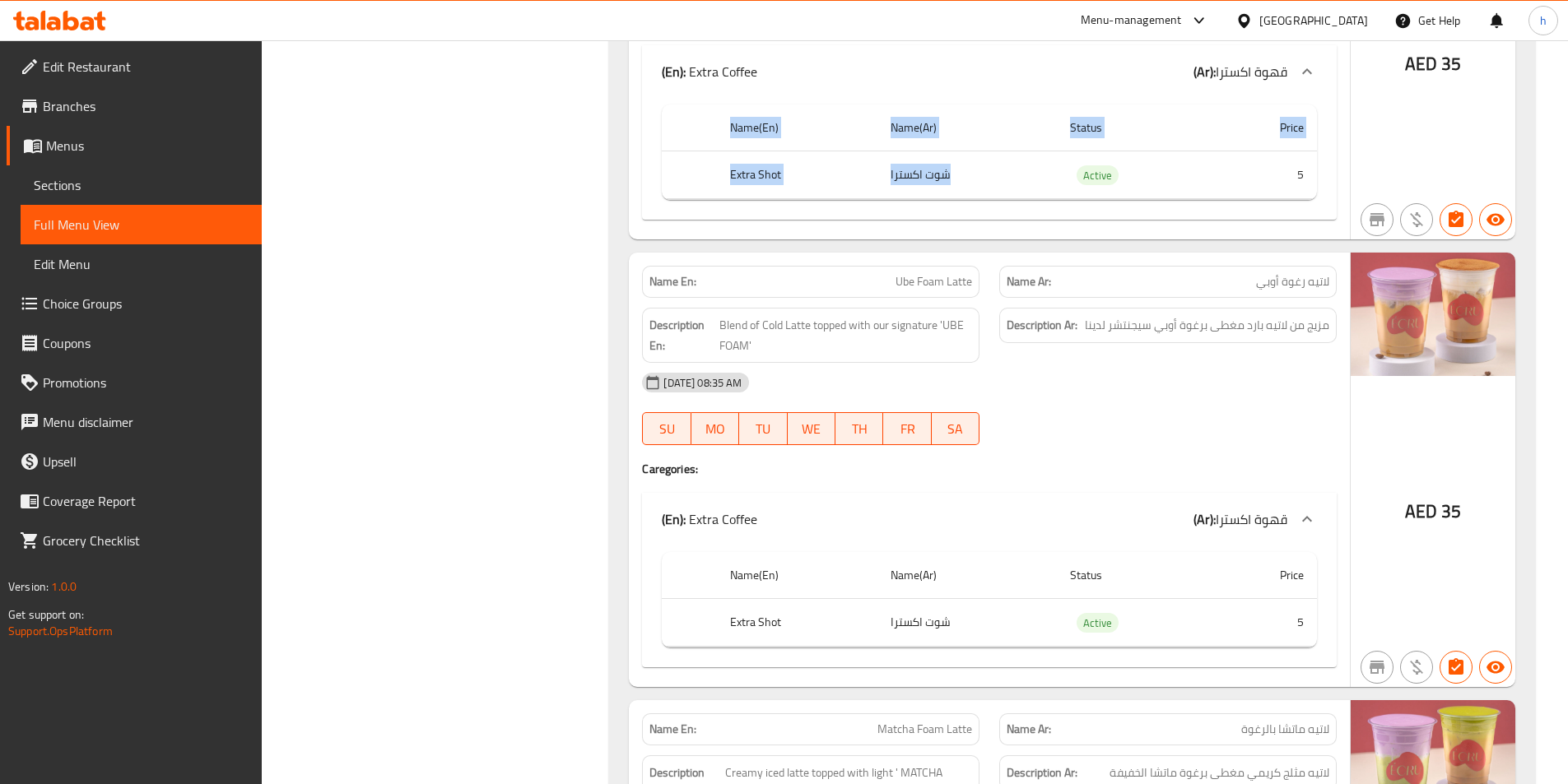
click at [965, 200] on tbody "Extra Shot شوت اكسترا Active 5" at bounding box center [990, 175] width 656 height 50
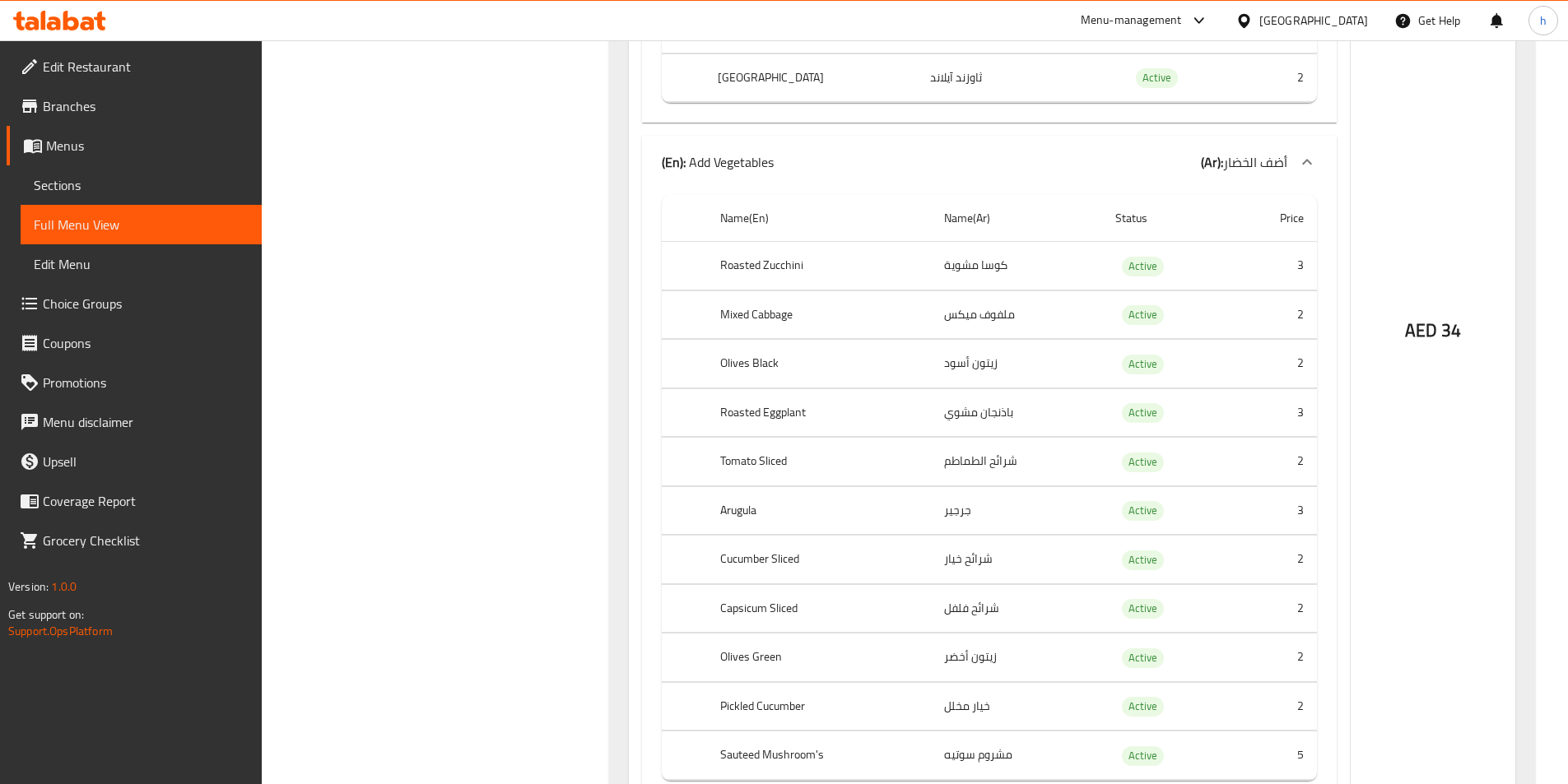
scroll to position [0, 0]
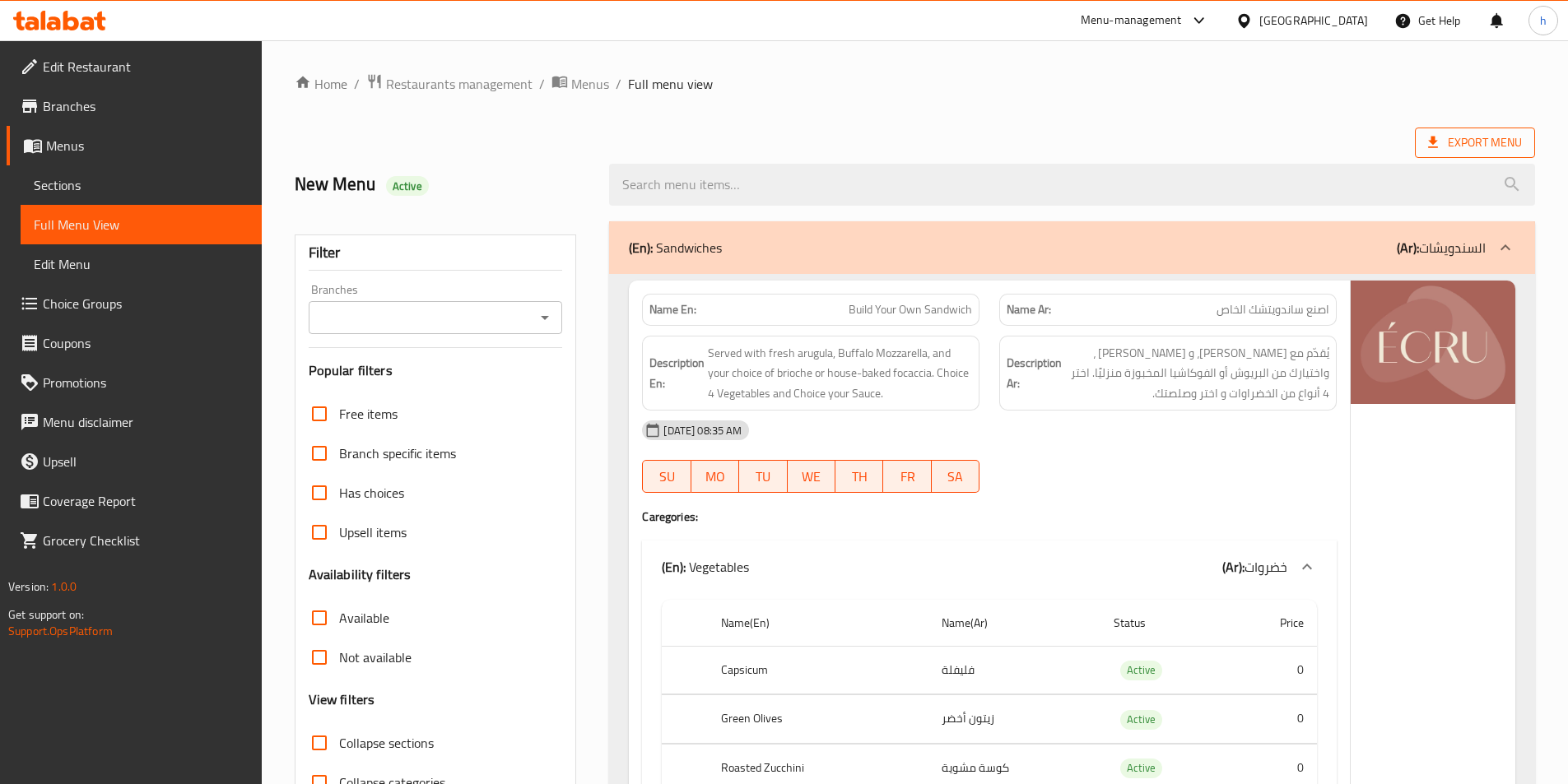
click at [1510, 141] on span "Export Menu" at bounding box center [1476, 143] width 94 height 21
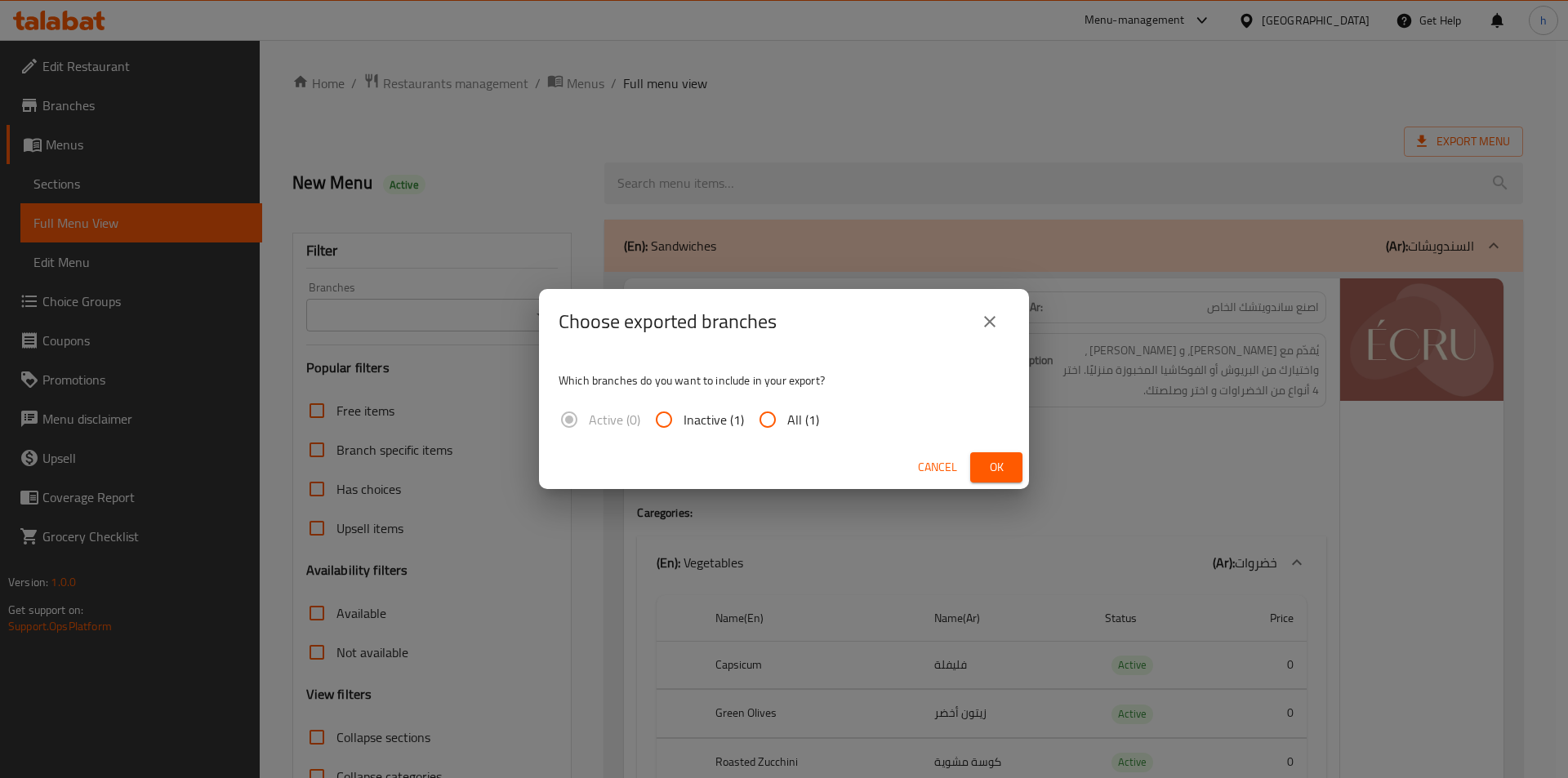
click at [1203, 132] on div "Choose exported branches Which branches do you want to include in your export? …" at bounding box center [784, 389] width 1568 height 778
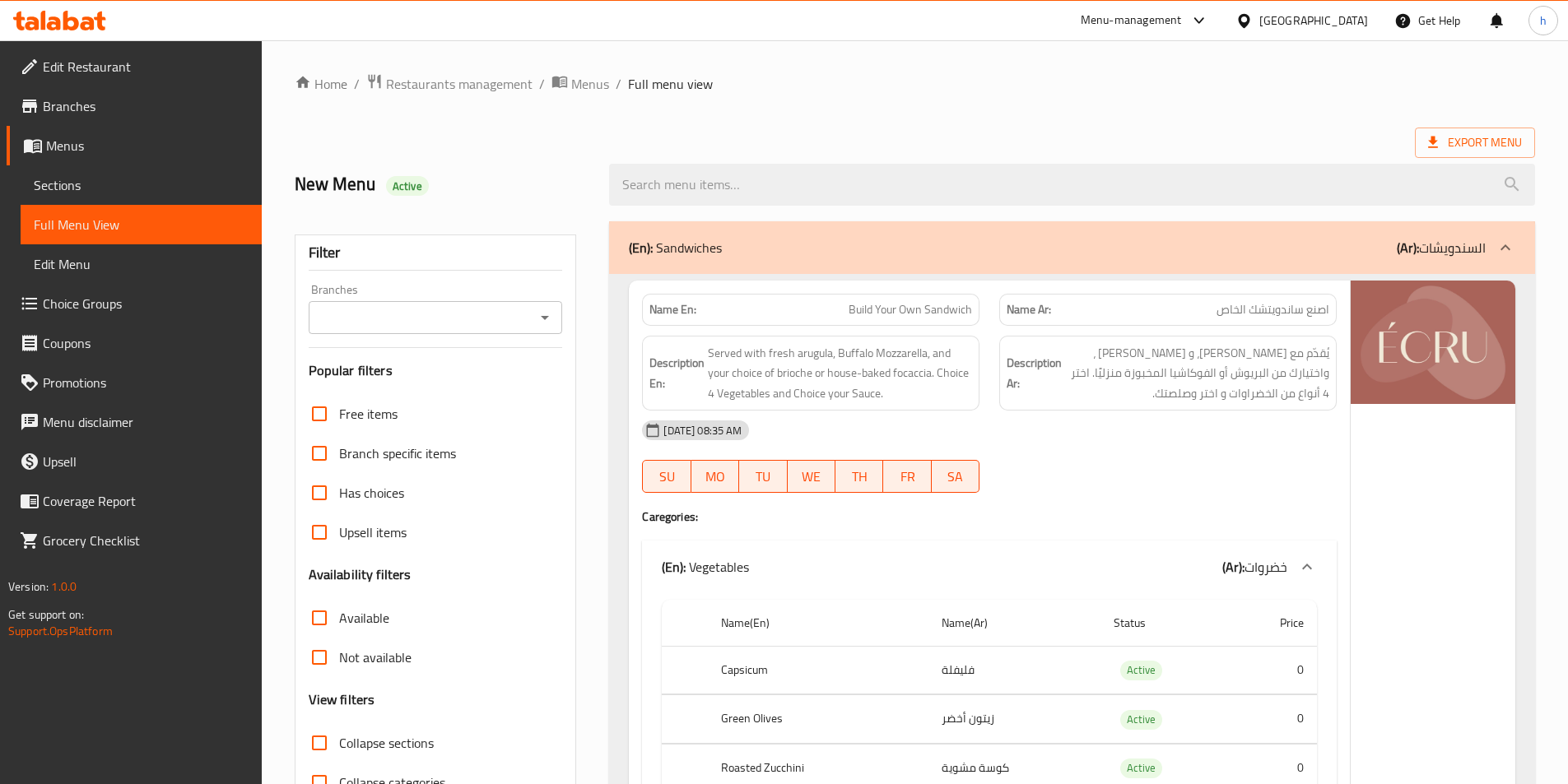
click at [829, 131] on div "Export Menu" at bounding box center [915, 143] width 1241 height 31
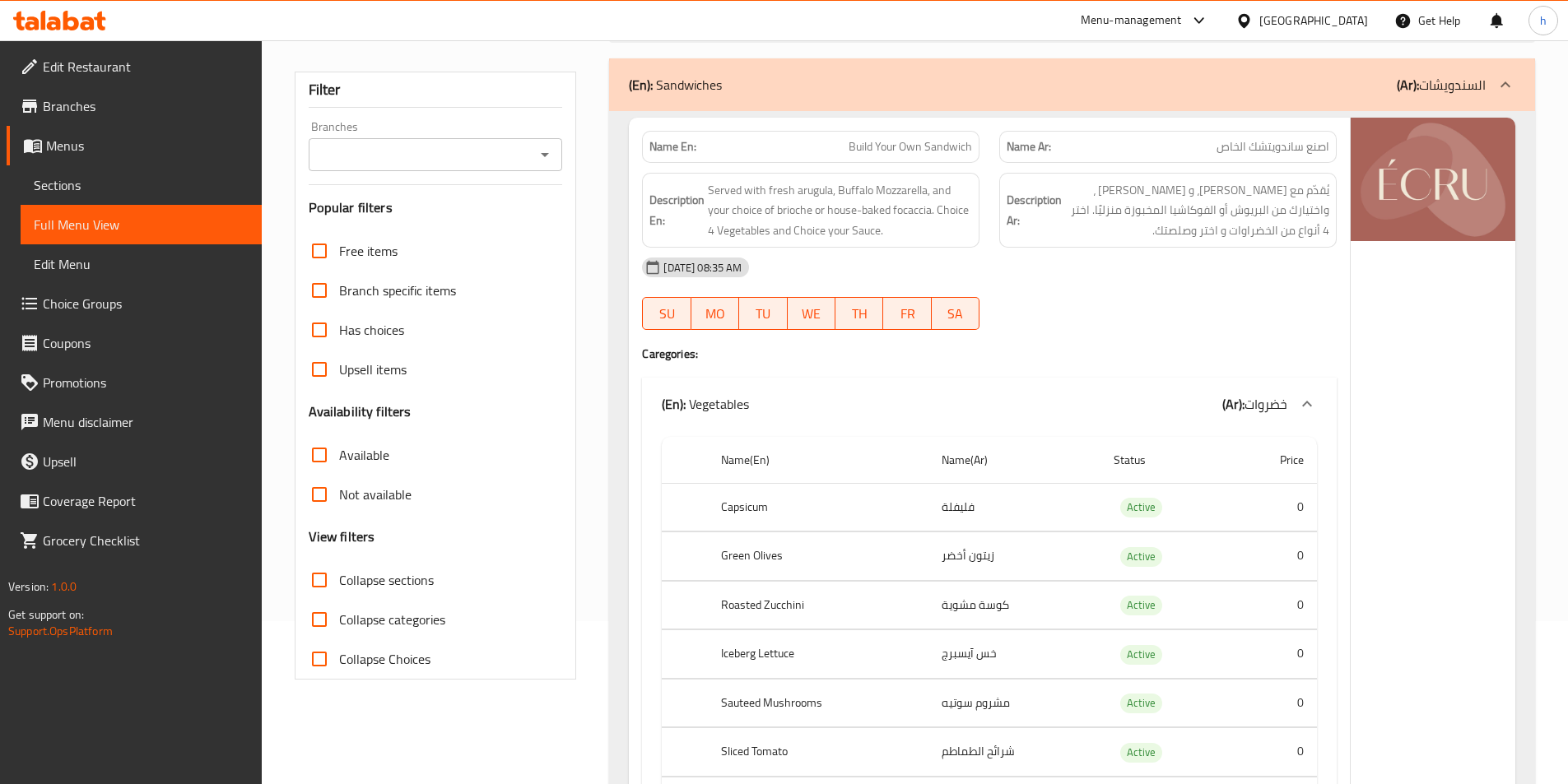
scroll to position [164, 0]
click at [323, 584] on input "Collapse sections" at bounding box center [320, 579] width 40 height 40
checkbox input "true"
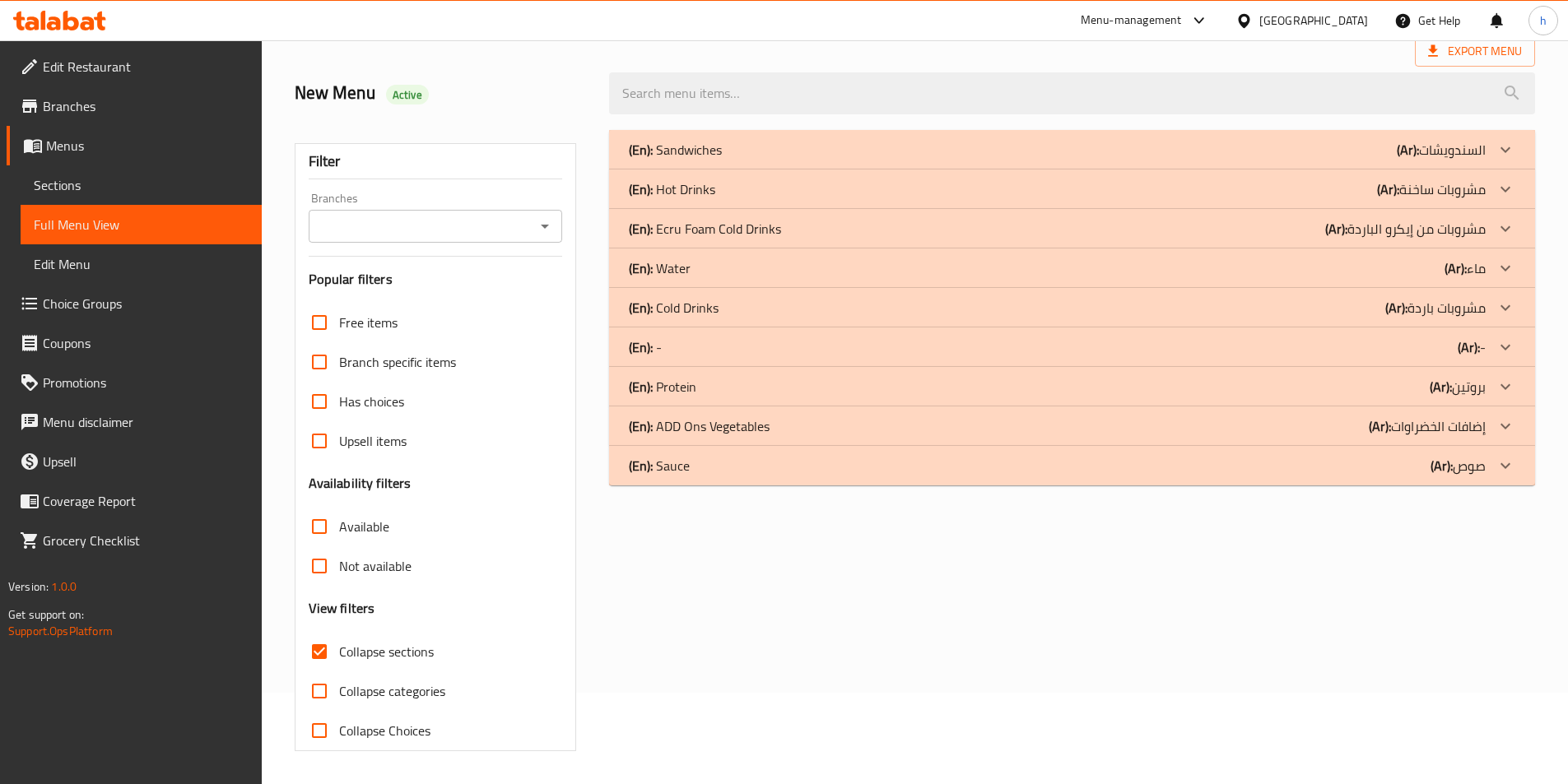
scroll to position [92, 0]
click at [1485, 232] on p "(Ar): مشروبات من إيكرو الباردة" at bounding box center [1405, 229] width 160 height 20
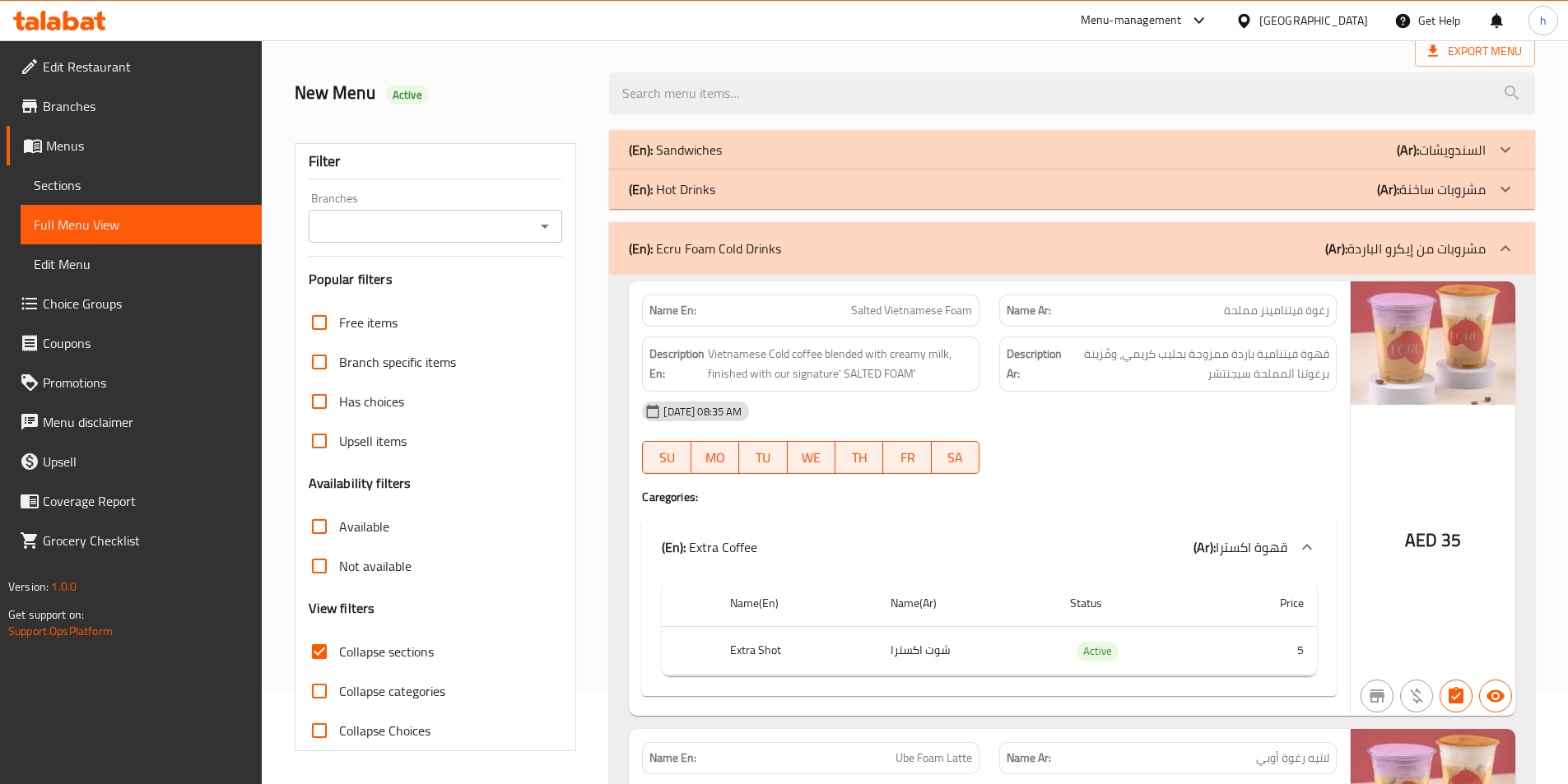
click at [1484, 196] on p "(Ar): مشروبات ساخنة" at bounding box center [1432, 189] width 109 height 20
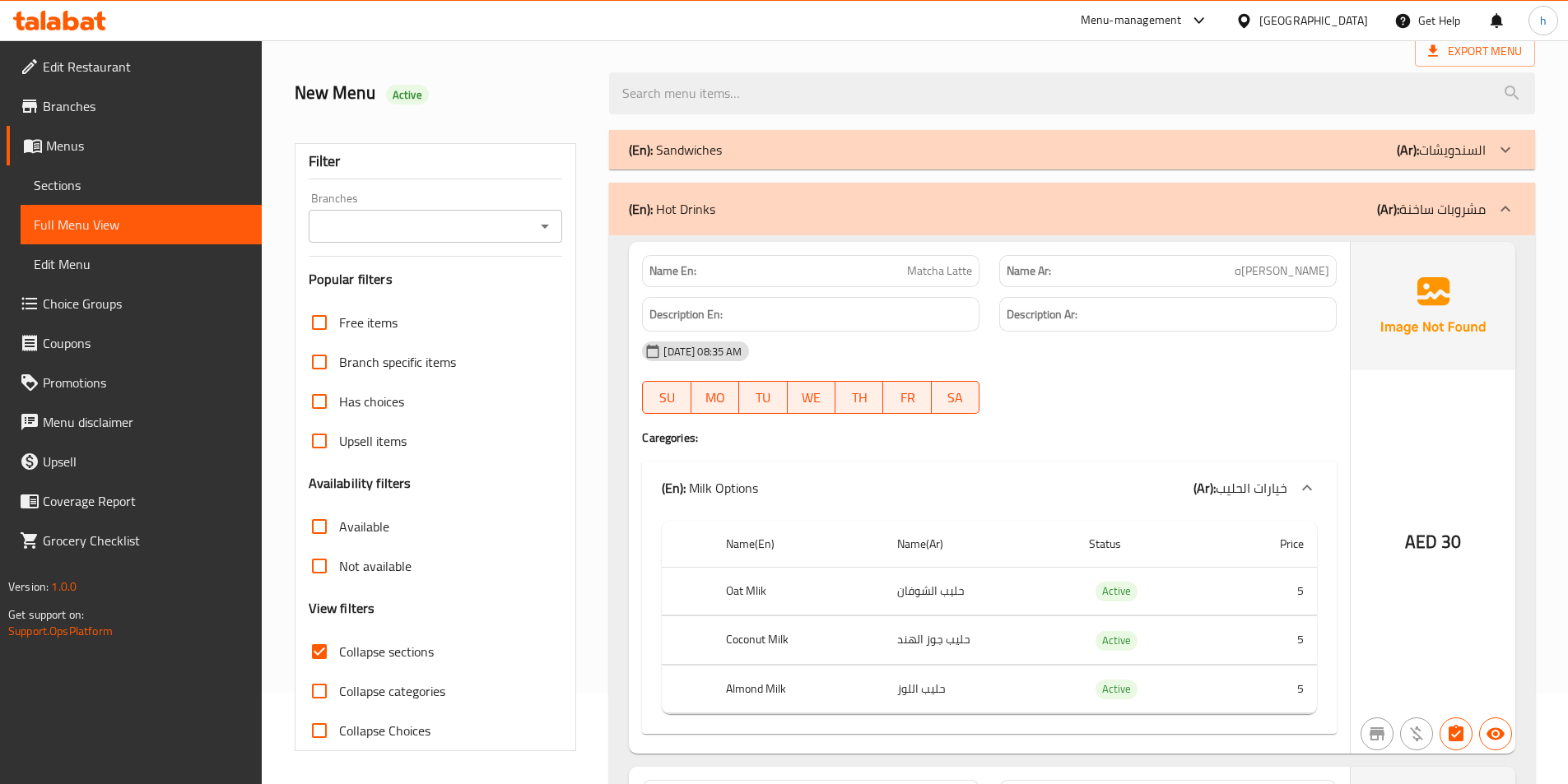
click at [1476, 146] on p "(Ar): السندويشات" at bounding box center [1442, 150] width 89 height 20
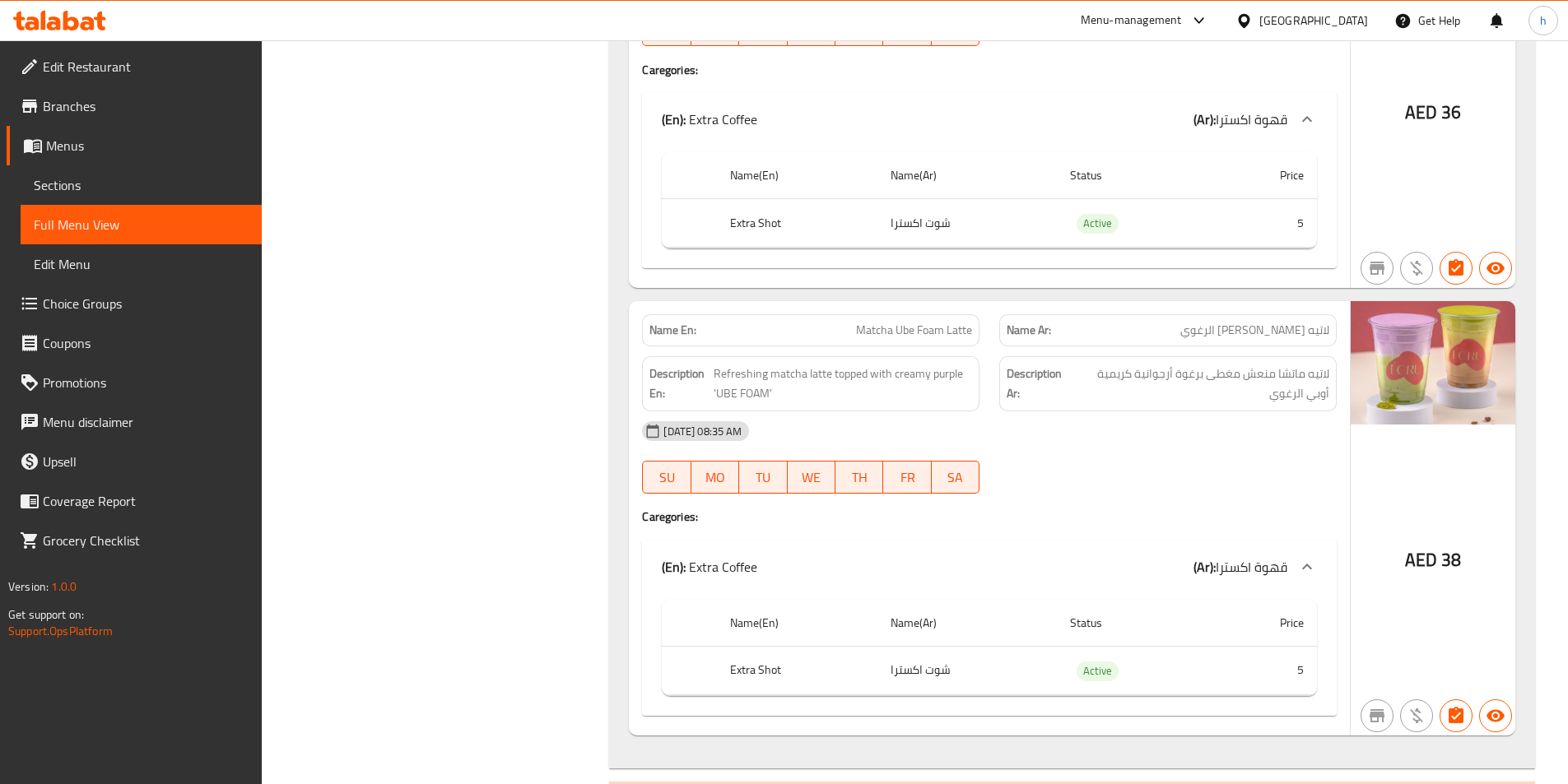
scroll to position [27178, 0]
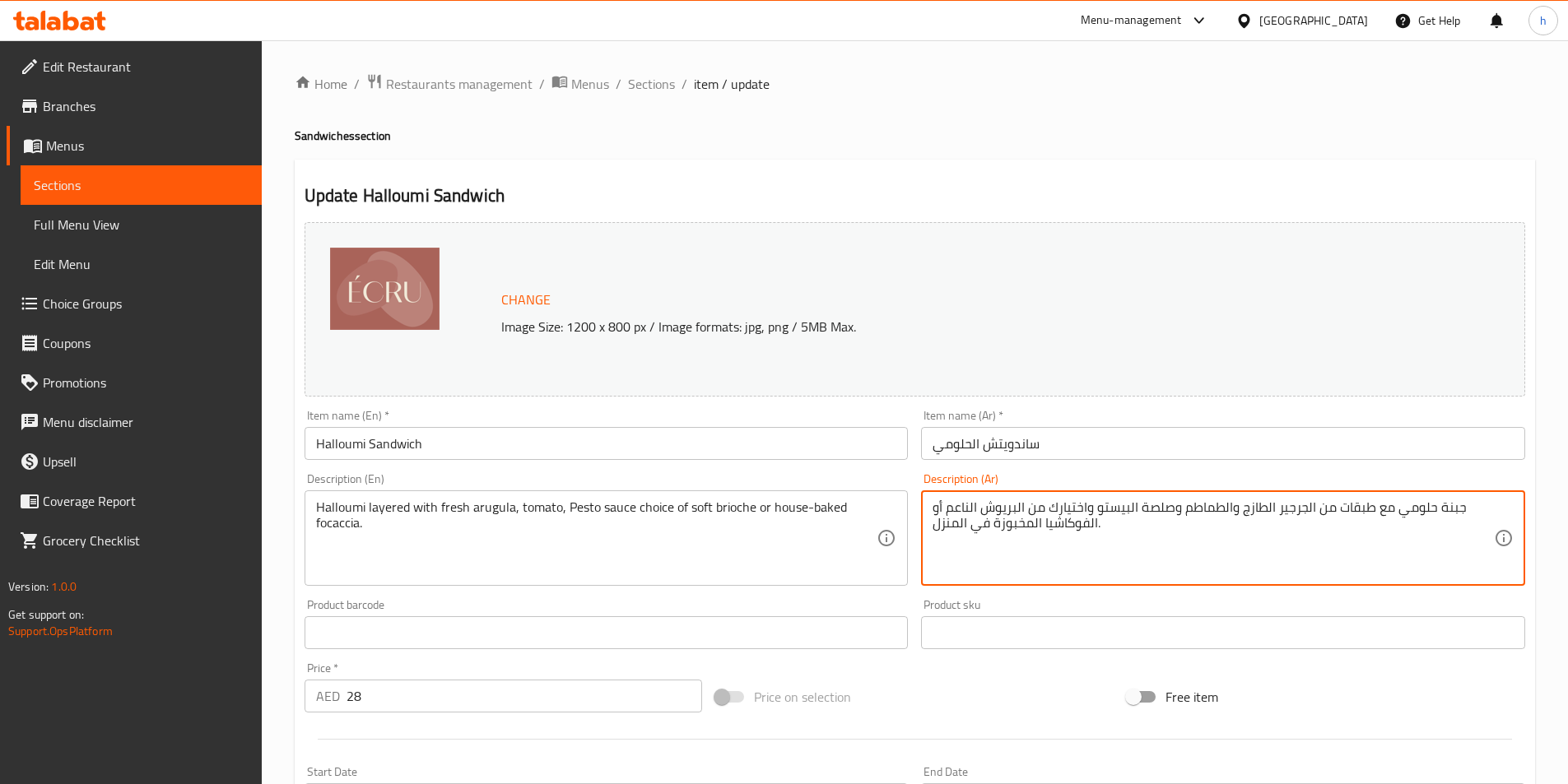
click at [1448, 502] on textarea "جبنة حلومي مع طبقات من الجرجير الطازج والطماطم وصلصة البيستو واختيارك من البريو…" at bounding box center [1214, 538] width 561 height 78
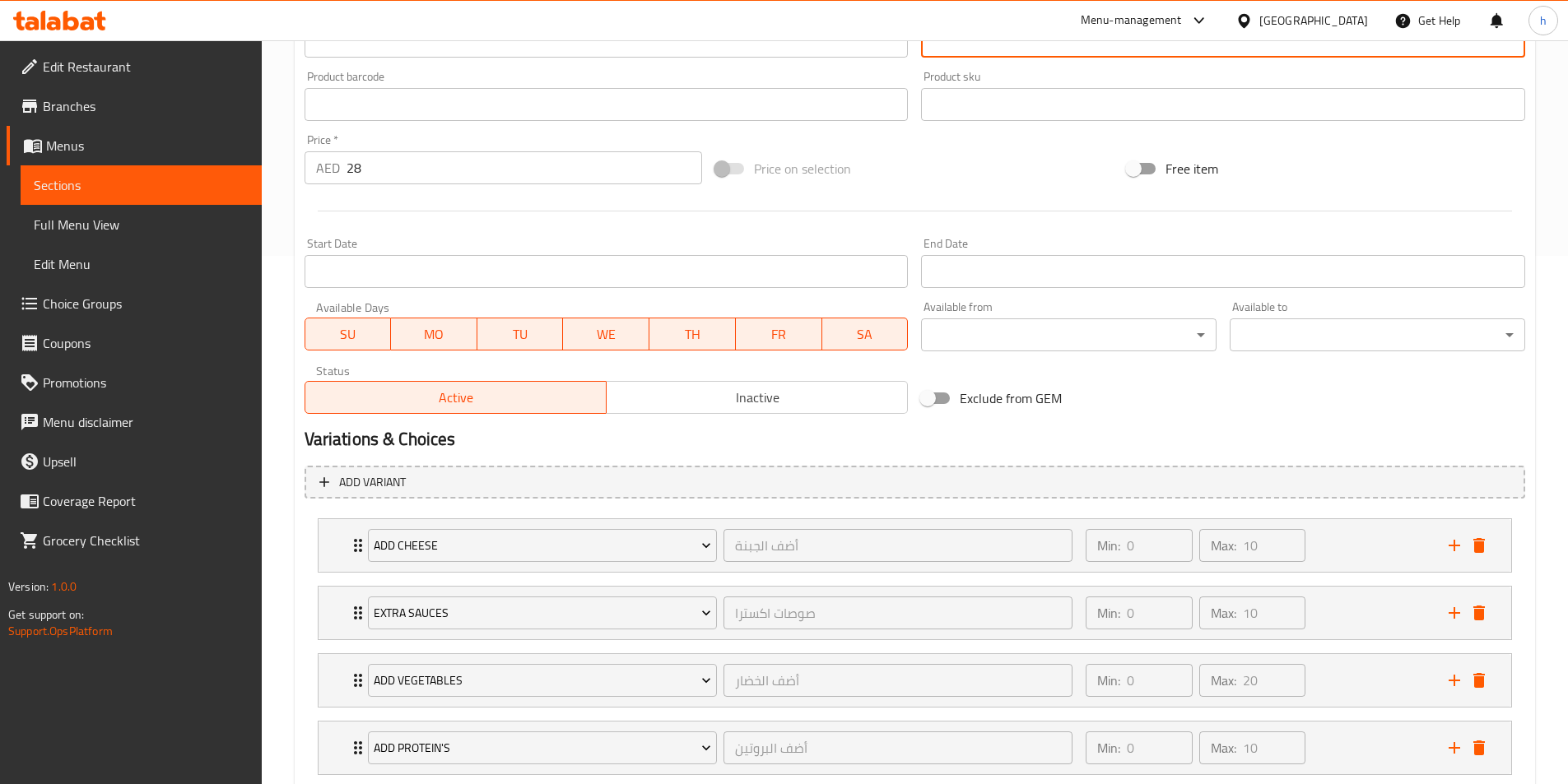
scroll to position [700, 0]
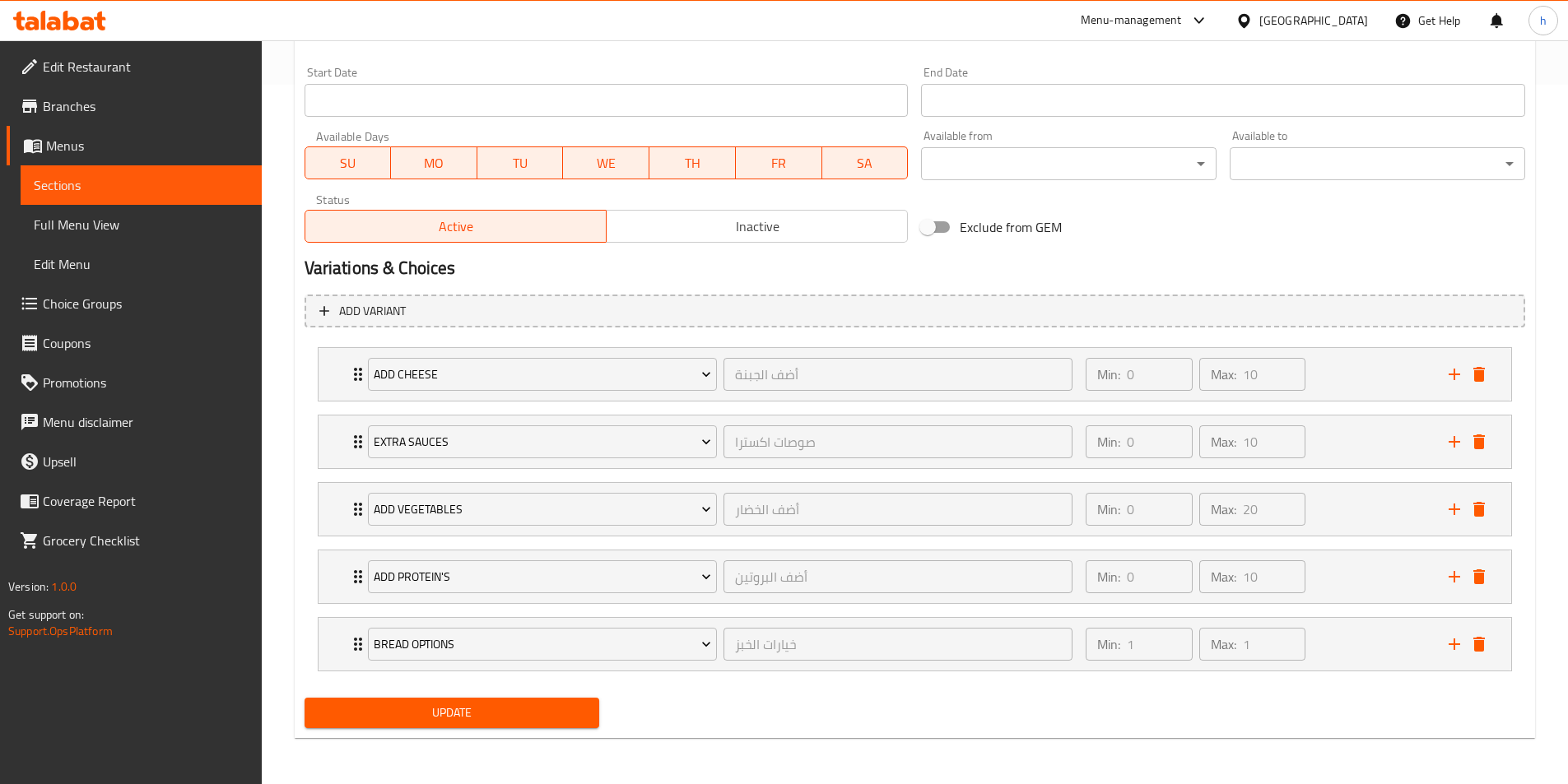
type textarea "حلومي مع طبقات من الجرجير الطازج والطماطم وصلصة البيستو واختيارك من البريوش الن…"
click at [486, 710] on span "Update" at bounding box center [452, 713] width 269 height 21
click at [957, 292] on div "Add variant Add Cheese أضف الجبنة ​ Min: 0 ​ Max: 10 ​ Halloumi (ID: 2291586526…" at bounding box center [915, 490] width 1234 height 404
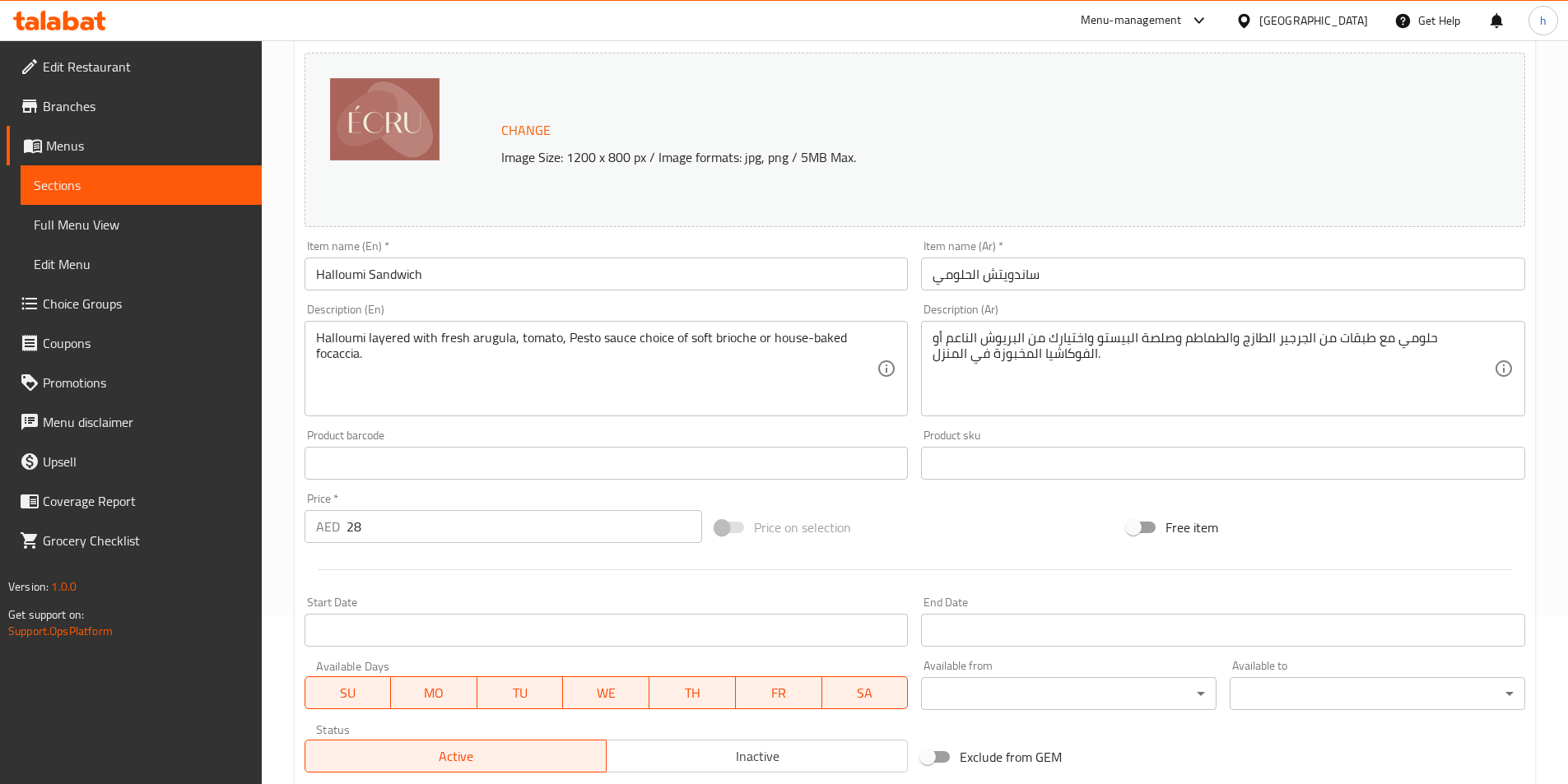
scroll to position [0, 0]
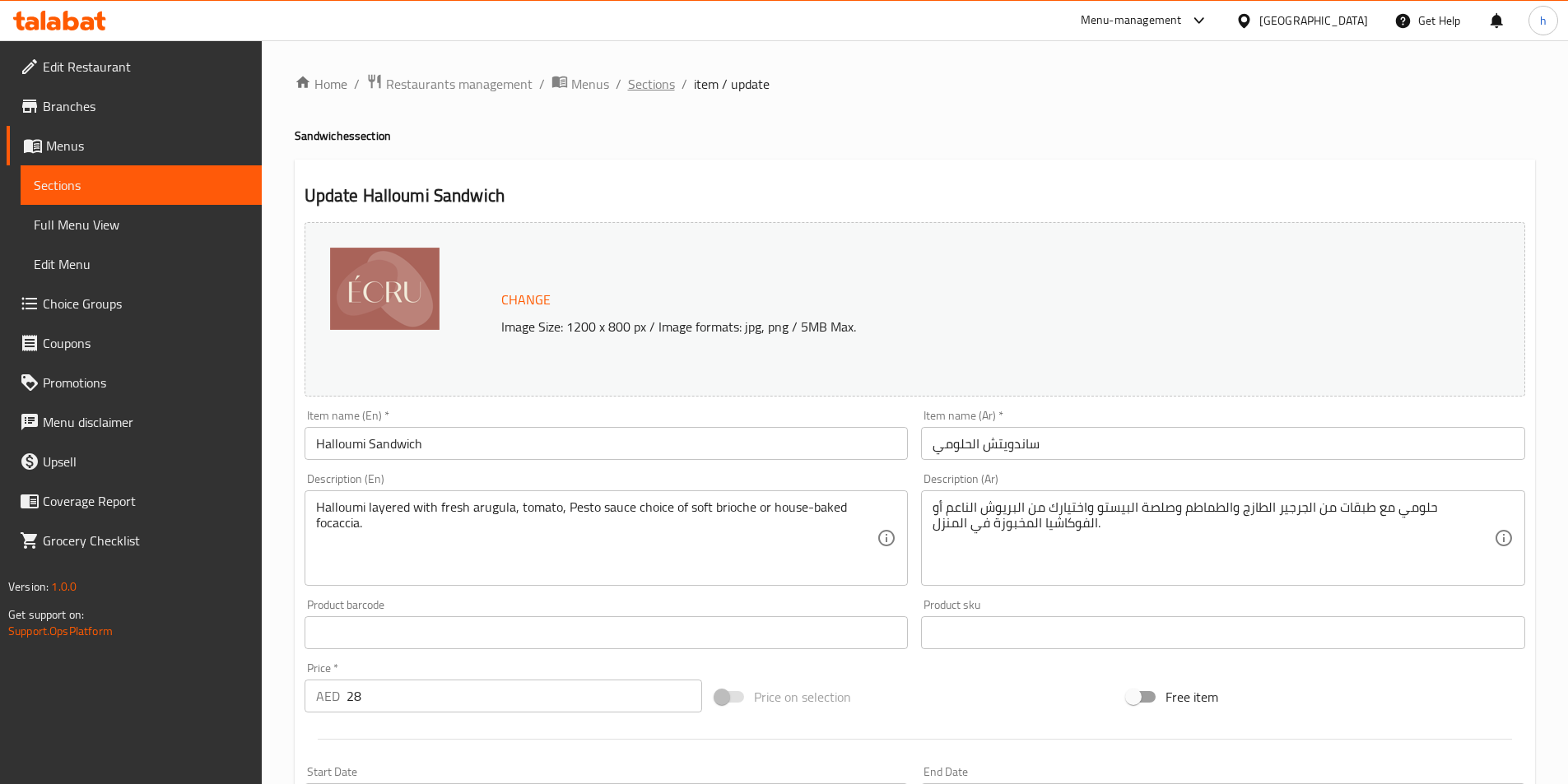
click at [656, 87] on span "Sections" at bounding box center [651, 84] width 47 height 20
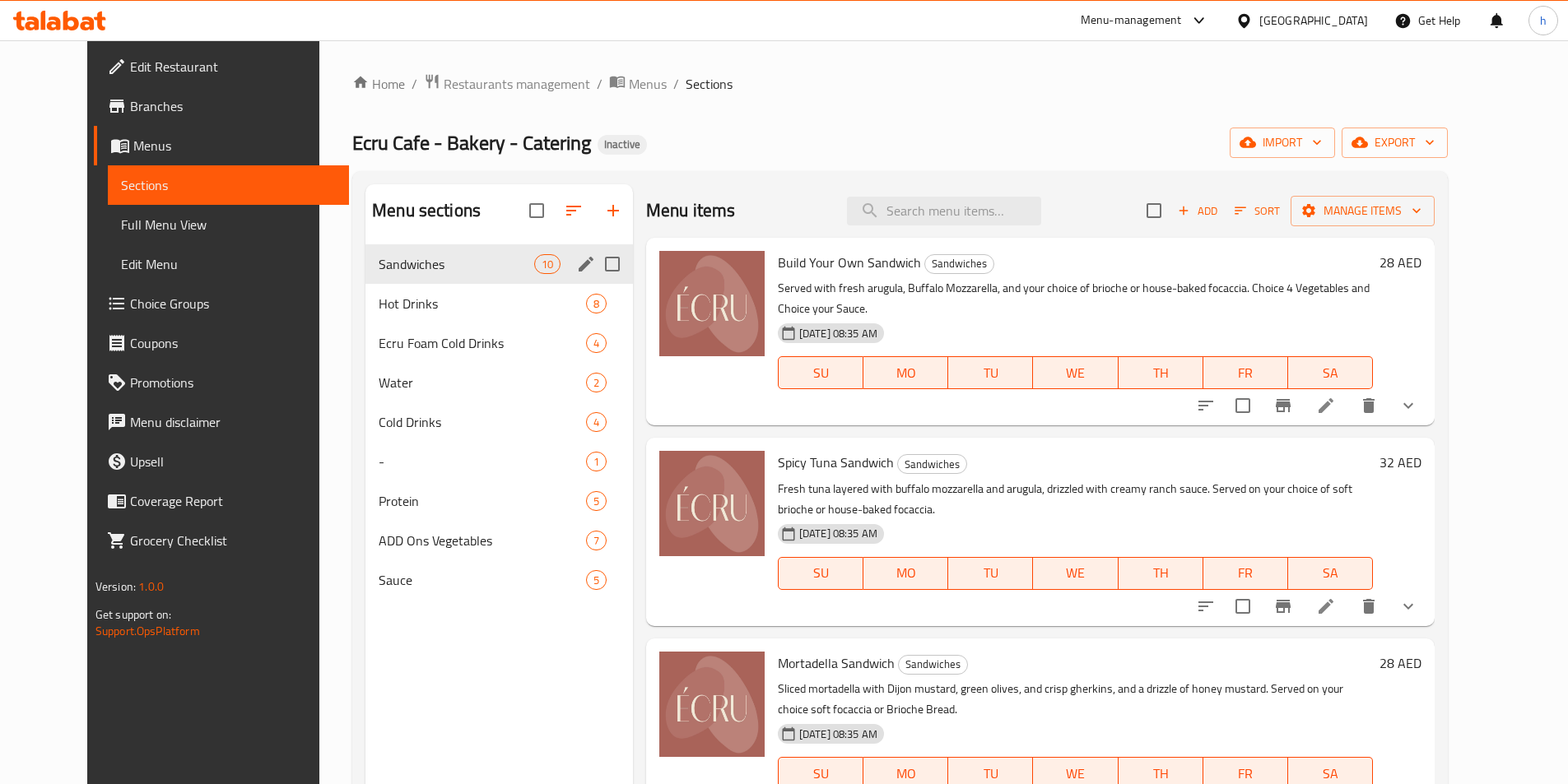
click at [576, 261] on icon "edit" at bounding box center [586, 264] width 20 height 20
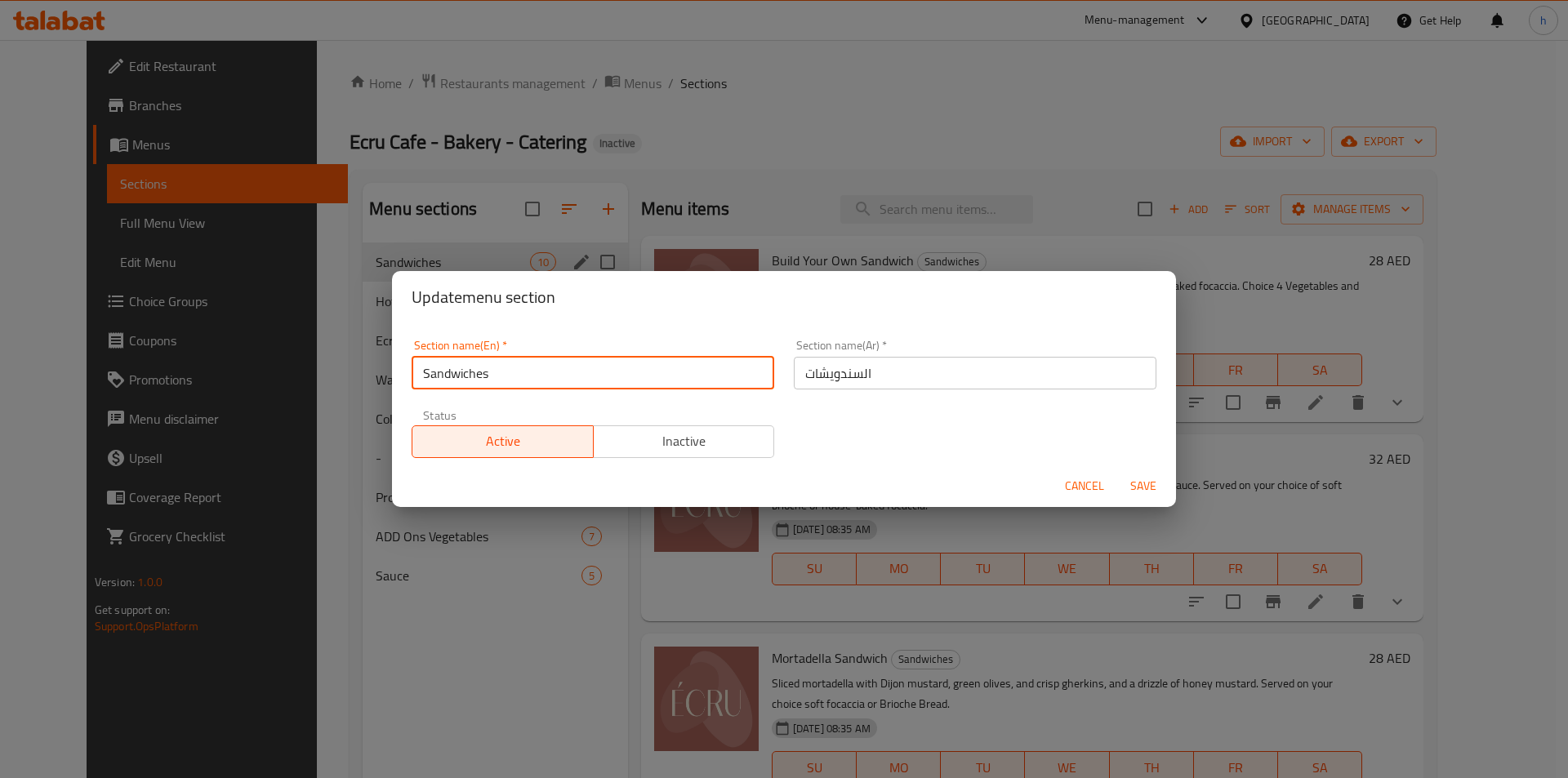
click at [585, 373] on input "Sandwiches" at bounding box center [593, 373] width 363 height 33
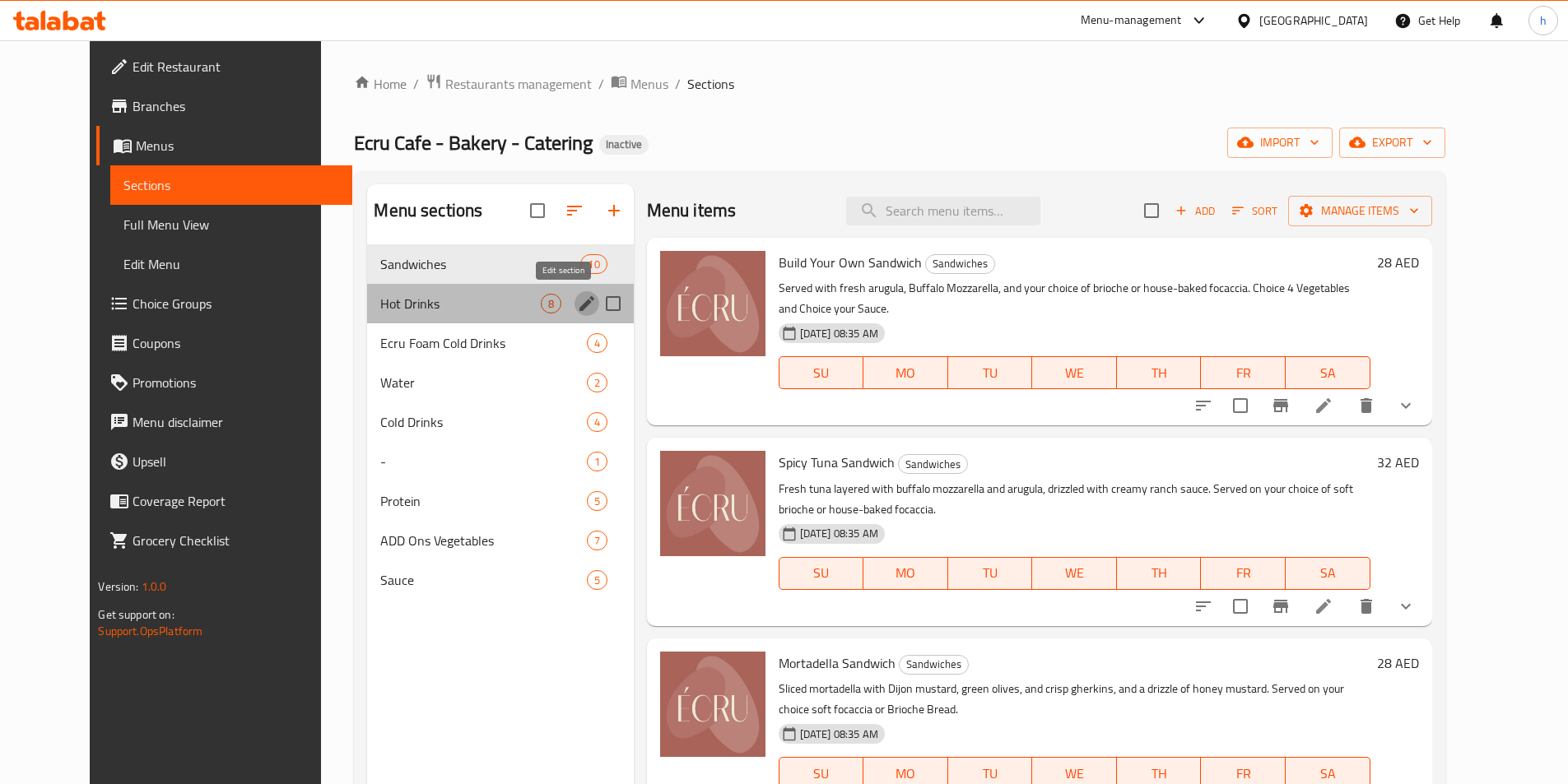
click at [577, 306] on icon "edit" at bounding box center [587, 304] width 20 height 20
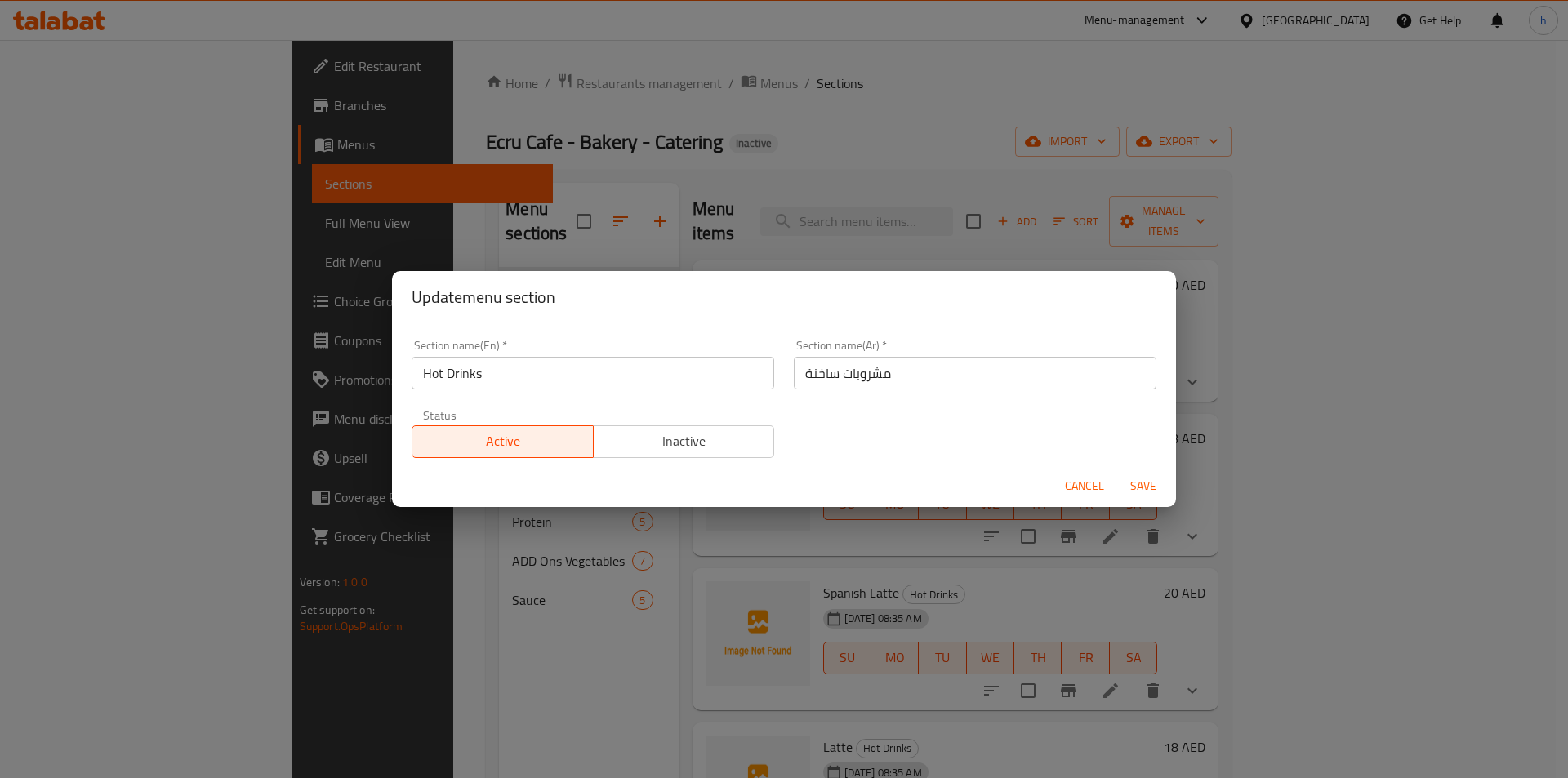
click at [699, 368] on input "Hot Drinks" at bounding box center [593, 373] width 363 height 33
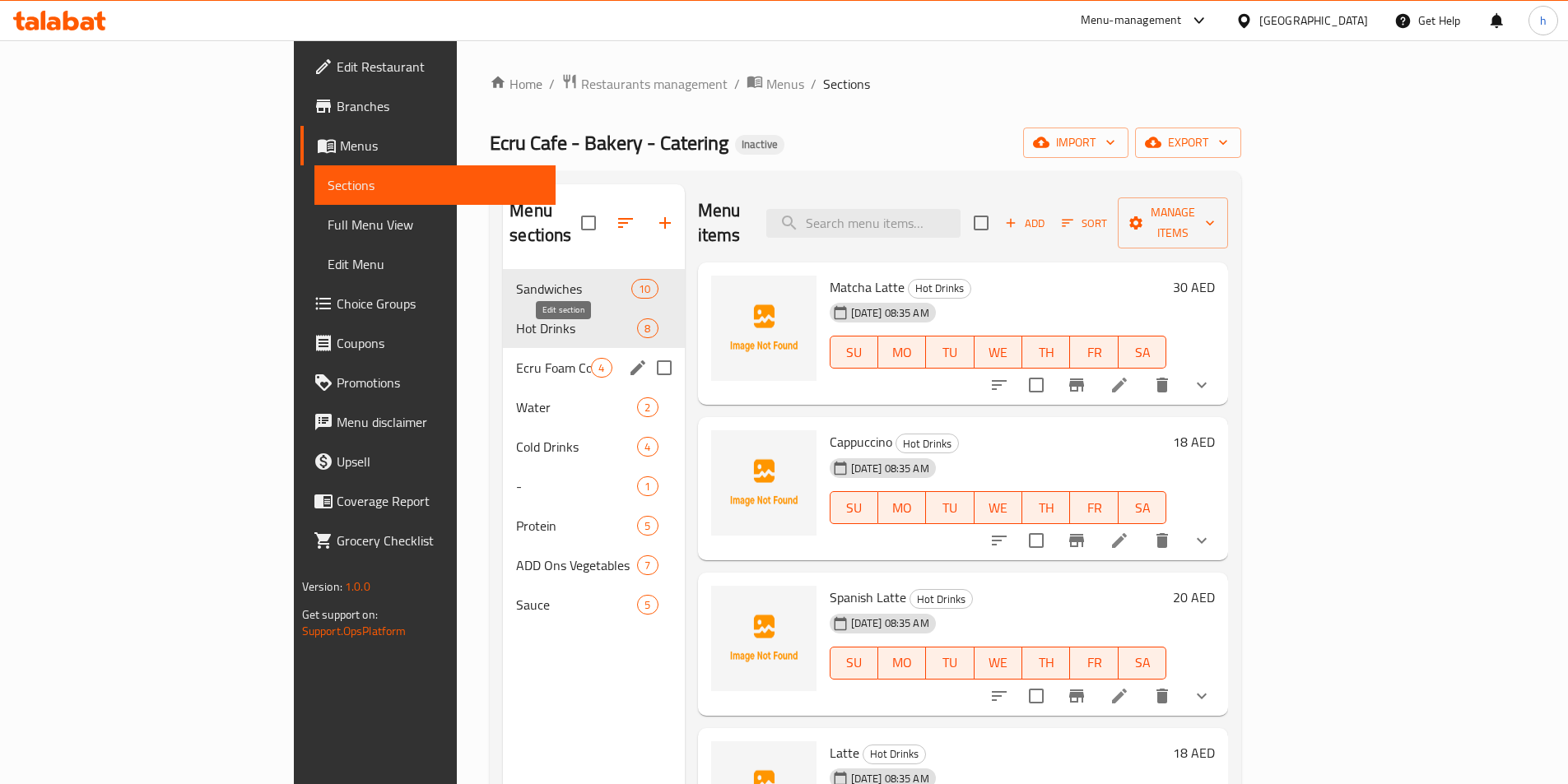
click at [631, 361] on icon "edit" at bounding box center [638, 368] width 15 height 15
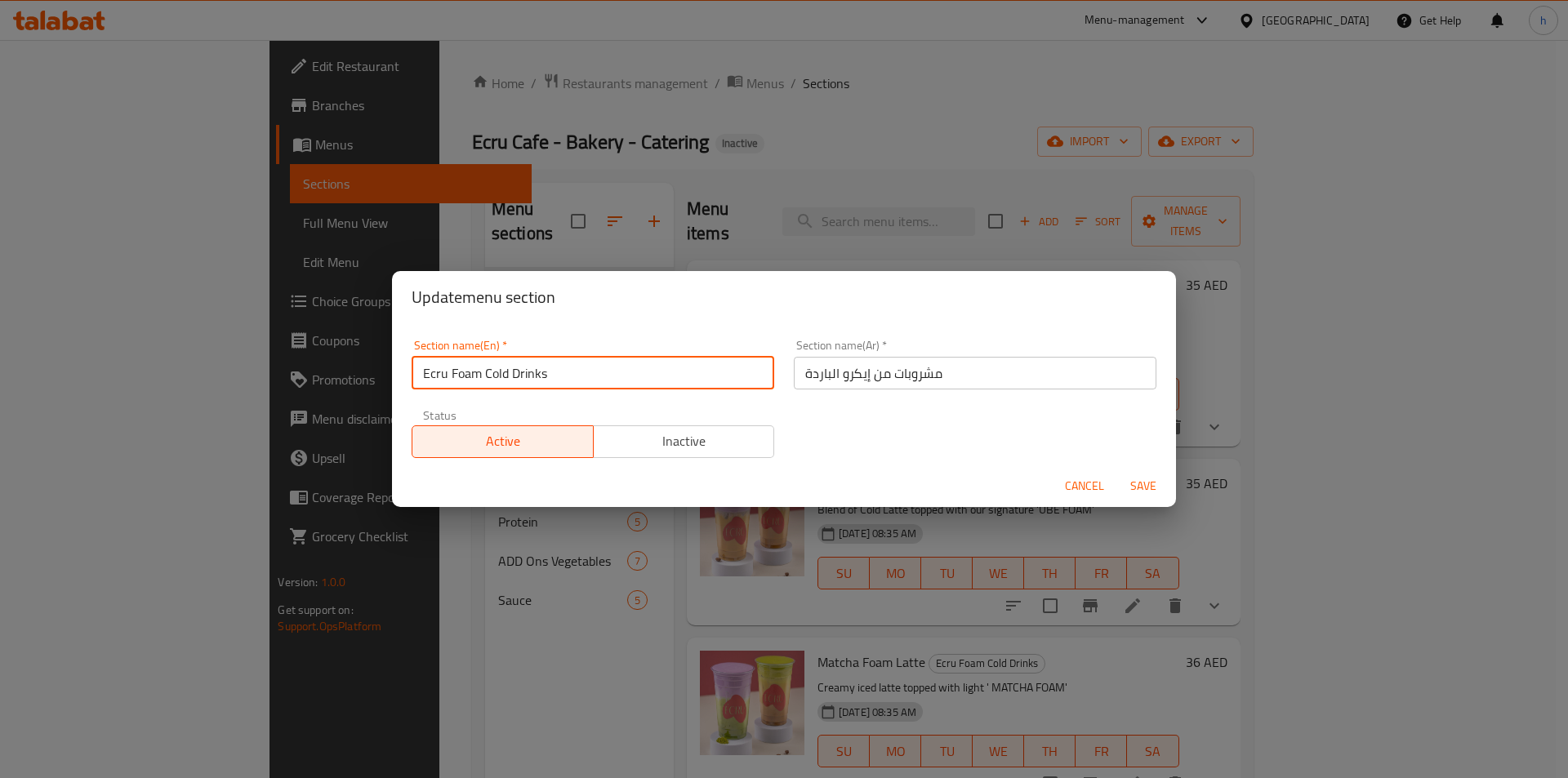
click at [744, 383] on input "Ecru Foam Cold Drinks" at bounding box center [593, 373] width 363 height 33
